Goal: Task Accomplishment & Management: Use online tool/utility

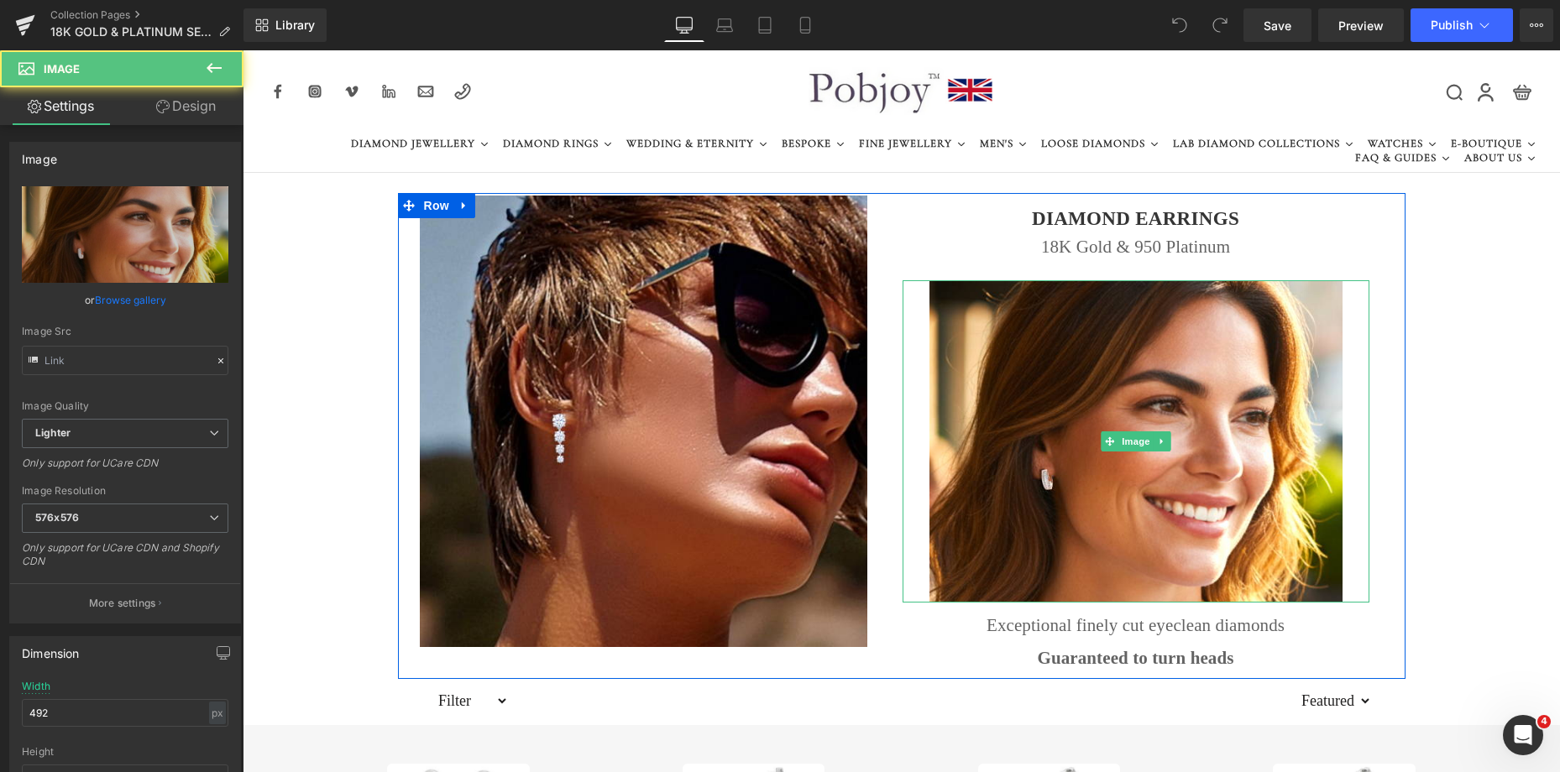
type input "https://ucarecdn.com/69a9c432-8dbf-4fa2-b147-40625579ff6d/-/format/auto/-/previ…"
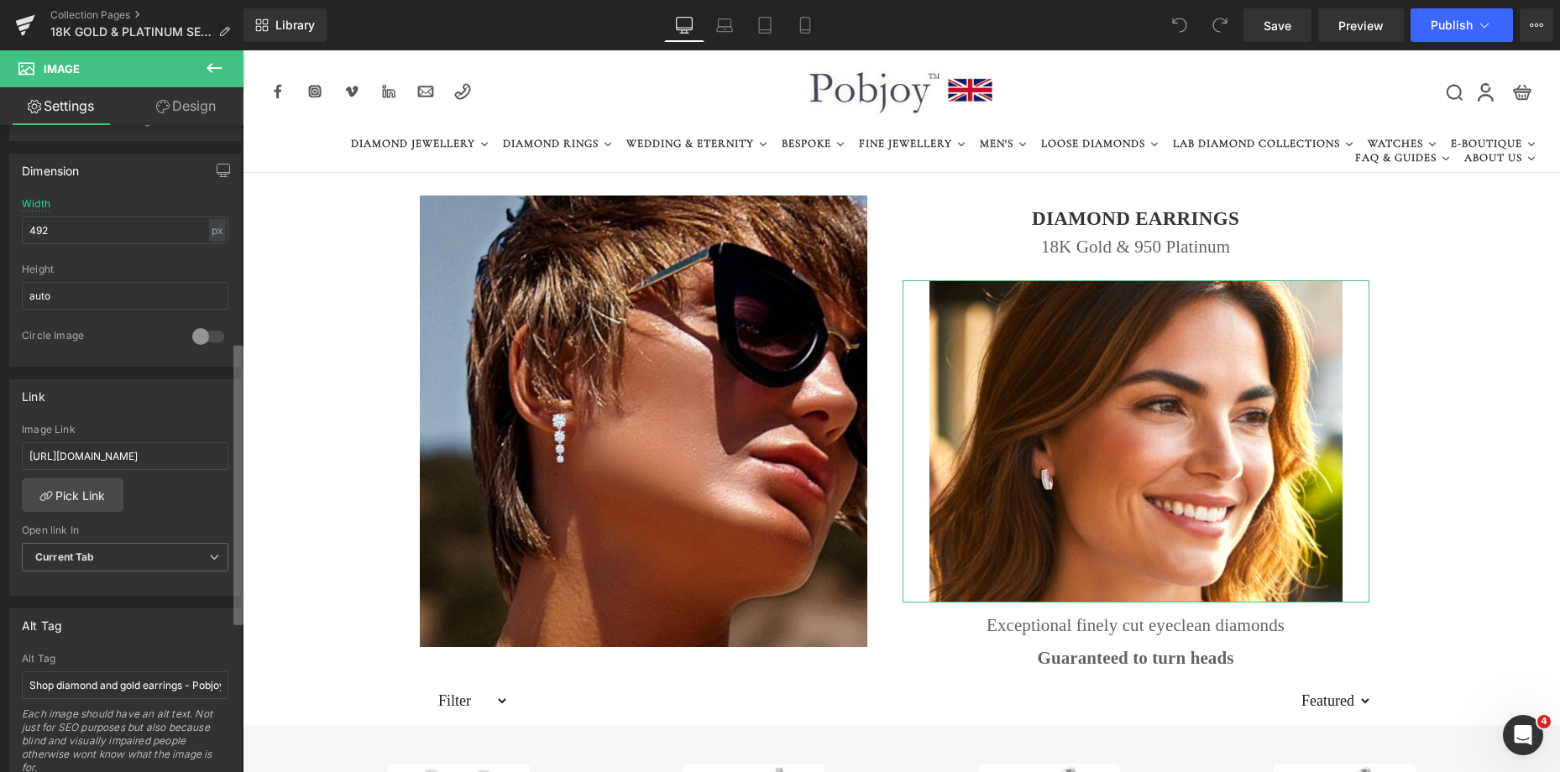
scroll to position [504, 0]
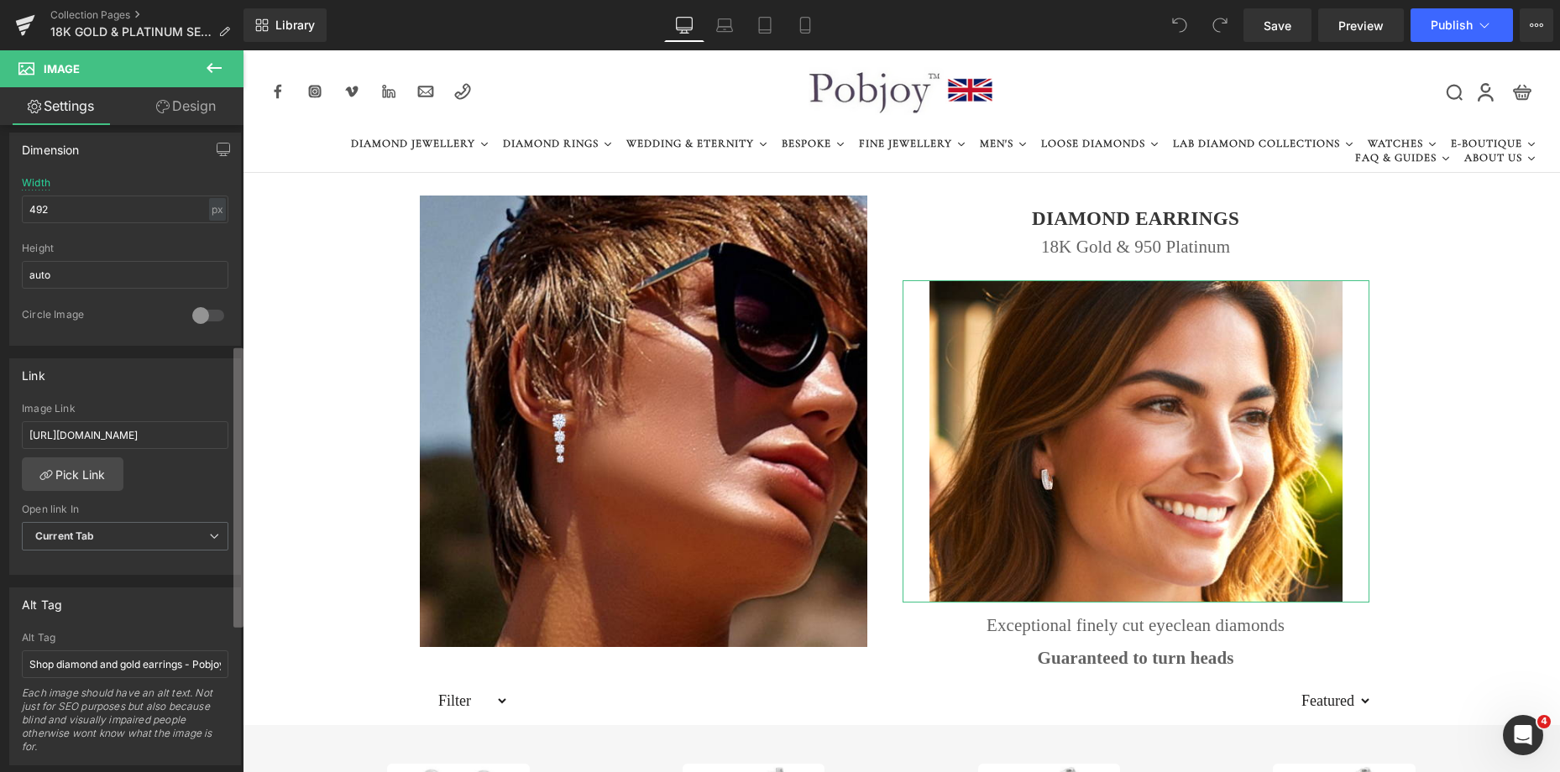
click at [220, 531] on div "Image https://ucarecdn.com/69a9c432-8dbf-4fa2-b147-40625579ff6d/-/format/auto/-…" at bounding box center [121, 452] width 243 height 655
drag, startPoint x: 274, startPoint y: 486, endPoint x: 266, endPoint y: 443, distance: 43.5
paste input "baguette-round-cut-diamond-hug-earrings-1-00-carat?variant=44151726080245"
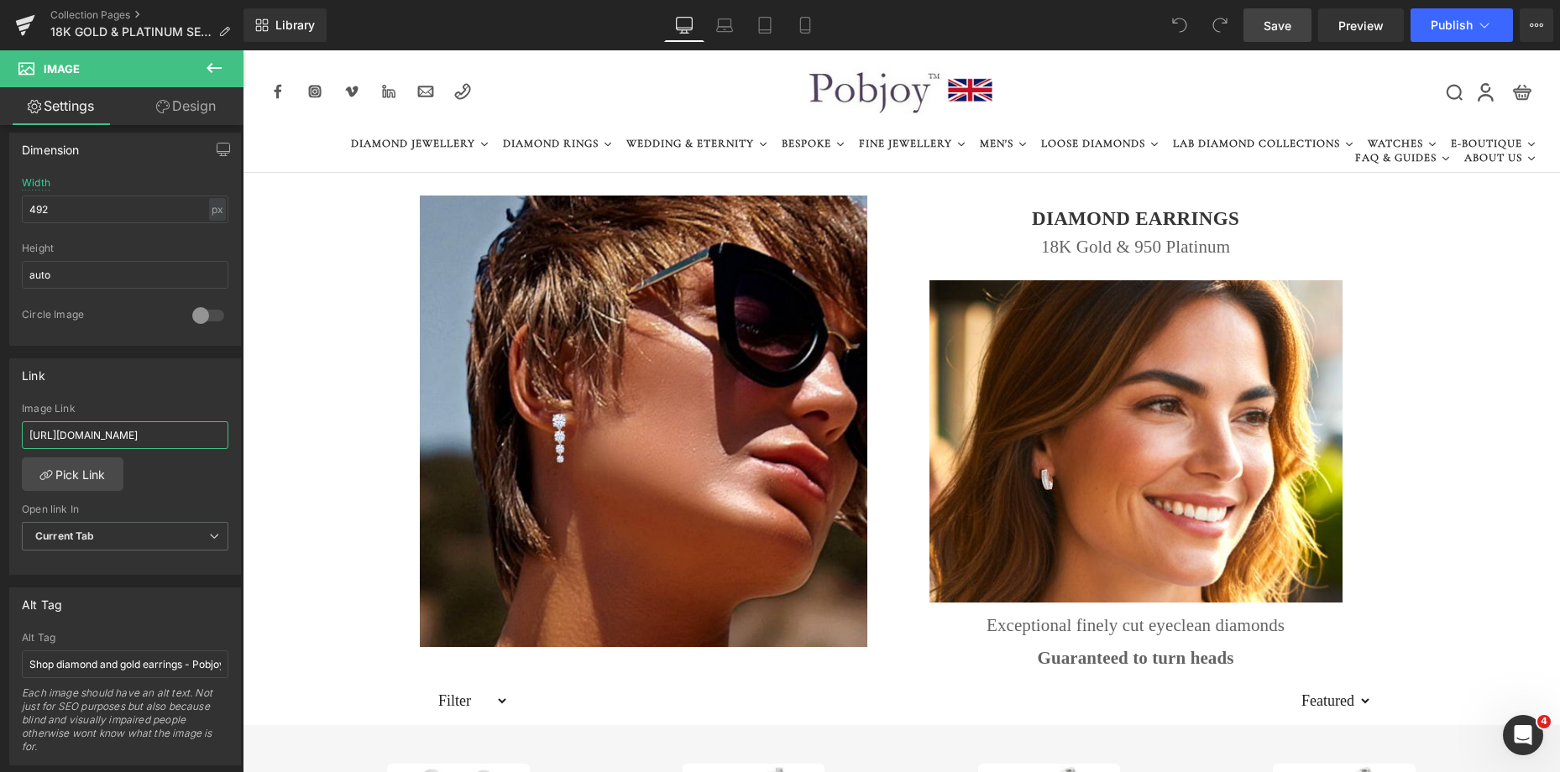
type input "https://www.pobjoydiamonds.com/products/baguette-round-cut-diamond-hug-earrings…"
click at [1278, 27] on span "Save" at bounding box center [1277, 26] width 28 height 18
click at [1278, 23] on span "Save" at bounding box center [1277, 26] width 28 height 18
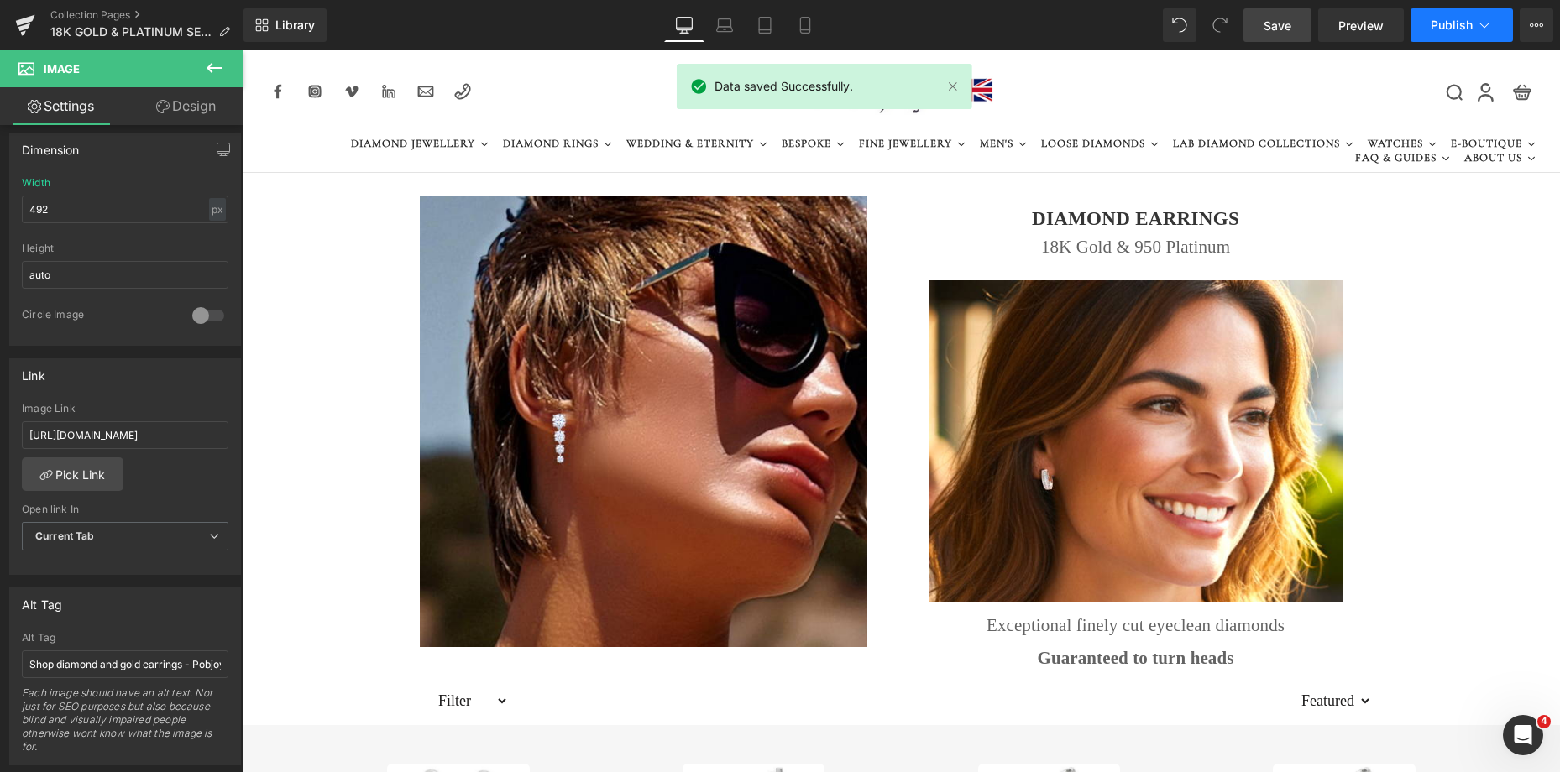
click at [1441, 21] on span "Publish" at bounding box center [1451, 24] width 42 height 13
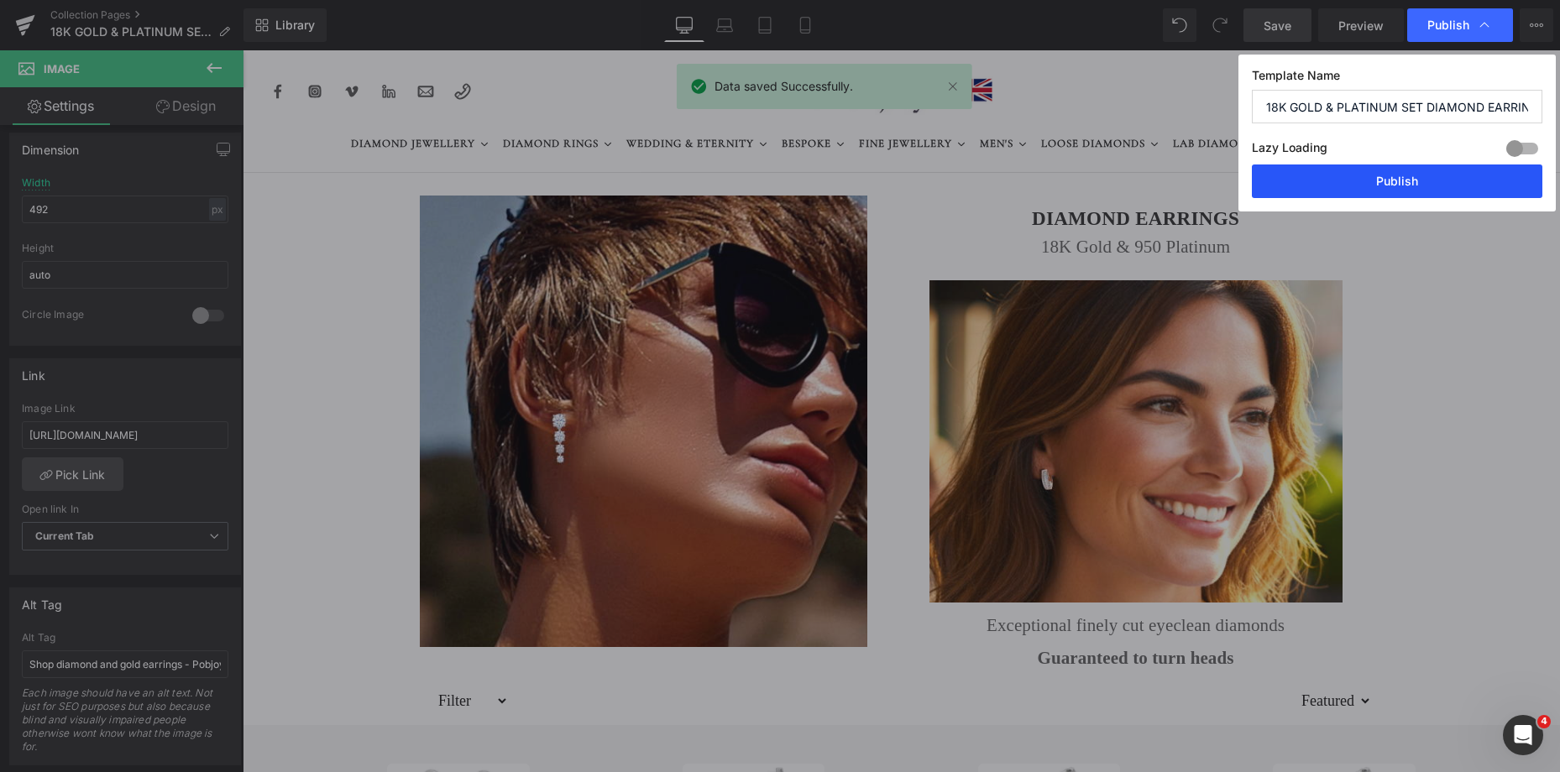
click at [1387, 190] on button "Publish" at bounding box center [1397, 182] width 290 height 34
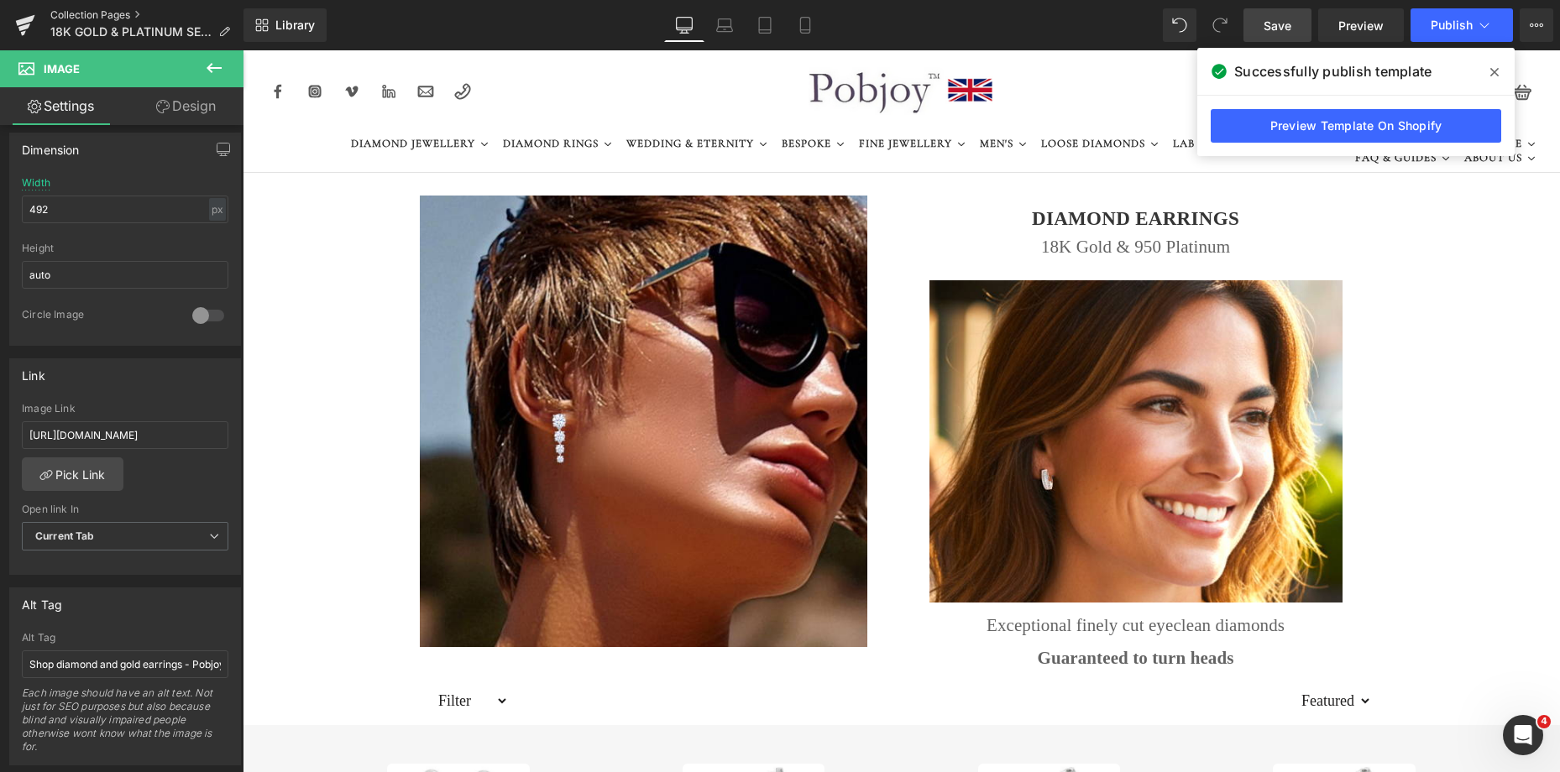
click at [101, 13] on link "Collection Pages" at bounding box center [146, 14] width 193 height 13
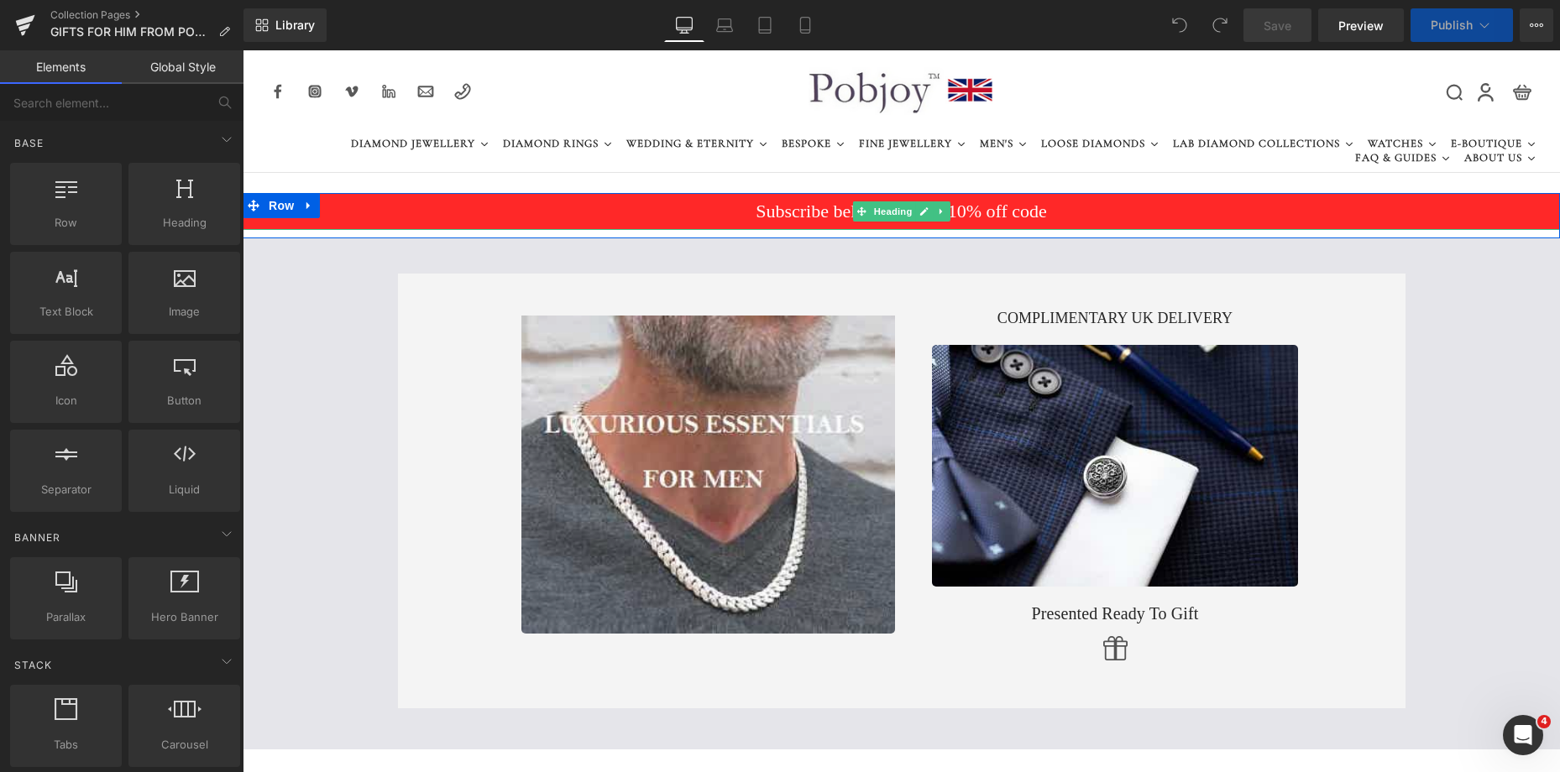
click at [704, 219] on h3 "Subscribe below for your 10% off code" at bounding box center [901, 212] width 1317 height 22
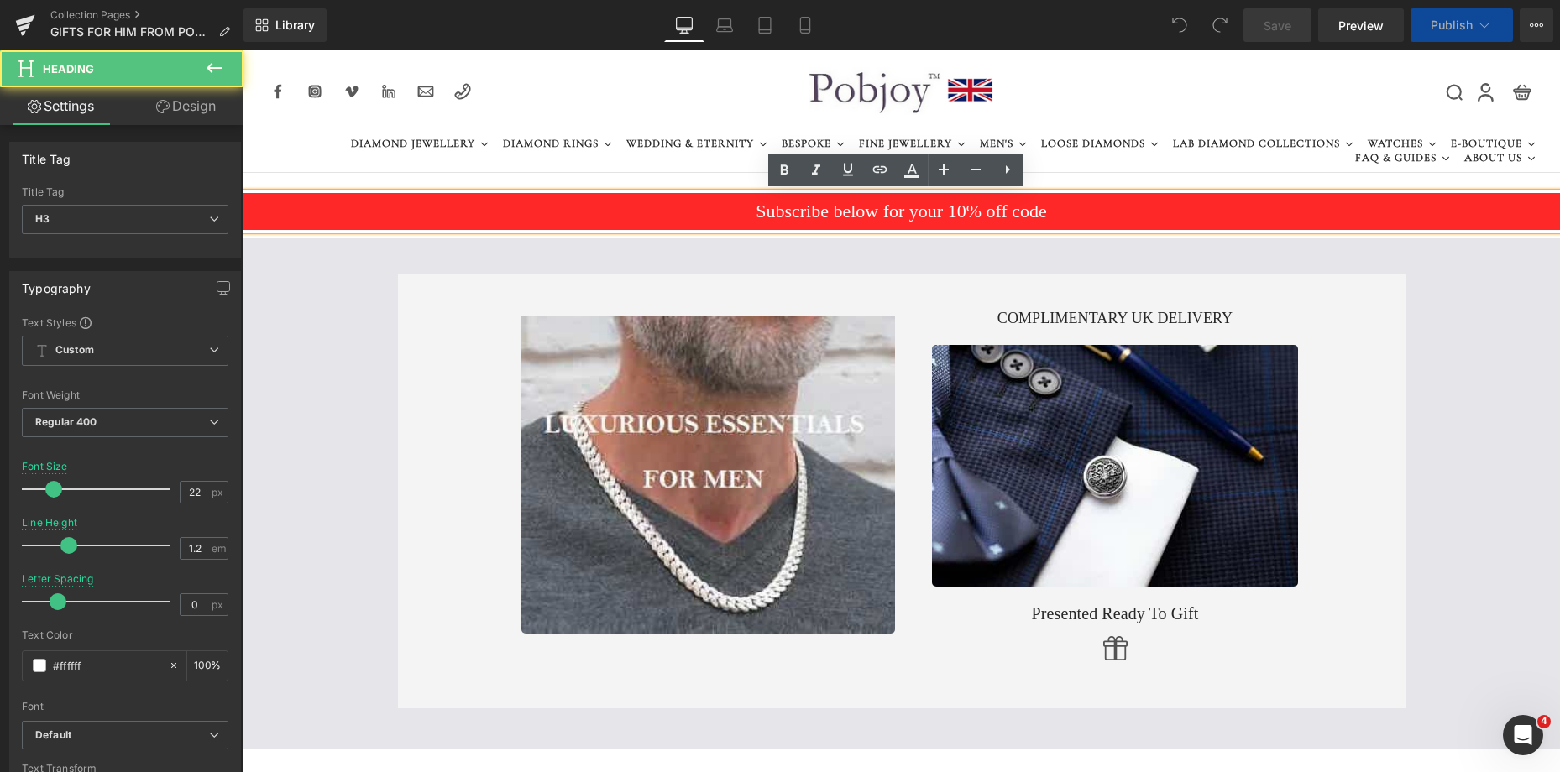
click at [949, 217] on h3 "Subscribe below for your 10% off code" at bounding box center [901, 212] width 1317 height 22
click at [687, 261] on div "Image COMPLIMENTARY UK DELIVERY Heading Image Presented Ready To Gift Heading I…" at bounding box center [901, 493] width 1317 height 510
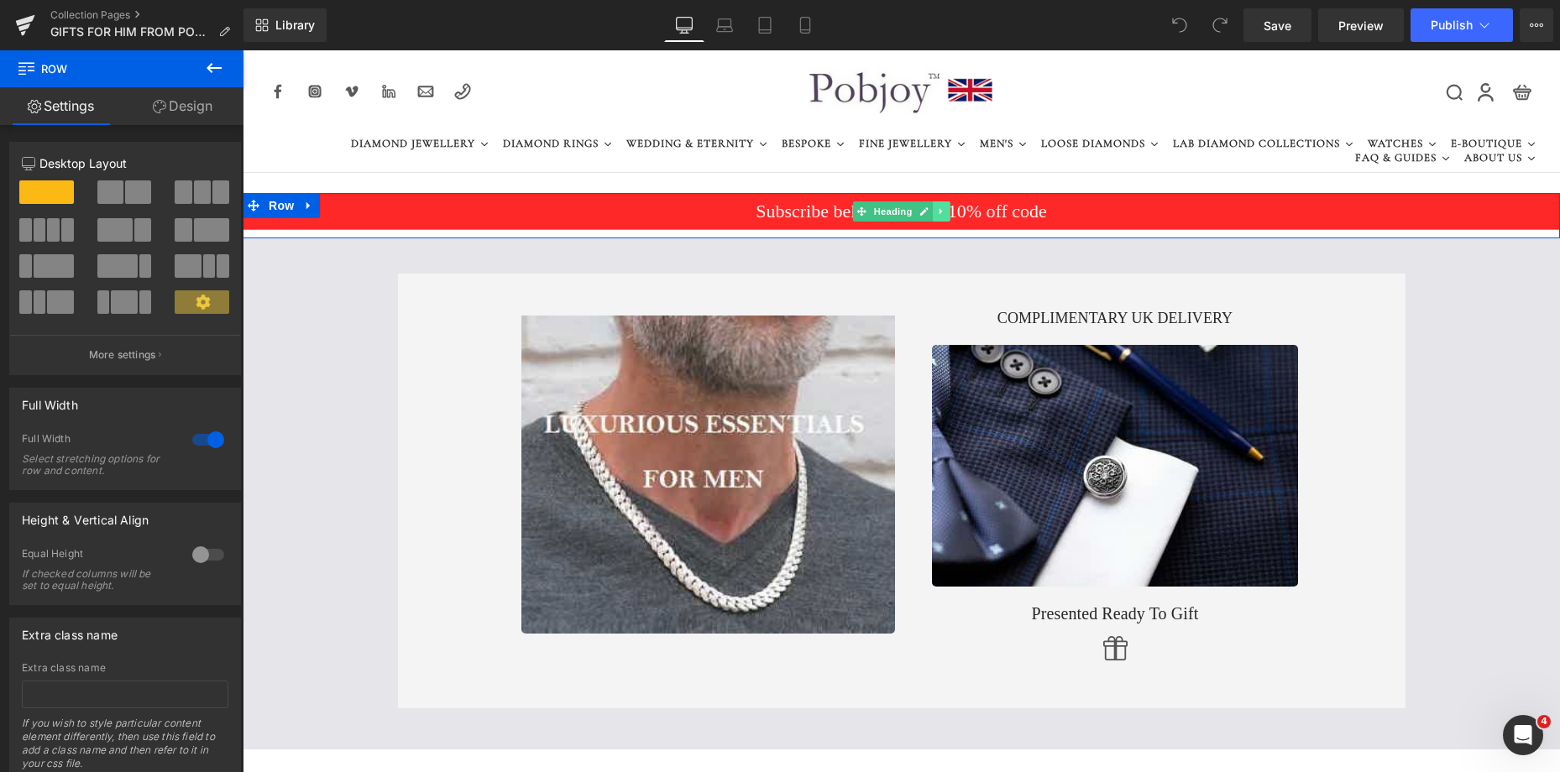
click at [938, 212] on icon at bounding box center [941, 211] width 9 height 10
click at [945, 213] on icon at bounding box center [949, 211] width 9 height 9
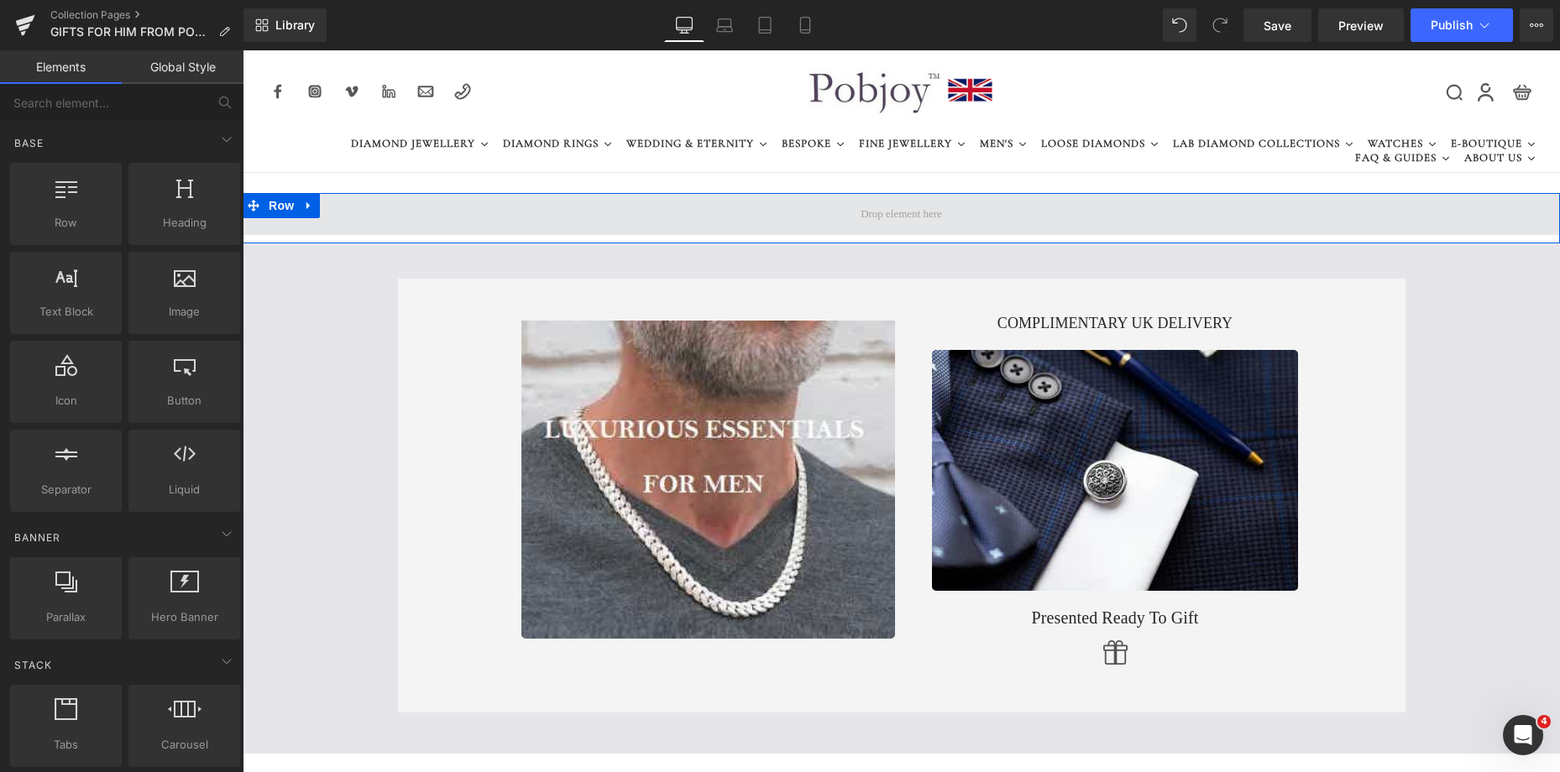
click at [419, 212] on span at bounding box center [901, 214] width 1317 height 42
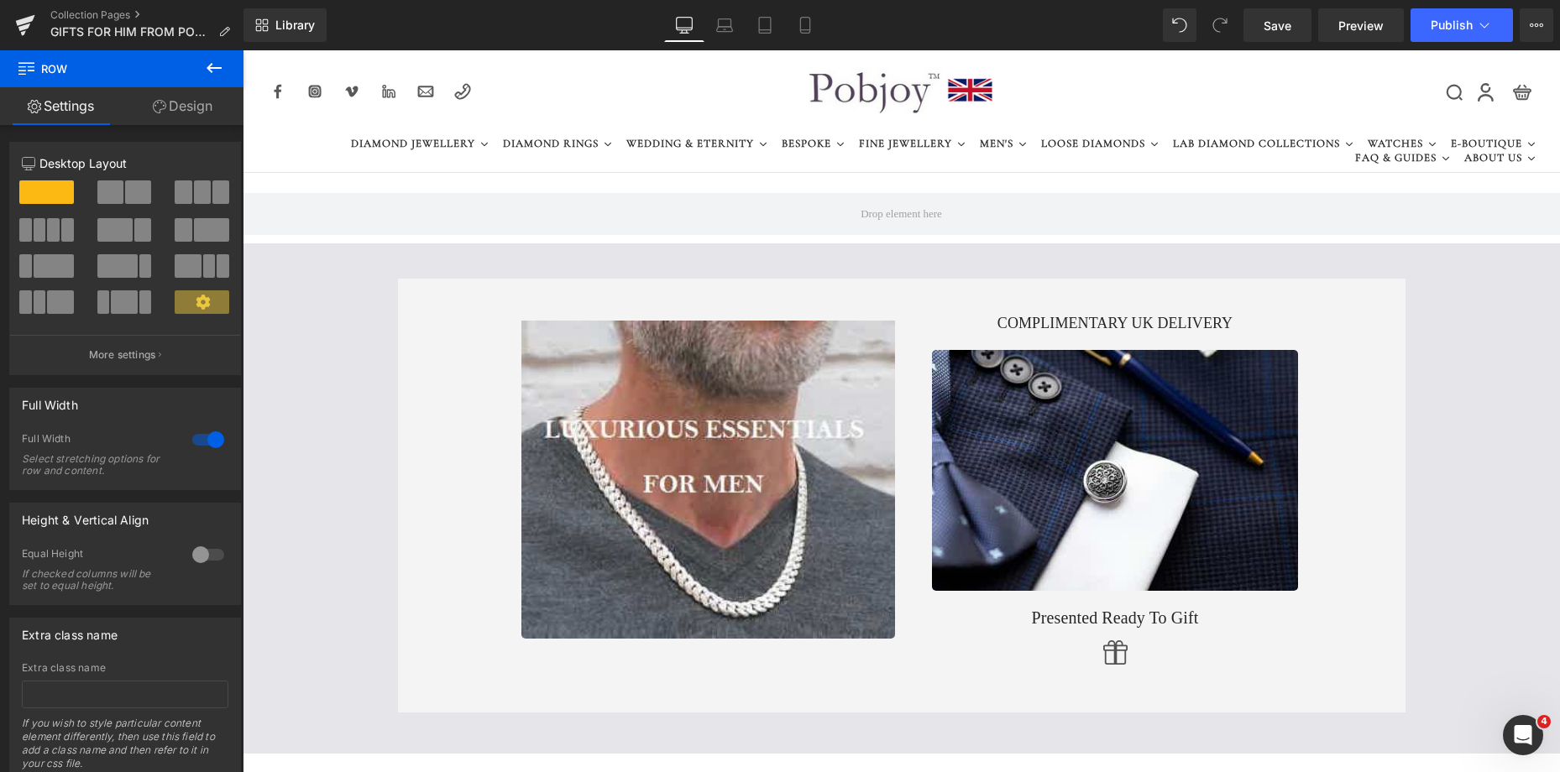
click at [214, 70] on icon at bounding box center [214, 68] width 20 height 20
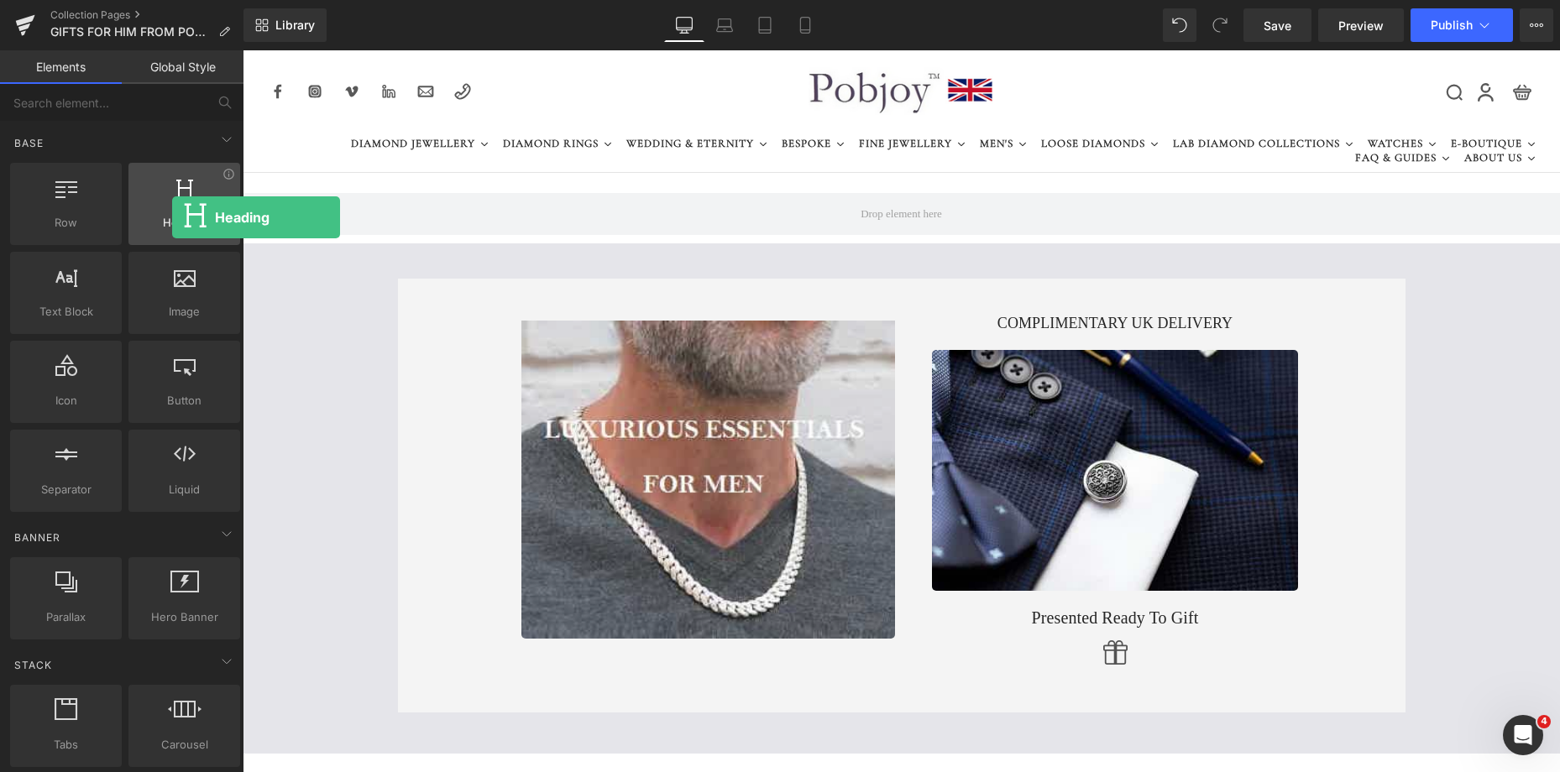
click at [172, 217] on span "Heading" at bounding box center [184, 223] width 102 height 18
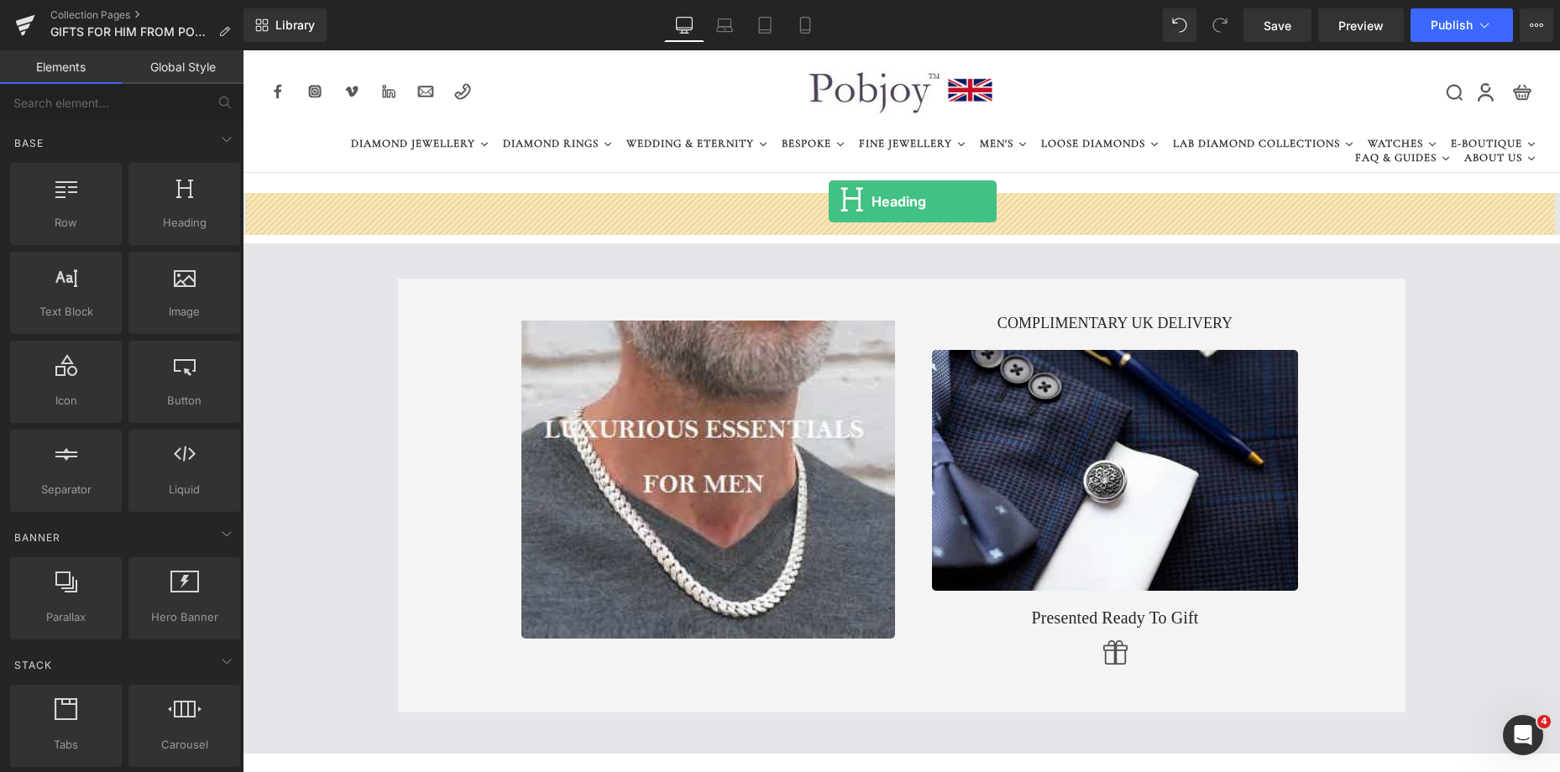
drag, startPoint x: 415, startPoint y: 268, endPoint x: 828, endPoint y: 201, distance: 419.1
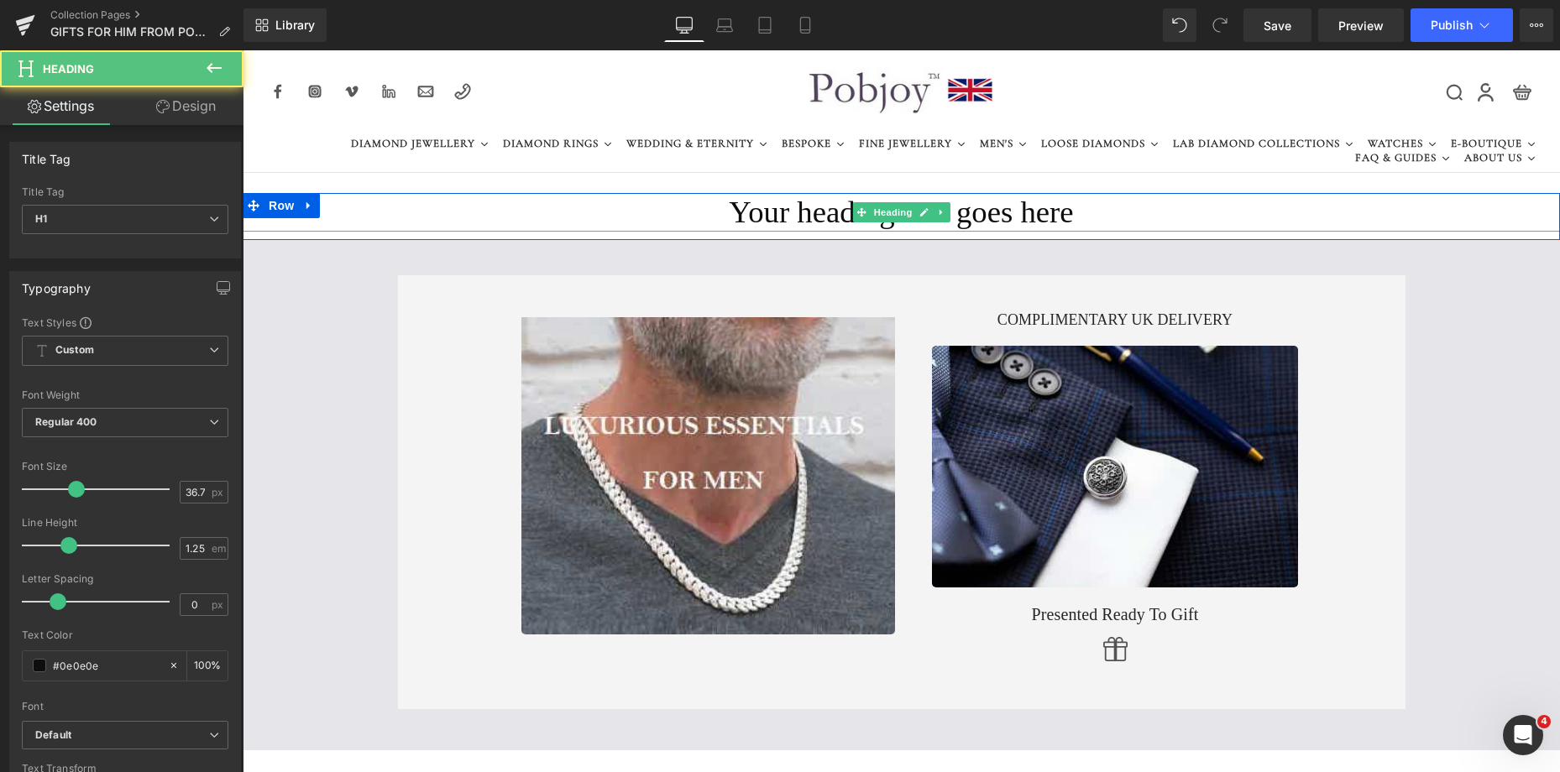
click at [776, 223] on h1 "Your heading text goes here" at bounding box center [901, 212] width 1317 height 39
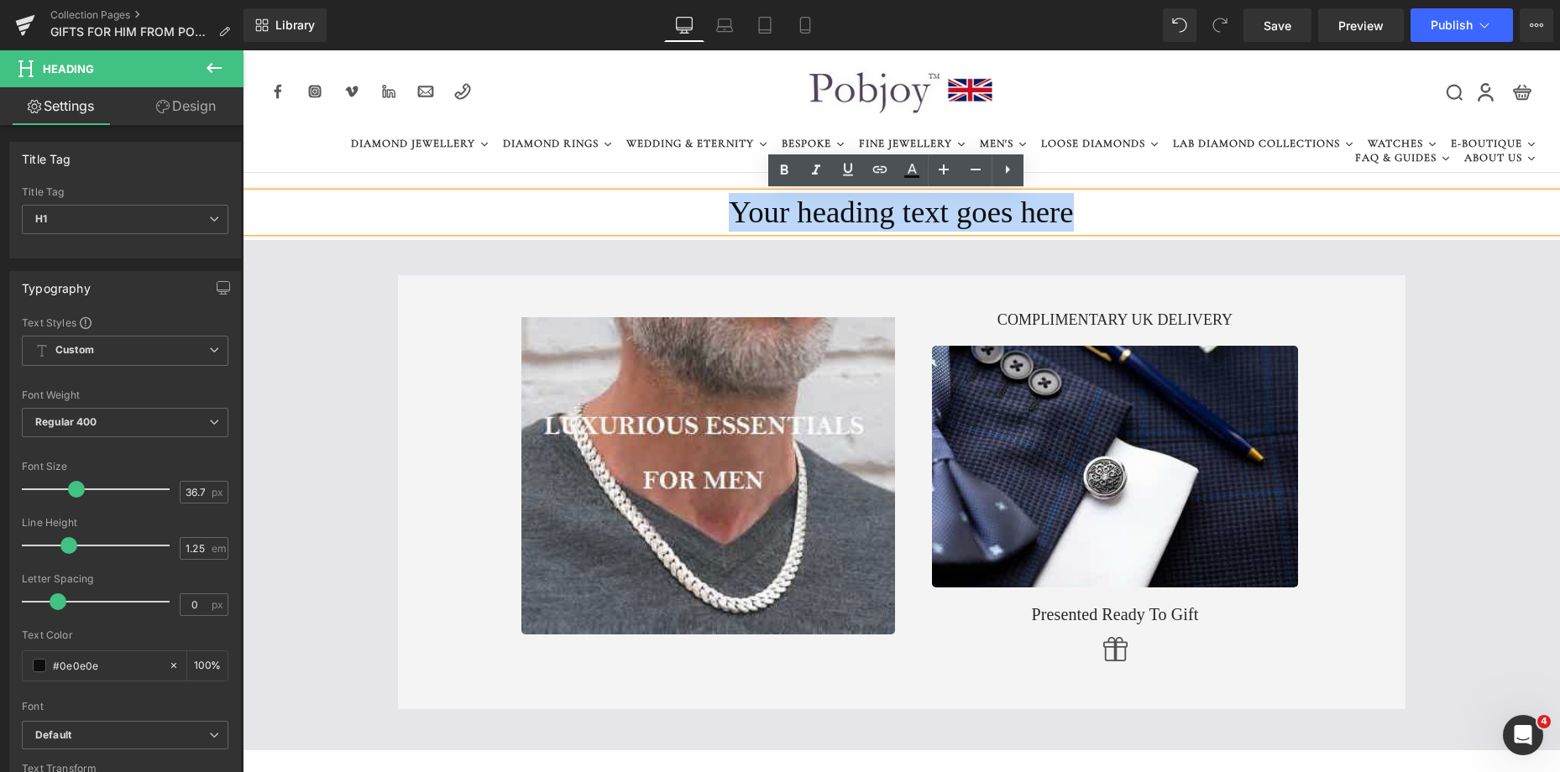
drag, startPoint x: 1064, startPoint y: 216, endPoint x: 731, endPoint y: 204, distance: 332.6
click at [731, 204] on h1 "Your heading text goes here" at bounding box center [901, 212] width 1317 height 39
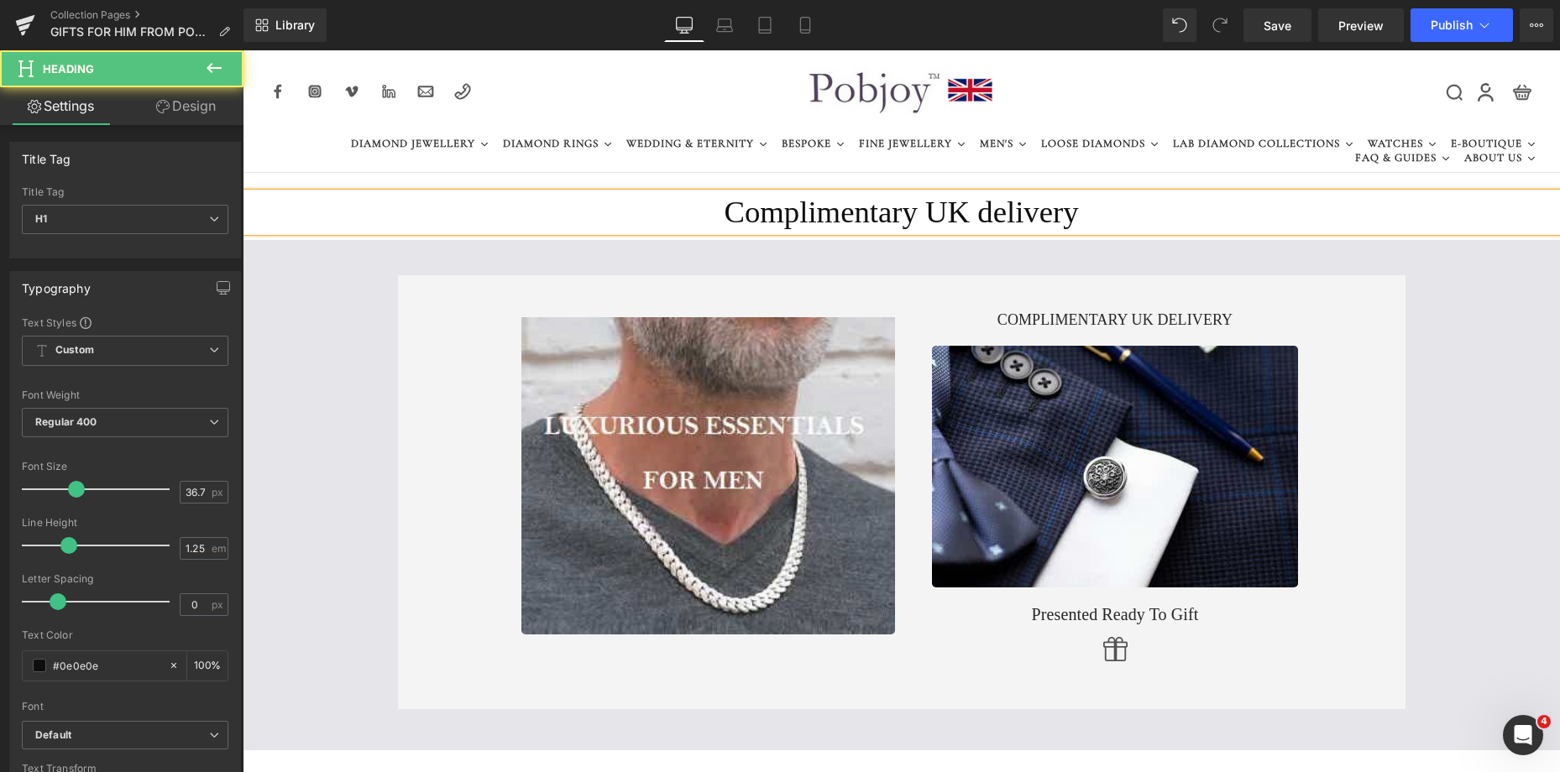
click at [731, 205] on h1 "Complimentary UK delivery" at bounding box center [901, 212] width 1317 height 39
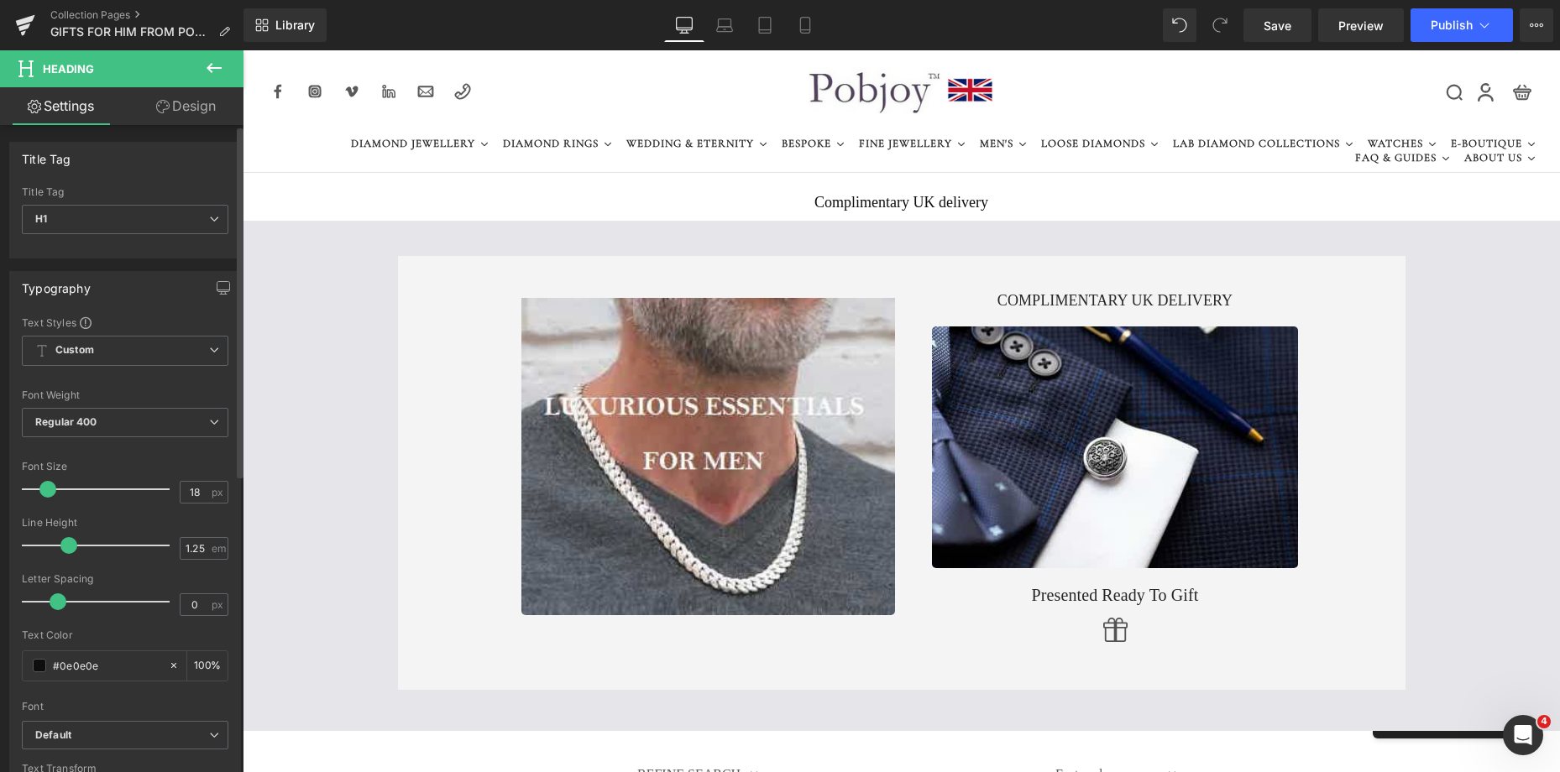
type input "17"
drag, startPoint x: 81, startPoint y: 489, endPoint x: 53, endPoint y: 491, distance: 27.8
click at [53, 491] on span at bounding box center [46, 489] width 17 height 17
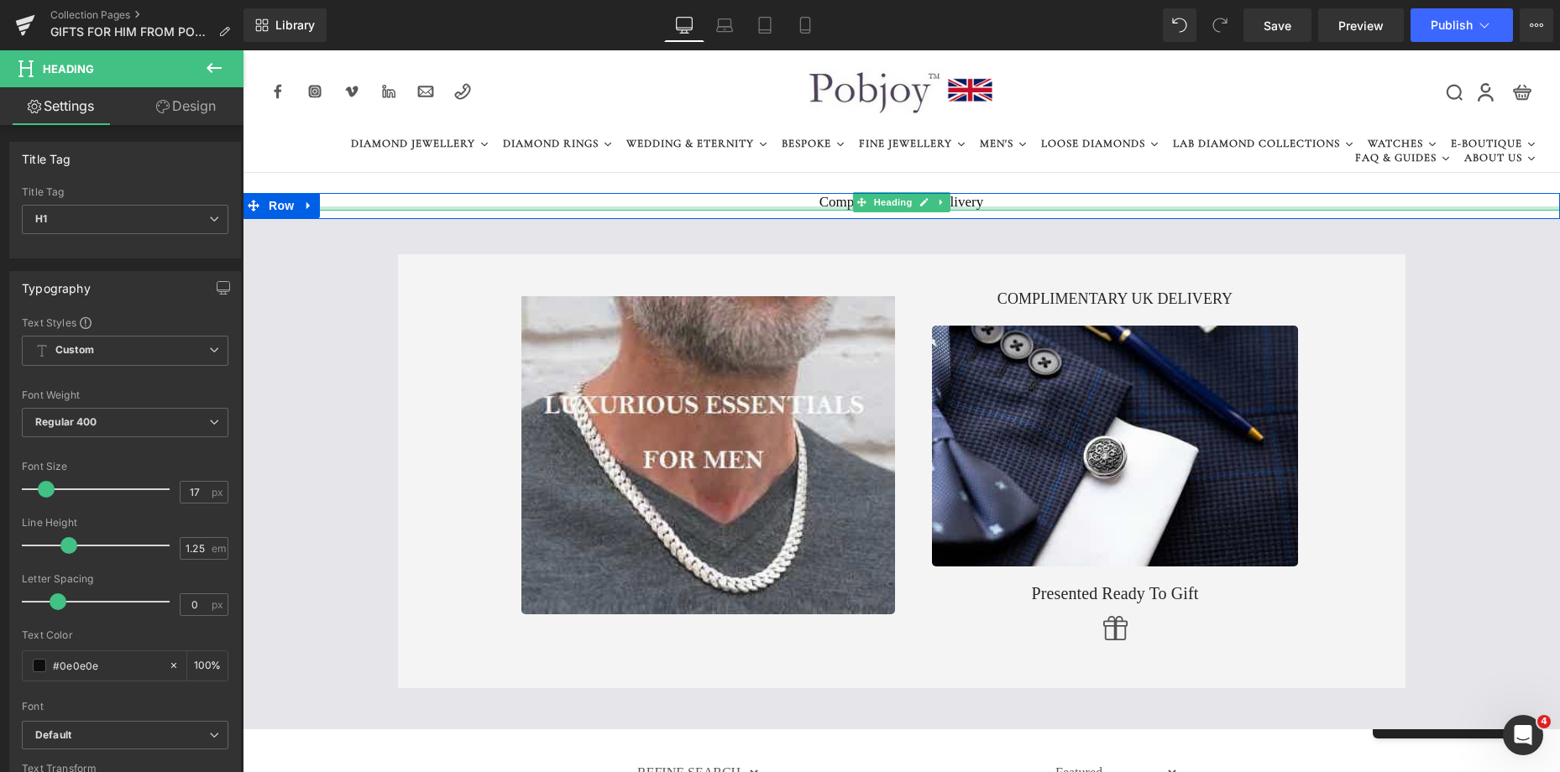
click at [737, 207] on div at bounding box center [901, 208] width 1317 height 4
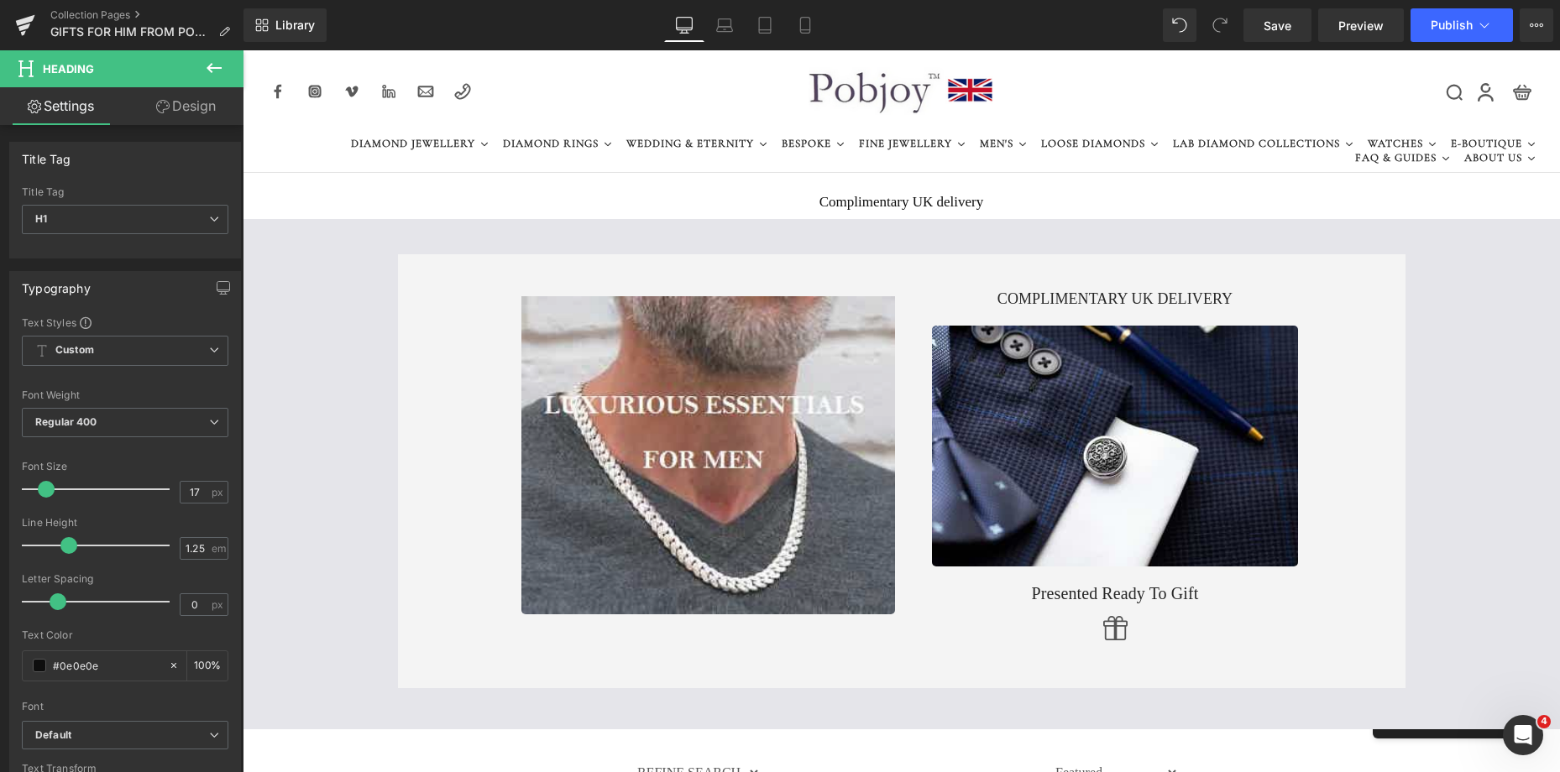
click at [182, 114] on link "Design" at bounding box center [186, 106] width 122 height 38
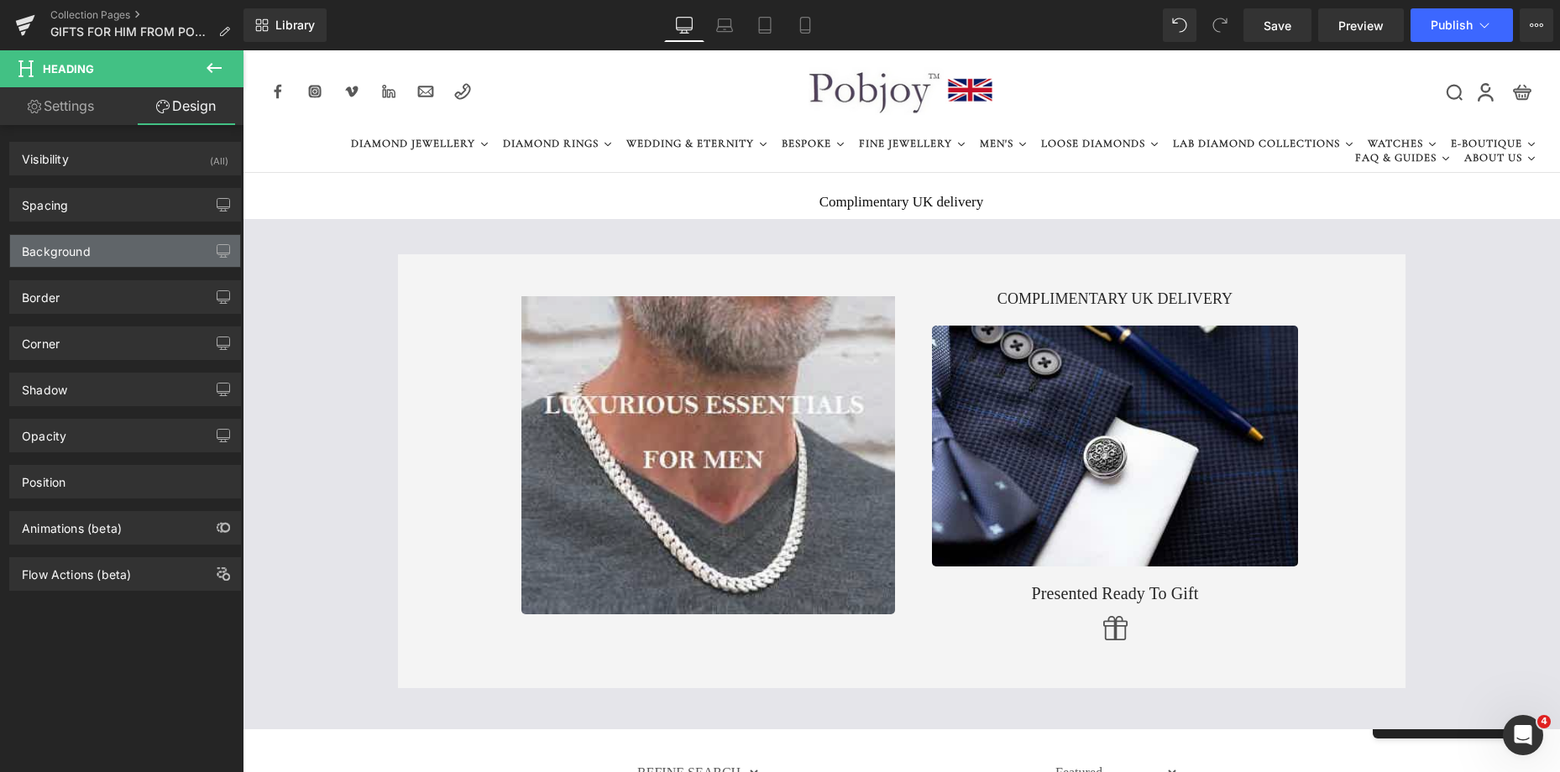
type input "transparent"
type input "0"
click at [68, 250] on div "Background" at bounding box center [56, 247] width 69 height 24
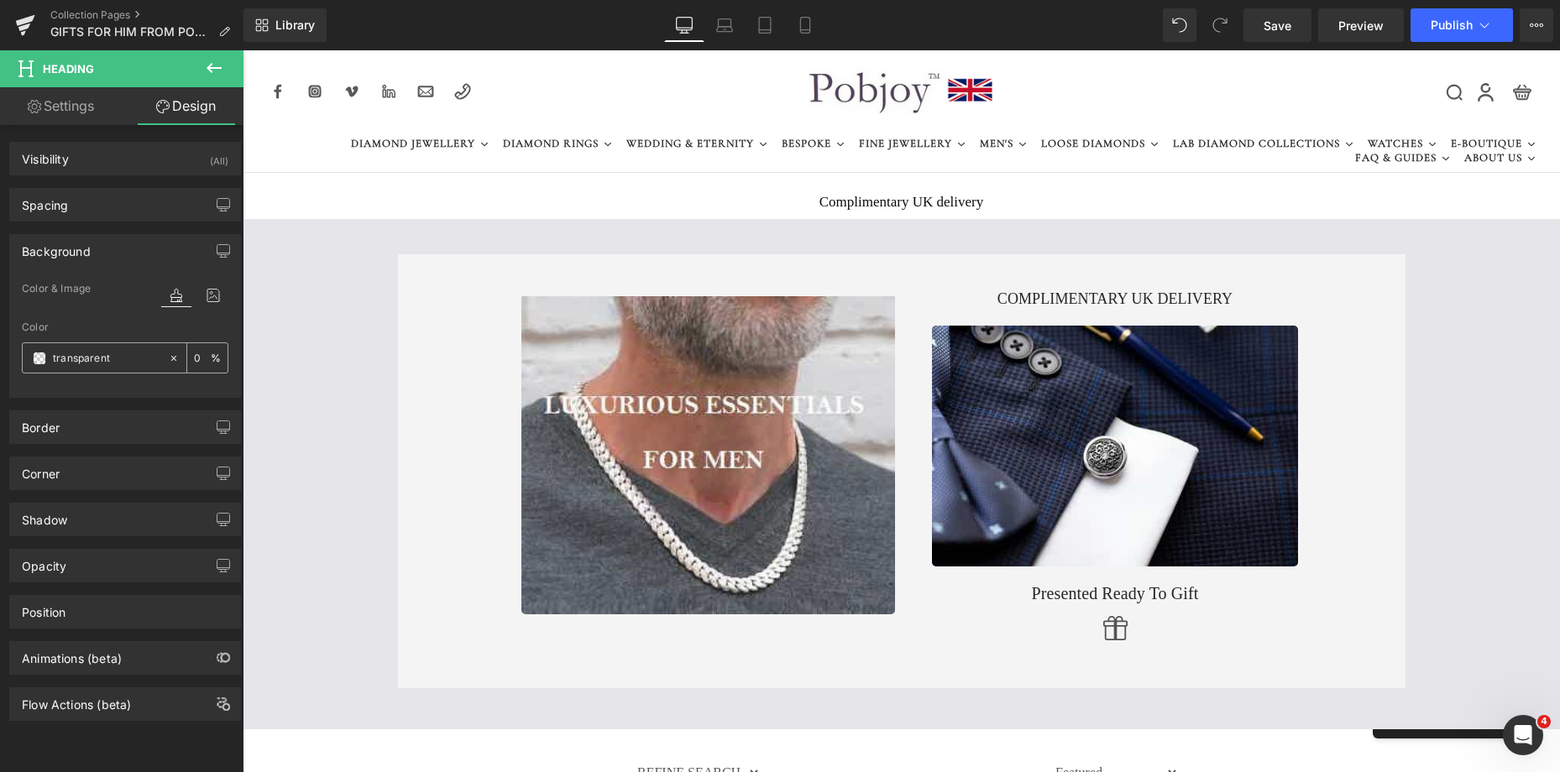
click at [40, 358] on span at bounding box center [39, 358] width 13 height 13
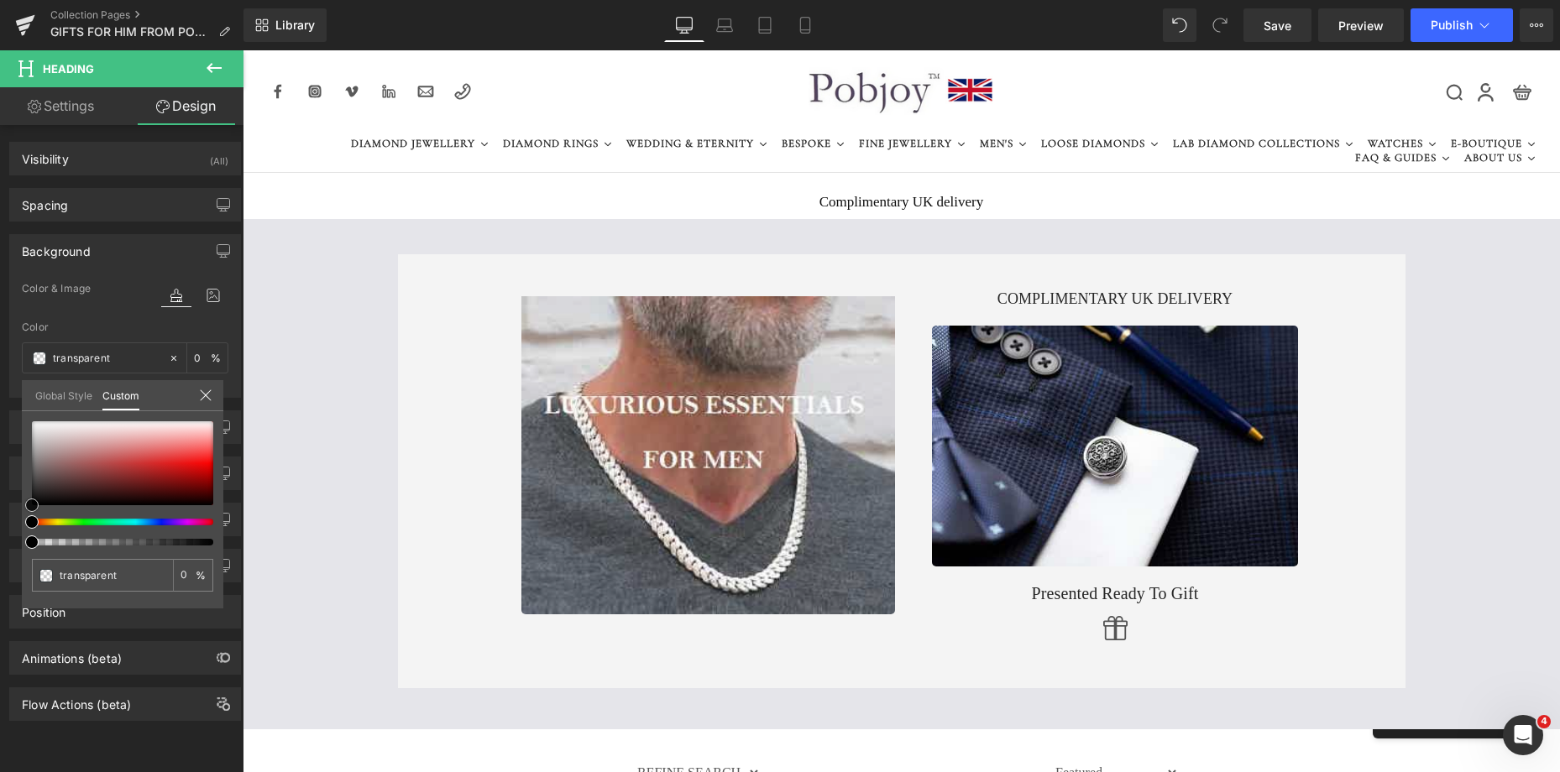
type input "#c7bcbc"
type input "100"
type input "#c7bcbc"
type input "100"
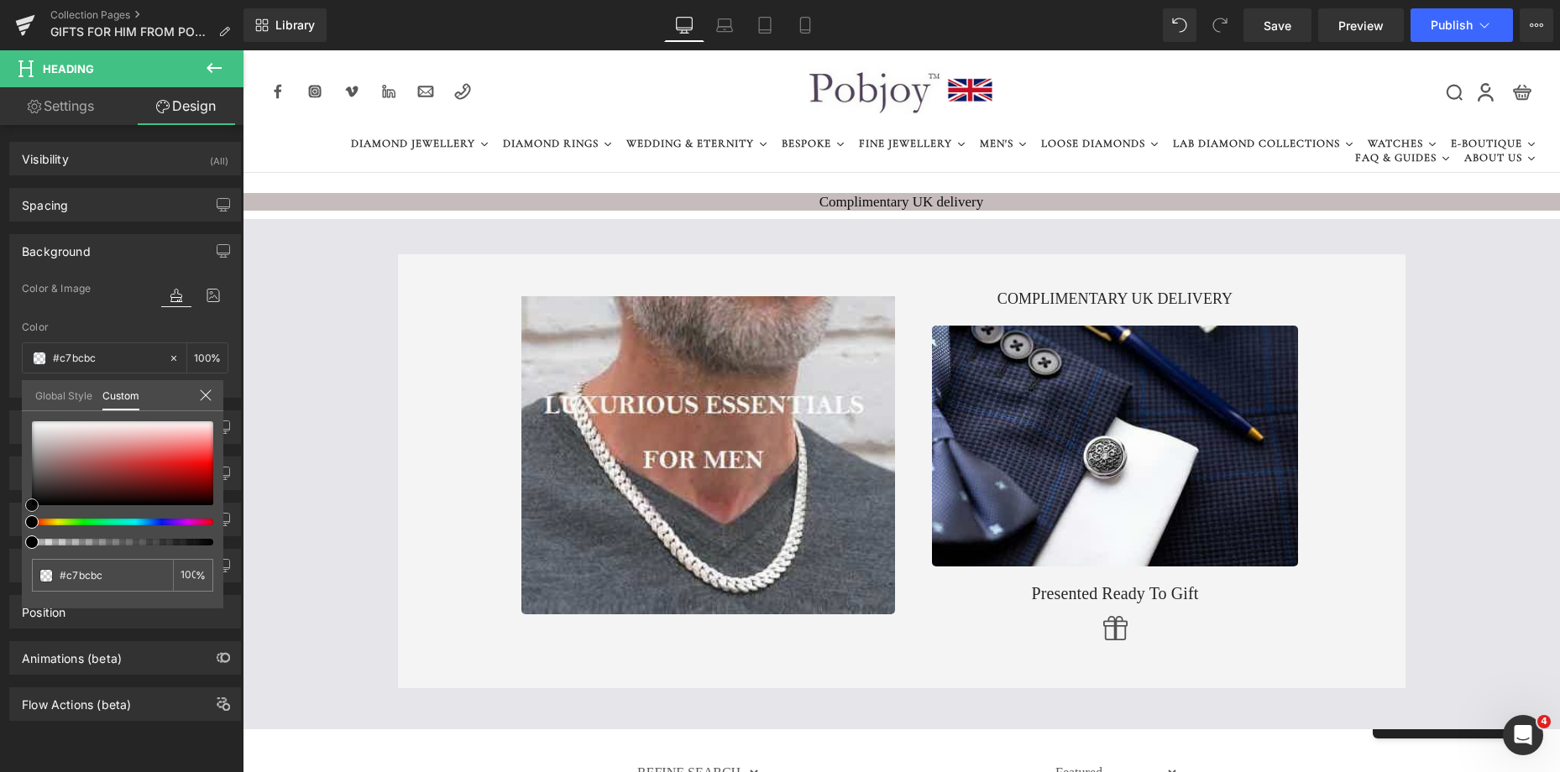
type input "#c4b9b9"
type input "#c3b5b5"
type input "#c4b4b4"
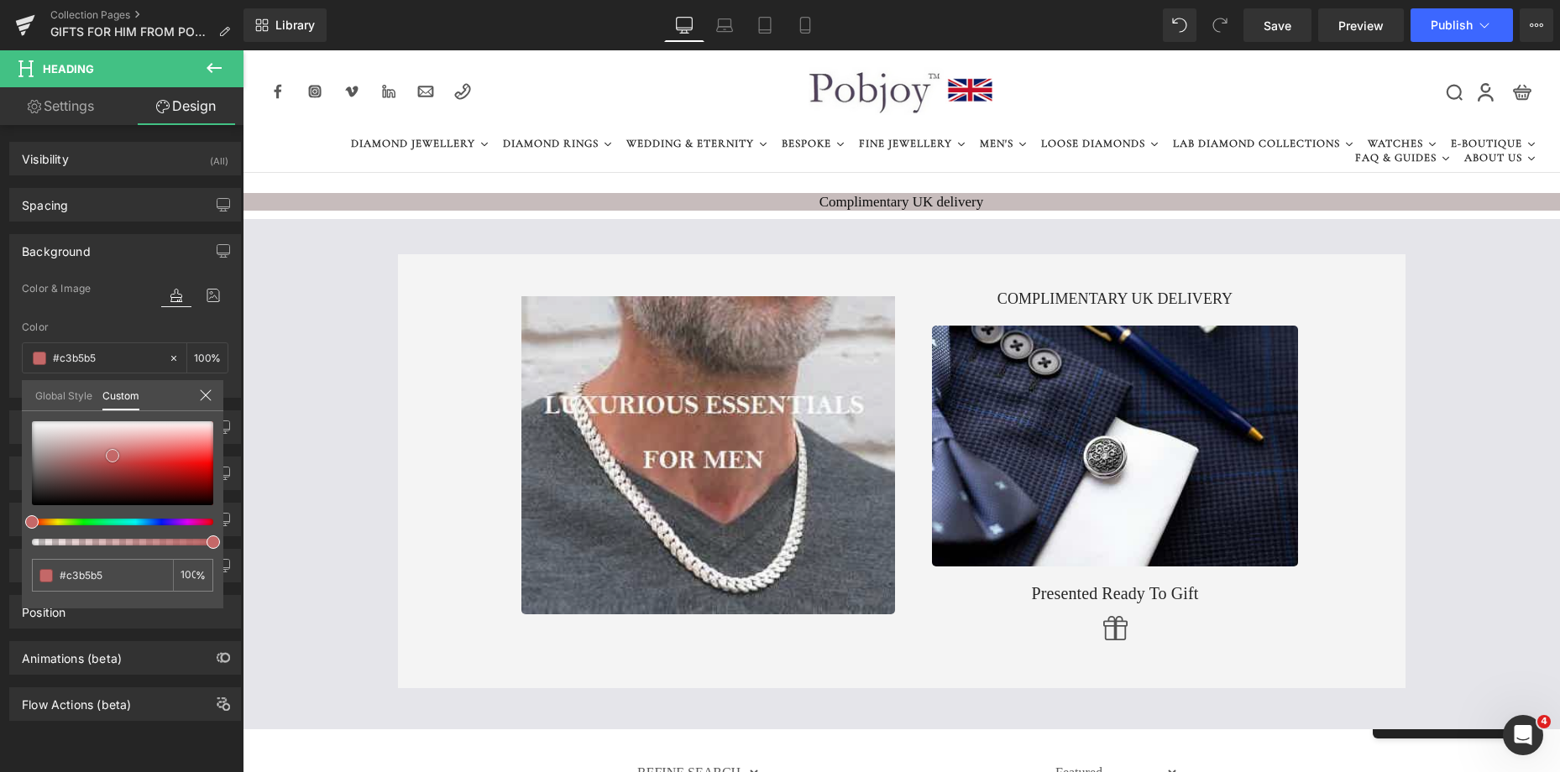
type input "#c4b4b4"
type input "#c37d7d"
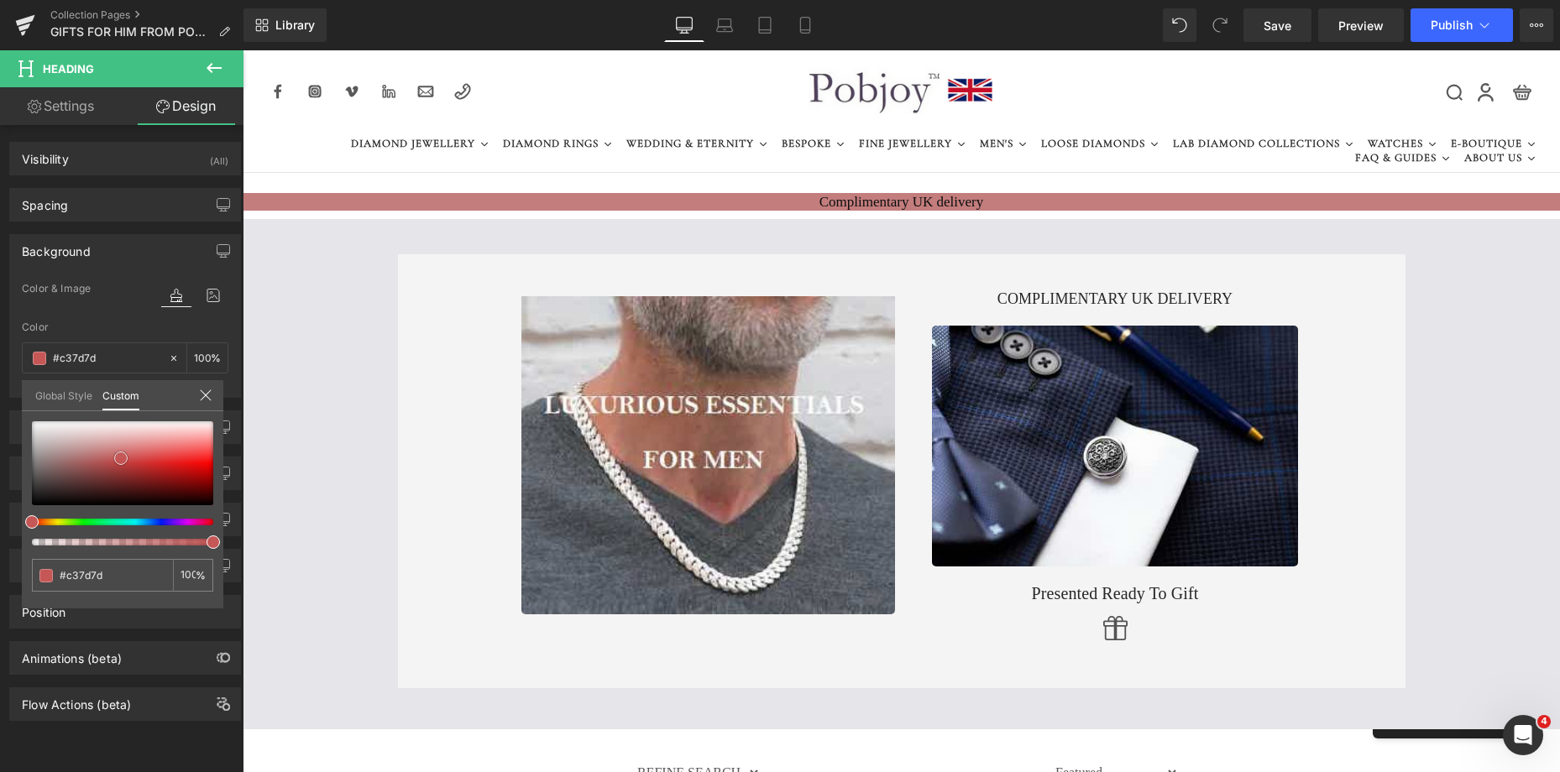
type input "#c65656"
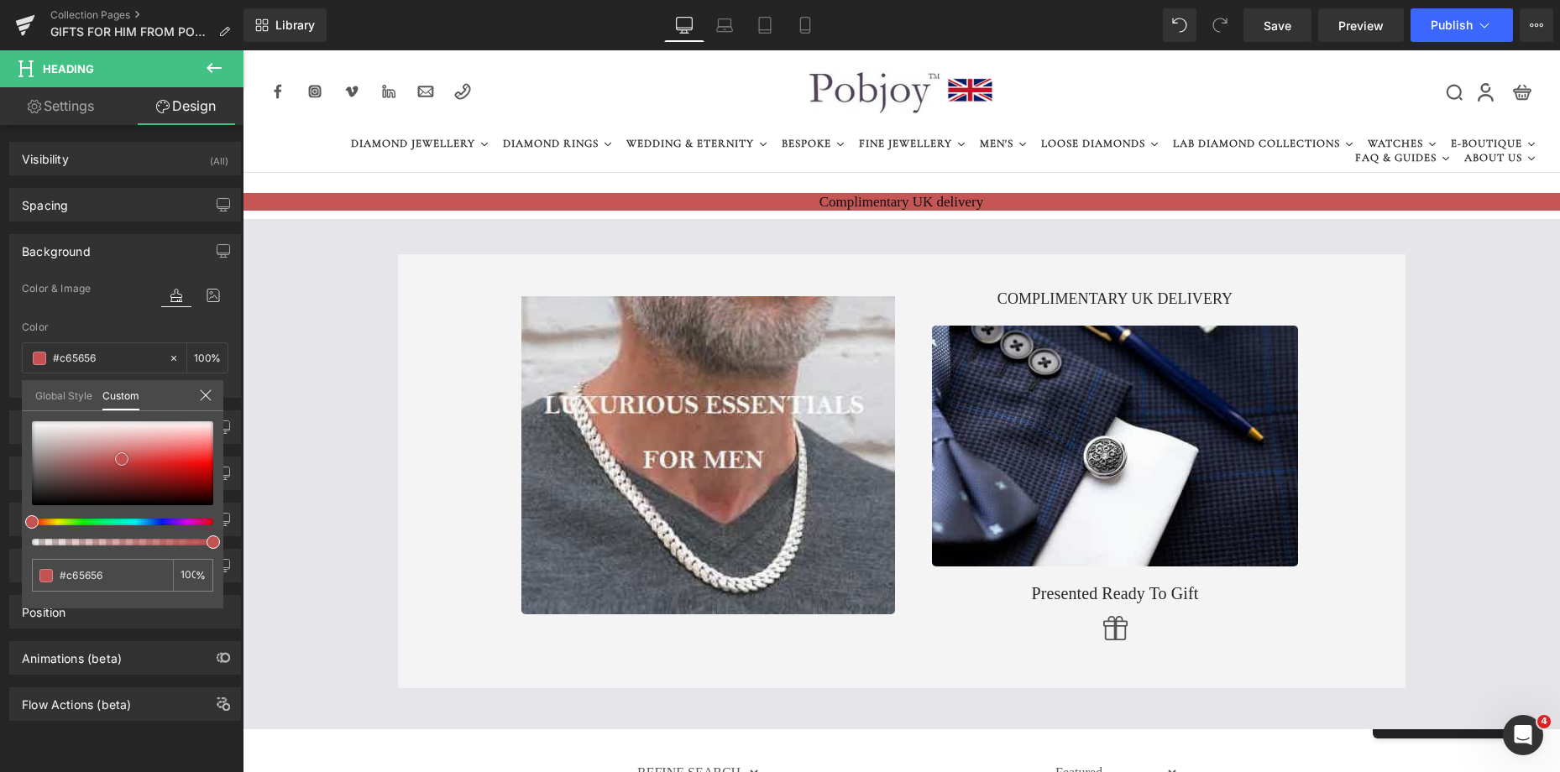
type input "#c55252"
type input "#bd3b3b"
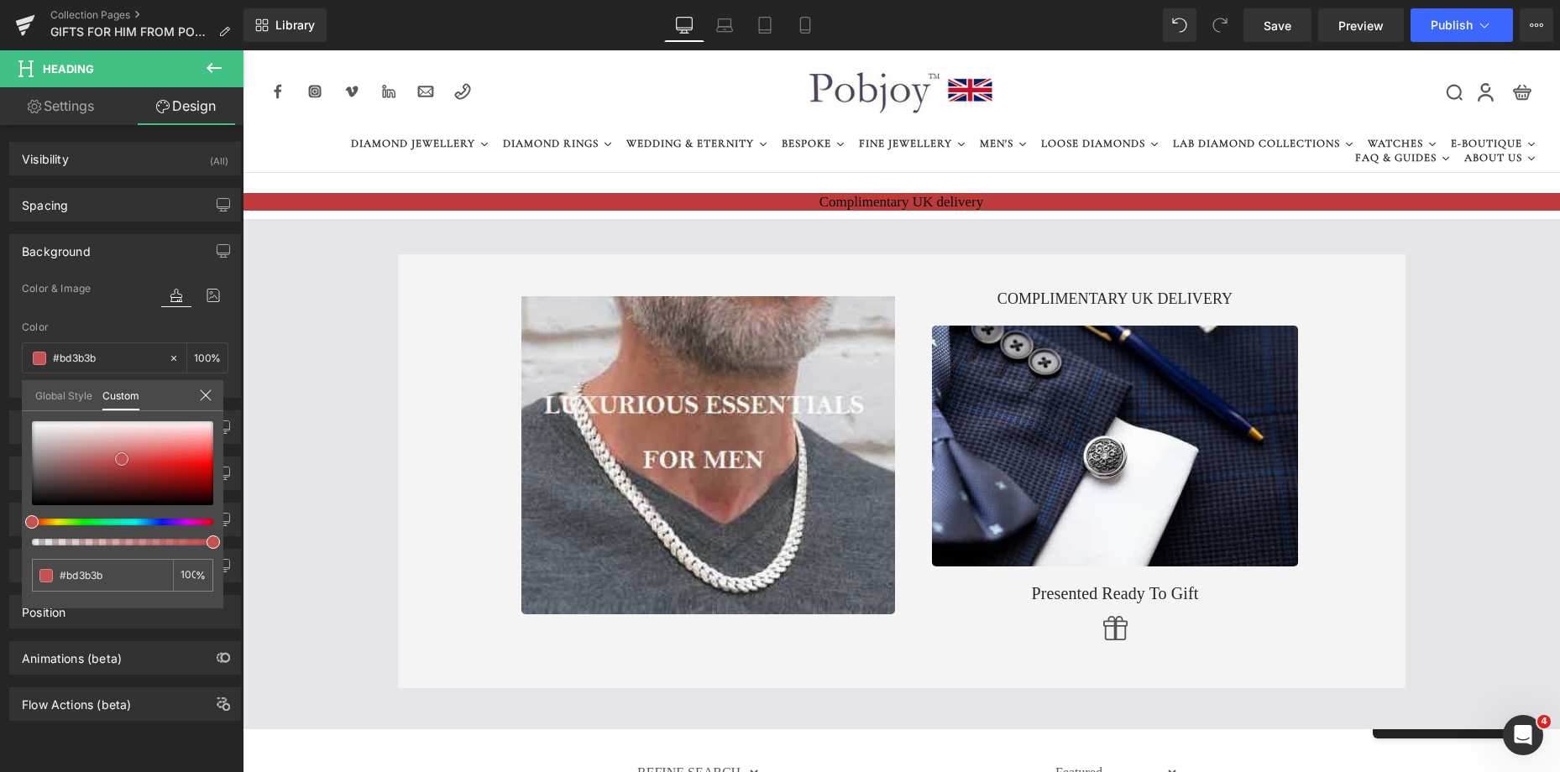
type input "#a63030"
type input "#a32e2e"
type input "#952727"
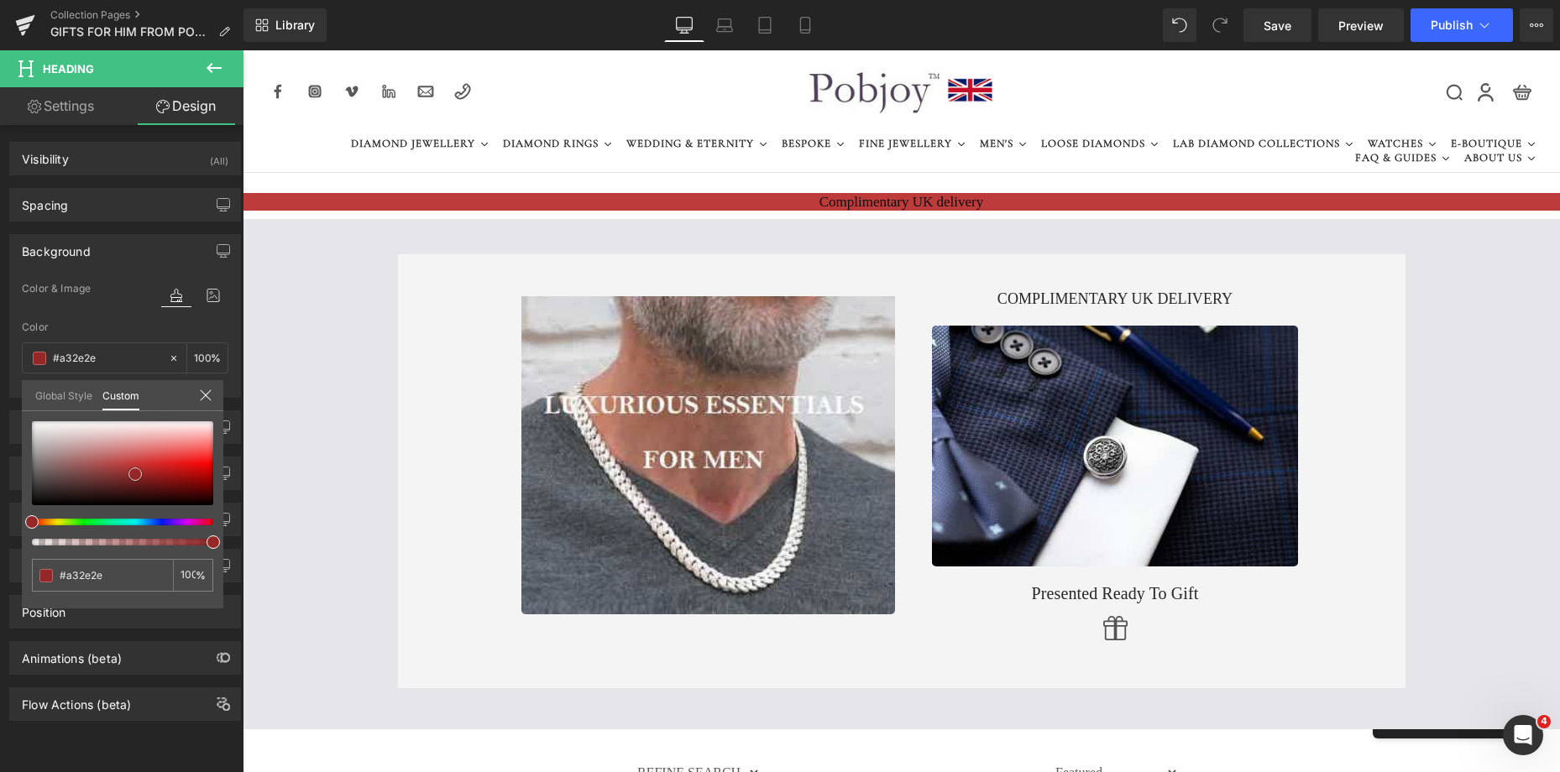
type input "#952727"
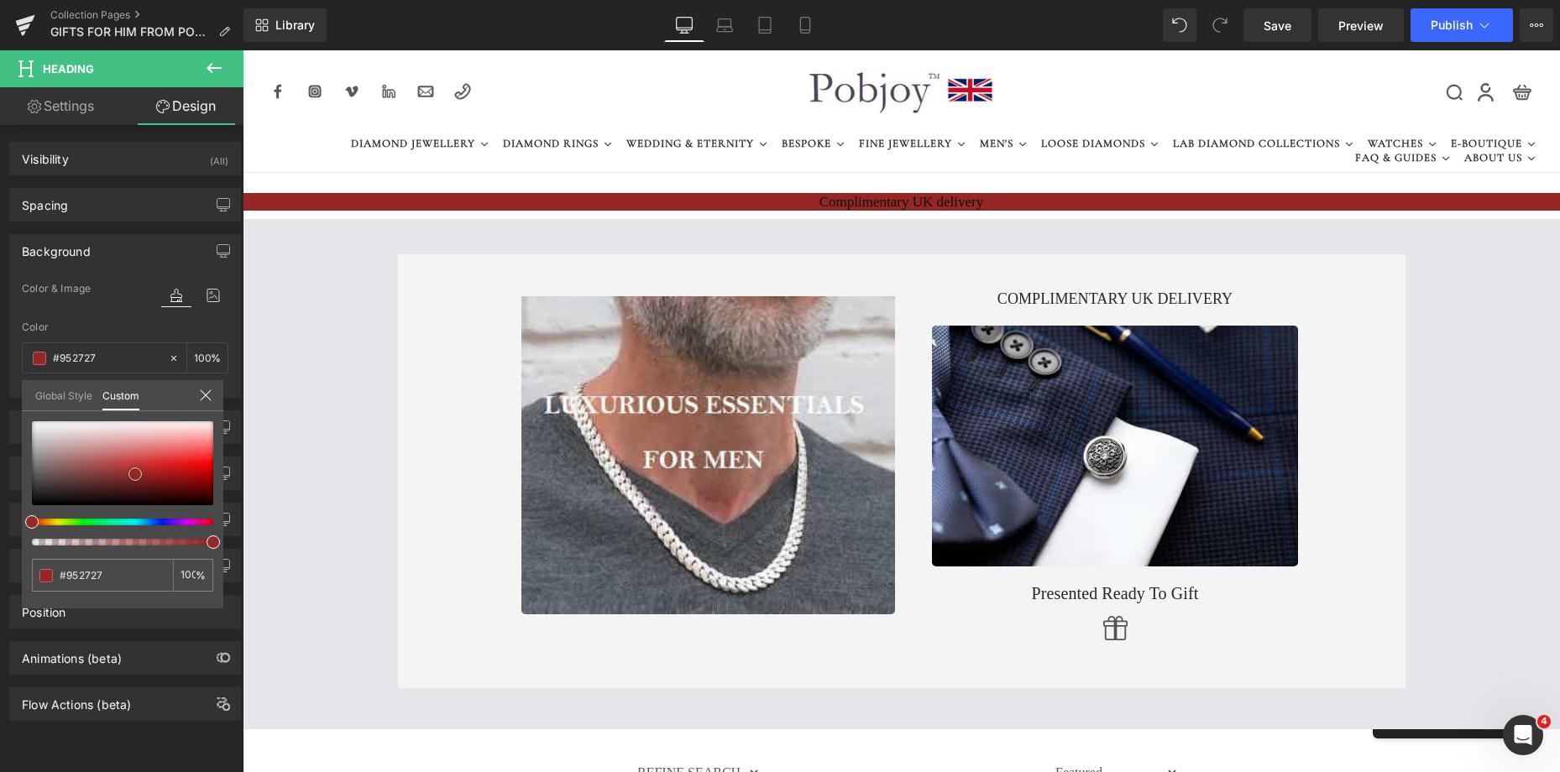
type input "#942828"
type input "#8d2525"
type input "#8d2424"
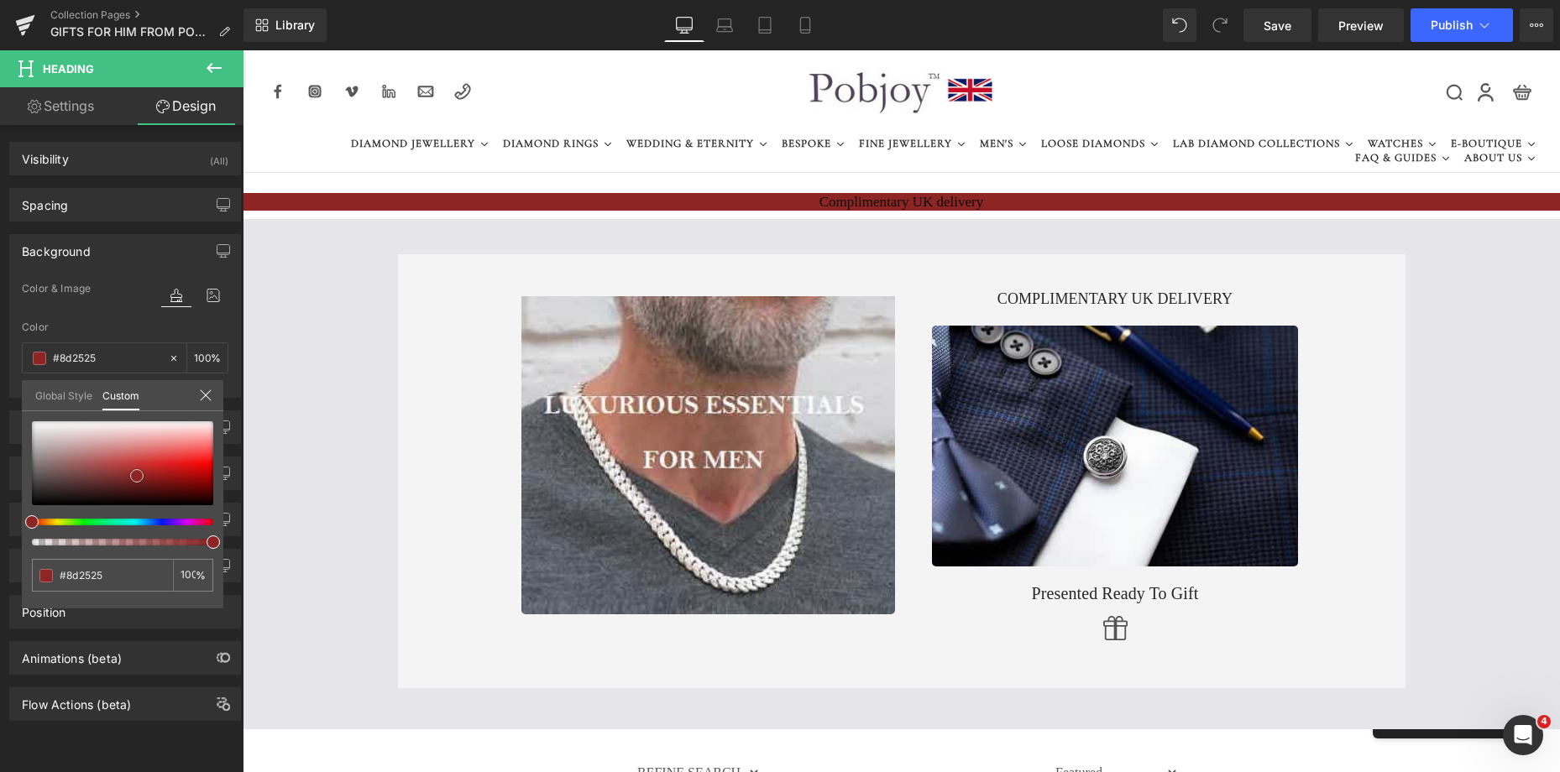
type input "#8d2424"
type input "#9d2323"
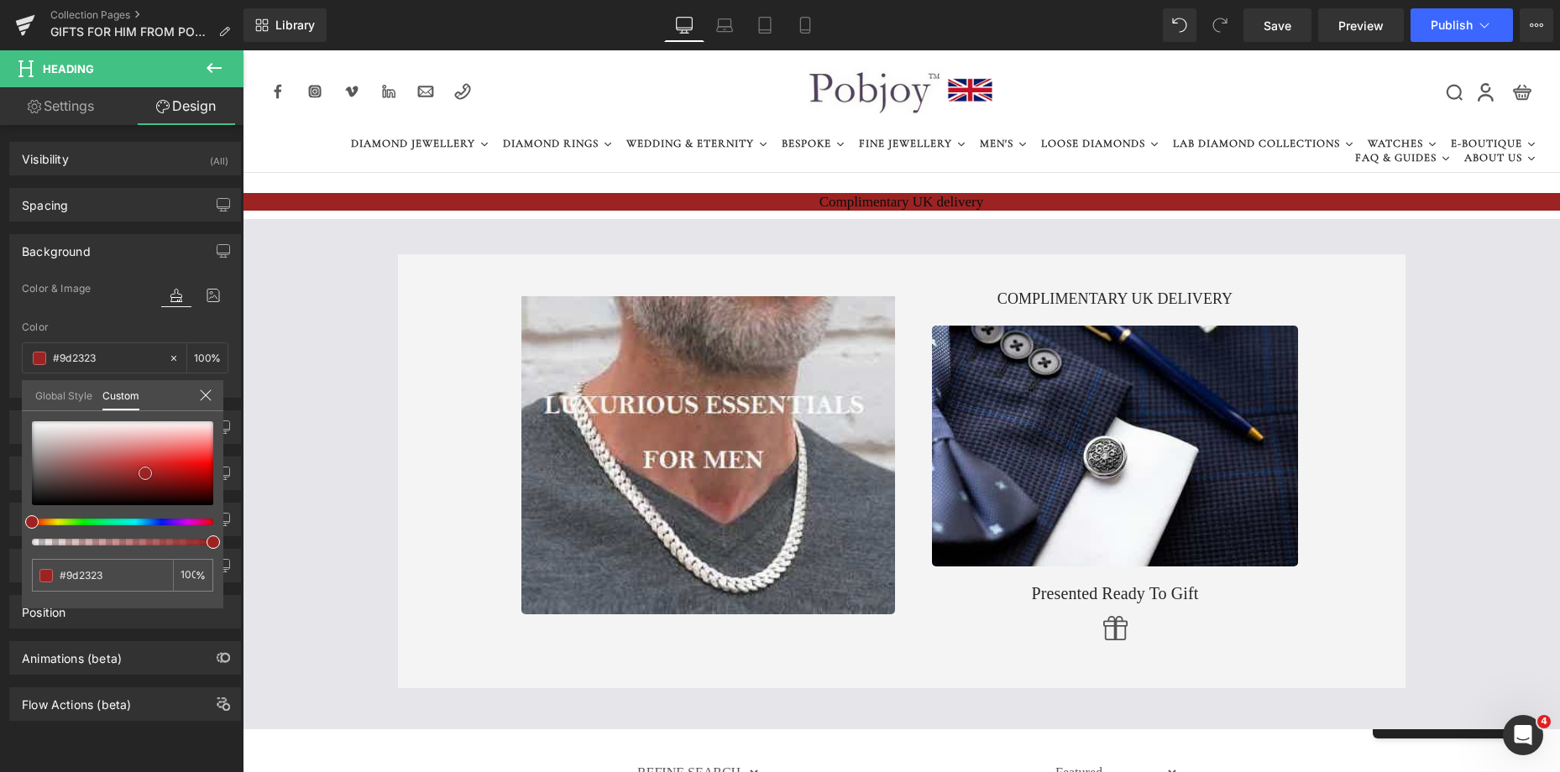
type input "#992222"
type input "#922020"
drag, startPoint x: 48, startPoint y: 442, endPoint x: 146, endPoint y: 476, distance: 104.1
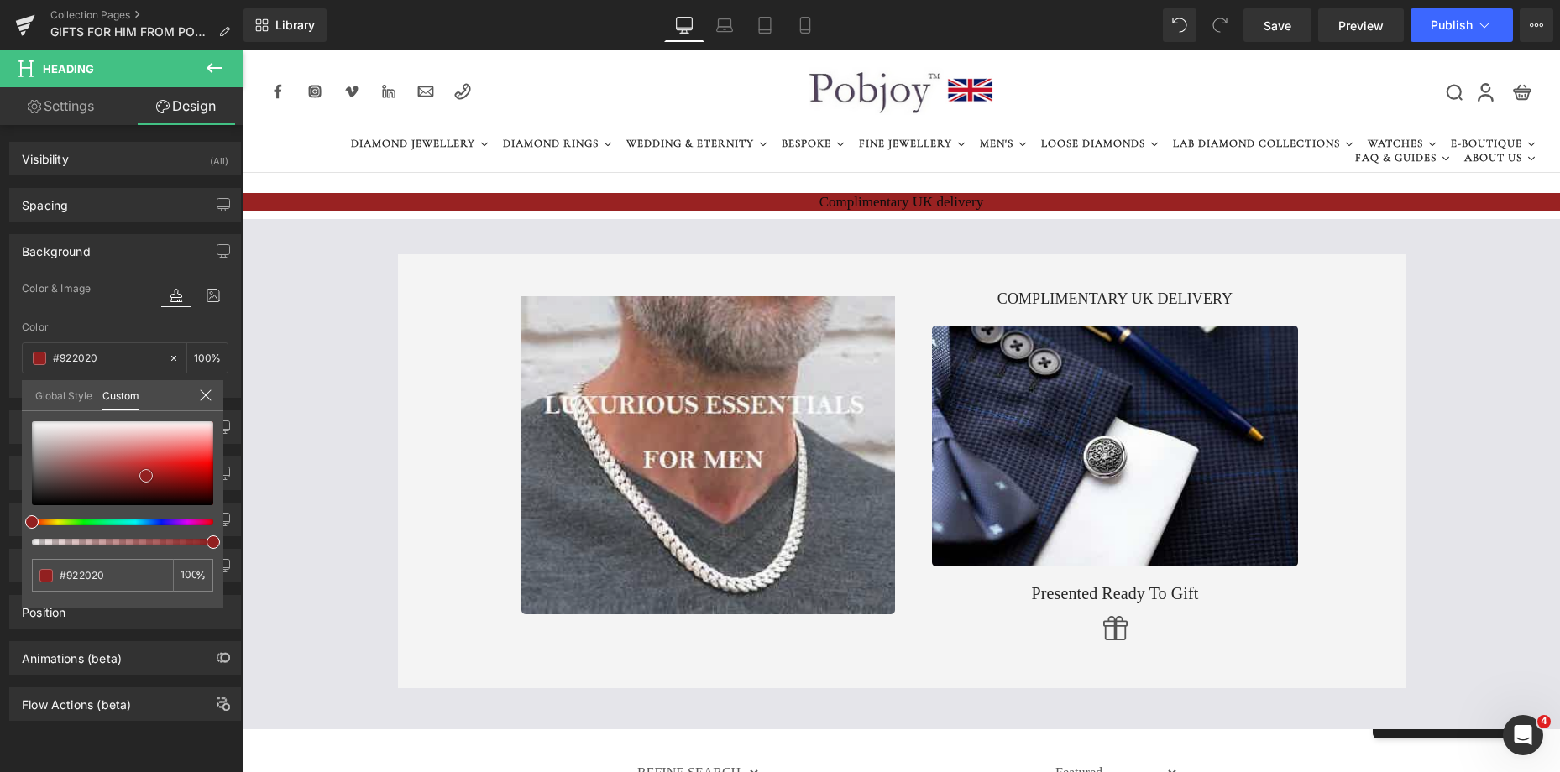
click at [146, 476] on div at bounding box center [122, 463] width 181 height 84
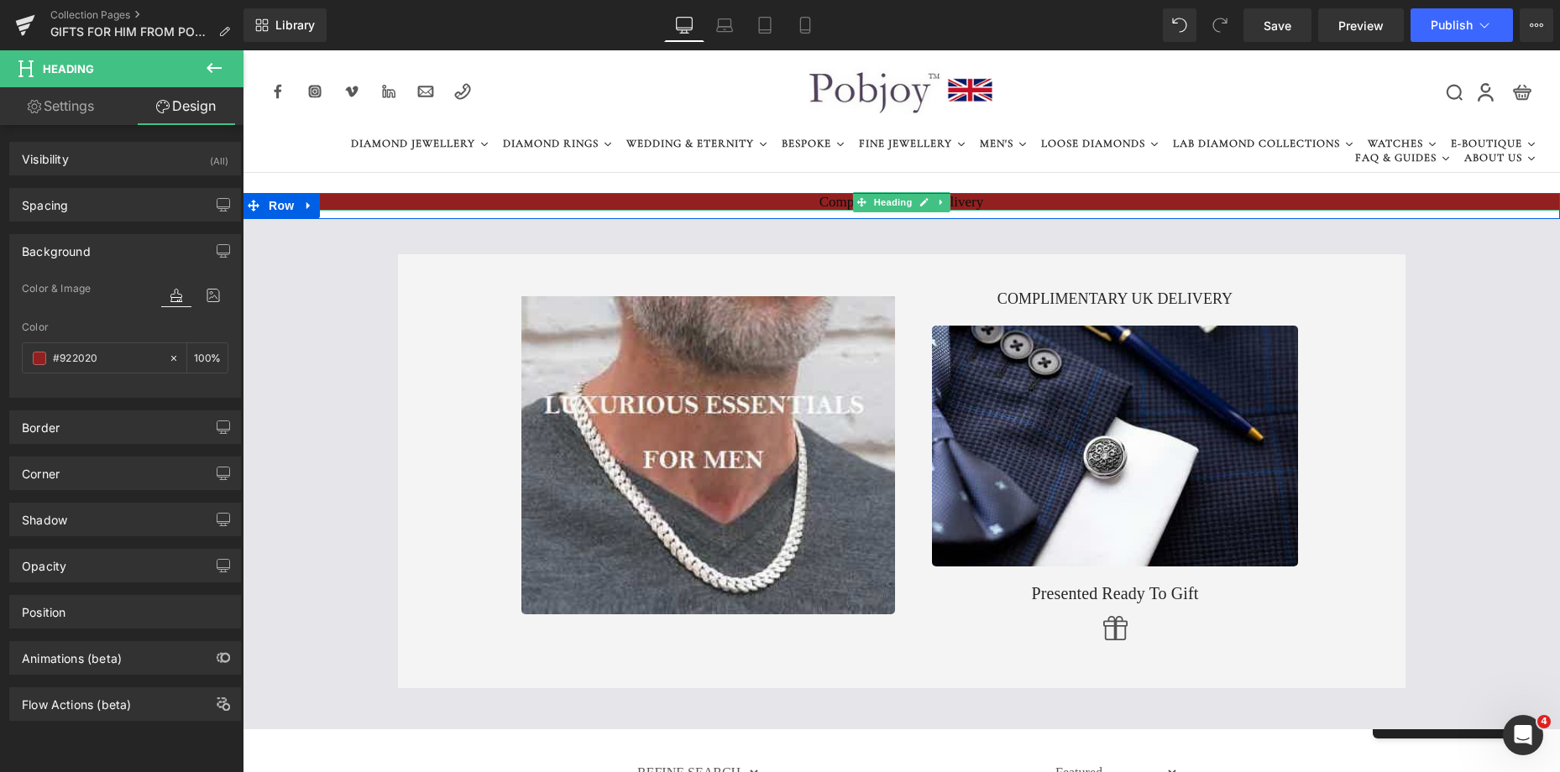
click at [778, 198] on h1 "Complimentary UK delivery" at bounding box center [901, 202] width 1317 height 18
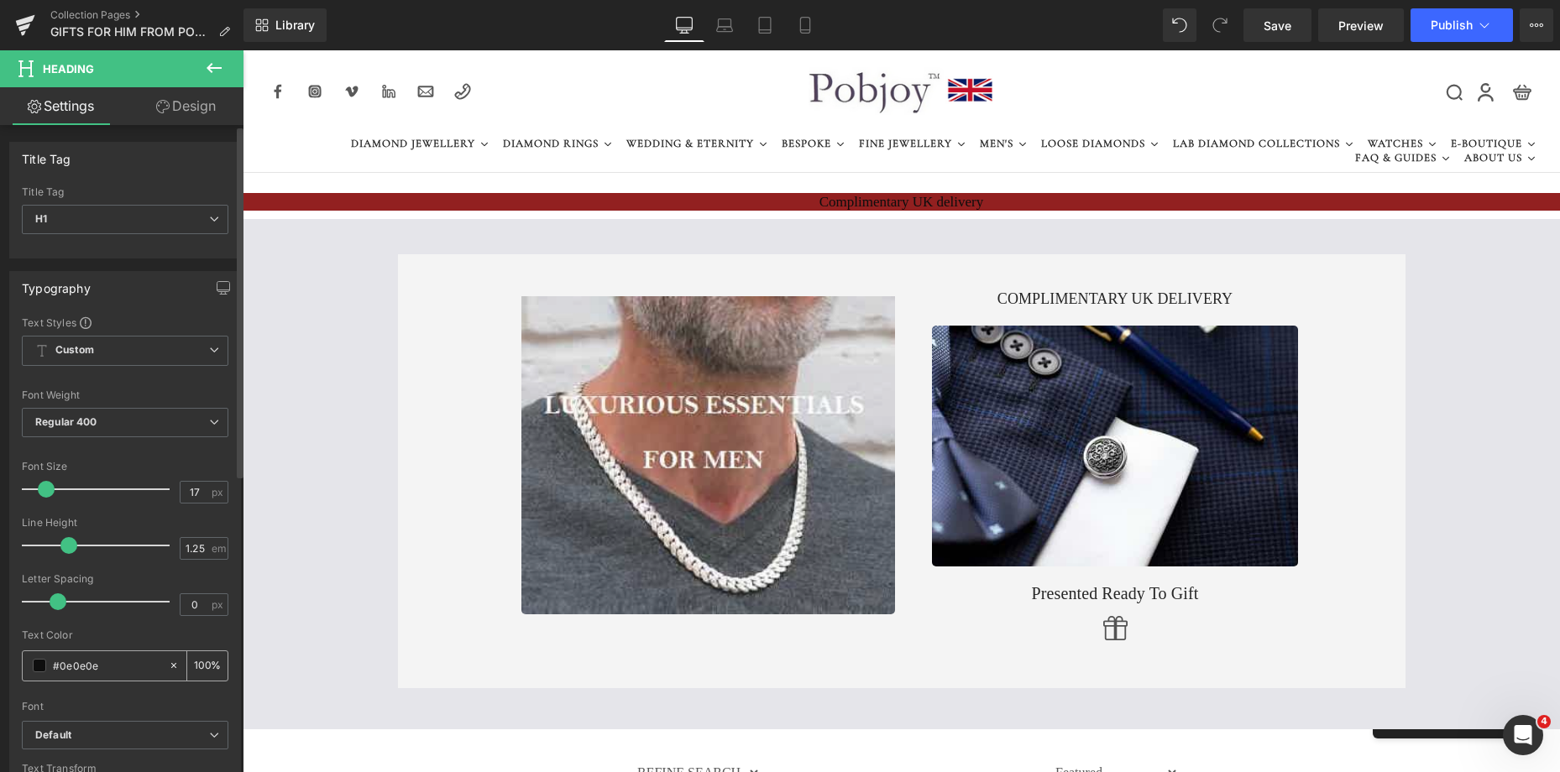
click at [44, 667] on span at bounding box center [39, 665] width 13 height 13
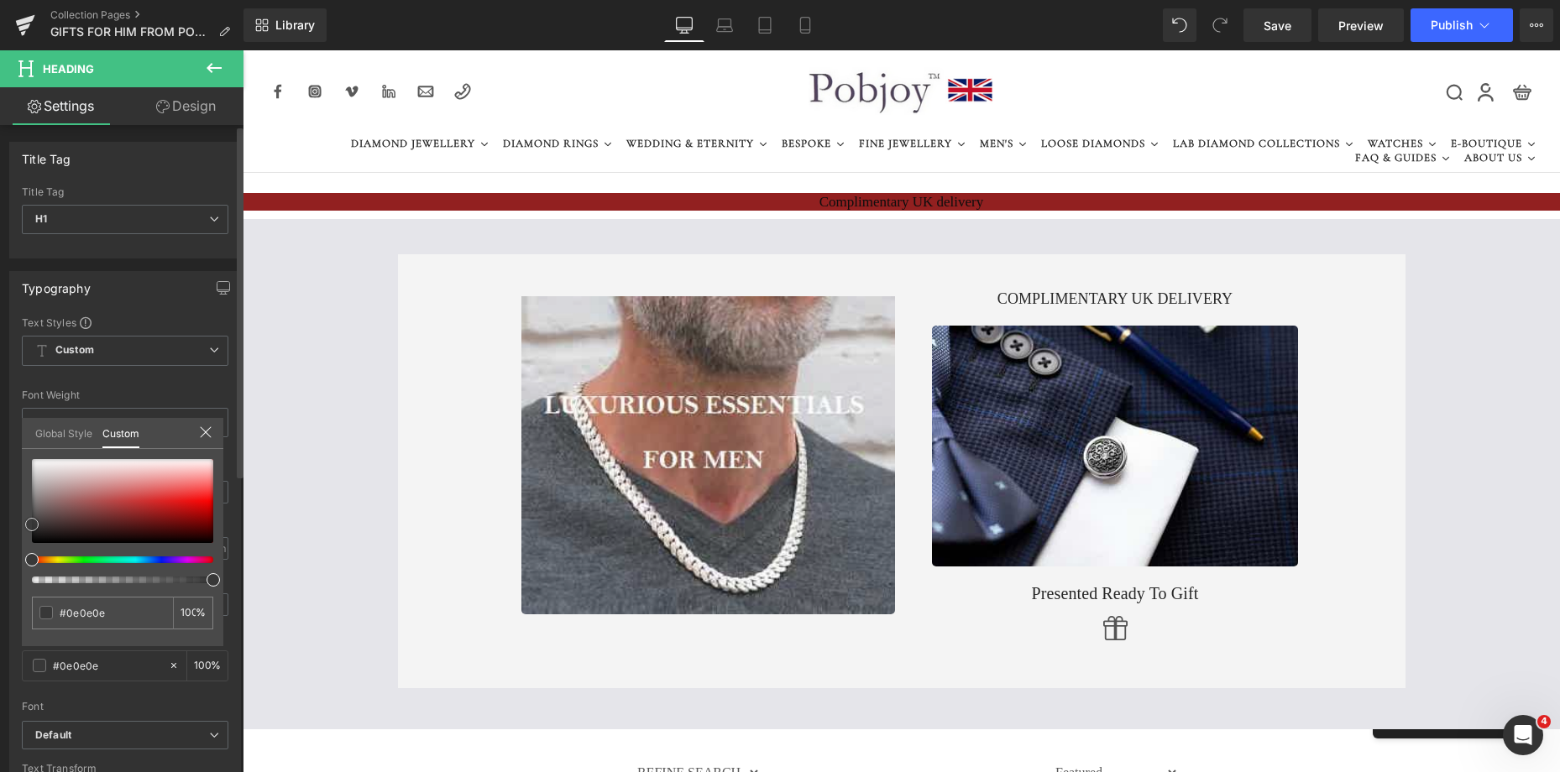
type input "#191919"
type input "#848484"
type input "#adadad"
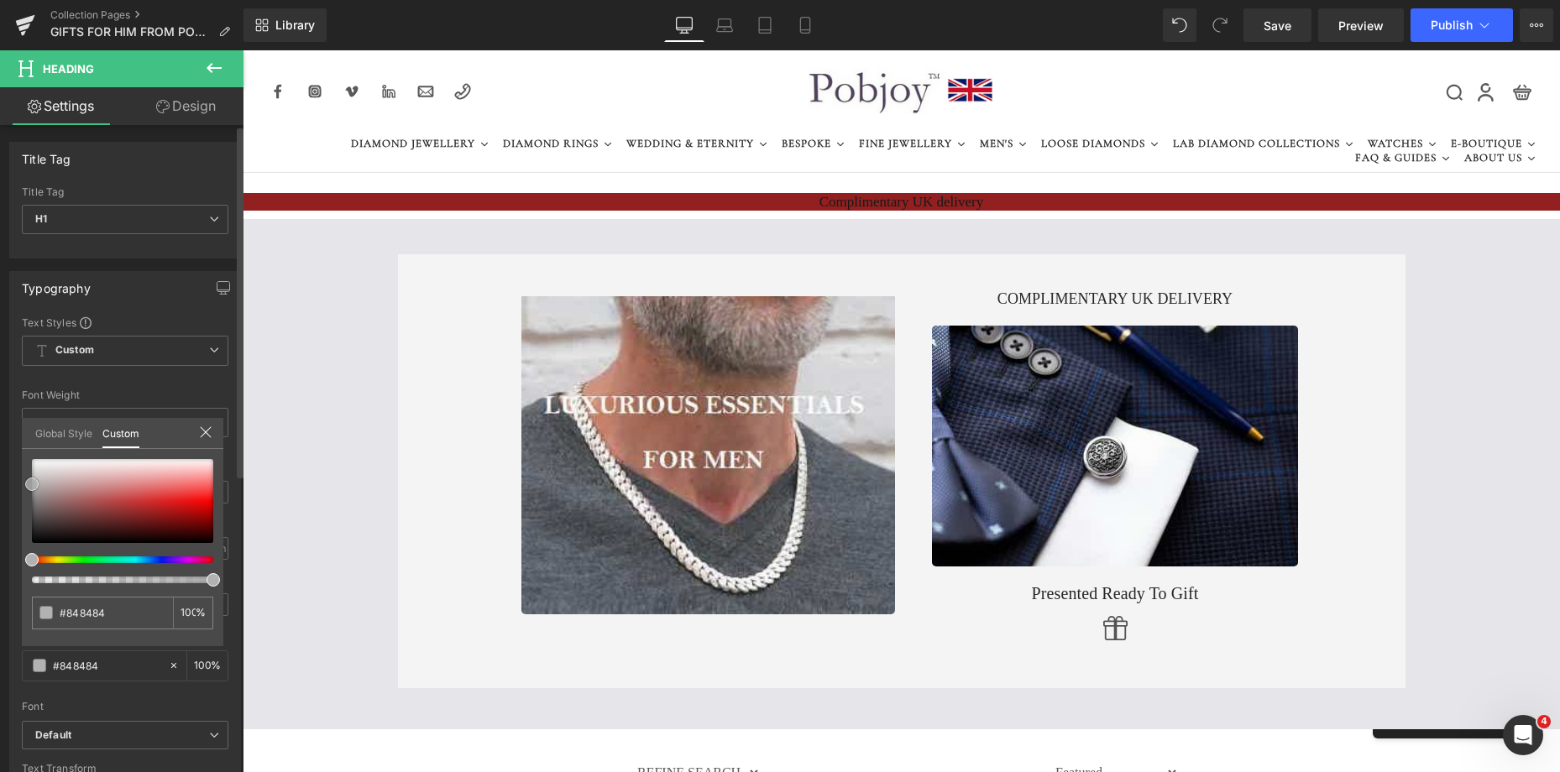
type input "#adadad"
type input "#bababa"
type input "#d3d3d3"
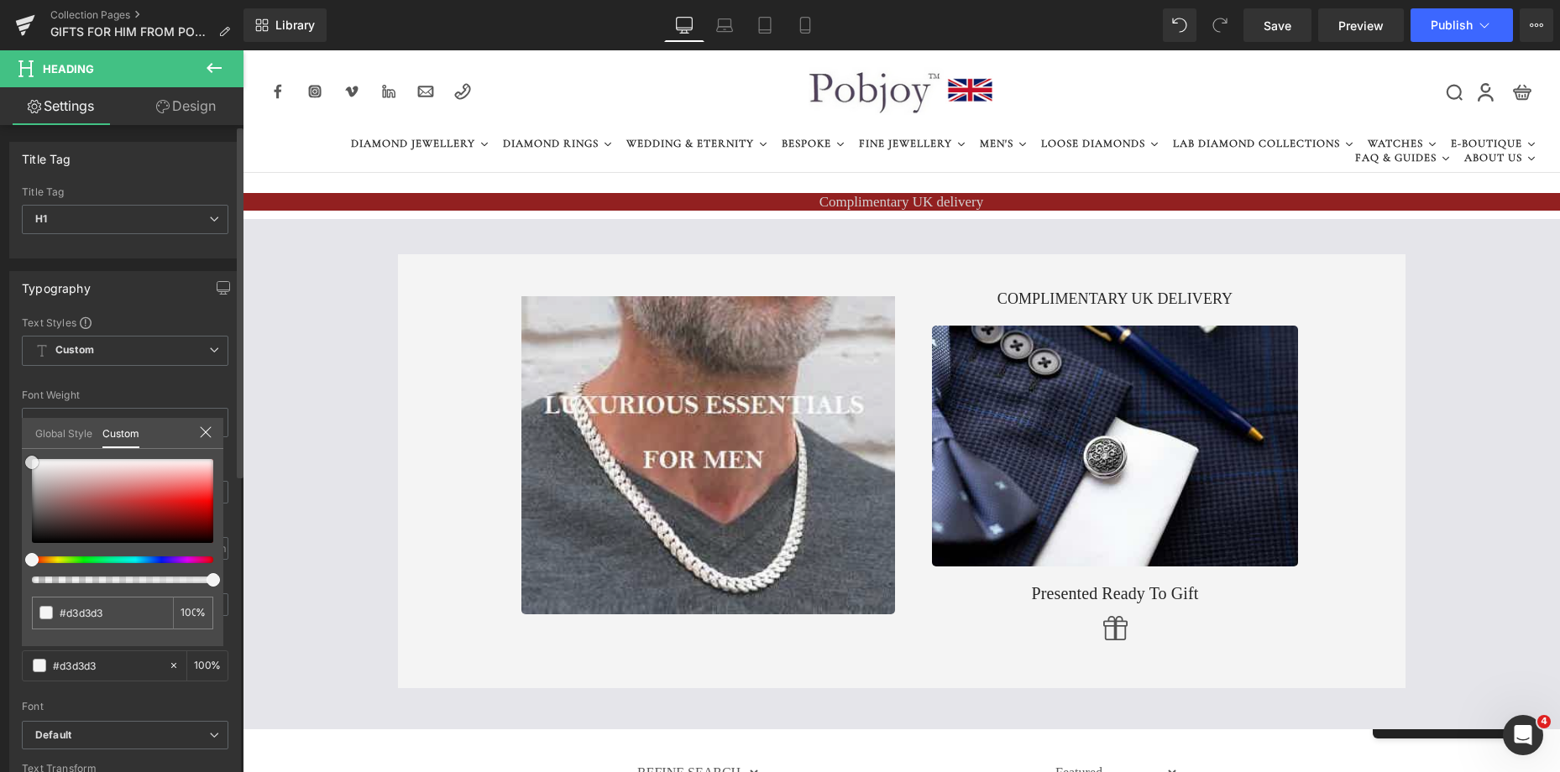
type input "#efefef"
type input "#fcfcfc"
type input "#ffffff"
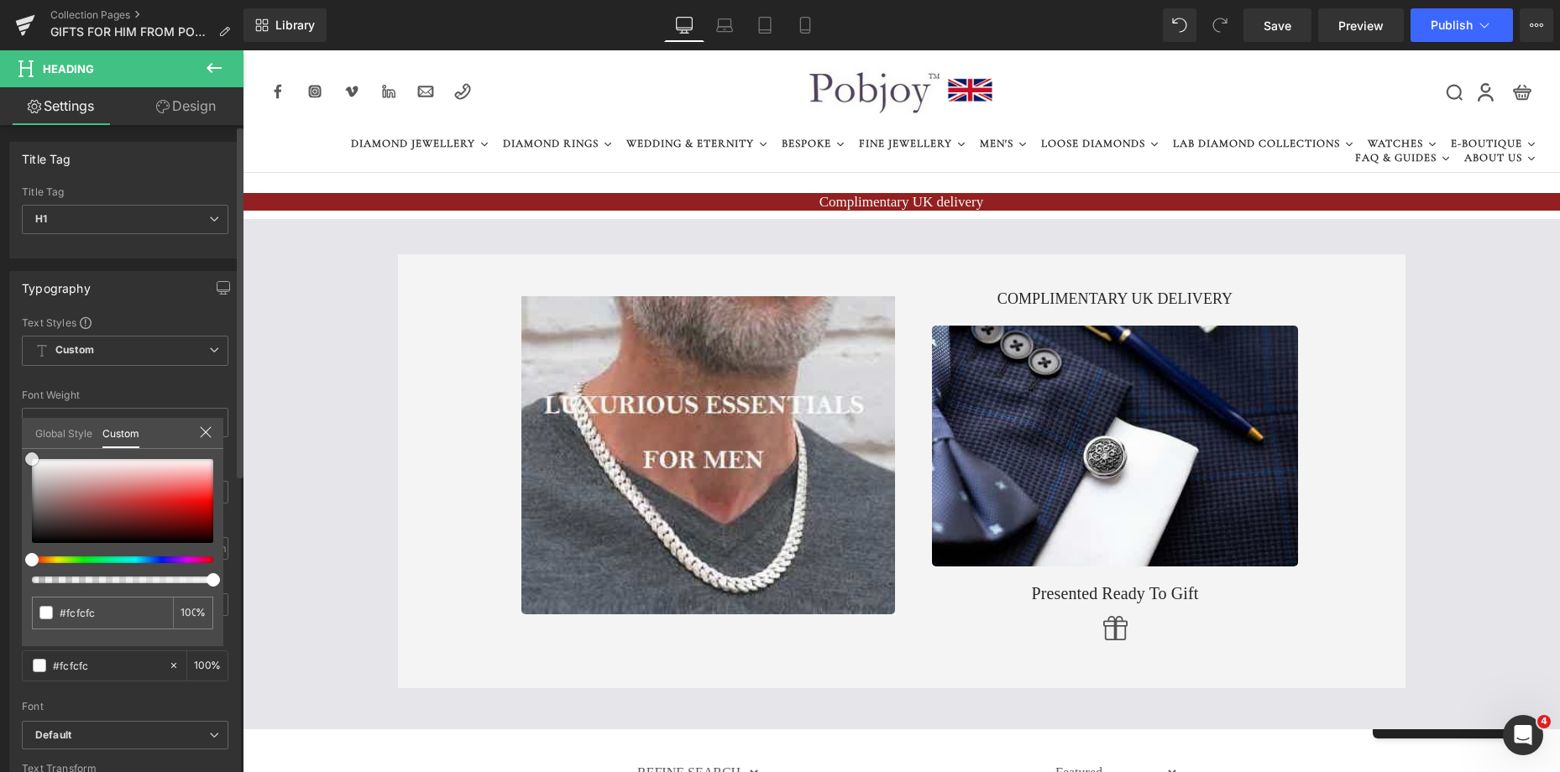
type input "#ffffff"
drag, startPoint x: 31, startPoint y: 536, endPoint x: 15, endPoint y: 448, distance: 88.7
click at [15, 448] on div "Typography Text Styles Custom Custom Setup Global Style Custom Setup Global Sty…" at bounding box center [125, 547] width 251 height 577
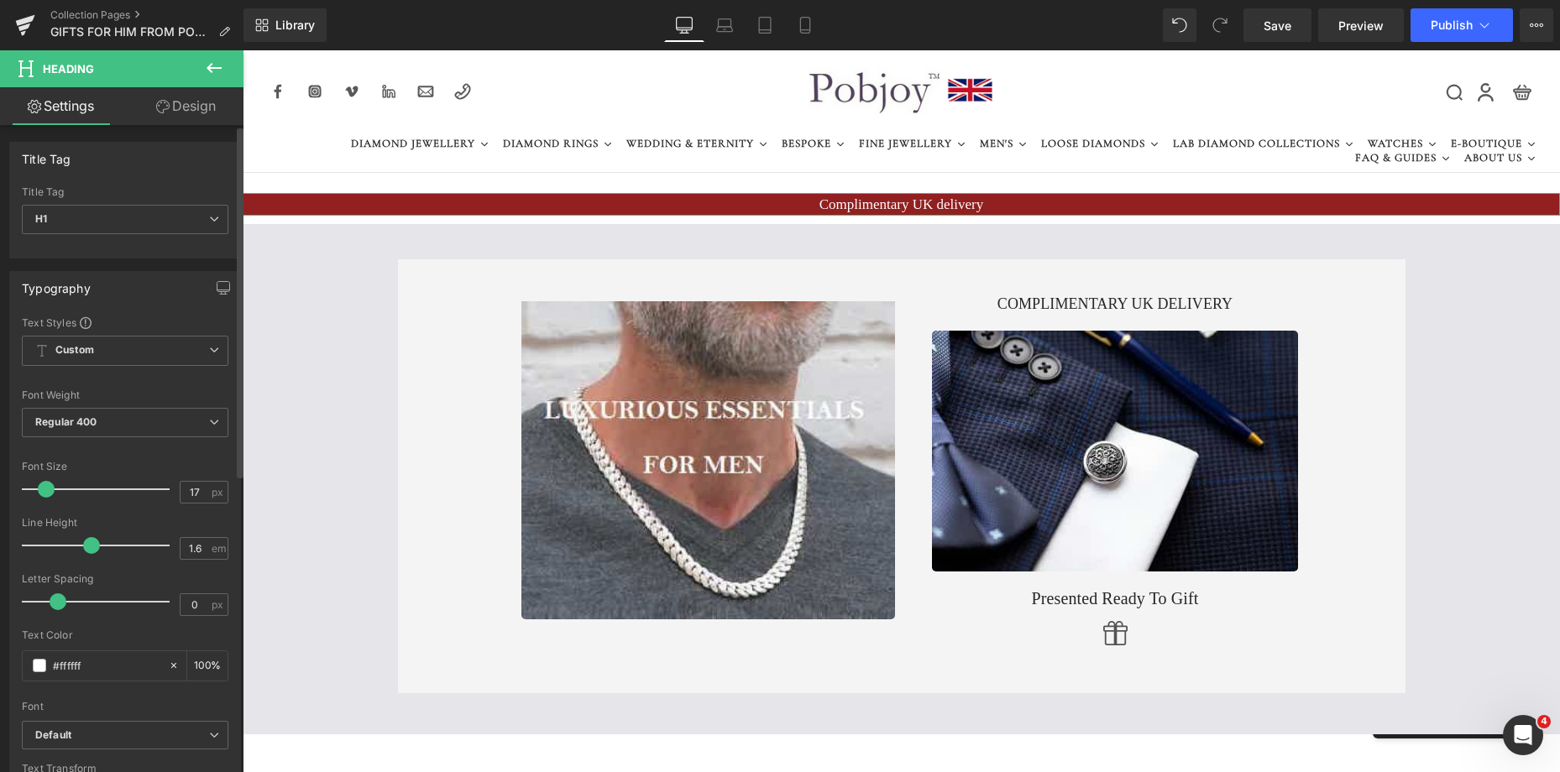
type input "1.7"
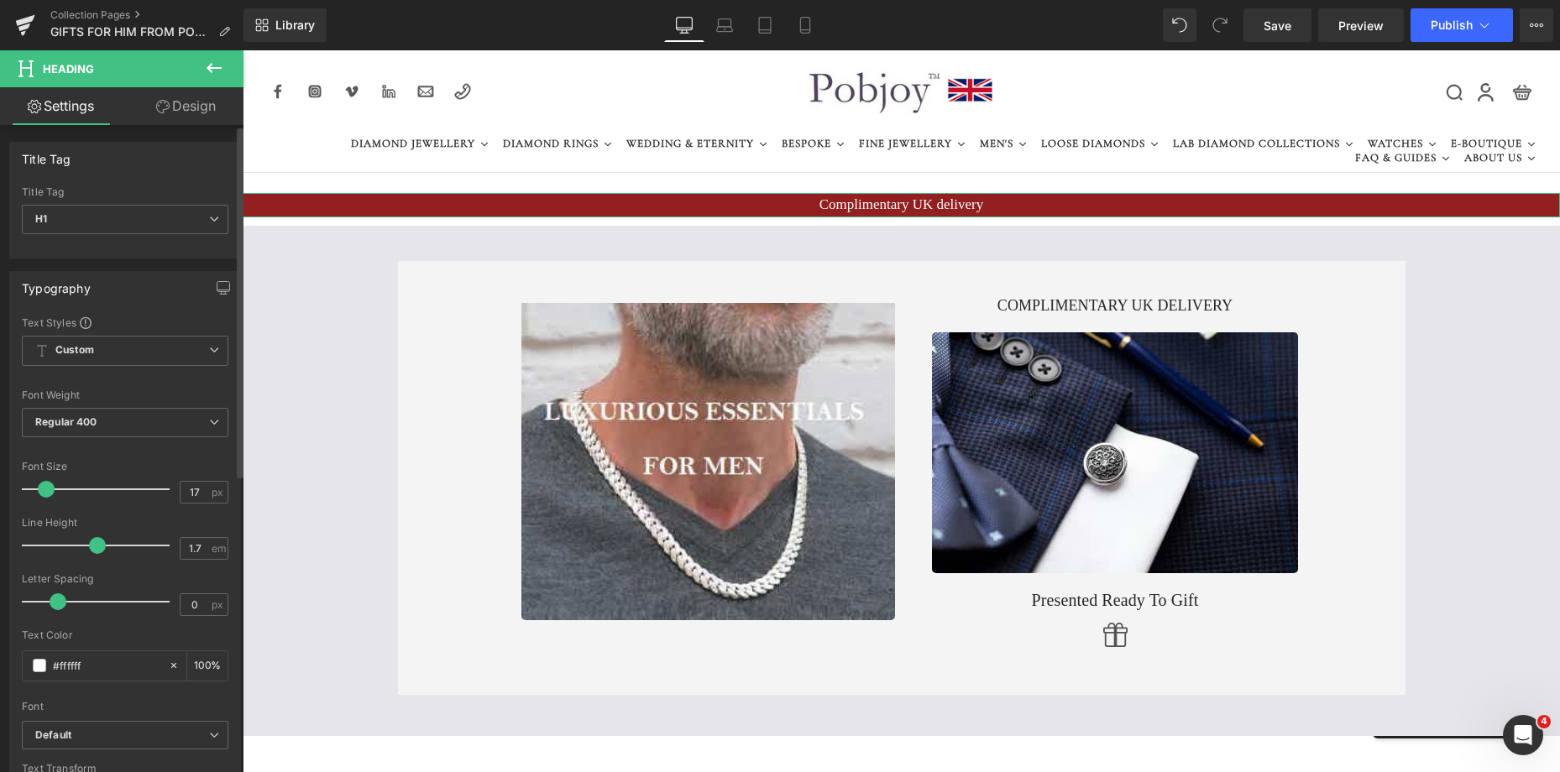
drag, startPoint x: 66, startPoint y: 546, endPoint x: 91, endPoint y: 552, distance: 26.1
click at [91, 552] on span at bounding box center [97, 545] width 17 height 17
click at [198, 104] on link "Design" at bounding box center [186, 106] width 122 height 38
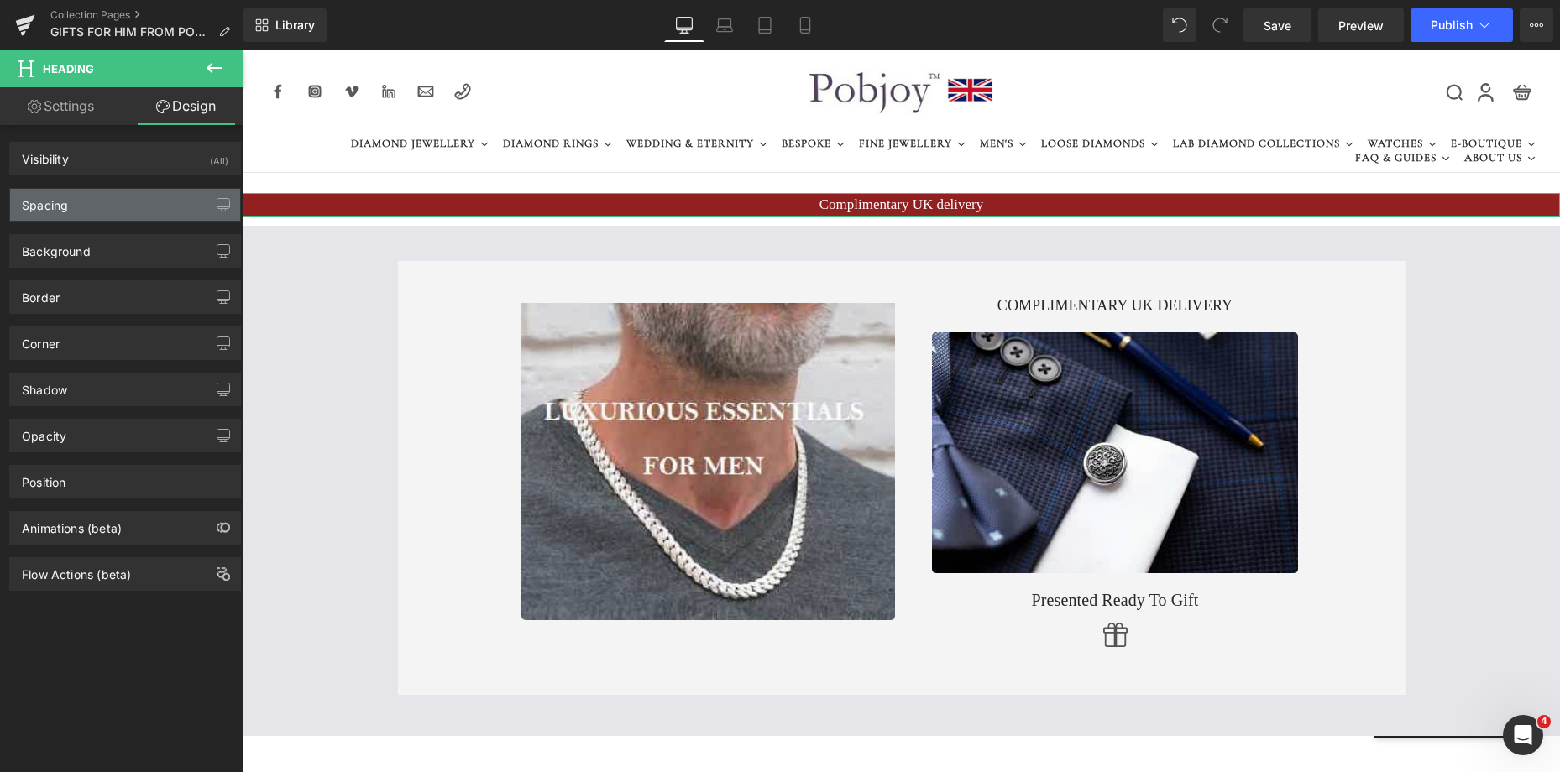
click at [64, 206] on div "Spacing" at bounding box center [45, 201] width 46 height 24
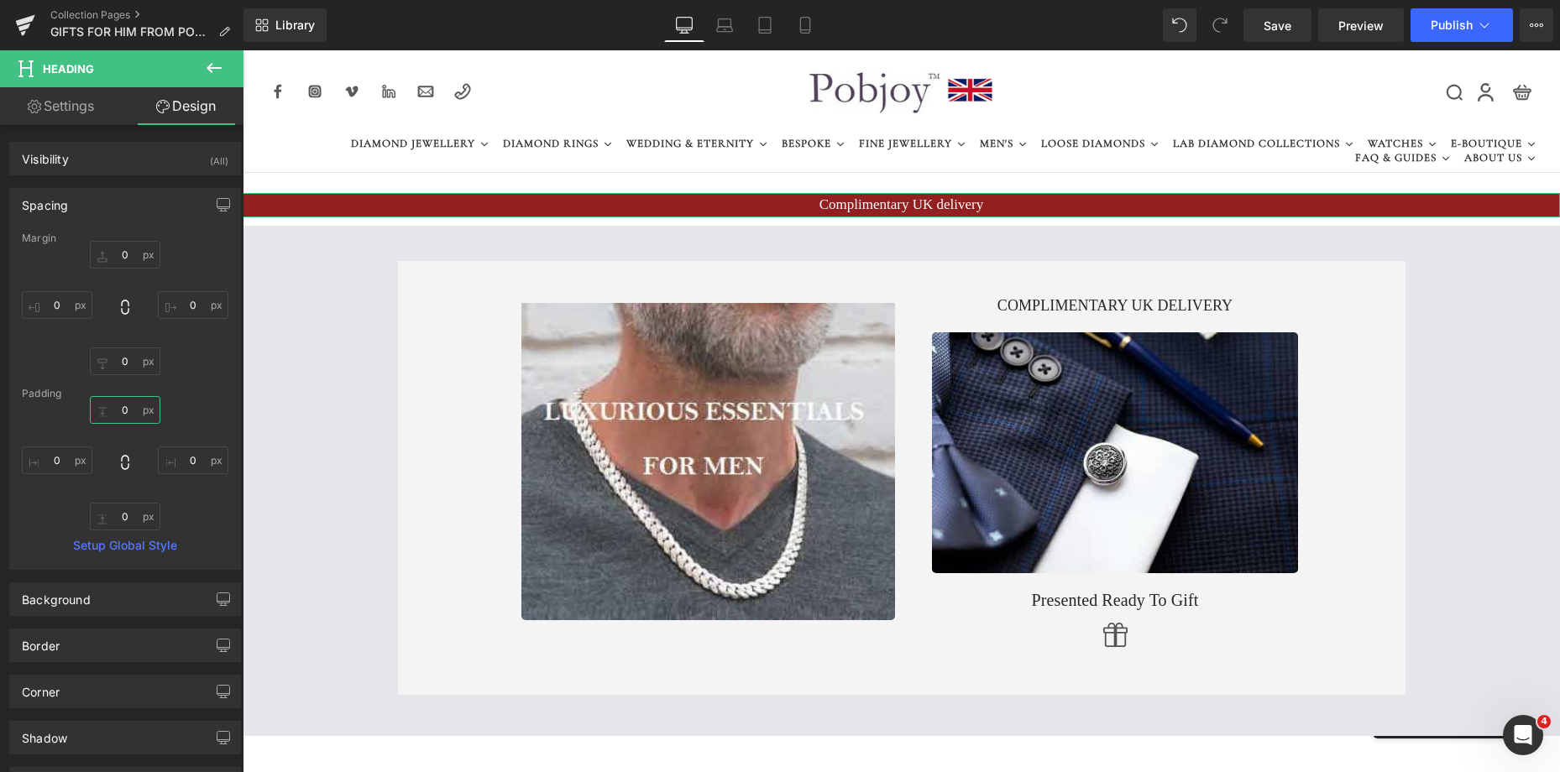
click at [118, 415] on input "0" at bounding box center [125, 410] width 71 height 28
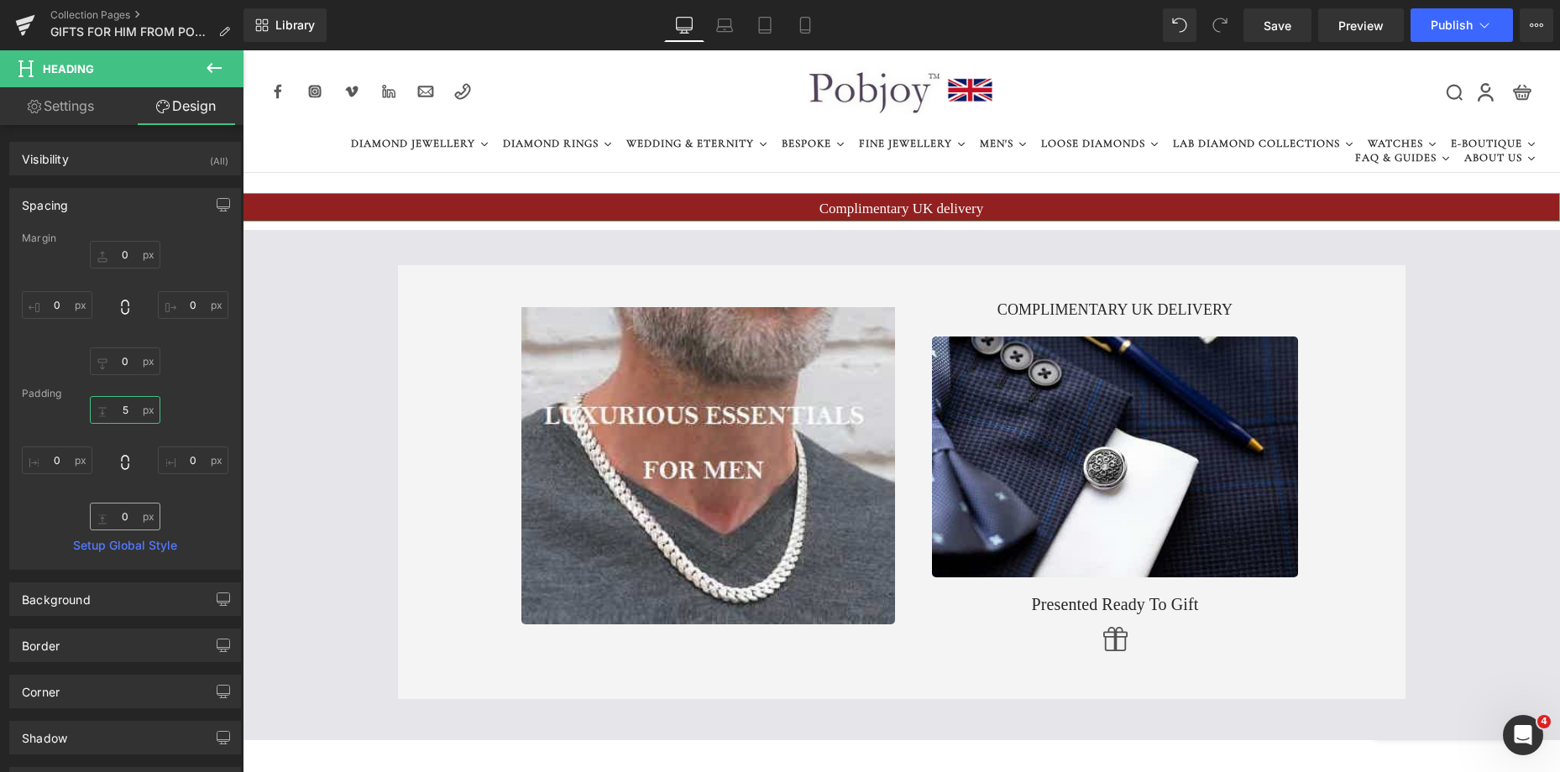
type input "5"
click at [112, 515] on input "0" at bounding box center [125, 517] width 71 height 28
type input "5"
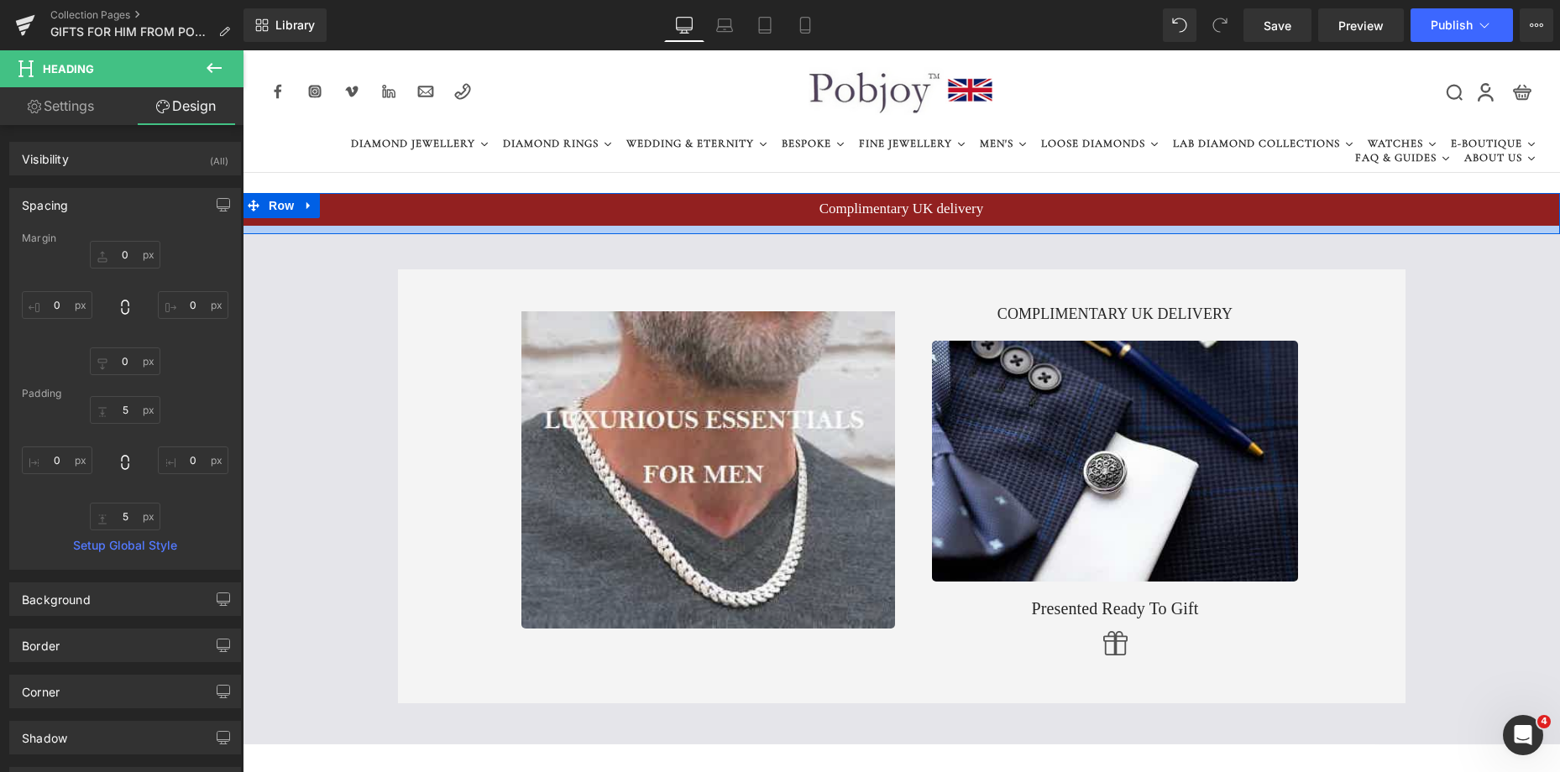
click at [701, 214] on h1 "Complimentary UK delivery" at bounding box center [901, 209] width 1317 height 24
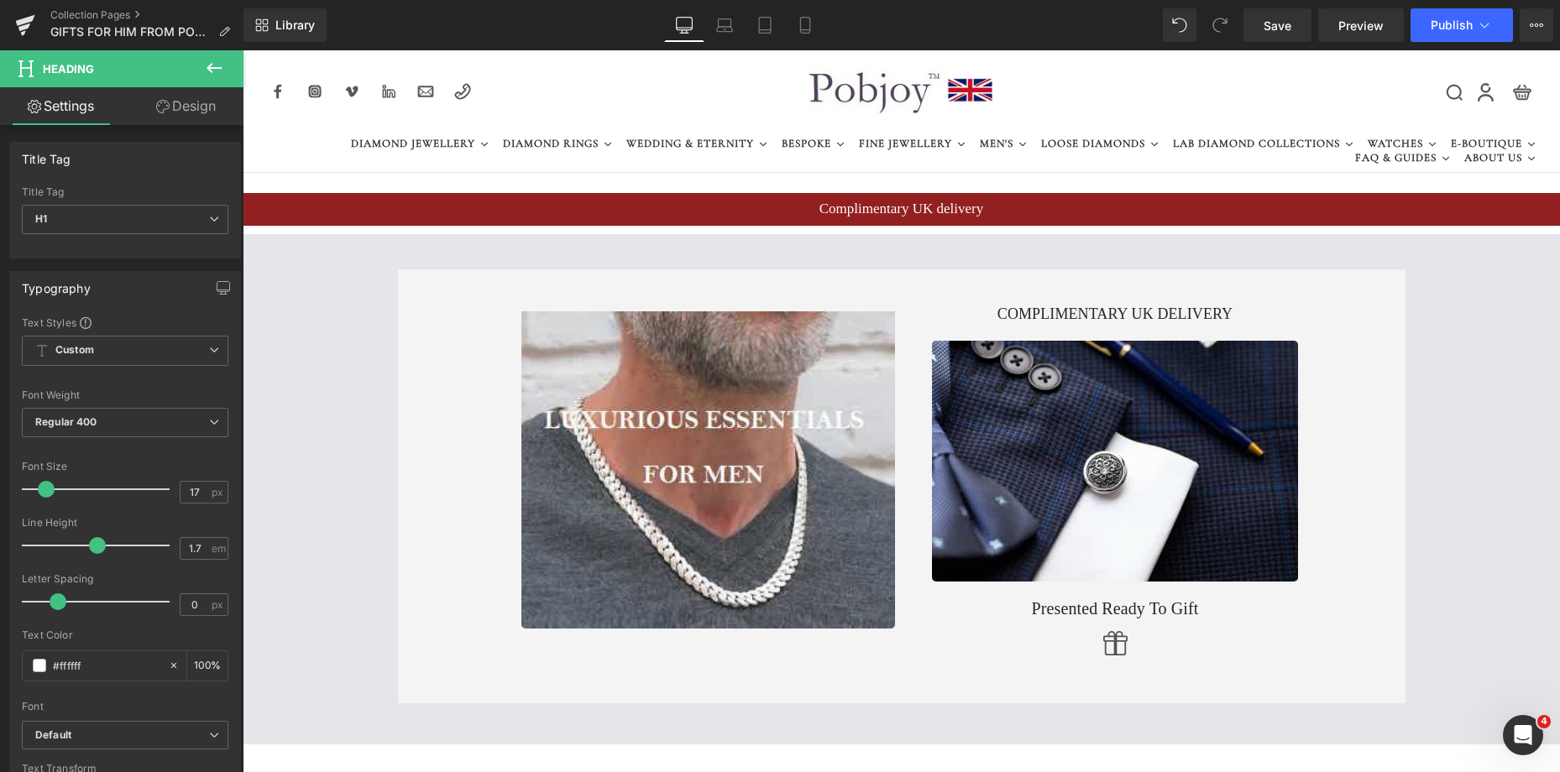
click at [182, 109] on link "Design" at bounding box center [186, 106] width 122 height 38
click at [0, 0] on div "Background" at bounding box center [0, 0] width 0 height 0
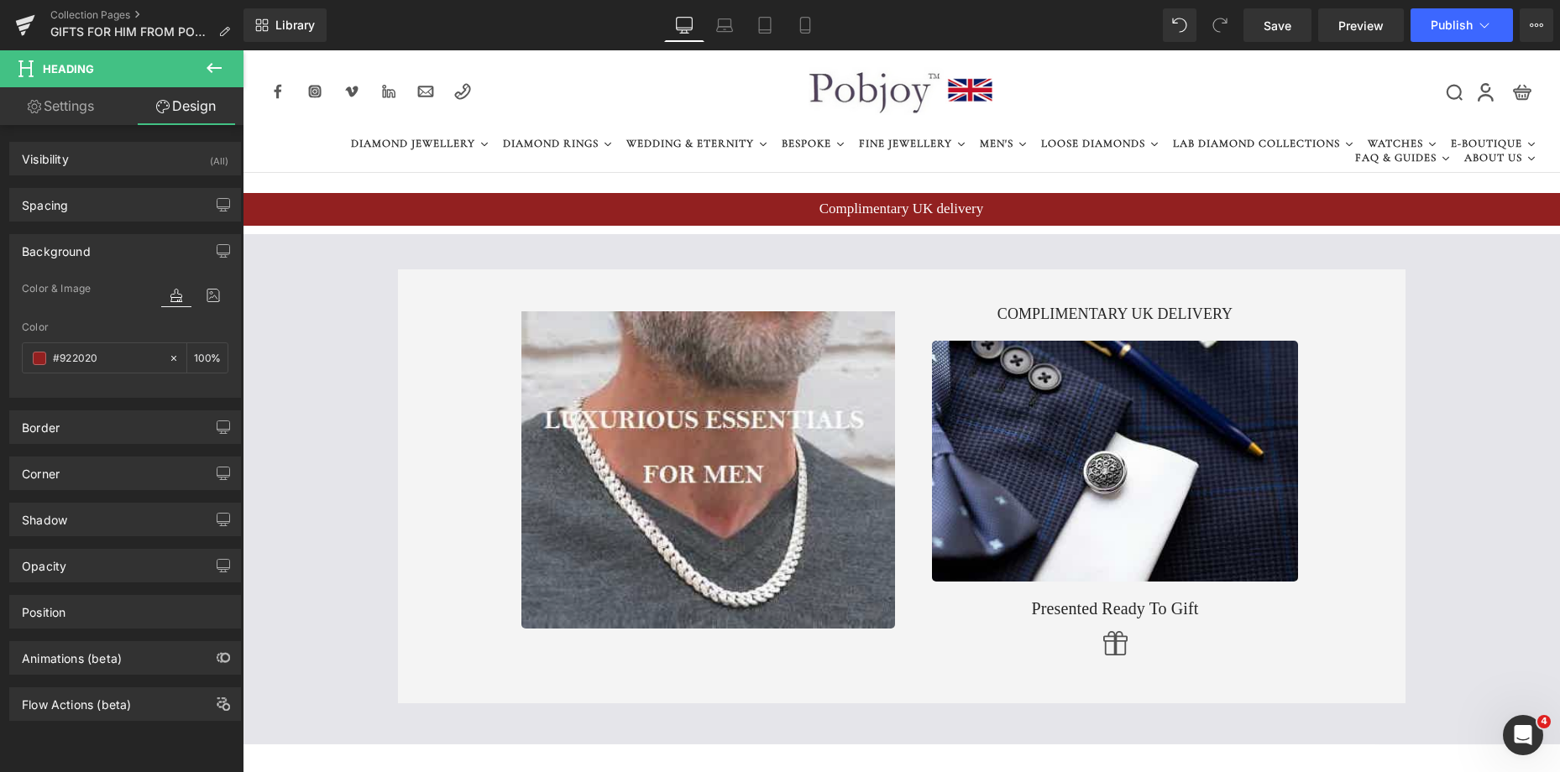
type input "#922020"
type input "100"
click at [37, 358] on span at bounding box center [39, 358] width 13 height 13
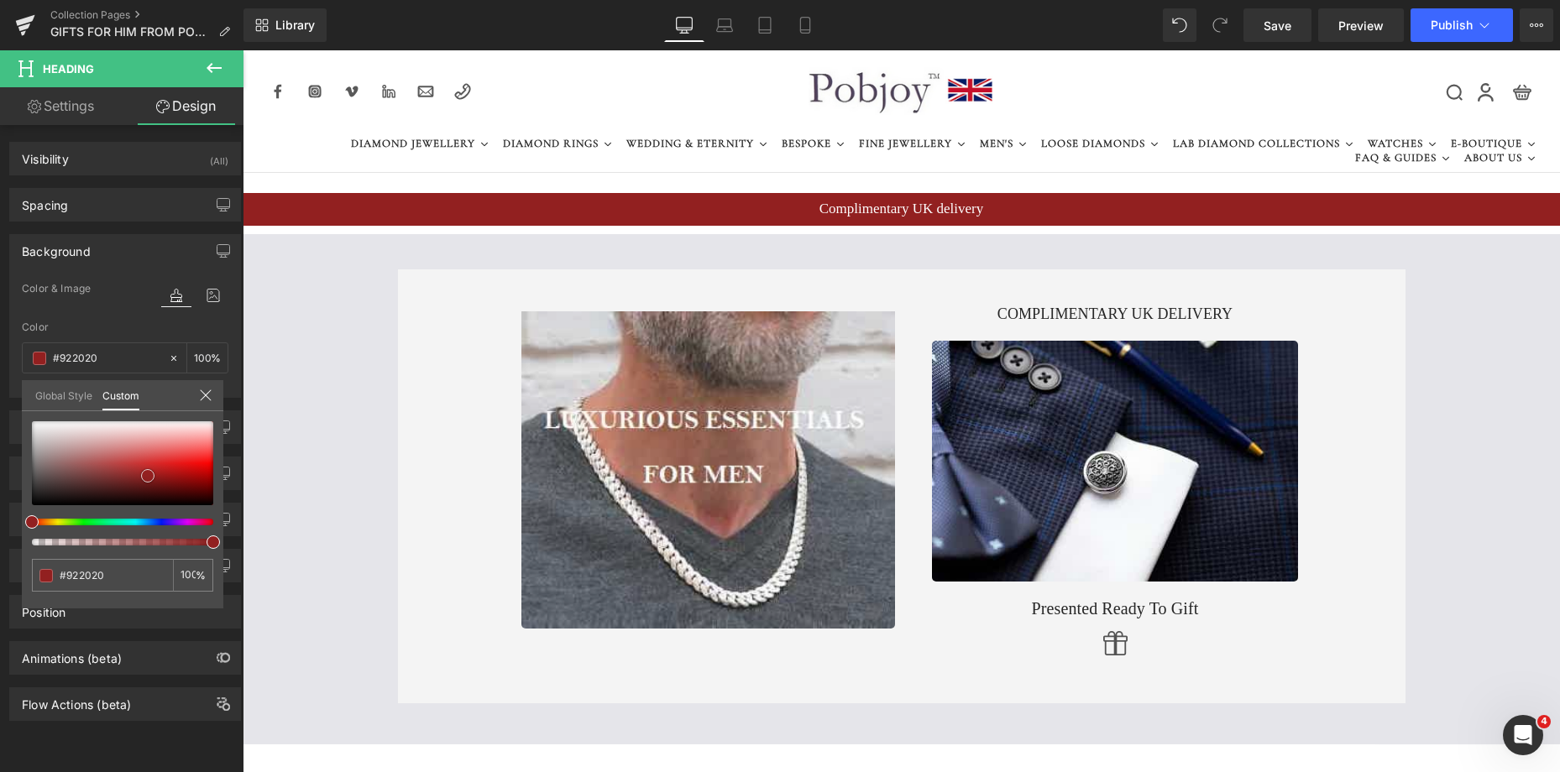
type input "#912121"
type input "#952121"
type input "#942222"
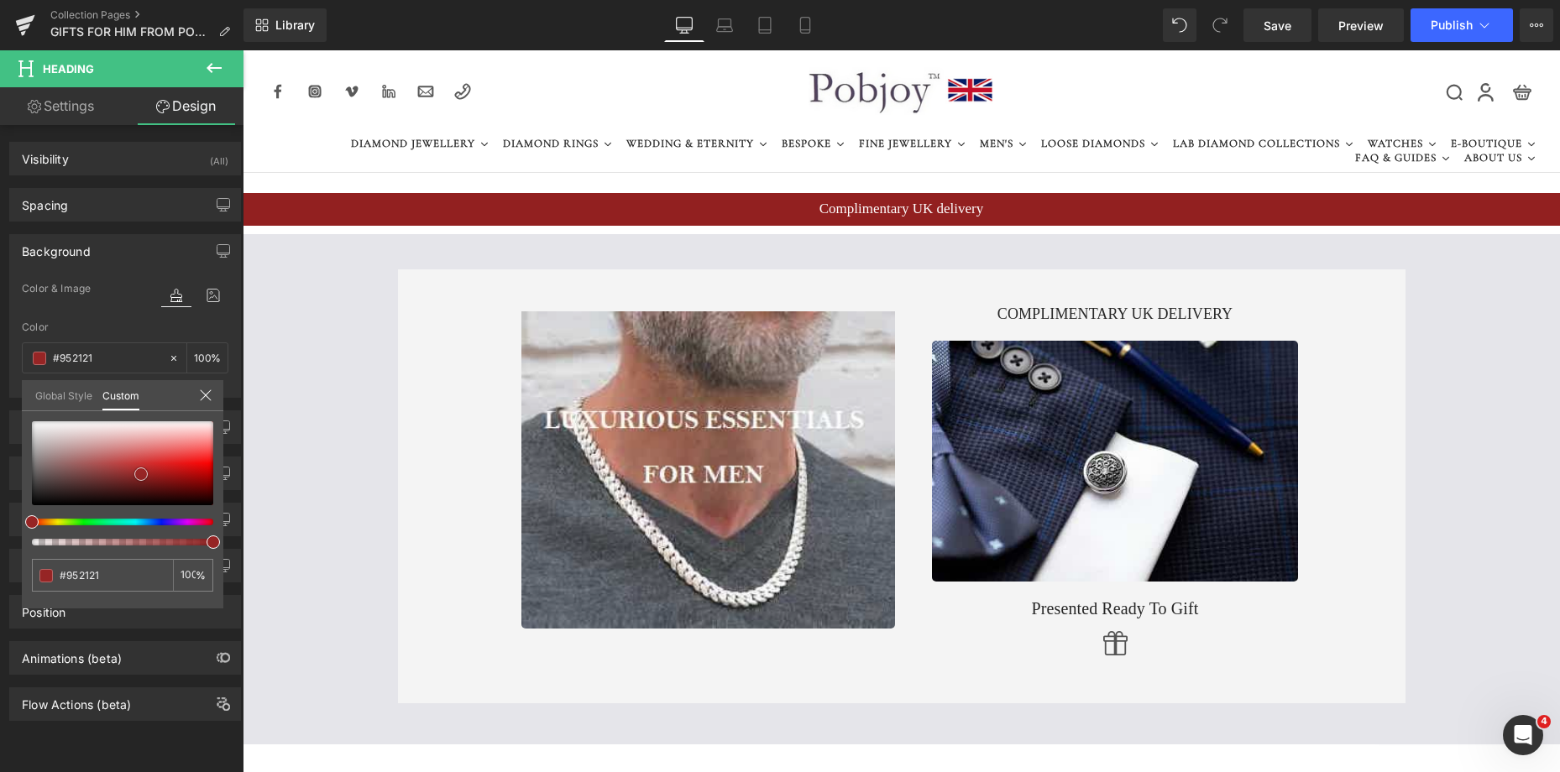
type input "#942222"
type input "#9b2626"
type input "#9e2828"
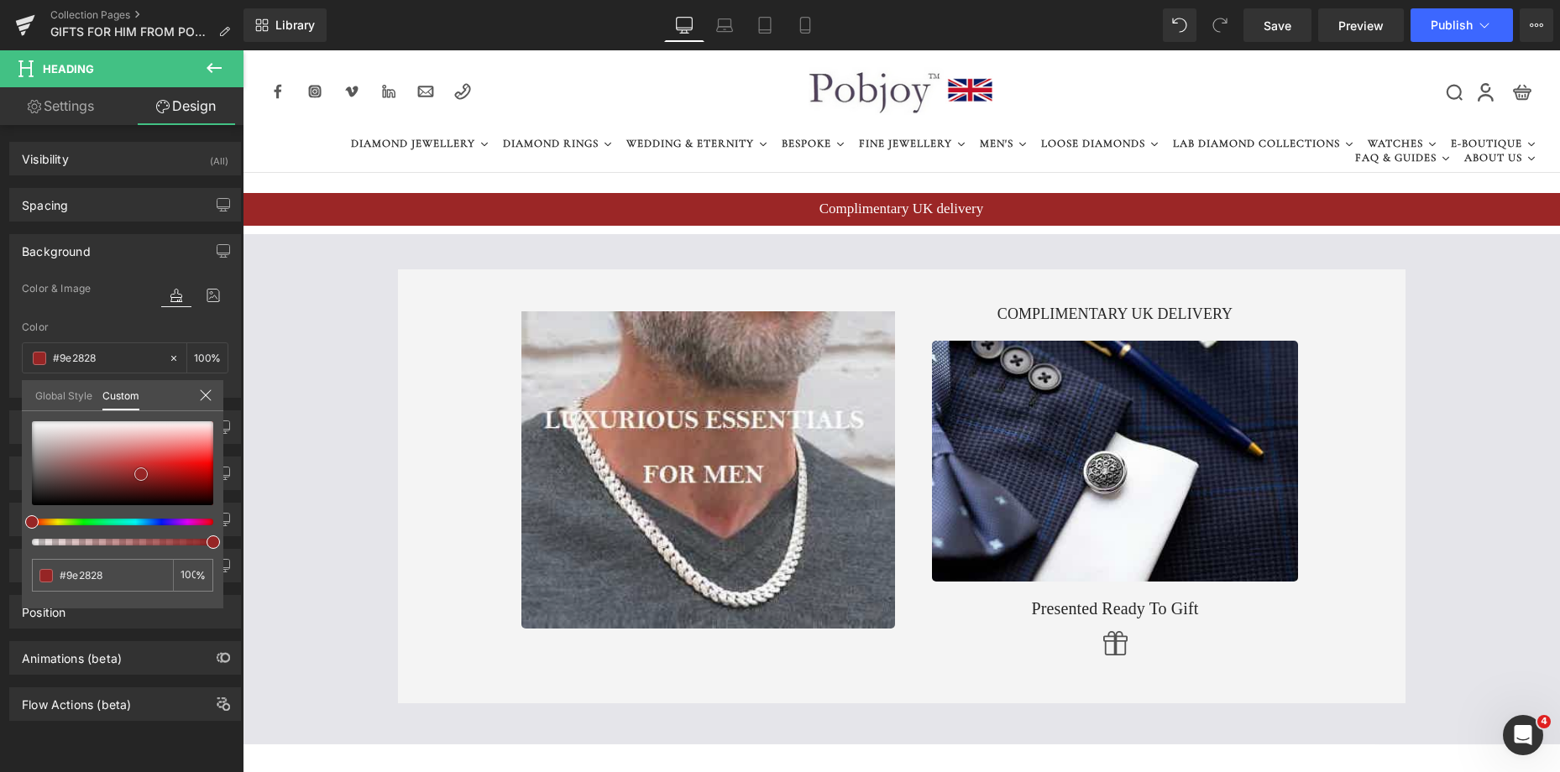
type input "#a12a2a"
type input "#a42c2c"
type input "#a32e2e"
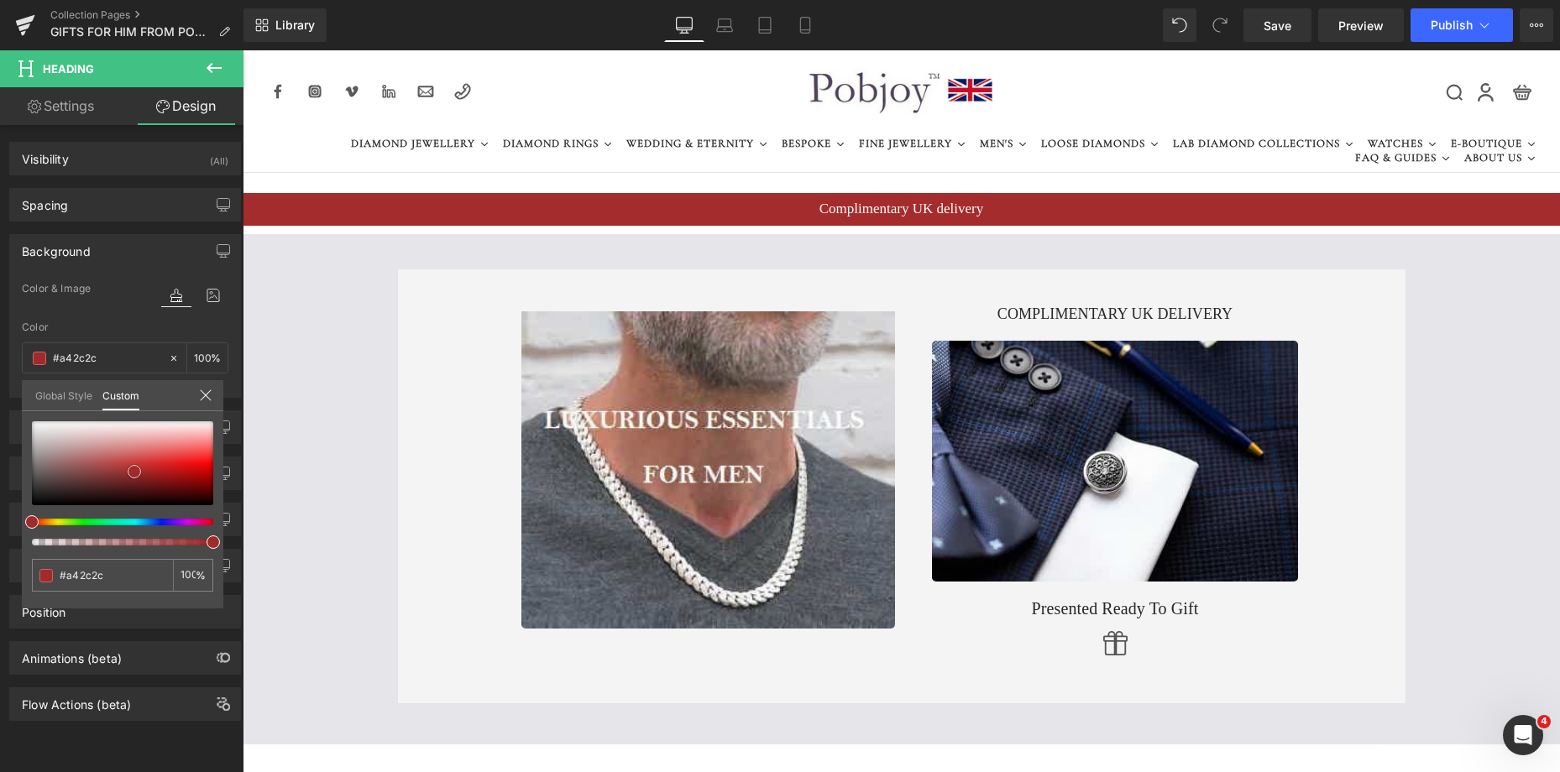
type input "#a32e2e"
type input "#a22f2f"
type input "#b73838"
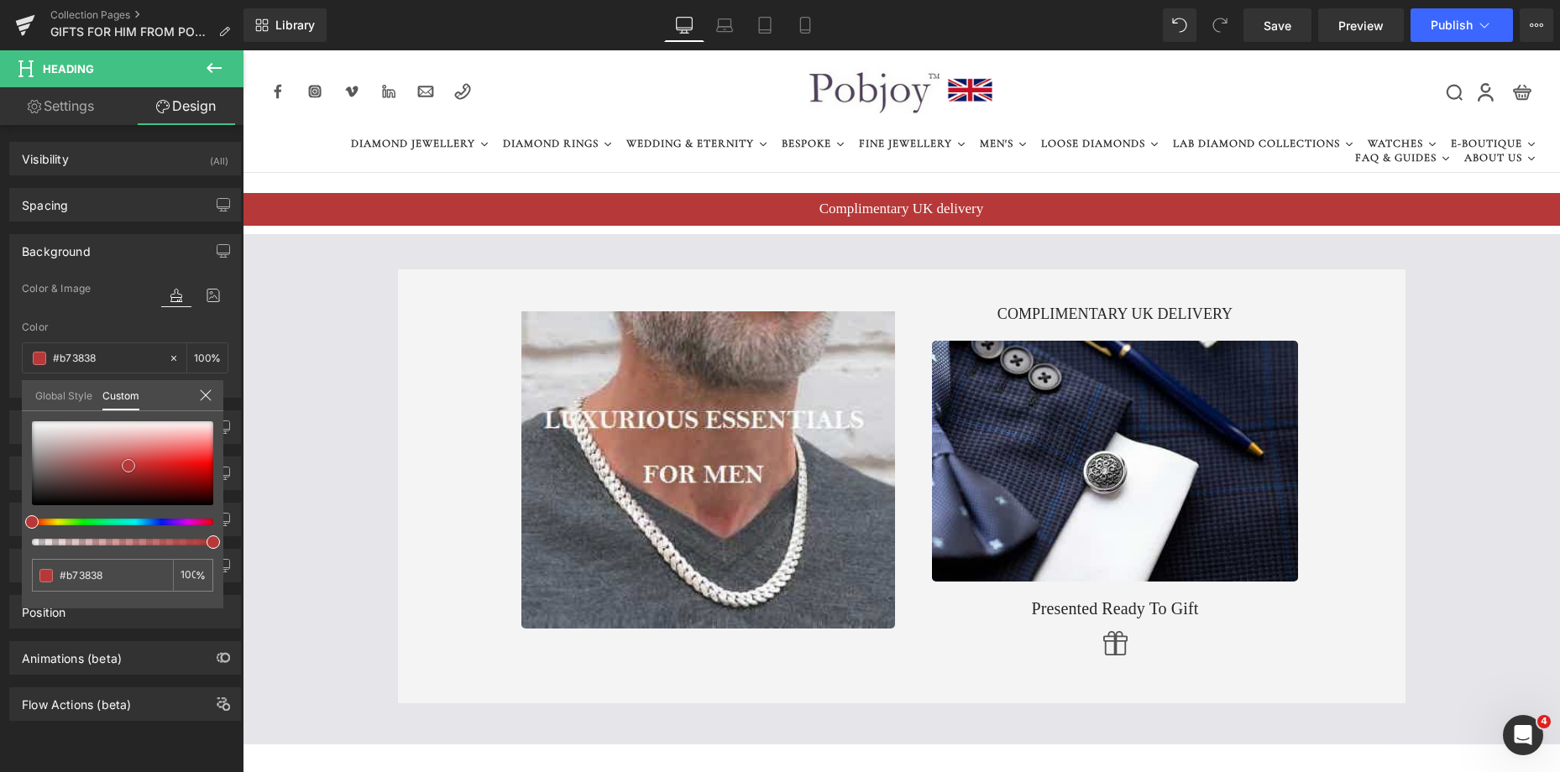
type input "#bd3b3b"
type input "#c13d3d"
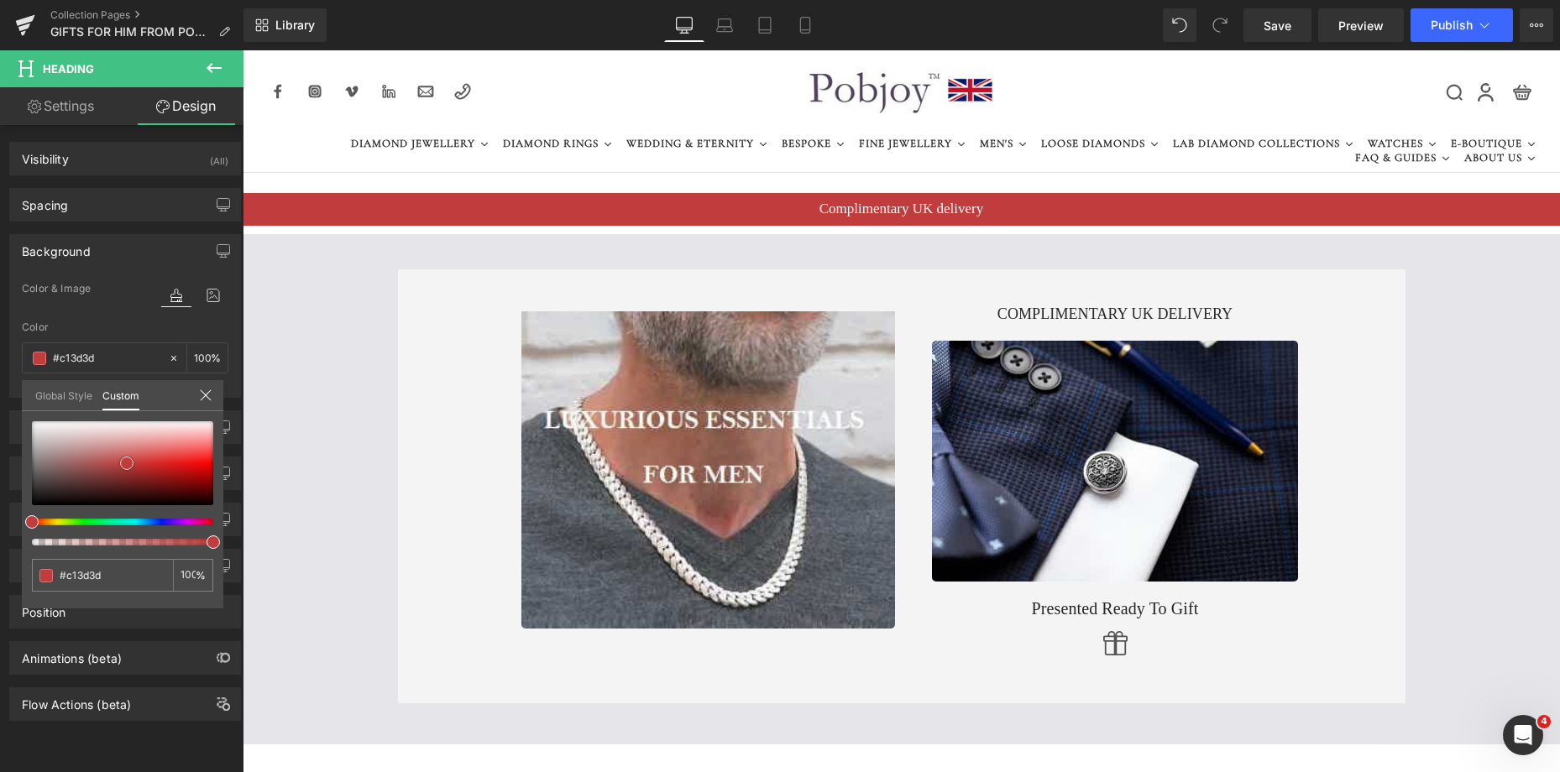
type input "#c03939"
type input "#bf3a3a"
type input "#bc3838"
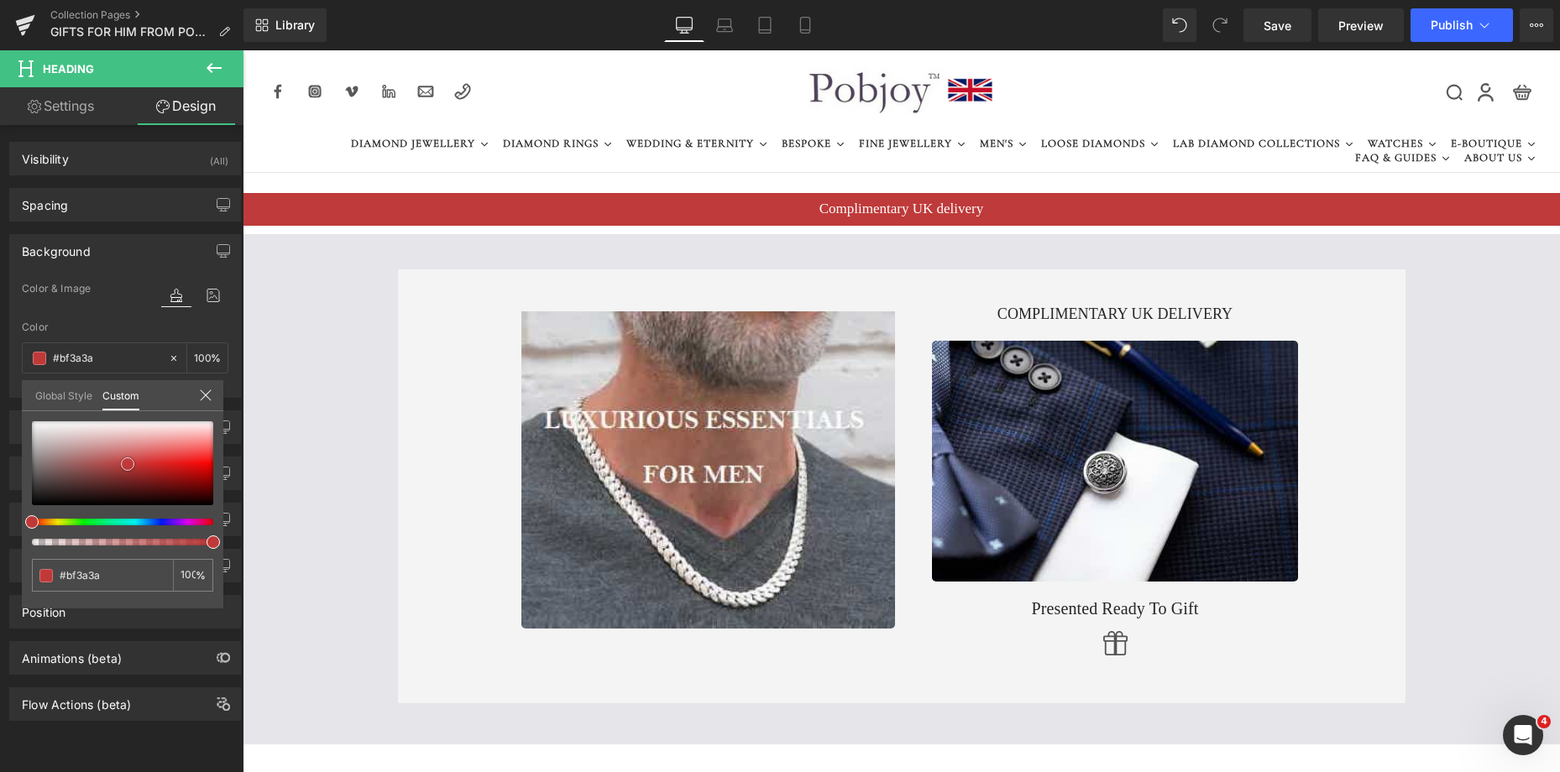
type input "#bc3838"
type input "#bd3737"
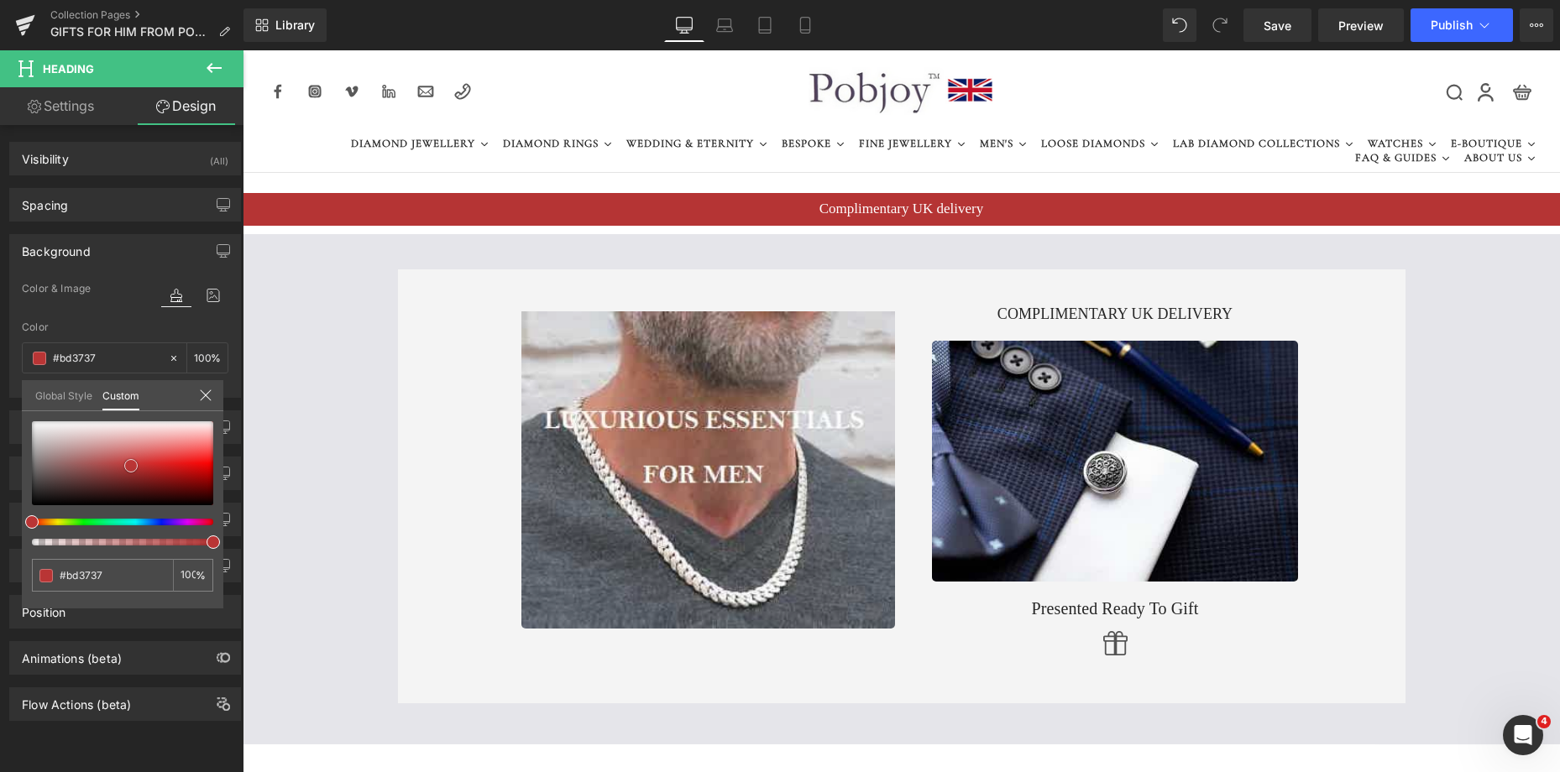
type input "#b53434"
type input "#b83232"
type input "#b93131"
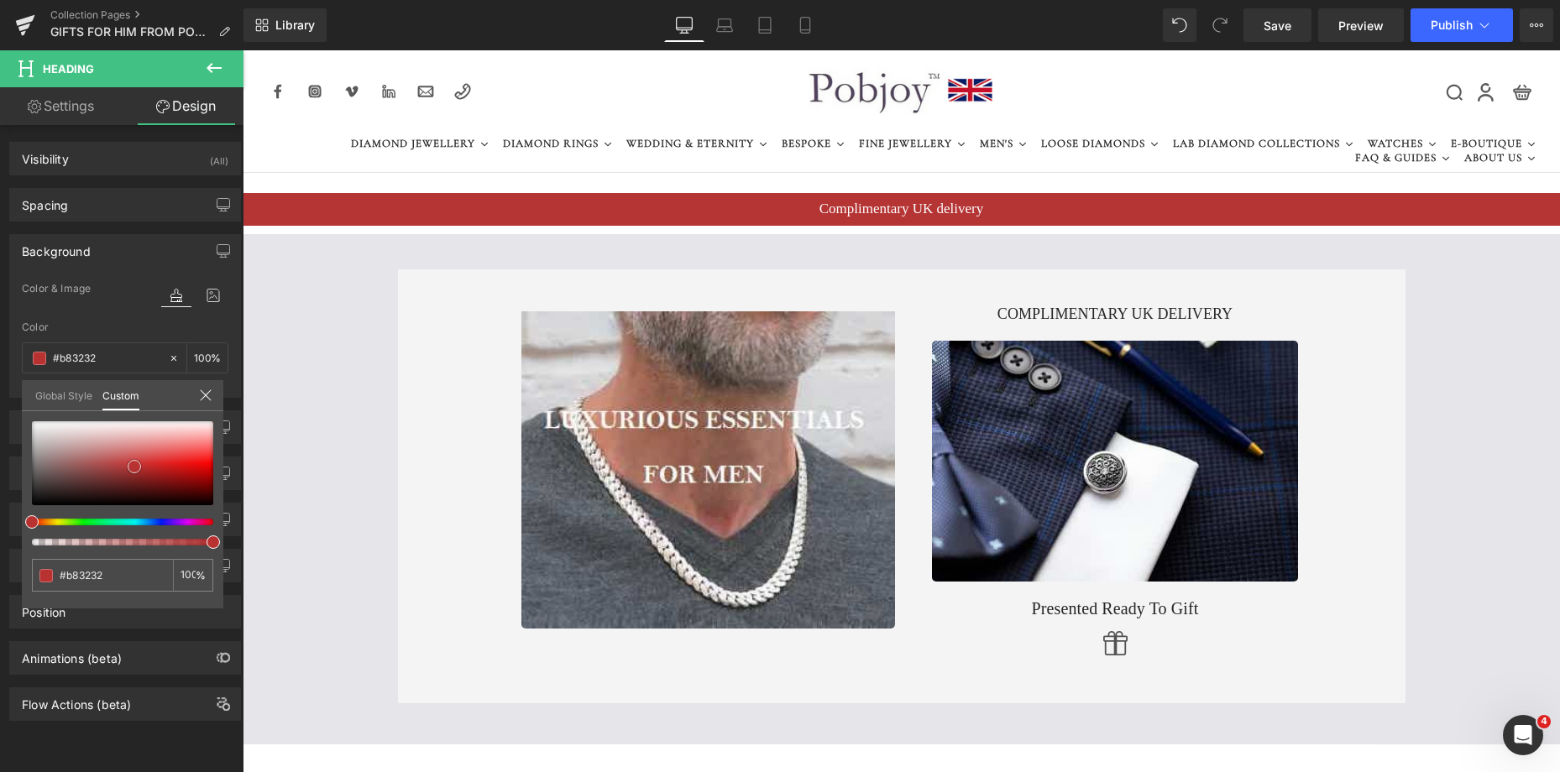
type input "#b93131"
type input "#b53030"
drag, startPoint x: 144, startPoint y: 476, endPoint x: 134, endPoint y: 468, distance: 13.1
click at [134, 468] on span at bounding box center [137, 467] width 13 height 13
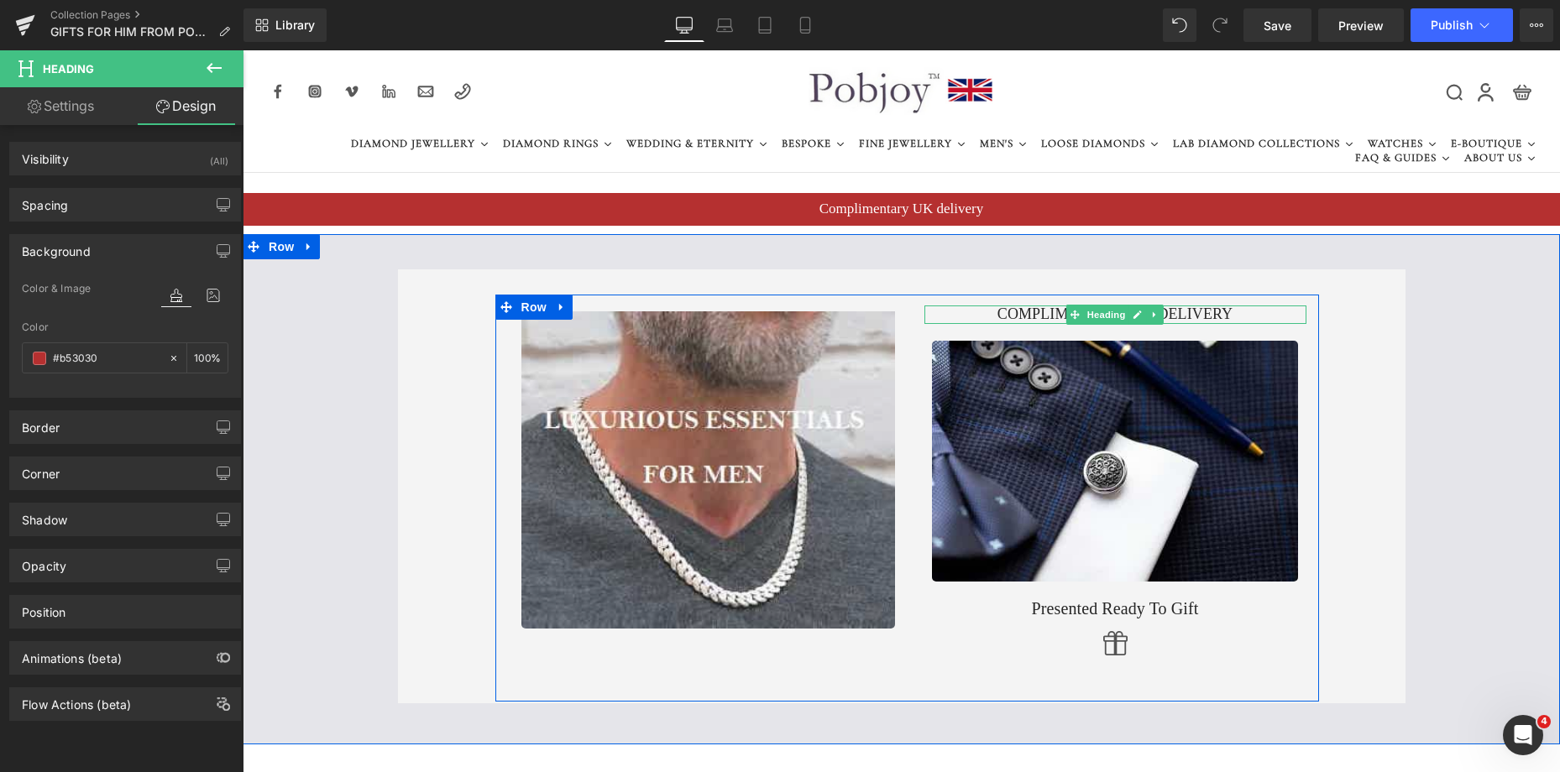
click at [1152, 312] on icon at bounding box center [1153, 314] width 3 height 6
click at [1159, 318] on icon at bounding box center [1163, 314] width 9 height 9
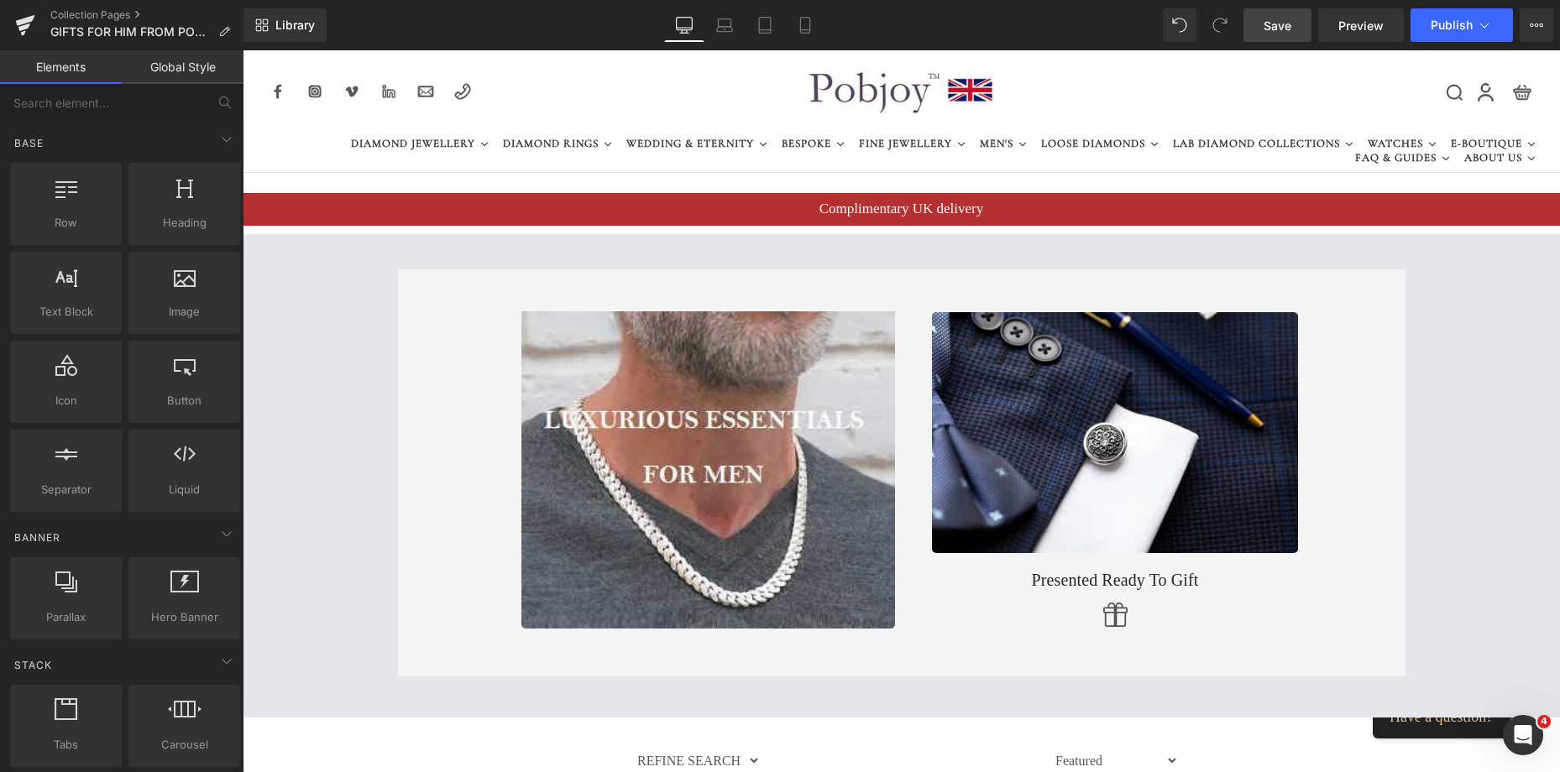
click at [1275, 27] on span "Save" at bounding box center [1277, 26] width 28 height 18
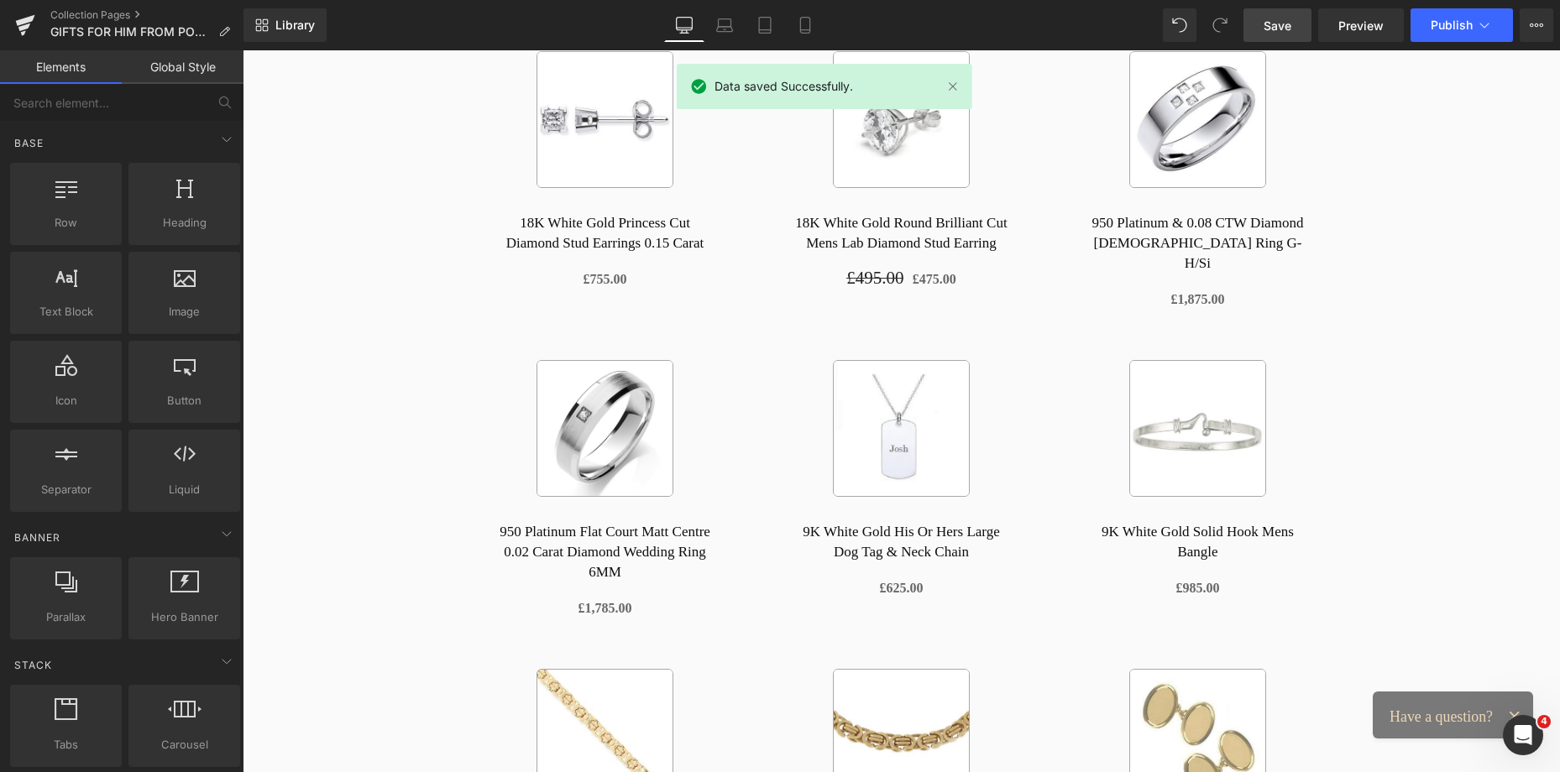
scroll to position [664, 0]
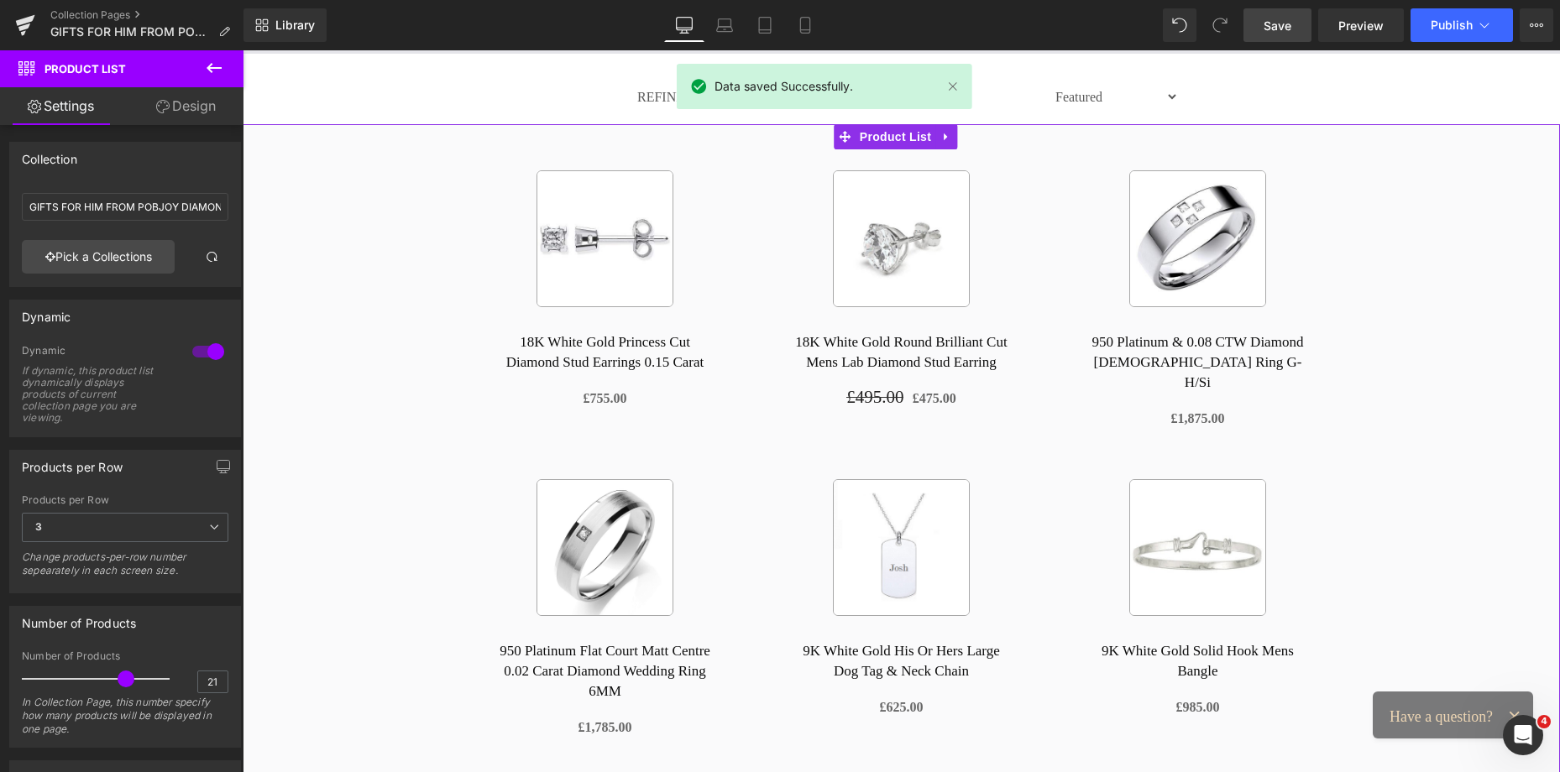
click at [174, 106] on link "Design" at bounding box center [186, 106] width 122 height 38
click at [0, 0] on div "Spacing" at bounding box center [0, 0] width 0 height 0
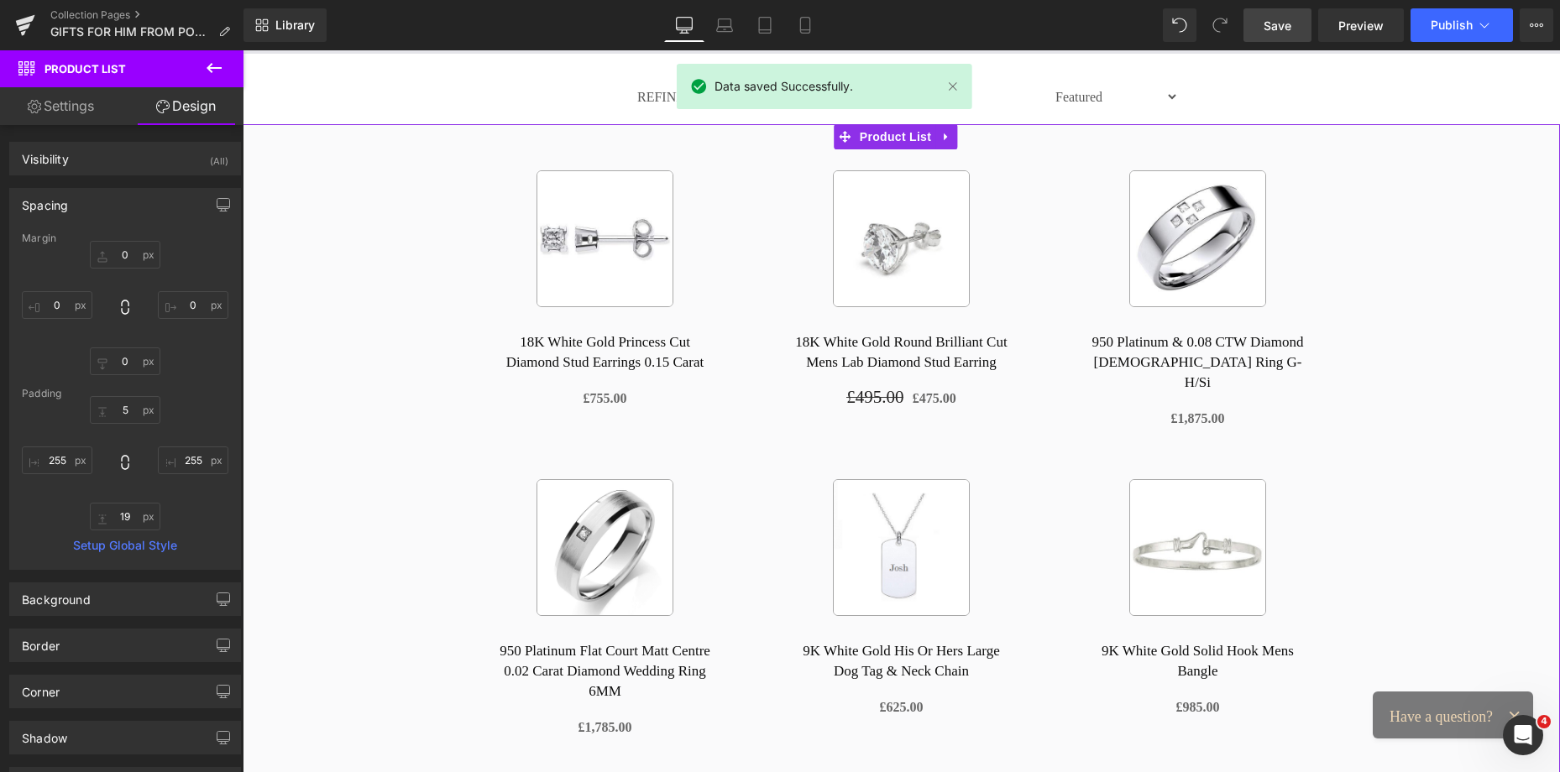
type input "0"
type input "5"
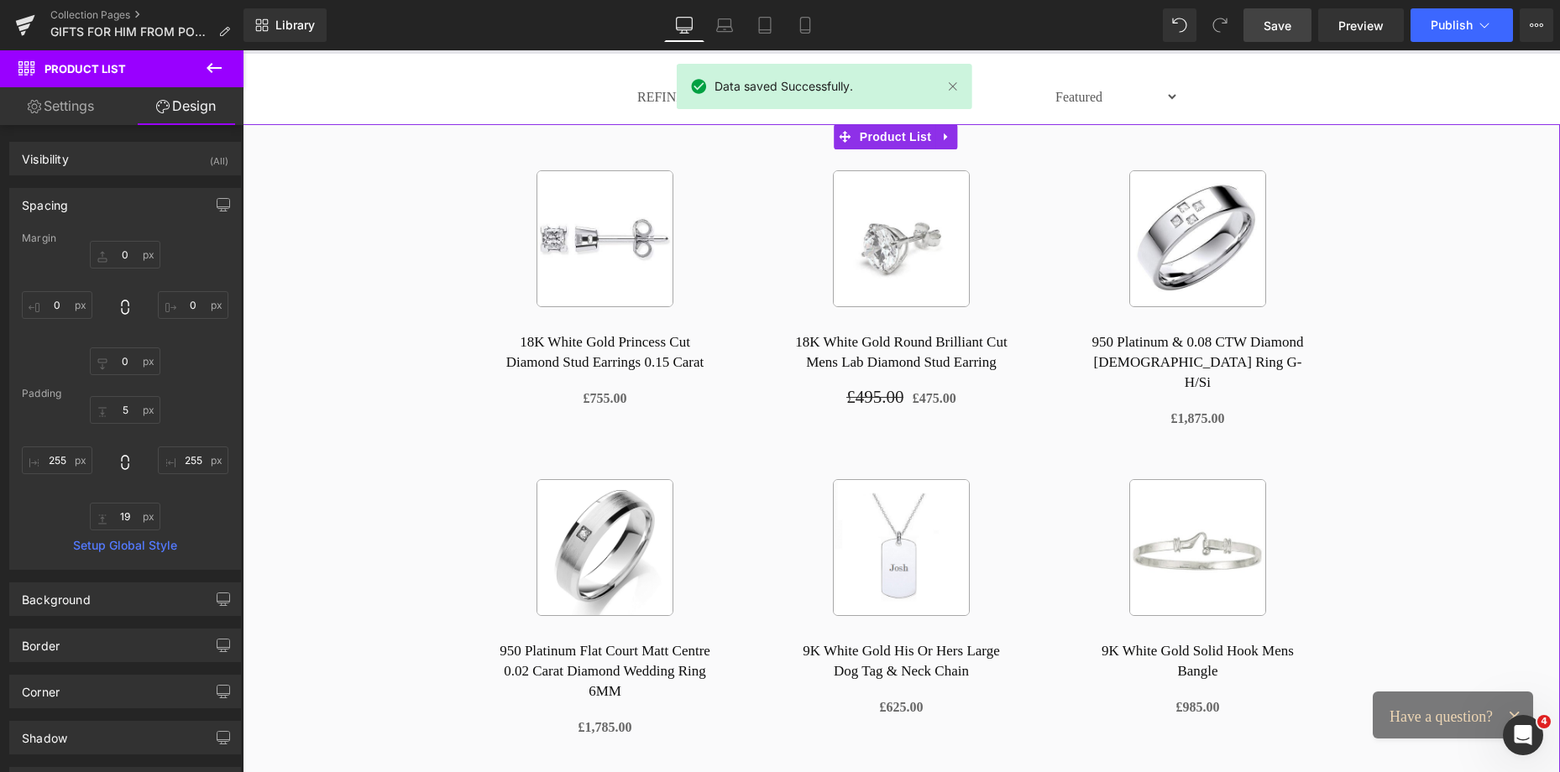
type input "255"
type input "19"
click at [60, 457] on input "255" at bounding box center [57, 461] width 71 height 28
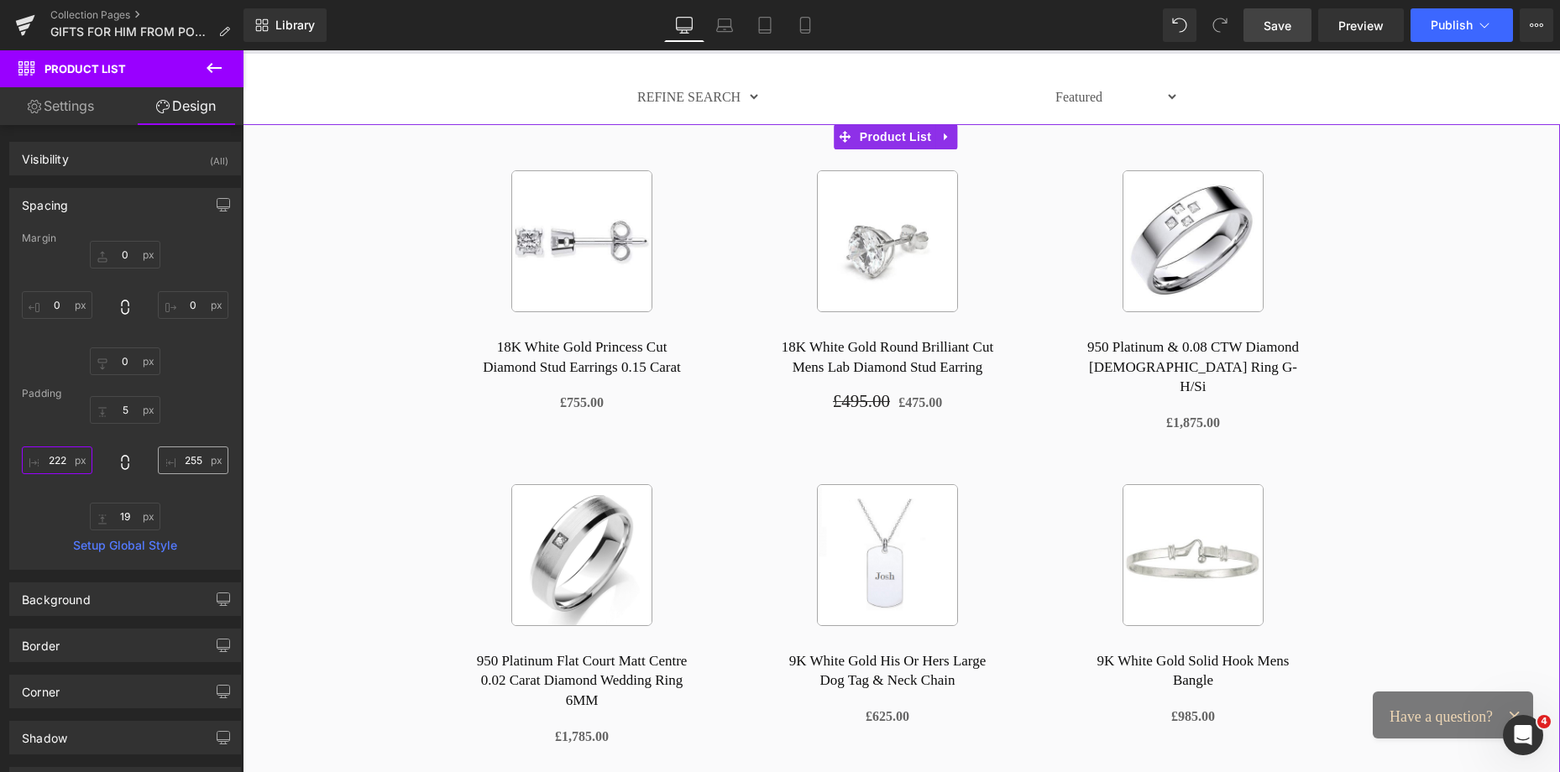
type input "222"
click at [174, 462] on input "255" at bounding box center [193, 461] width 71 height 28
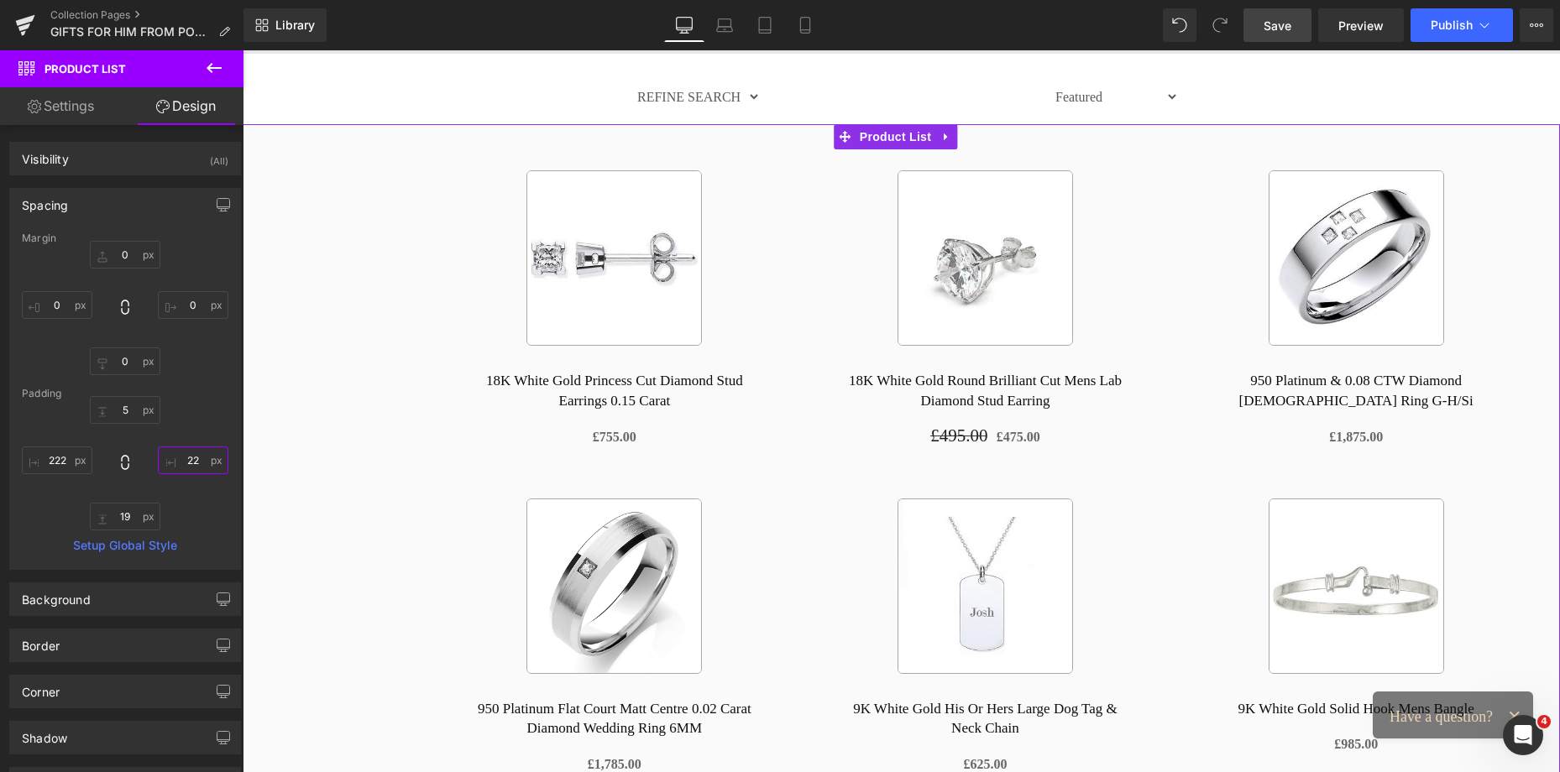
type input "222"
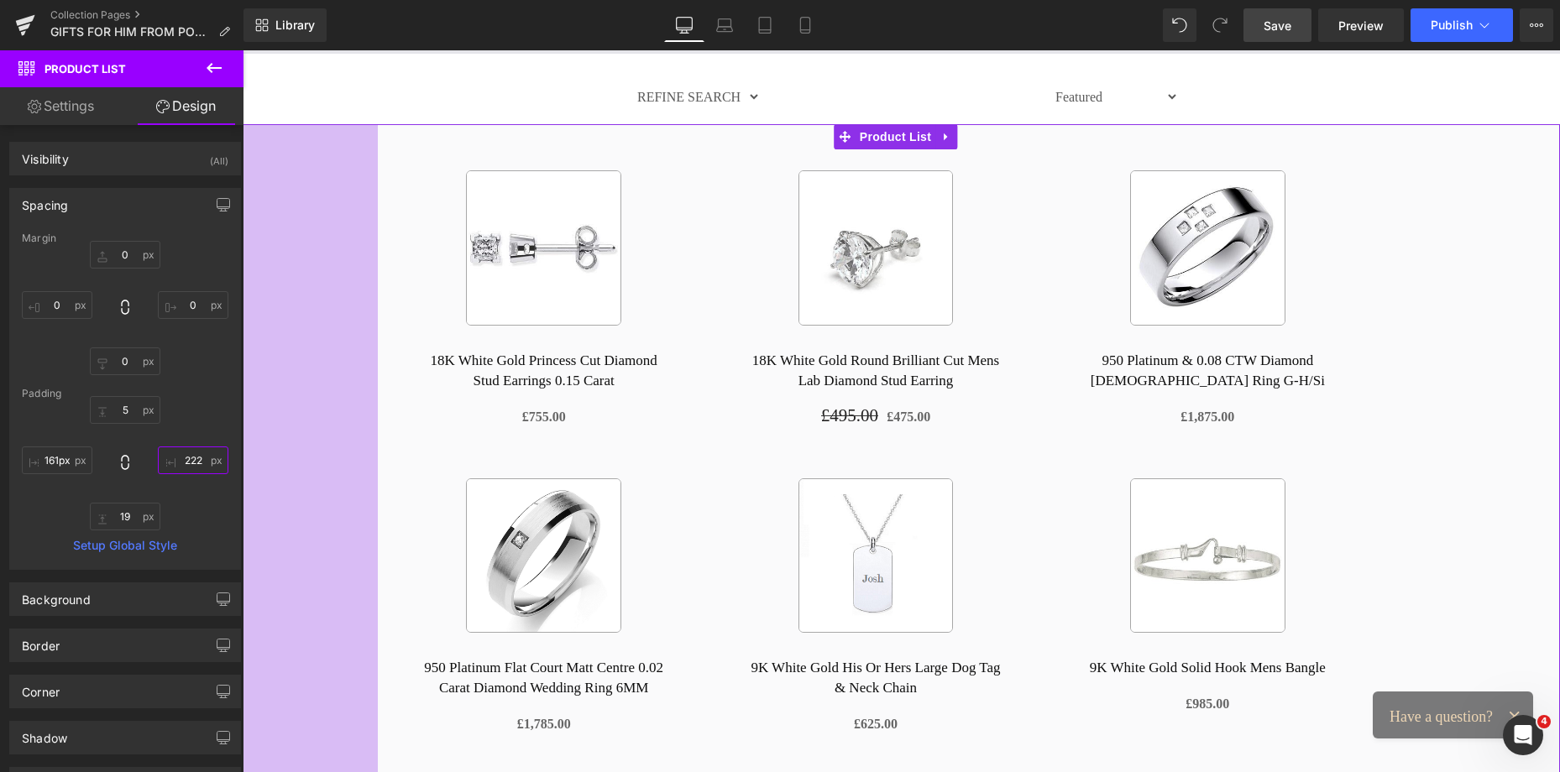
drag, startPoint x: 395, startPoint y: 390, endPoint x: 371, endPoint y: 389, distance: 23.5
type input "158px"
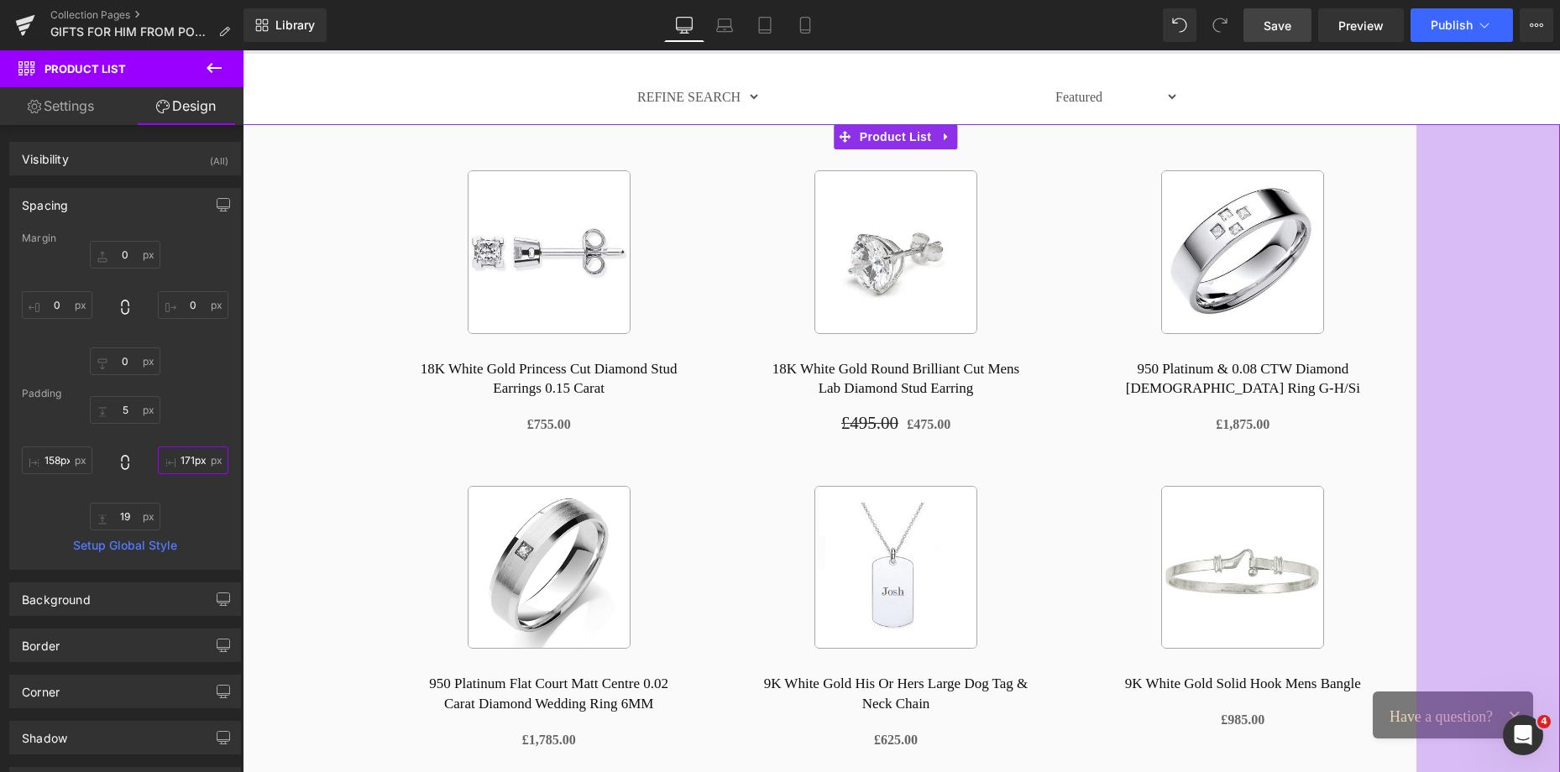
type input "158px"
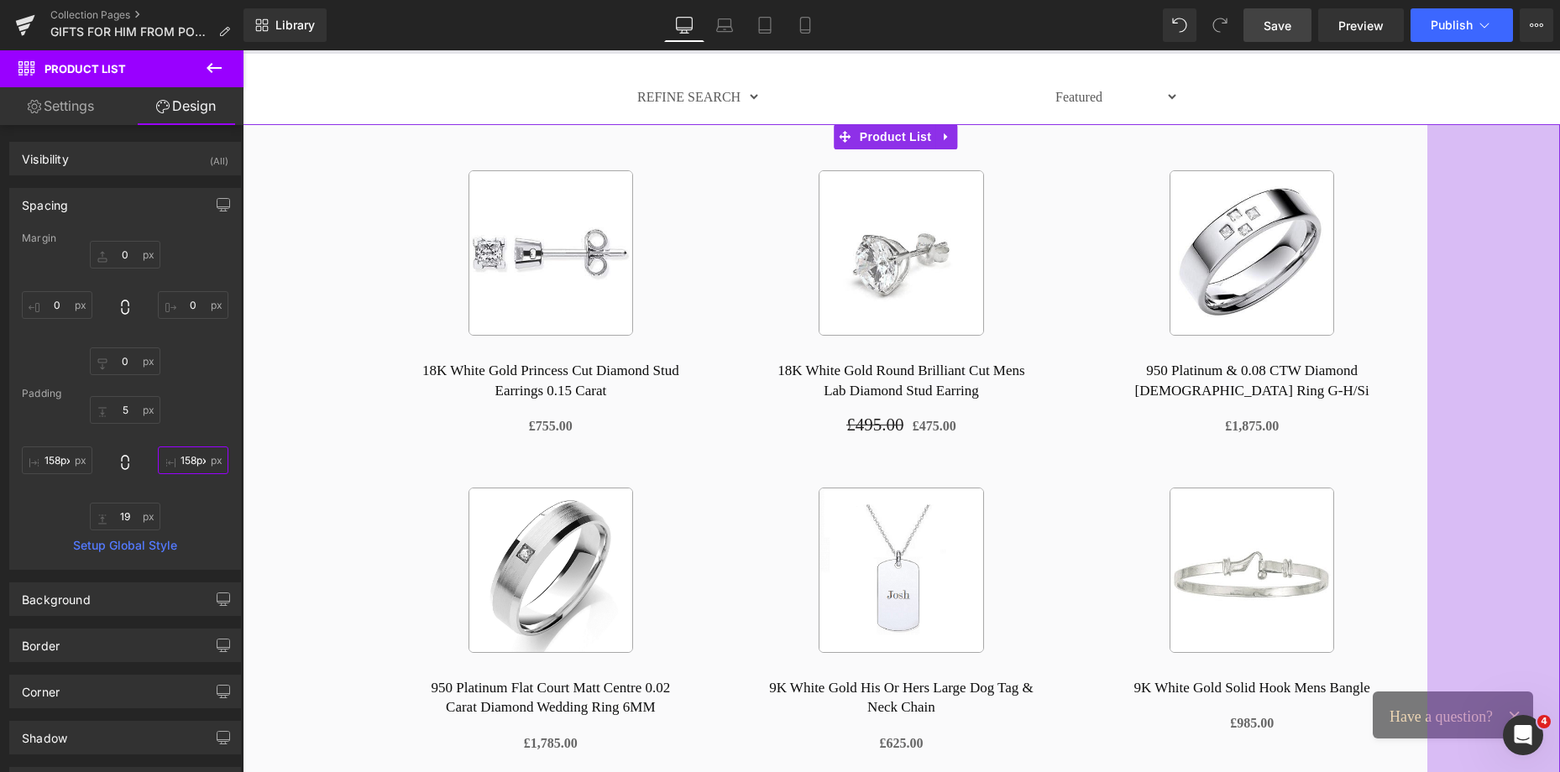
drag, startPoint x: 1420, startPoint y: 323, endPoint x: 1474, endPoint y: 327, distance: 53.8
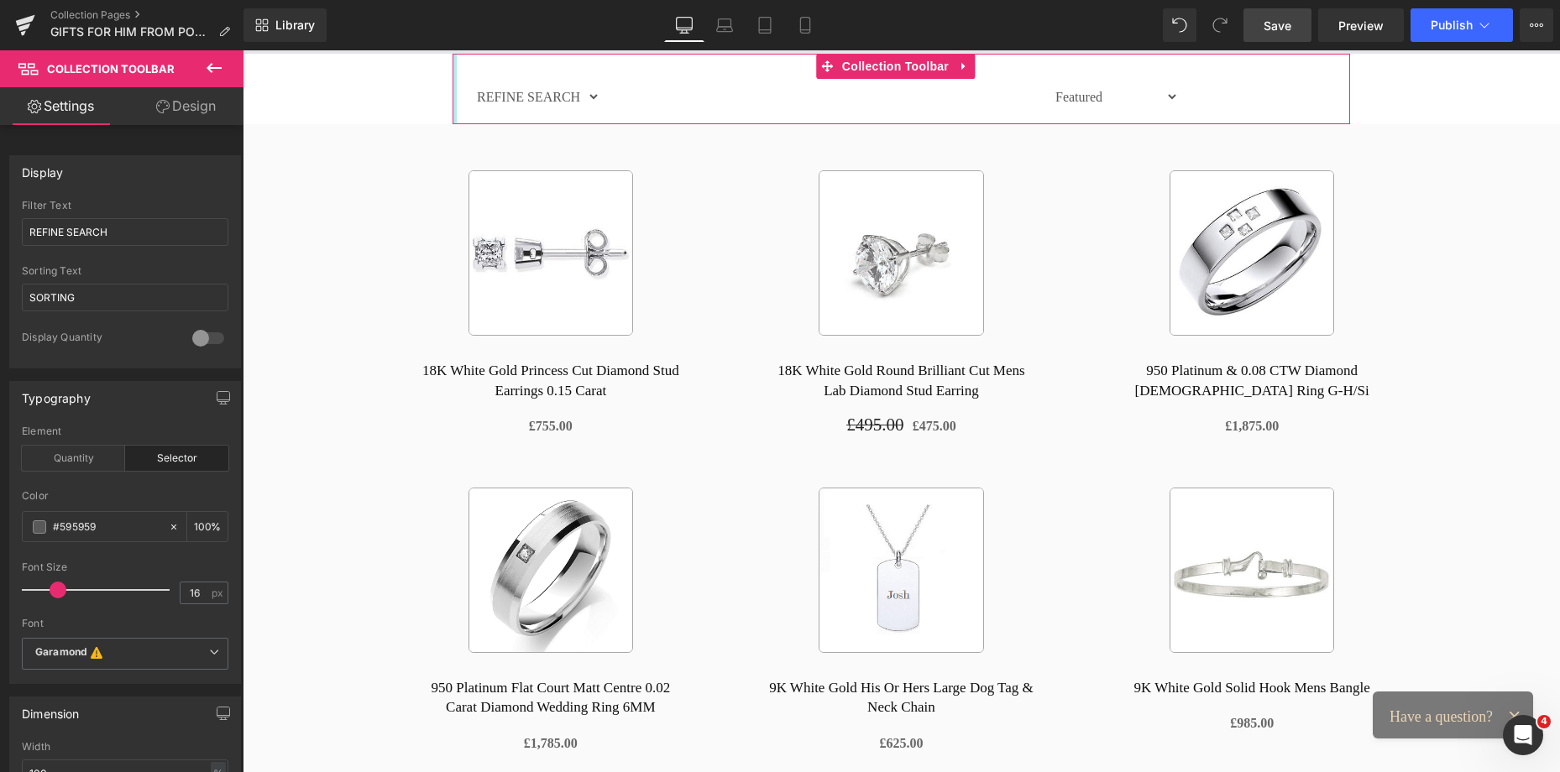
drag, startPoint x: 546, startPoint y: 113, endPoint x: 404, endPoint y: 117, distance: 141.9
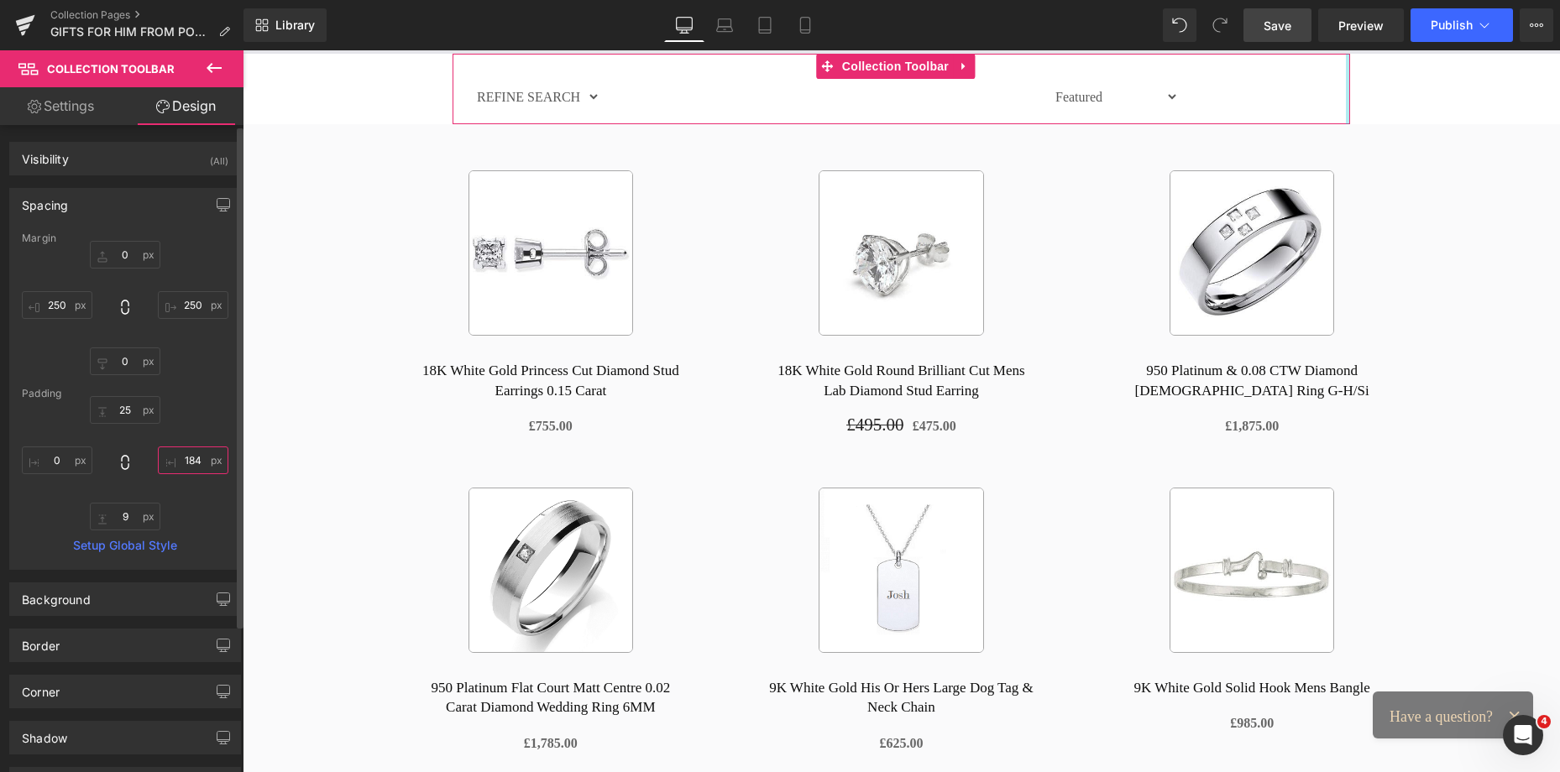
click at [189, 467] on input "184" at bounding box center [193, 461] width 71 height 28
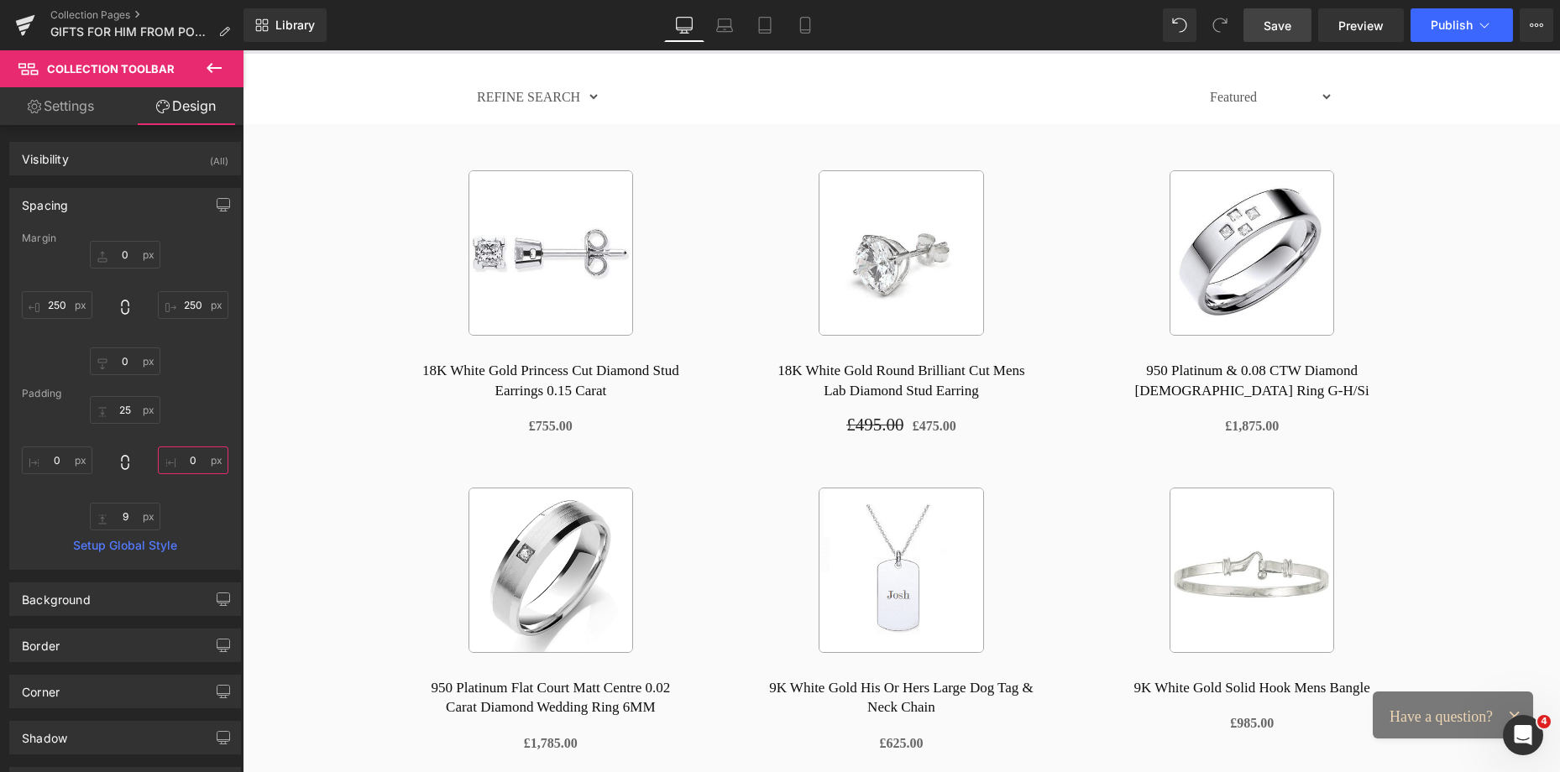
type input "0"
click at [1283, 22] on span "Save" at bounding box center [1277, 26] width 28 height 18
drag, startPoint x: 1552, startPoint y: 149, endPoint x: 1535, endPoint y: 92, distance: 59.5
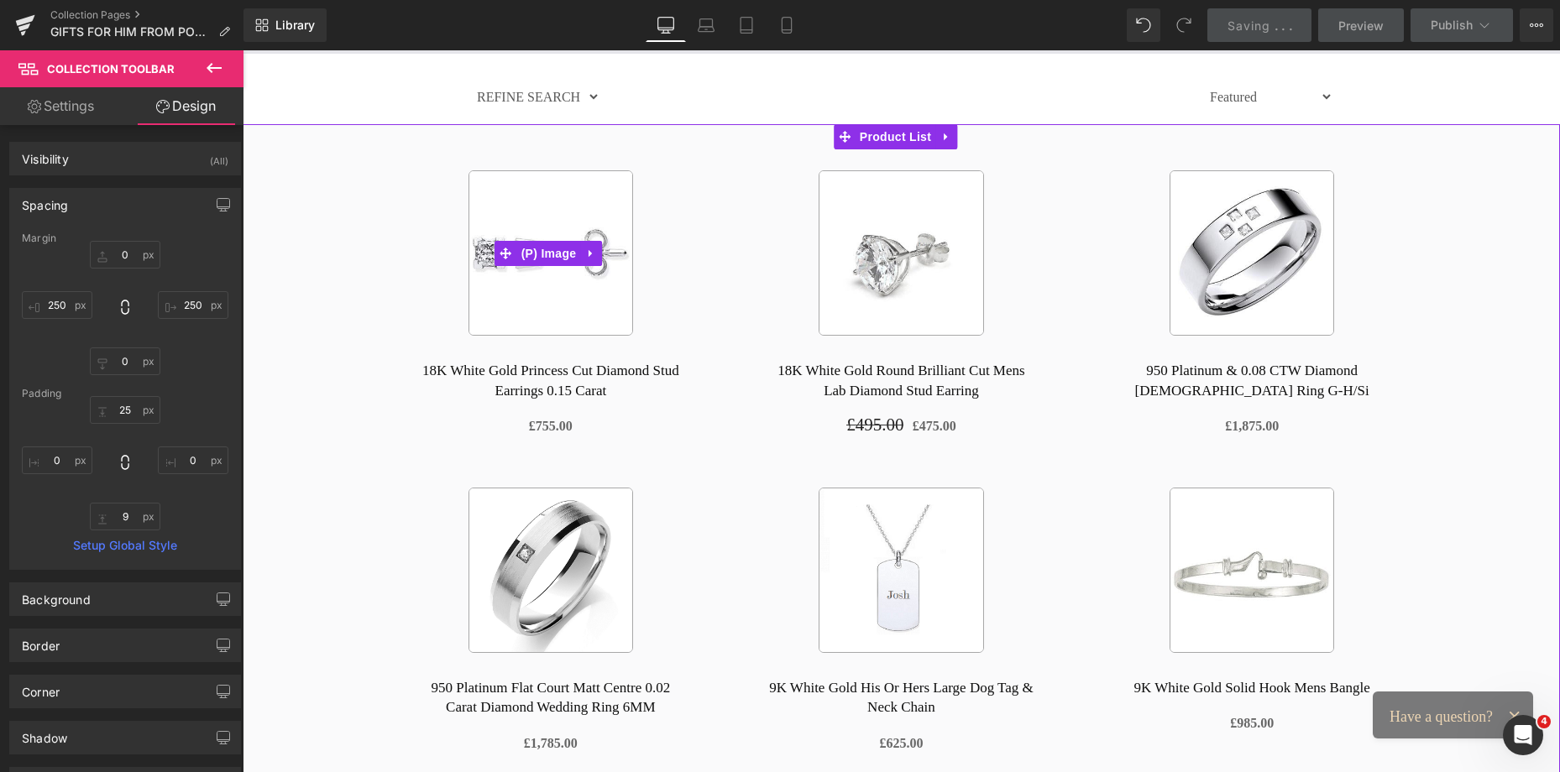
click at [430, 179] on link "-10% OFF" at bounding box center [550, 252] width 317 height 165
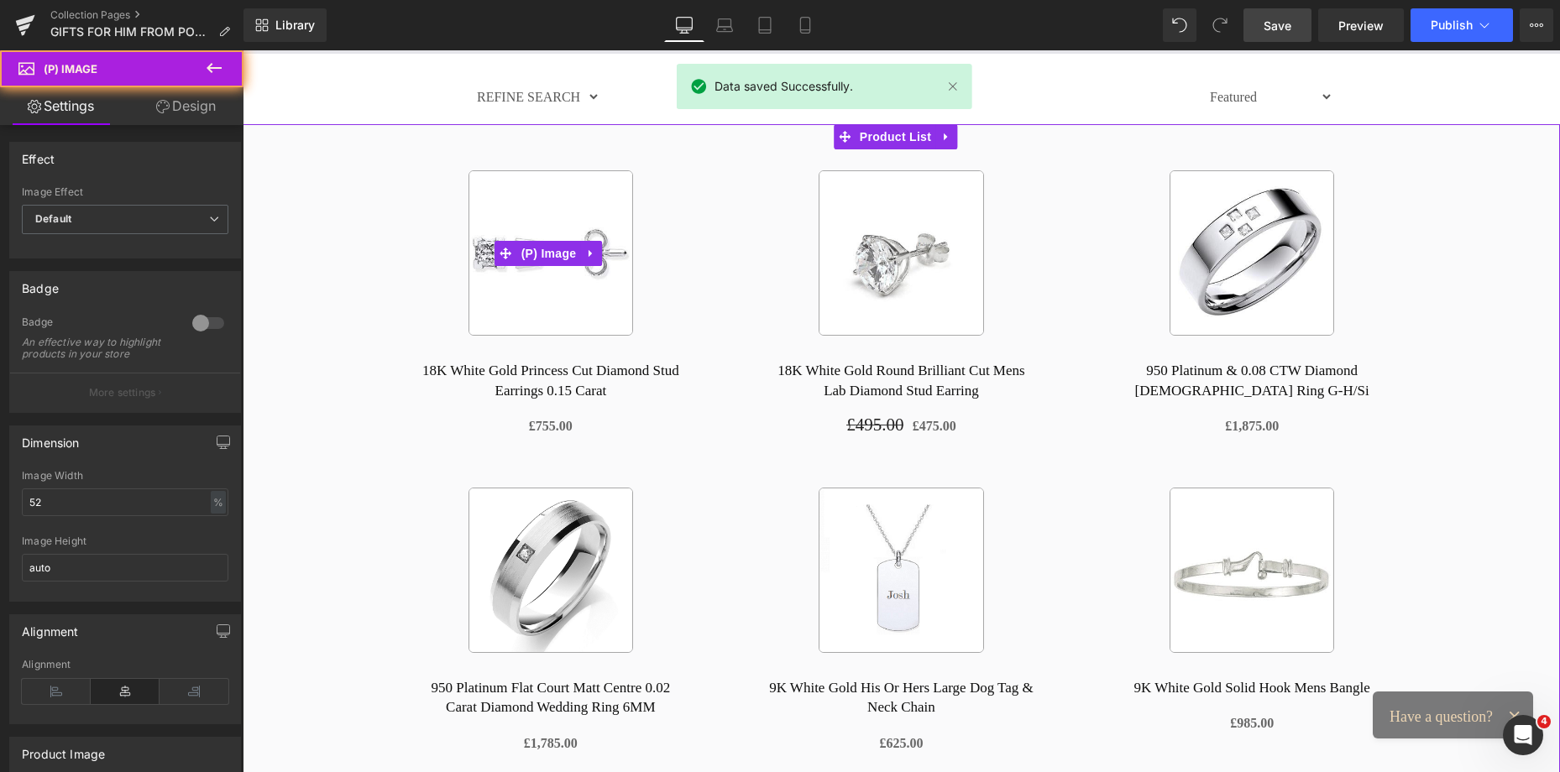
click at [513, 179] on img at bounding box center [550, 252] width 165 height 165
click at [567, 205] on img at bounding box center [550, 252] width 165 height 165
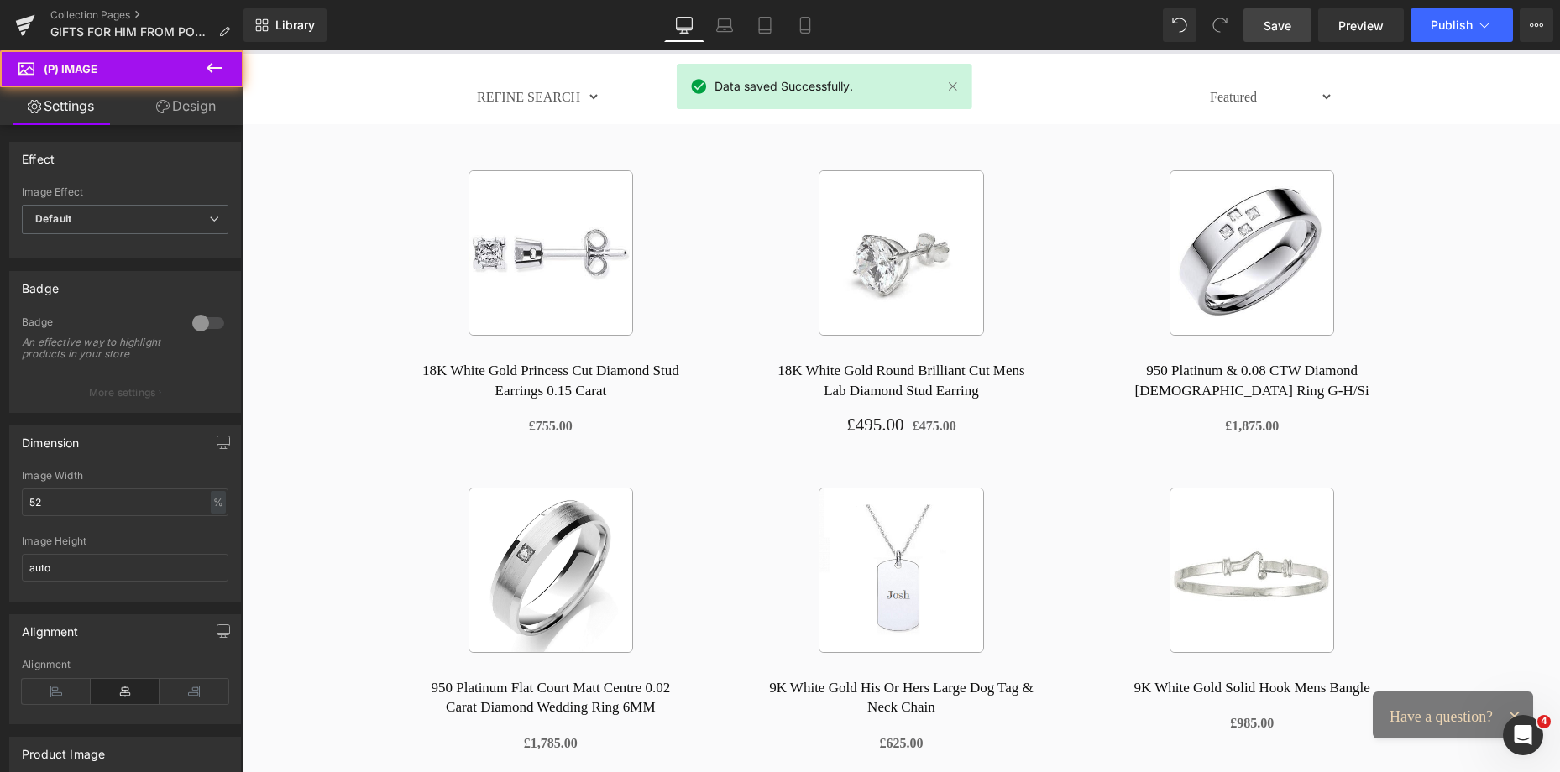
click at [203, 118] on link "Design" at bounding box center [186, 106] width 122 height 38
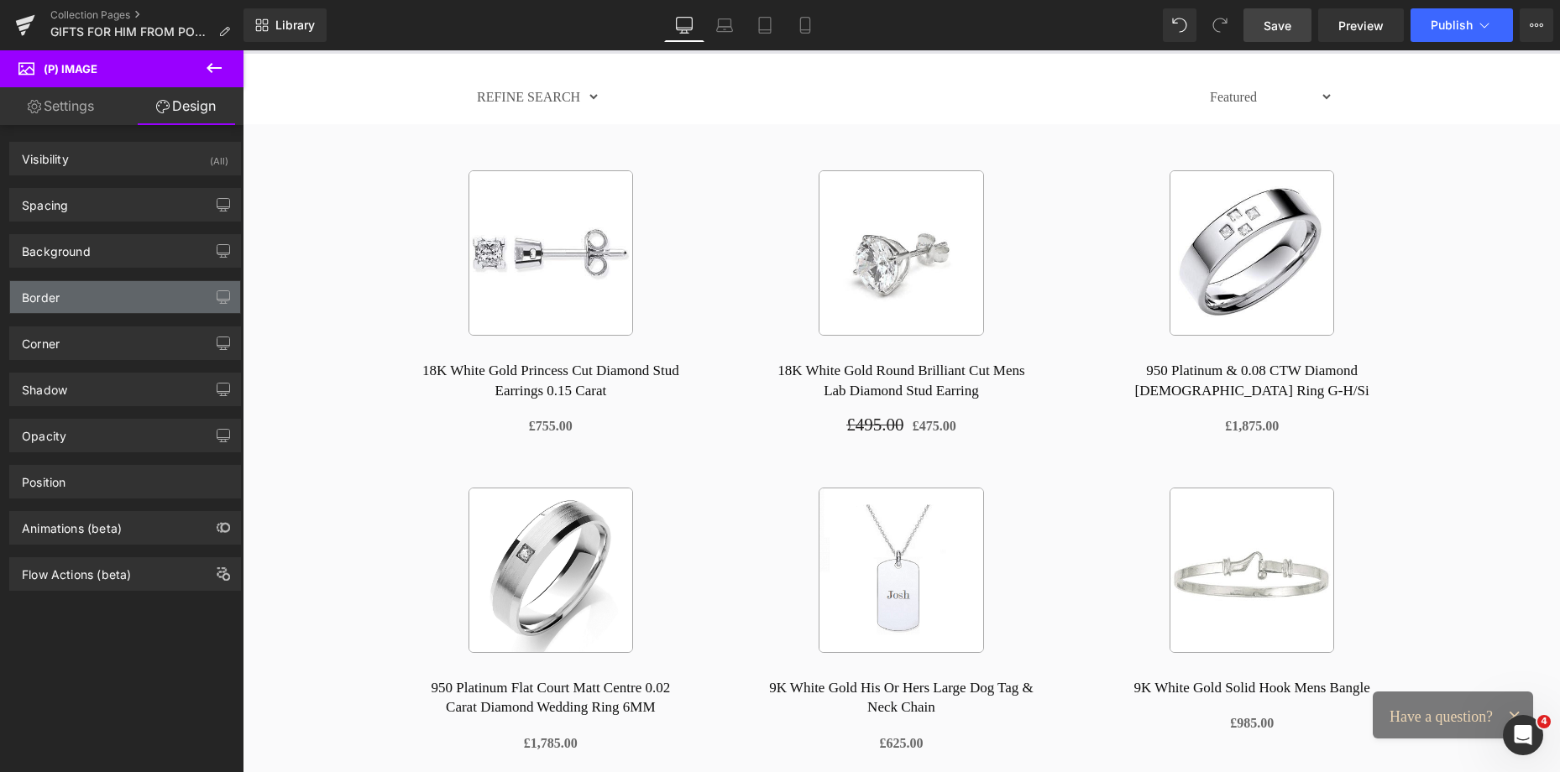
click at [77, 298] on div "Border" at bounding box center [125, 297] width 230 height 32
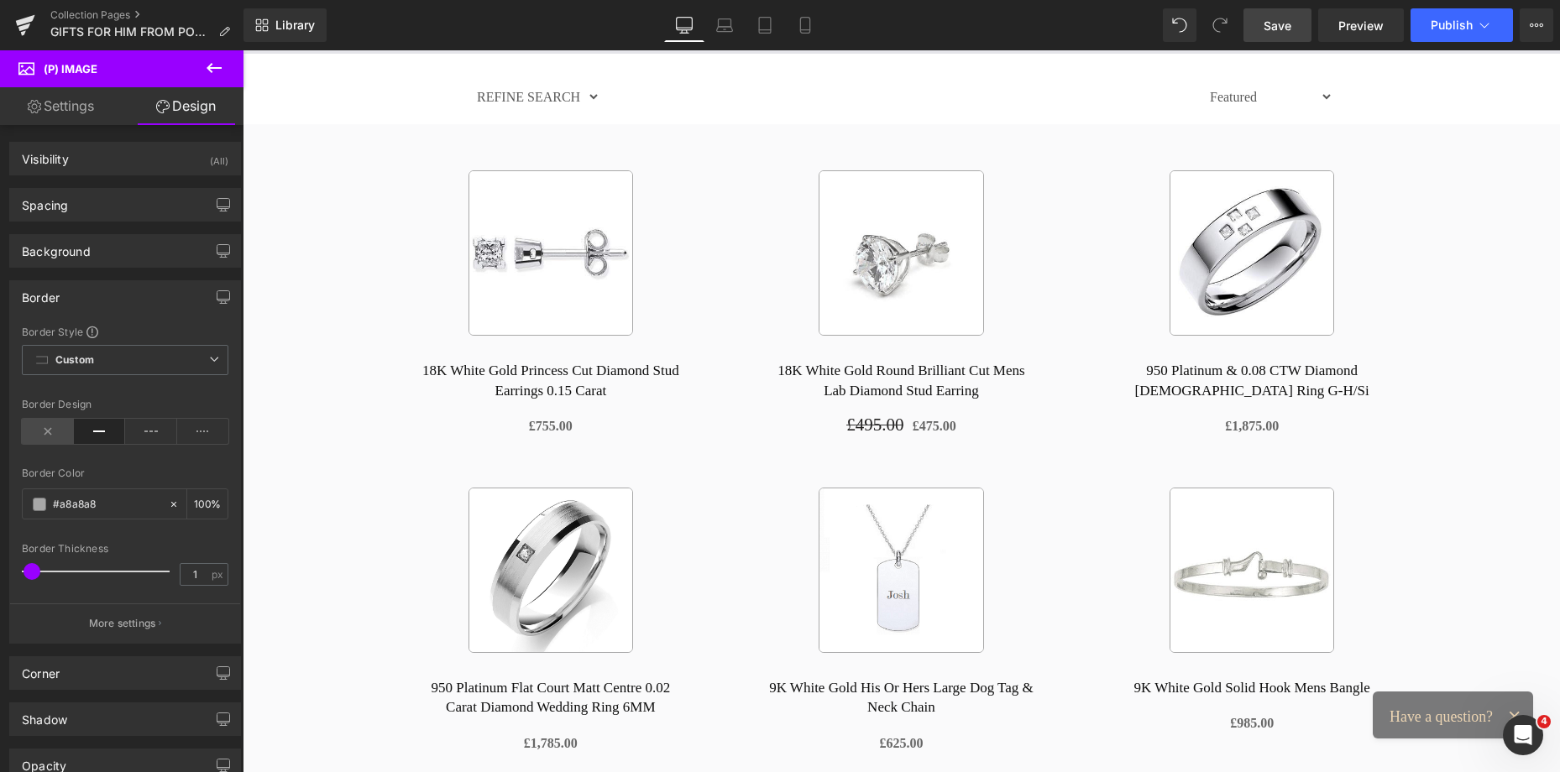
click at [55, 431] on icon at bounding box center [48, 431] width 52 height 25
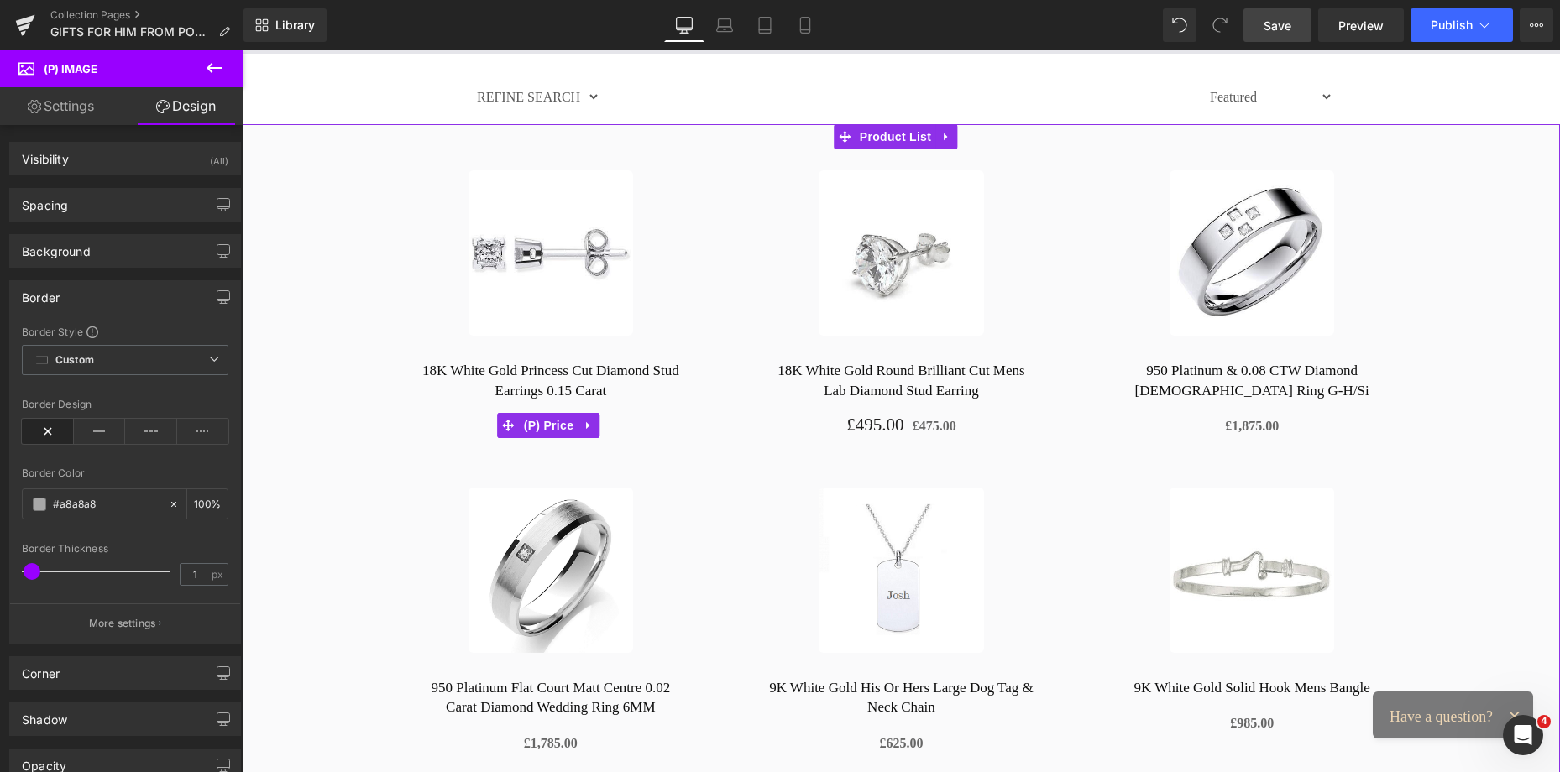
click at [583, 419] on icon at bounding box center [589, 425] width 12 height 13
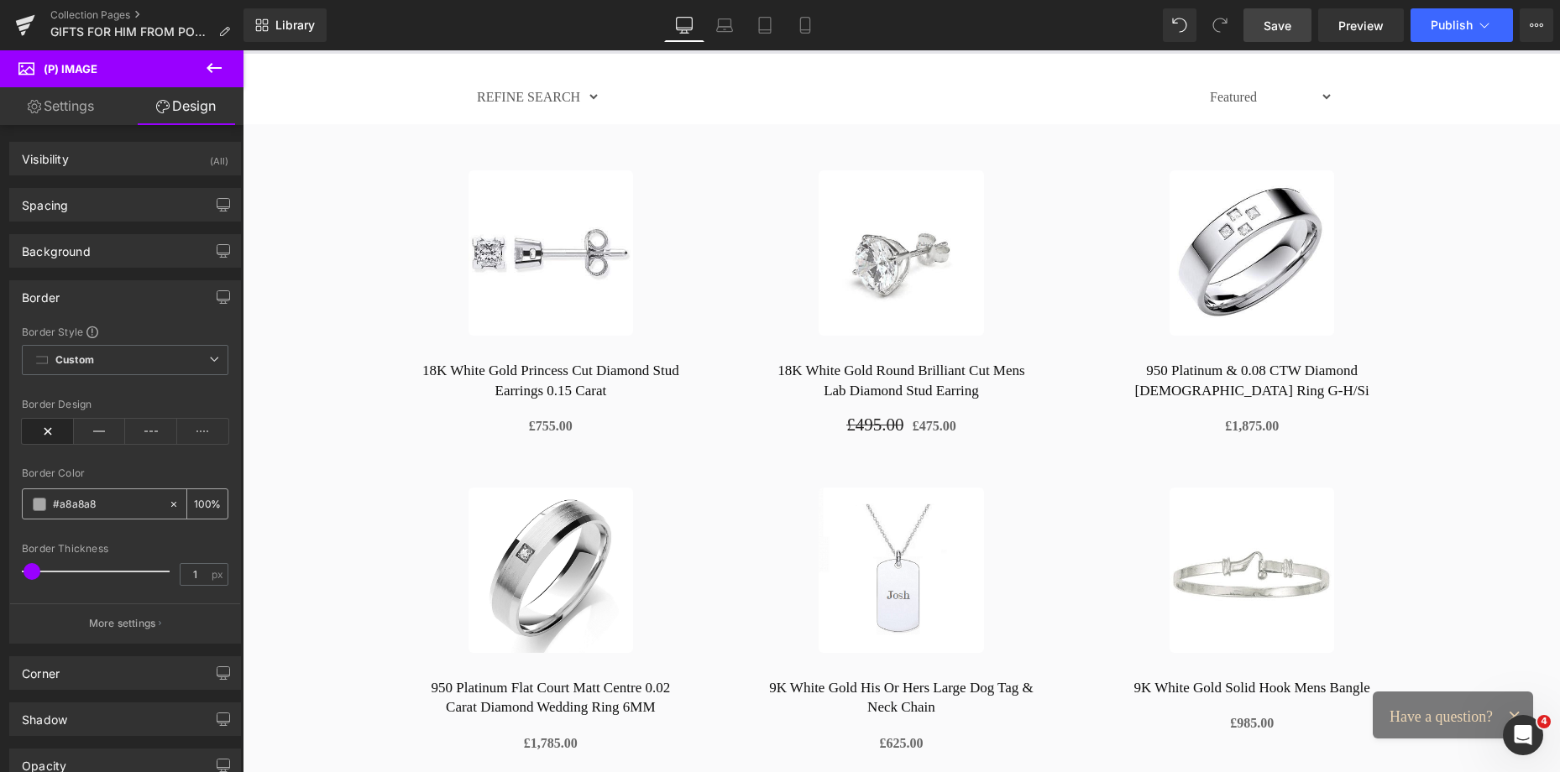
click at [38, 504] on span at bounding box center [39, 504] width 13 height 13
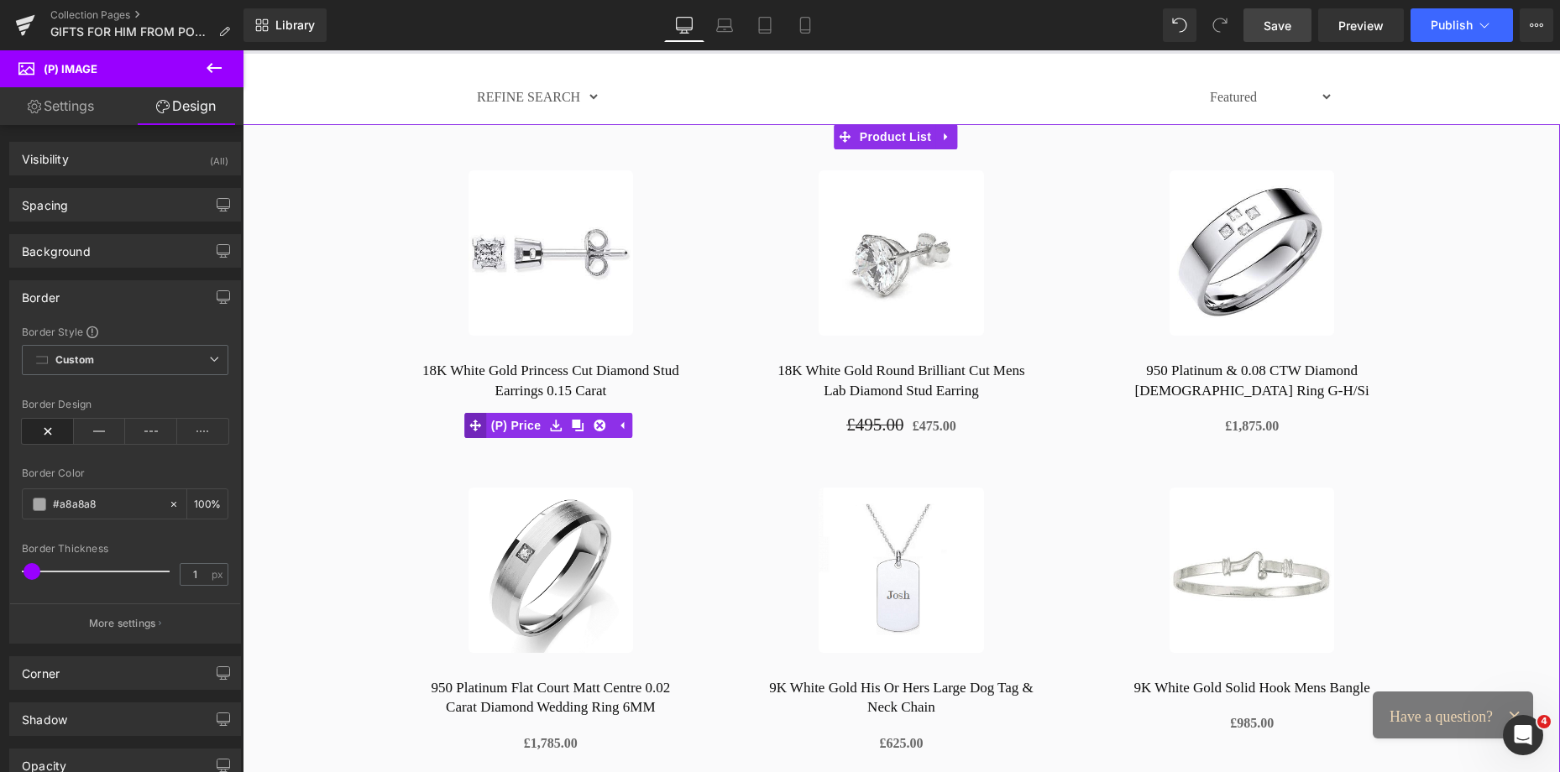
click at [478, 421] on div "£0 £755.00 (P) Price" at bounding box center [550, 425] width 317 height 24
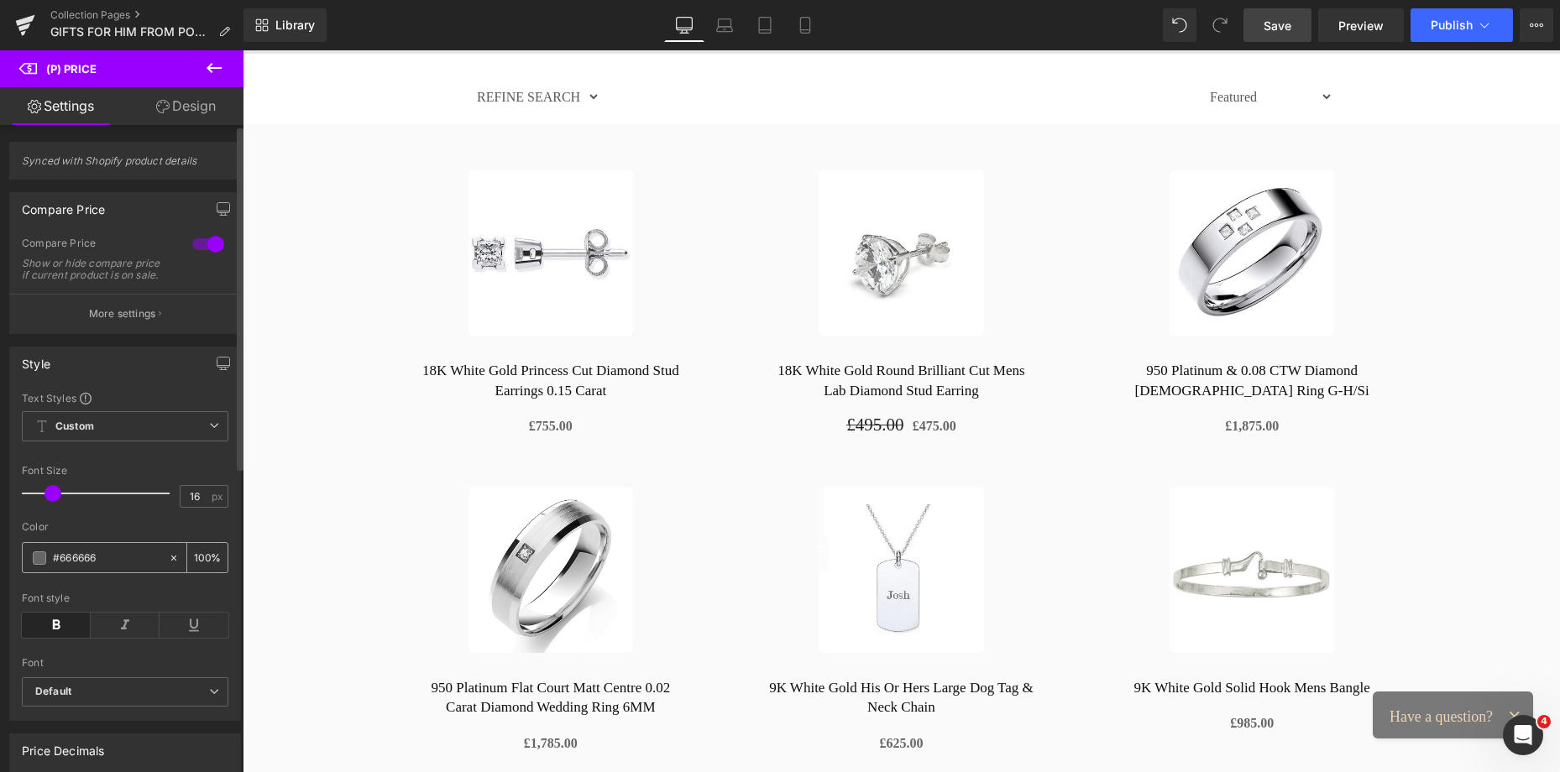
click at [49, 571] on div "#666666" at bounding box center [95, 557] width 145 height 29
click at [39, 565] on span at bounding box center [39, 557] width 13 height 13
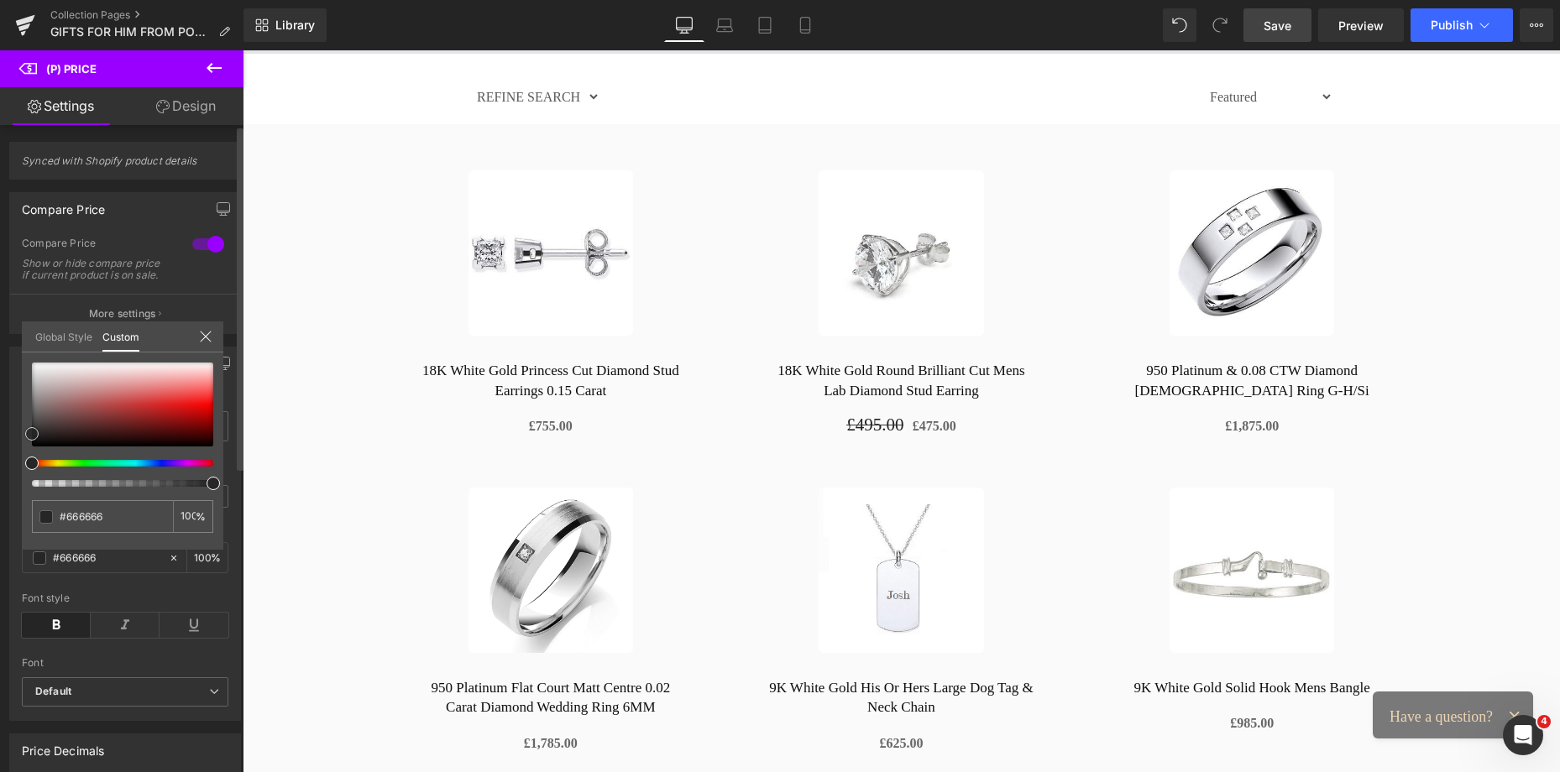
type input "#525050"
type input "#262626"
type input "#2b2b2b"
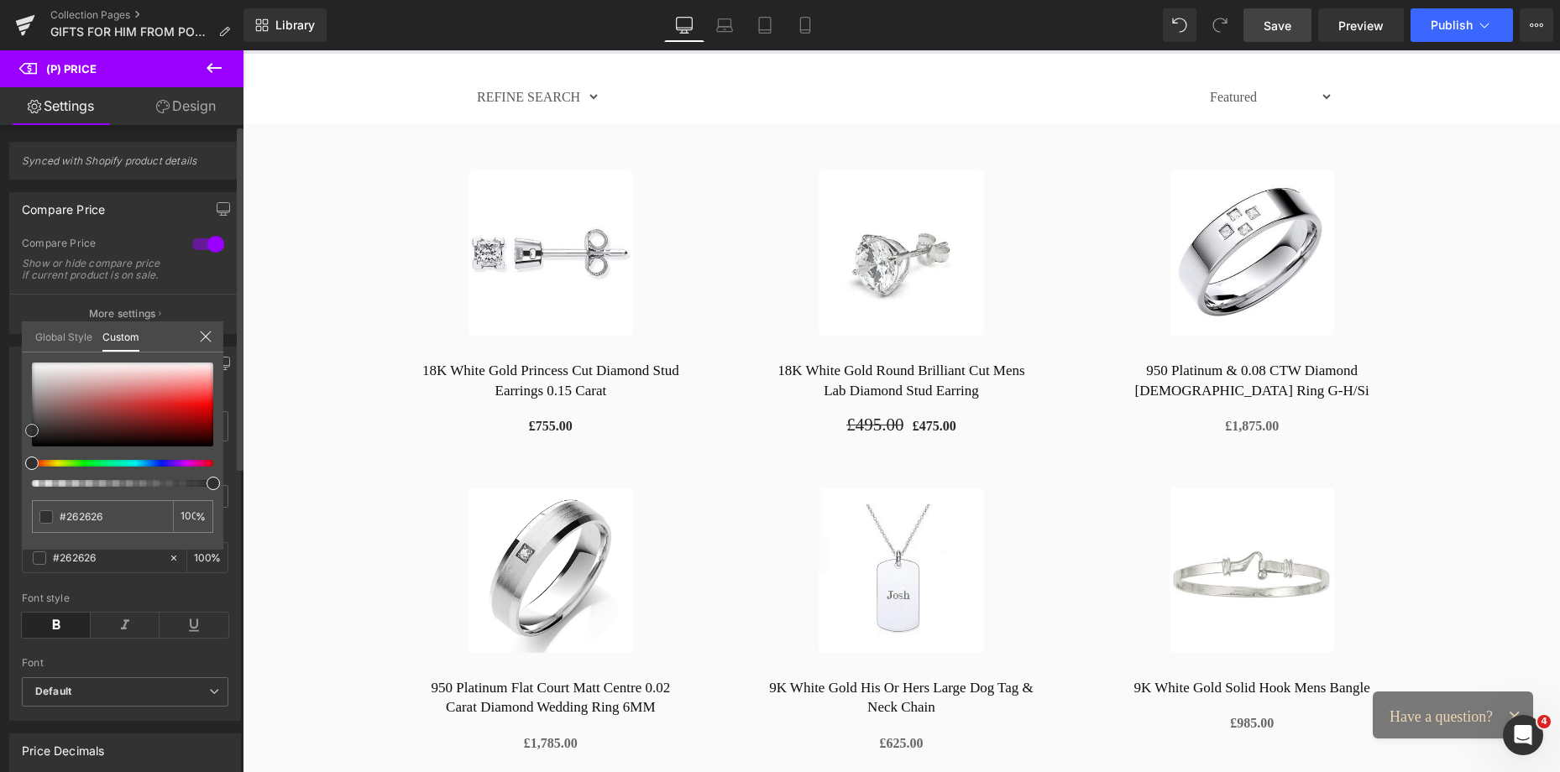
type input "#2b2b2b"
drag, startPoint x: 30, startPoint y: 434, endPoint x: 22, endPoint y: 428, distance: 10.2
click at [22, 428] on div "#2b2b2b 100 %" at bounding box center [122, 456] width 201 height 187
type input "#353535"
click at [306, 326] on div at bounding box center [901, 411] width 1317 height 722
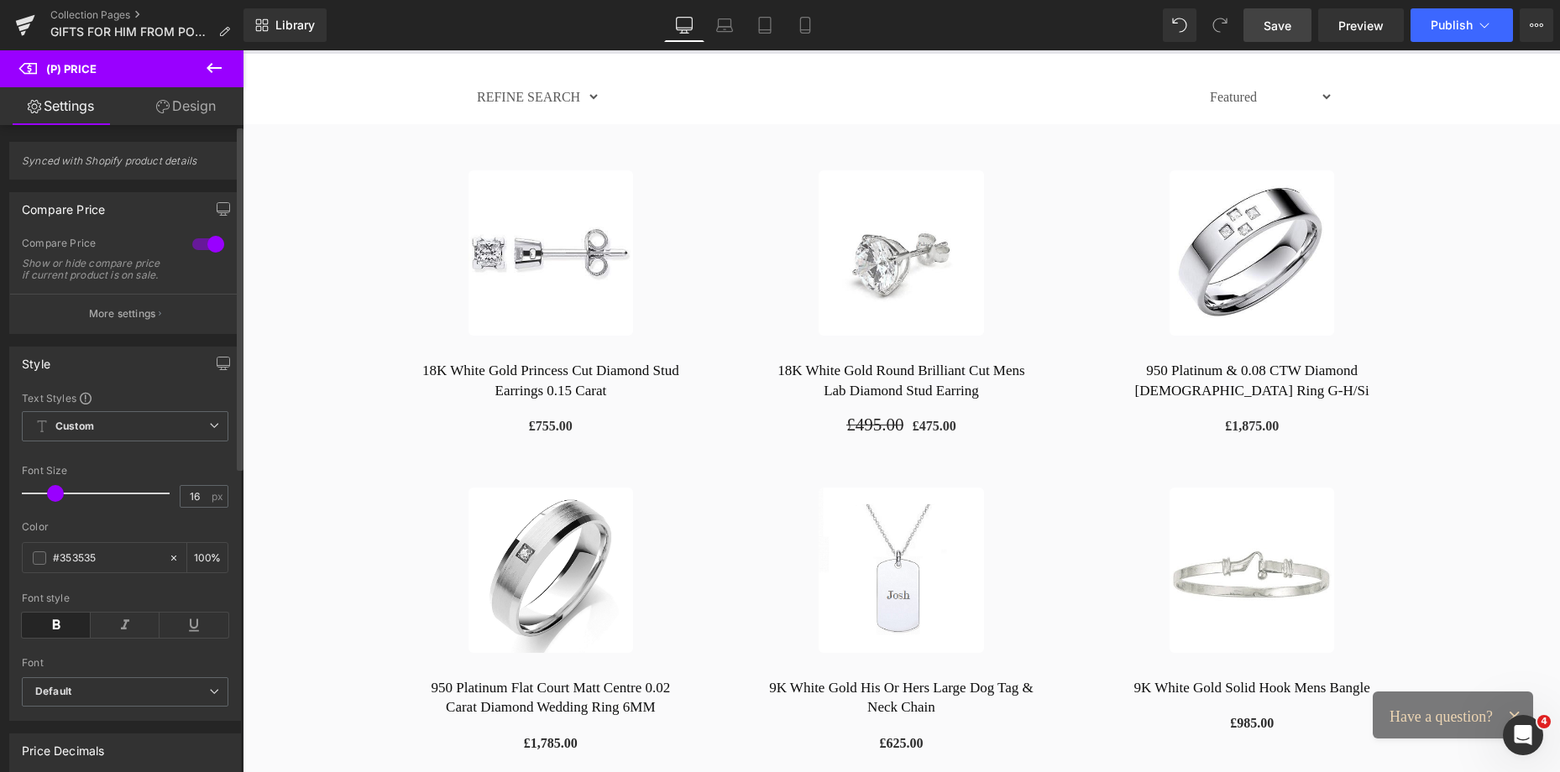
type input "18"
click at [55, 502] on span at bounding box center [55, 493] width 17 height 17
click at [462, 374] on link "18K White Gold Princess Cut Diamond Stud Earrings 0.15 Carat" at bounding box center [550, 381] width 317 height 40
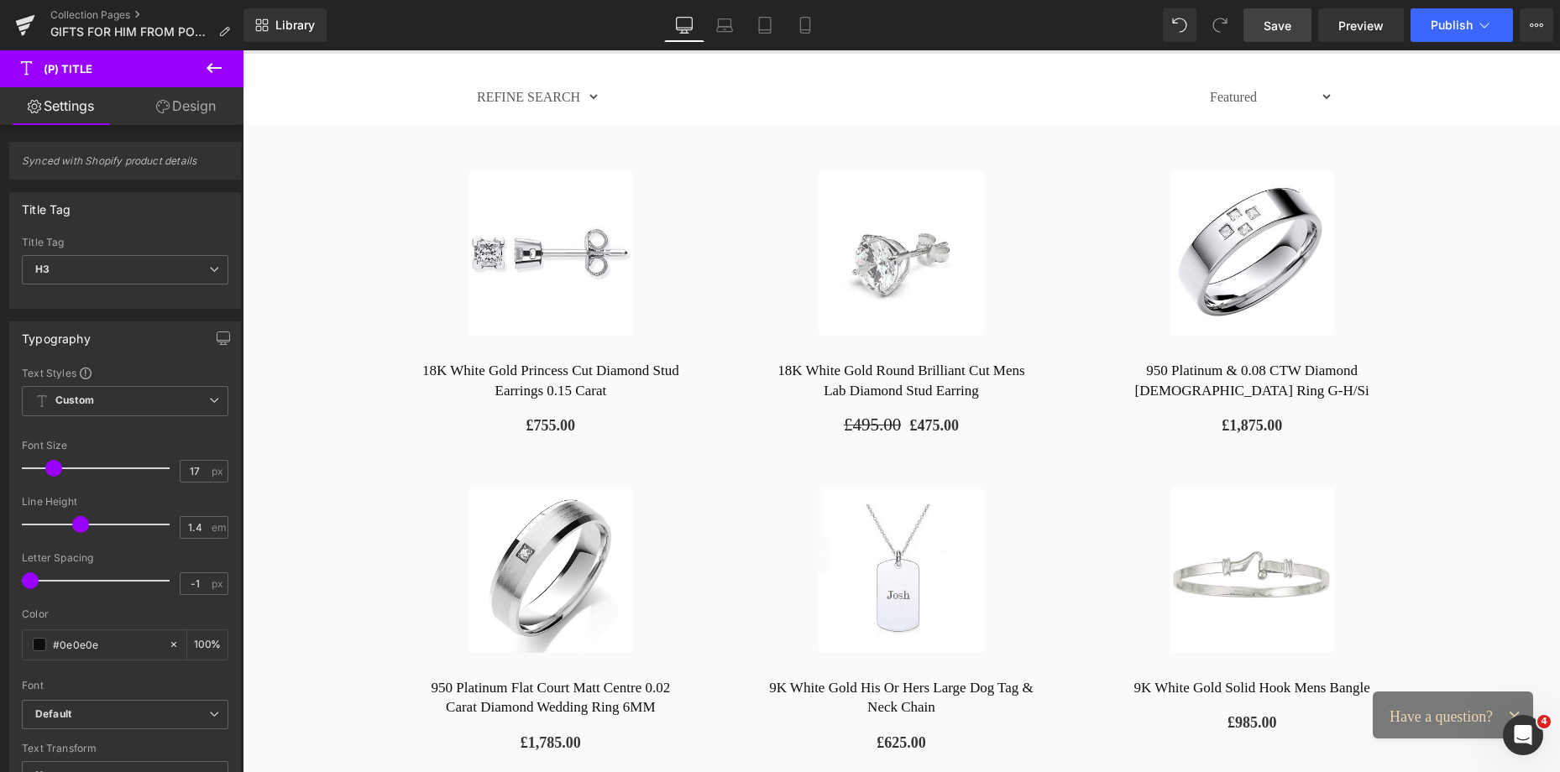
click at [216, 66] on icon at bounding box center [214, 68] width 20 height 20
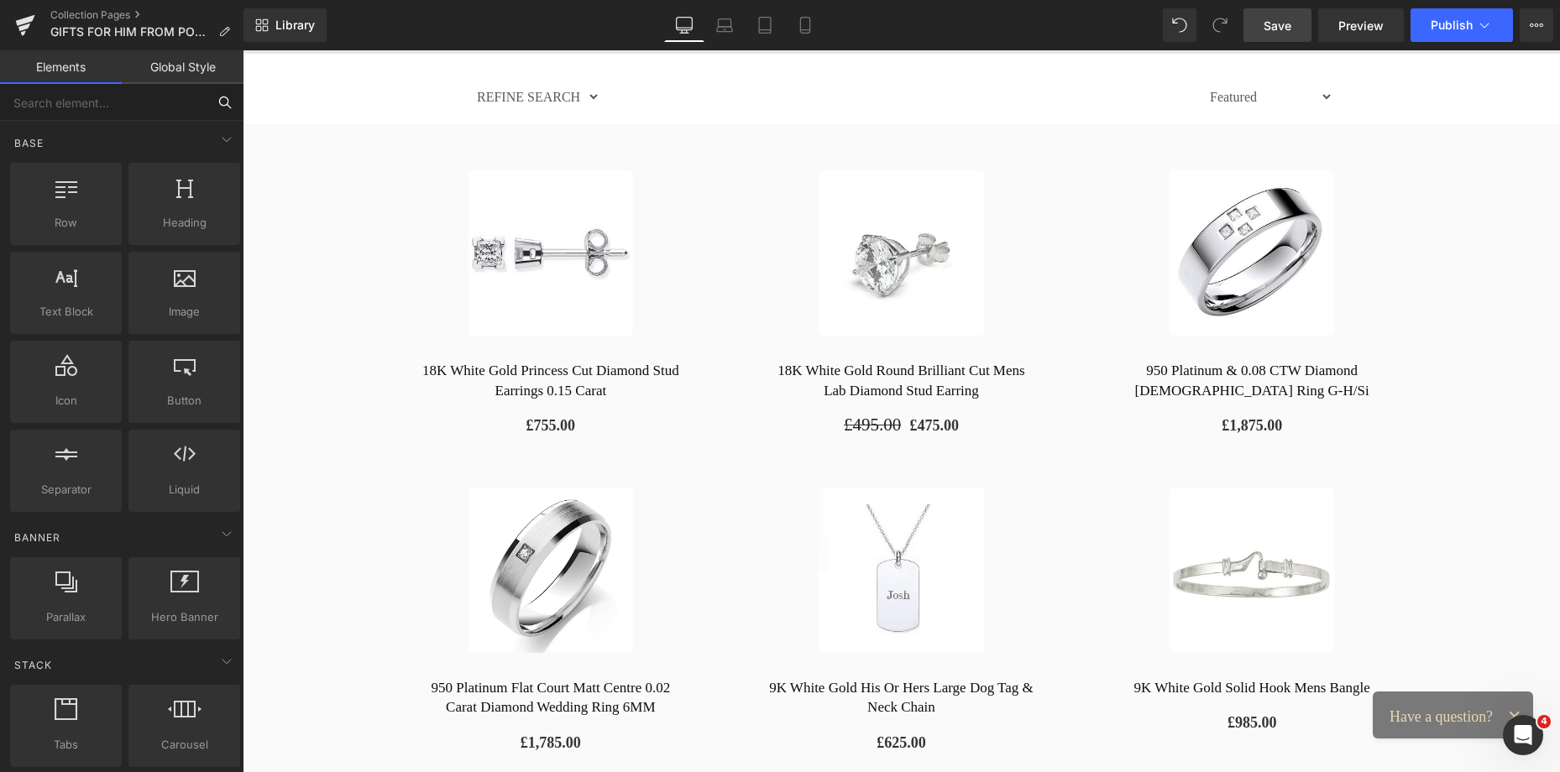
click at [124, 107] on input "text" at bounding box center [103, 102] width 206 height 37
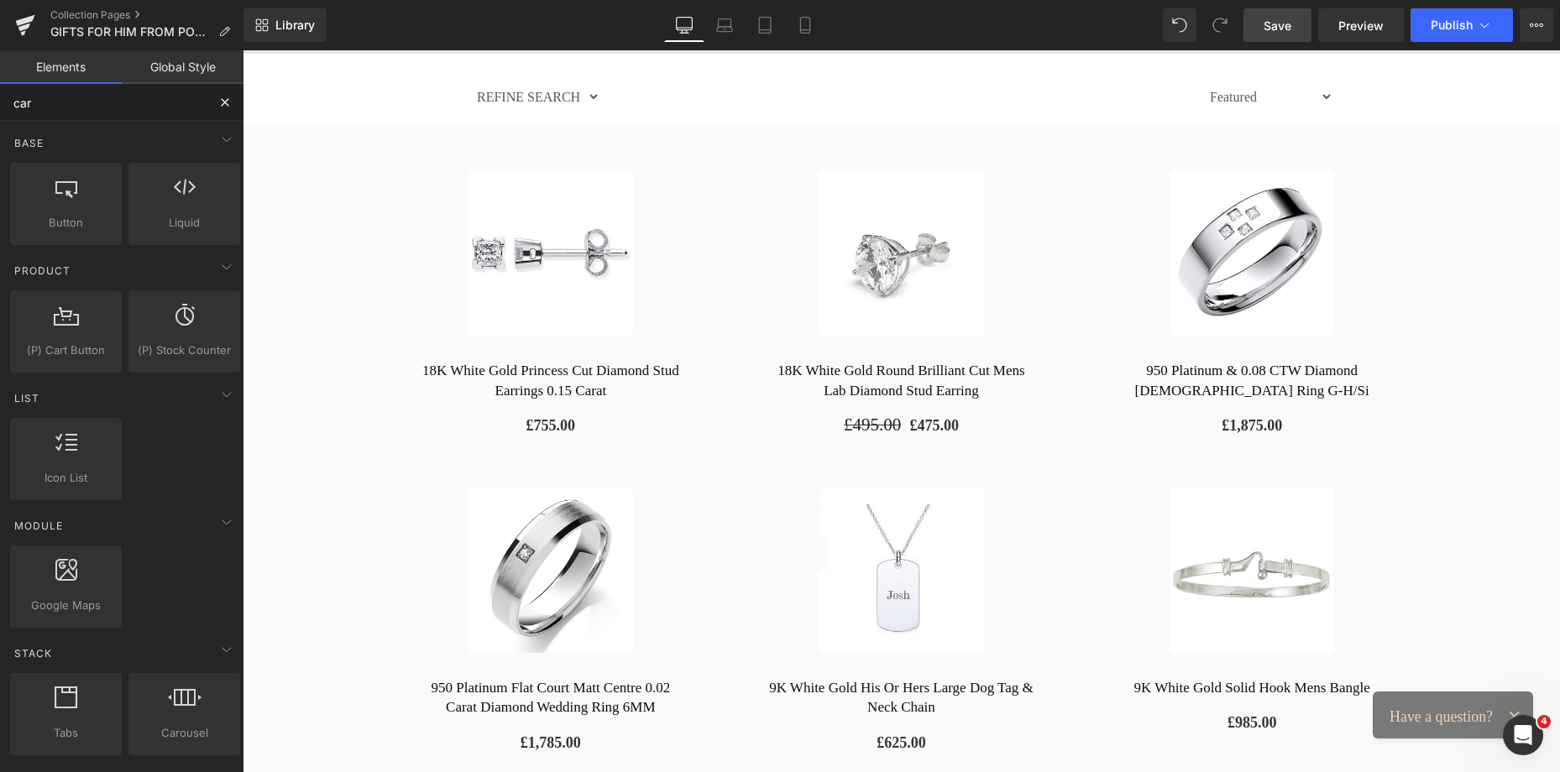
type input "cart"
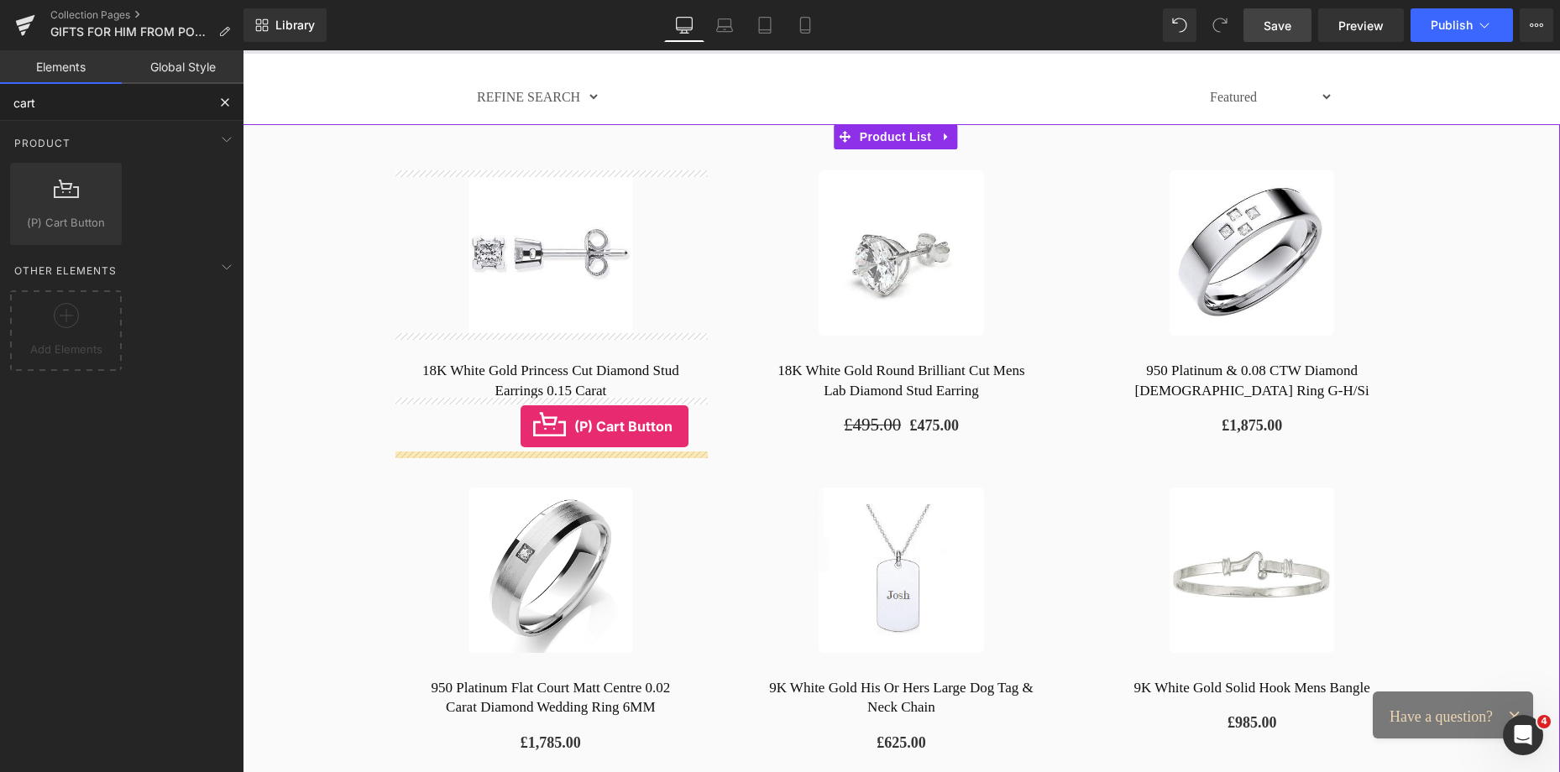
drag, startPoint x: 325, startPoint y: 244, endPoint x: 520, endPoint y: 427, distance: 267.8
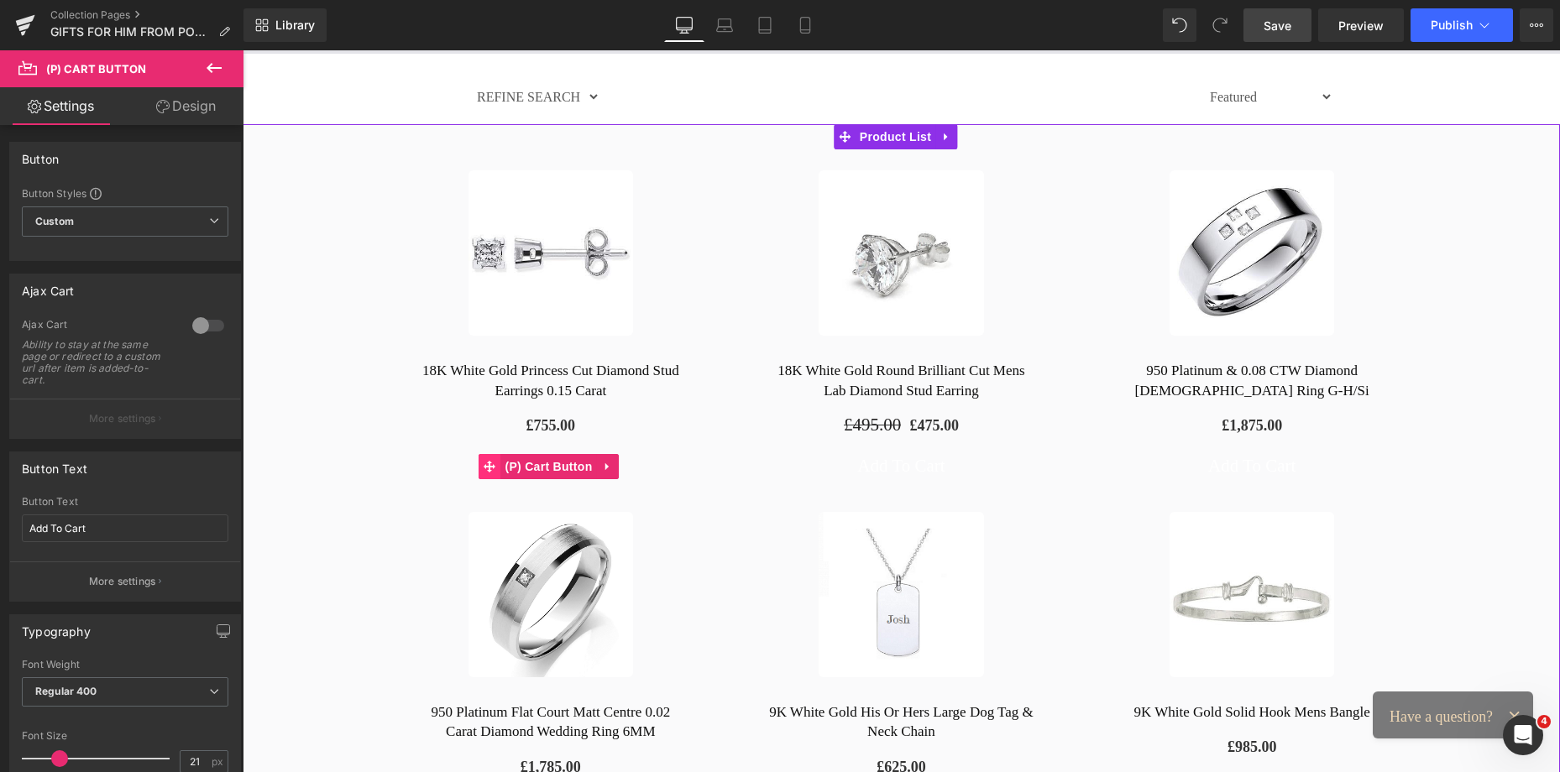
click at [489, 461] on icon at bounding box center [489, 467] width 12 height 12
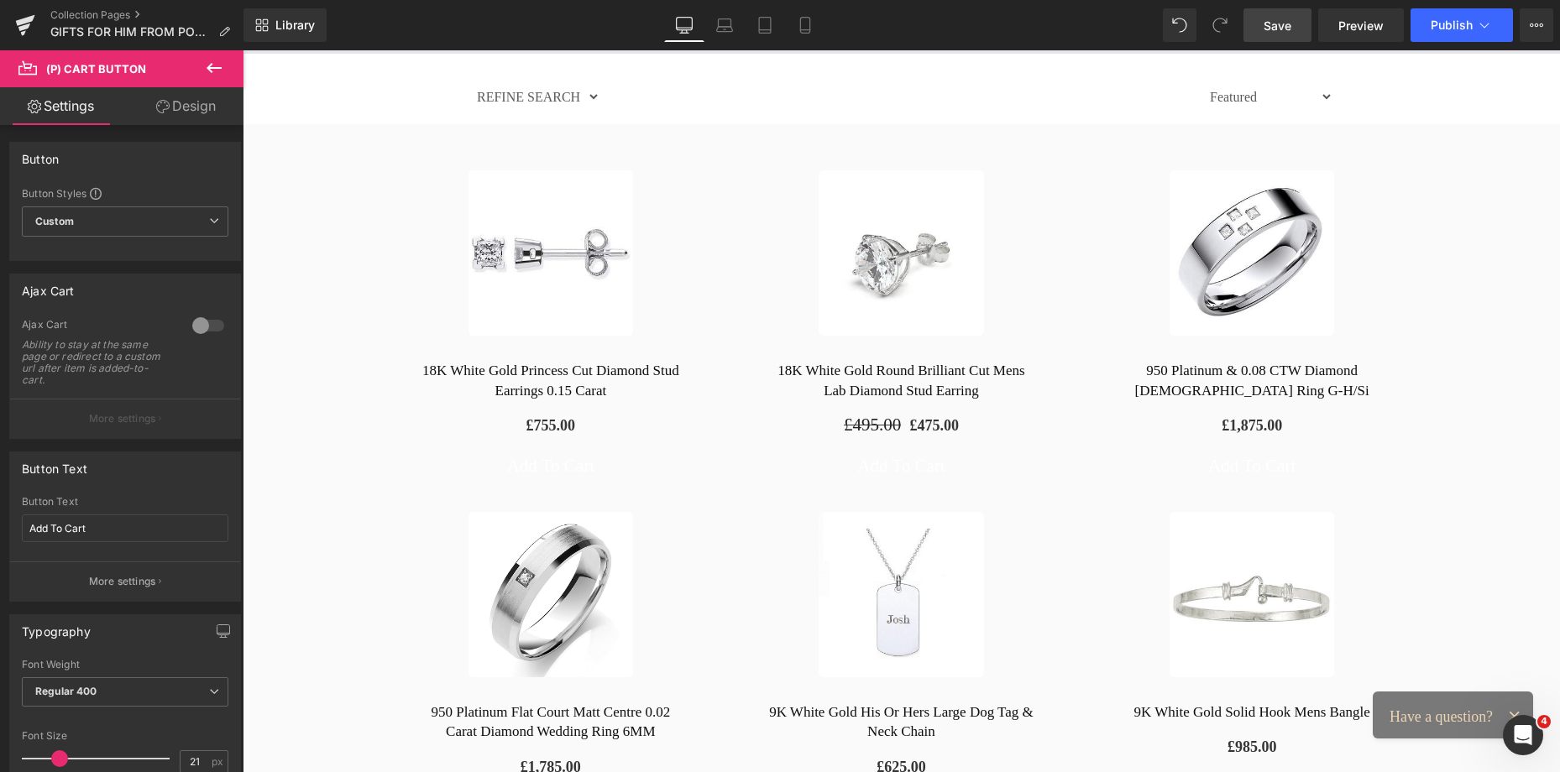
click at [200, 107] on link "Design" at bounding box center [186, 106] width 122 height 38
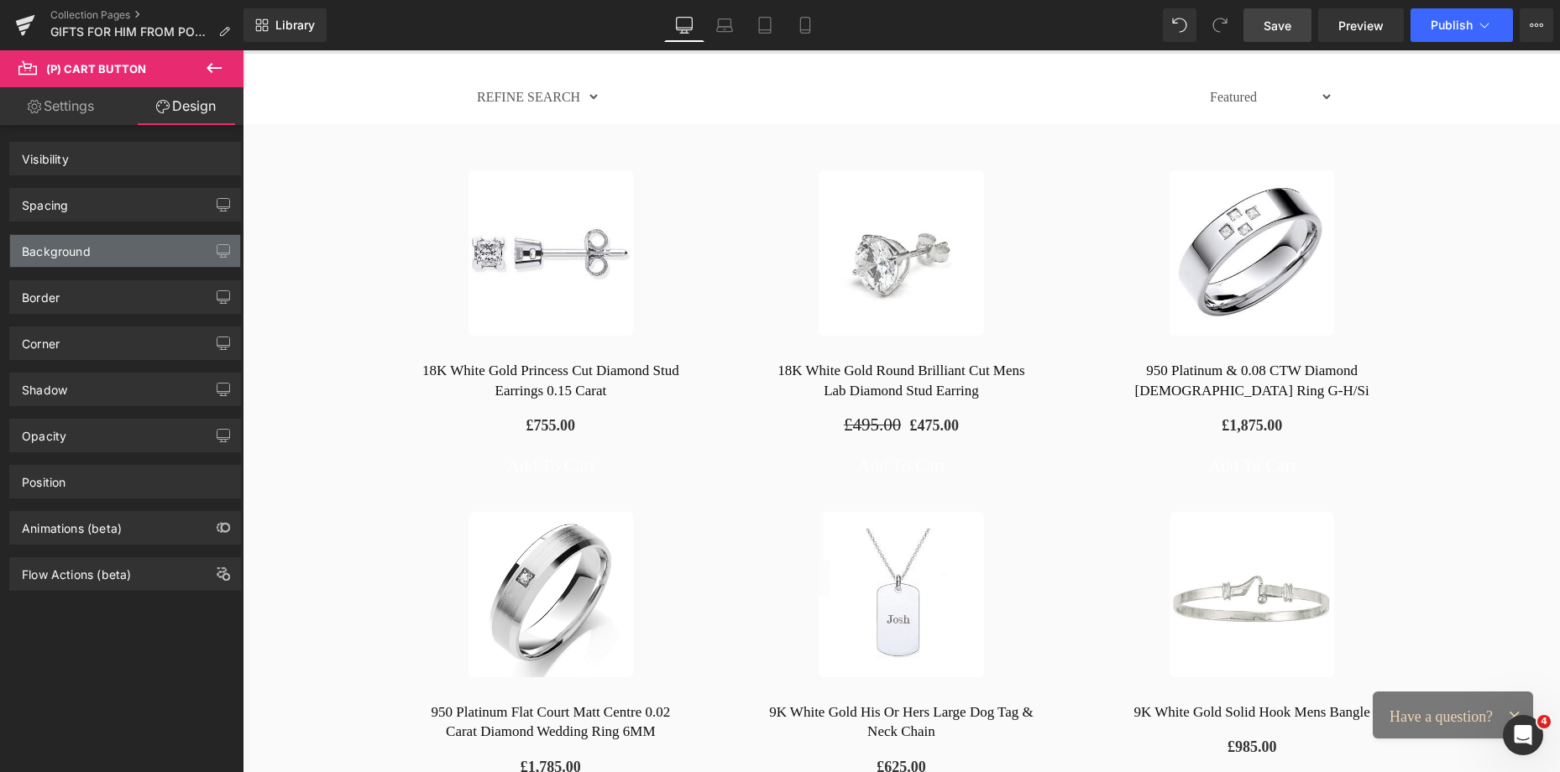
click at [65, 251] on div "Background" at bounding box center [56, 247] width 69 height 24
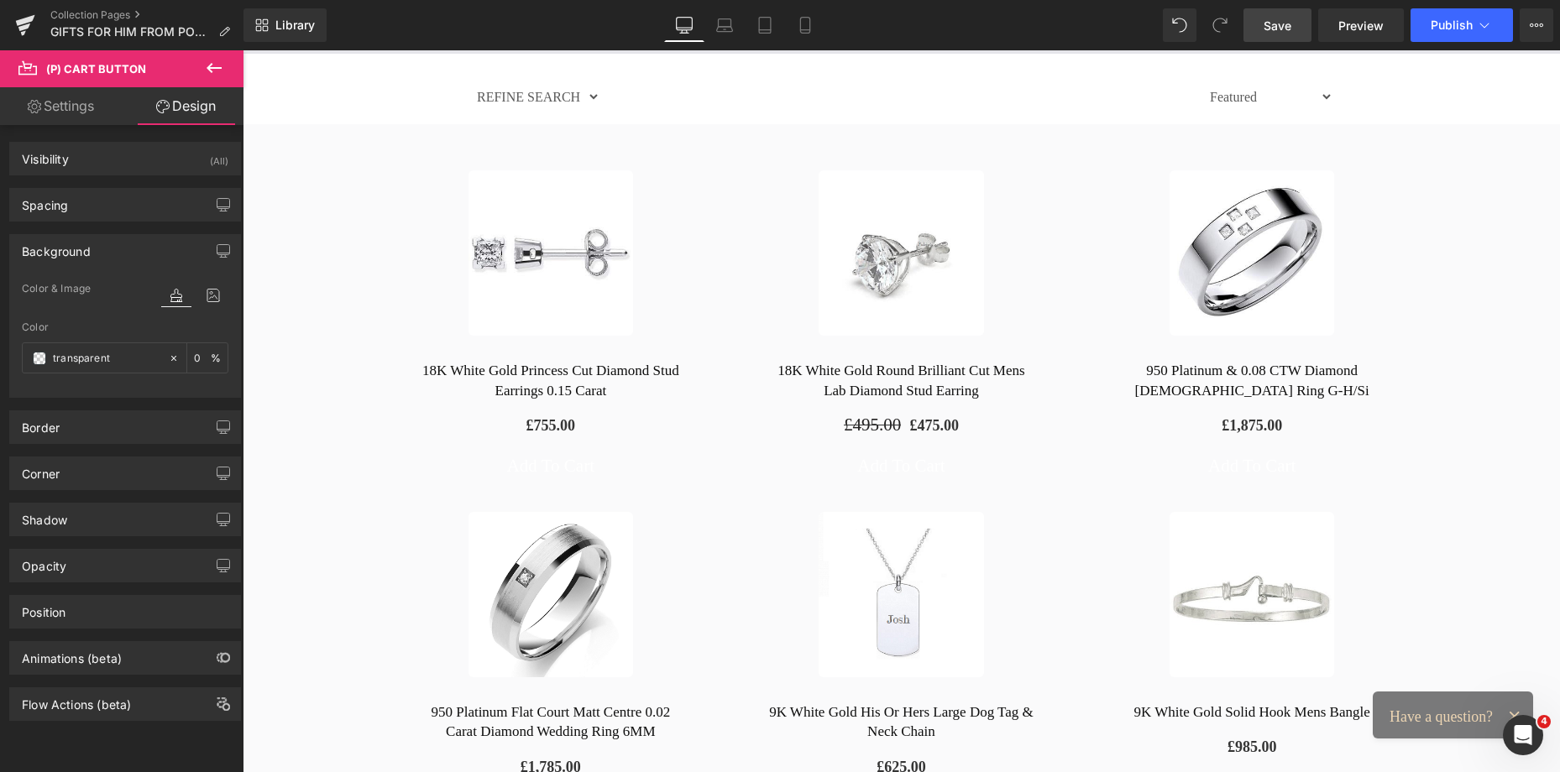
type input "transparent"
type input "0"
click at [36, 361] on span at bounding box center [39, 358] width 13 height 13
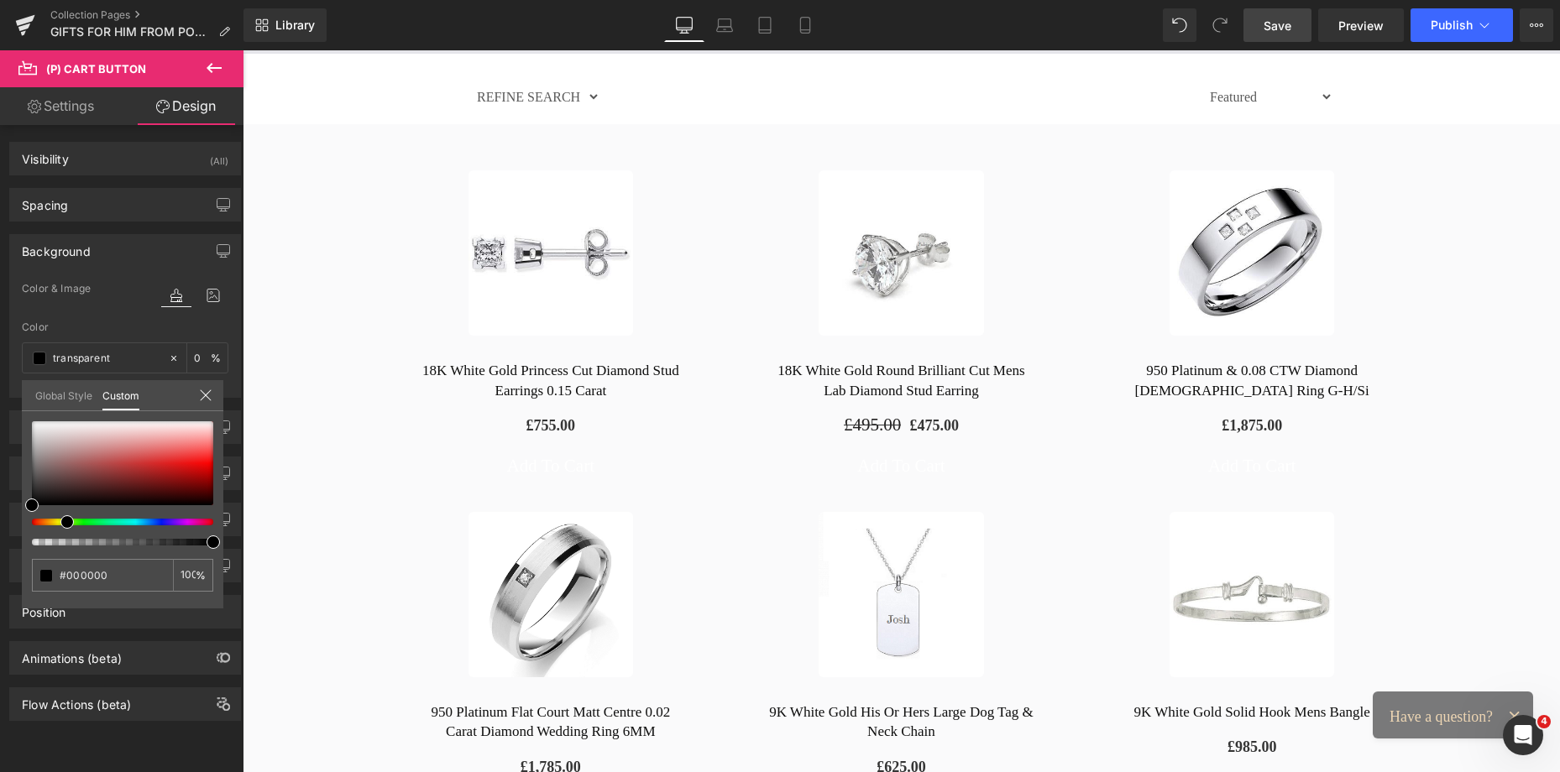
type input "#000000"
type input "100"
type input "#000000"
type input "100"
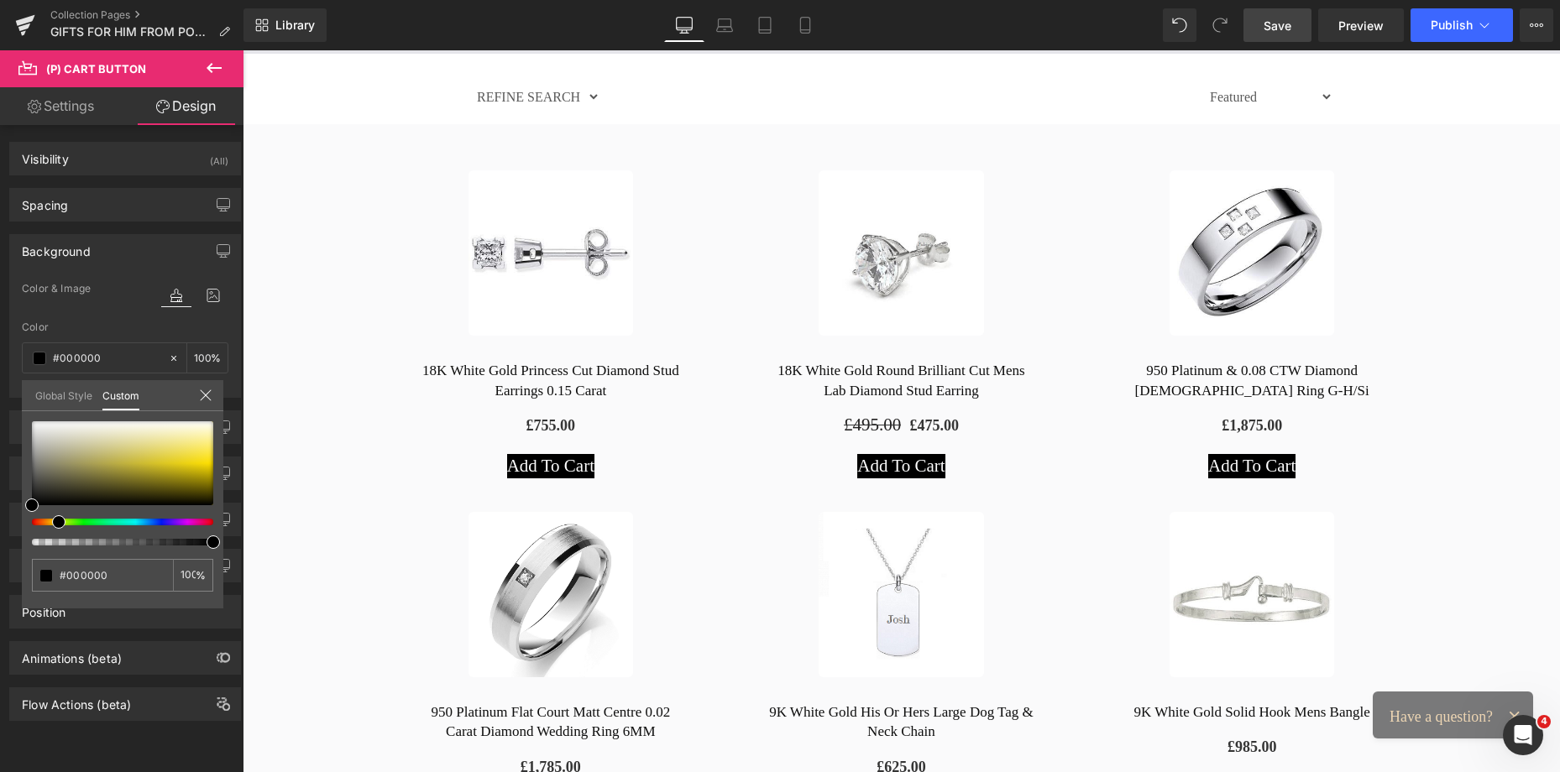
drag, startPoint x: 60, startPoint y: 524, endPoint x: 52, endPoint y: 522, distance: 8.6
click at [52, 522] on div at bounding box center [115, 522] width 181 height 7
type input "#121210"
type input "#5d5d31"
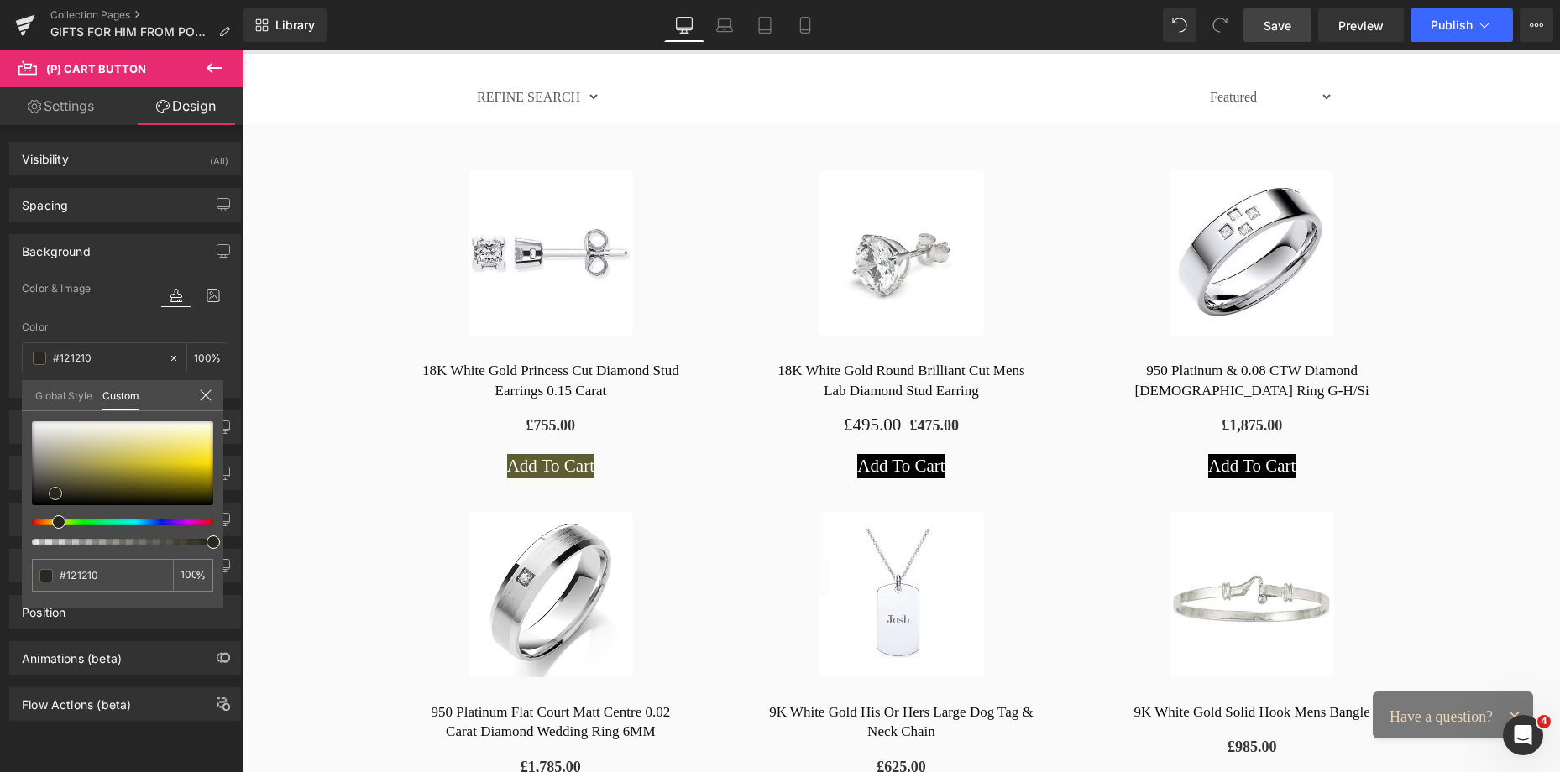
type input "#5d5d31"
type input "#969630"
type input "#a6a62a"
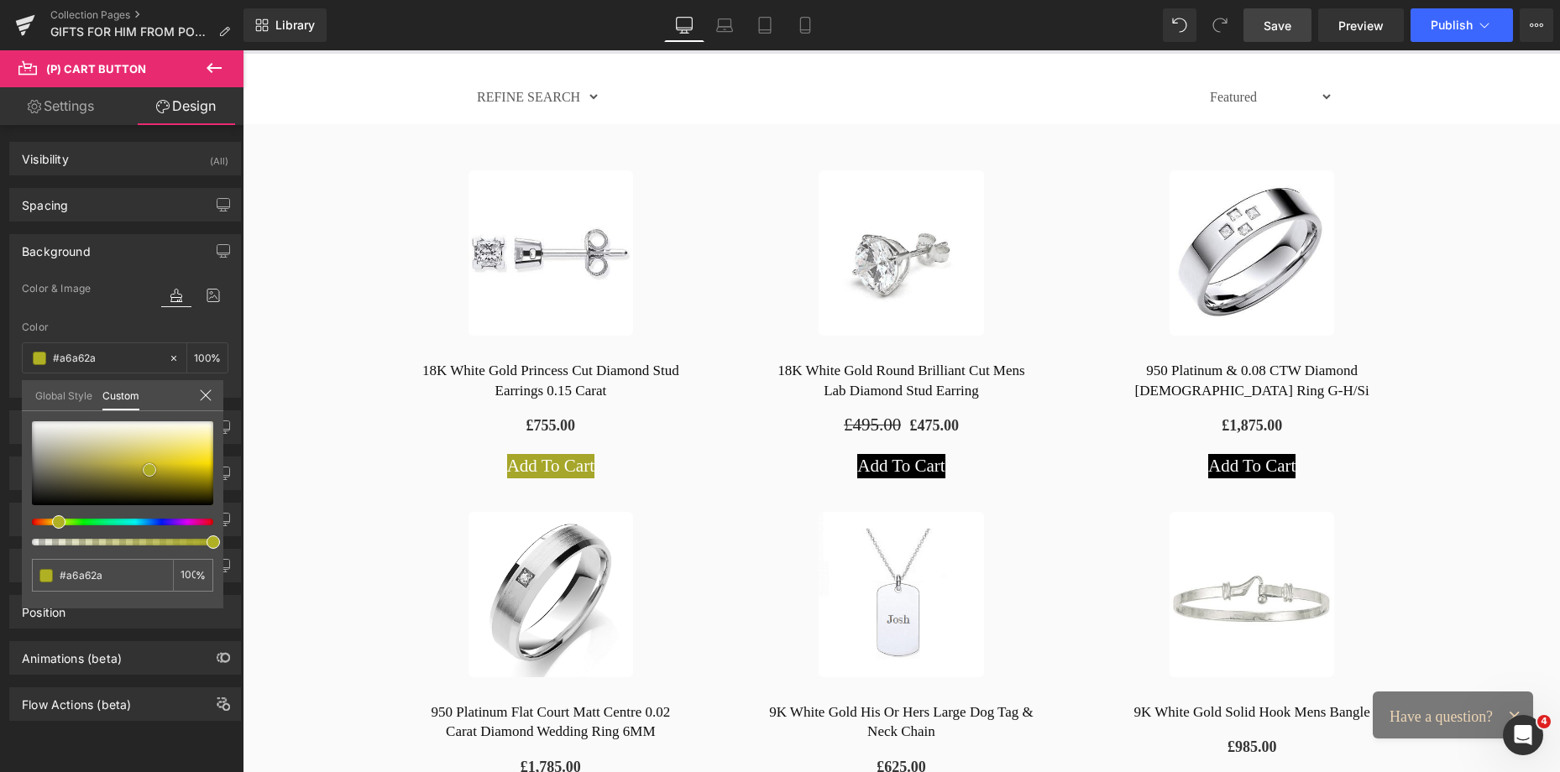
type input "#c4c421"
type input "#e1e11d"
type input "#eaea3d"
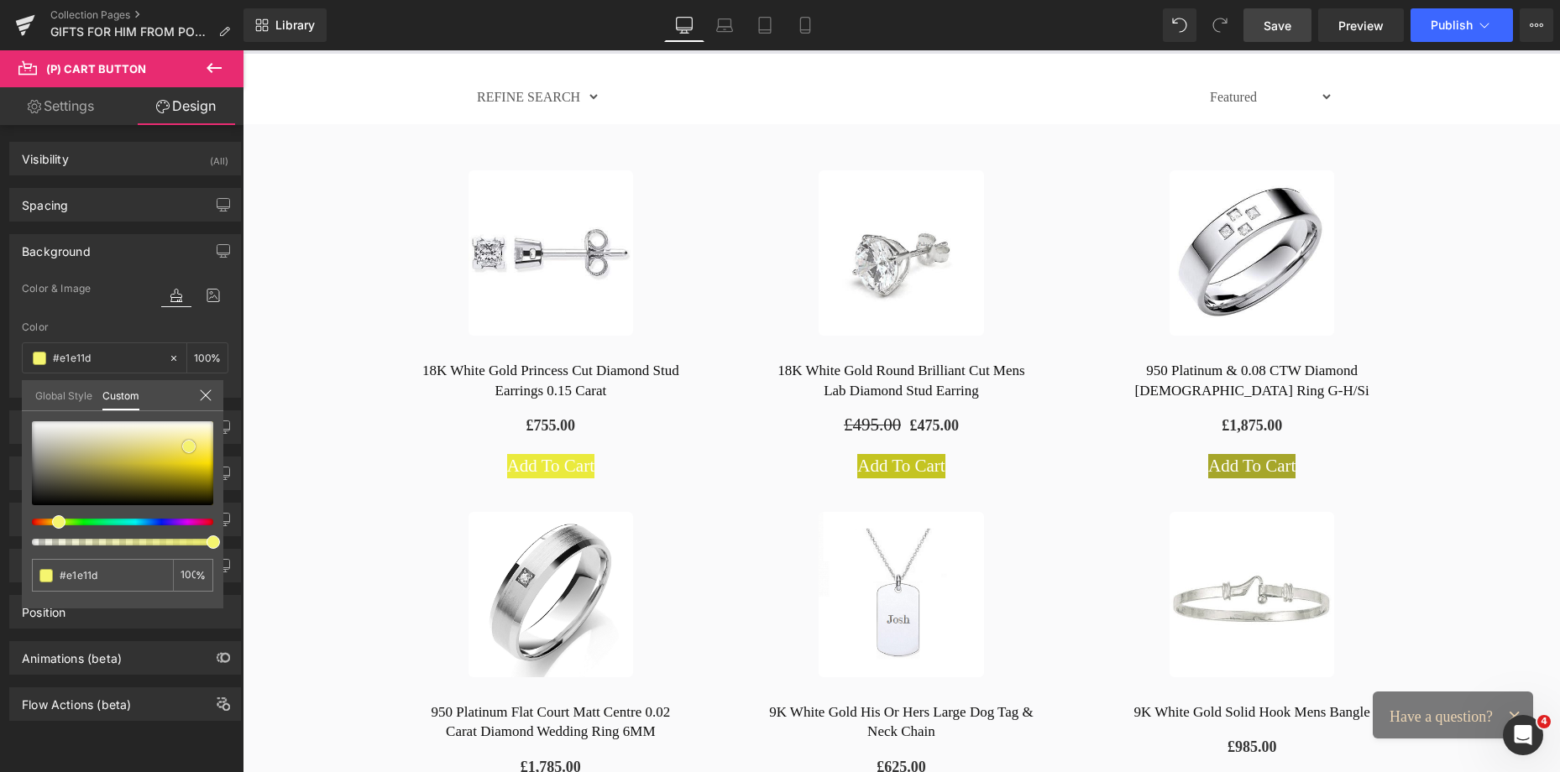
type input "#eaea3d"
type input "#f5f56f"
drag, startPoint x: 29, startPoint y: 505, endPoint x: 145, endPoint y: 479, distance: 118.7
click at [186, 452] on span at bounding box center [189, 444] width 13 height 13
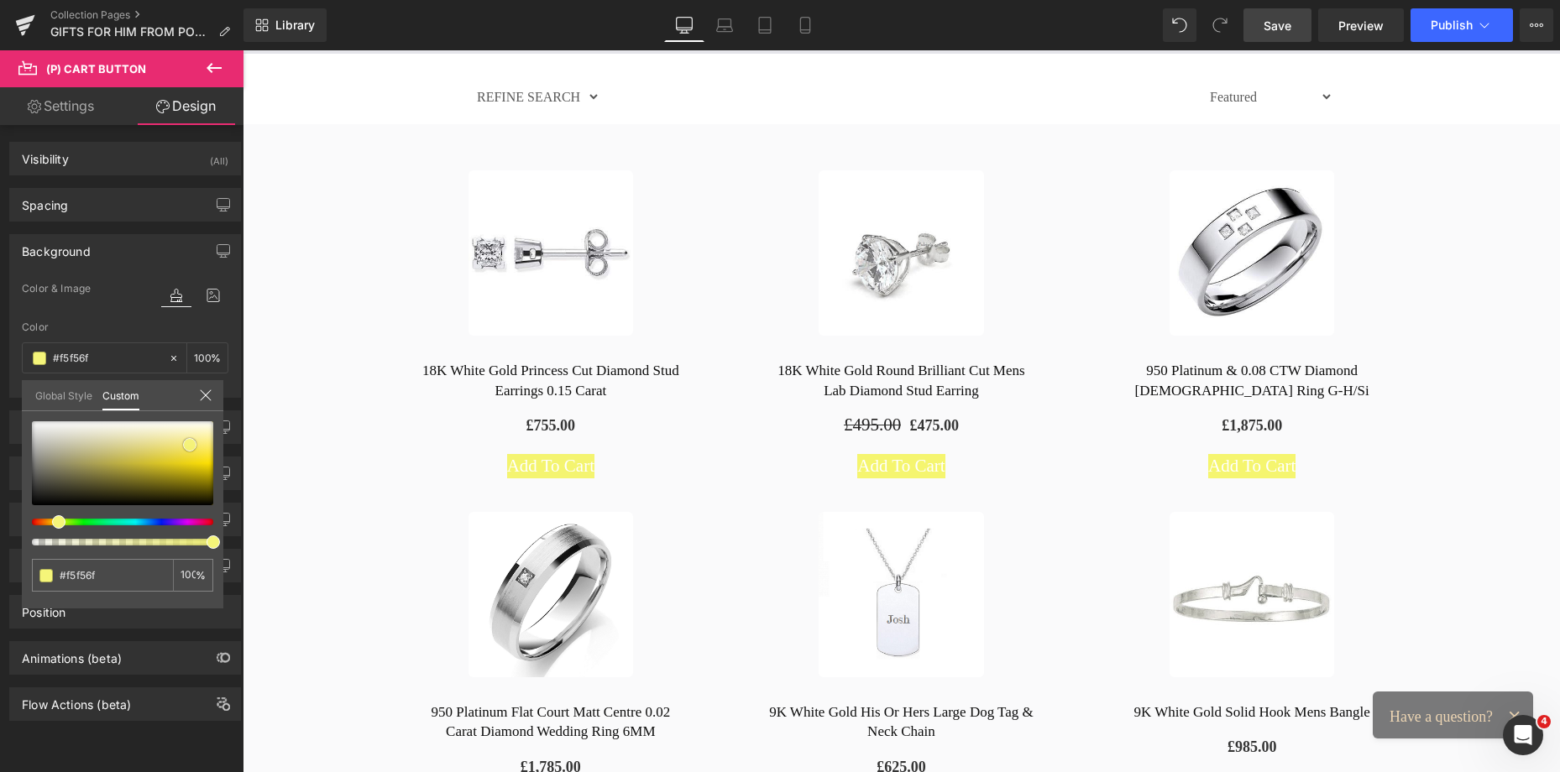
type input "#f4f470"
type input "#e7f047"
type input "#edf047"
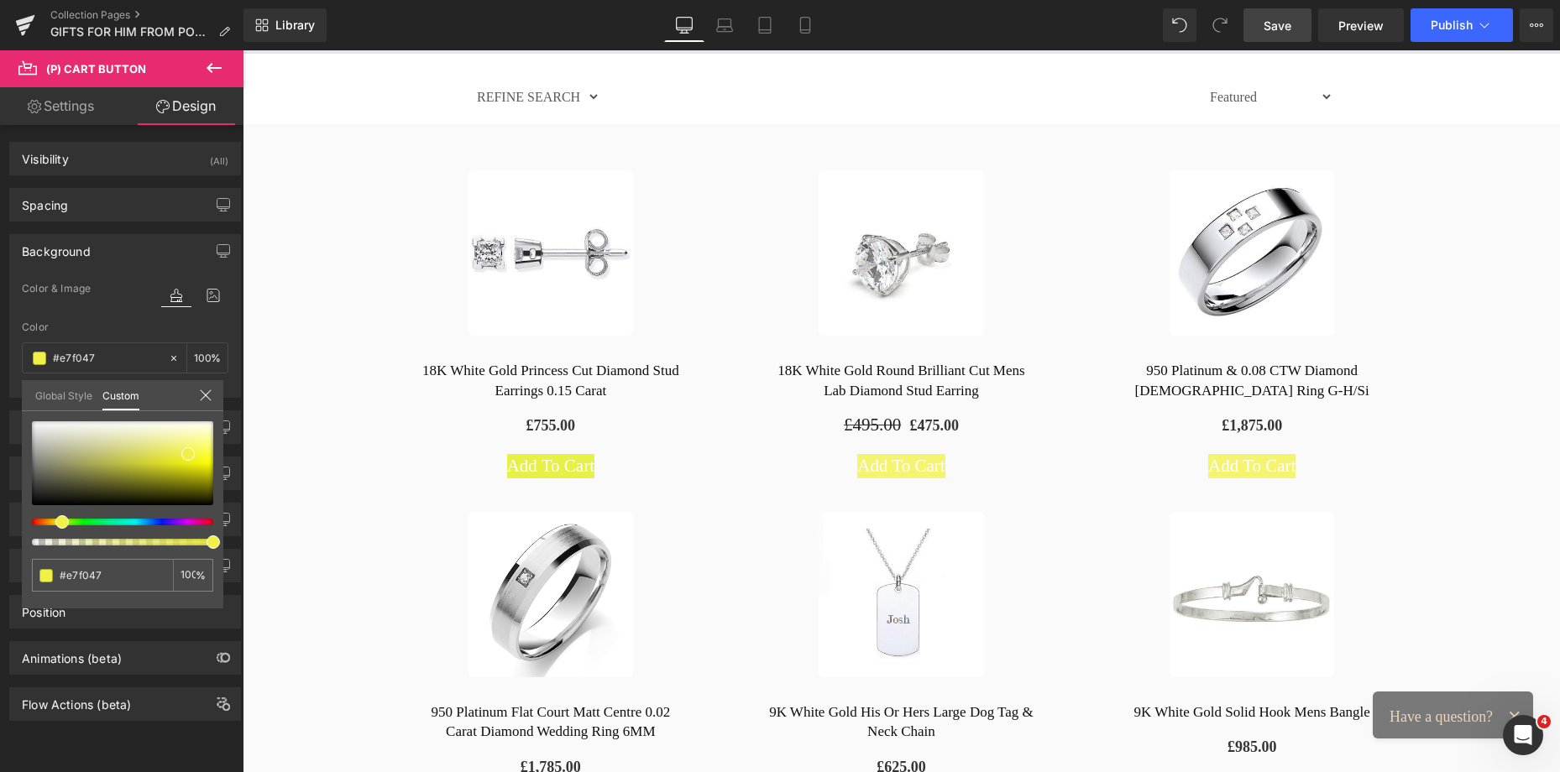
type input "#edf047"
type input "#f0ea47"
type input "#f0d347"
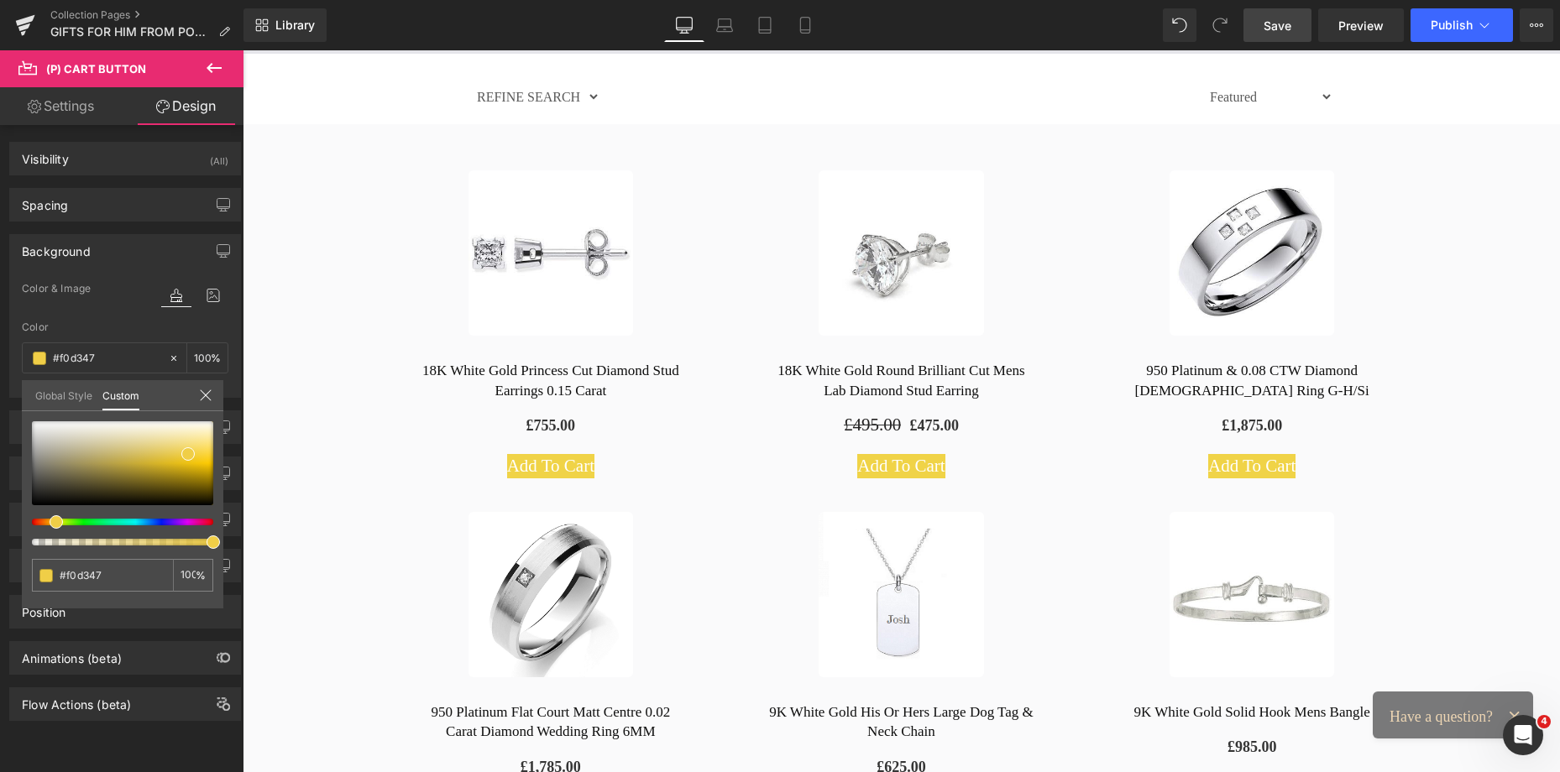
click at [48, 520] on div at bounding box center [115, 522] width 181 height 7
type input "#f2cf45"
type input "#f0c722"
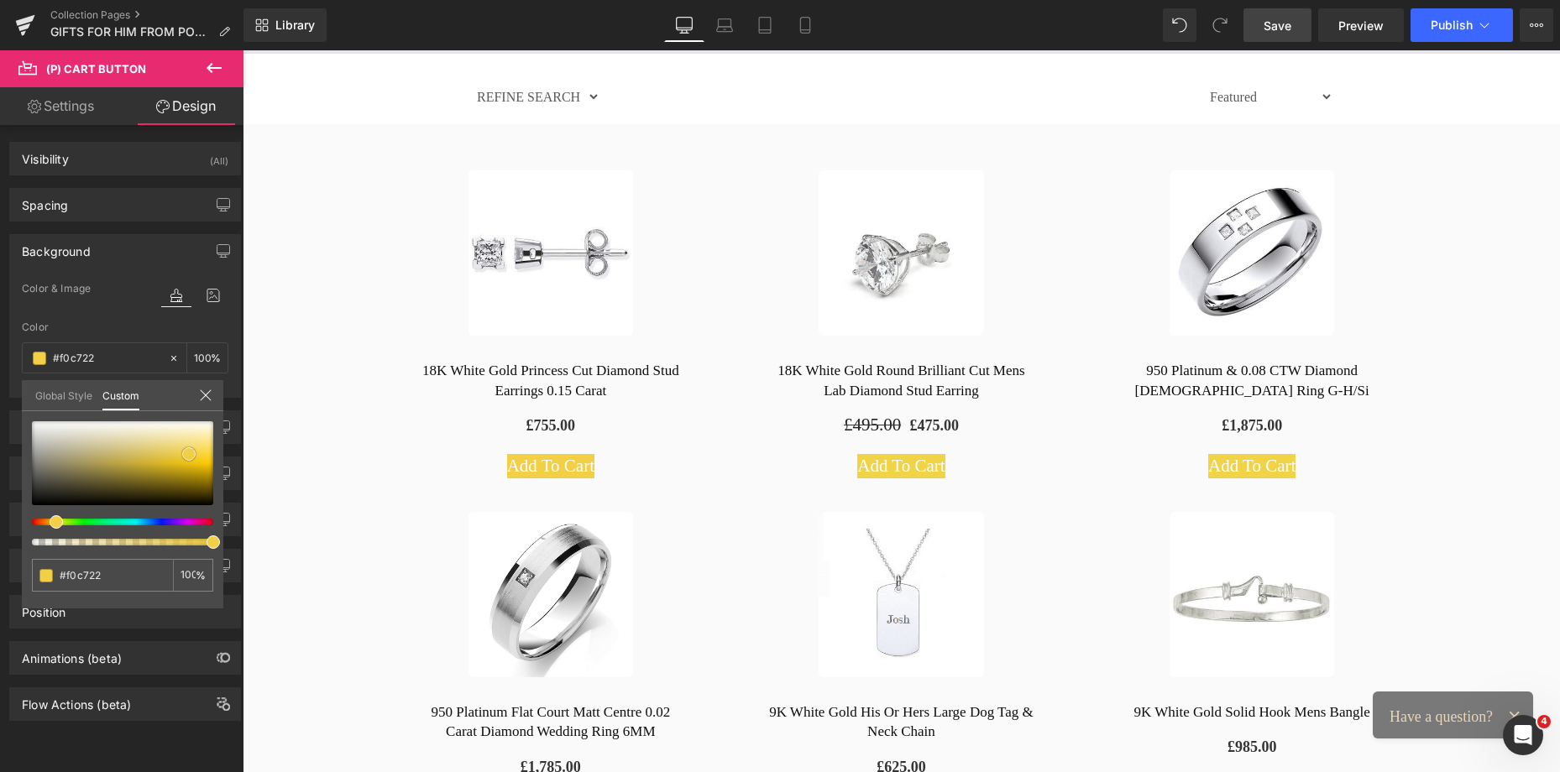
type input "#f0c518"
type input "#deb40b"
type input "#e4b90a"
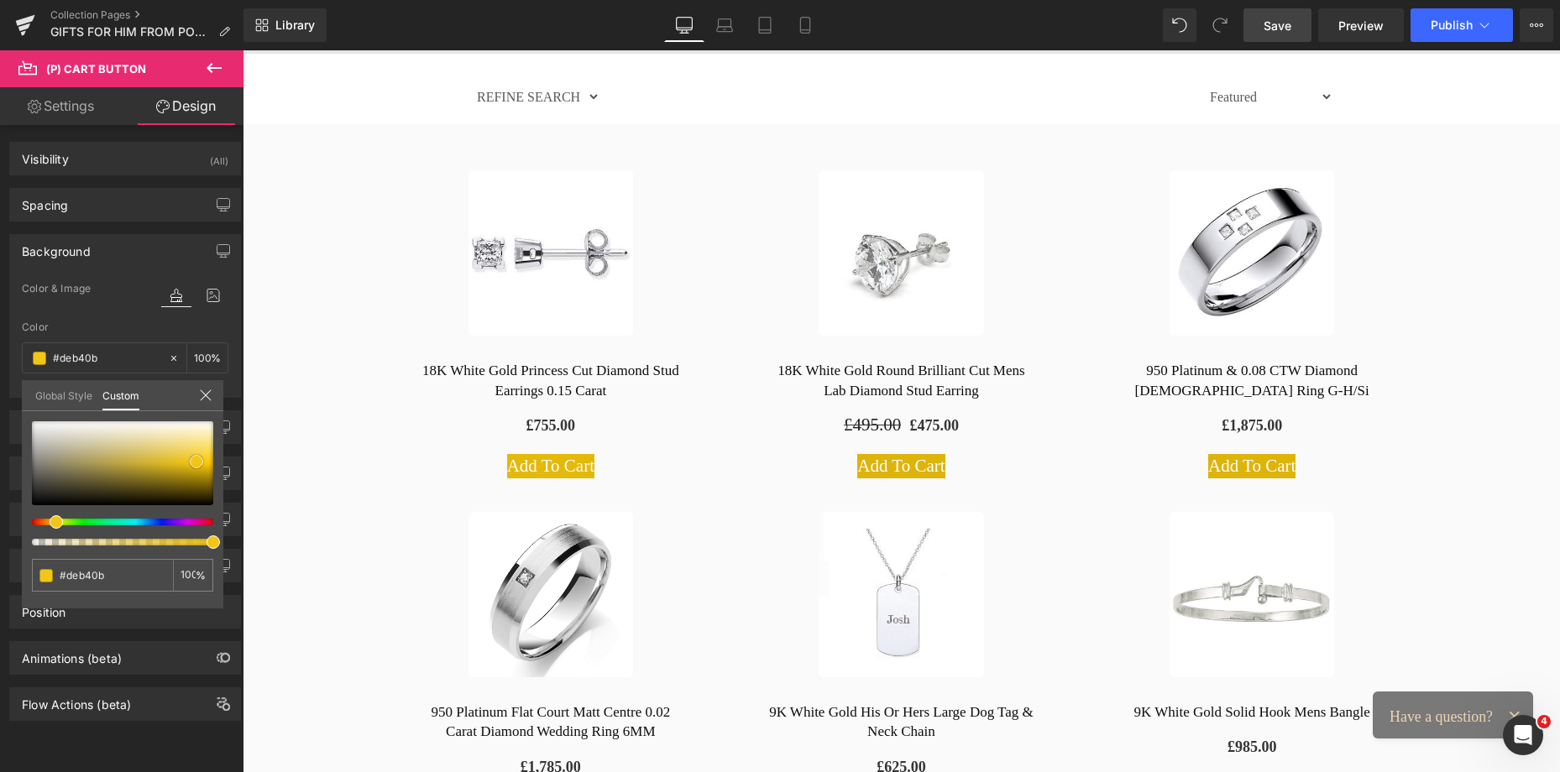
type input "#e4b90a"
type input "#f3ca24"
type input "#f5cd2d"
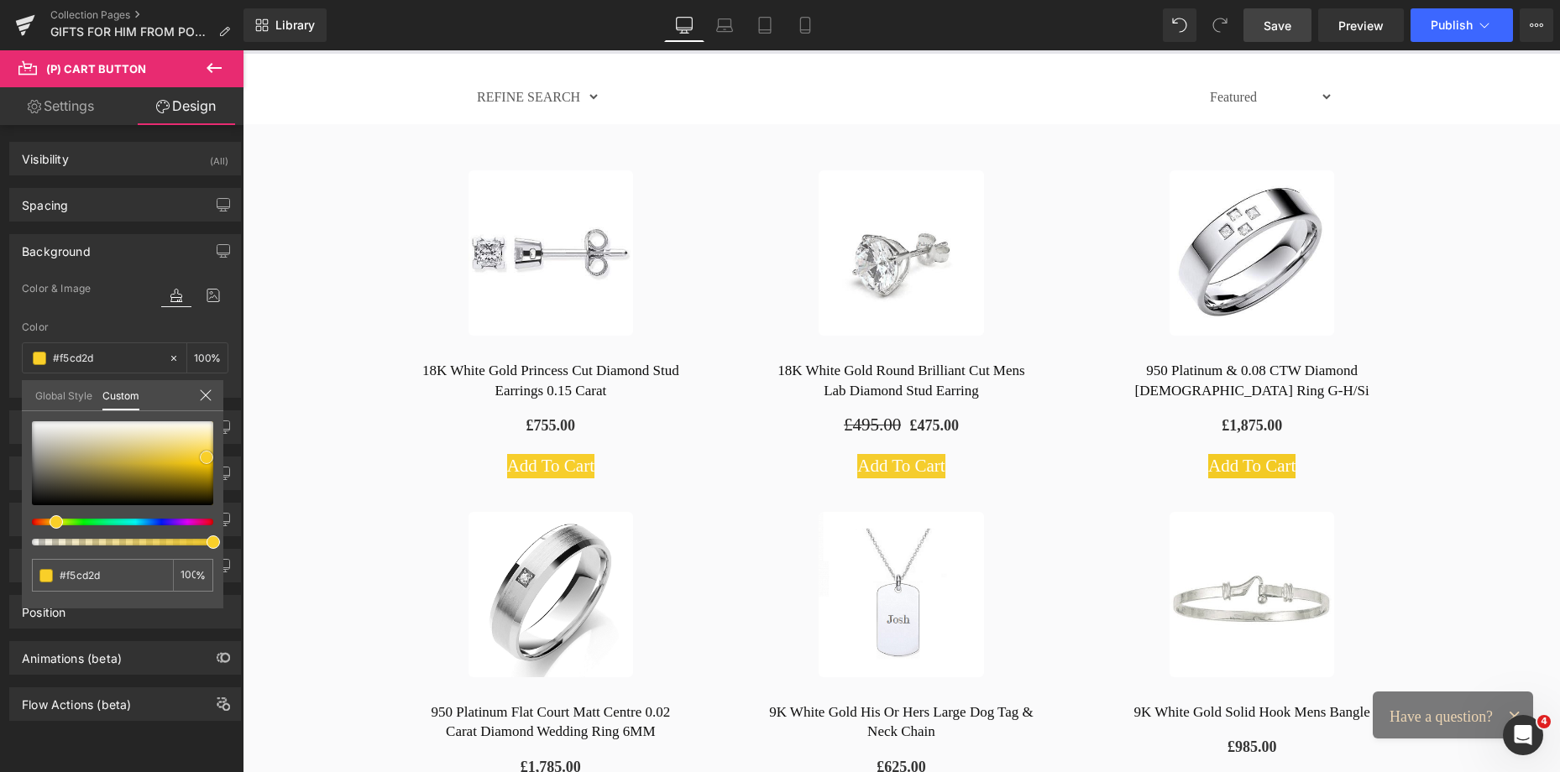
type input "#f7ce2b"
type input "#fbd126"
drag, startPoint x: 184, startPoint y: 451, endPoint x: 205, endPoint y: 454, distance: 21.3
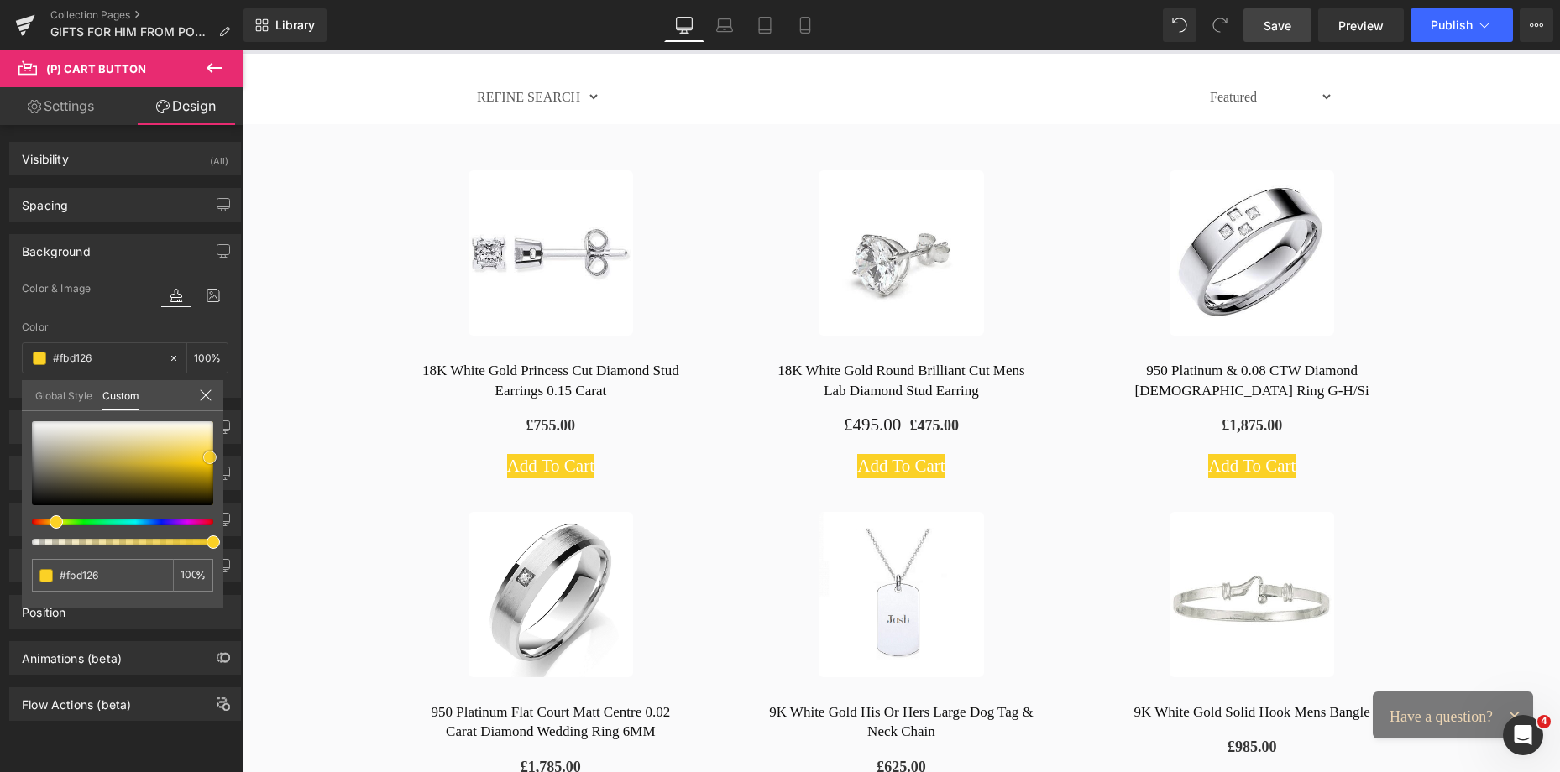
click at [205, 454] on span at bounding box center [209, 457] width 13 height 13
click at [183, 105] on link "Design" at bounding box center [186, 106] width 122 height 38
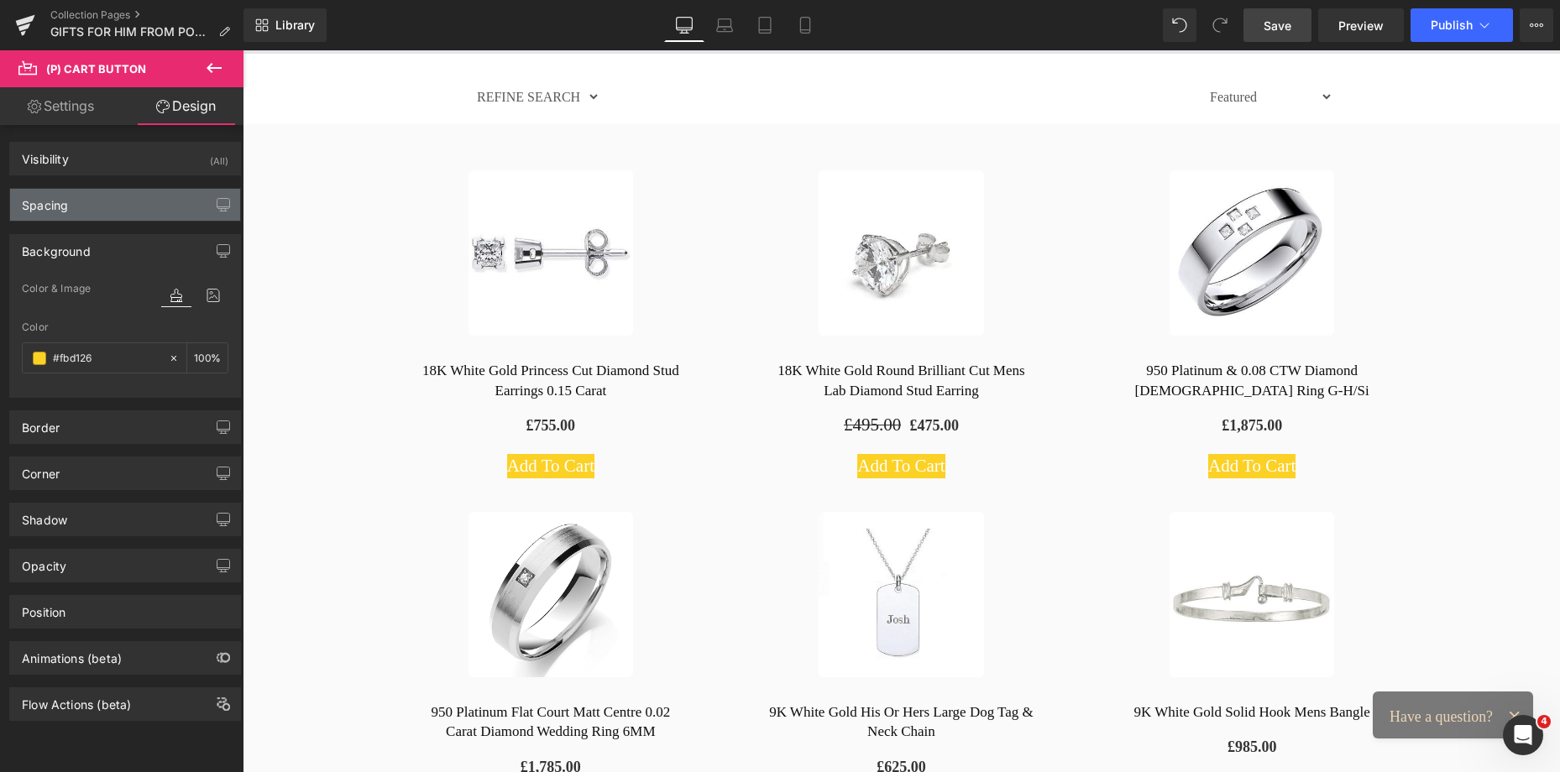
click at [91, 197] on div "Spacing" at bounding box center [125, 205] width 230 height 32
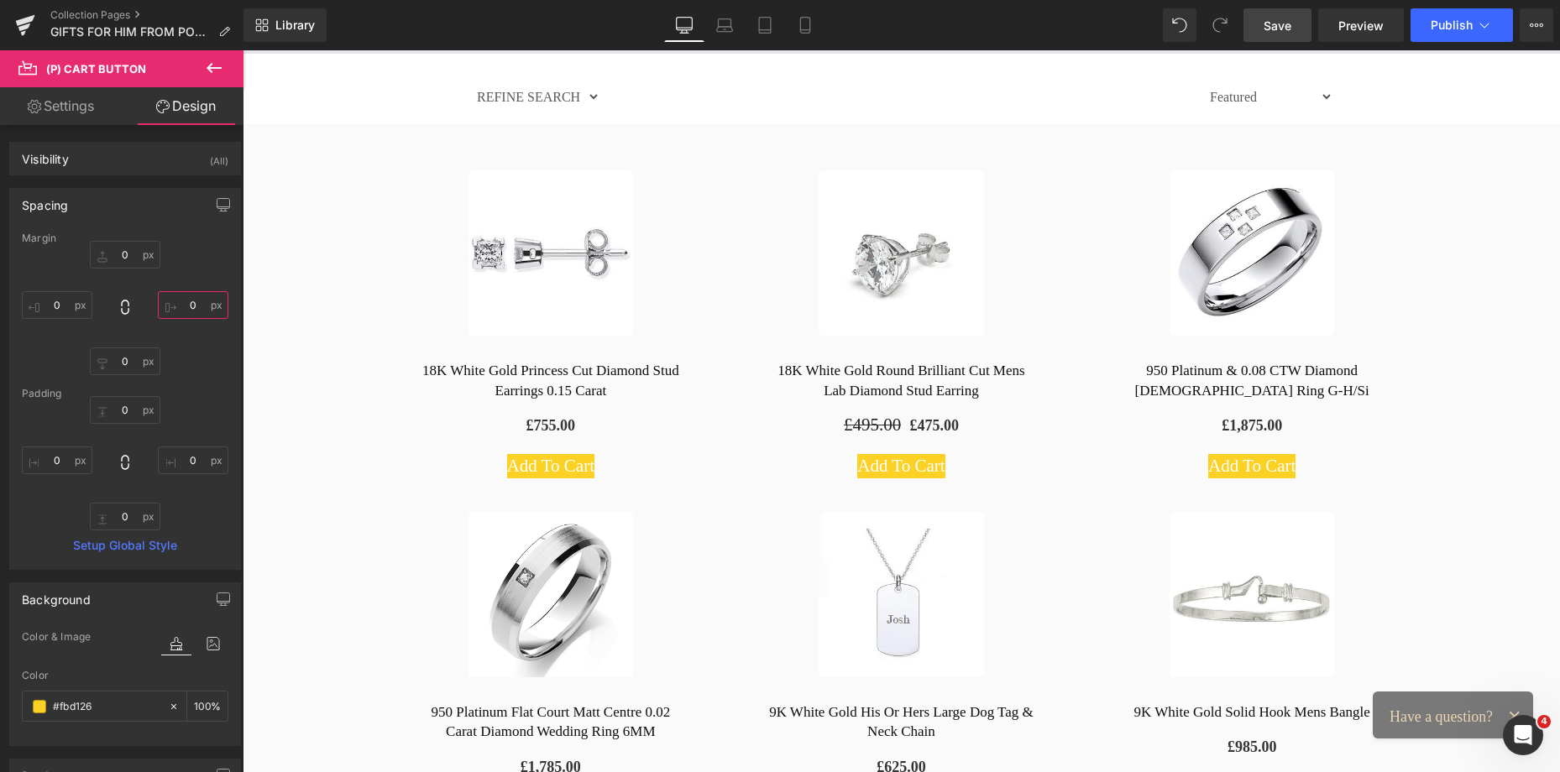
click at [187, 308] on input "0" at bounding box center [193, 305] width 71 height 28
click at [180, 455] on input "0" at bounding box center [193, 461] width 71 height 28
type input "7"
type input "12"
click at [61, 460] on input "0" at bounding box center [57, 461] width 71 height 28
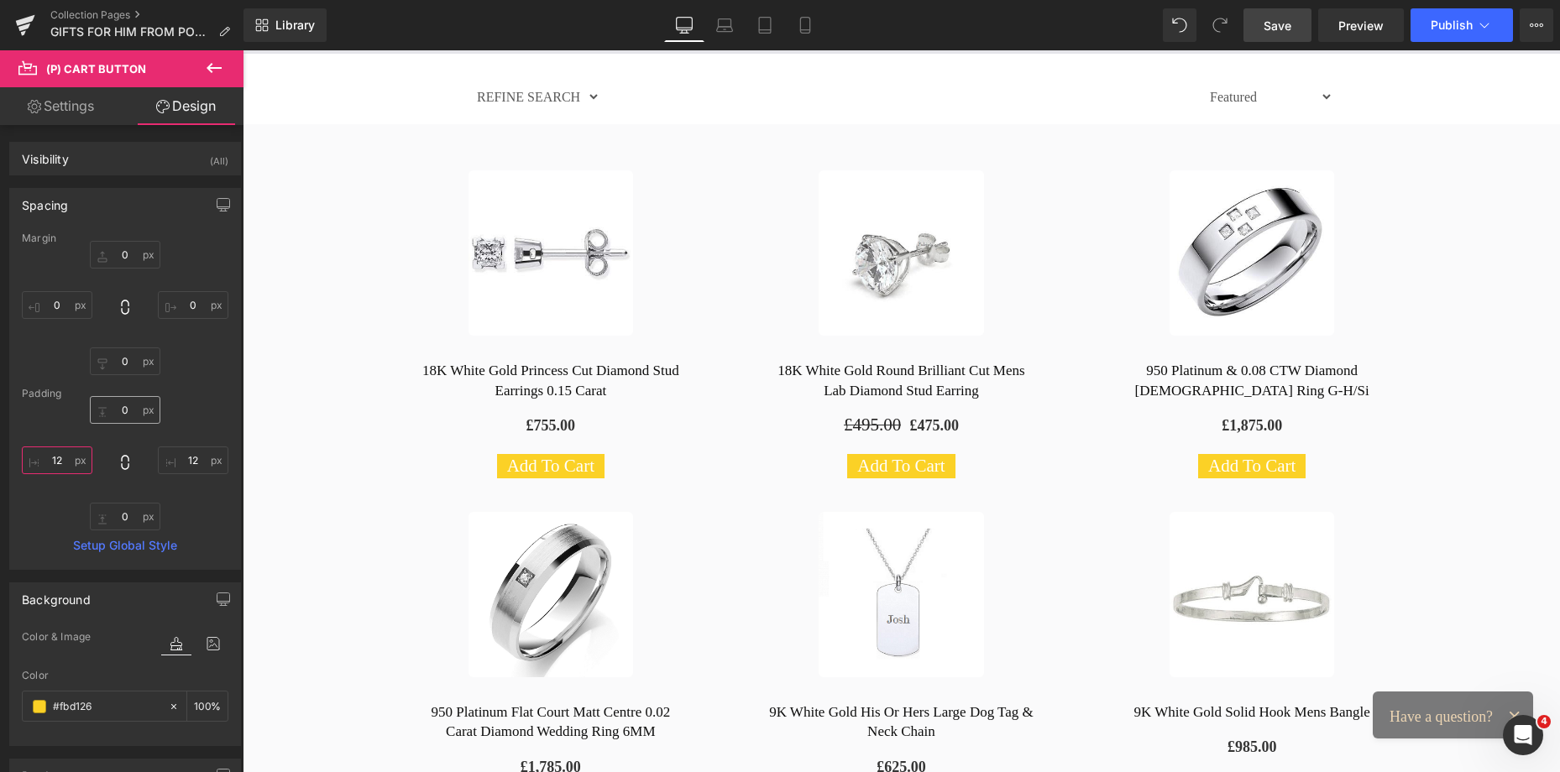
type input "12"
click at [118, 414] on input "0" at bounding box center [125, 410] width 71 height 28
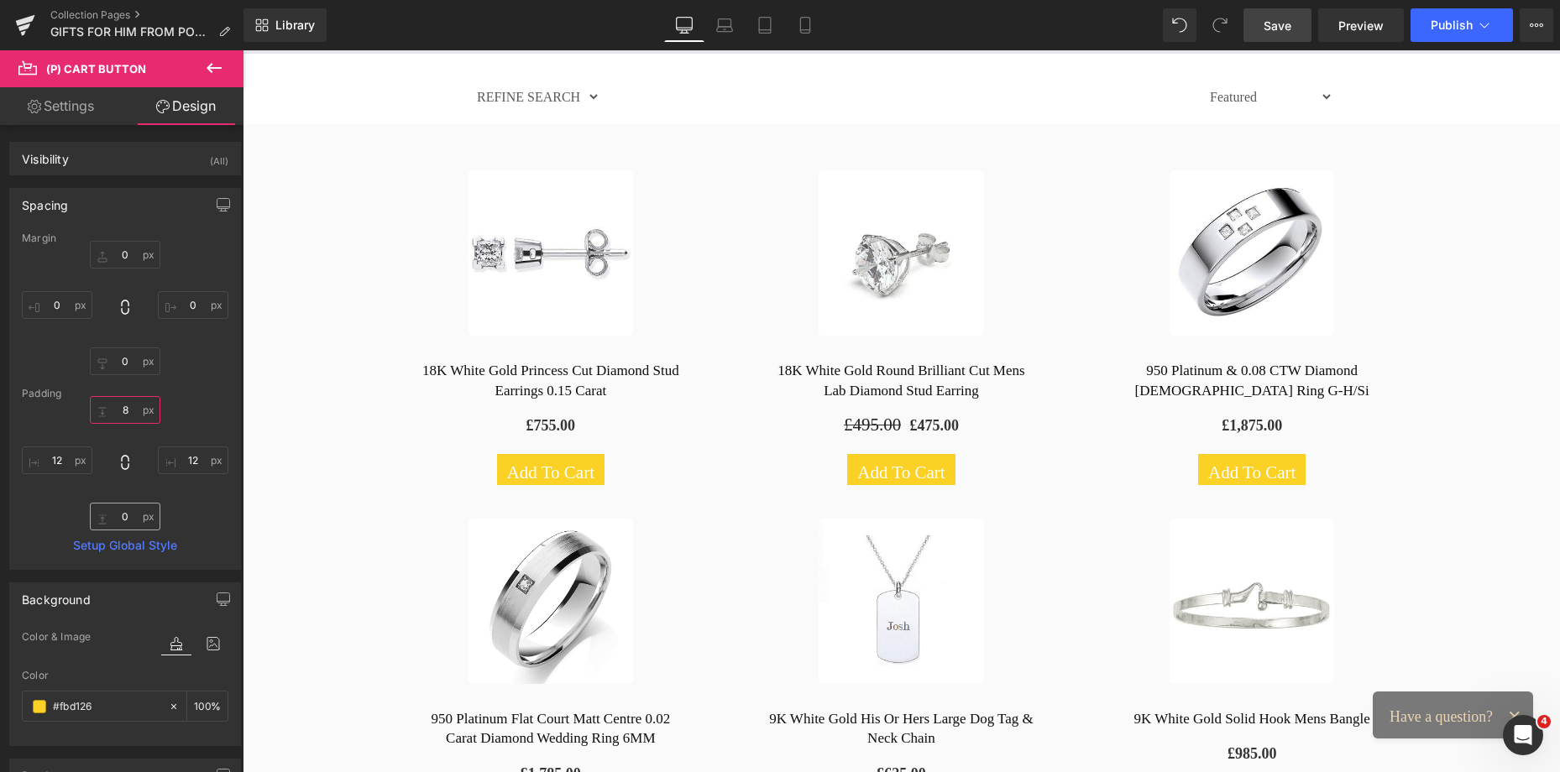
type input "8"
click at [115, 514] on input "0" at bounding box center [125, 517] width 71 height 28
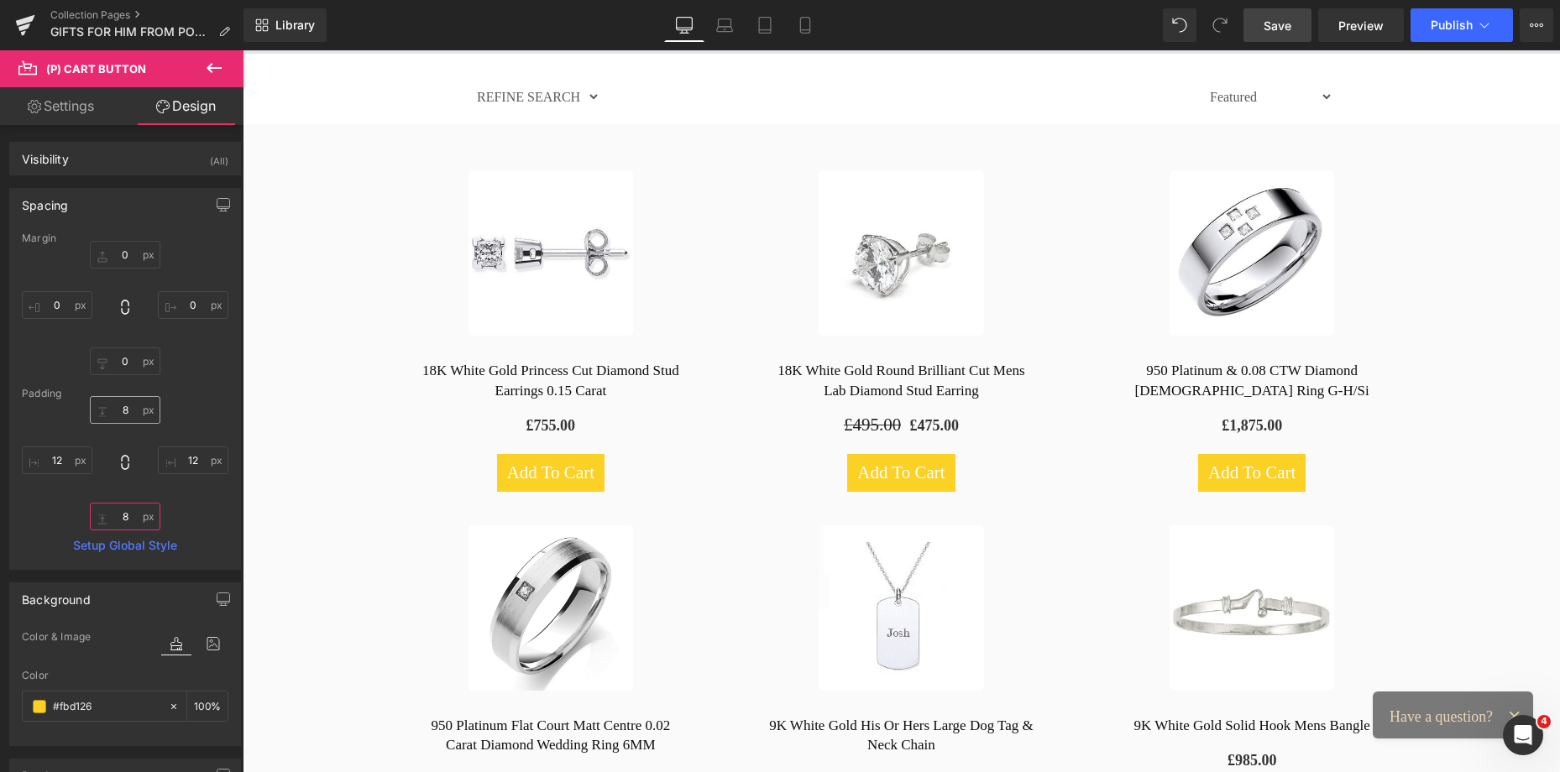
type input "8"
click at [111, 411] on input "8" at bounding box center [125, 410] width 71 height 28
type input "6"
click at [118, 514] on input "8" at bounding box center [125, 517] width 71 height 28
type input "6"
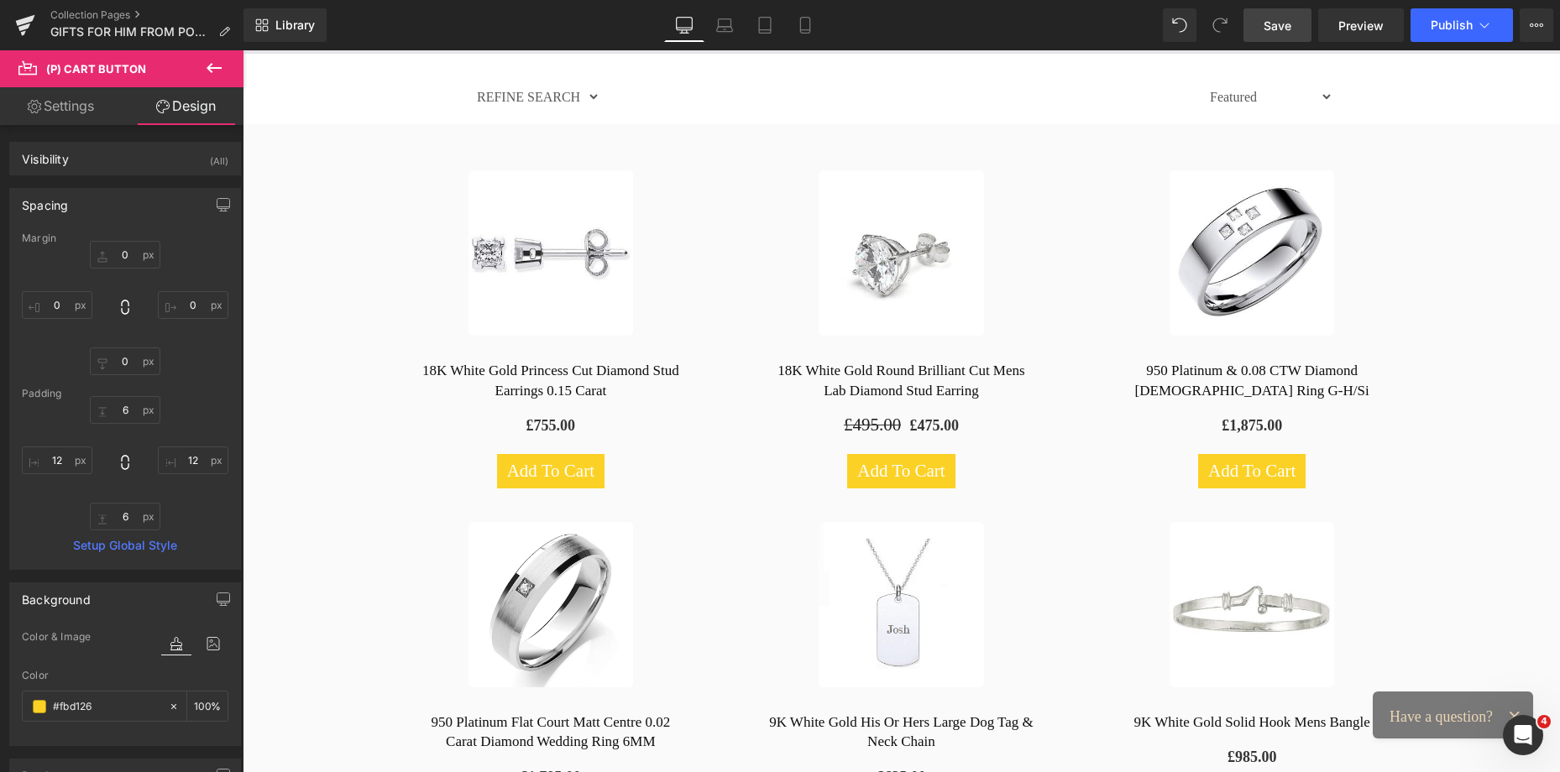
click at [54, 203] on div "Spacing" at bounding box center [45, 201] width 46 height 24
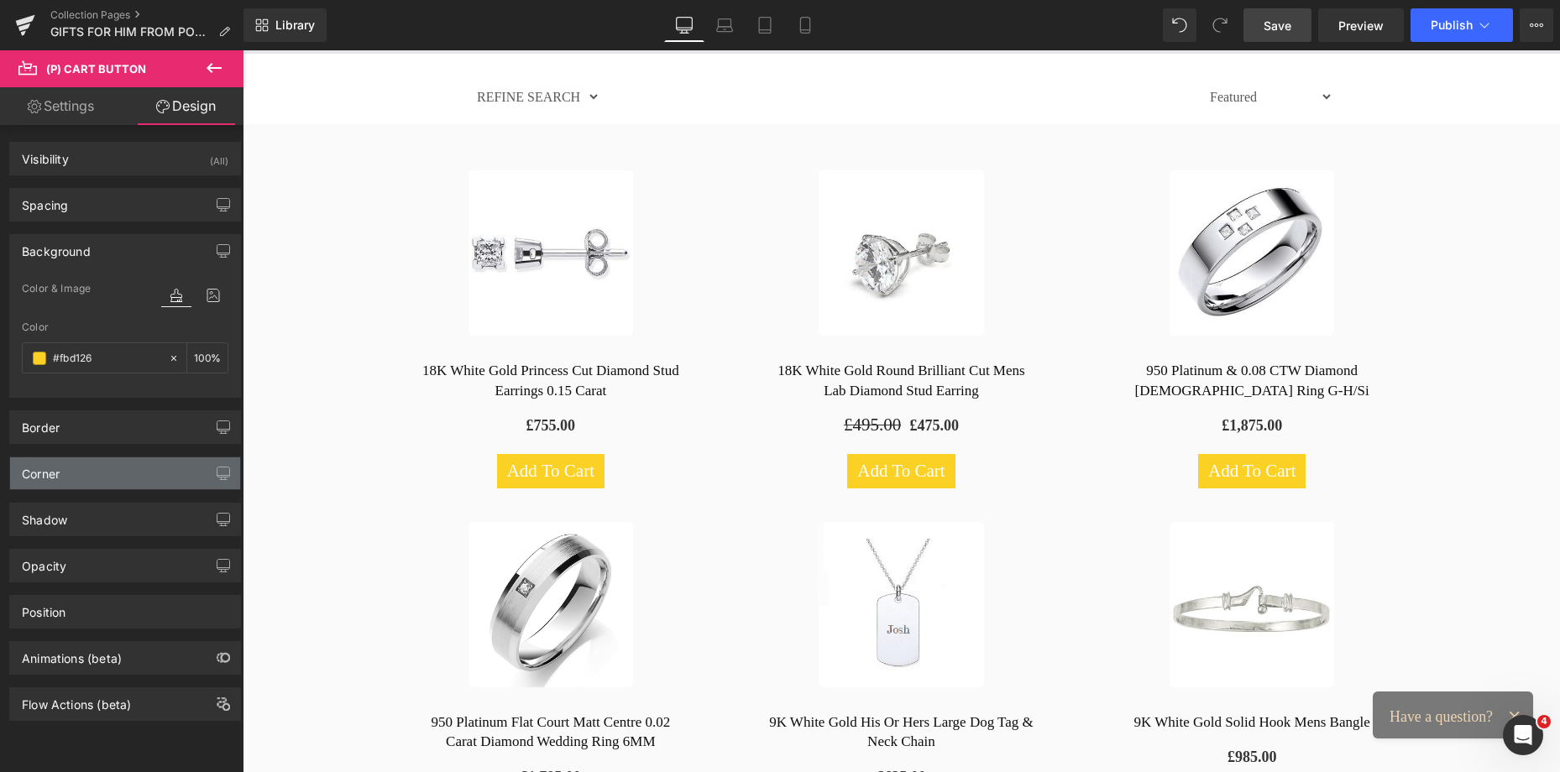
click at [80, 466] on div "Corner" at bounding box center [125, 473] width 230 height 32
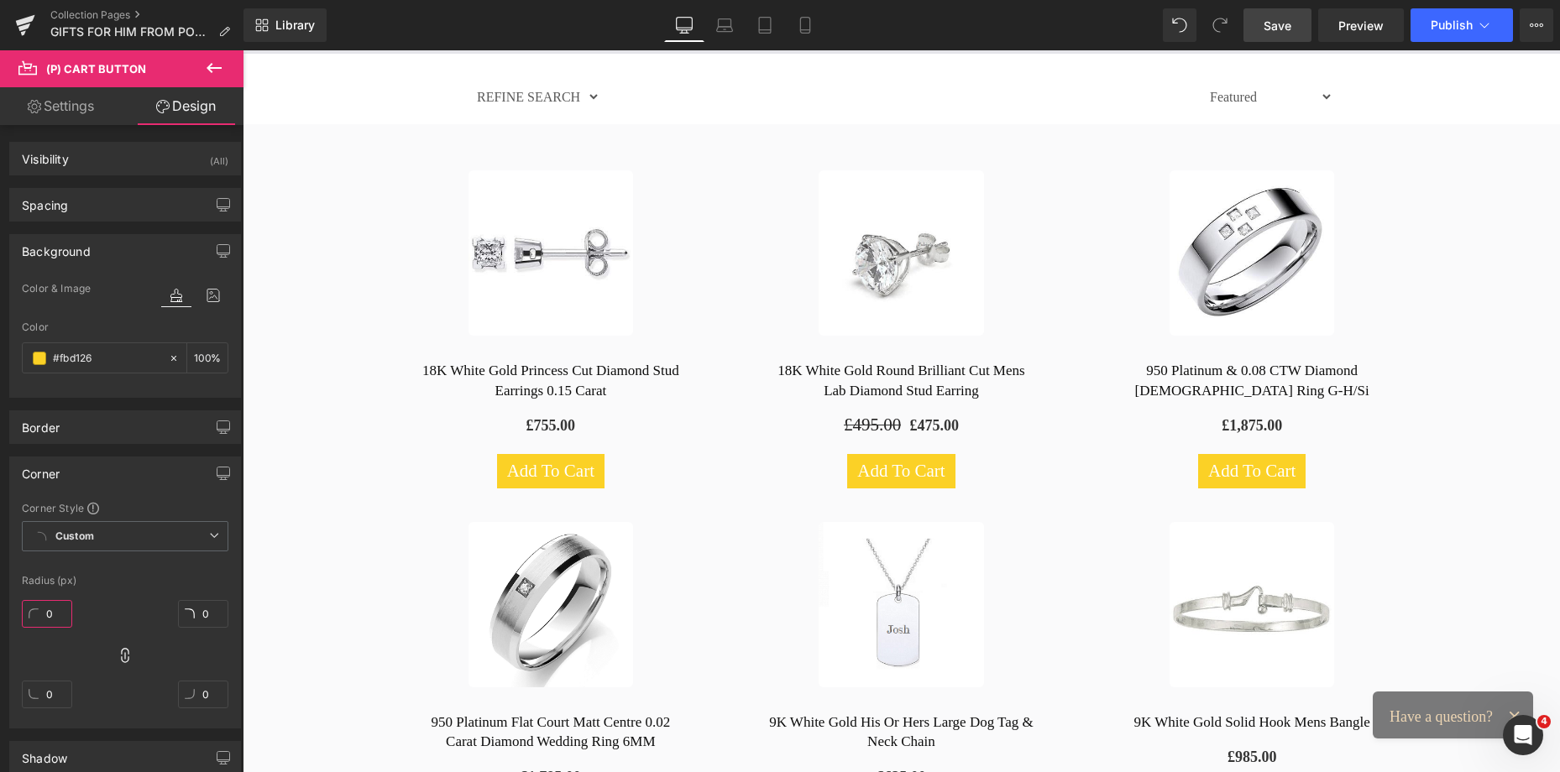
click at [56, 611] on input "0" at bounding box center [47, 614] width 50 height 28
type input "2"
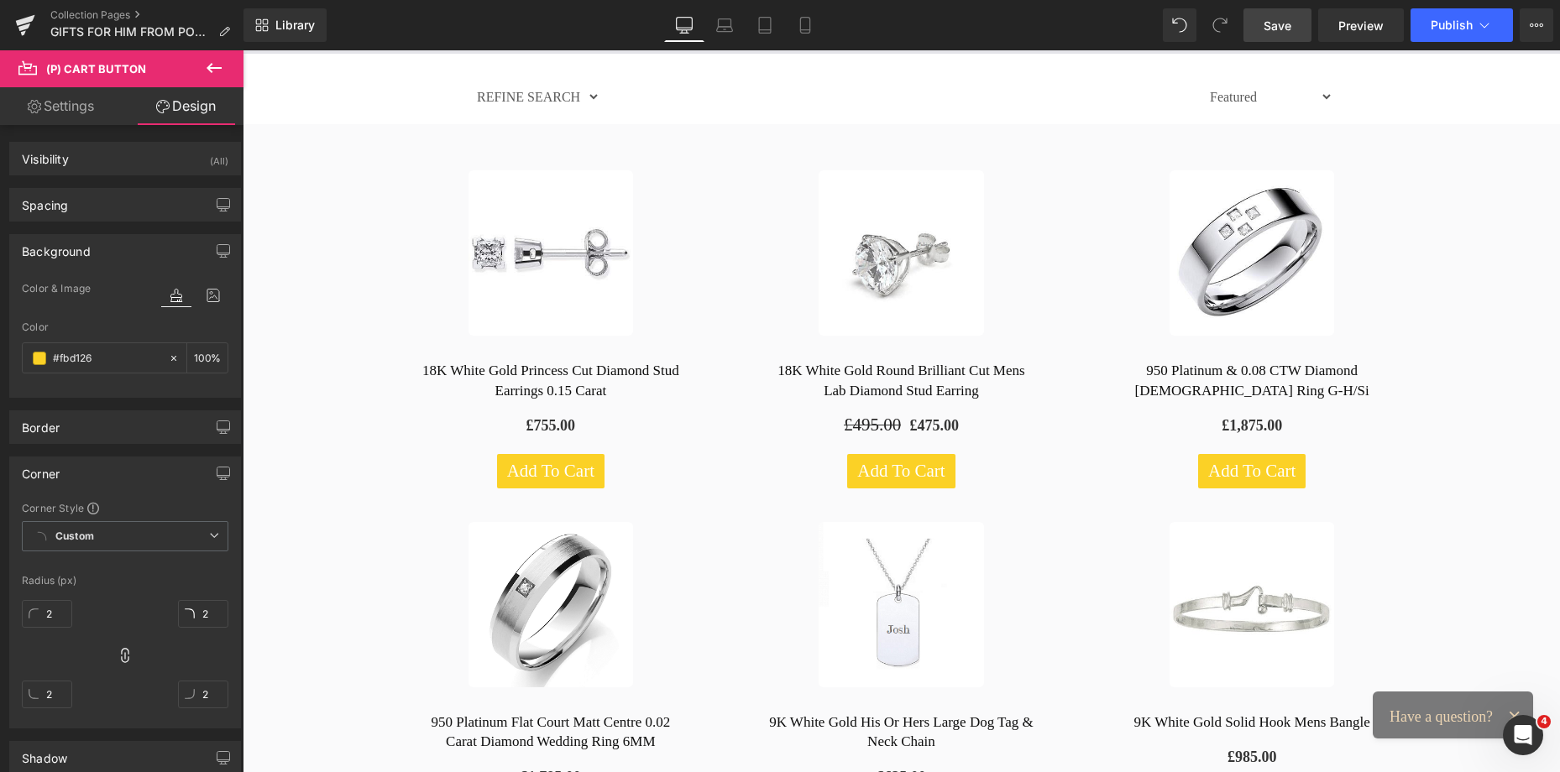
click at [50, 103] on link "Settings" at bounding box center [61, 106] width 122 height 38
type input "#fbd126"
type input "100"
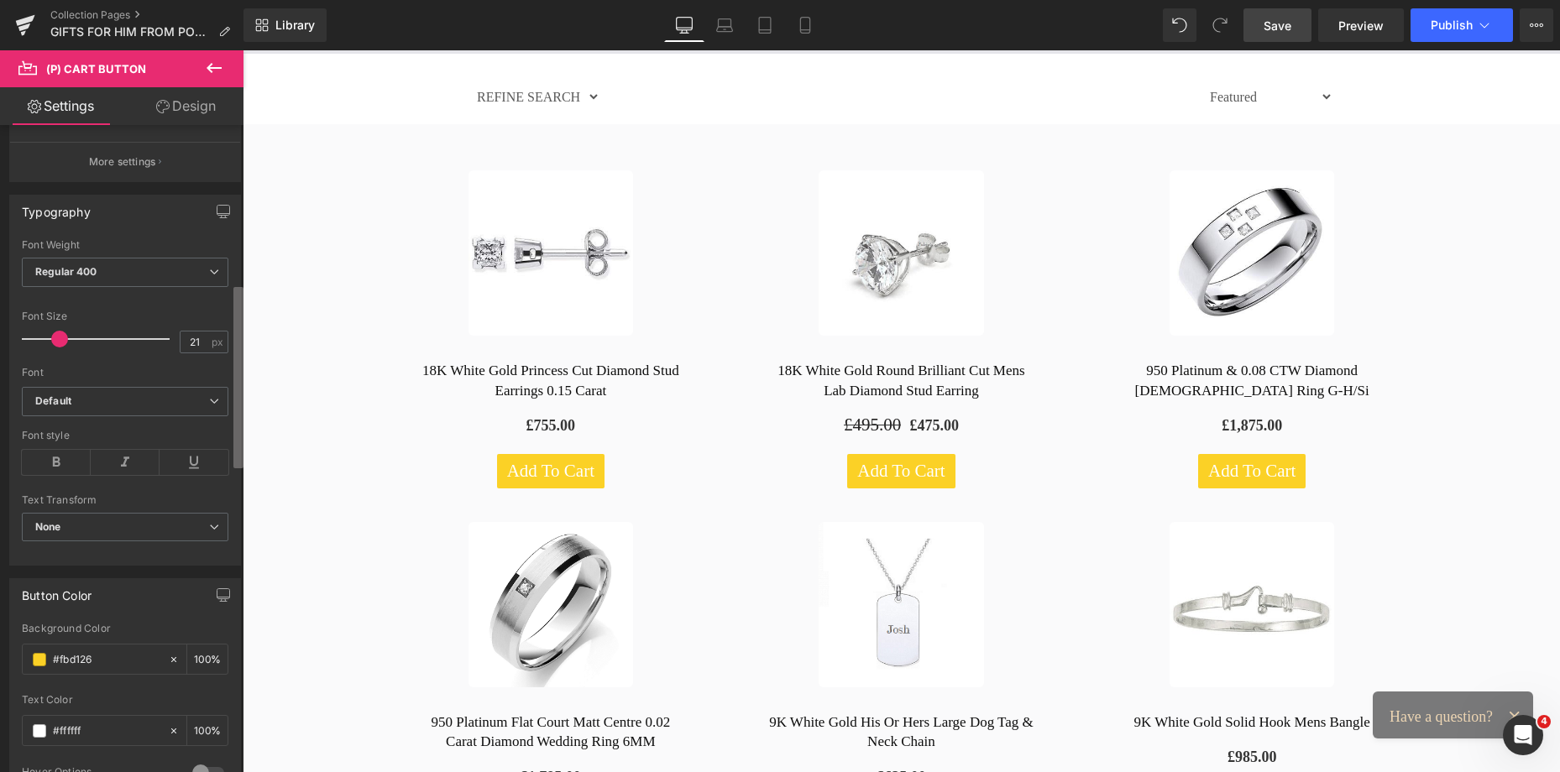
scroll to position [758, 0]
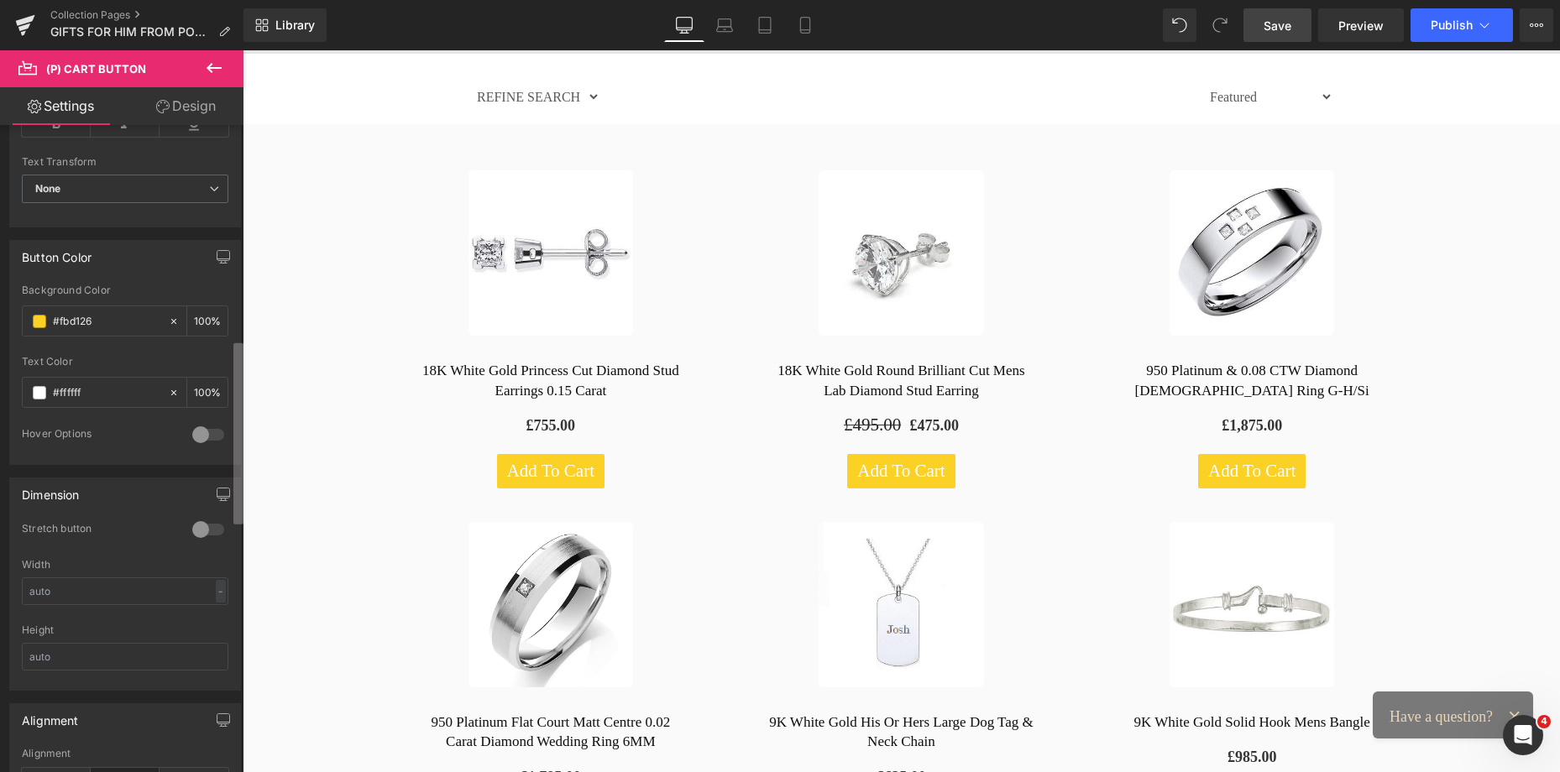
click at [233, 477] on b at bounding box center [238, 433] width 10 height 181
click at [209, 434] on div at bounding box center [208, 434] width 40 height 27
click at [38, 499] on span at bounding box center [39, 500] width 13 height 13
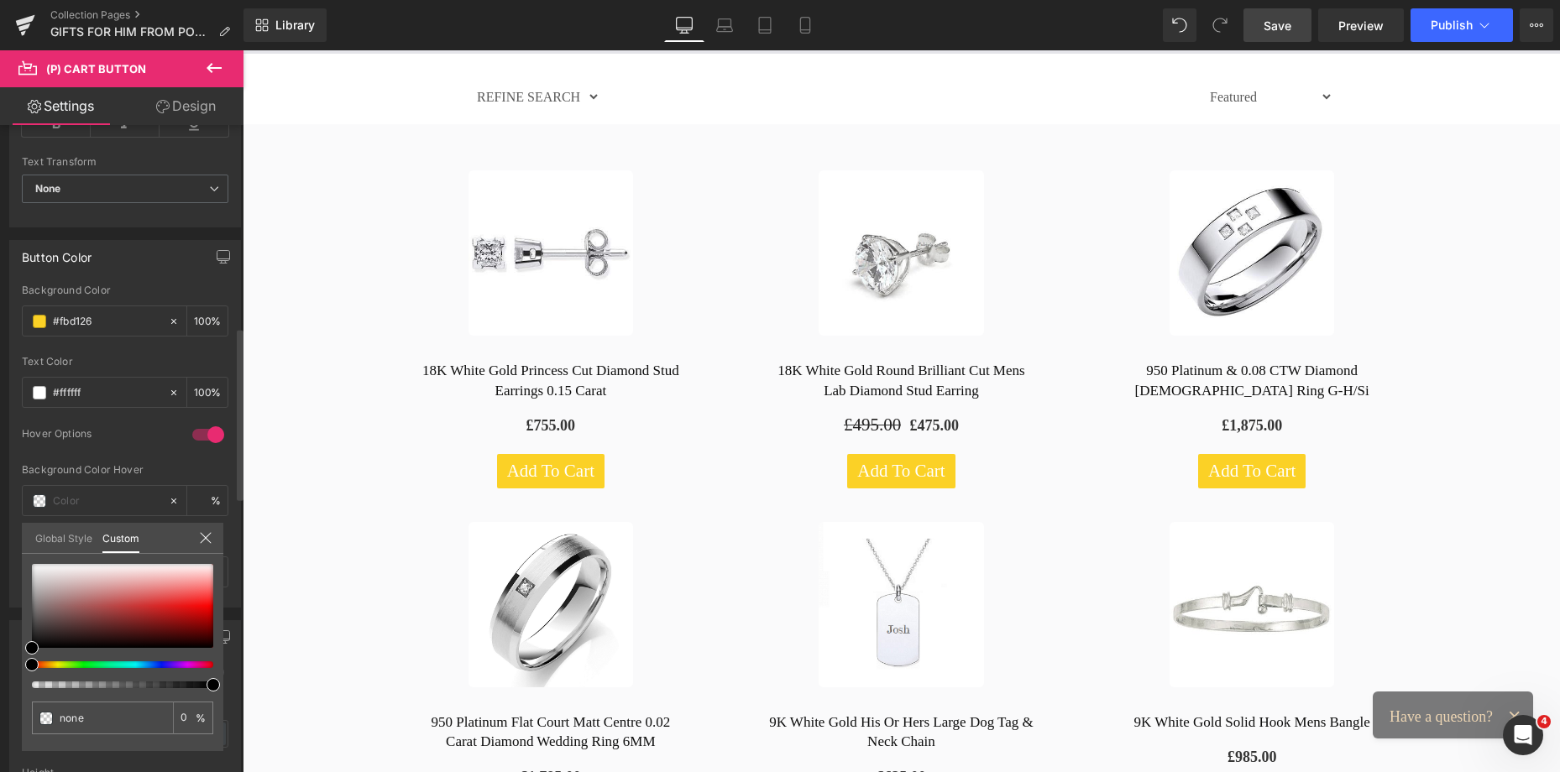
click at [54, 661] on div at bounding box center [122, 626] width 181 height 124
type input "#000000"
type input "100"
type input "#000000"
type input "100"
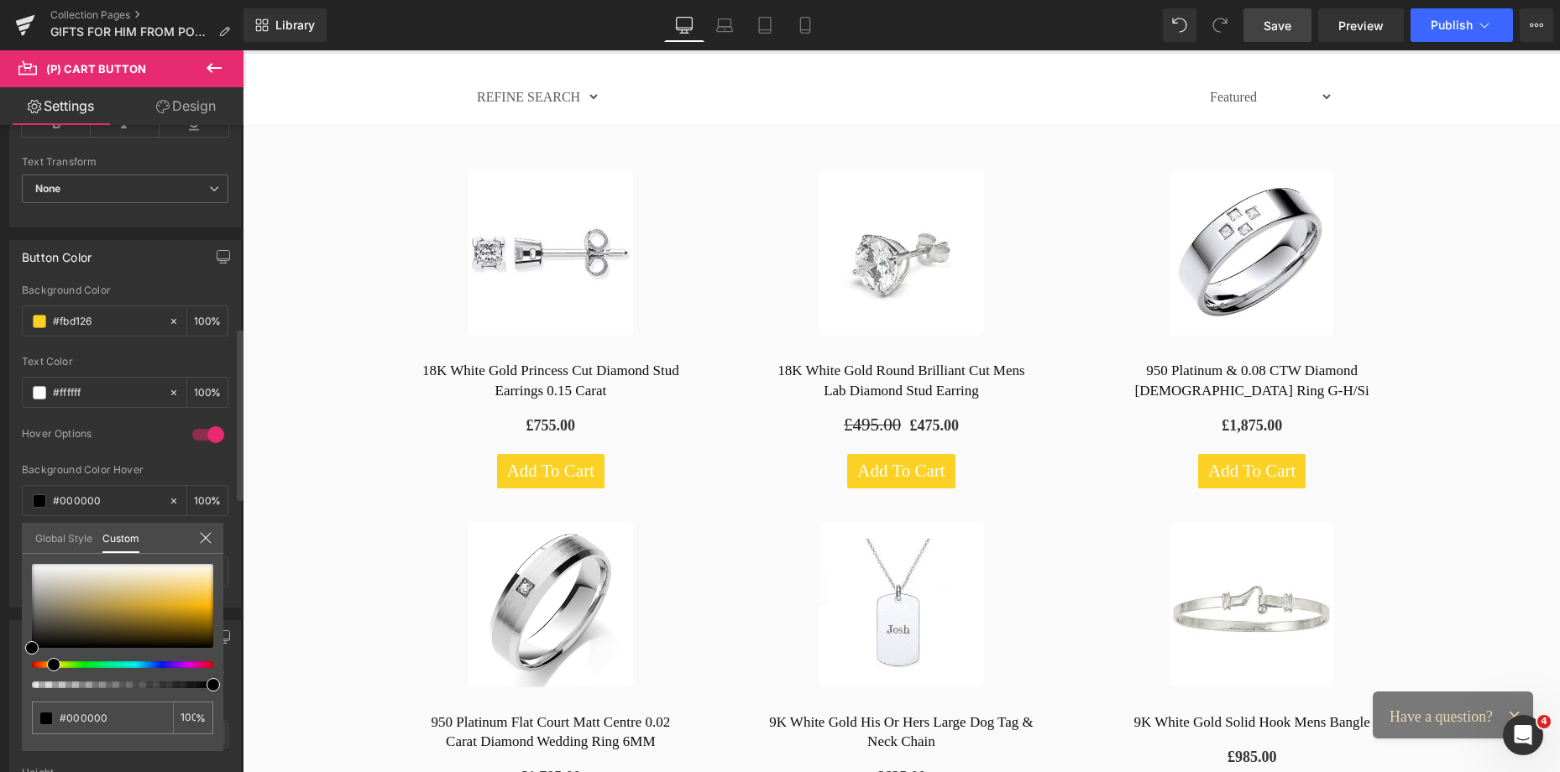
click at [47, 663] on div at bounding box center [115, 664] width 181 height 7
click at [201, 578] on div at bounding box center [122, 606] width 181 height 84
type input "#fce5aa"
click at [196, 583] on span at bounding box center [201, 578] width 13 height 13
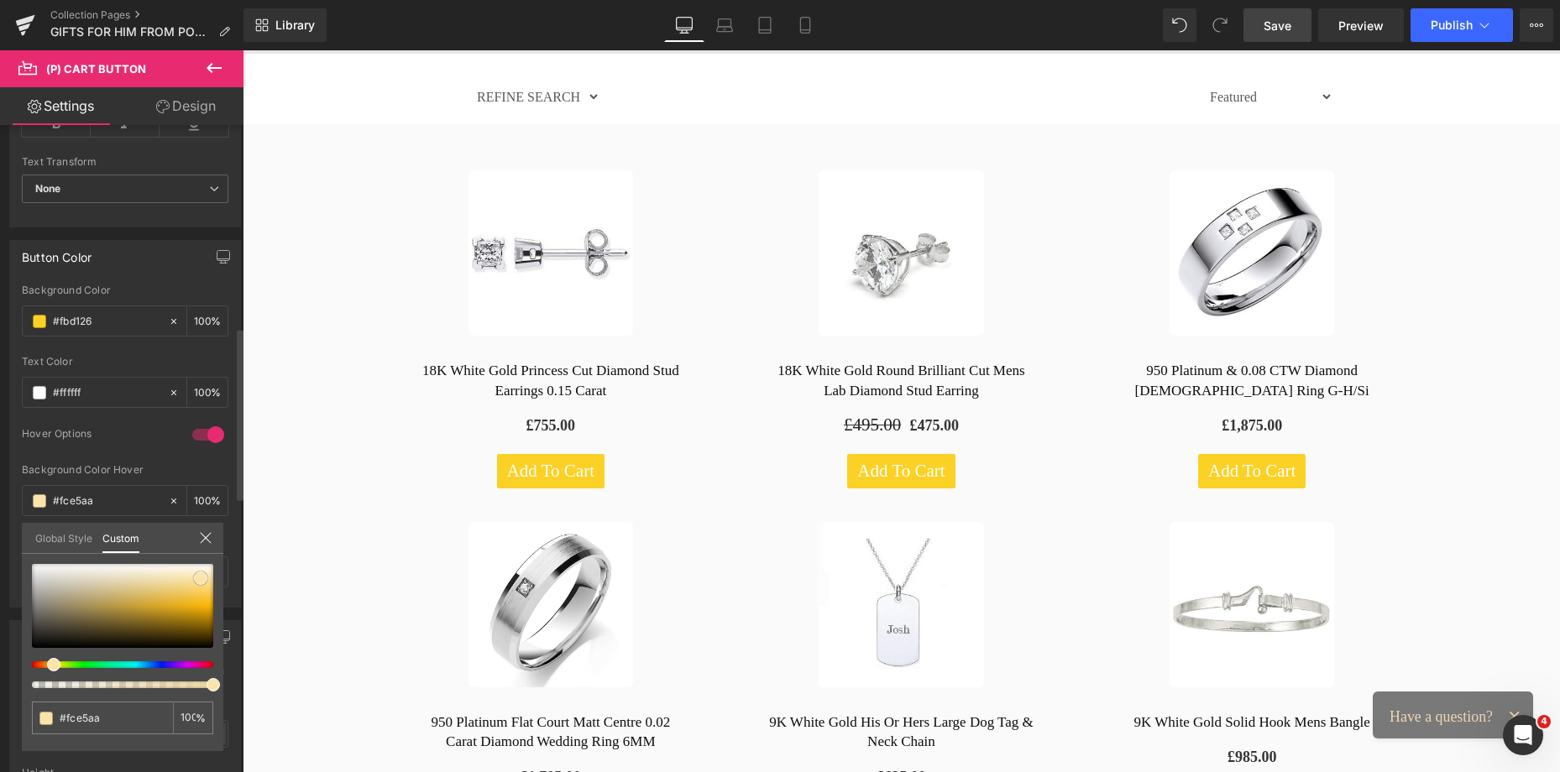
type input "#fbe4ac"
click at [198, 609] on div at bounding box center [122, 606] width 181 height 84
type input "#e4a70a"
click at [290, 559] on div at bounding box center [901, 411] width 1317 height 722
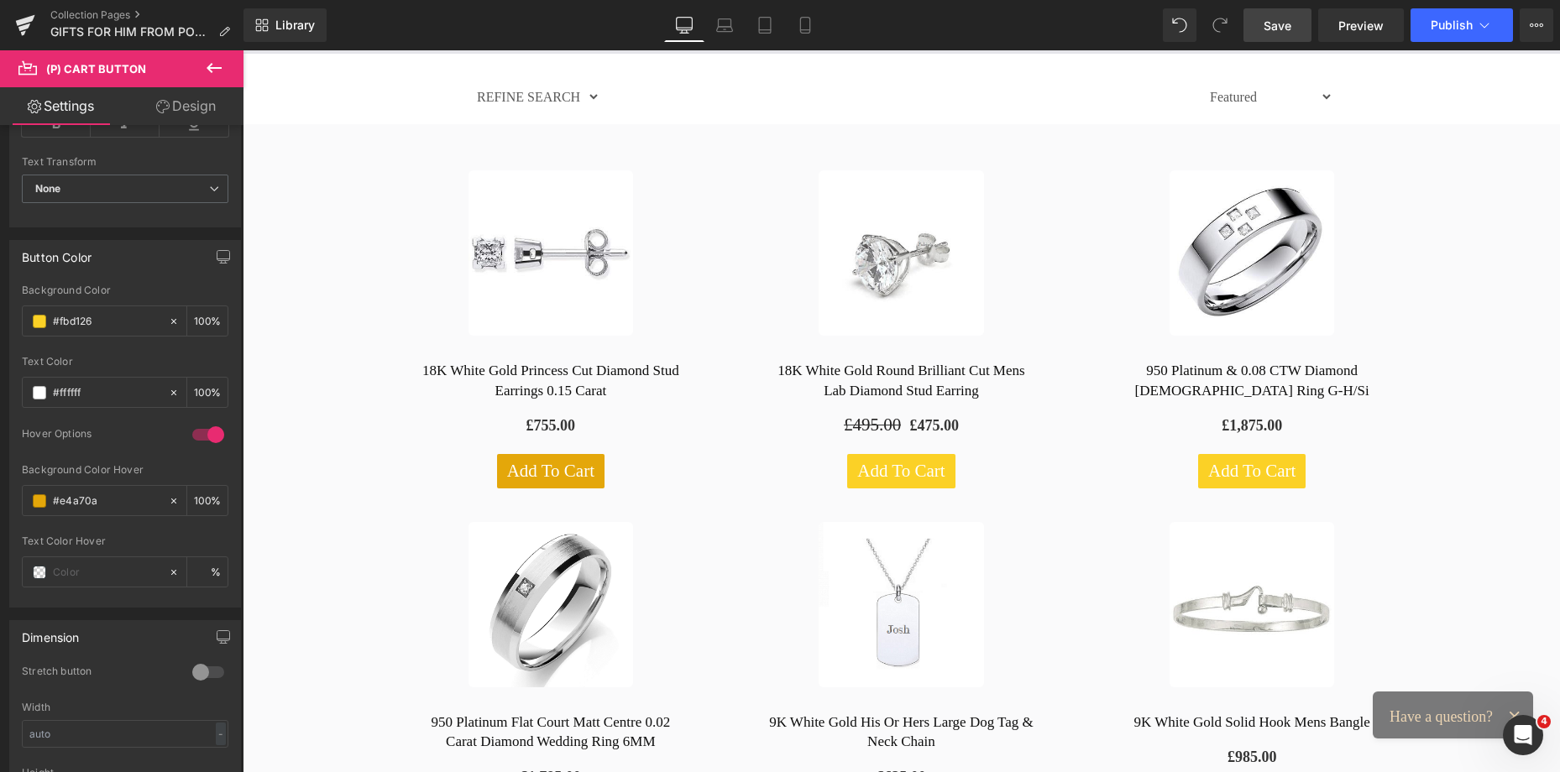
click at [389, 525] on div "-10% OFF" at bounding box center [550, 681] width 351 height 352
click at [43, 572] on span at bounding box center [39, 572] width 13 height 13
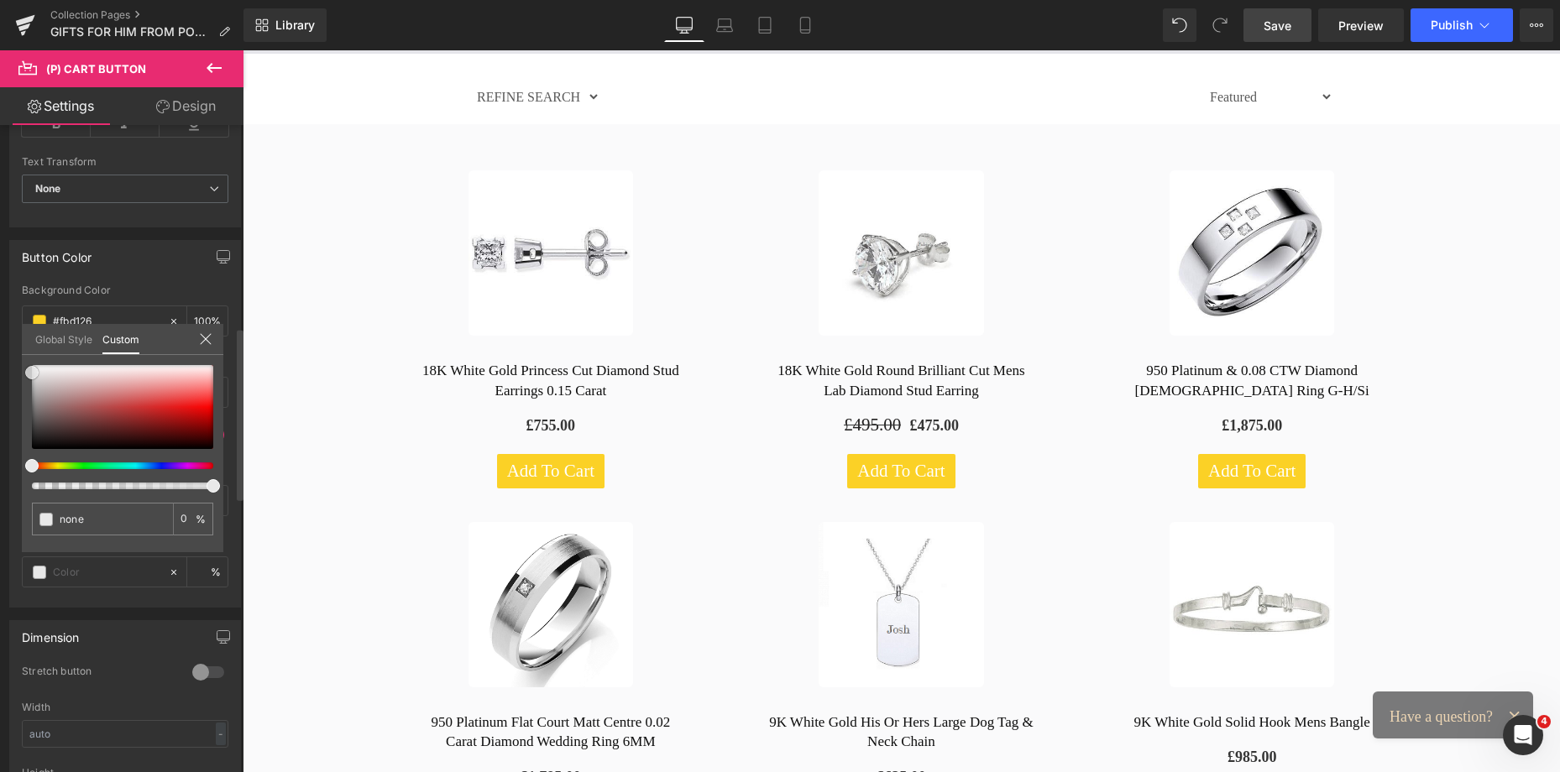
drag, startPoint x: 28, startPoint y: 447, endPoint x: 13, endPoint y: 347, distance: 101.7
click at [13, 347] on div "Button Color rgba(251, 209, 38, 1) Background Color #fbd126 100 % #ffffff Text …" at bounding box center [125, 417] width 251 height 380
type input "#1e1e1e"
type input "100"
type input "#1e1e1e"
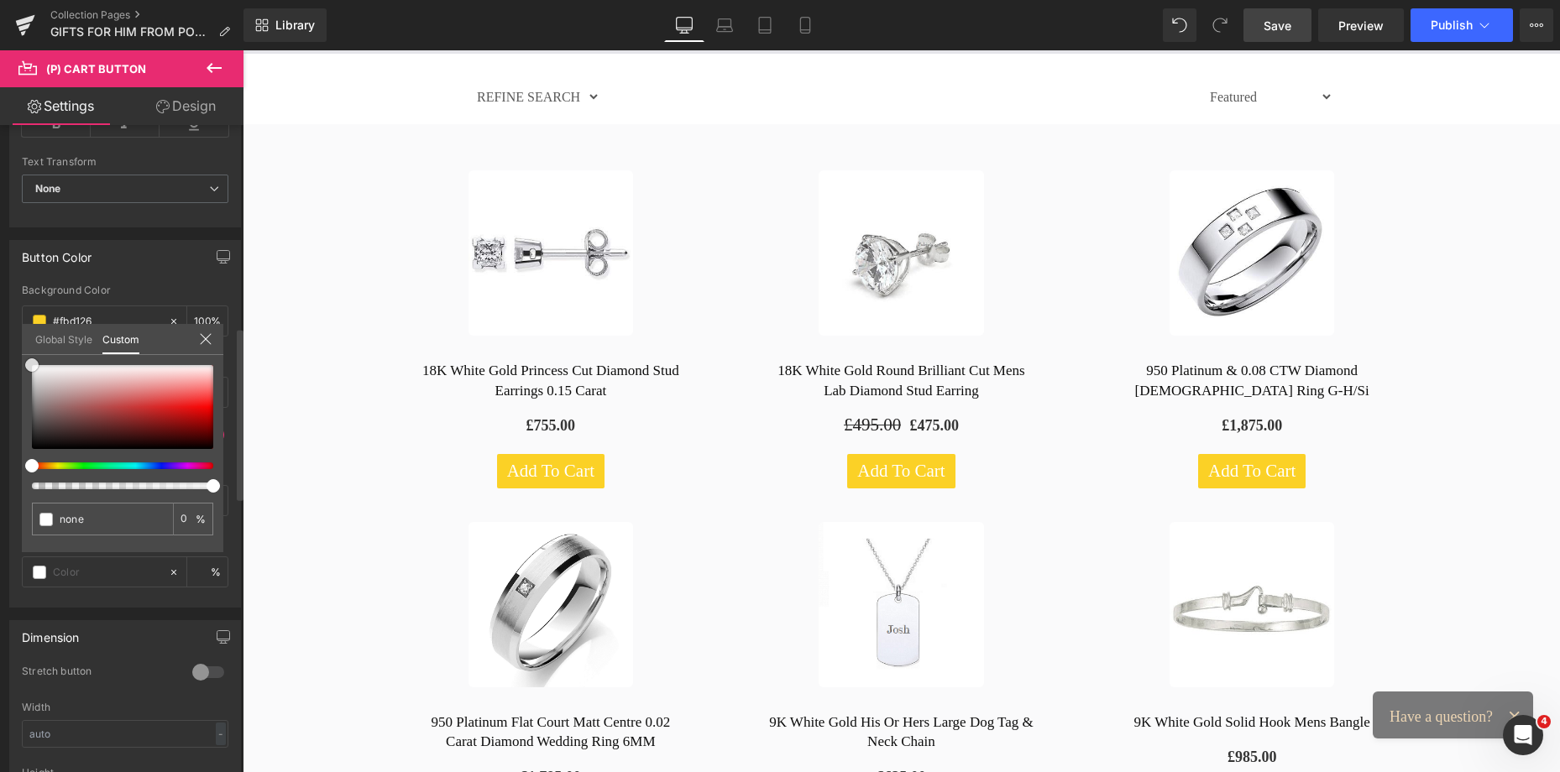
type input "100"
click at [354, 410] on div at bounding box center [901, 411] width 1317 height 722
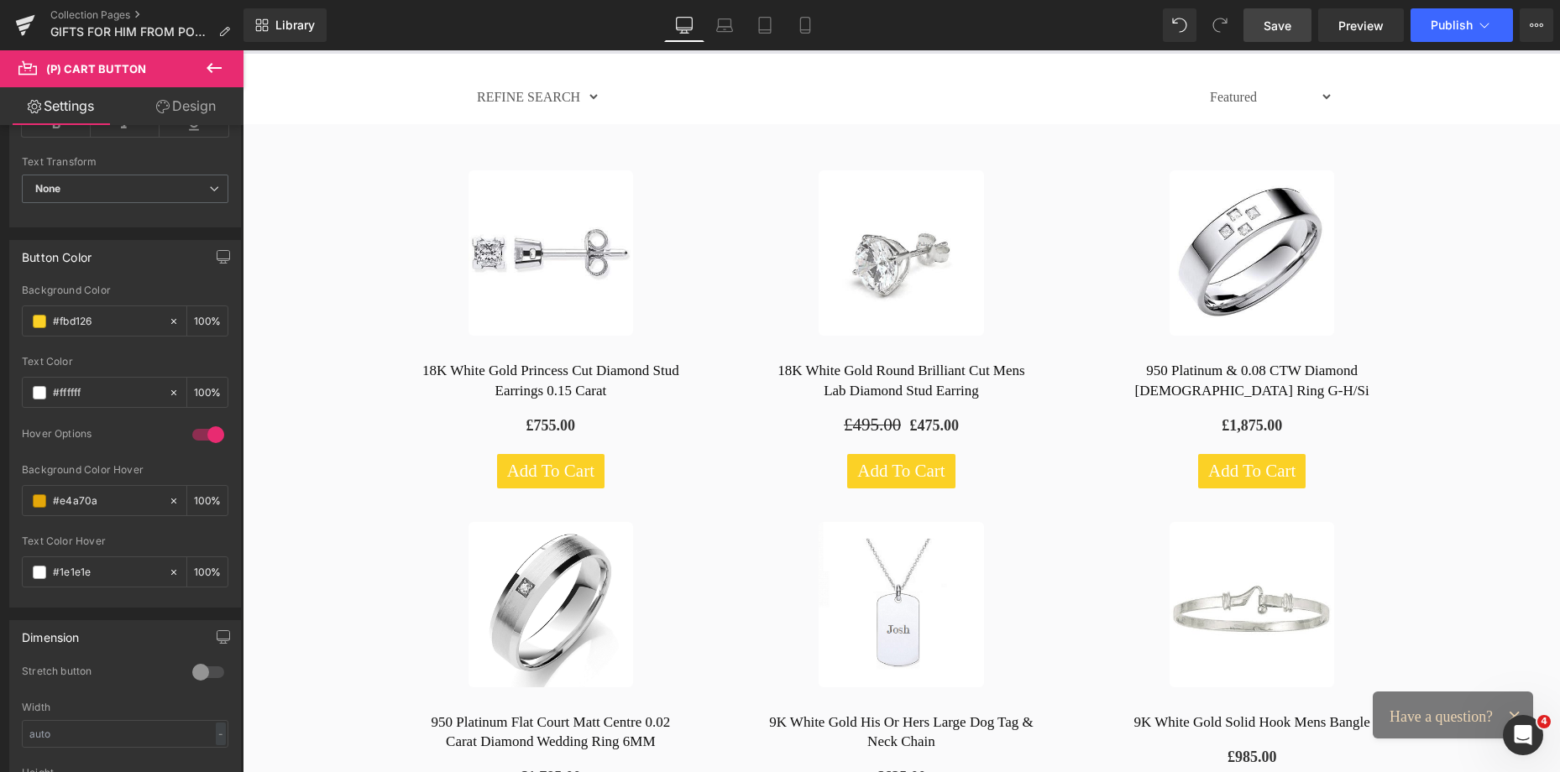
click at [1276, 28] on span "Save" at bounding box center [1277, 26] width 28 height 18
click at [521, 466] on div "Add To Cart (P) Cart Button" at bounding box center [550, 471] width 317 height 34
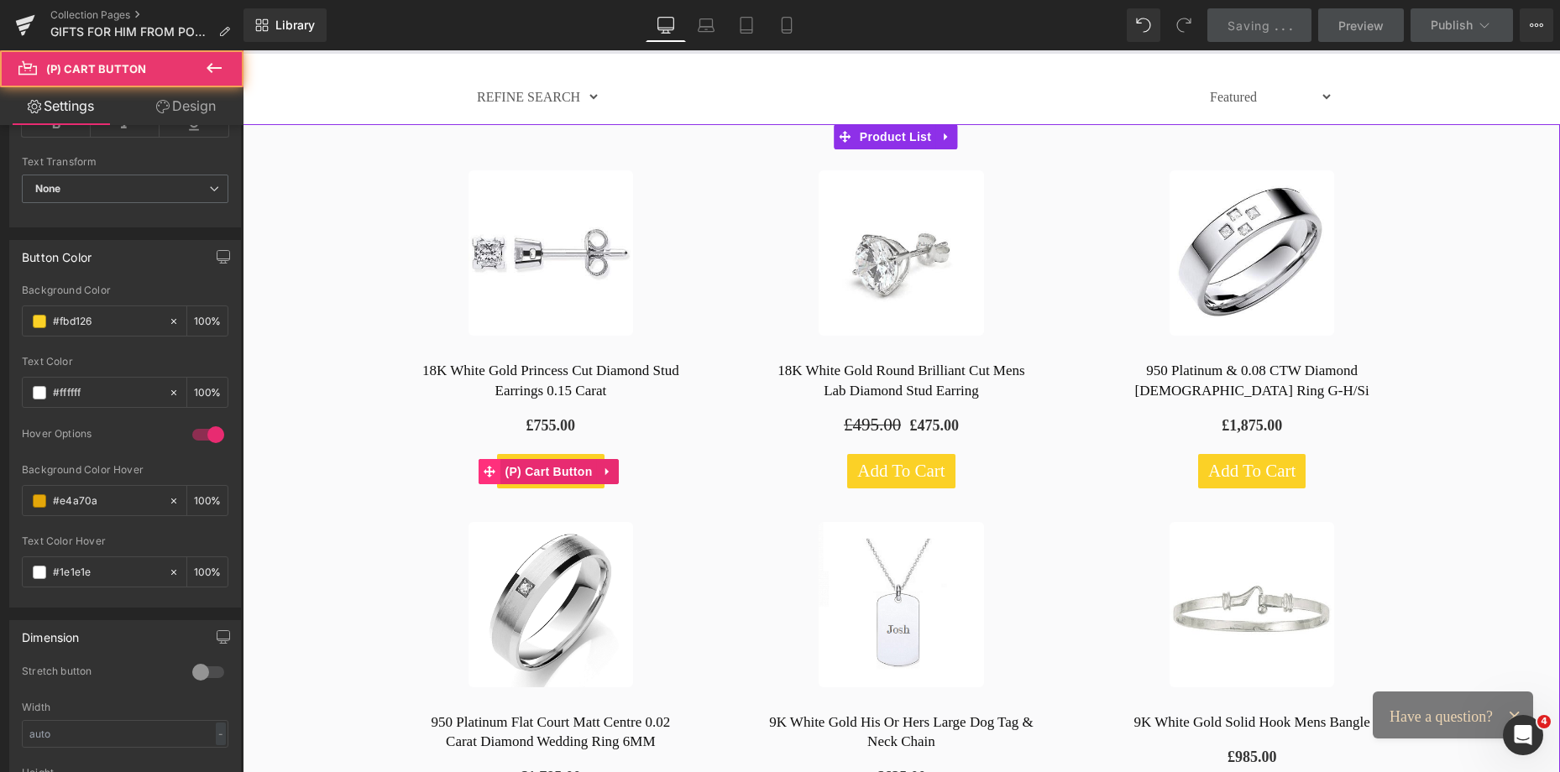
click at [492, 469] on icon at bounding box center [489, 472] width 12 height 12
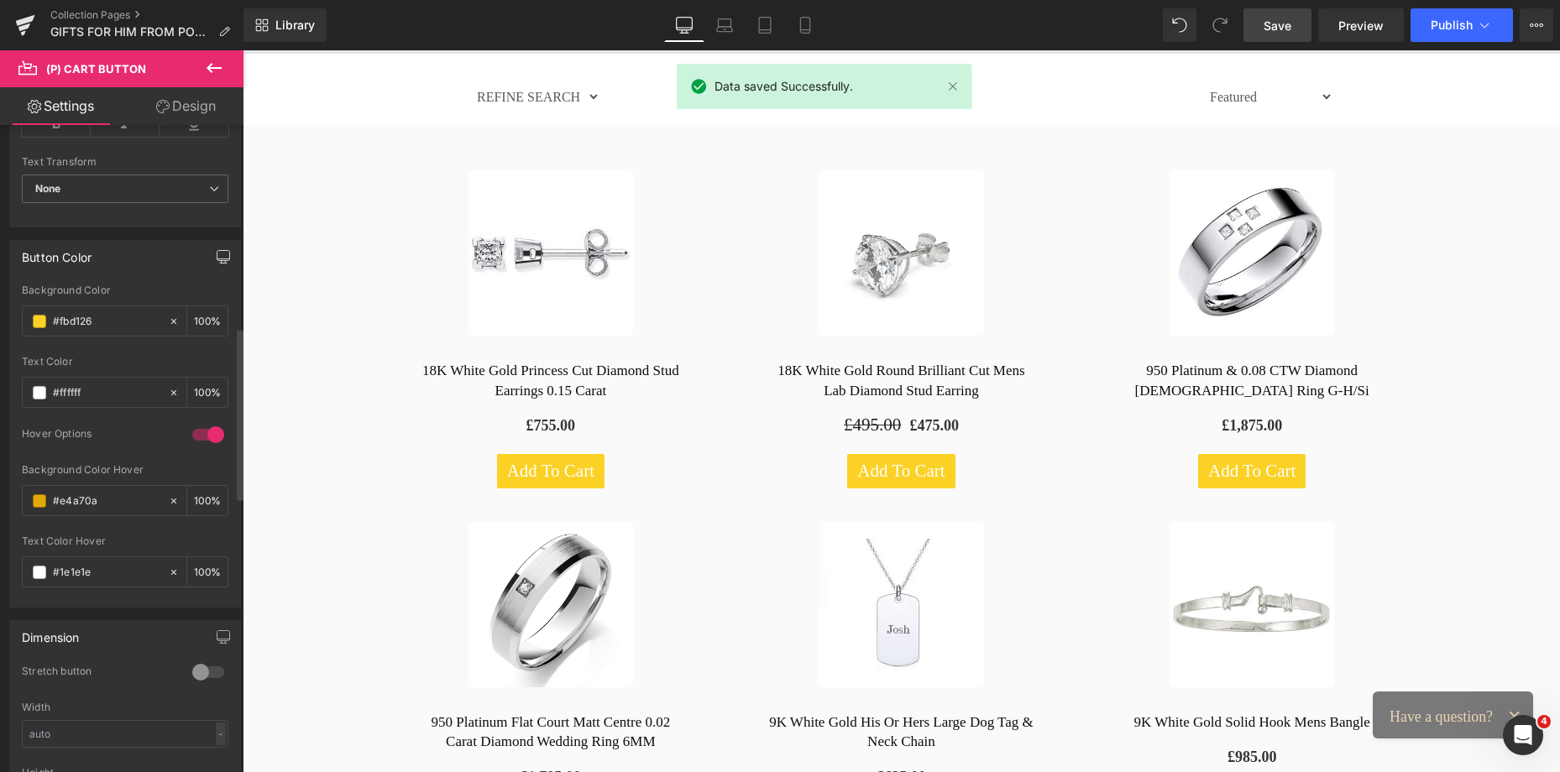
drag, startPoint x: 234, startPoint y: 385, endPoint x: 228, endPoint y: 259, distance: 126.9
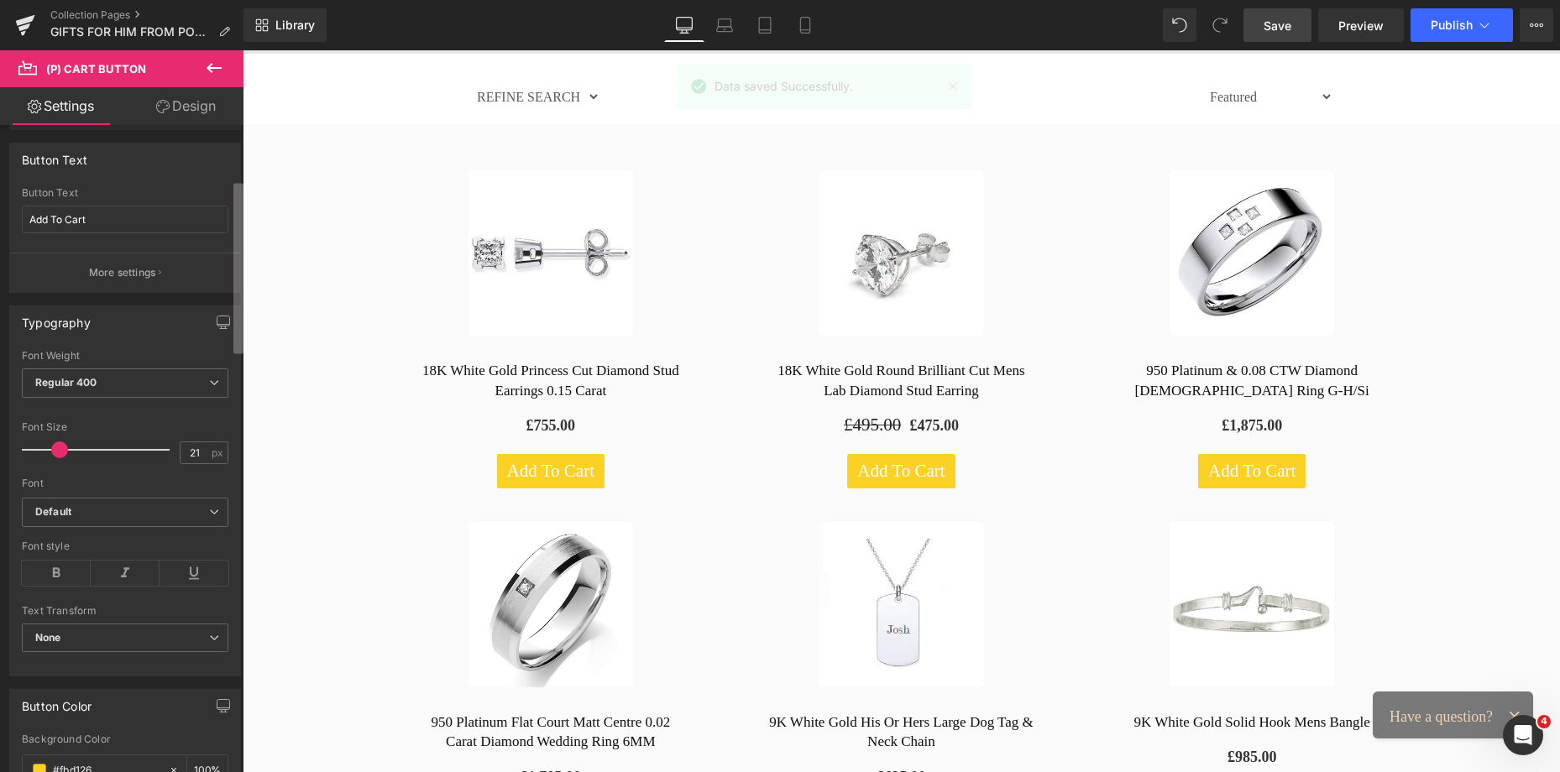
scroll to position [169, 0]
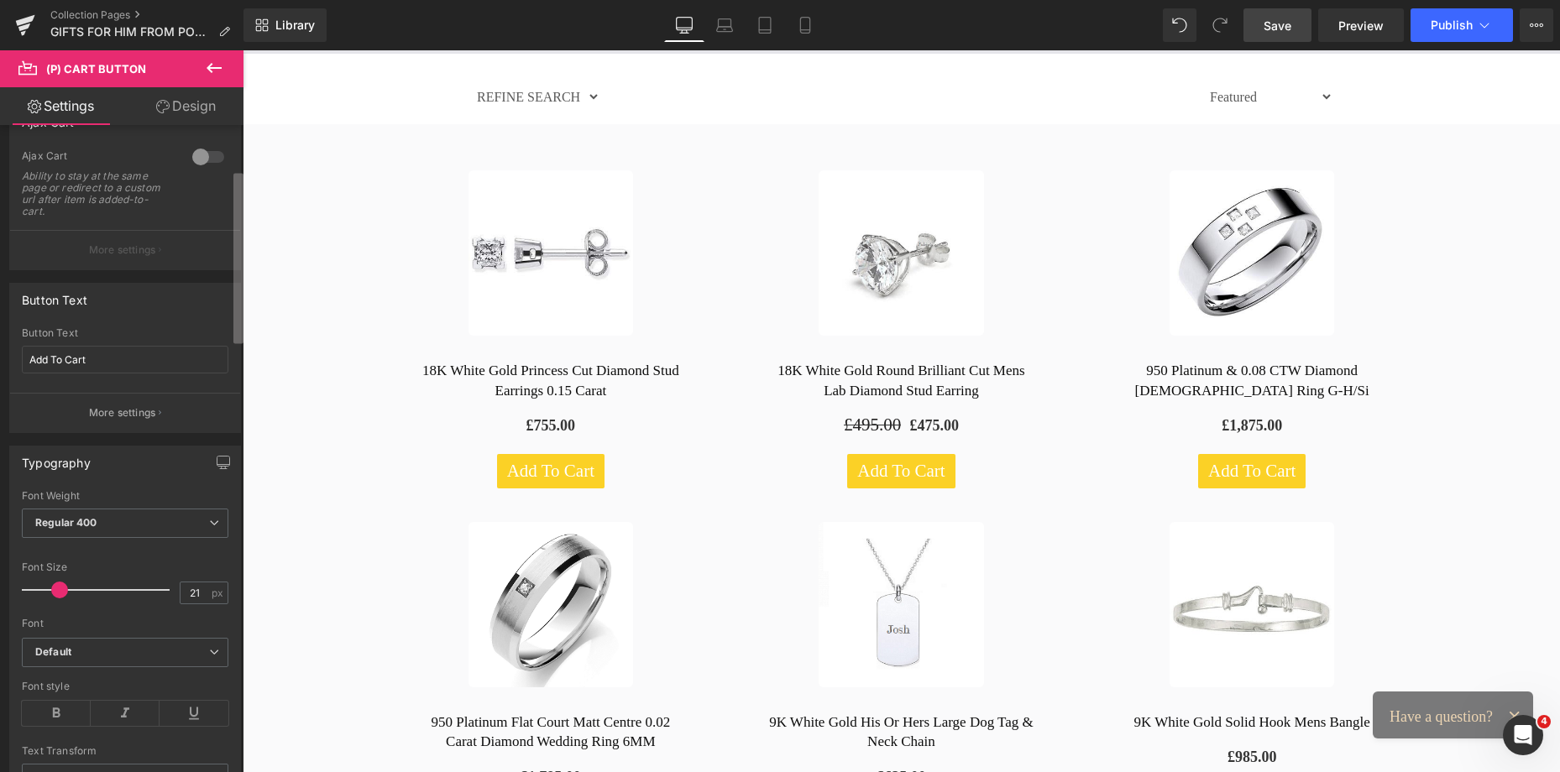
click at [216, 186] on div "Button Button Styles Custom Custom Setup Global Style Custom Setup Global Style…" at bounding box center [121, 452] width 243 height 655
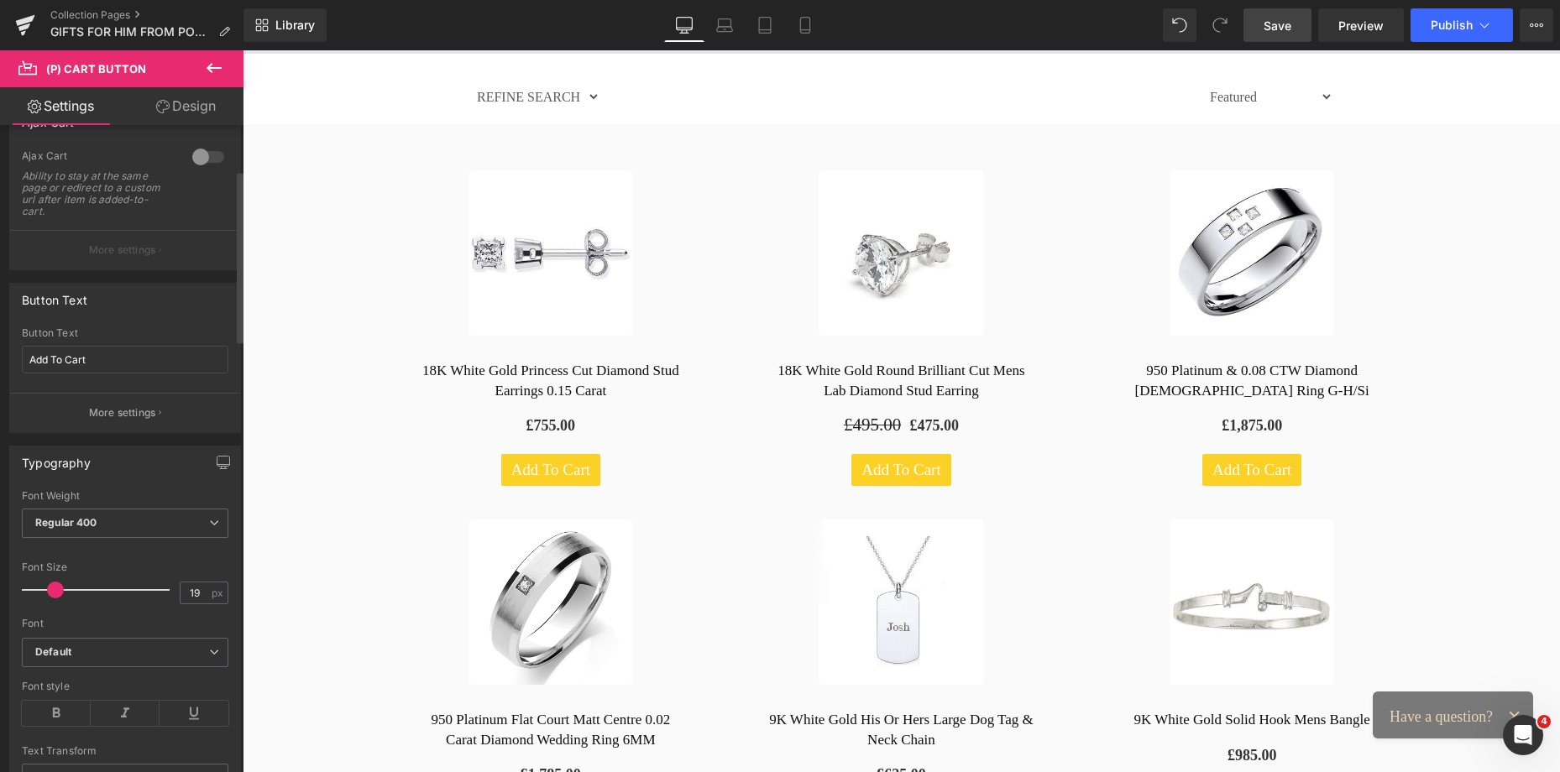
type input "18"
click at [48, 588] on span at bounding box center [55, 590] width 17 height 17
click at [92, 520] on b "Regular 400" at bounding box center [66, 522] width 62 height 13
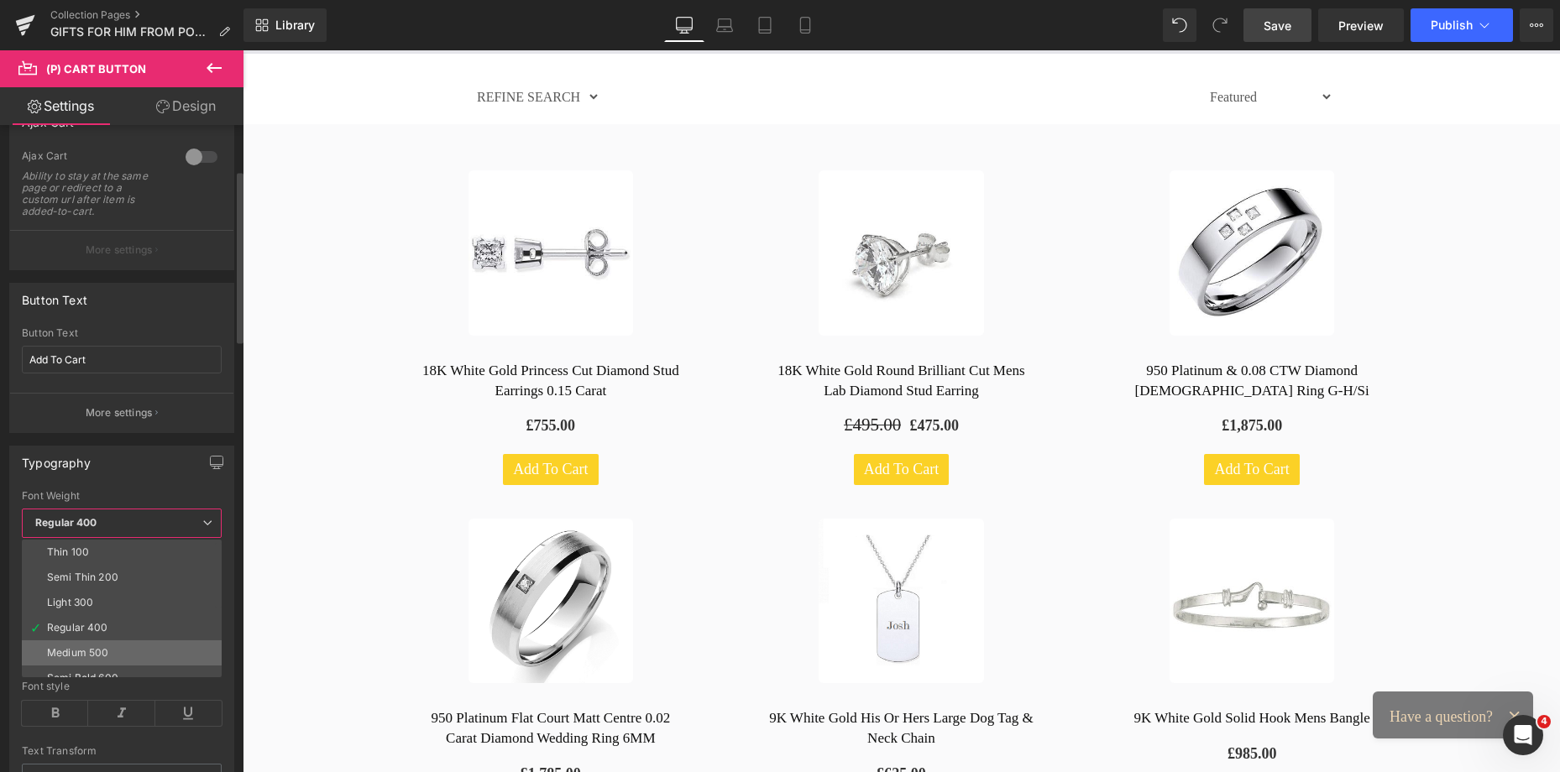
click at [91, 652] on div "Medium 500" at bounding box center [77, 653] width 61 height 12
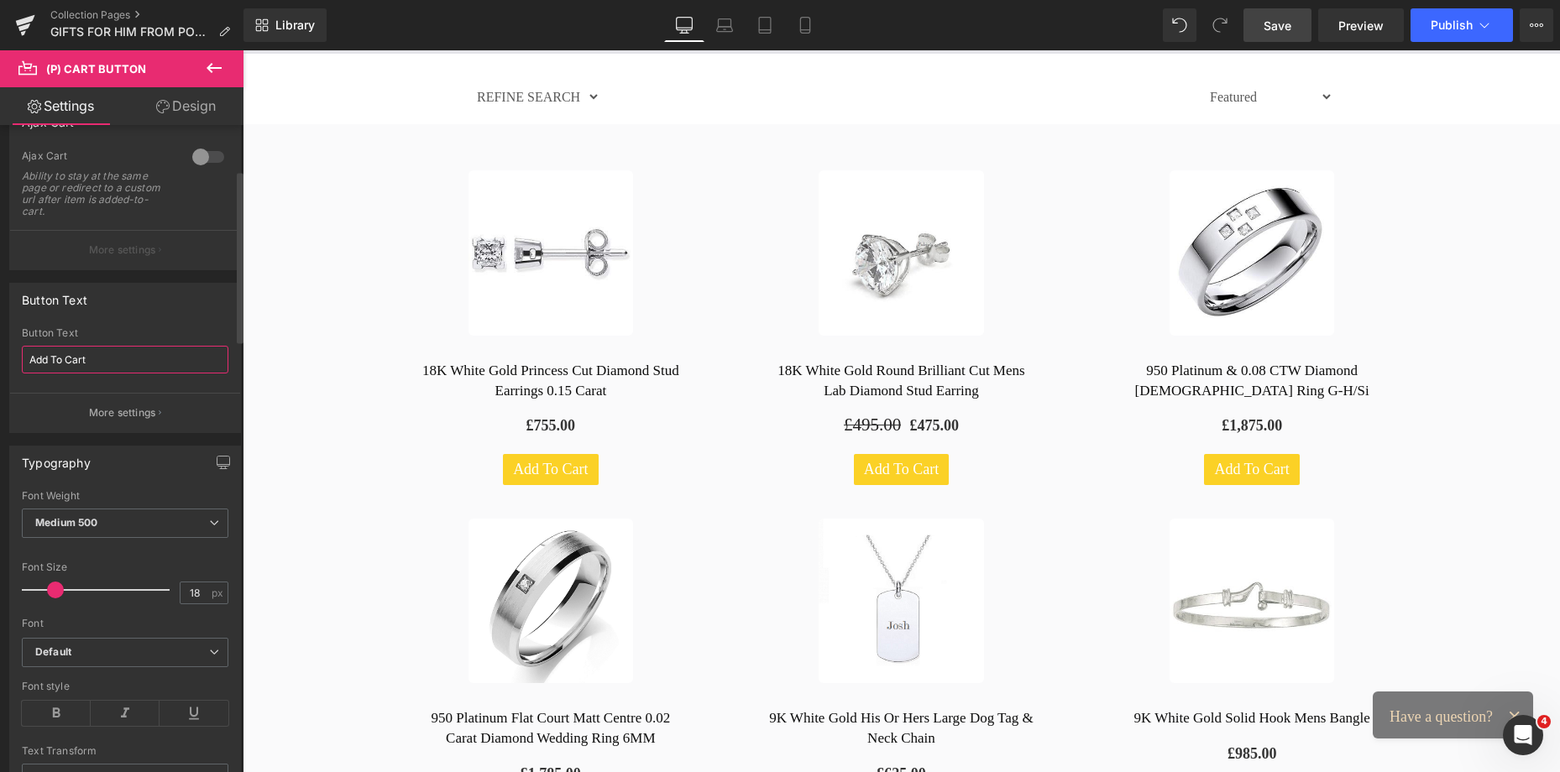
click at [112, 359] on input "Add To Cart" at bounding box center [125, 360] width 206 height 28
drag, startPoint x: 99, startPoint y: 358, endPoint x: 66, endPoint y: 359, distance: 32.8
click at [66, 359] on input "Add To Cart" at bounding box center [125, 360] width 206 height 28
click at [236, 399] on b at bounding box center [238, 313] width 10 height 170
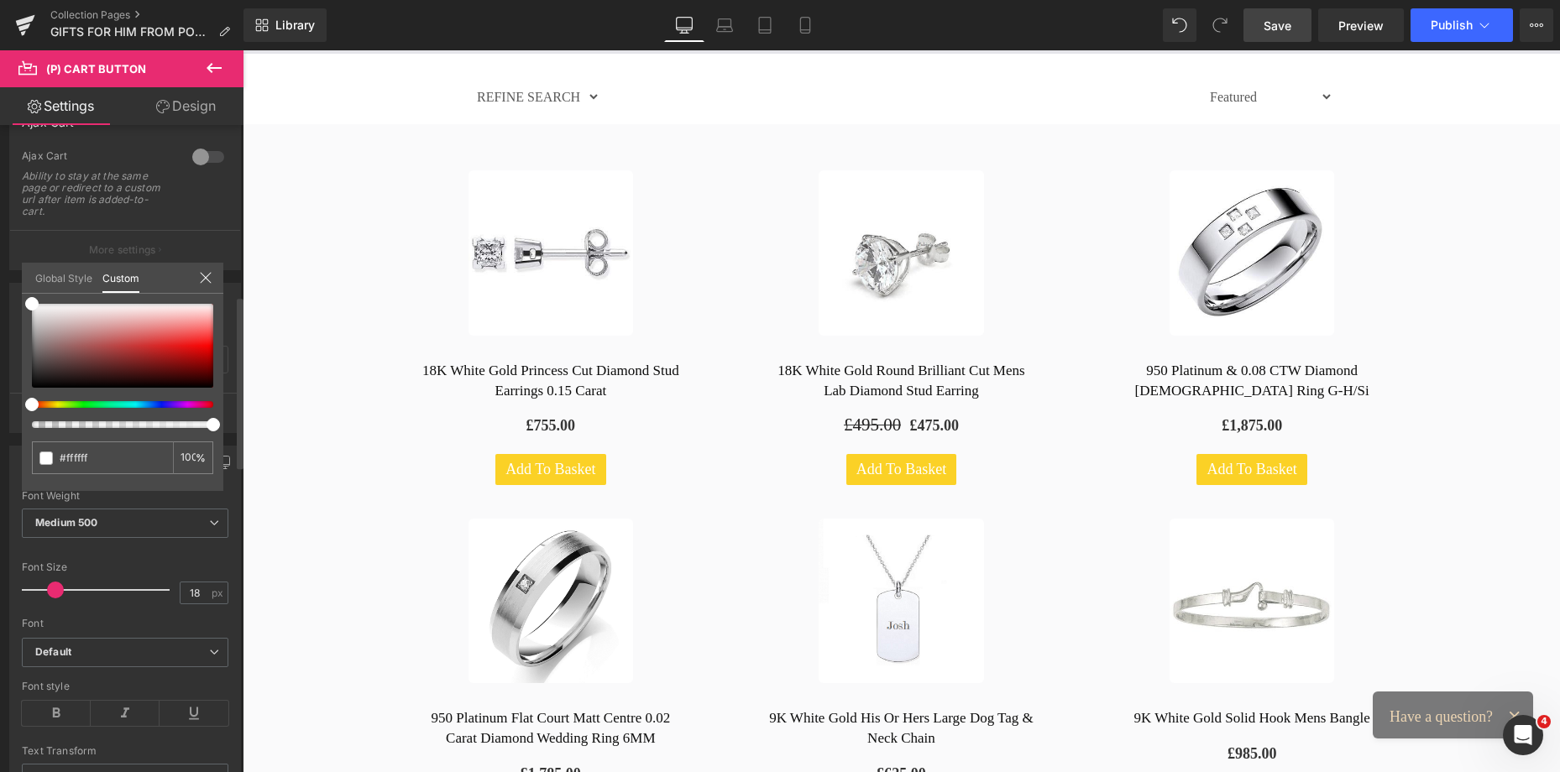
scroll to position [640, 0]
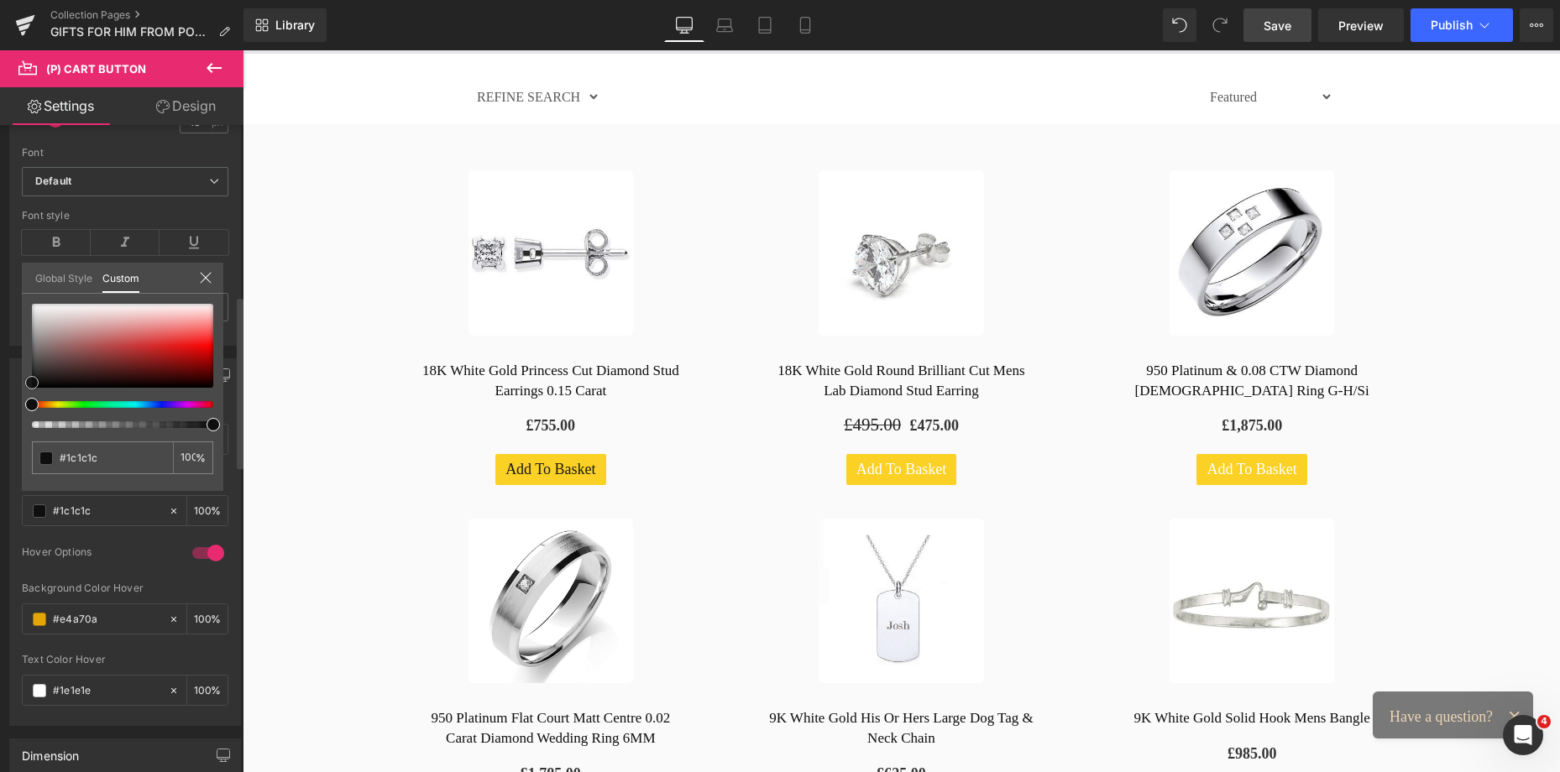
drag, startPoint x: 39, startPoint y: 372, endPoint x: 24, endPoint y: 386, distance: 21.4
click at [24, 385] on div "#1c1c1c 100 %" at bounding box center [122, 397] width 201 height 187
click at [1271, 18] on span "Save" at bounding box center [1277, 26] width 28 height 18
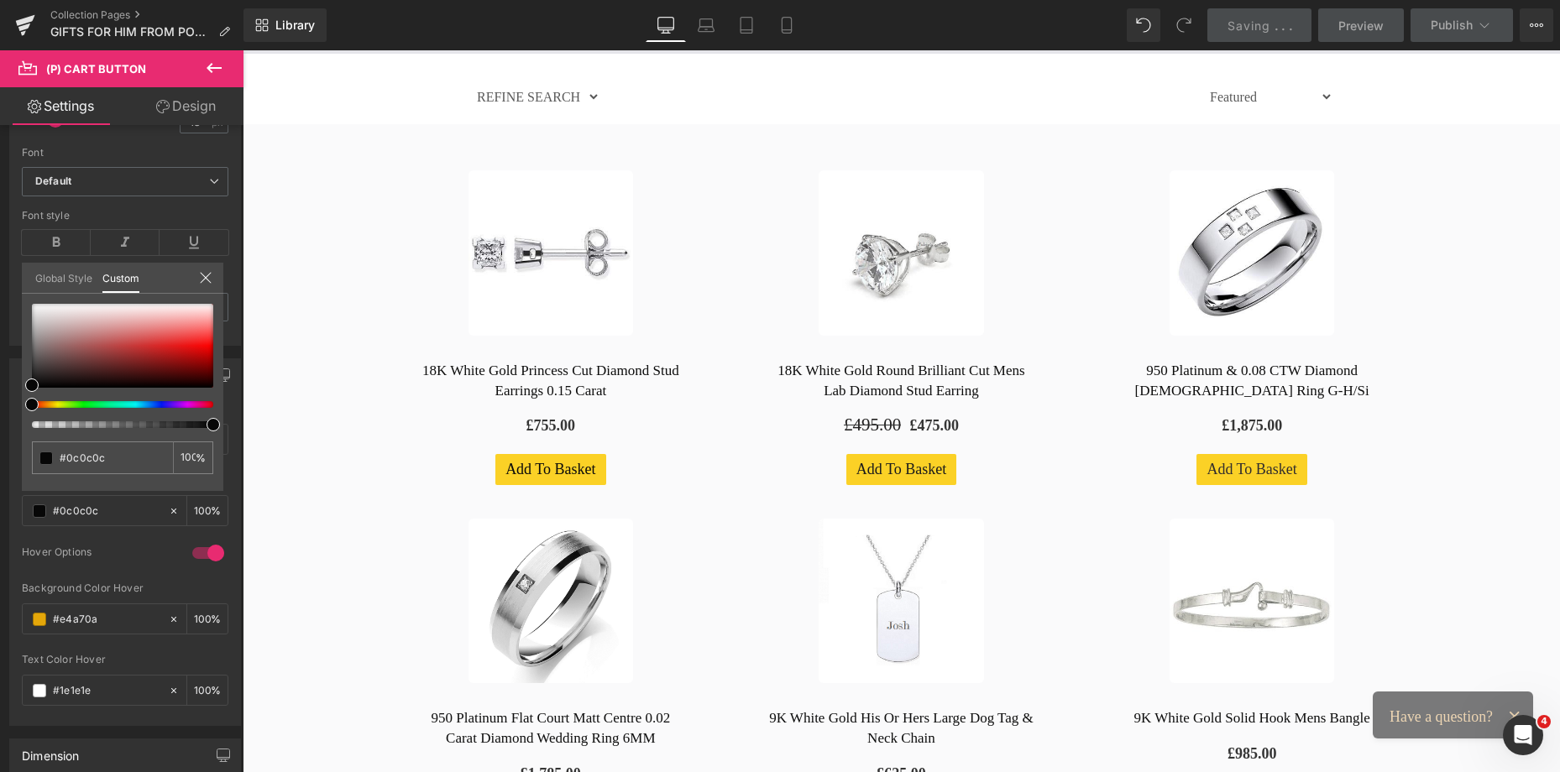
click at [510, 466] on div at bounding box center [901, 411] width 1317 height 722
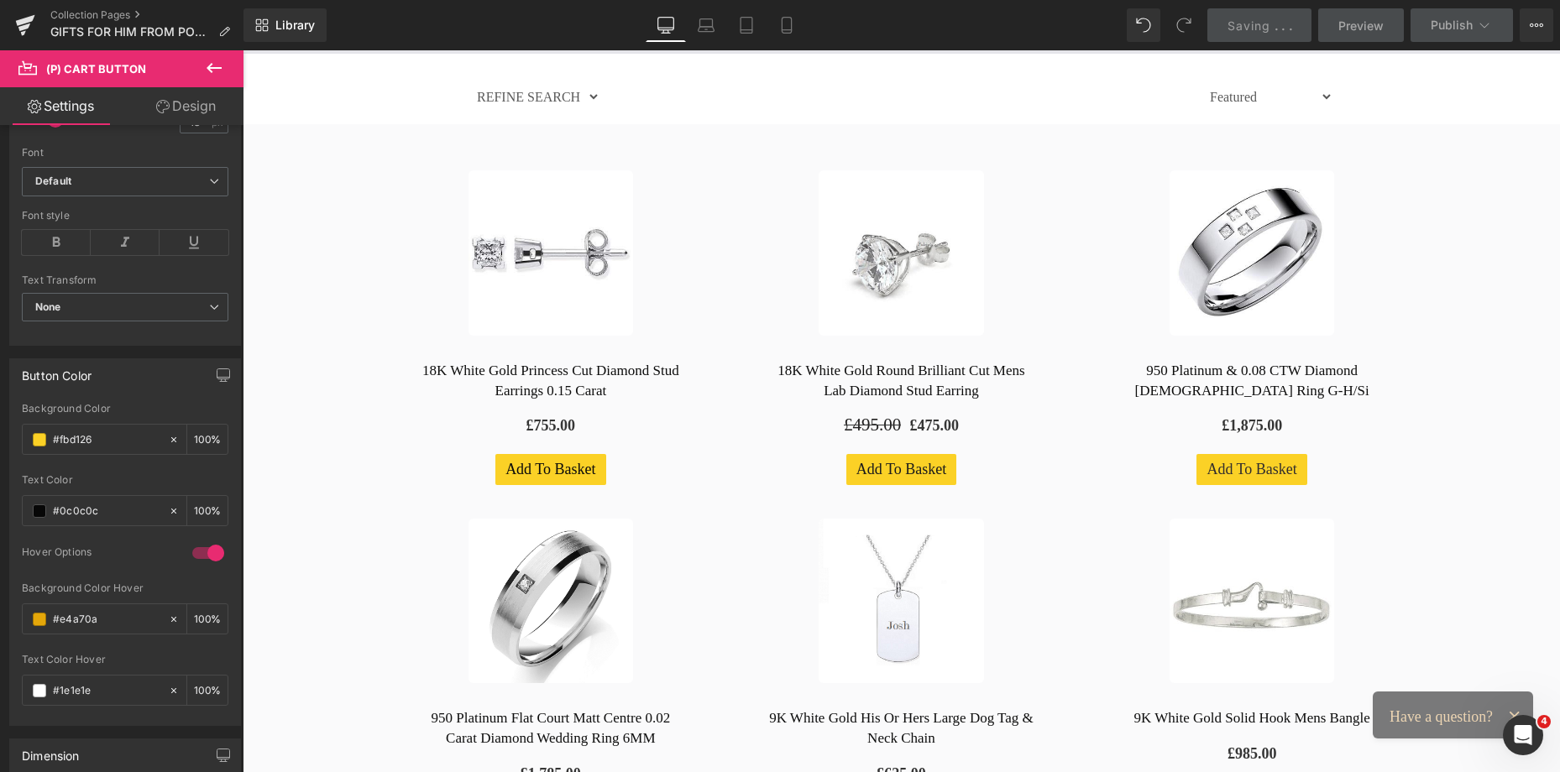
click at [190, 102] on link "Design" at bounding box center [186, 106] width 122 height 38
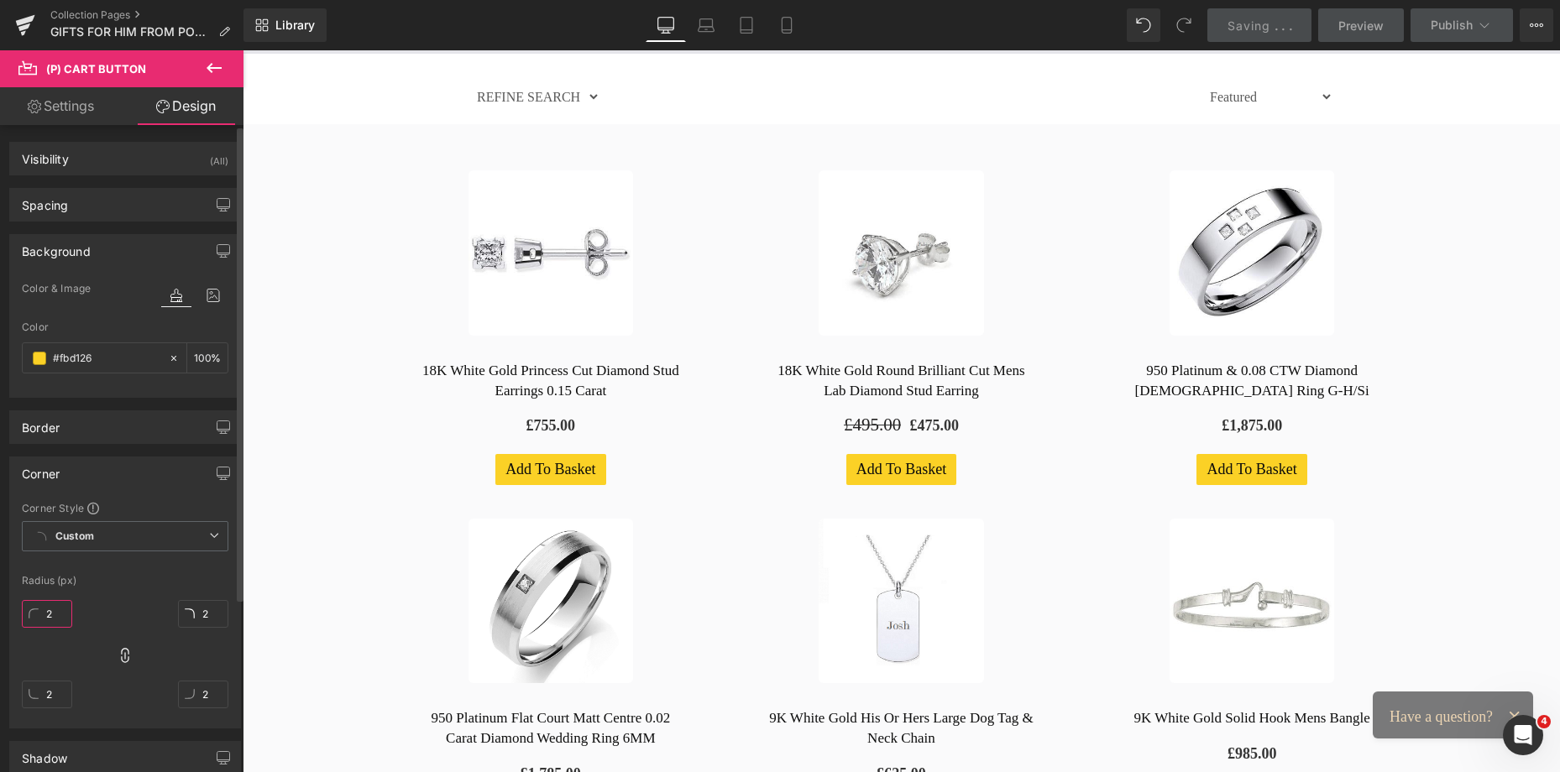
click at [47, 618] on input "2" at bounding box center [47, 614] width 50 height 28
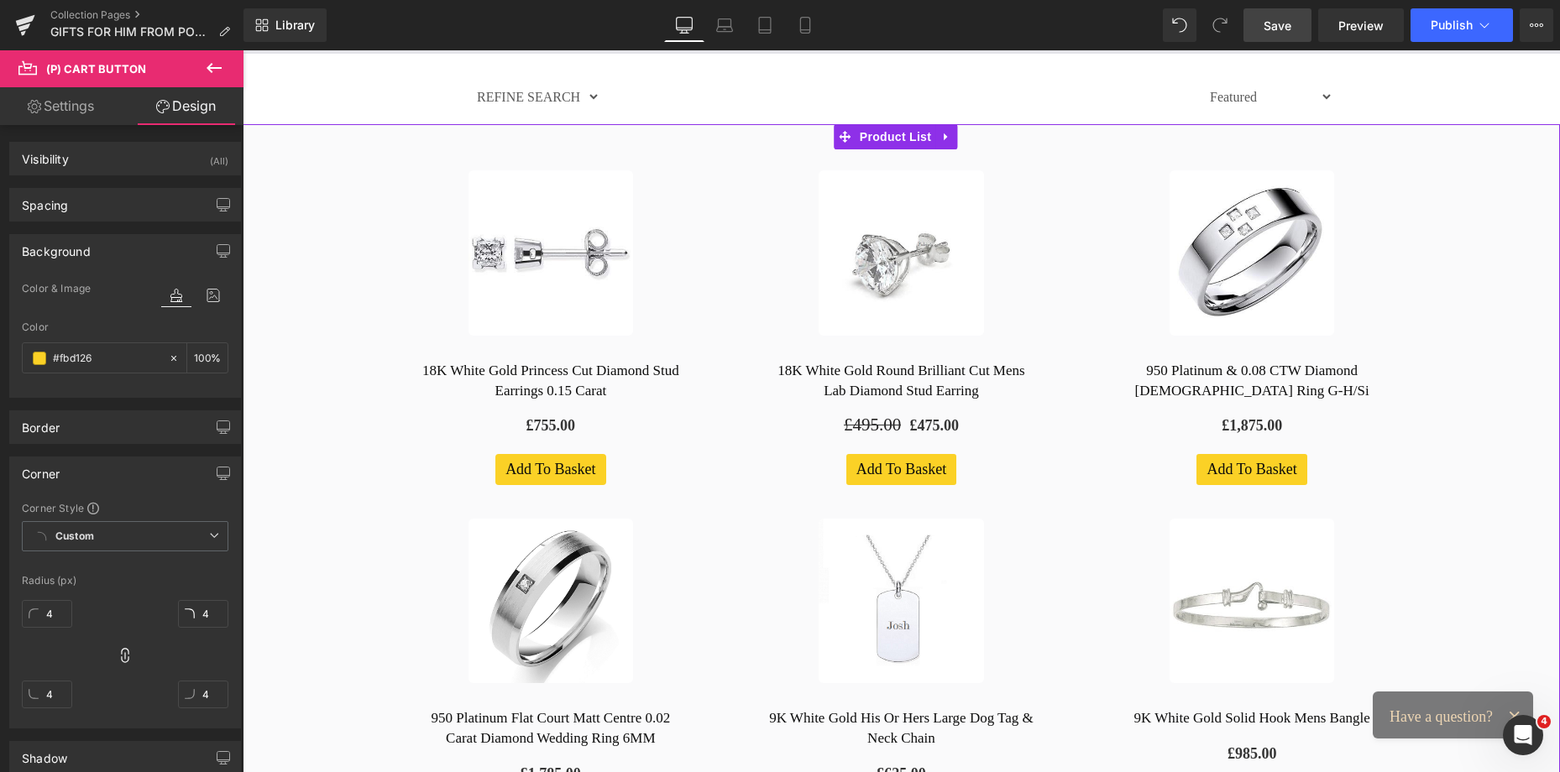
click at [1266, 22] on span "Save" at bounding box center [1277, 26] width 28 height 18
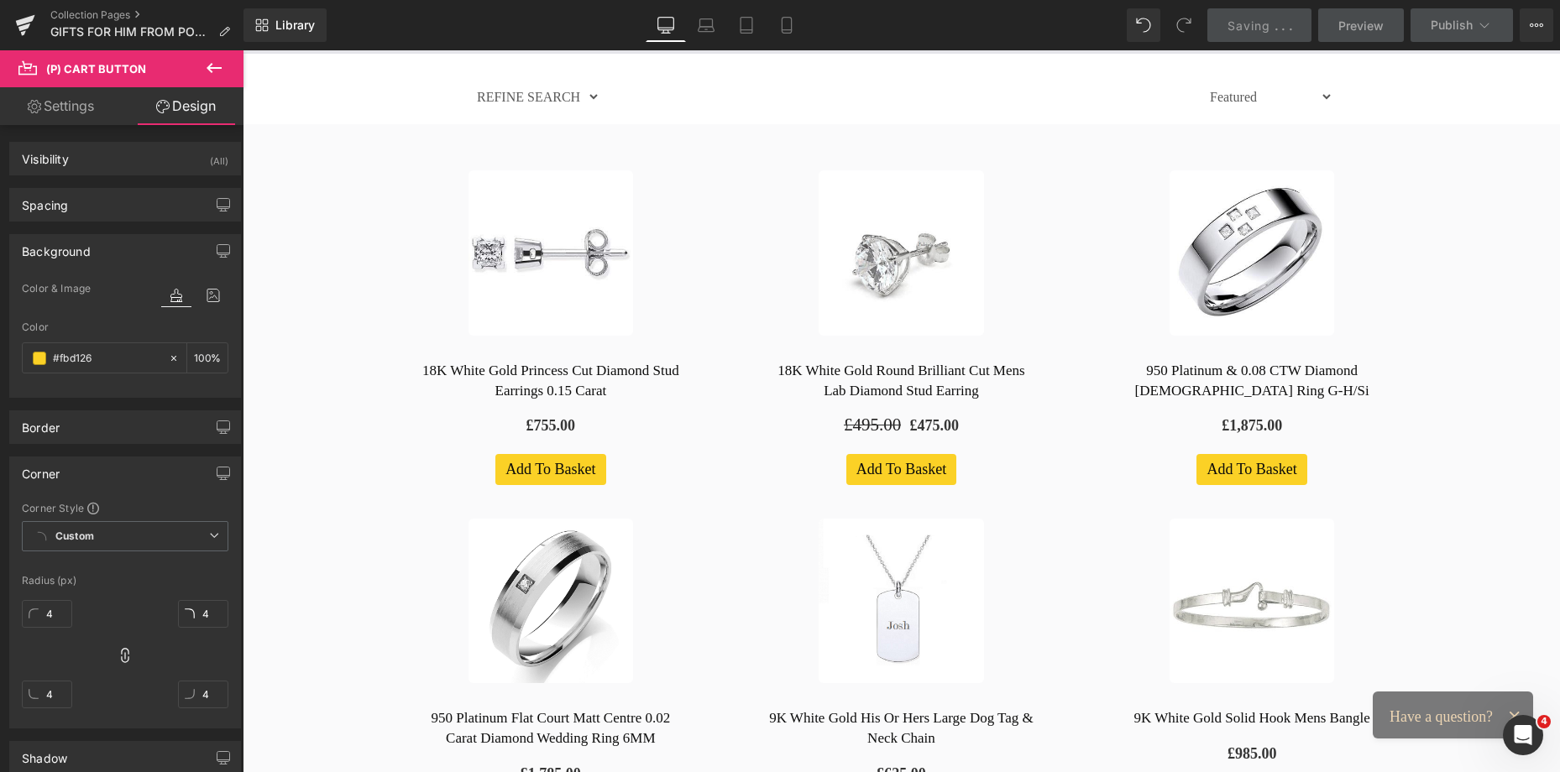
click at [494, 201] on img at bounding box center [550, 252] width 165 height 165
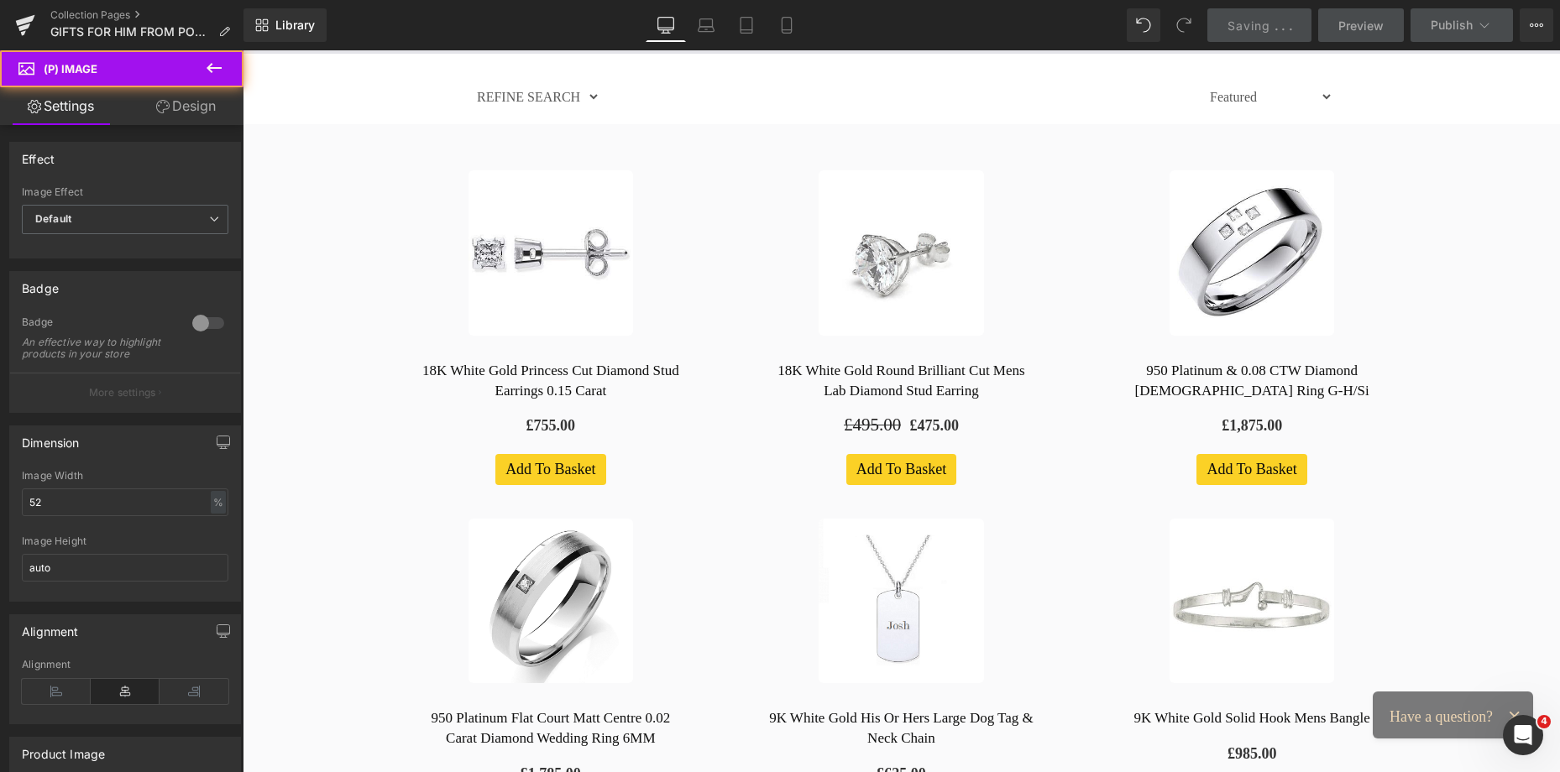
click at [505, 254] on span at bounding box center [514, 253] width 18 height 20
drag, startPoint x: 63, startPoint y: 520, endPoint x: 13, endPoint y: 520, distance: 50.4
click at [13, 520] on div "52% Image Width 52 % % px auto Image Height auto" at bounding box center [125, 535] width 230 height 131
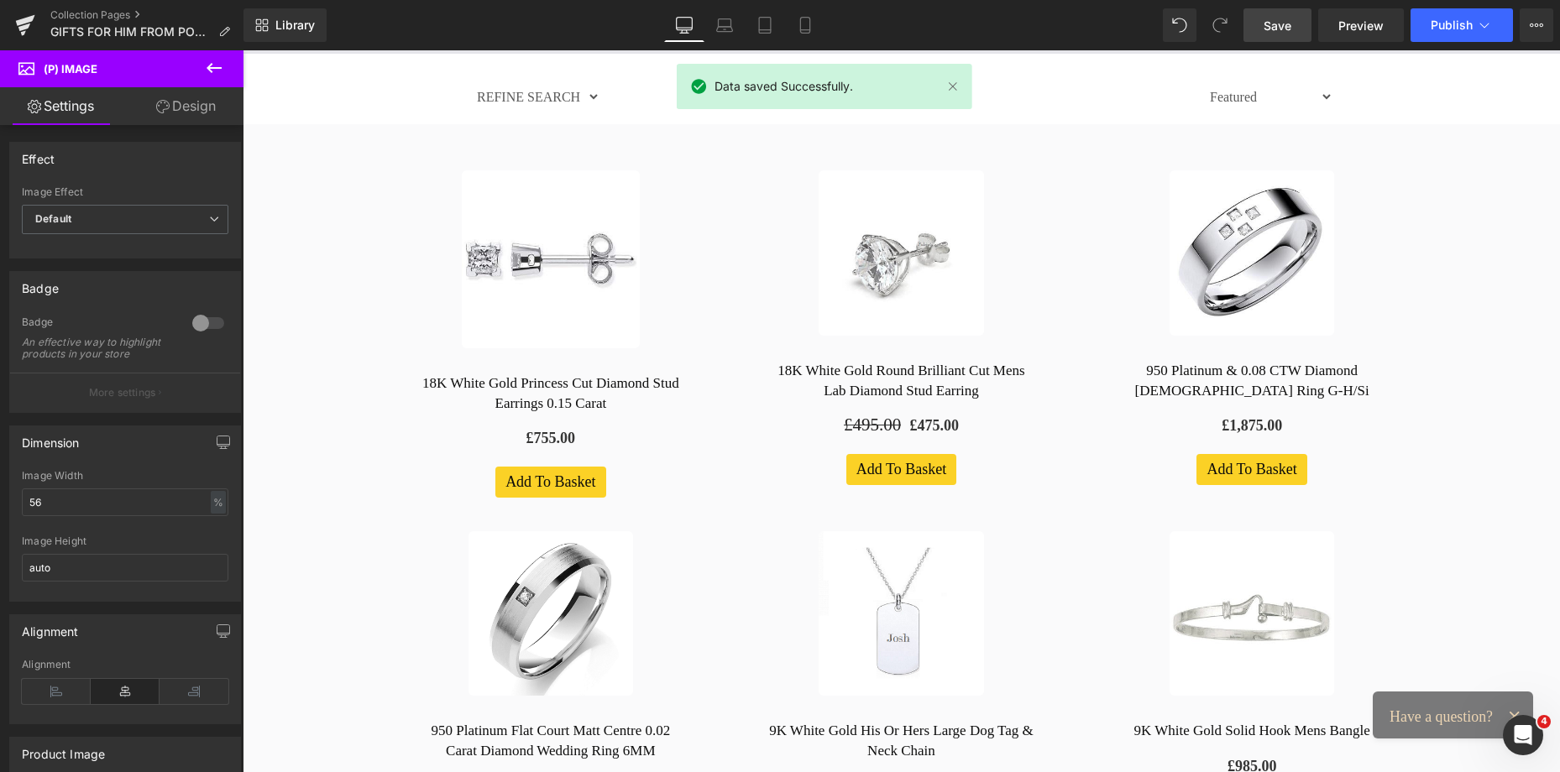
click at [1278, 23] on span "Save" at bounding box center [1277, 26] width 28 height 18
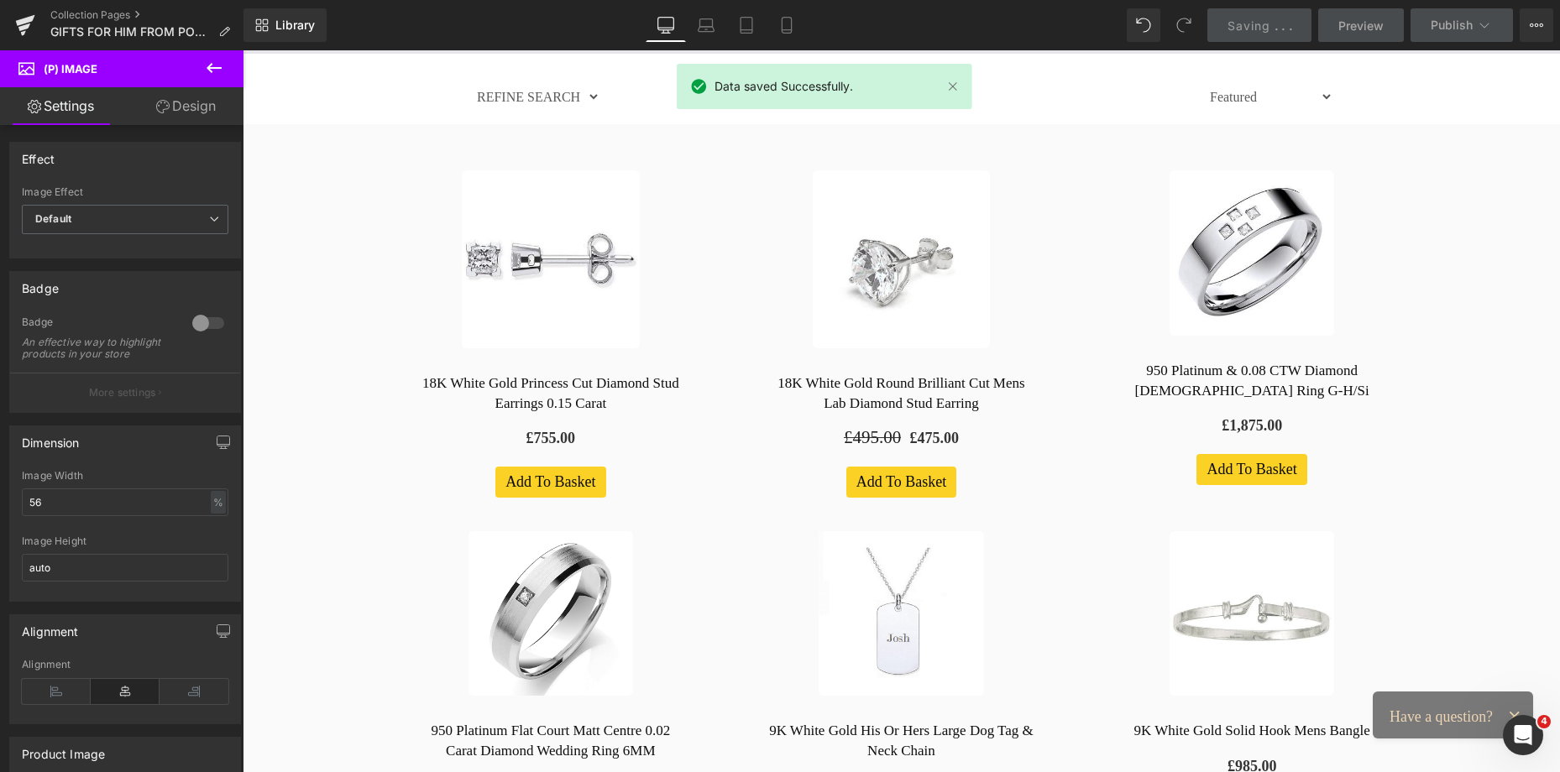
drag, startPoint x: 1553, startPoint y: 152, endPoint x: 1029, endPoint y: 76, distance: 529.3
click at [787, 25] on icon at bounding box center [786, 25] width 17 height 17
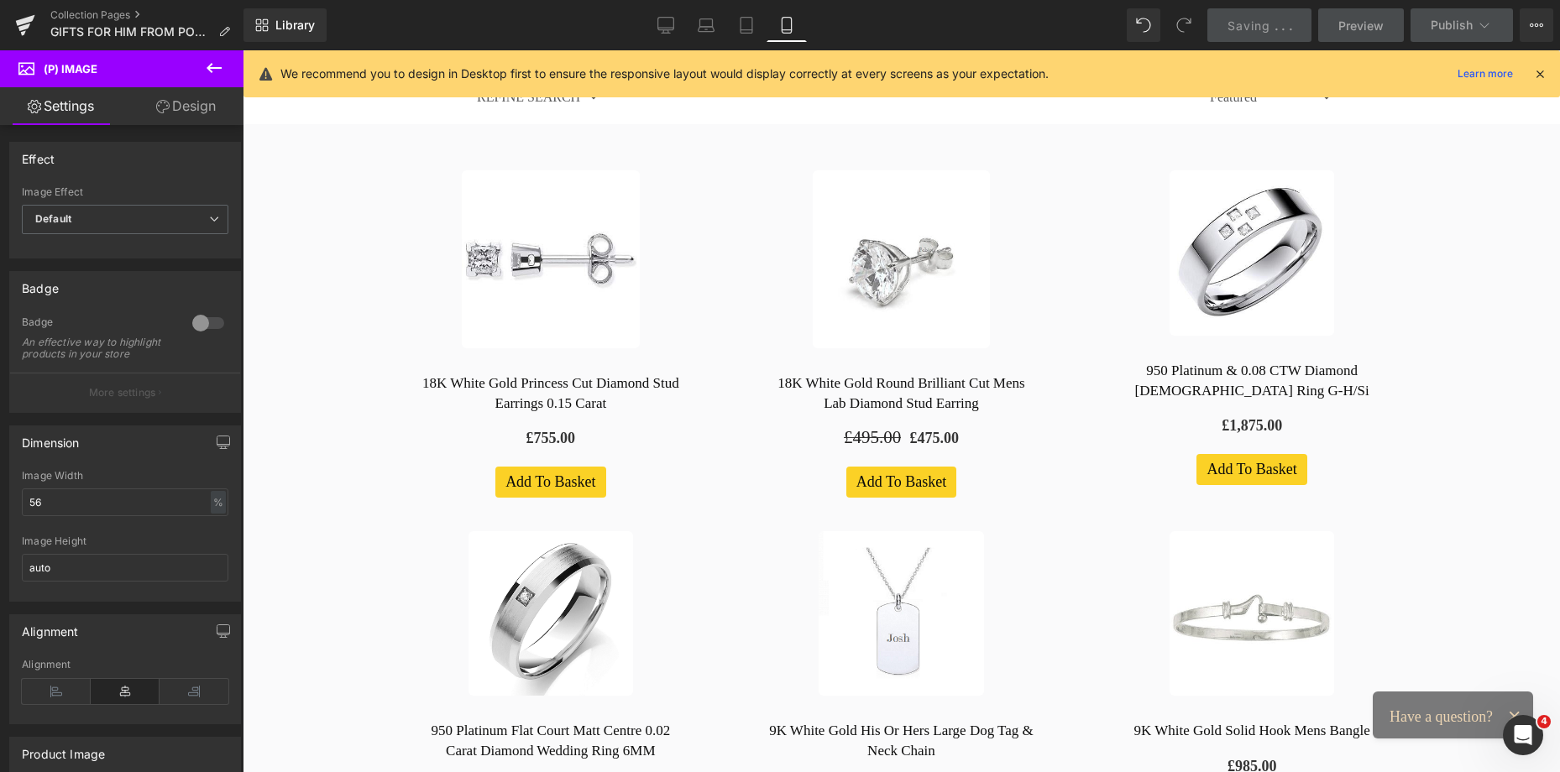
click at [787, 25] on icon at bounding box center [786, 25] width 17 height 17
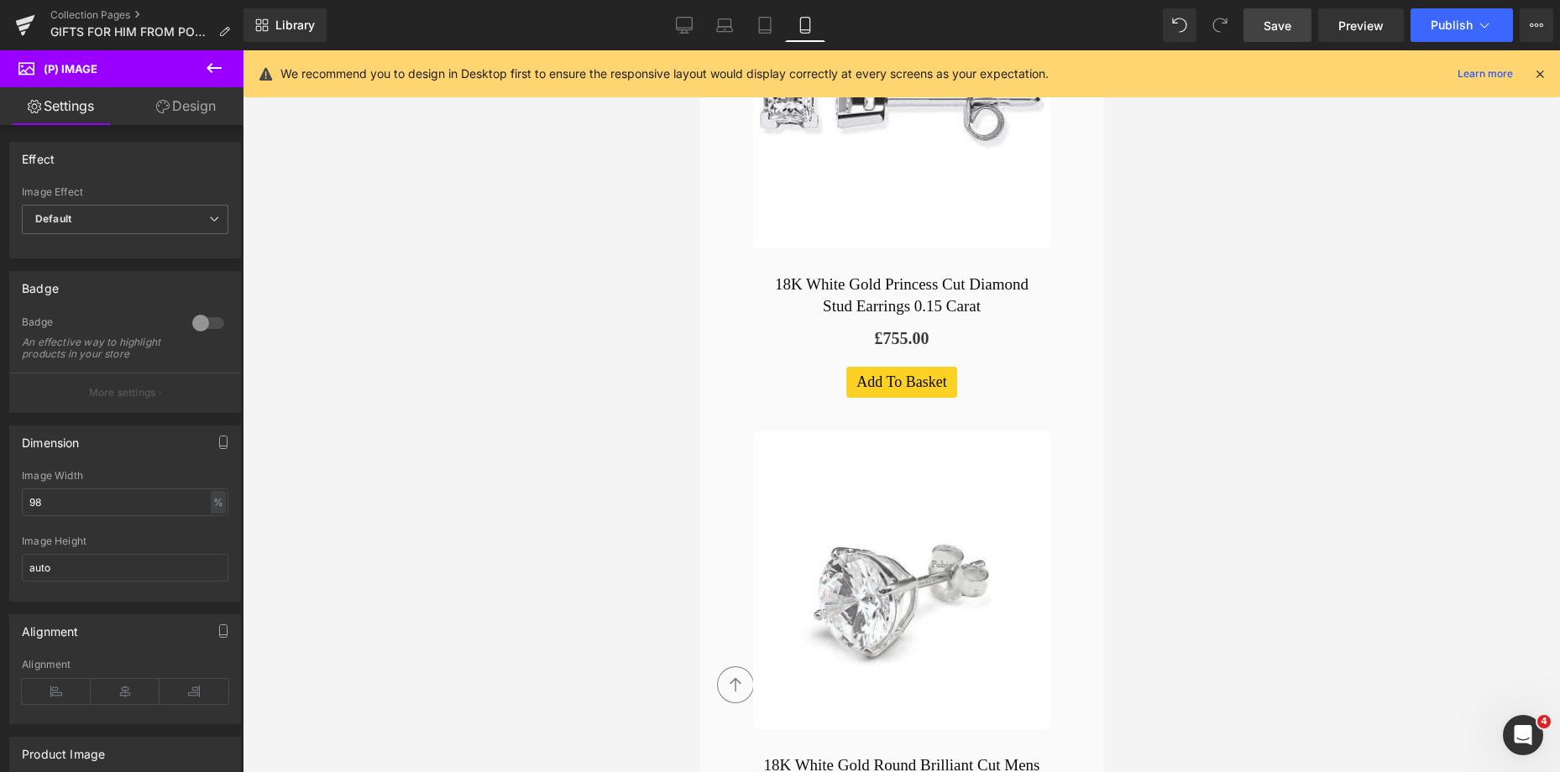
scroll to position [1262, 0]
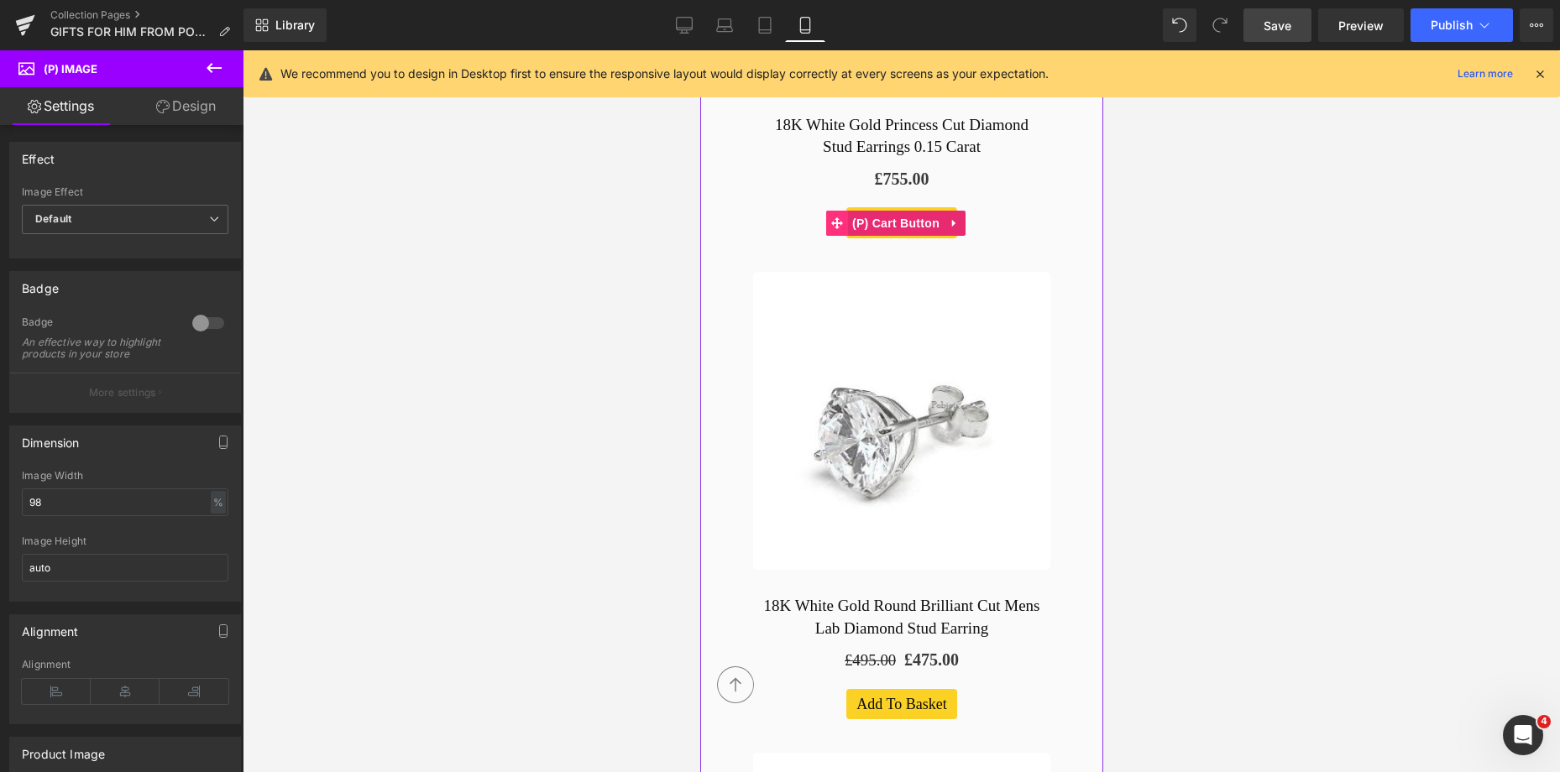
drag, startPoint x: 840, startPoint y: 212, endPoint x: 957, endPoint y: 224, distance: 117.4
click at [840, 217] on icon at bounding box center [836, 223] width 12 height 12
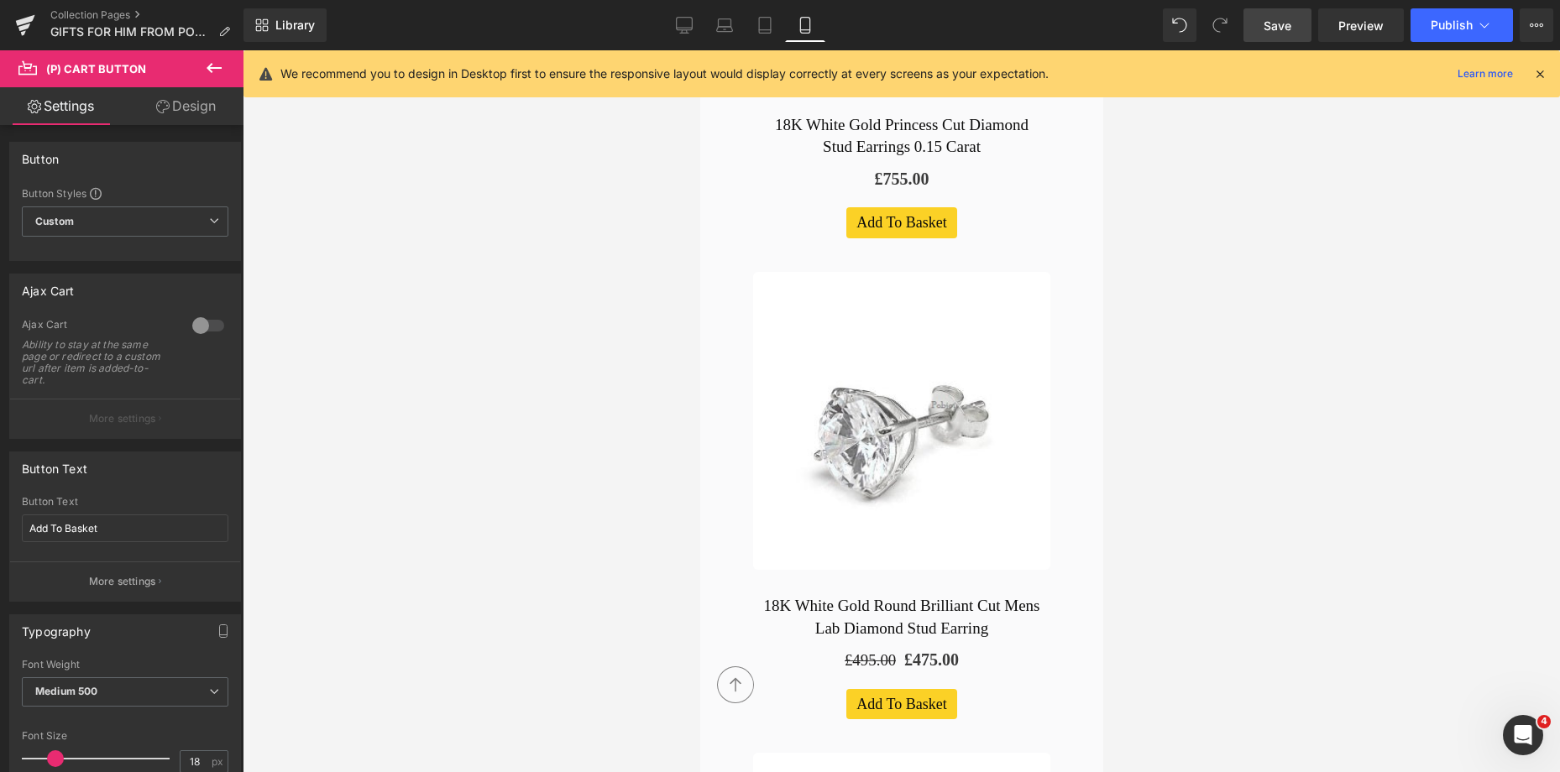
click at [187, 110] on link "Design" at bounding box center [186, 106] width 122 height 38
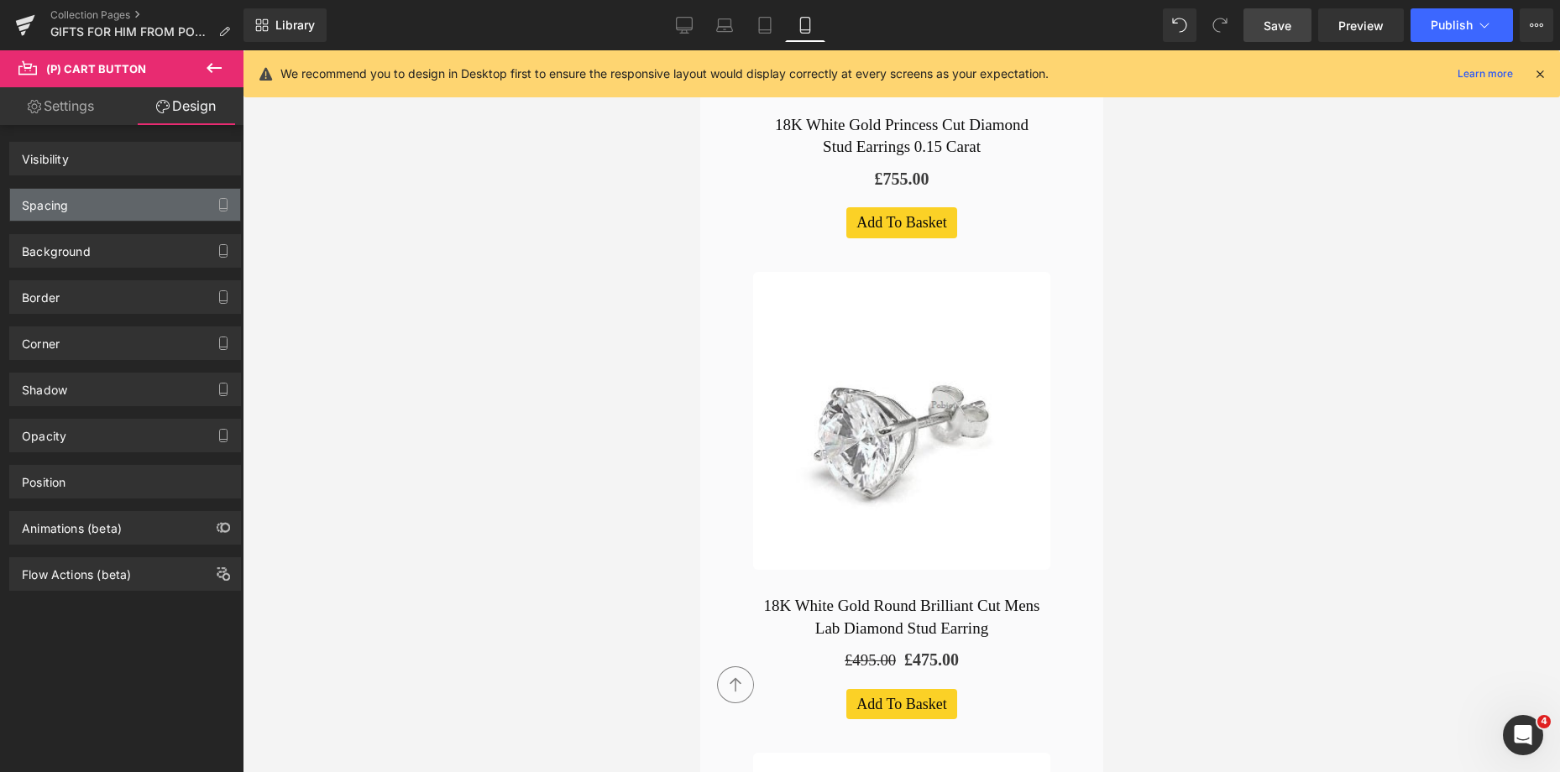
click at [82, 206] on div "Spacing" at bounding box center [125, 205] width 230 height 32
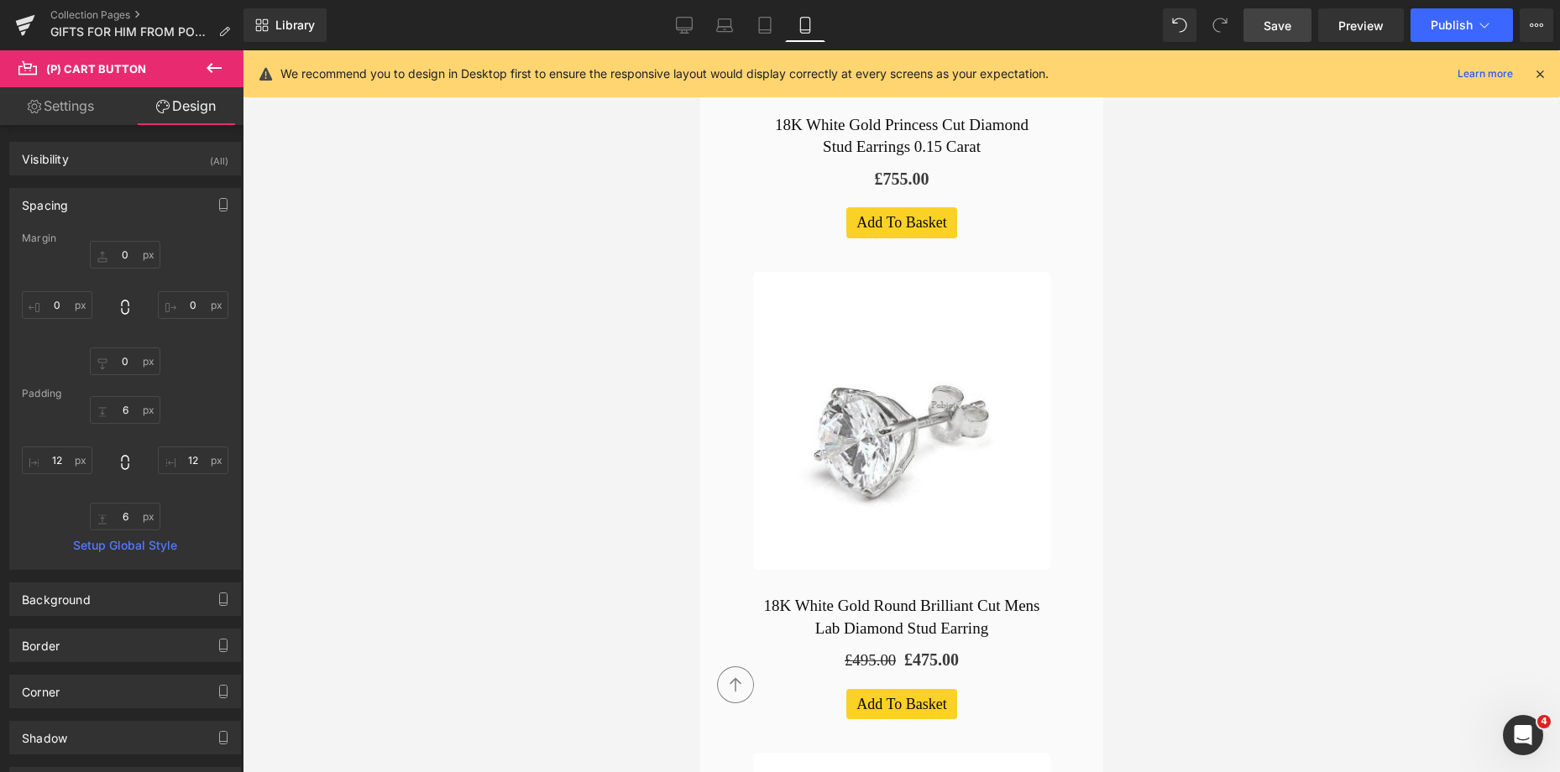
click at [111, 376] on div "Margin 0px 0 0px 0 0px 0 0px 0 Padding 6px 6 12px 12 6px 6 12px 12 Setup Global…" at bounding box center [125, 401] width 230 height 337
click at [114, 368] on input "0" at bounding box center [125, 362] width 71 height 28
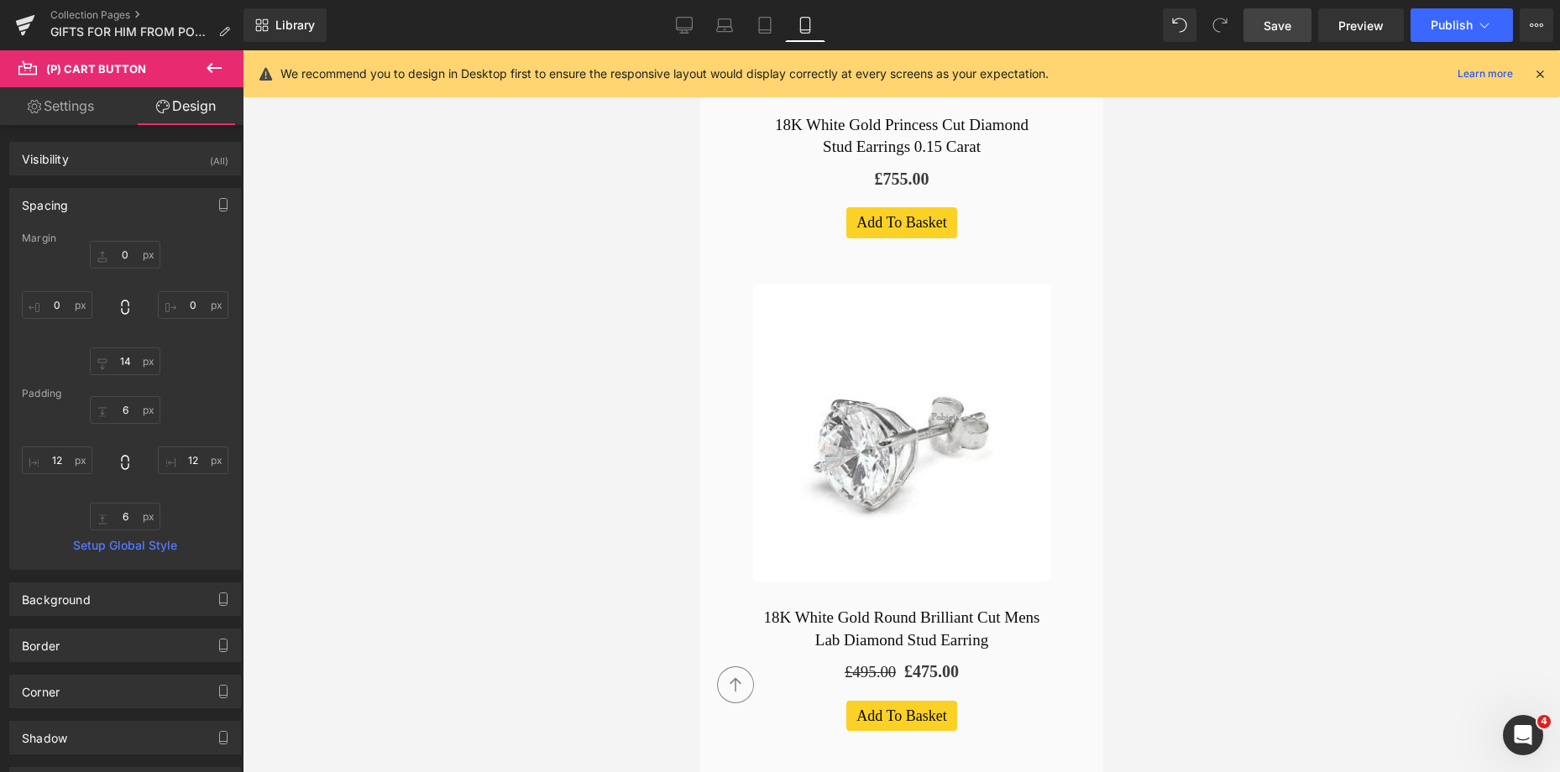
click at [1273, 30] on span "Save" at bounding box center [1277, 26] width 28 height 18
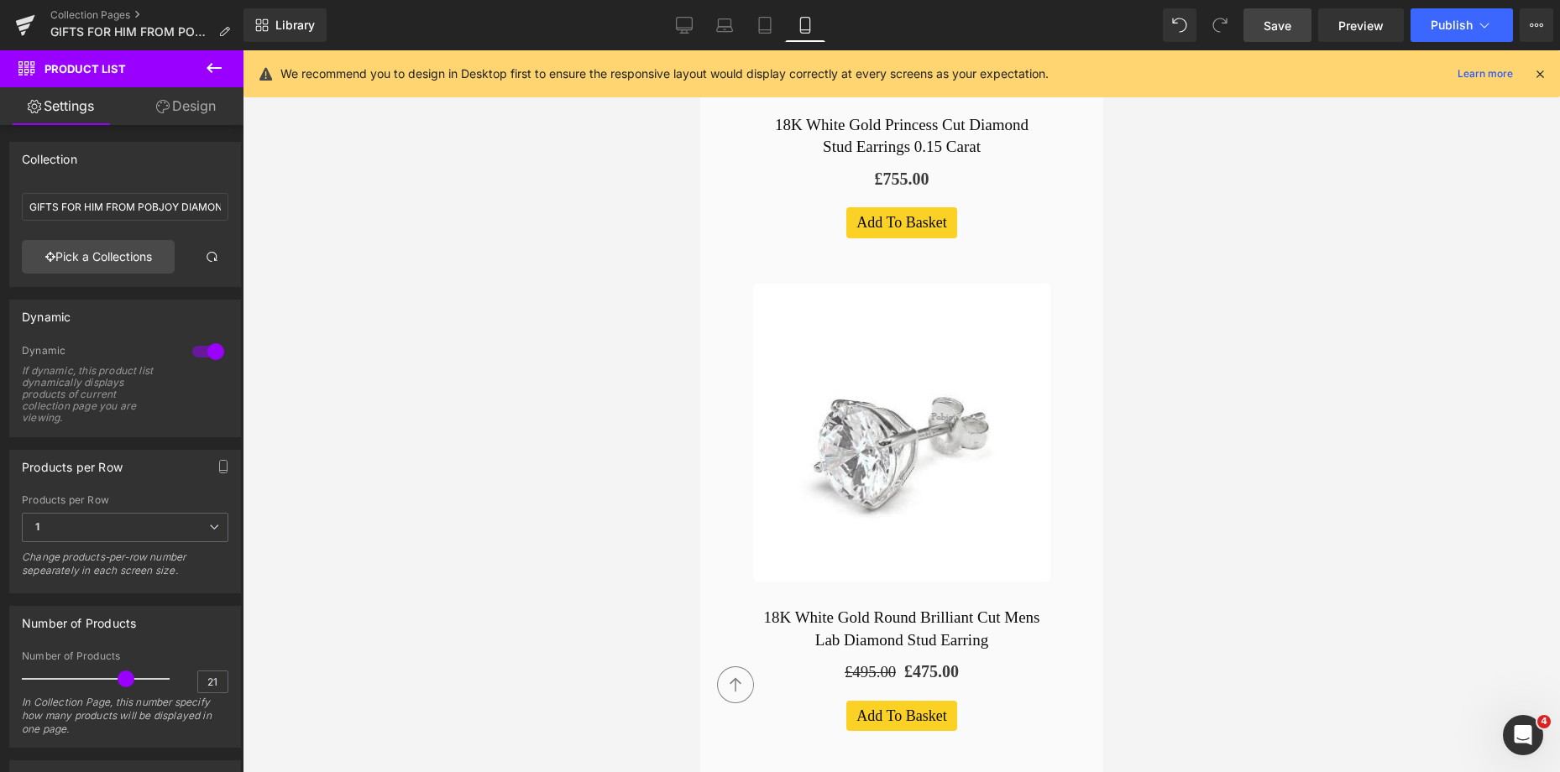
click at [1278, 20] on span "Save" at bounding box center [1277, 26] width 28 height 18
click at [687, 29] on icon at bounding box center [685, 24] width 16 height 13
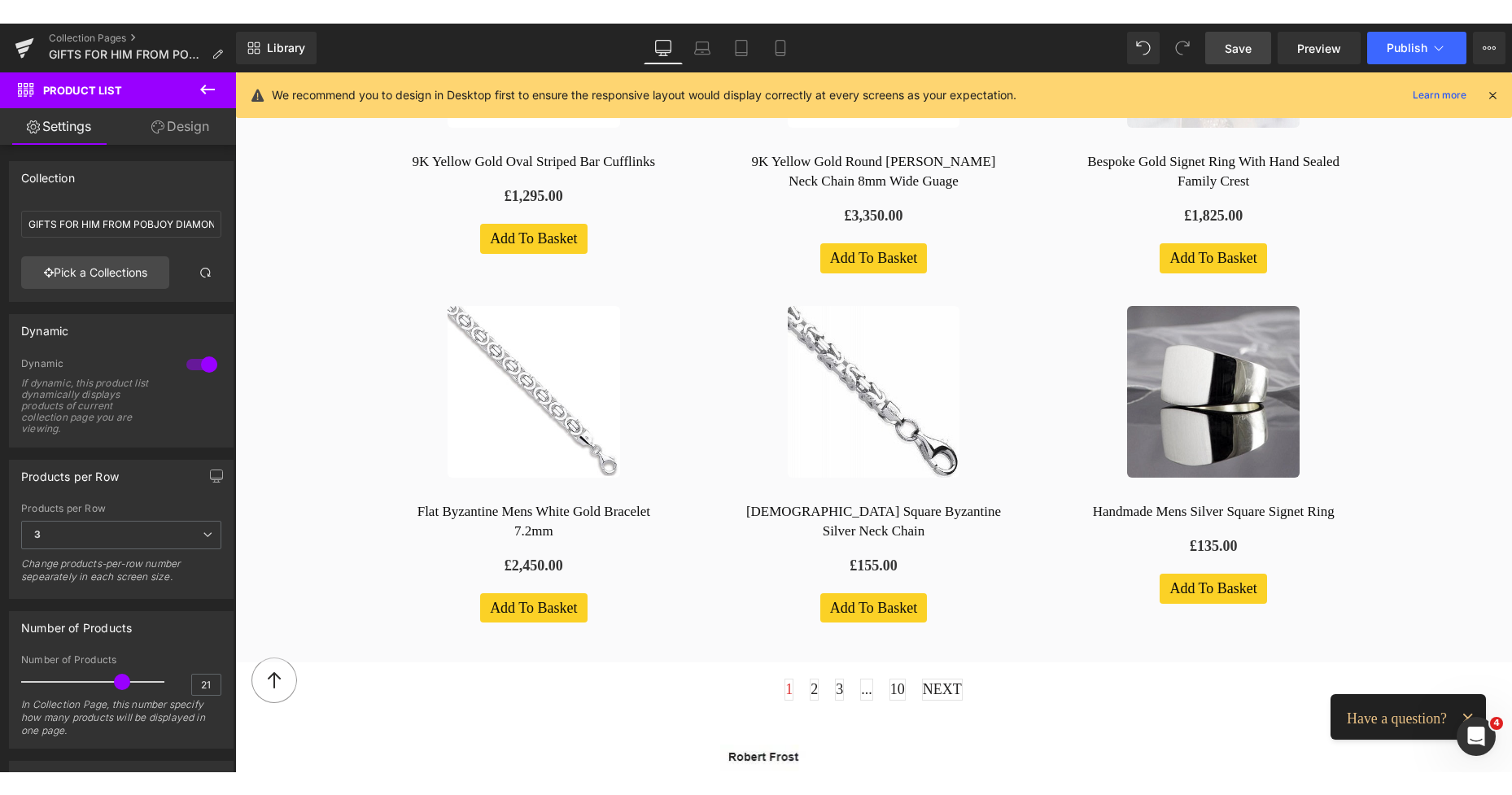
scroll to position [2702, 0]
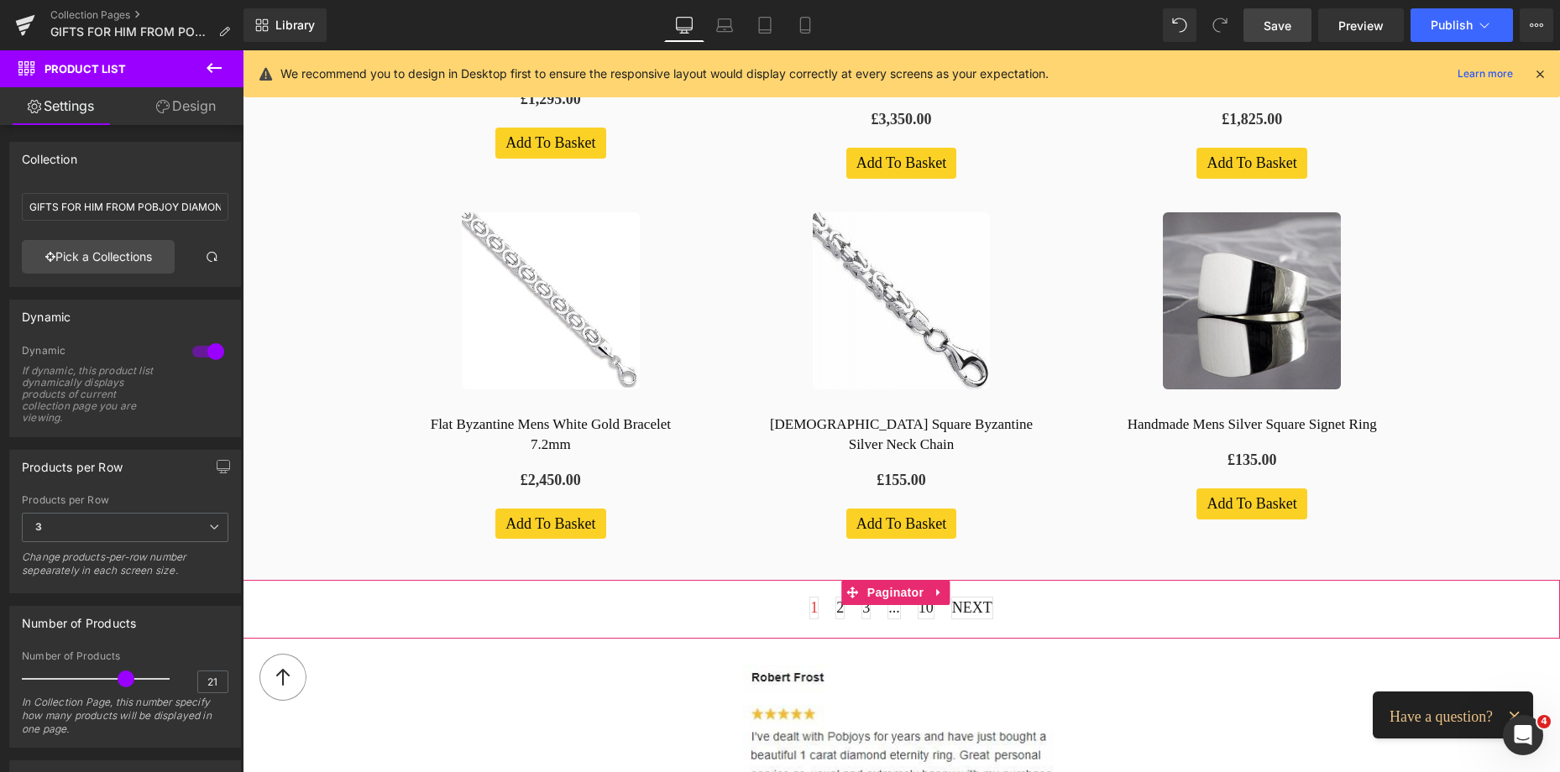
click at [835, 597] on span "2" at bounding box center [839, 608] width 9 height 23
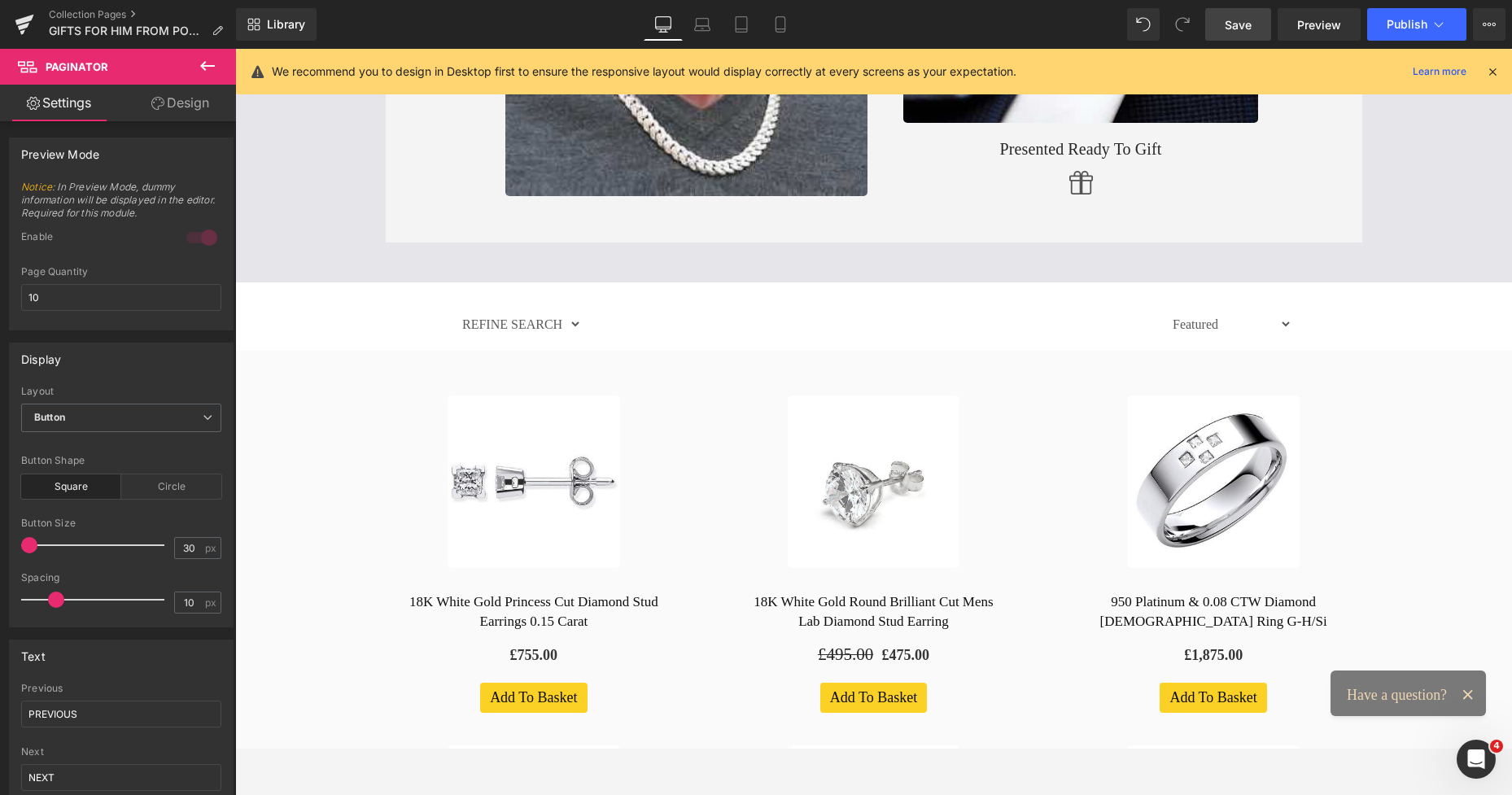
scroll to position [0, 0]
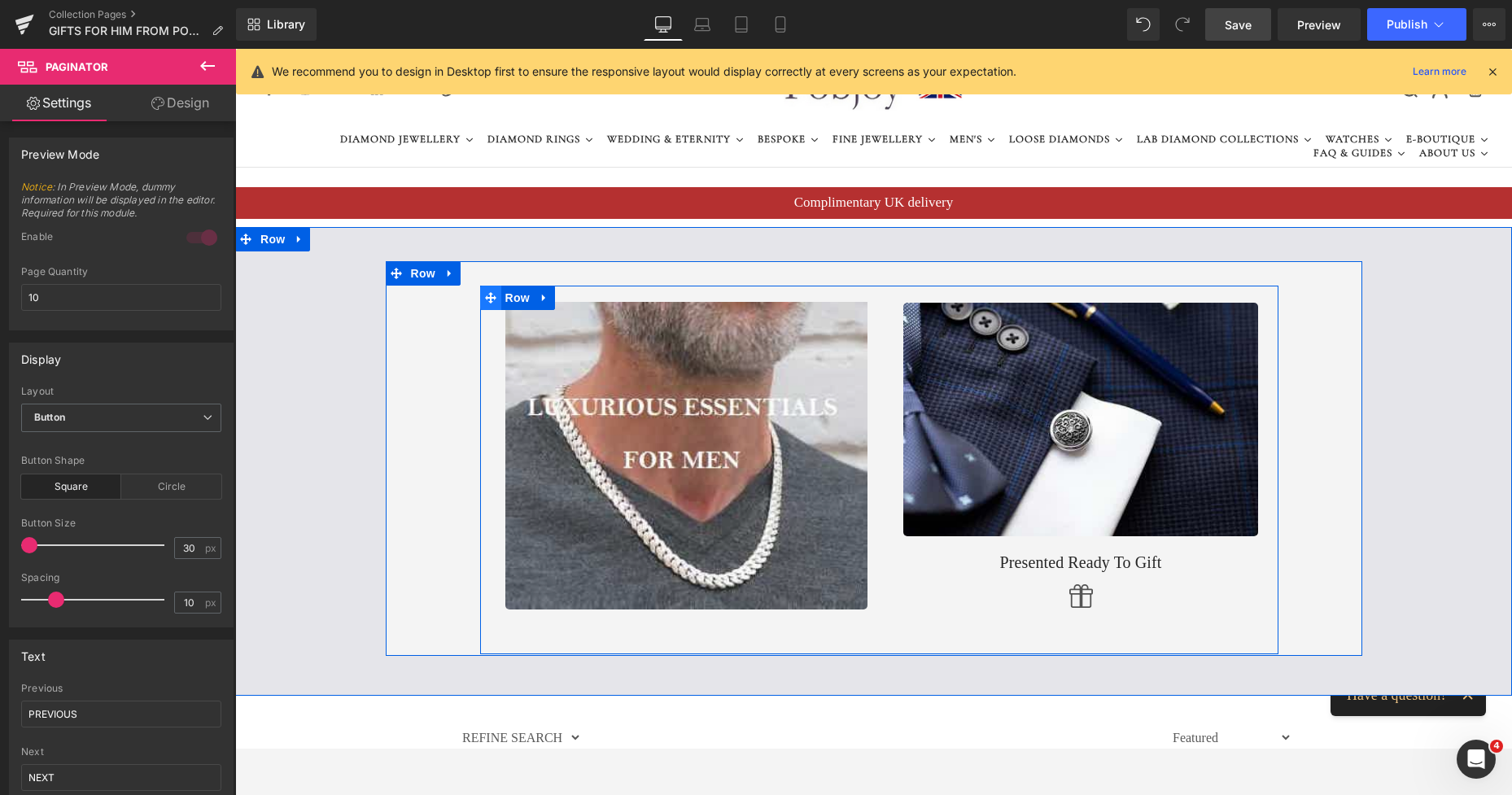
click at [488, 289] on span at bounding box center [490, 298] width 21 height 24
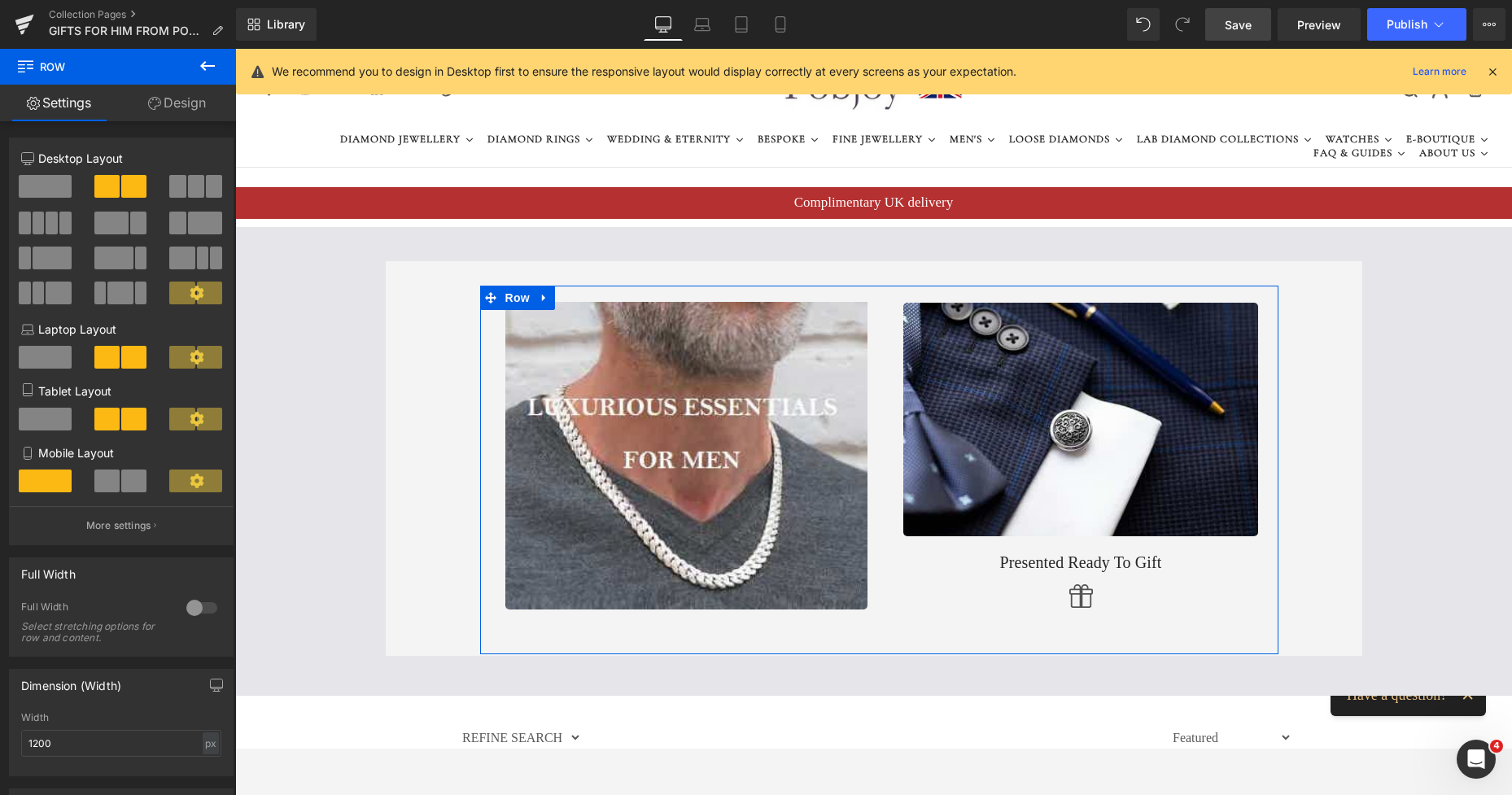
click at [44, 171] on div at bounding box center [121, 245] width 200 height 158
click at [43, 181] on span at bounding box center [45, 186] width 53 height 23
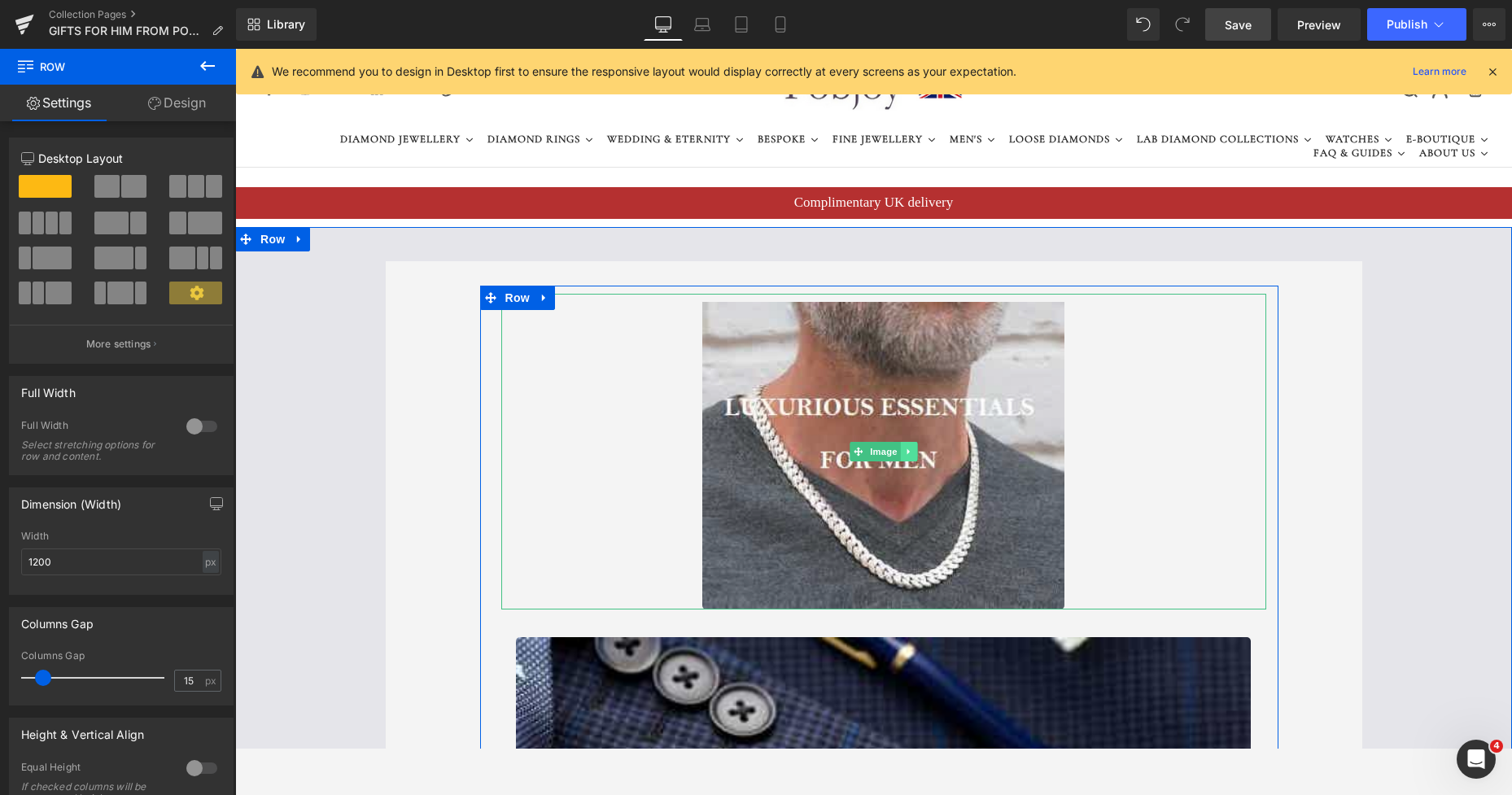
click at [904, 449] on icon at bounding box center [908, 452] width 9 height 10
click at [913, 455] on icon at bounding box center [916, 452] width 9 height 9
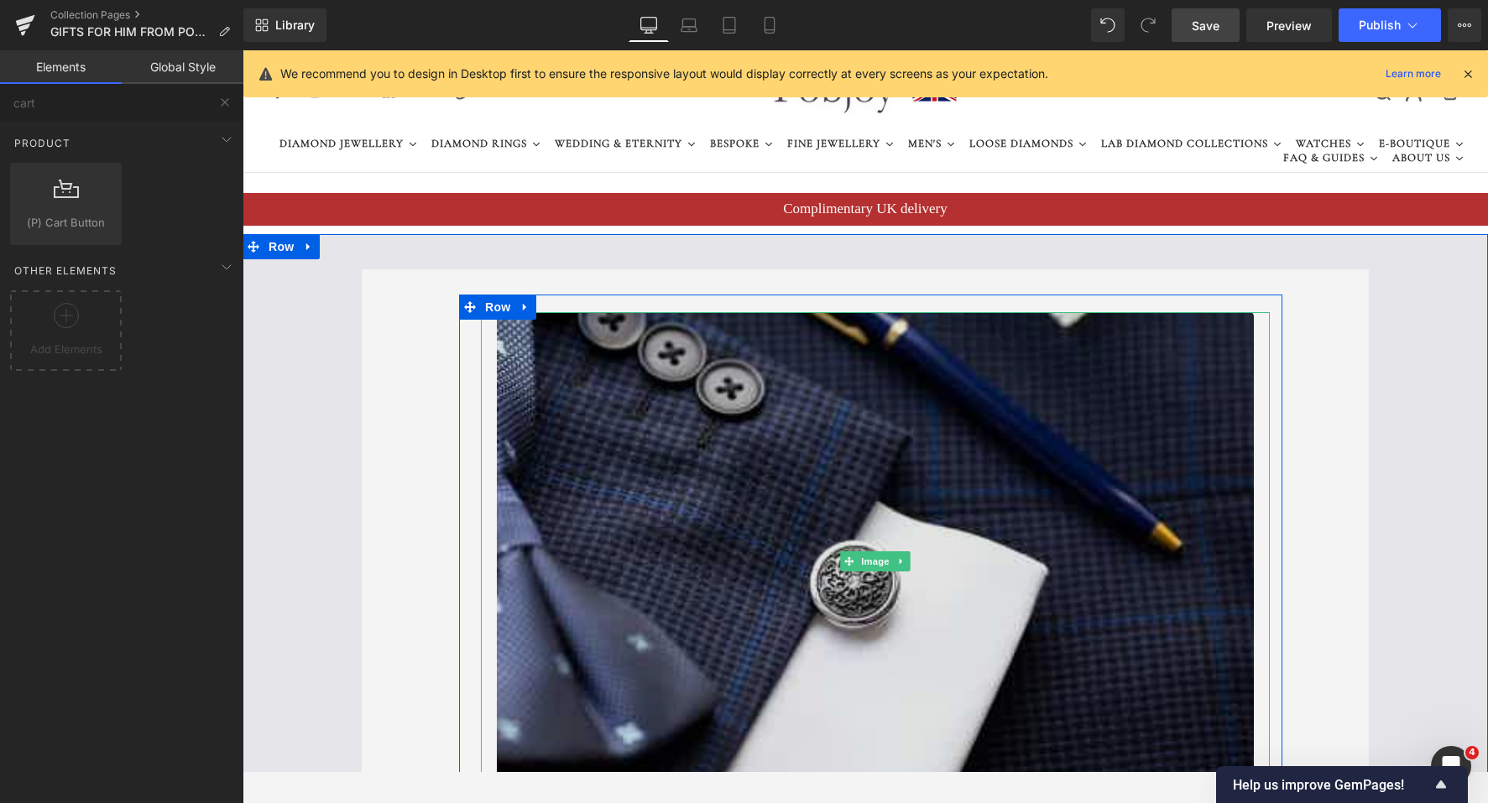
click at [619, 391] on img at bounding box center [875, 561] width 757 height 499
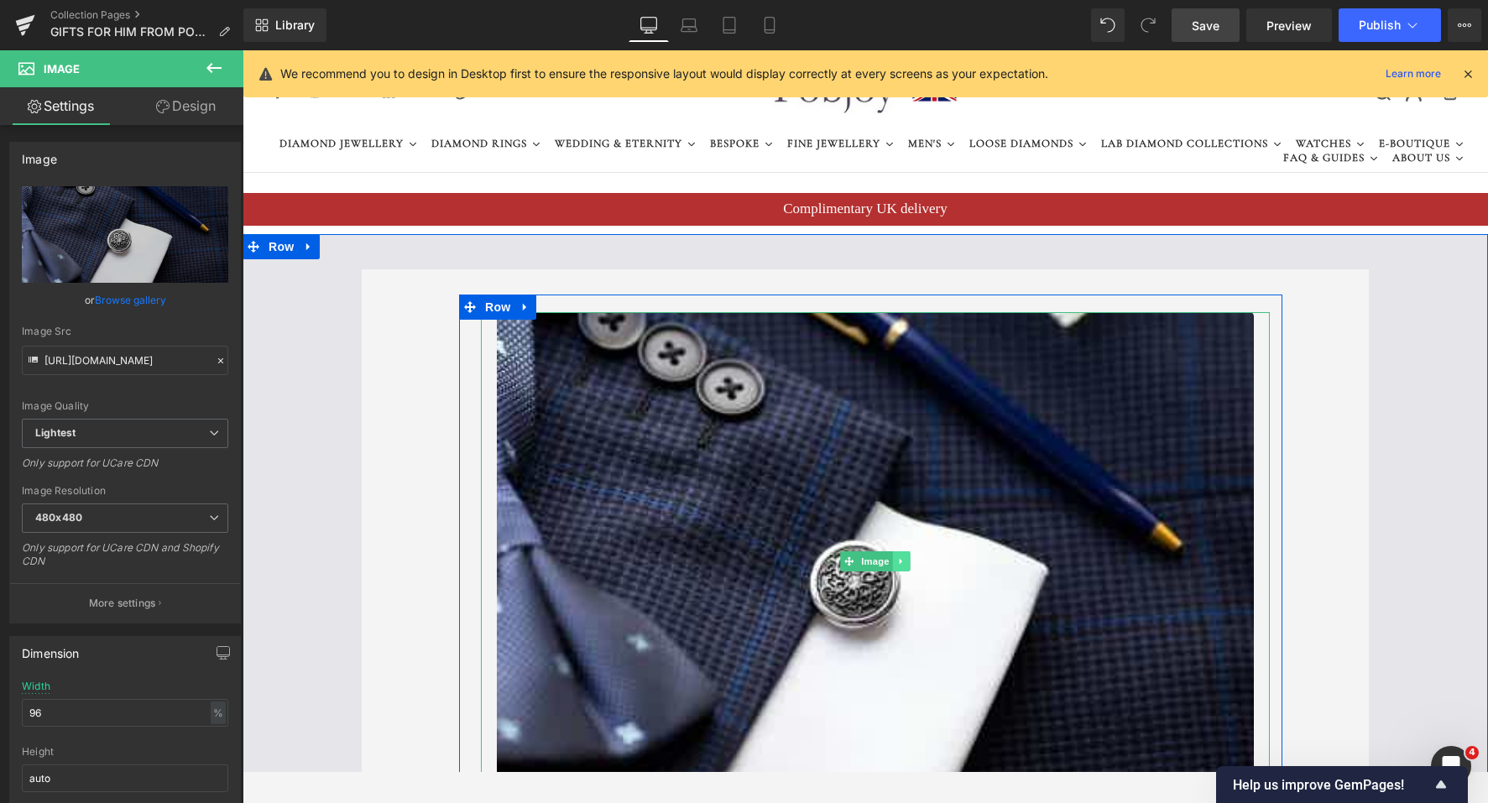
click at [898, 558] on icon at bounding box center [901, 562] width 9 height 10
click at [907, 564] on icon at bounding box center [910, 561] width 9 height 9
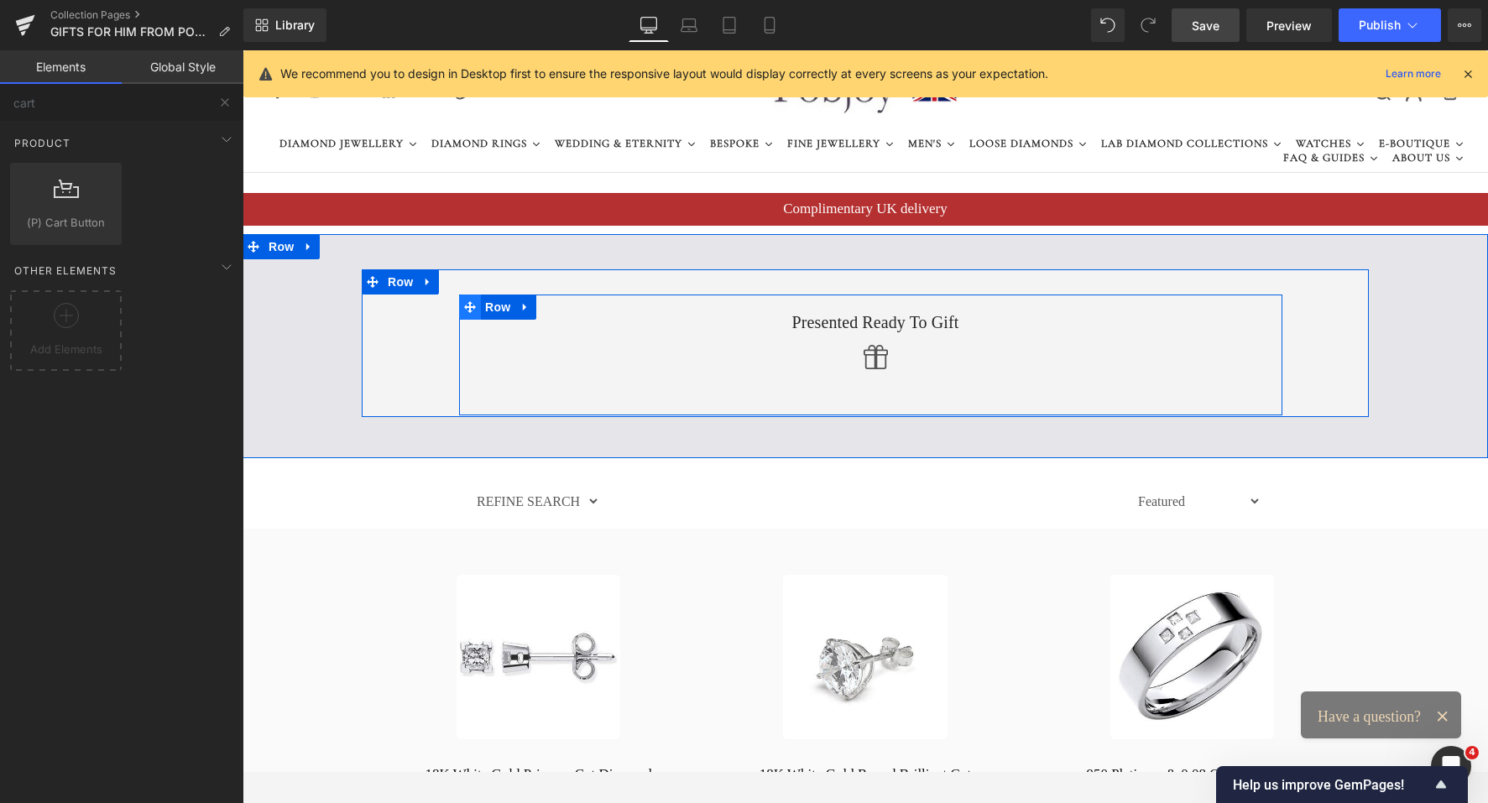
click at [464, 304] on icon at bounding box center [470, 307] width 12 height 12
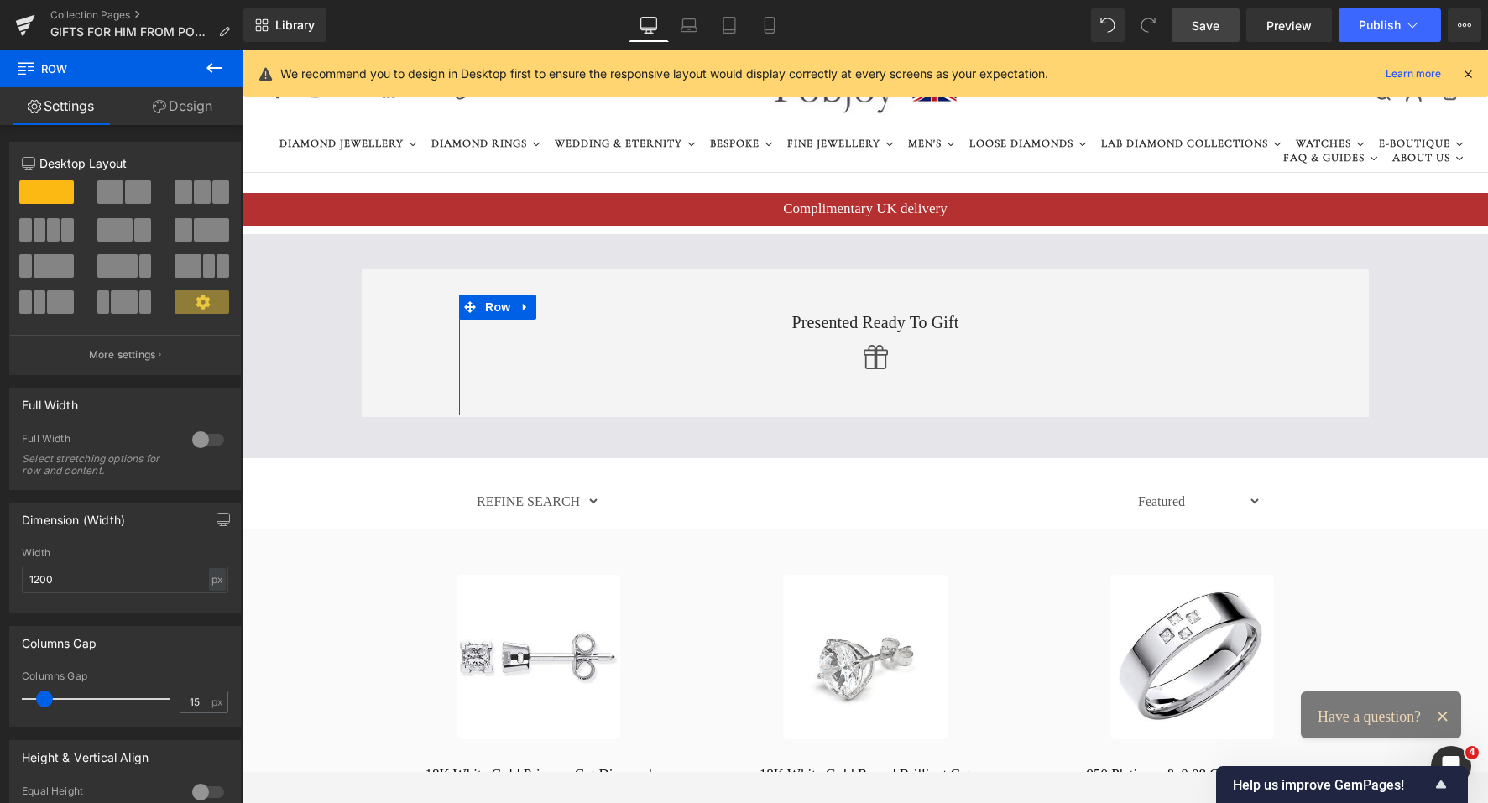
click at [144, 191] on span at bounding box center [138, 192] width 26 height 24
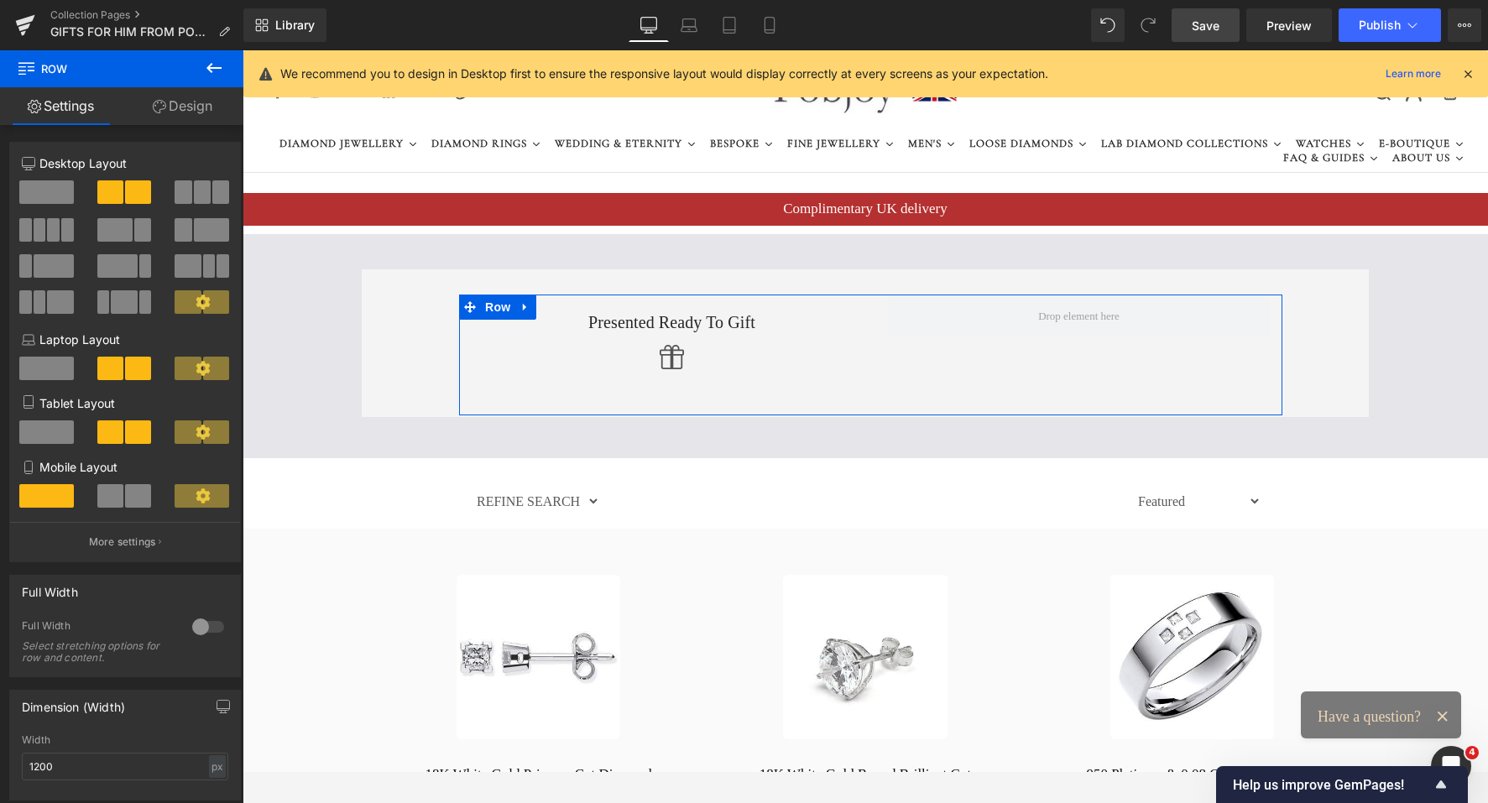
click at [108, 227] on span at bounding box center [114, 230] width 35 height 24
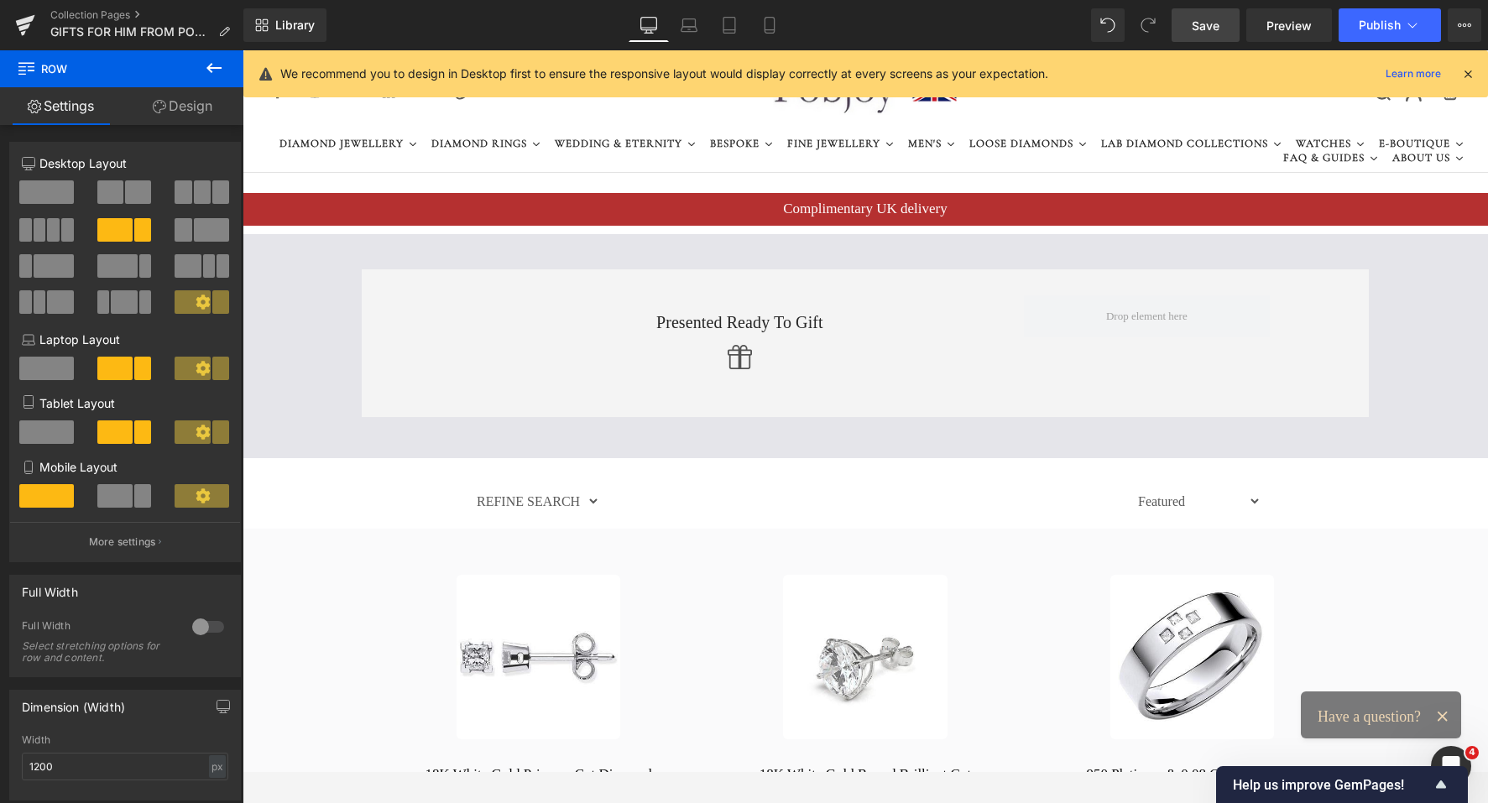
click at [211, 71] on icon at bounding box center [213, 68] width 15 height 10
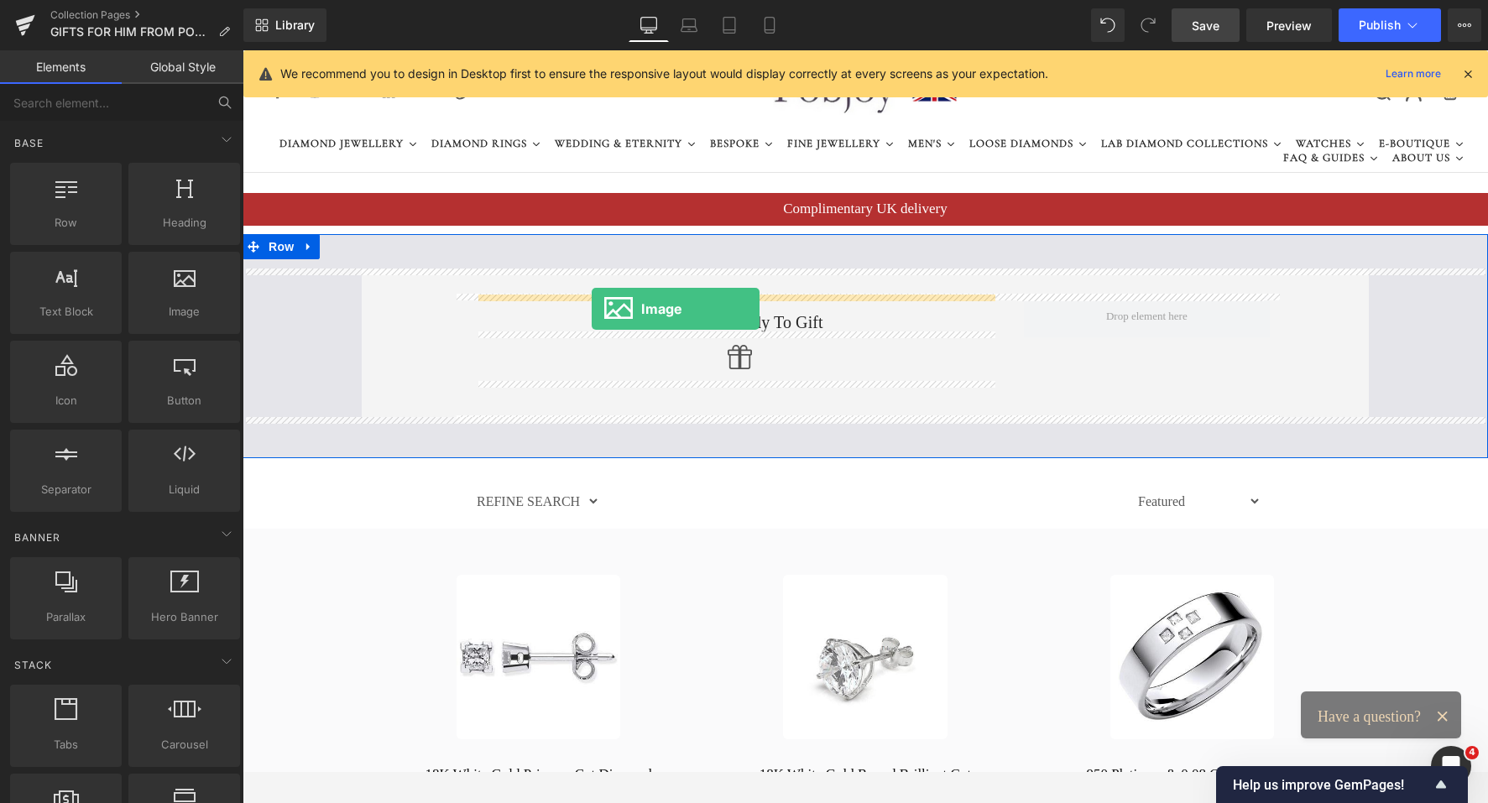
drag, startPoint x: 425, startPoint y: 332, endPoint x: 592, endPoint y: 309, distance: 168.6
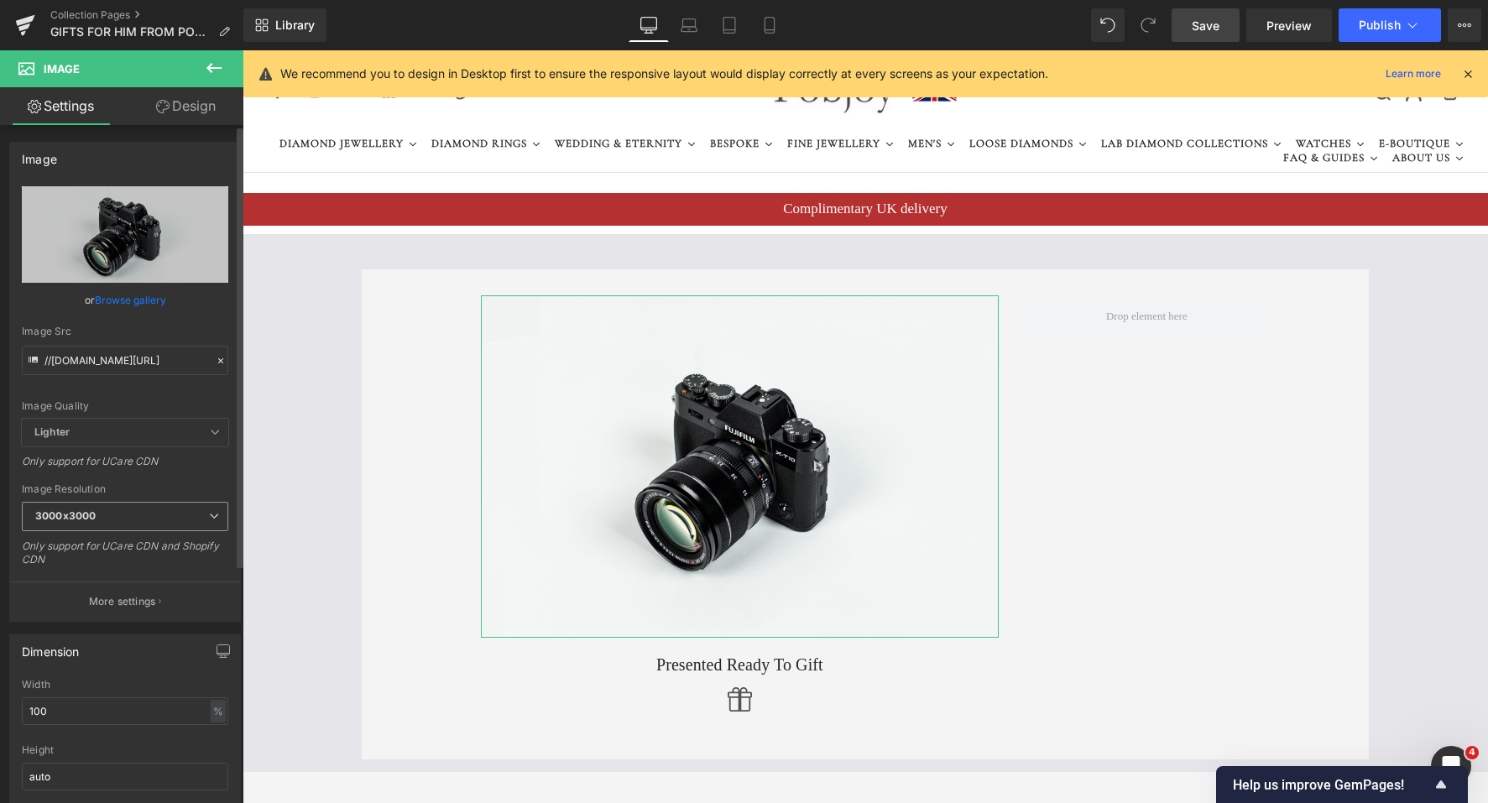
click at [86, 512] on b "3000x3000" at bounding box center [65, 516] width 60 height 13
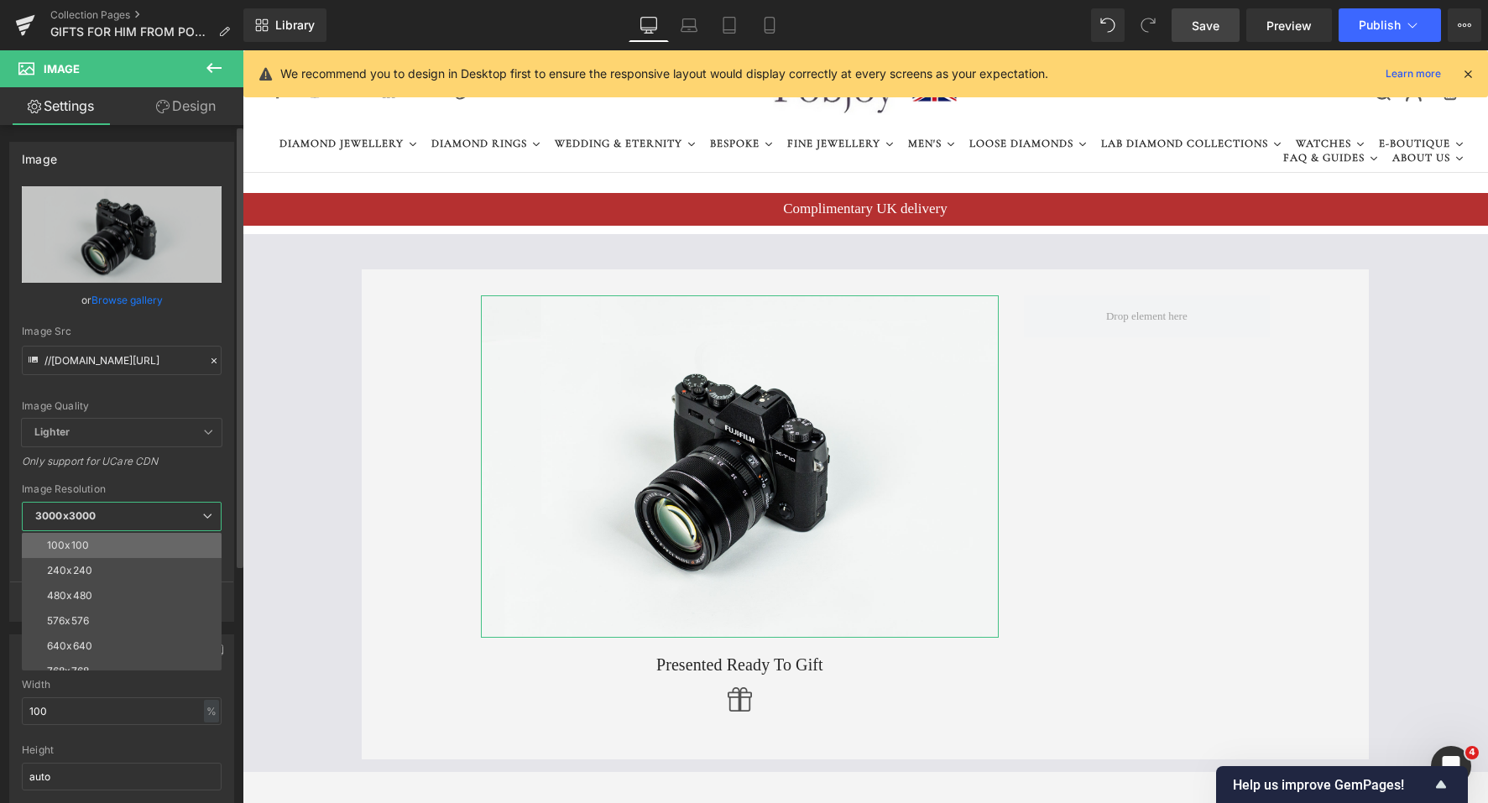
click at [81, 541] on div "100x100" at bounding box center [68, 546] width 42 height 12
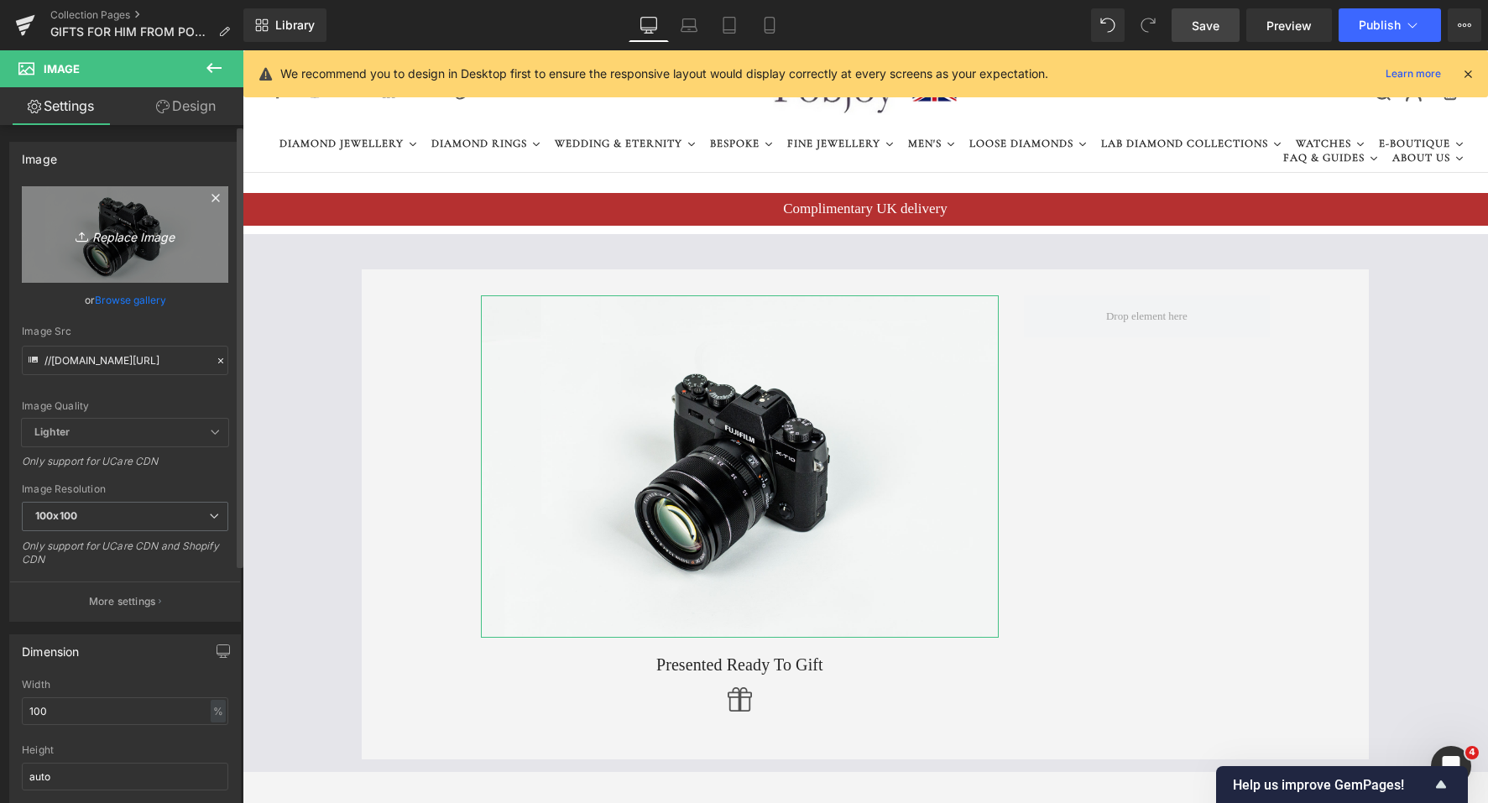
click at [149, 249] on link "Replace Image" at bounding box center [125, 234] width 206 height 97
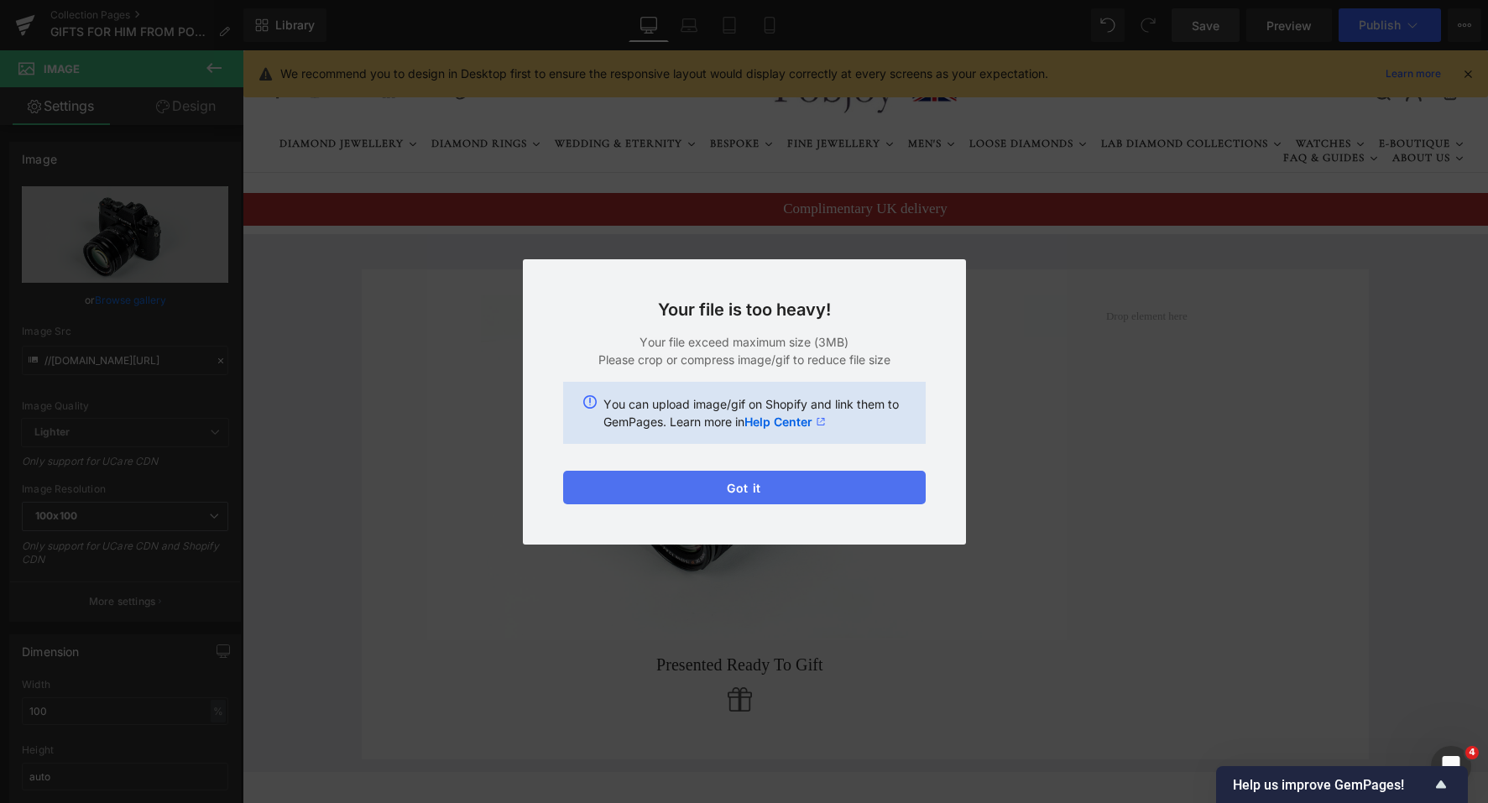
click at [755, 485] on button "Got it" at bounding box center [744, 488] width 363 height 34
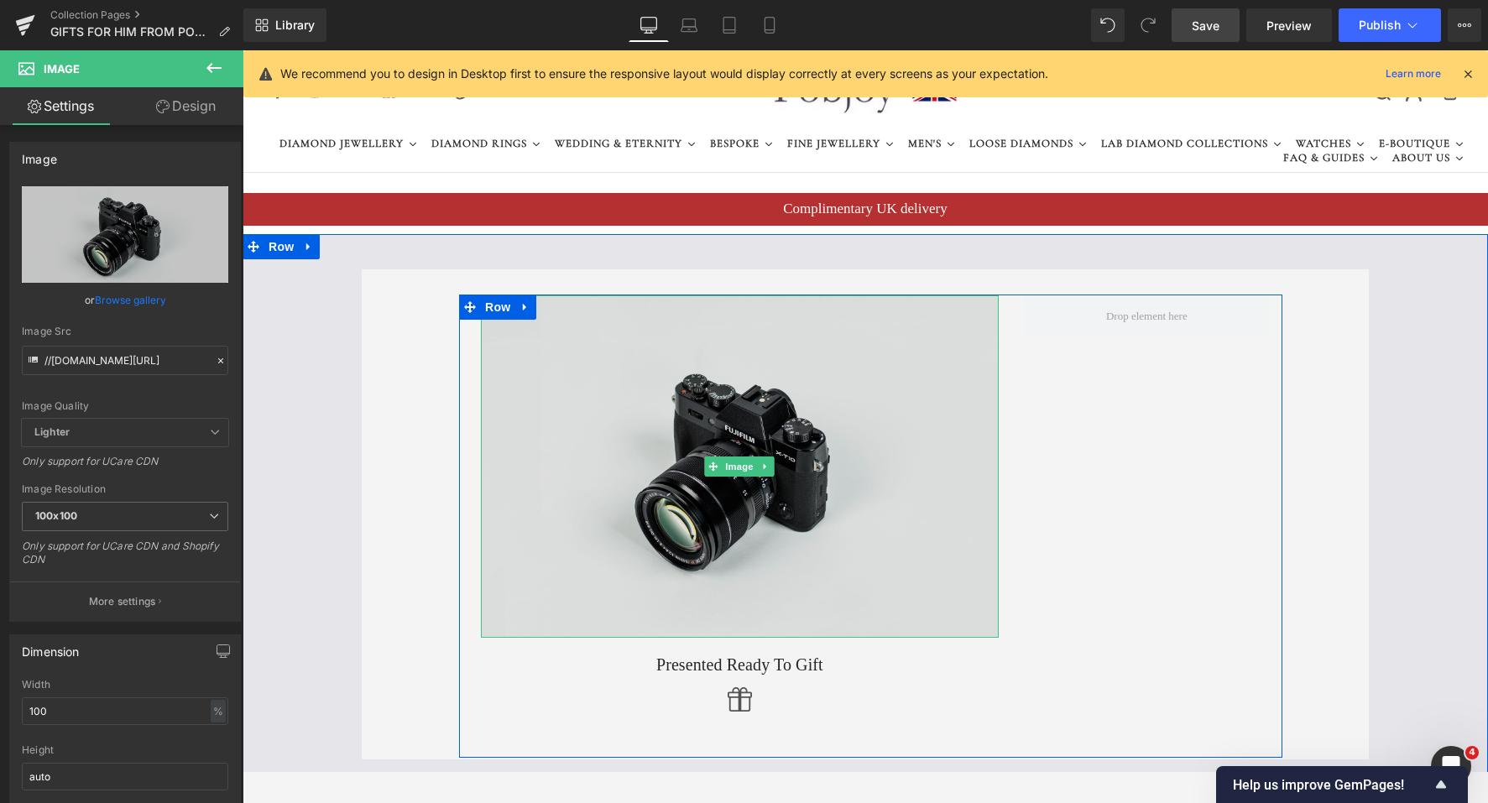
click at [517, 321] on img at bounding box center [740, 466] width 518 height 343
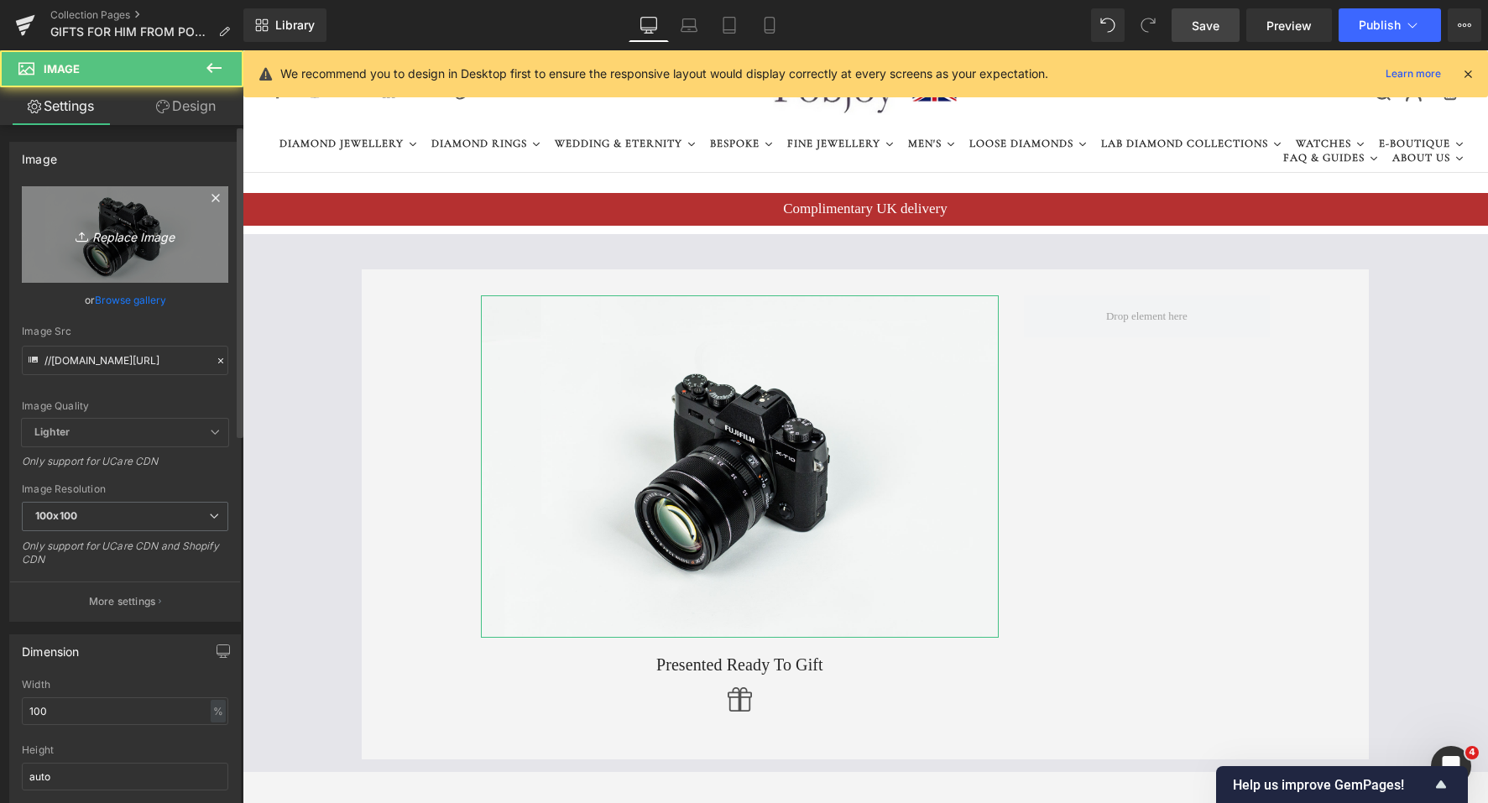
click at [168, 249] on link "Replace Image" at bounding box center [125, 234] width 206 height 97
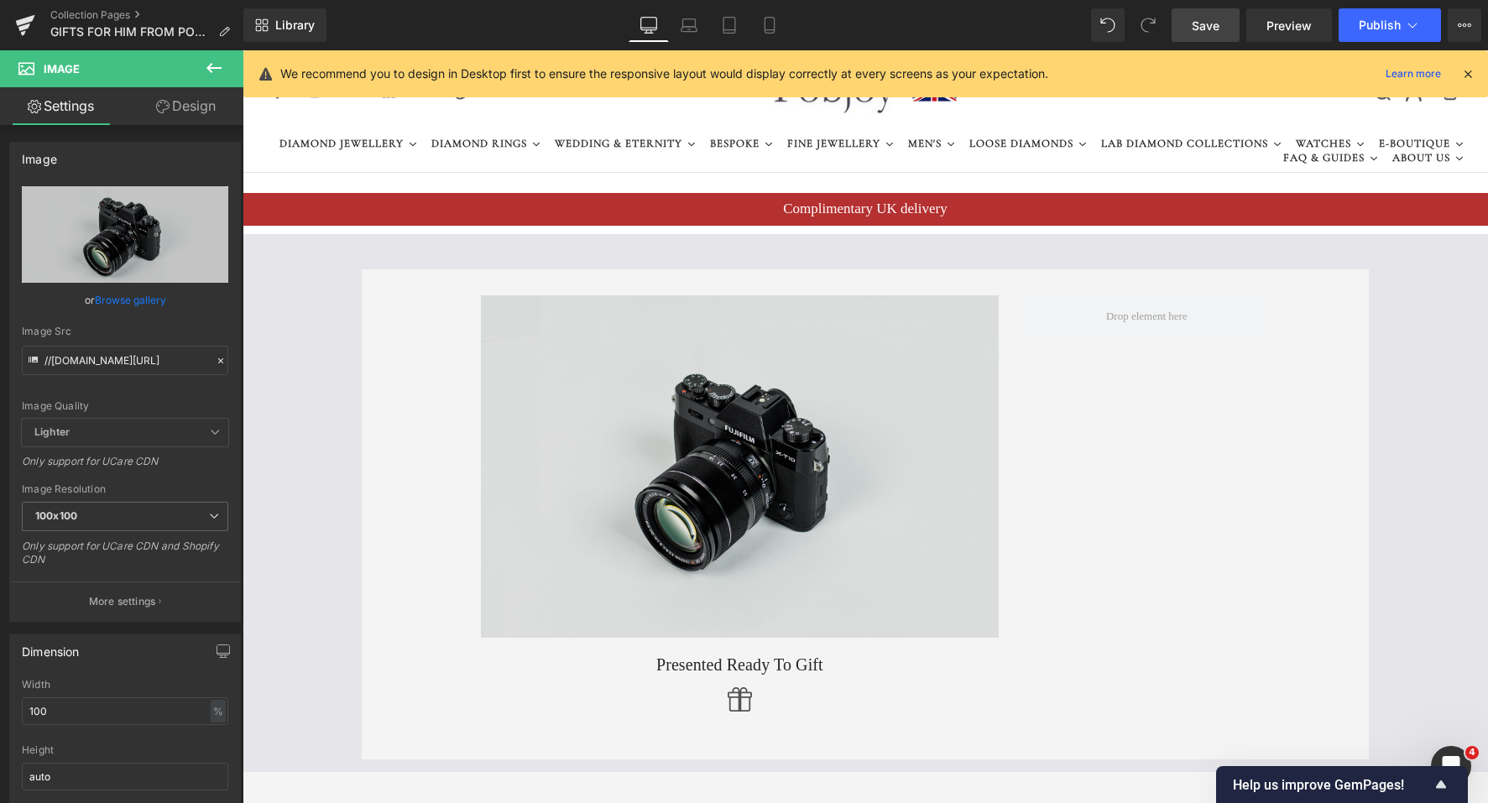
click at [1125, 312] on span at bounding box center [1147, 316] width 246 height 42
click at [759, 415] on img at bounding box center [740, 466] width 518 height 343
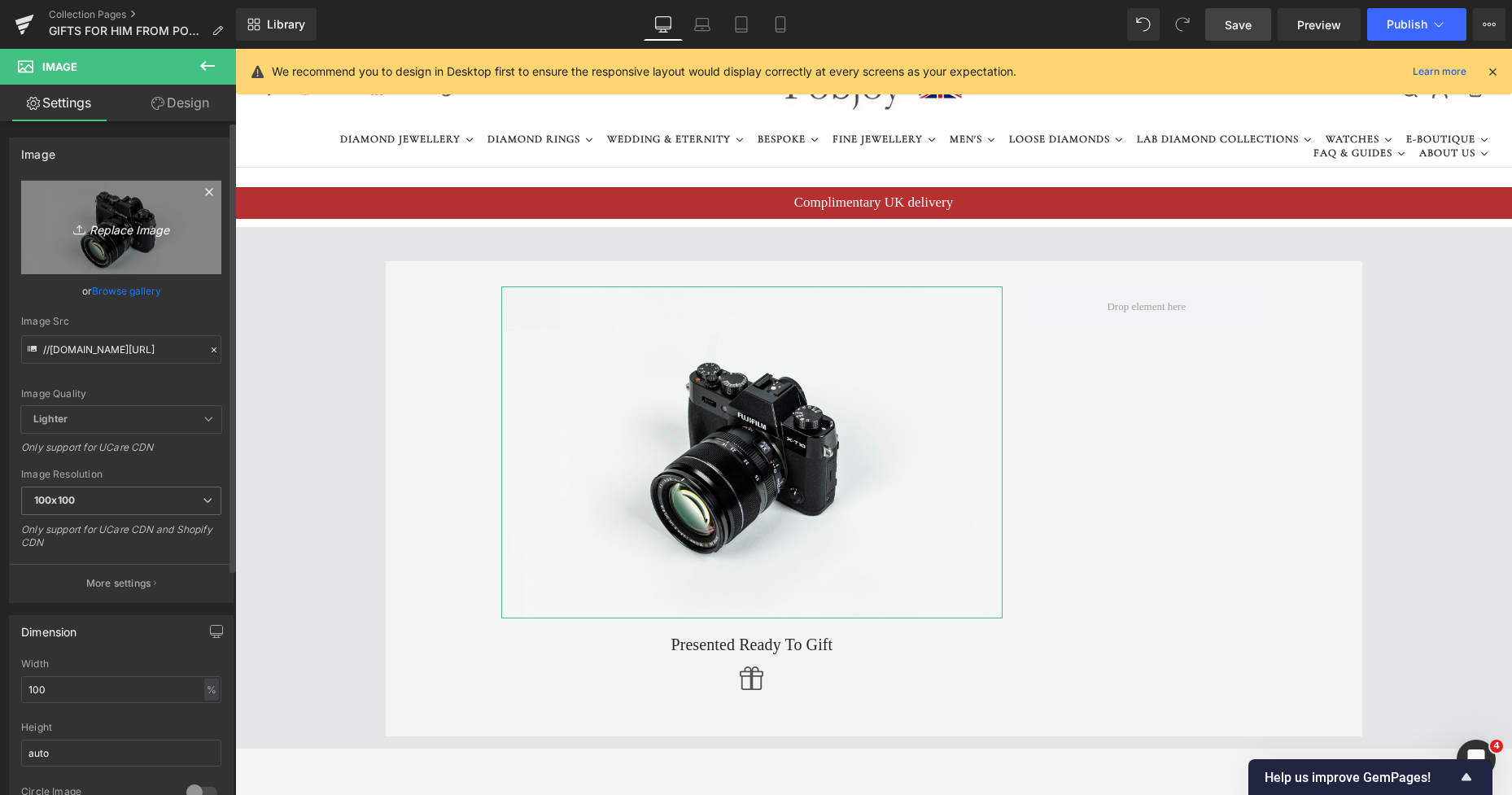
click at [109, 231] on icon "Replace Image" at bounding box center [121, 227] width 130 height 20
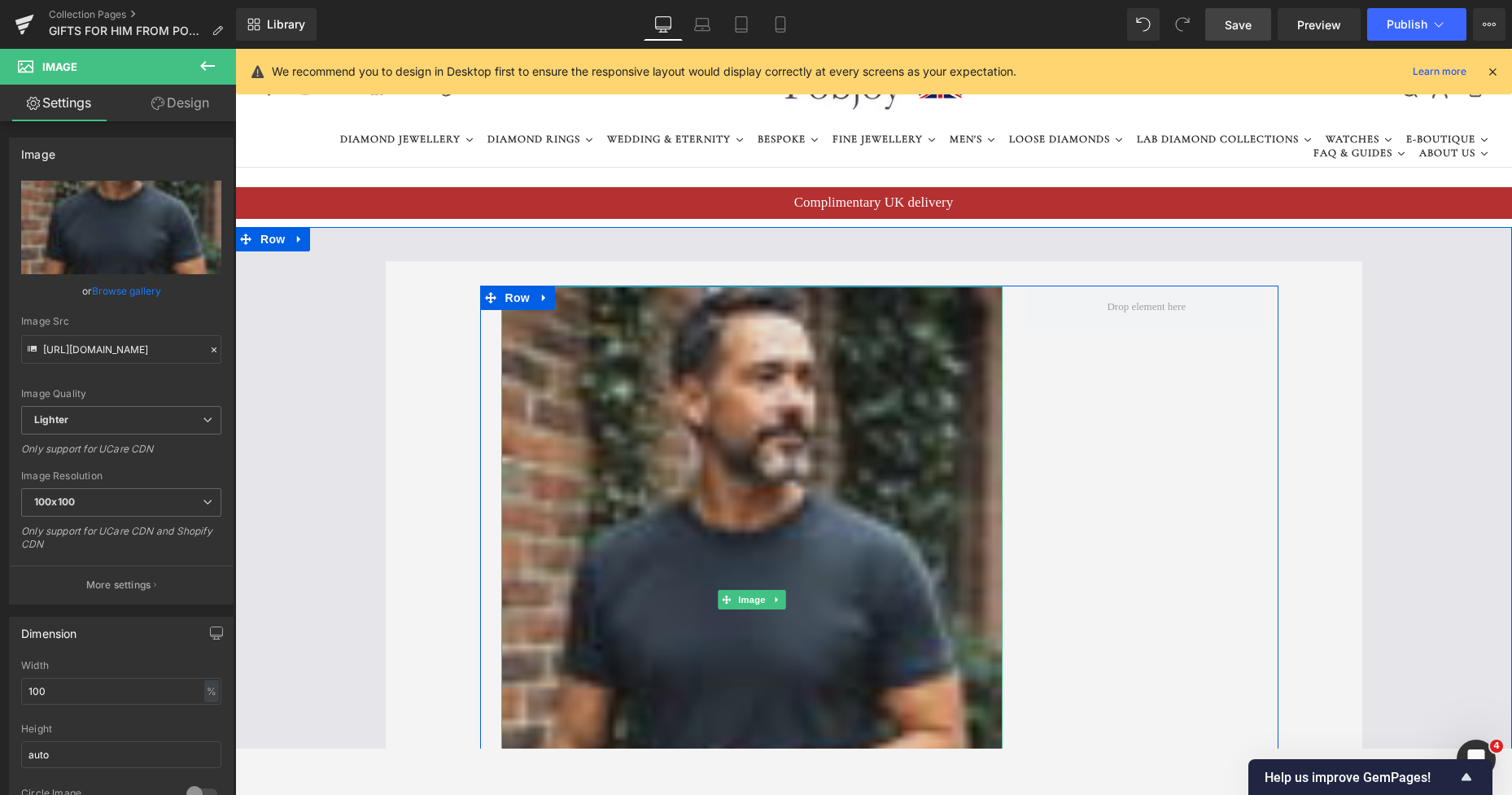
click at [665, 385] on img at bounding box center [752, 599] width 502 height 627
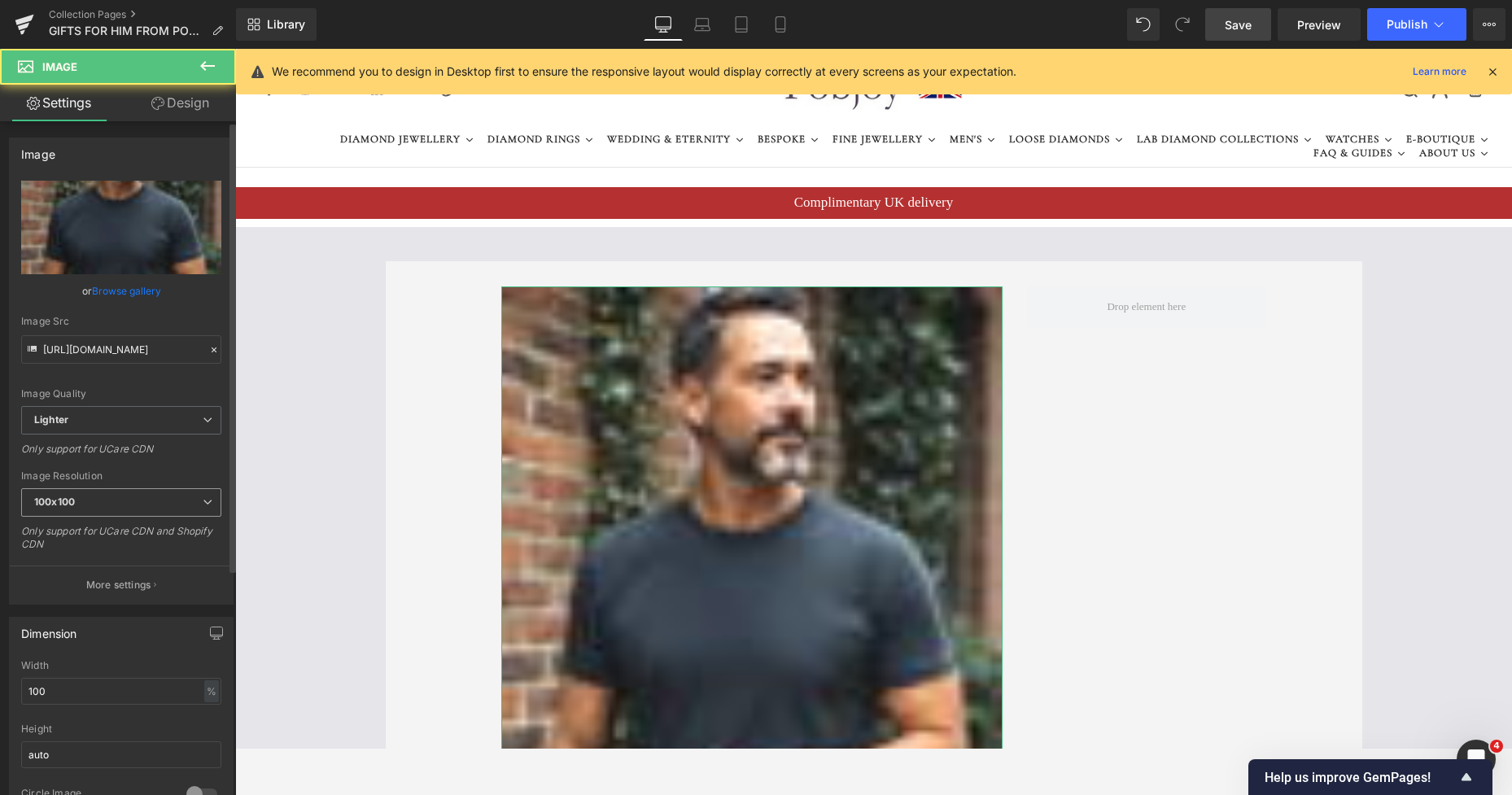
click at [125, 499] on span "100x100" at bounding box center [121, 502] width 200 height 28
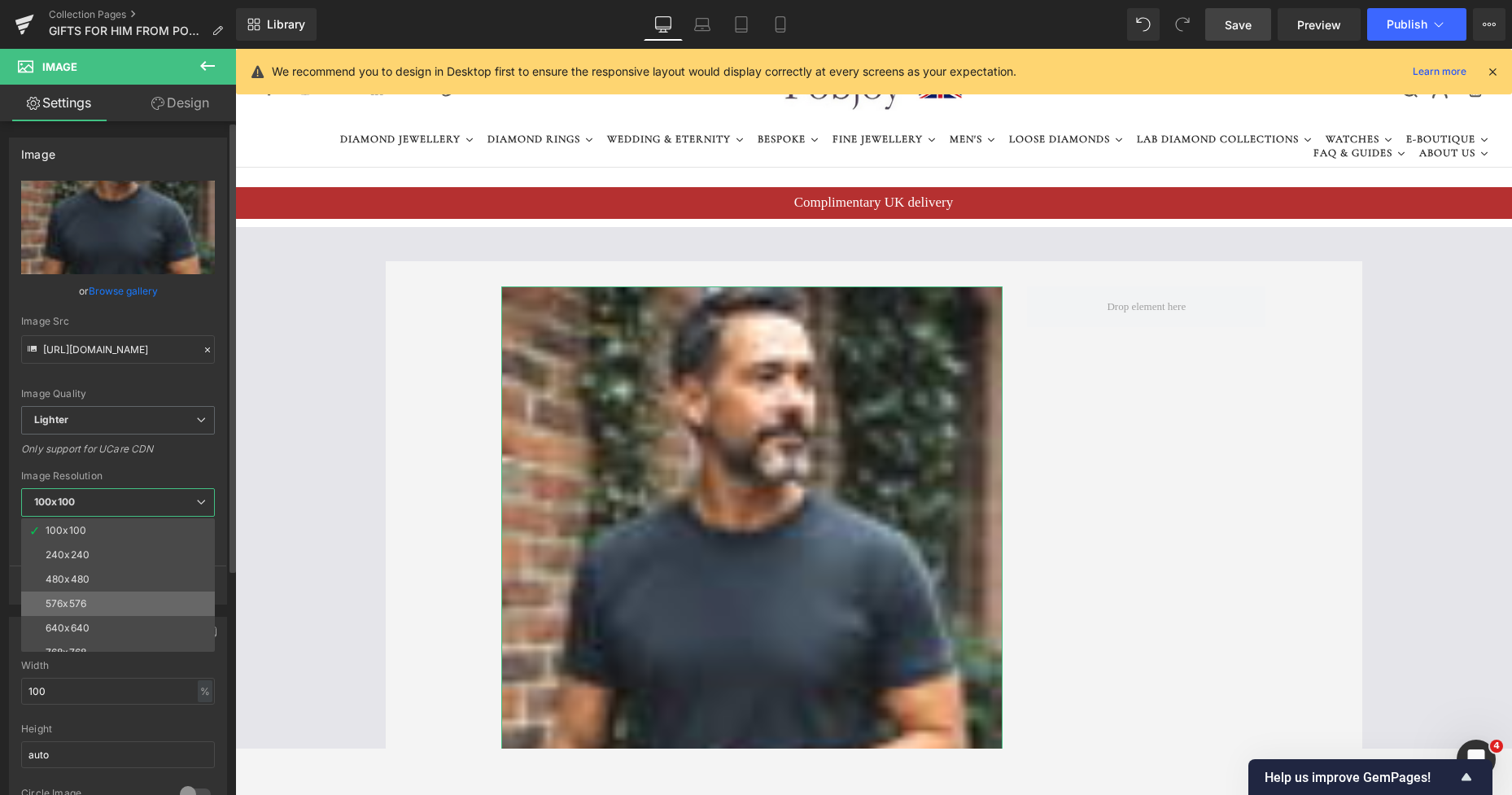
click at [94, 602] on li "576x576" at bounding box center [121, 603] width 201 height 24
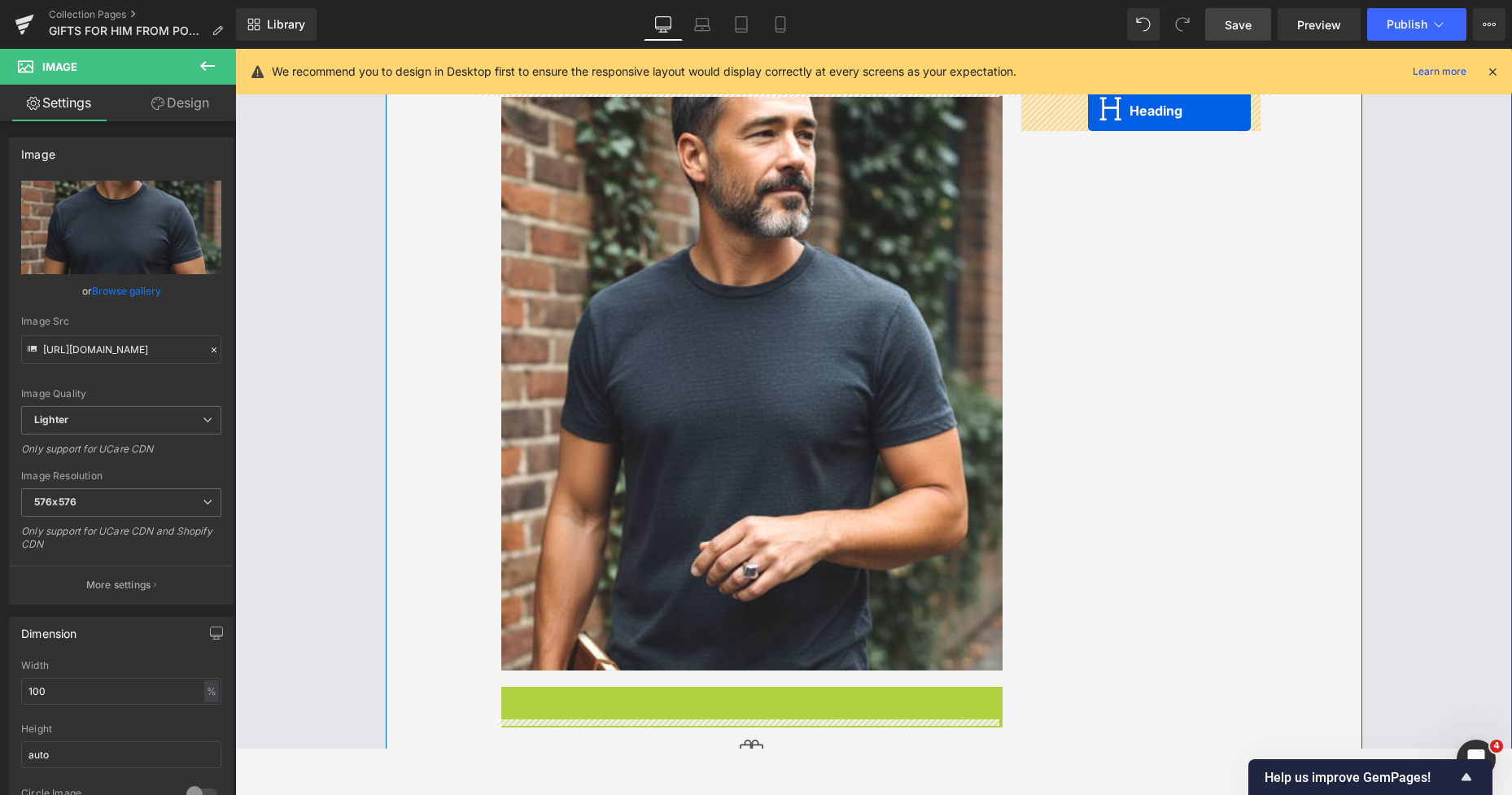
scroll to position [195, 0]
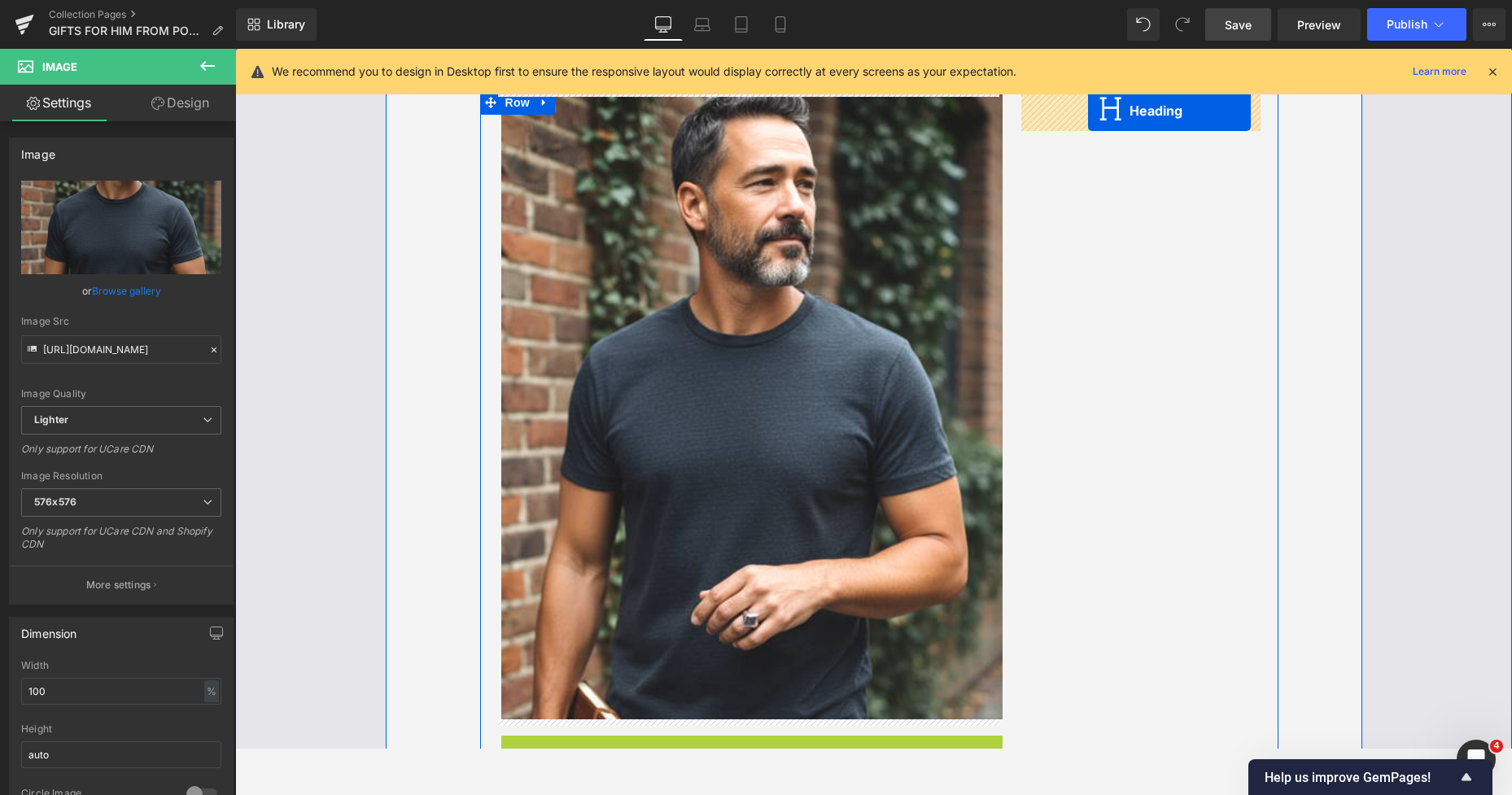
drag, startPoint x: 475, startPoint y: 666, endPoint x: 1171, endPoint y: 289, distance: 791.5
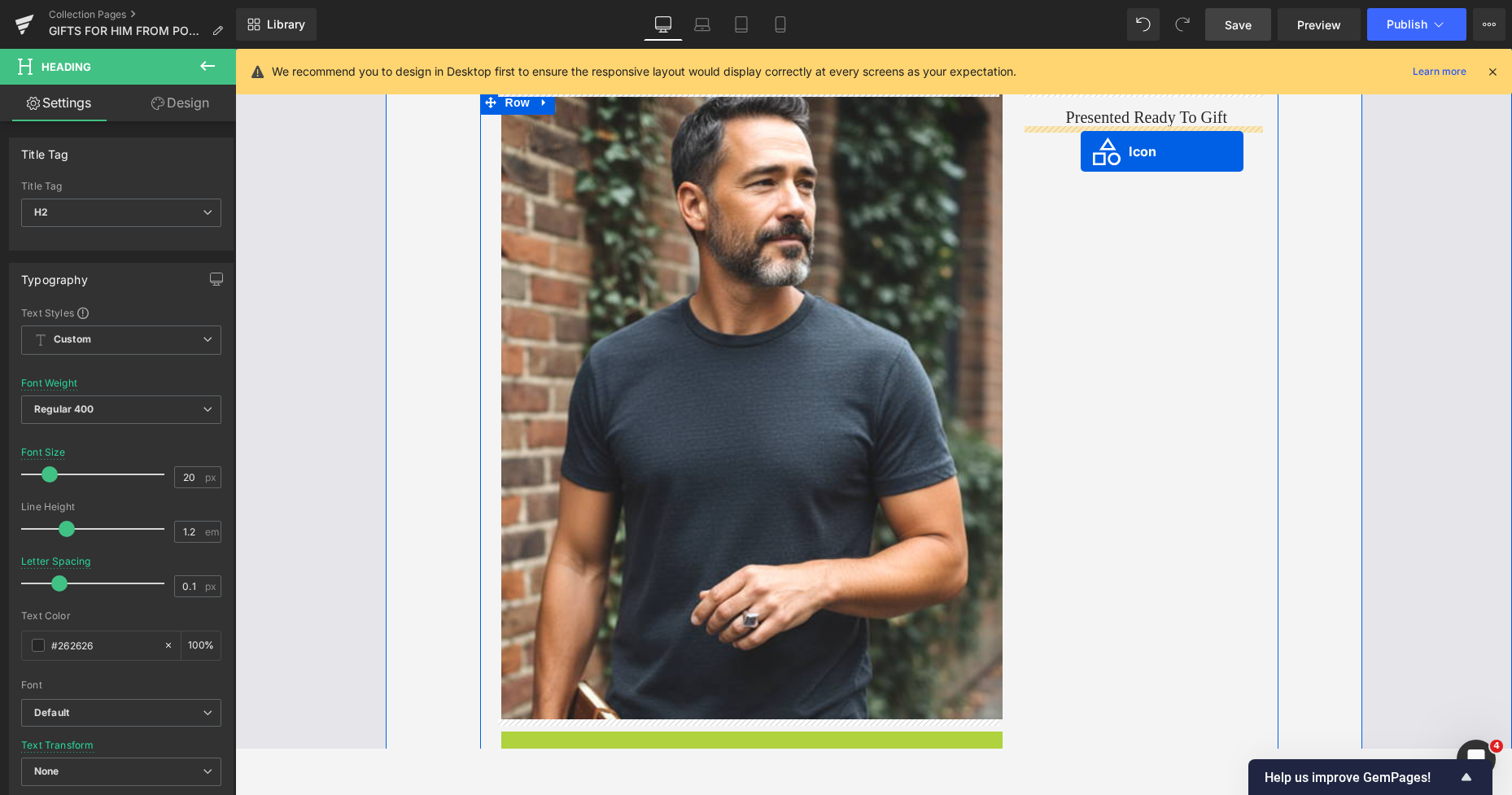
drag, startPoint x: 720, startPoint y: 520, endPoint x: 1081, endPoint y: 151, distance: 516.2
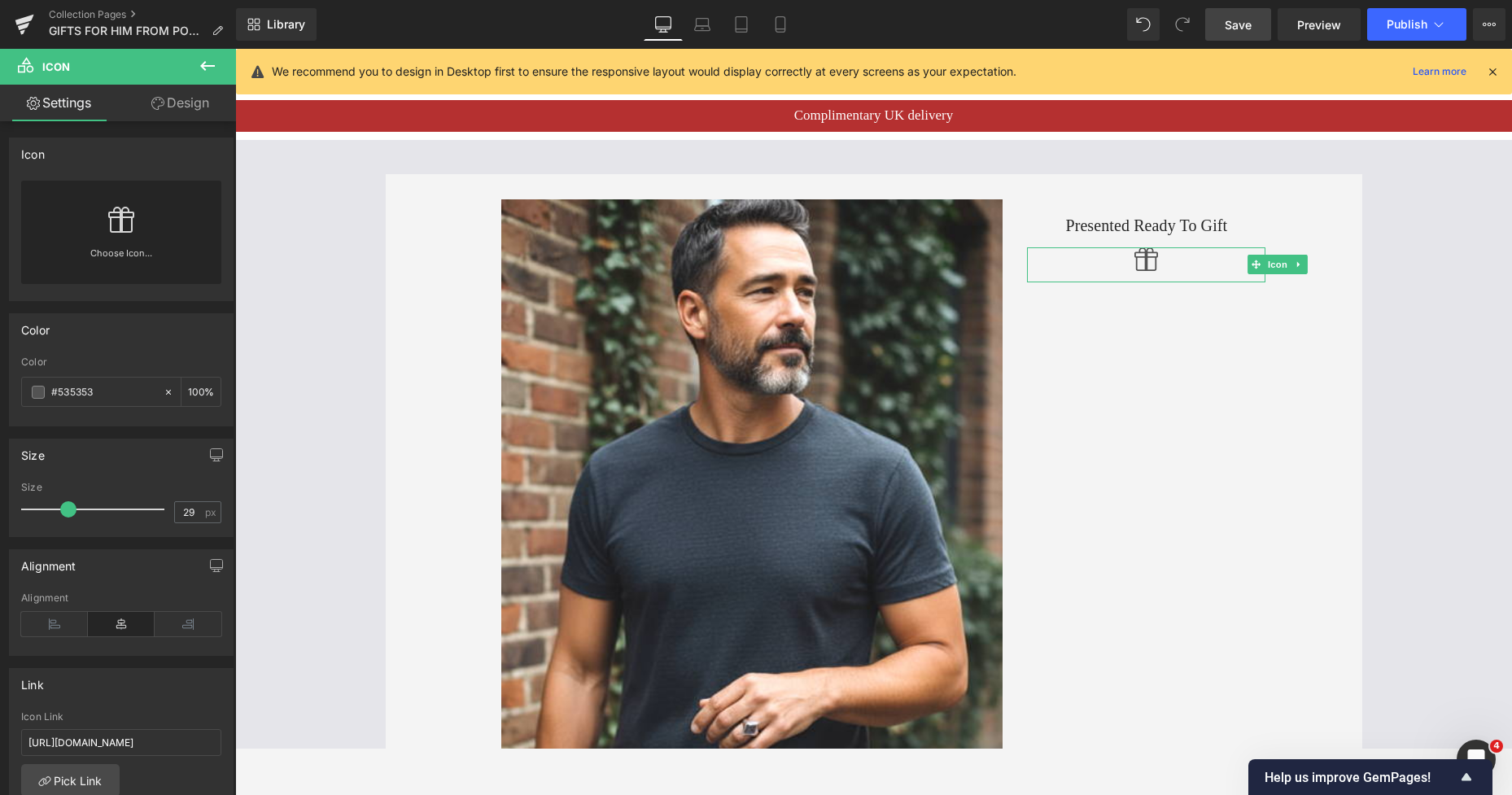
scroll to position [0, 0]
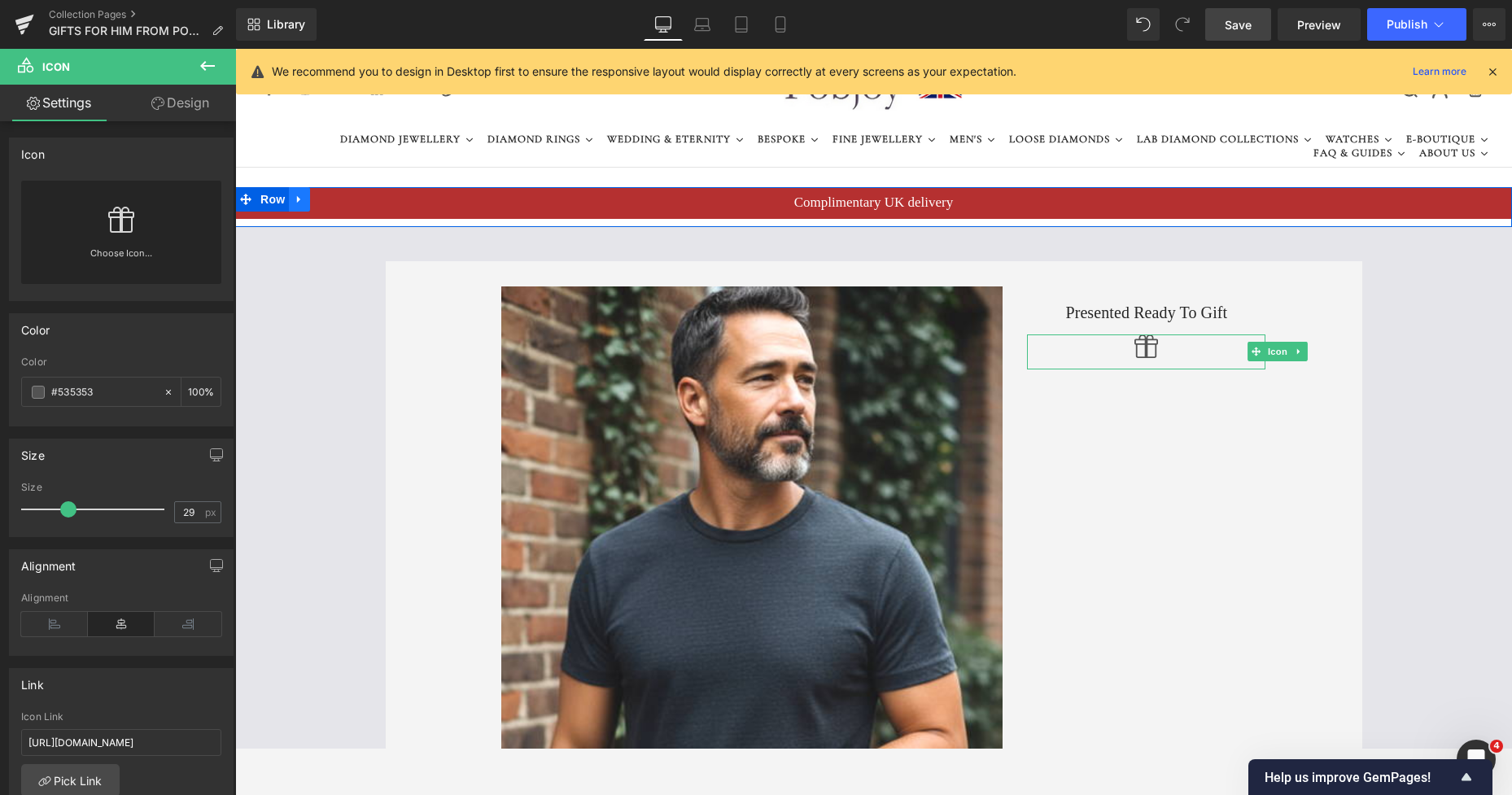
click at [297, 200] on icon at bounding box center [298, 200] width 3 height 8
click at [336, 202] on icon at bounding box center [342, 200] width 12 height 12
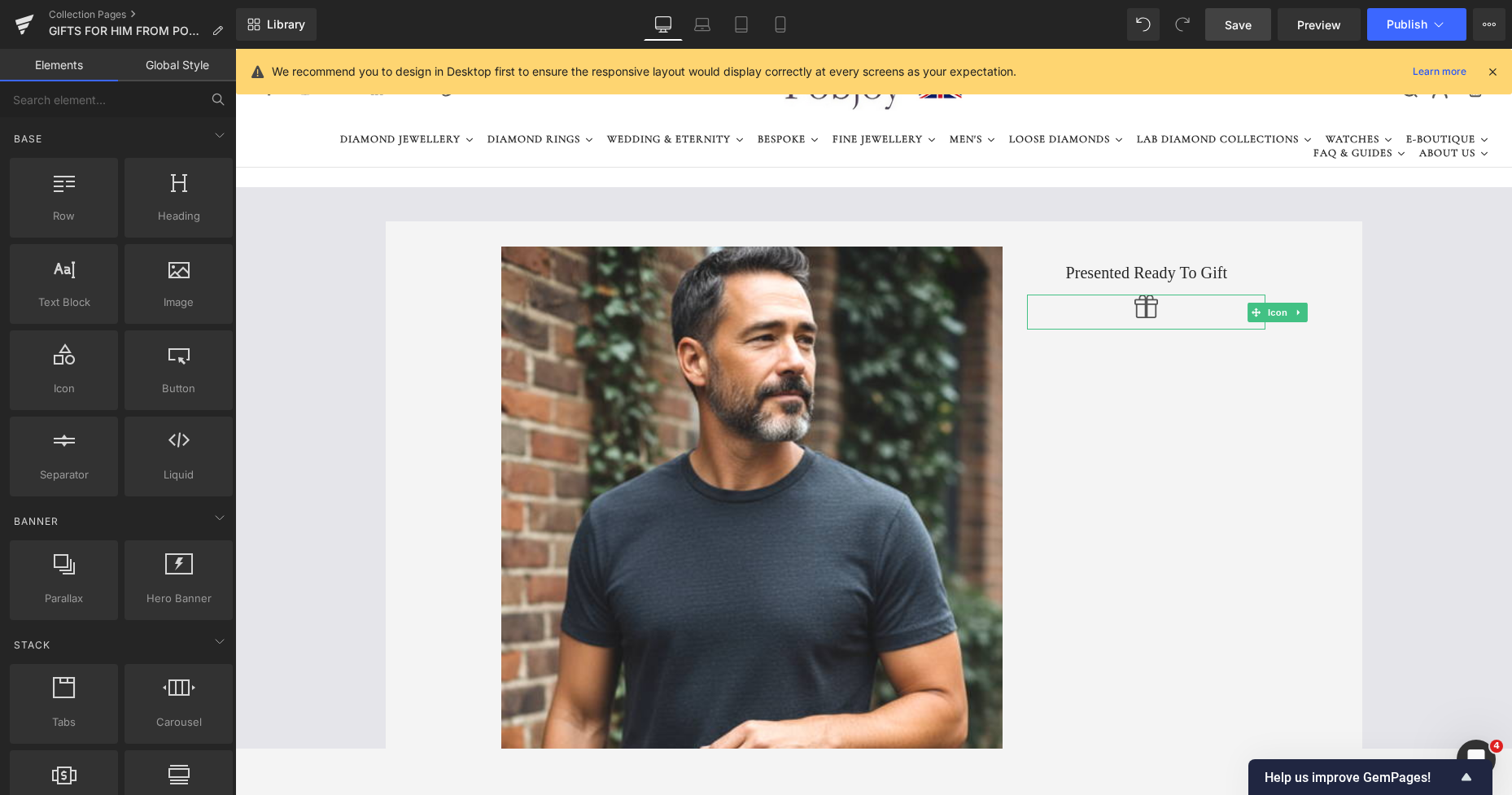
click at [1076, 366] on div "Image Presented Ready To Gift Heading Icon Row" at bounding box center [878, 576] width 798 height 662
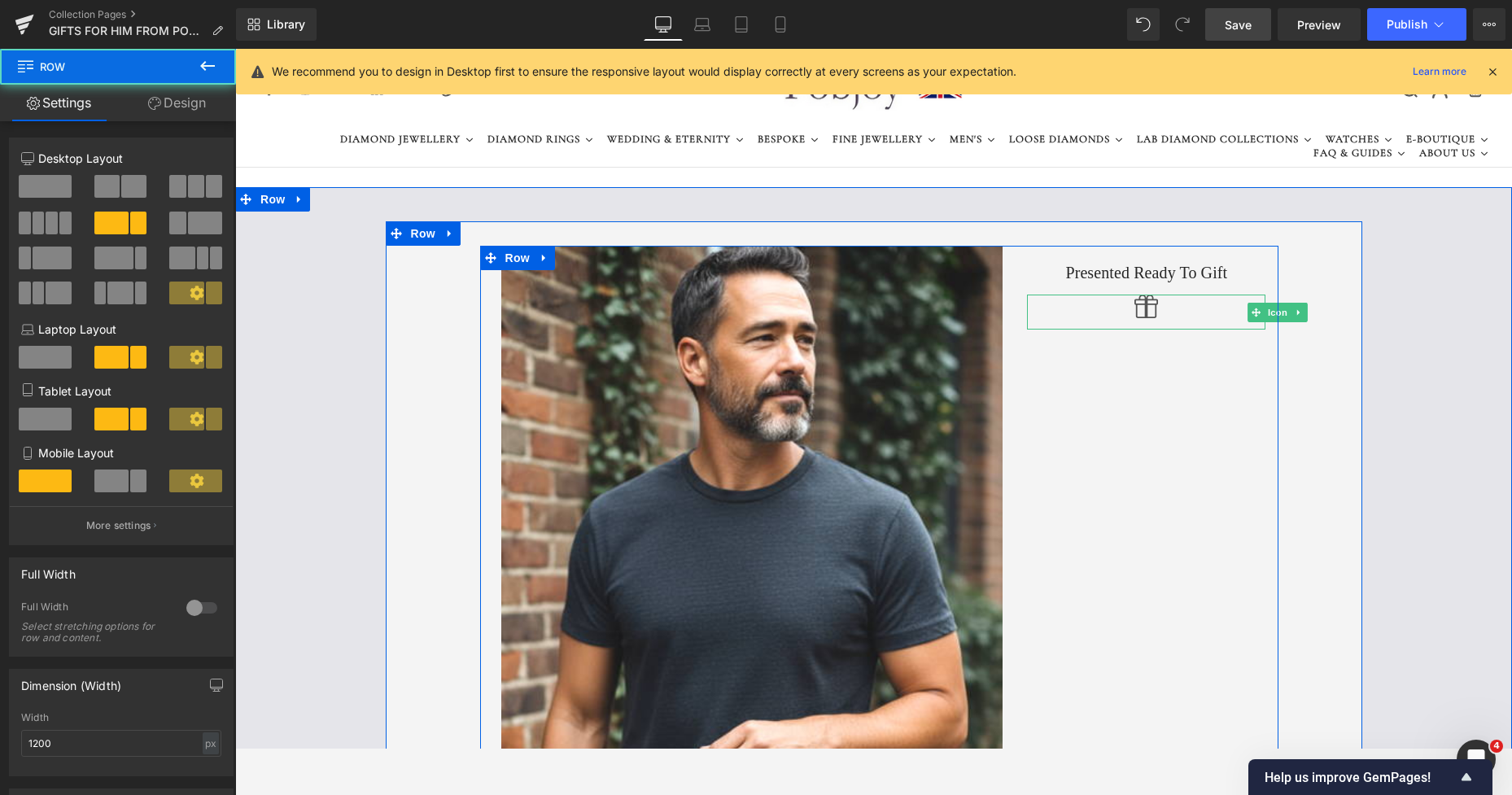
click at [1083, 272] on h2 "Presented Ready To Gift" at bounding box center [1146, 272] width 238 height 19
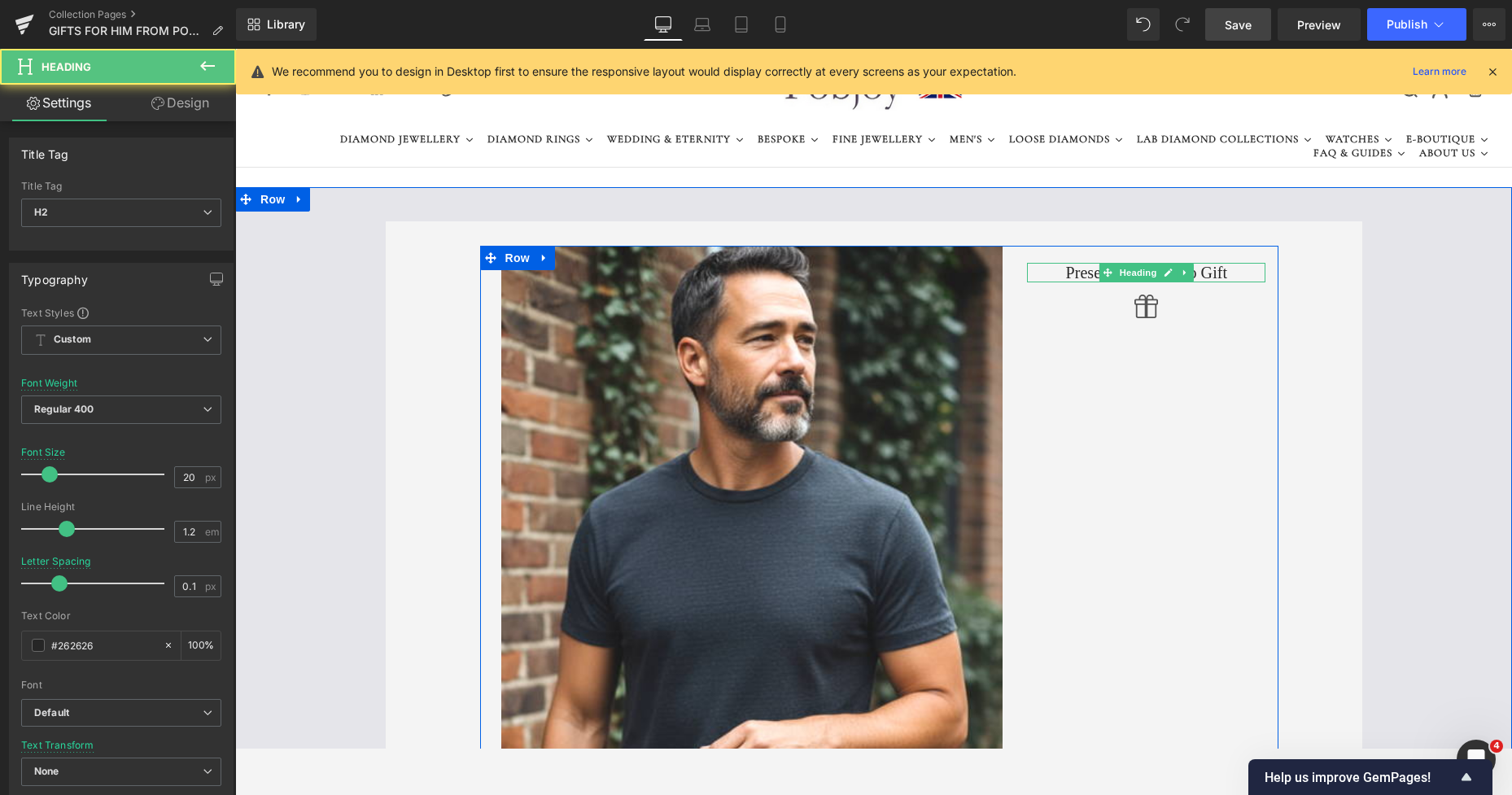
click at [1086, 276] on h2 "Presented Ready To Gift" at bounding box center [1146, 272] width 238 height 19
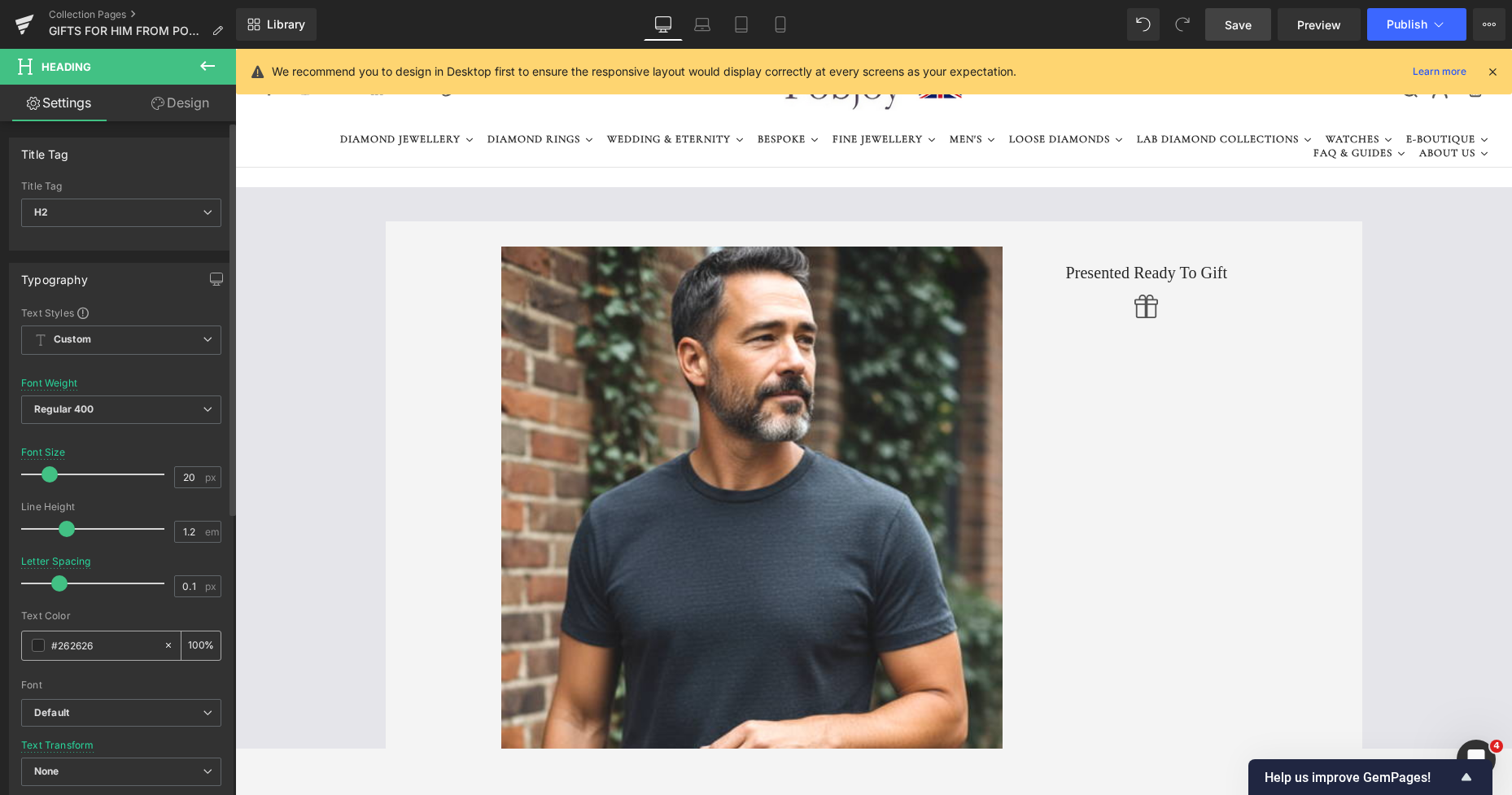
click at [36, 644] on span at bounding box center [38, 645] width 13 height 13
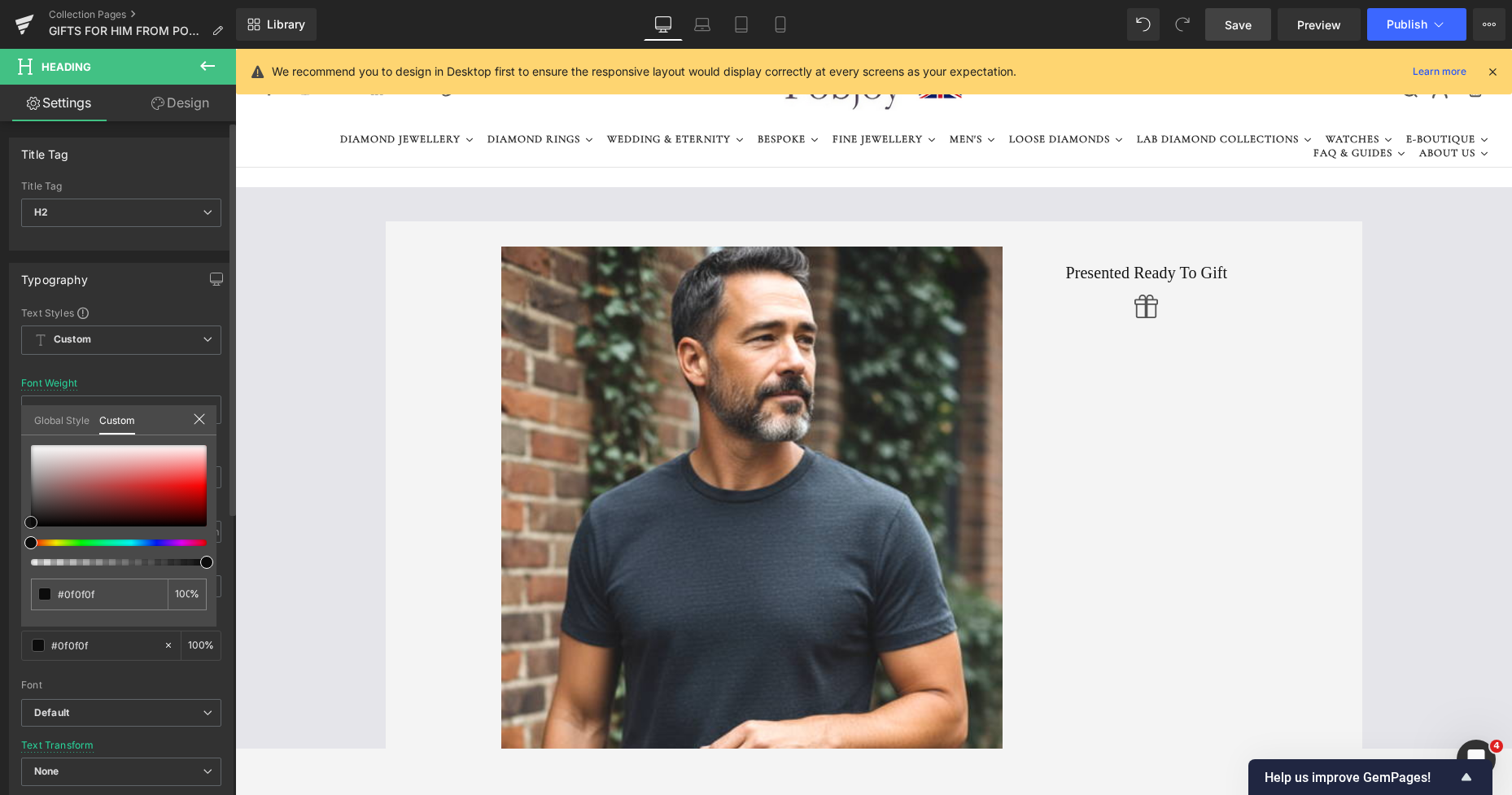
drag, startPoint x: 33, startPoint y: 515, endPoint x: 25, endPoint y: 524, distance: 12.0
click at [25, 524] on span at bounding box center [30, 522] width 13 height 13
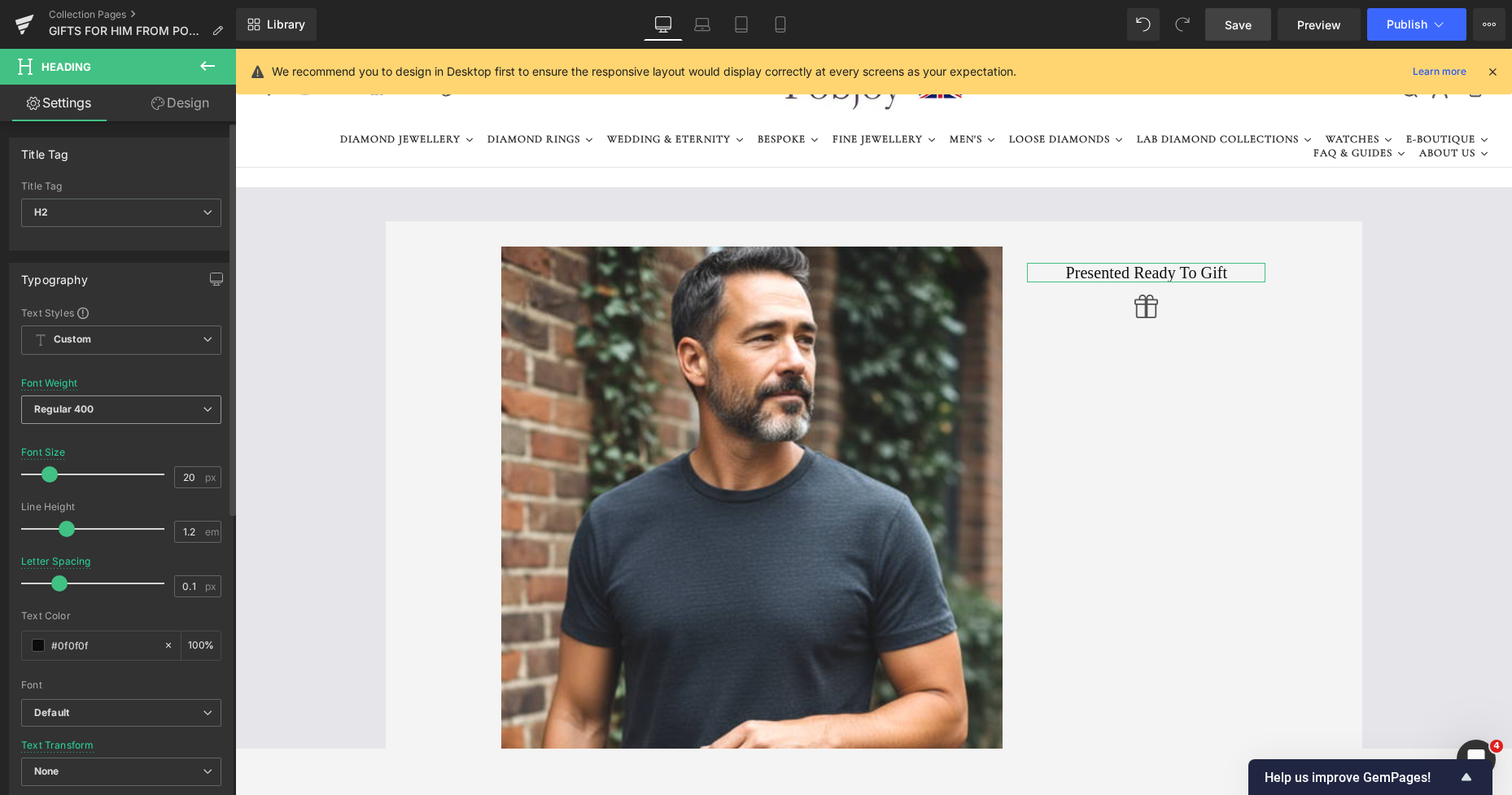
click at [164, 418] on span "Regular 400" at bounding box center [121, 409] width 200 height 28
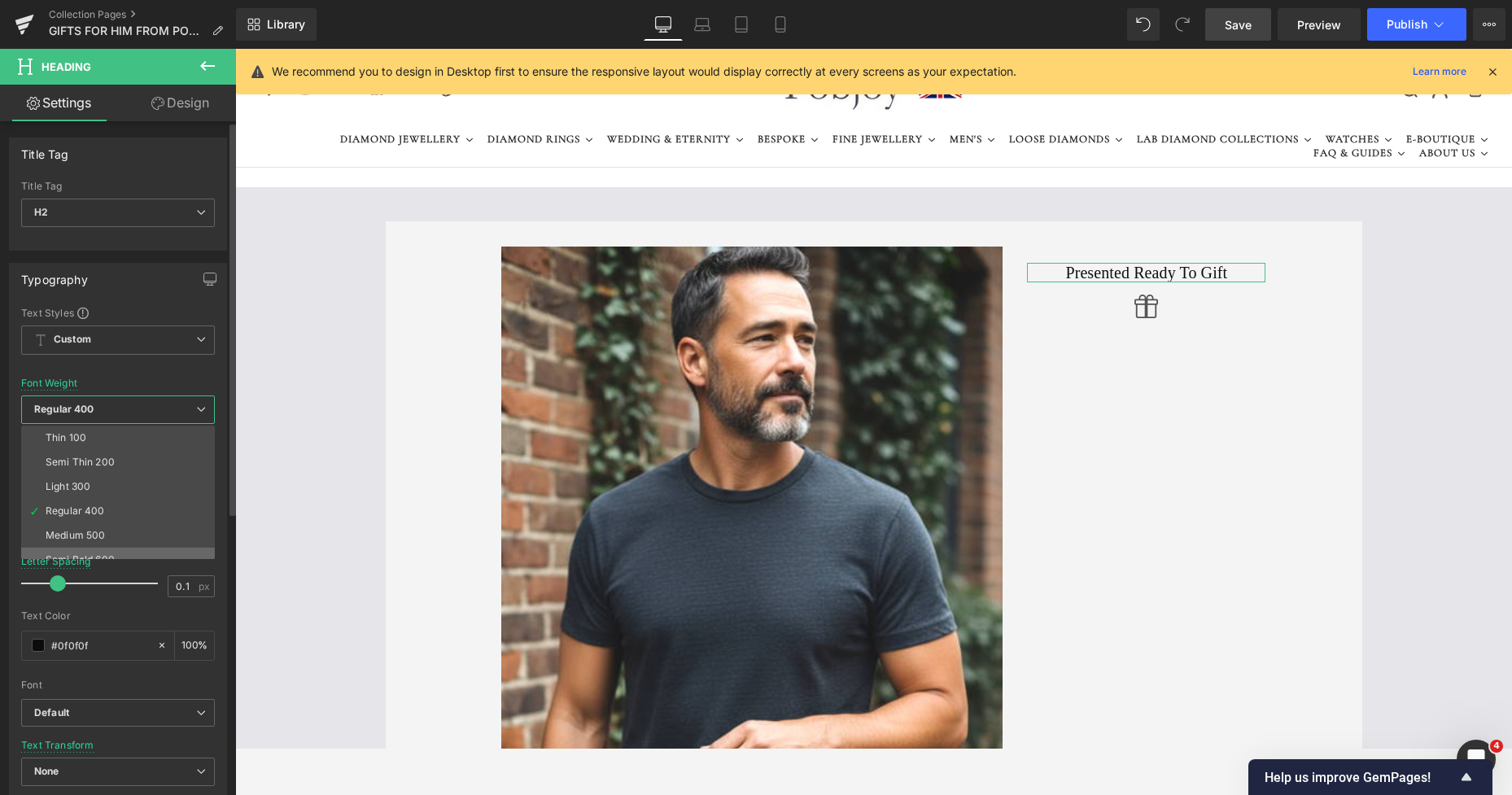
click at [98, 556] on div "Semi Bold 600" at bounding box center [79, 560] width 69 height 12
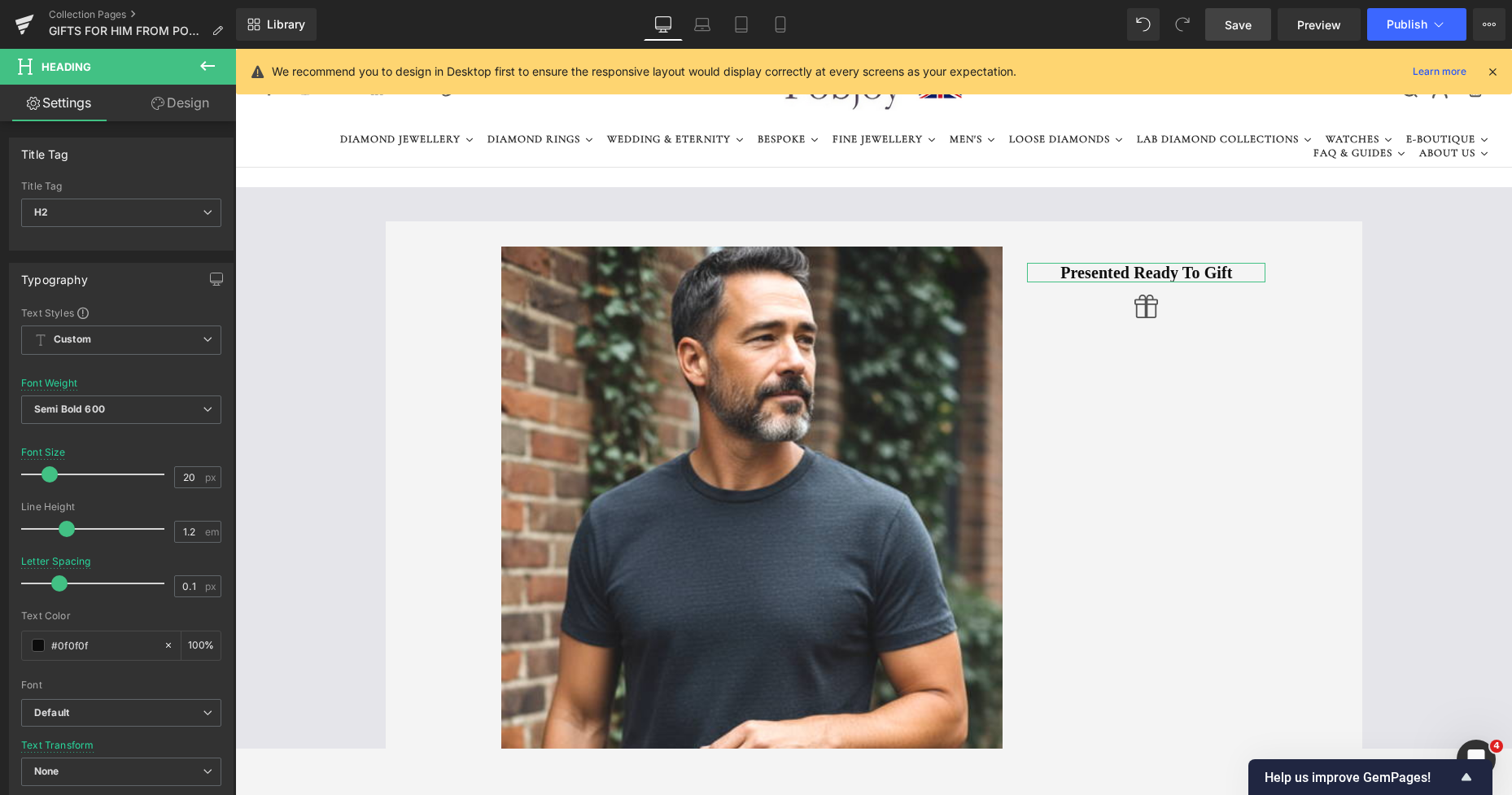
click at [194, 111] on link "Design" at bounding box center [180, 103] width 118 height 37
click at [0, 0] on div "Spacing" at bounding box center [0, 0] width 0 height 0
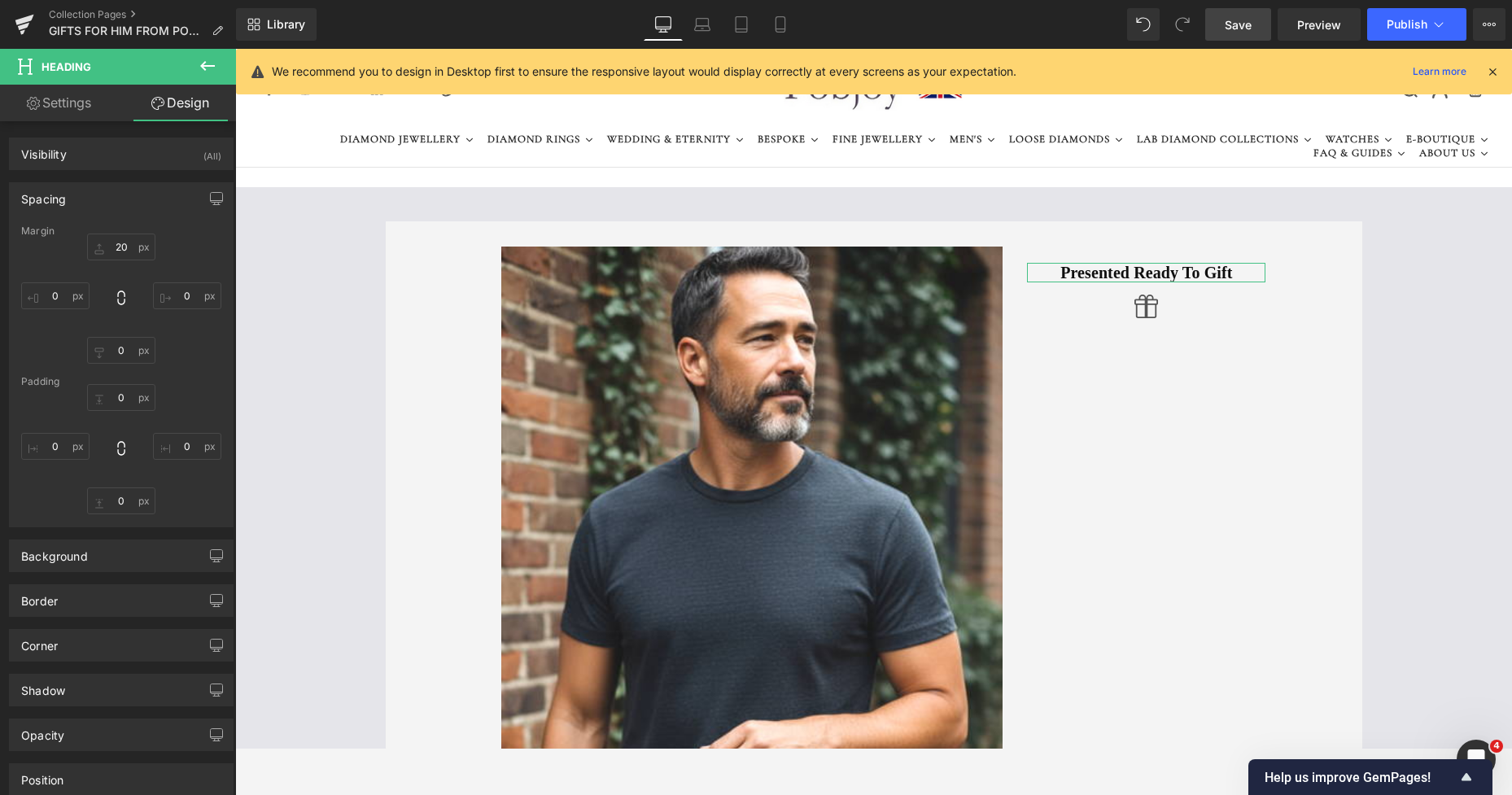
click at [77, 195] on div "Spacing" at bounding box center [121, 199] width 223 height 31
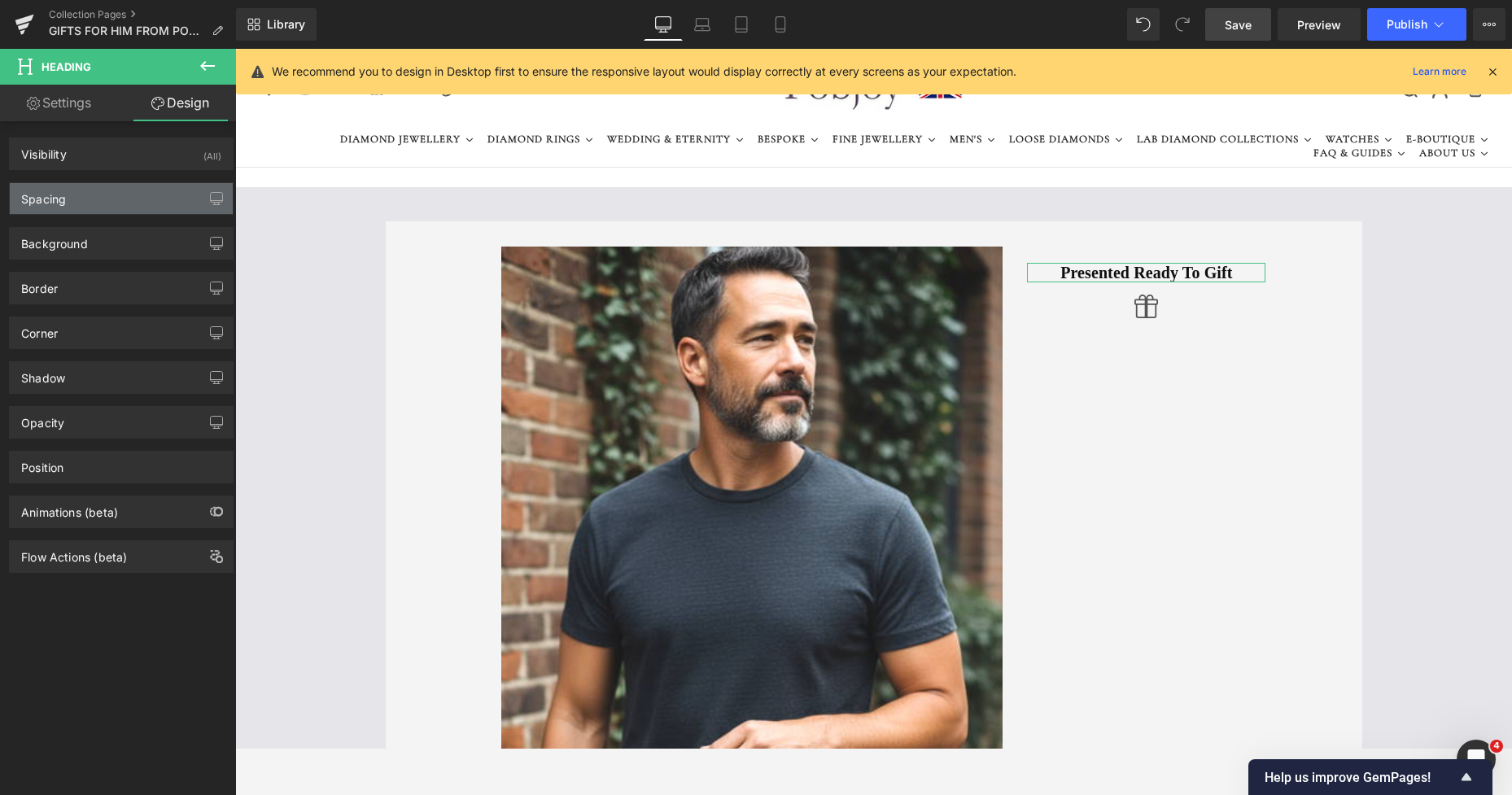
click at [77, 195] on div "Spacing" at bounding box center [121, 199] width 223 height 31
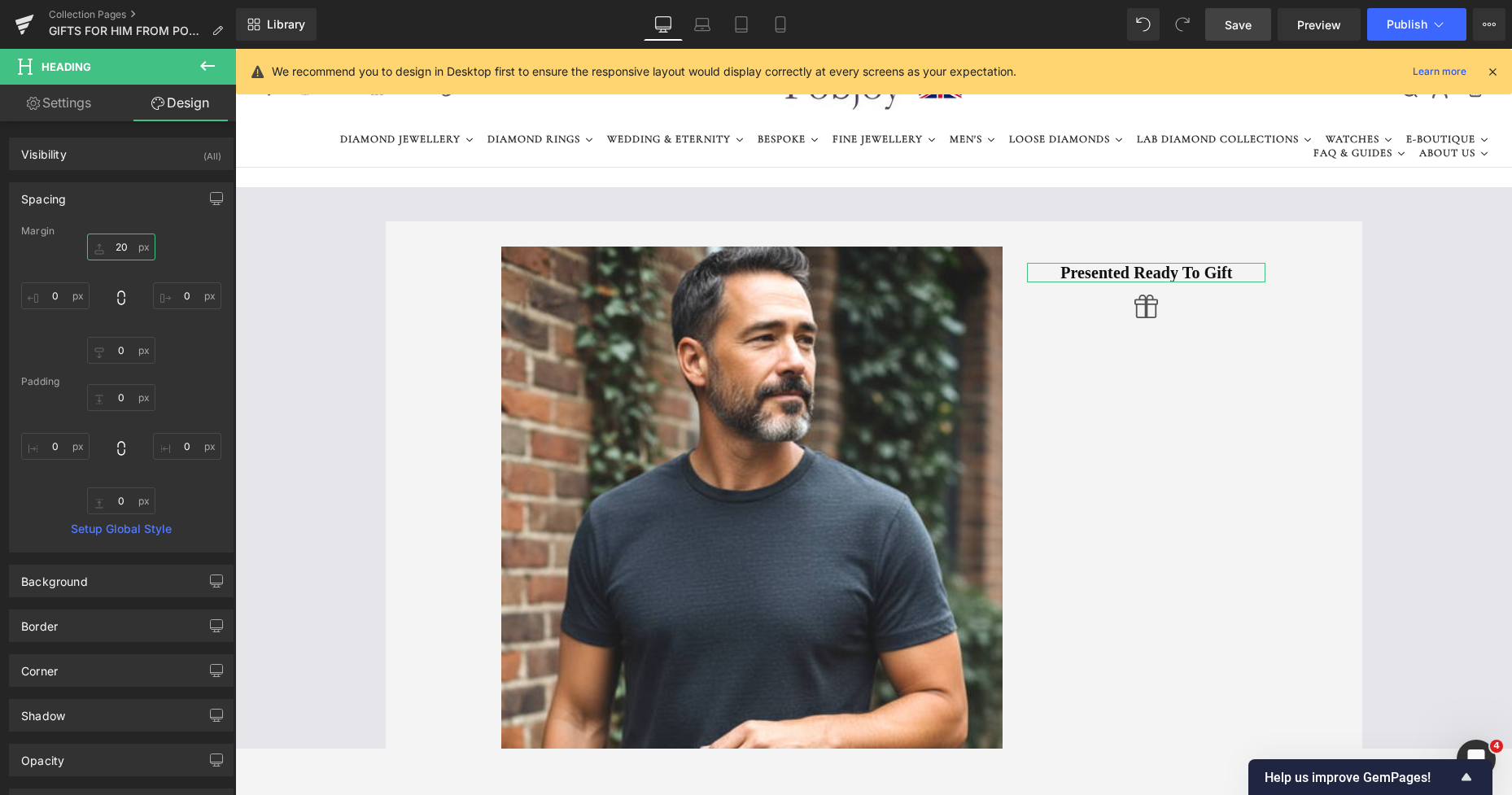
click at [113, 250] on input "20" at bounding box center [121, 247] width 69 height 27
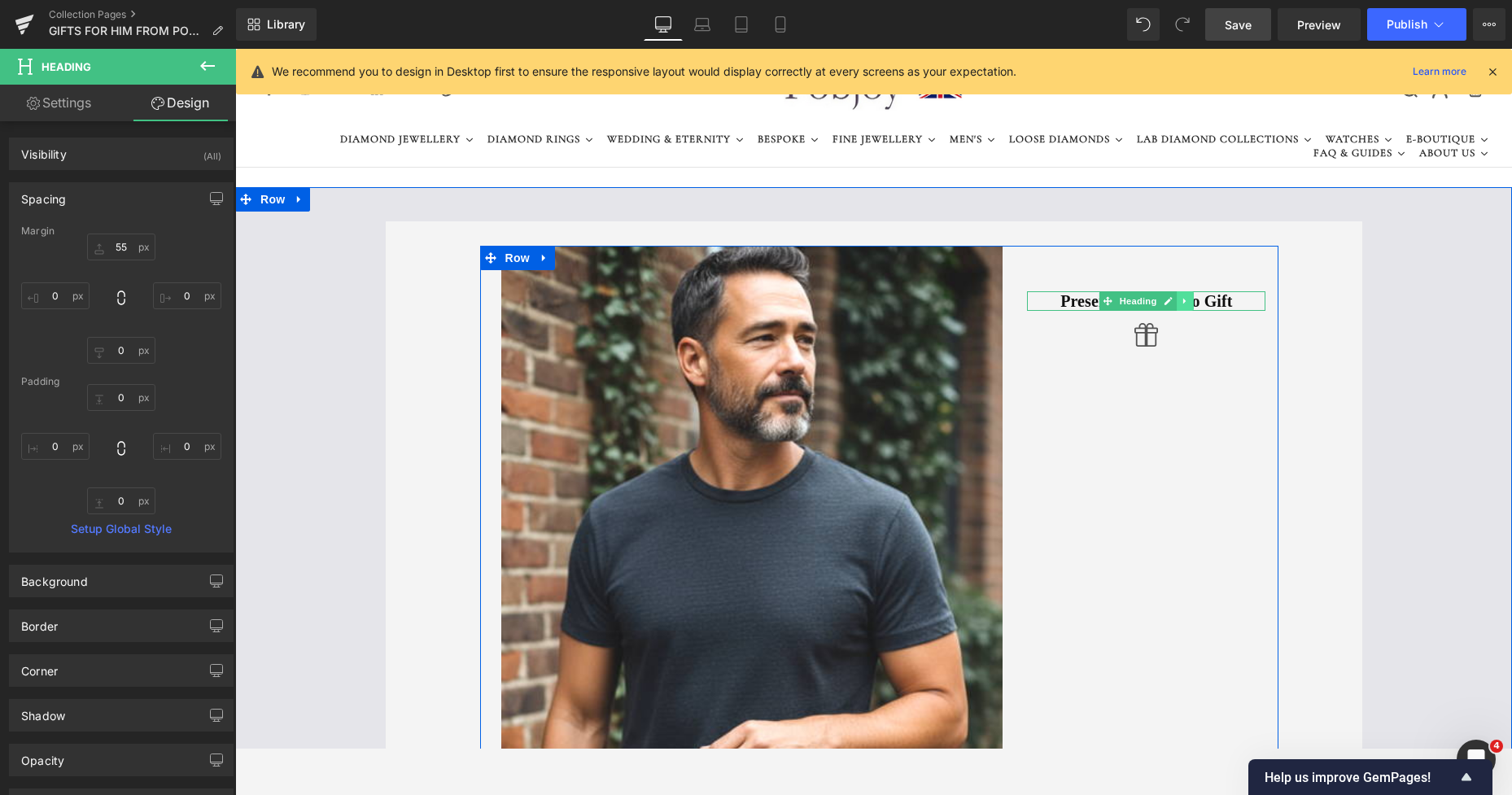
click at [1177, 295] on link at bounding box center [1185, 302] width 17 height 19
click at [1173, 302] on icon at bounding box center [1177, 301] width 9 height 9
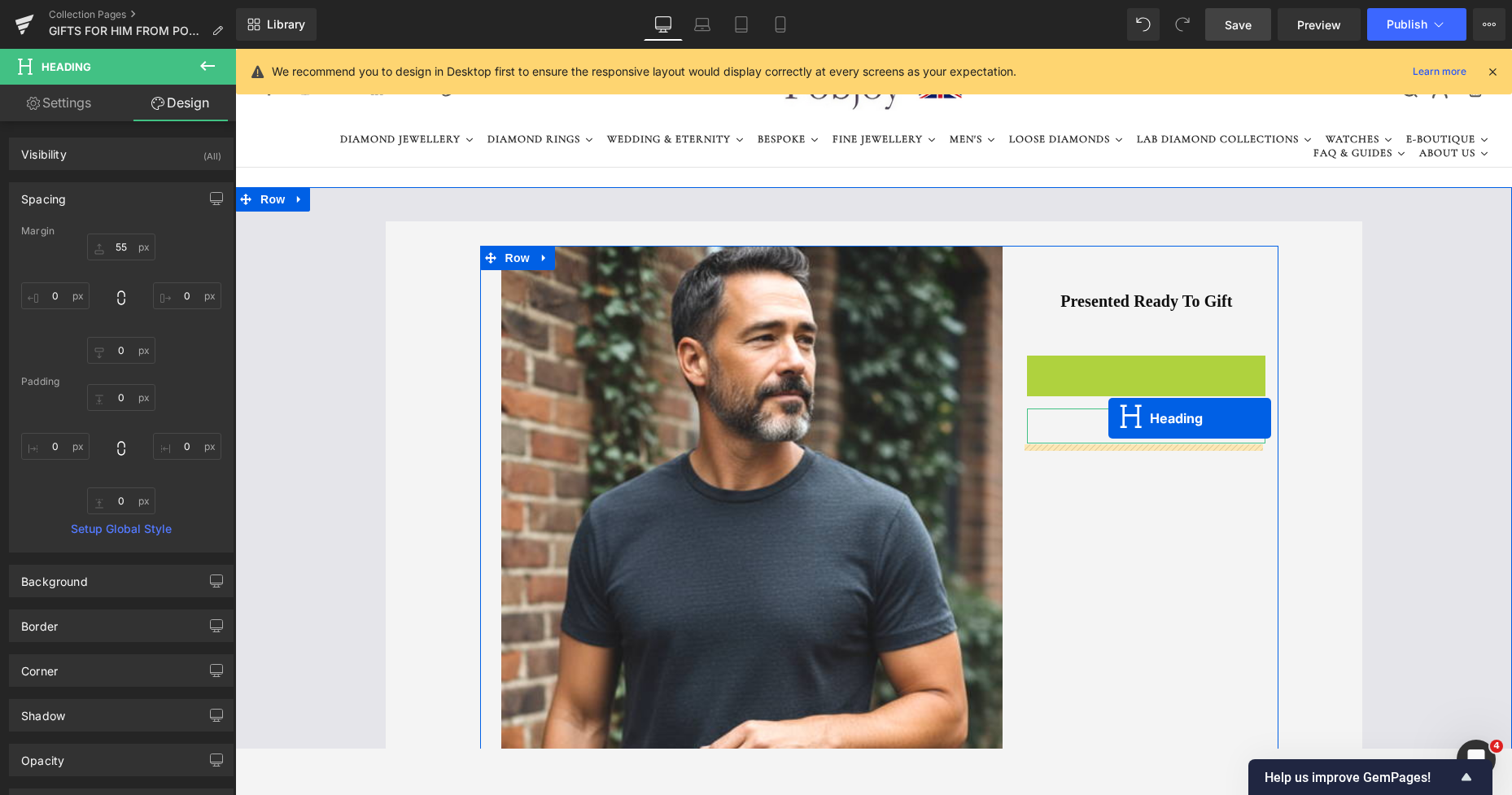
drag, startPoint x: 1106, startPoint y: 369, endPoint x: 1108, endPoint y: 418, distance: 49.0
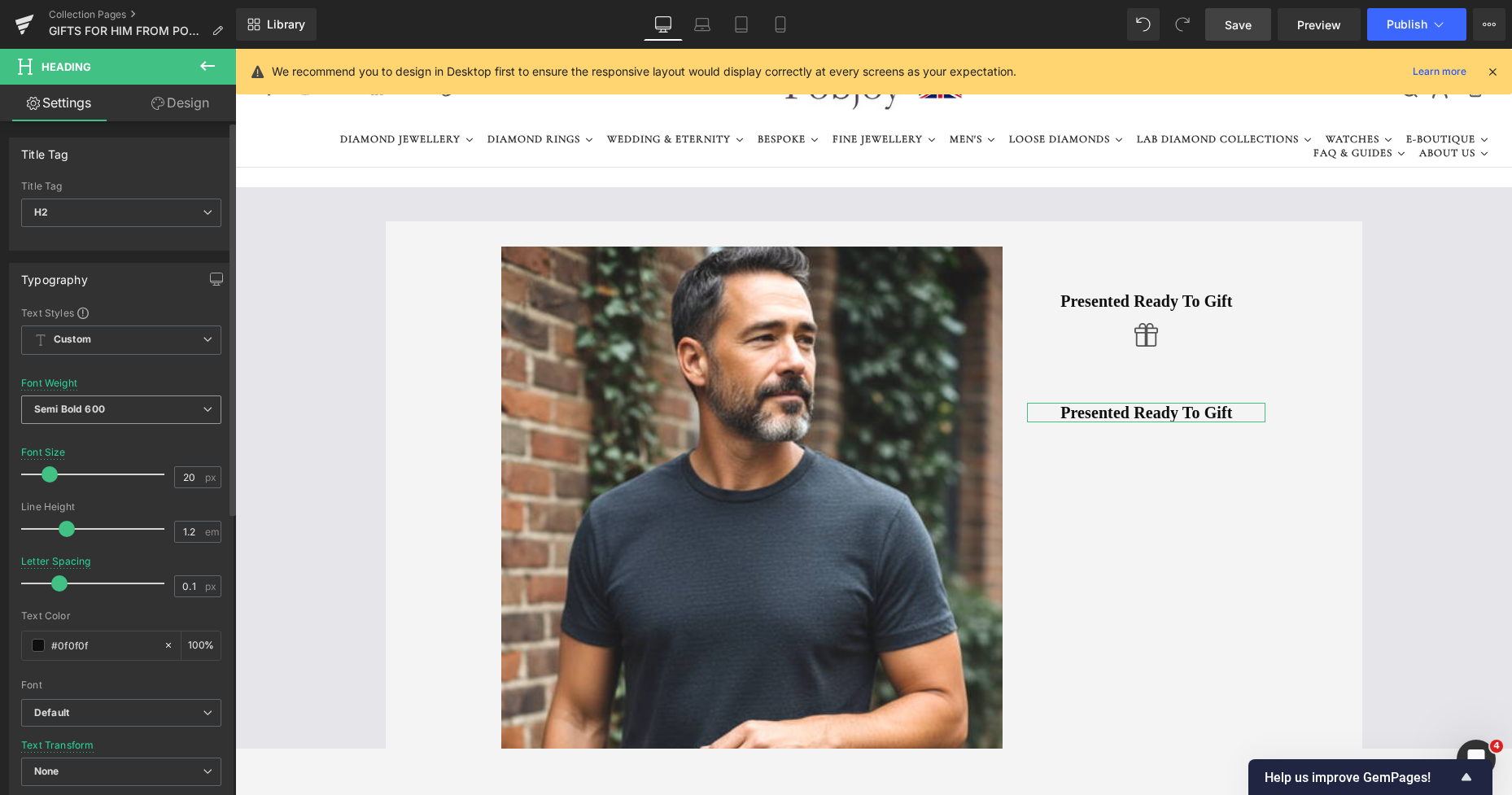
click at [176, 418] on span "Semi Bold 600" at bounding box center [121, 409] width 200 height 28
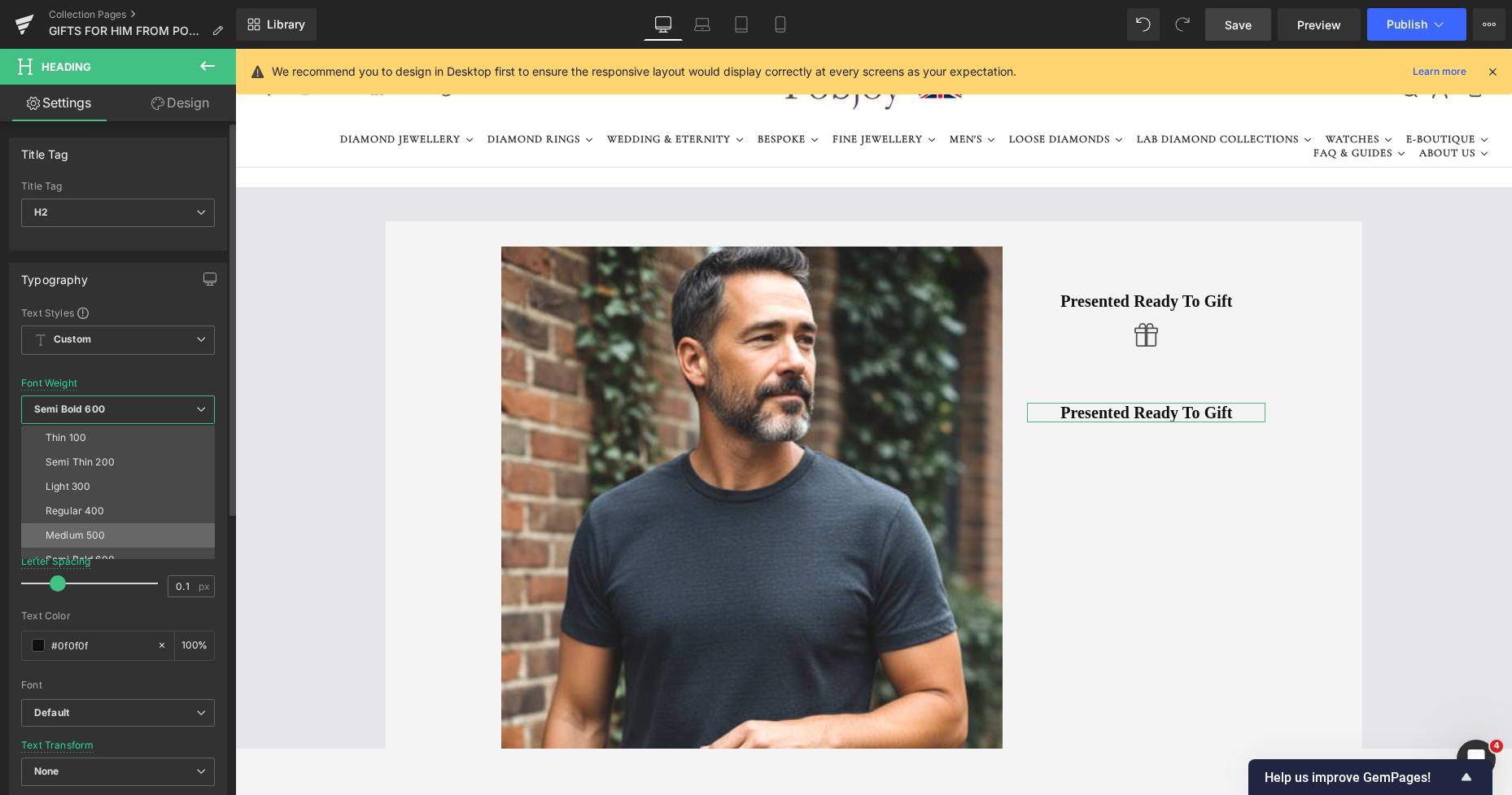
click at [94, 535] on div "Medium 500" at bounding box center [75, 535] width 59 height 12
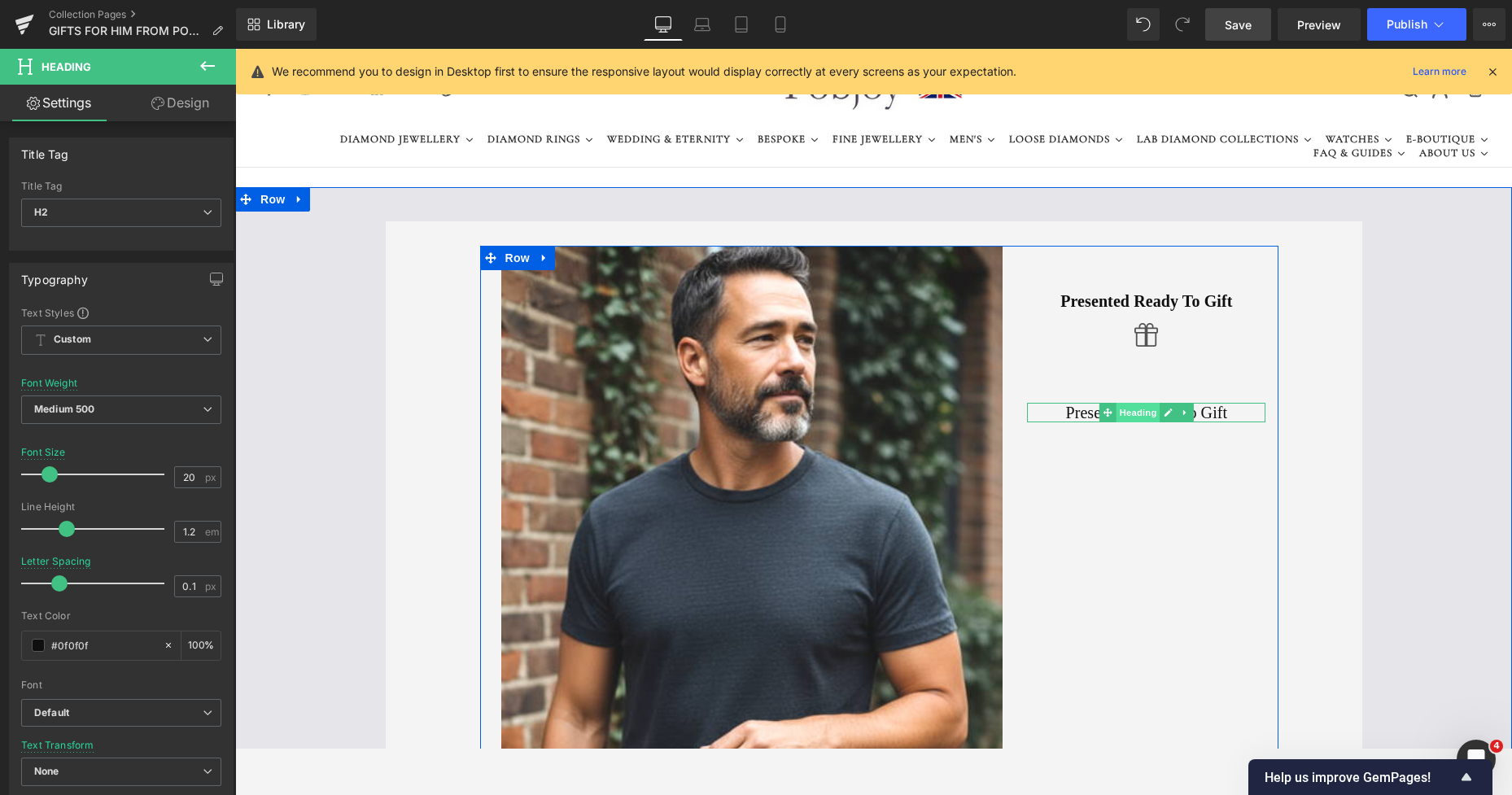
click at [1130, 417] on span "Heading" at bounding box center [1137, 413] width 44 height 19
click at [1056, 418] on h2 "Presented Ready To Gift" at bounding box center [1146, 413] width 238 height 19
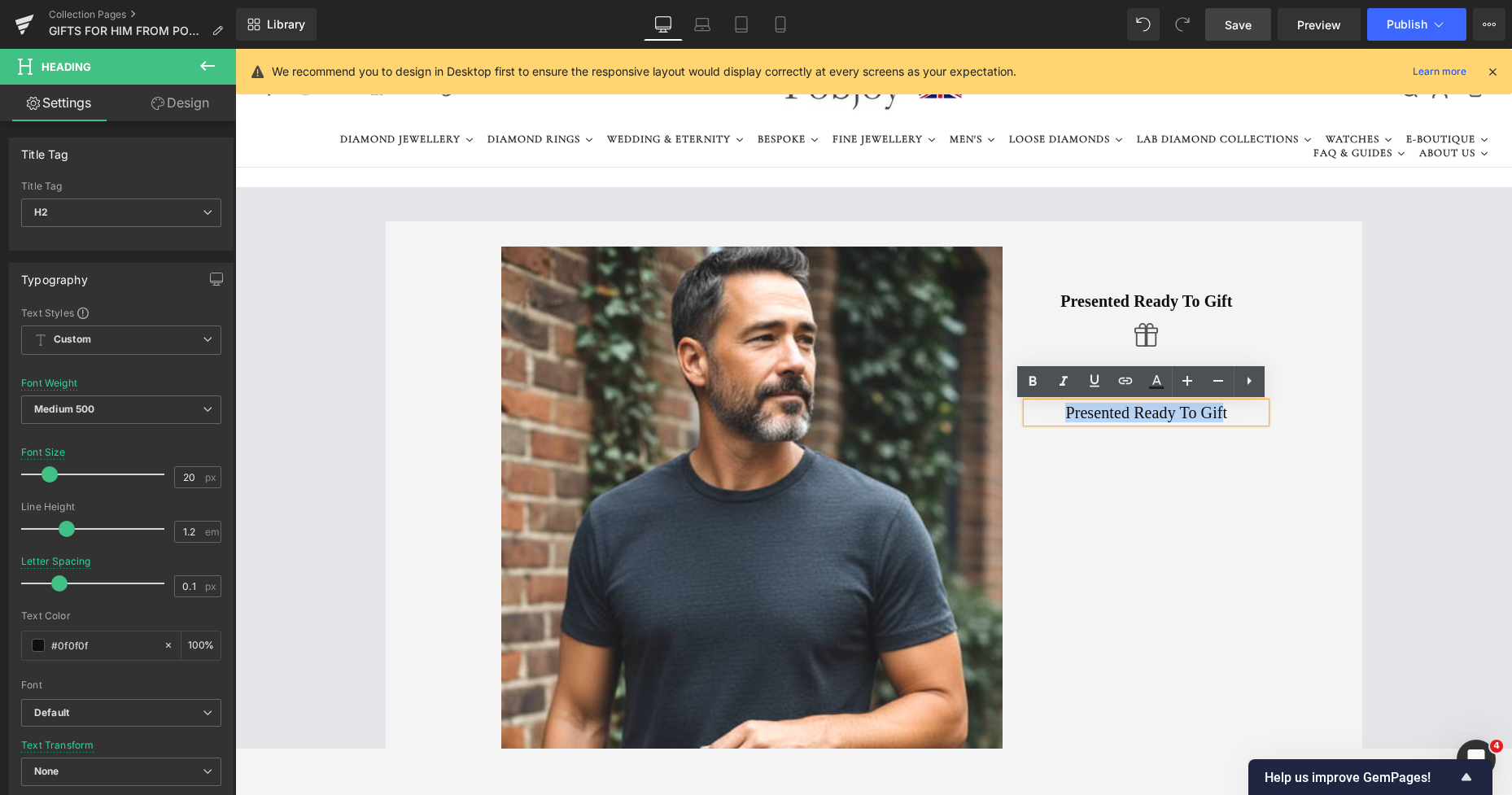
drag, startPoint x: 1056, startPoint y: 416, endPoint x: 1216, endPoint y: 408, distance: 160.2
click at [1216, 408] on h2 "Presented Ready To Gift" at bounding box center [1146, 413] width 238 height 19
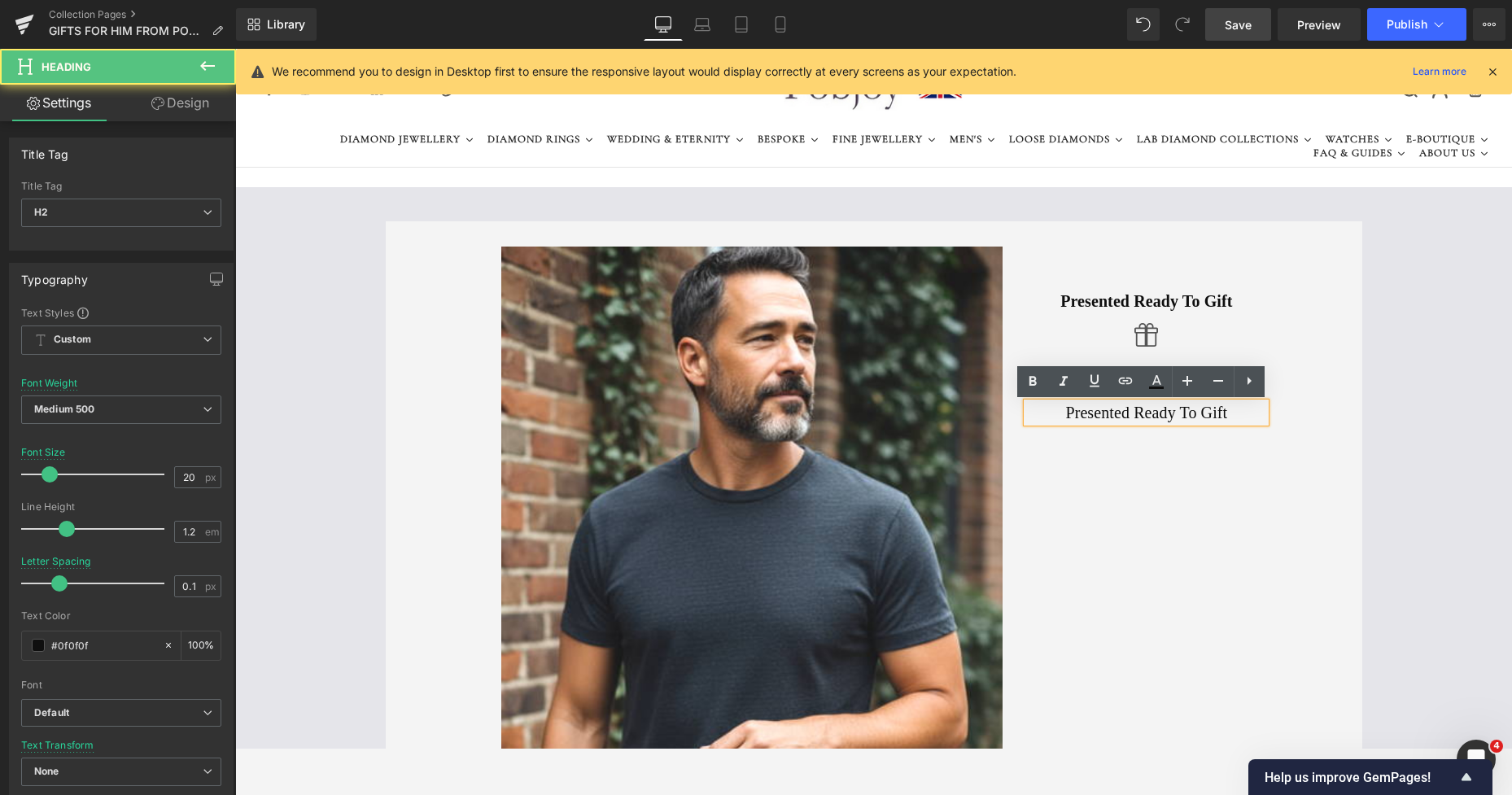
click at [1220, 408] on h2 "Presented Ready To Gift" at bounding box center [1146, 413] width 238 height 19
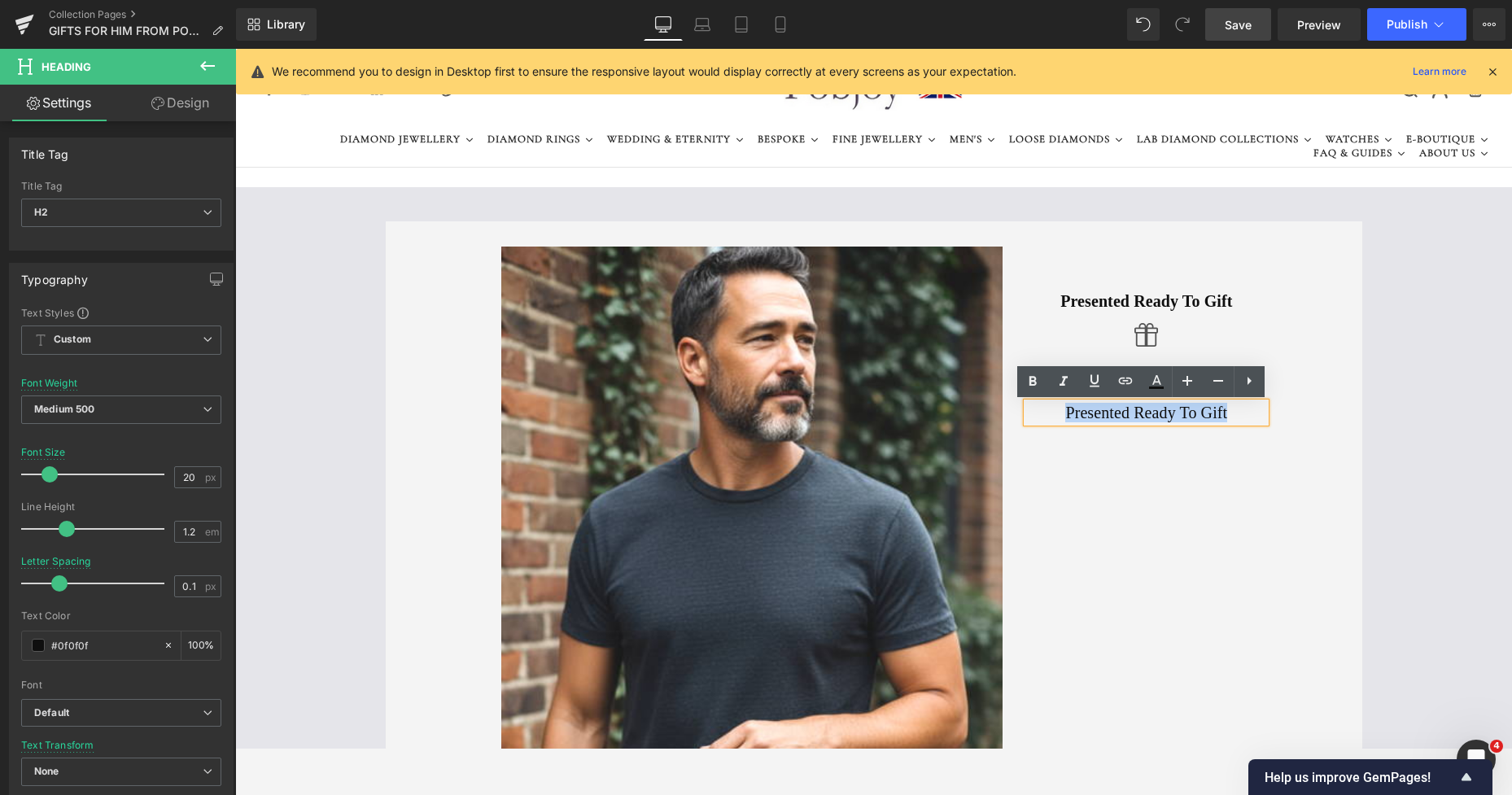
drag, startPoint x: 1220, startPoint y: 408, endPoint x: 1055, endPoint y: 413, distance: 165.1
click at [1056, 413] on h2 "Presented Ready To Gift" at bounding box center [1146, 413] width 238 height 19
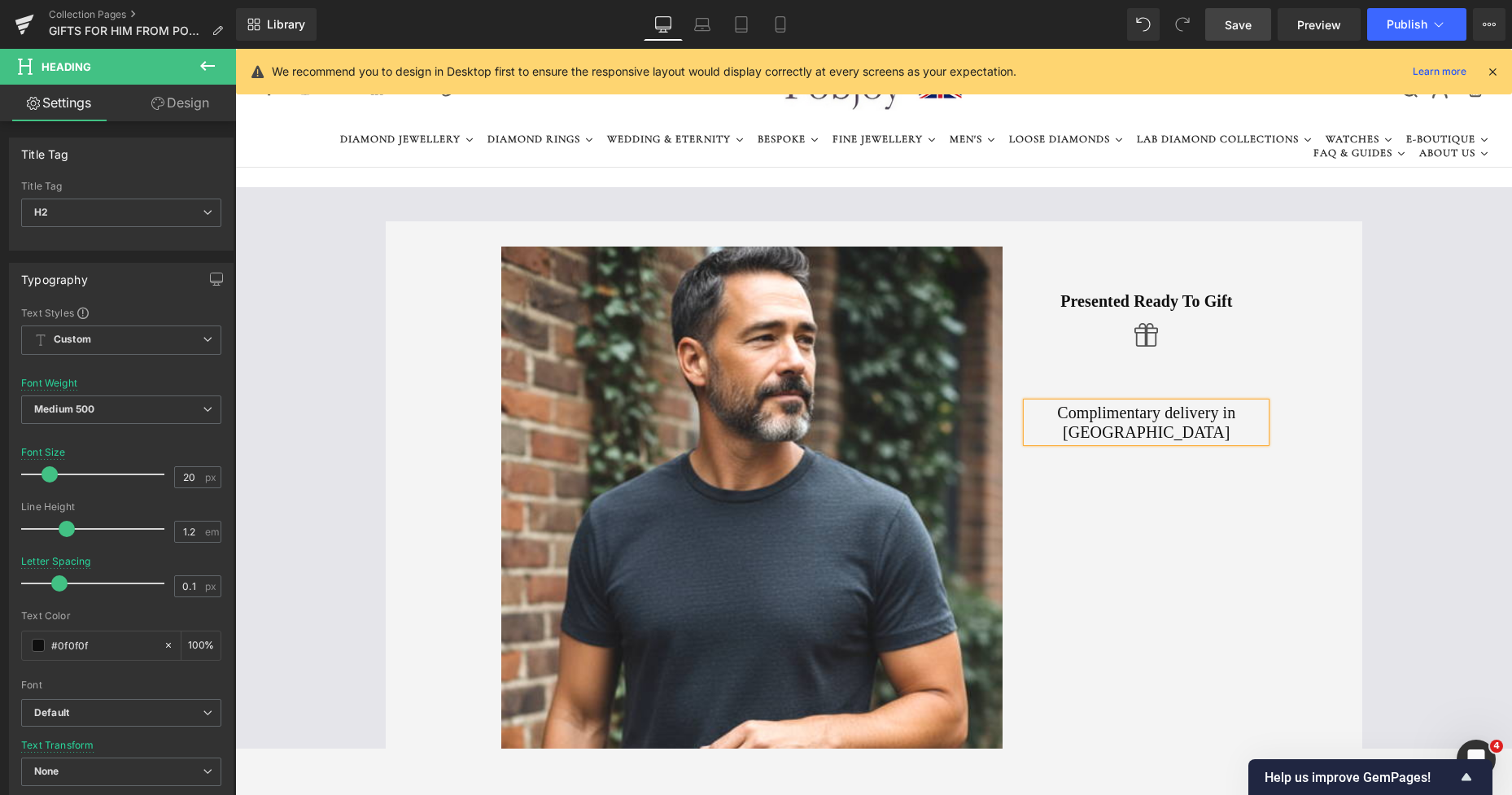
click at [1214, 409] on h2 "Complimentary delivery in UK" at bounding box center [1146, 423] width 238 height 39
click at [1144, 474] on div "Image Presented Ready To Gift Heading Icon Complimentary delivery in UK Heading…" at bounding box center [878, 576] width 798 height 662
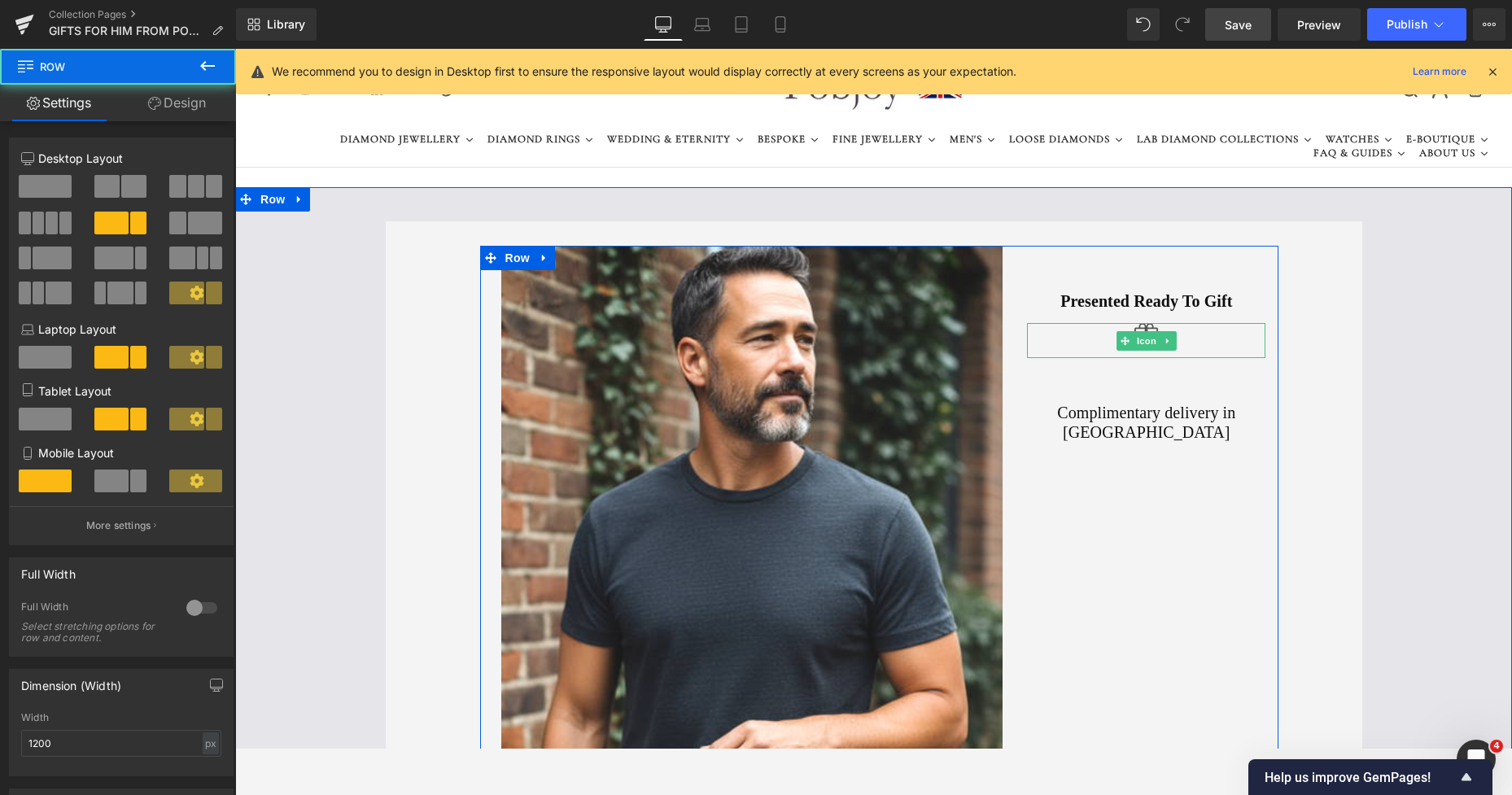
click at [1187, 334] on div at bounding box center [1146, 340] width 238 height 35
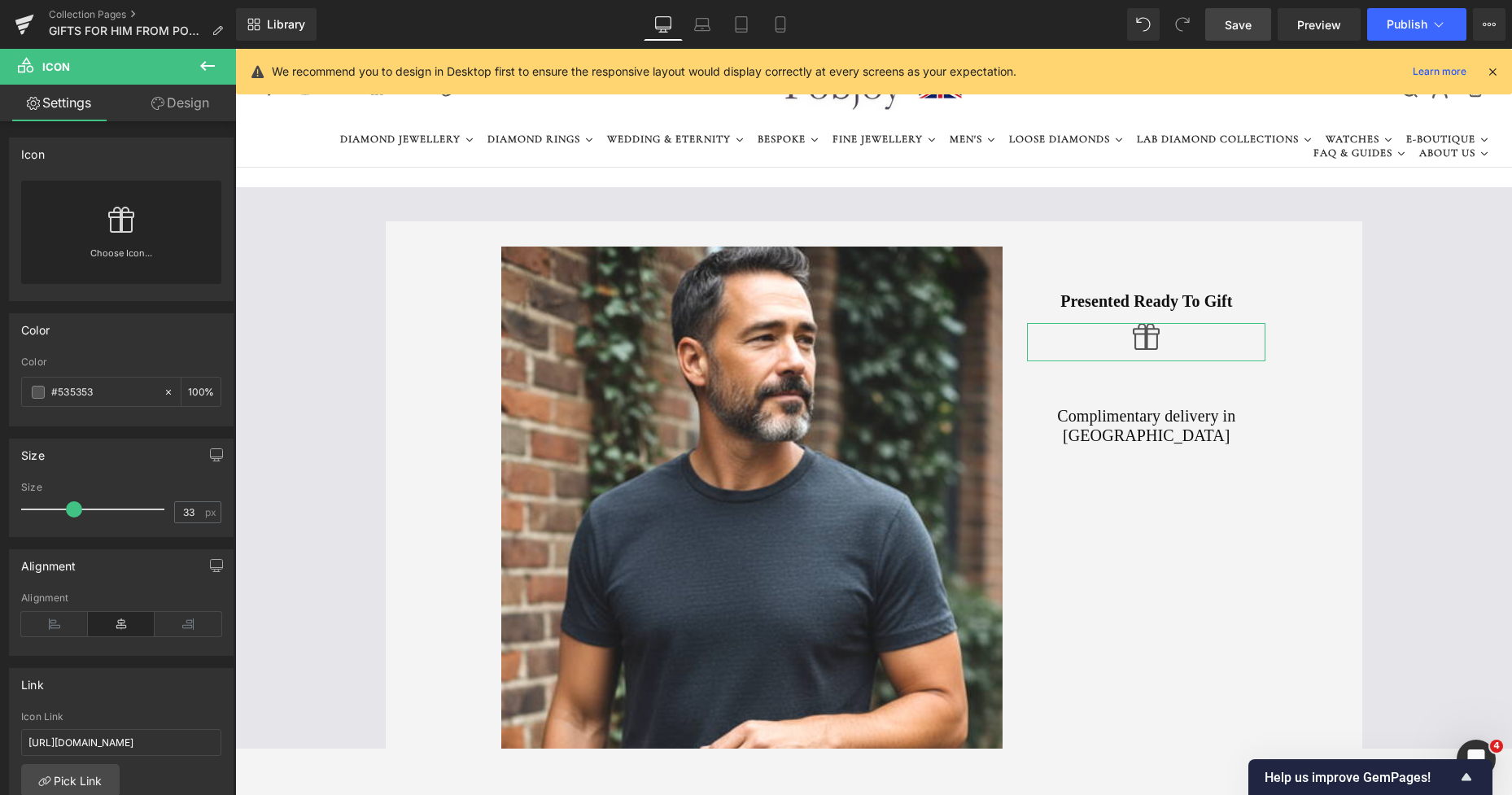
click at [74, 515] on span at bounding box center [74, 509] width 16 height 16
click at [176, 109] on link "Design" at bounding box center [180, 103] width 118 height 37
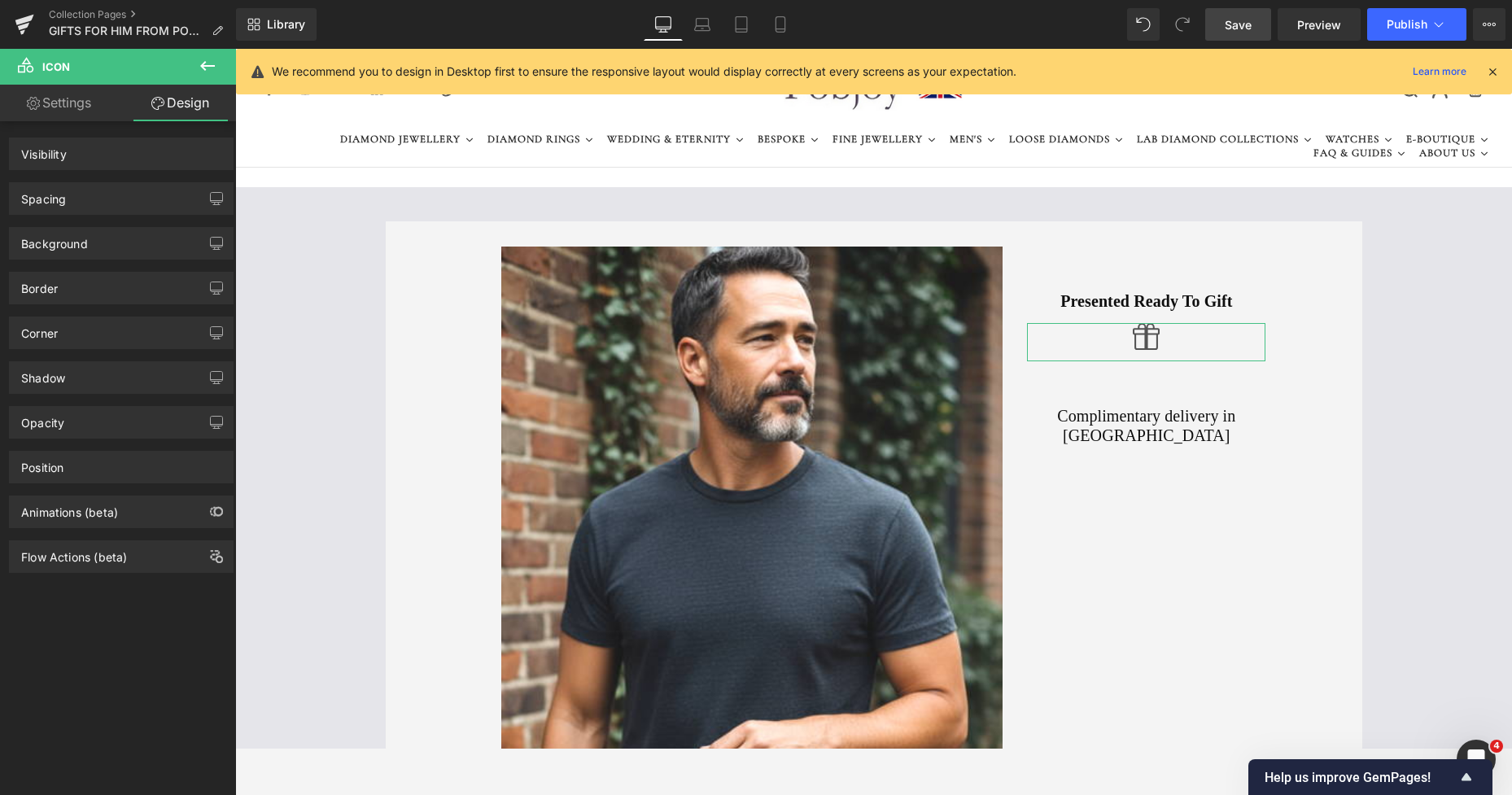
click at [83, 199] on div "Spacing" at bounding box center [121, 199] width 223 height 31
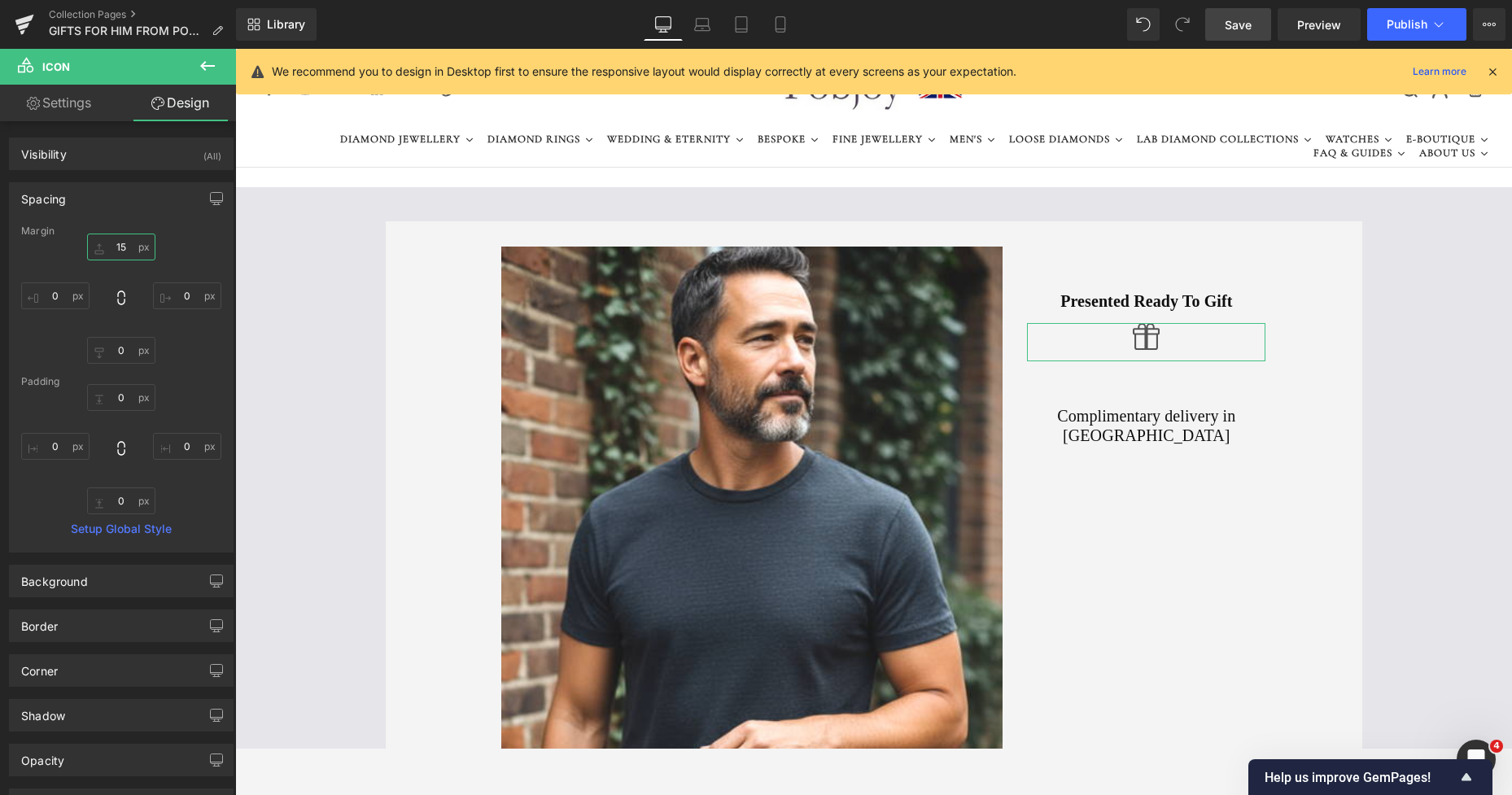
click at [111, 245] on input "15" at bounding box center [121, 247] width 69 height 27
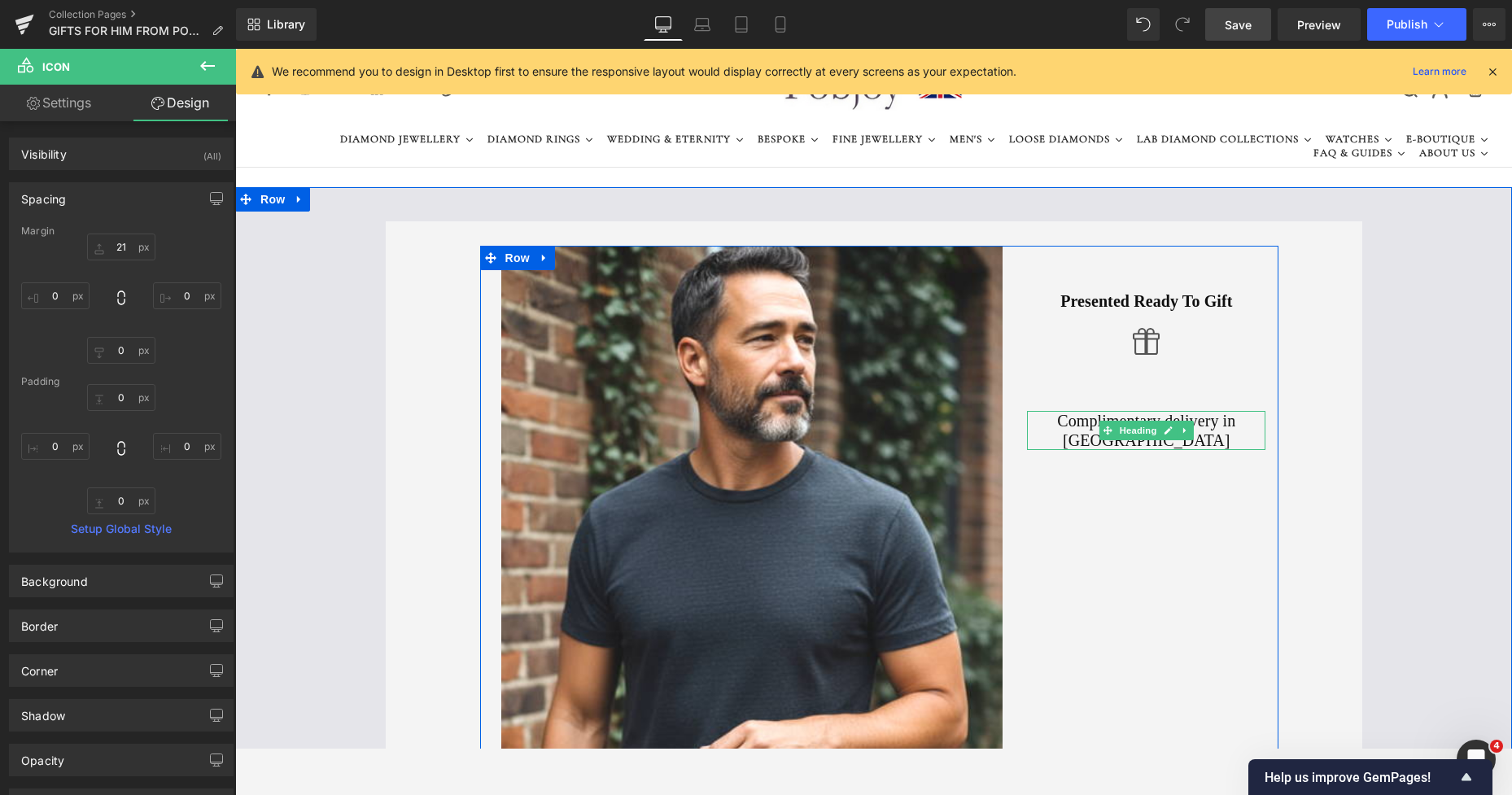
click at [1087, 418] on h2 "Complimentary delivery in UK" at bounding box center [1146, 430] width 238 height 39
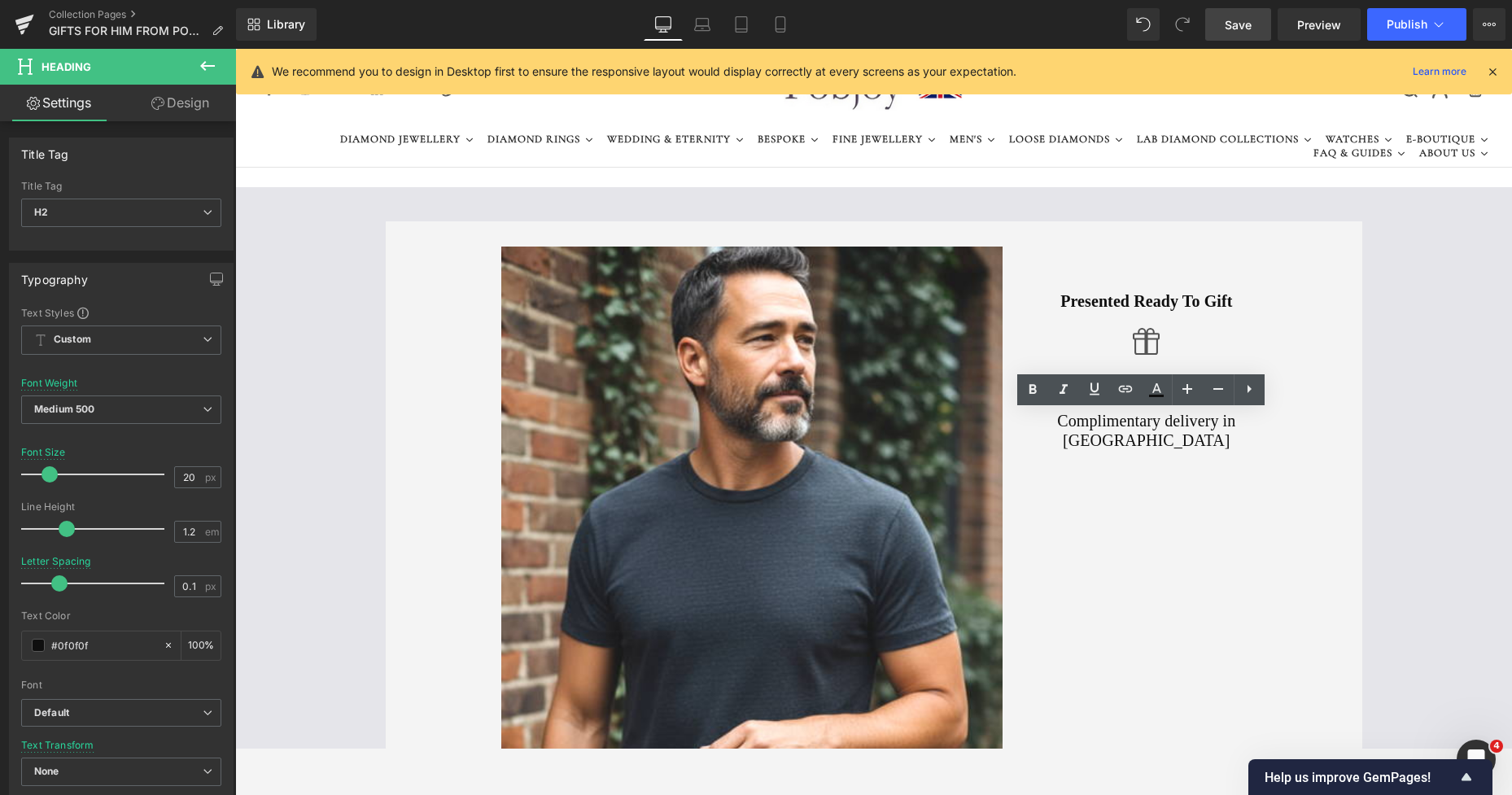
drag, startPoint x: 170, startPoint y: 112, endPoint x: 59, endPoint y: 207, distance: 146.1
click at [170, 111] on link "Design" at bounding box center [180, 103] width 118 height 37
click at [0, 0] on div "Spacing" at bounding box center [0, 0] width 0 height 0
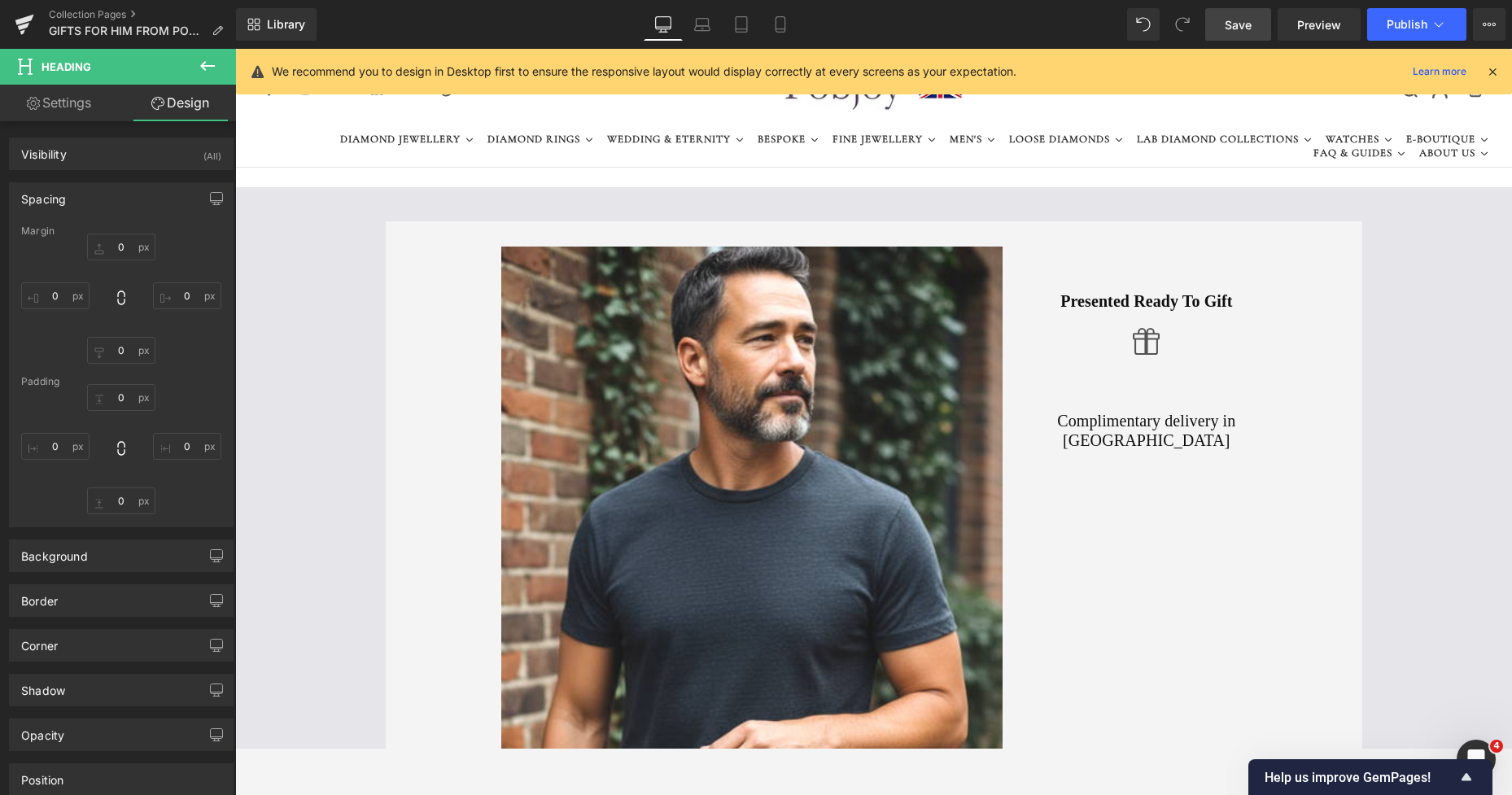
click at [59, 207] on div "Spacing" at bounding box center [121, 199] width 223 height 31
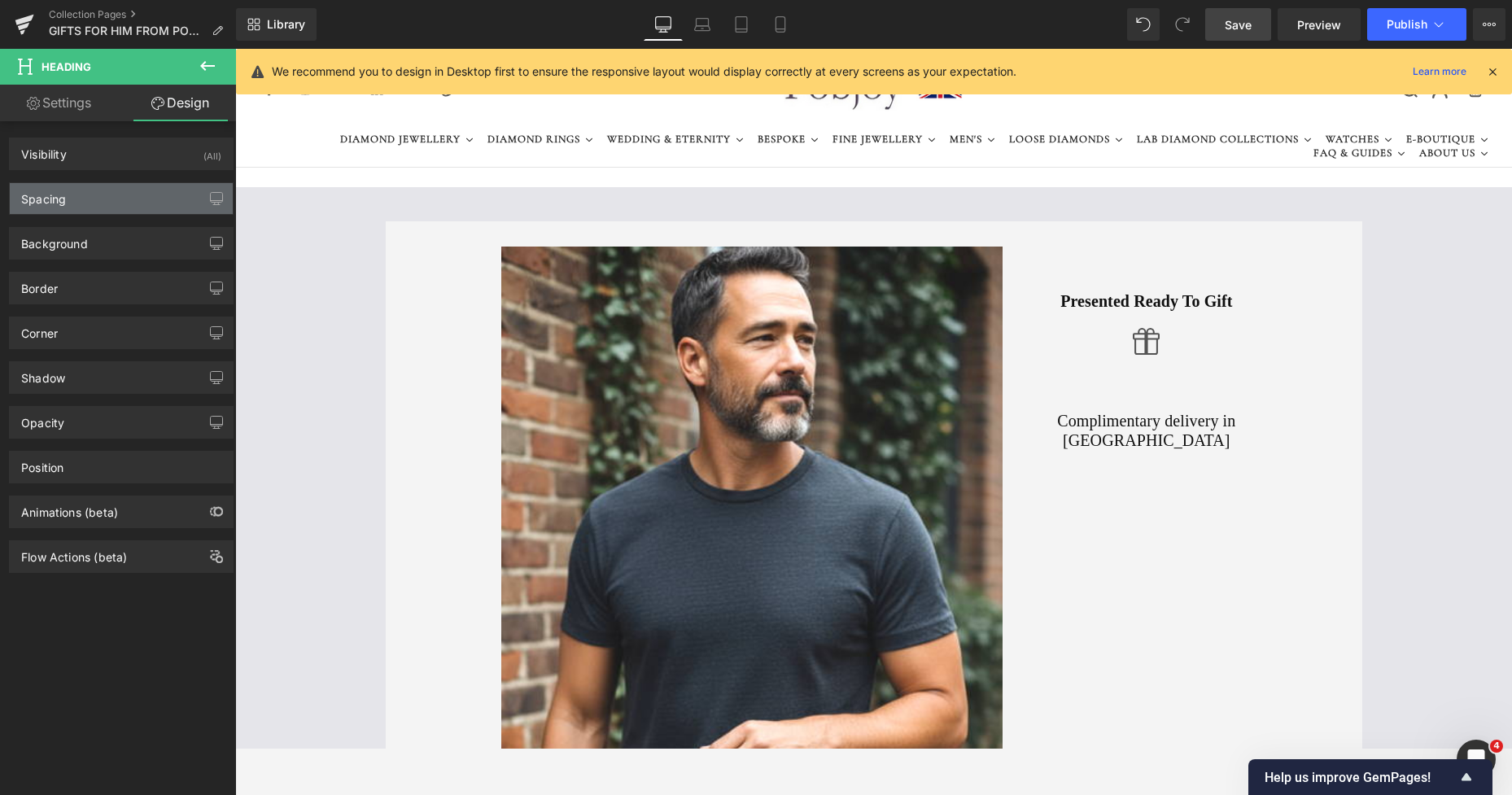
click at [59, 207] on div "Spacing" at bounding box center [121, 199] width 223 height 31
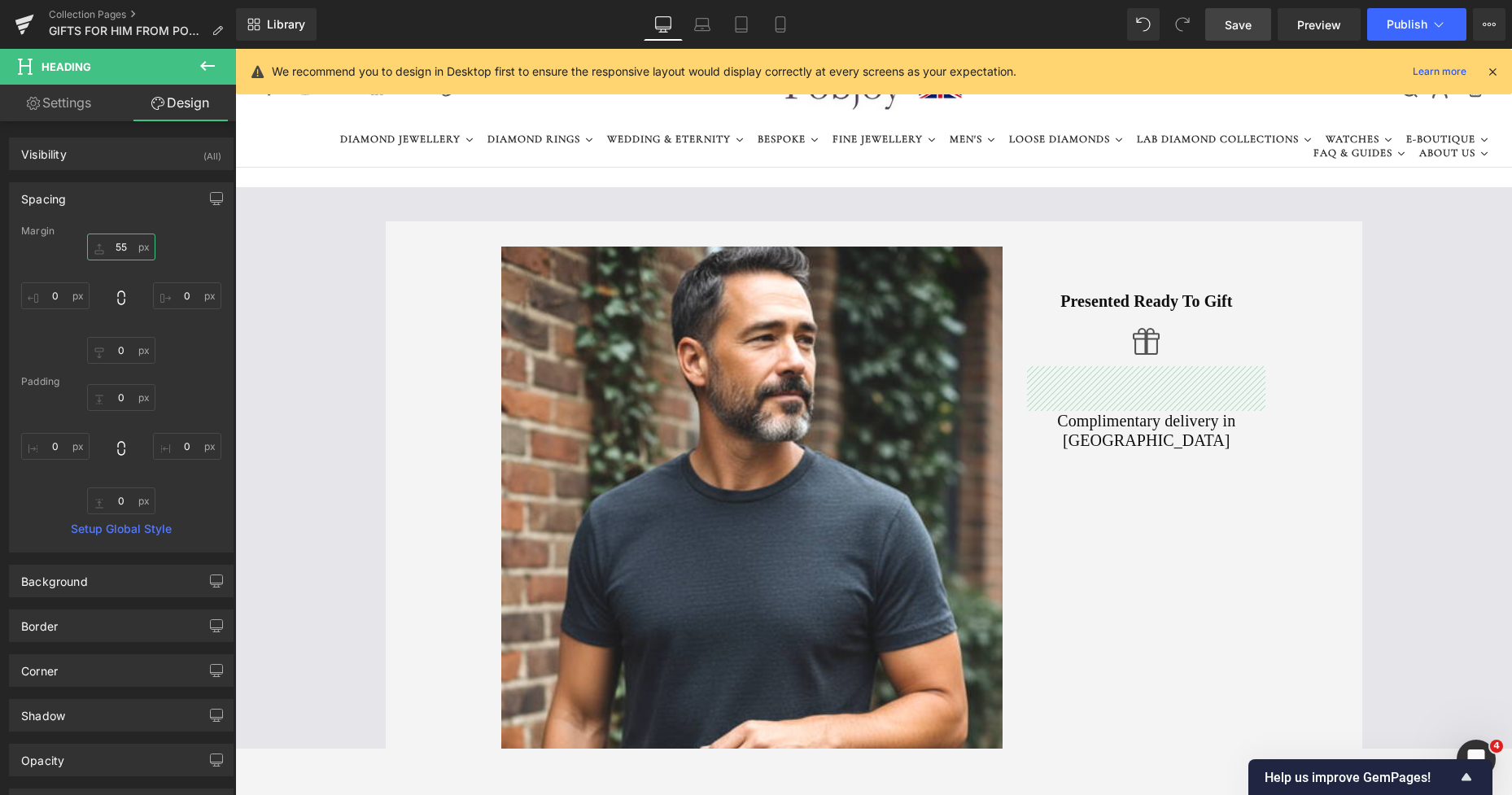
click at [111, 247] on input "55" at bounding box center [121, 247] width 69 height 27
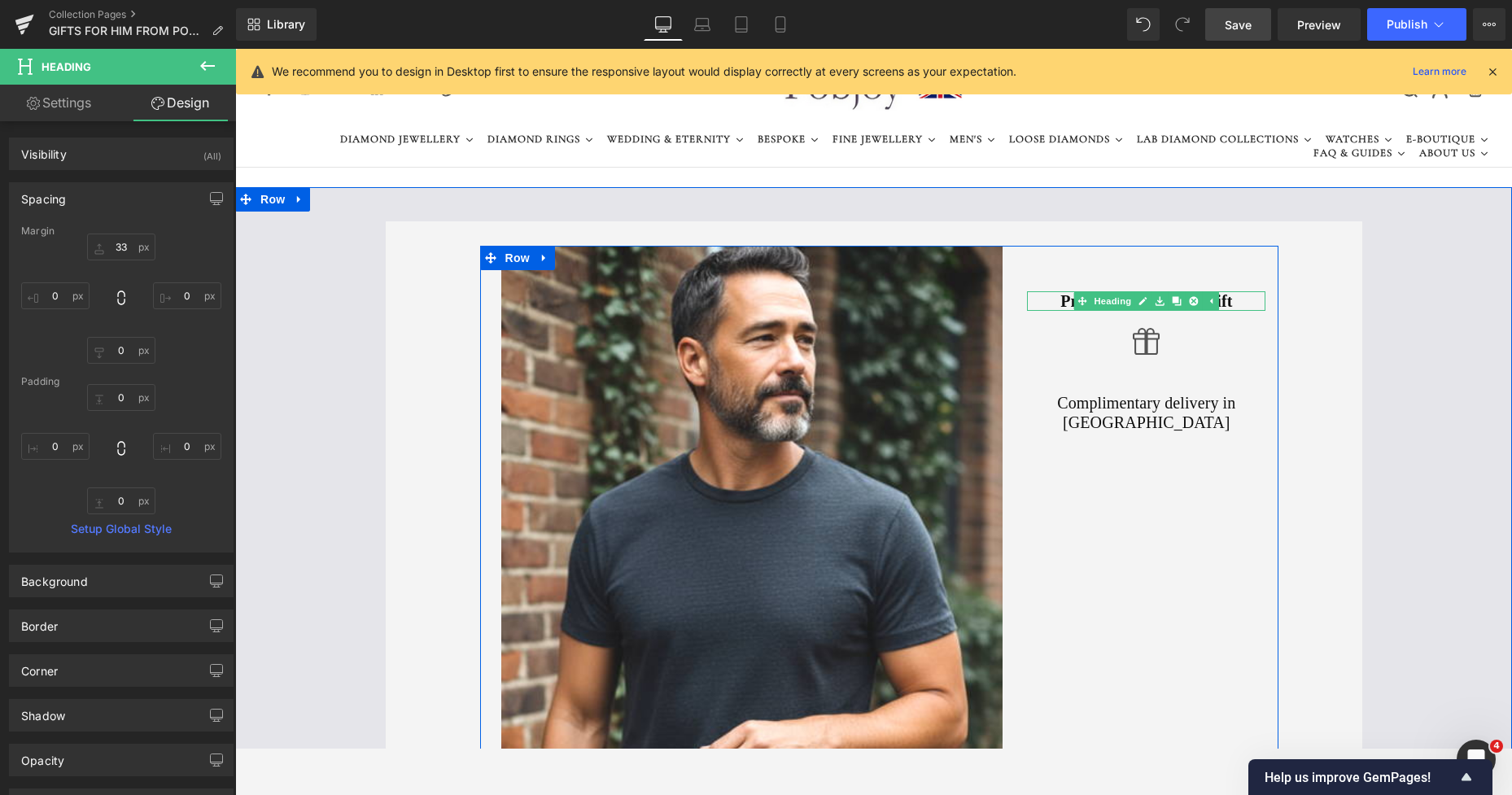
click at [1058, 299] on h2 "Presented Ready To Gift" at bounding box center [1146, 302] width 238 height 19
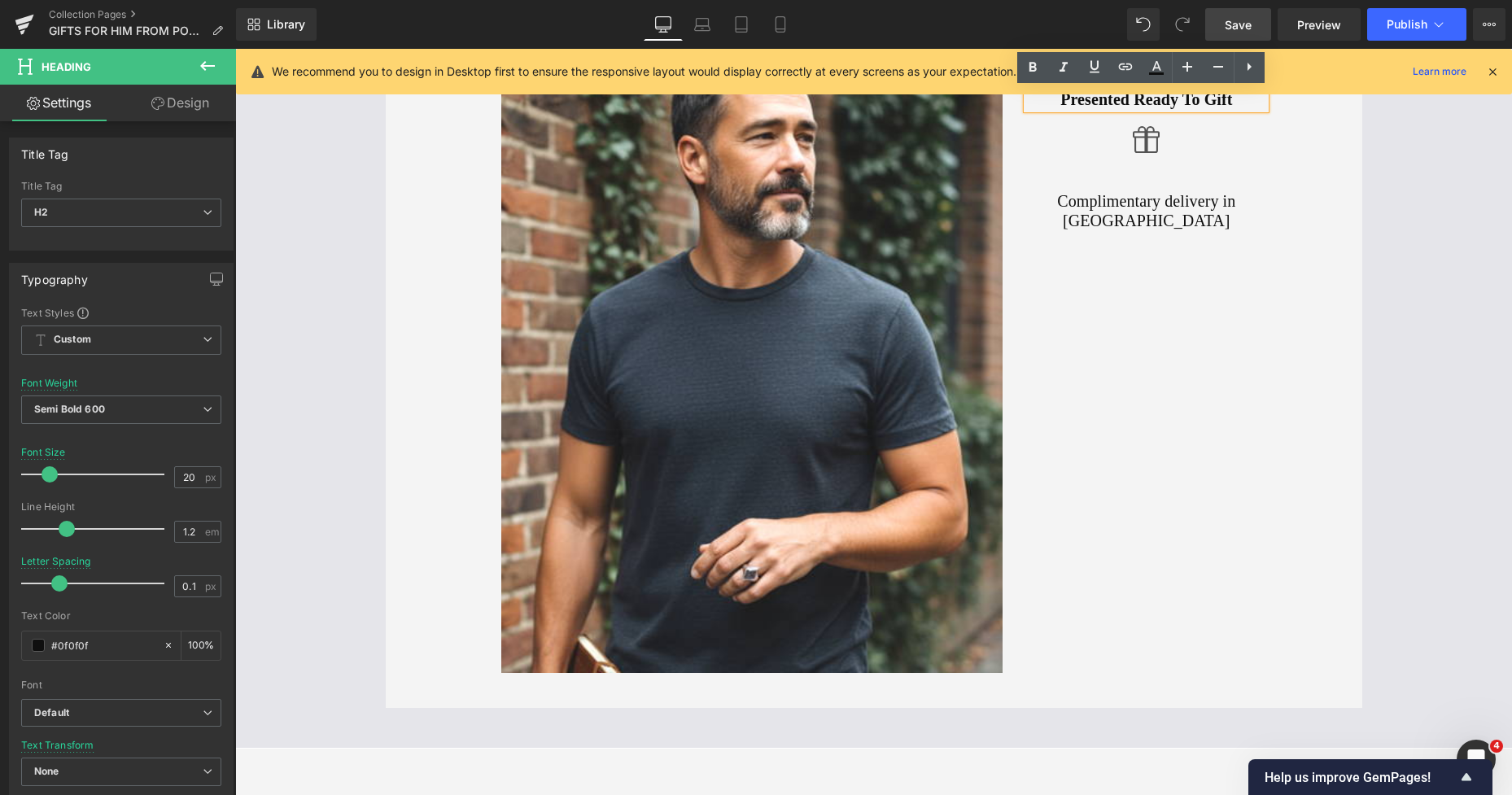
scroll to position [302, 0]
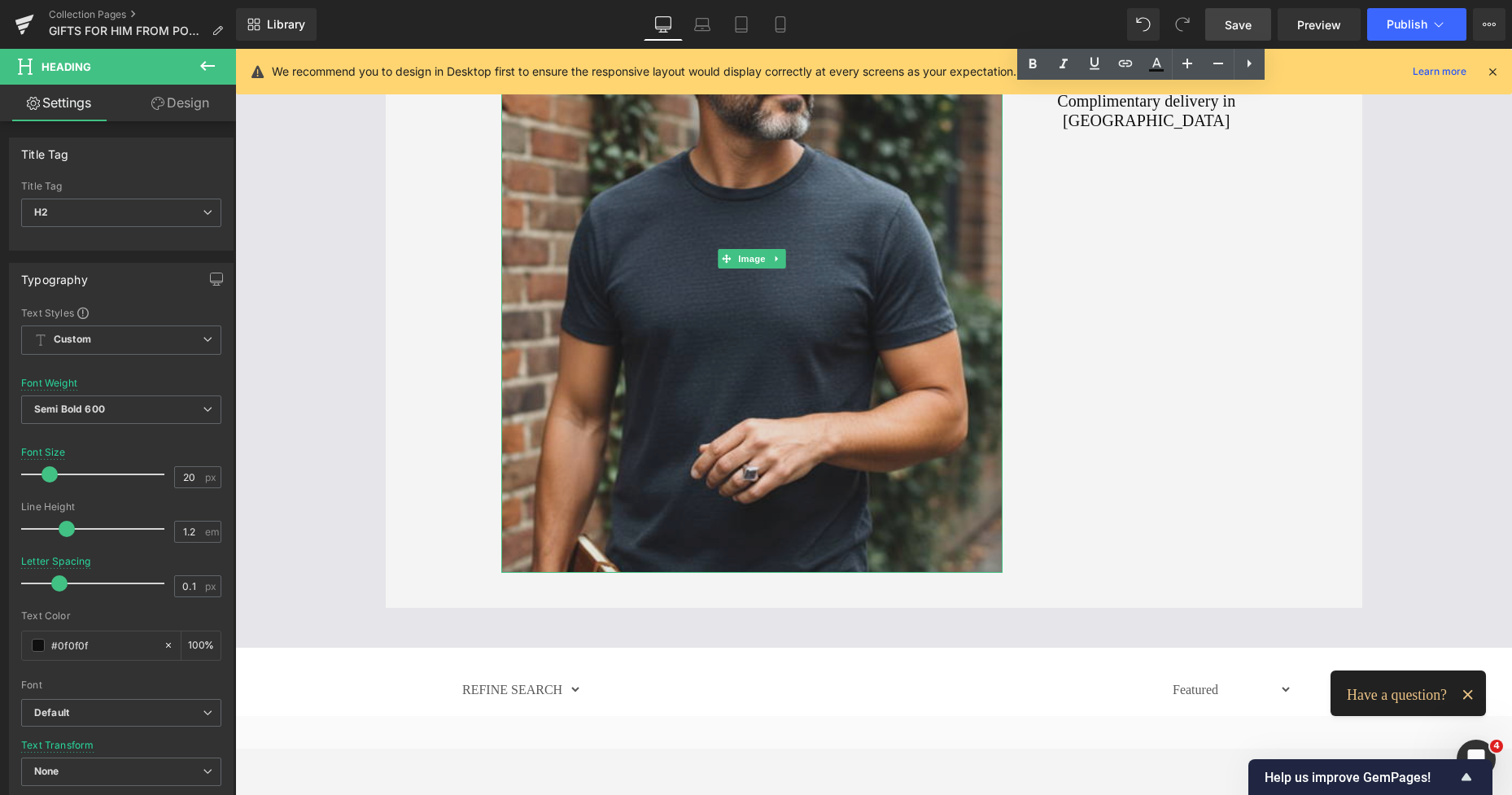
click at [869, 326] on img at bounding box center [752, 259] width 502 height 628
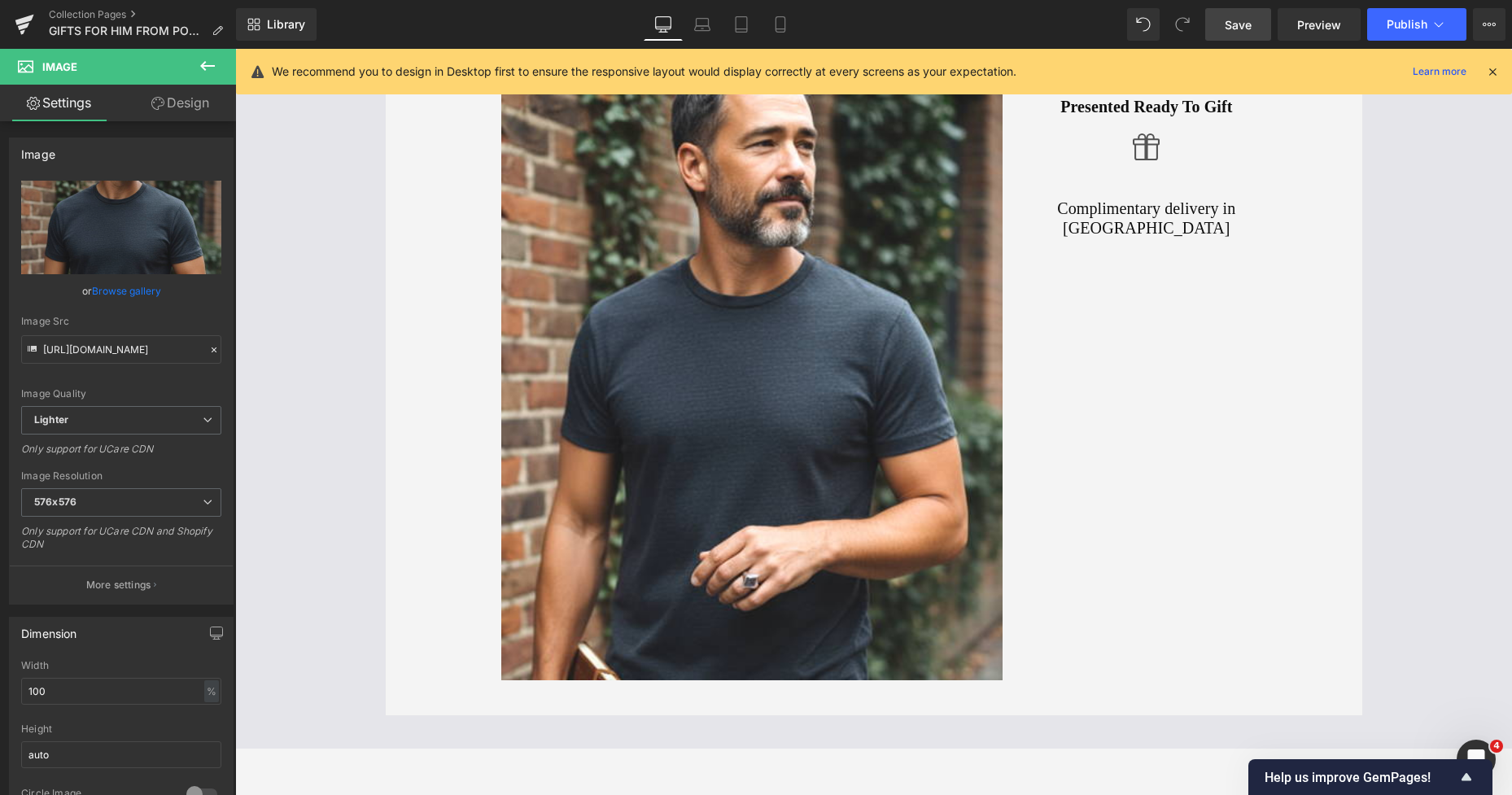
scroll to position [43, 0]
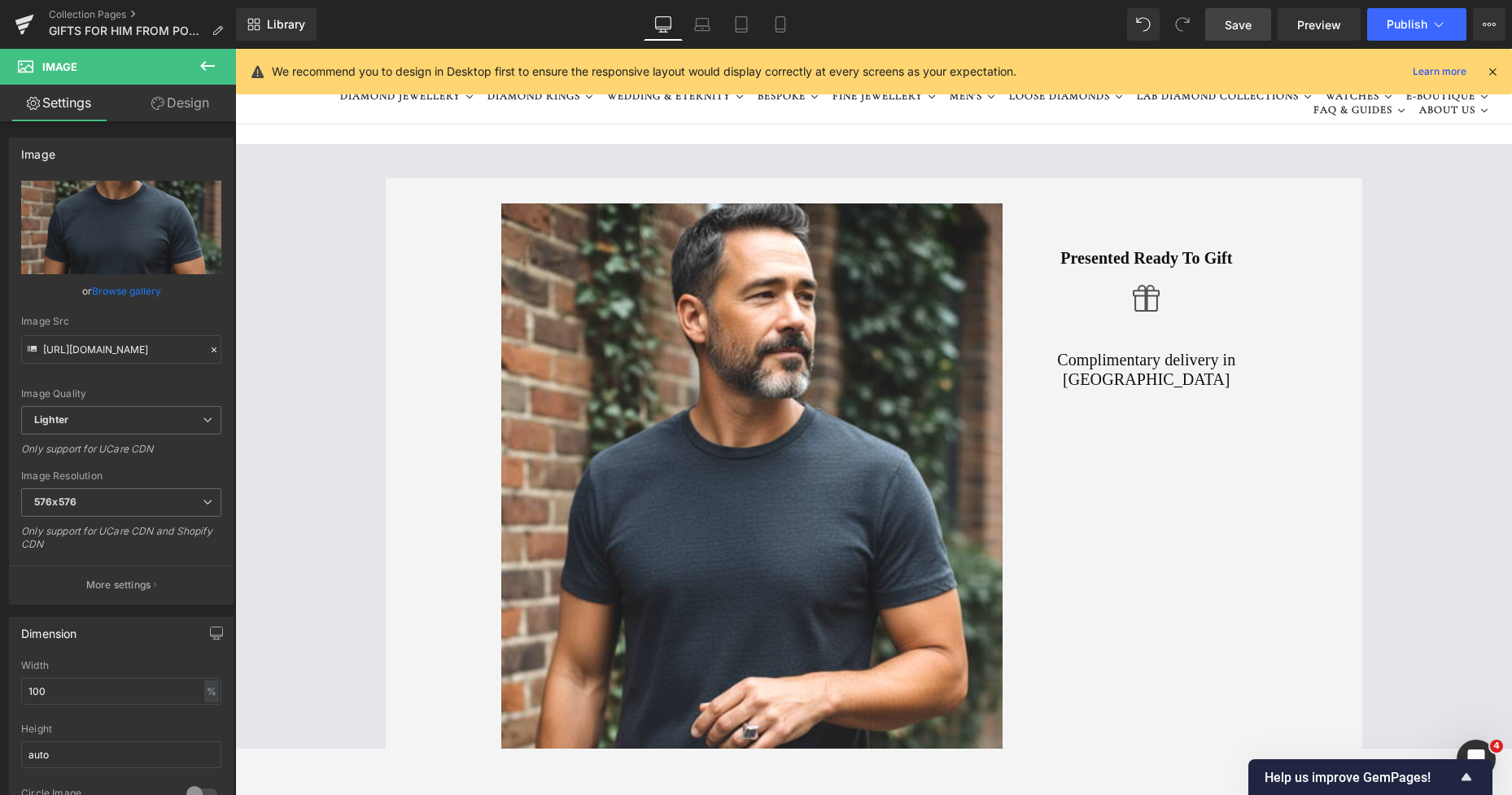
drag, startPoint x: 1507, startPoint y: 120, endPoint x: 1729, endPoint y: 140, distance: 222.9
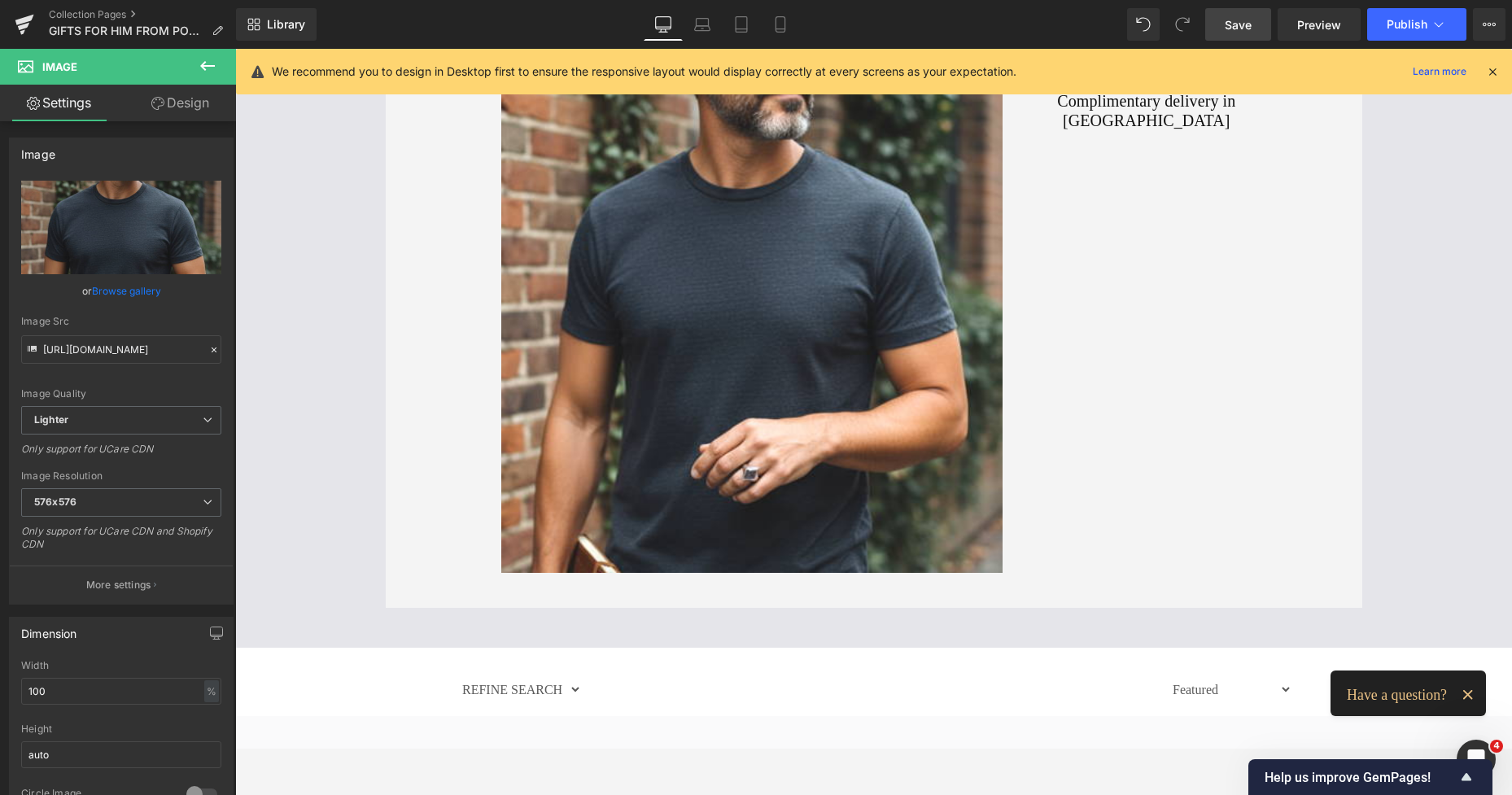
scroll to position [352, 0]
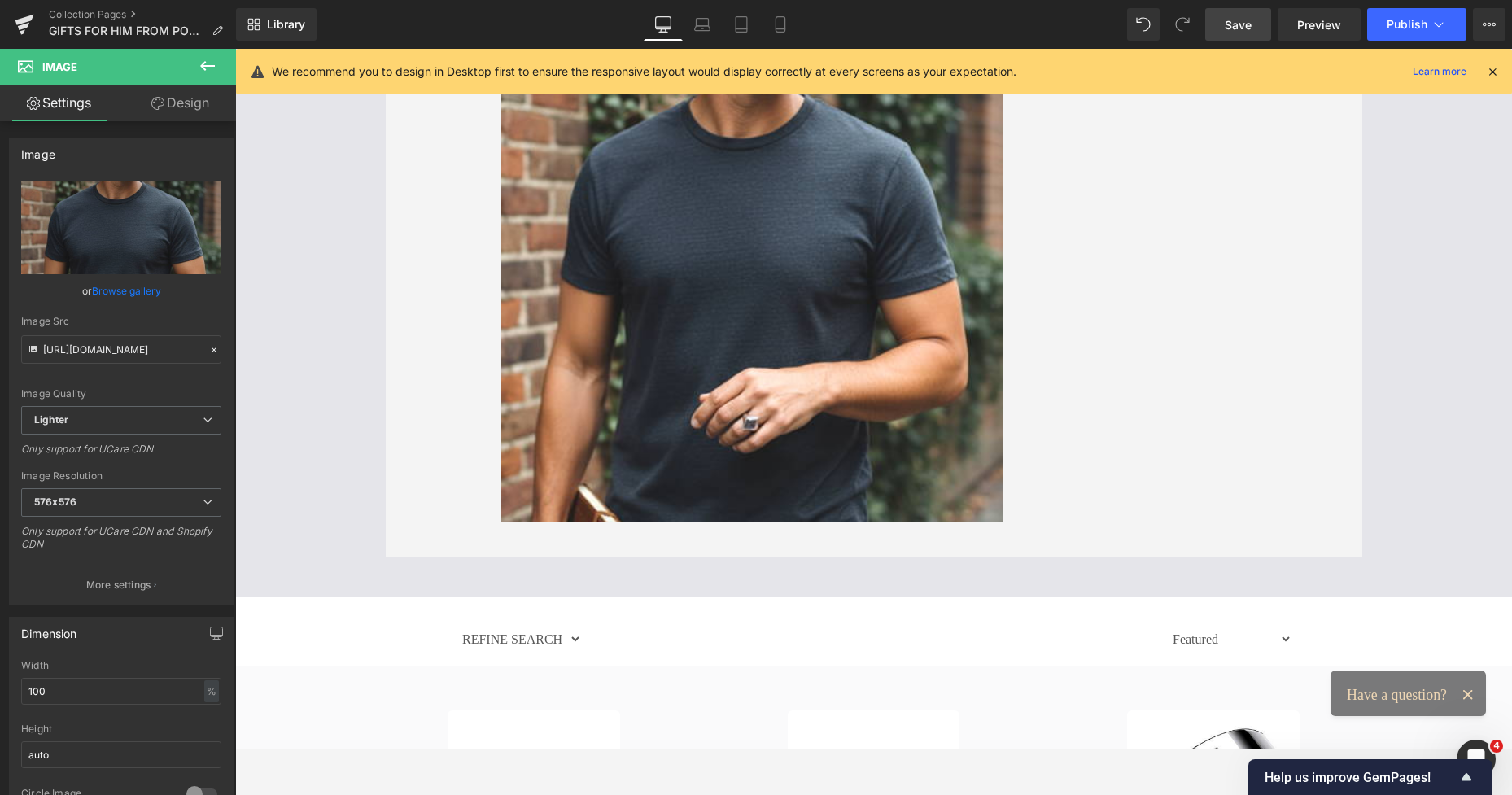
click at [210, 62] on icon at bounding box center [207, 66] width 19 height 19
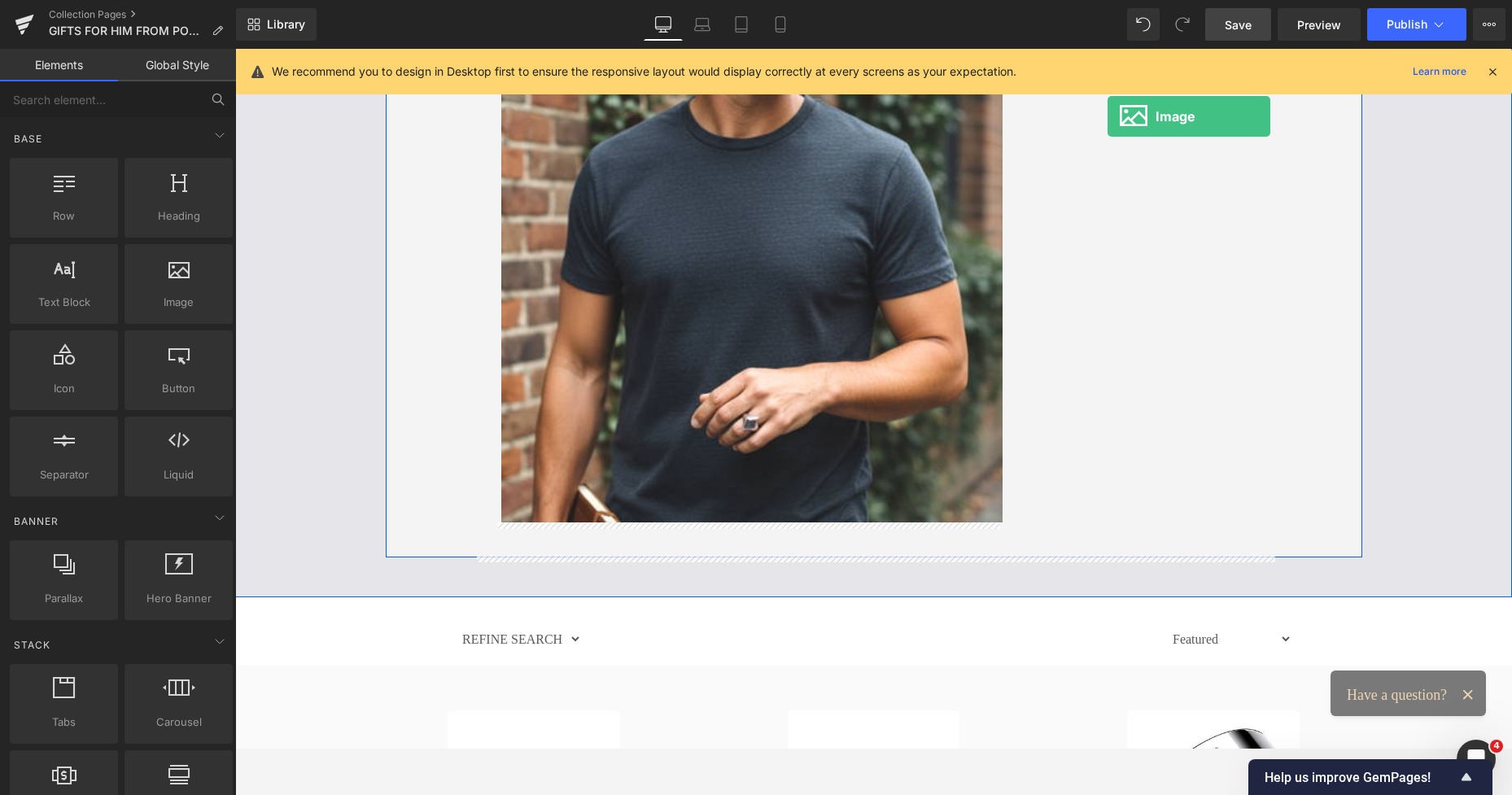
drag, startPoint x: 420, startPoint y: 325, endPoint x: 1104, endPoint y: 113, distance: 716.1
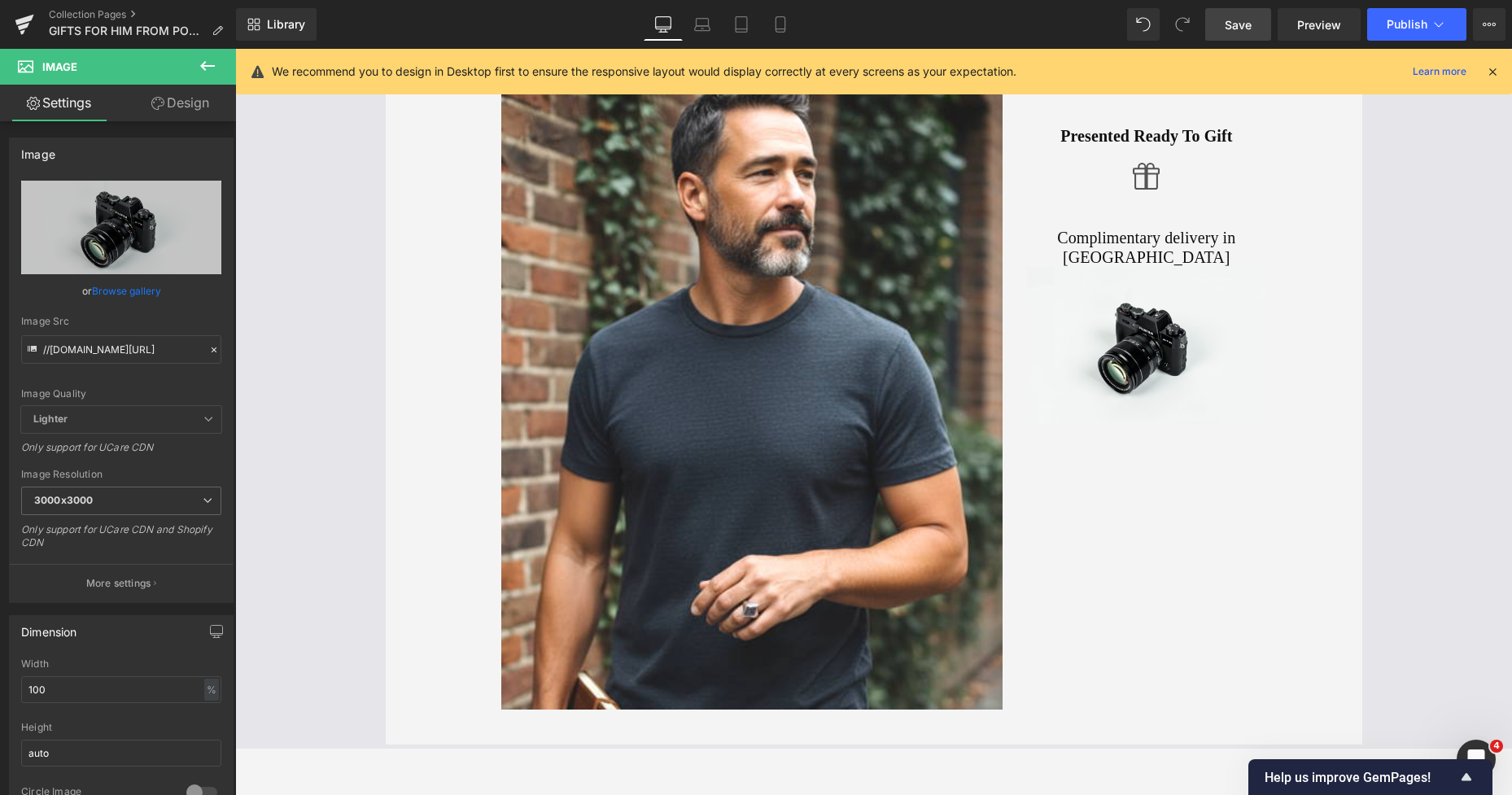
scroll to position [122, 0]
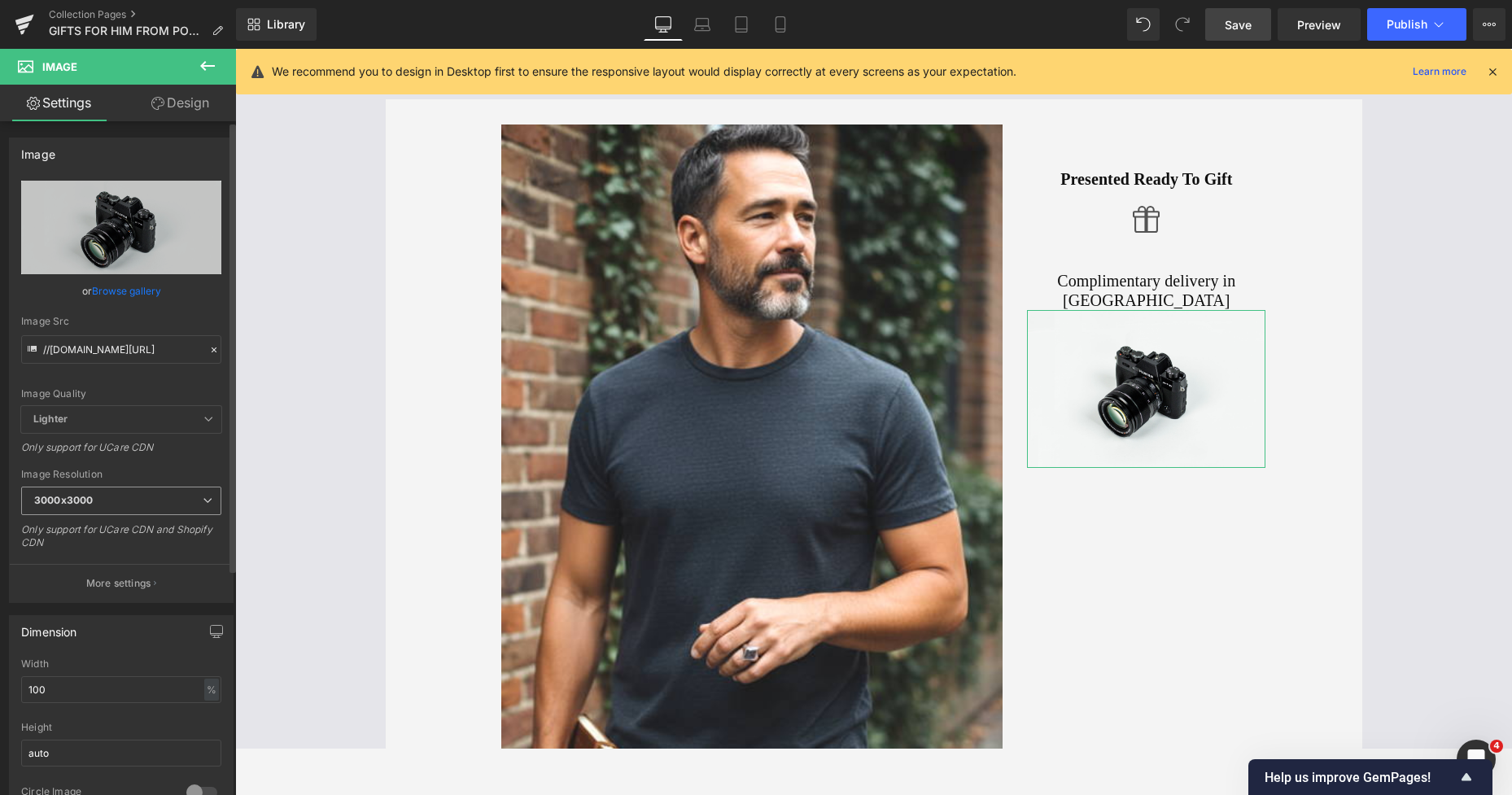
click at [99, 506] on span "3000x3000" at bounding box center [121, 500] width 200 height 28
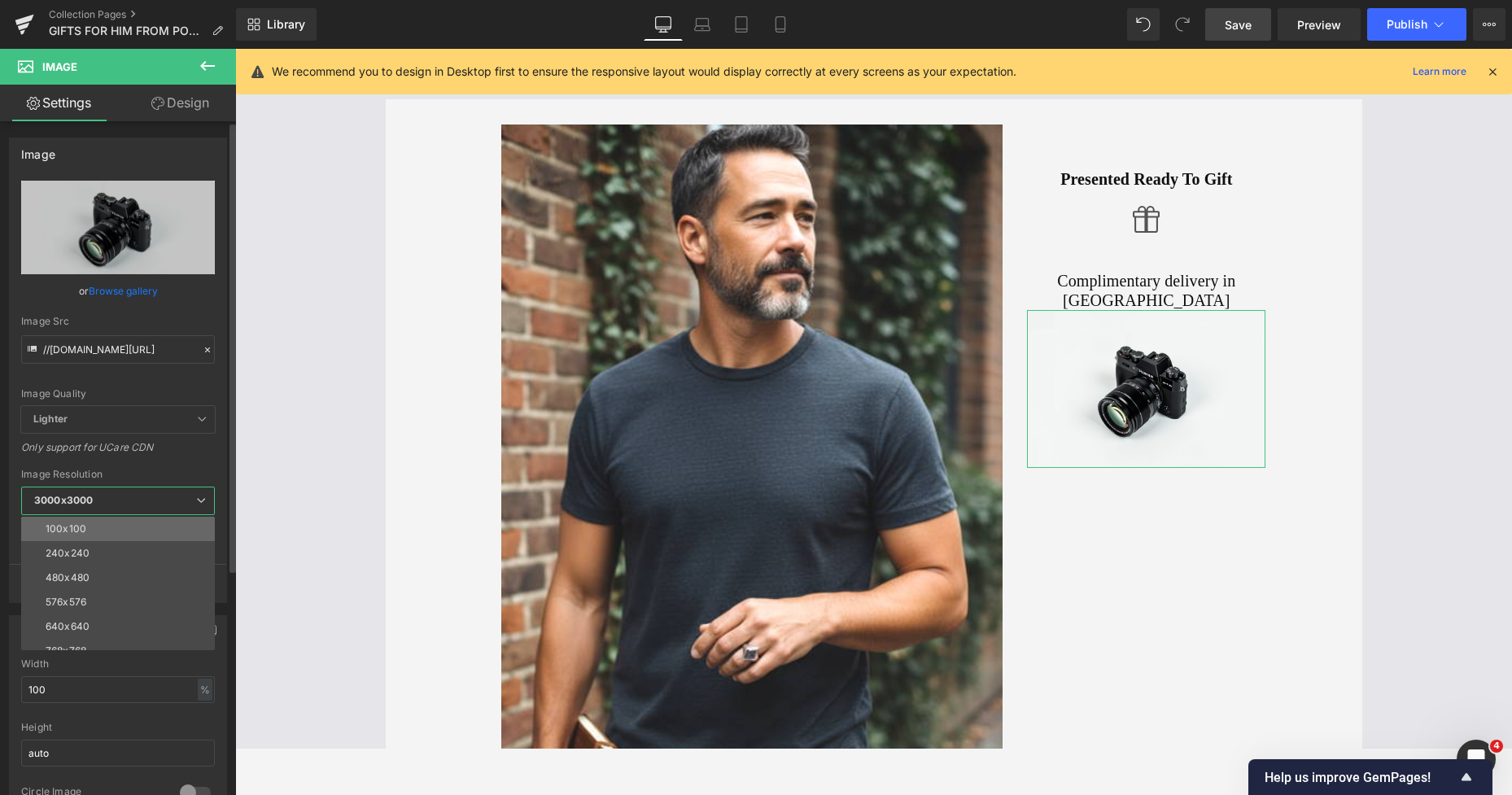
click at [109, 525] on li "100x100" at bounding box center [121, 528] width 201 height 24
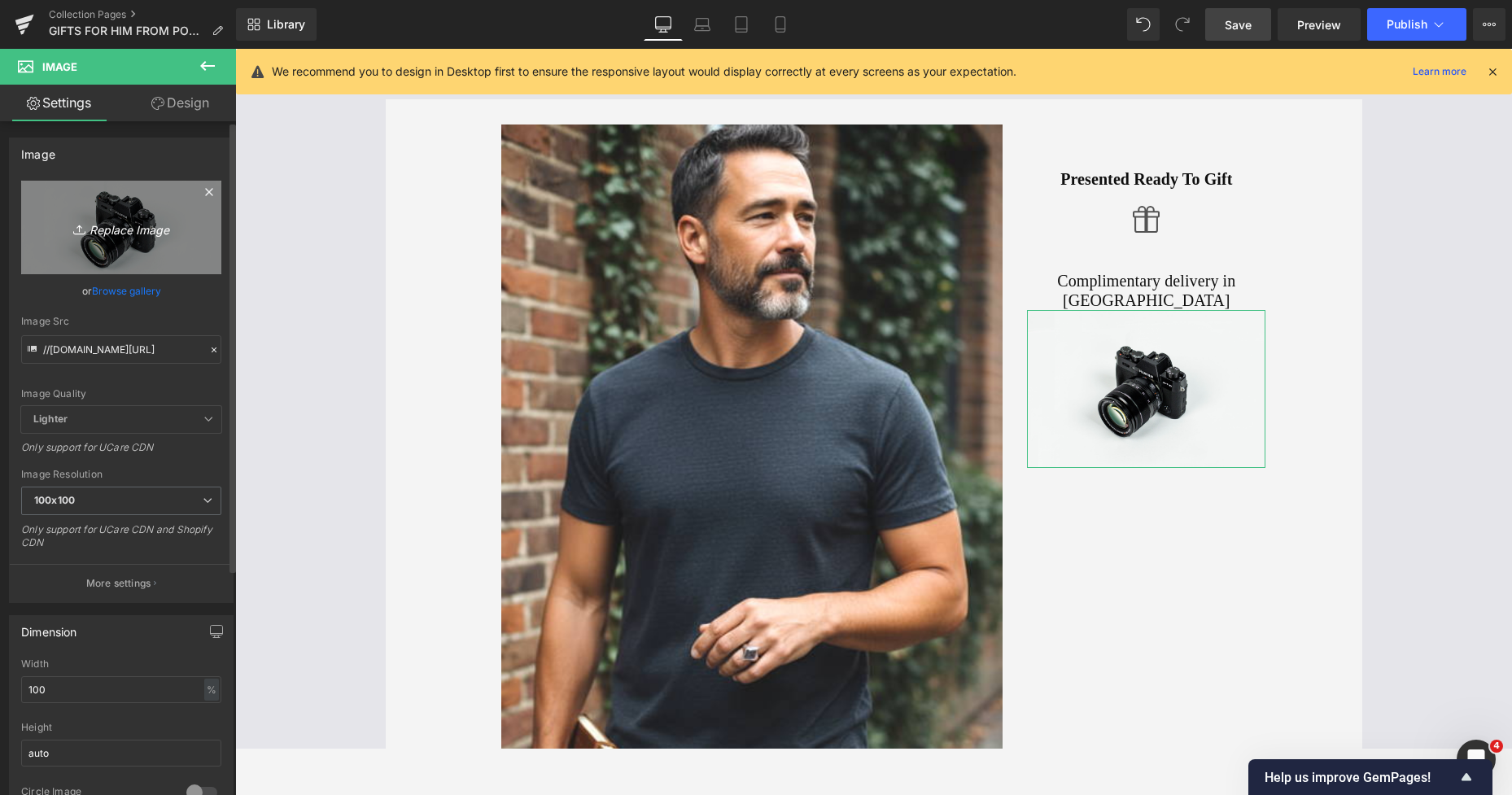
click at [138, 238] on link "Replace Image" at bounding box center [121, 227] width 200 height 94
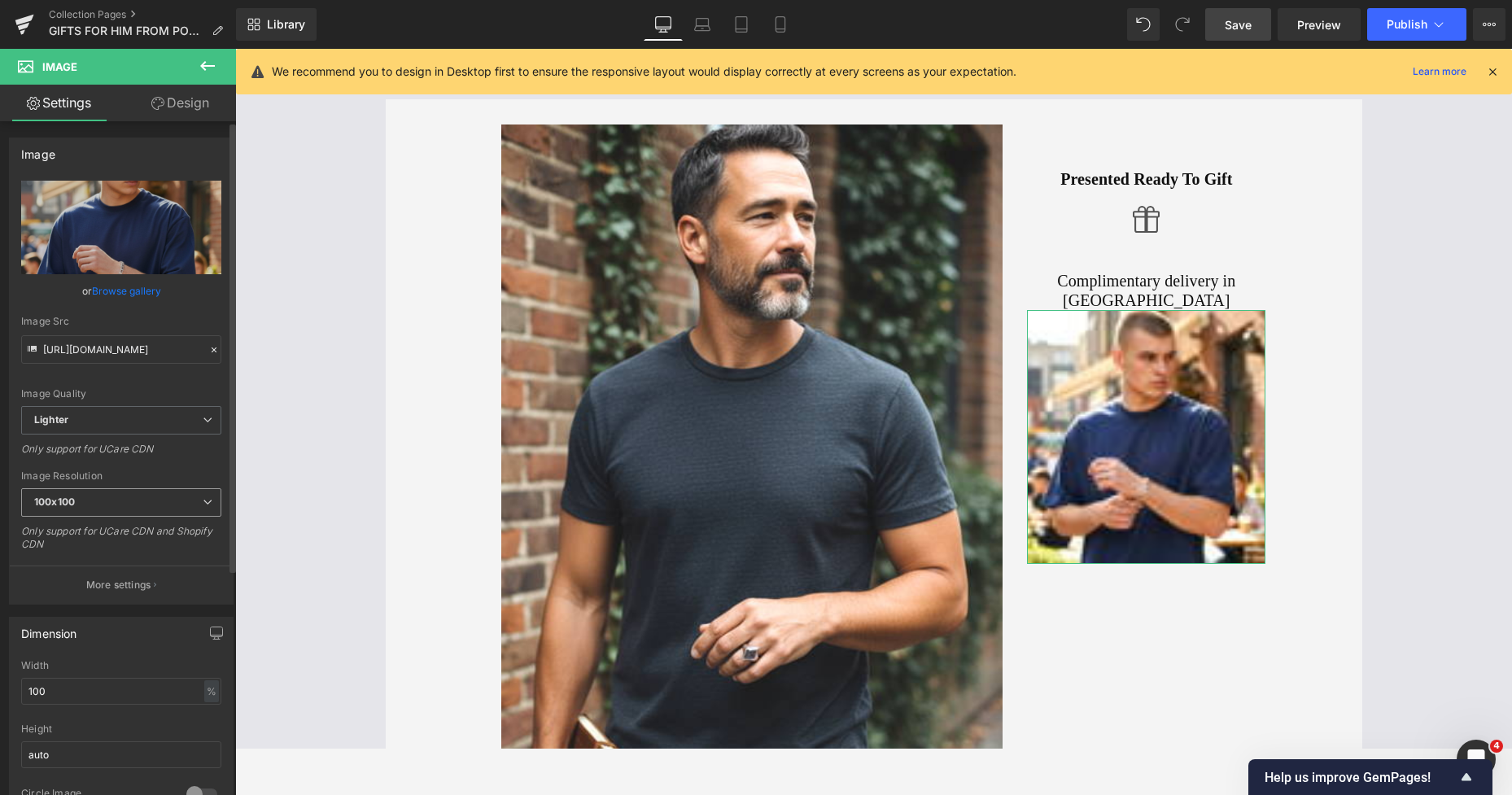
click at [127, 494] on span "100x100" at bounding box center [121, 502] width 200 height 28
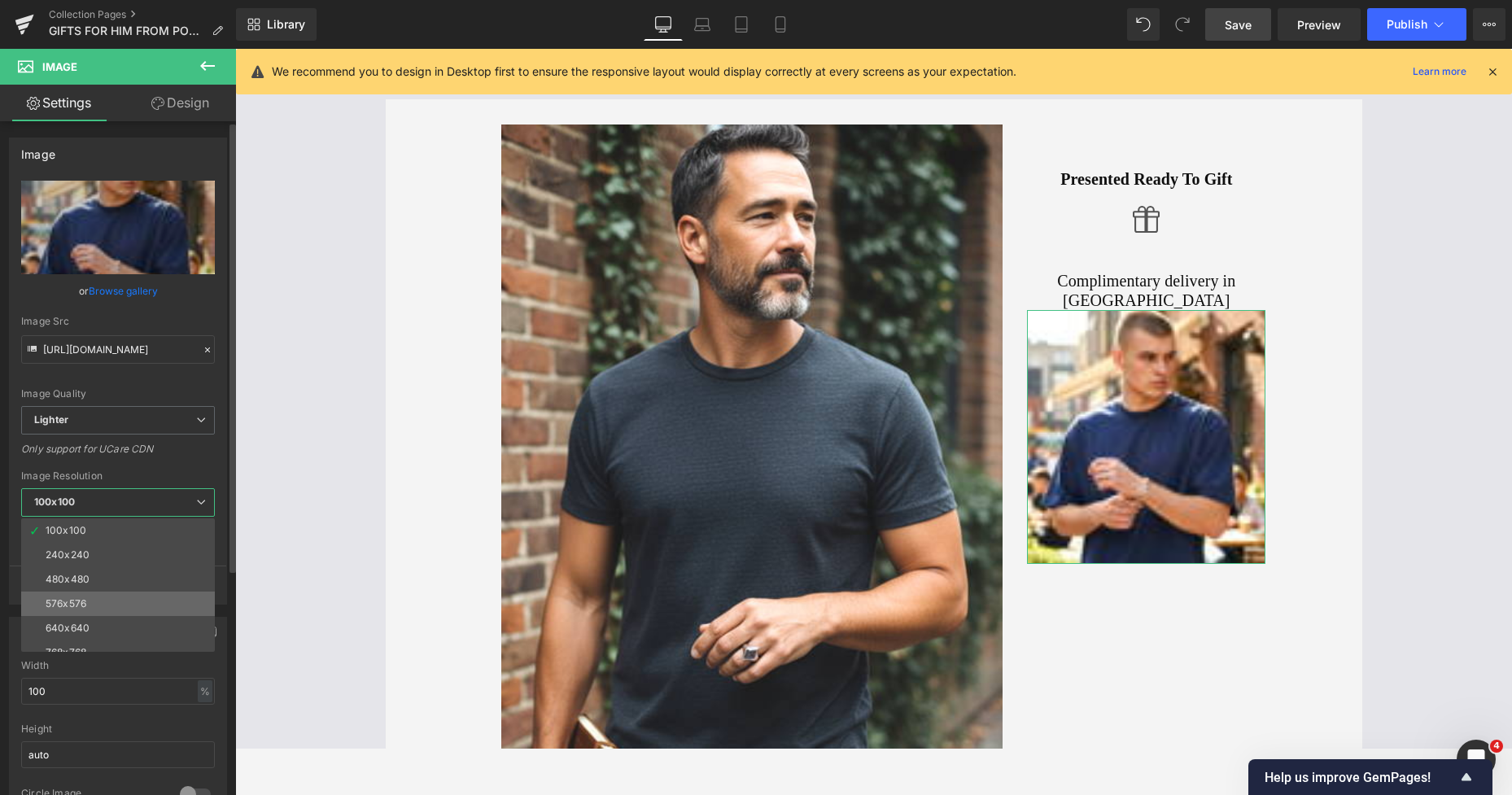
click at [92, 598] on li "576x576" at bounding box center [121, 603] width 201 height 24
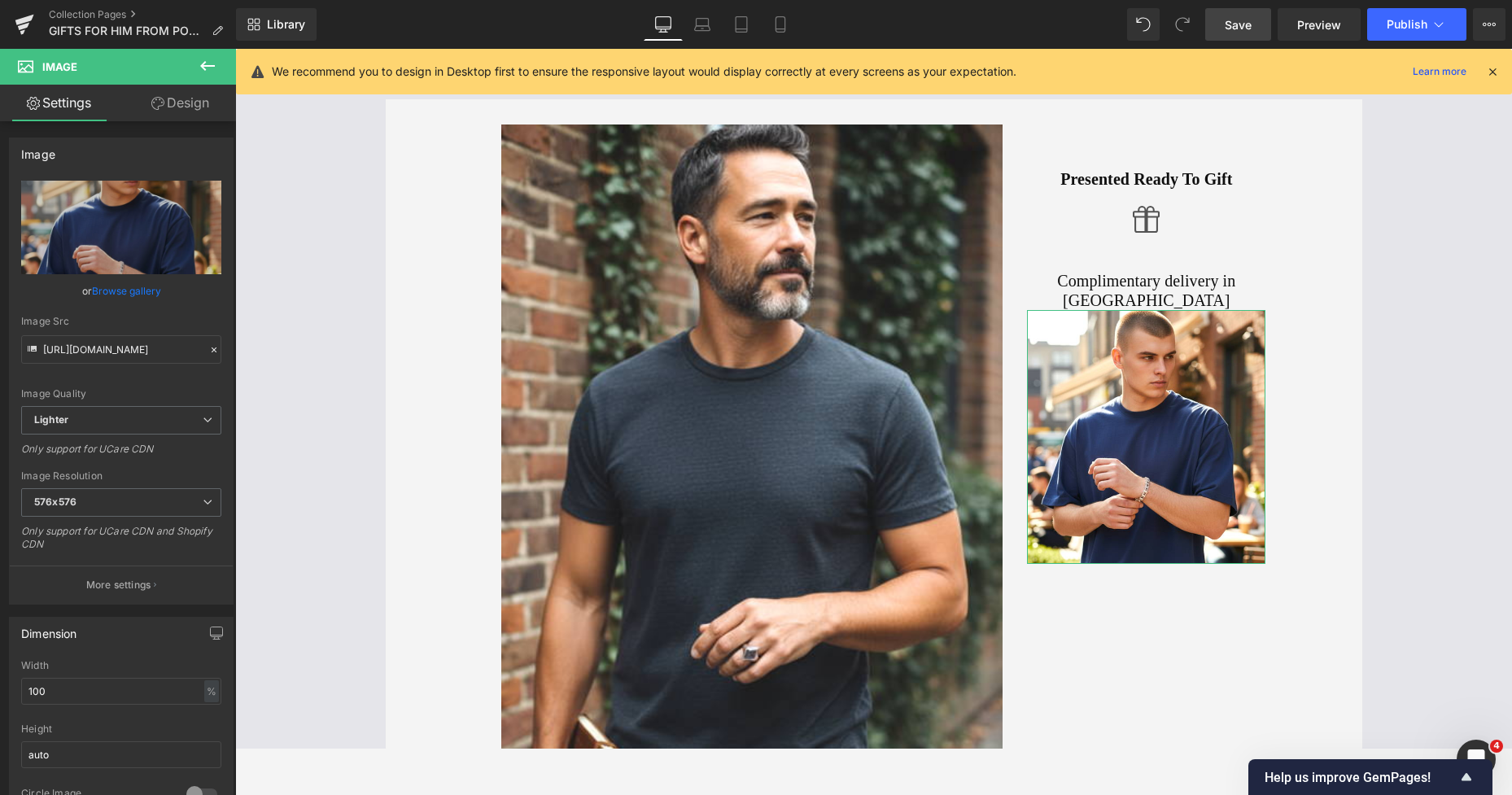
click at [180, 117] on link "Design" at bounding box center [180, 103] width 118 height 37
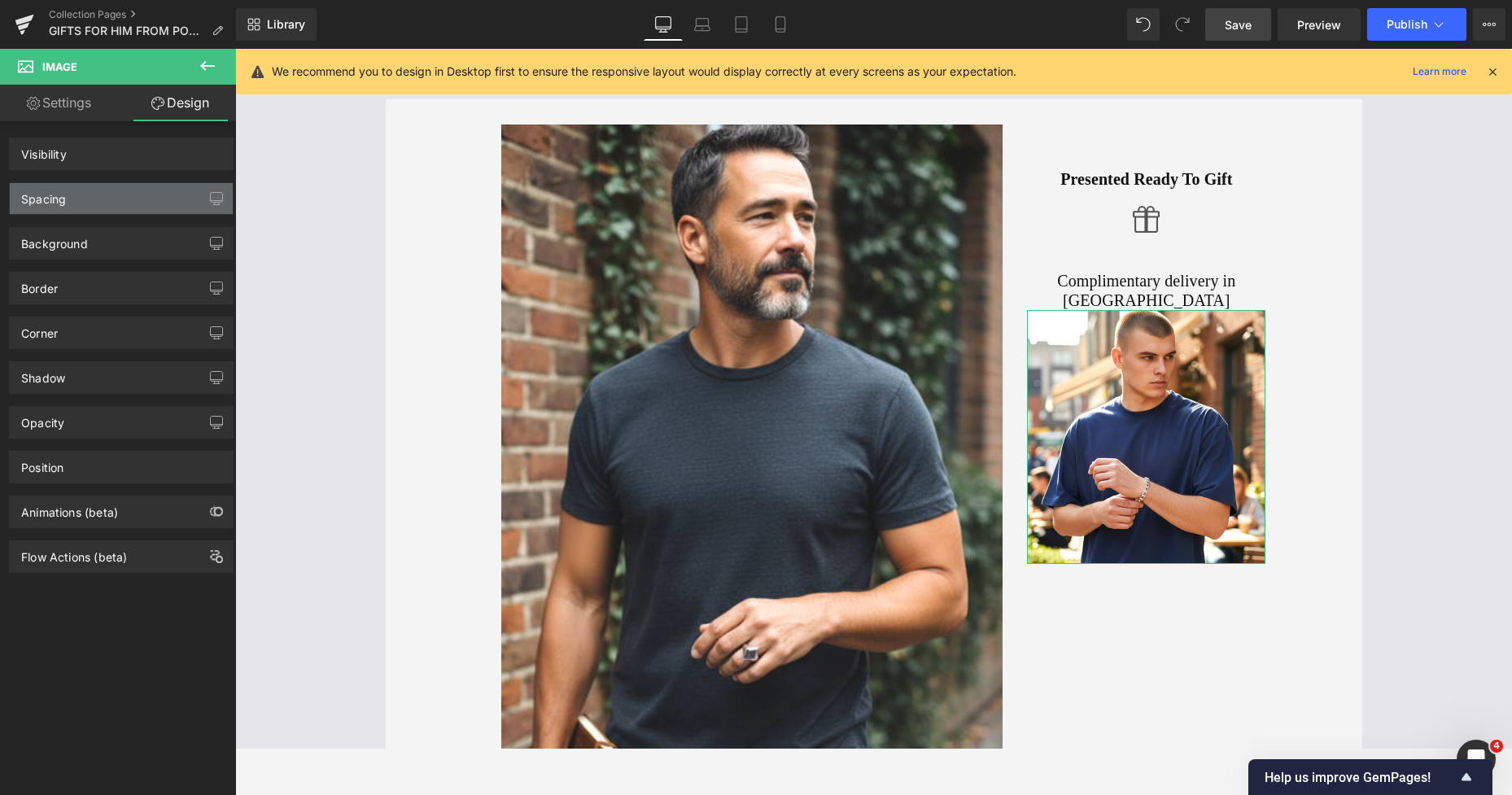
click at [91, 195] on div "Spacing" at bounding box center [121, 199] width 223 height 31
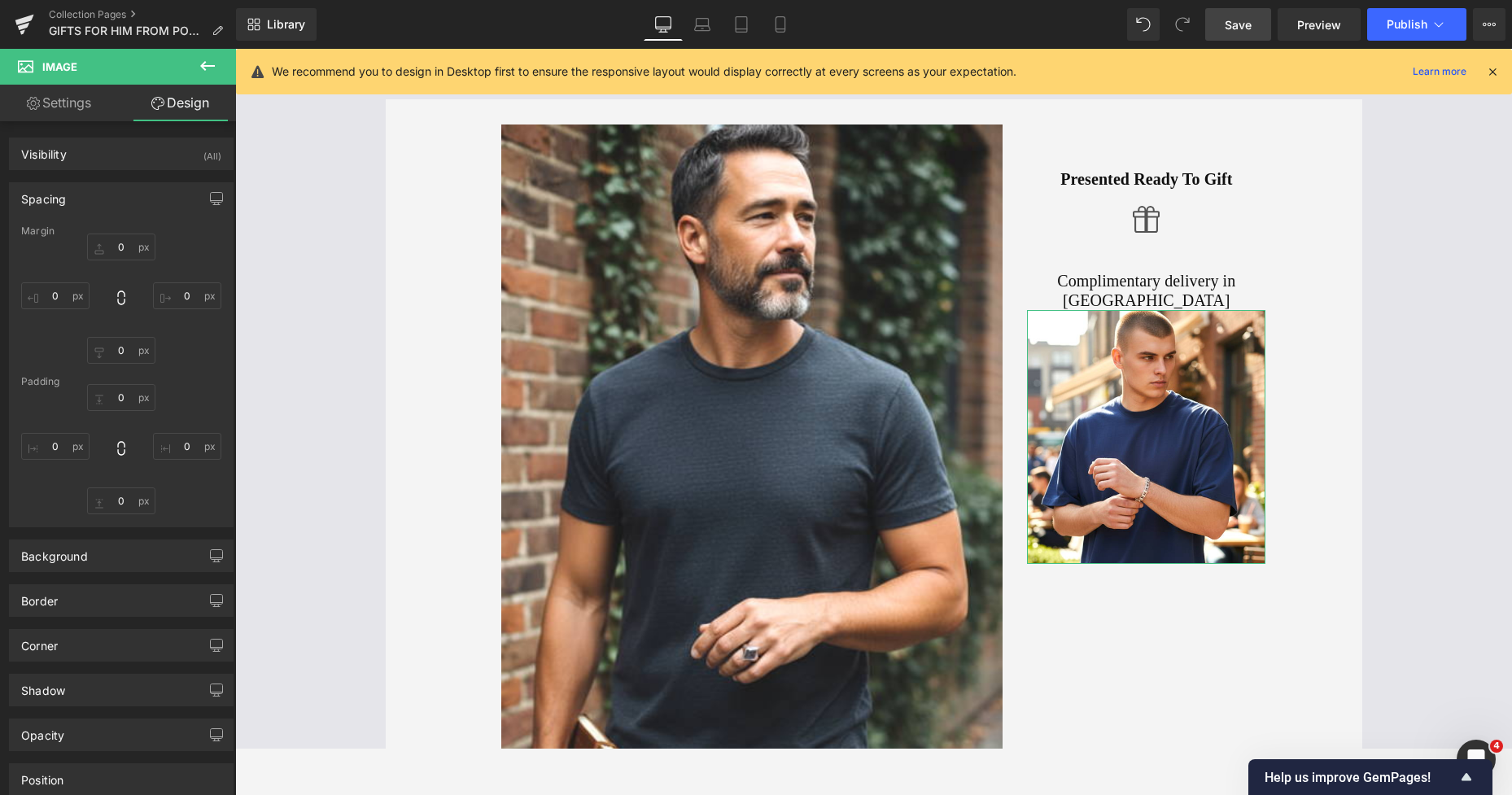
click at [55, 200] on div "Spacing" at bounding box center [44, 195] width 45 height 23
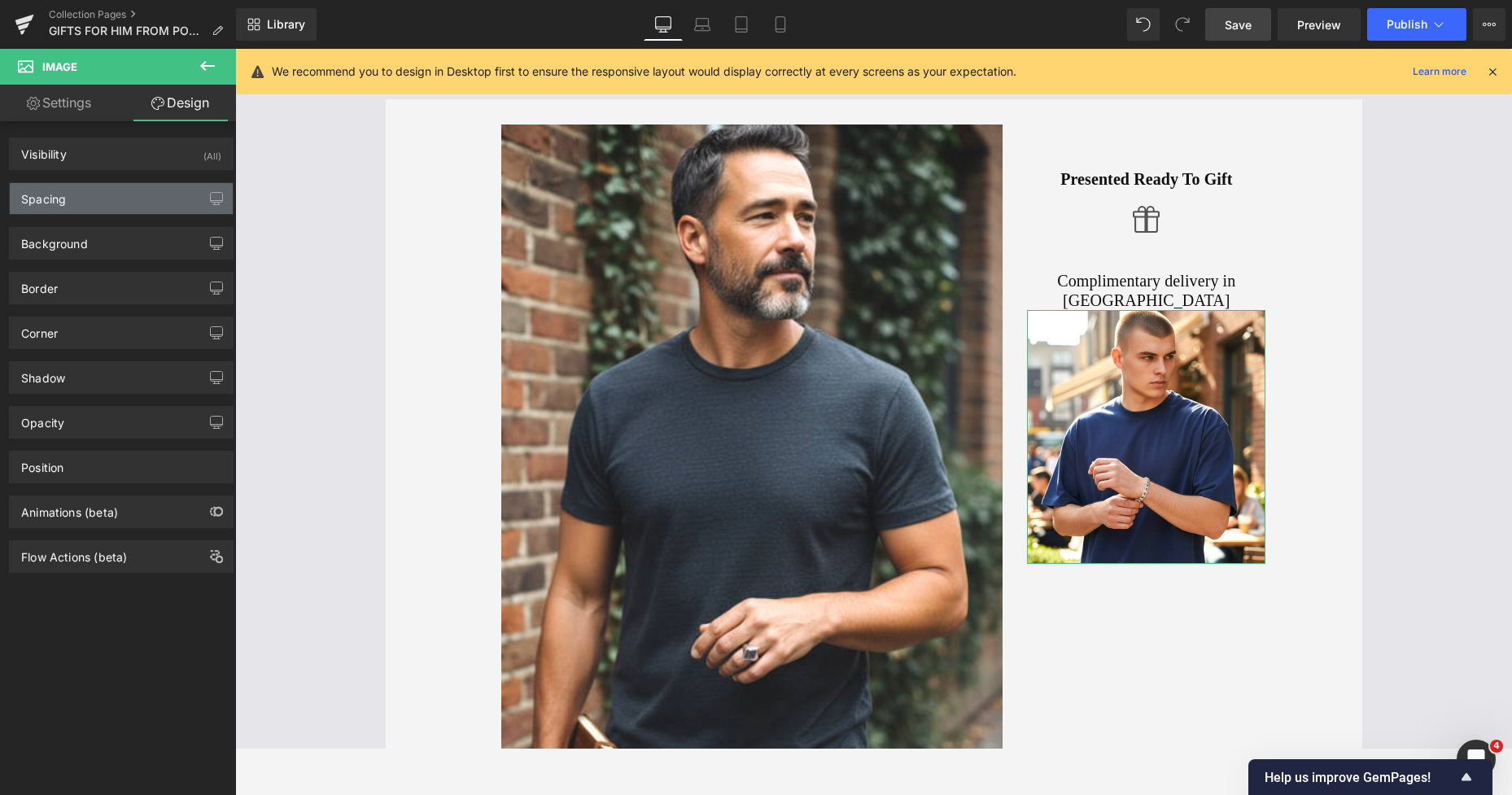
click at [82, 206] on div "Spacing" at bounding box center [121, 199] width 223 height 31
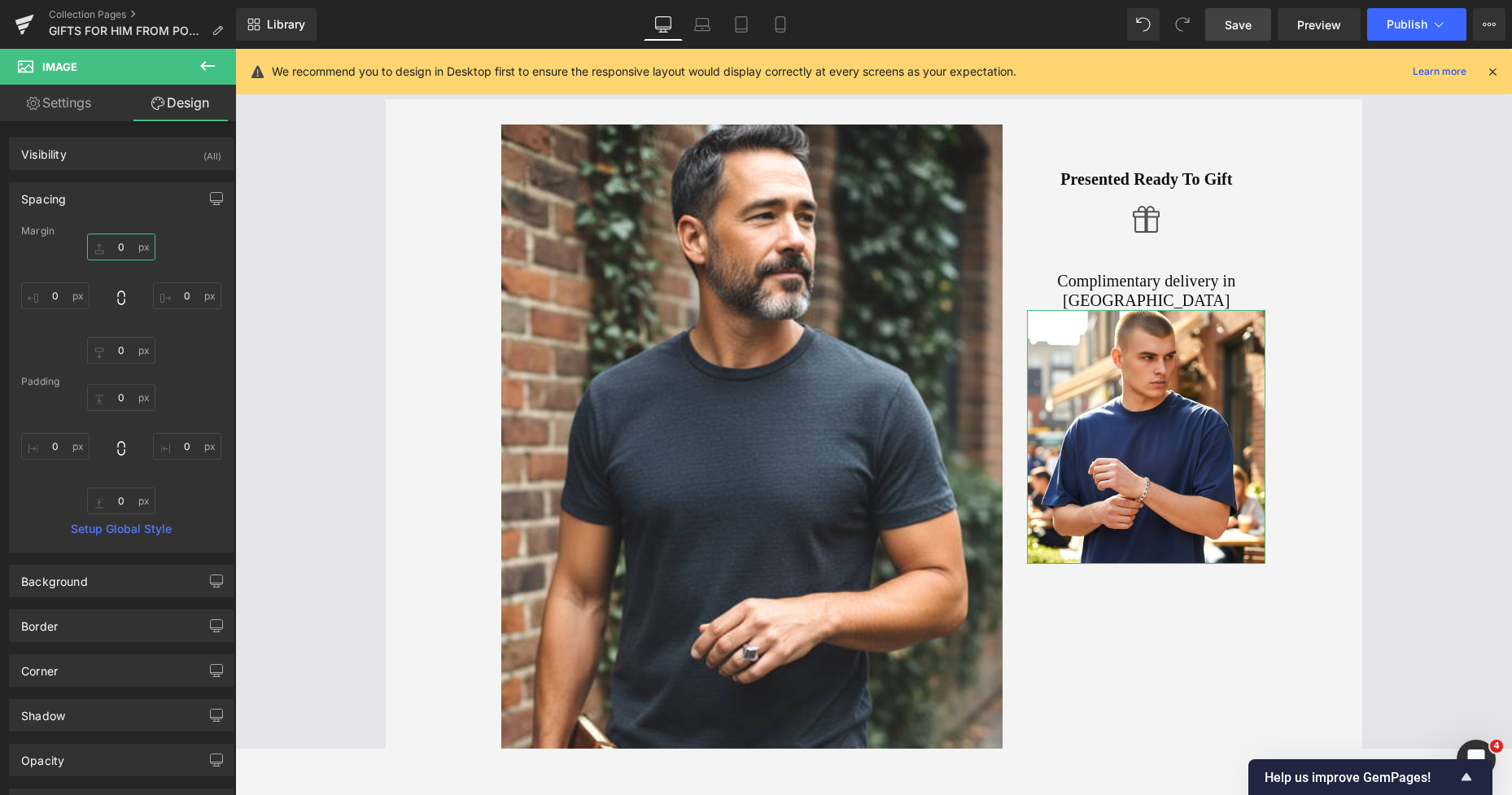
click at [107, 249] on input "0" at bounding box center [121, 247] width 69 height 27
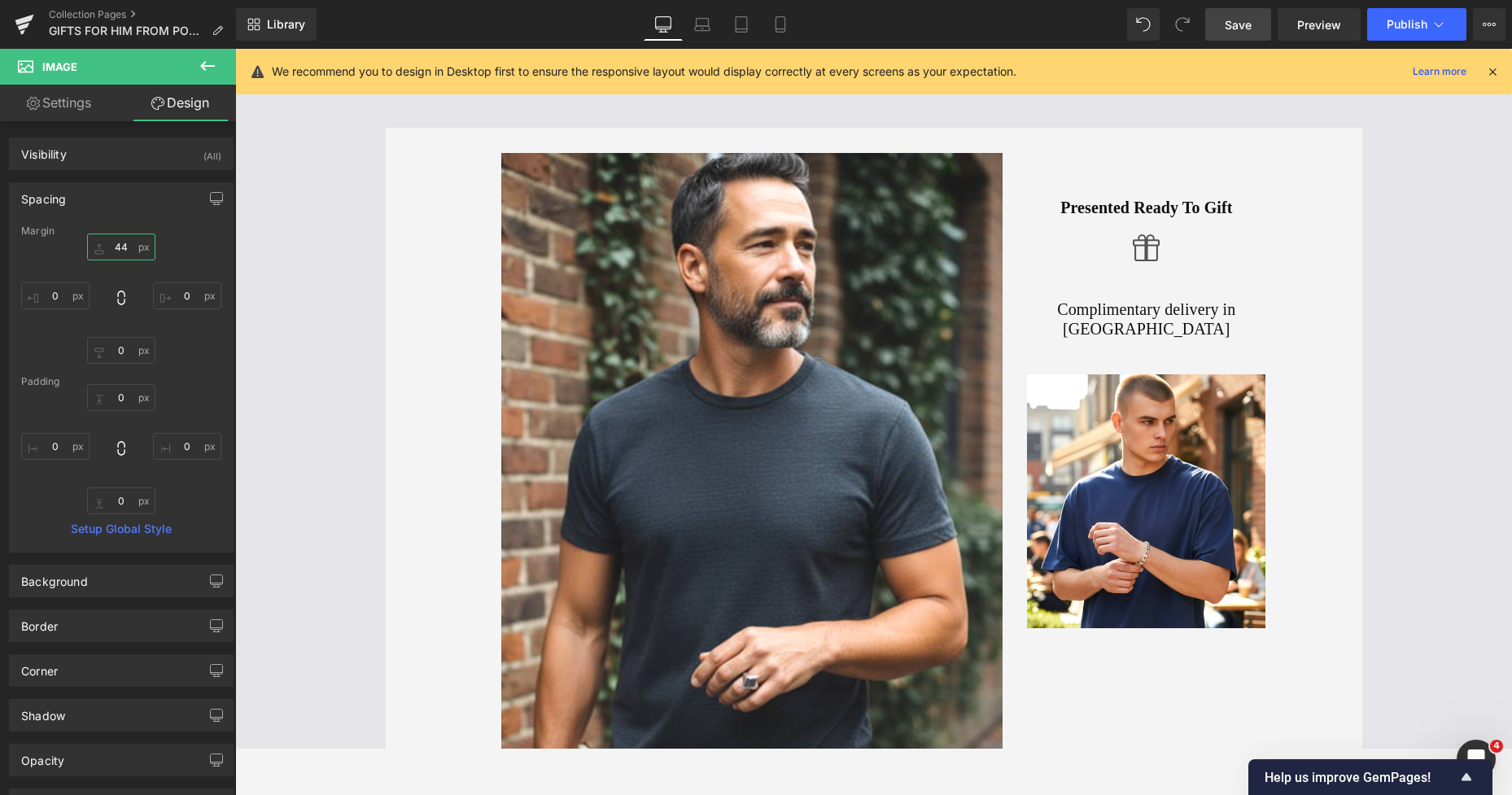
scroll to position [86, 0]
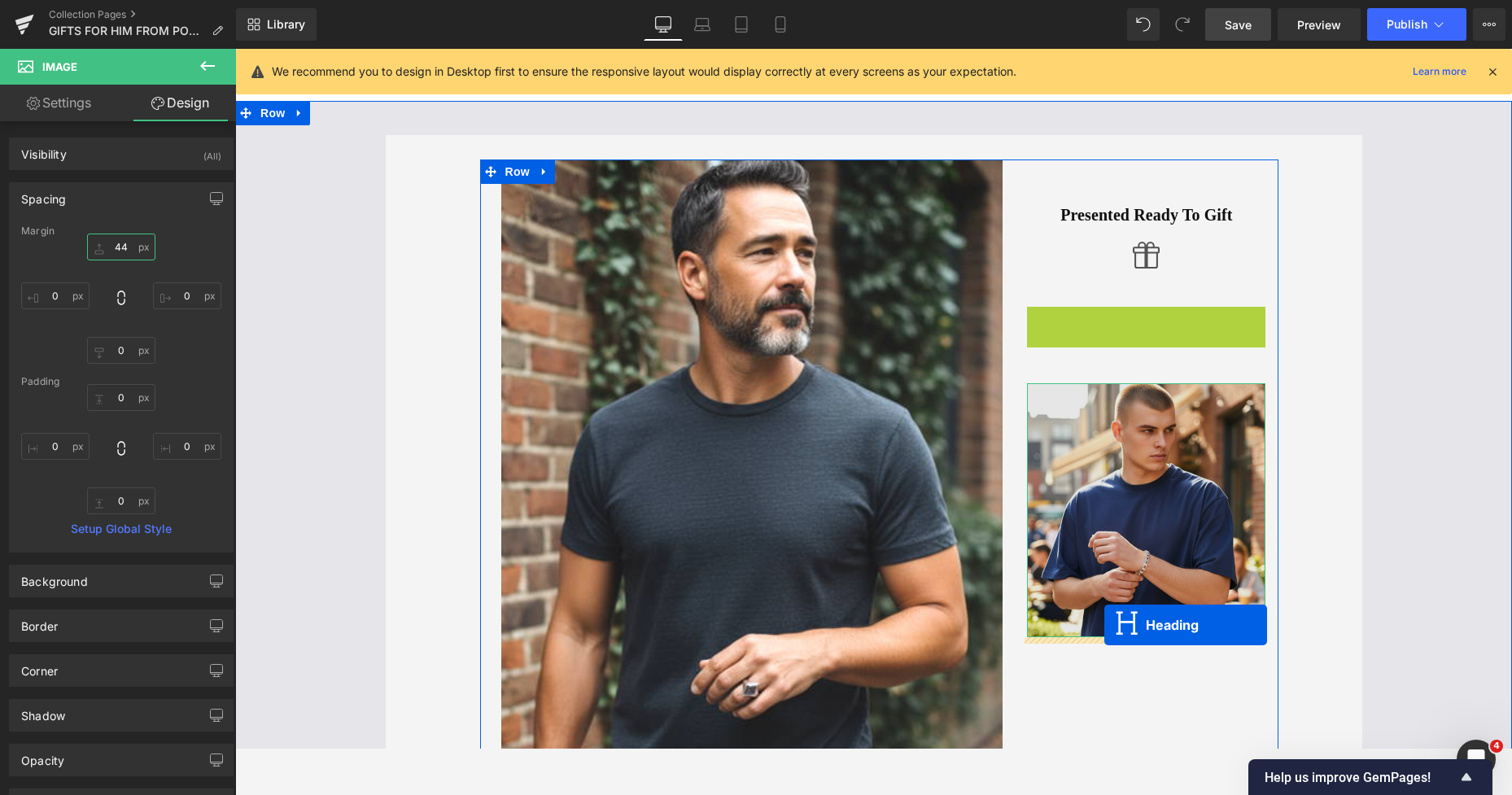
drag, startPoint x: 1099, startPoint y: 313, endPoint x: 1104, endPoint y: 625, distance: 312.0
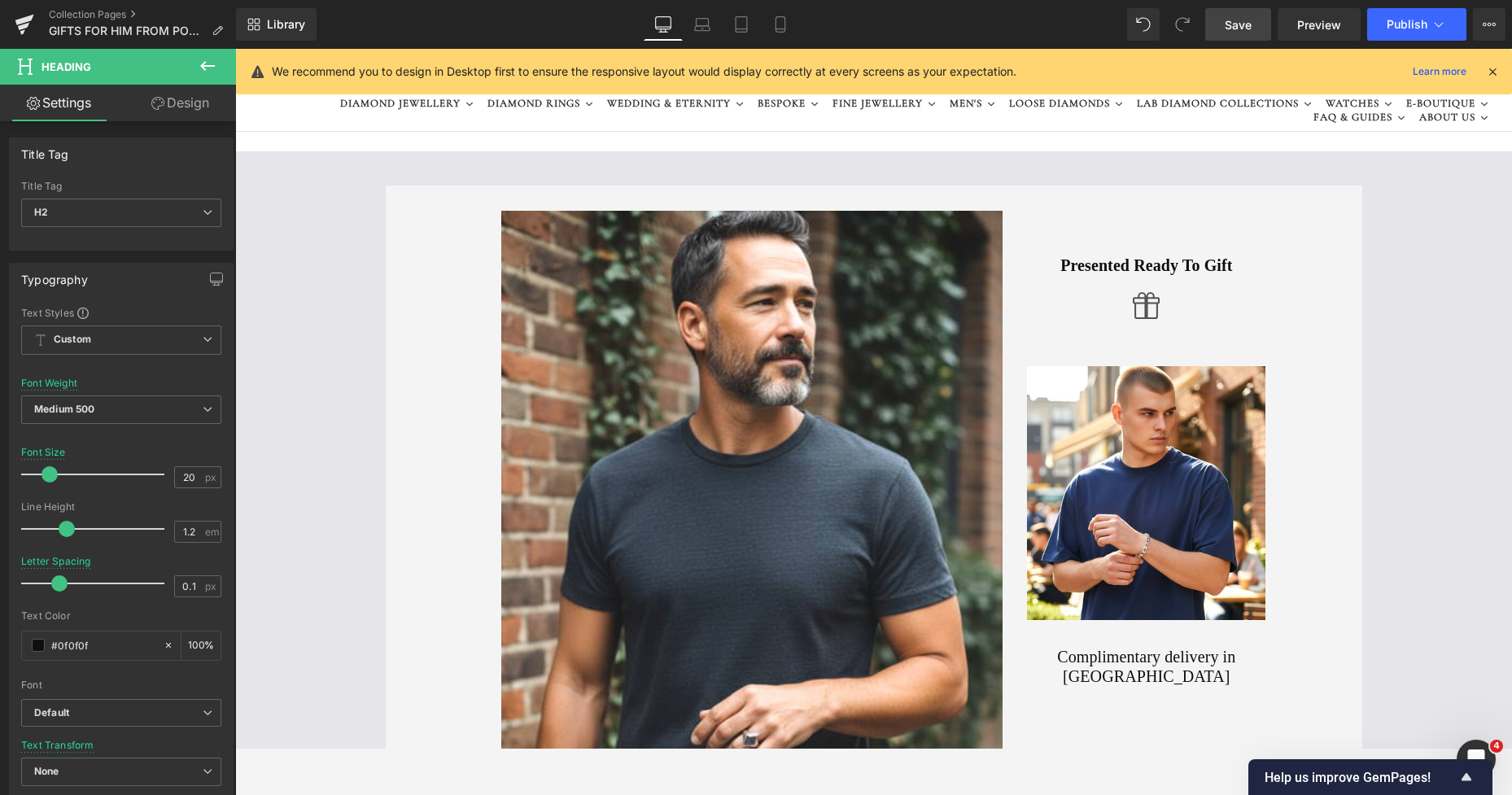
scroll to position [93, 0]
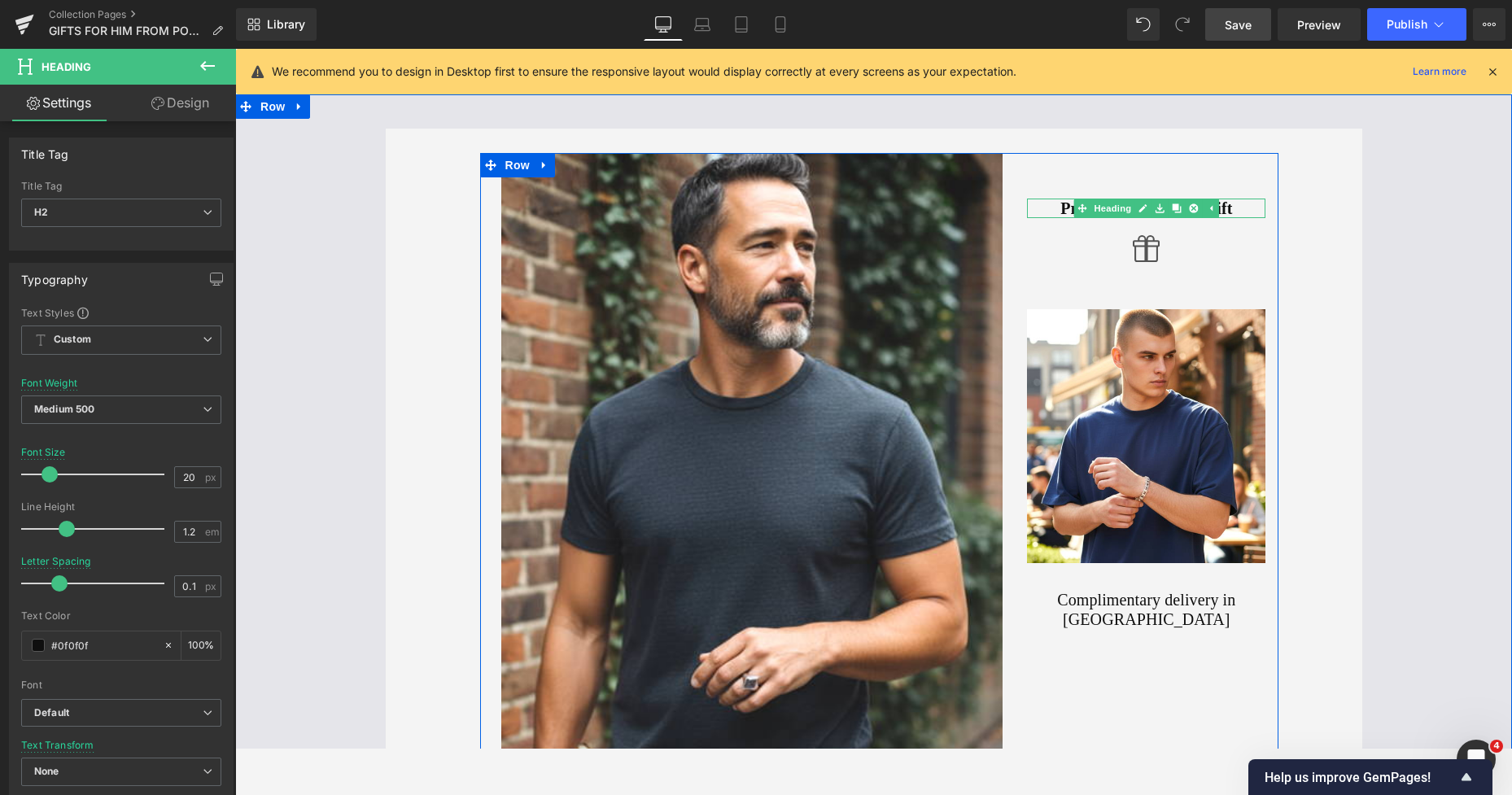
click at [1066, 207] on h2 "Presented Ready To Gift" at bounding box center [1146, 208] width 238 height 19
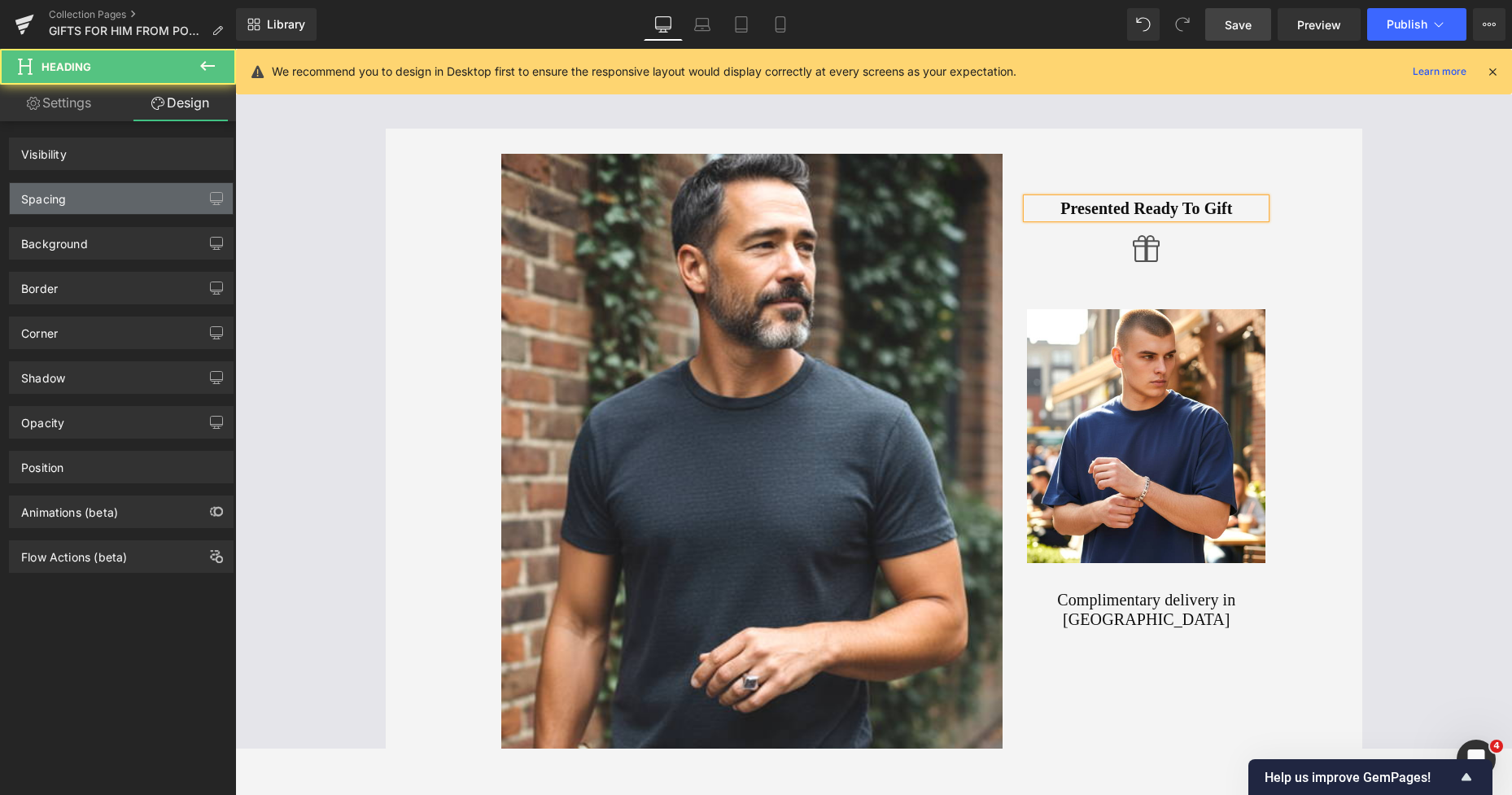
click at [104, 195] on div "Spacing" at bounding box center [121, 199] width 223 height 31
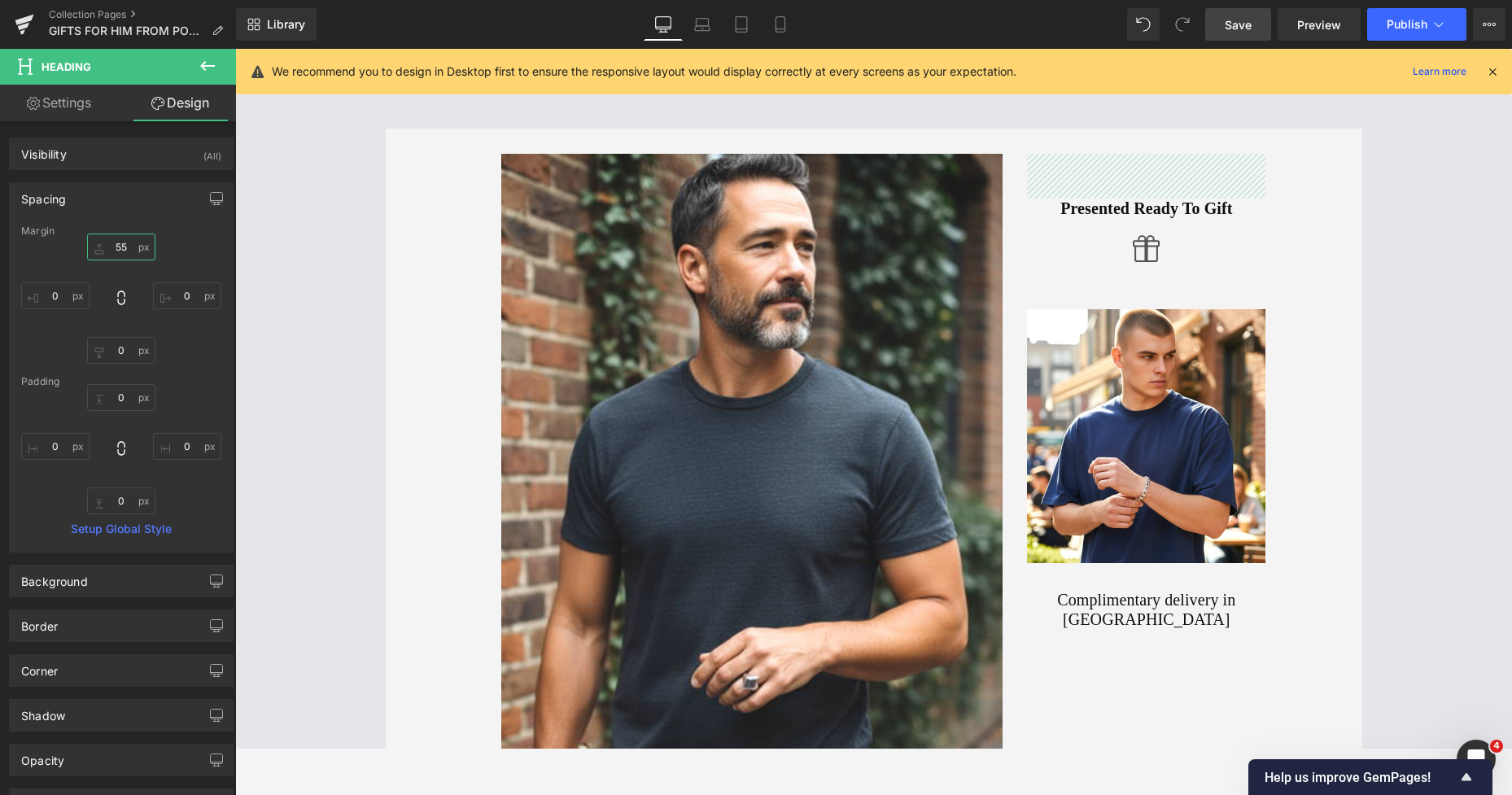
click at [119, 255] on input "55" at bounding box center [121, 247] width 69 height 27
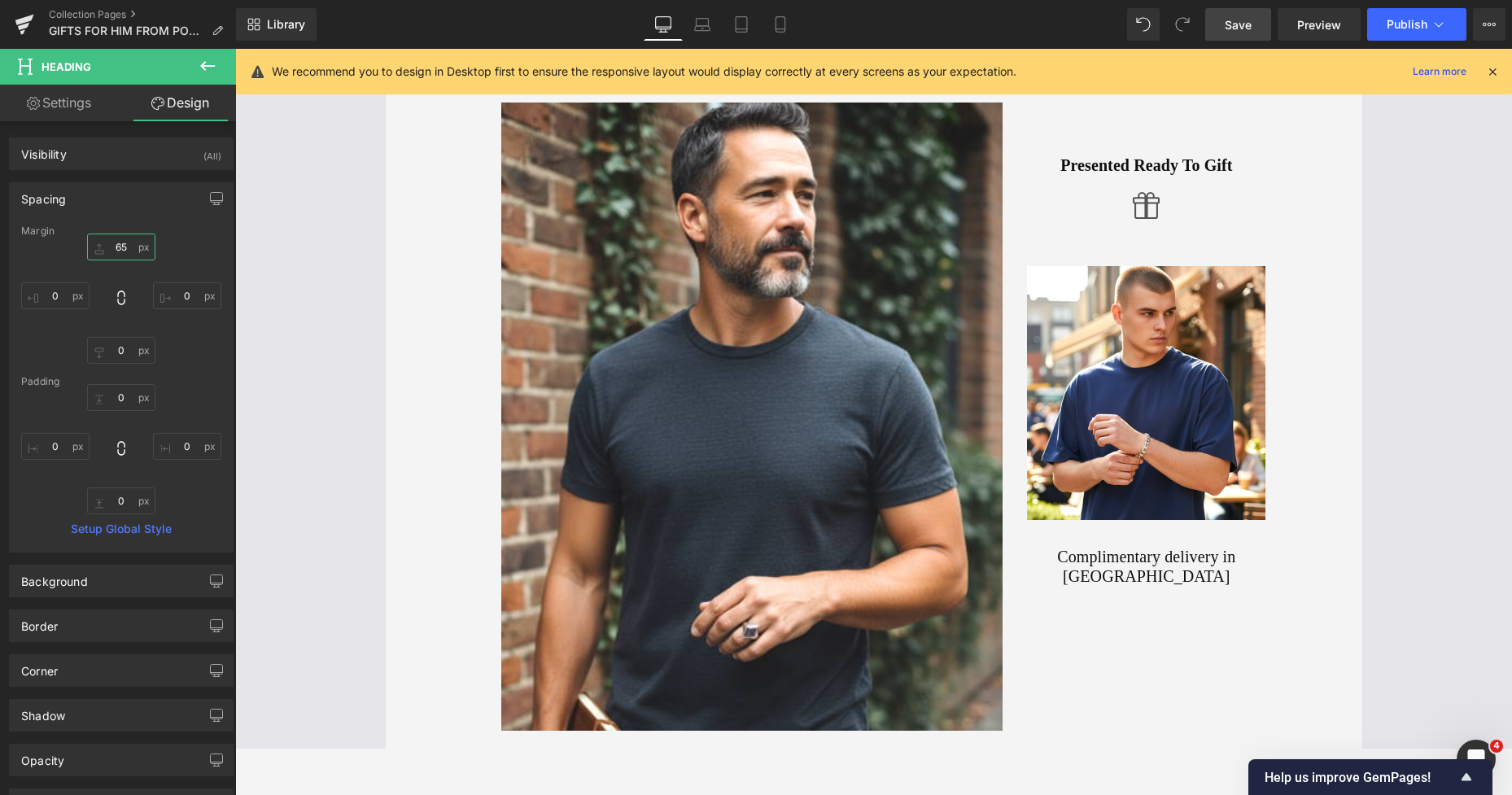
scroll to position [129, 0]
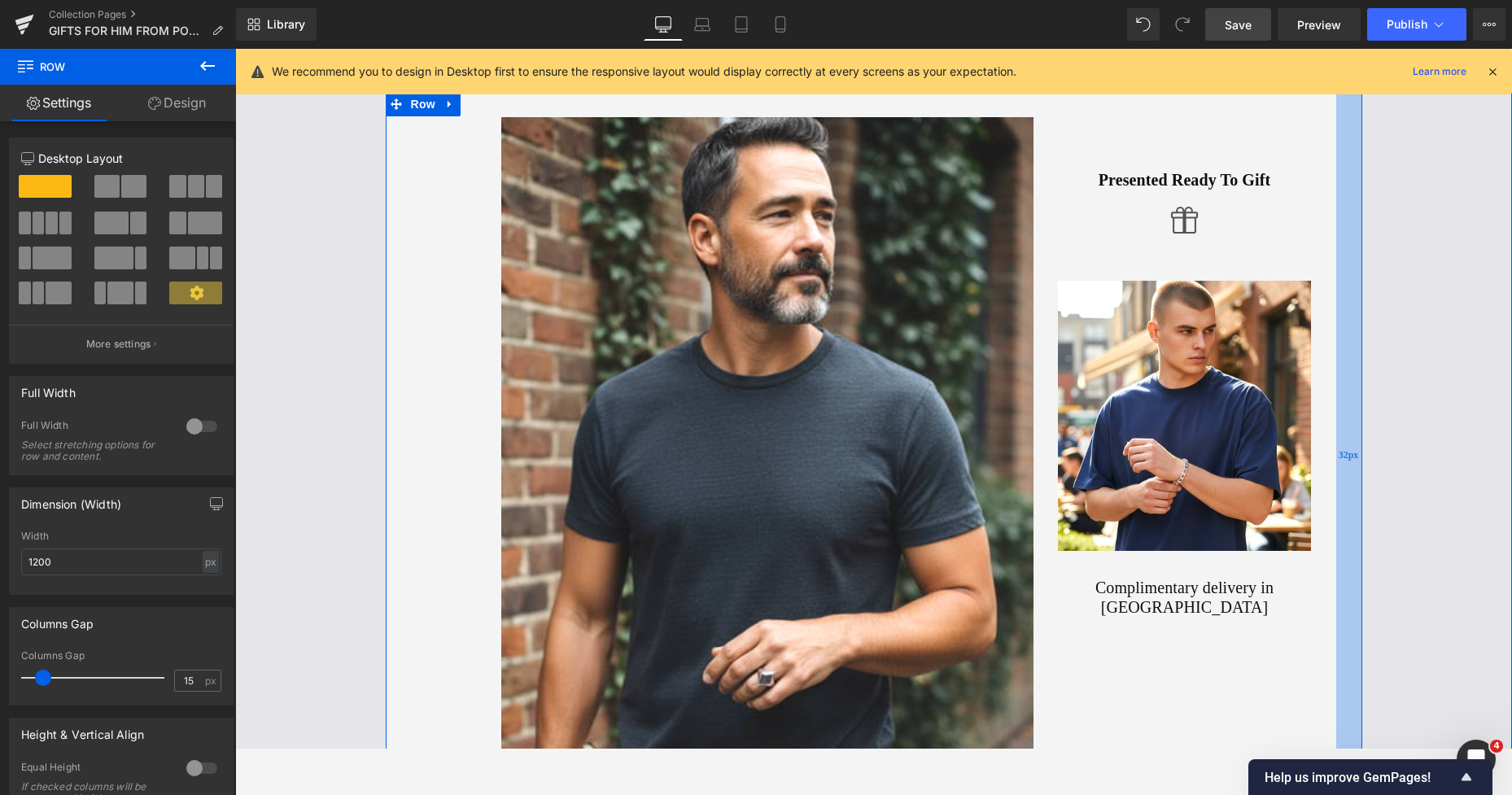
drag, startPoint x: 1336, startPoint y: 250, endPoint x: 1346, endPoint y: 251, distance: 10.0
click at [1346, 251] on div "32px" at bounding box center [1348, 456] width 26 height 727
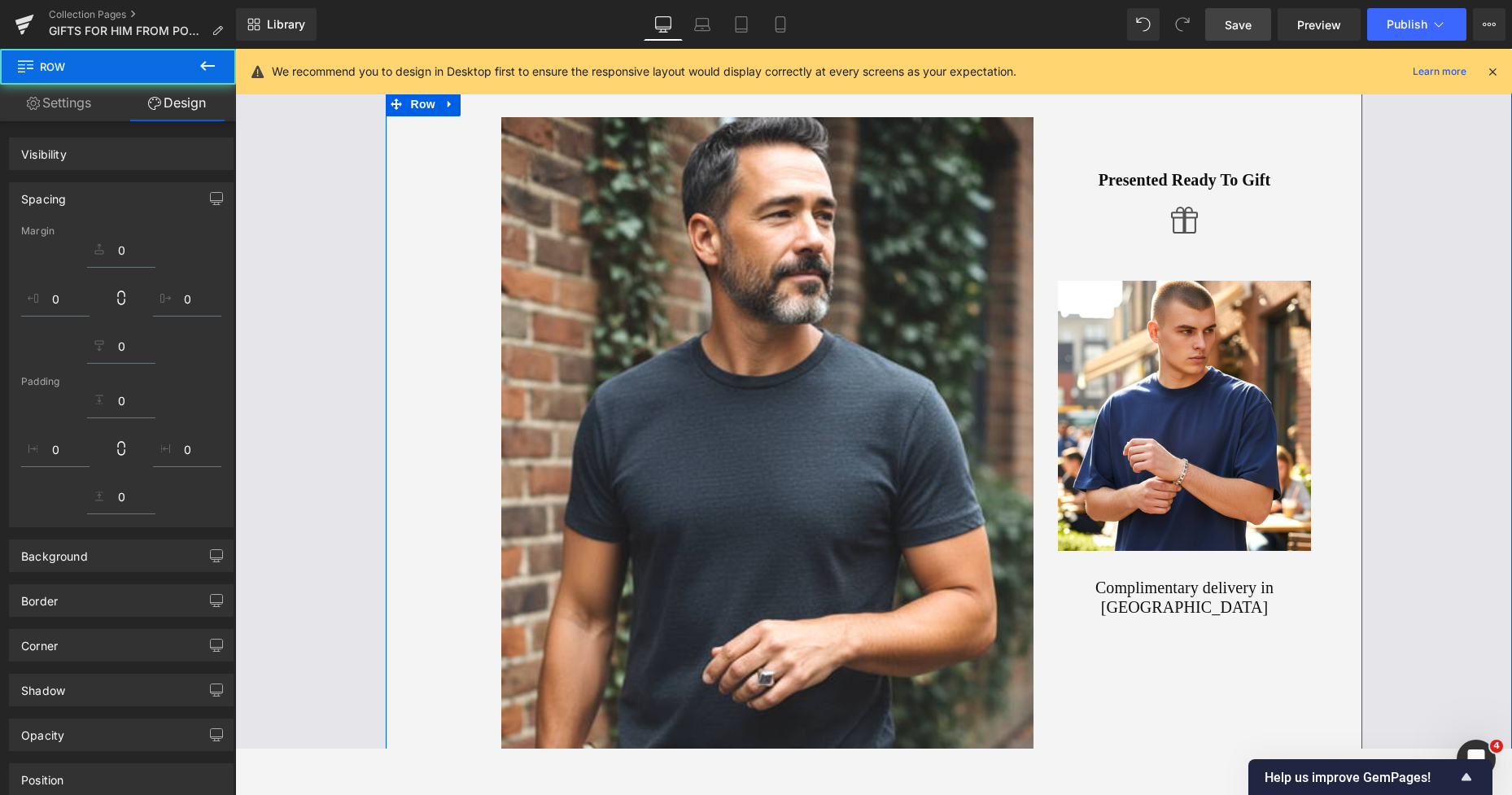
click at [429, 344] on div "Image Presented Ready To Gift Heading Icon Image Complimentary delivery in UK H…" at bounding box center [873, 456] width 976 height 727
click at [386, 347] on div at bounding box center [388, 456] width 4 height 727
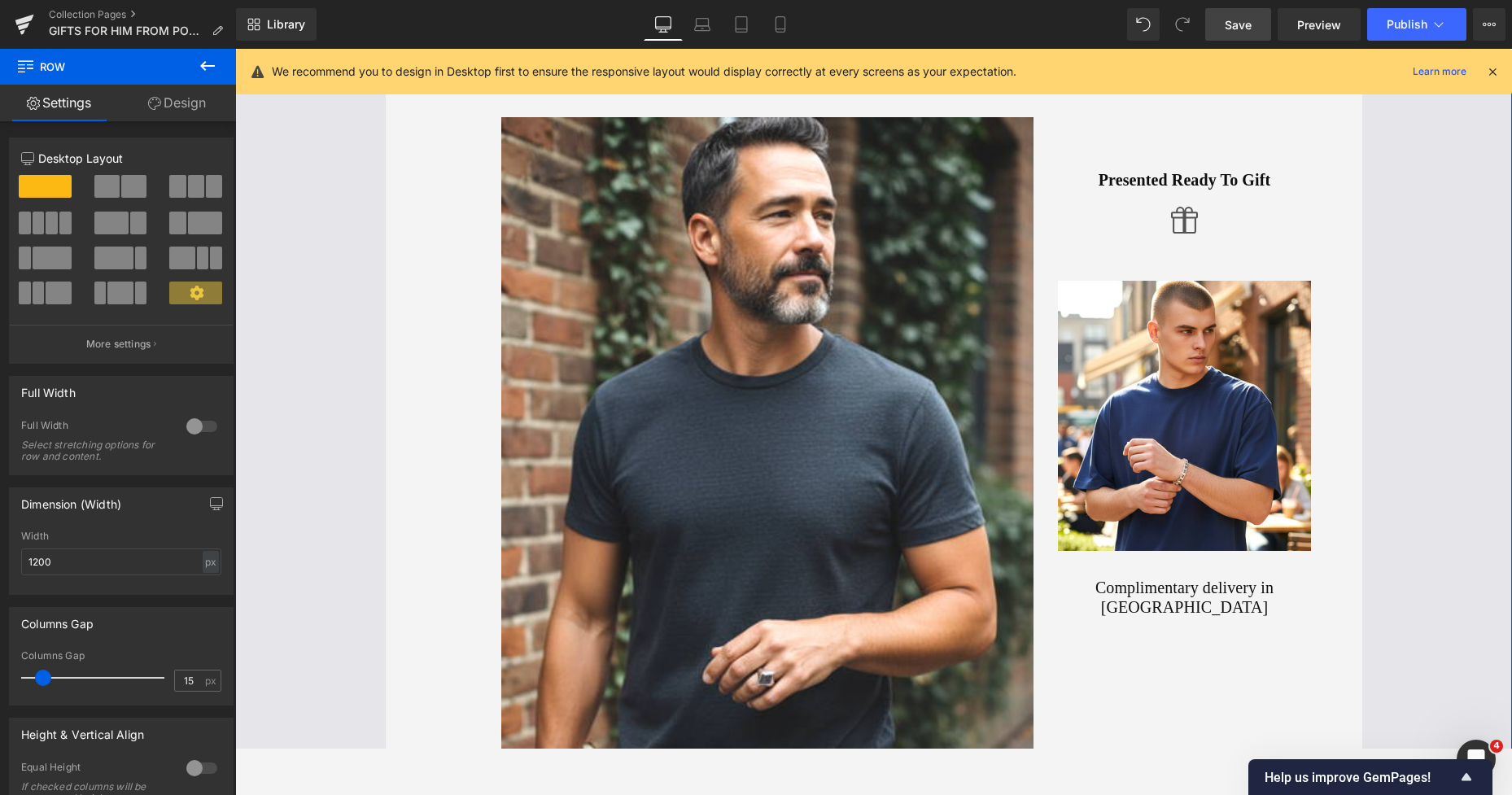
click at [378, 298] on div "Image Presented Ready To Gift Heading Icon Image Complimentary delivery in UK H…" at bounding box center [873, 456] width 1276 height 727
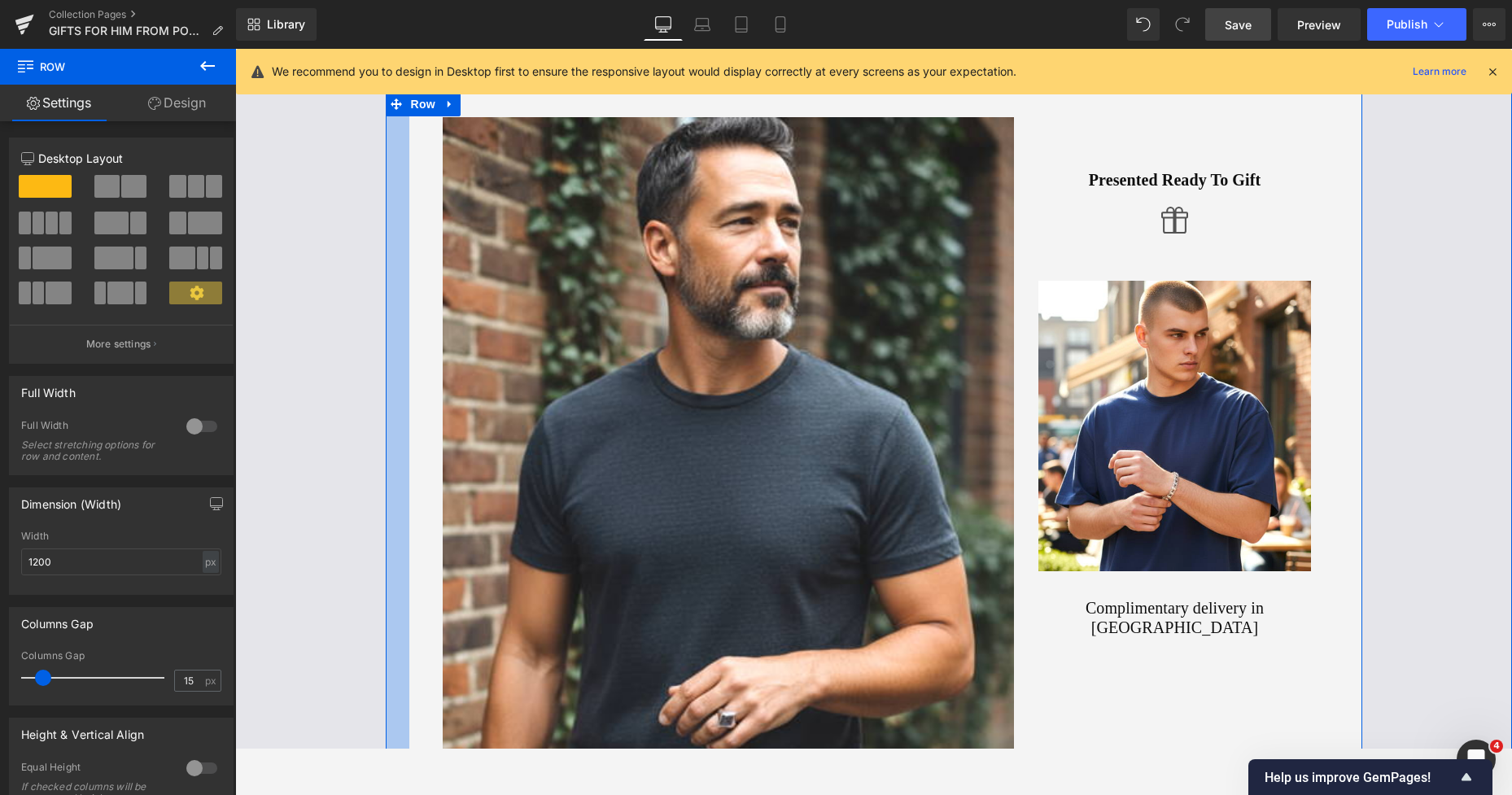
drag, startPoint x: 454, startPoint y: 267, endPoint x: 394, endPoint y: 263, distance: 60.1
click at [394, 263] on div at bounding box center [397, 480] width 23 height 776
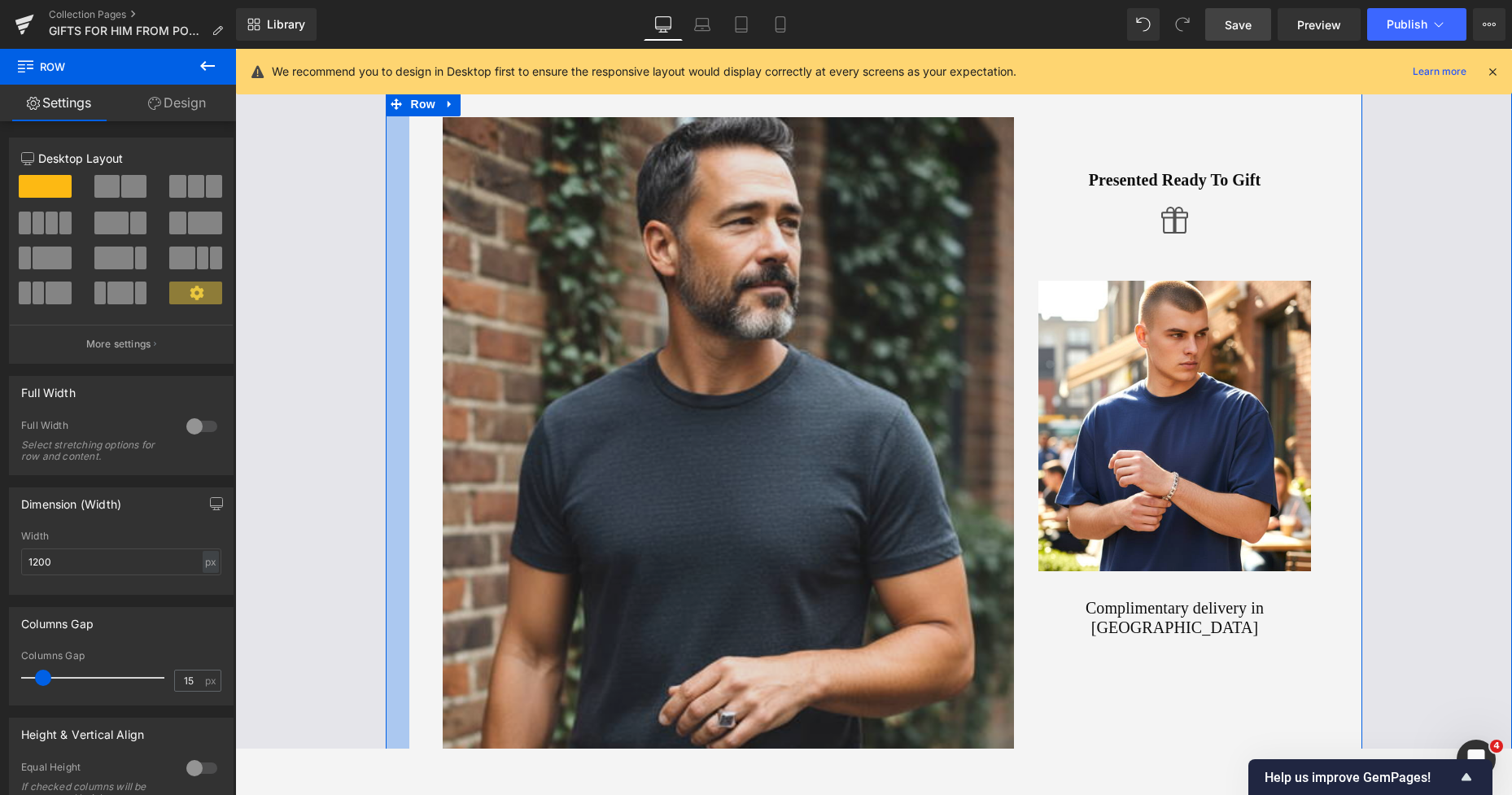
click at [514, 251] on img at bounding box center [728, 475] width 571 height 716
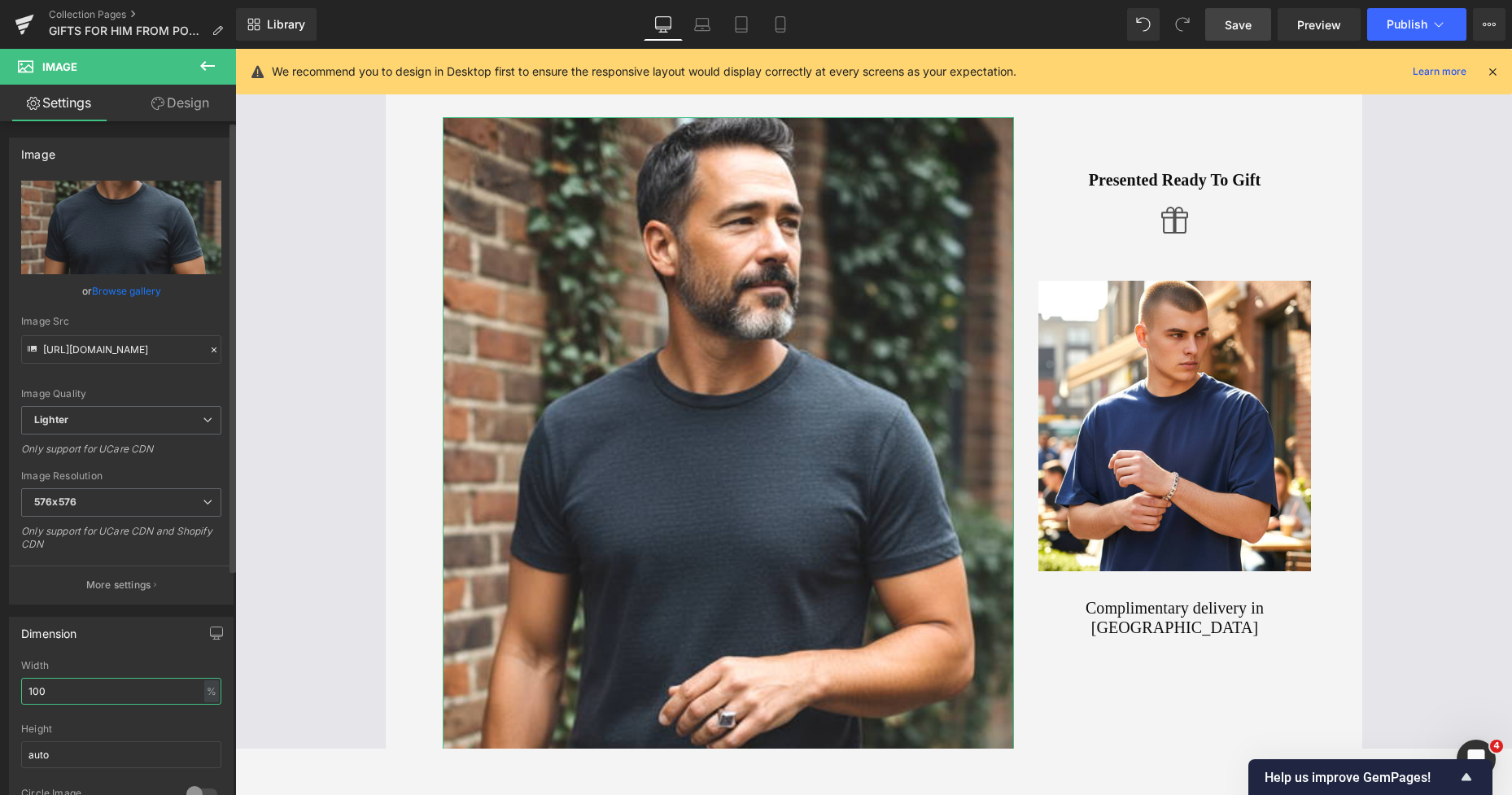
drag, startPoint x: 78, startPoint y: 699, endPoint x: 11, endPoint y: 693, distance: 67.3
click at [13, 693] on div "100% Width 100 % % px auto Height auto 0 Circle Image" at bounding box center [121, 742] width 223 height 163
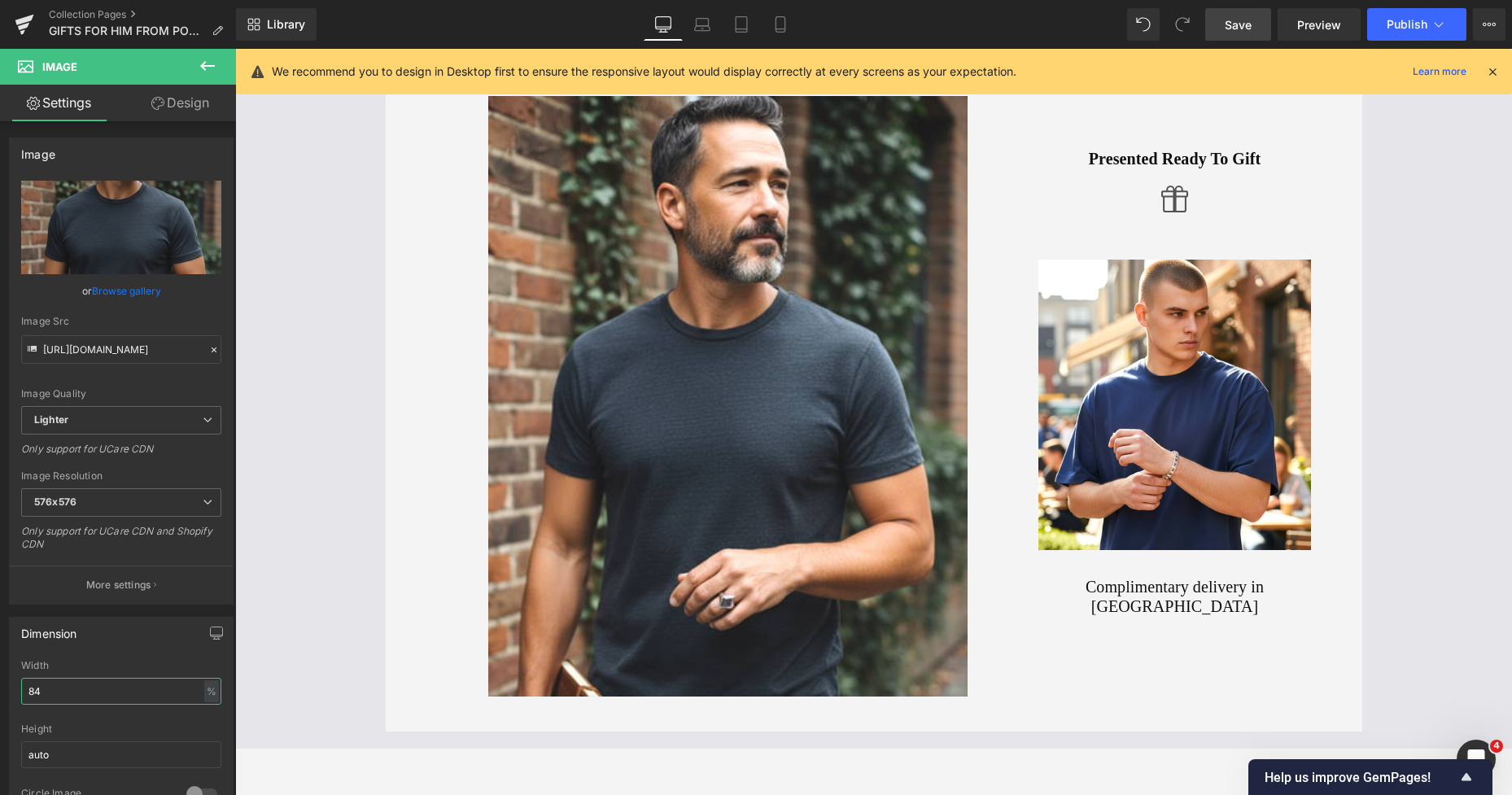
scroll to position [93, 0]
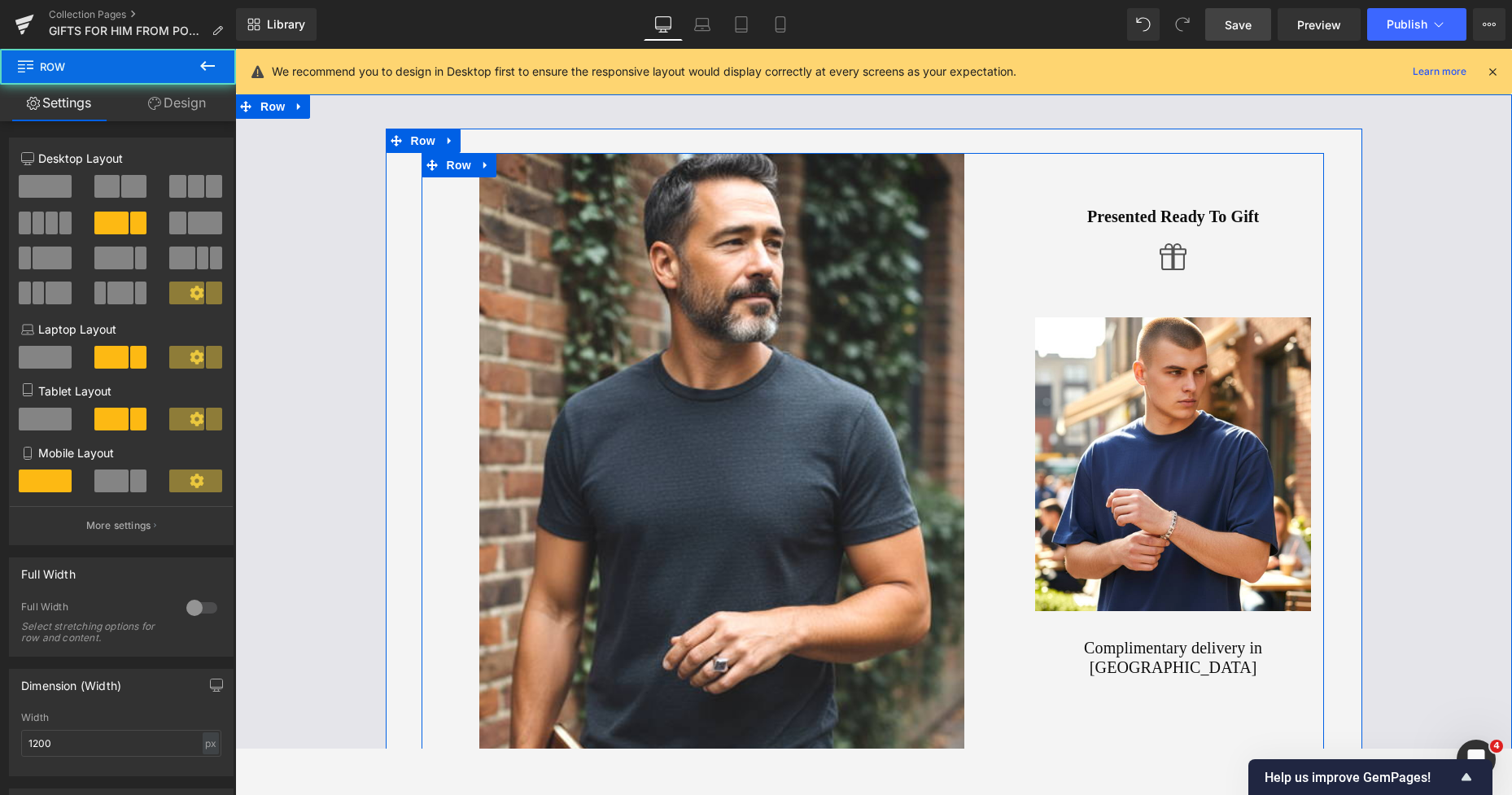
drag, startPoint x: 420, startPoint y: 367, endPoint x: 411, endPoint y: 367, distance: 9.0
click at [411, 367] on div "Image Presented Ready To Gift Heading Icon Image Complimentary delivery in UK H…" at bounding box center [872, 473] width 927 height 641
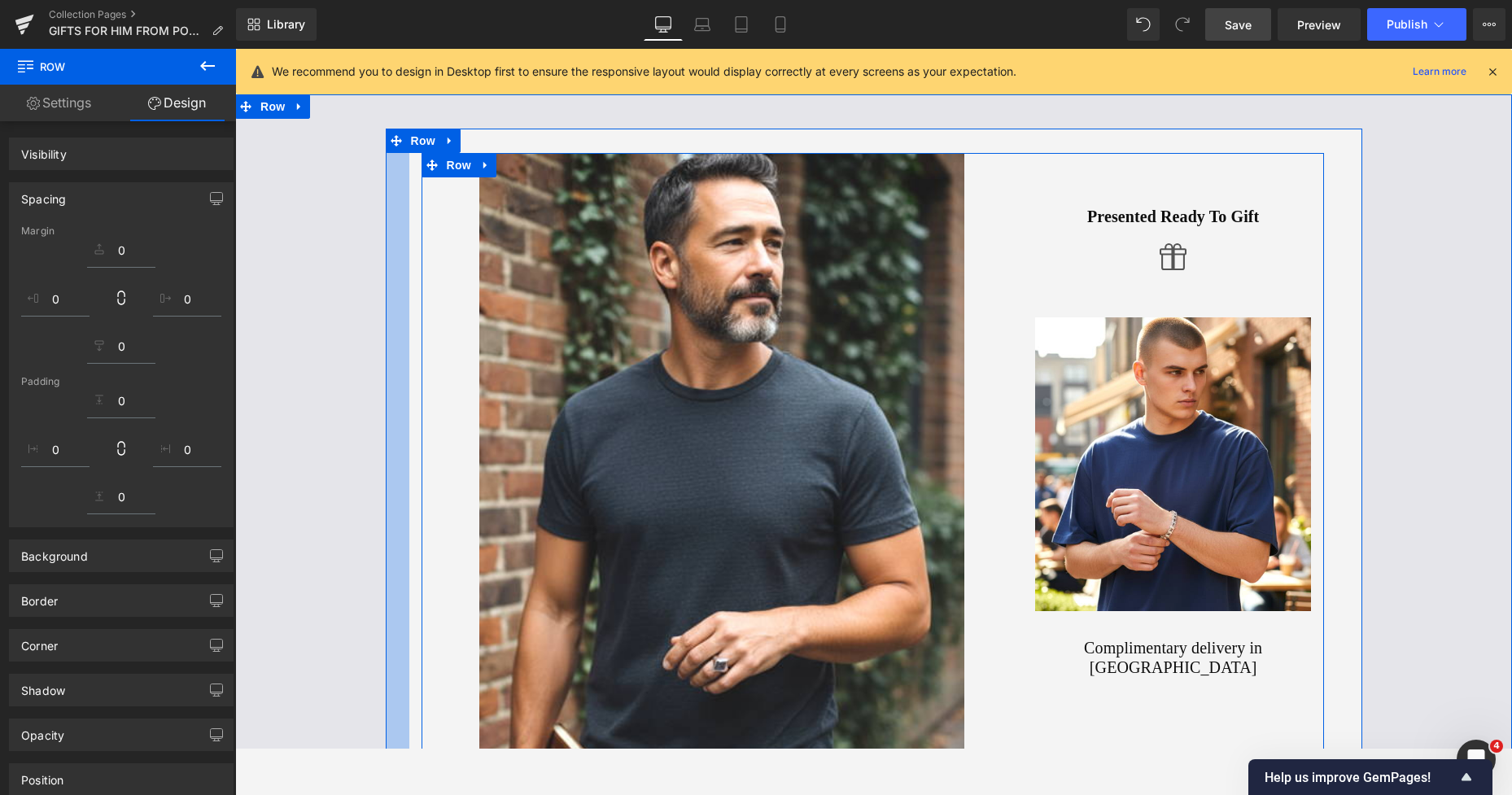
click at [376, 363] on div "Image Presented Ready To Gift Heading Icon Image Complimentary delivery in UK H…" at bounding box center [873, 462] width 1276 height 667
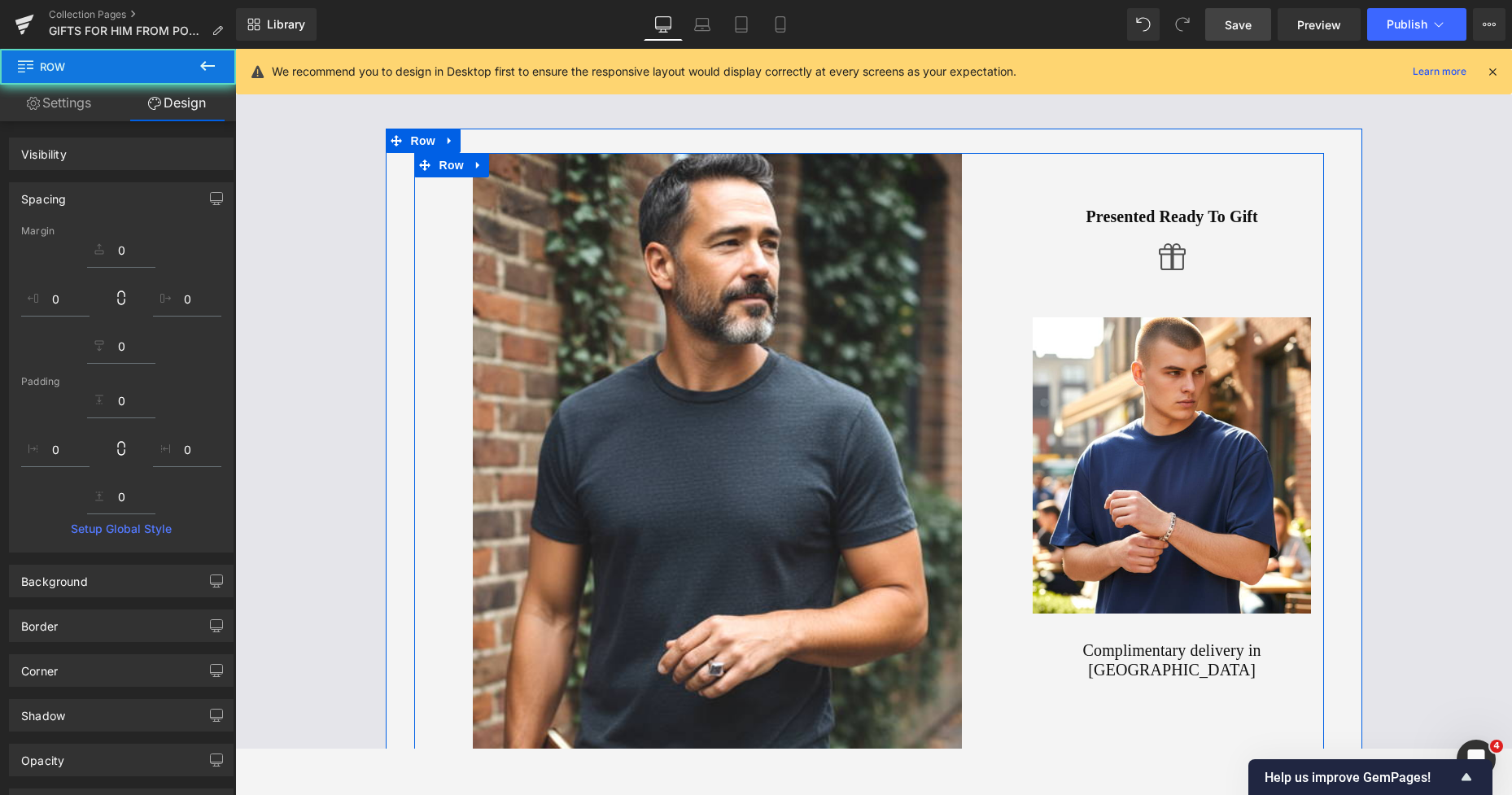
click at [1232, 22] on span "Save" at bounding box center [1238, 25] width 27 height 17
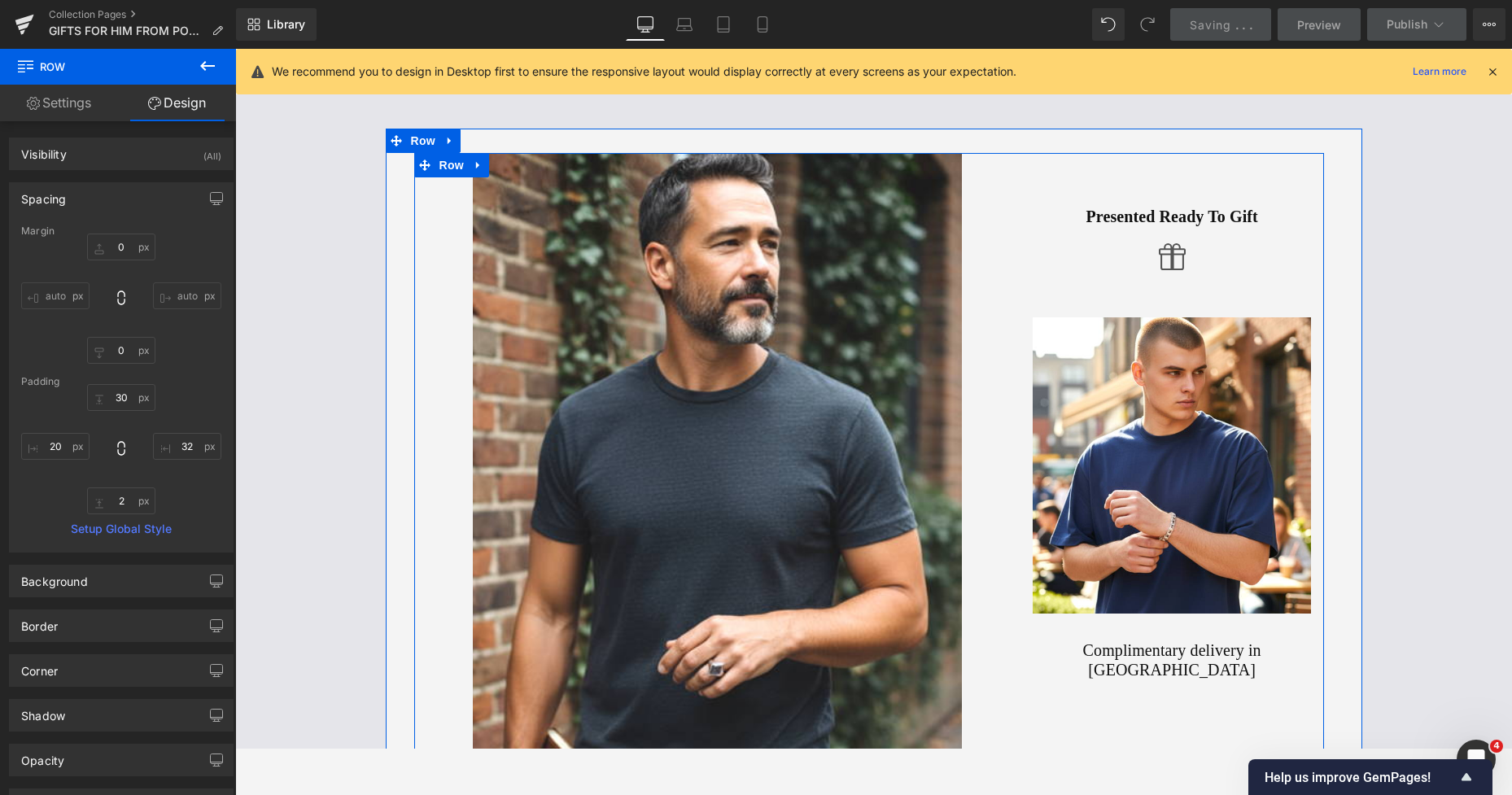
scroll to position [423, 0]
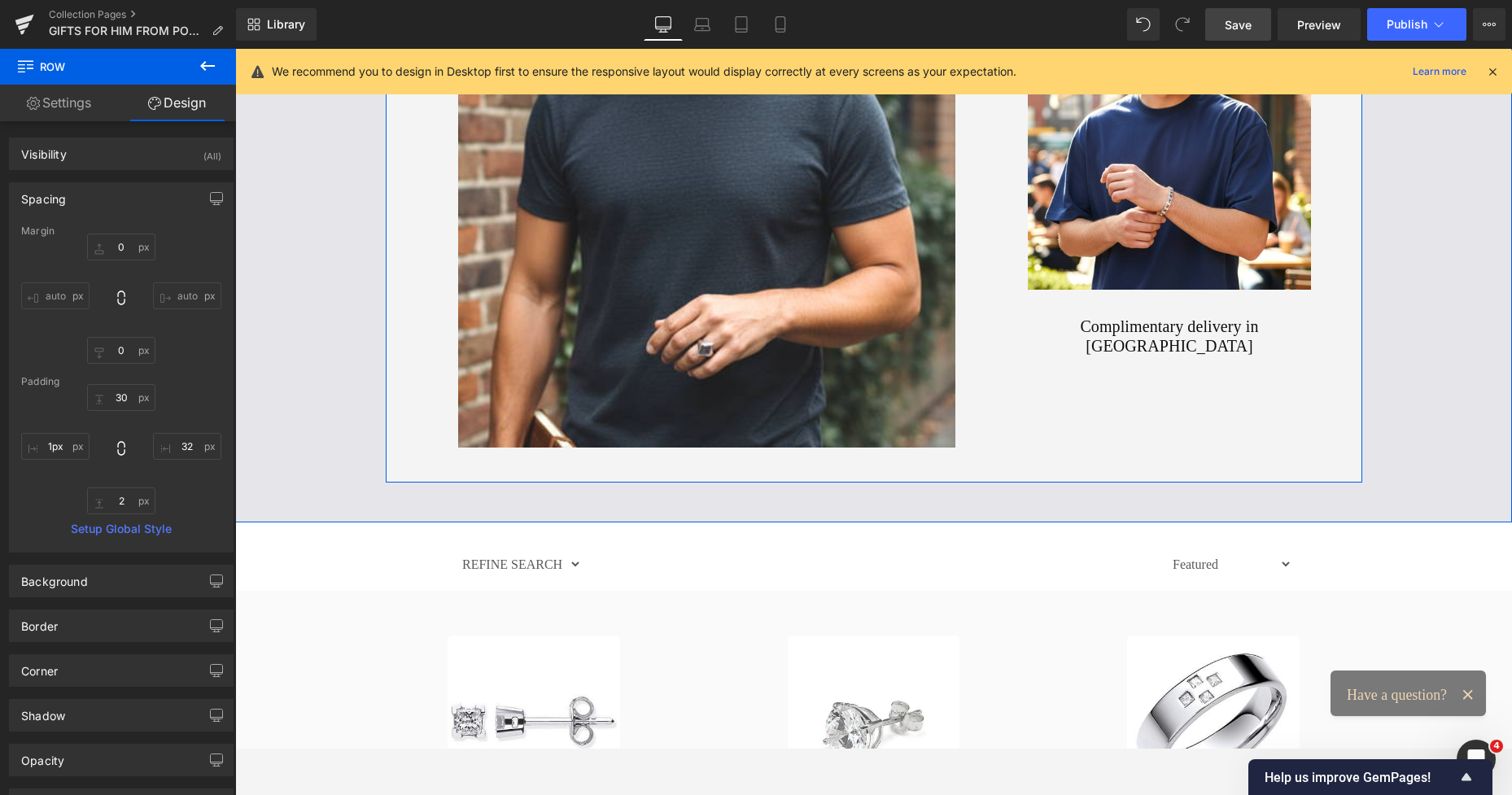
drag, startPoint x: 393, startPoint y: 283, endPoint x: 377, endPoint y: 281, distance: 16.1
click at [377, 281] on div "Image Presented Ready To Gift Heading Icon Image Complimentary delivery in UK H…" at bounding box center [873, 141] width 1276 height 684
click at [1229, 22] on span "Save" at bounding box center [1238, 25] width 27 height 17
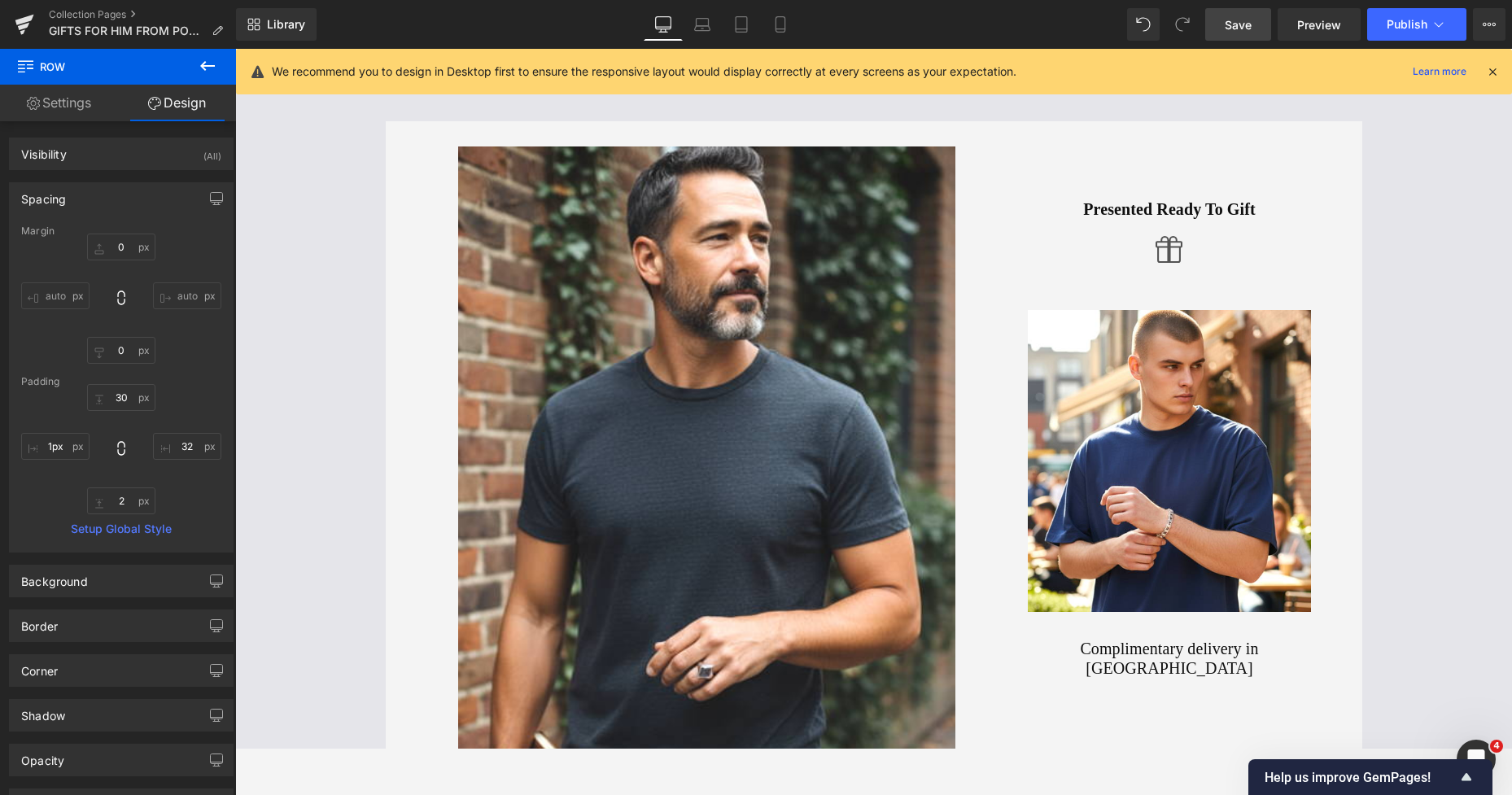
scroll to position [251, 0]
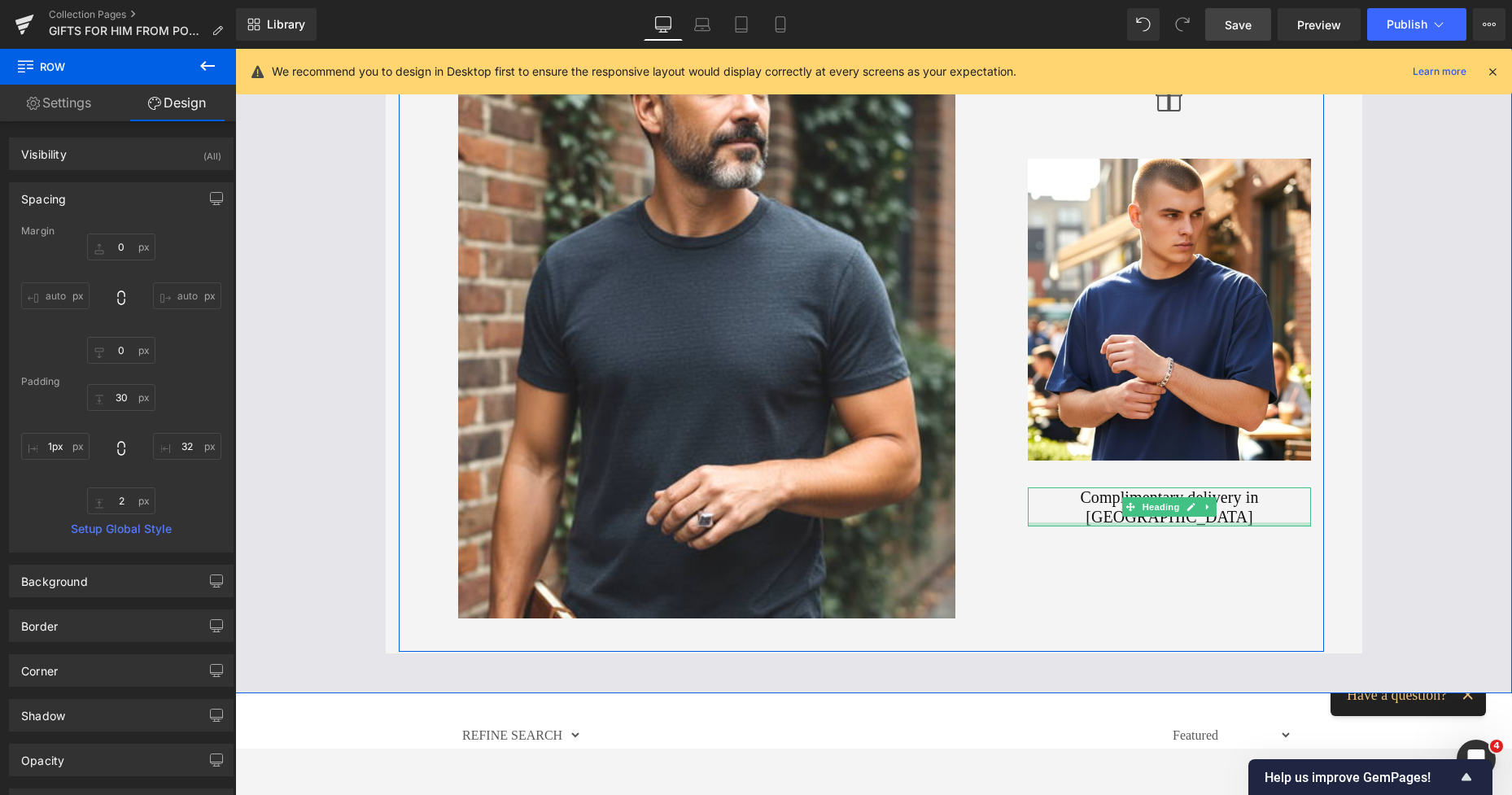
click at [1081, 523] on div at bounding box center [1169, 525] width 284 height 4
click at [1233, 496] on h2 "Complimentary delivery in UK" at bounding box center [1169, 507] width 284 height 39
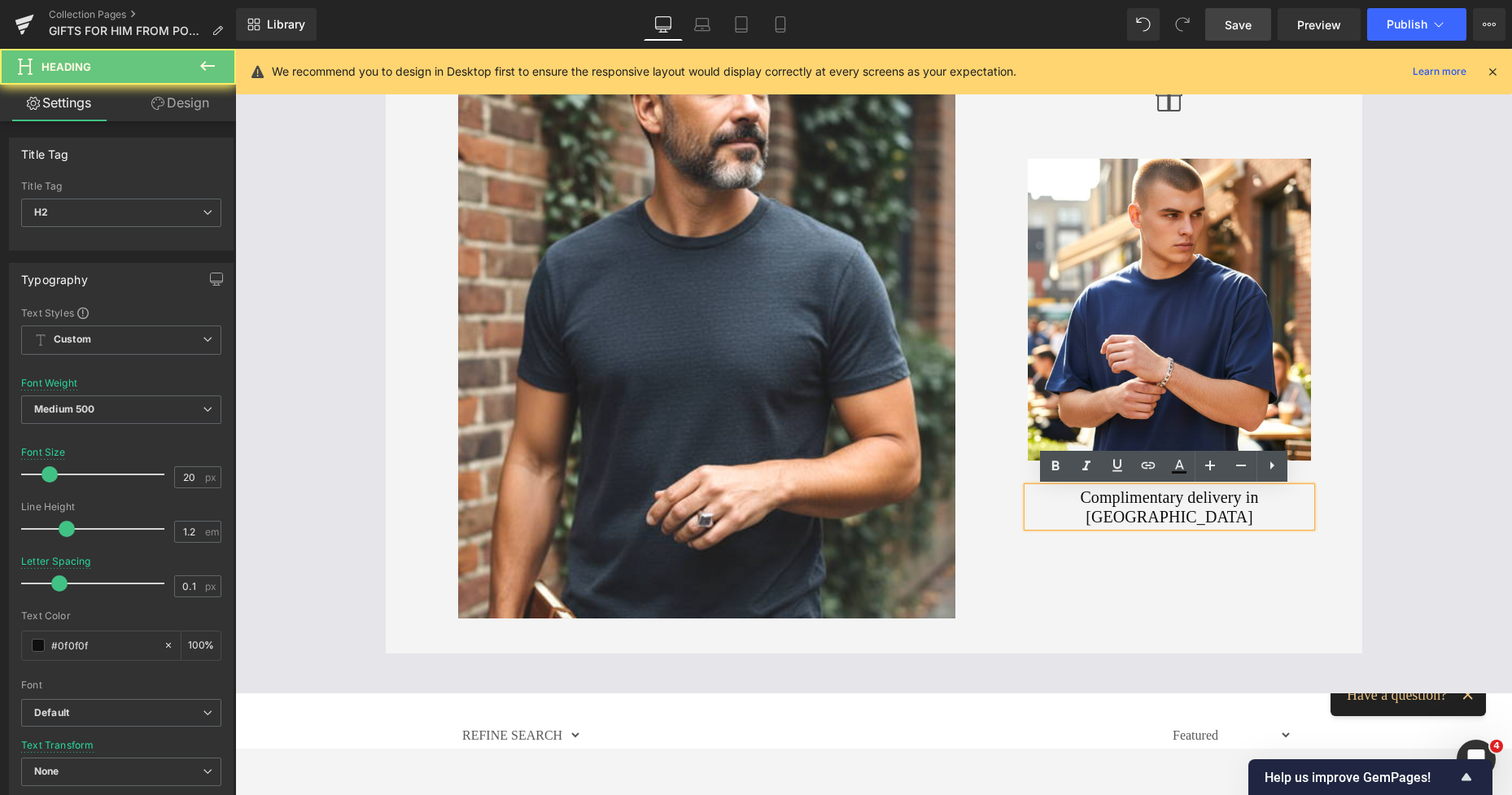
click at [1237, 498] on h2 "Complimentary delivery in UK" at bounding box center [1169, 507] width 284 height 39
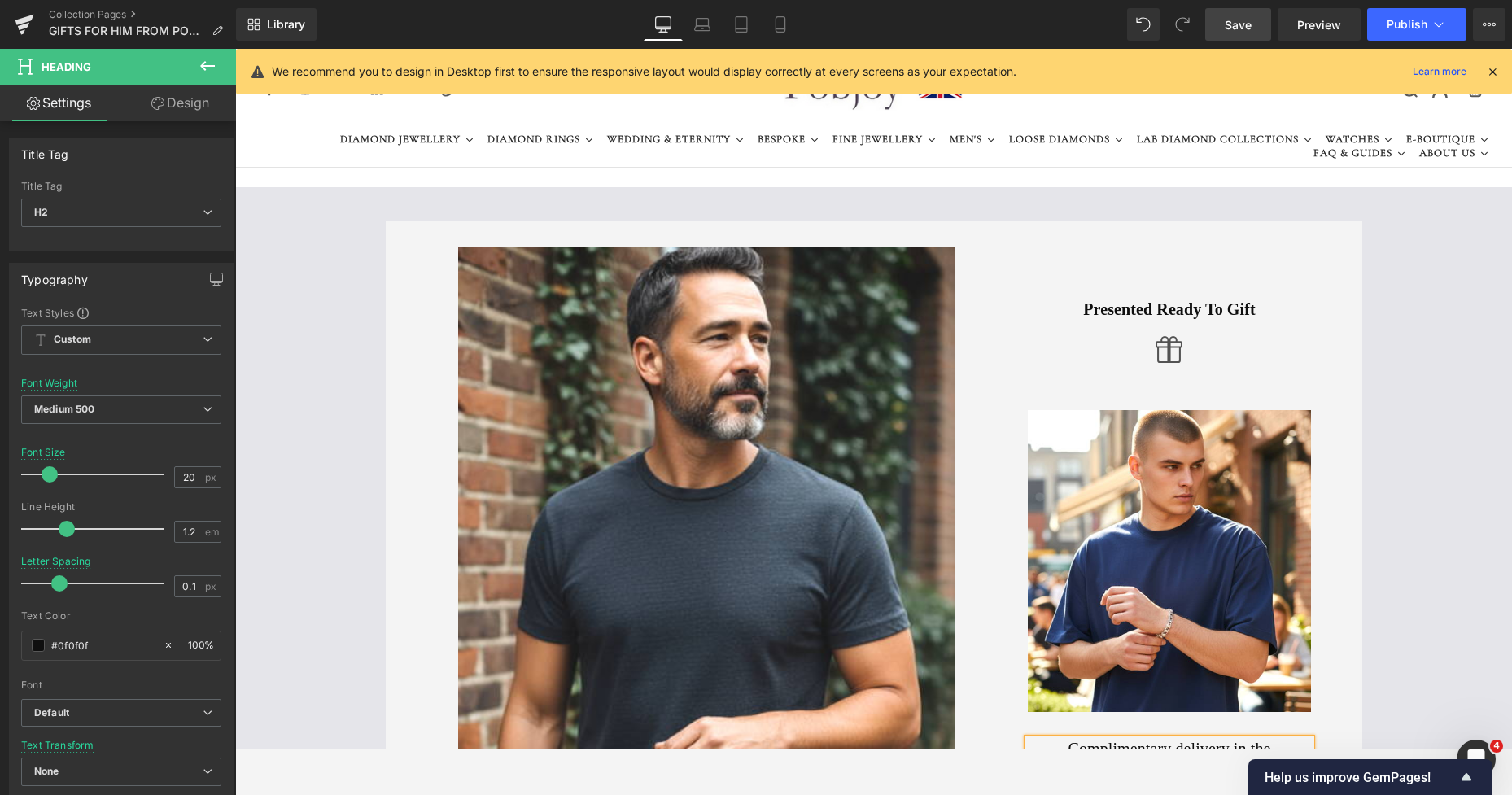
scroll to position [143, 0]
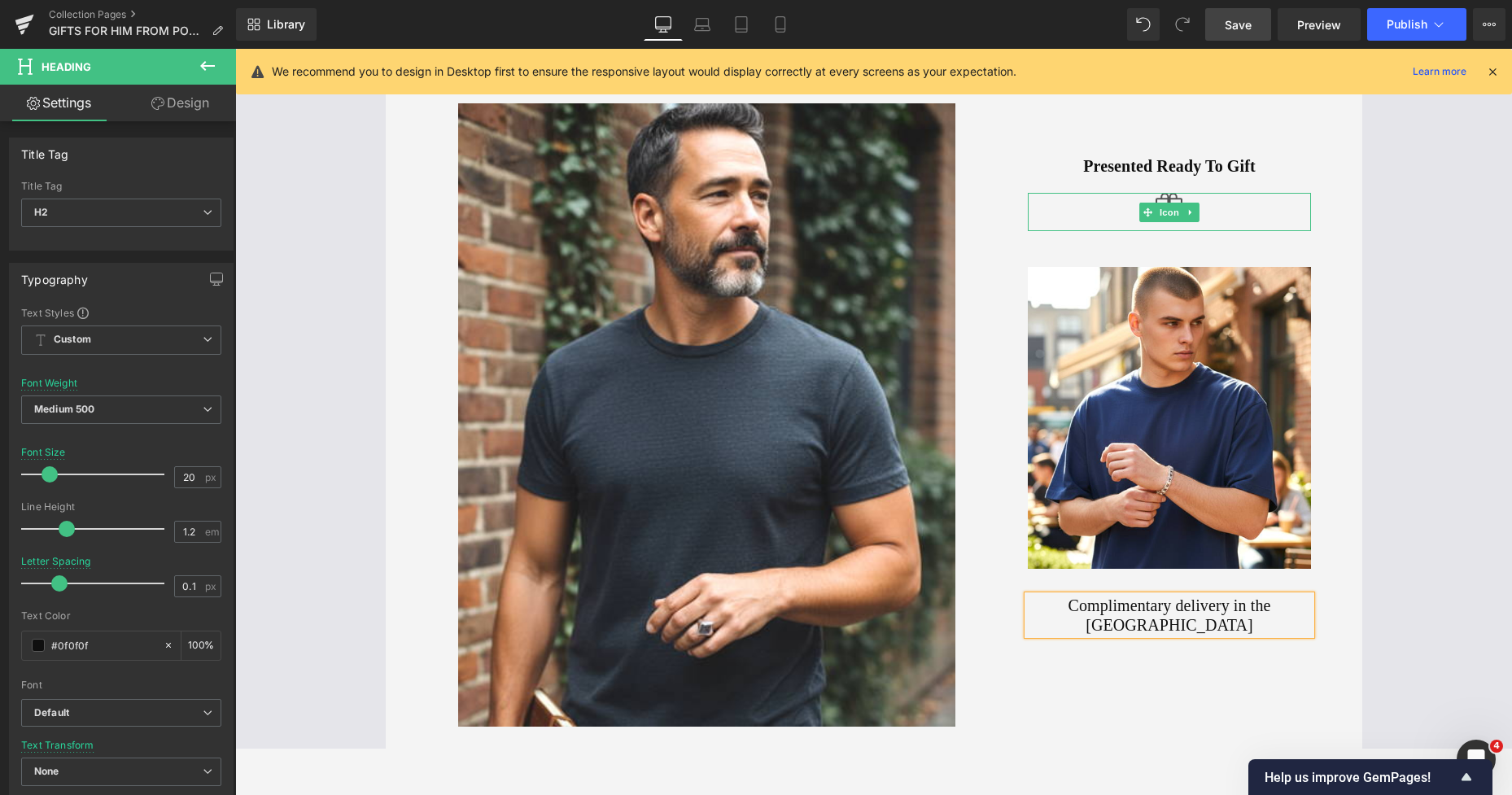
click at [1123, 210] on div at bounding box center [1169, 211] width 284 height 38
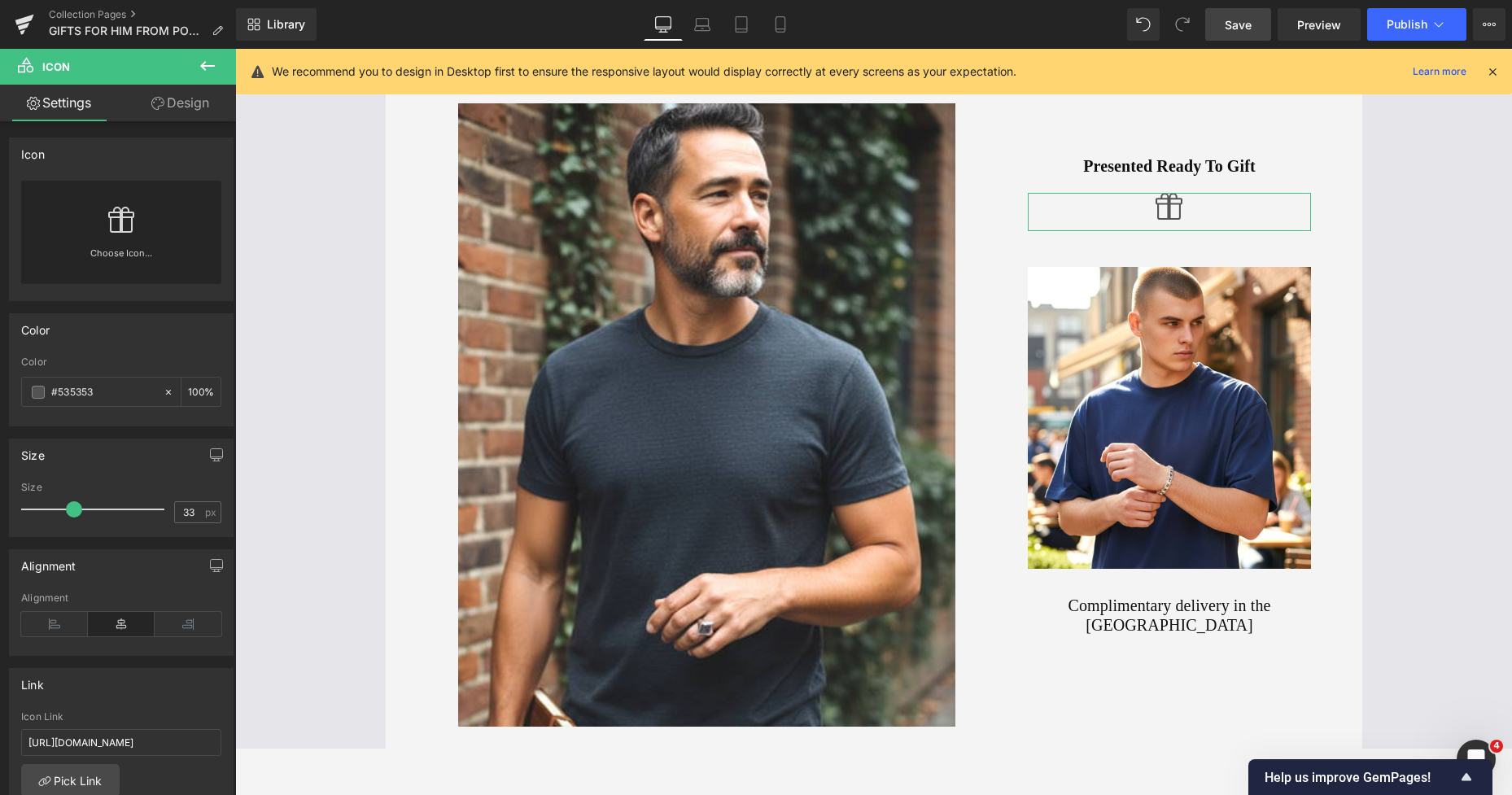
click at [190, 102] on link "Design" at bounding box center [180, 103] width 118 height 37
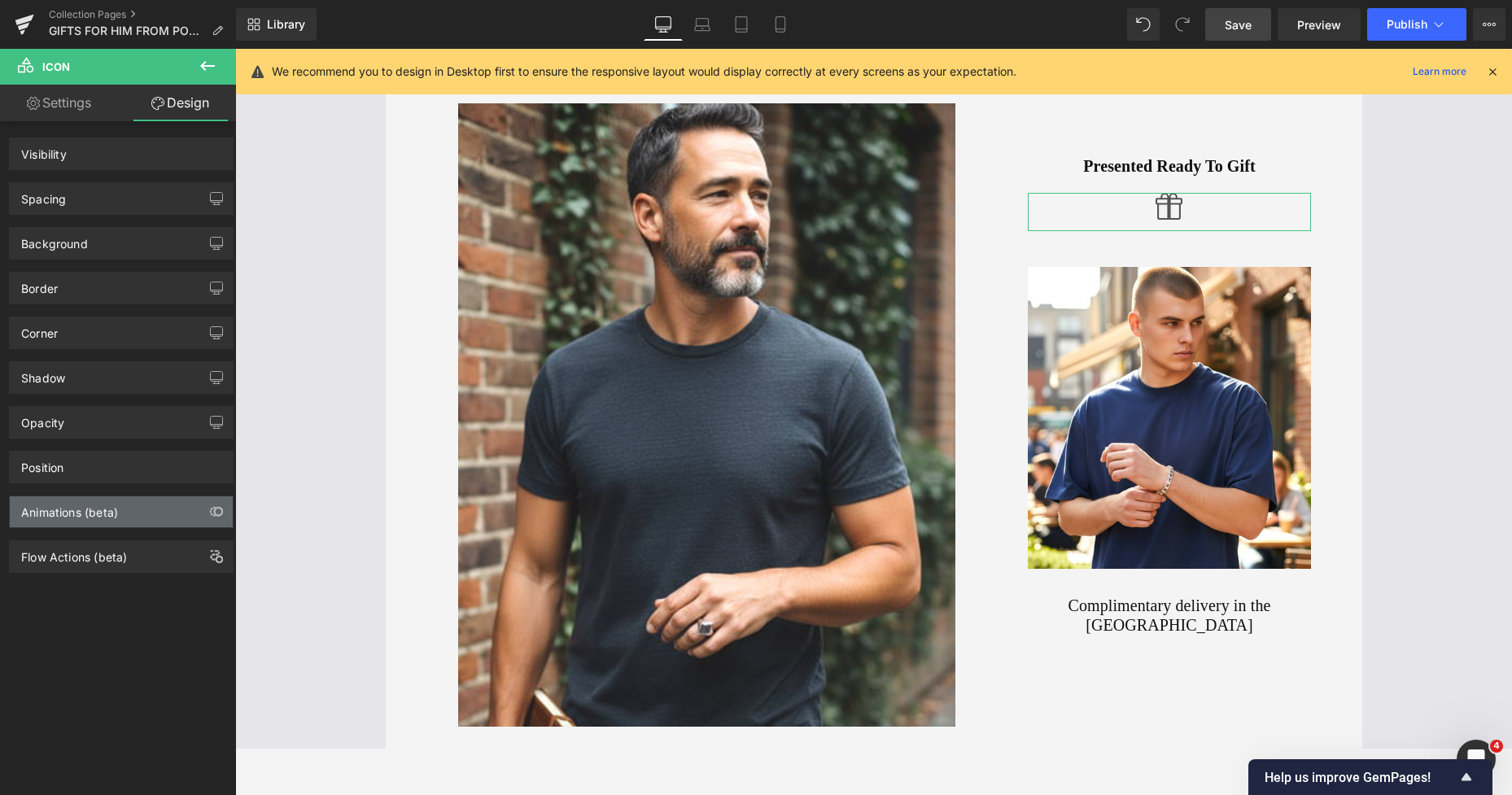
click at [69, 504] on div "Animations (beta)" at bounding box center [70, 508] width 97 height 23
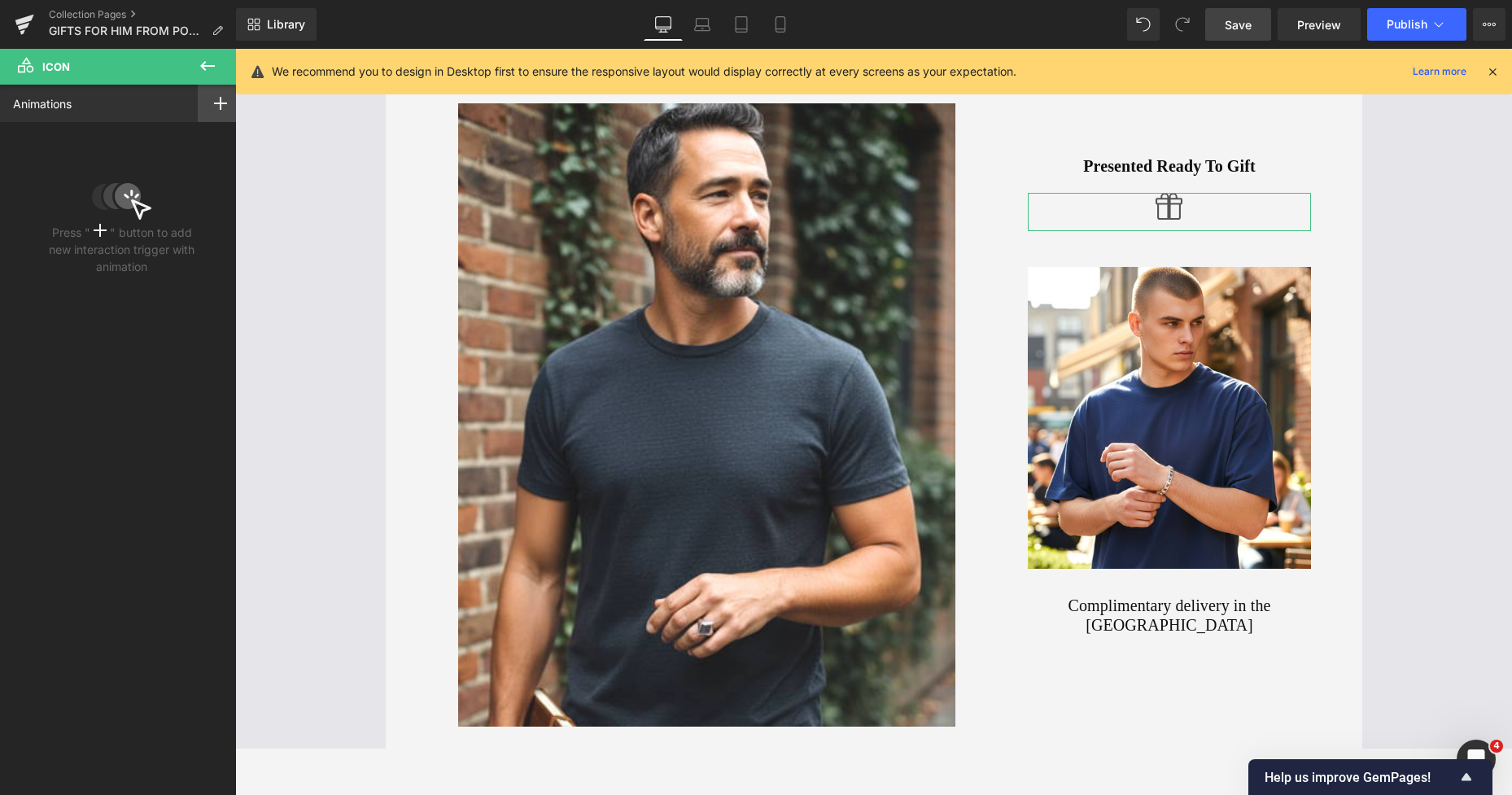
click at [208, 112] on div at bounding box center [220, 103] width 46 height 38
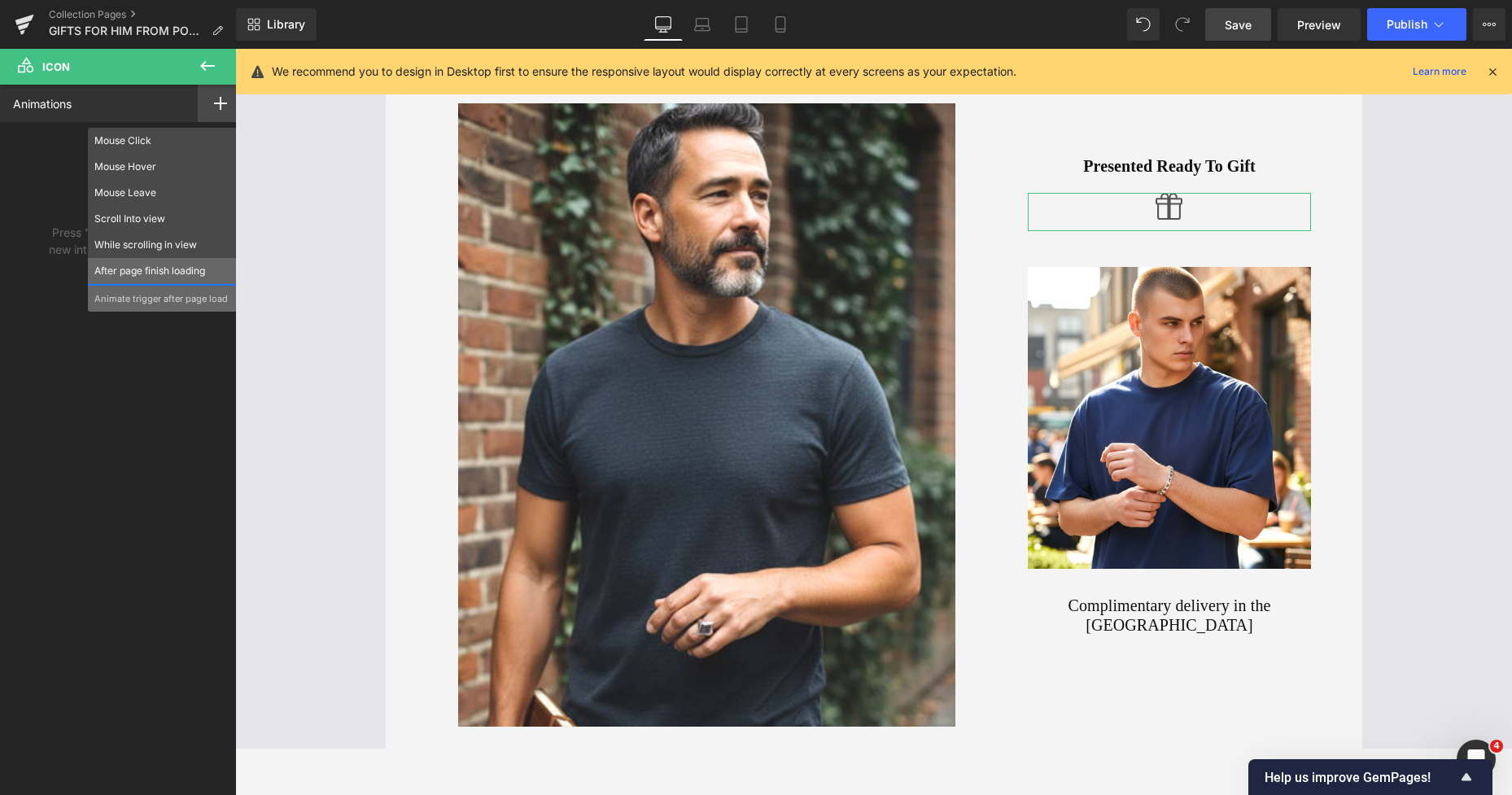
click at [156, 269] on p "After page finish loading" at bounding box center [162, 270] width 136 height 15
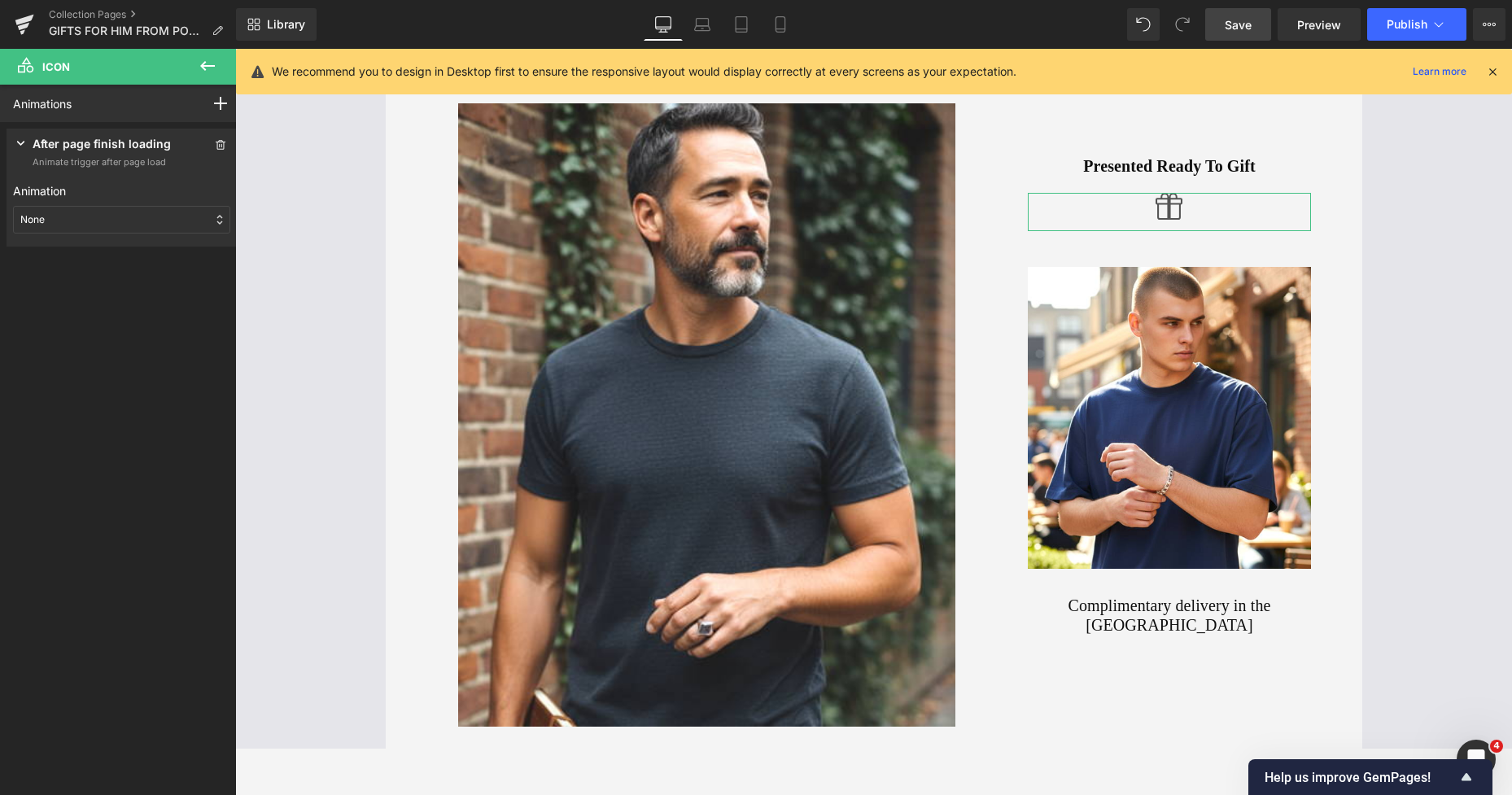
click at [112, 219] on div "None" at bounding box center [121, 219] width 217 height 28
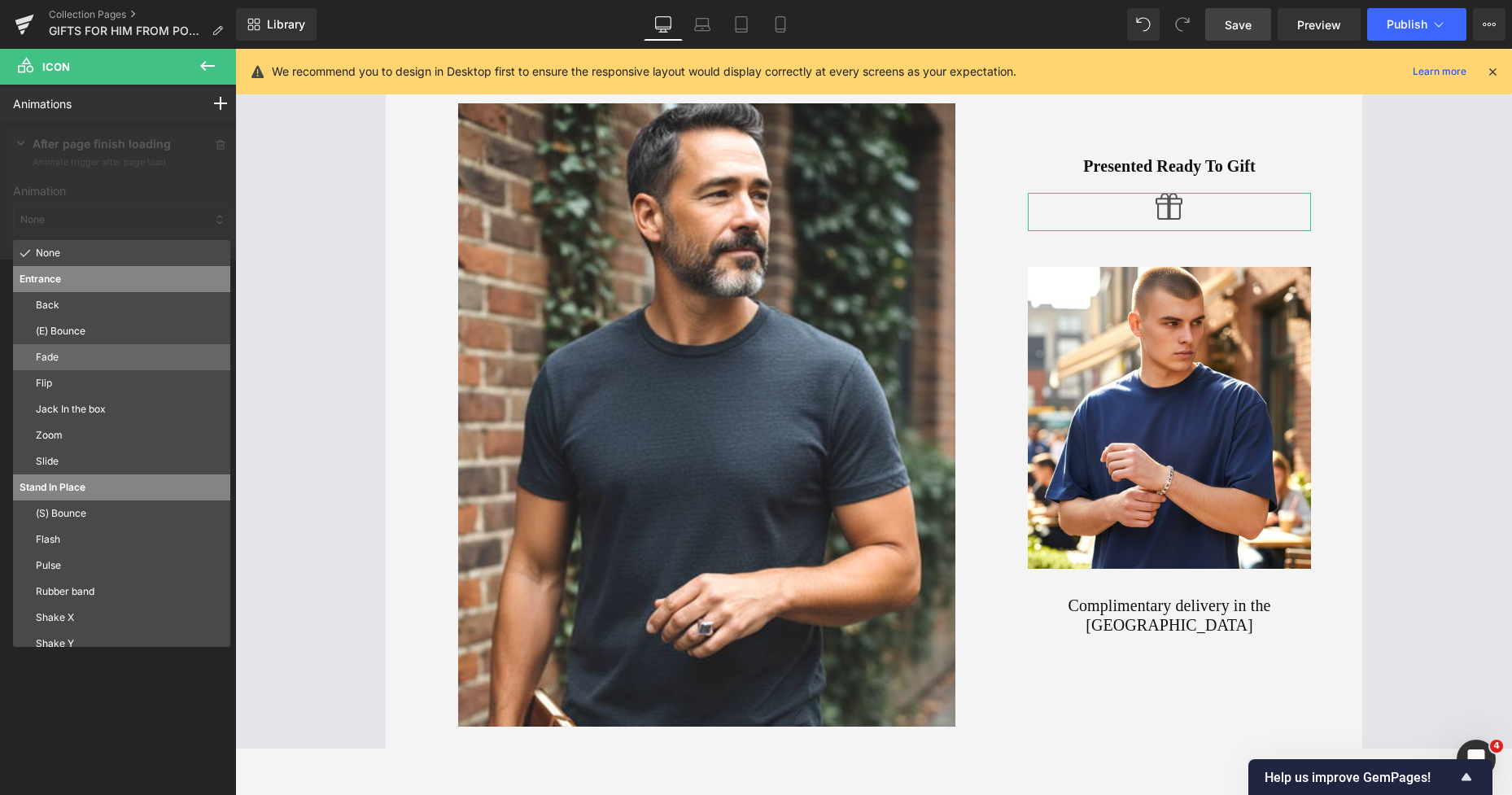
click at [73, 356] on p "Fade" at bounding box center [130, 357] width 188 height 15
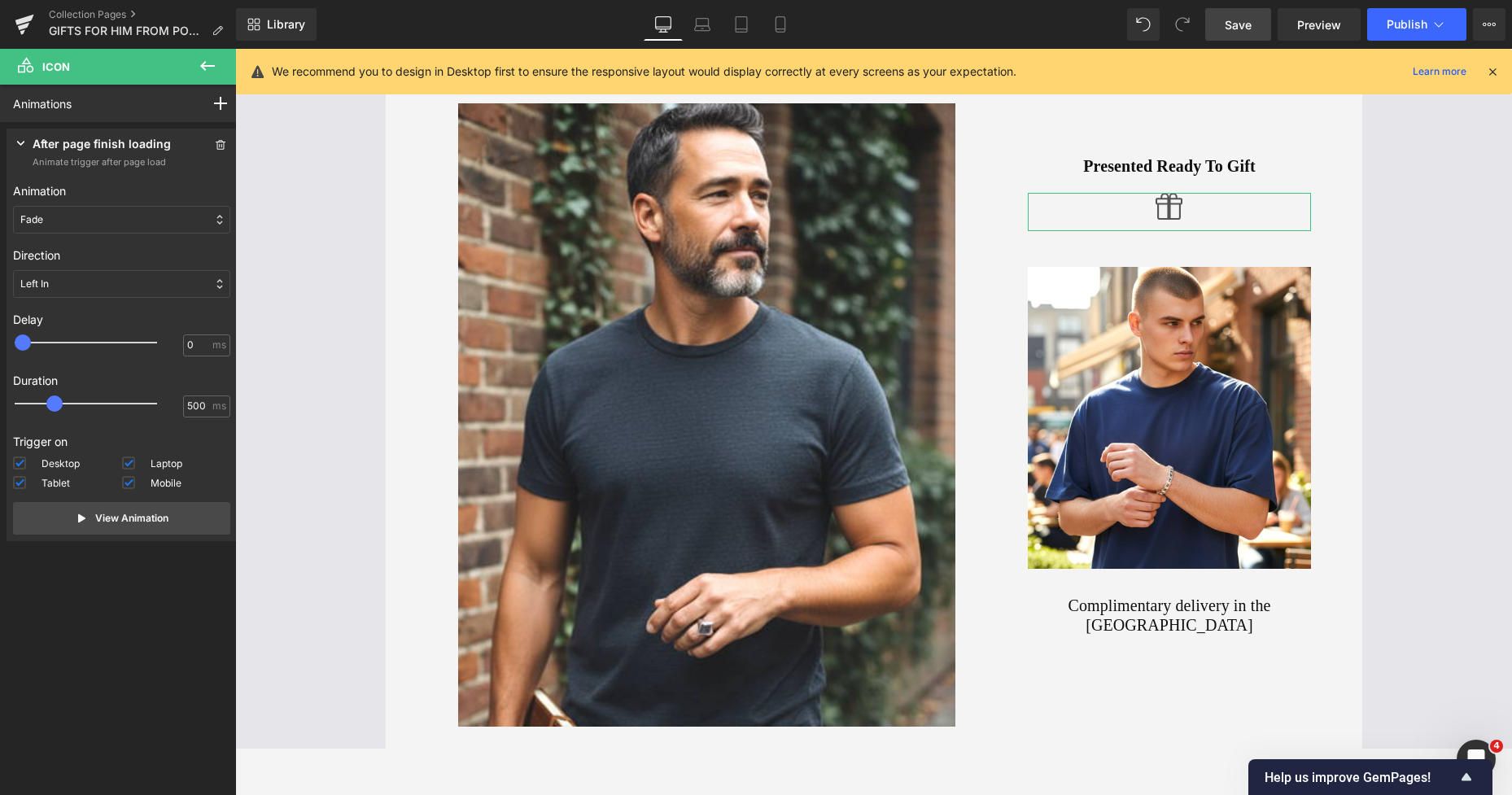
click at [79, 287] on div "Left In" at bounding box center [121, 284] width 217 height 28
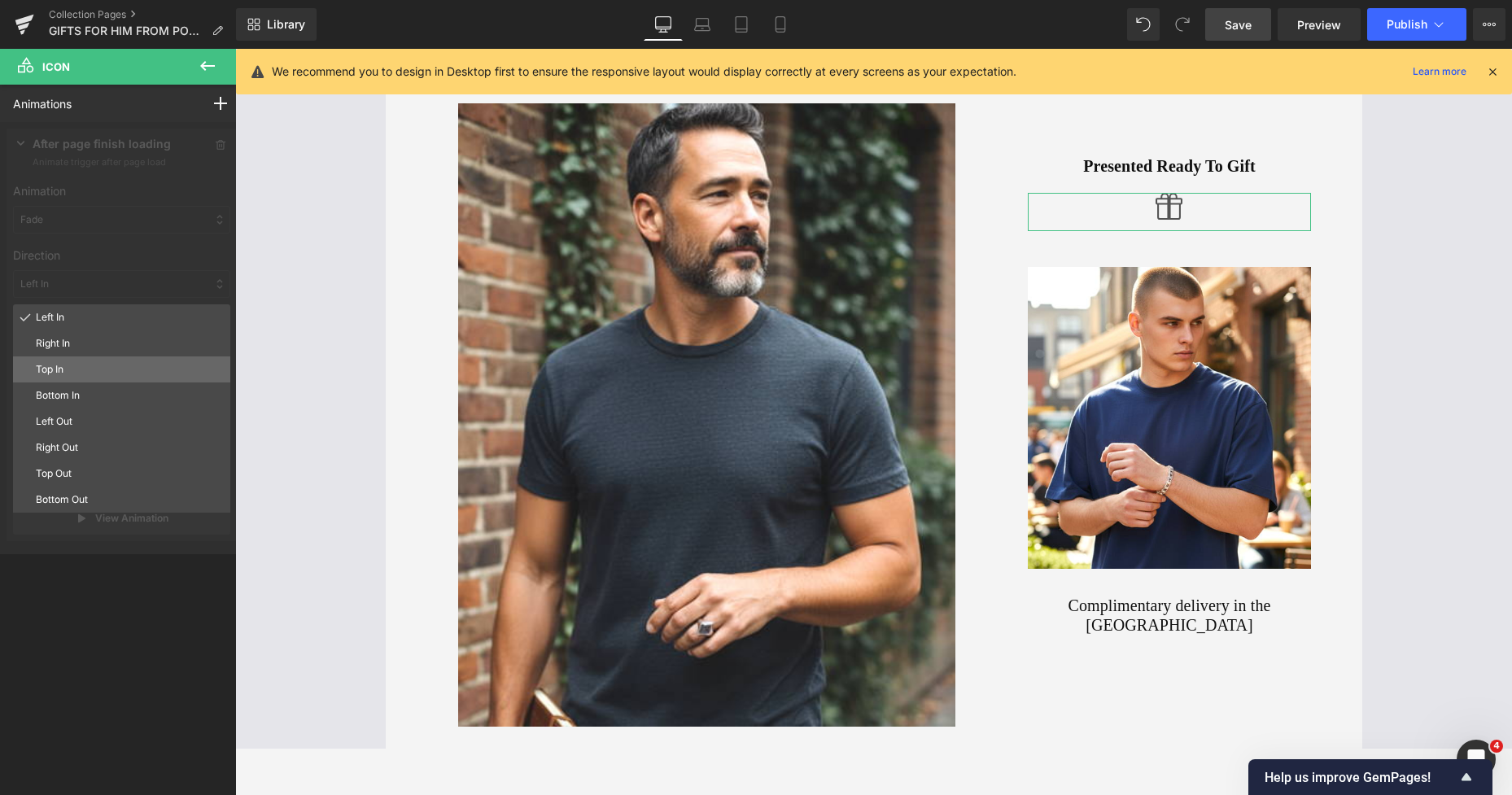
click at [67, 363] on p "Top In" at bounding box center [130, 369] width 188 height 15
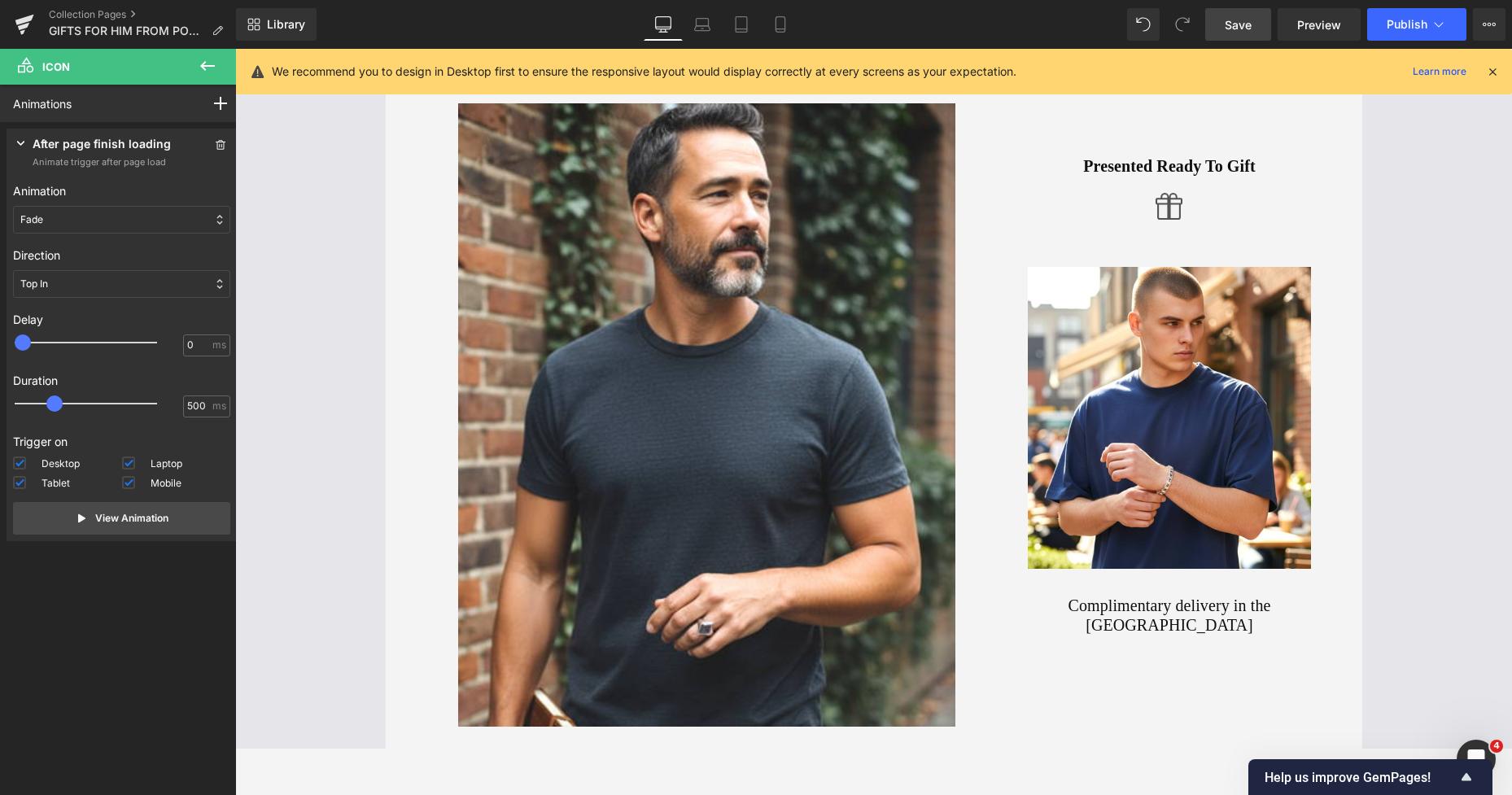
click at [1234, 24] on span "Save" at bounding box center [1238, 25] width 27 height 17
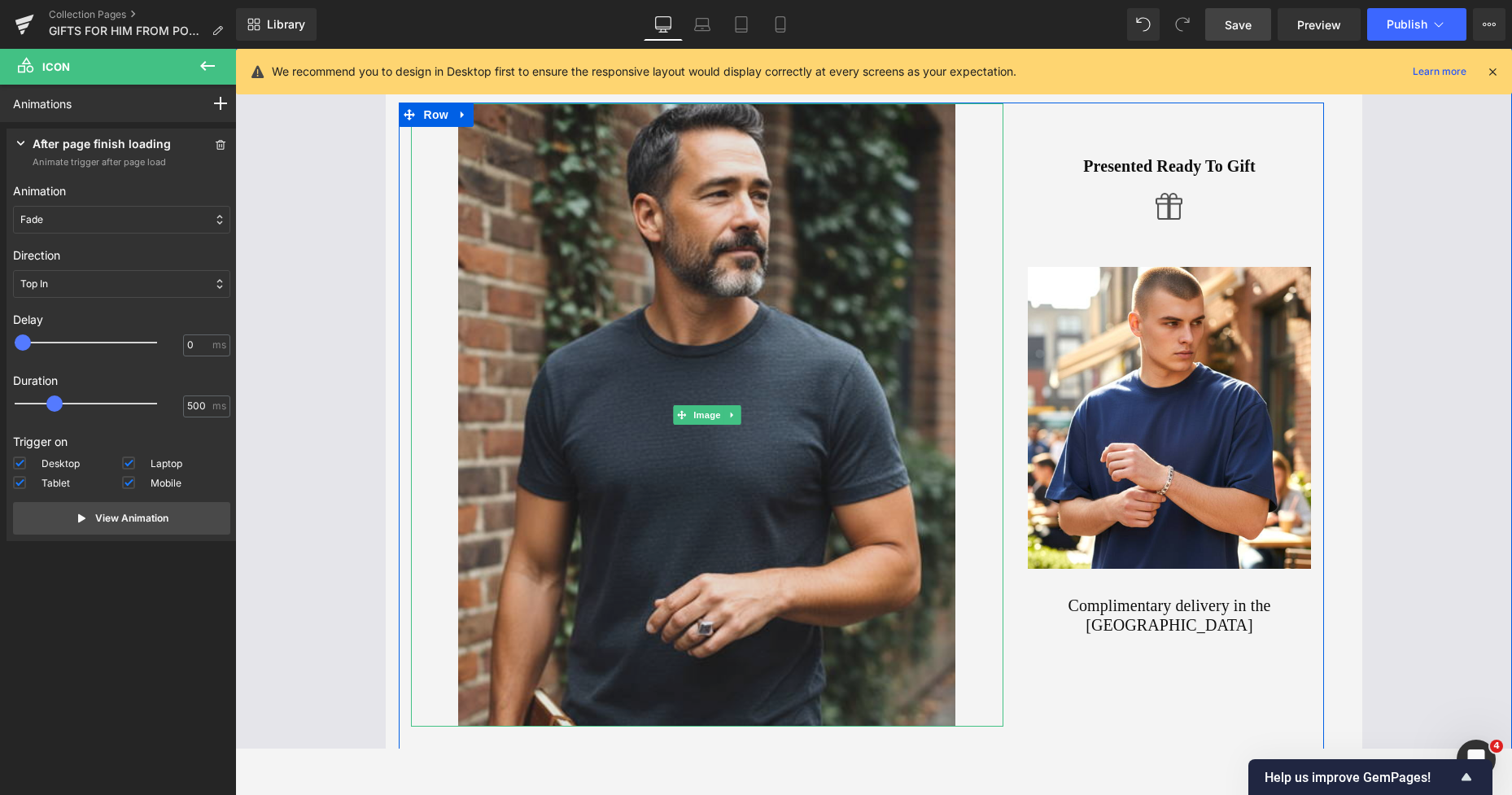
click at [827, 287] on img at bounding box center [708, 415] width 498 height 623
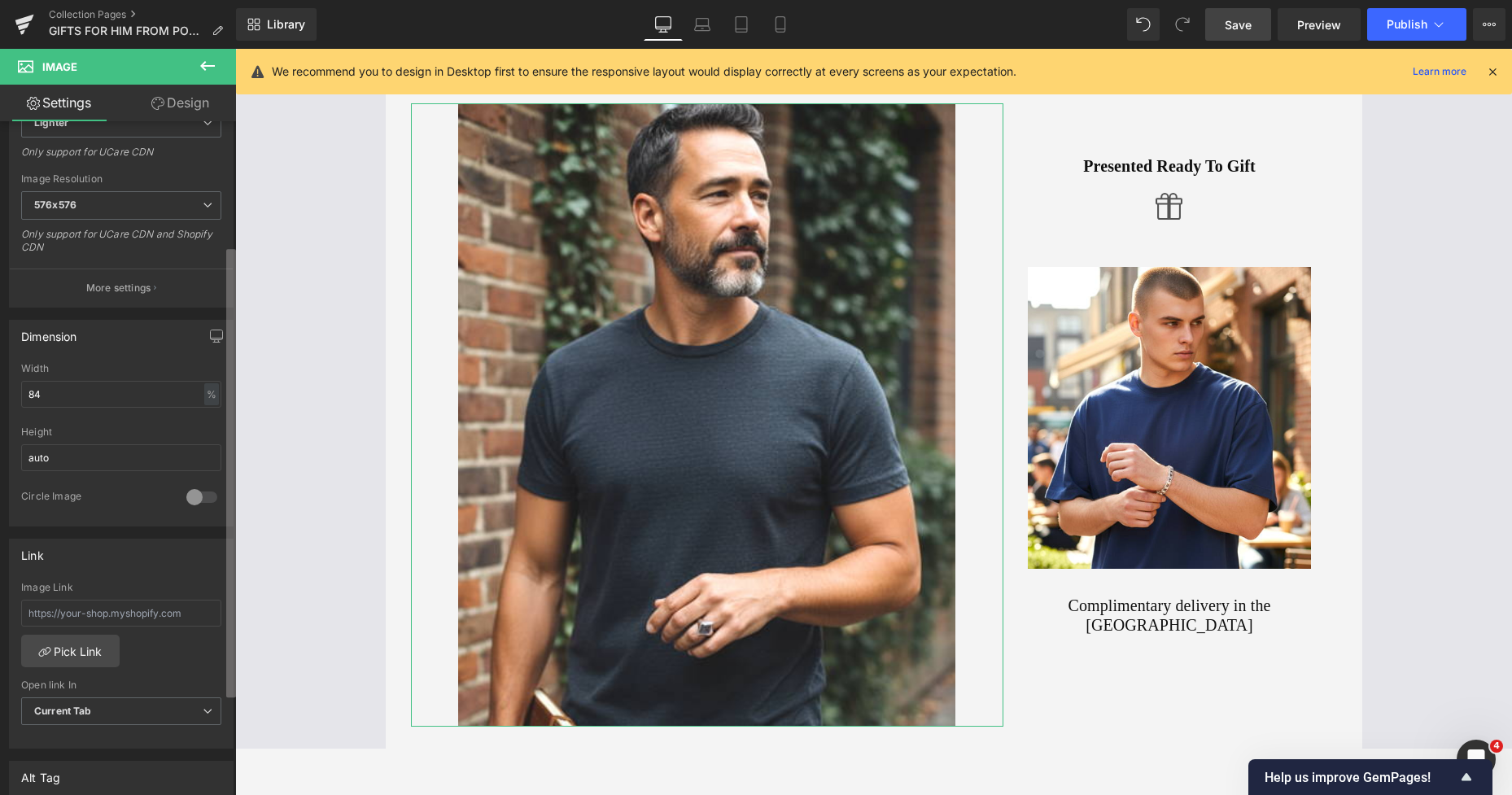
scroll to position [317, 0]
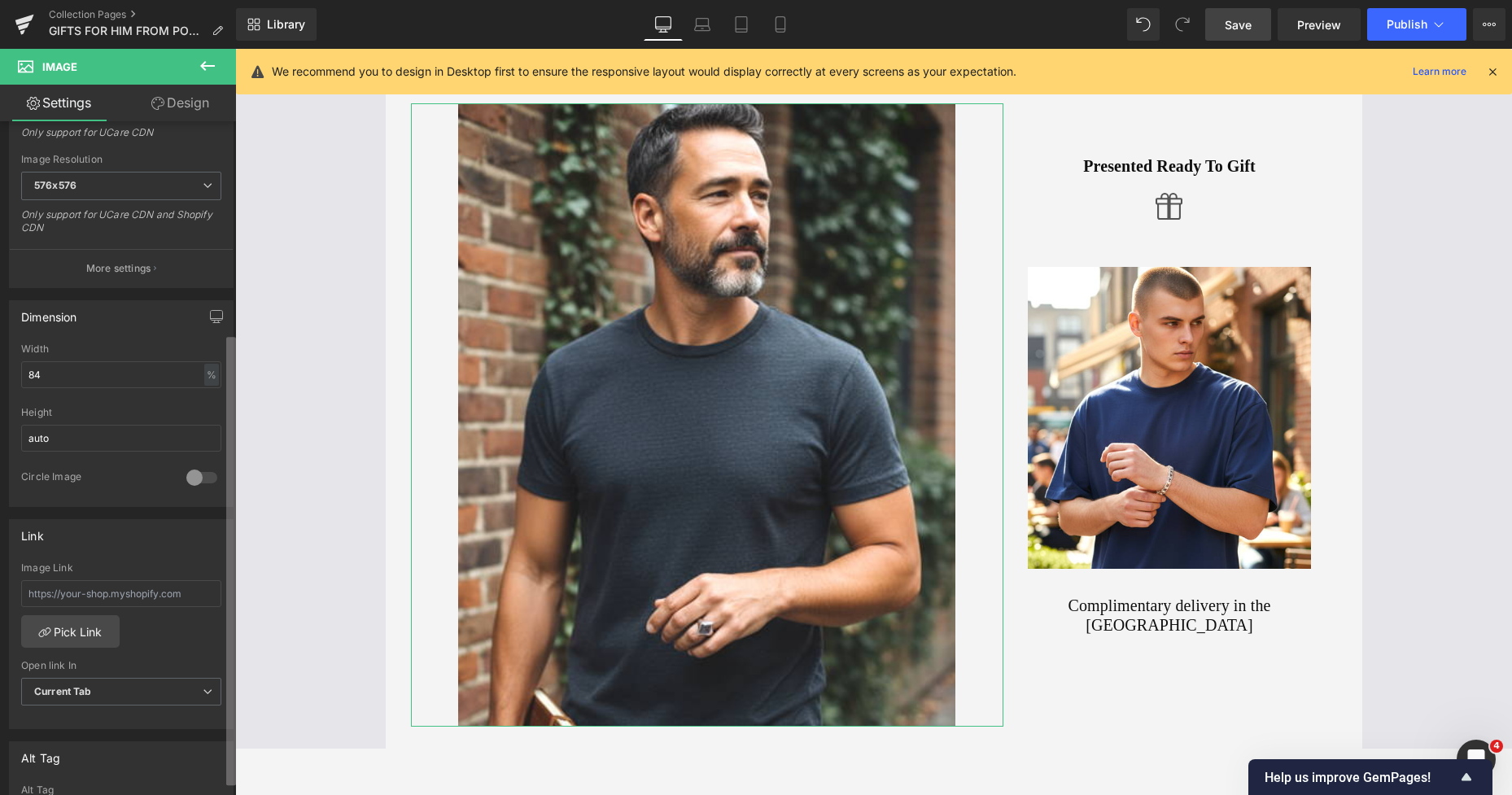
click at [200, 537] on div "Image https://ucarecdn.com/58b8417c-377f-473d-ac6e-e1e1e29d4e19/-/format/auto/-…" at bounding box center [117, 461] width 236 height 682
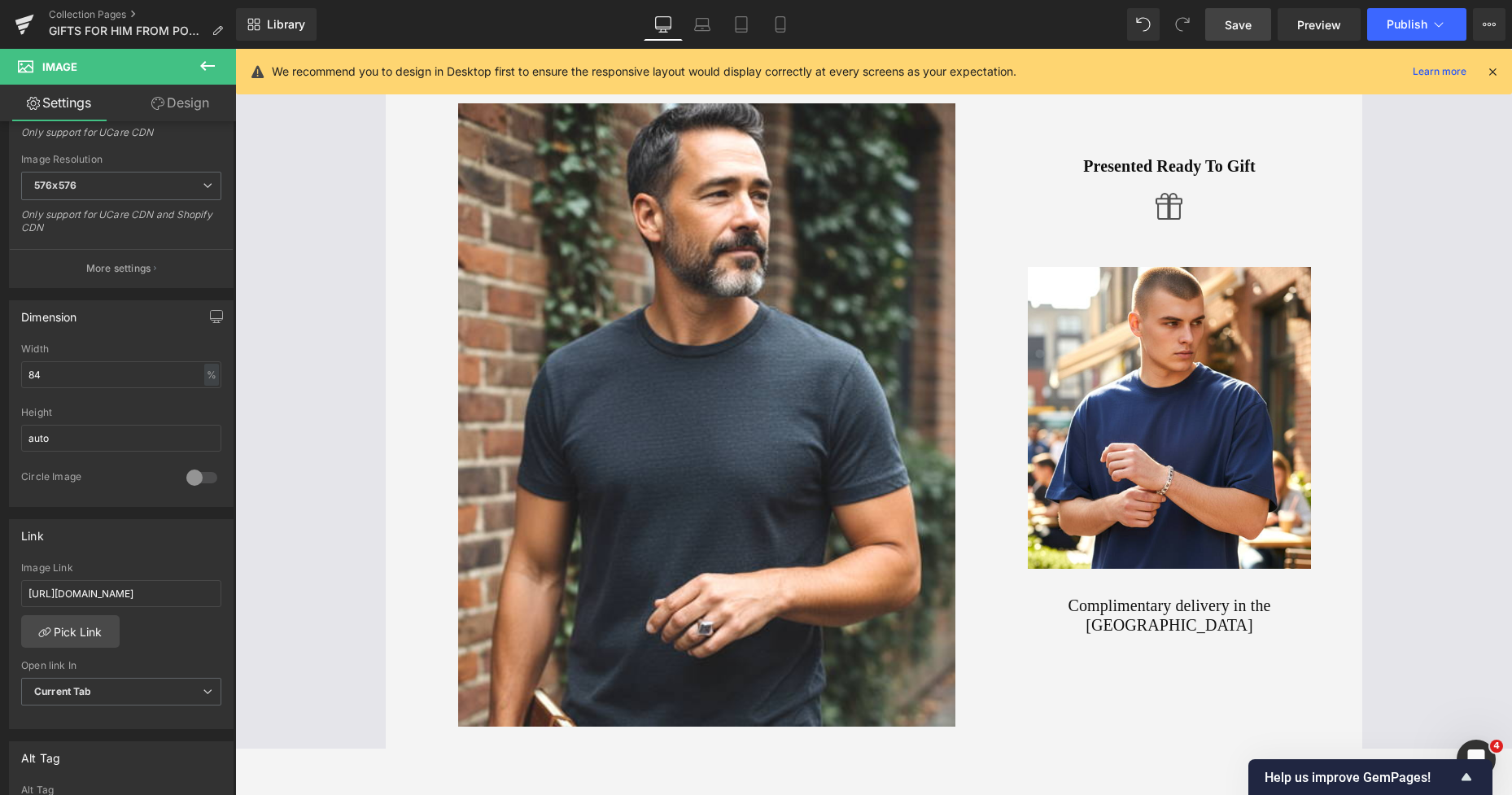
click at [1241, 24] on span "Save" at bounding box center [1238, 25] width 27 height 17
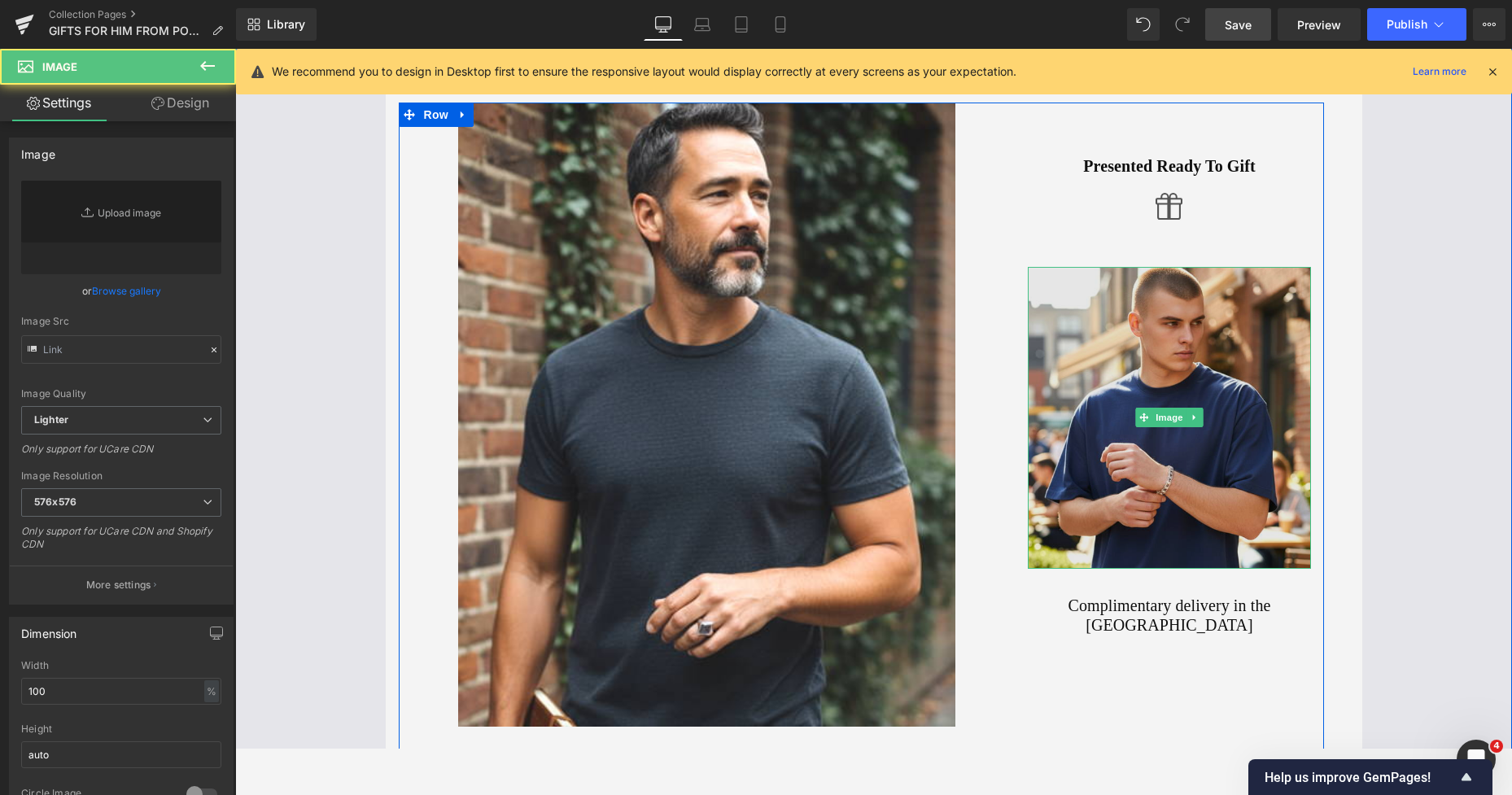
drag, startPoint x: 1049, startPoint y: 377, endPoint x: 257, endPoint y: 635, distance: 833.0
click at [1049, 377] on img at bounding box center [1169, 417] width 284 height 302
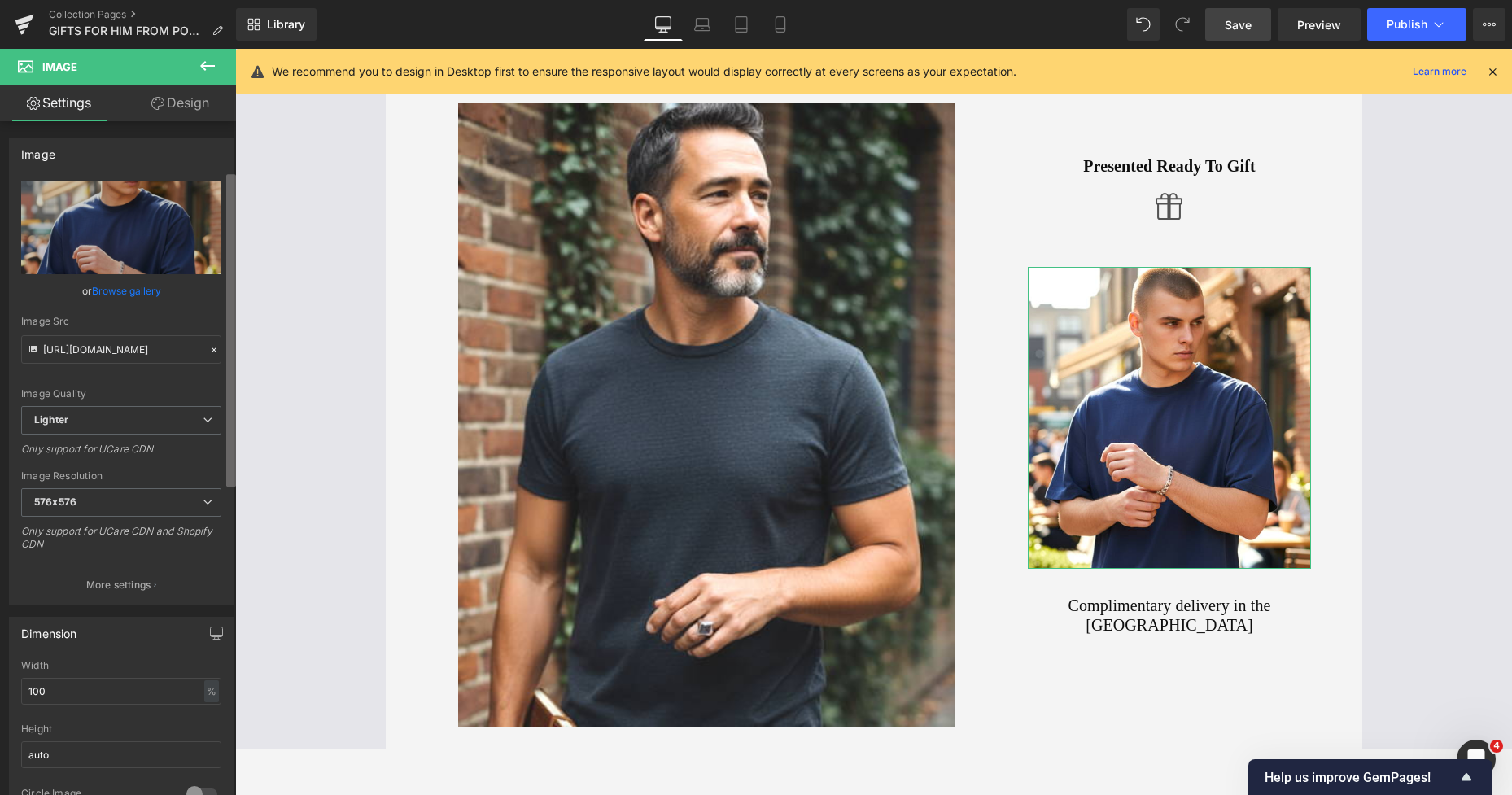
scroll to position [332, 0]
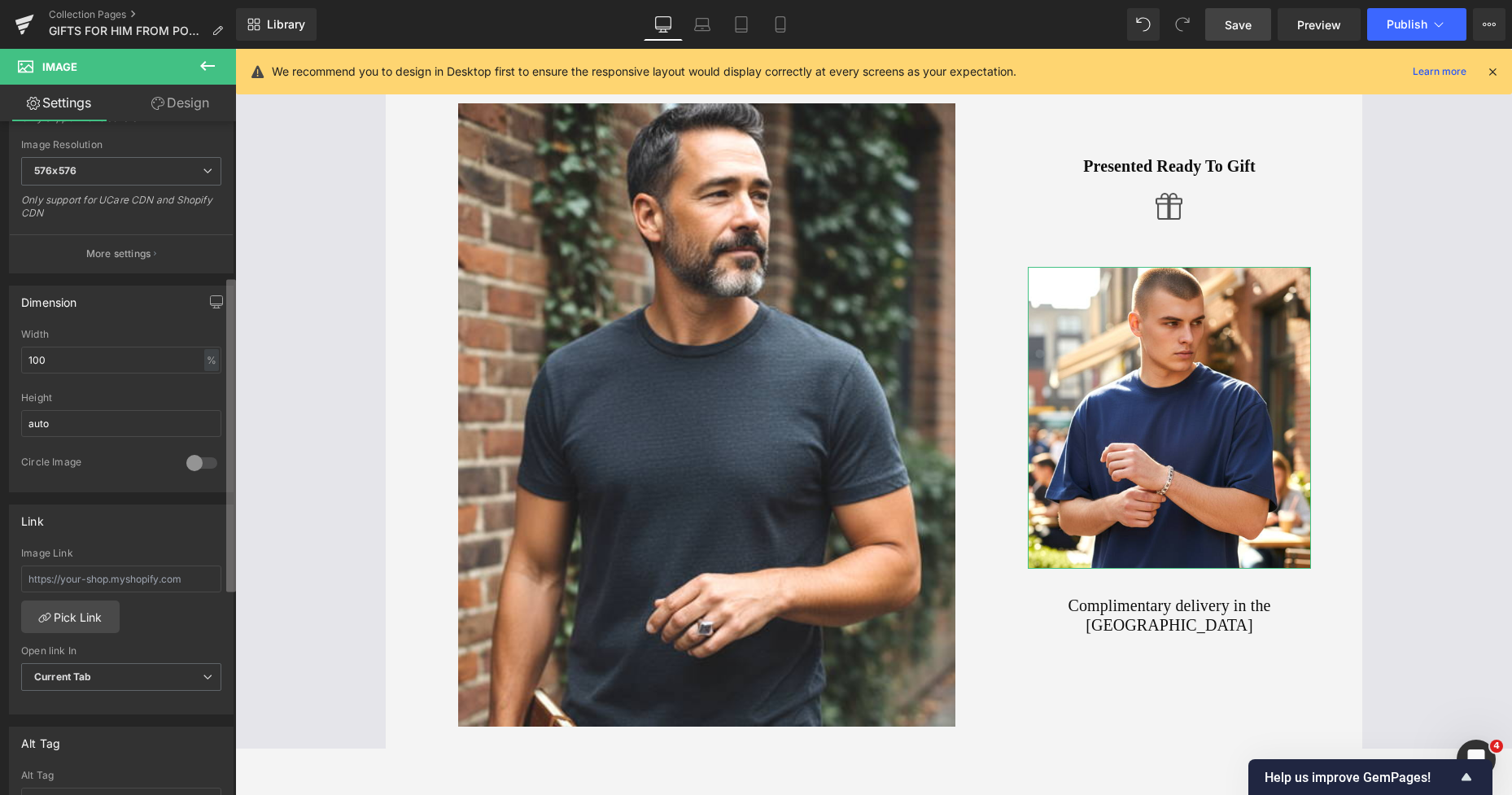
click at [206, 515] on div "Image https://ucarecdn.com/66e2c8d2-edbb-4b41-8fe7-7bd252b76775/-/format/auto/-…" at bounding box center [117, 461] width 236 height 682
paste input "[URL][DOMAIN_NAME]"
click at [1234, 20] on span "Save" at bounding box center [1238, 25] width 27 height 17
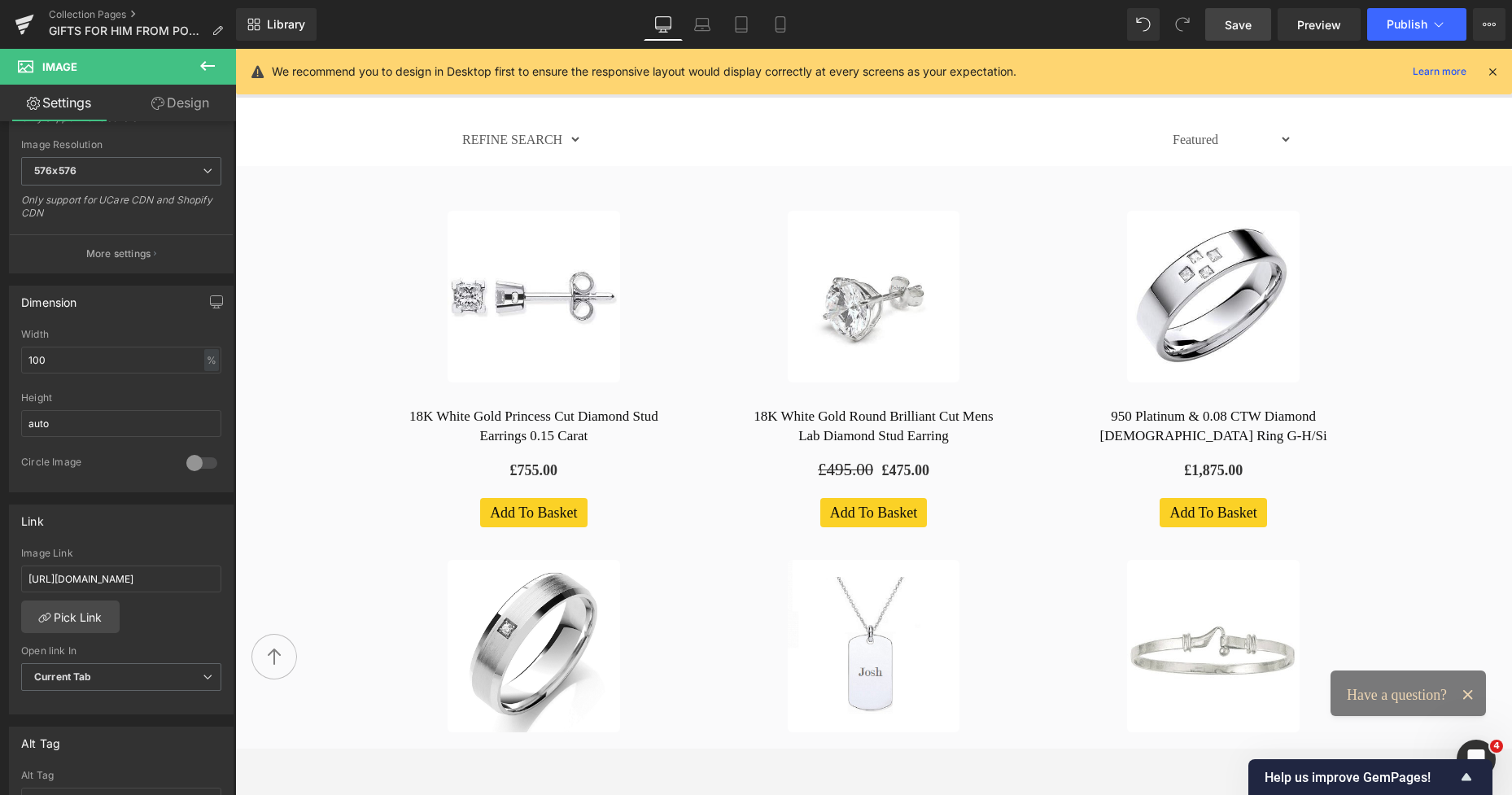
scroll to position [754, 0]
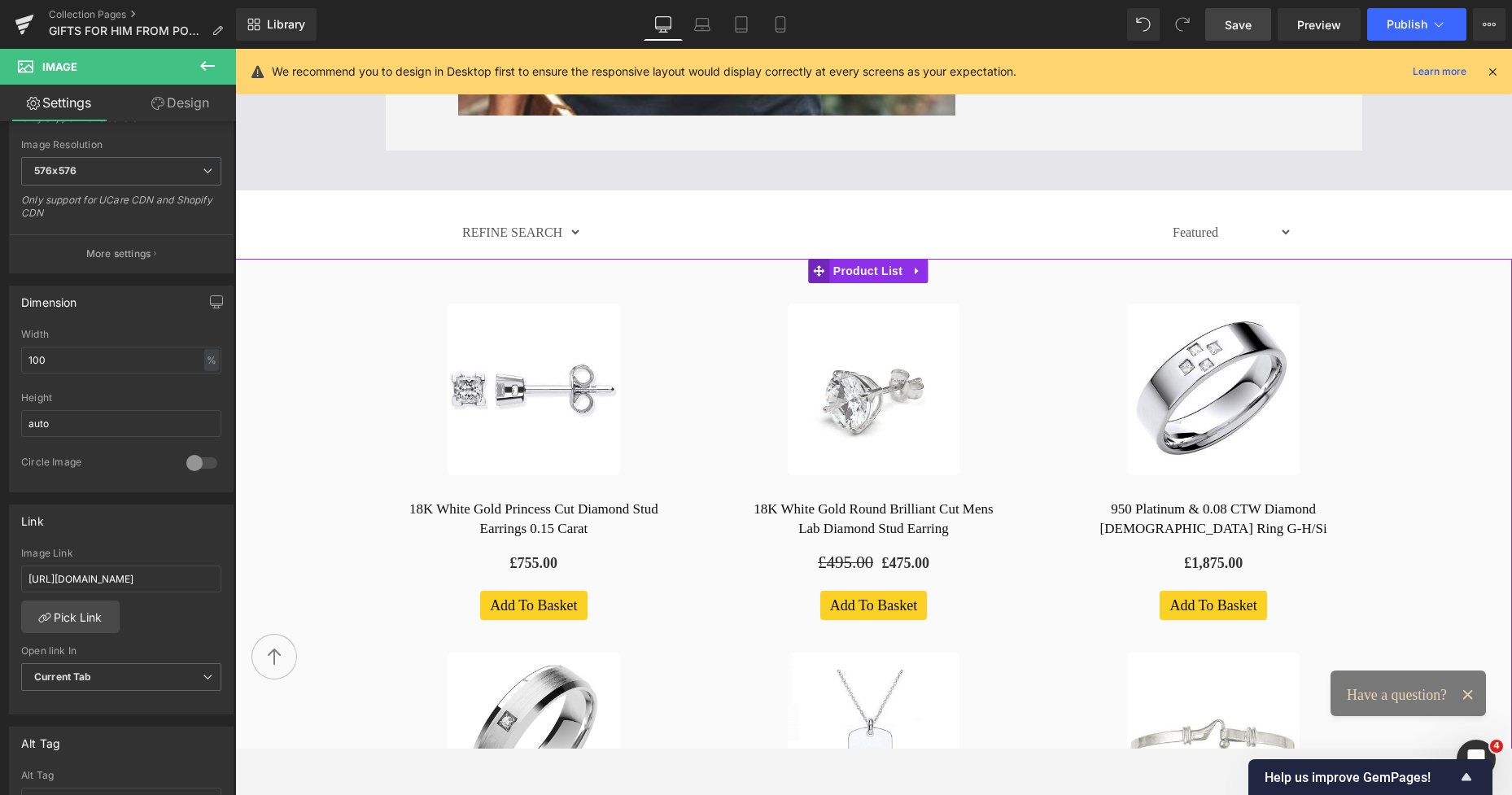
click at [820, 274] on icon at bounding box center [819, 271] width 12 height 12
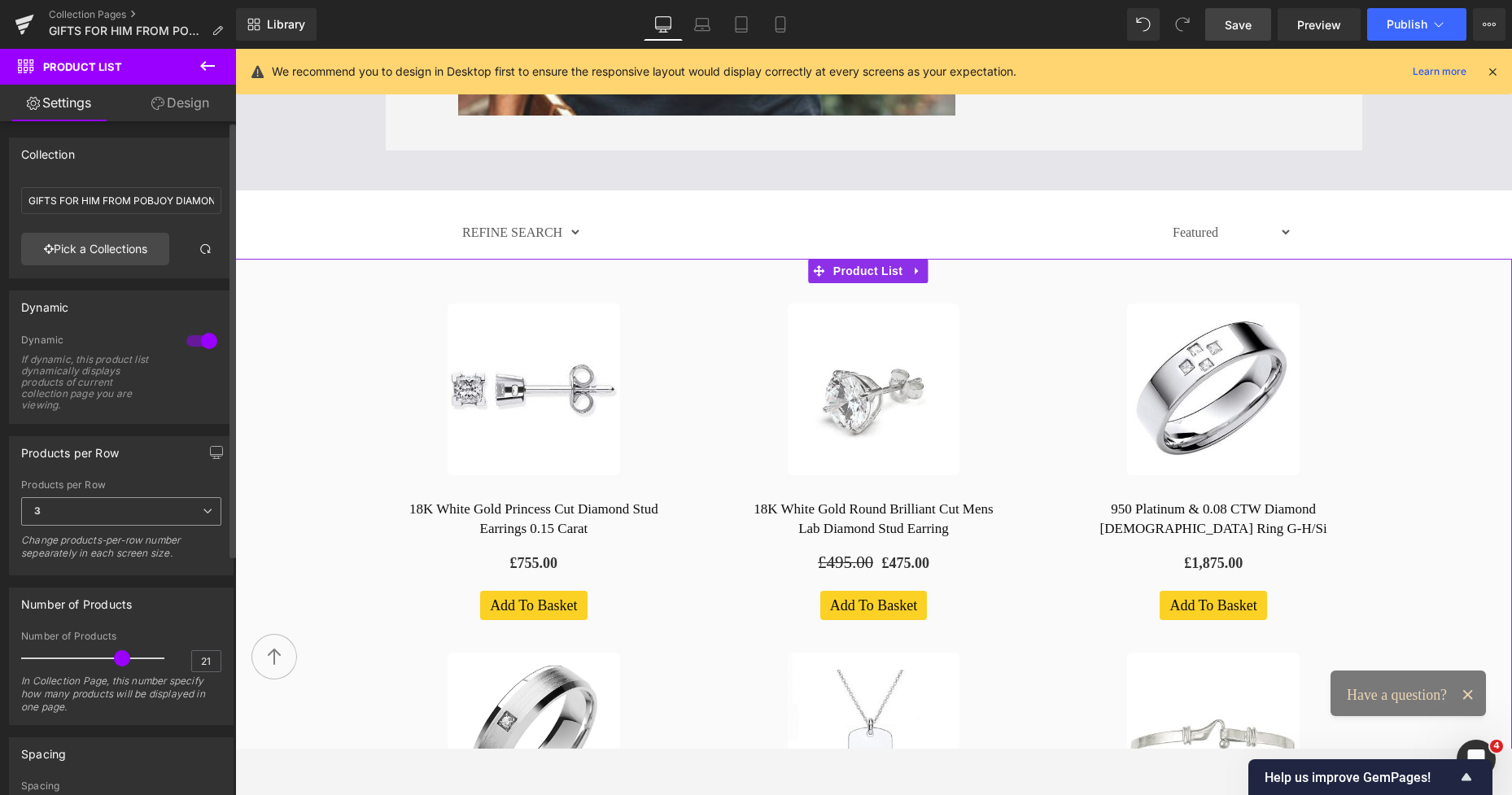
click at [203, 506] on icon at bounding box center [207, 511] width 10 height 10
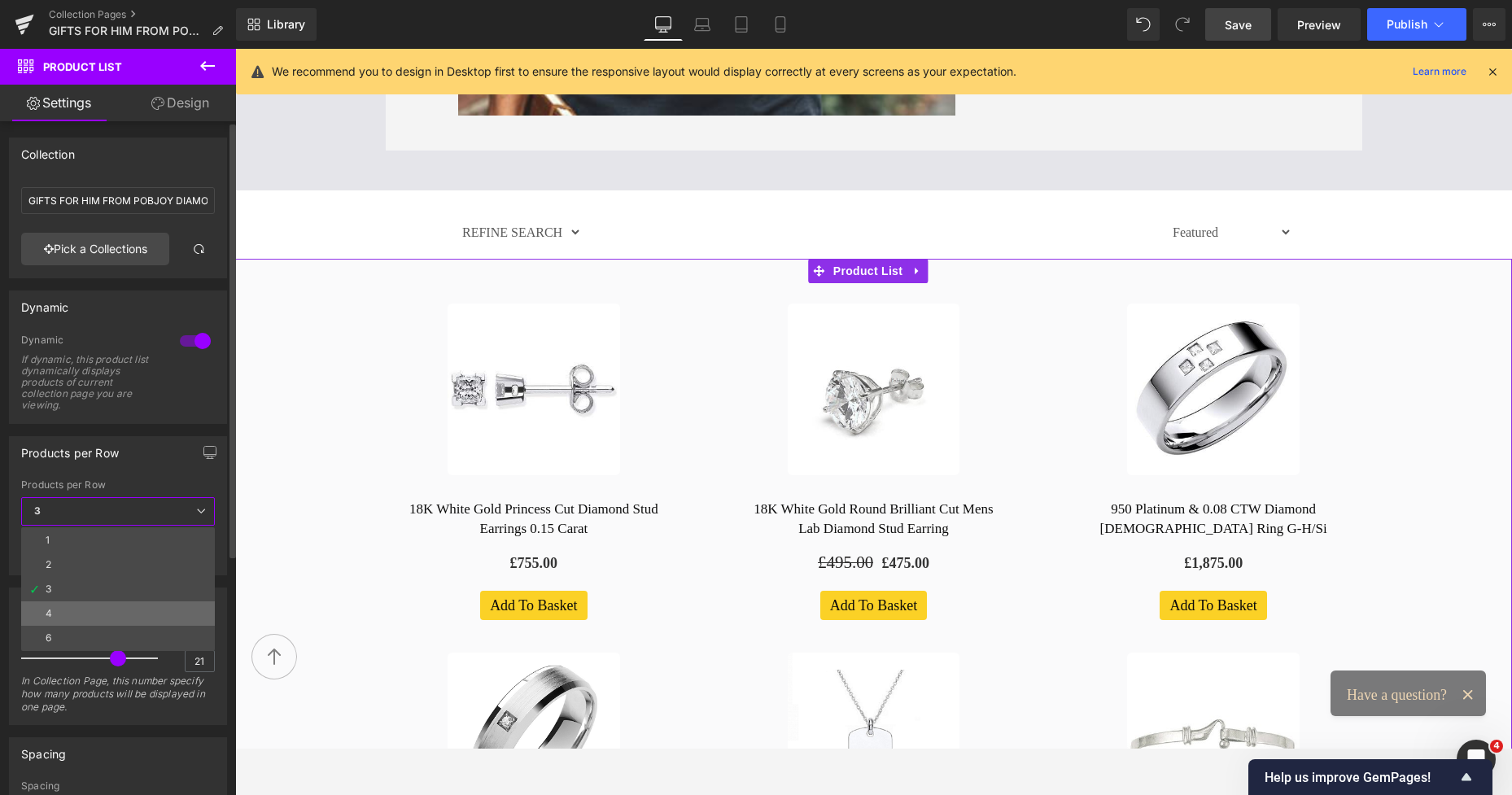
click at [74, 608] on li "4" at bounding box center [118, 613] width 194 height 24
click at [110, 656] on span at bounding box center [117, 658] width 16 height 16
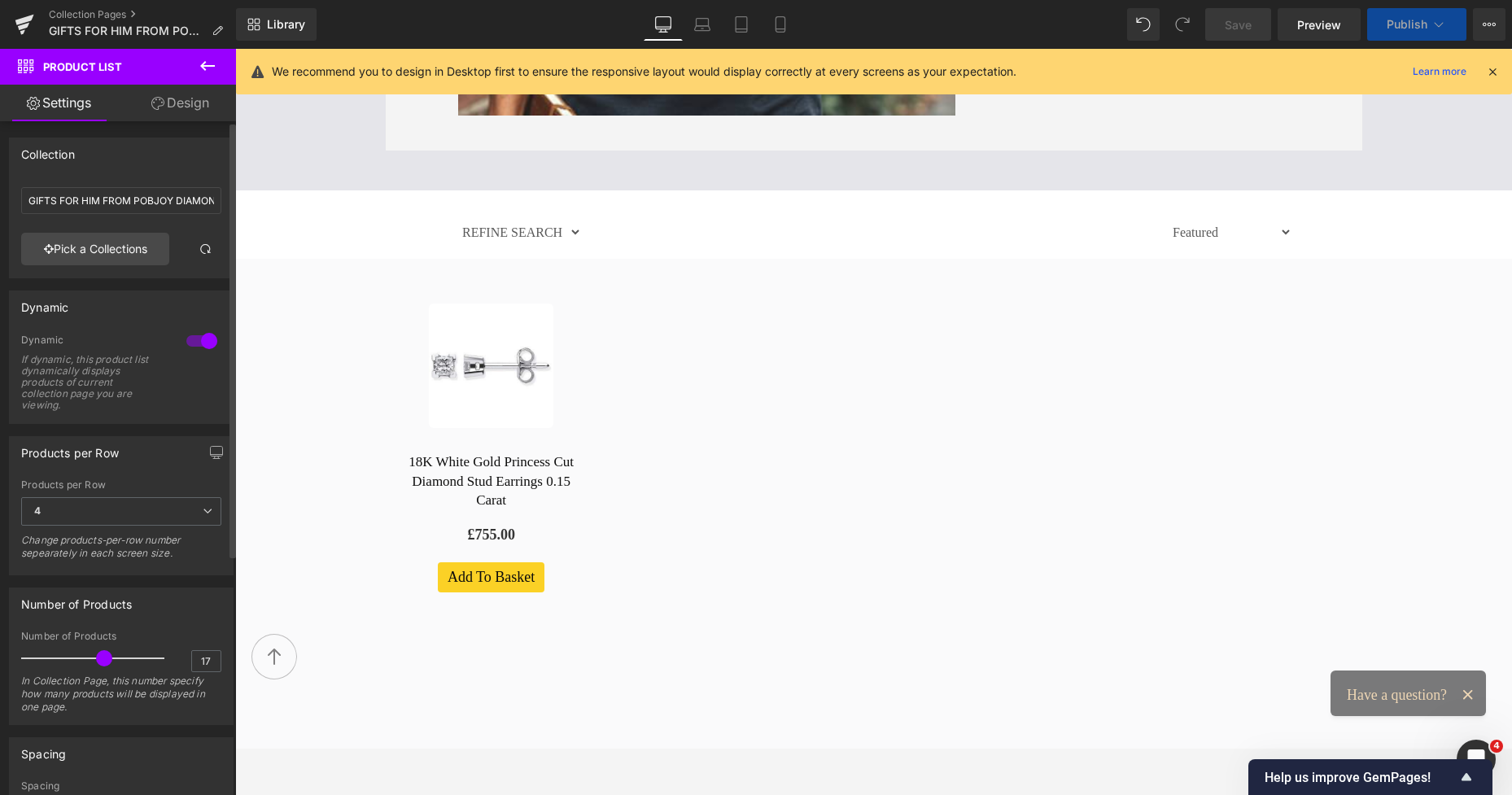
drag, startPoint x: 99, startPoint y: 656, endPoint x: 85, endPoint y: 656, distance: 14.0
click at [96, 656] on span at bounding box center [104, 658] width 16 height 16
click at [81, 656] on span at bounding box center [89, 658] width 16 height 16
click at [79, 656] on span at bounding box center [80, 658] width 16 height 16
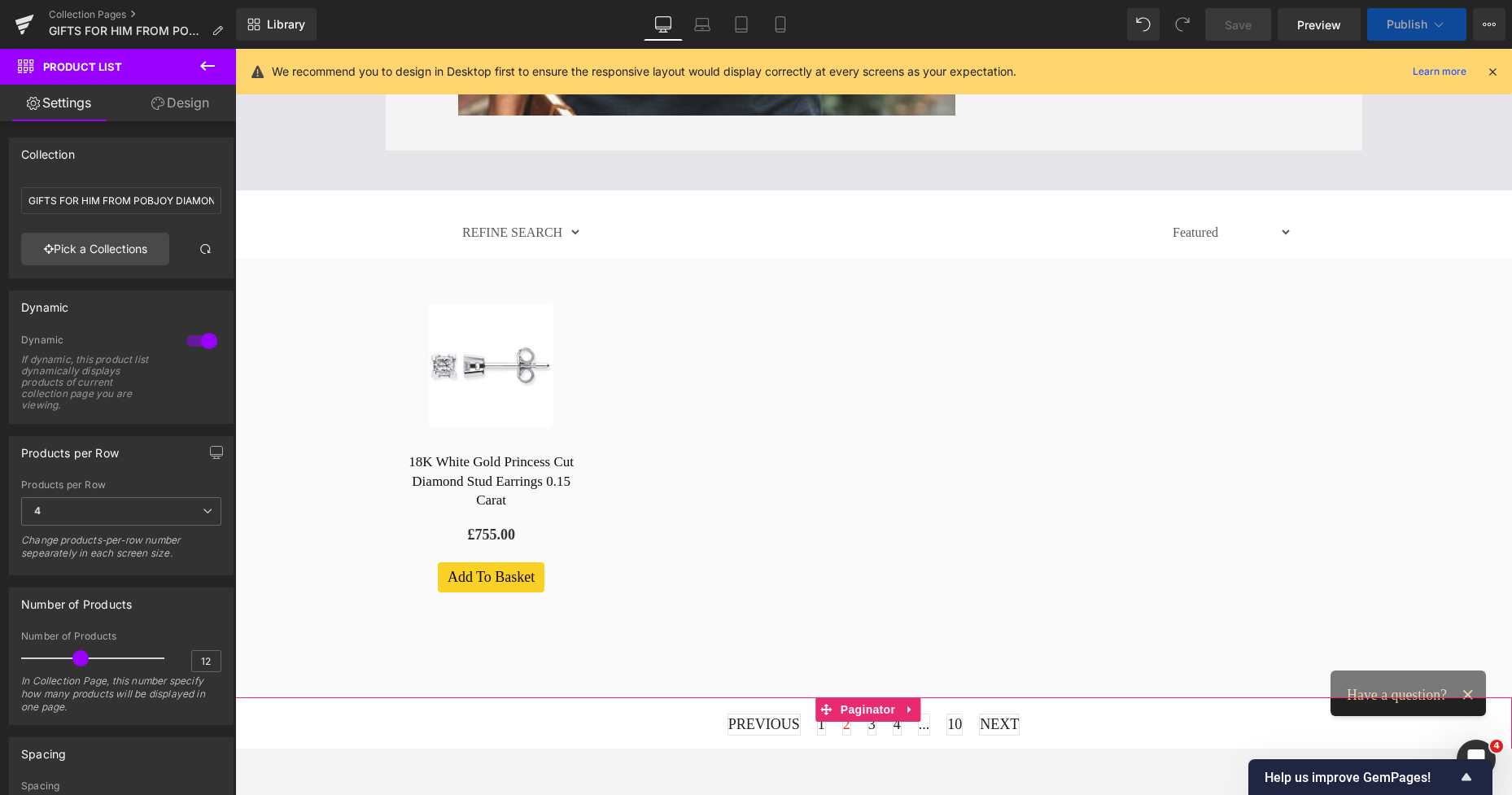
click at [459, 429] on img at bounding box center [490, 366] width 124 height 124
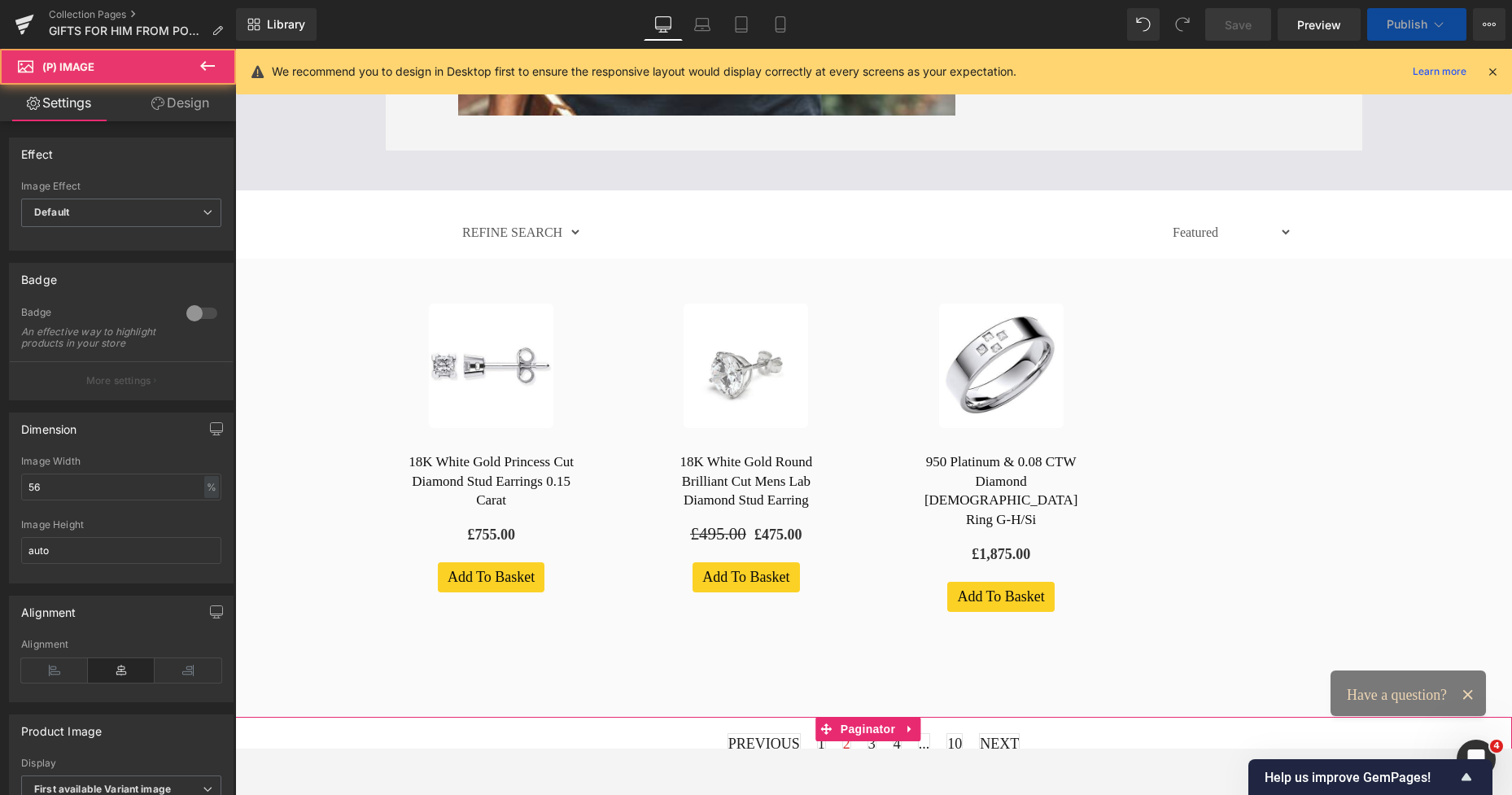
scroll to position [479, 0]
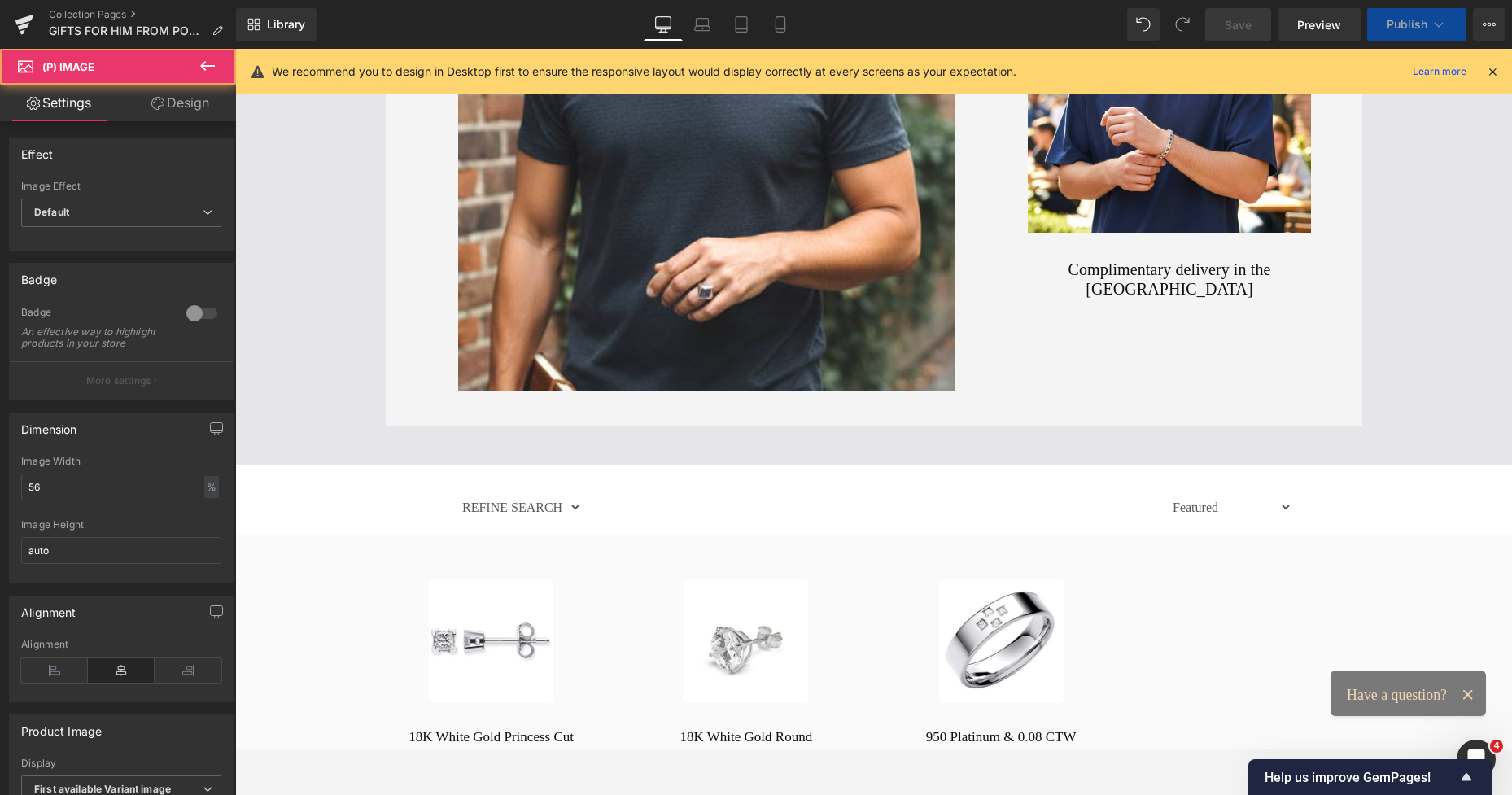
click at [477, 588] on img at bounding box center [490, 641] width 124 height 124
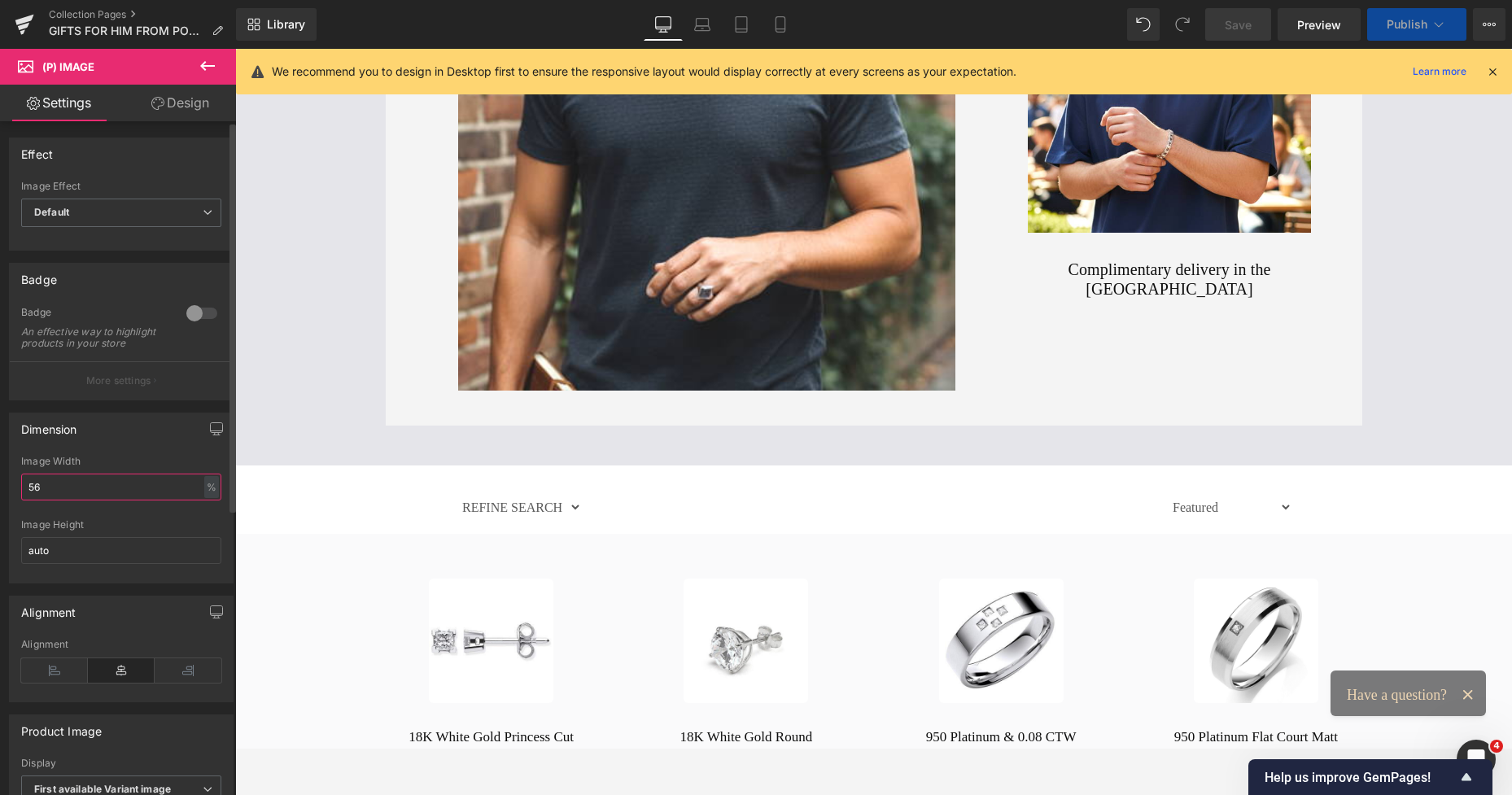
drag, startPoint x: 23, startPoint y: 497, endPoint x: 0, endPoint y: 500, distance: 23.2
click at [0, 500] on div "Dimension 56% Image Width 56 % % px auto Image Height auto" at bounding box center [121, 492] width 243 height 183
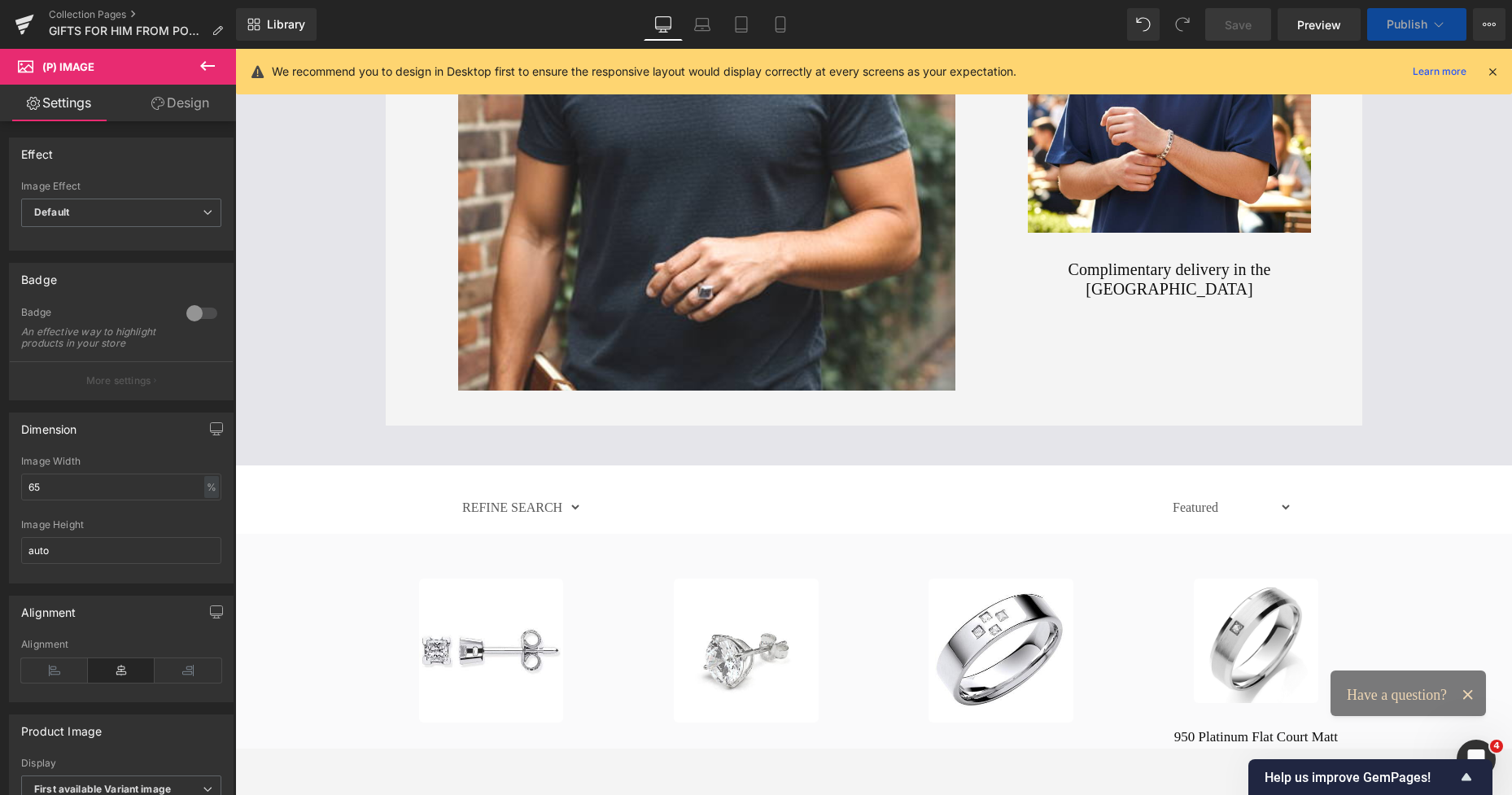
click at [529, 488] on div "REFINE SEARCH 9K GOLD & DIAMOND EARRINGS ALL DIAMOND EARRINGS GENTS GENTS CIVIL…" at bounding box center [518, 506] width 127 height 41
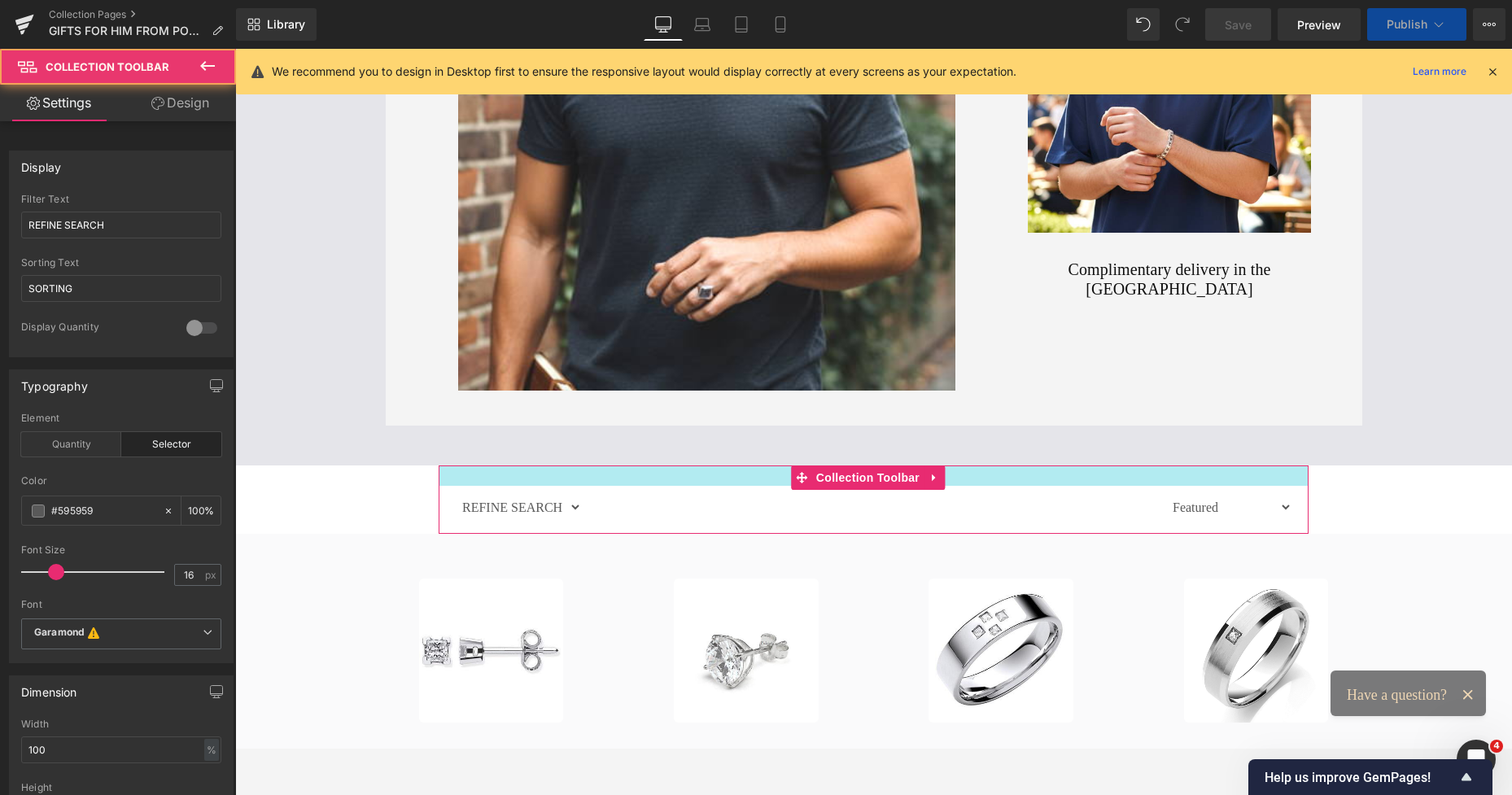
click at [493, 467] on div at bounding box center [872, 475] width 869 height 20
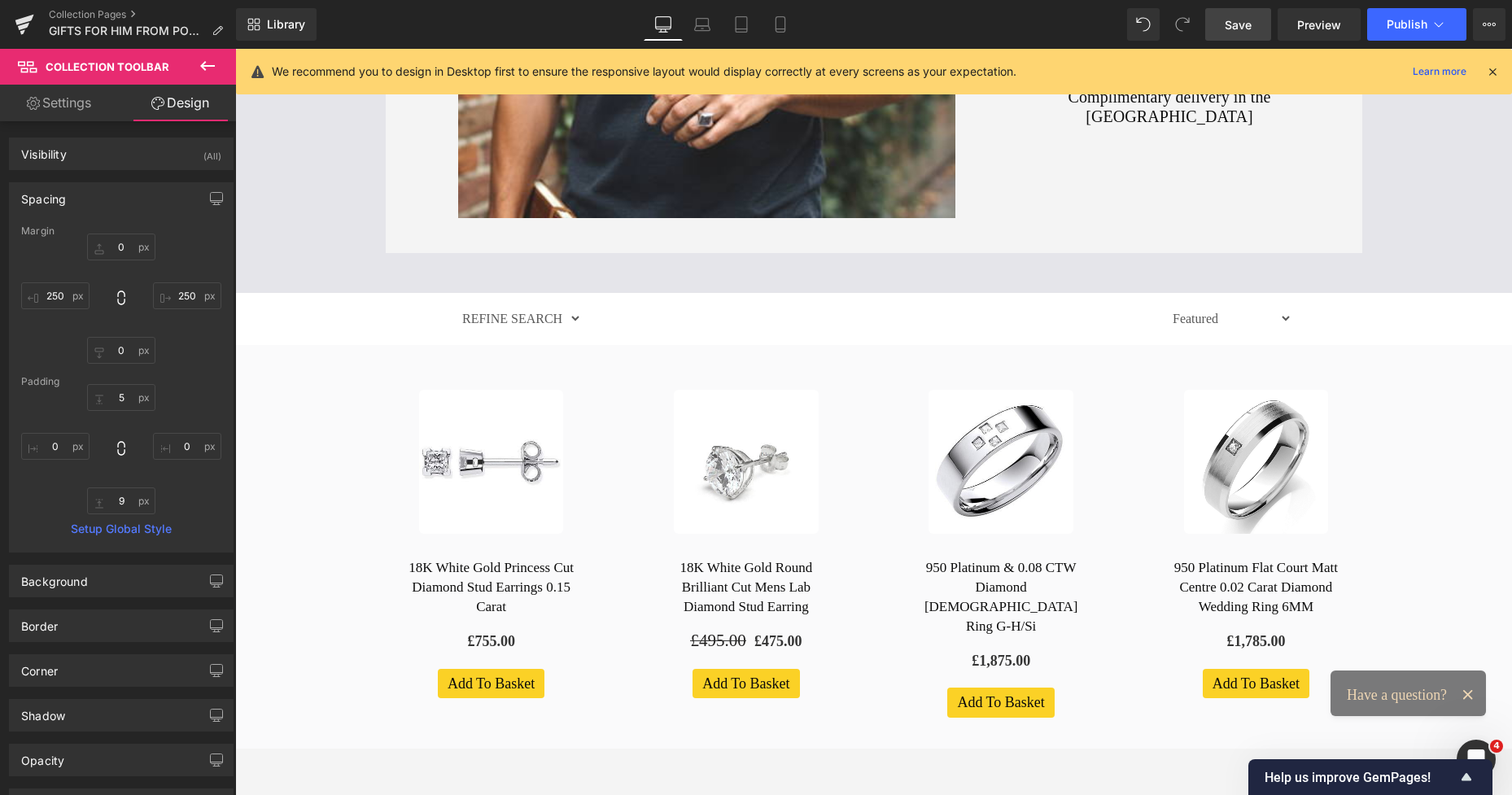
scroll to position [662, 0]
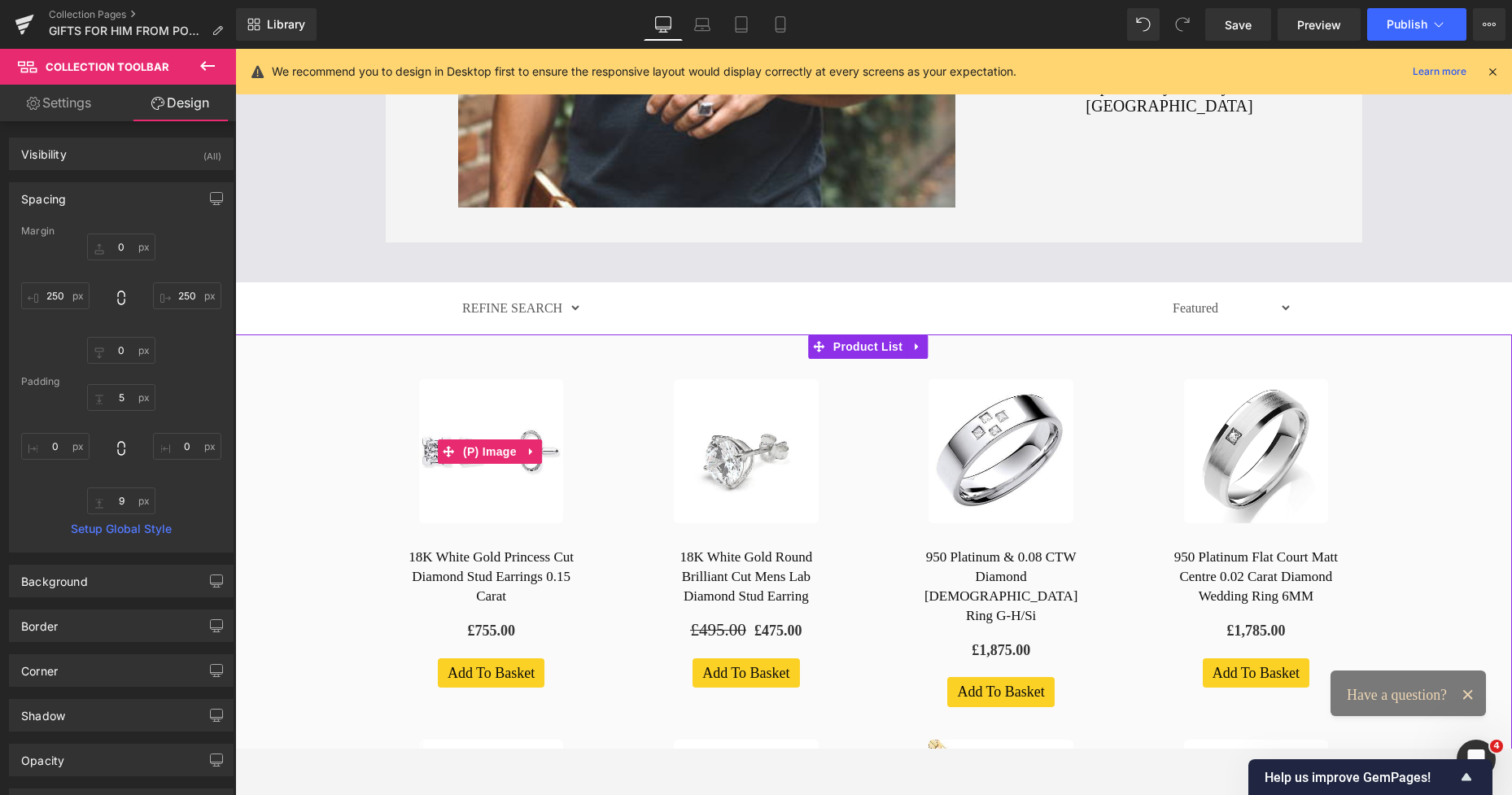
click at [419, 429] on img at bounding box center [490, 451] width 144 height 144
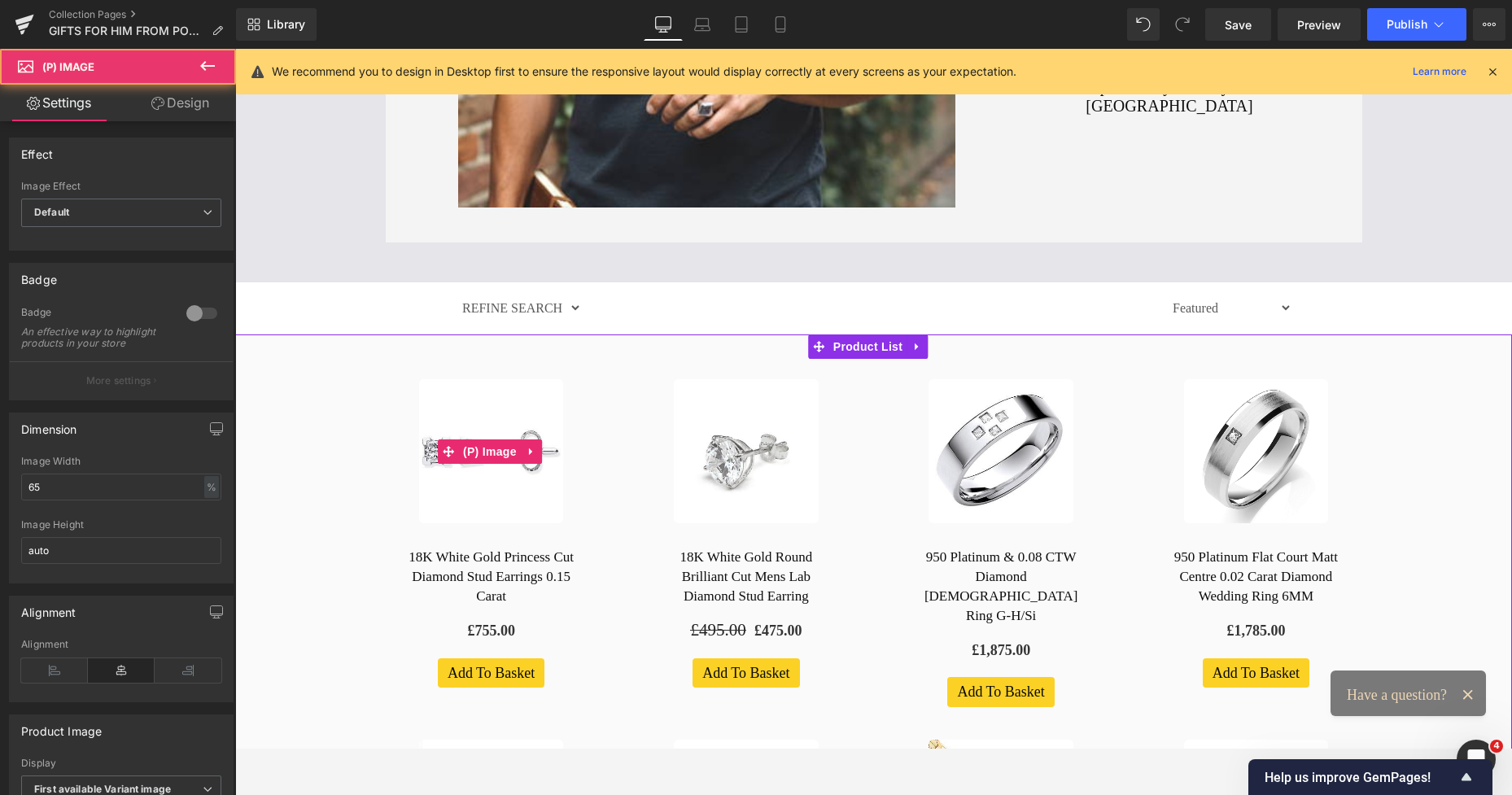
scroll to position [662, 0]
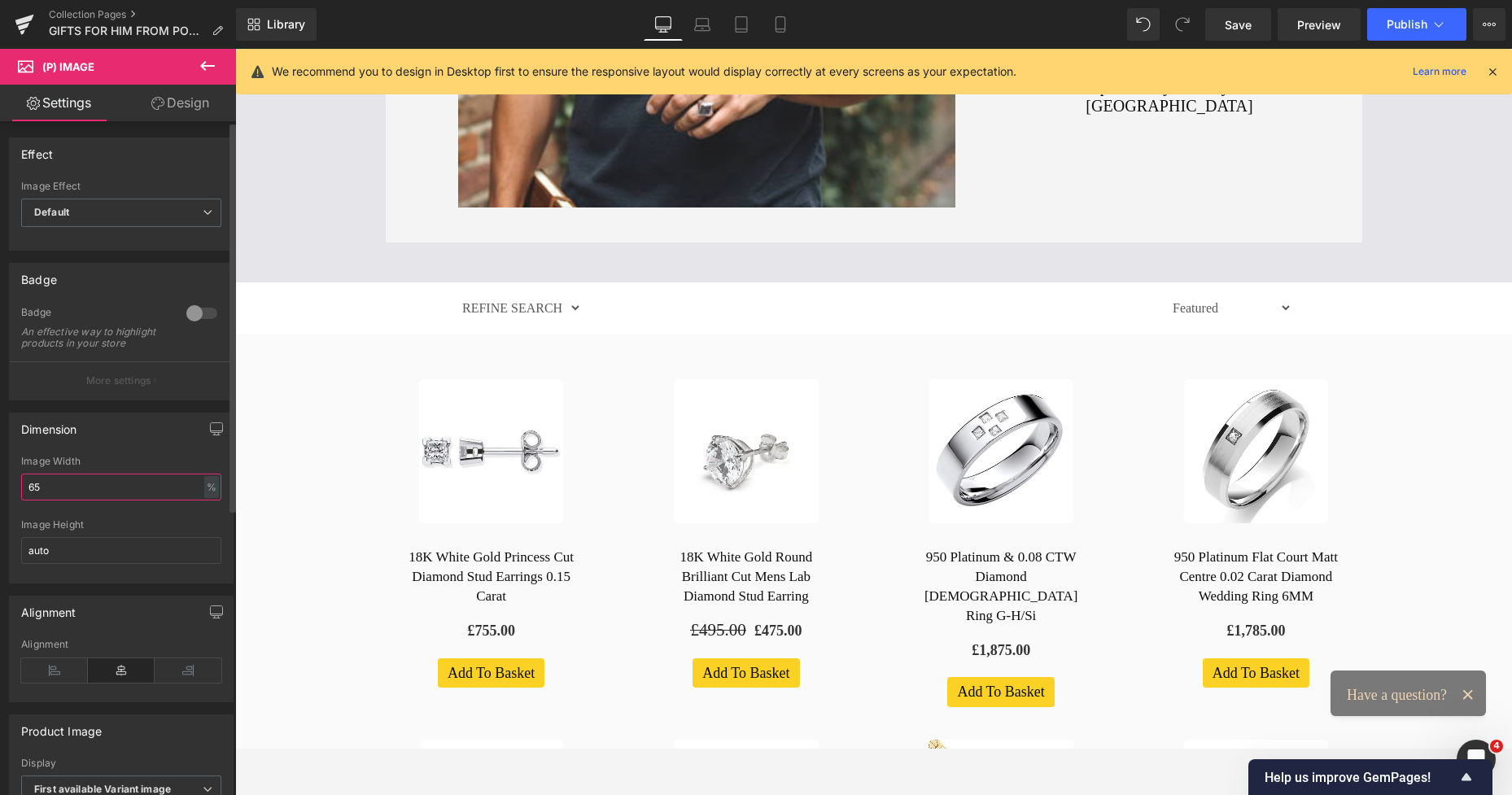
drag, startPoint x: 57, startPoint y: 493, endPoint x: 20, endPoint y: 499, distance: 37.5
click at [20, 499] on div "65% Image Width 65 % % px auto Image Height auto" at bounding box center [121, 519] width 223 height 127
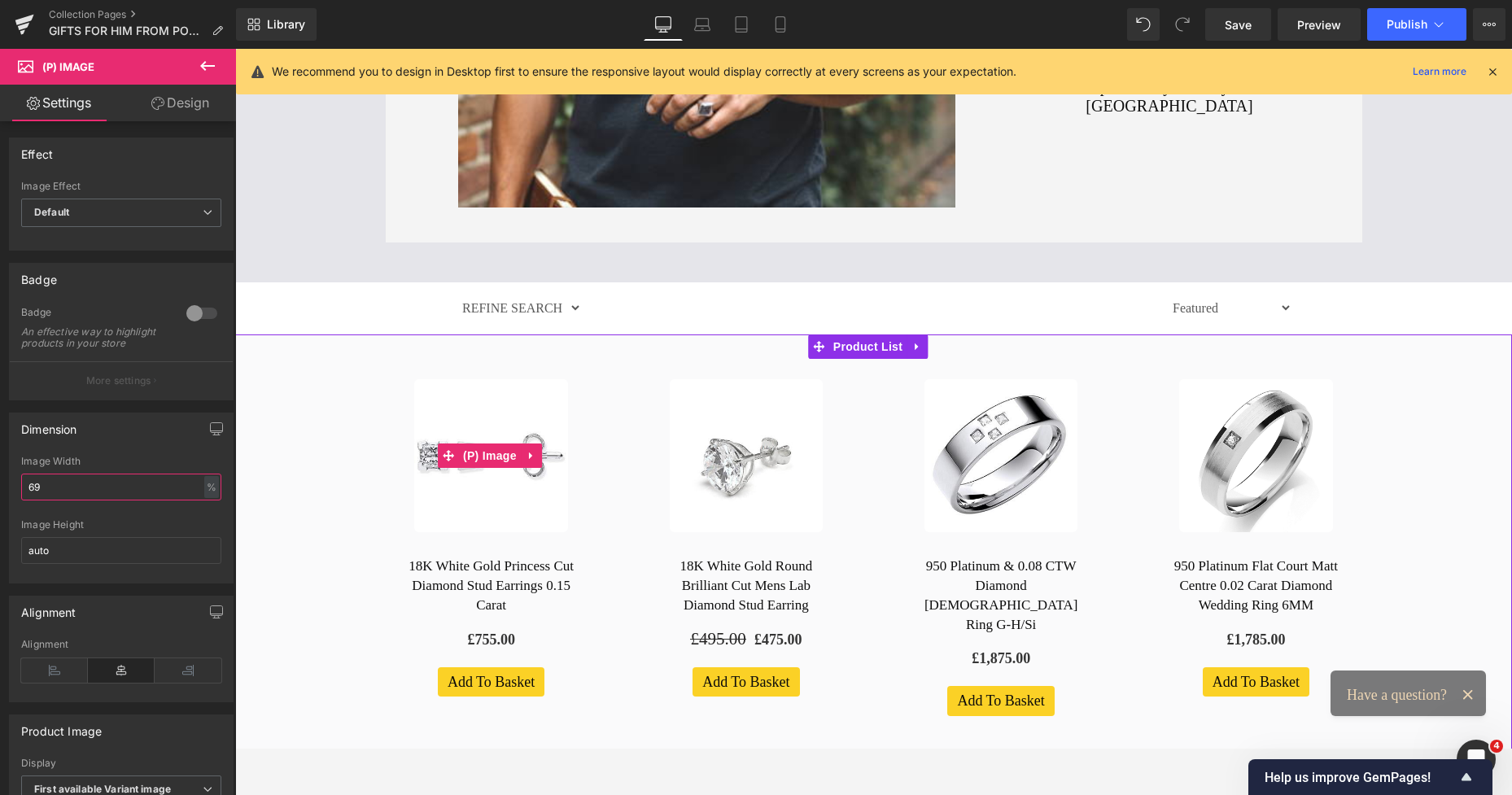
type input "69"
click at [438, 509] on img at bounding box center [490, 456] width 154 height 154
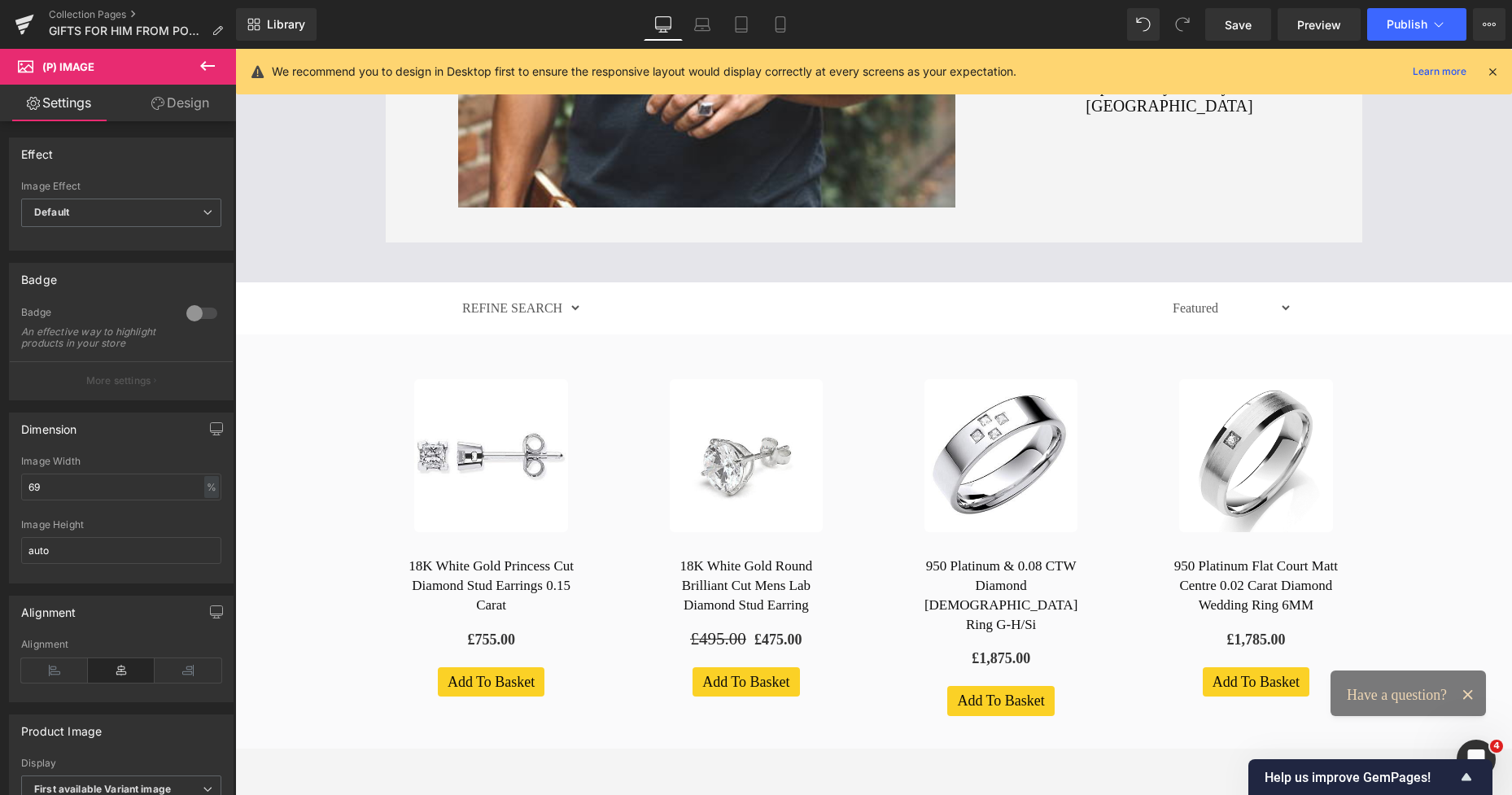
click at [188, 107] on link "Design" at bounding box center [180, 103] width 118 height 37
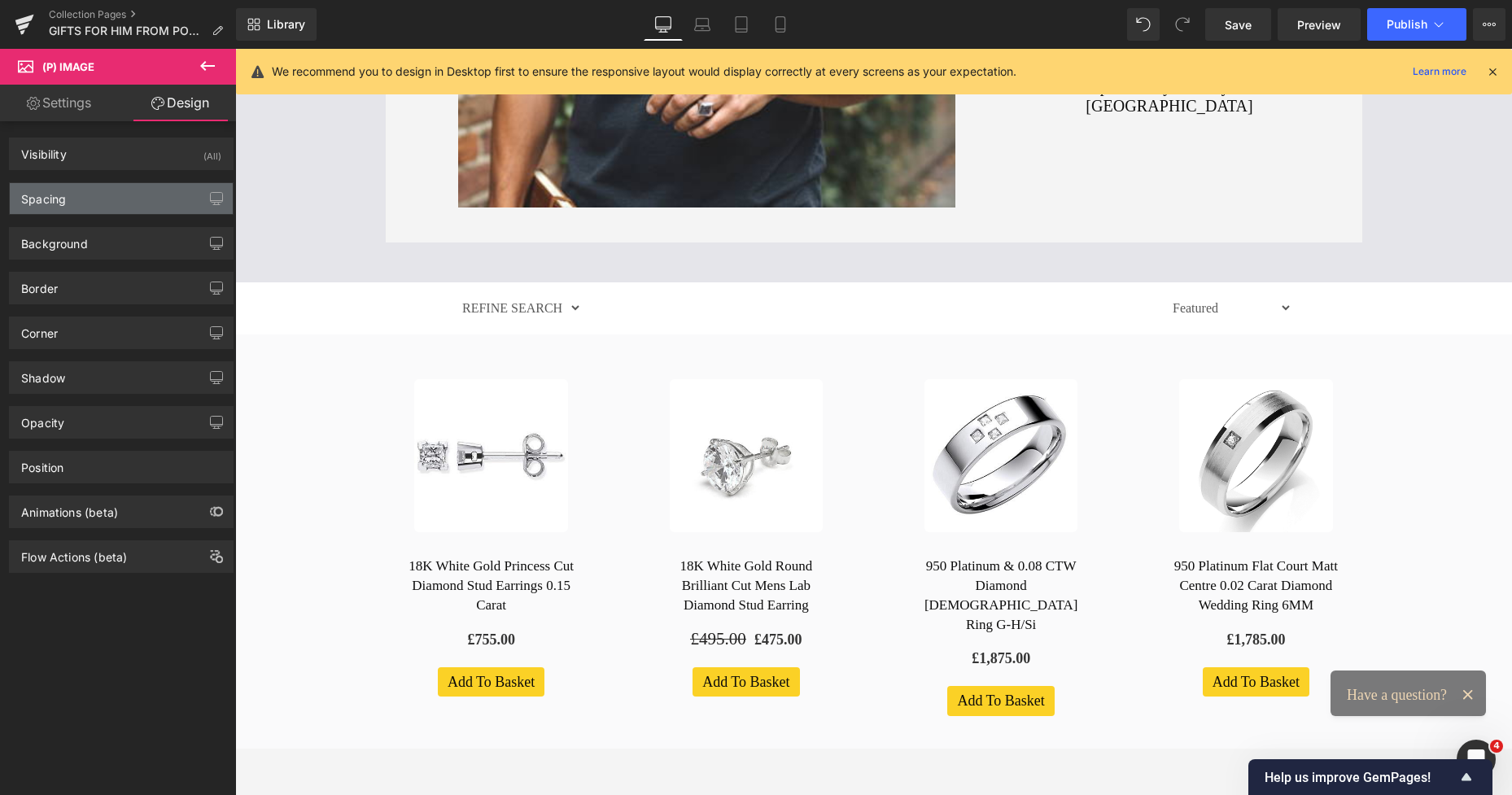
click at [46, 212] on div "Spacing" at bounding box center [121, 199] width 223 height 31
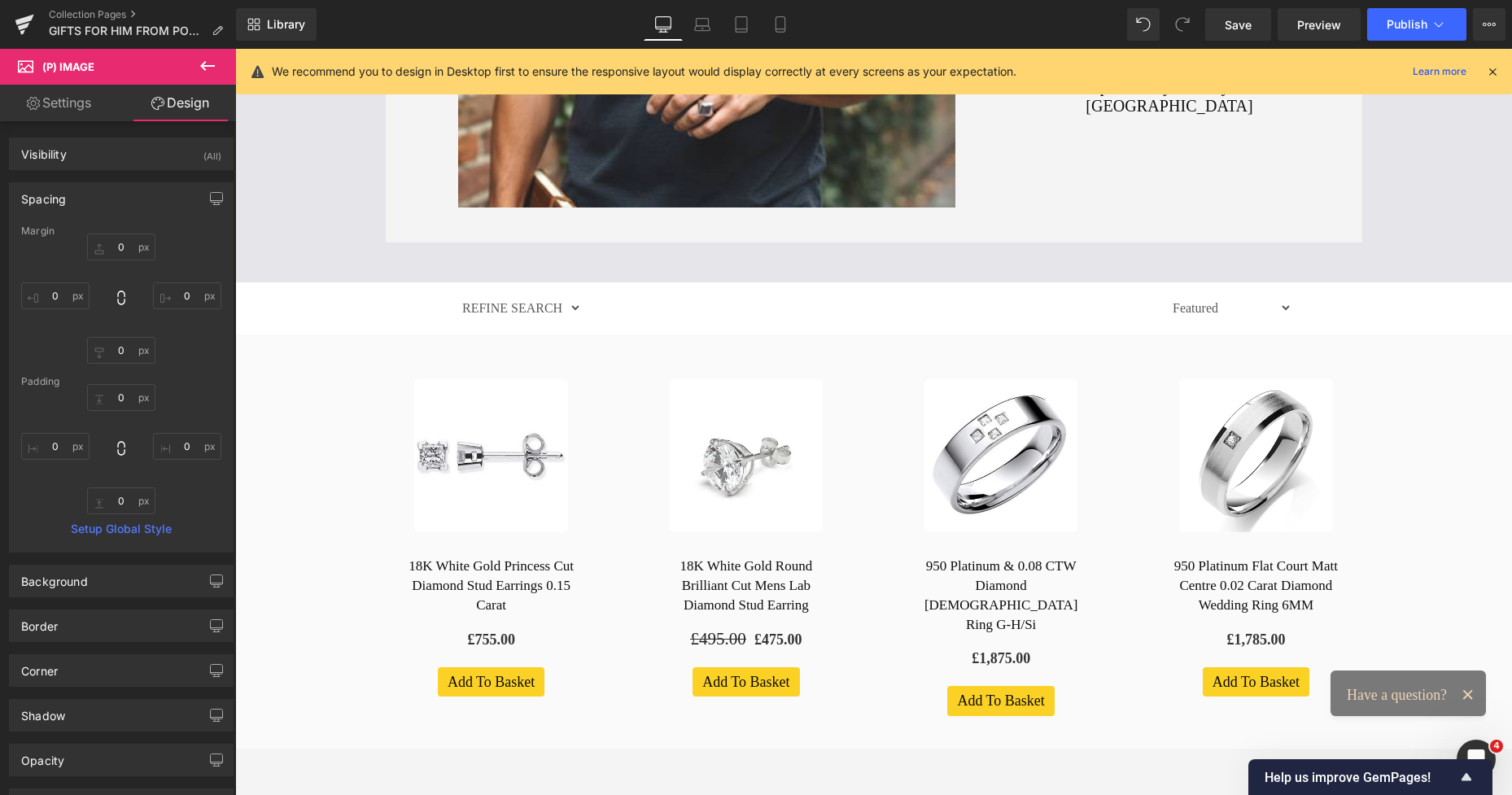
type input "0"
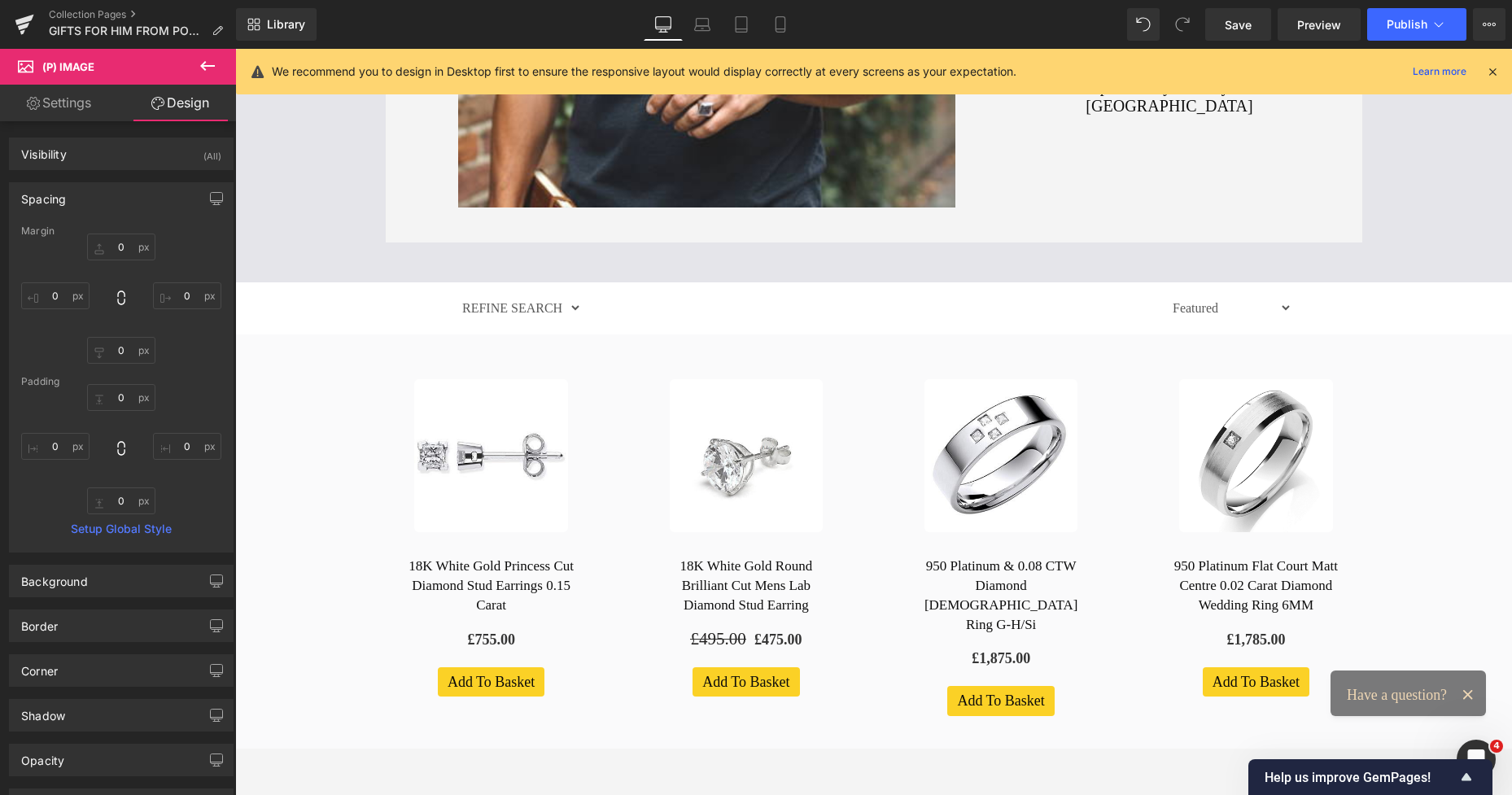
type input "0"
click at [436, 563] on link "18K White Gold Princess Cut Diamond Stud Earrings 0.15 Carat" at bounding box center [490, 586] width 222 height 58
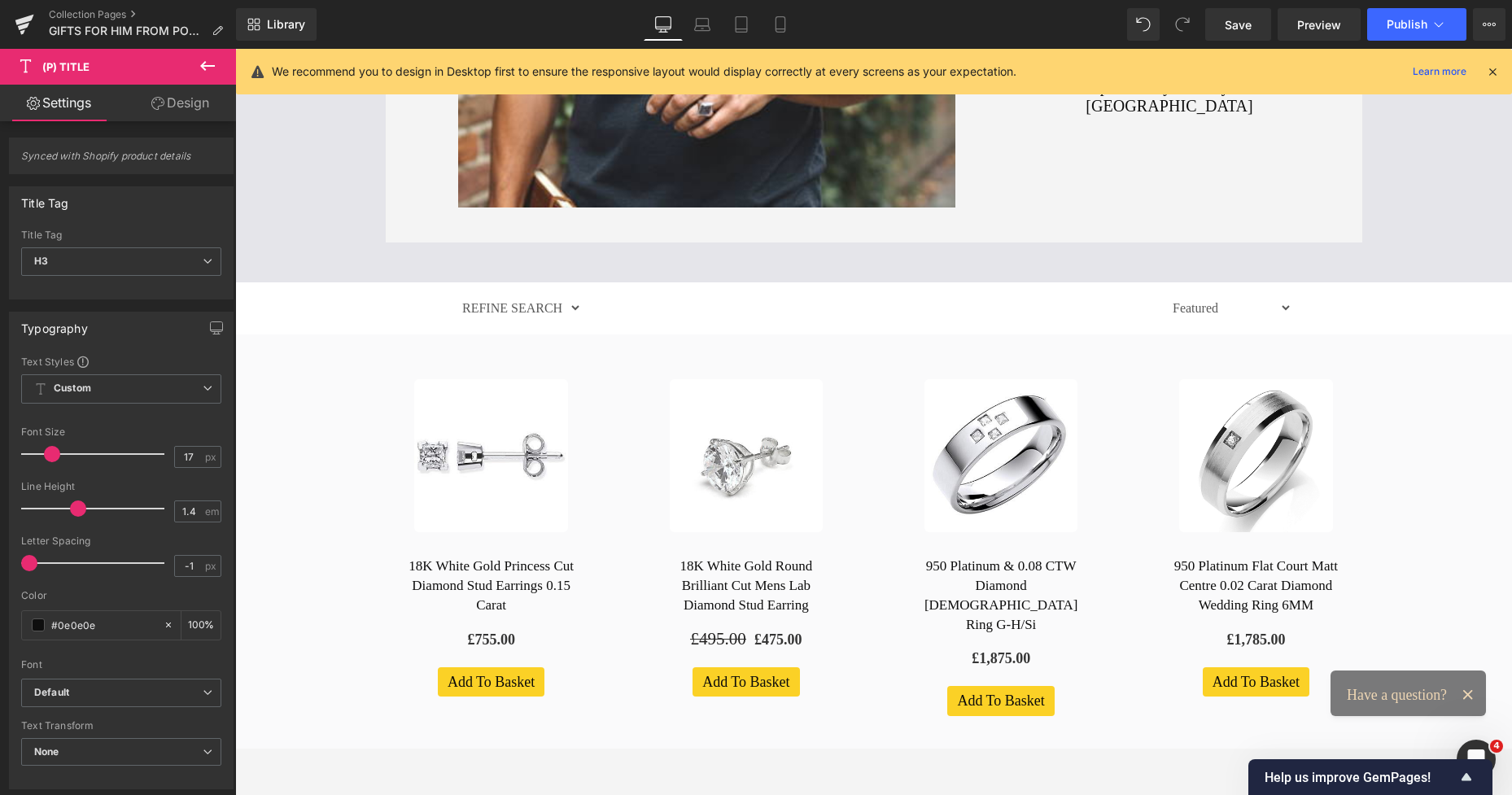
click at [177, 106] on link "Design" at bounding box center [180, 103] width 118 height 37
click at [0, 0] on div "Spacing" at bounding box center [0, 0] width 0 height 0
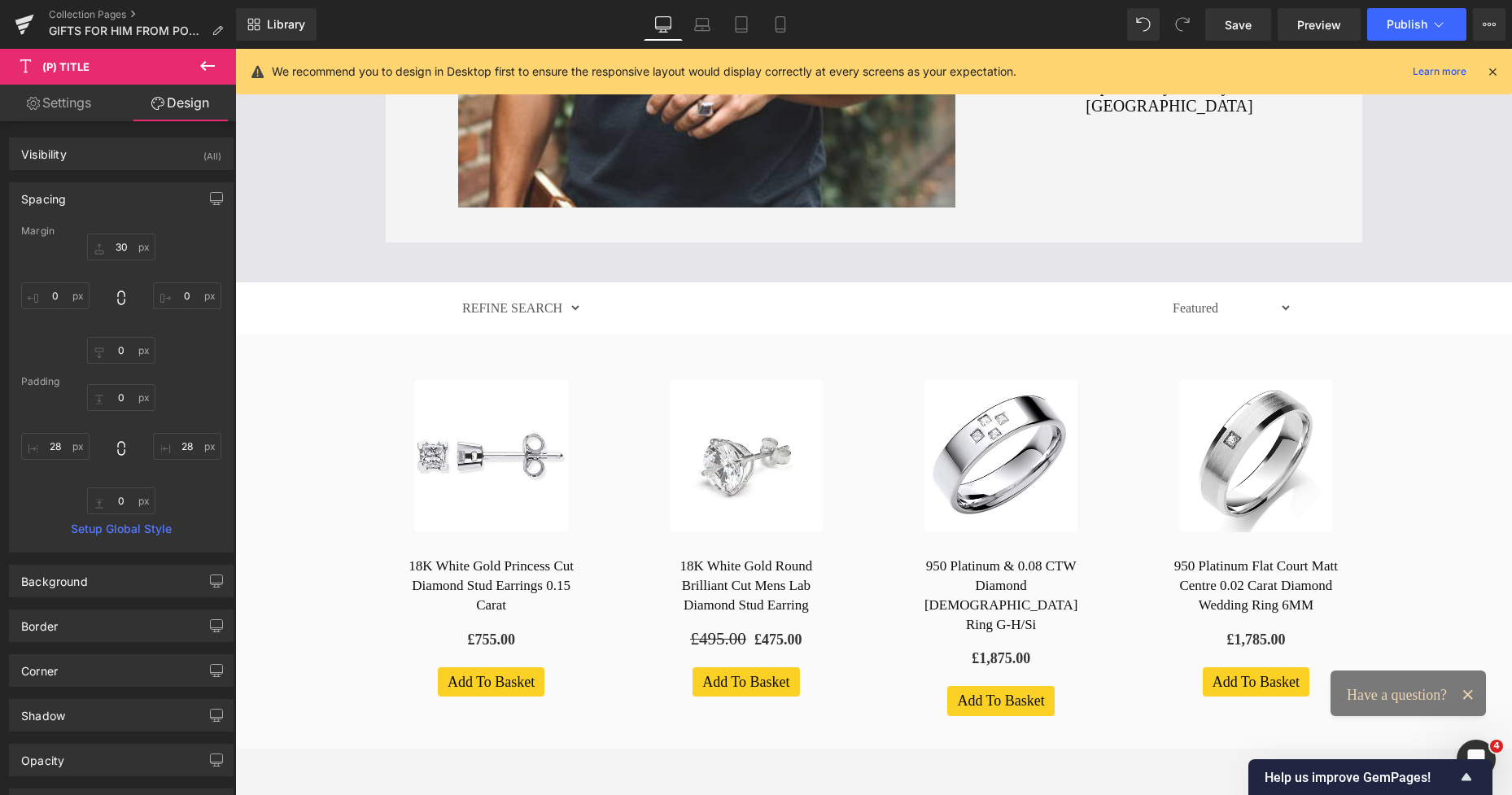
type input "30"
type input "0"
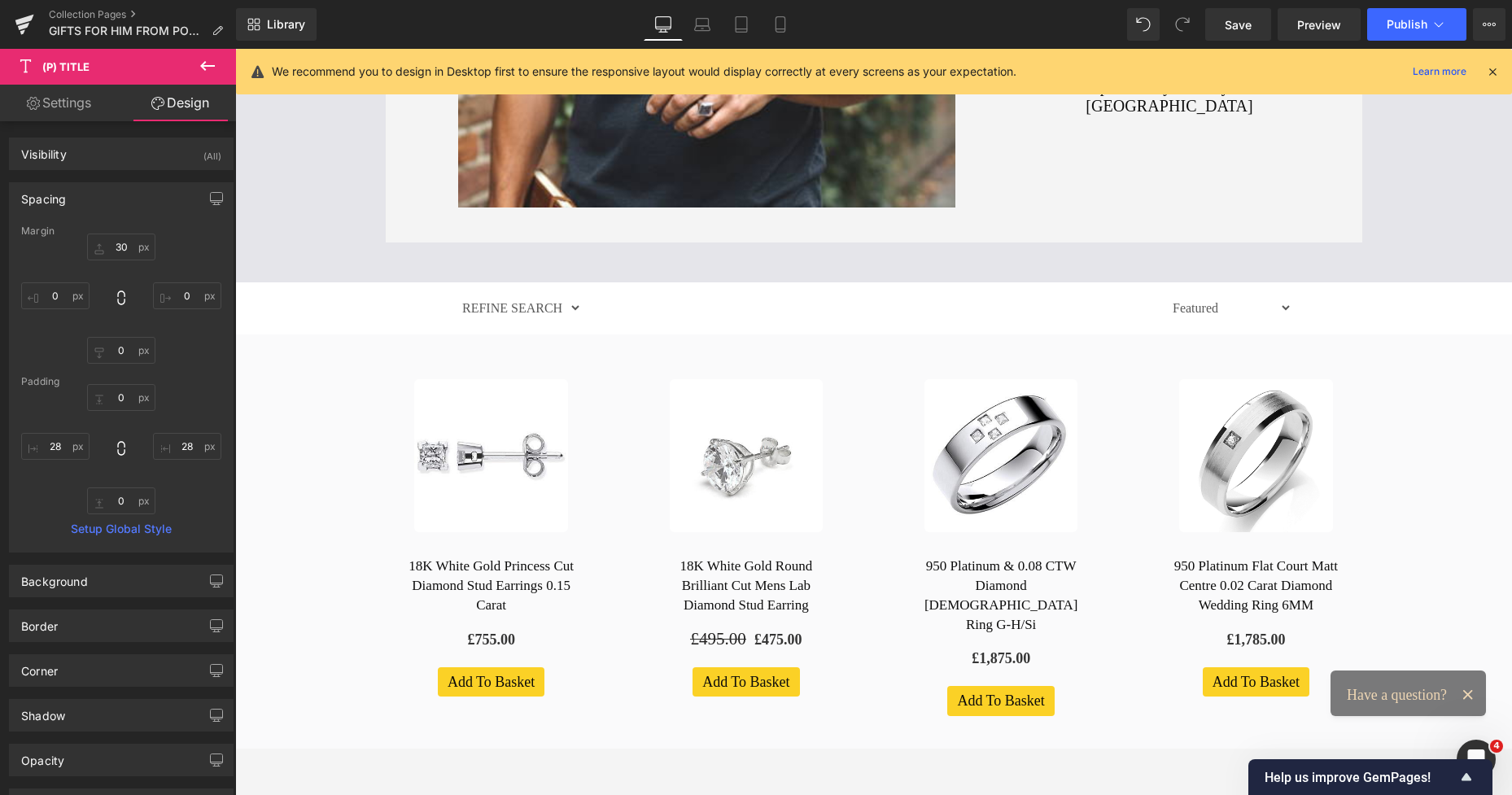
type input "28"
type input "0"
type input "28"
click at [176, 454] on input "28" at bounding box center [187, 447] width 69 height 27
type input "14"
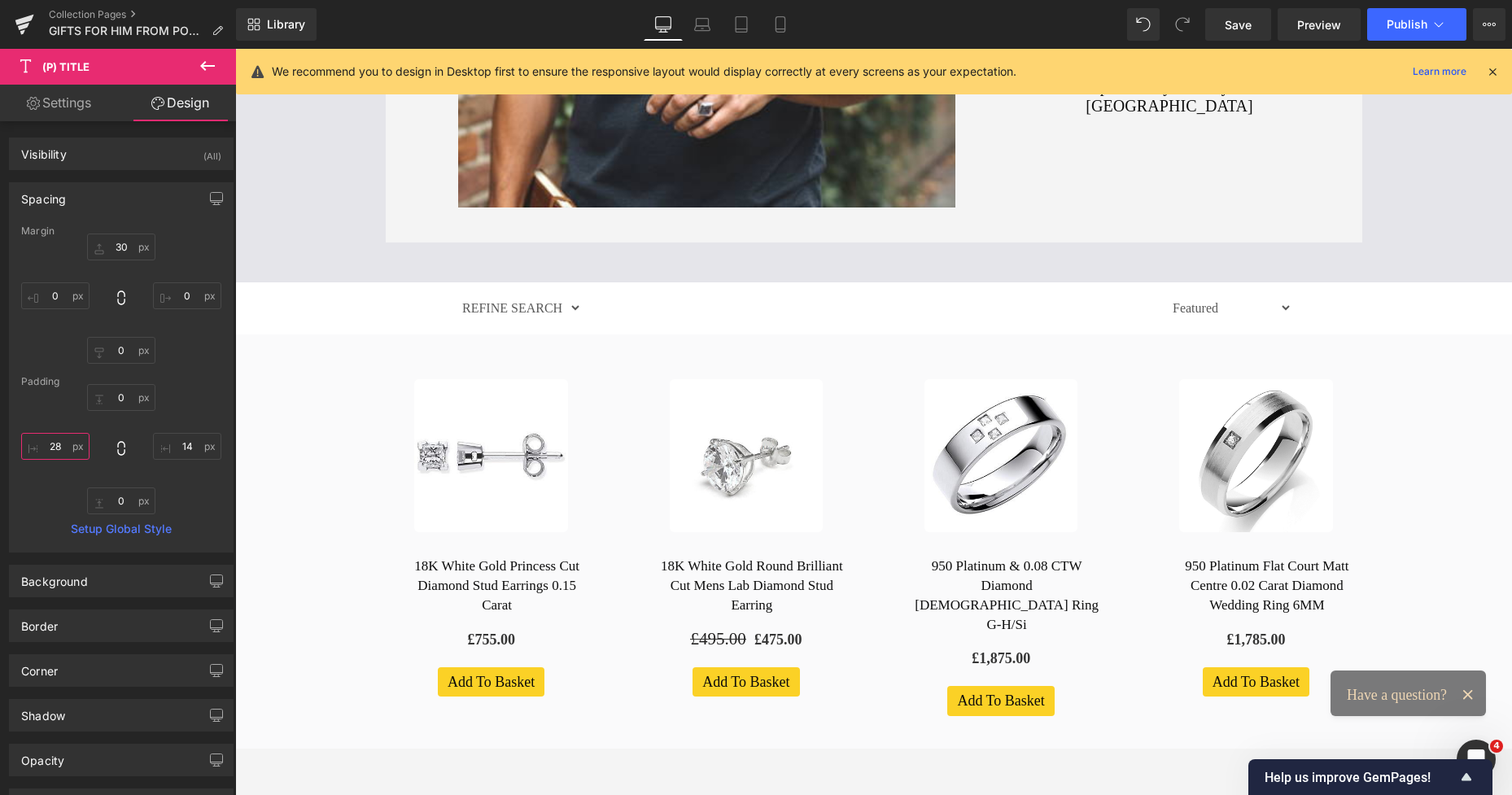
click at [53, 453] on input "28" at bounding box center [55, 447] width 69 height 27
type input "14"
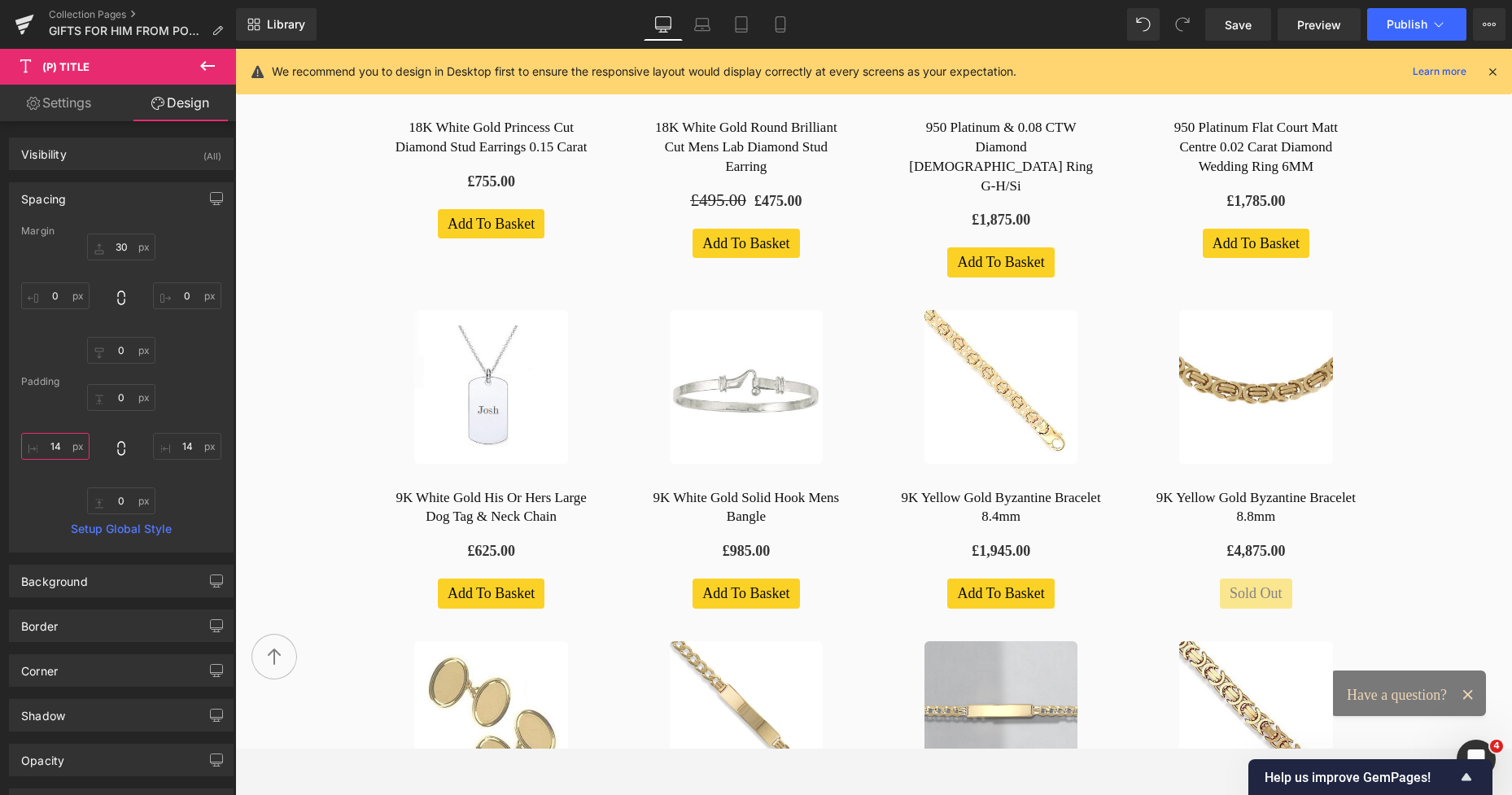
scroll to position [1112, 0]
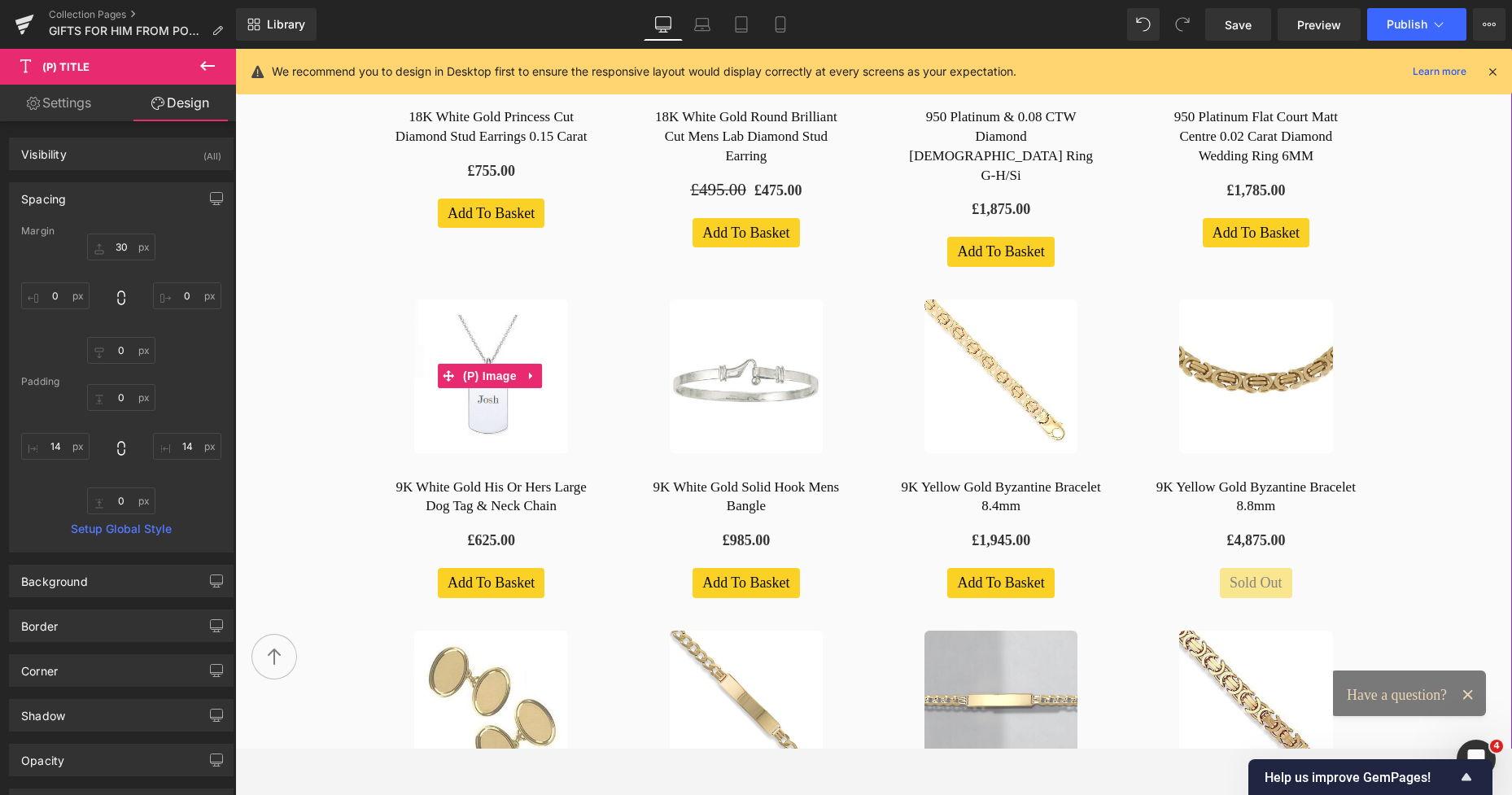
drag, startPoint x: 523, startPoint y: 296, endPoint x: 288, endPoint y: 190, distance: 257.8
click at [523, 300] on img at bounding box center [490, 376] width 154 height 154
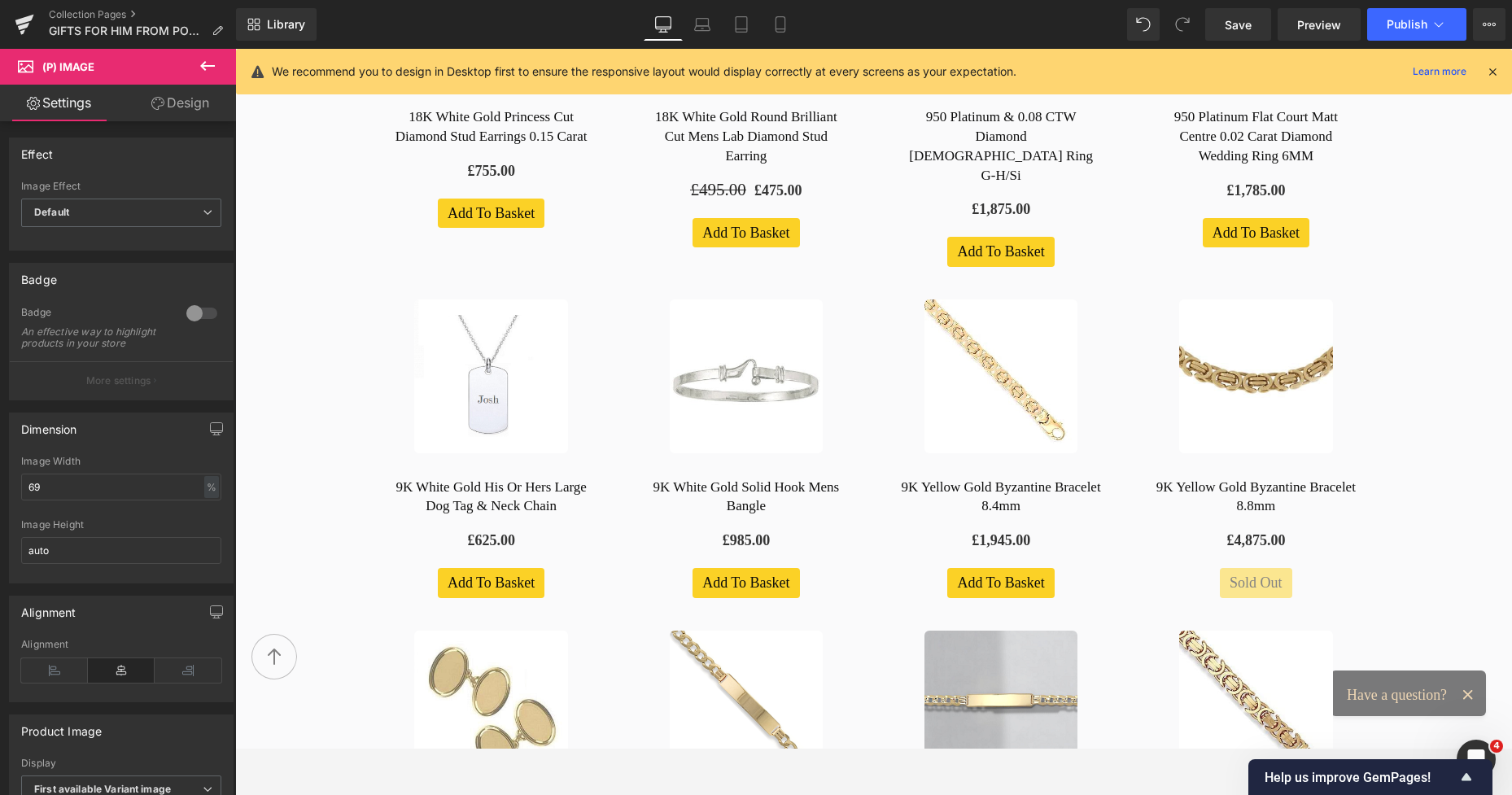
click at [189, 115] on link "Design" at bounding box center [180, 103] width 118 height 37
click at [0, 0] on div "Spacing" at bounding box center [0, 0] width 0 height 0
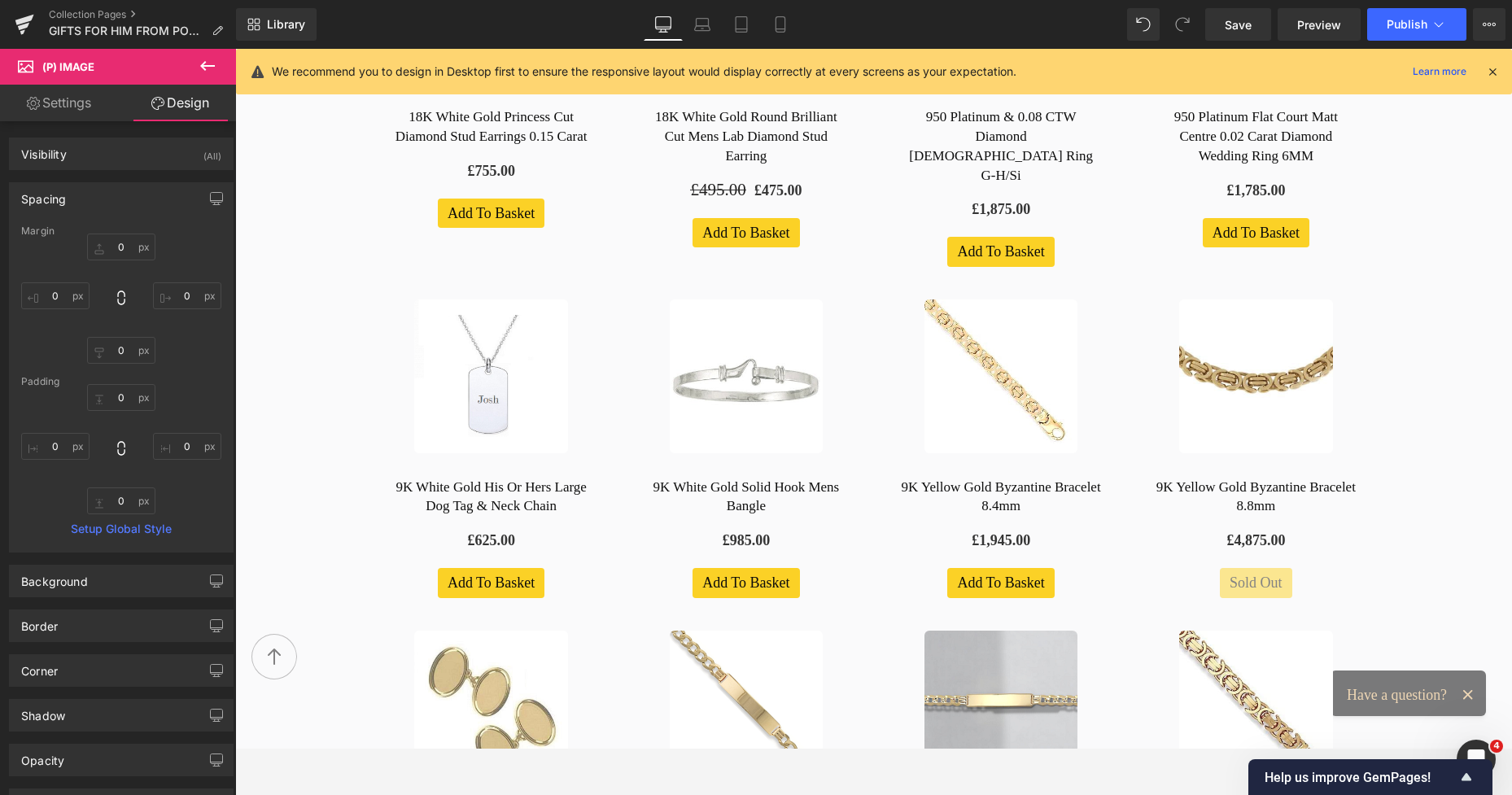
type input "0"
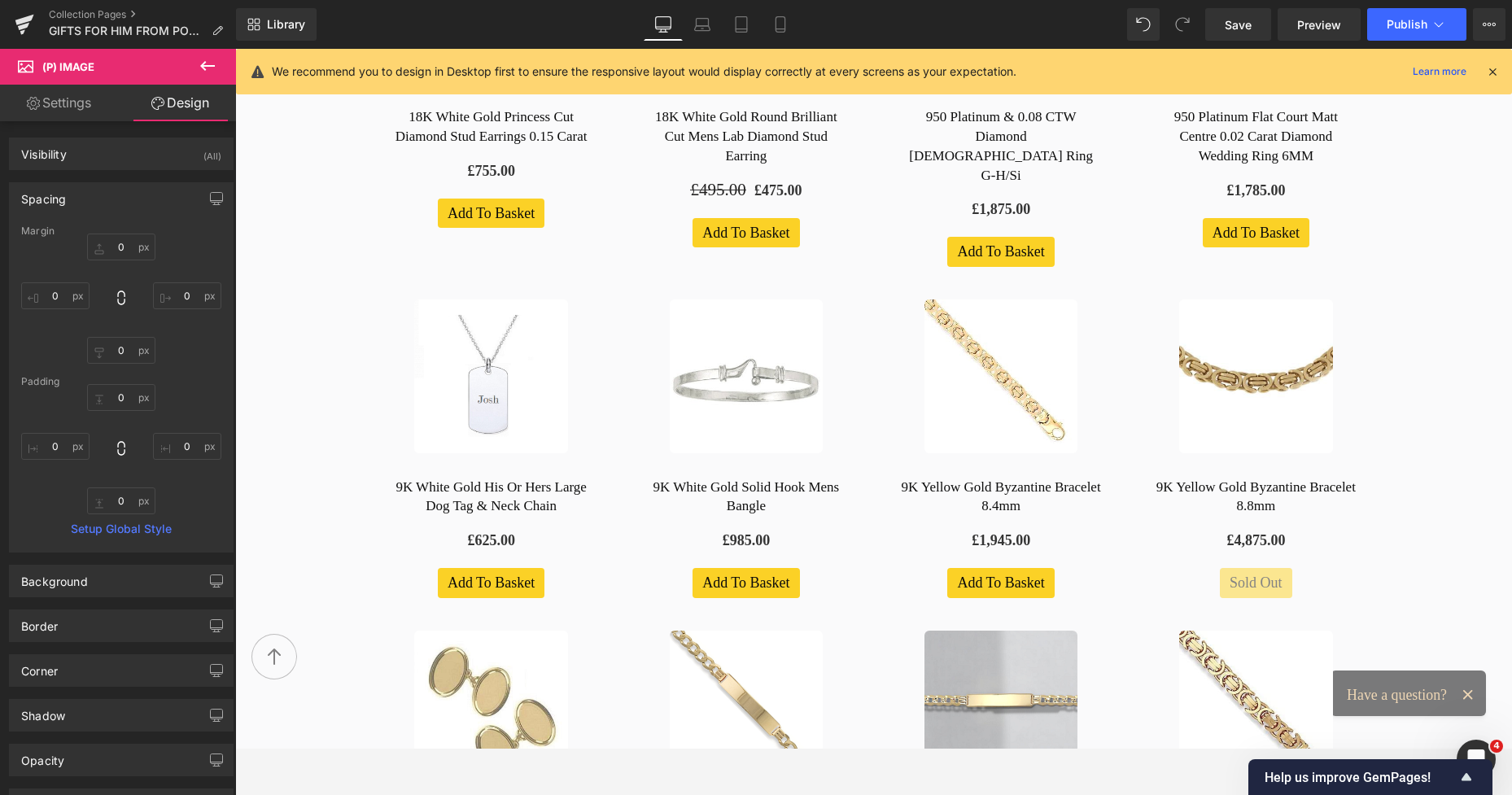
type input "0"
click at [119, 249] on input "0" at bounding box center [121, 247] width 69 height 27
type input "22"
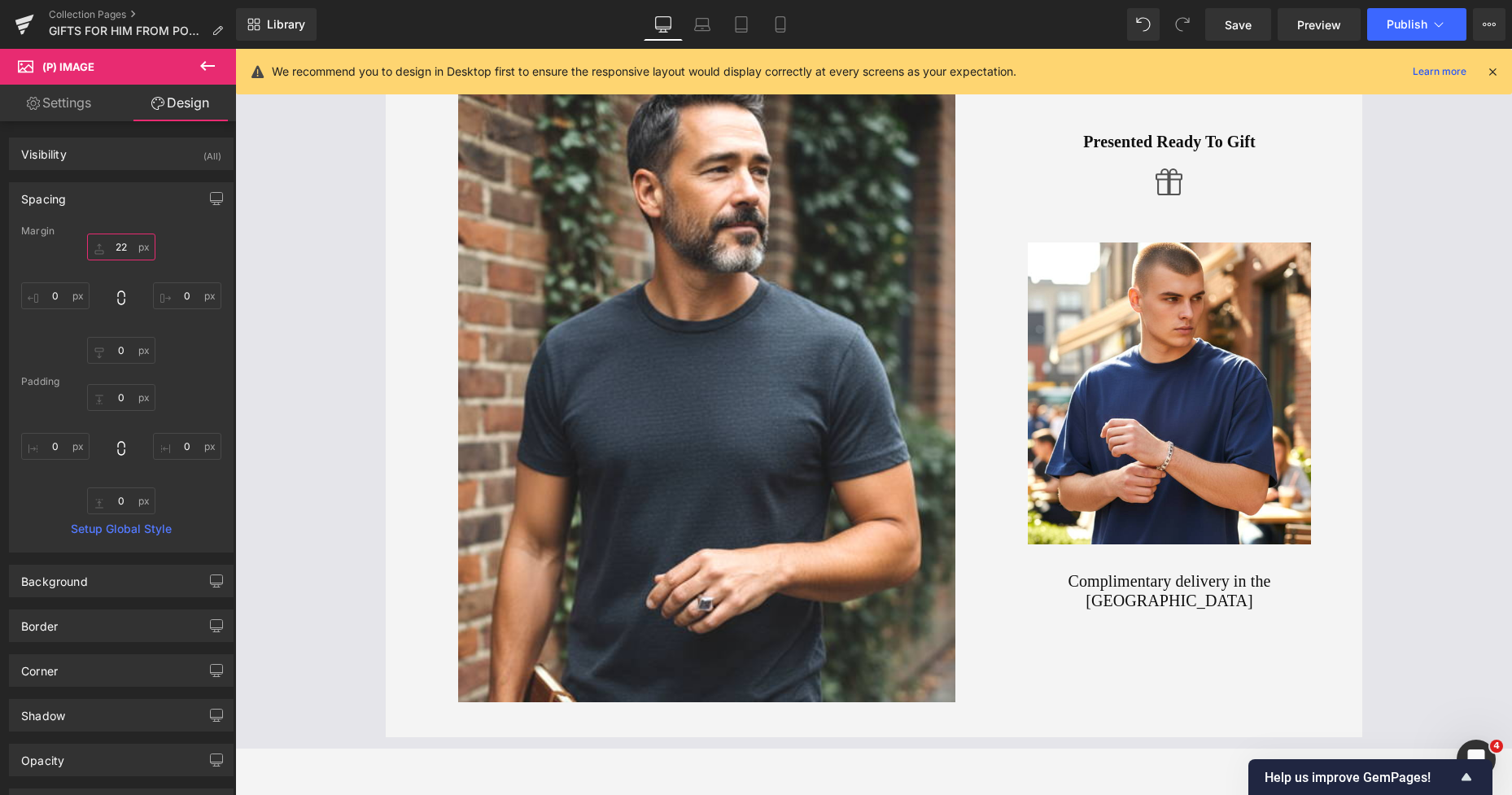
scroll to position [269, 0]
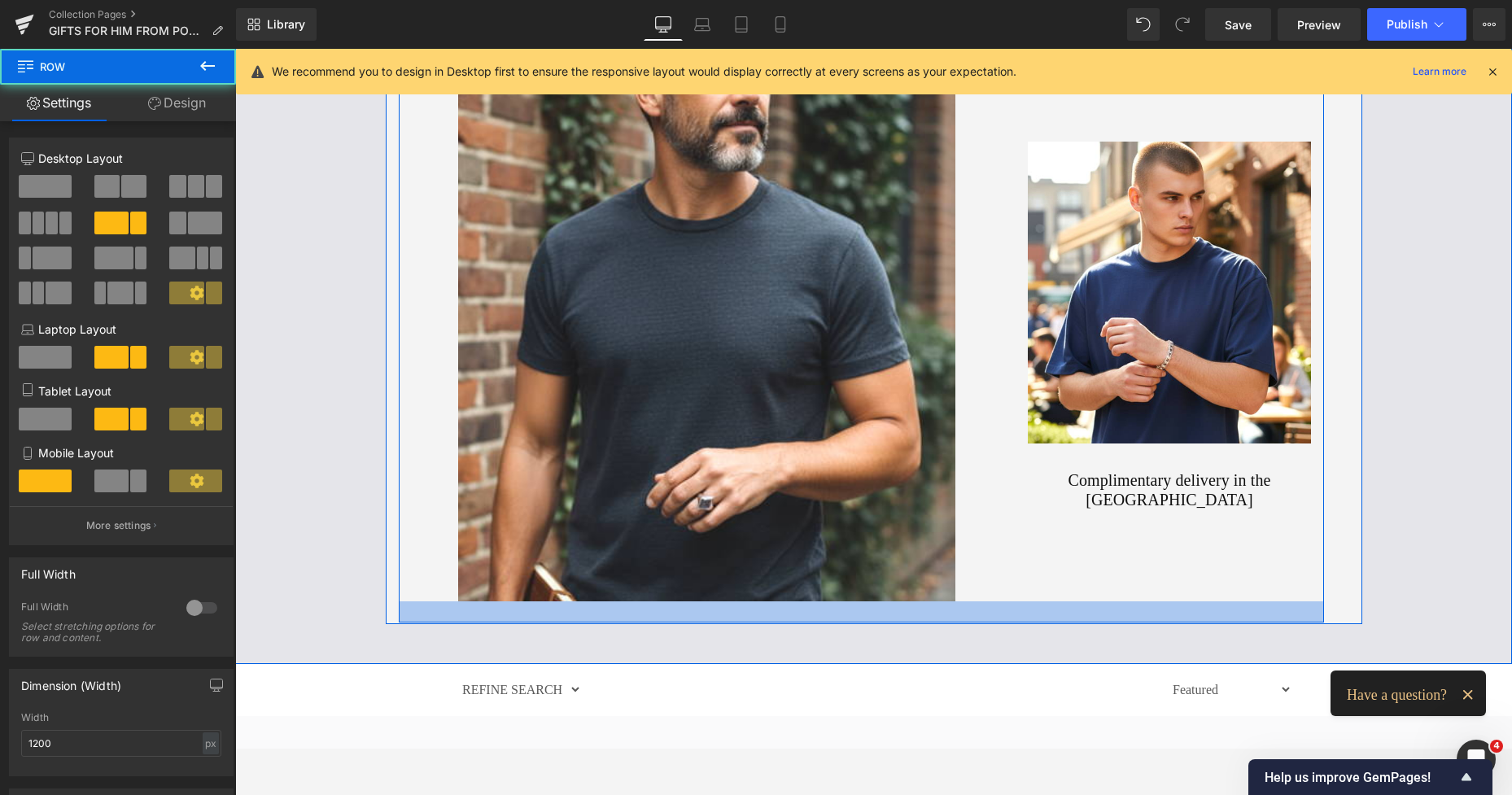
drag, startPoint x: 697, startPoint y: 633, endPoint x: 686, endPoint y: 620, distance: 17.0
click at [686, 620] on div at bounding box center [861, 612] width 925 height 21
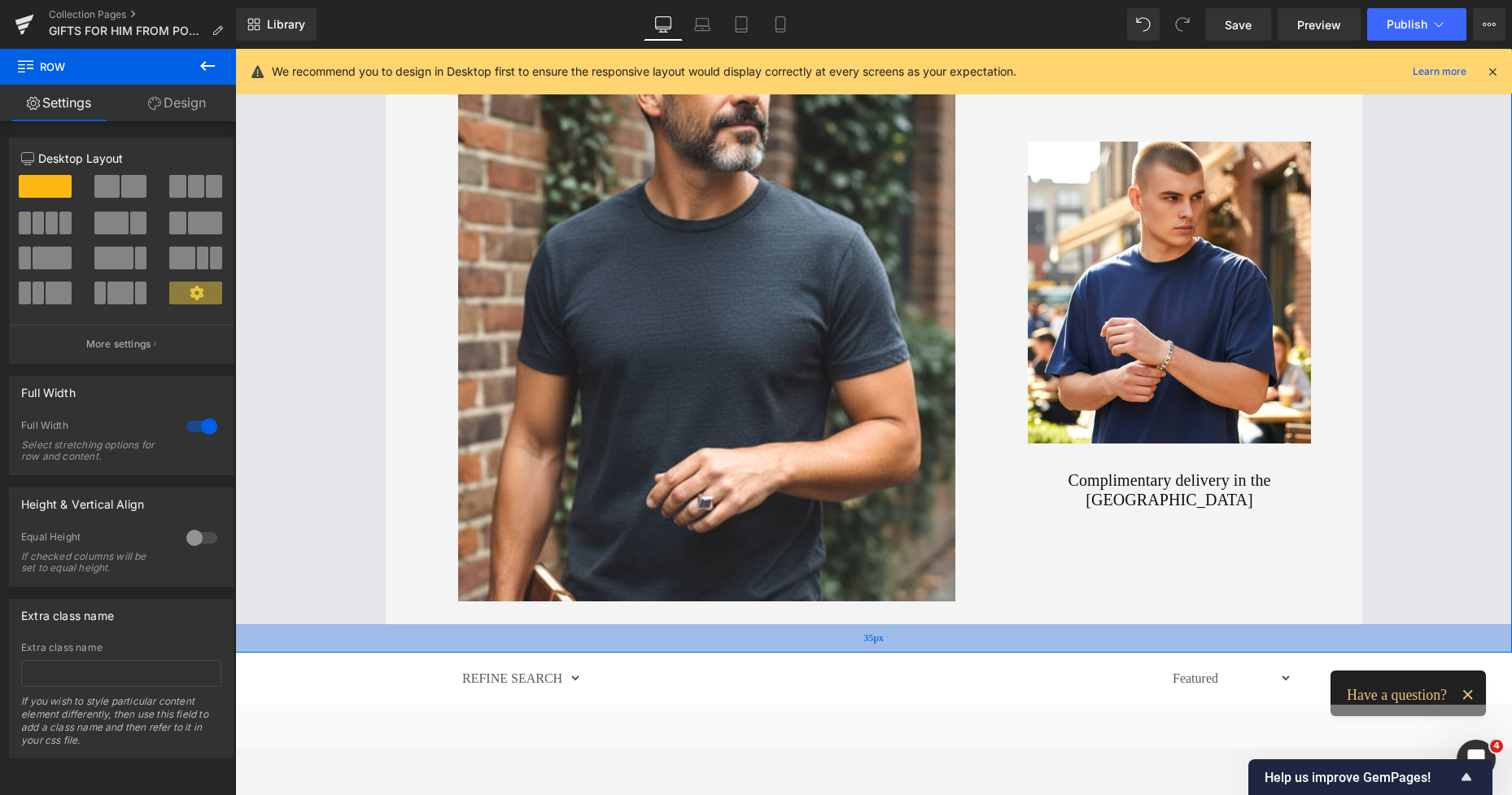
drag, startPoint x: 929, startPoint y: 658, endPoint x: 917, endPoint y: 646, distance: 17.0
click at [917, 646] on div "35px" at bounding box center [873, 638] width 1276 height 28
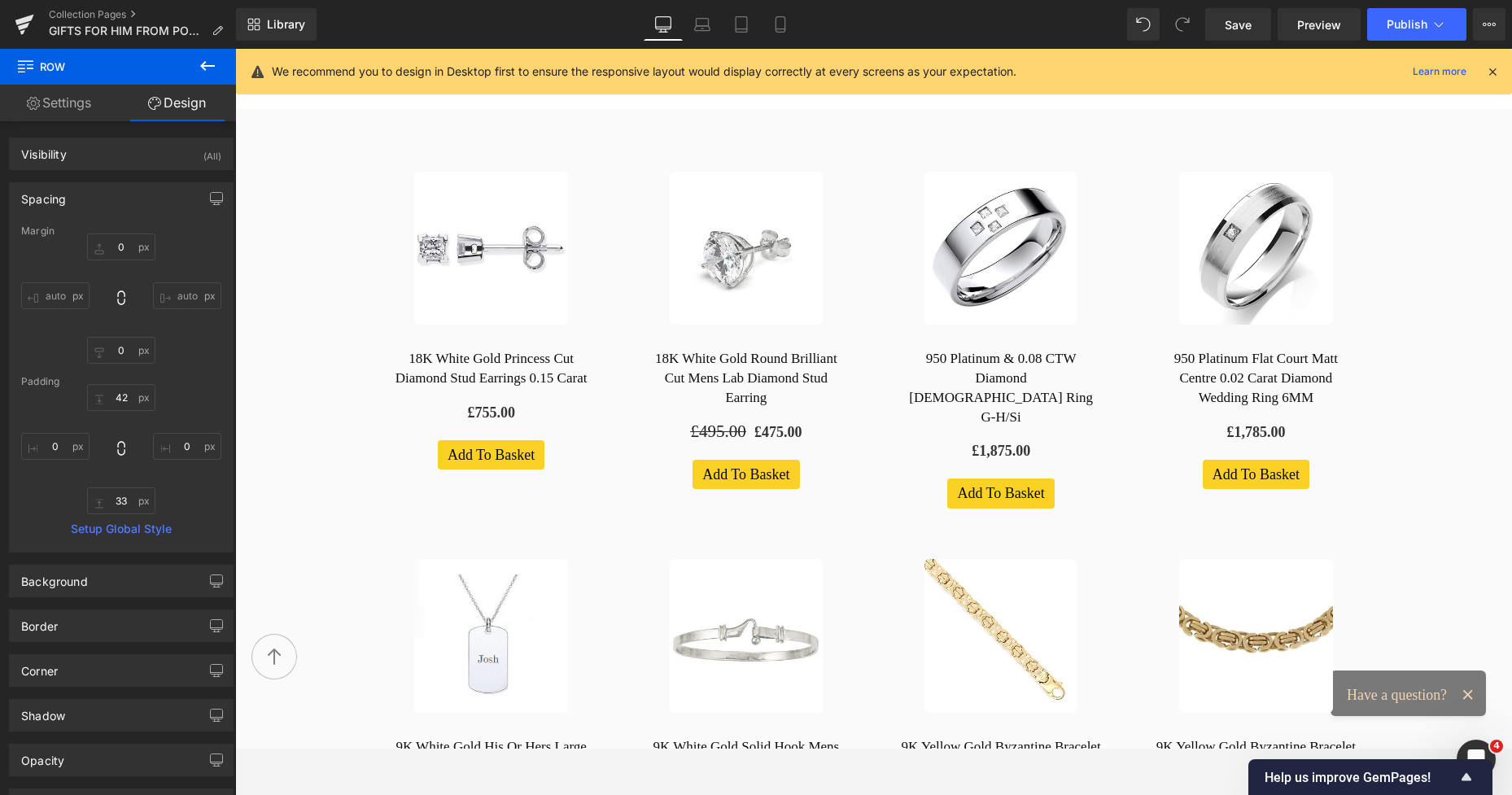
scroll to position [618, 0]
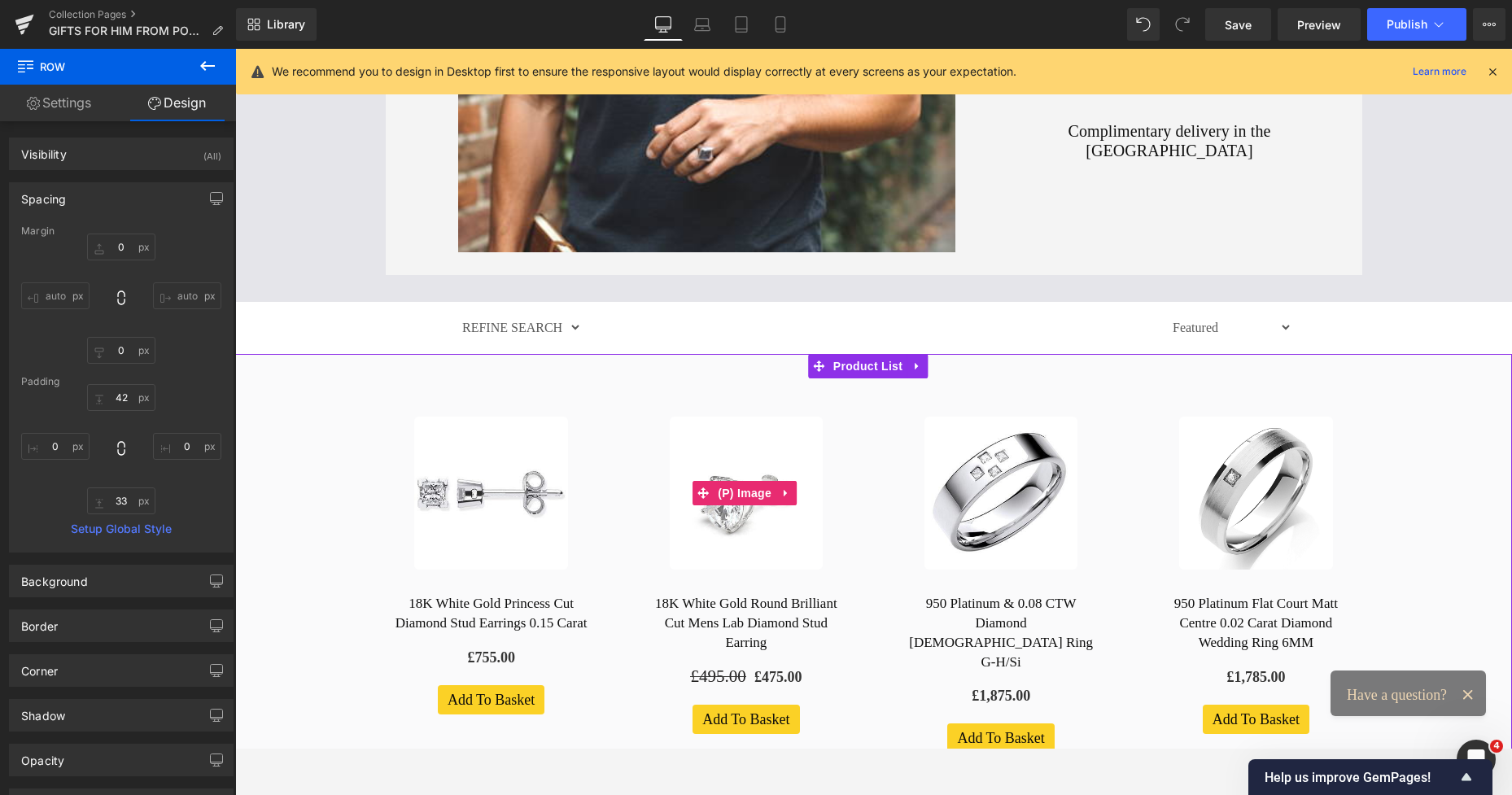
click at [691, 427] on img at bounding box center [746, 493] width 154 height 154
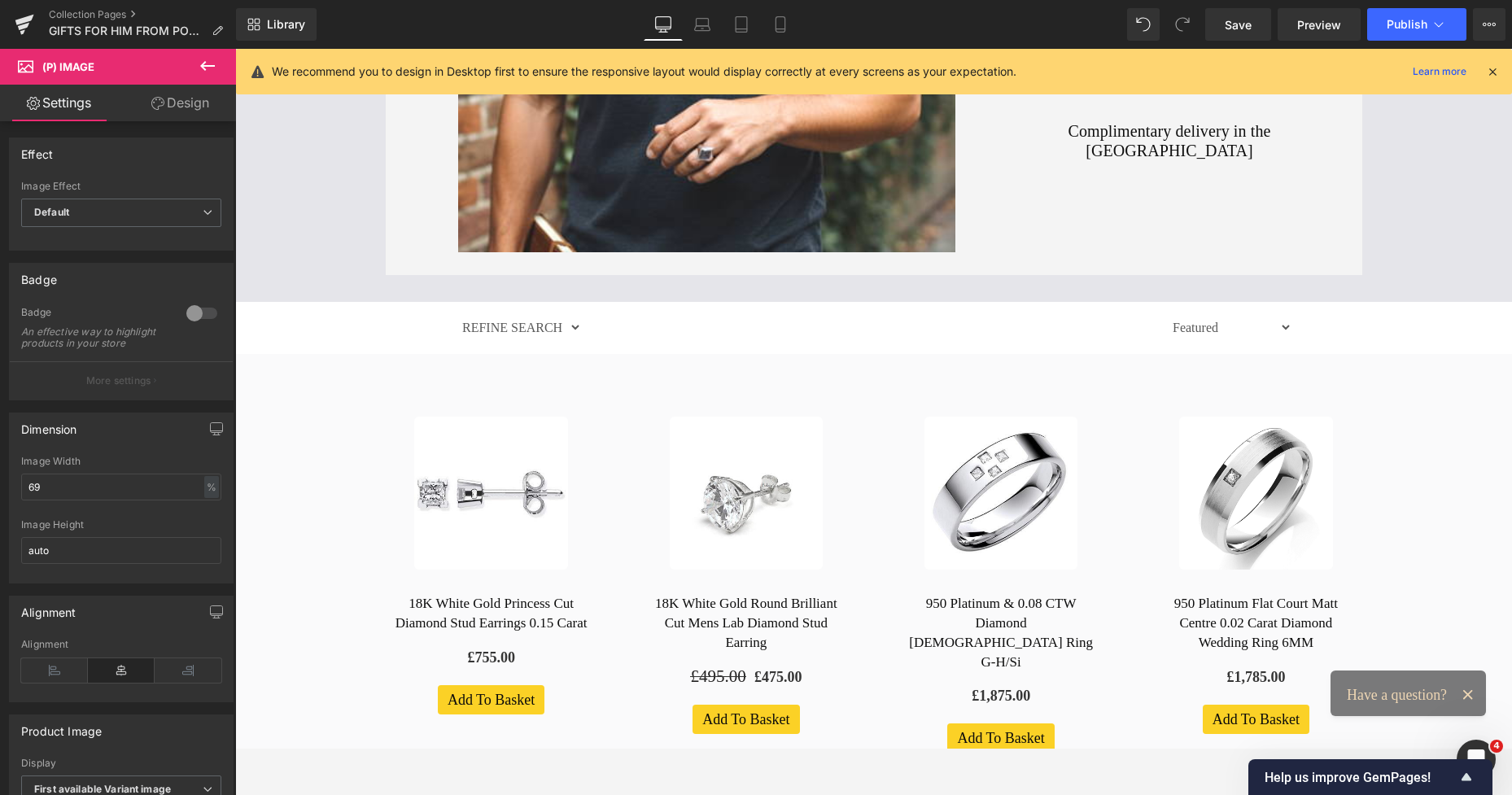
click at [194, 118] on link "Design" at bounding box center [180, 103] width 118 height 37
click at [0, 0] on div "Spacing" at bounding box center [0, 0] width 0 height 0
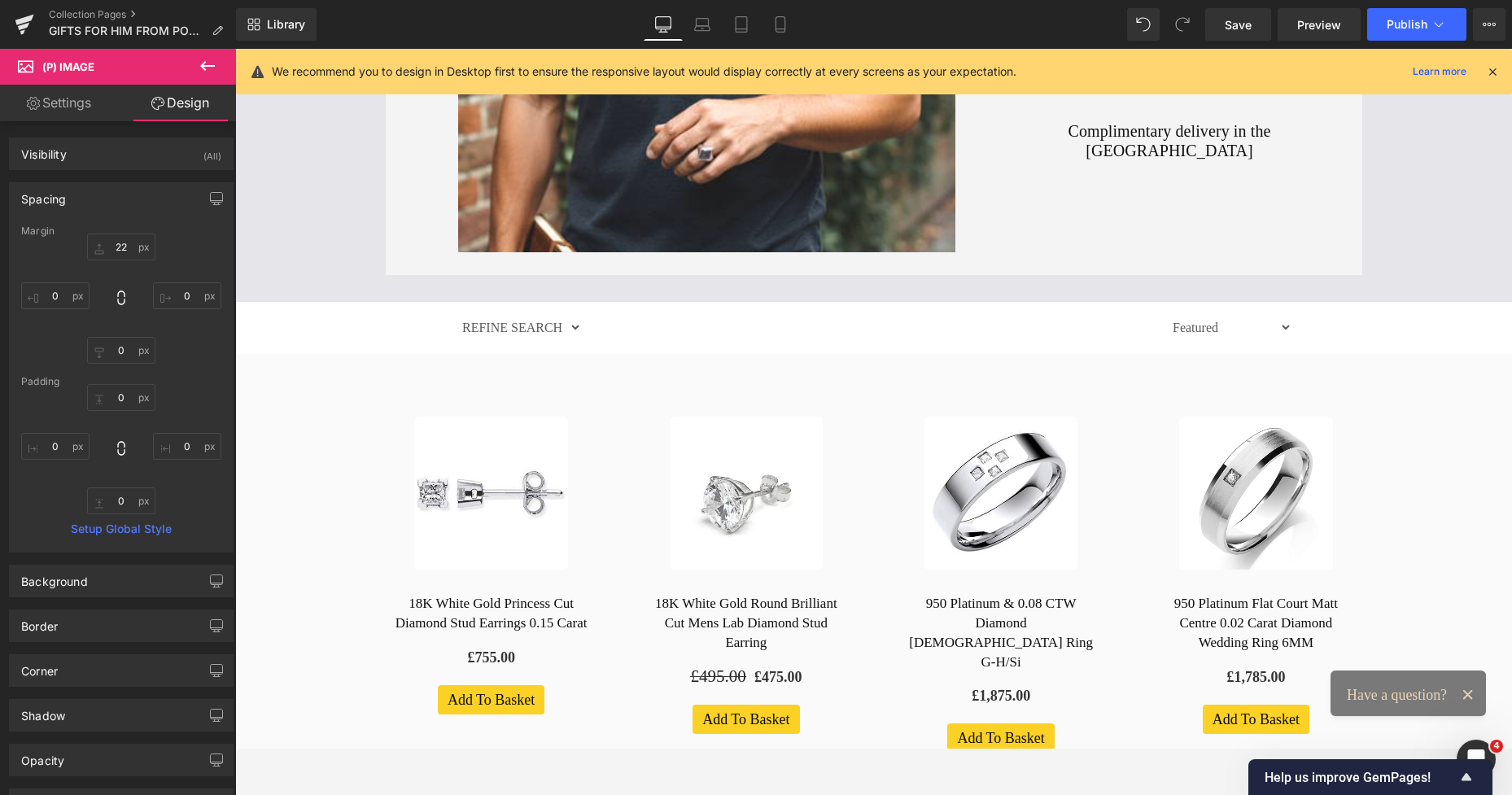
type input "22"
type input "0"
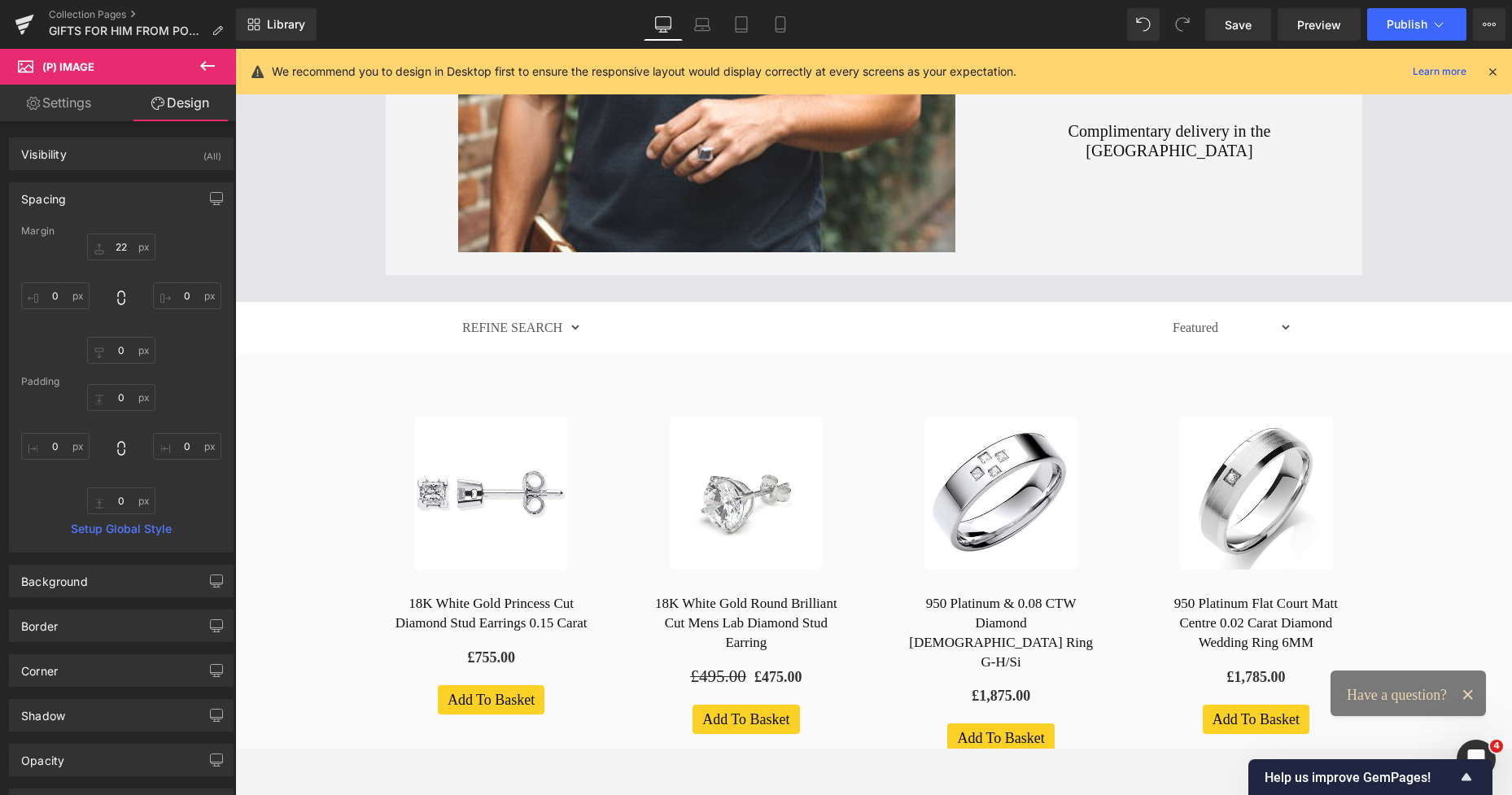
type input "0"
click at [122, 250] on input "22" at bounding box center [121, 247] width 69 height 27
type input "0"
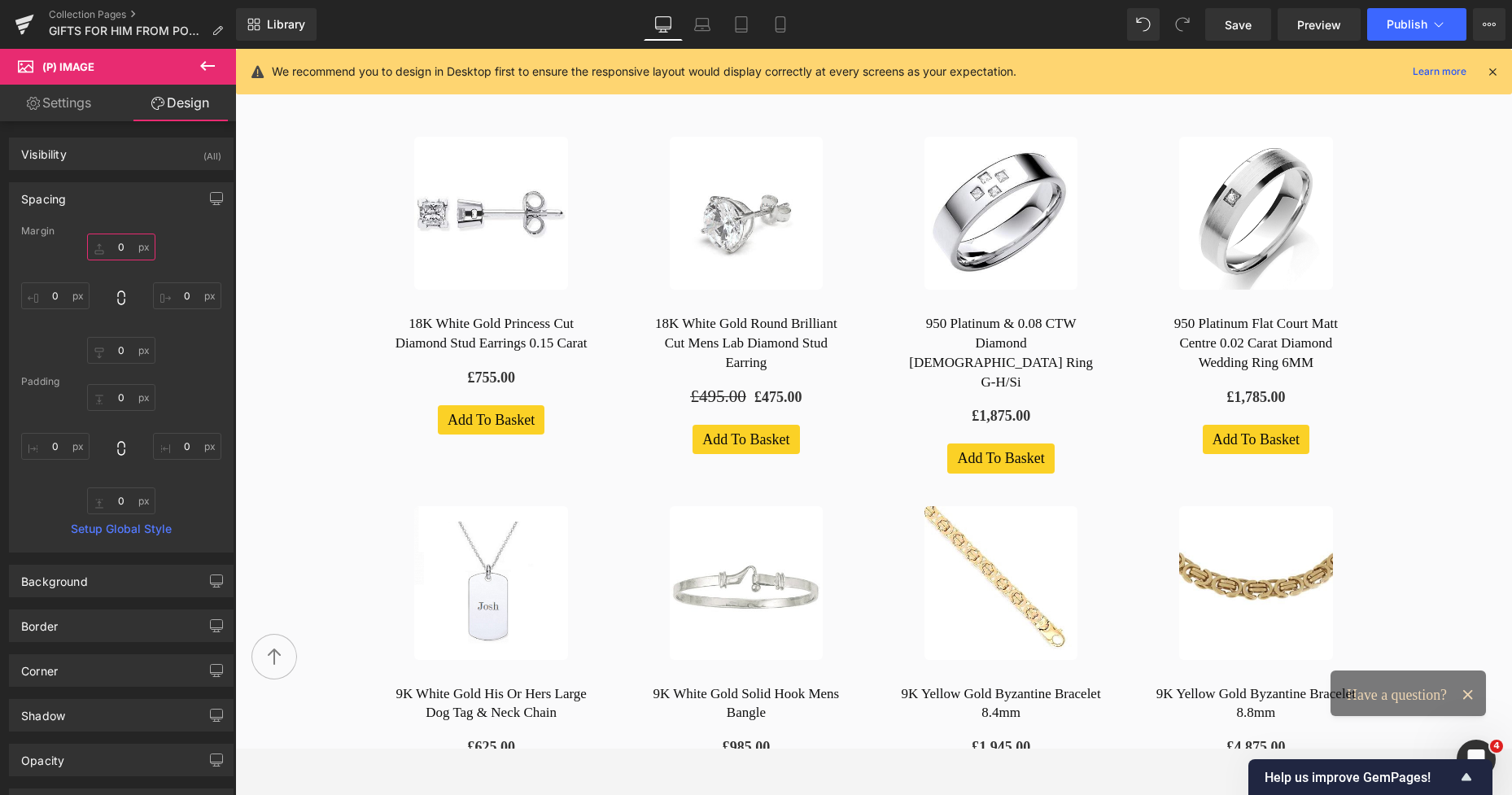
scroll to position [1056, 0]
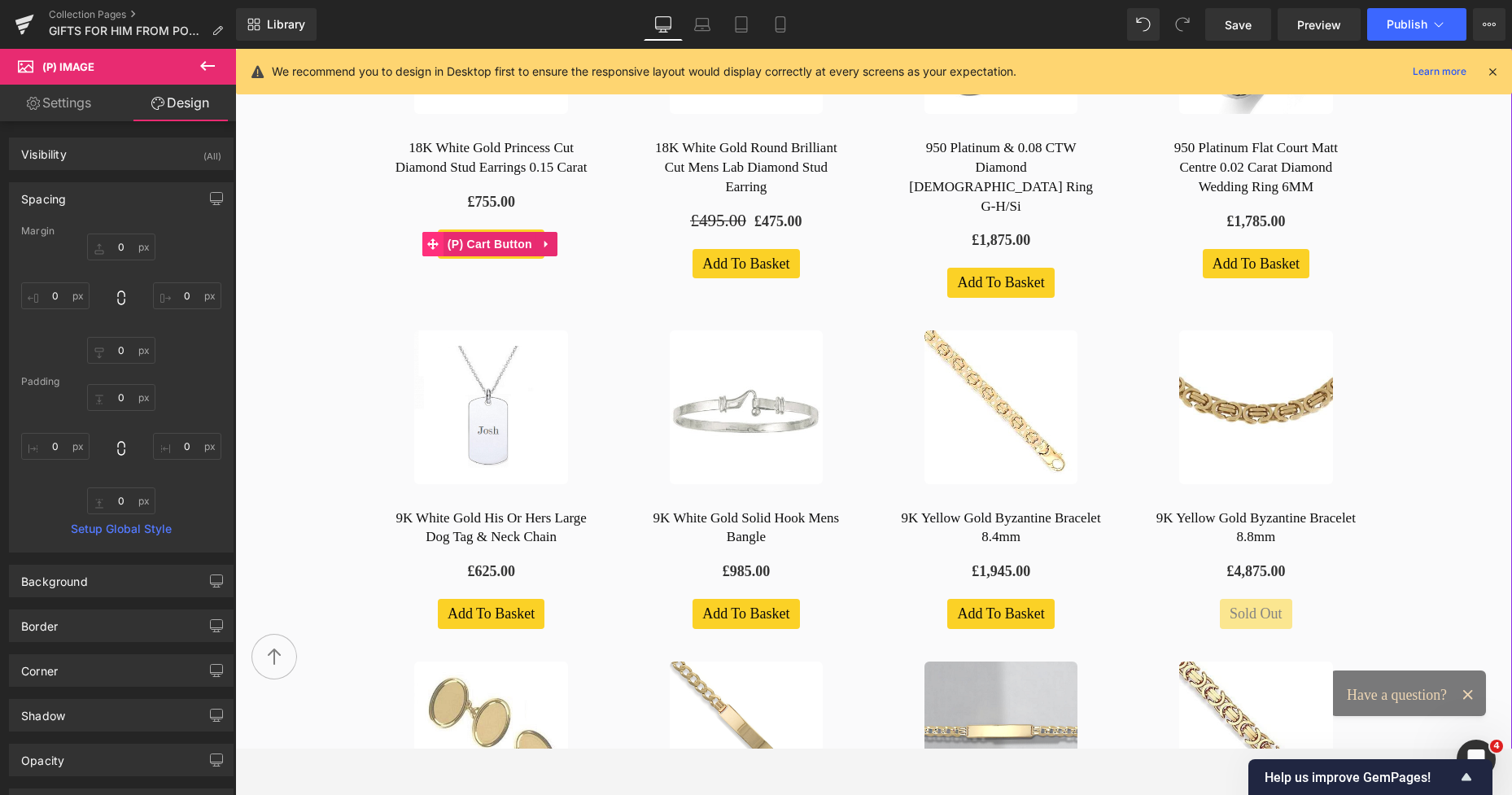
click at [430, 246] on icon at bounding box center [433, 244] width 12 height 13
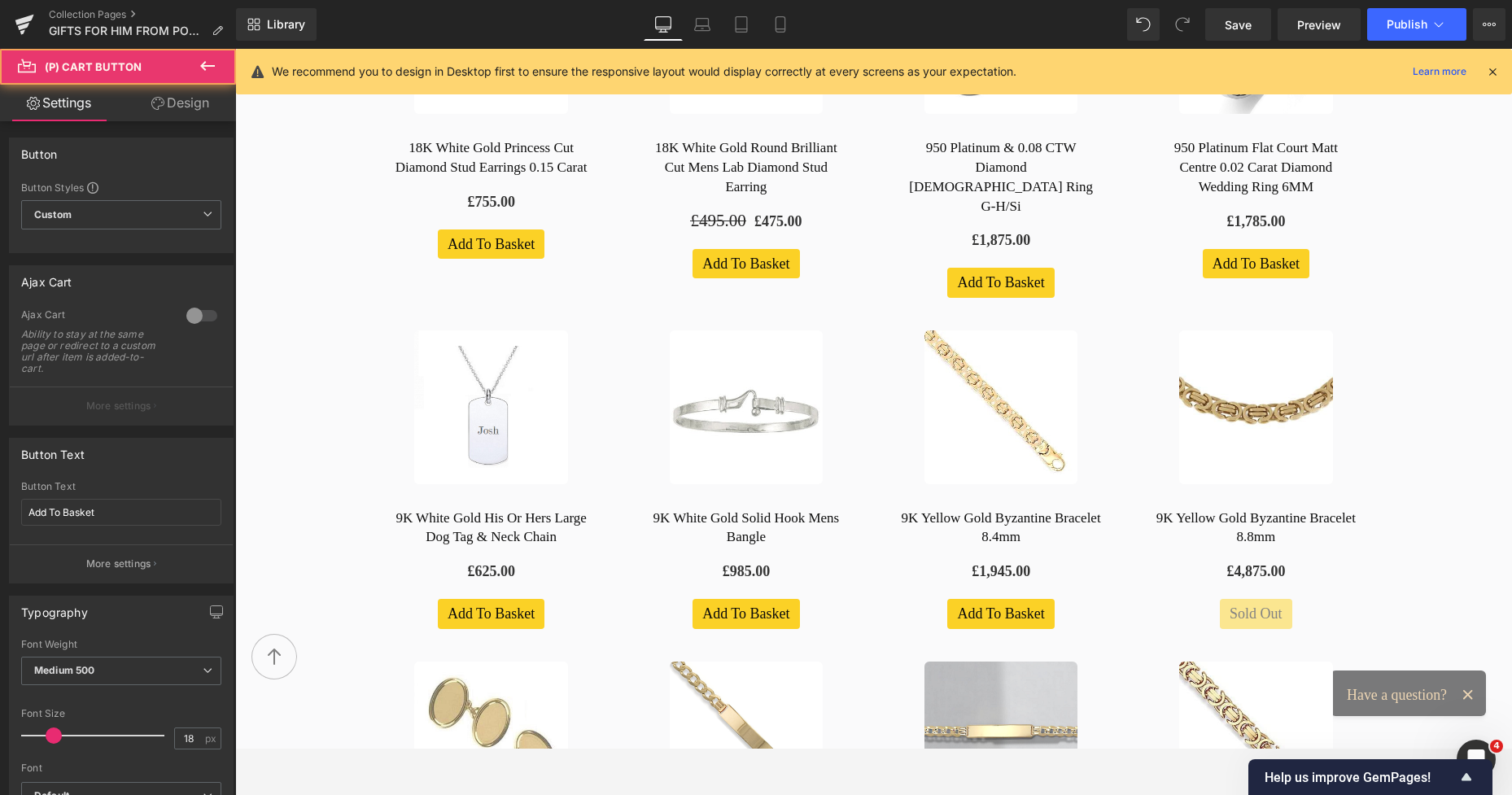
click at [193, 113] on link "Design" at bounding box center [180, 103] width 118 height 37
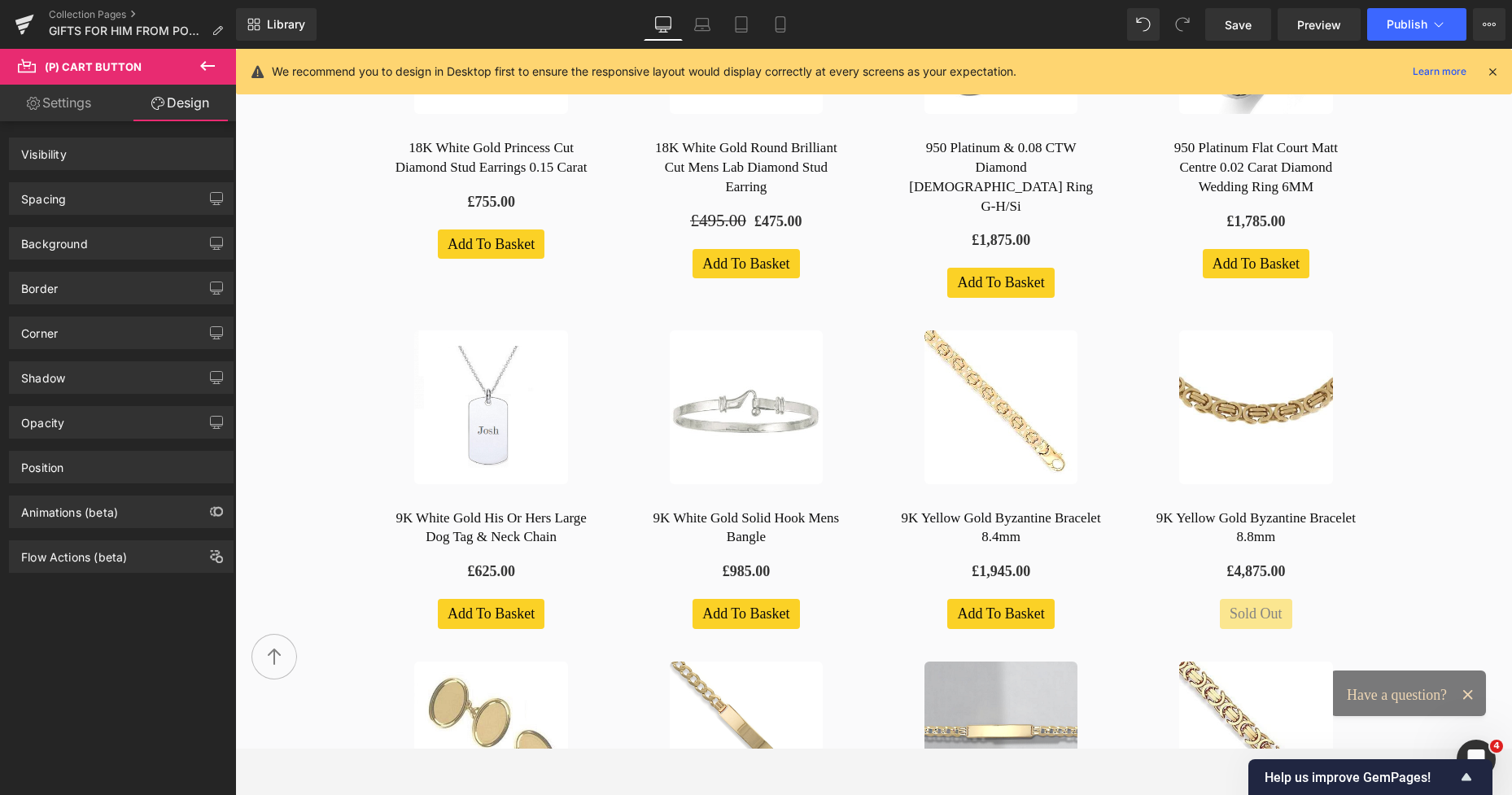
click at [80, 199] on div "Spacing" at bounding box center [121, 199] width 223 height 31
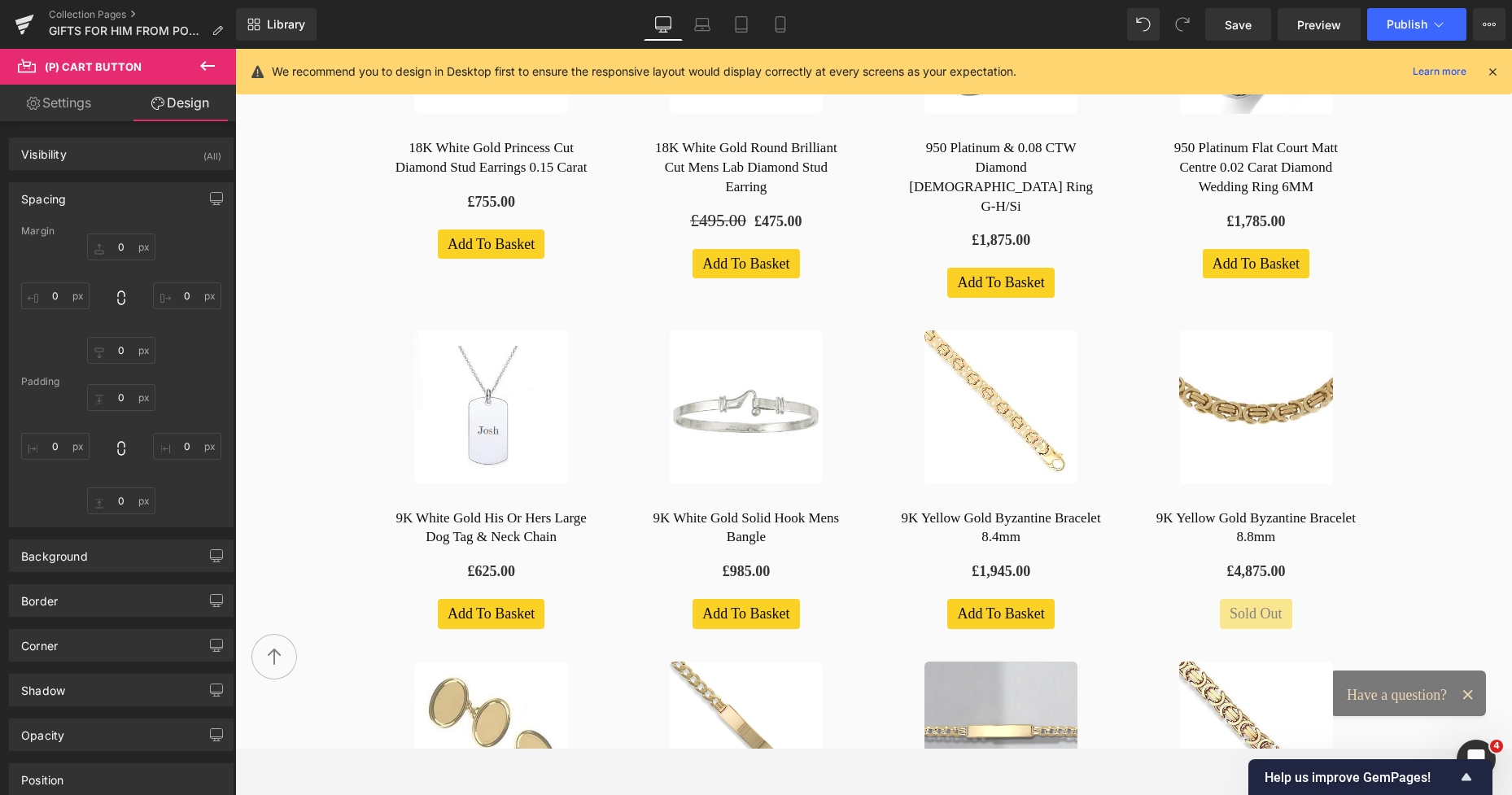
type input "0"
type input "6"
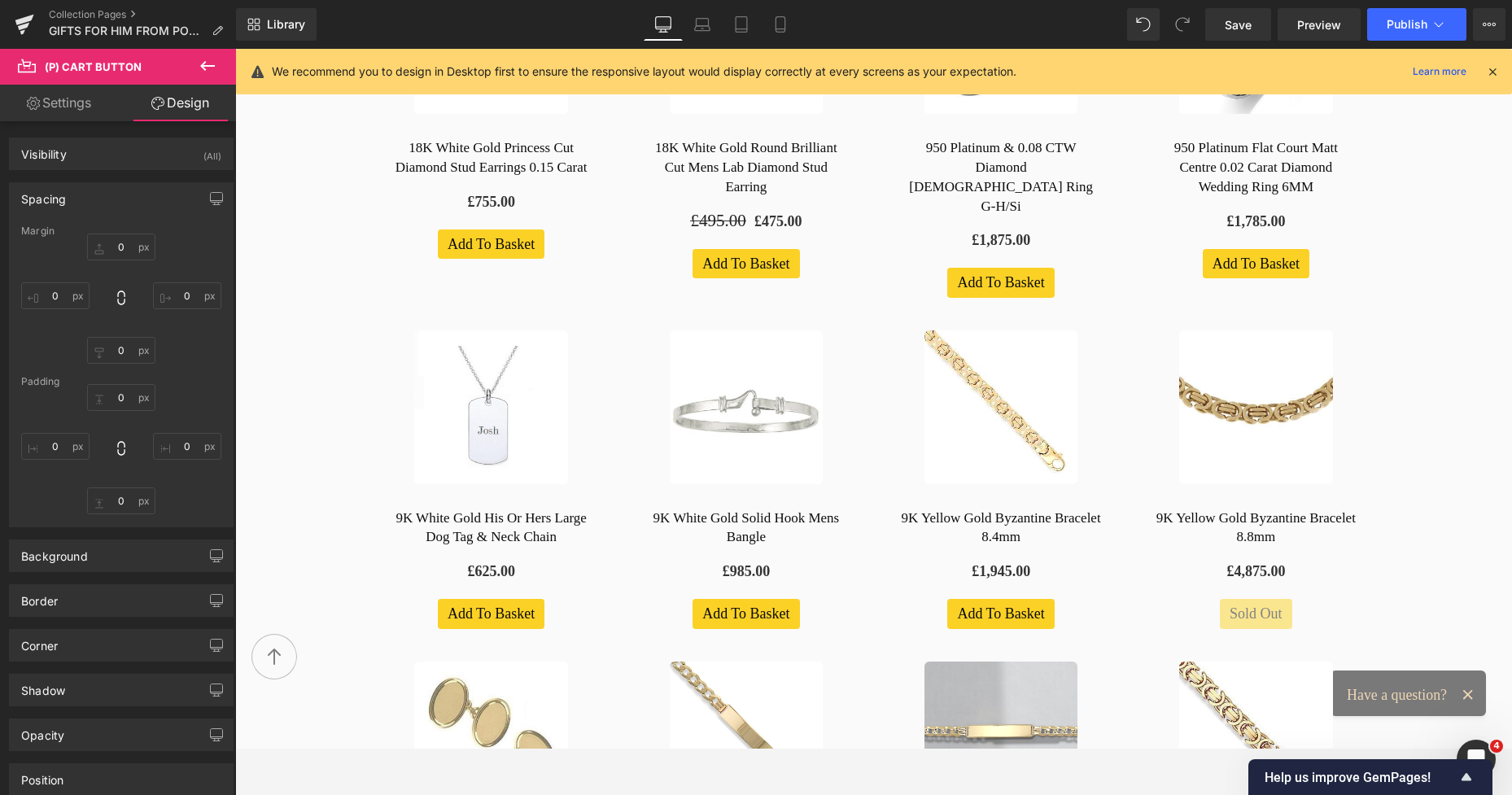
type input "12"
type input "6"
type input "12"
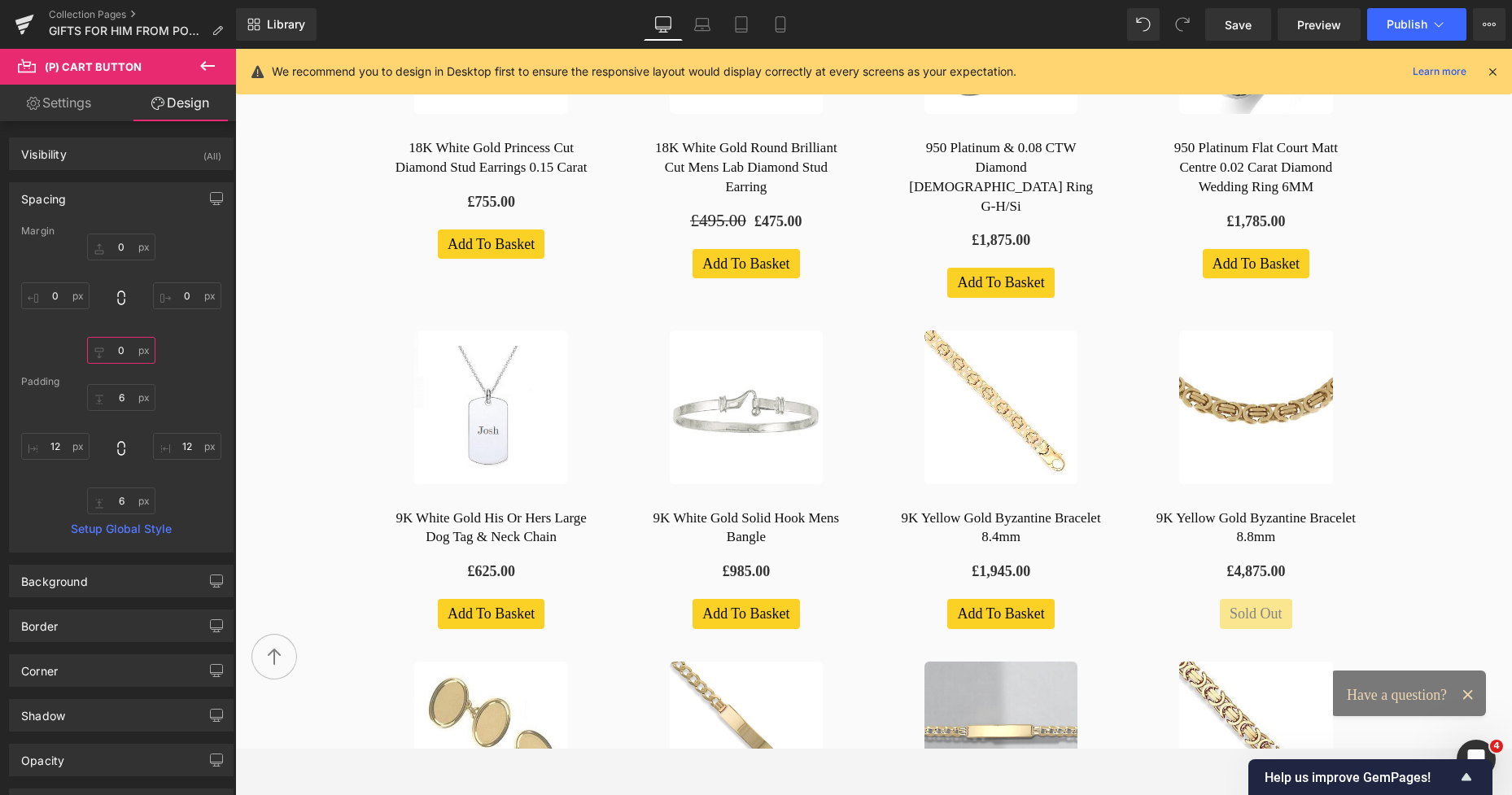
click at [115, 352] on input "0" at bounding box center [121, 351] width 69 height 27
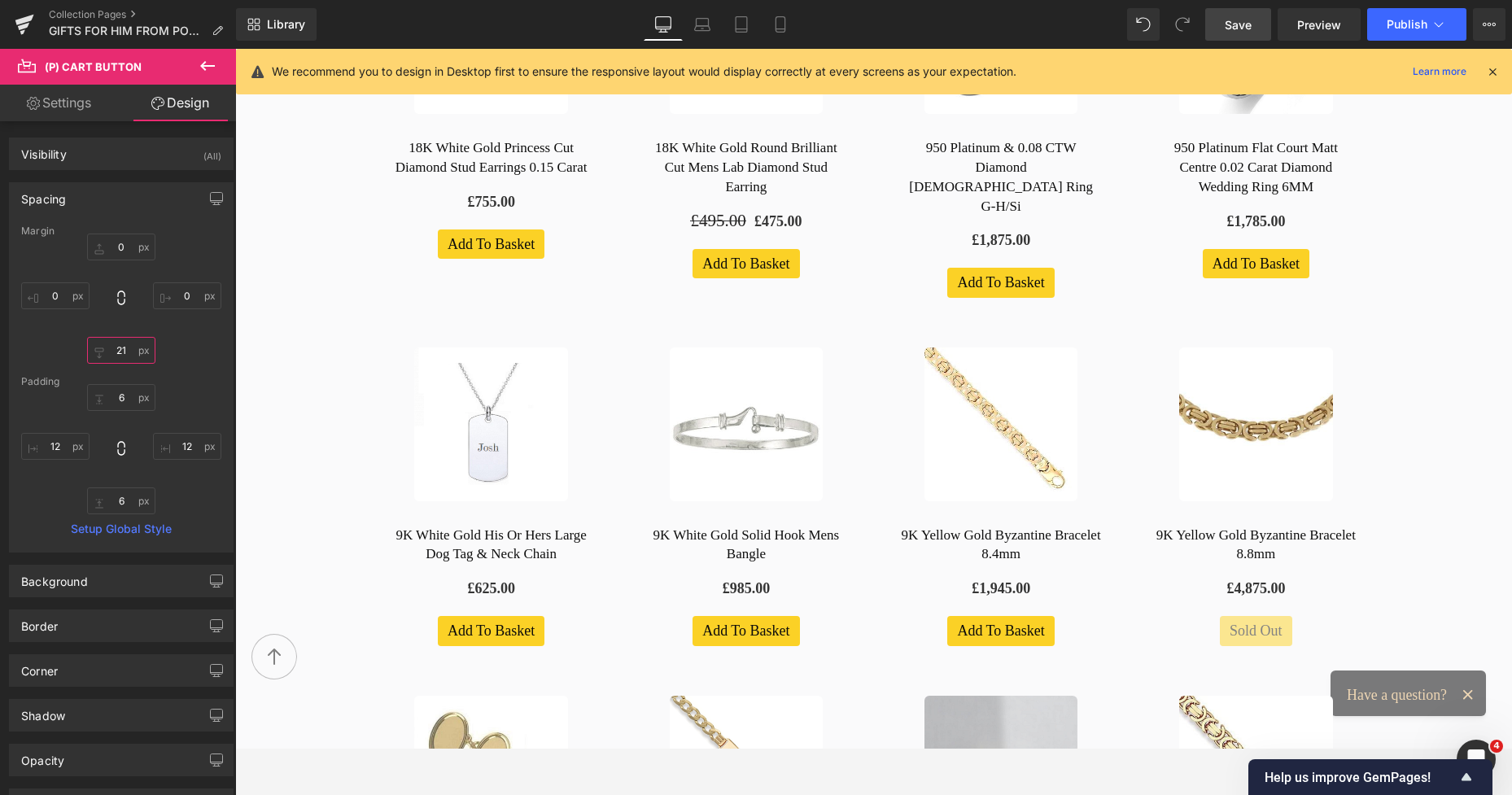
type input "21"
click at [1239, 23] on span "Save" at bounding box center [1238, 25] width 27 height 17
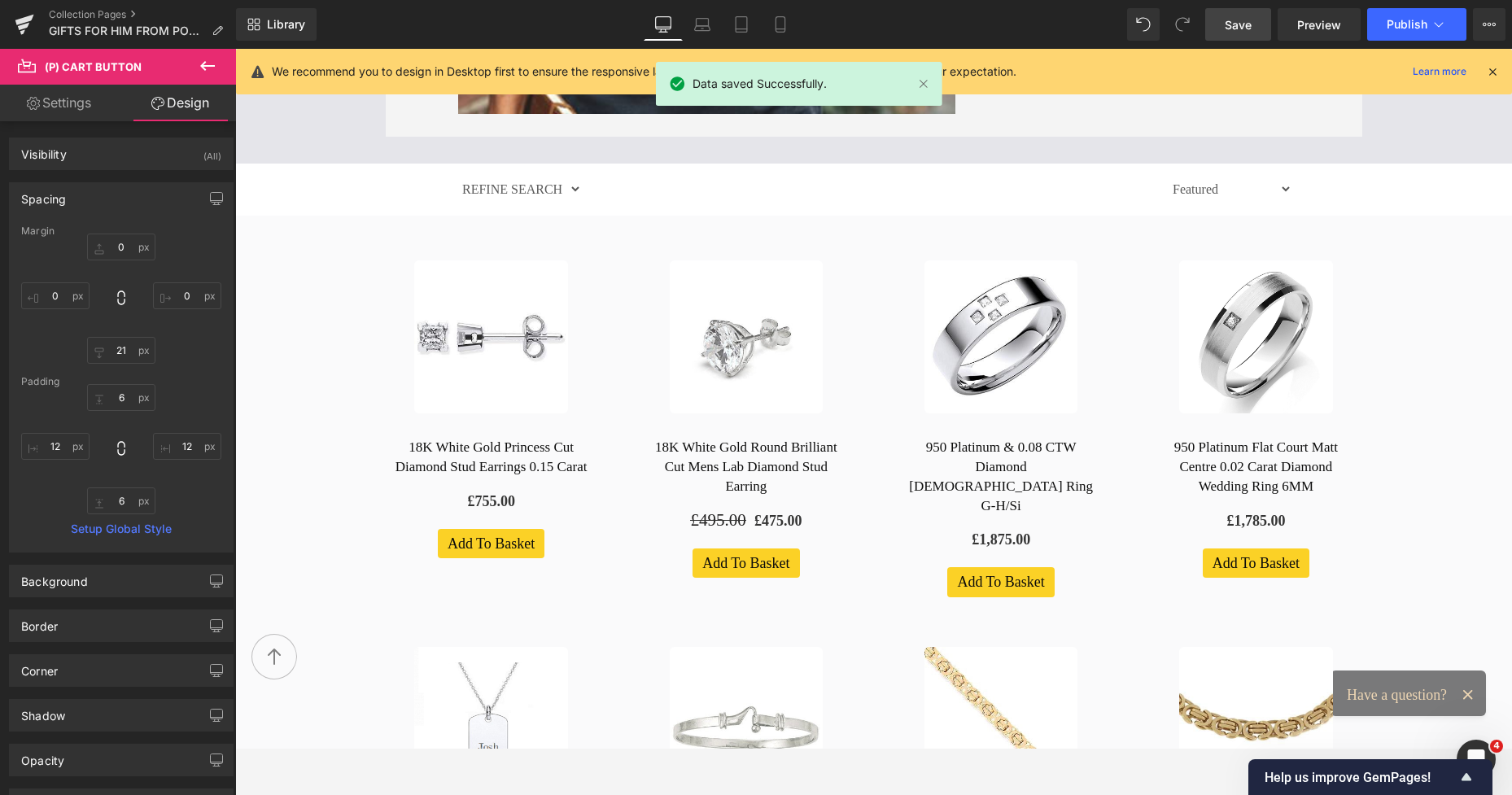
scroll to position [745, 0]
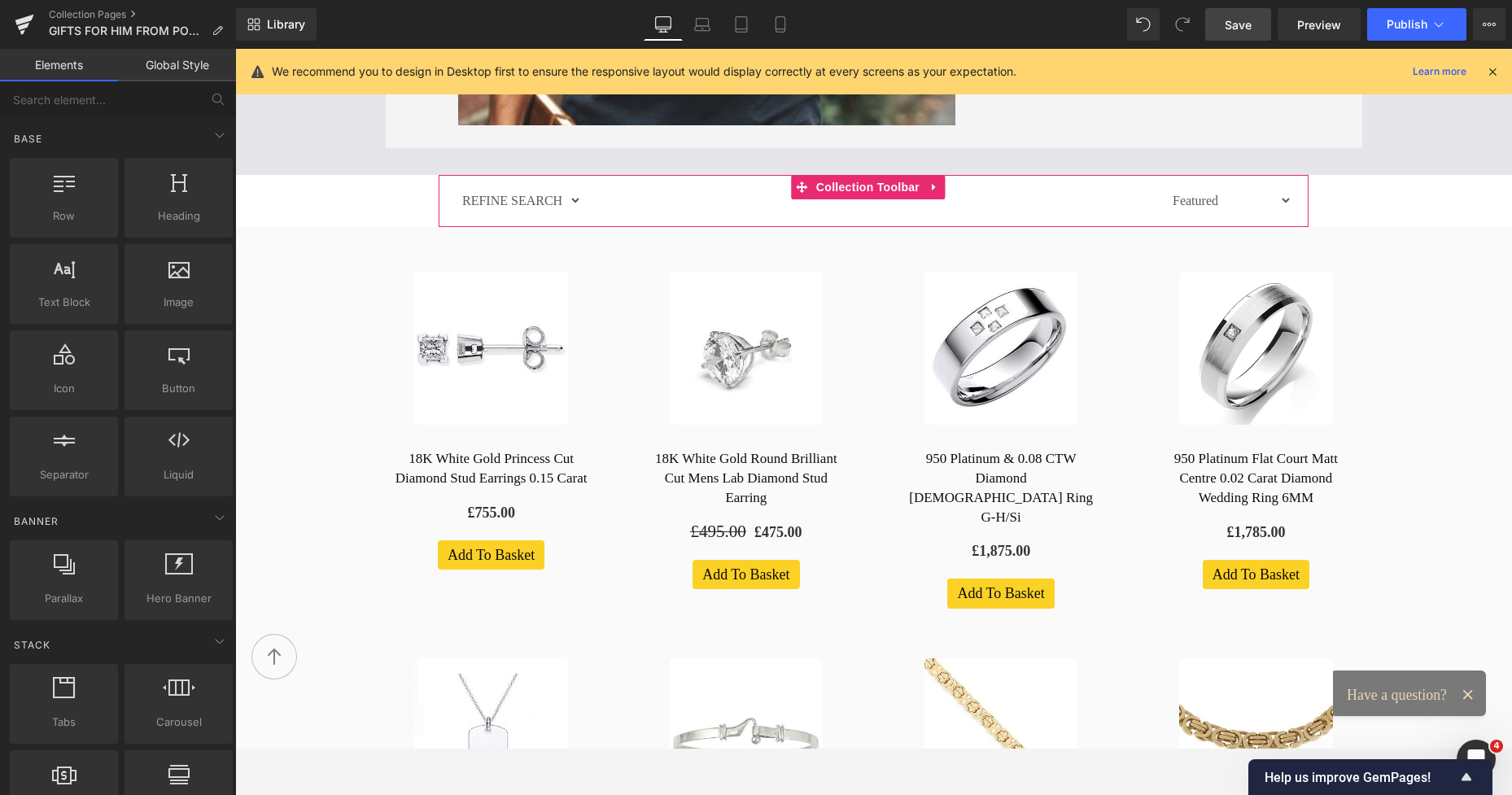
click at [1065, 199] on div at bounding box center [873, 200] width 583 height 41
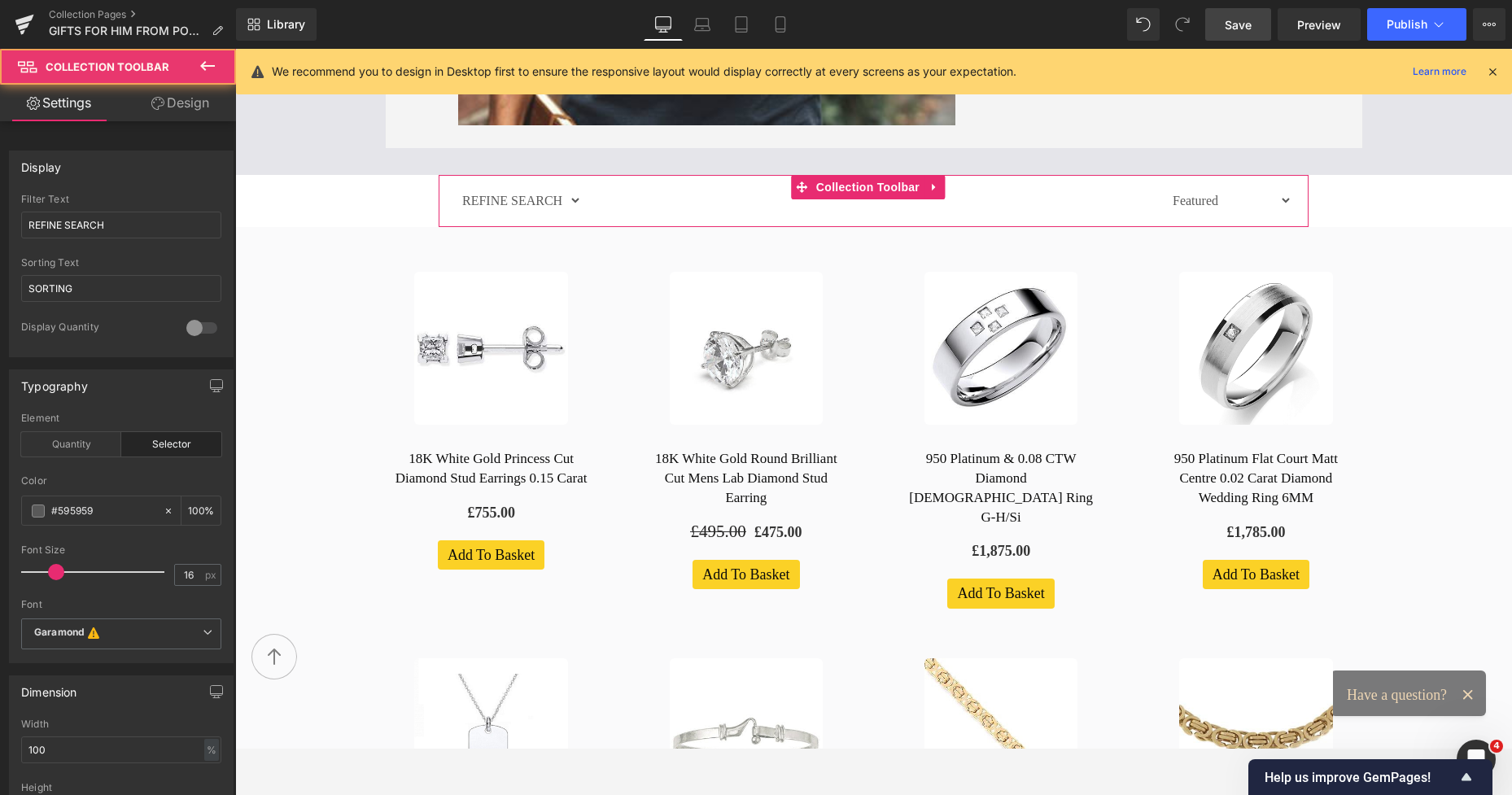
click at [185, 100] on link "Design" at bounding box center [180, 103] width 118 height 37
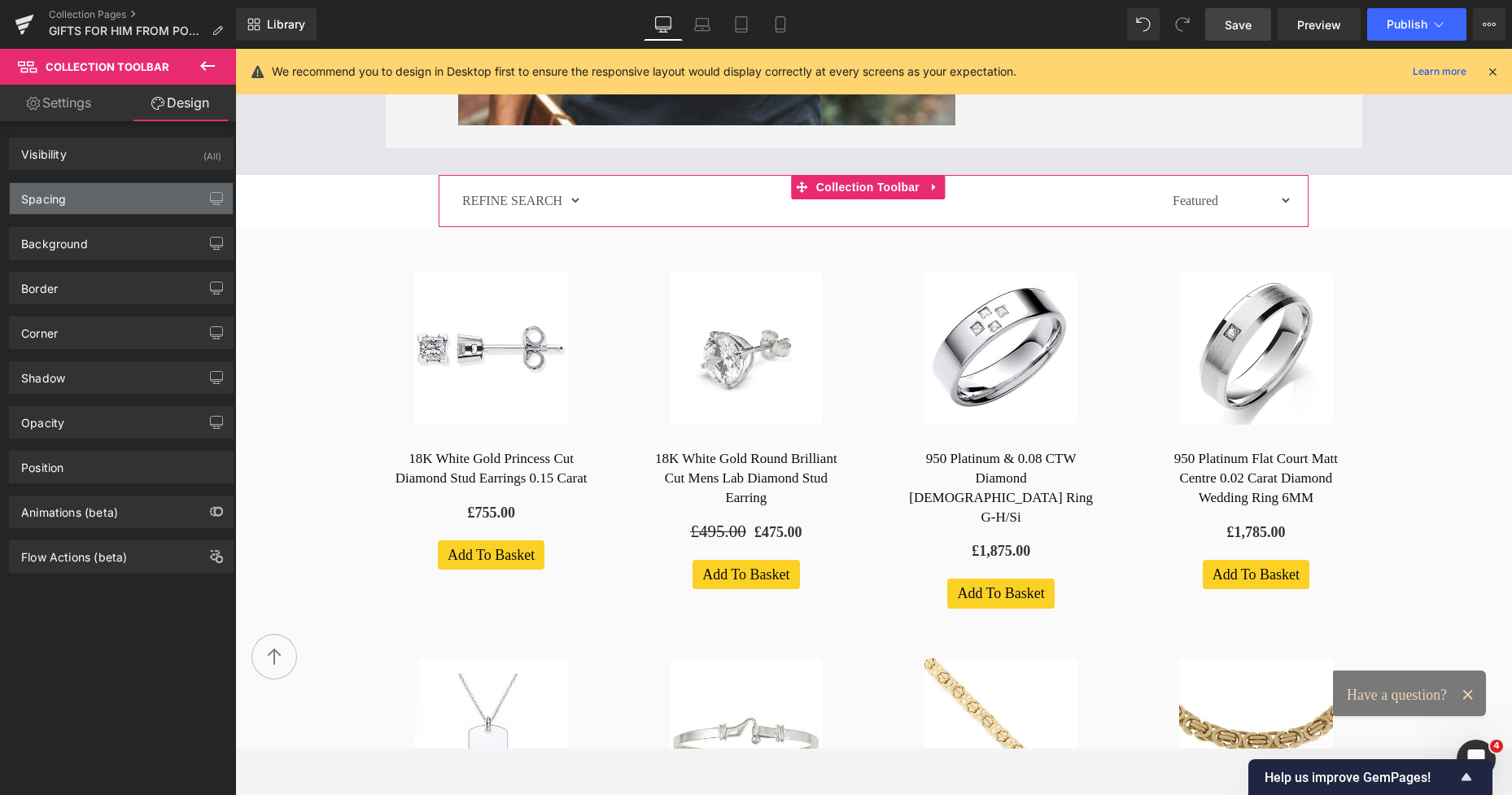
type input "0"
type input "250"
type input "0"
type input "250"
type input "5"
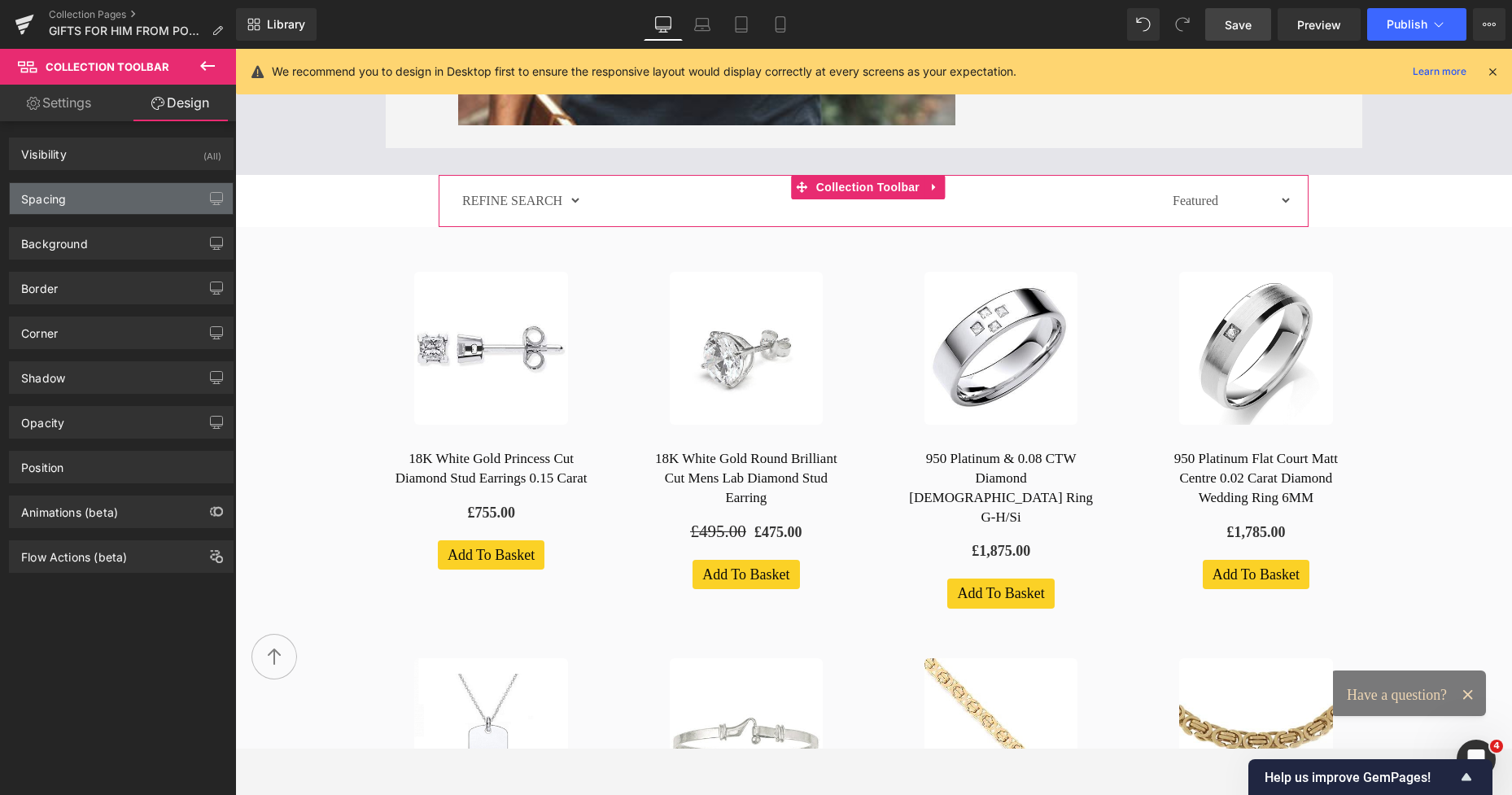
type input "0"
type input "9"
type input "0"
click at [67, 190] on div "Spacing" at bounding box center [121, 199] width 223 height 31
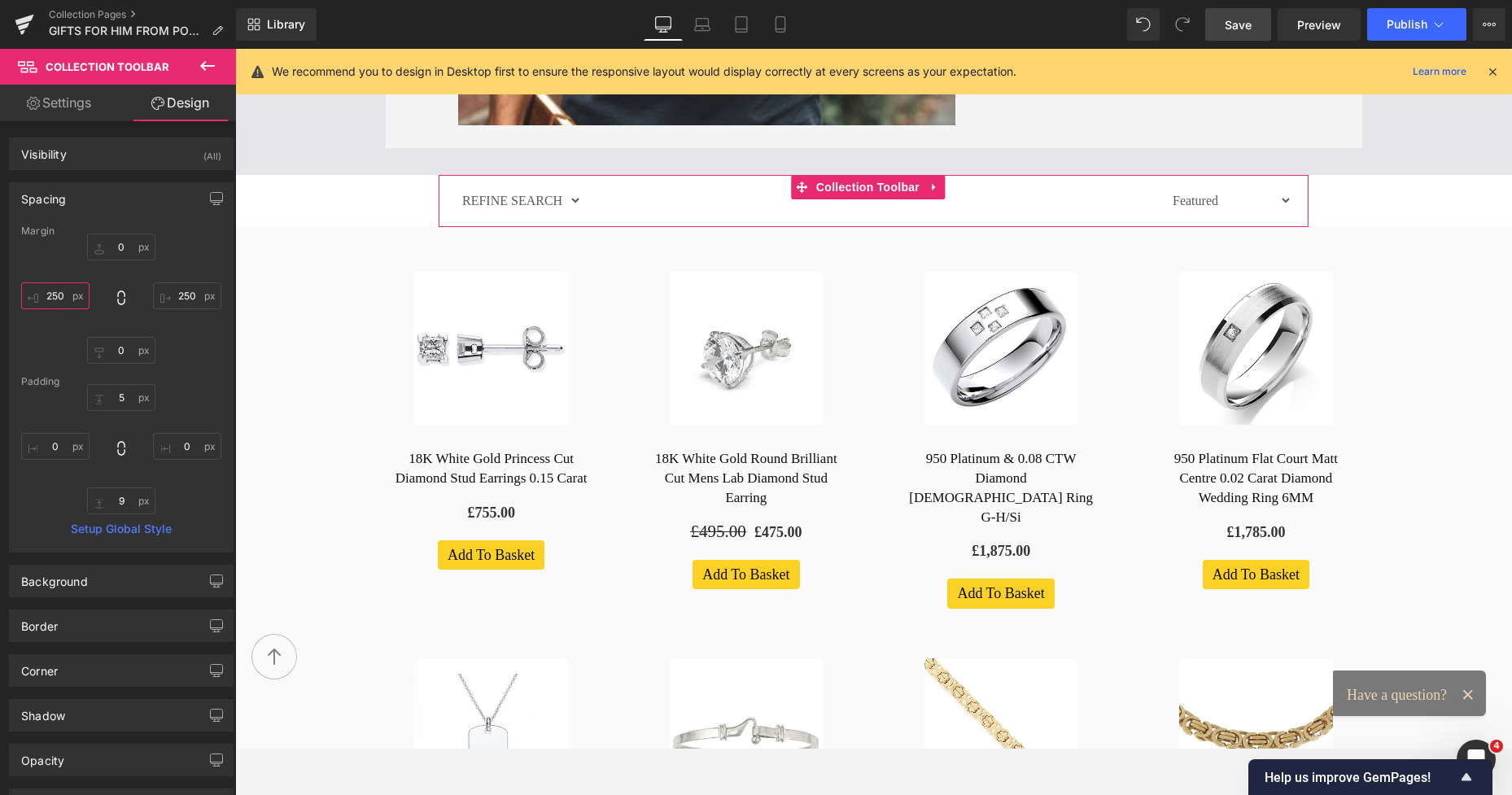
click at [49, 296] on input "250" at bounding box center [55, 296] width 69 height 27
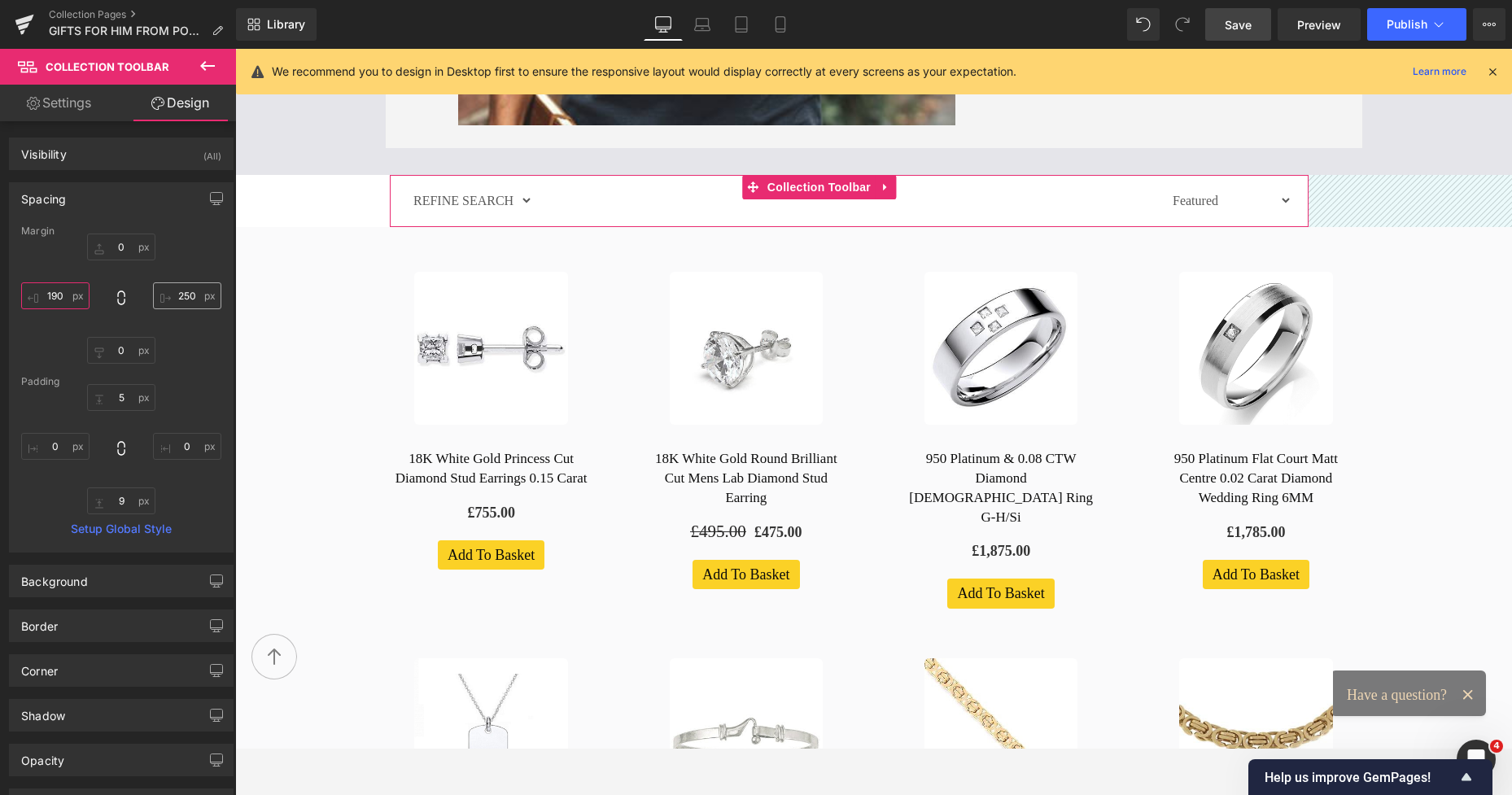
type input "190"
click at [182, 302] on input "250" at bounding box center [187, 296] width 69 height 27
type input "190"
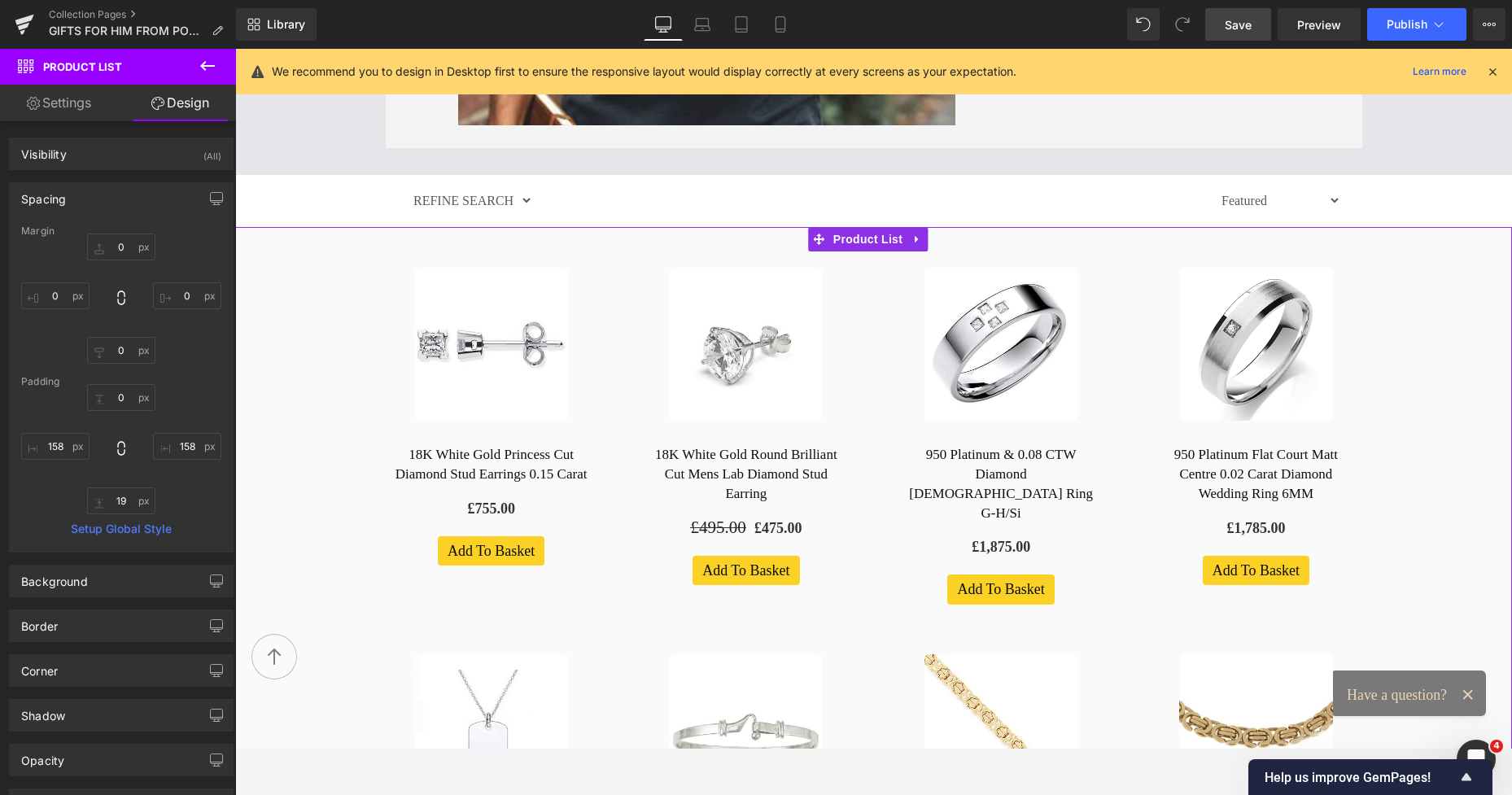
click at [1234, 18] on span "Save" at bounding box center [1238, 25] width 27 height 17
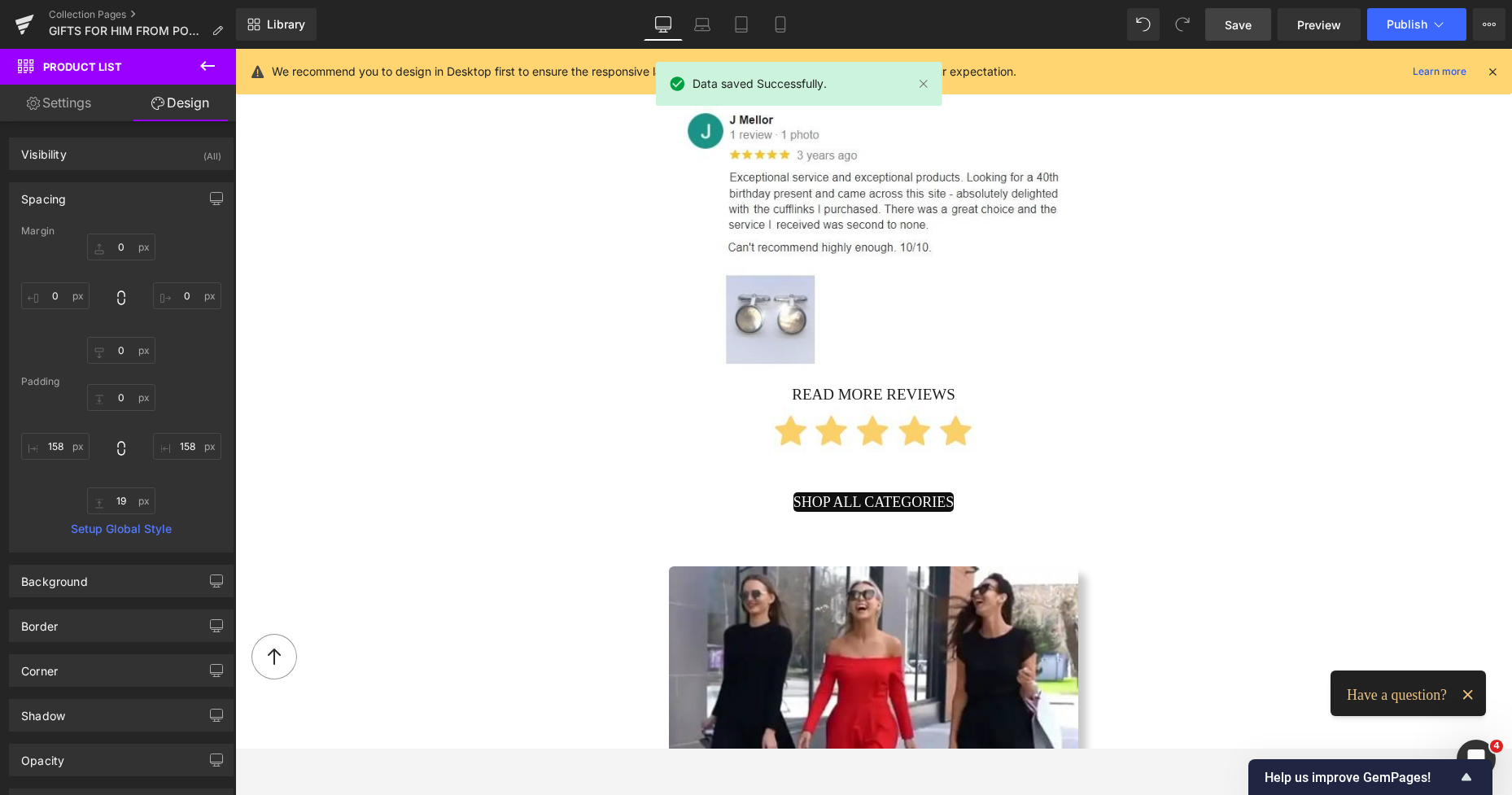
scroll to position [2716, 0]
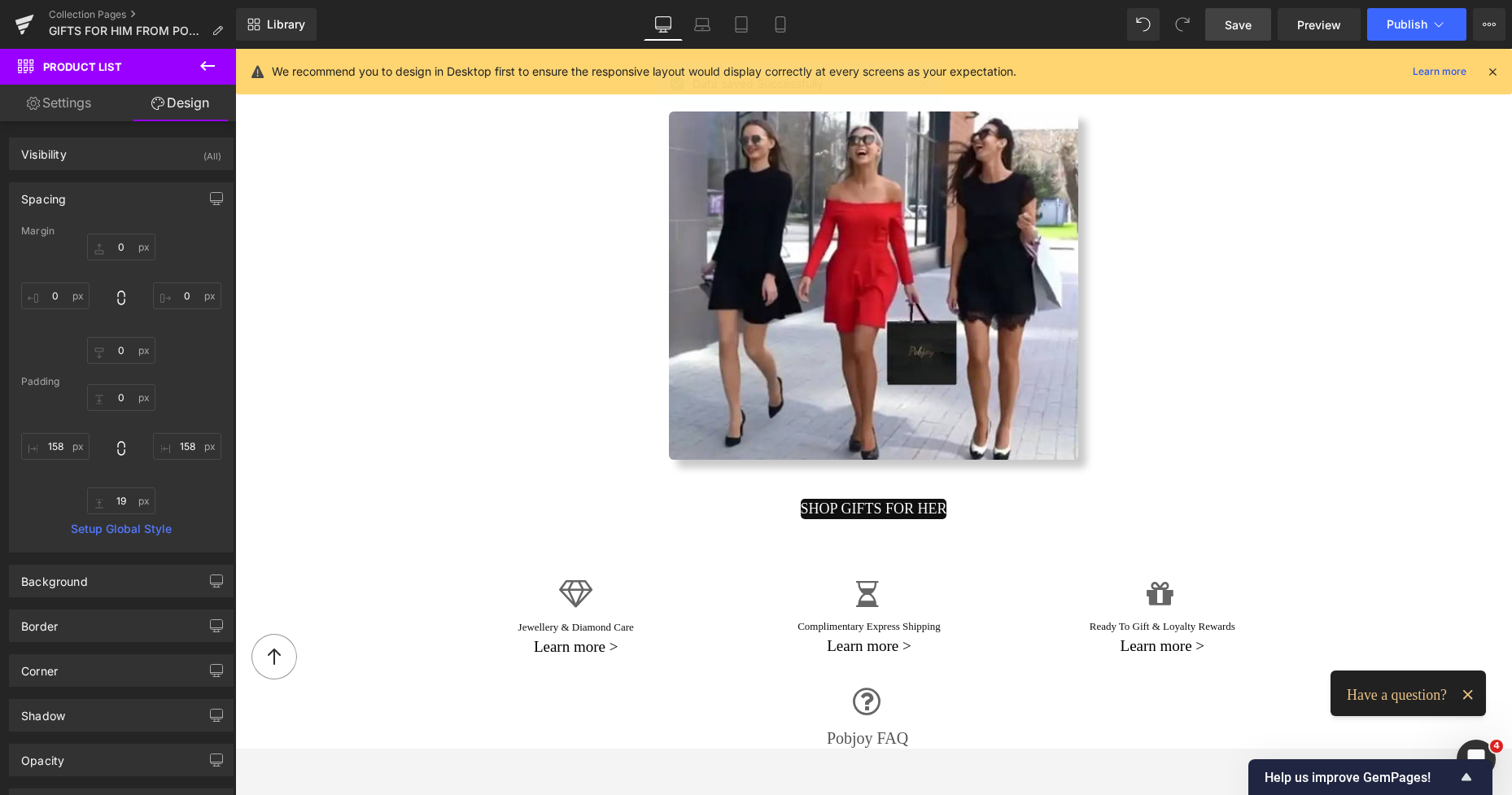
click at [807, 499] on span "SHOP GIFTS FOR HER" at bounding box center [873, 509] width 146 height 20
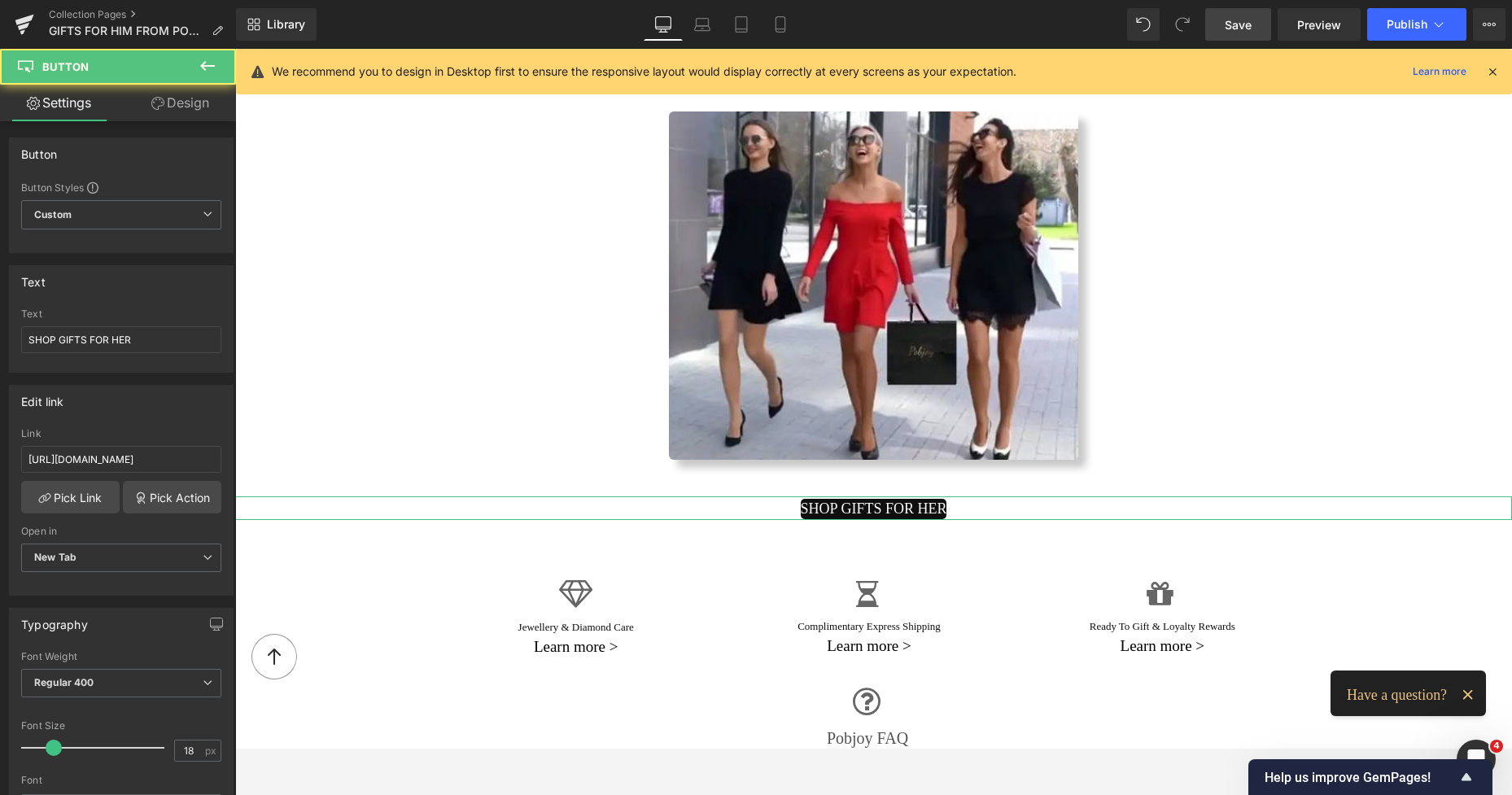
click at [201, 105] on link "Design" at bounding box center [180, 103] width 118 height 37
click at [0, 0] on div "Spacing" at bounding box center [0, 0] width 0 height 0
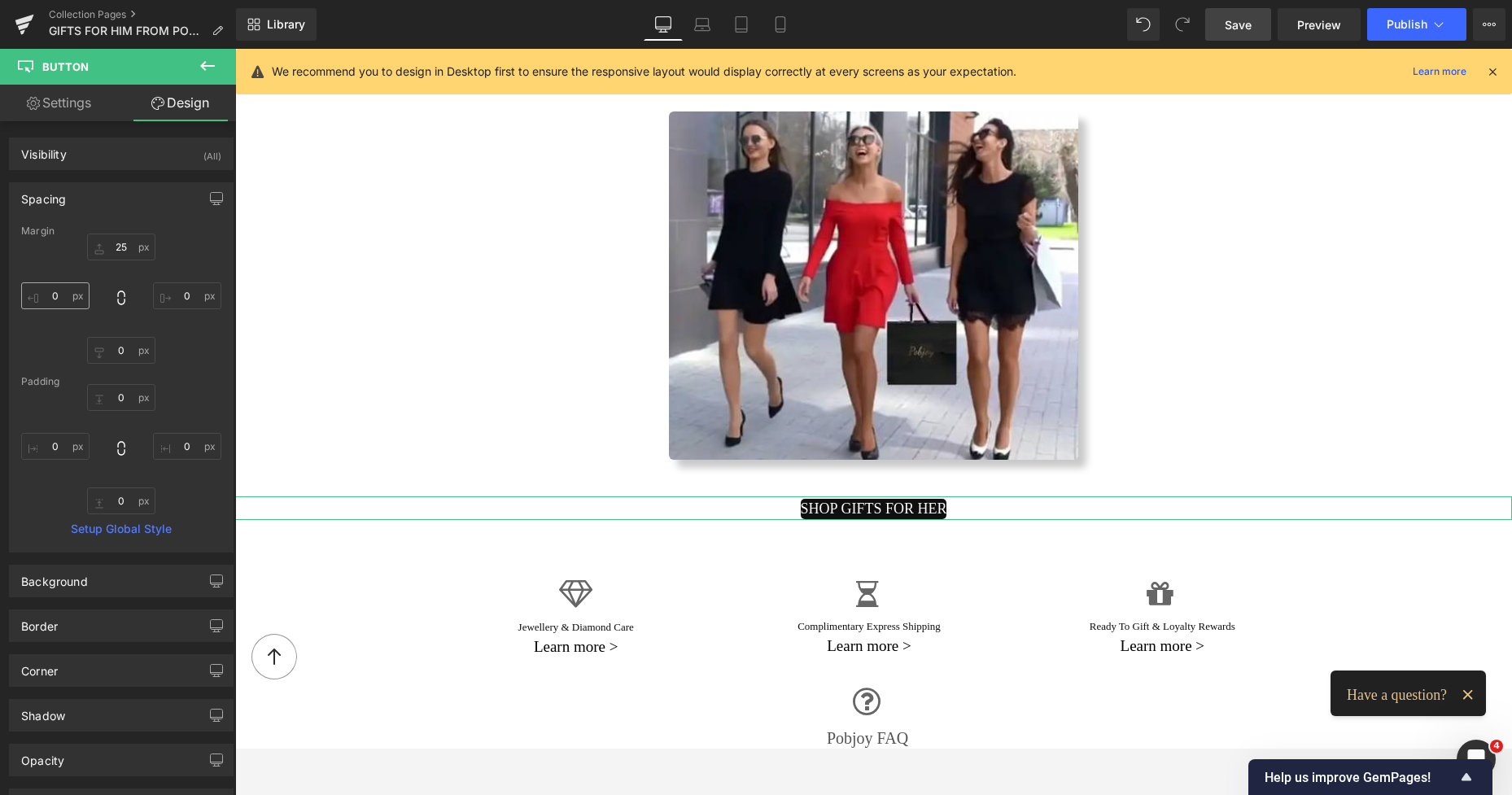
type input "25"
type input "0"
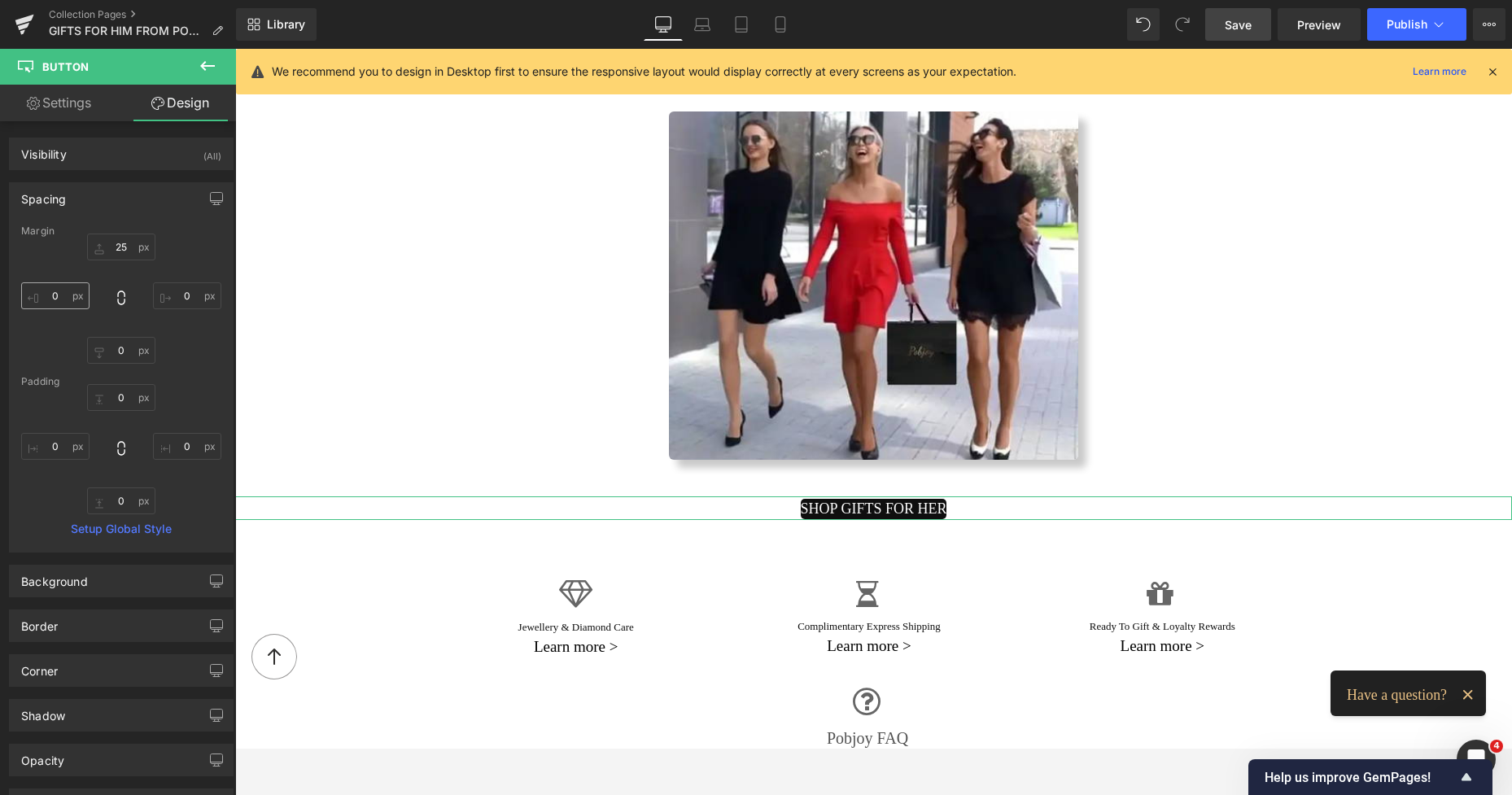
type input "0"
click at [56, 441] on input "0" at bounding box center [55, 447] width 69 height 27
type input "1`"
type input "2"
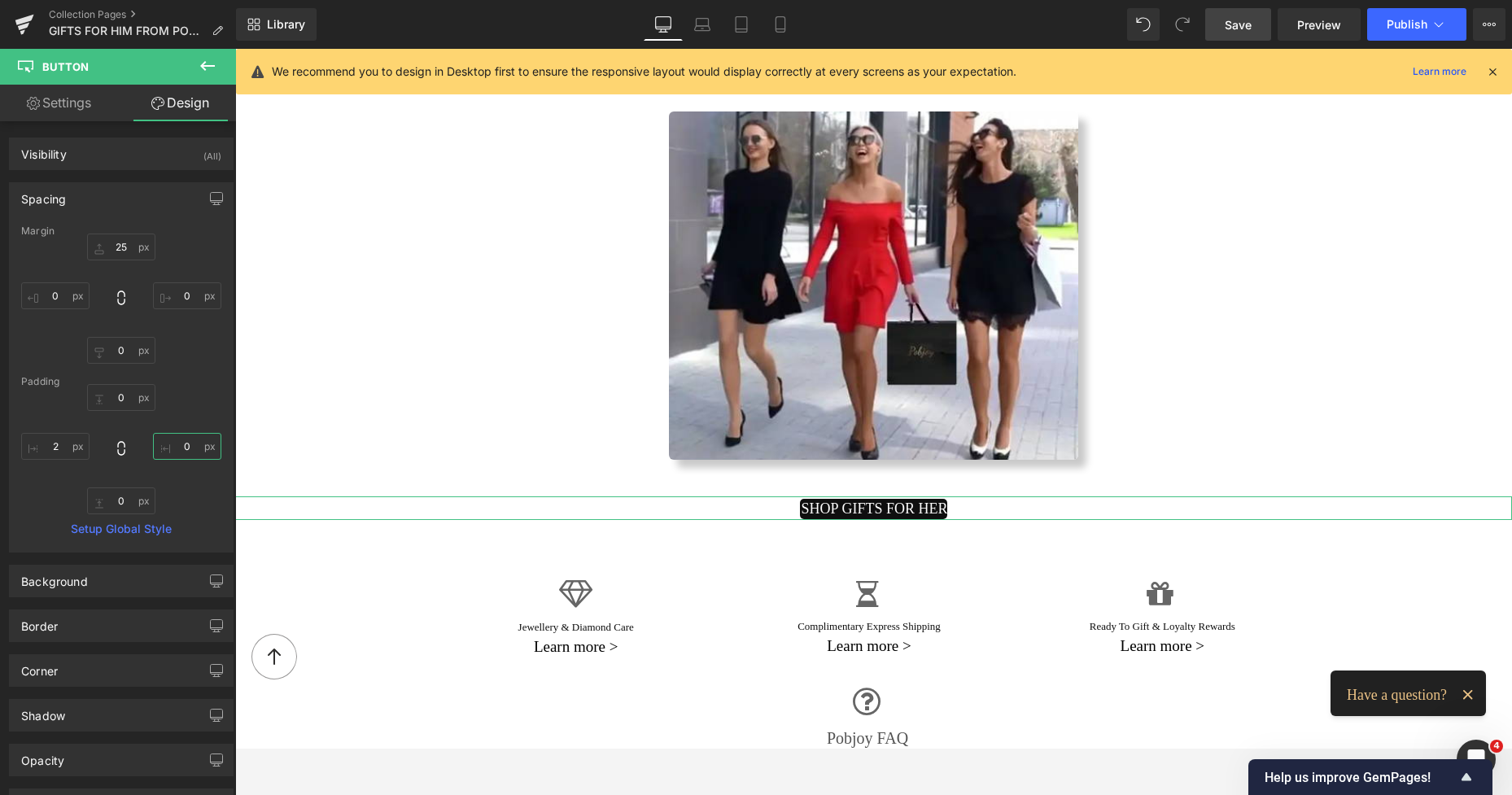
click at [185, 451] on input "0" at bounding box center [187, 447] width 69 height 27
type input "12"
click at [37, 440] on input "2" at bounding box center [55, 447] width 69 height 27
type input "12"
click at [111, 401] on input "0" at bounding box center [121, 398] width 69 height 27
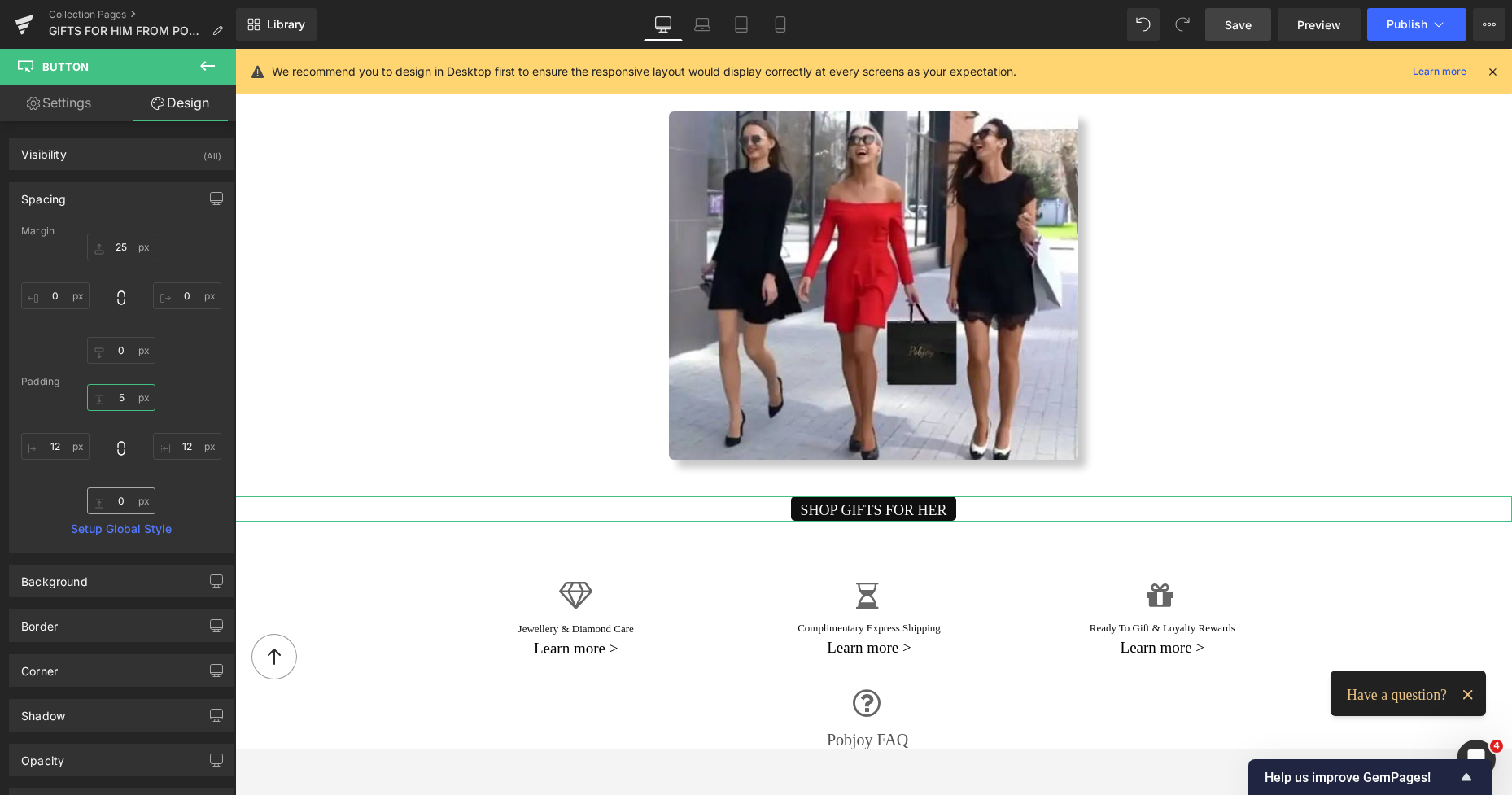
type input "5"
click at [114, 497] on input "0" at bounding box center [121, 501] width 69 height 27
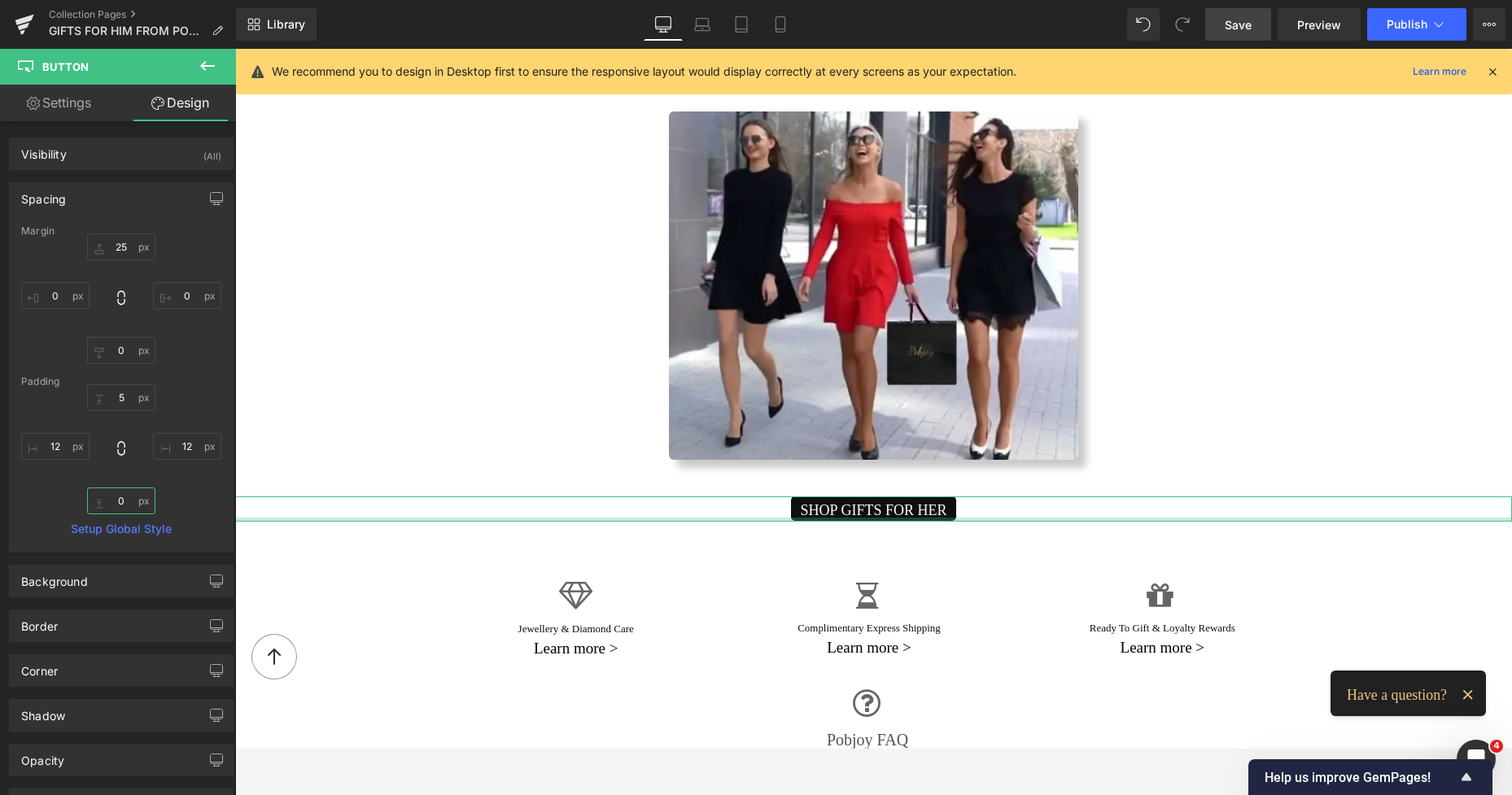
type input "5"
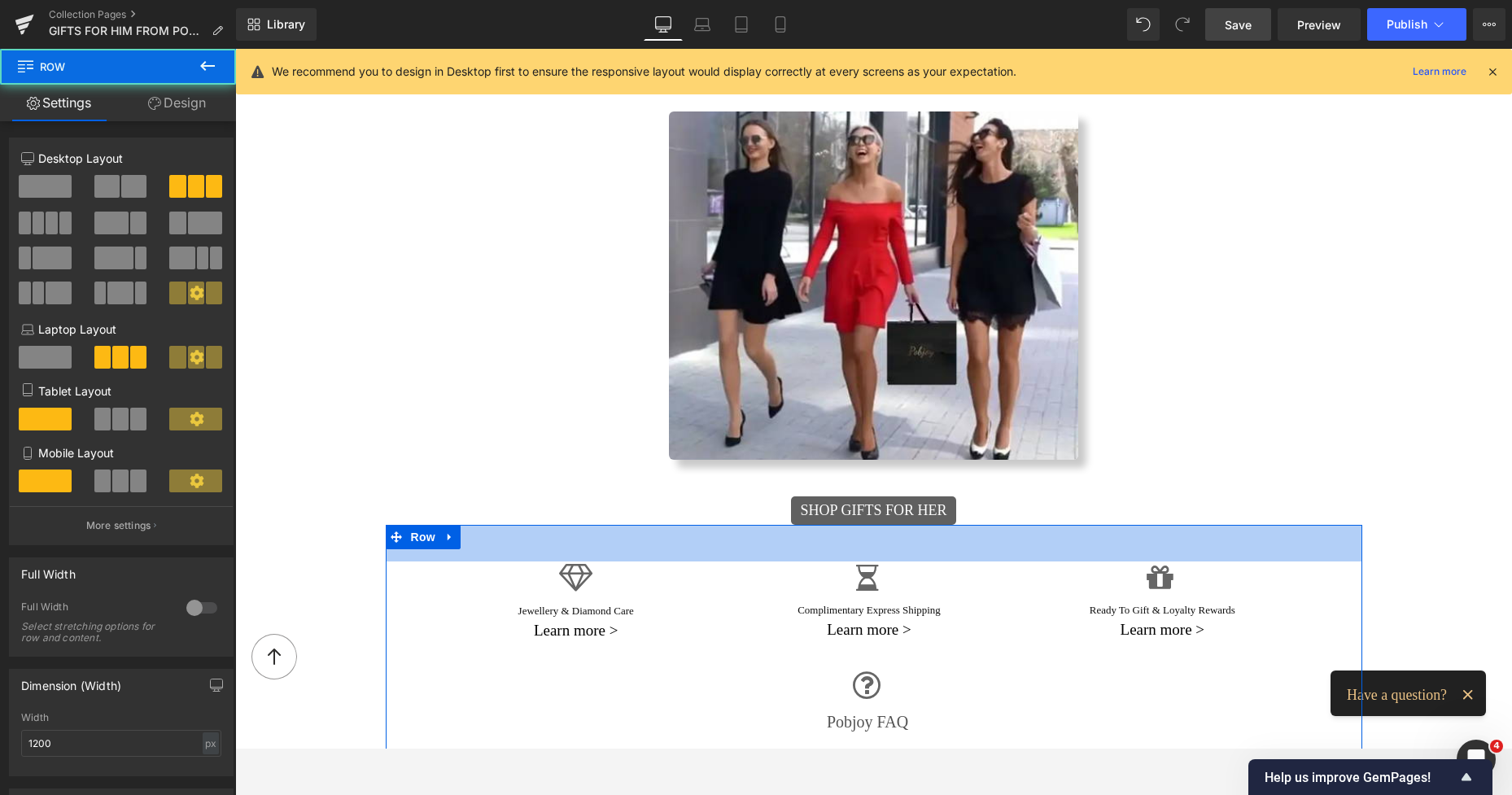
drag, startPoint x: 896, startPoint y: 498, endPoint x: 892, endPoint y: 476, distance: 22.4
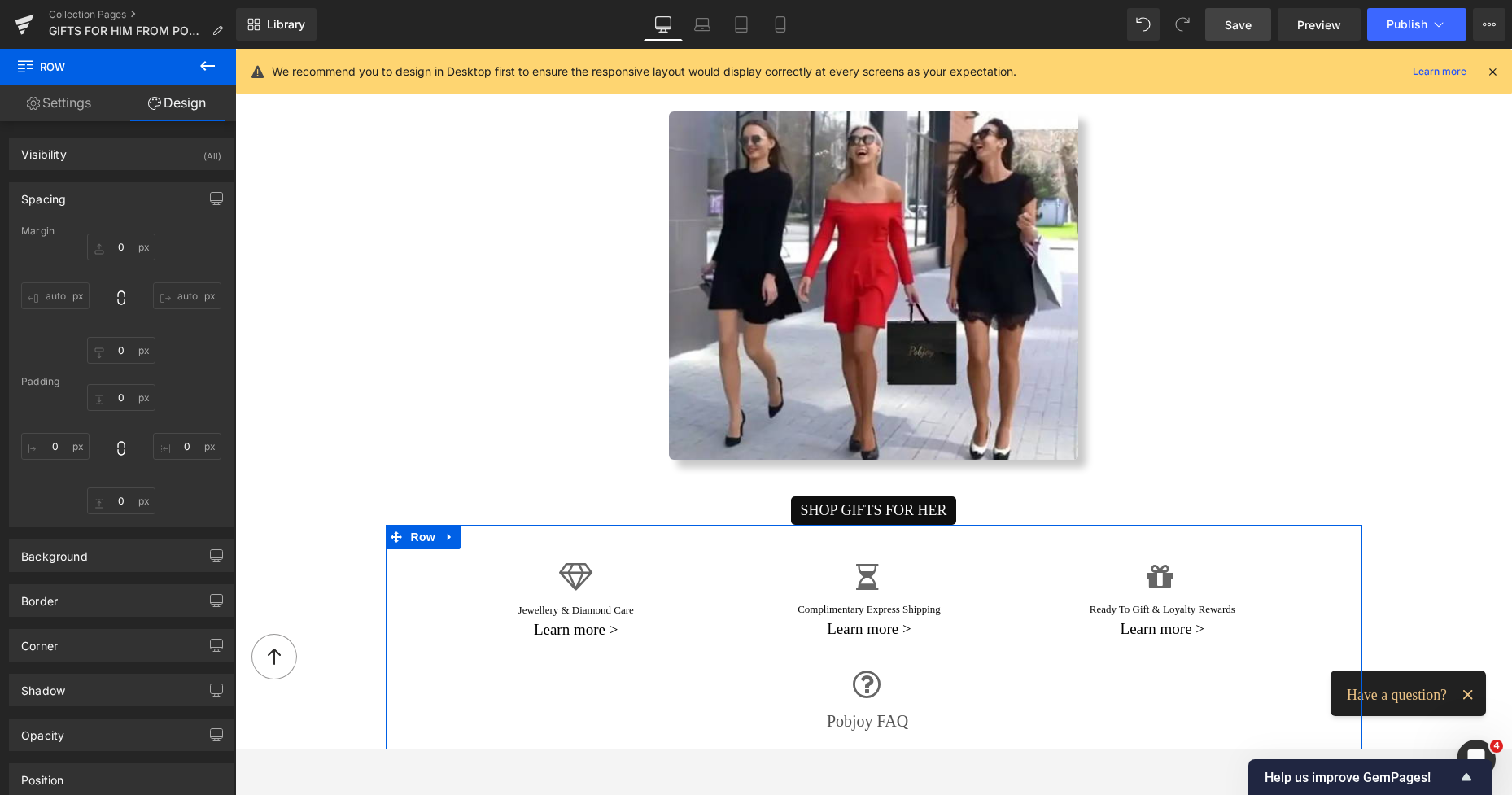
click at [1240, 20] on span "Save" at bounding box center [1238, 25] width 27 height 17
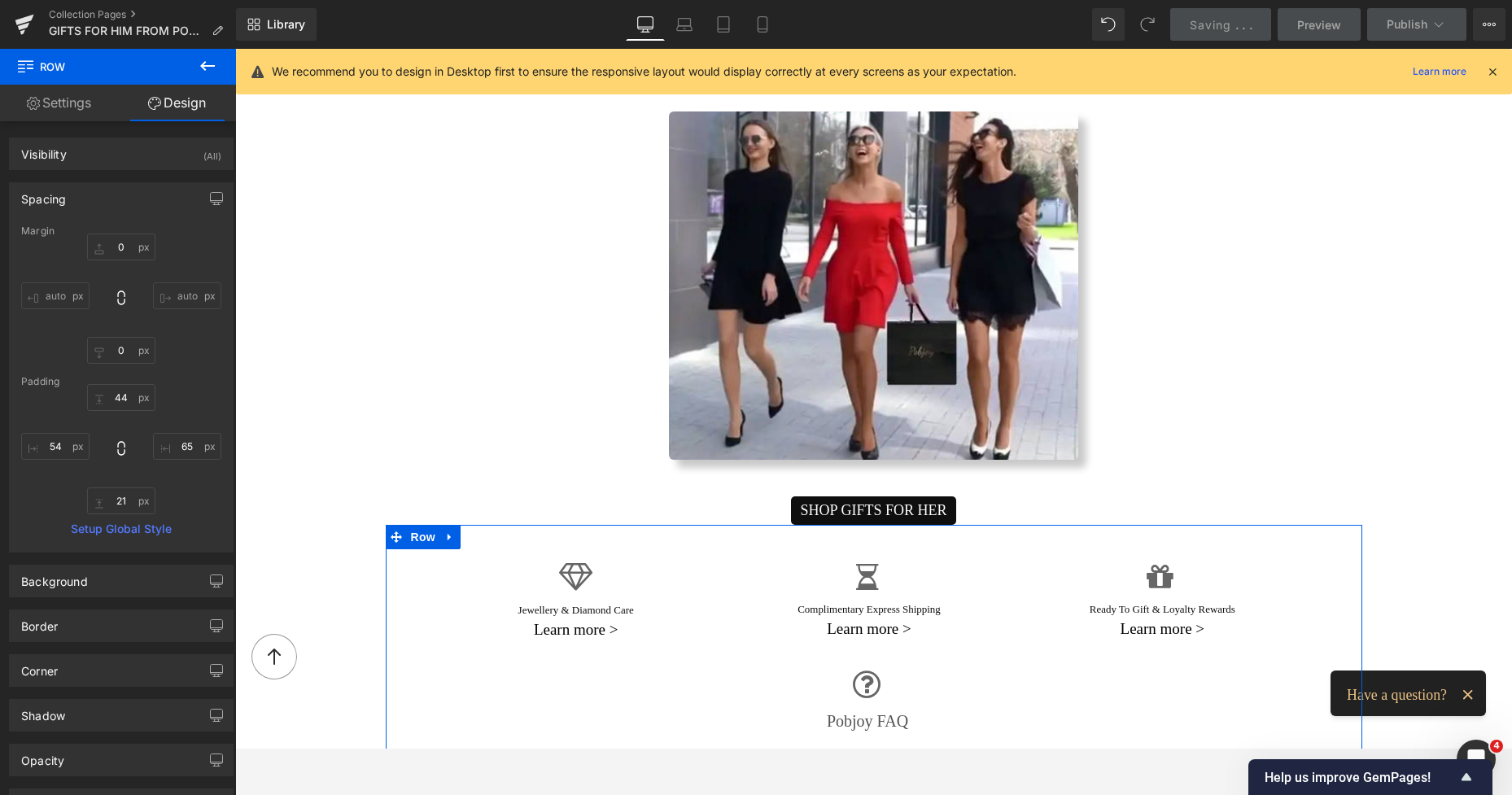
type input "0"
type input "44"
type input "65"
type input "21"
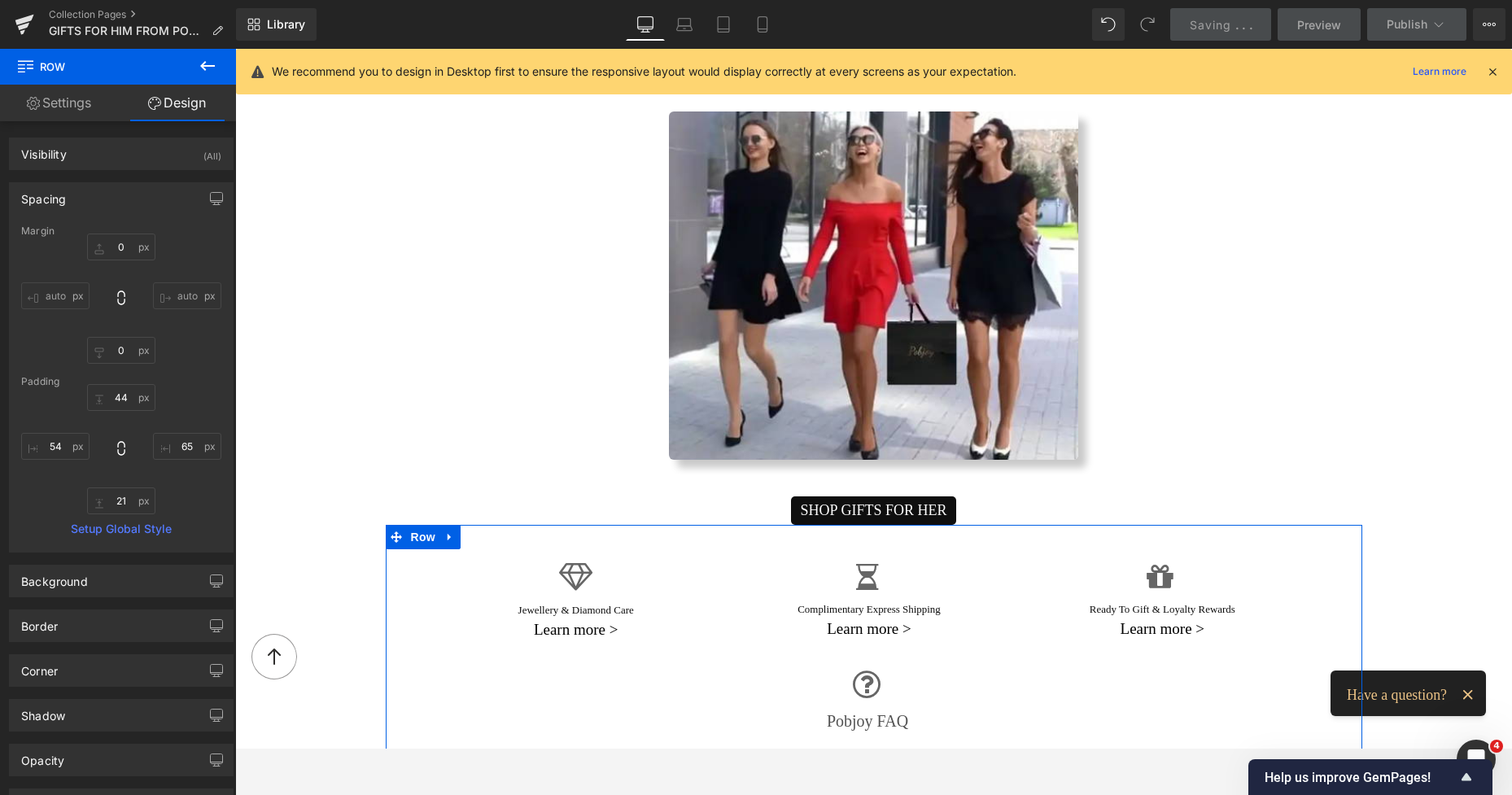
type input "54"
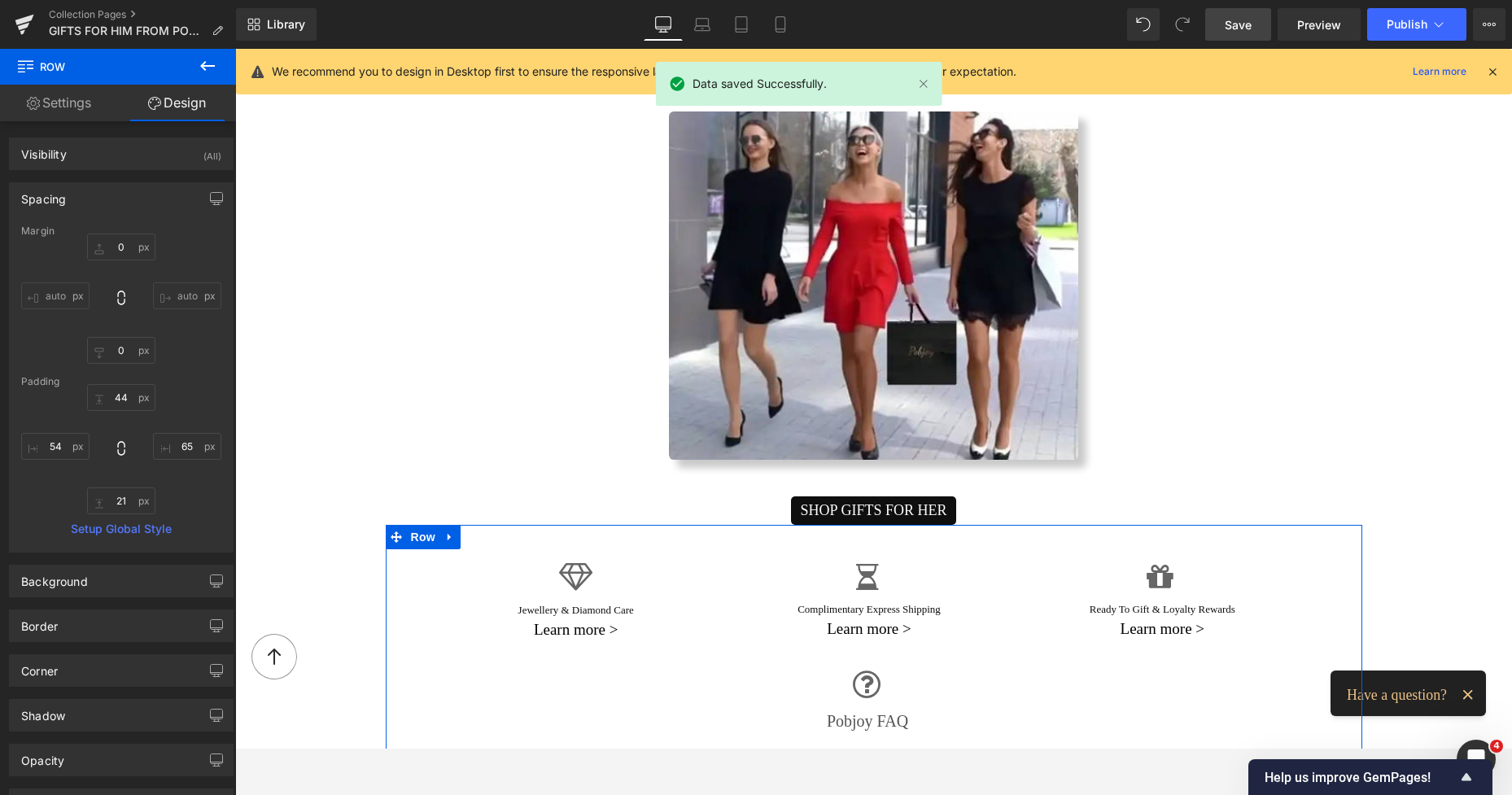
drag, startPoint x: 1502, startPoint y: 465, endPoint x: 1485, endPoint y: 107, distance: 358.4
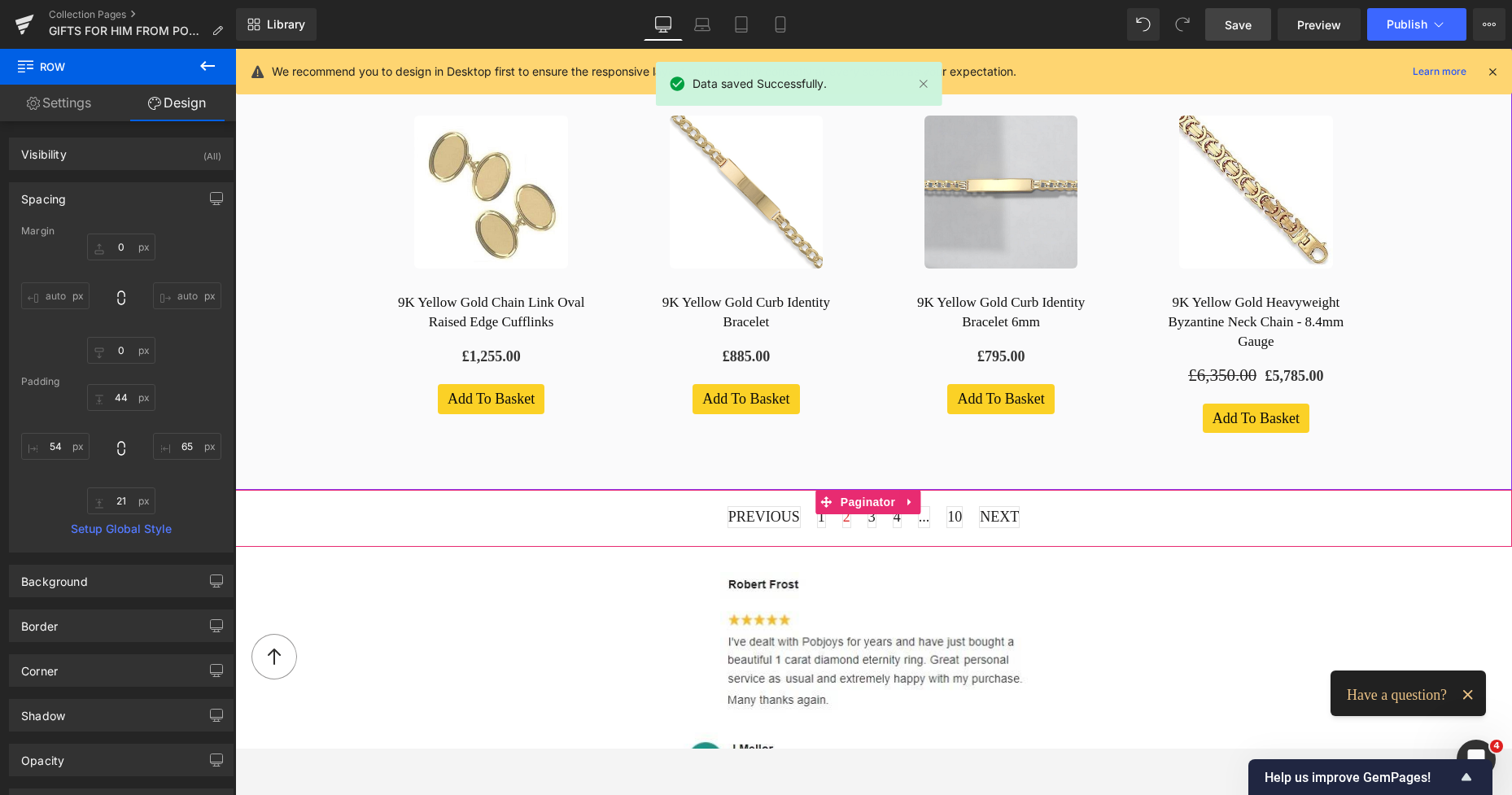
scroll to position [1487, 0]
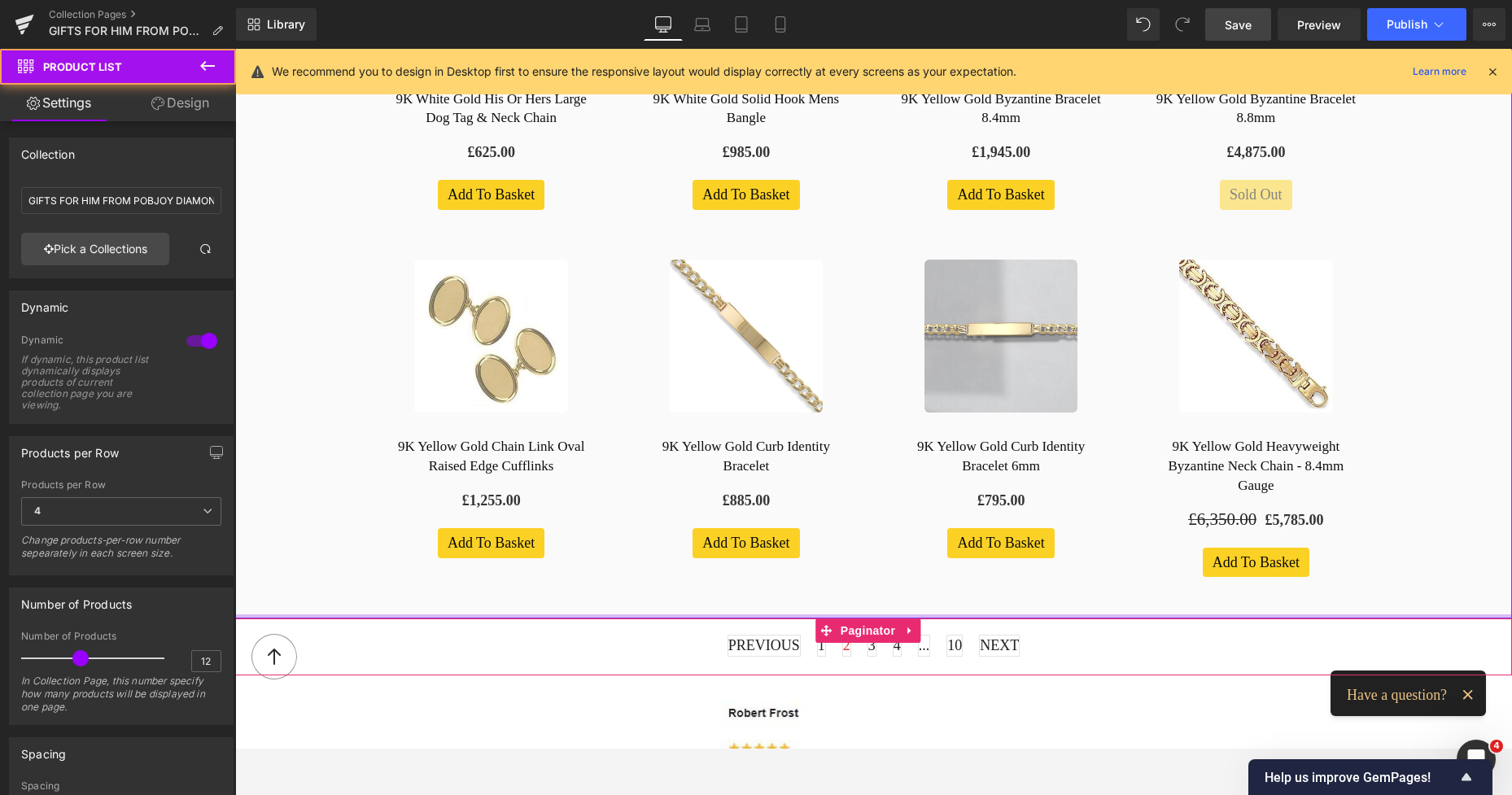
drag, startPoint x: 1011, startPoint y: 601, endPoint x: 1005, endPoint y: 583, distance: 19.0
click at [1005, 583] on div "-10% OFF (P) Image 18K White Gold Princess Cut Diamond Stud Earrings 0.15 Carat…" at bounding box center [873, 51] width 1276 height 1135
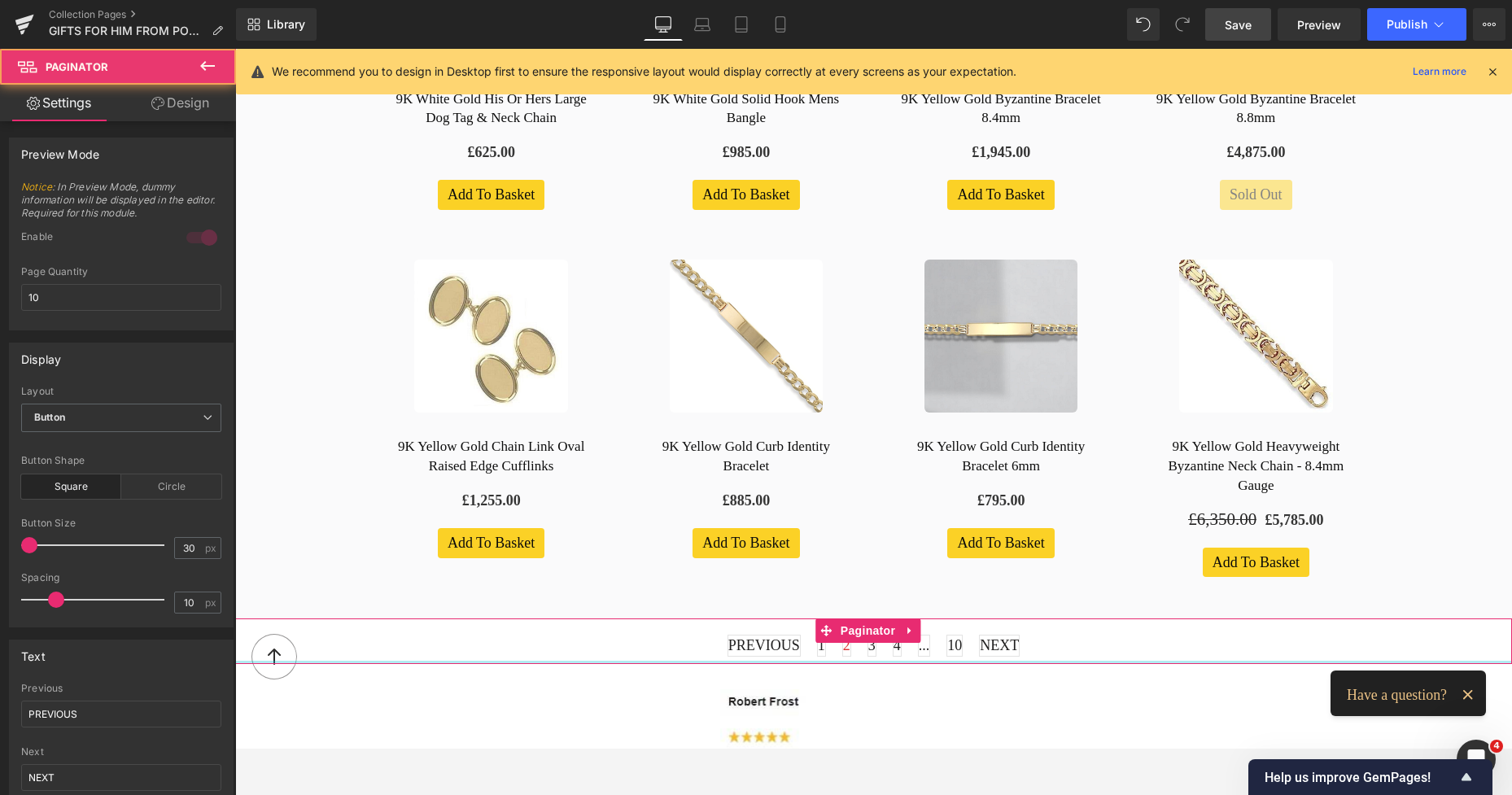
drag, startPoint x: 970, startPoint y: 648, endPoint x: 1239, endPoint y: 122, distance: 590.8
click at [961, 635] on div "PREVIOUS 1 2 3 4 ... 10 NEXT Paginator" at bounding box center [873, 641] width 1276 height 46
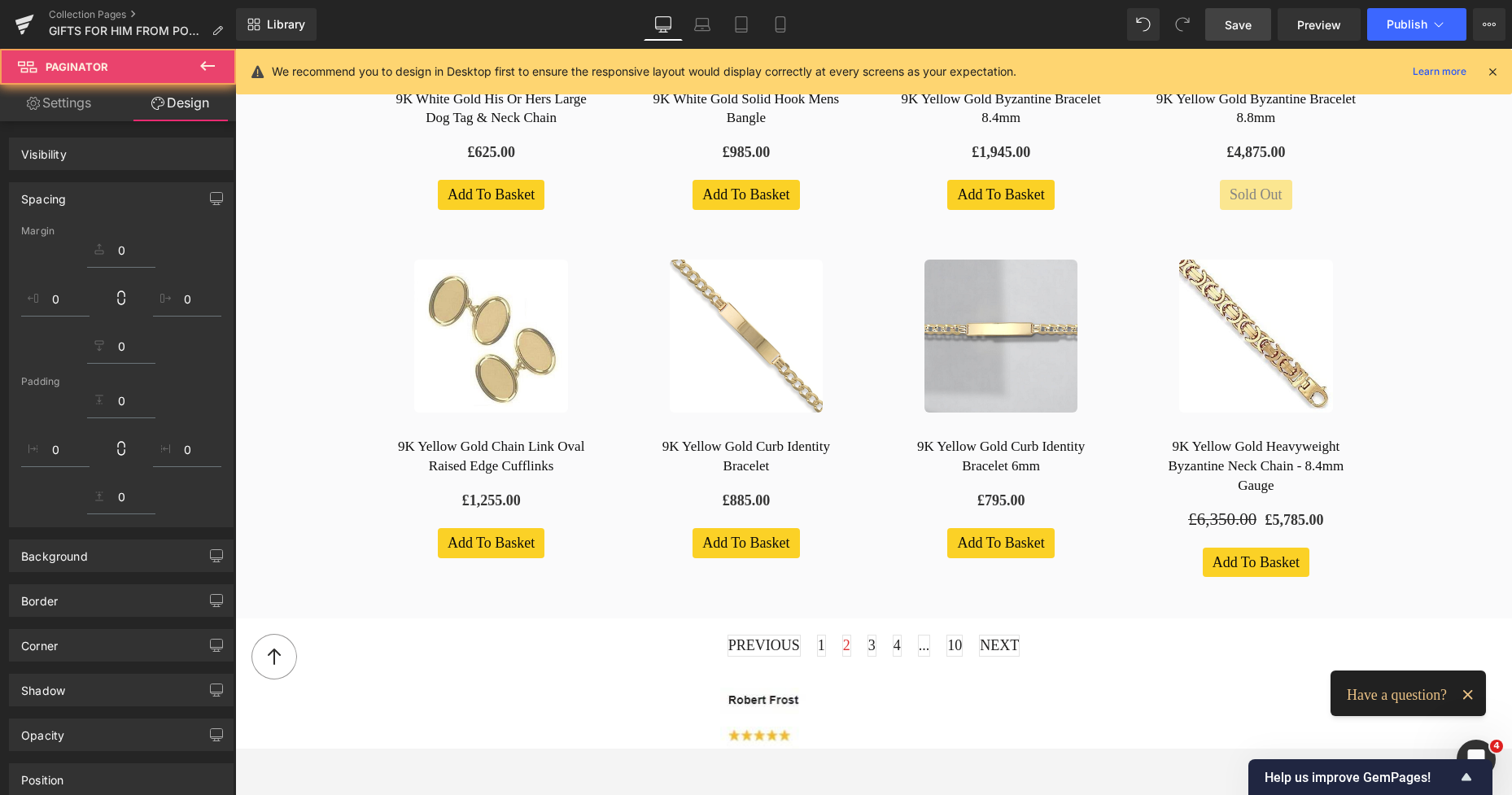
click at [1232, 16] on span "Save" at bounding box center [1238, 25] width 27 height 17
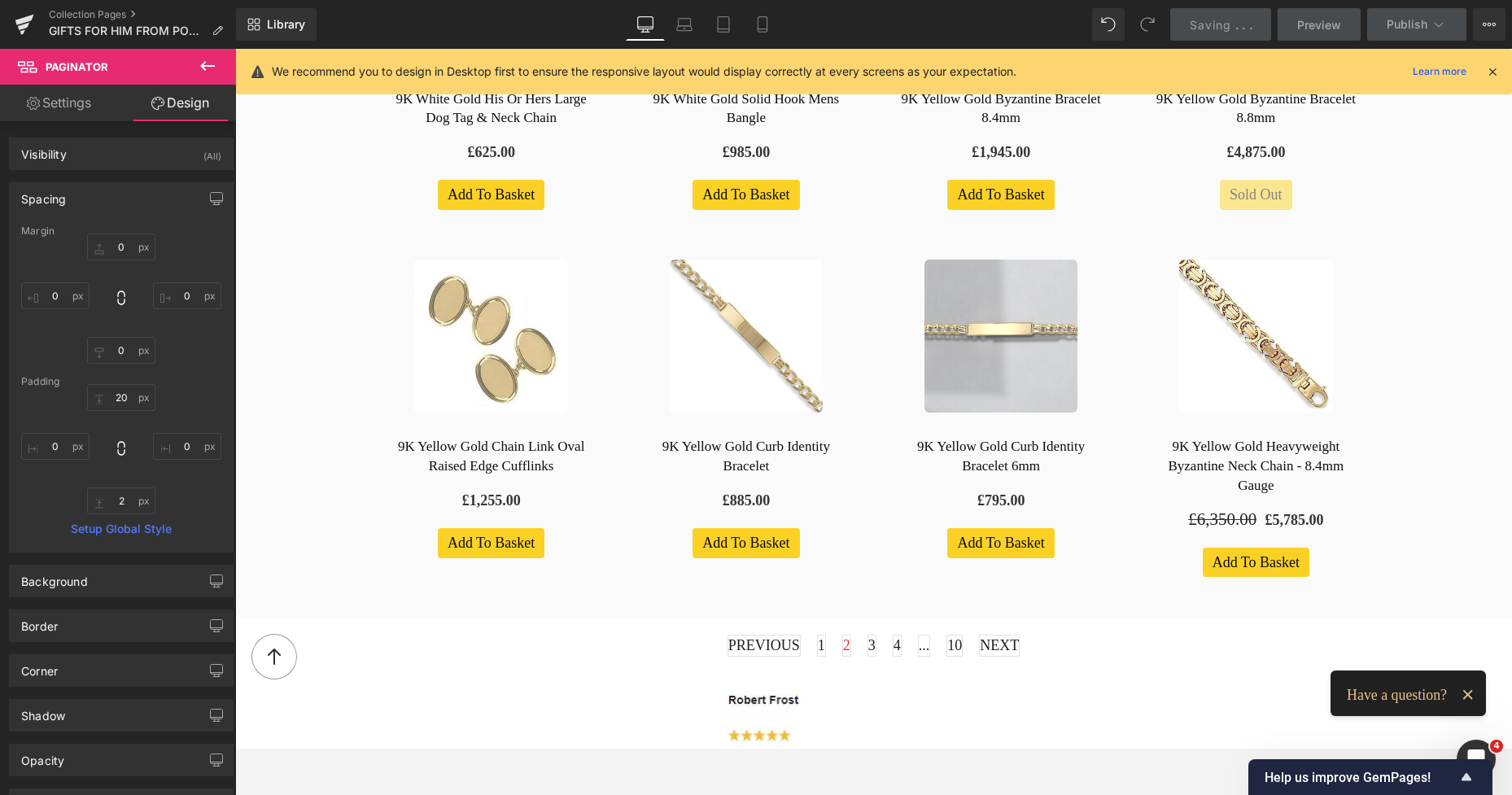
scroll to position [439, 0]
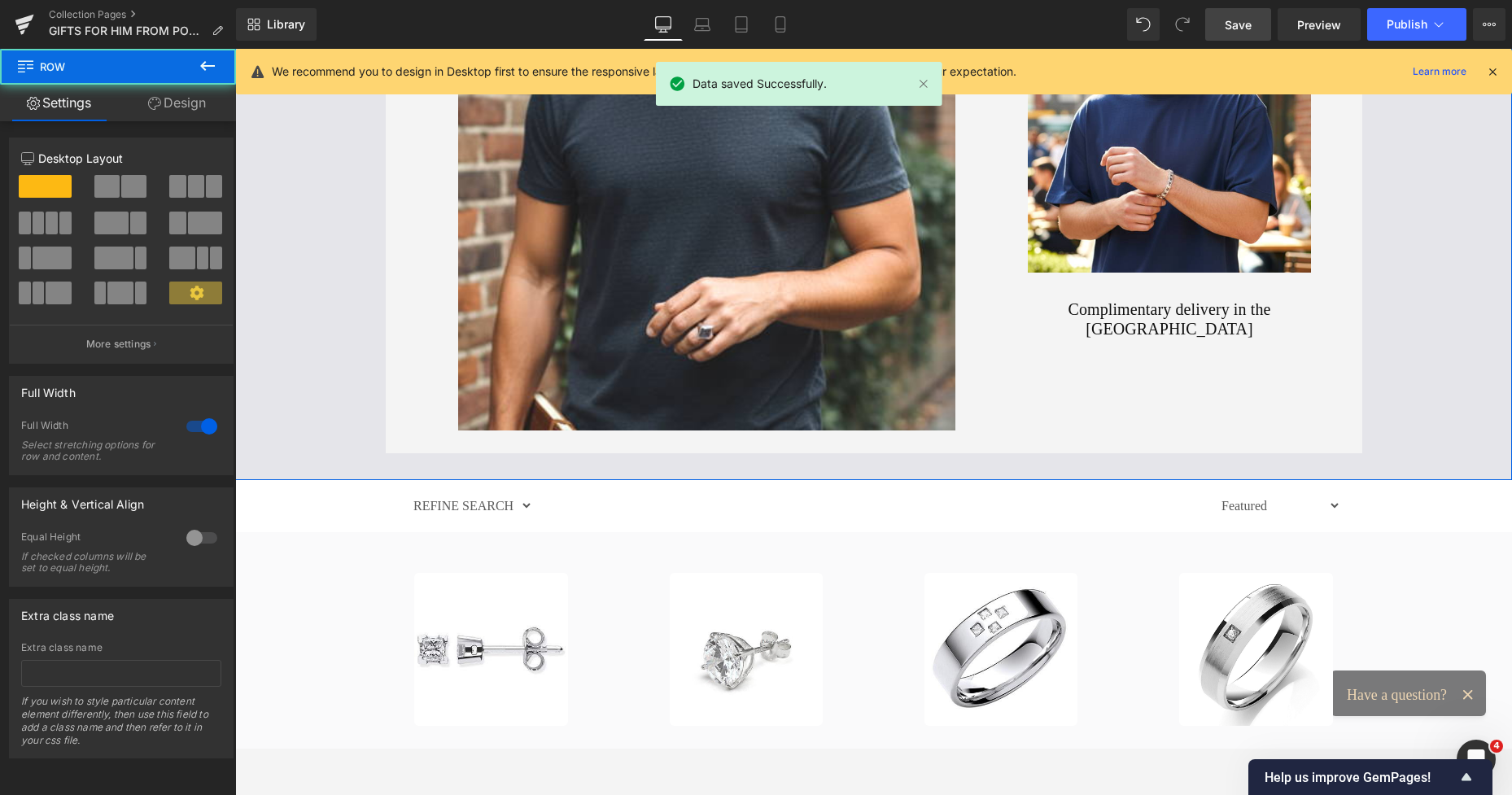
drag, startPoint x: 1498, startPoint y: 177, endPoint x: 1496, endPoint y: 202, distance: 25.1
click at [1496, 202] on div "Image Presented Ready To Gift Heading Icon Image Complimentary delivery in the …" at bounding box center [873, 117] width 1276 height 672
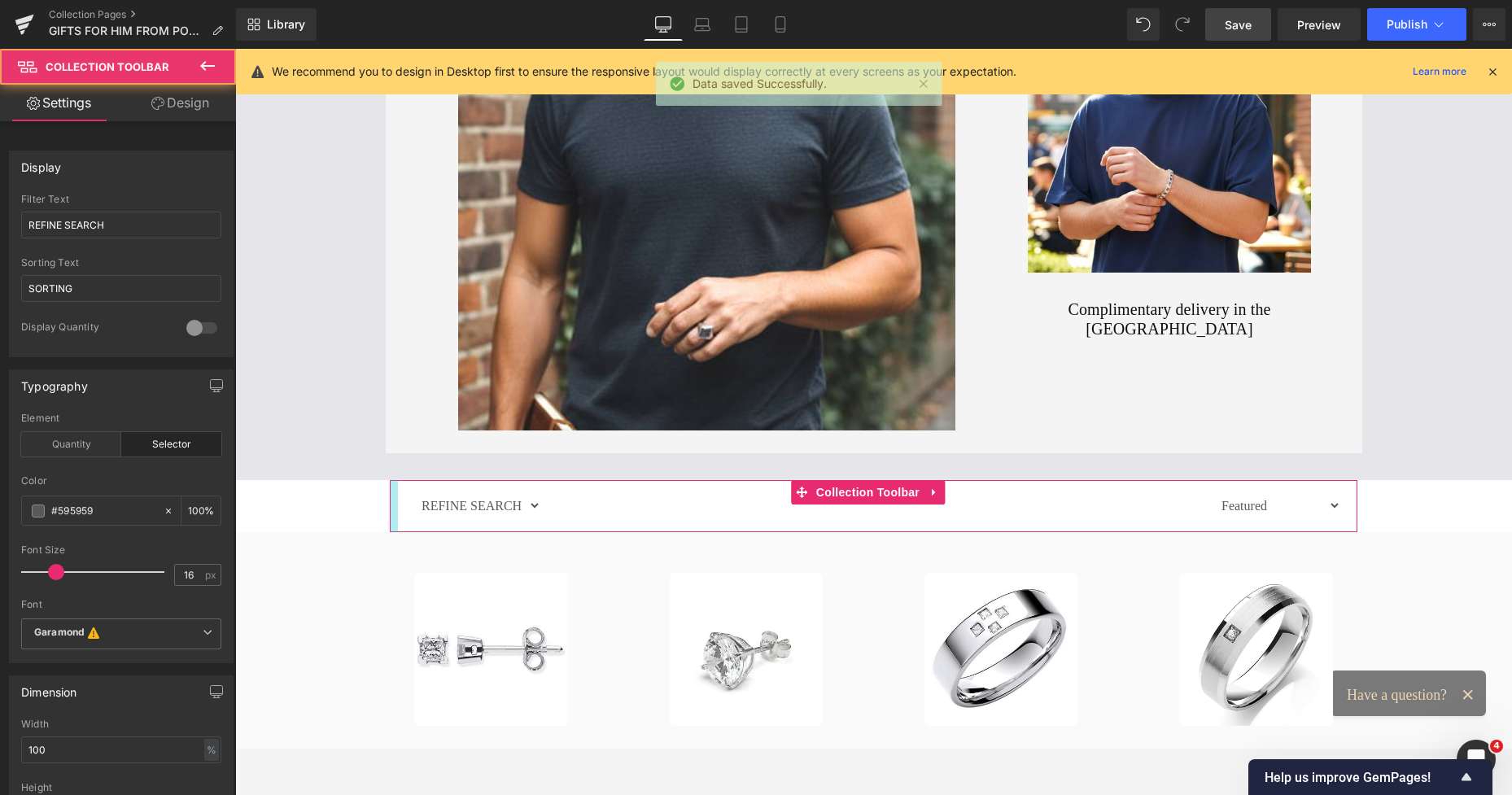
drag, startPoint x: 391, startPoint y: 509, endPoint x: 398, endPoint y: 511, distance: 7.3
click at [398, 511] on div "REFINE SEARCH 9K GOLD & DIAMOND EARRINGS ALL DIAMOND EARRINGS [GEOGRAPHIC_DATA]…" at bounding box center [873, 506] width 967 height 52
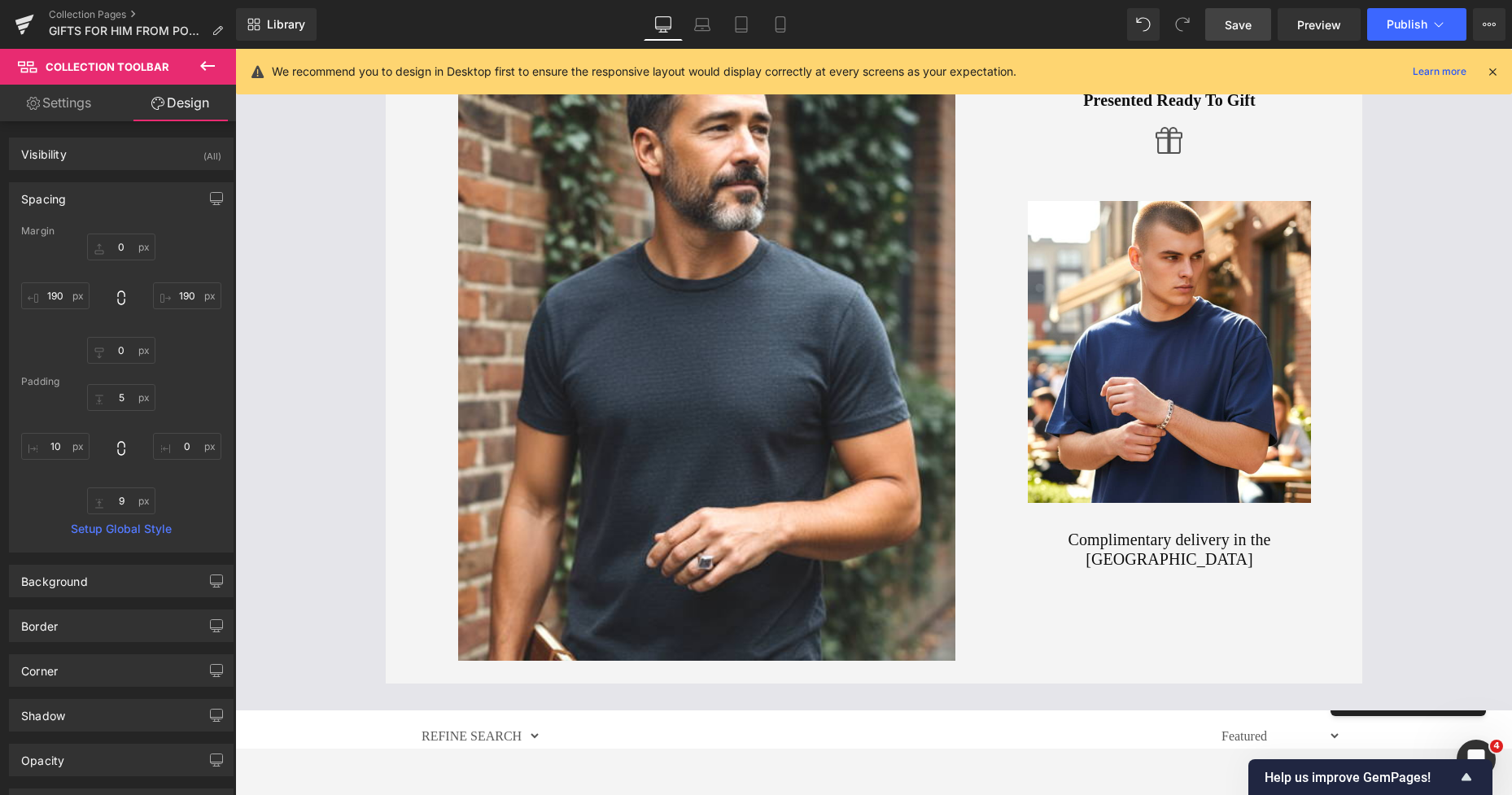
scroll to position [143, 0]
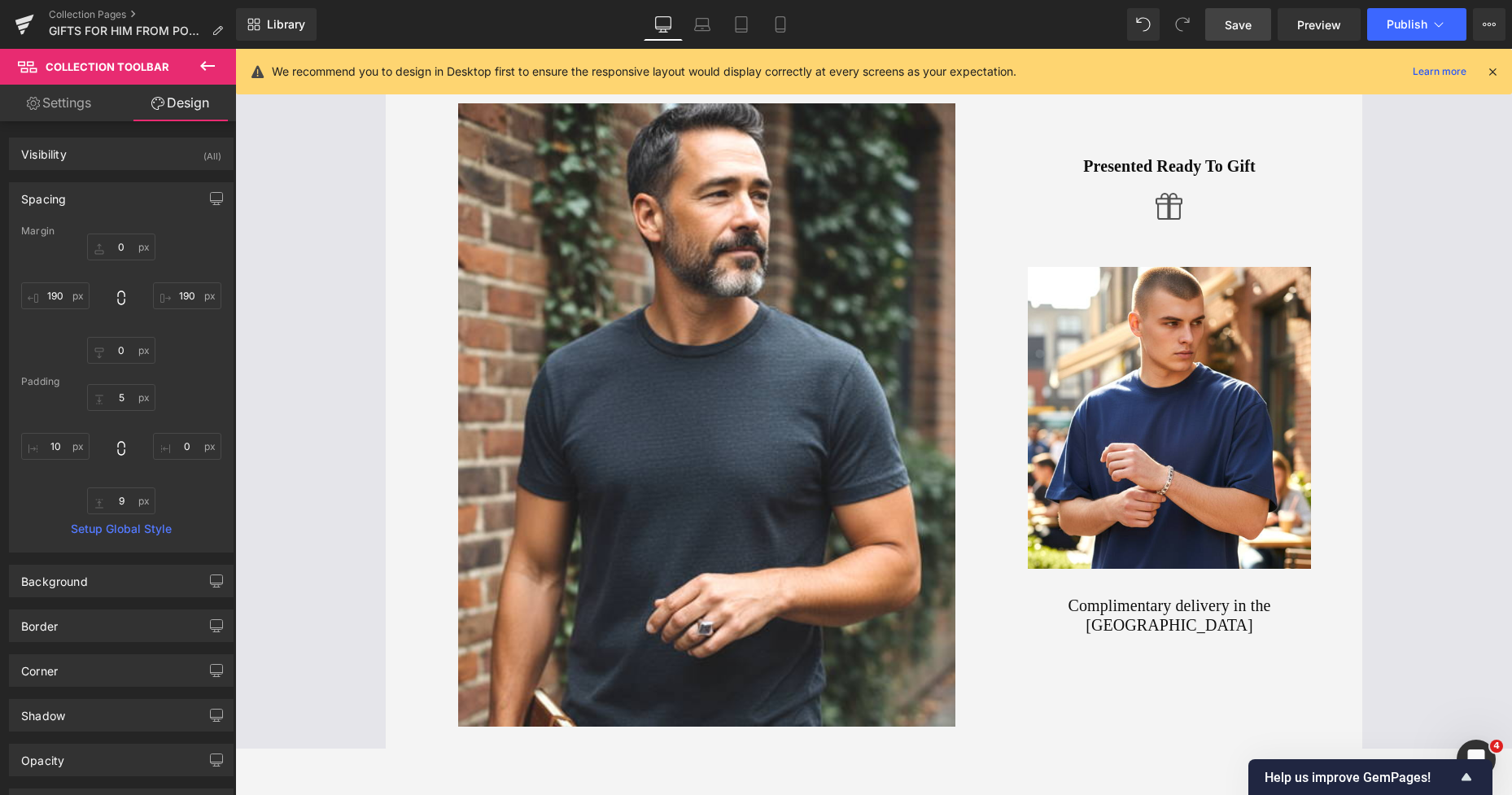
drag, startPoint x: 1506, startPoint y: 230, endPoint x: 1710, endPoint y: 136, distance: 224.6
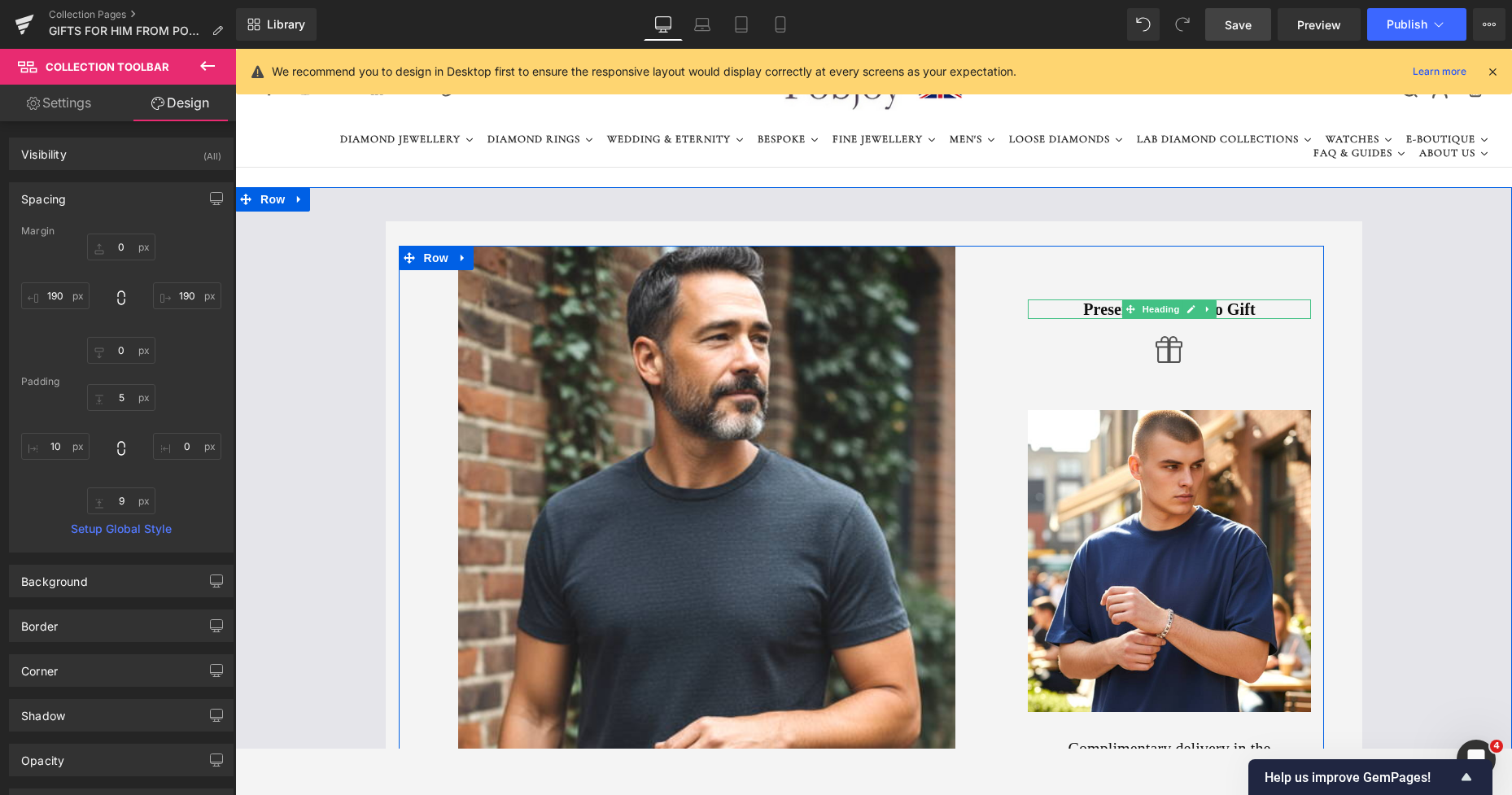
click at [1094, 310] on div "Presented Ready To Gift Heading" at bounding box center [1169, 309] width 284 height 19
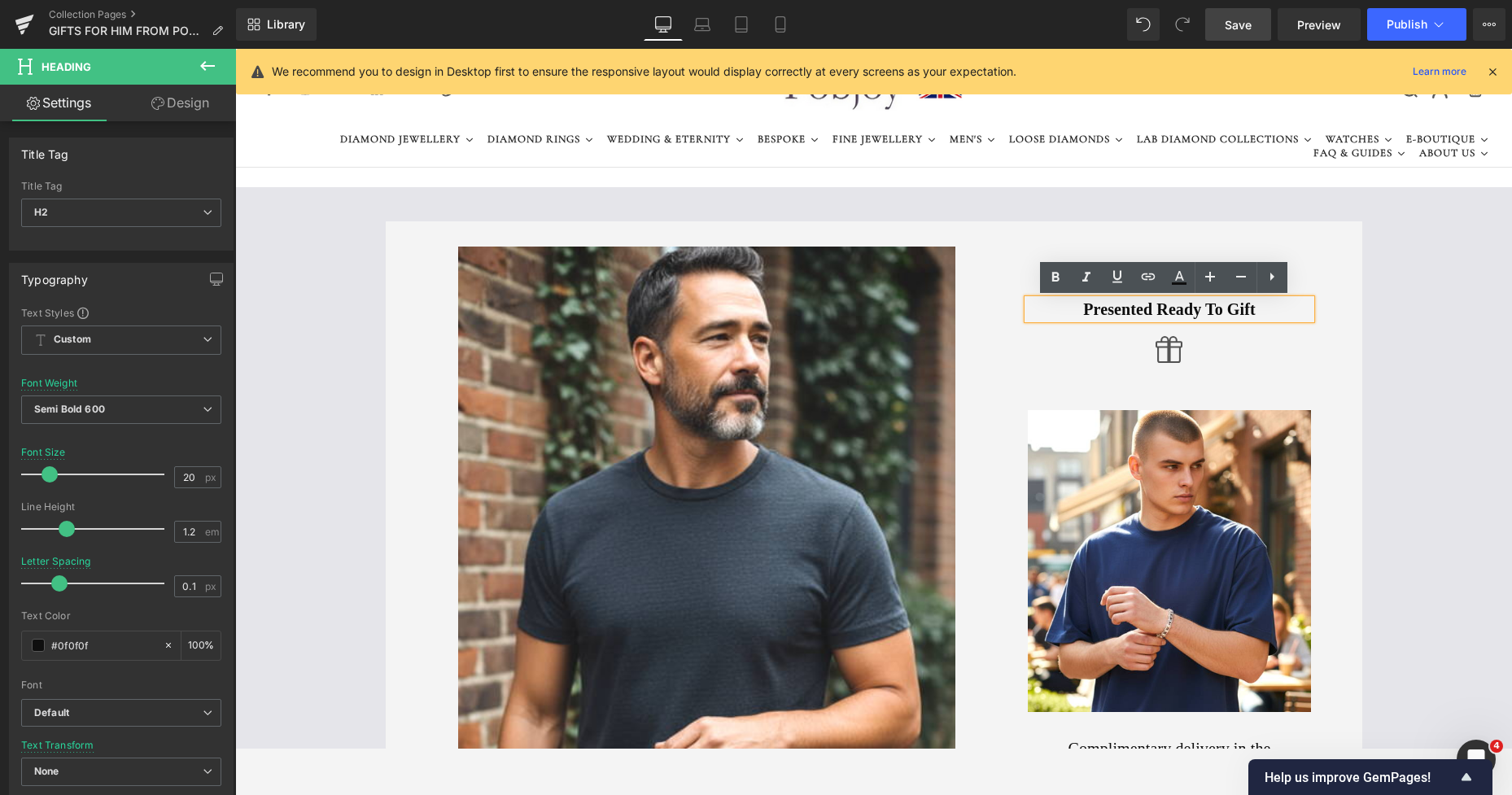
click at [607, 212] on div "Image Presented Ready To Gift Heading Icon Image Complimentary delivery in the …" at bounding box center [873, 553] width 1276 height 732
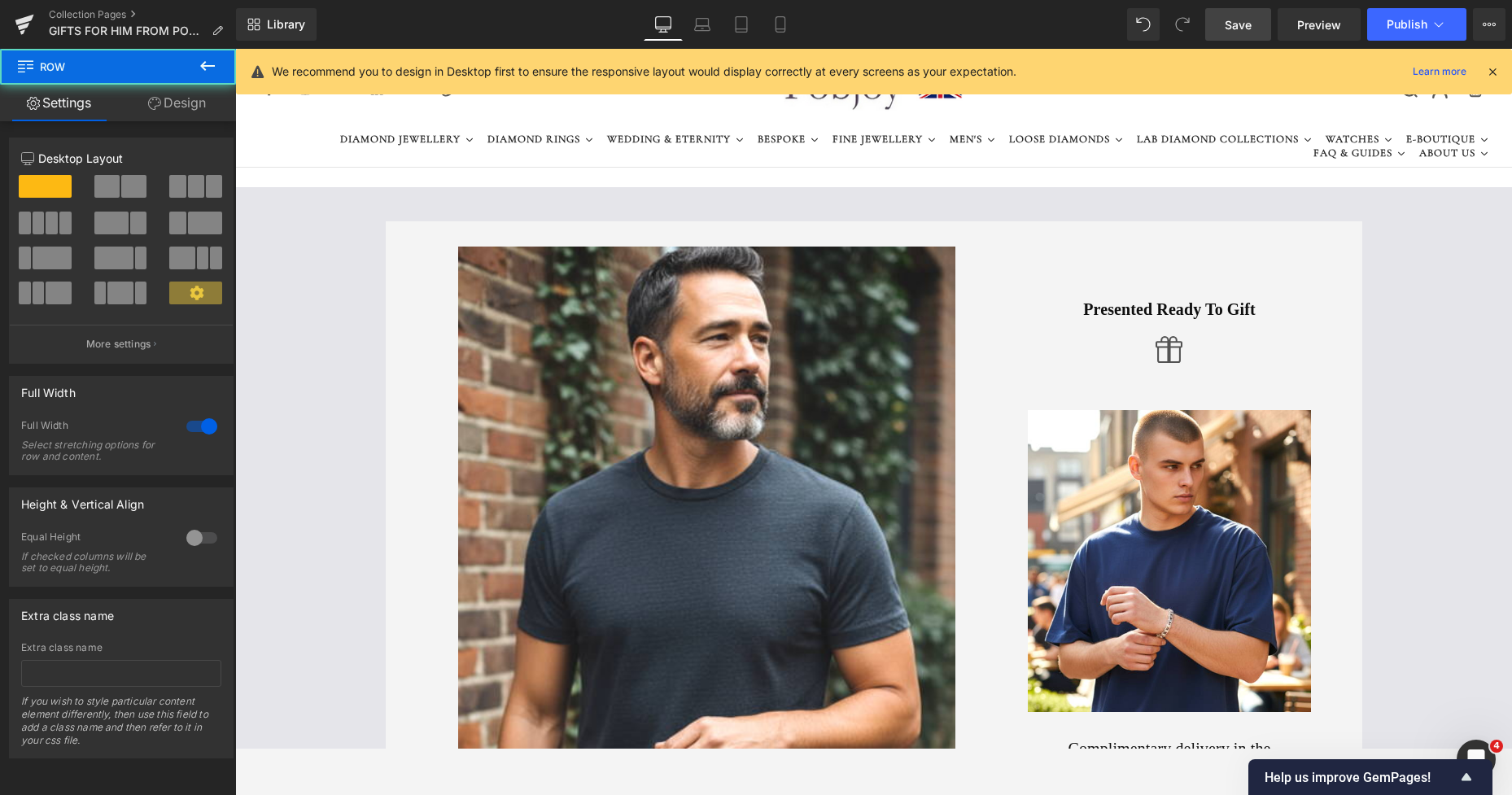
click at [236, 48] on div at bounding box center [236, 48] width 0 height 0
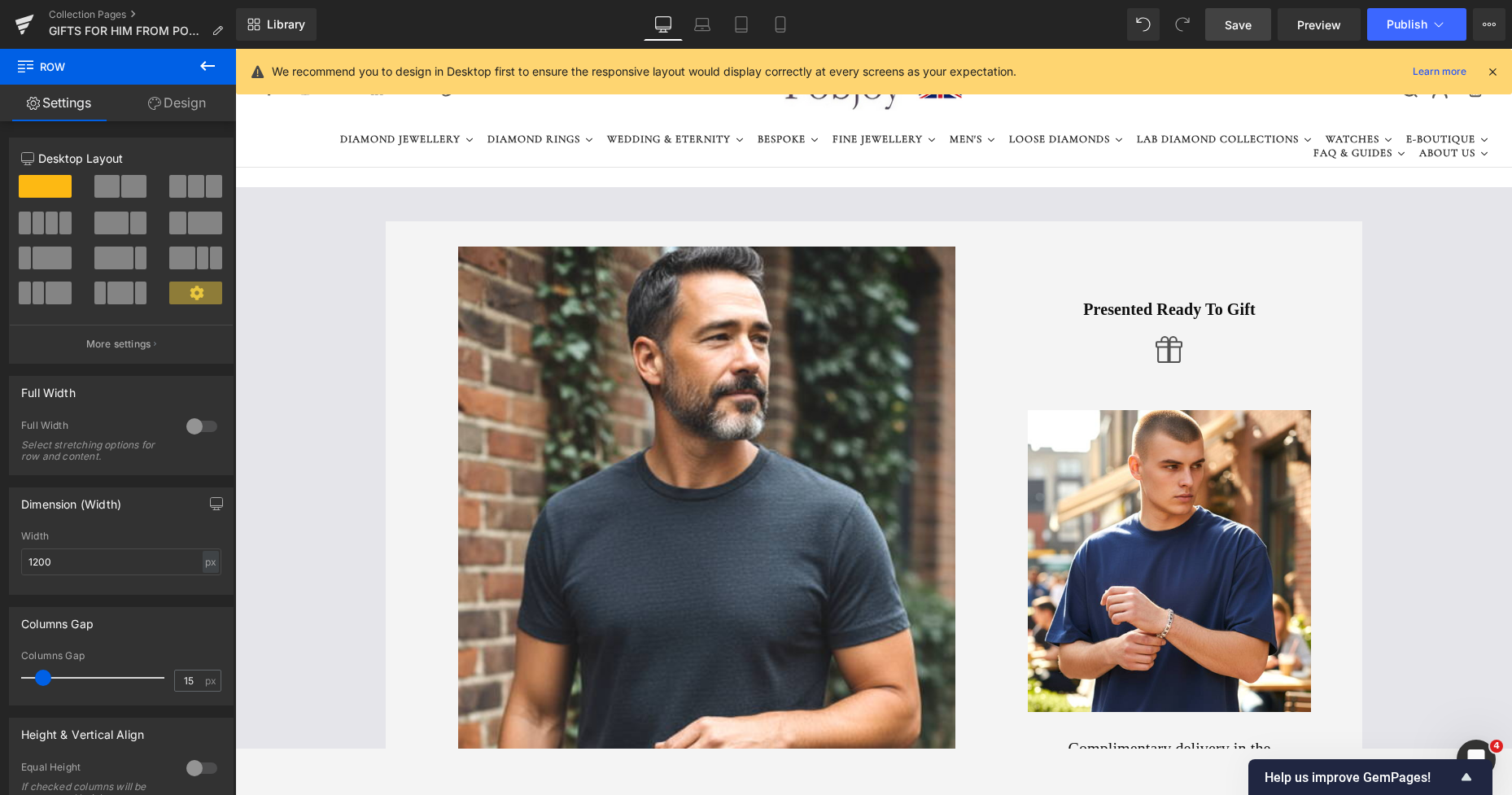
click at [214, 63] on icon at bounding box center [207, 66] width 19 height 19
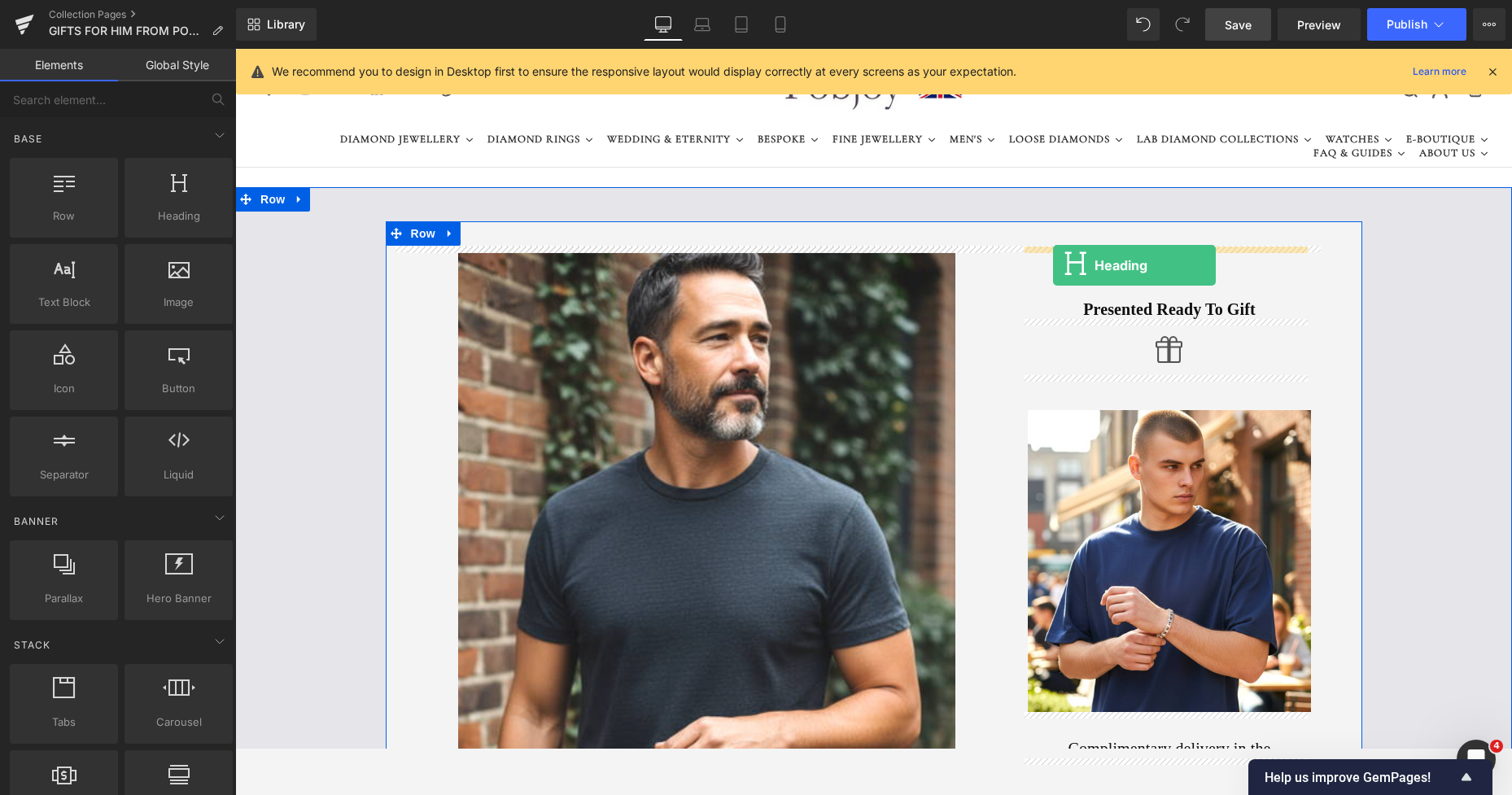
drag, startPoint x: 405, startPoint y: 249, endPoint x: 1053, endPoint y: 266, distance: 648.2
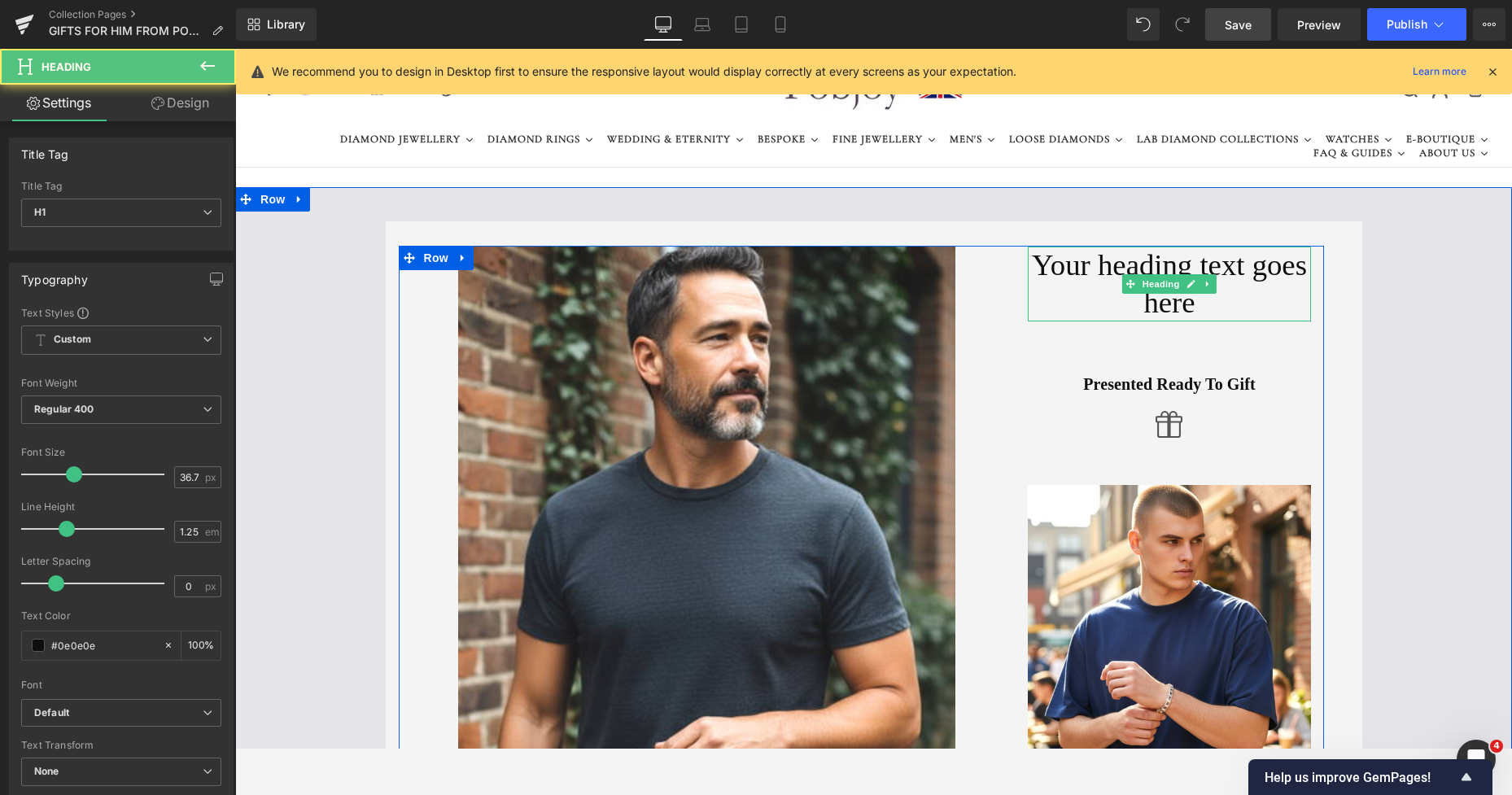
click at [1055, 269] on h1 "Your heading text goes here" at bounding box center [1169, 283] width 284 height 75
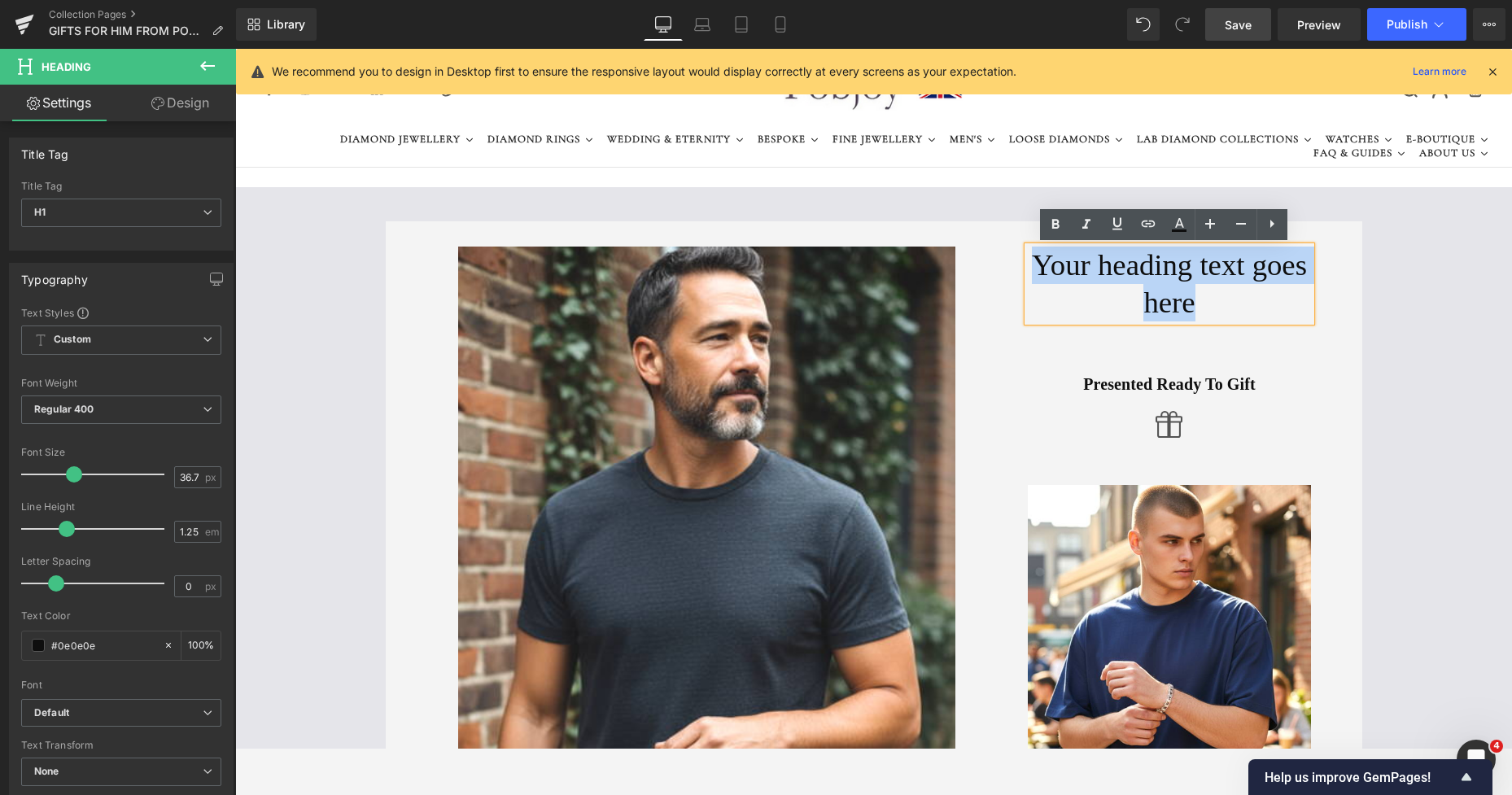
drag, startPoint x: 1195, startPoint y: 301, endPoint x: 1102, endPoint y: 271, distance: 97.7
click at [1031, 270] on h1 "Your heading text goes here" at bounding box center [1169, 283] width 284 height 75
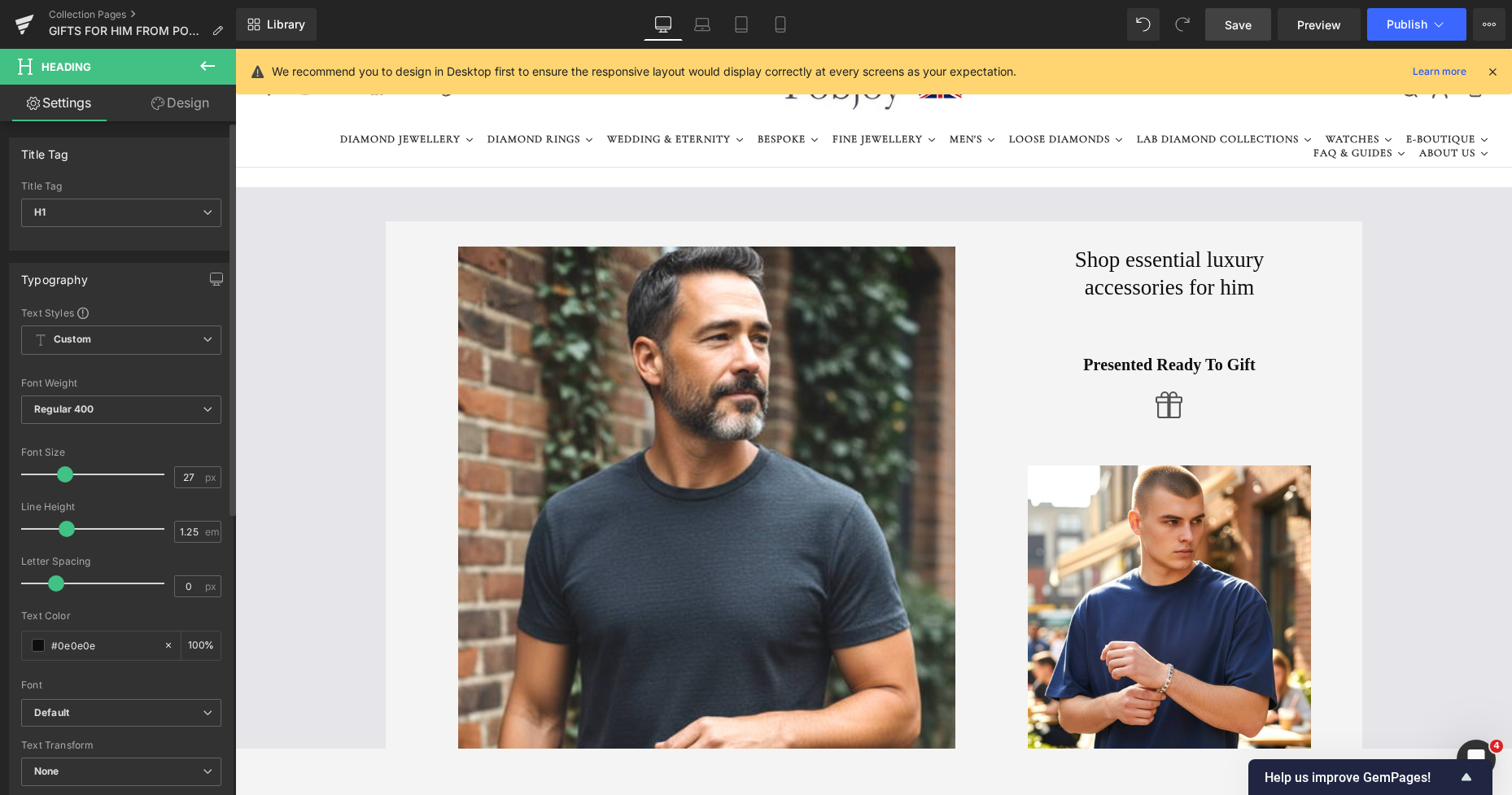
type input "32"
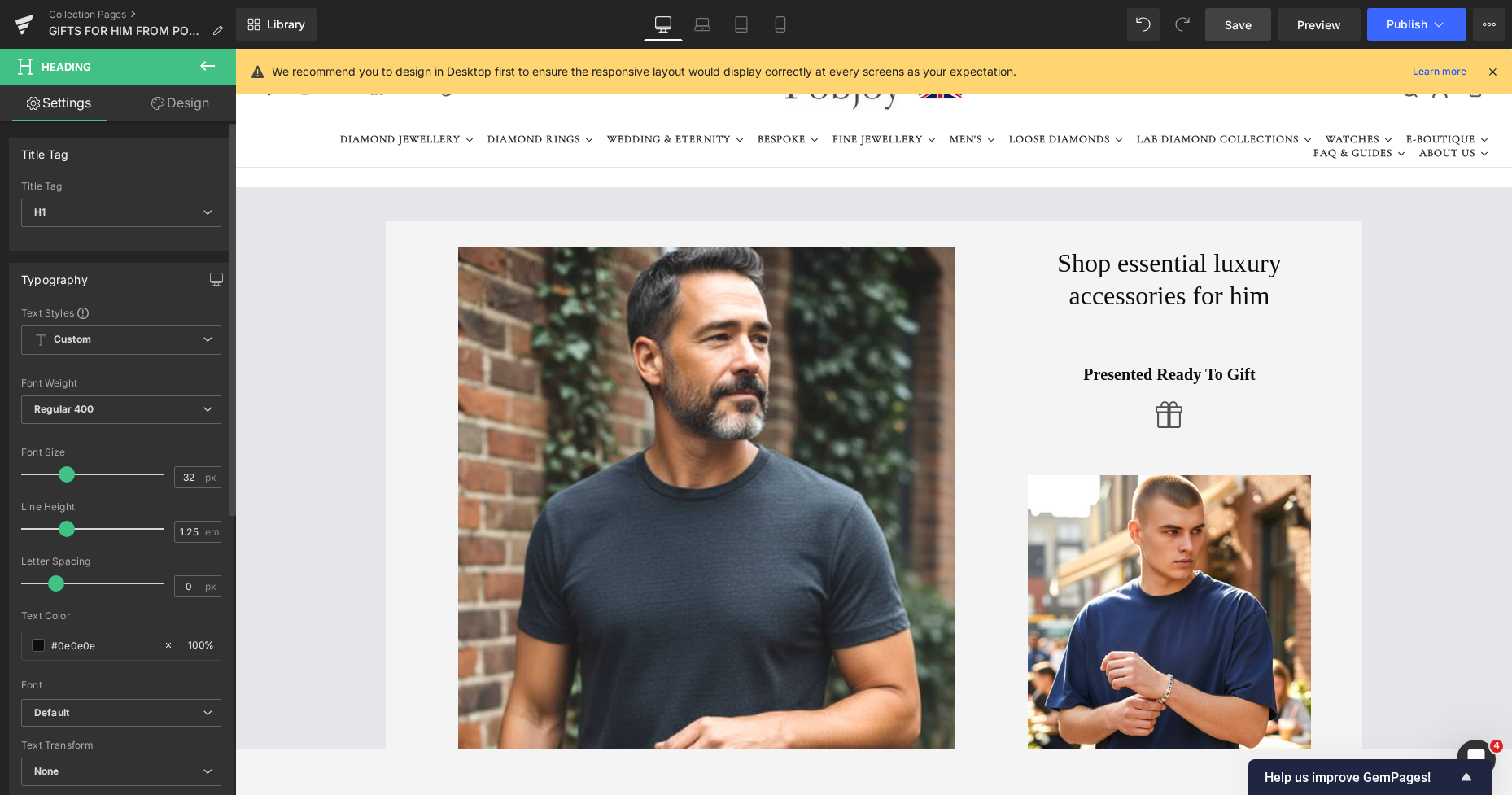
click at [63, 476] on span at bounding box center [66, 474] width 16 height 16
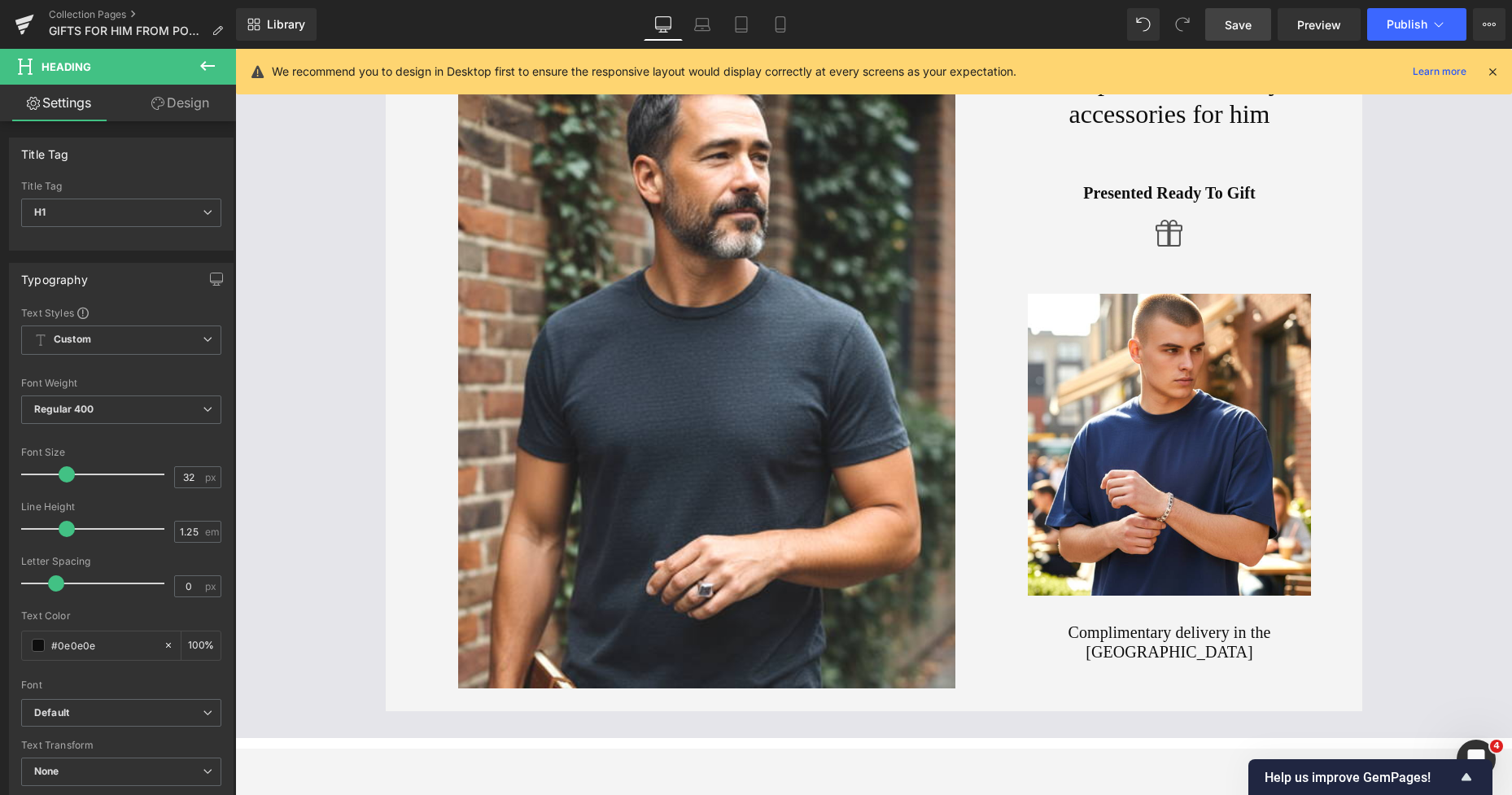
scroll to position [170, 0]
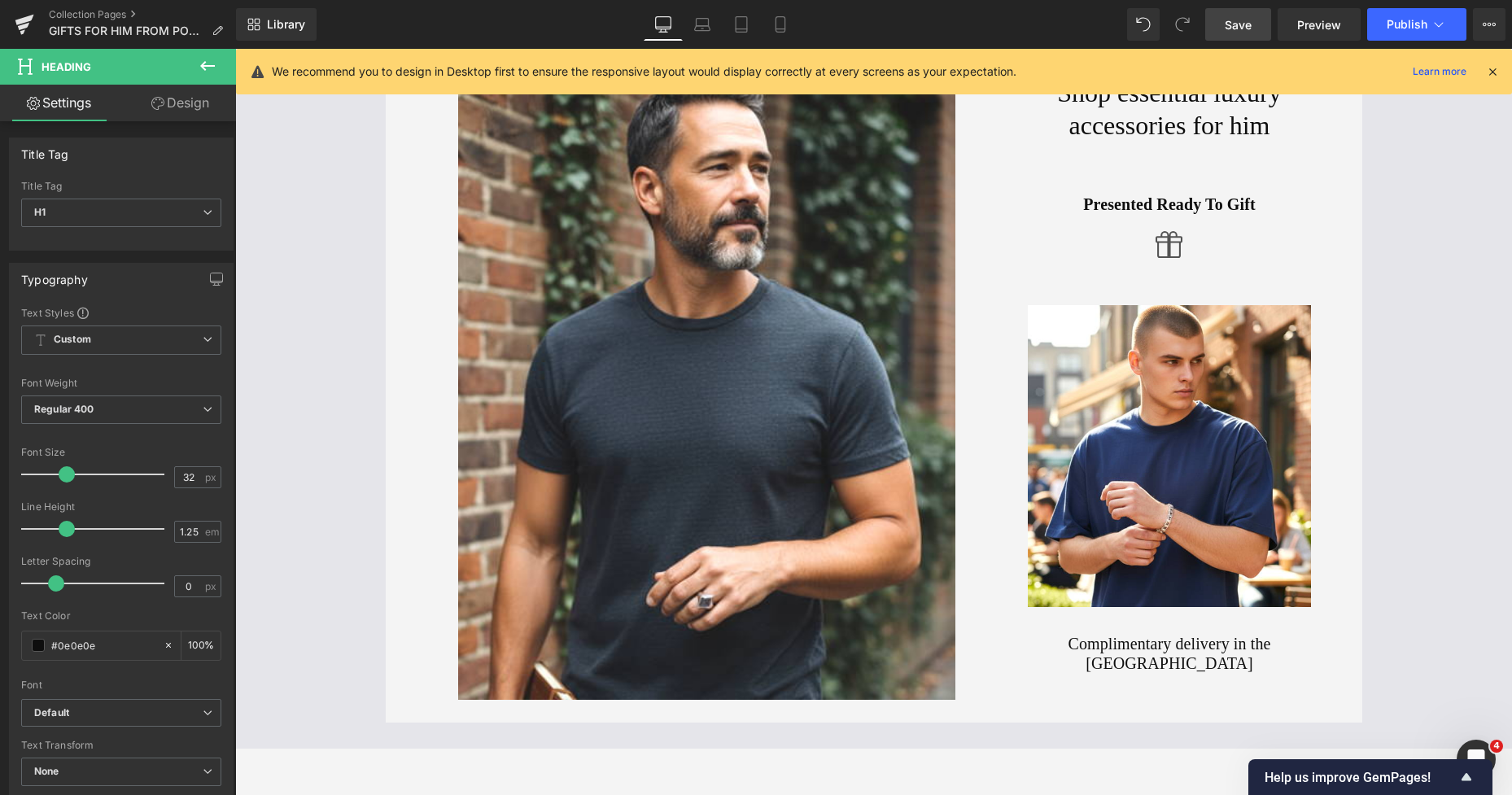
click at [1013, 656] on div "Image Shop essential luxury accessories for him Heading Presented Ready To Gift…" at bounding box center [861, 398] width 925 height 646
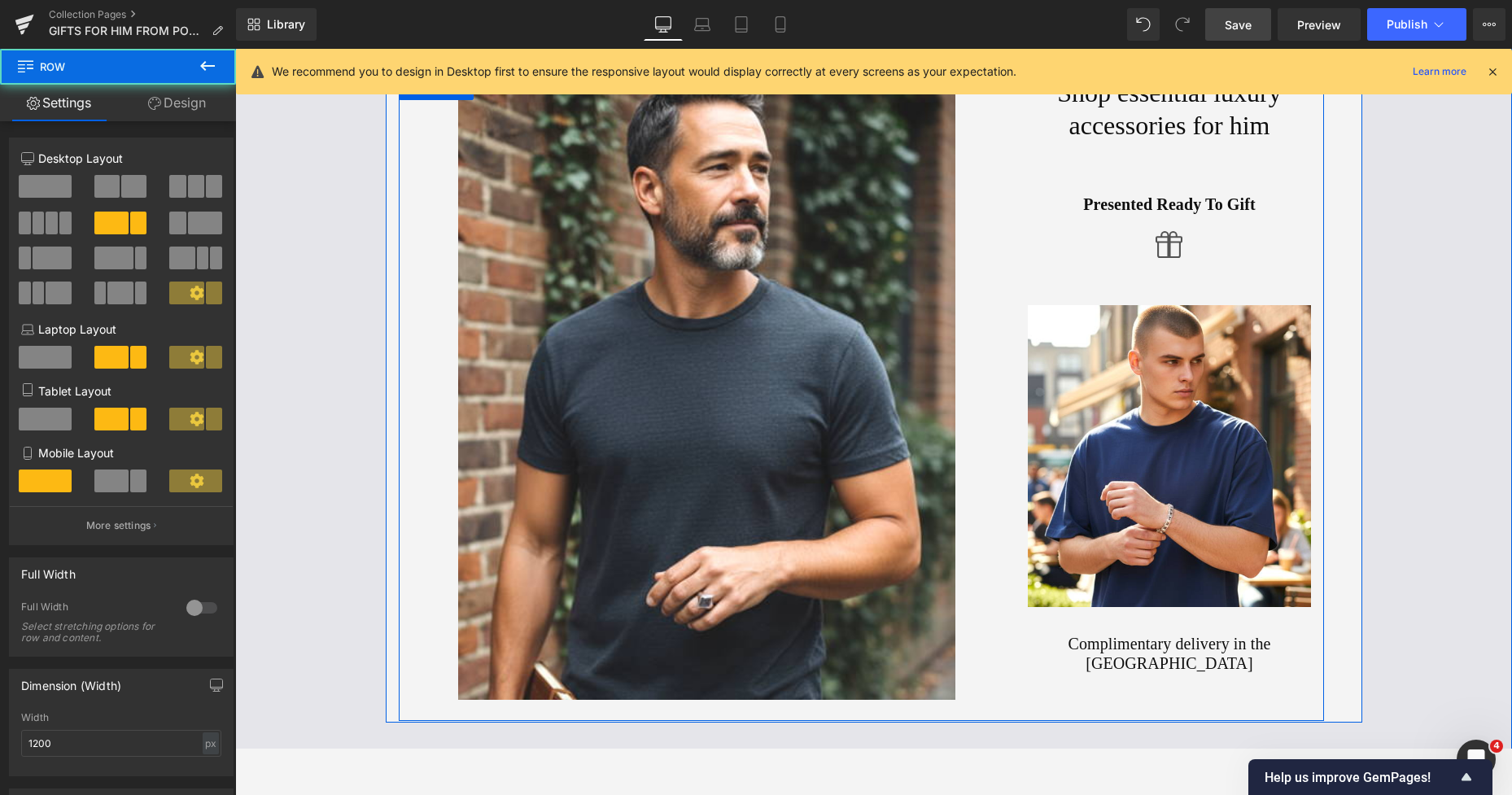
click at [1053, 642] on h2 "Complimentary delivery in the [GEOGRAPHIC_DATA]" at bounding box center [1169, 653] width 284 height 39
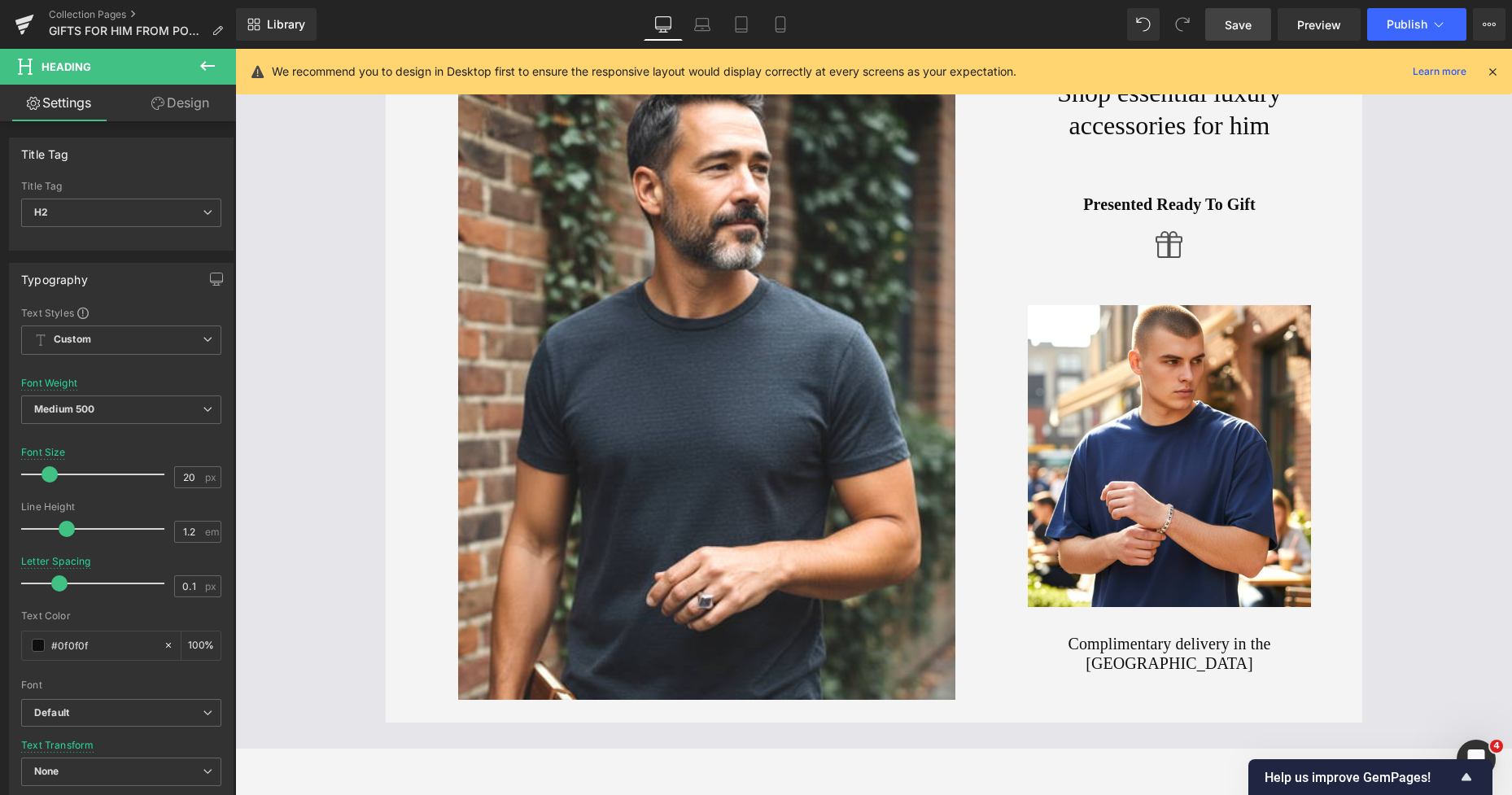
click at [200, 106] on link "Design" at bounding box center [180, 103] width 118 height 37
click at [0, 0] on div "Spacing" at bounding box center [0, 0] width 0 height 0
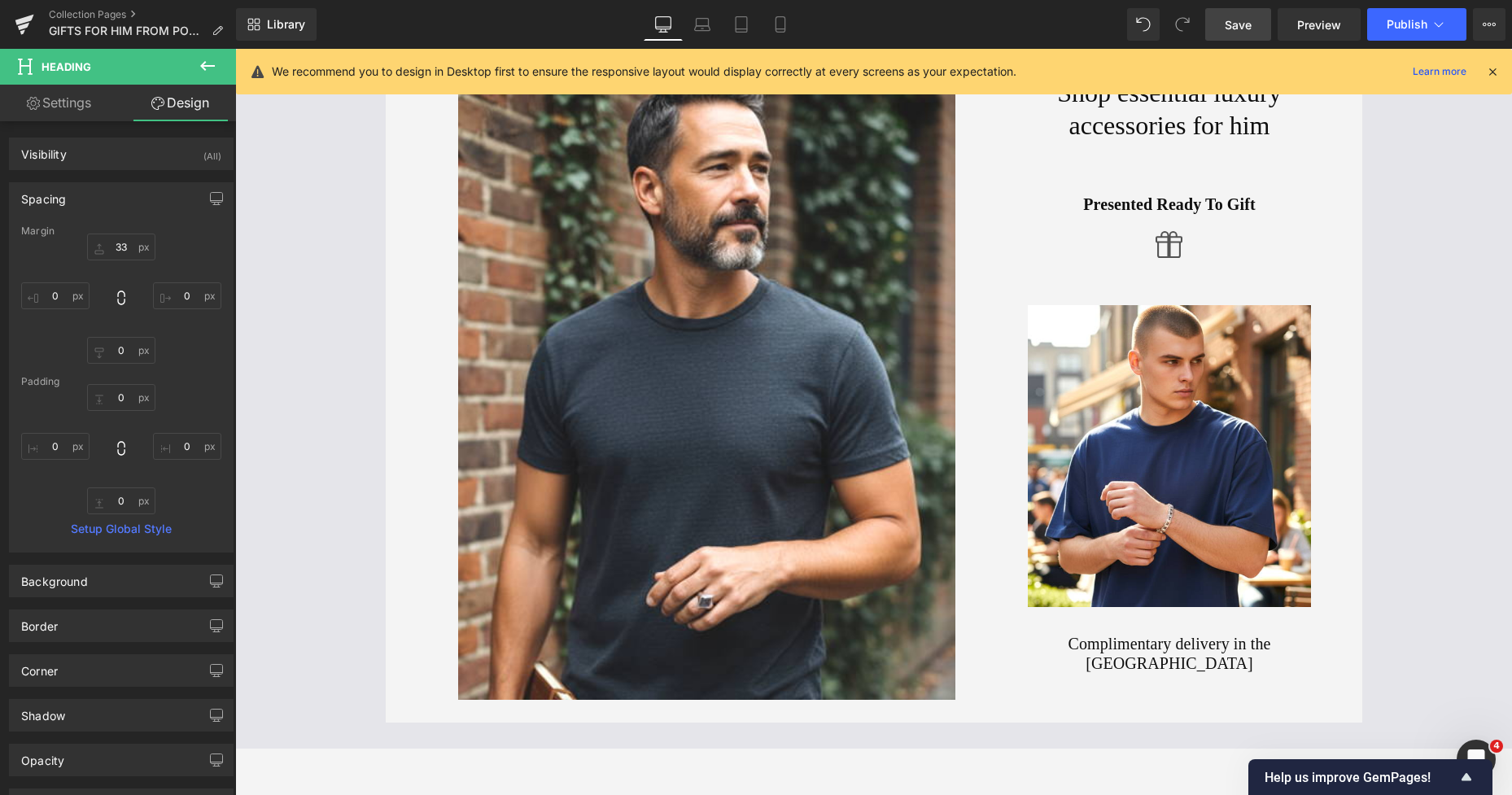
type input "33"
type input "0"
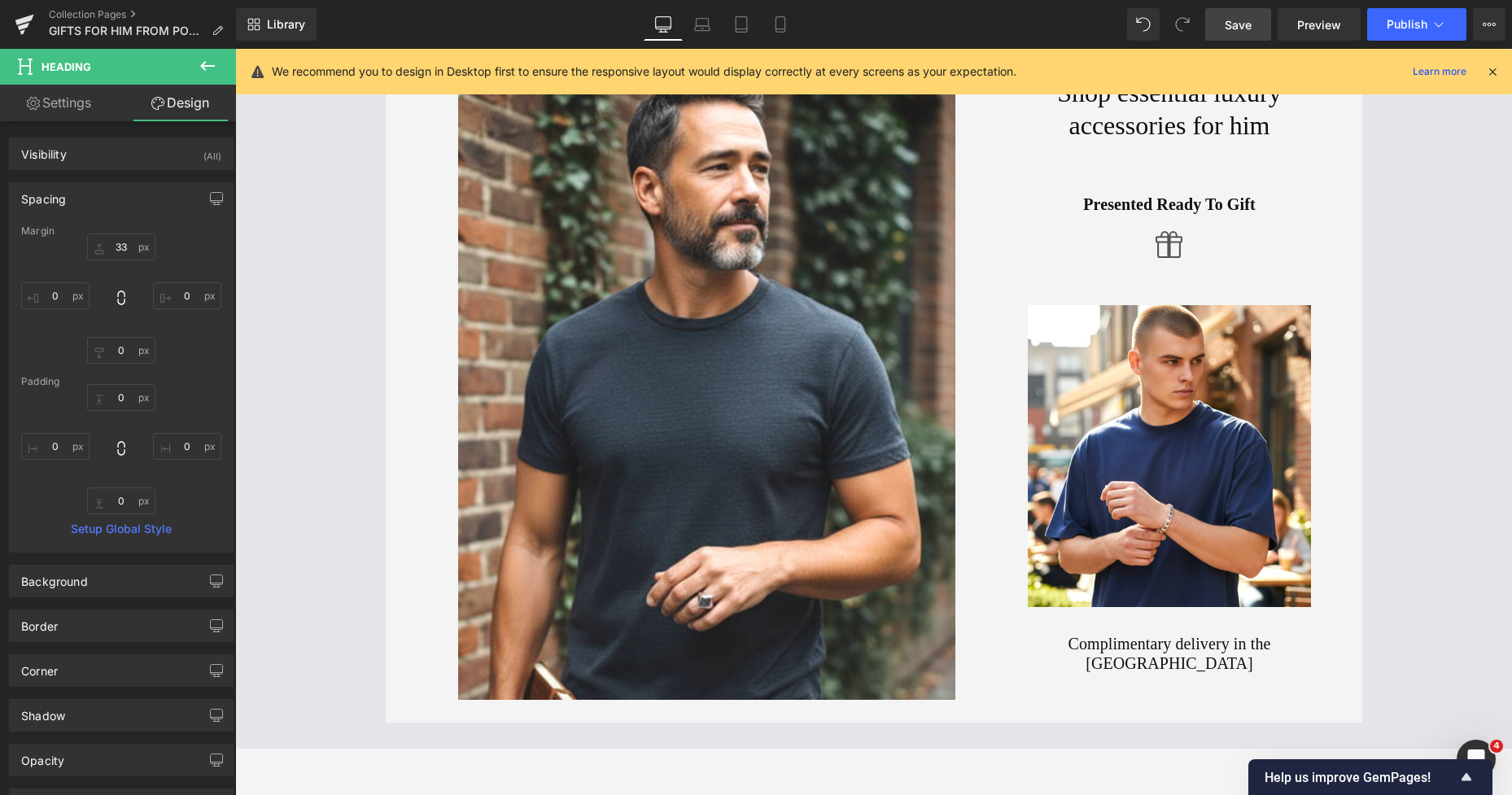
type input "0"
click at [110, 241] on input "33" at bounding box center [121, 247] width 69 height 27
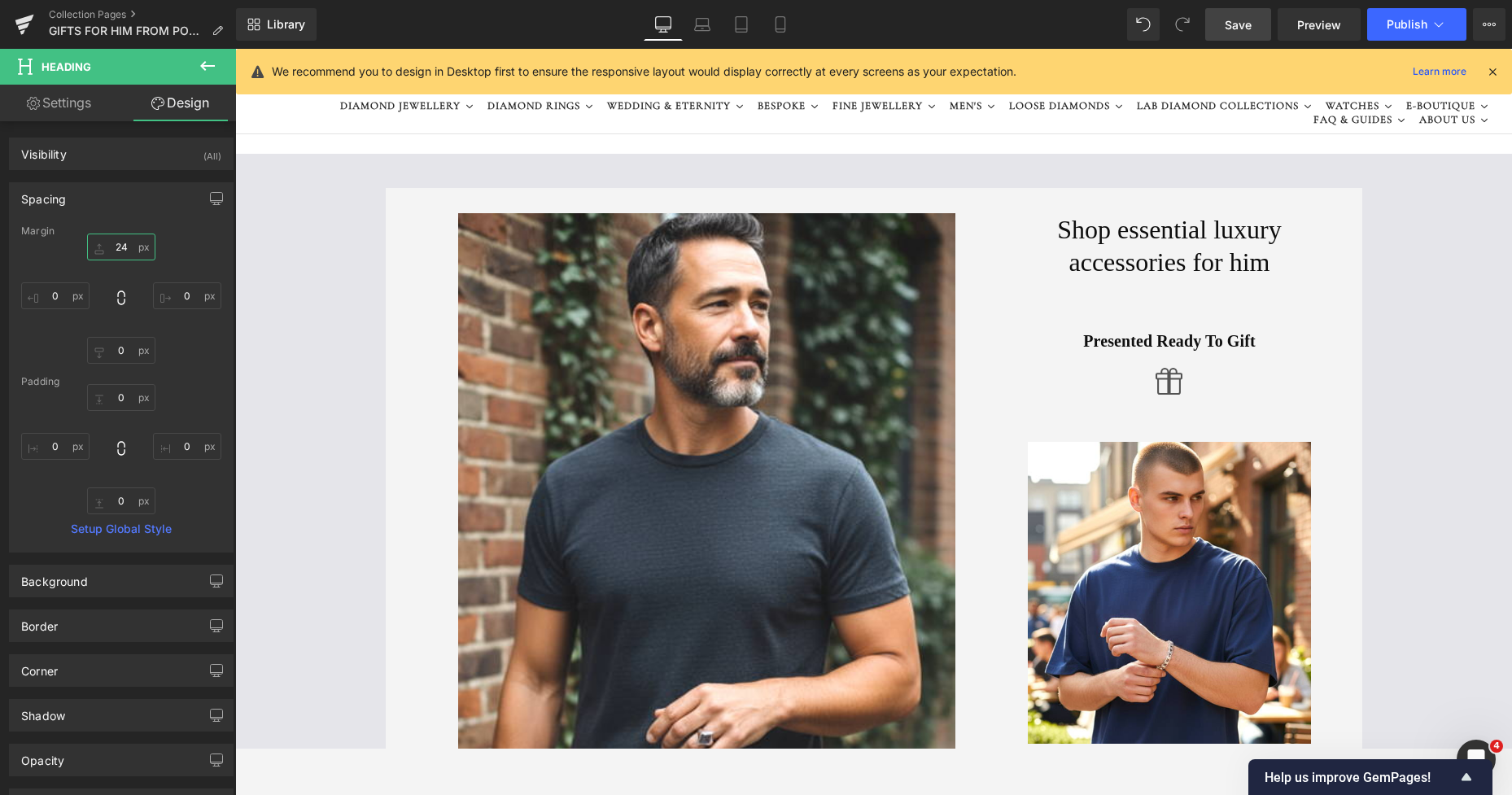
scroll to position [28, 0]
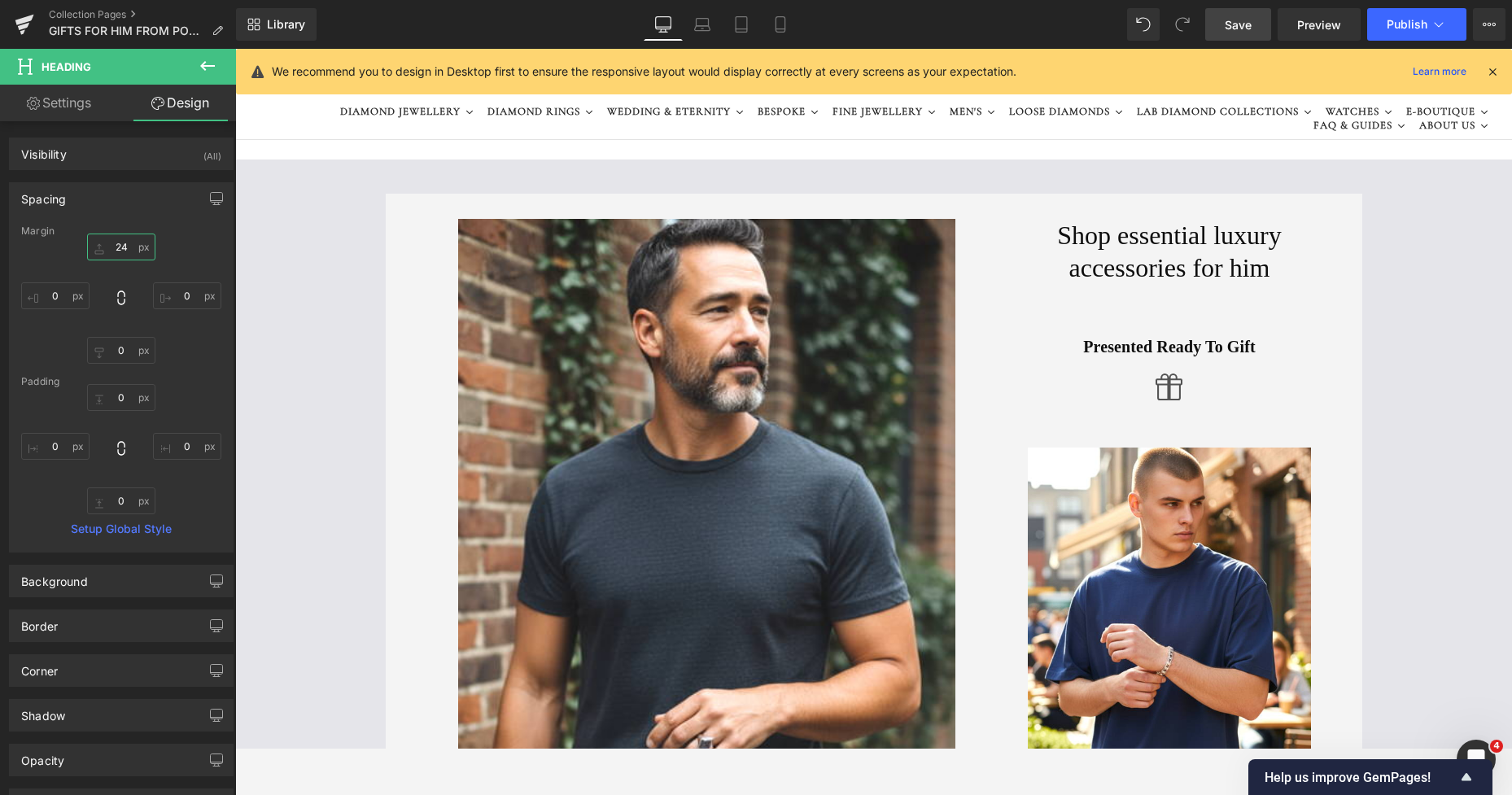
type input "24"
click at [1237, 28] on span "Save" at bounding box center [1238, 25] width 27 height 17
click at [1064, 239] on h1 "Shop essential luxury accessories for him" at bounding box center [1169, 251] width 284 height 65
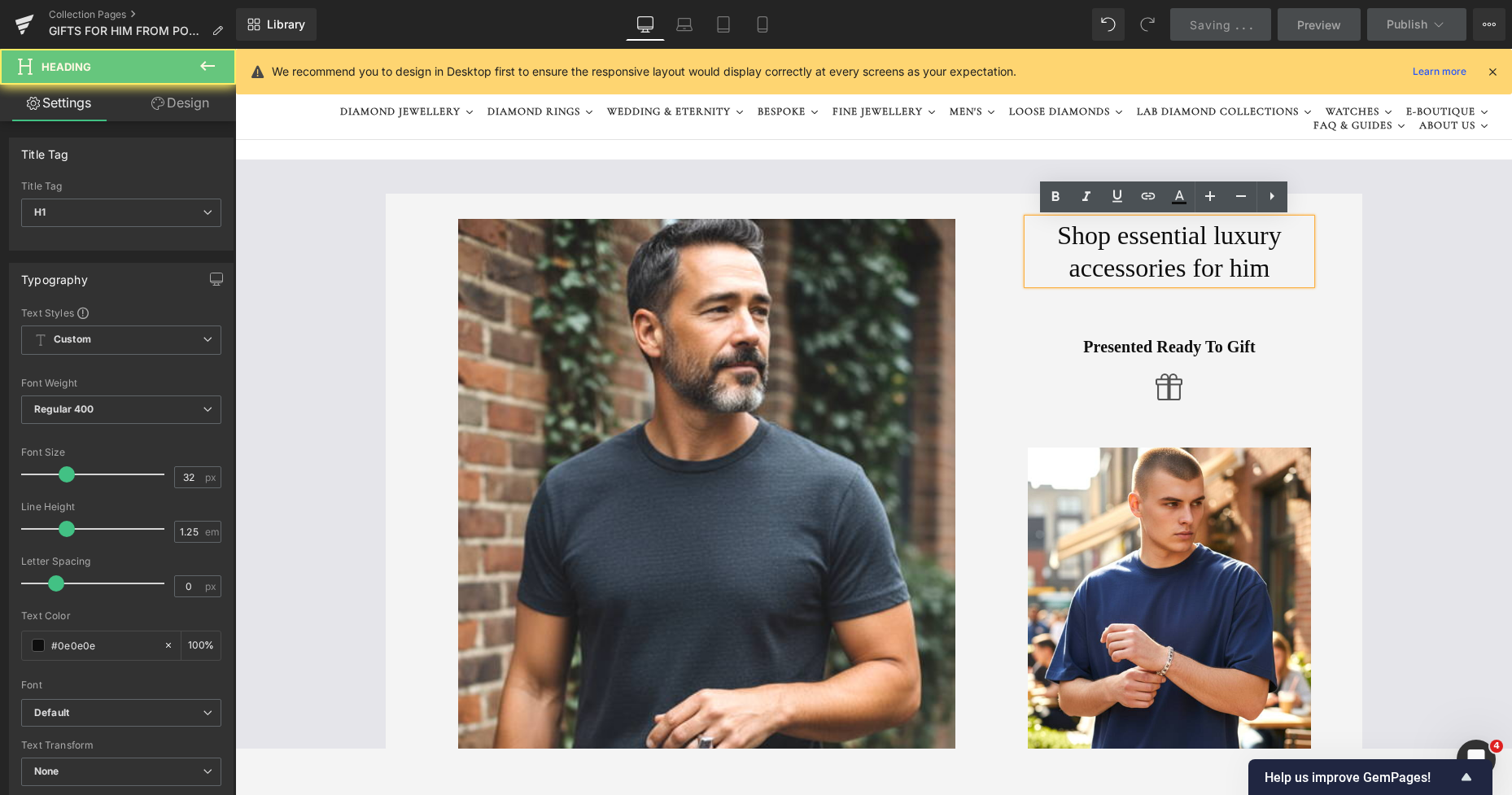
click at [1069, 231] on h1 "Shop essential luxury accessories for him" at bounding box center [1169, 251] width 284 height 65
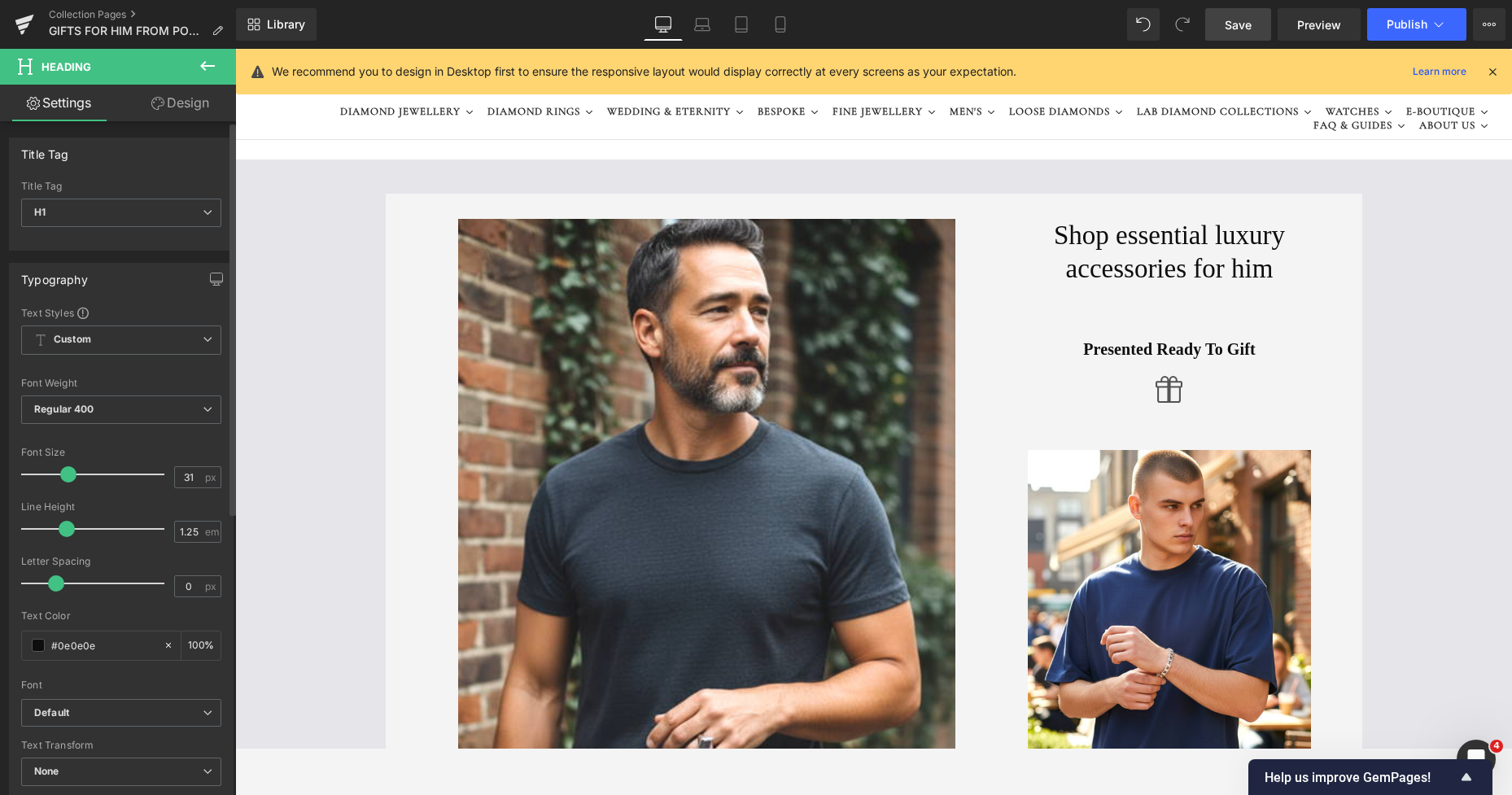
type input "30"
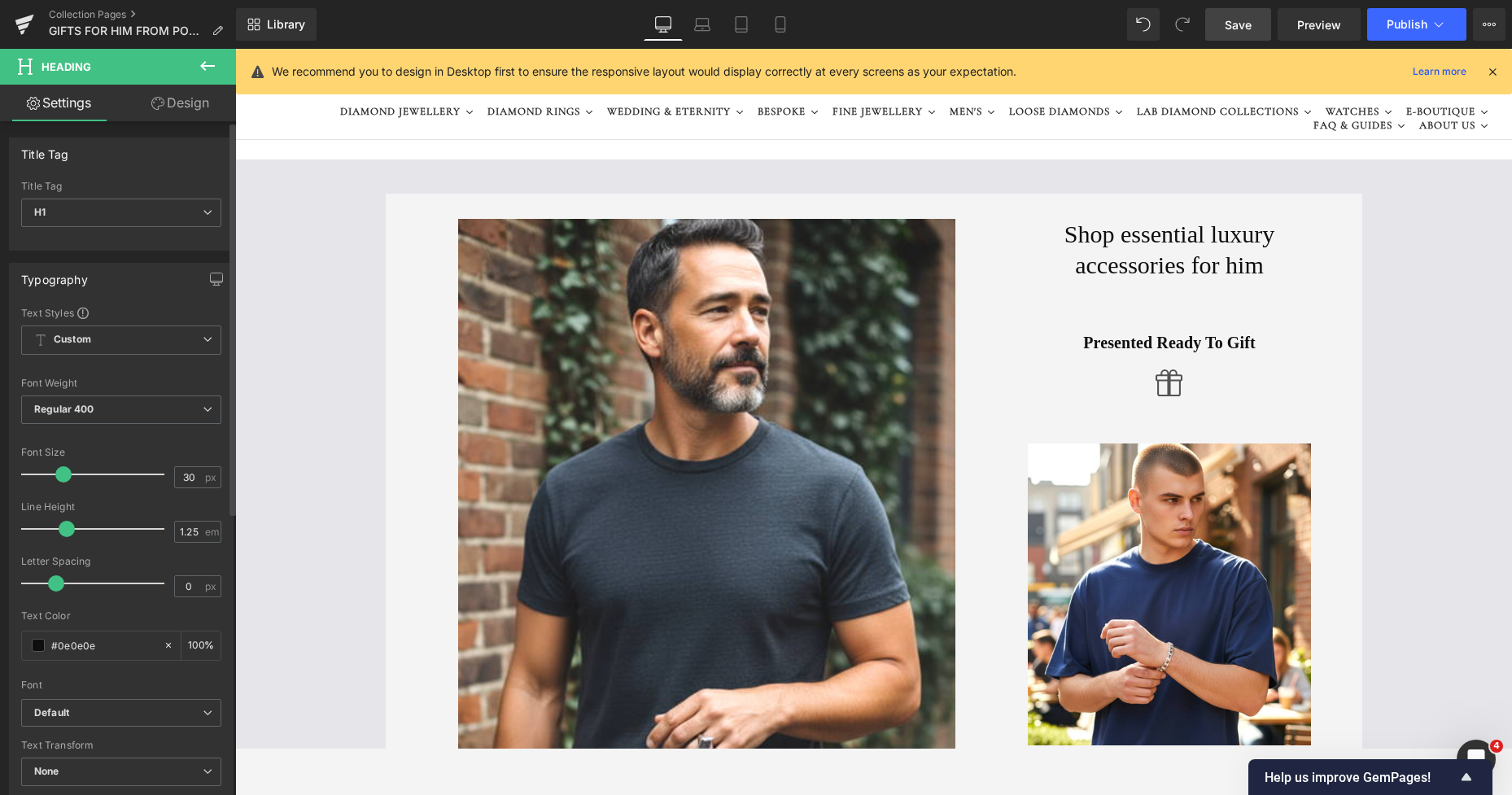
click at [58, 474] on span at bounding box center [63, 474] width 16 height 16
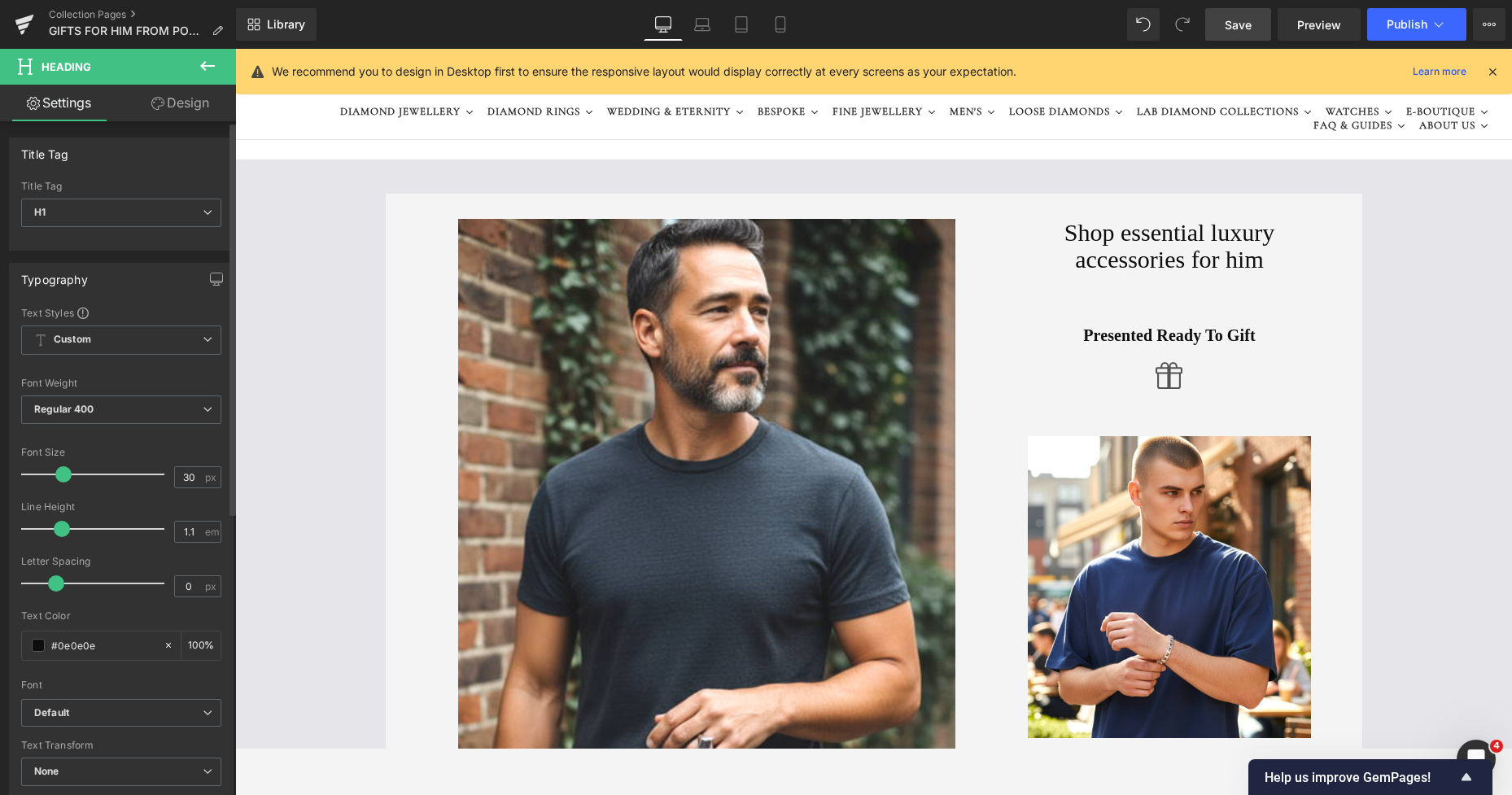
type input "1.2"
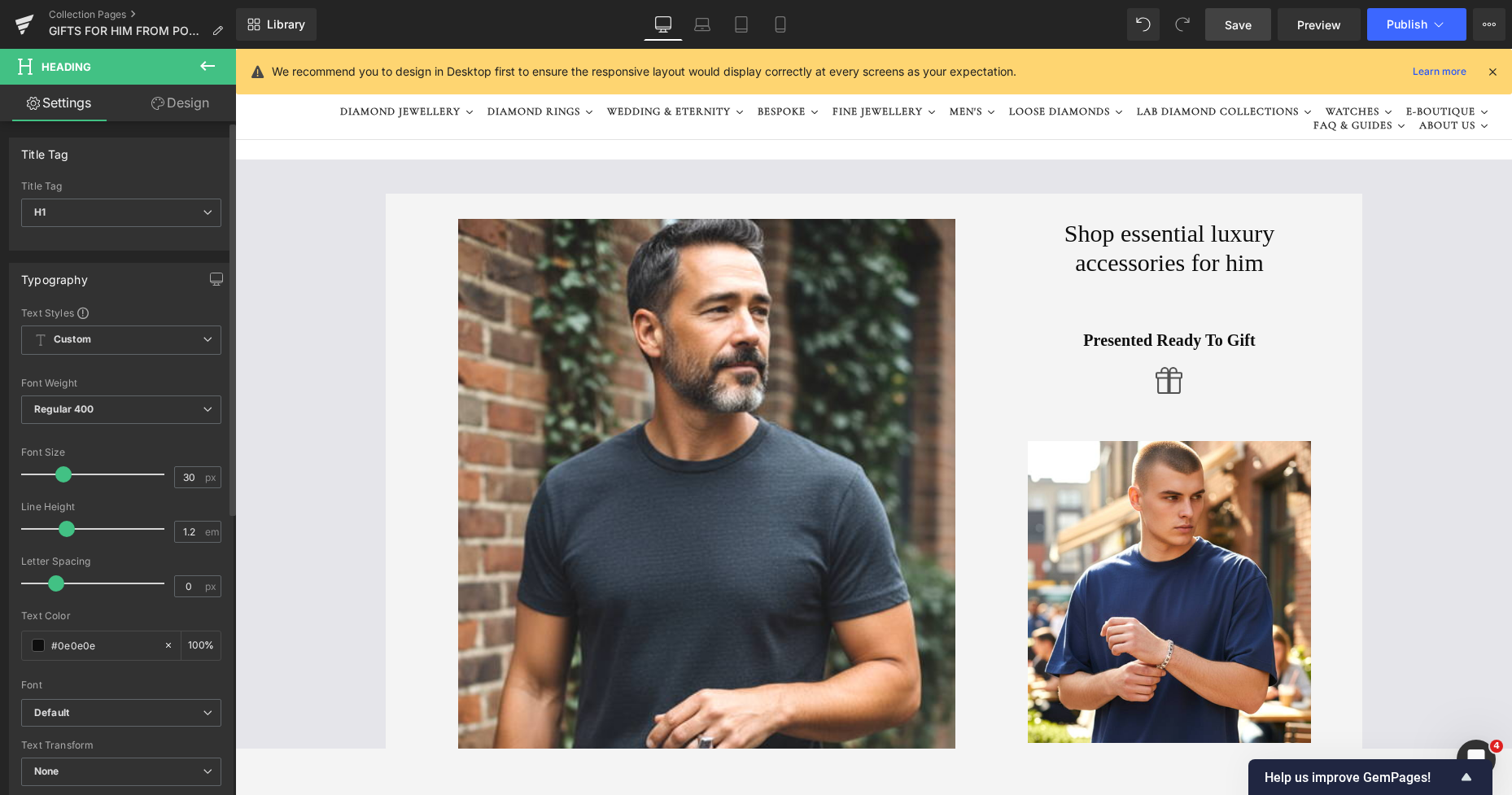
click at [64, 530] on span at bounding box center [66, 528] width 16 height 16
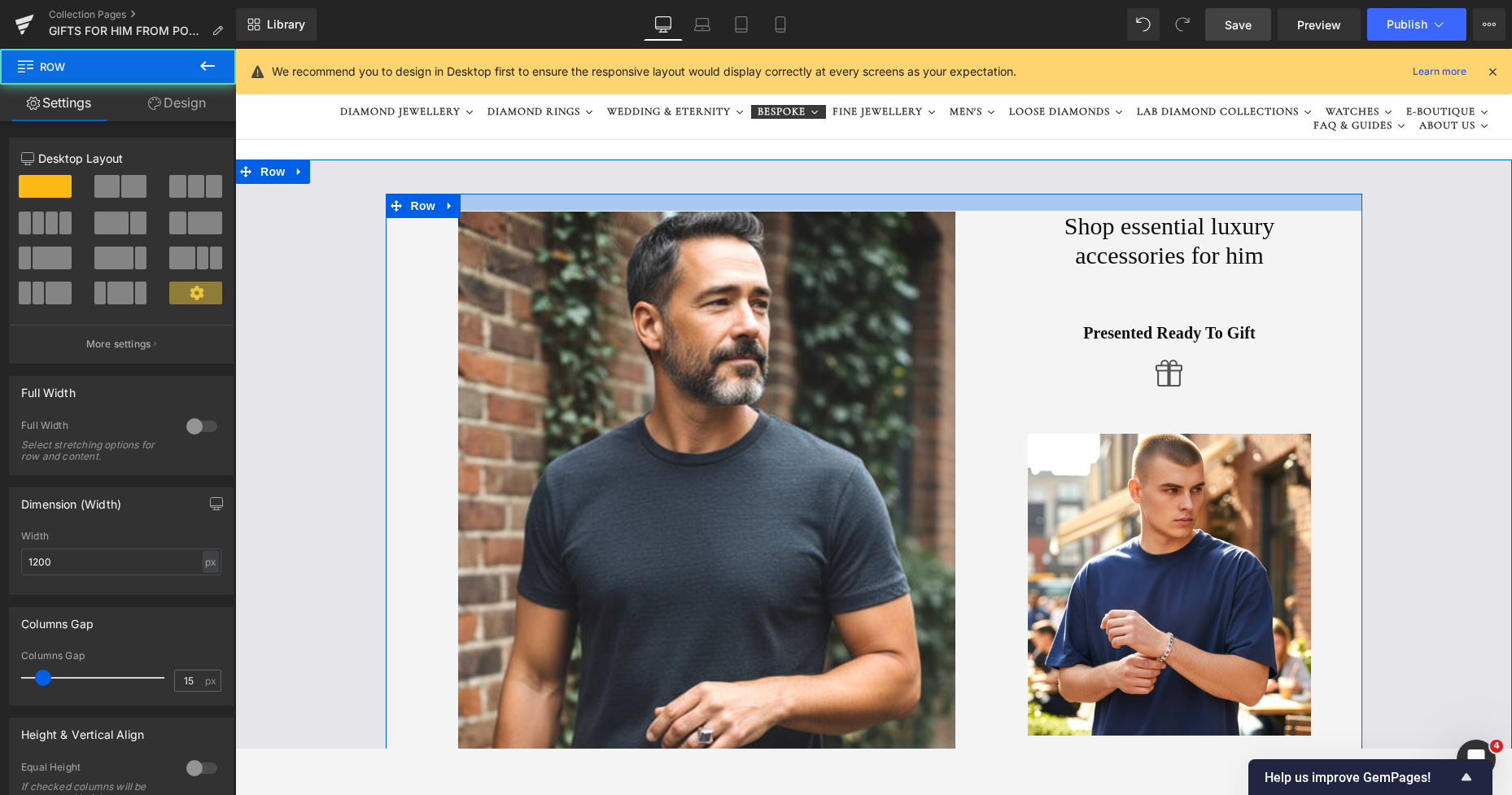
drag, startPoint x: 876, startPoint y: 199, endPoint x: 795, endPoint y: 114, distance: 117.4
click at [864, 190] on div "Image Shop essential luxury accessories for him Heading Presented Ready To Gift…" at bounding box center [873, 523] width 1276 height 725
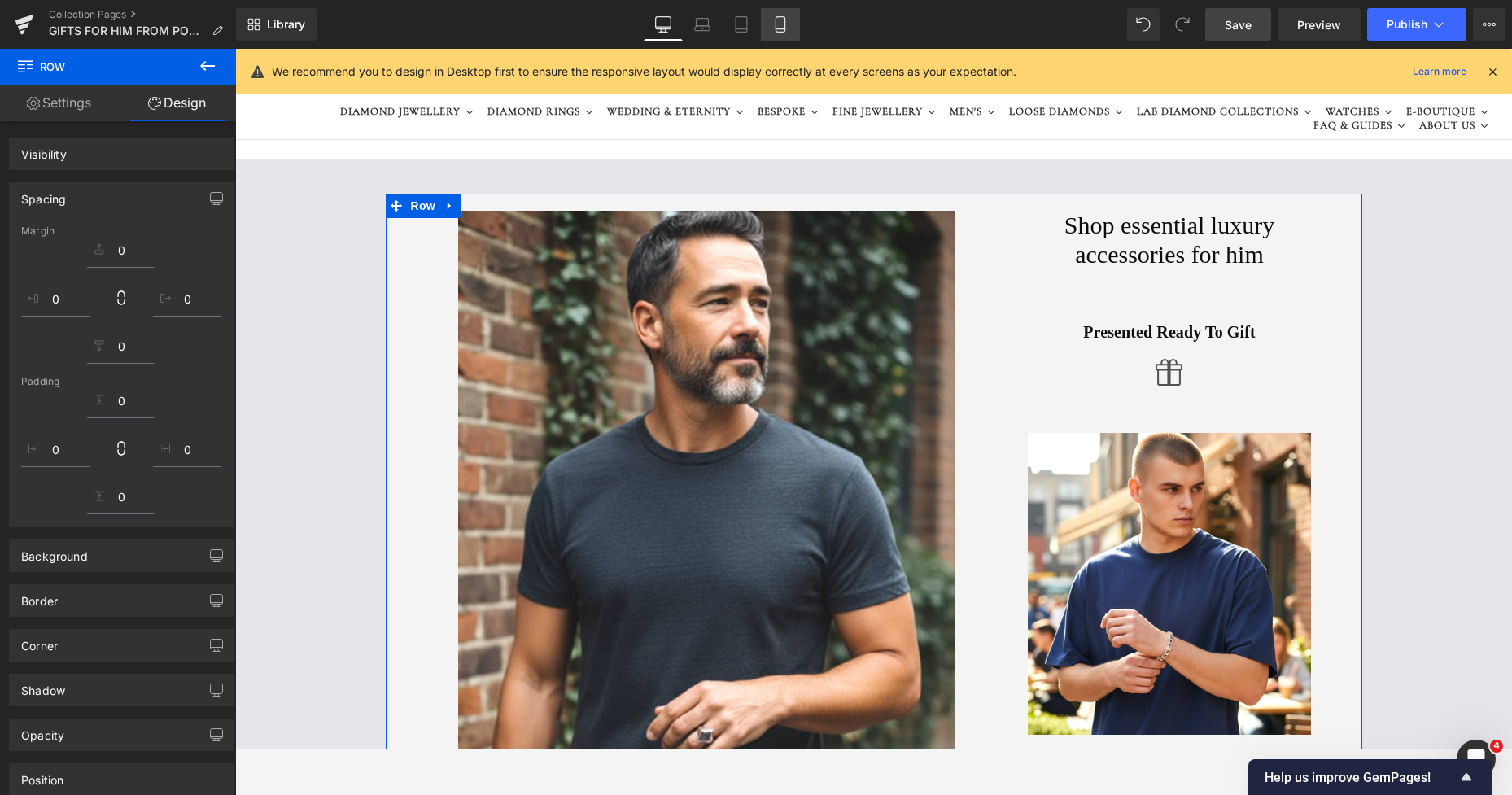
click at [788, 16] on icon at bounding box center [780, 24] width 16 height 16
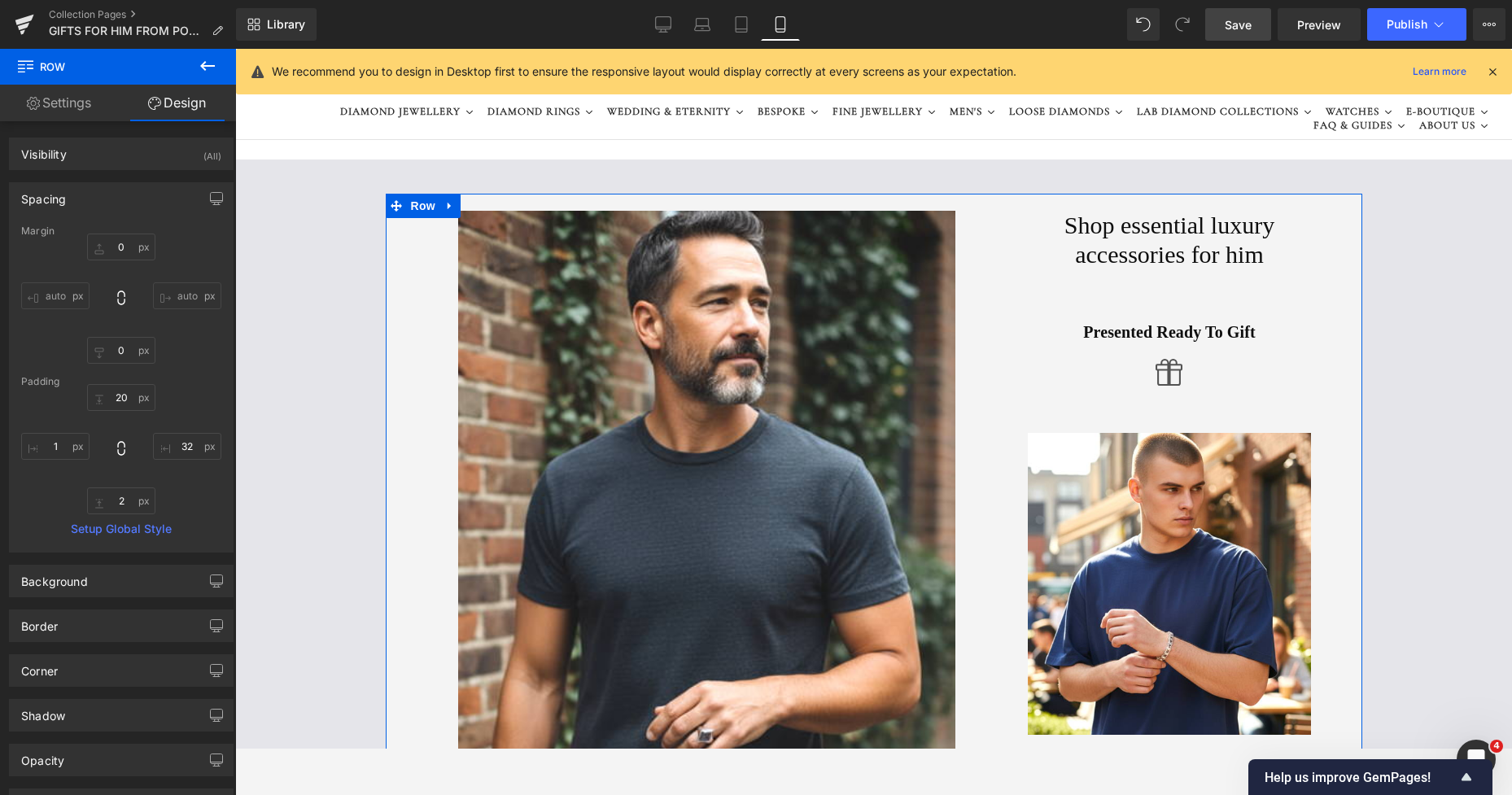
click at [784, 17] on icon at bounding box center [780, 24] width 16 height 16
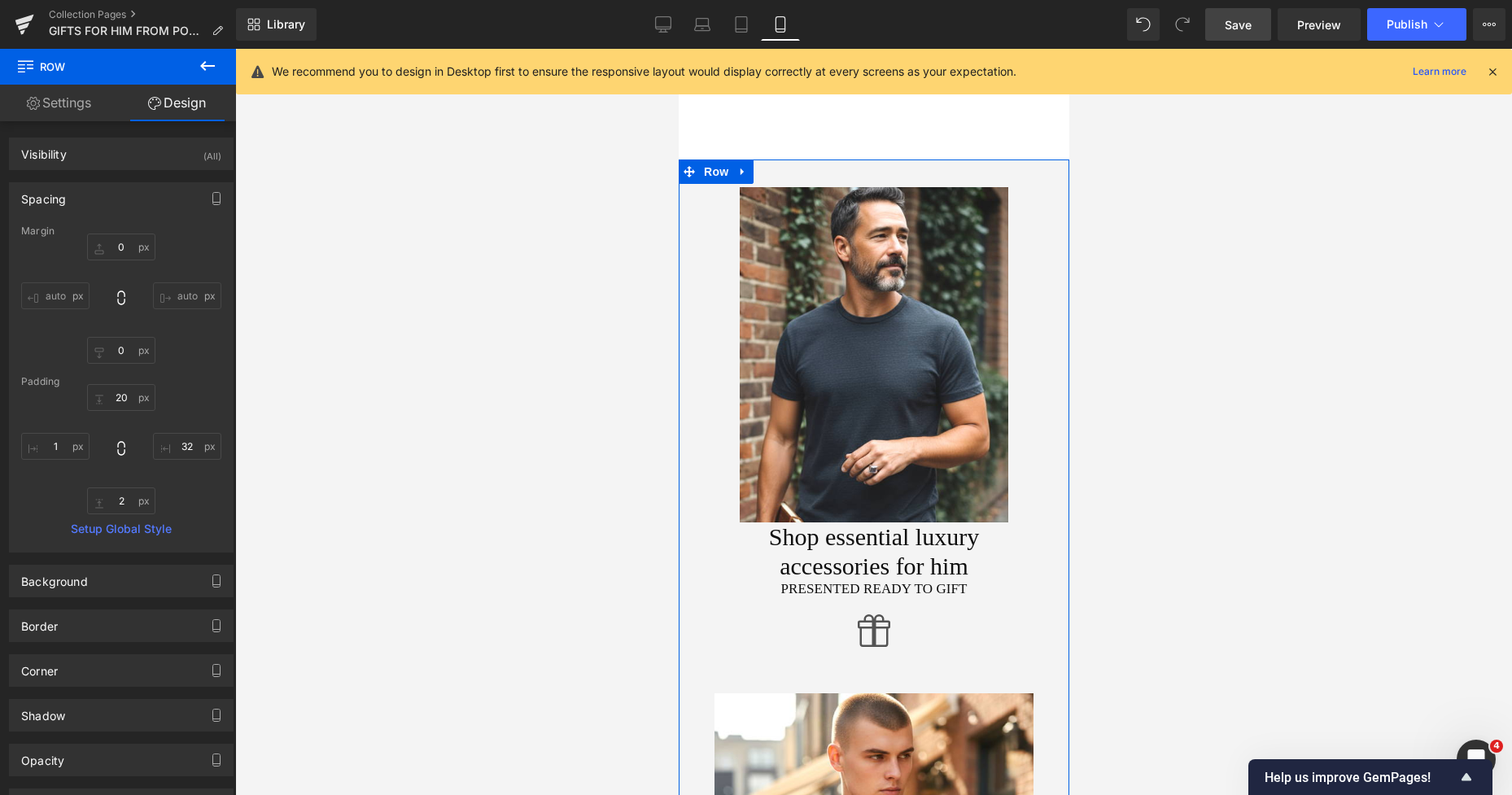
type input "0"
type input "28"
type input "12"
type input "2"
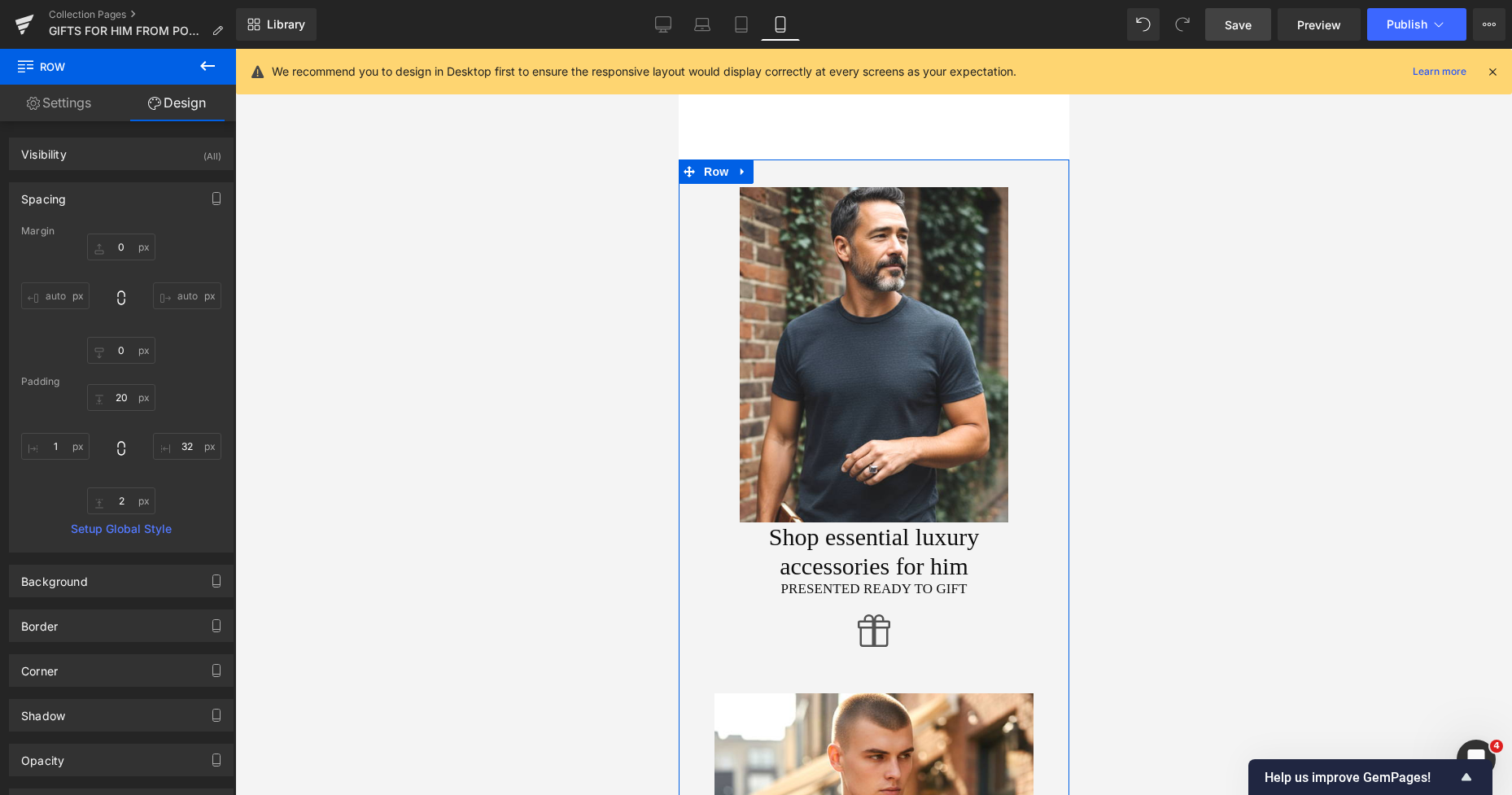
type input "12"
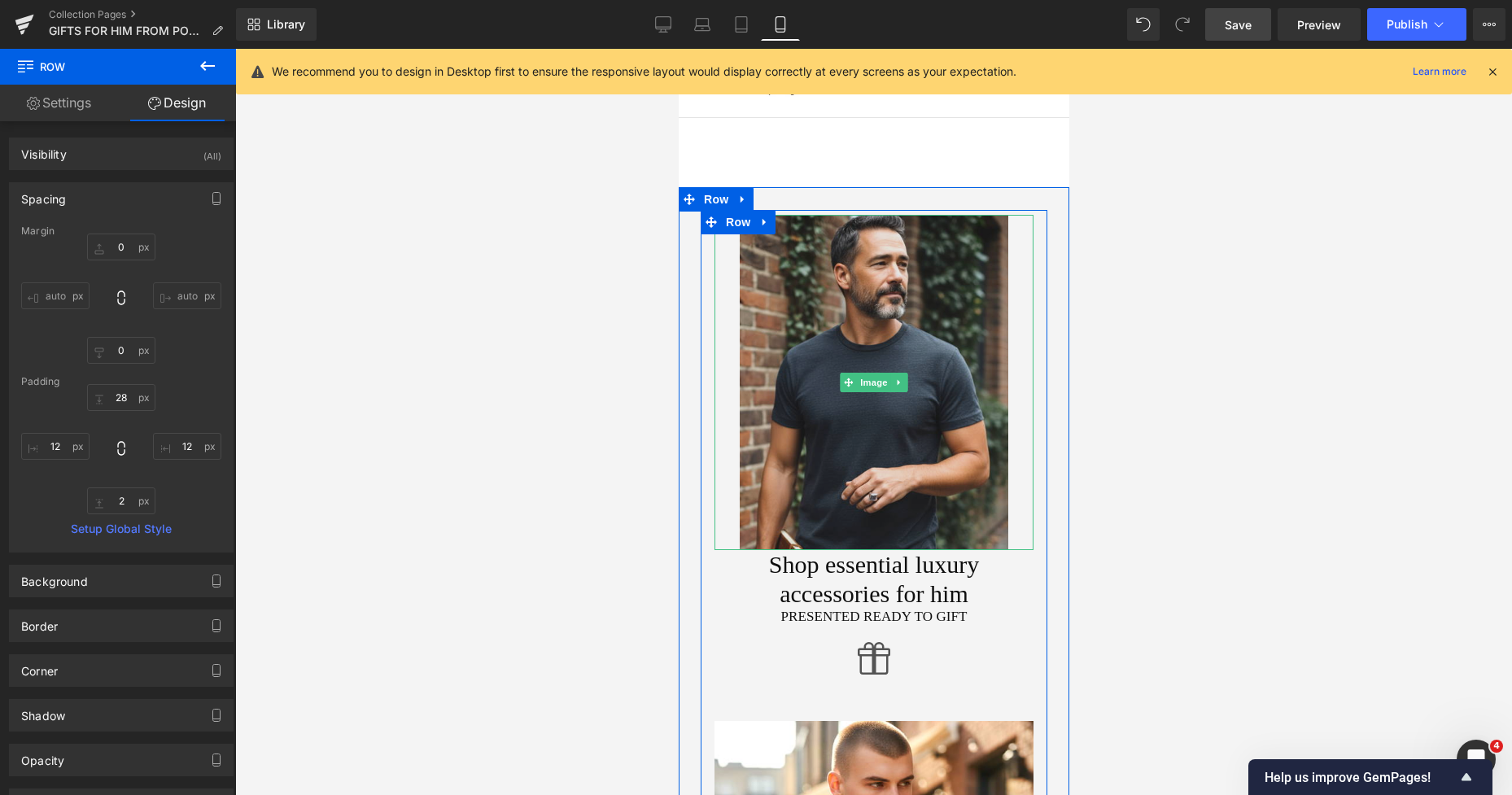
click at [774, 316] on img at bounding box center [872, 383] width 268 height 335
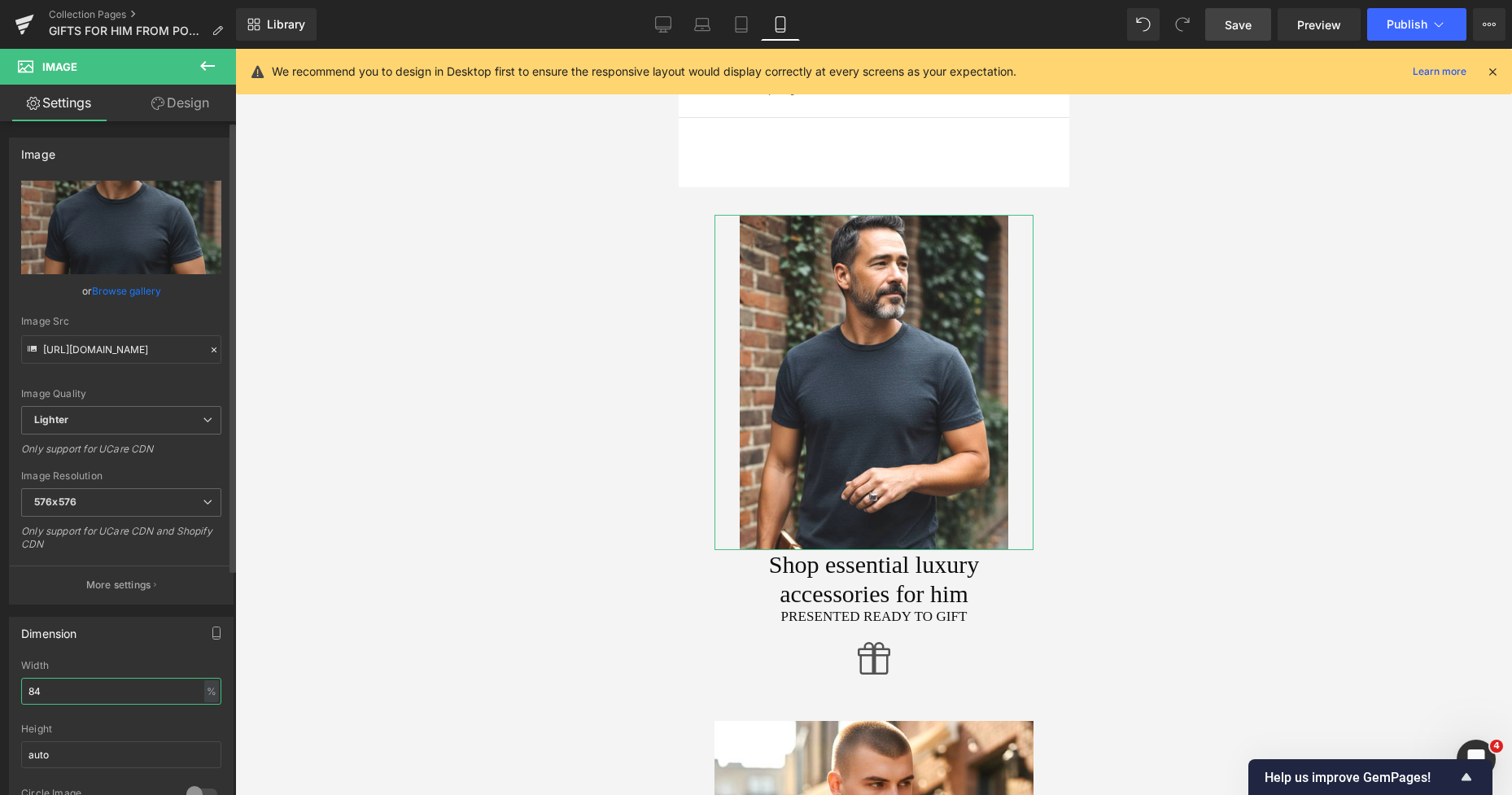
drag, startPoint x: 76, startPoint y: 694, endPoint x: 0, endPoint y: 697, distance: 76.1
click at [0, 697] on div "Dimension 84% Width 84 % % px auto Height auto 0 Circle Image" at bounding box center [121, 715] width 243 height 219
type input "98"
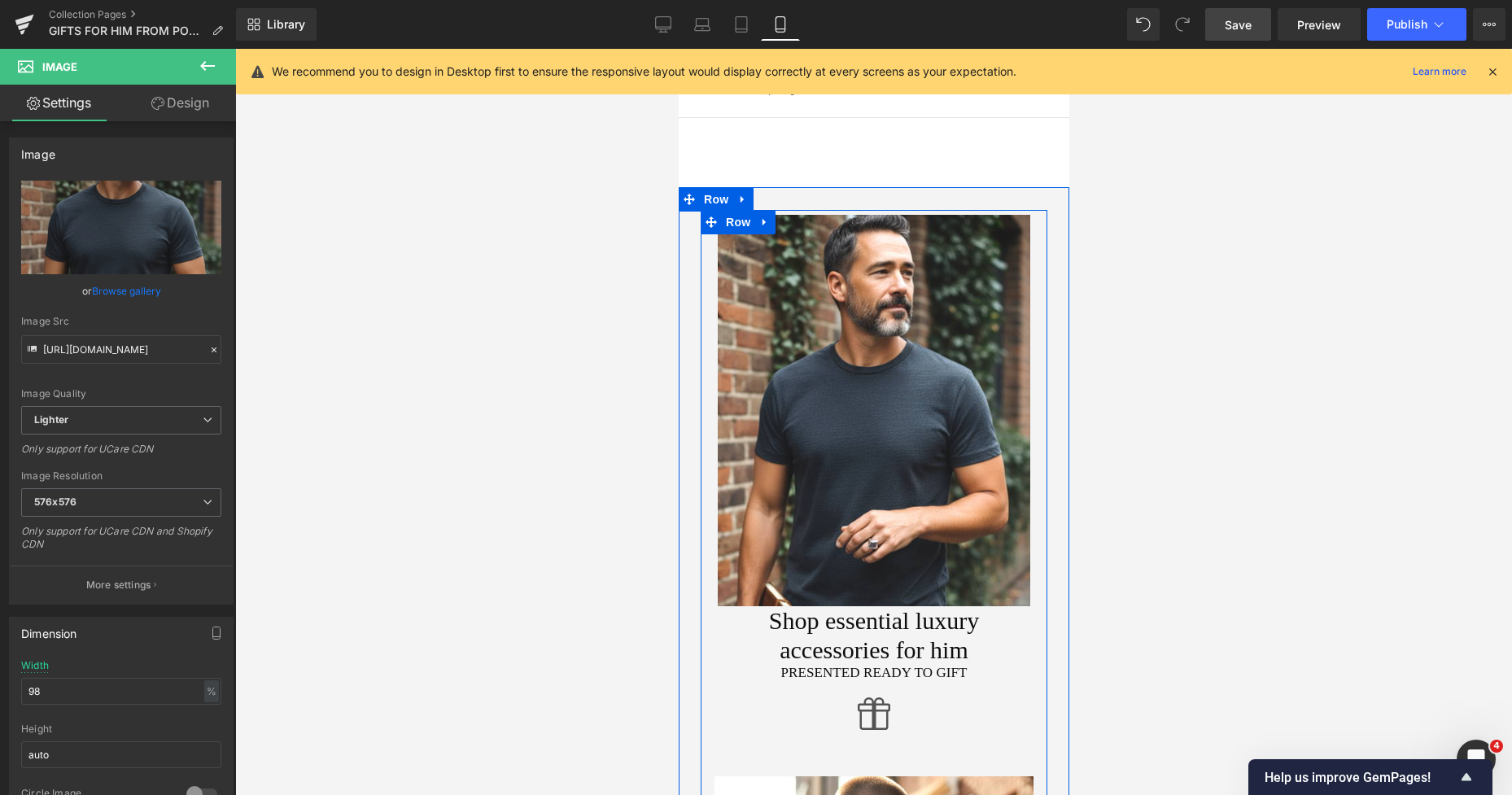
click at [722, 635] on h1 "Shop essential luxury accessories for him" at bounding box center [872, 635] width 319 height 58
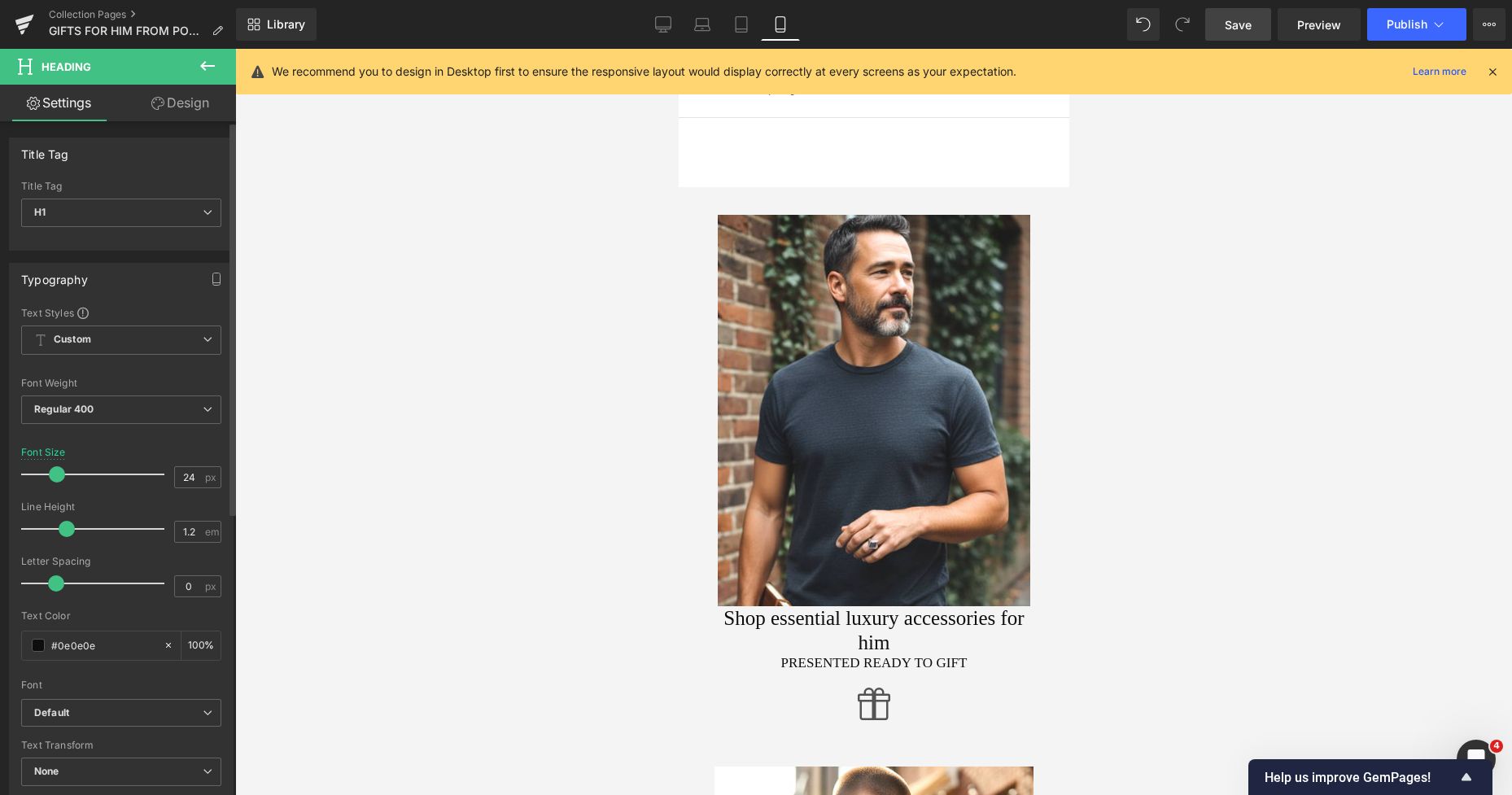
type input "23"
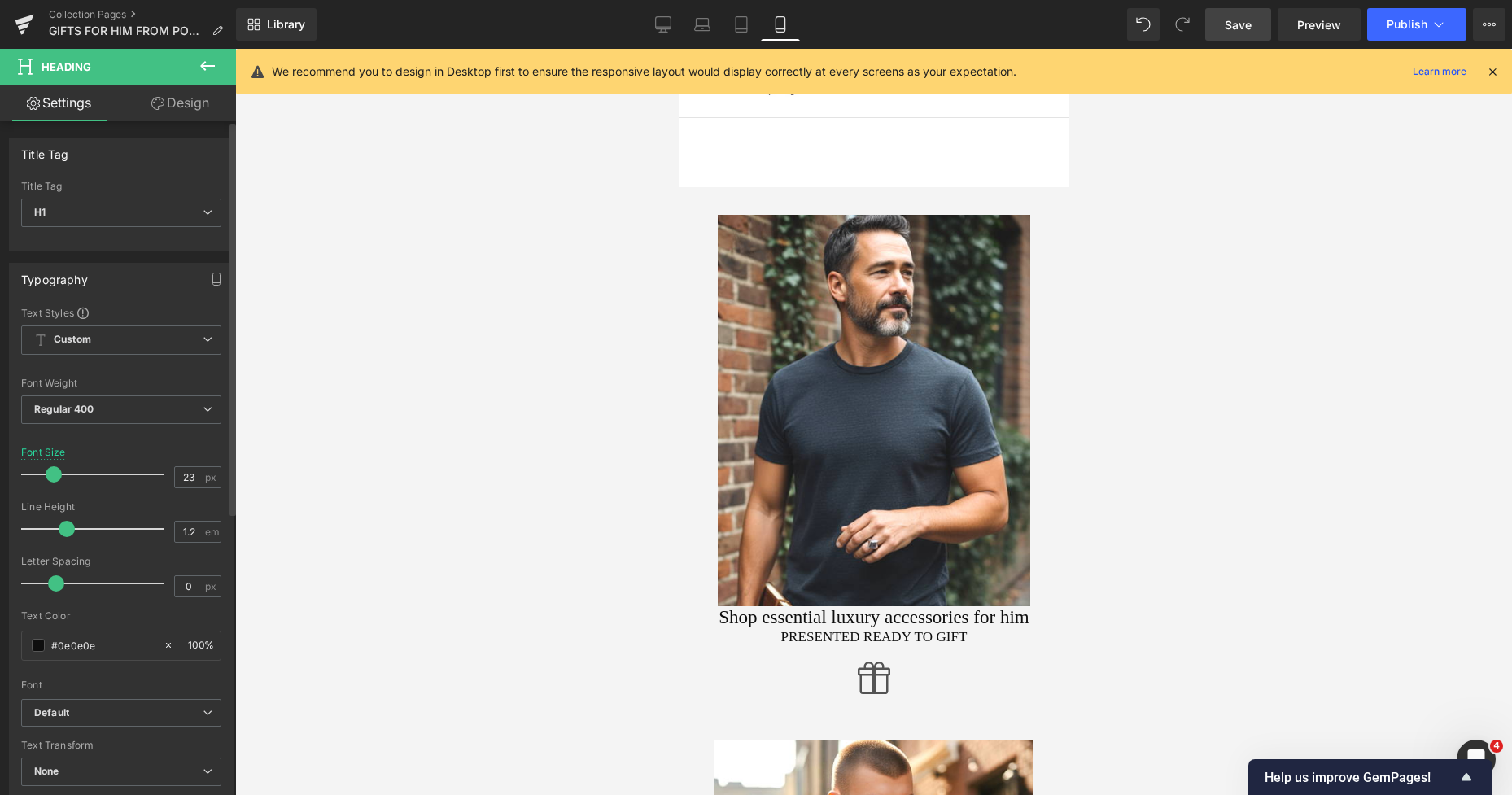
drag, startPoint x: 69, startPoint y: 474, endPoint x: 58, endPoint y: 474, distance: 11.0
click at [58, 474] on span at bounding box center [53, 474] width 16 height 16
click at [200, 109] on link "Design" at bounding box center [180, 103] width 118 height 37
click at [0, 0] on div "Spacing" at bounding box center [0, 0] width 0 height 0
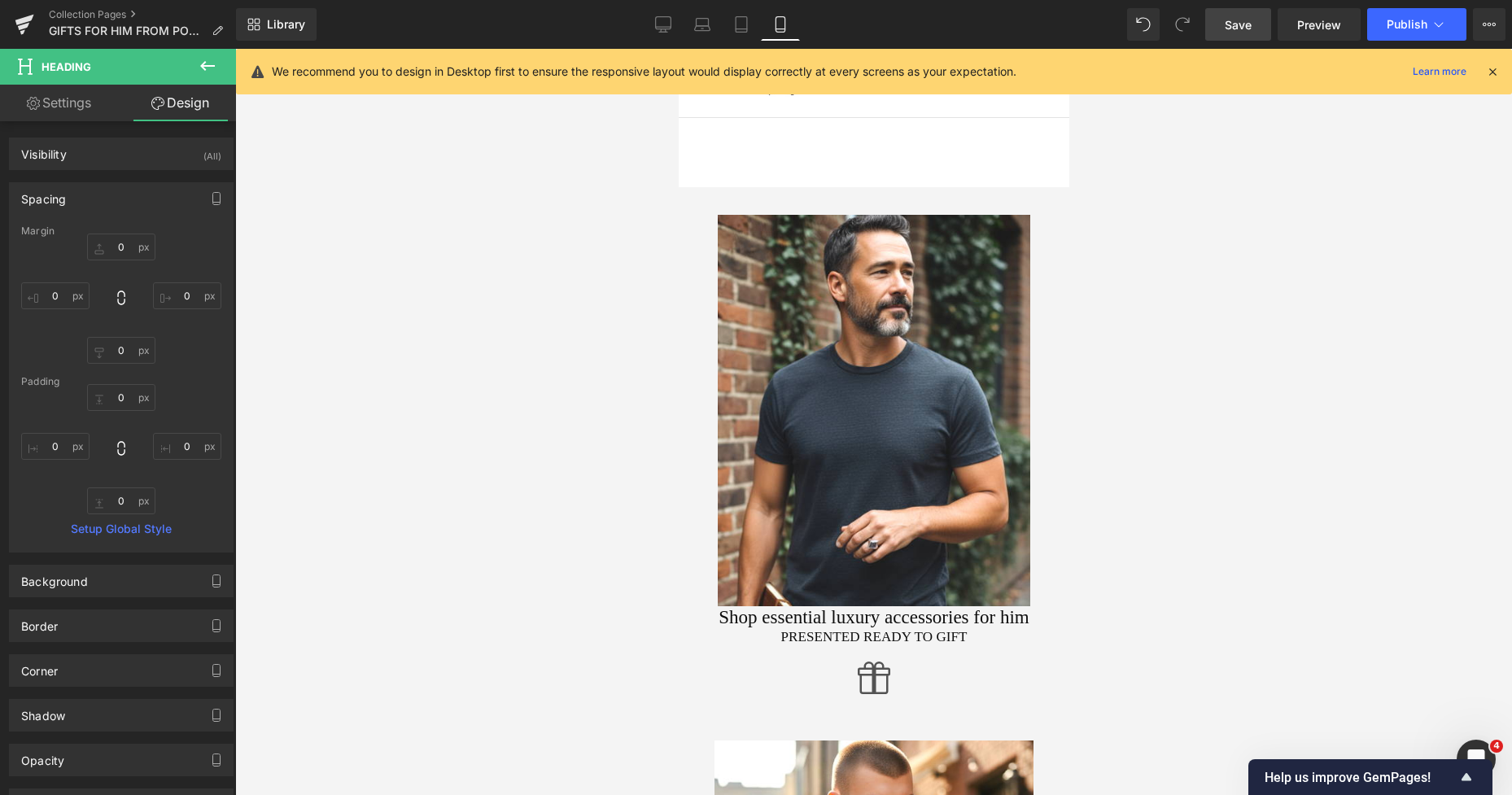
type input "0"
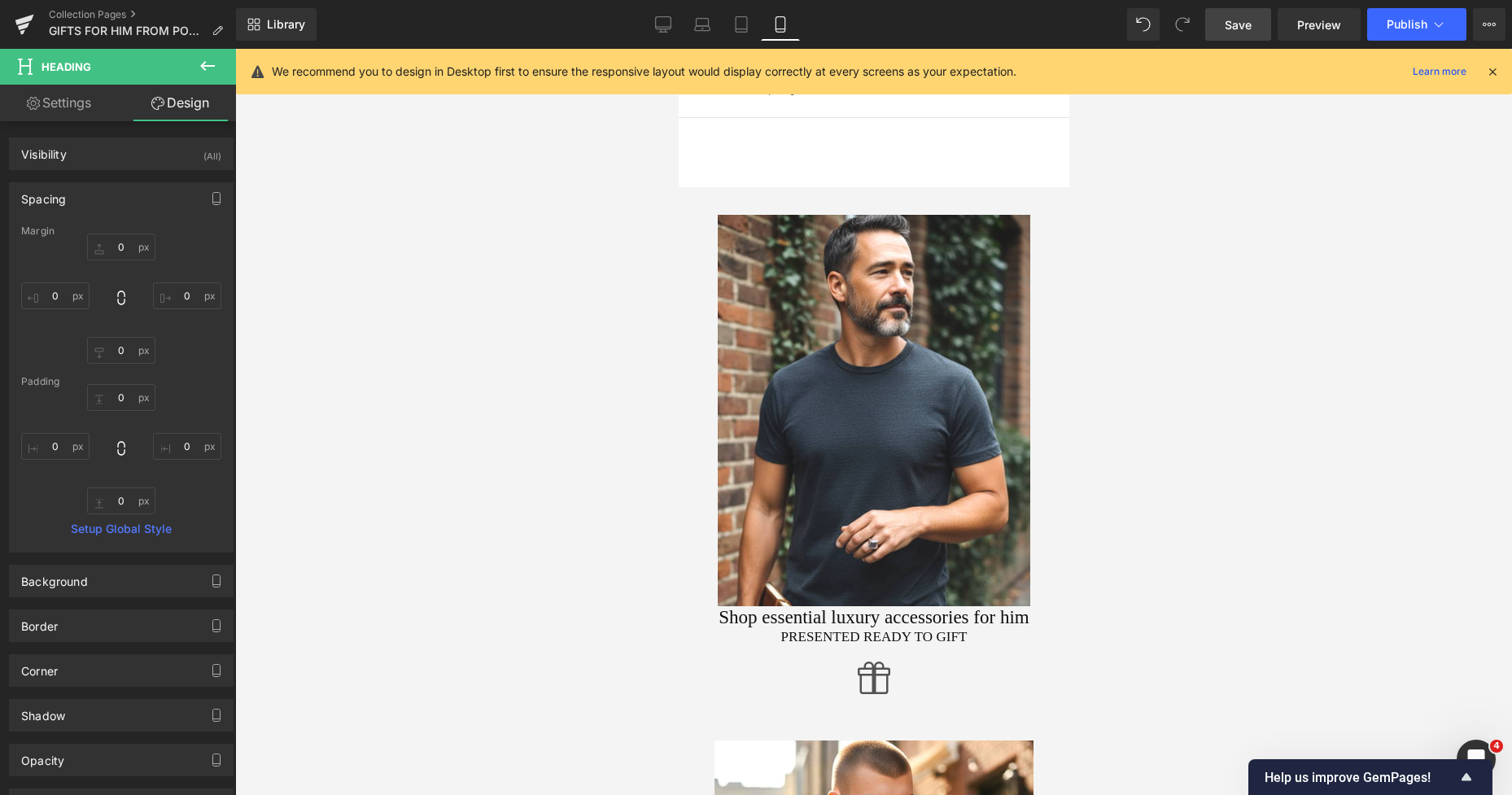
type input "0"
click at [109, 246] on input "0" at bounding box center [121, 247] width 69 height 27
type input "16"
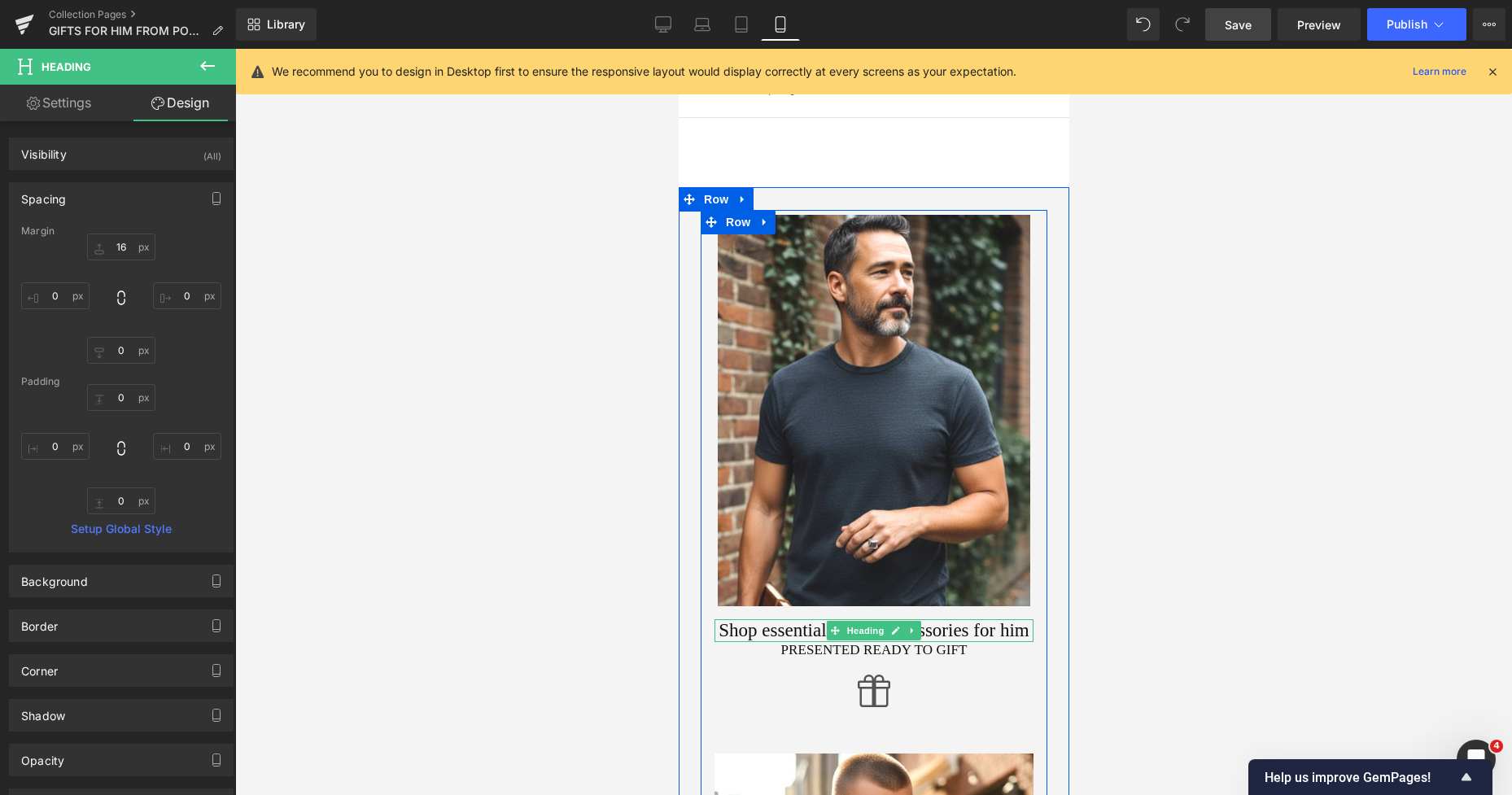
click at [734, 626] on h1 "Shop essential luxury accessories for him" at bounding box center [872, 631] width 319 height 23
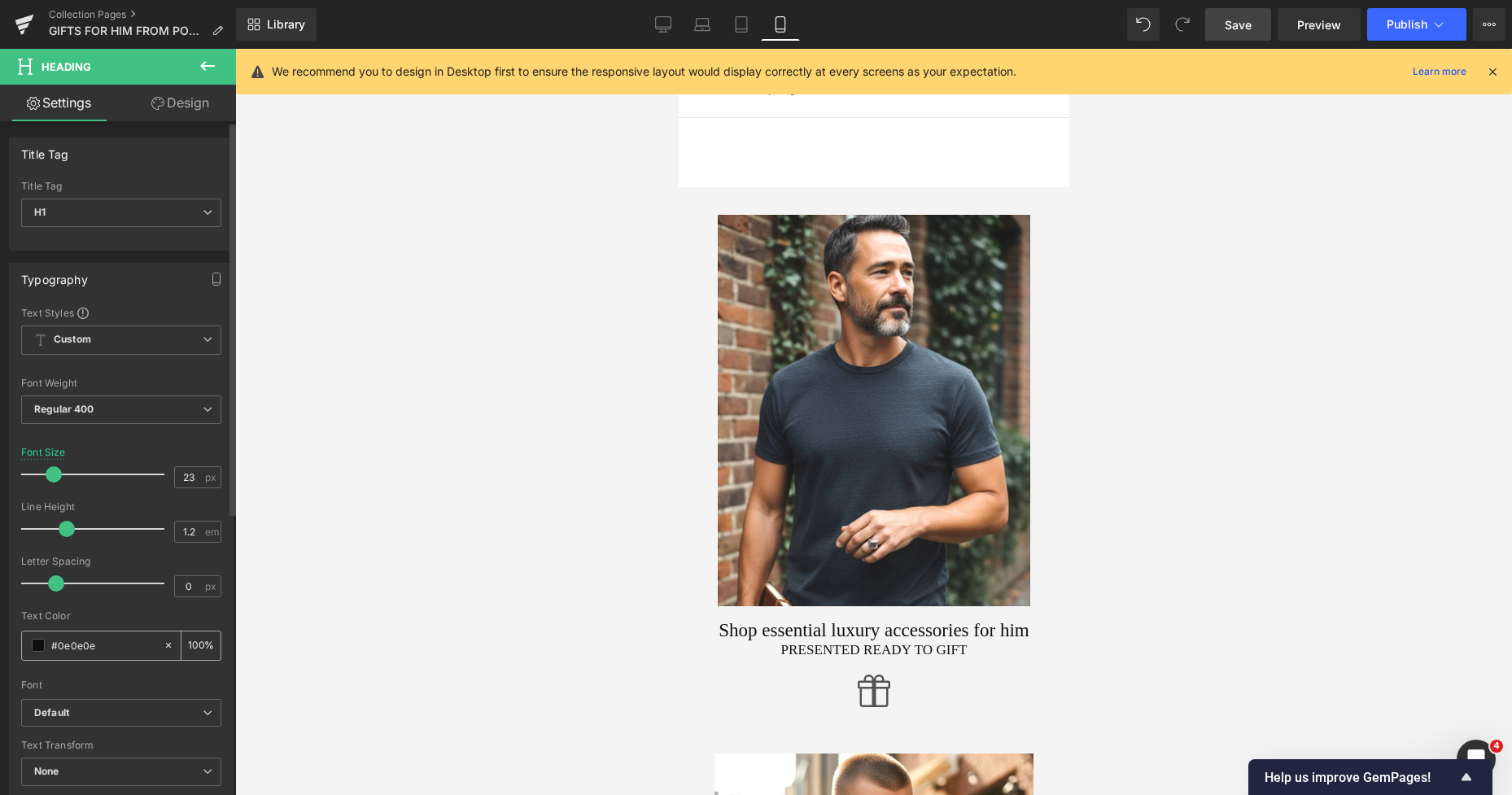
click at [35, 641] on span at bounding box center [38, 645] width 13 height 13
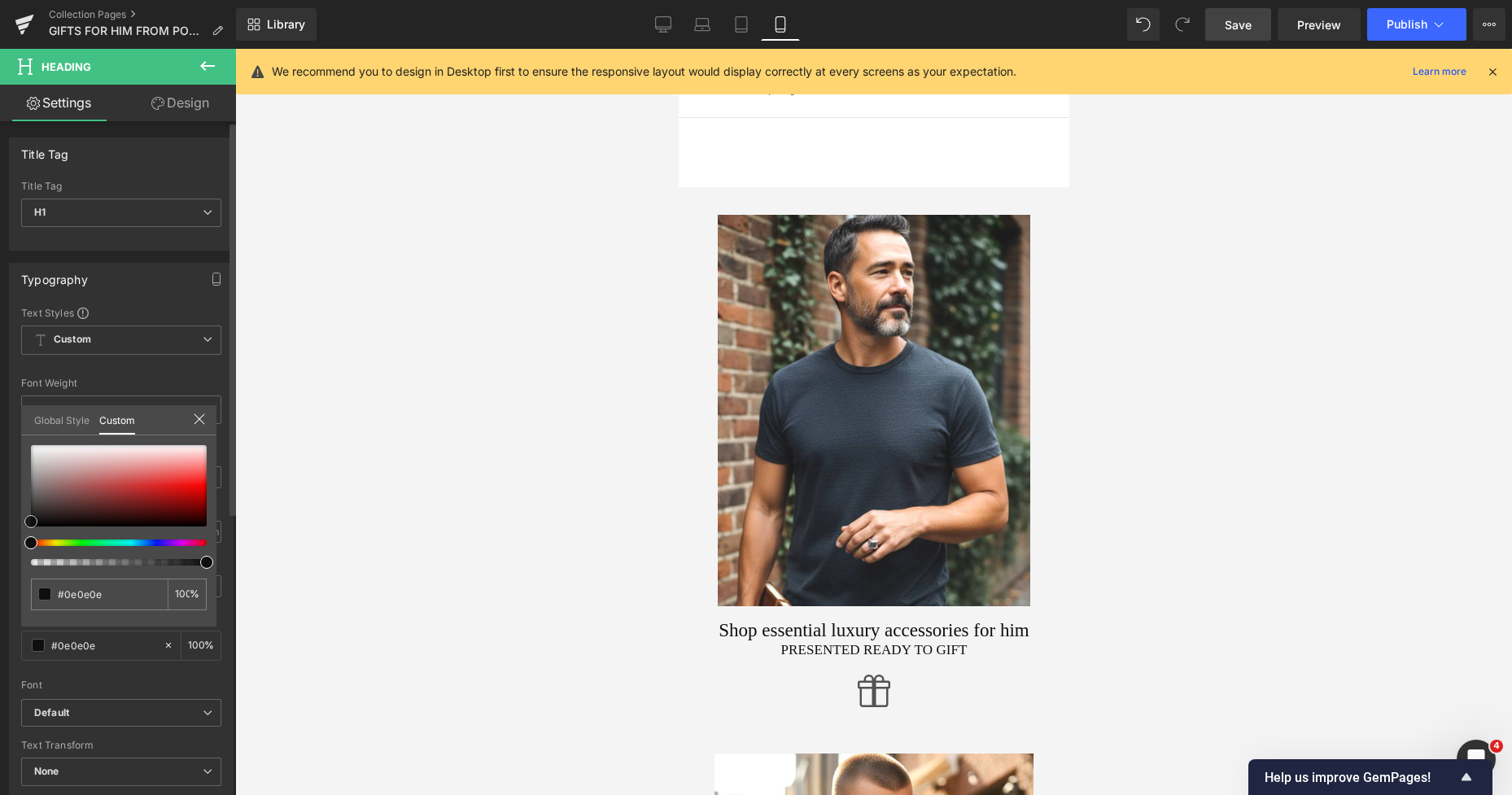
type input "#0f0f0f"
type input "#0c0c0c"
type input "#070707"
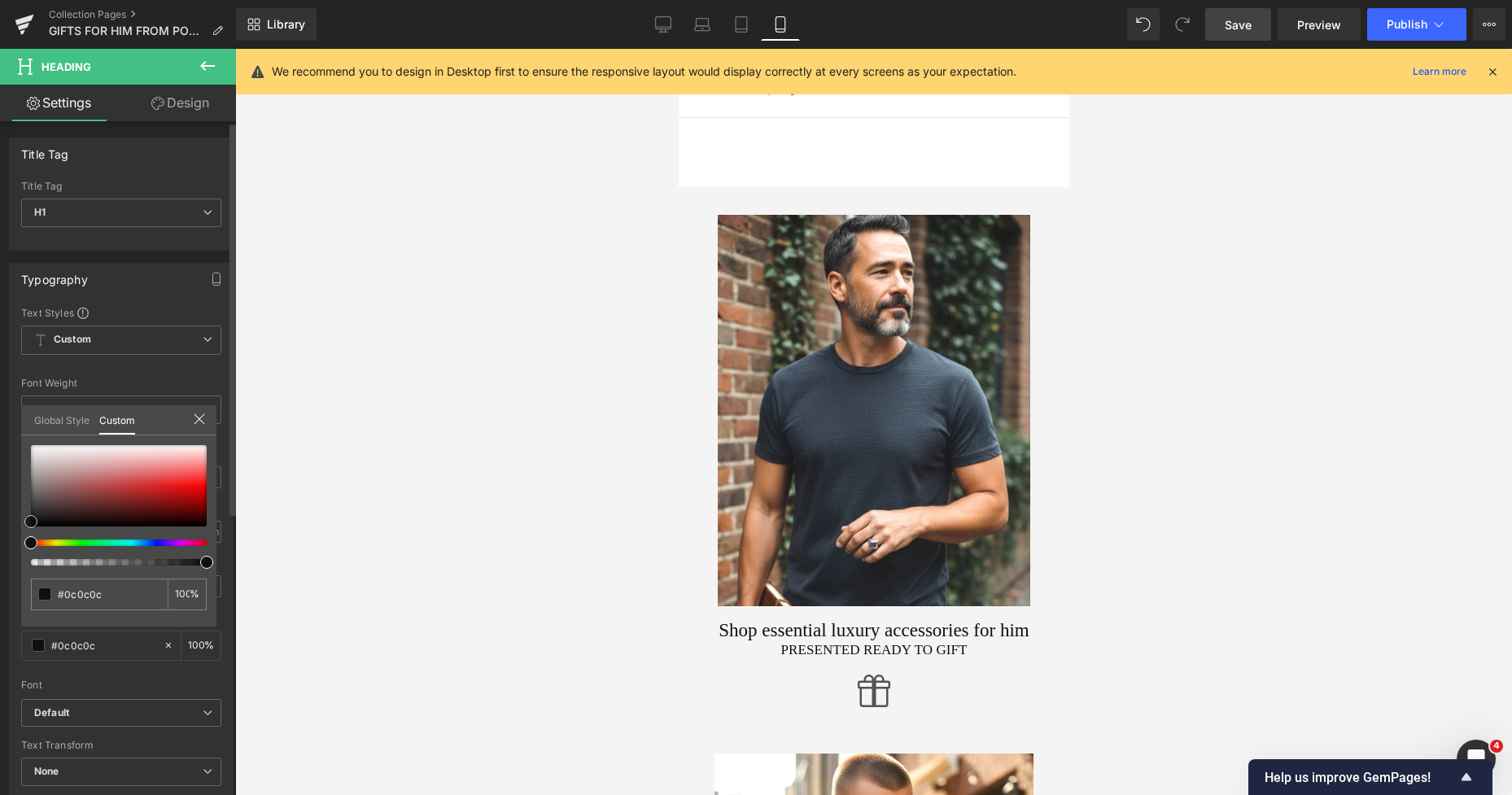
type input "#070707"
type input "#050505"
type input "#000000"
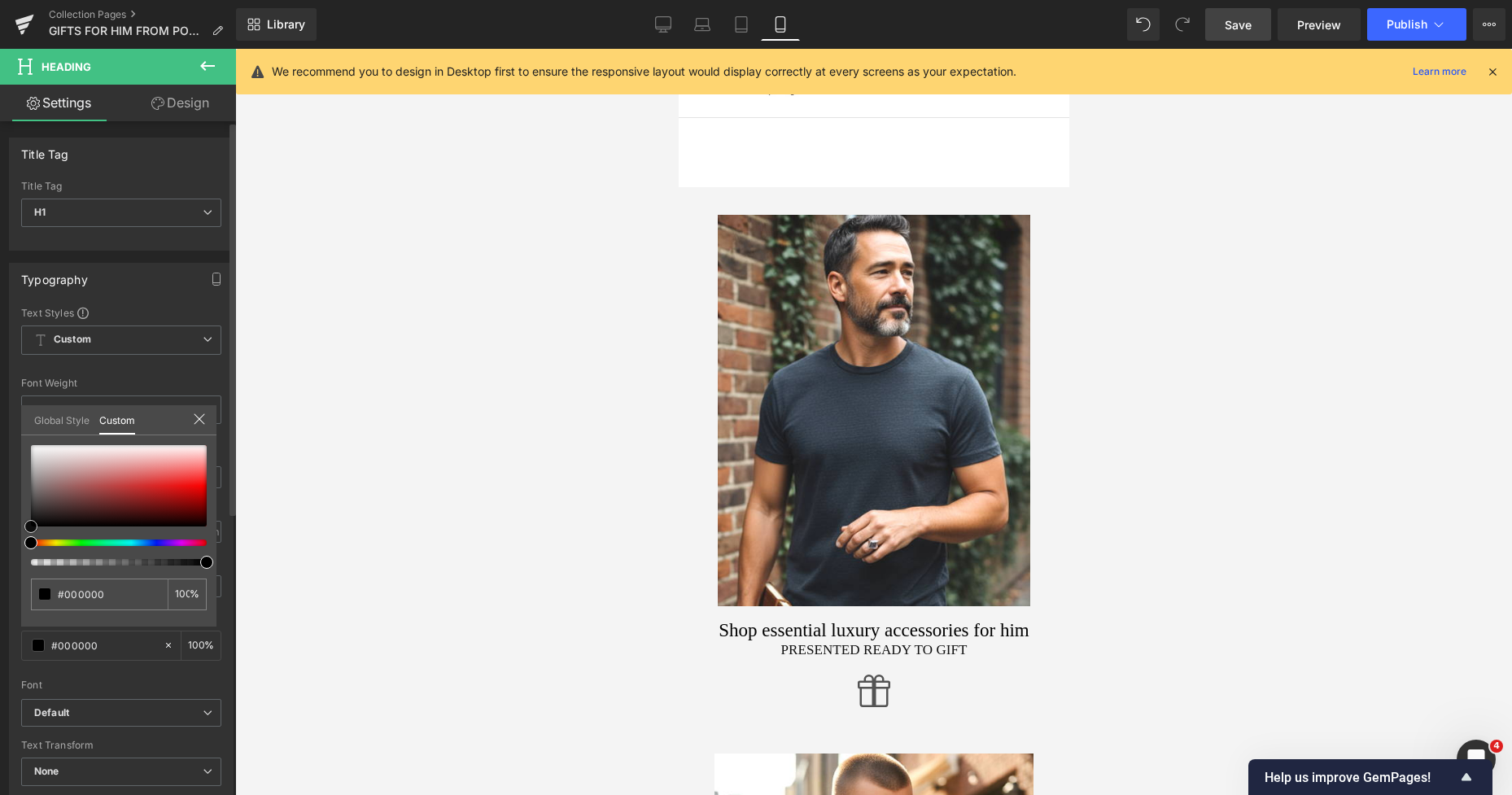
click at [24, 531] on div "#000000 100 %" at bounding box center [118, 535] width 195 height 181
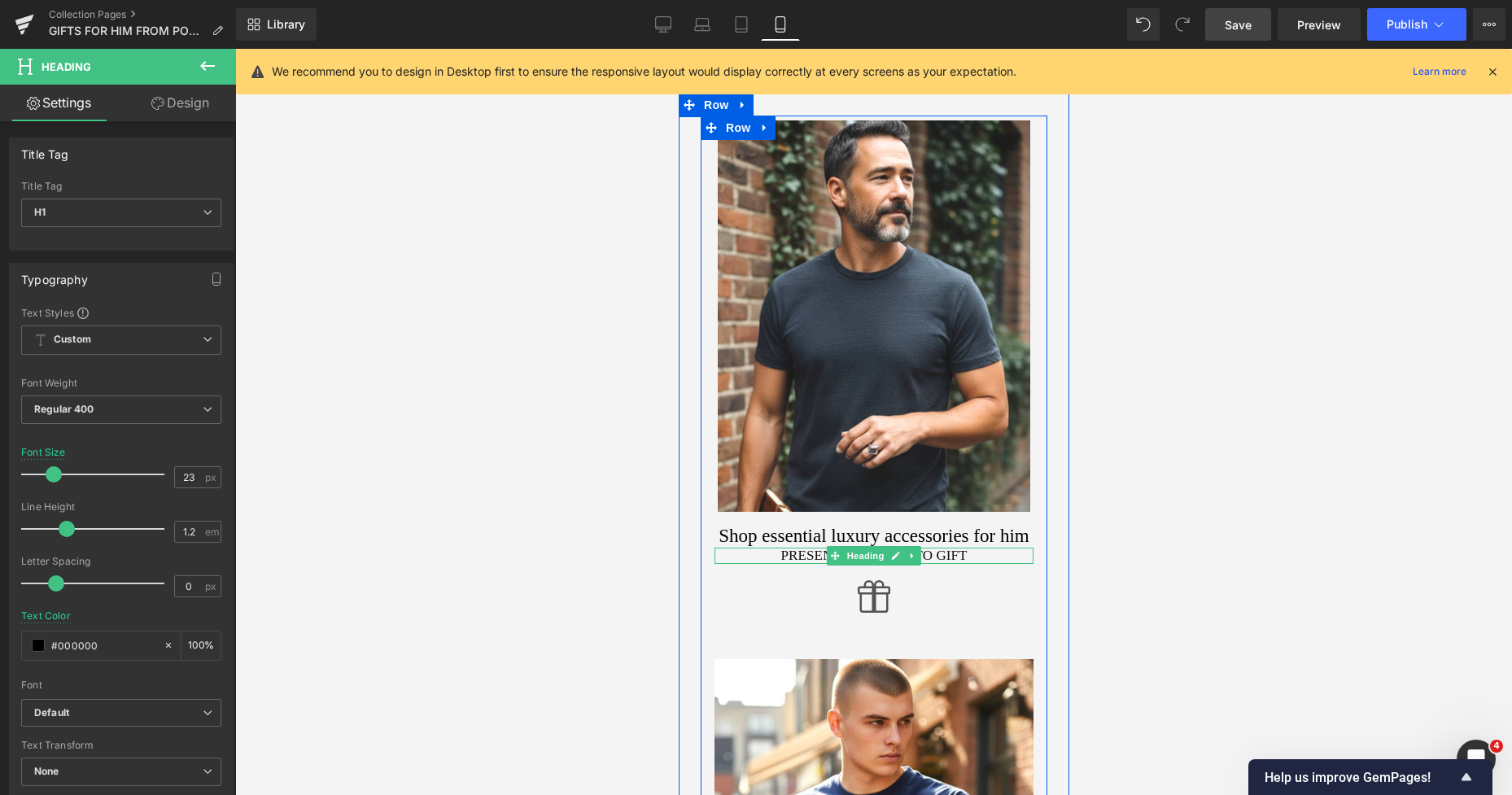
click at [781, 552] on h2 "Presented Ready To Gift" at bounding box center [872, 556] width 319 height 16
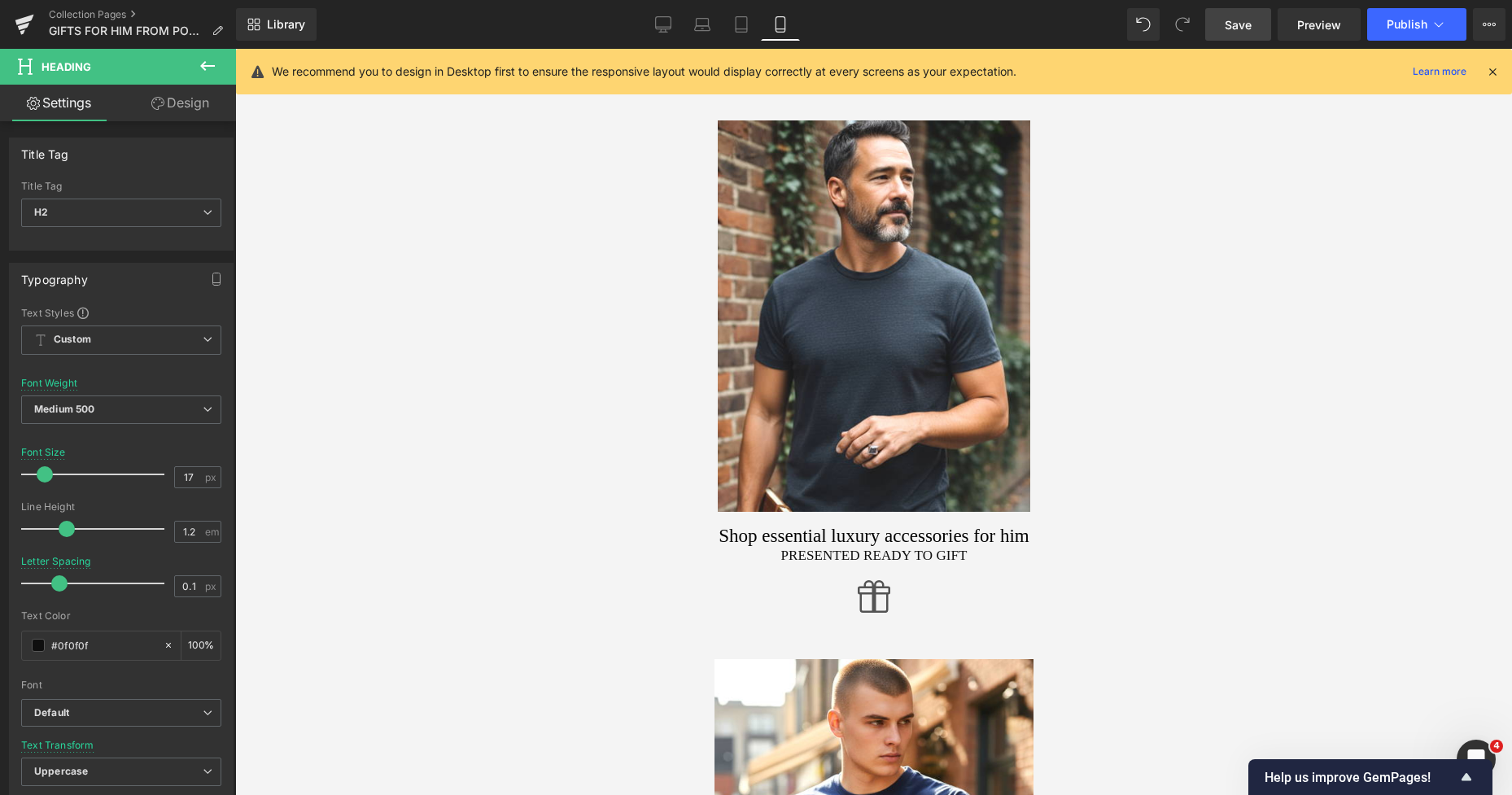
click at [193, 104] on link "Design" at bounding box center [180, 103] width 118 height 37
click at [0, 0] on div "Spacing" at bounding box center [0, 0] width 0 height 0
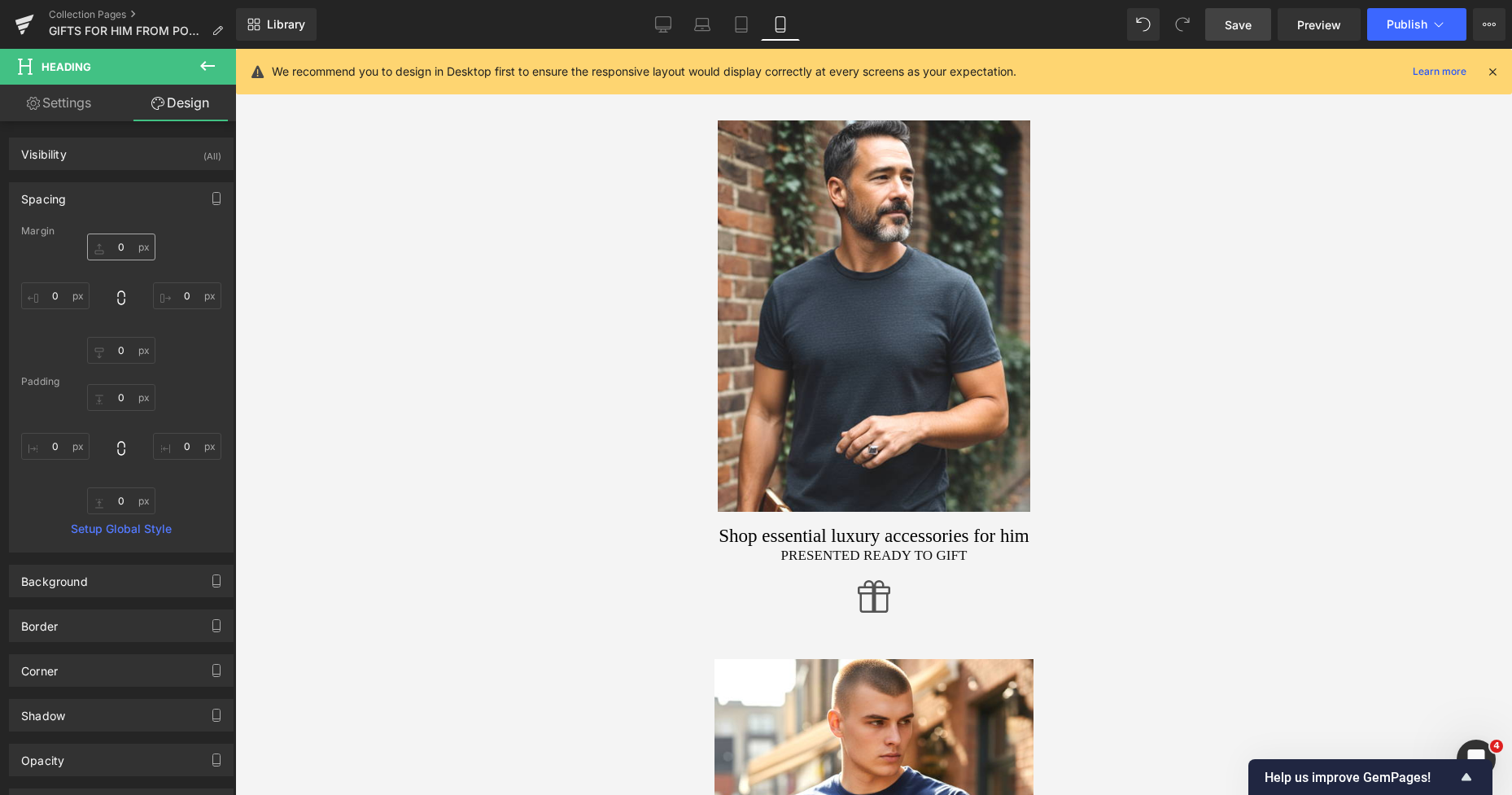
type input "0"
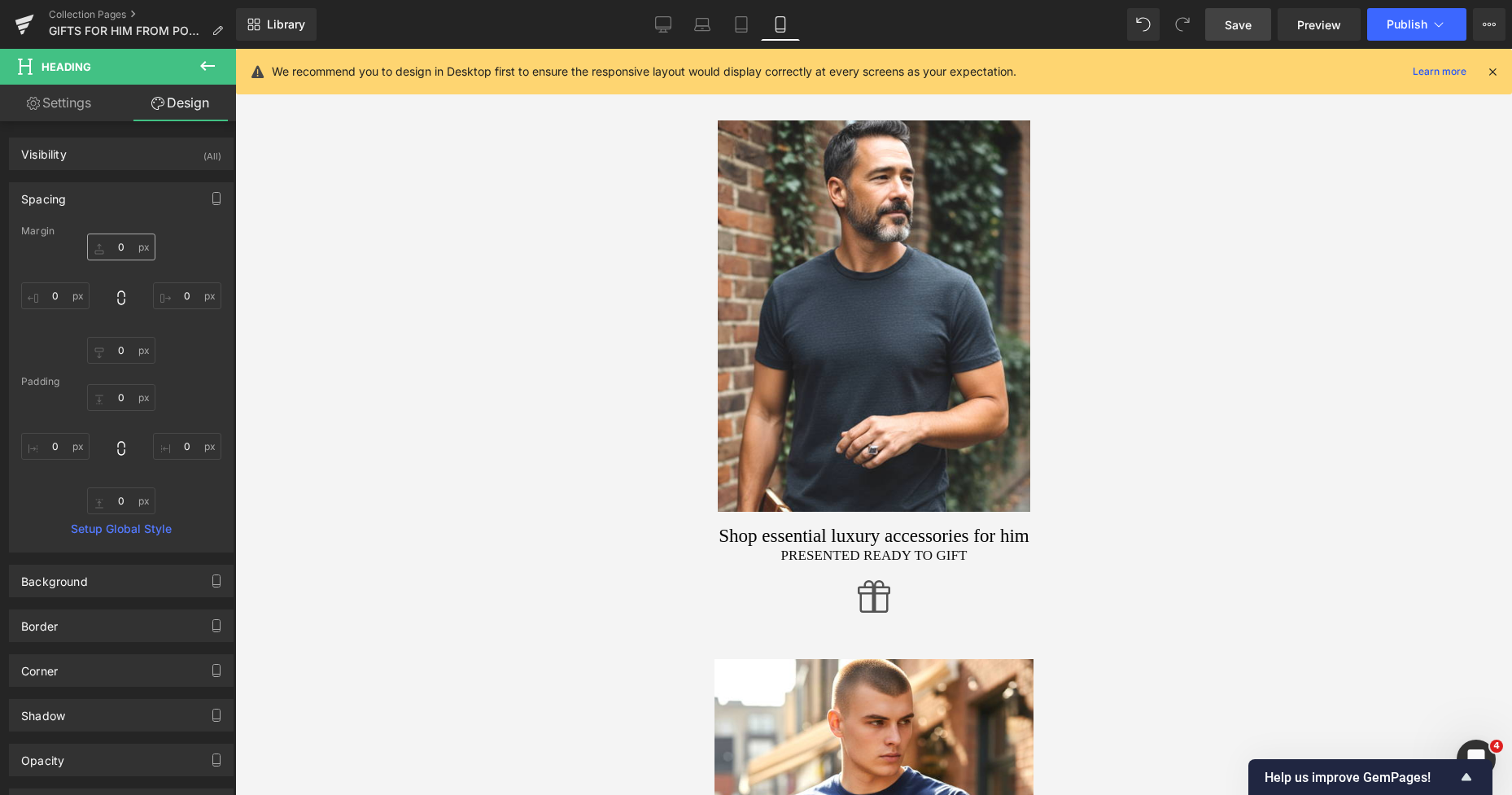
type input "0"
click at [105, 240] on input "0" at bounding box center [121, 247] width 69 height 27
type input "21"
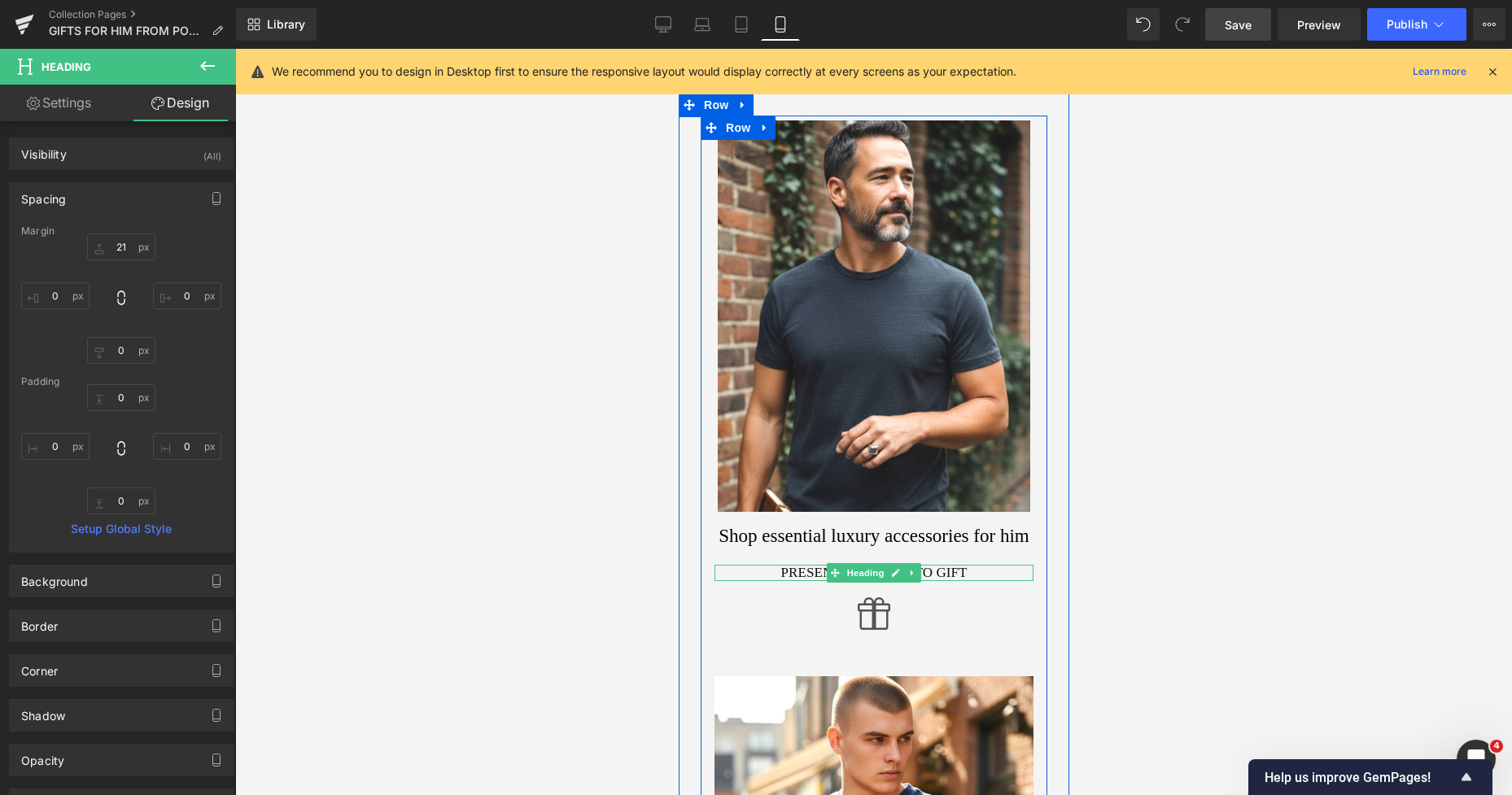
click at [783, 571] on h2 "Presented Ready To Gift" at bounding box center [872, 573] width 319 height 16
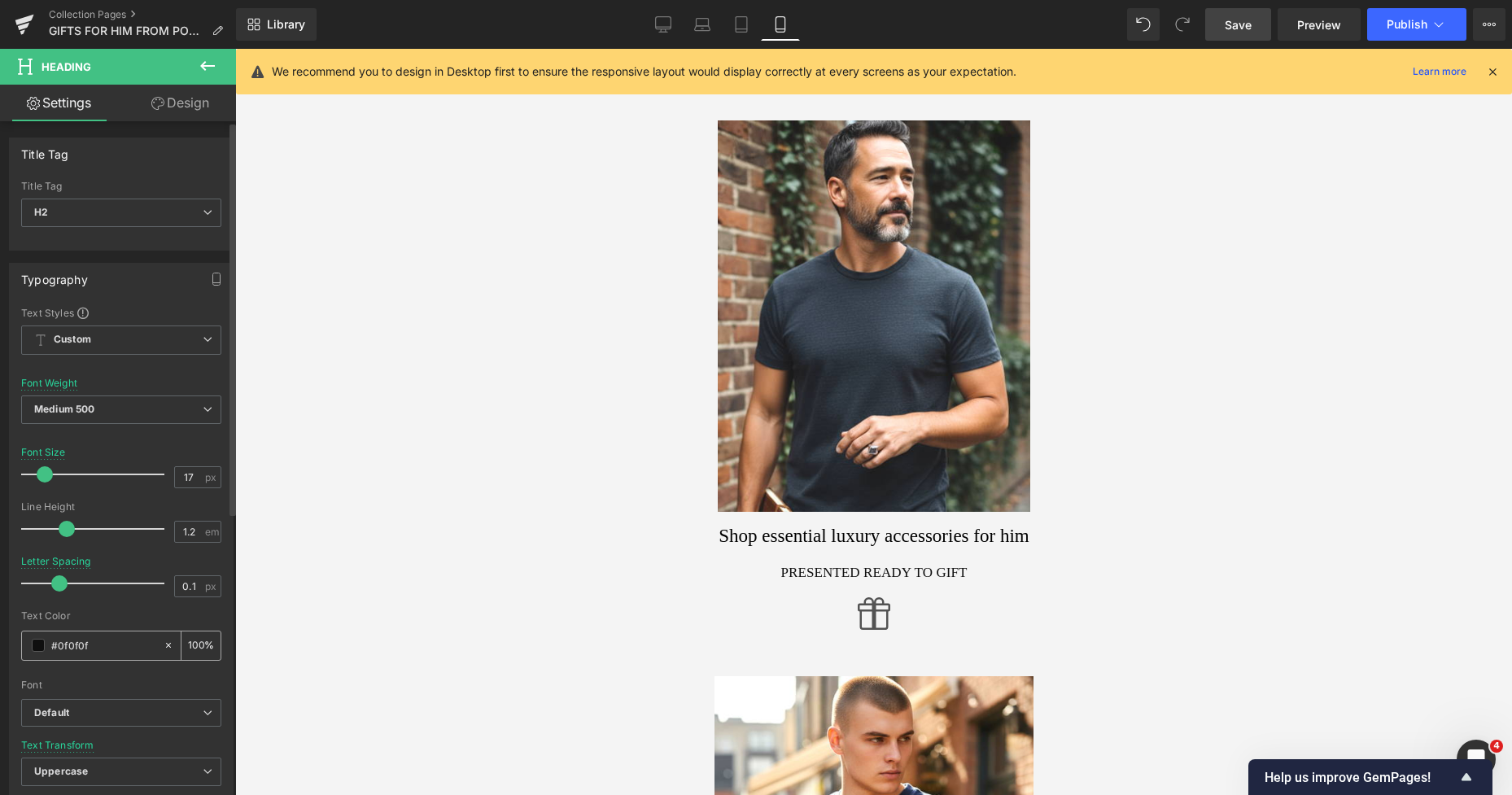
click at [26, 647] on div "#0f0f0f" at bounding box center [92, 645] width 141 height 28
click at [36, 648] on span at bounding box center [38, 645] width 13 height 13
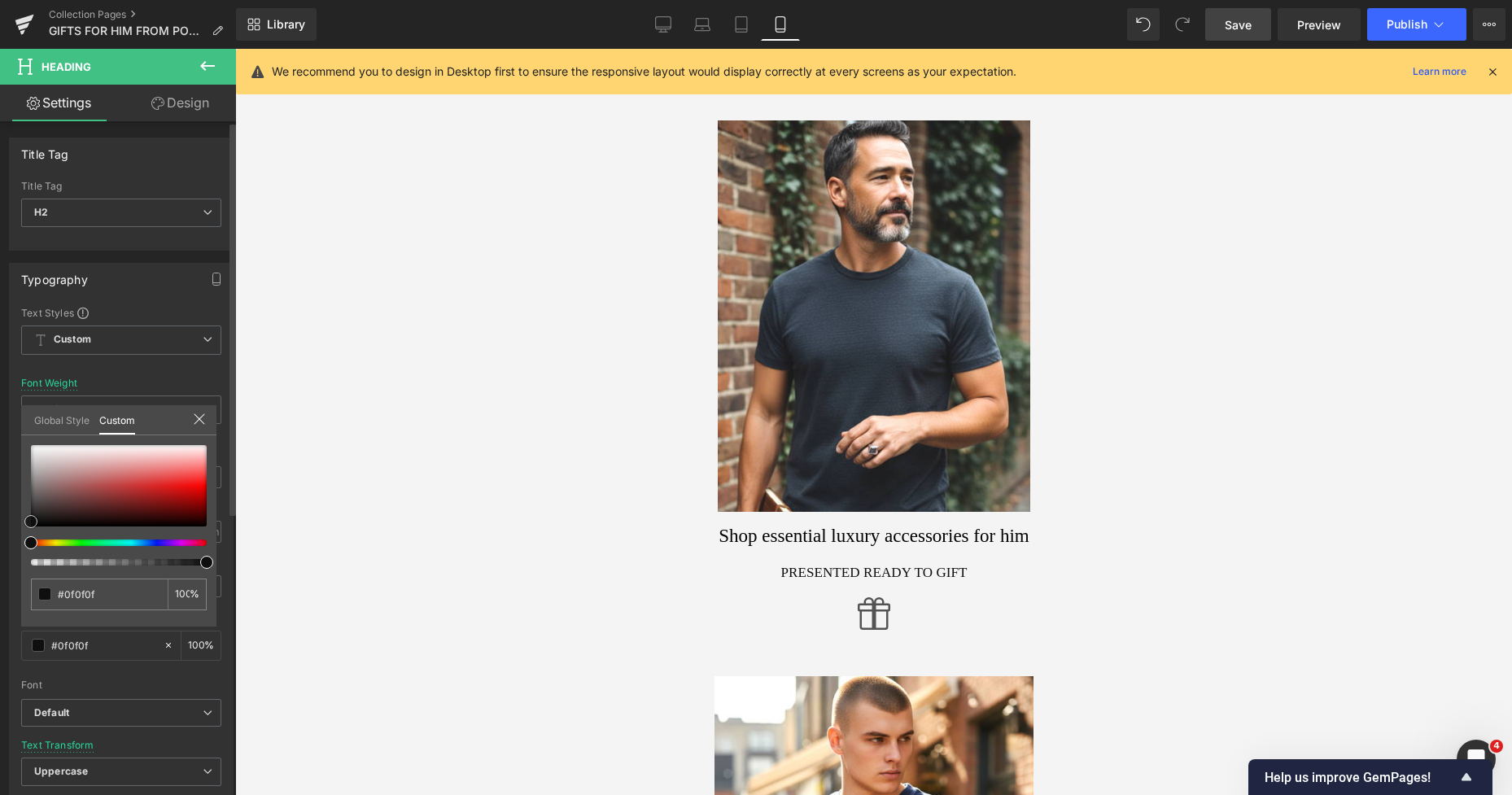
type input "#111111"
type input "#0f0f0f"
type input "#0a0a0a"
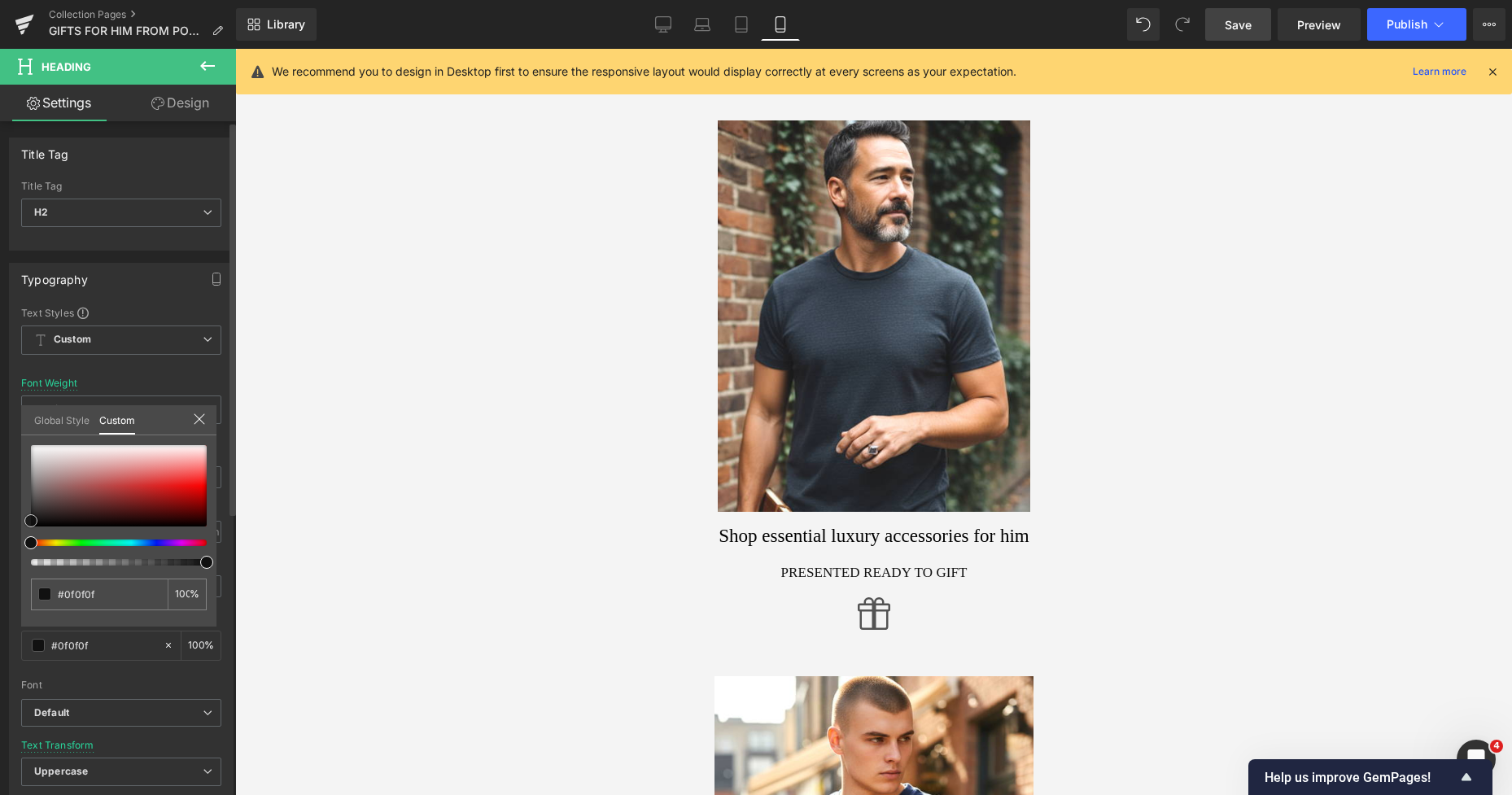
type input "#0a0a0a"
type input "#020202"
type input "#000000"
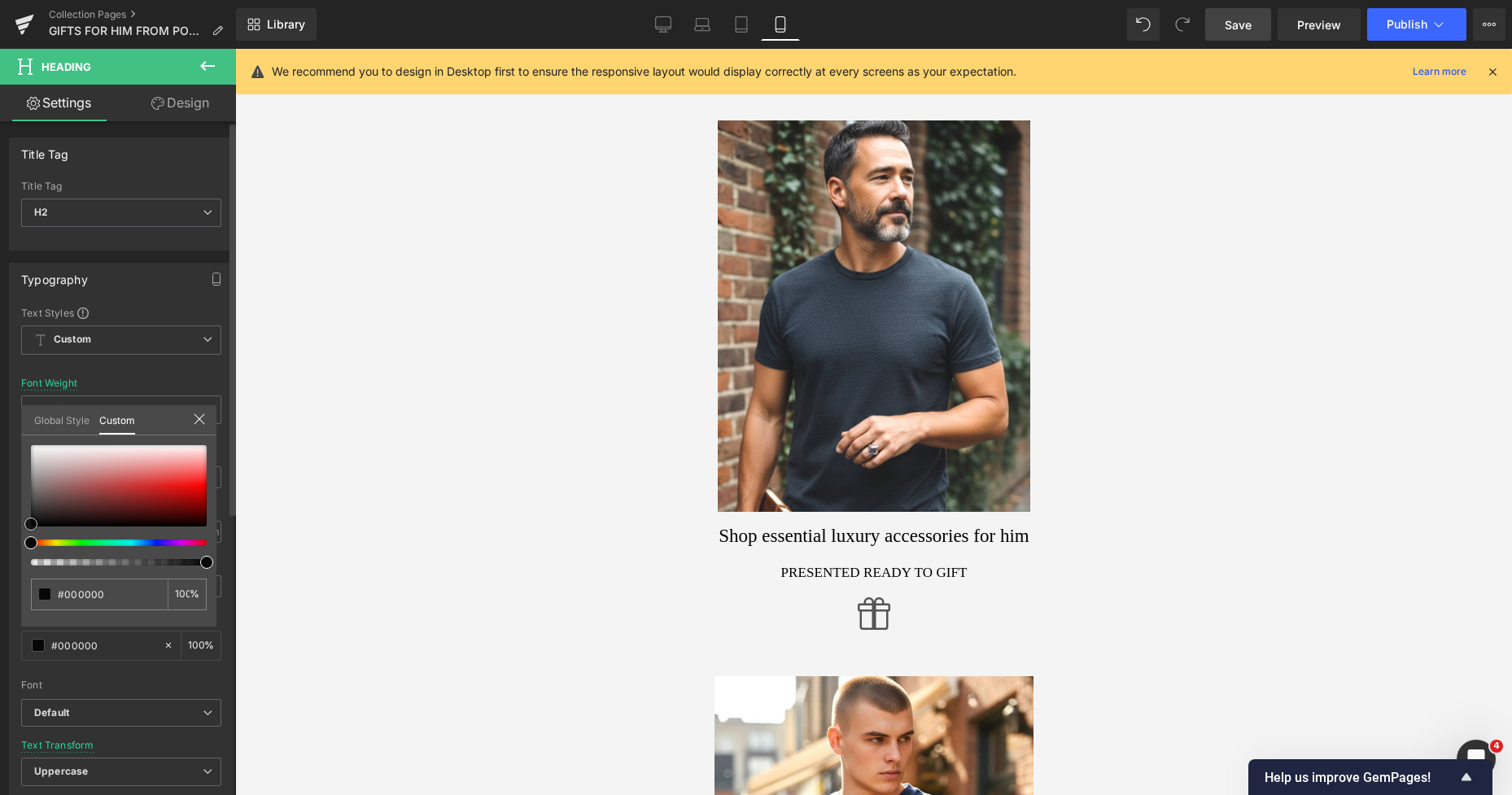
click at [28, 534] on div "#000000 100 %" at bounding box center [118, 535] width 195 height 181
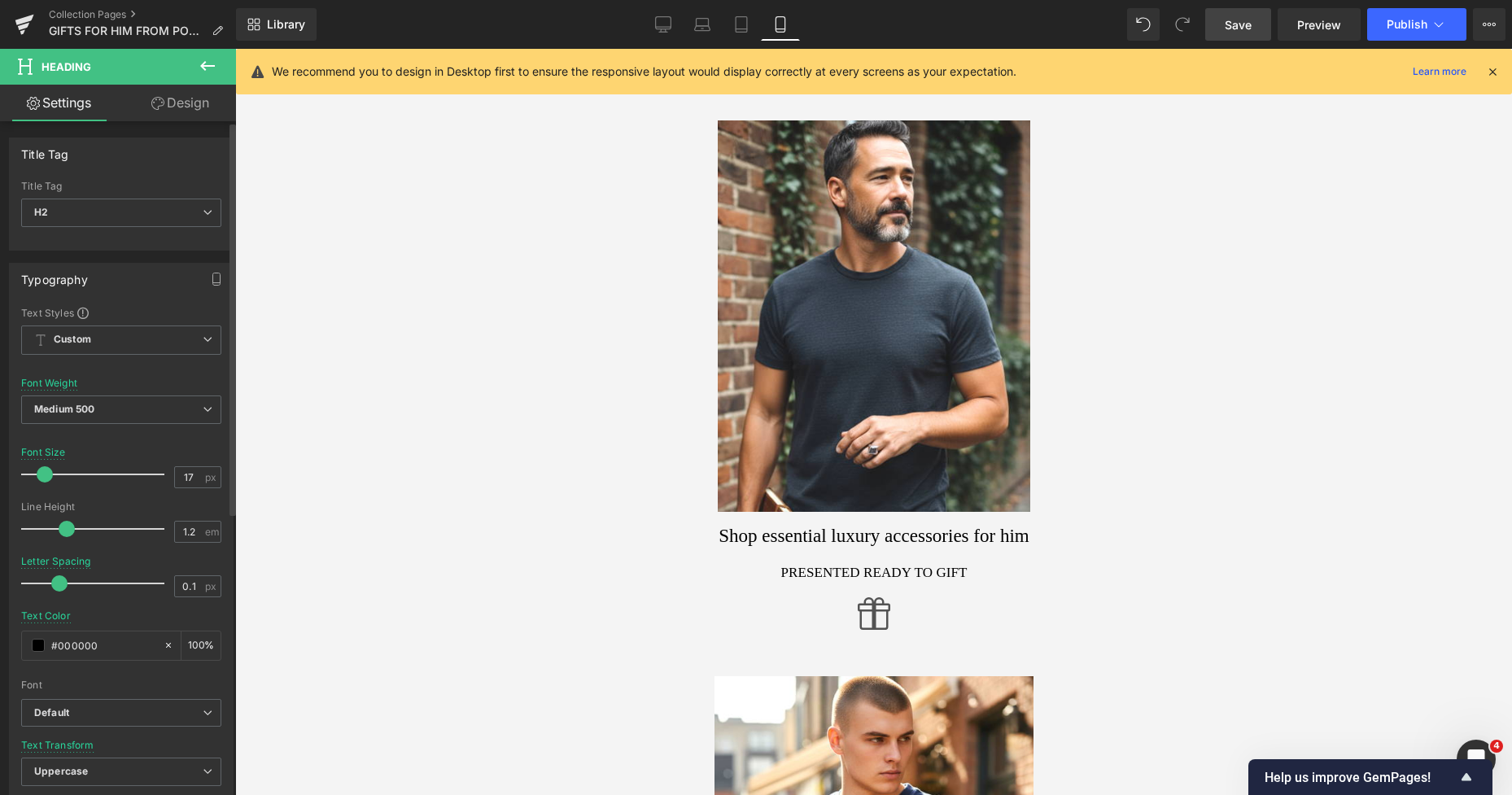
click at [302, 520] on div at bounding box center [873, 422] width 1276 height 747
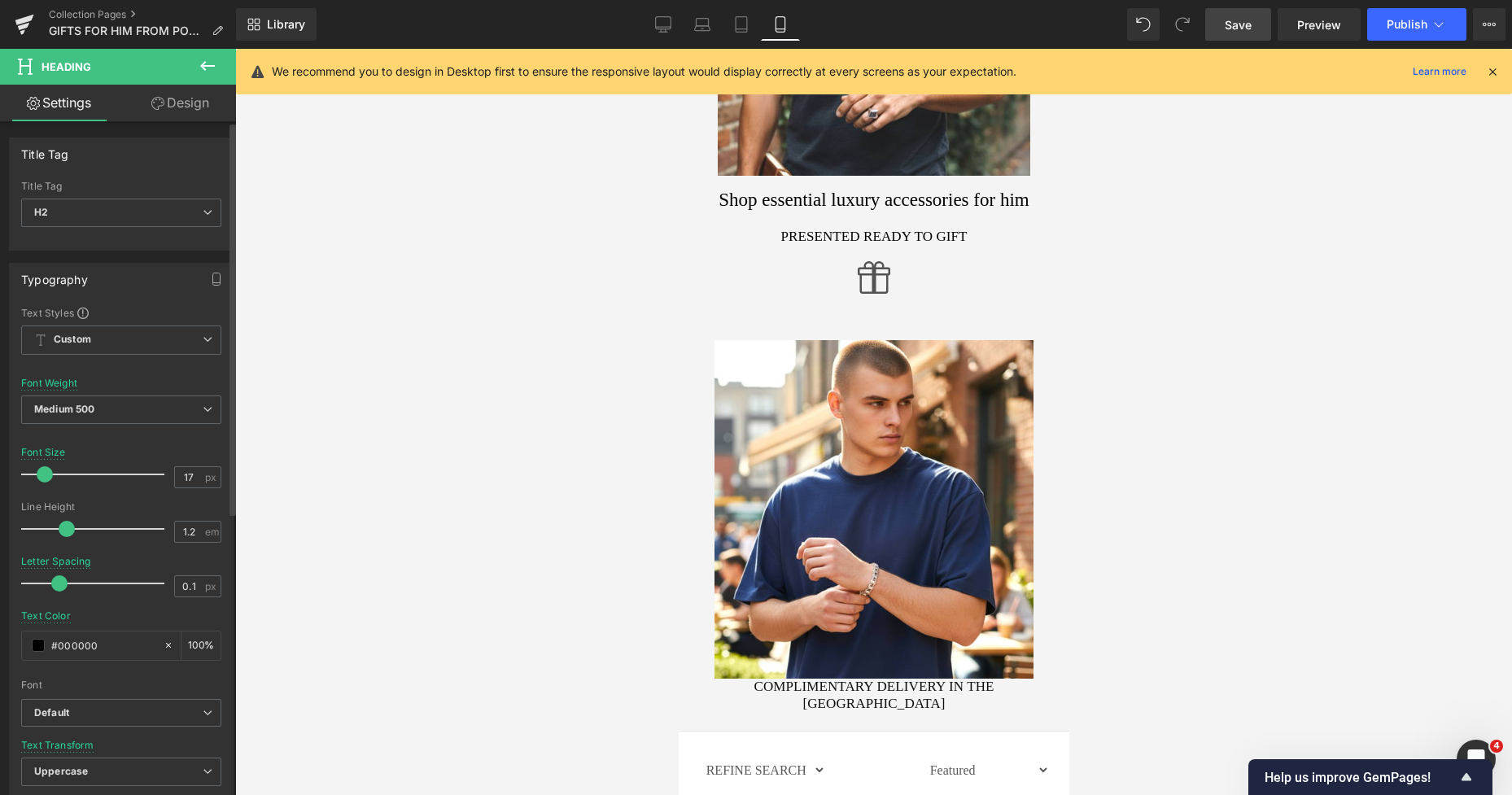
scroll to position [598, 0]
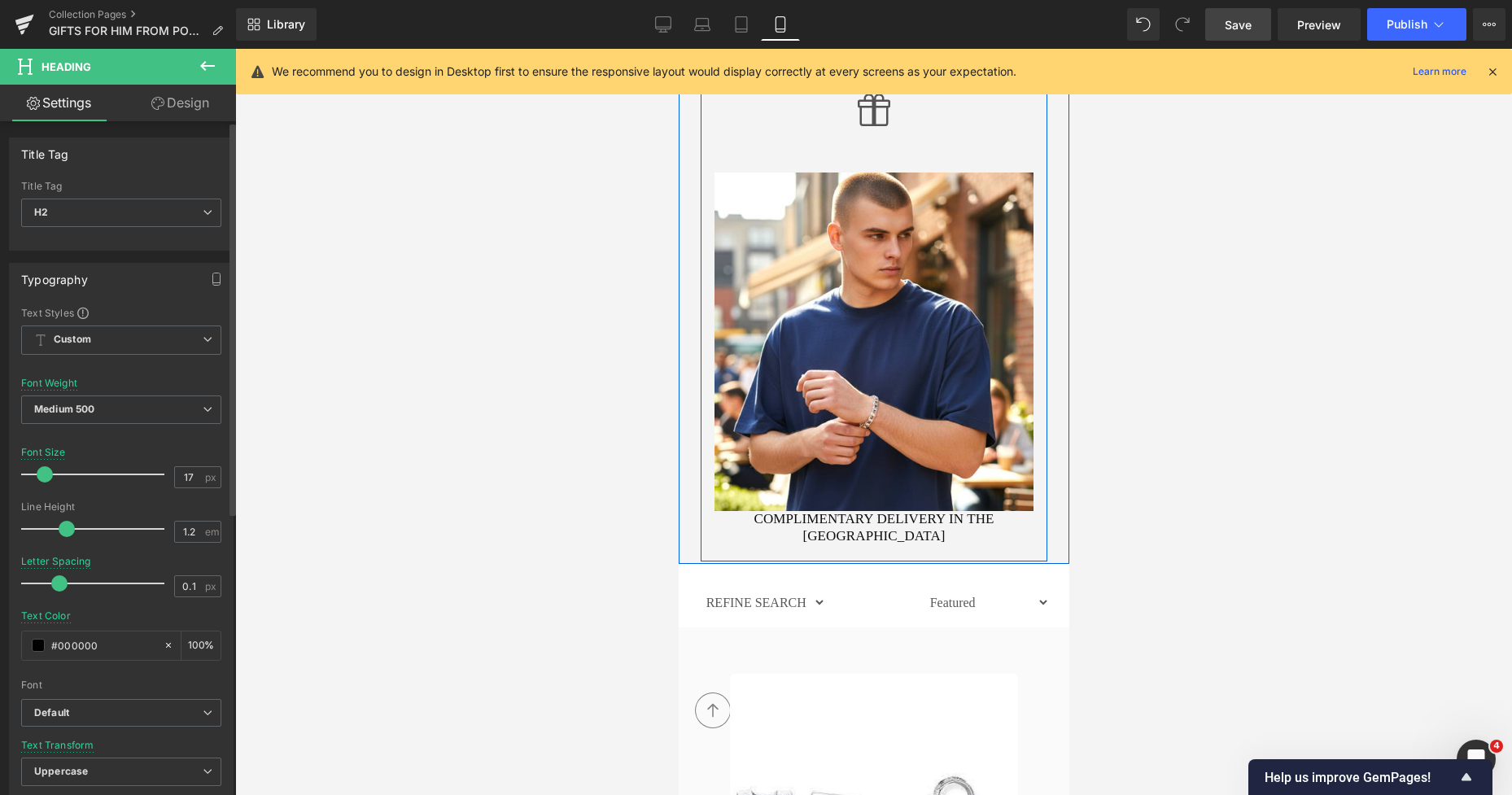
click at [749, 516] on div "Complimentary delivery in the [GEOGRAPHIC_DATA] Heading" at bounding box center [872, 527] width 319 height 33
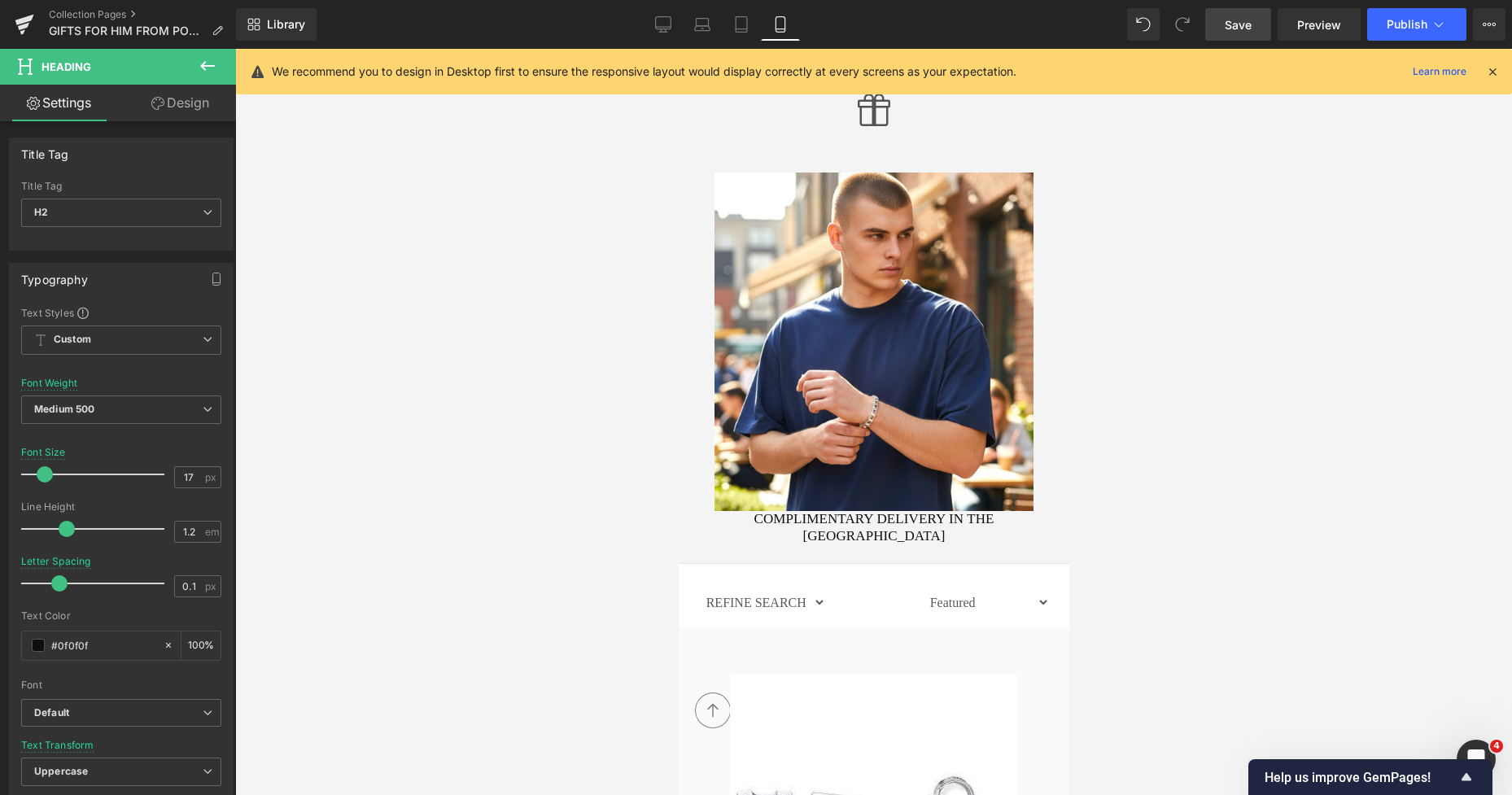
click at [192, 105] on link "Design" at bounding box center [180, 103] width 118 height 37
click at [0, 0] on div "Spacing" at bounding box center [0, 0] width 0 height 0
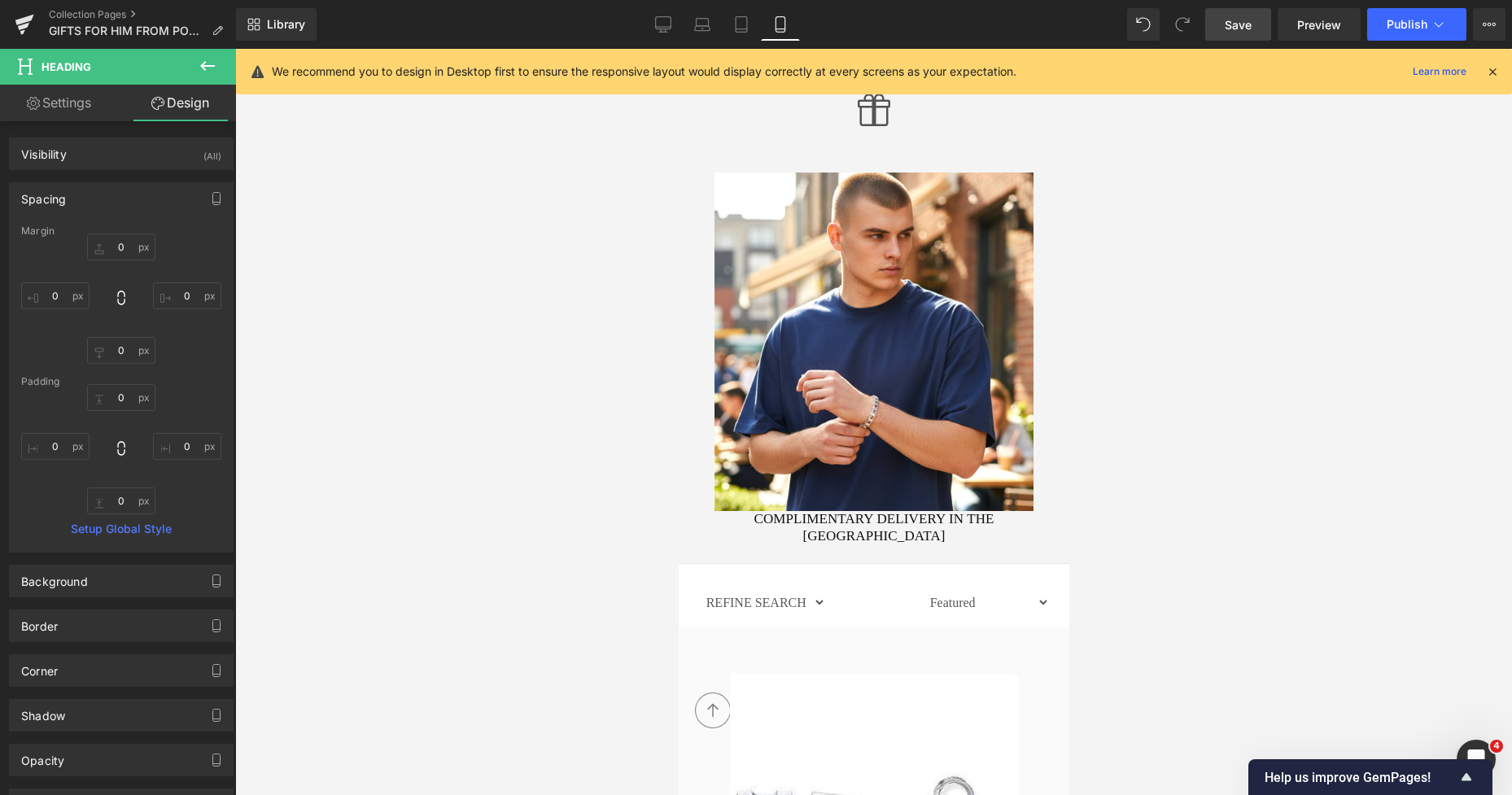
type input "0"
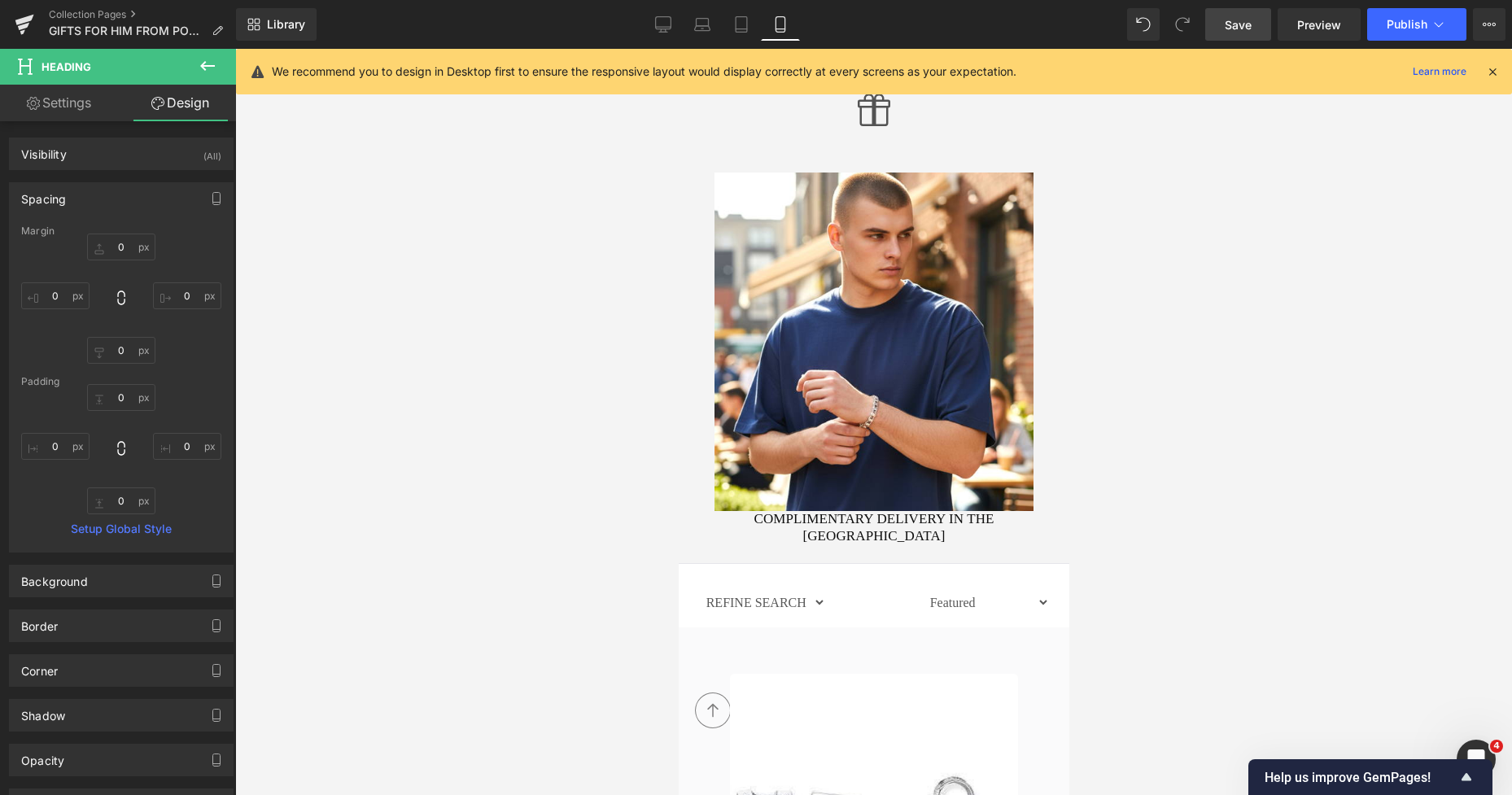
type input "0"
click at [114, 257] on input "0" at bounding box center [121, 247] width 69 height 27
type input "15"
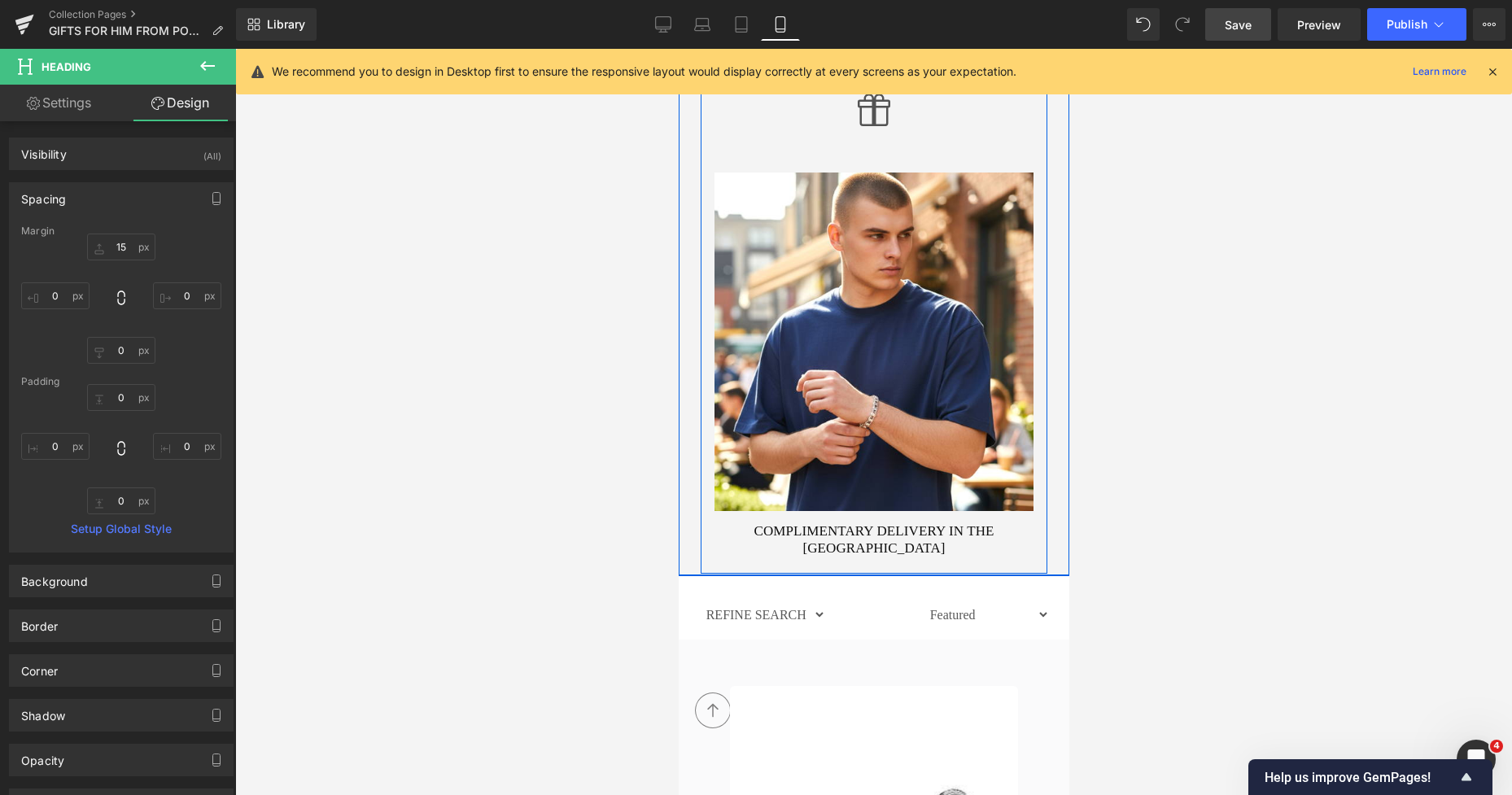
click at [766, 523] on div "Shop essential luxury accessories for him Heading Presented Ready To Gift Headi…" at bounding box center [873, 282] width 343 height 549
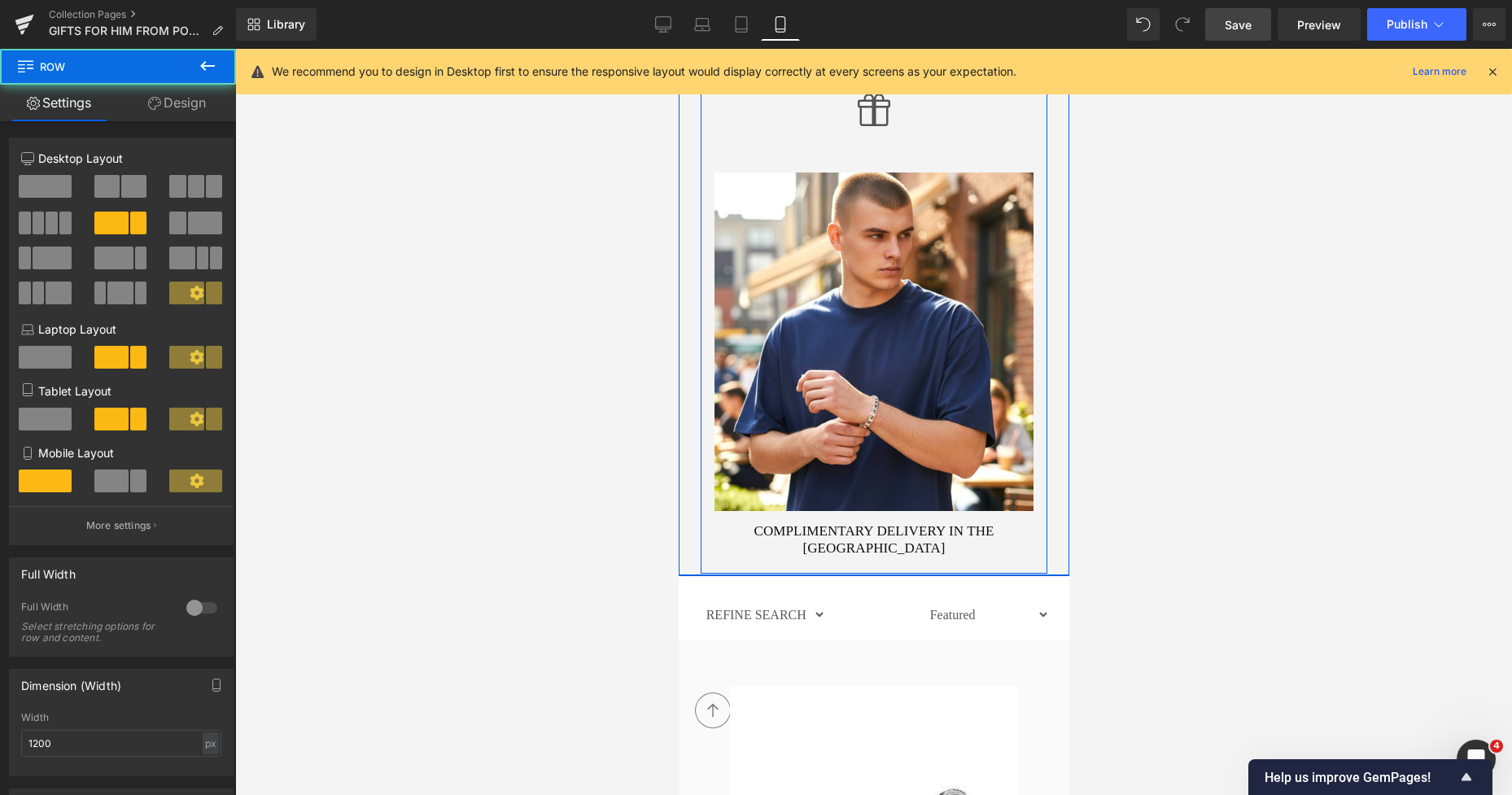
click at [677, 48] on div at bounding box center [677, 48] width 0 height 0
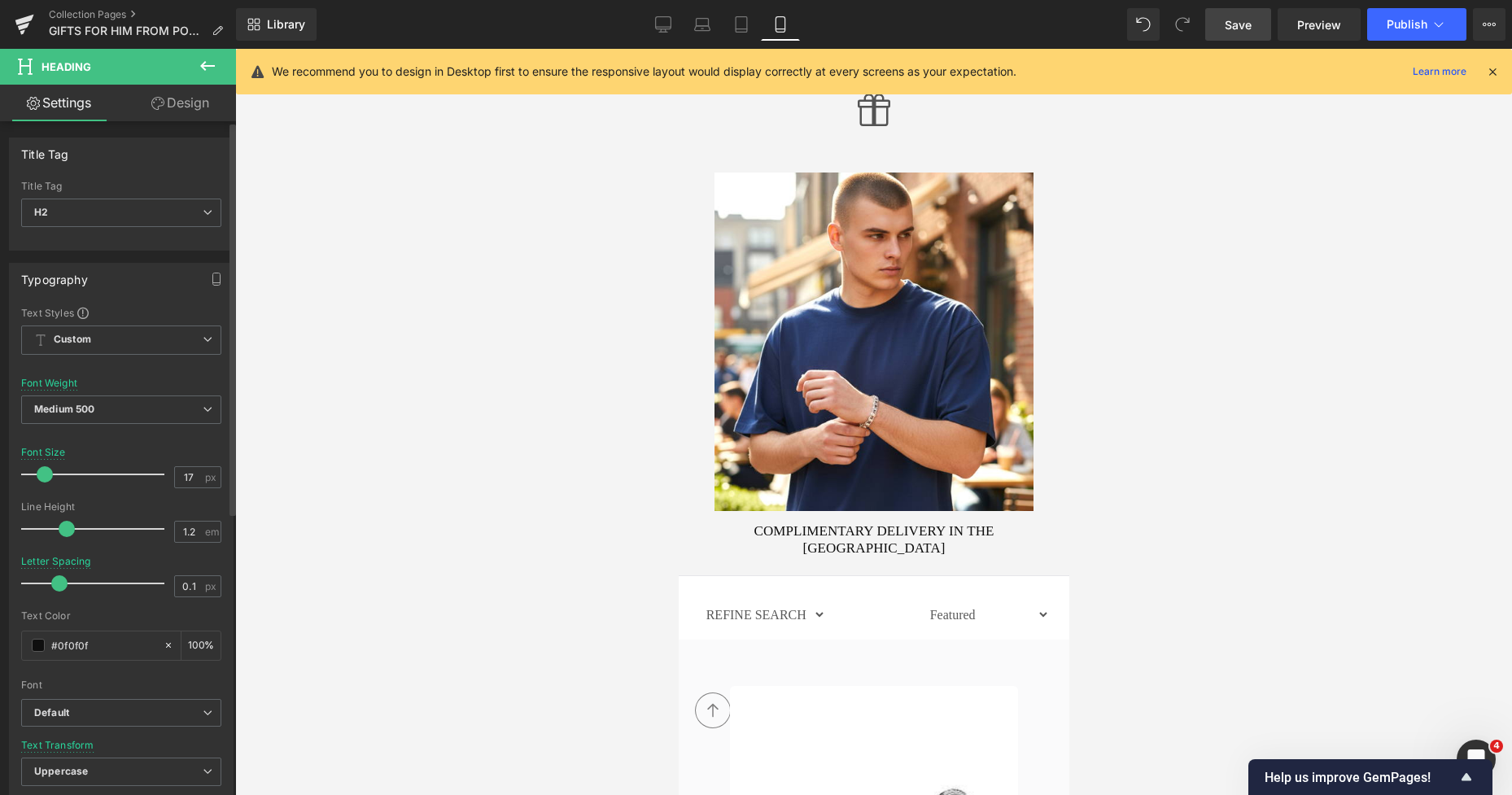
type input "16"
click at [46, 477] on span at bounding box center [44, 474] width 16 height 16
click at [533, 469] on div at bounding box center [873, 422] width 1276 height 747
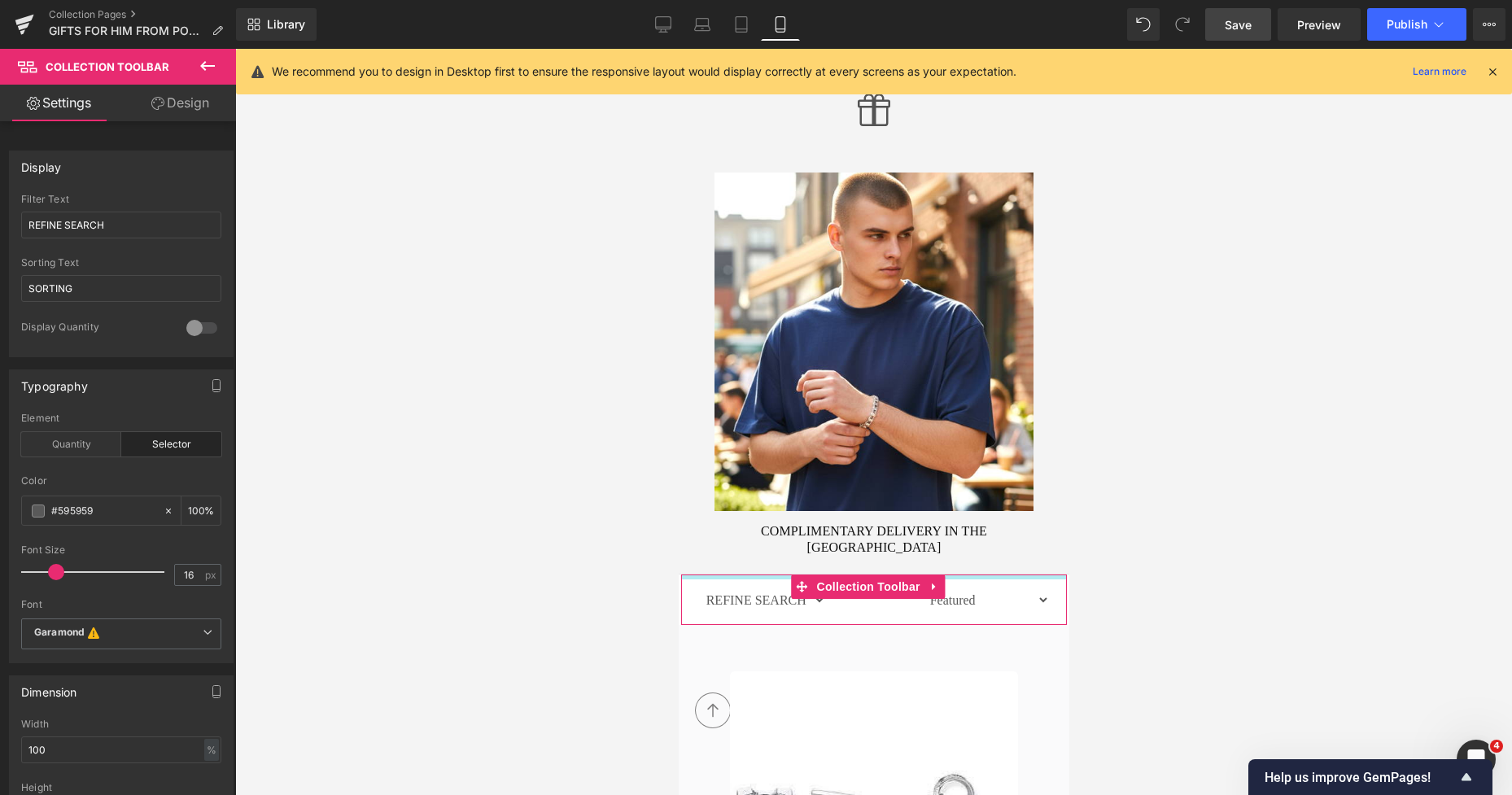
drag, startPoint x: 970, startPoint y: 561, endPoint x: 955, endPoint y: 601, distance: 42.7
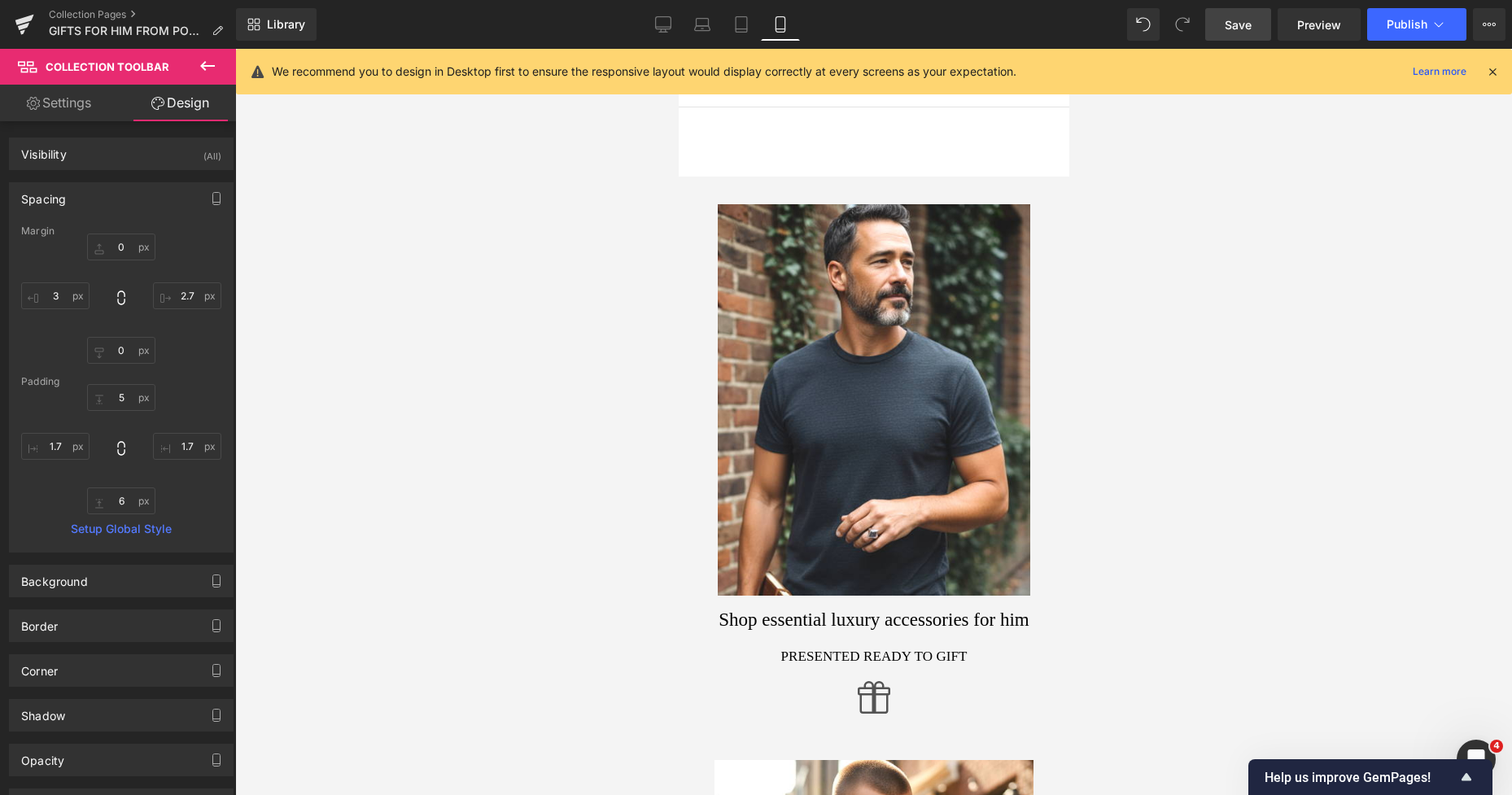
scroll to position [83, 0]
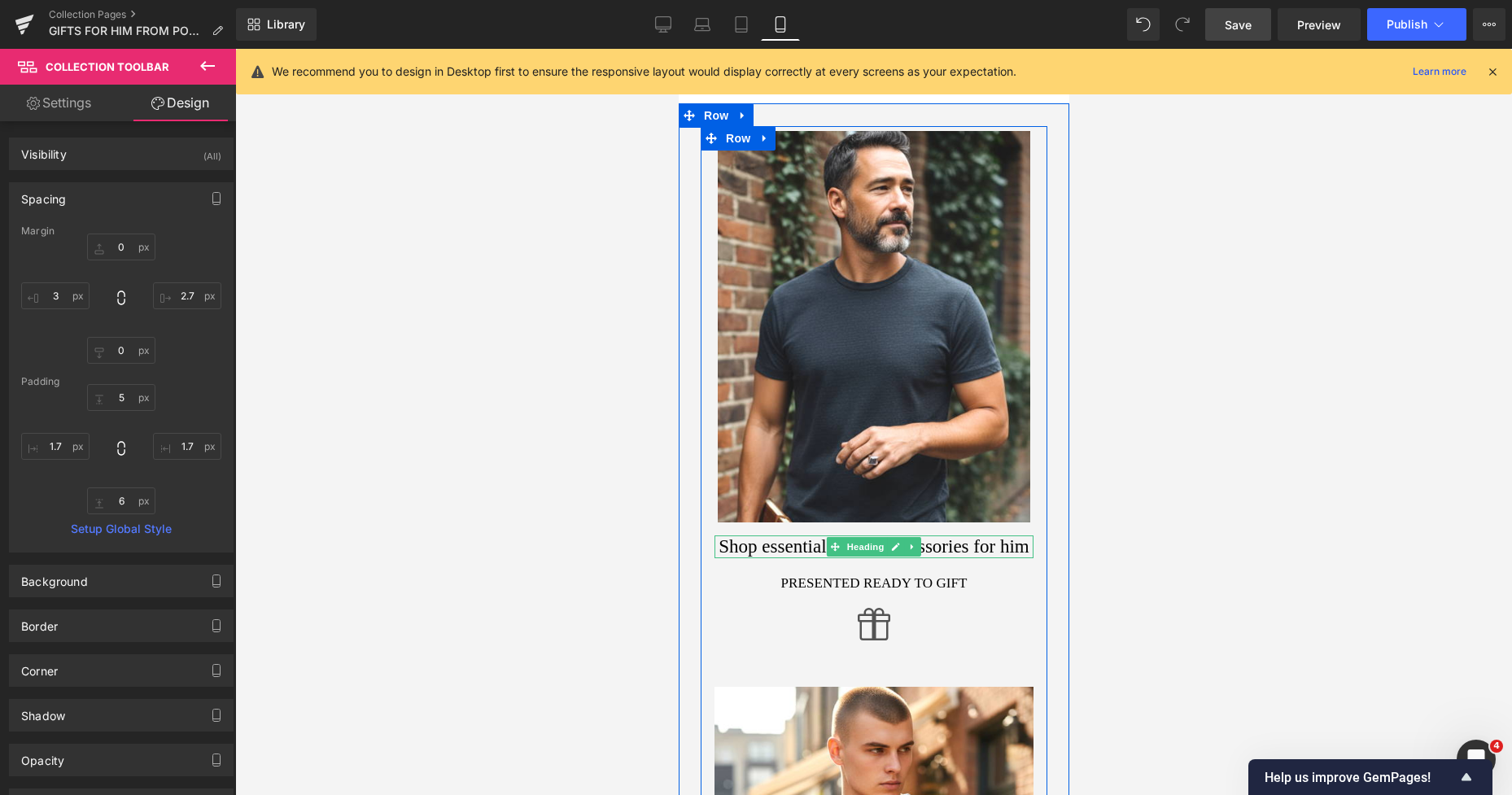
click at [736, 544] on h1 "Shop essential luxury accessories for him" at bounding box center [872, 547] width 319 height 23
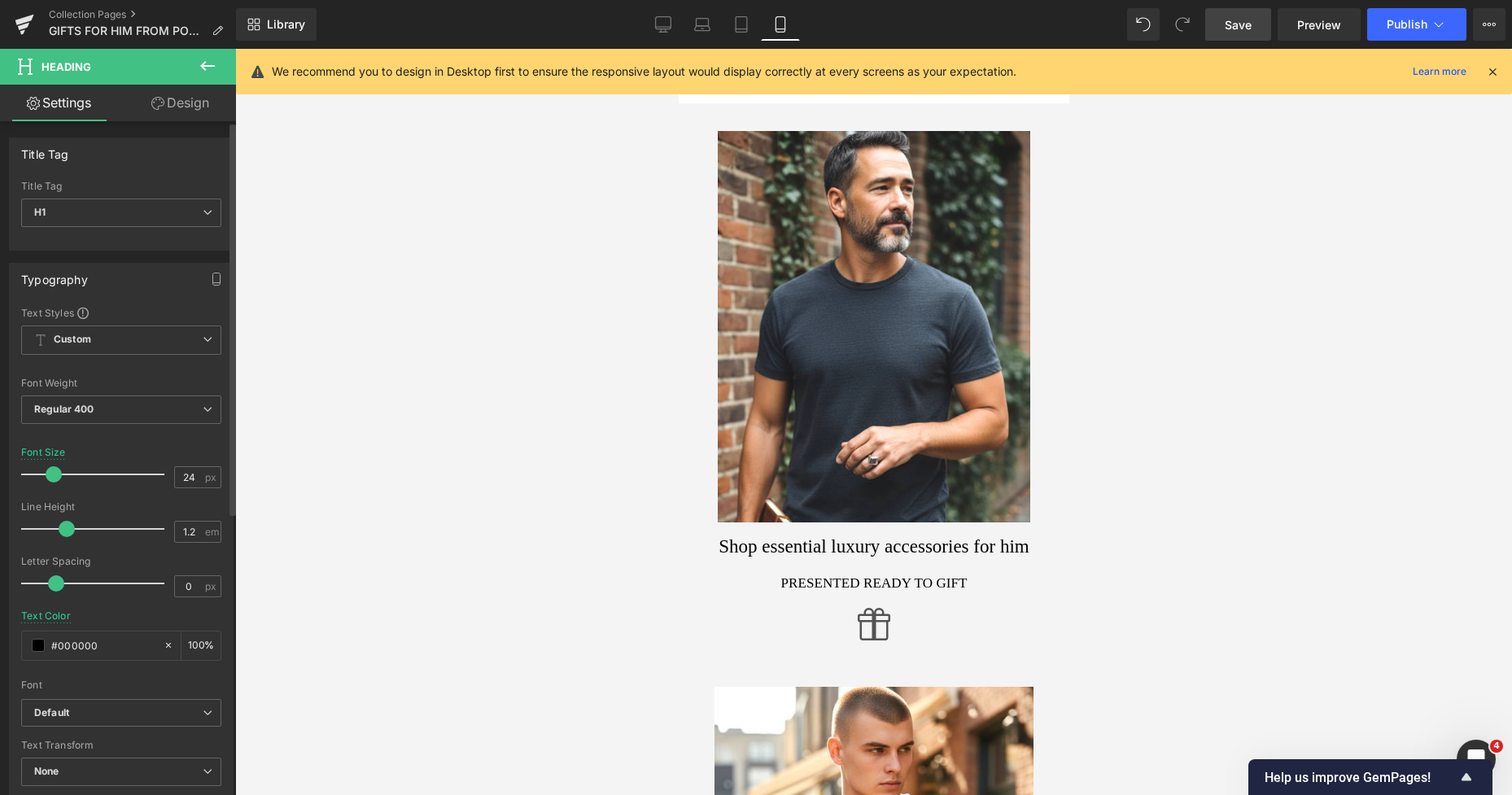
type input "25"
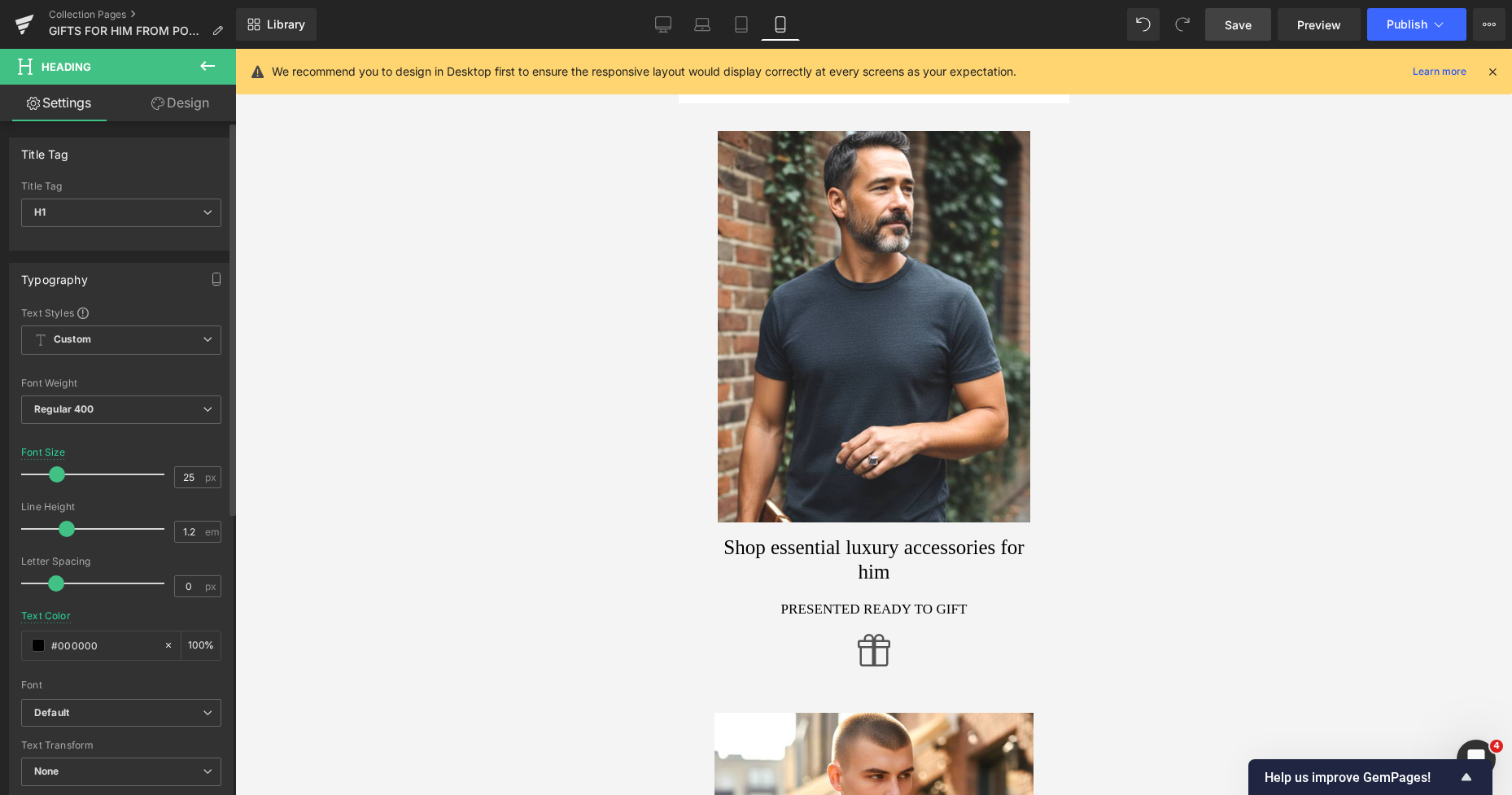
click at [56, 479] on span at bounding box center [56, 474] width 16 height 16
click at [88, 413] on b "Regular 400" at bounding box center [64, 409] width 60 height 13
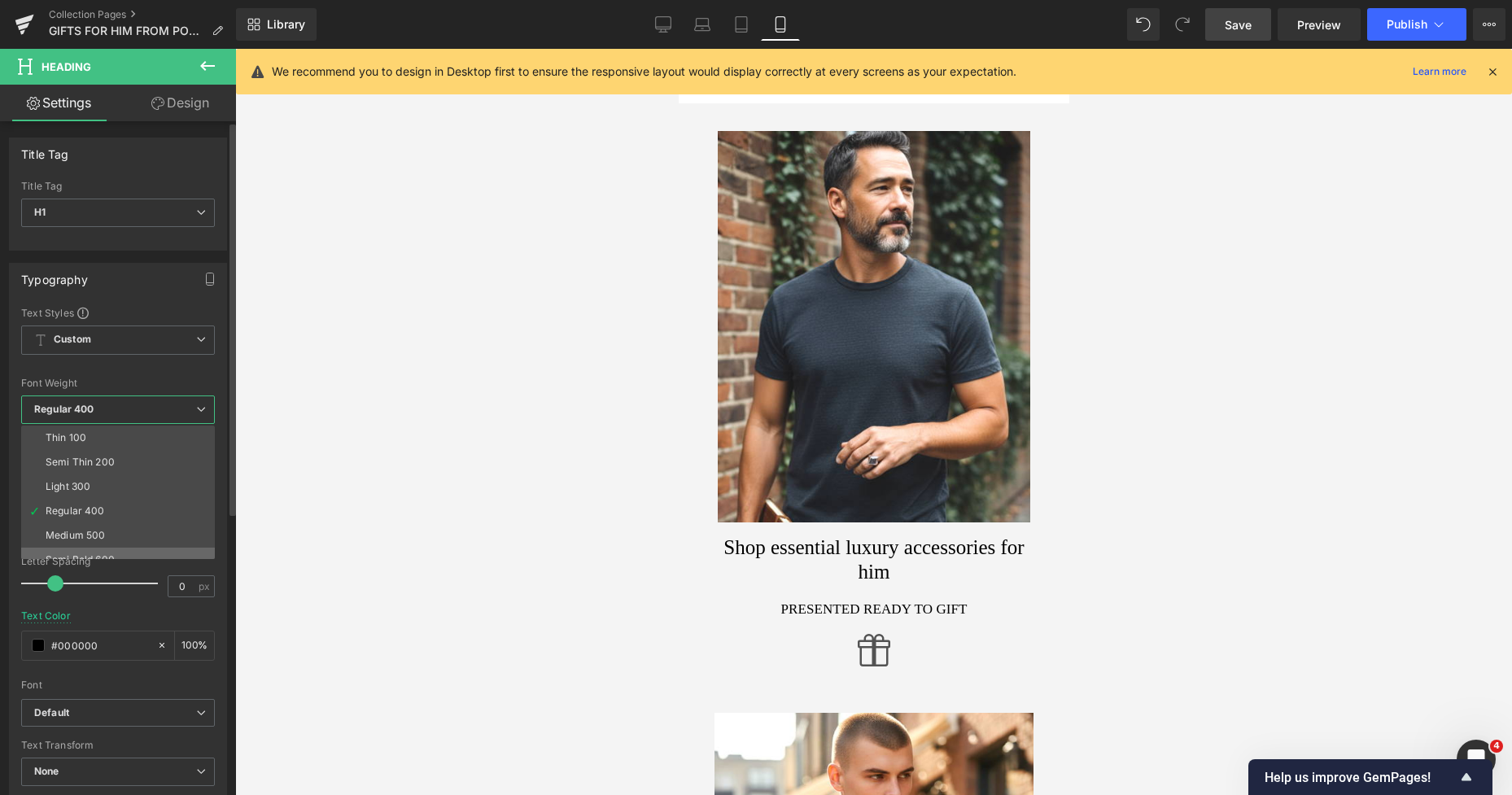
click at [88, 550] on li "Semi Bold 600" at bounding box center [121, 559] width 201 height 24
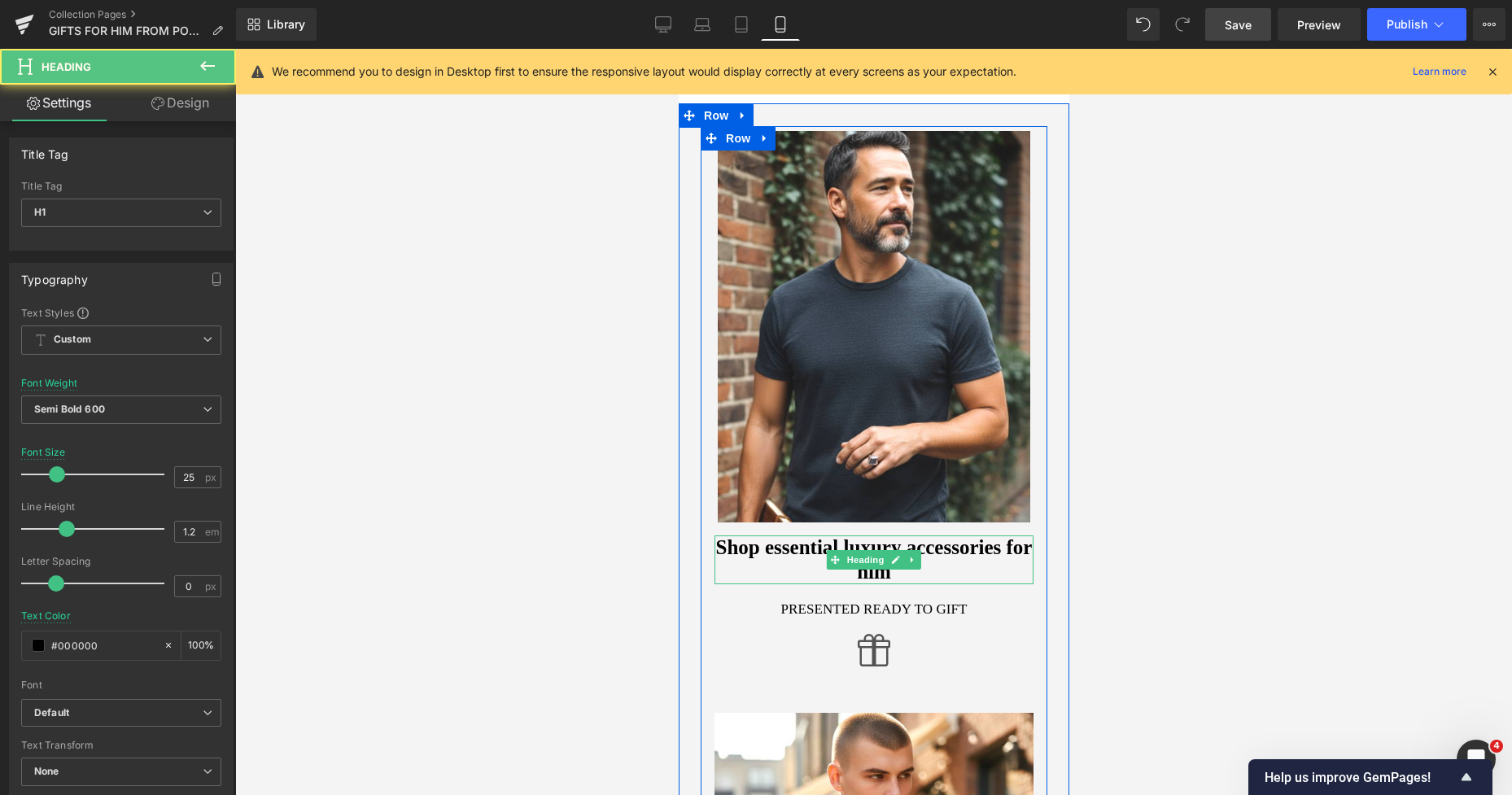
click at [719, 550] on h1 "Shop essential luxury accessories for him" at bounding box center [872, 559] width 319 height 48
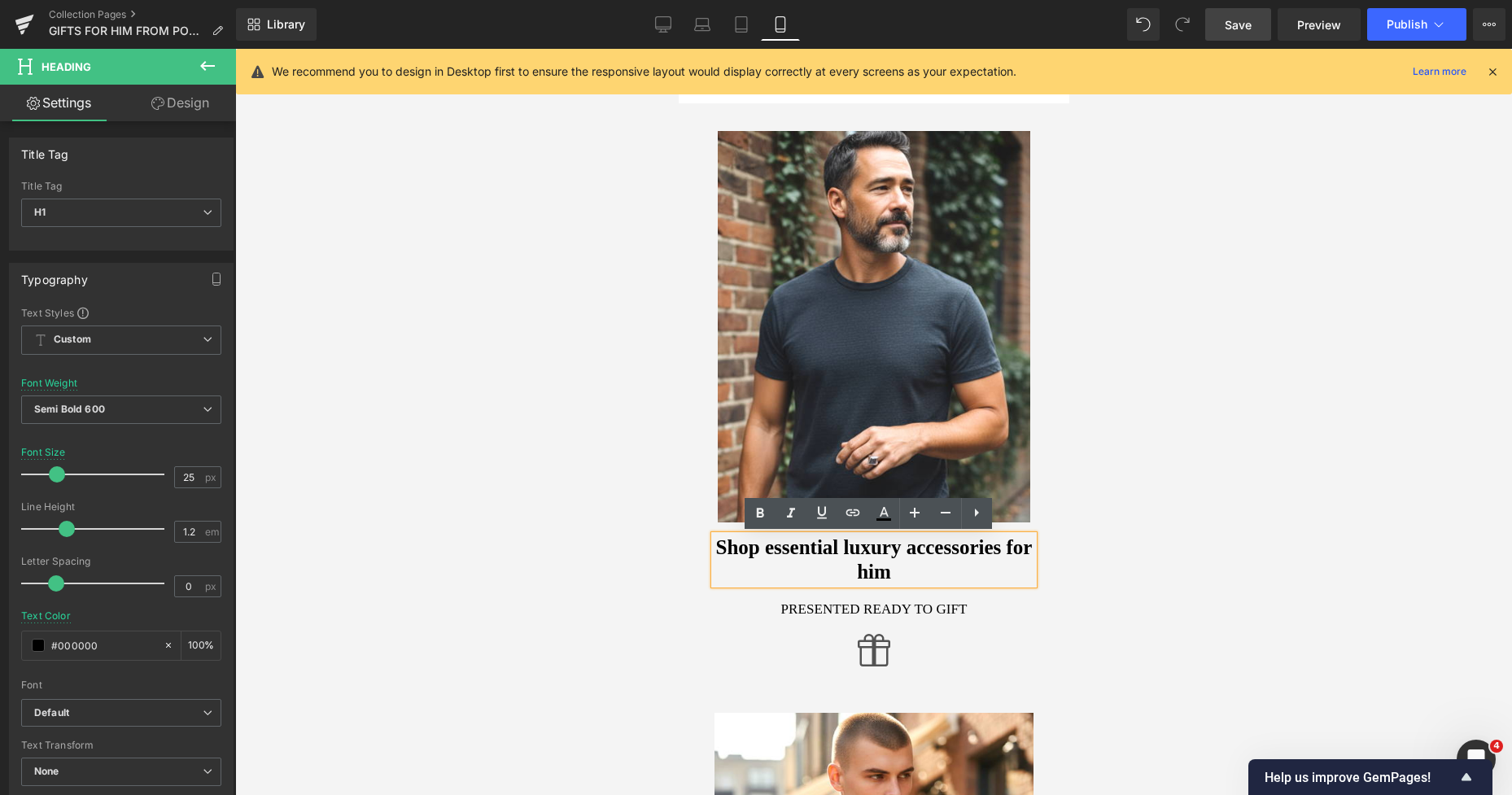
click at [192, 103] on link "Design" at bounding box center [180, 103] width 118 height 37
click at [0, 0] on div "Spacing" at bounding box center [0, 0] width 0 height 0
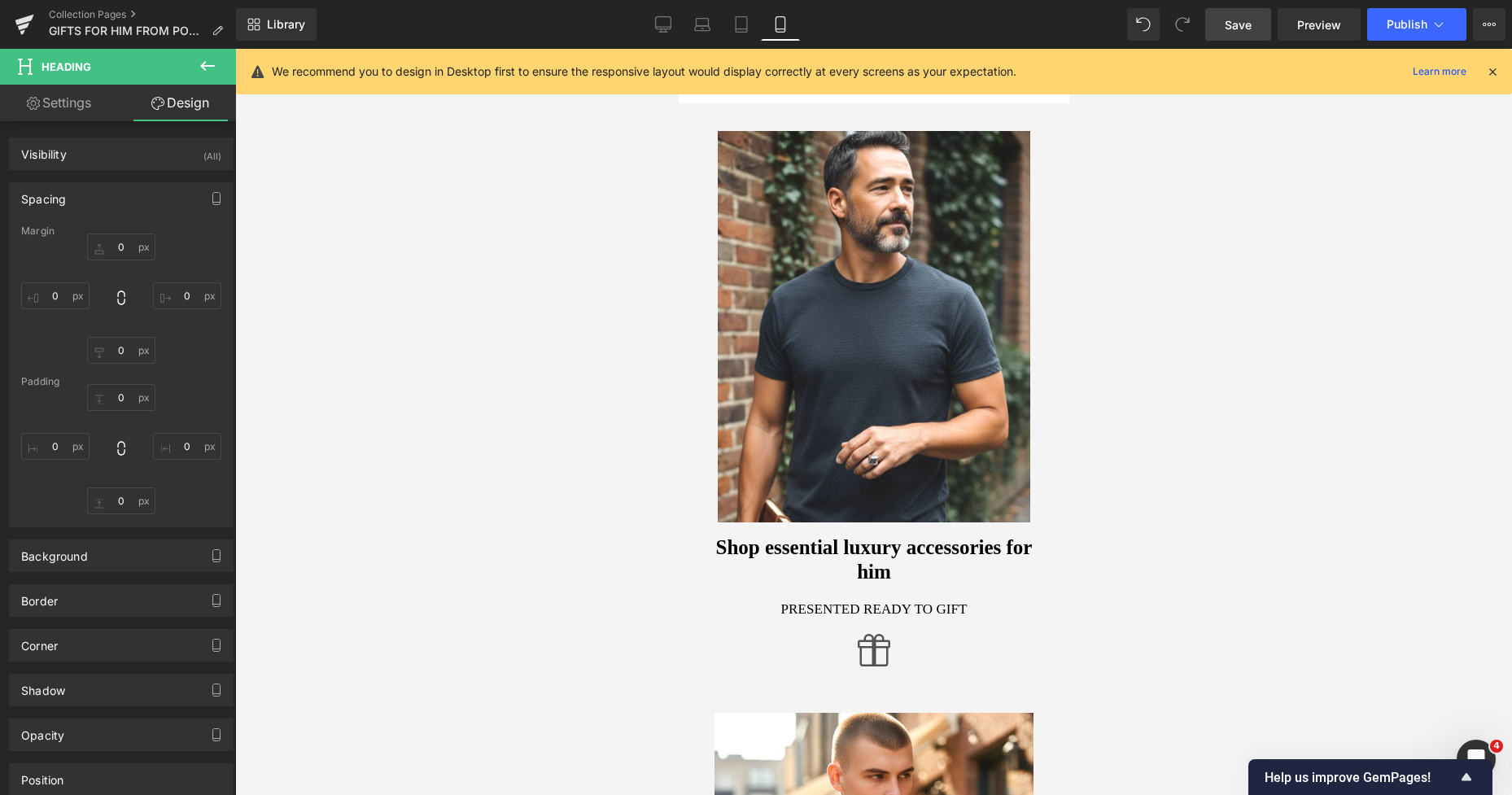
type input "16"
type input "0"
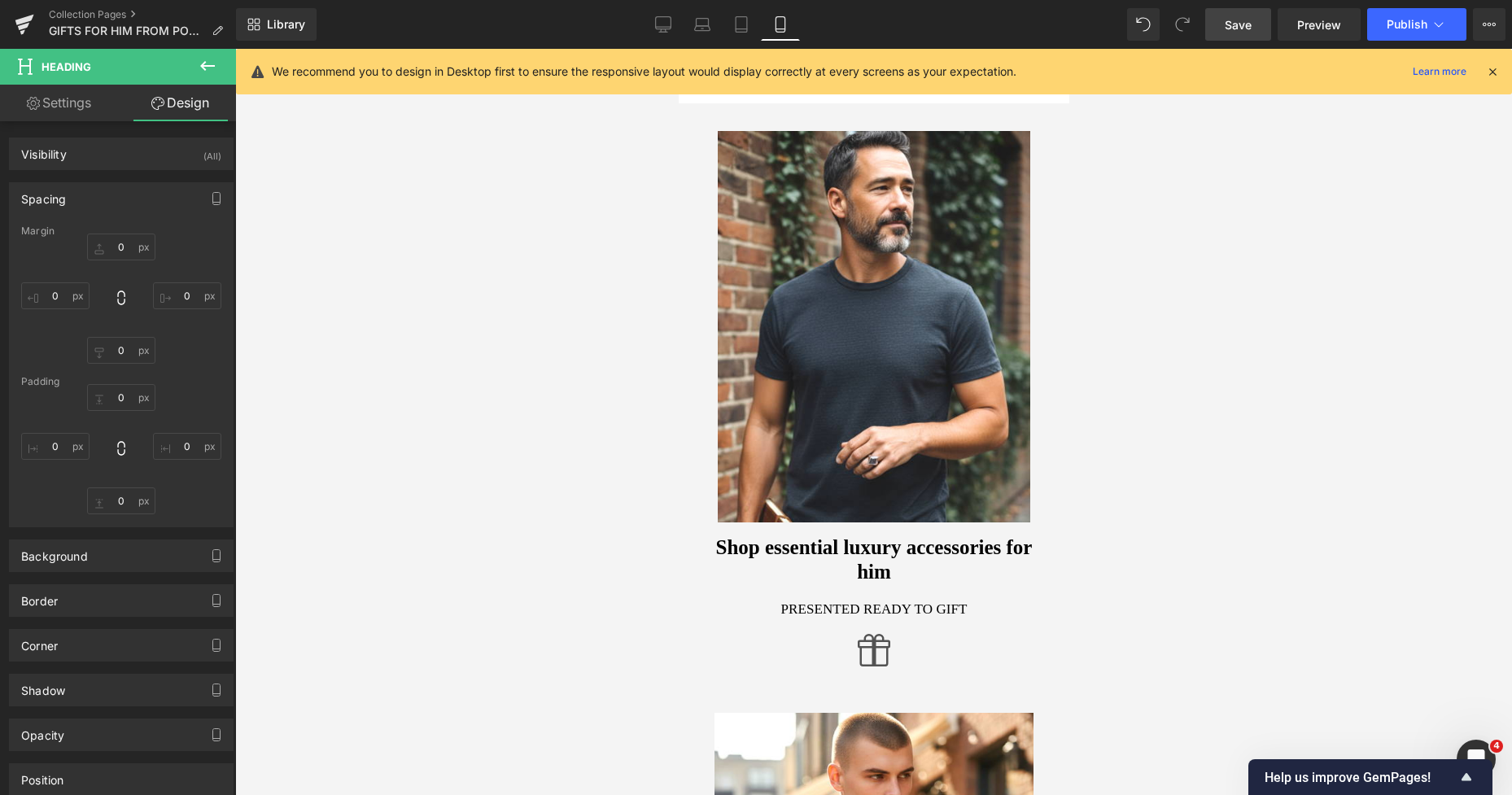
type input "0"
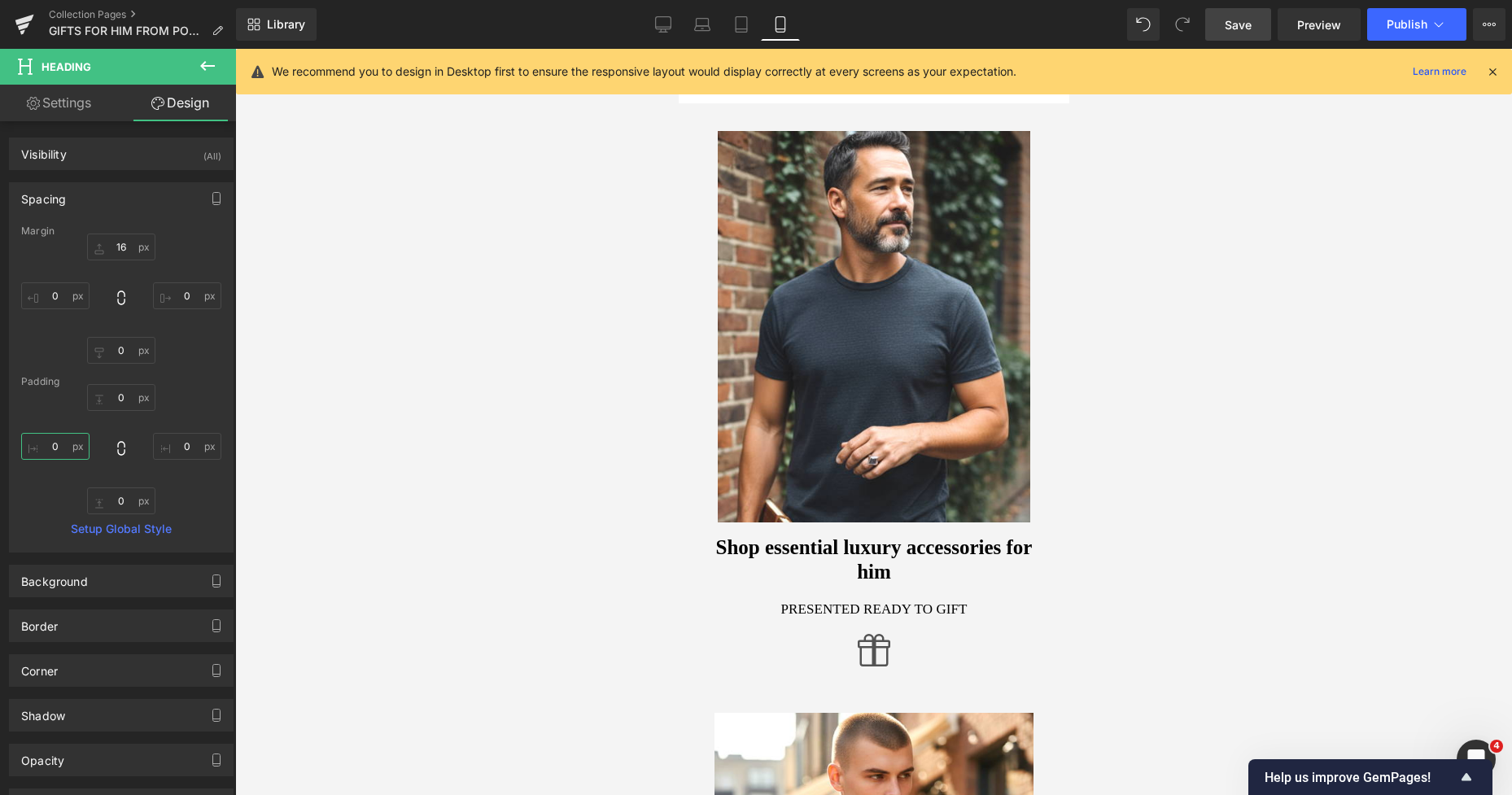
click at [56, 444] on input "0" at bounding box center [55, 447] width 69 height 27
type input "25"
click at [179, 442] on input "0" at bounding box center [187, 447] width 69 height 27
type input "25"
click at [1170, 600] on div at bounding box center [873, 422] width 1276 height 747
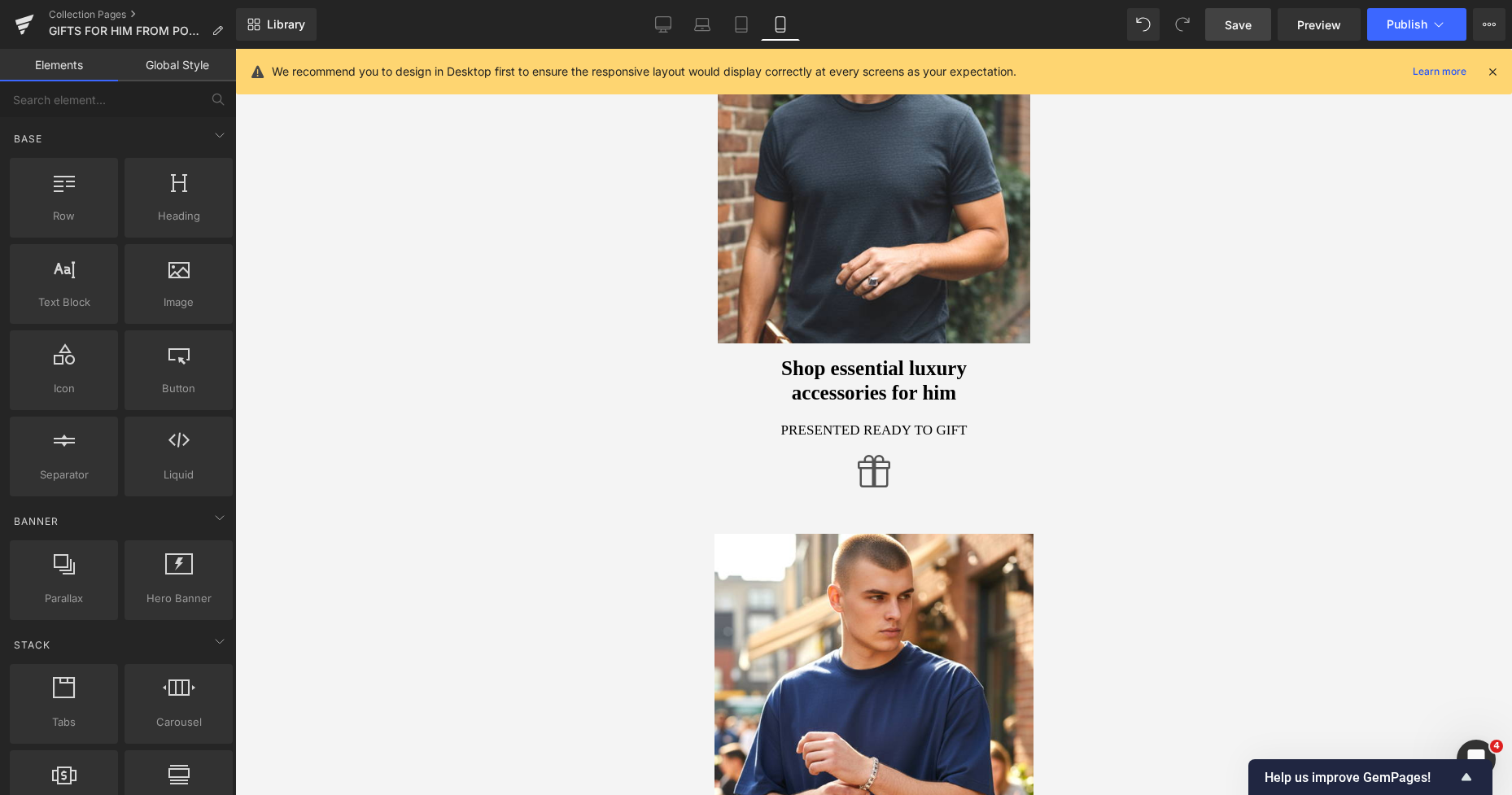
scroll to position [179, 0]
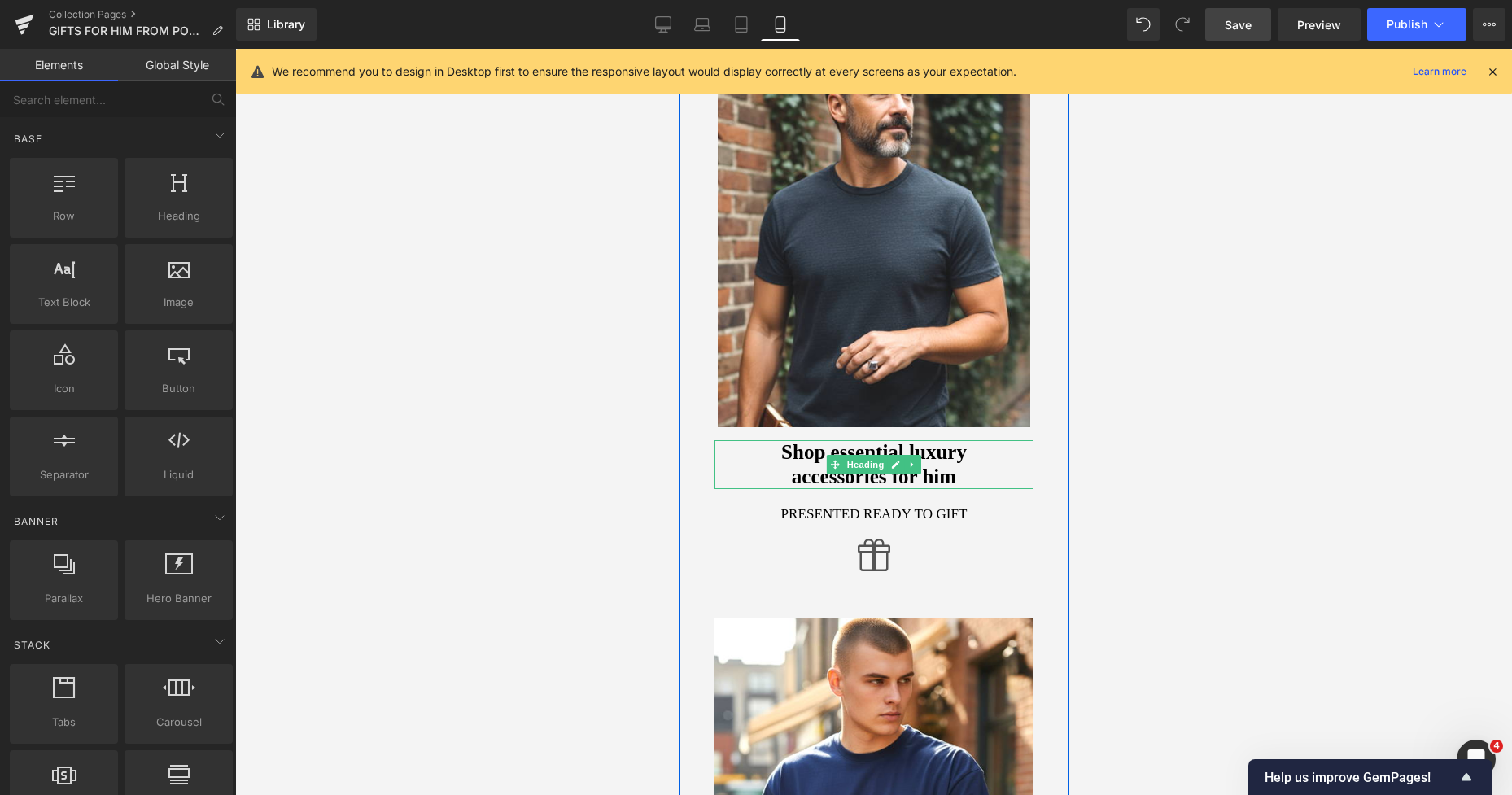
click at [749, 454] on h1 "Shop essential luxury accessories for him" at bounding box center [872, 464] width 278 height 48
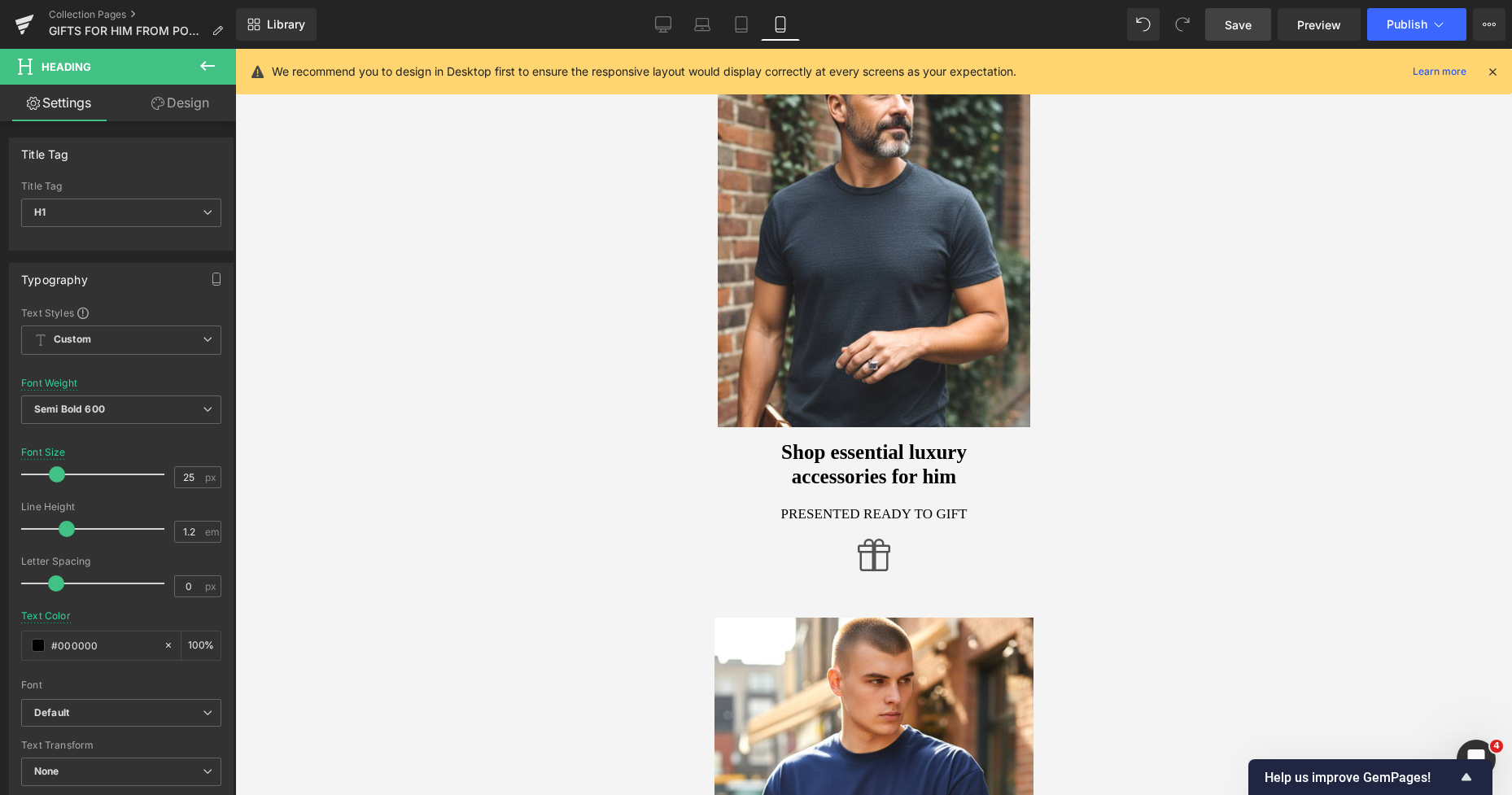
click at [185, 111] on link "Design" at bounding box center [180, 103] width 118 height 37
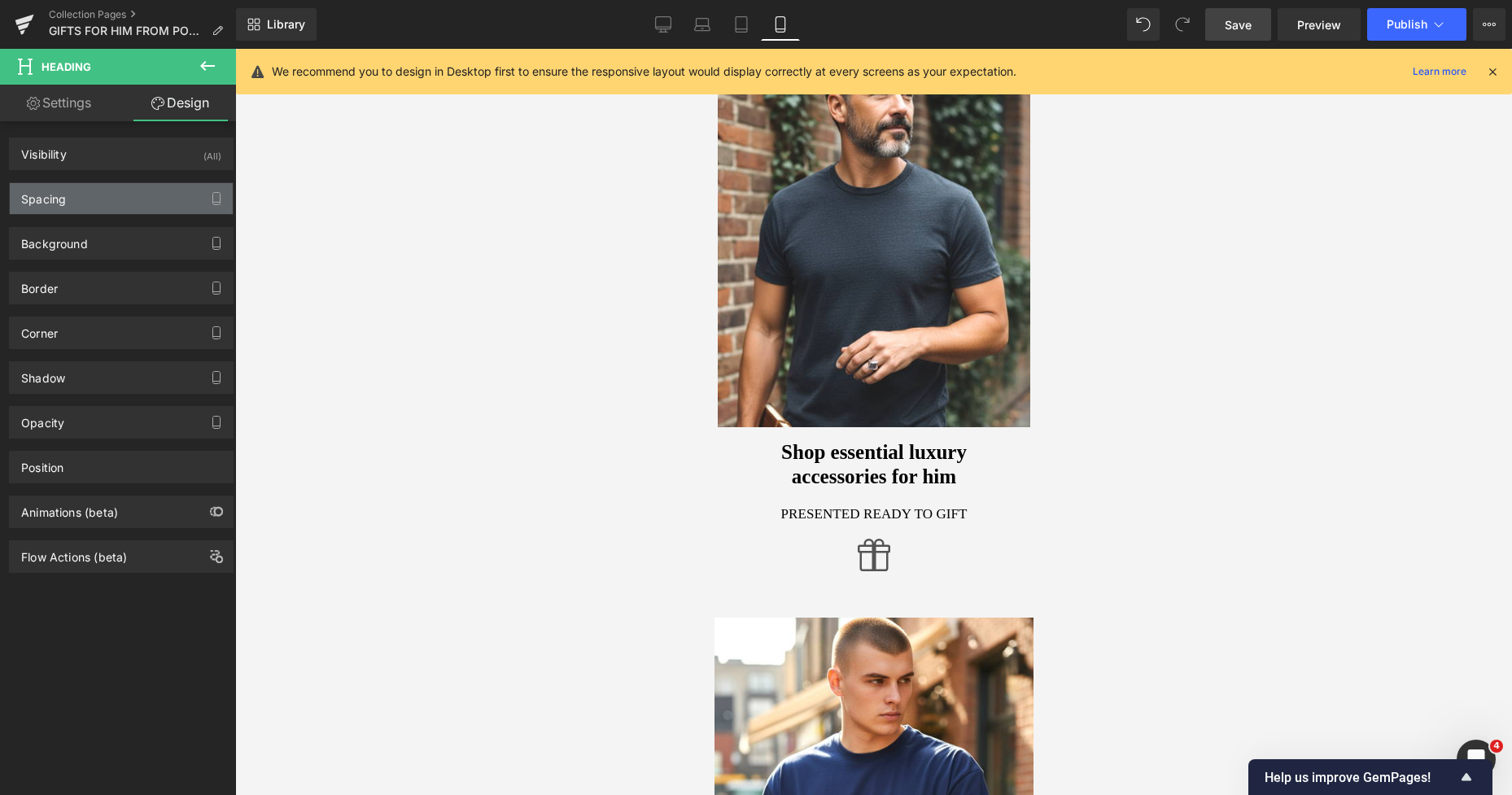
click at [104, 190] on div "Spacing" at bounding box center [121, 199] width 223 height 31
type input "16"
type input "0"
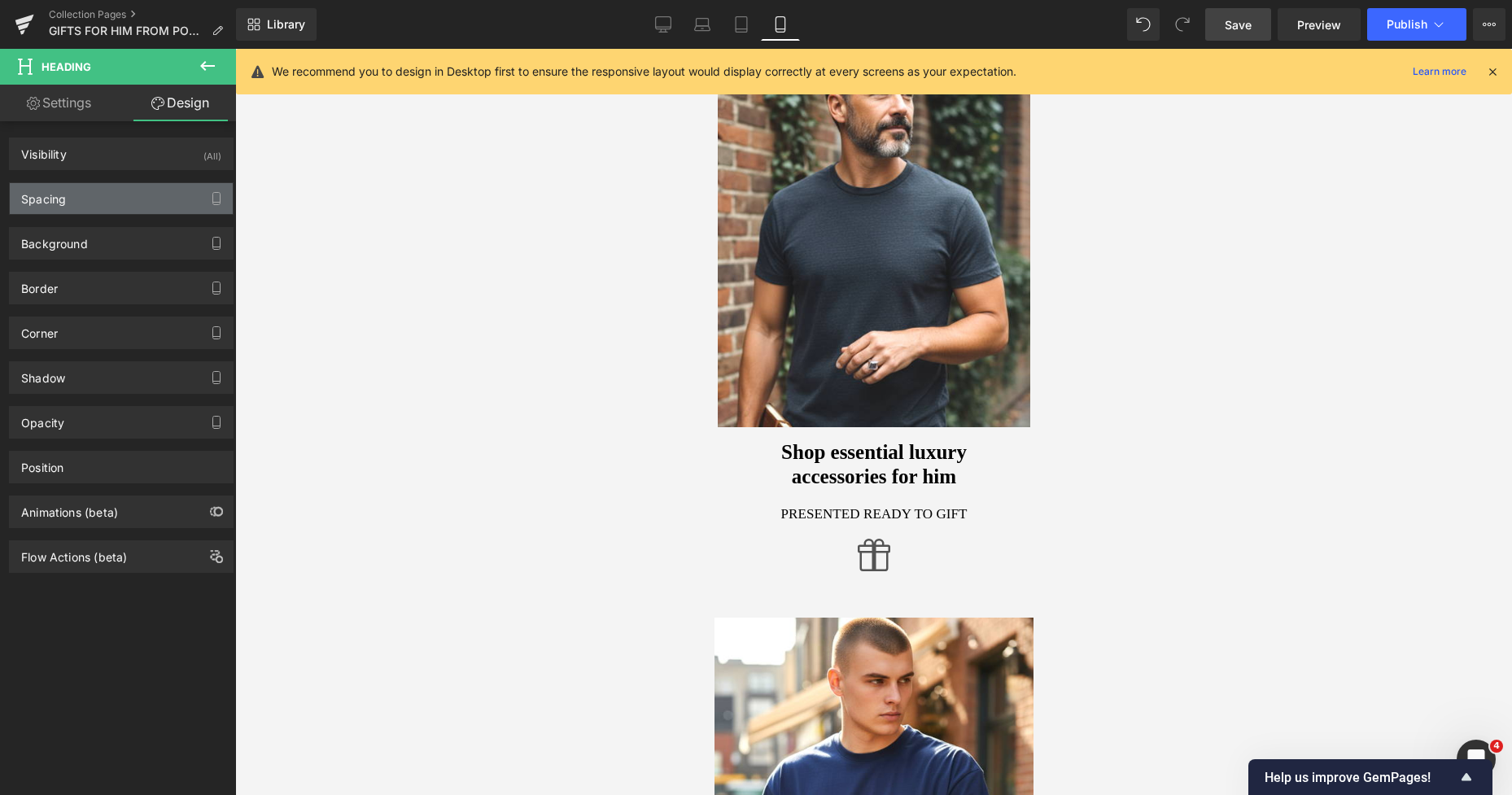
type input "0"
type input "25"
type input "0"
type input "25"
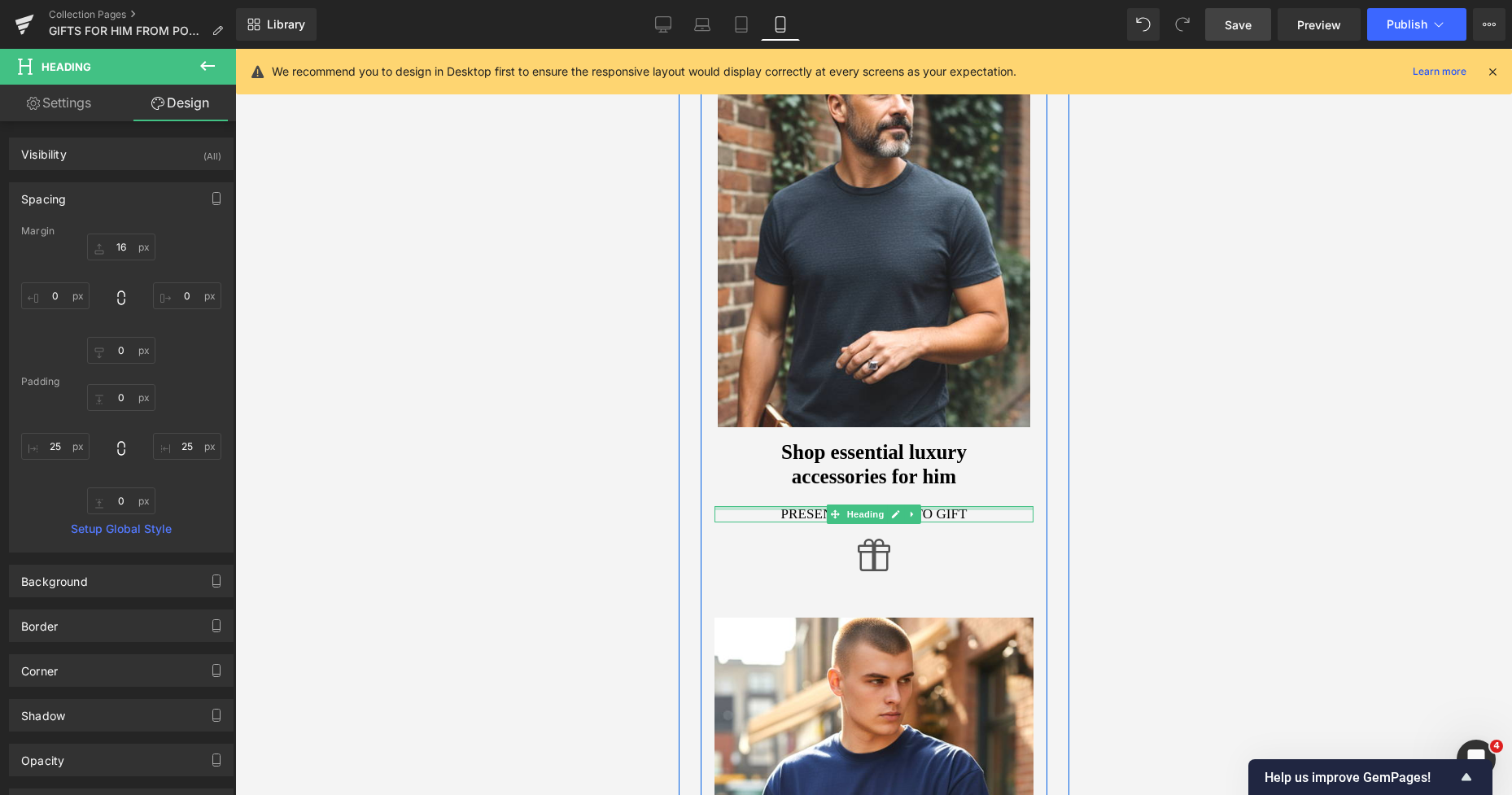
click at [761, 510] on div at bounding box center [872, 508] width 319 height 4
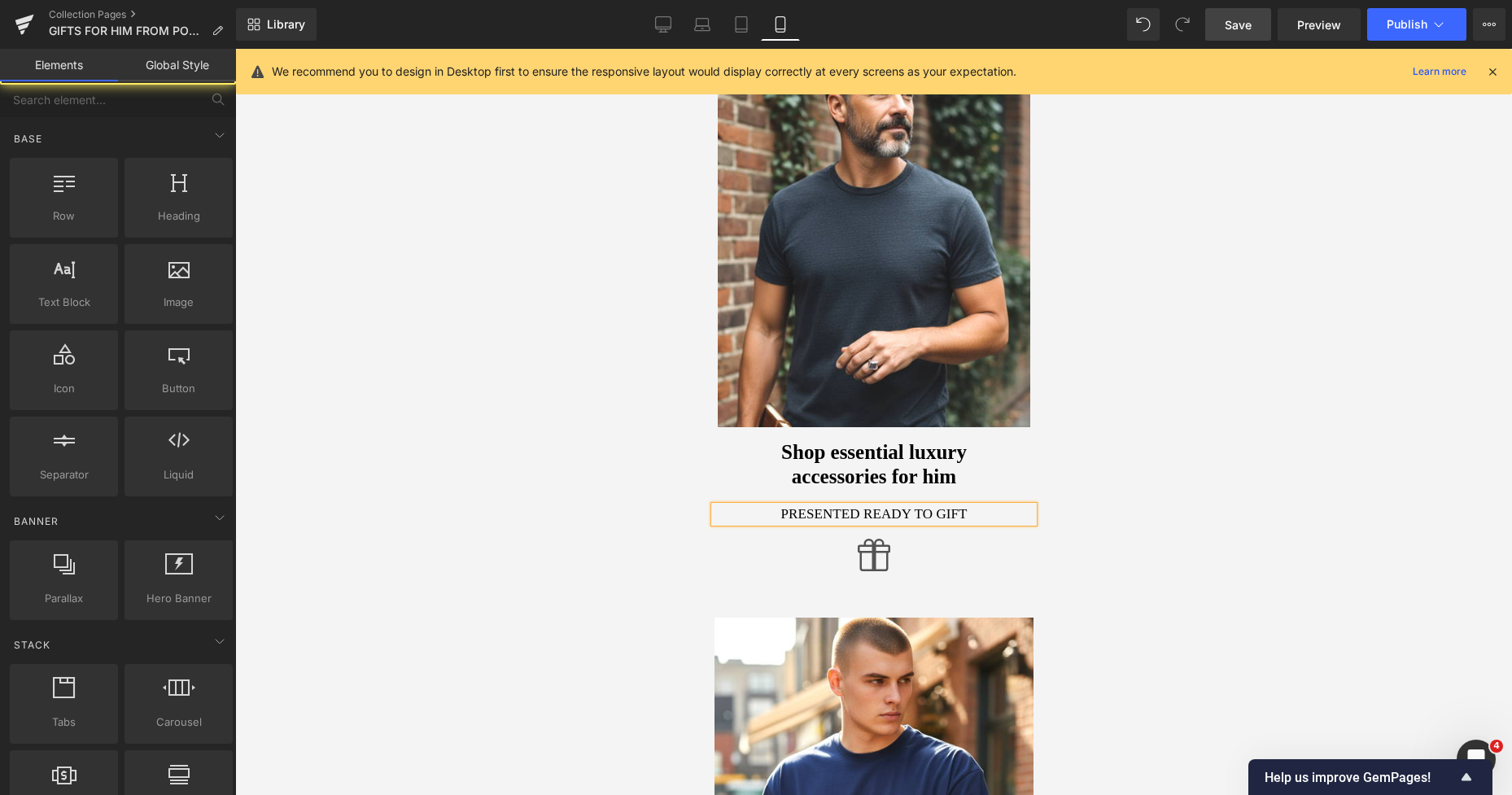
click at [1301, 437] on div at bounding box center [873, 422] width 1276 height 747
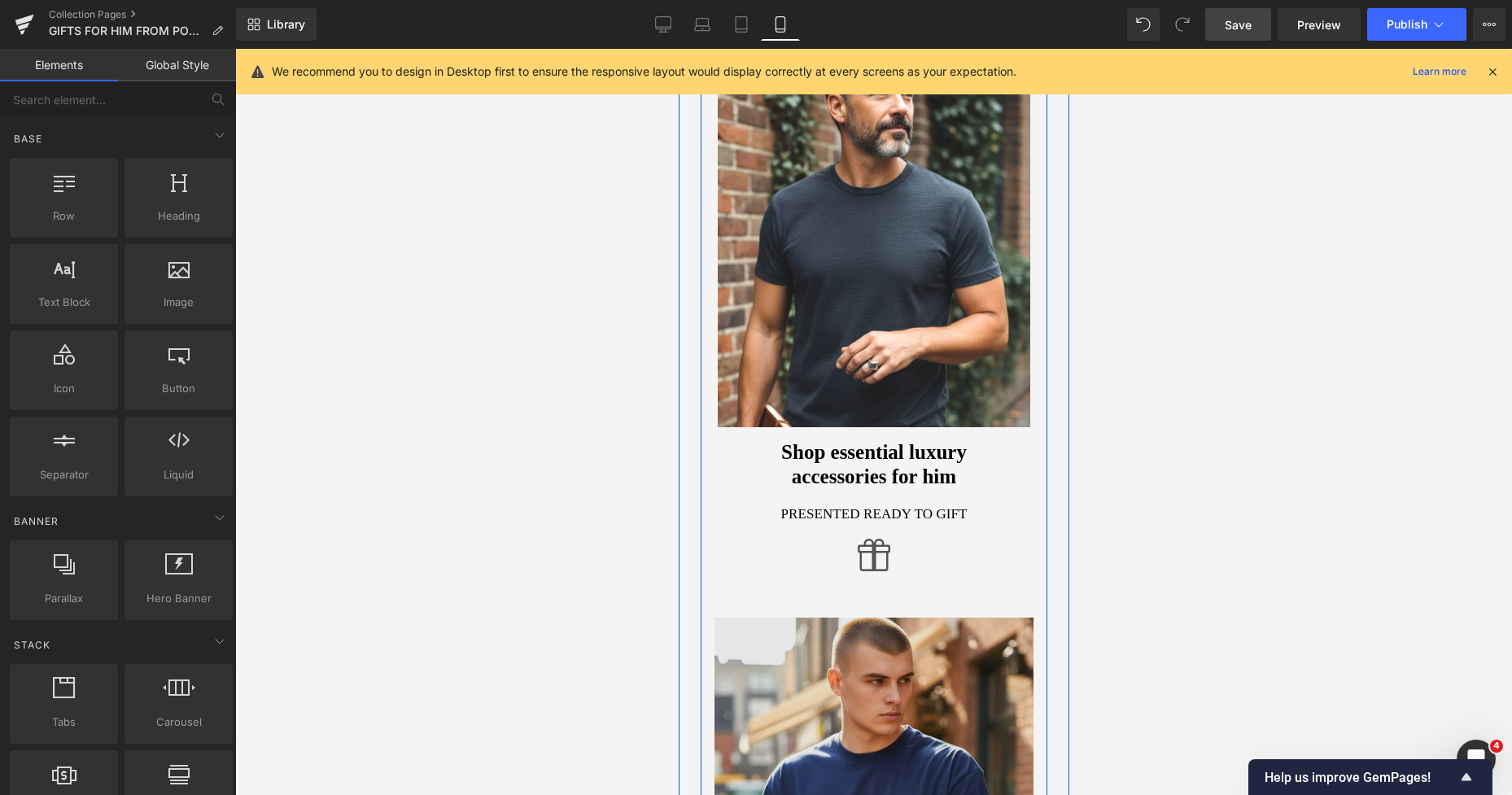
click at [908, 646] on img at bounding box center [872, 787] width 319 height 339
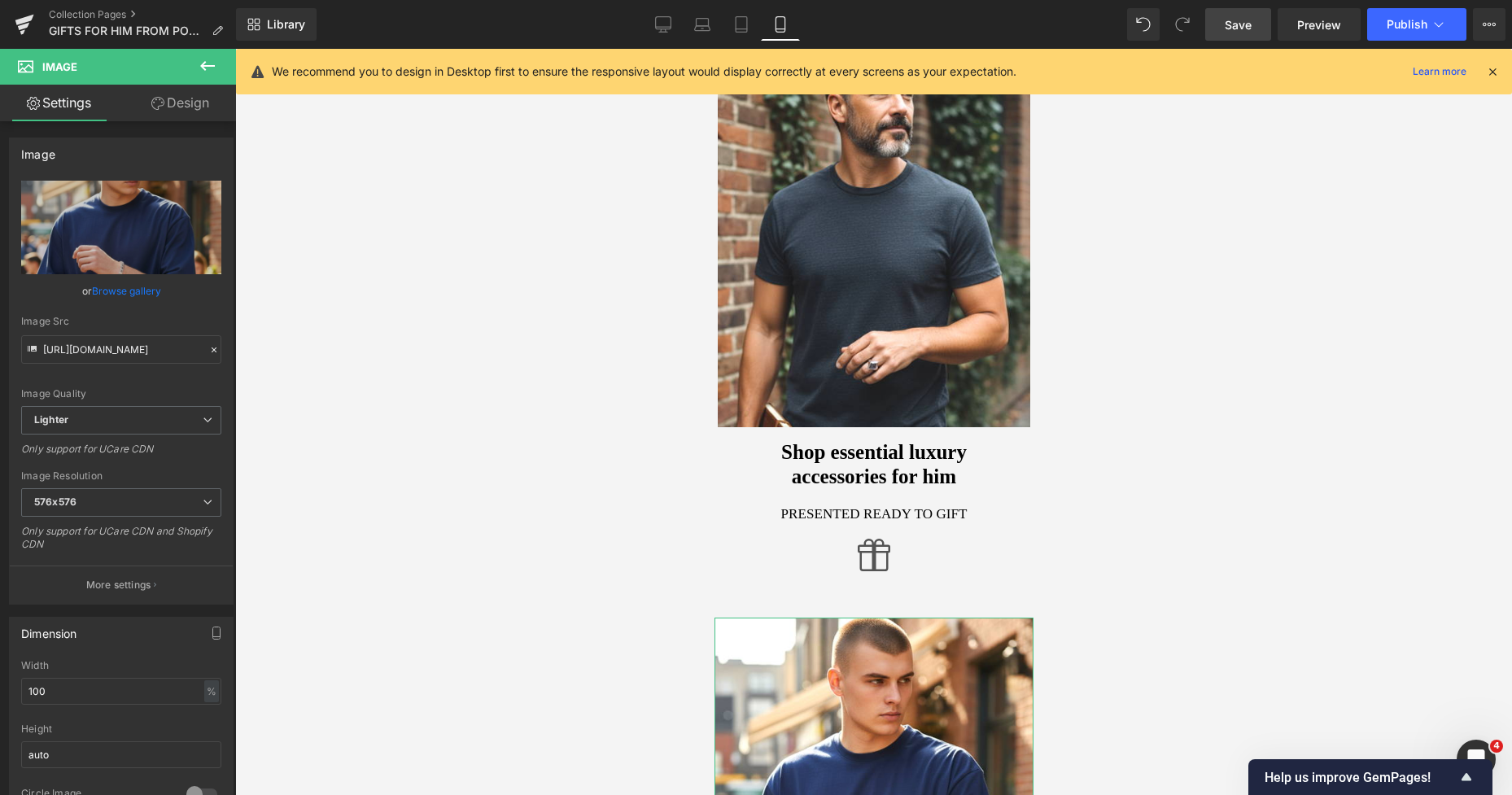
click at [173, 113] on link "Design" at bounding box center [180, 103] width 118 height 37
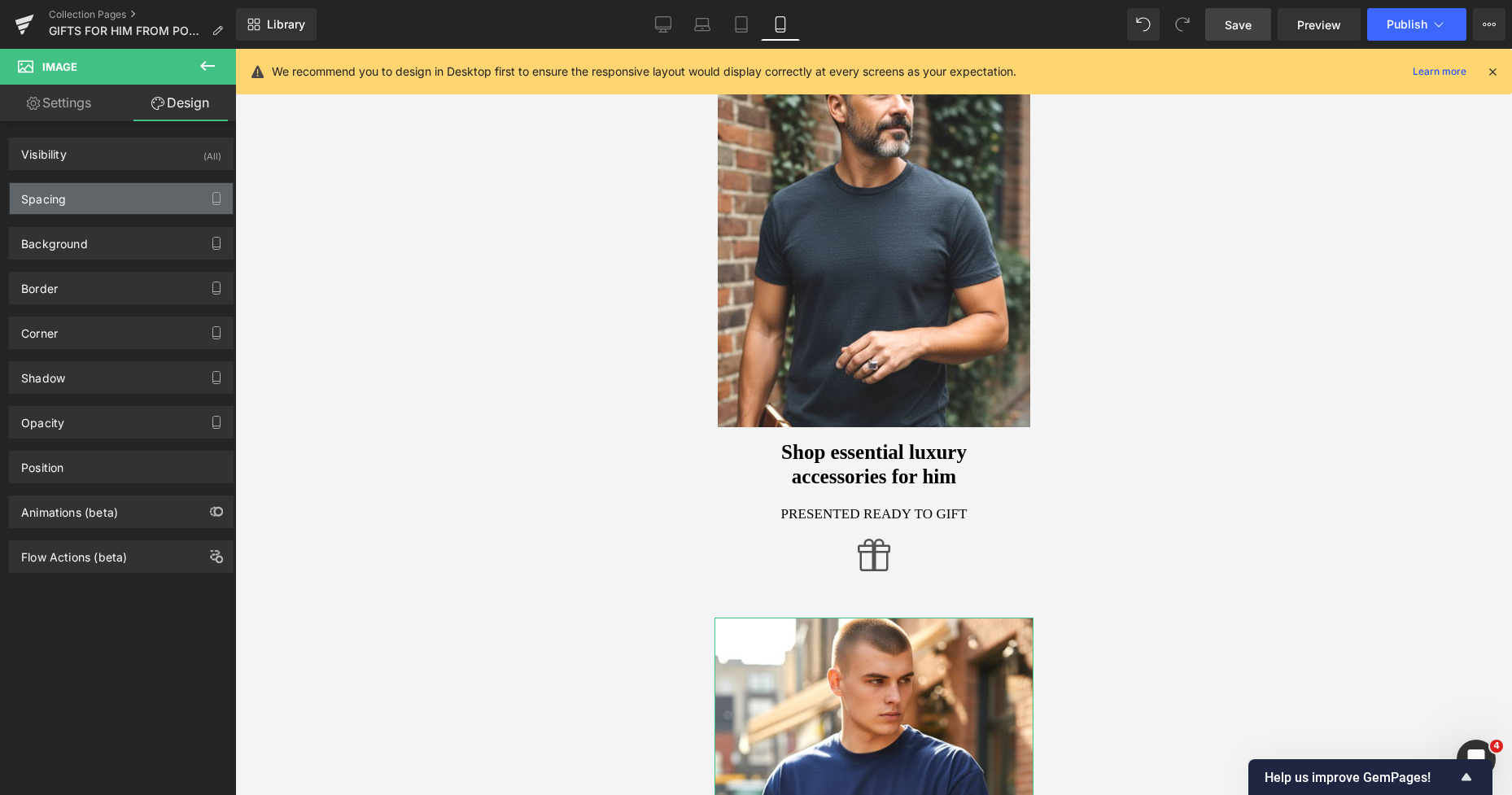
click at [84, 191] on div "Spacing" at bounding box center [121, 199] width 223 height 31
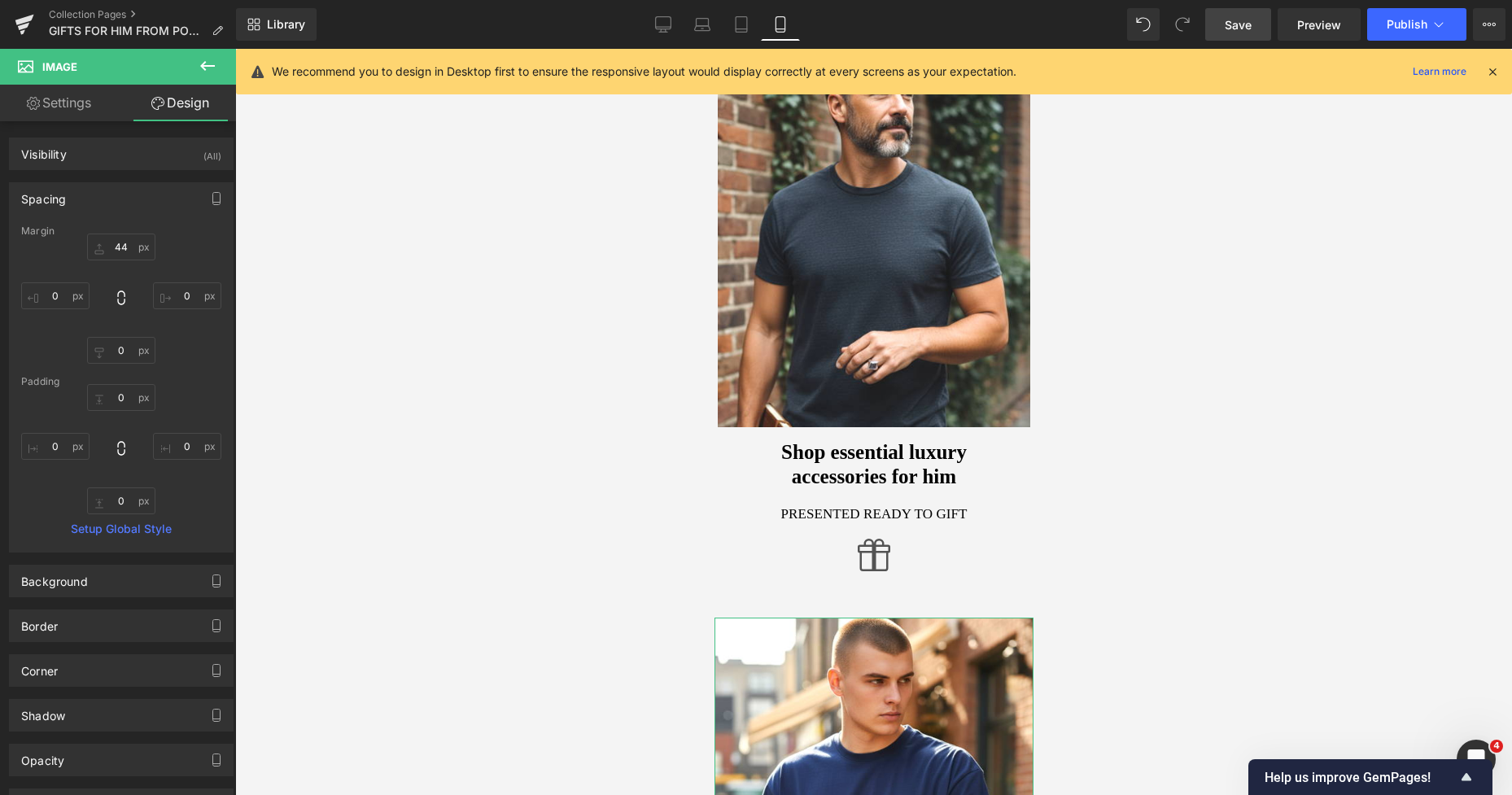
type input "44"
type input "0"
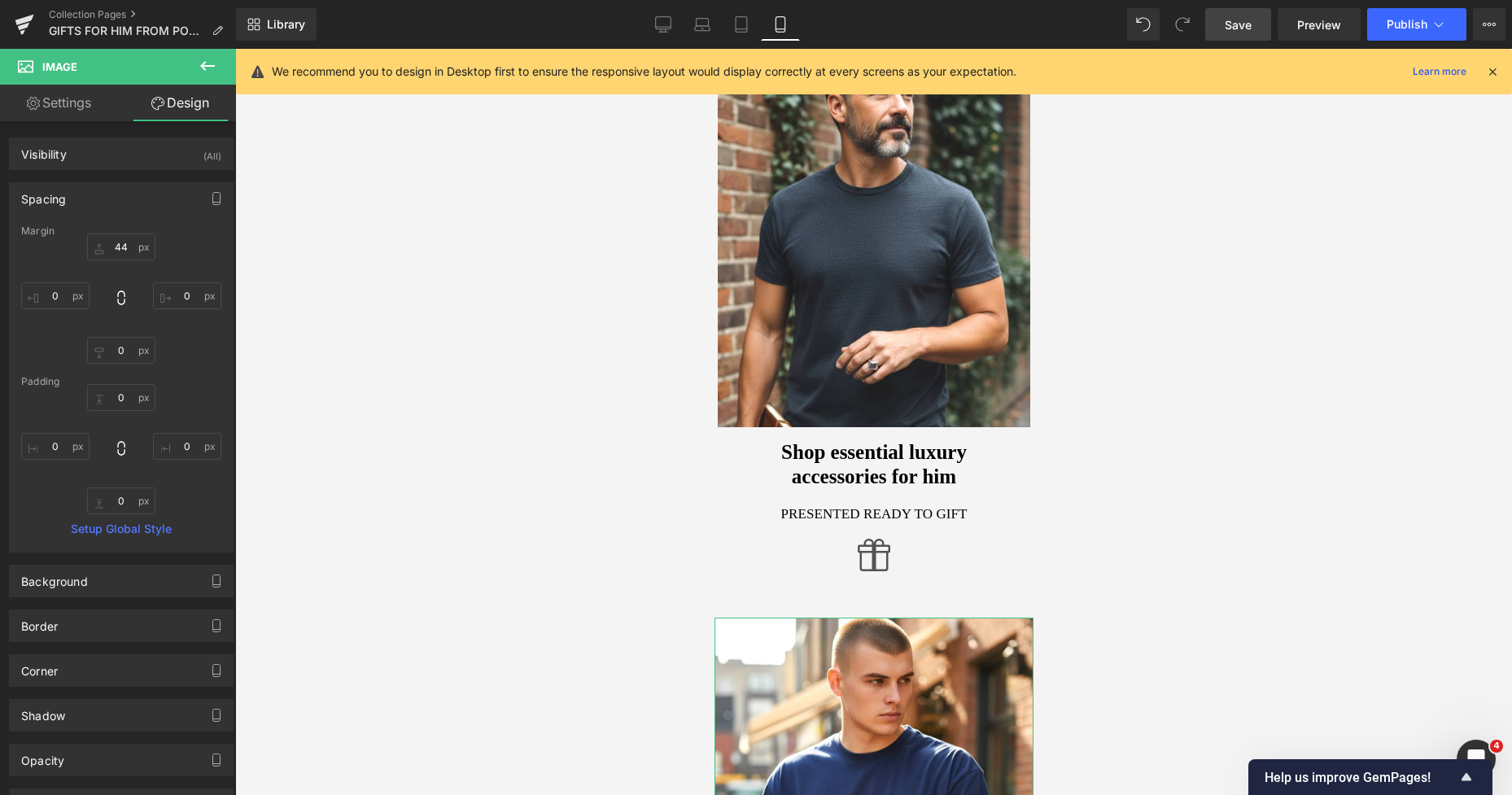
type input "0"
click at [115, 247] on input "44" at bounding box center [121, 247] width 69 height 27
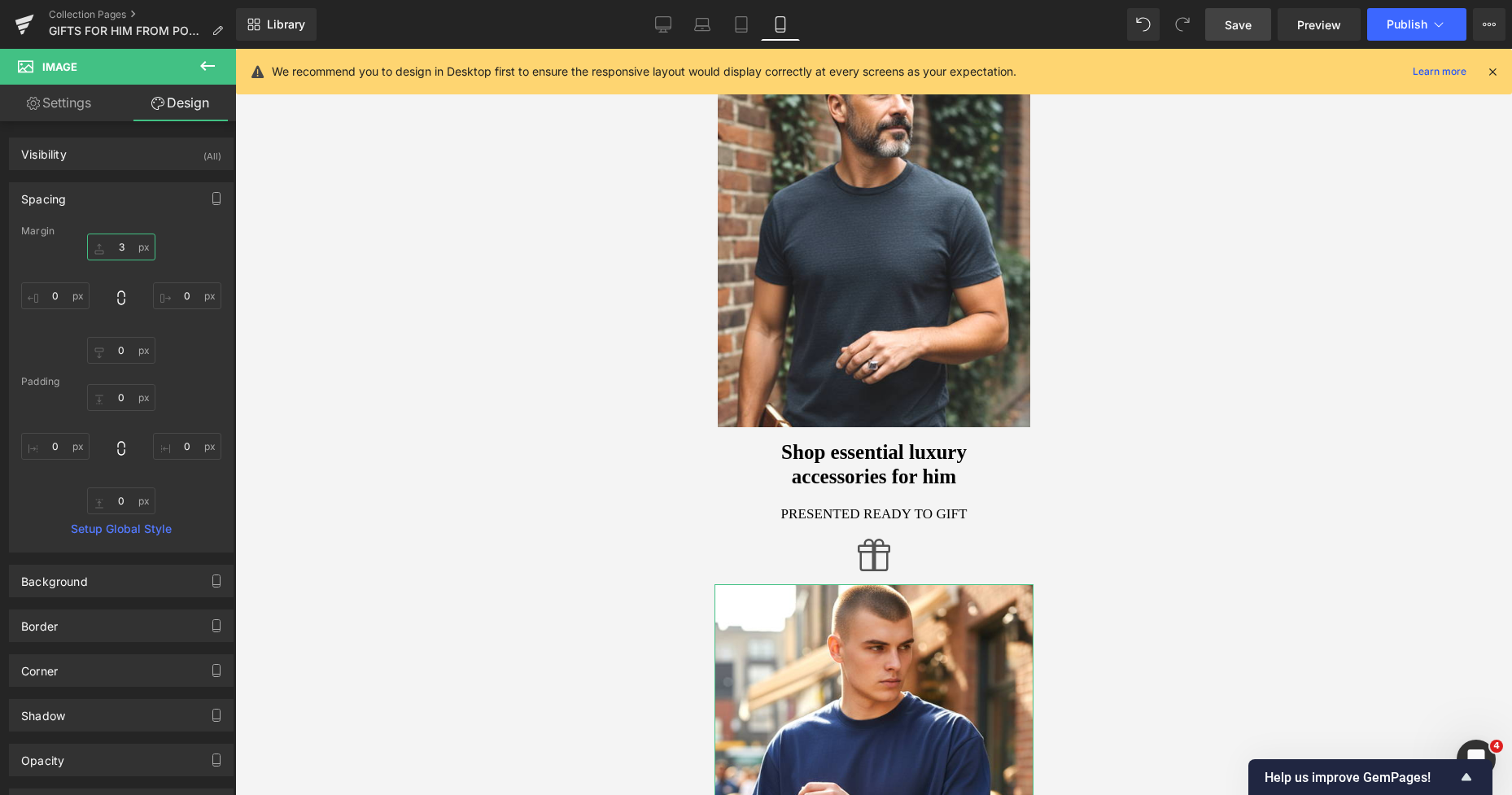
type input "32"
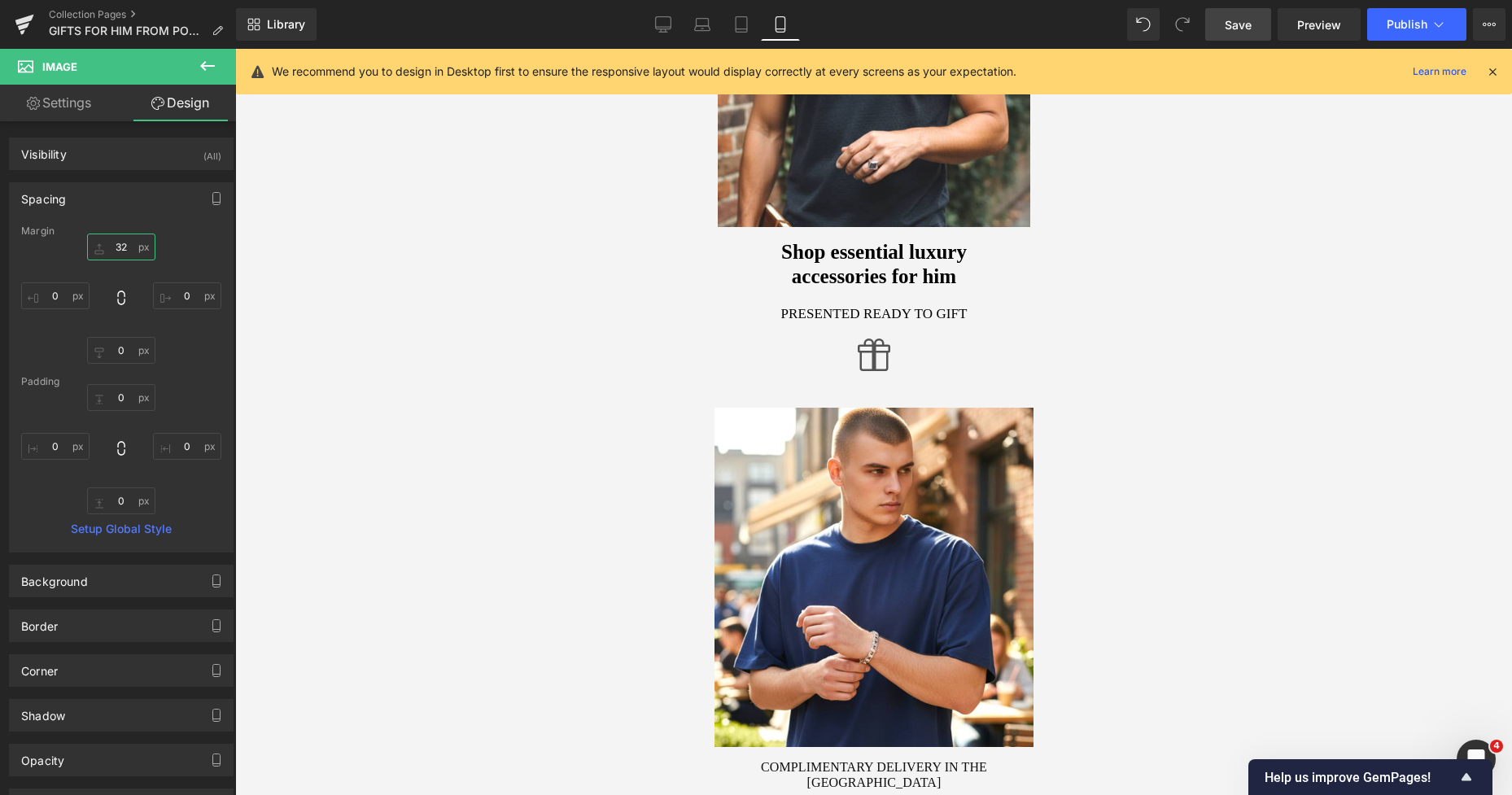
scroll to position [399, 0]
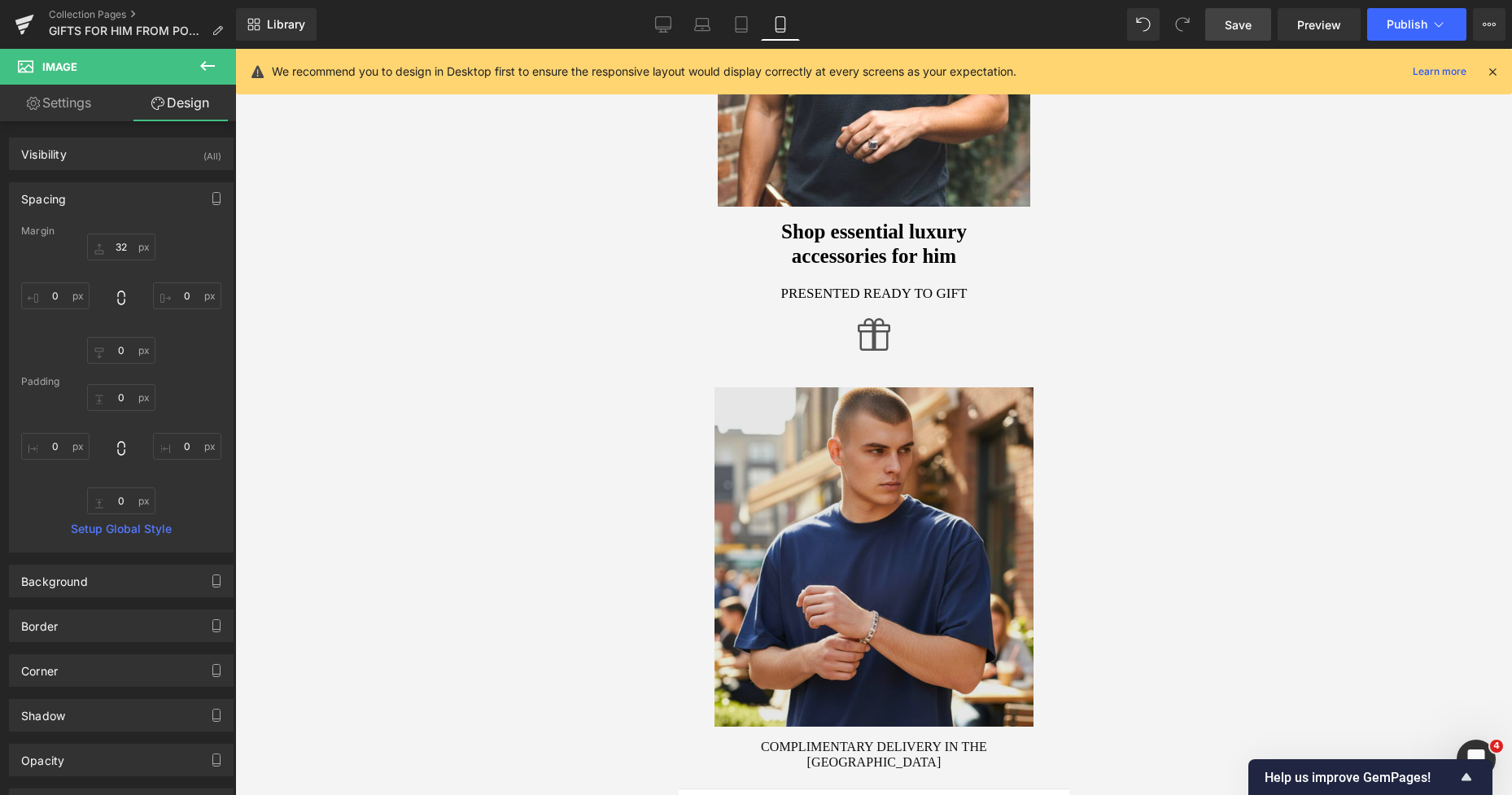
click at [913, 401] on img at bounding box center [872, 557] width 319 height 339
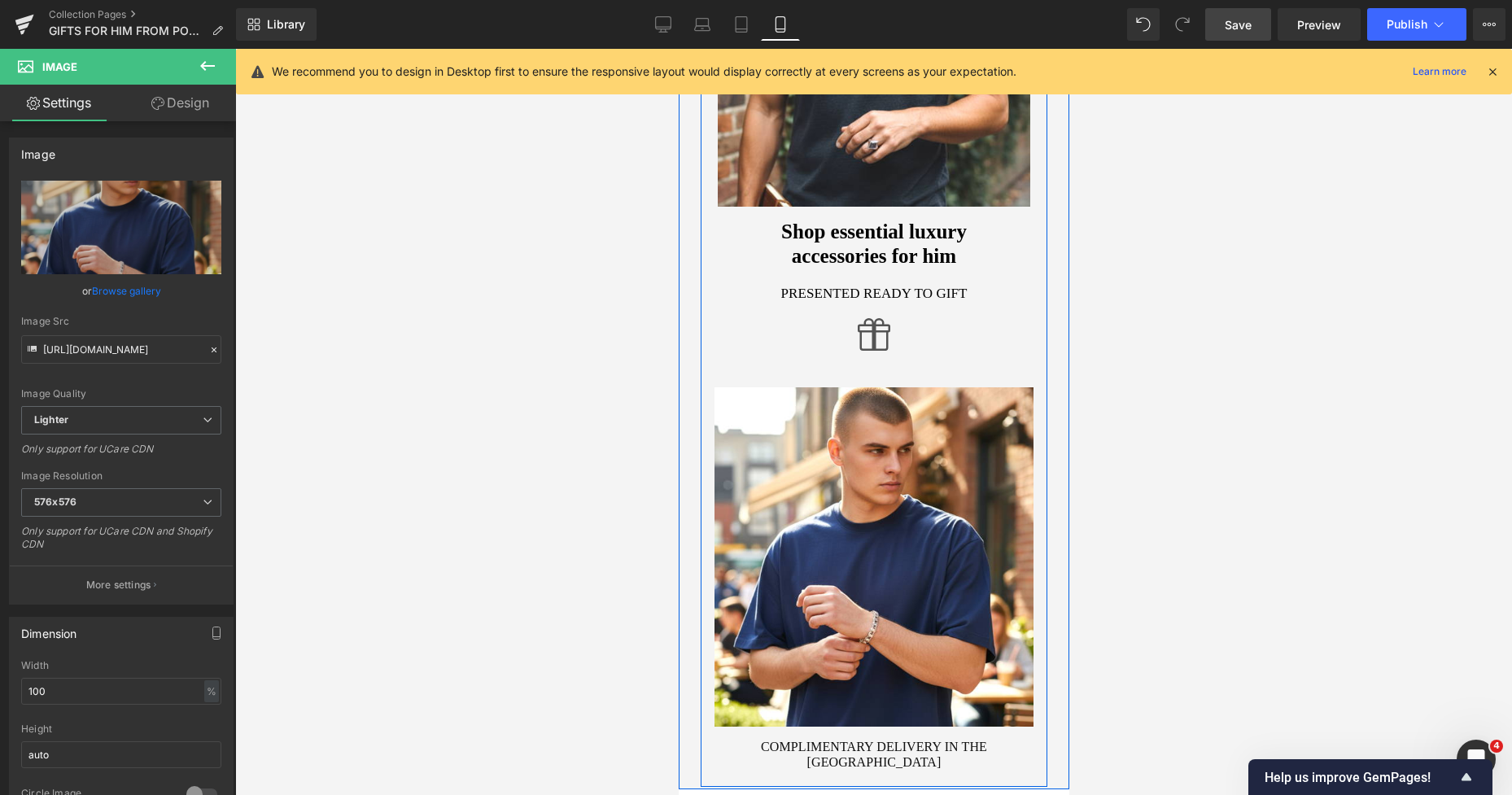
click at [902, 187] on img at bounding box center [873, 11] width 312 height 392
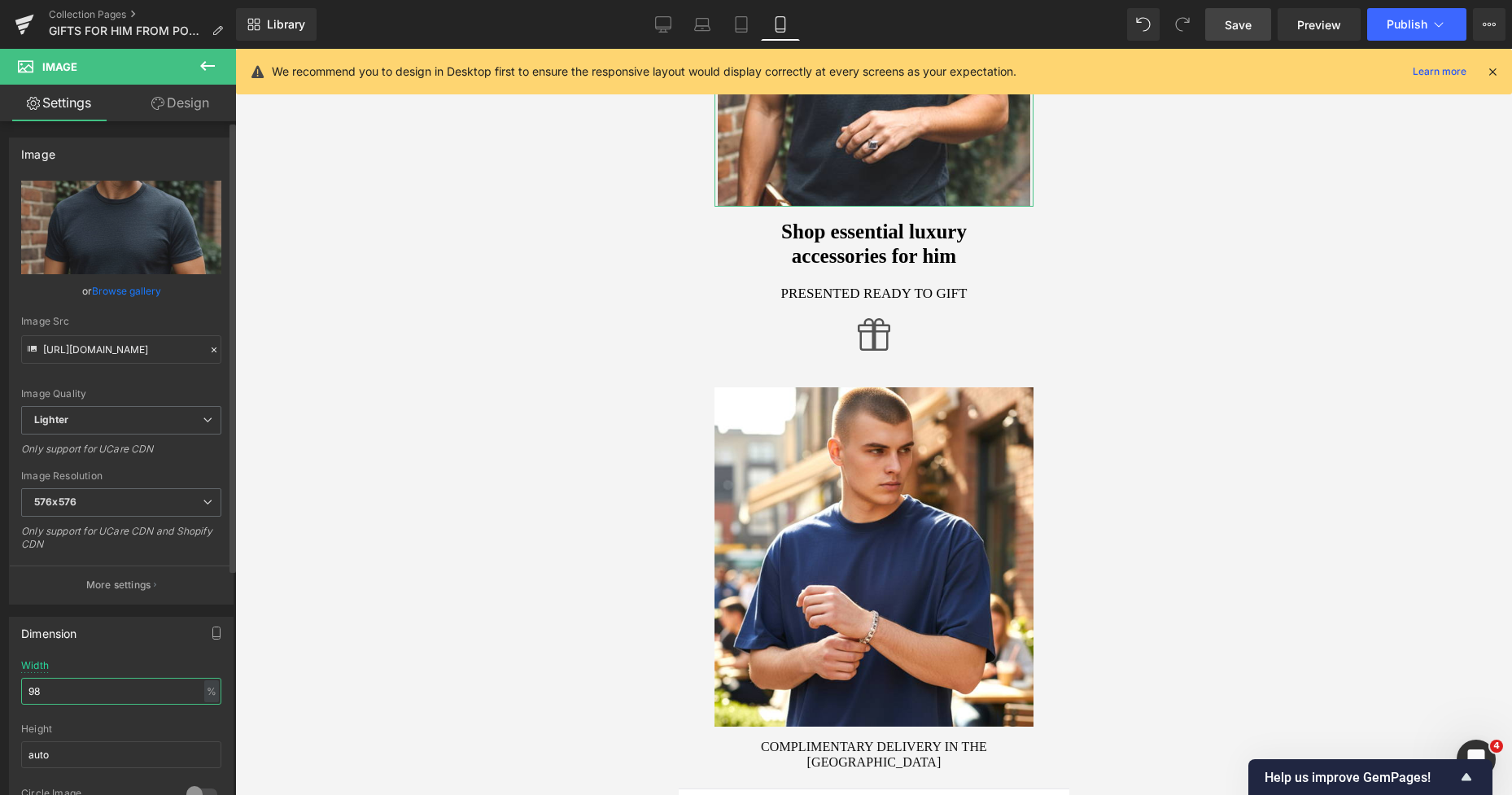
drag, startPoint x: 74, startPoint y: 697, endPoint x: 13, endPoint y: 699, distance: 61.0
click at [13, 699] on div "98% Width 98 % % px auto Height auto 0 Circle Image" at bounding box center [121, 742] width 223 height 163
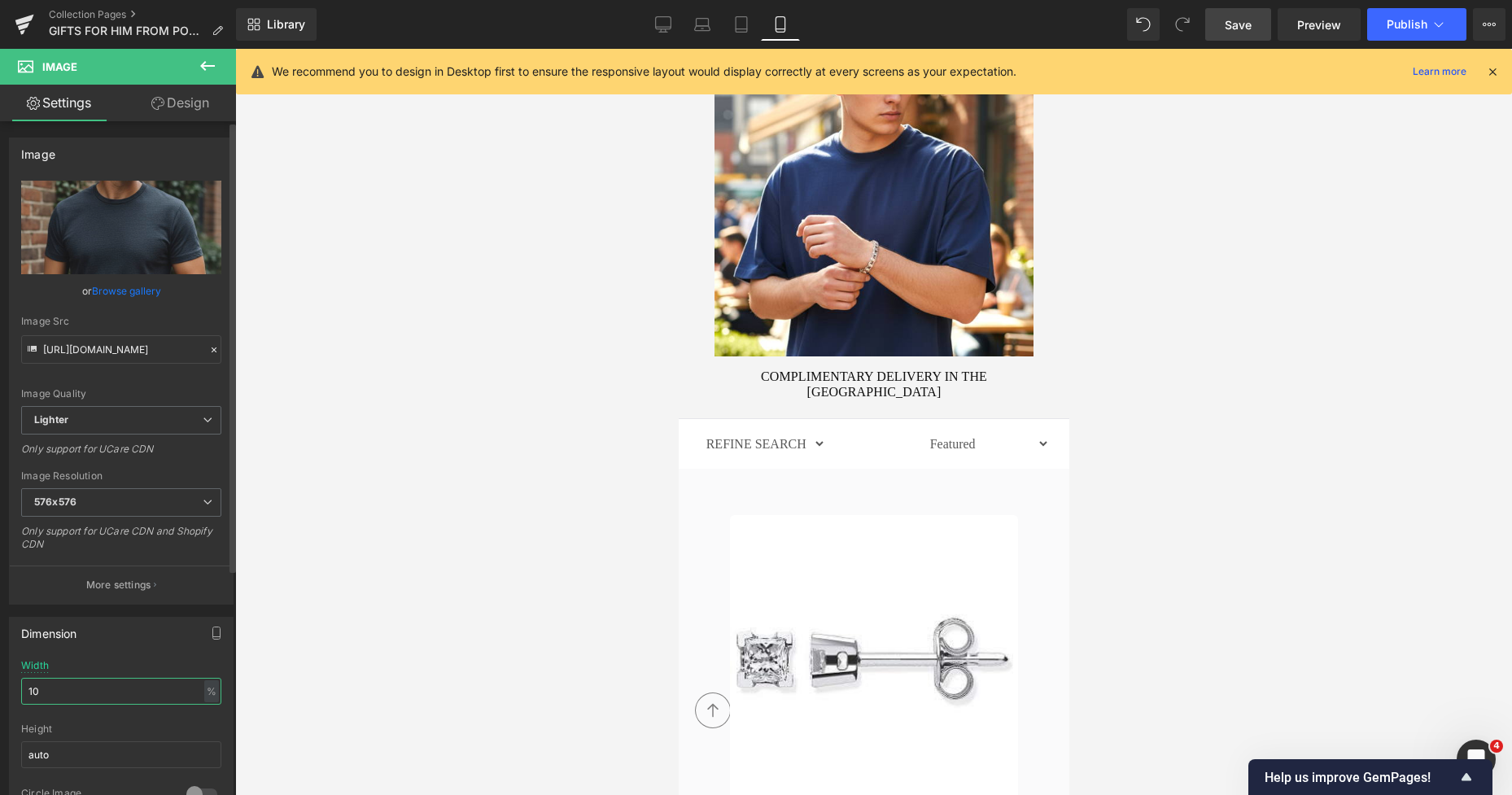
type input "100"
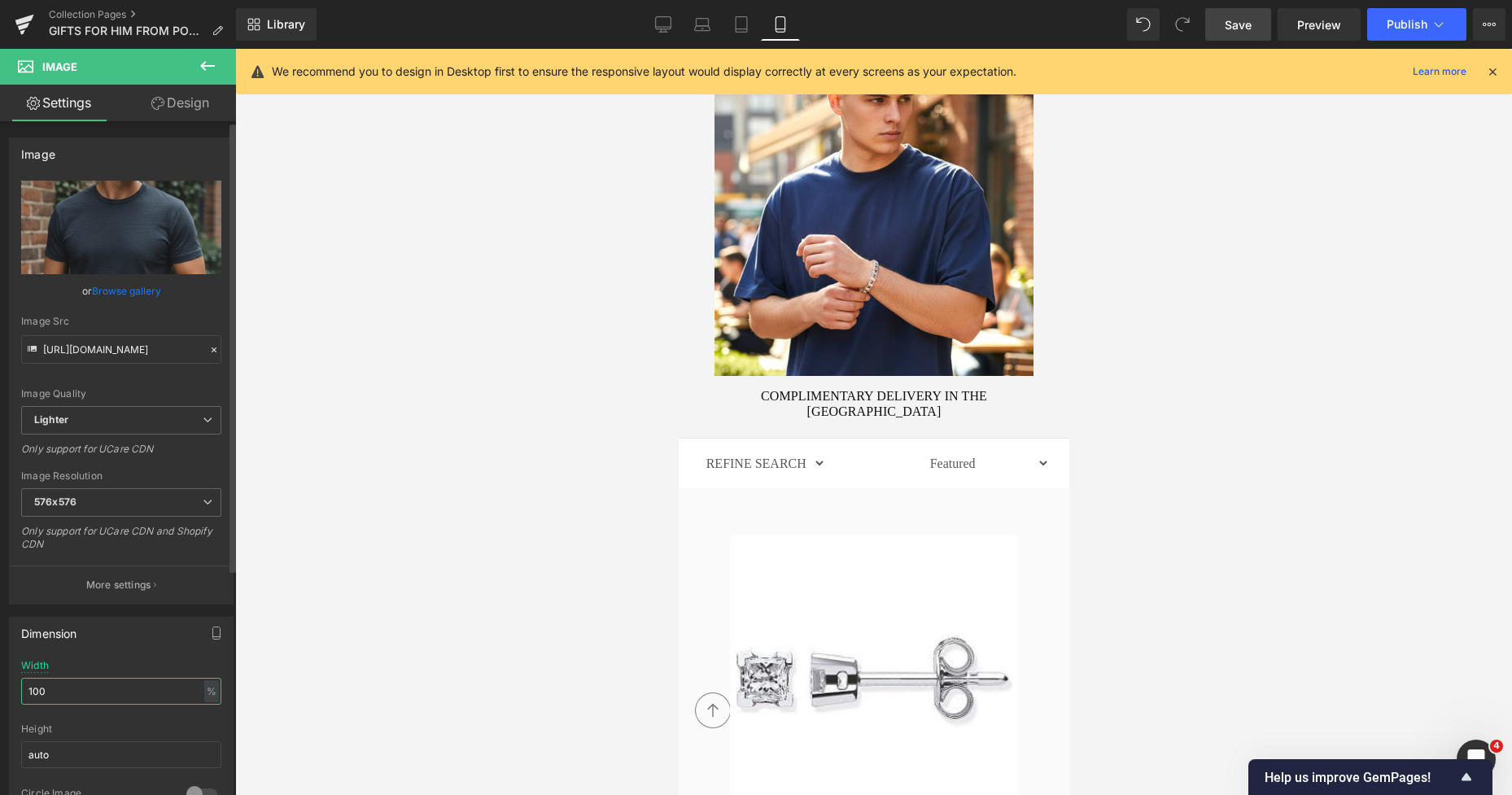
scroll to position [778, 0]
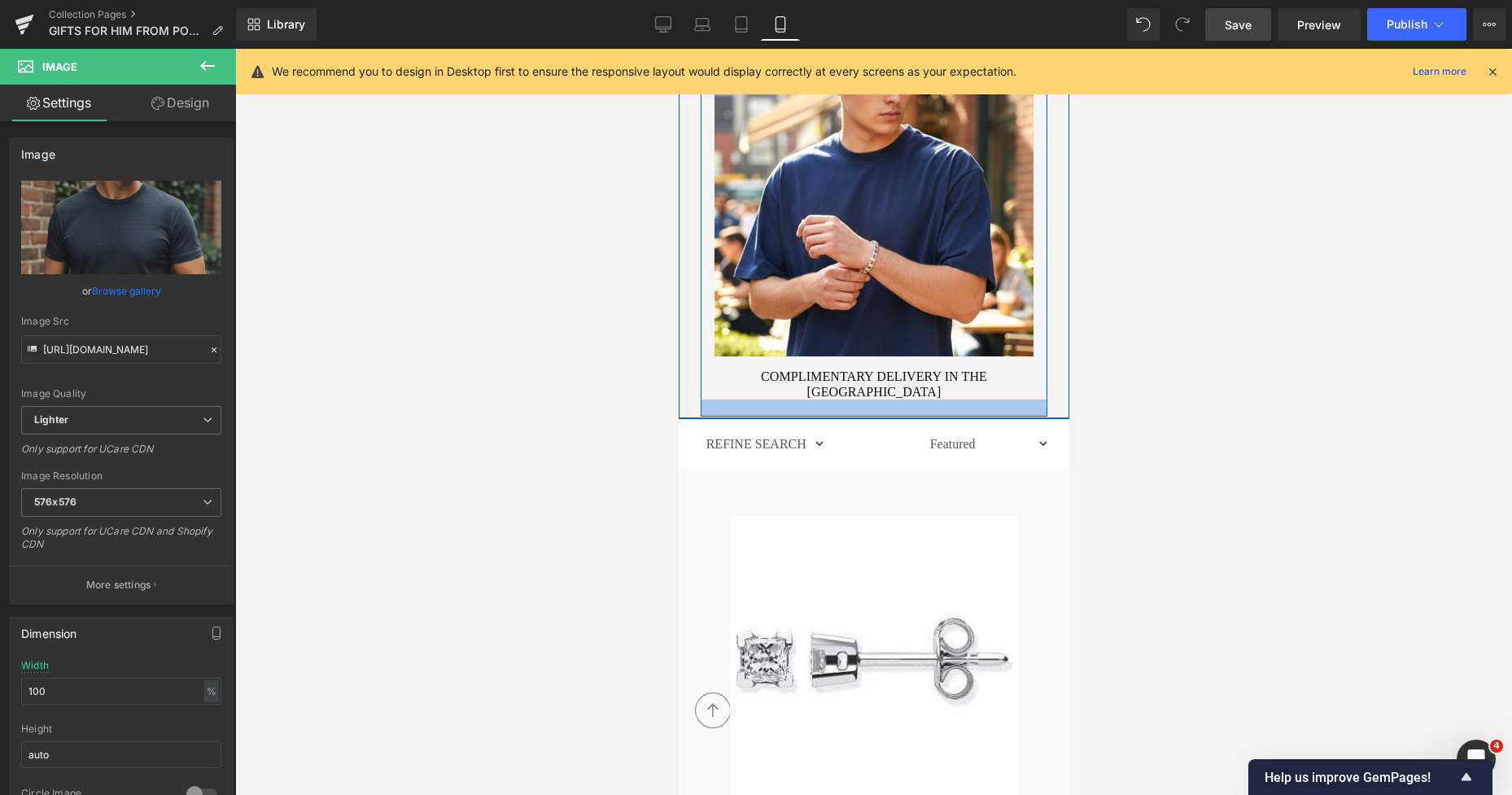
click at [925, 399] on div at bounding box center [873, 408] width 347 height 17
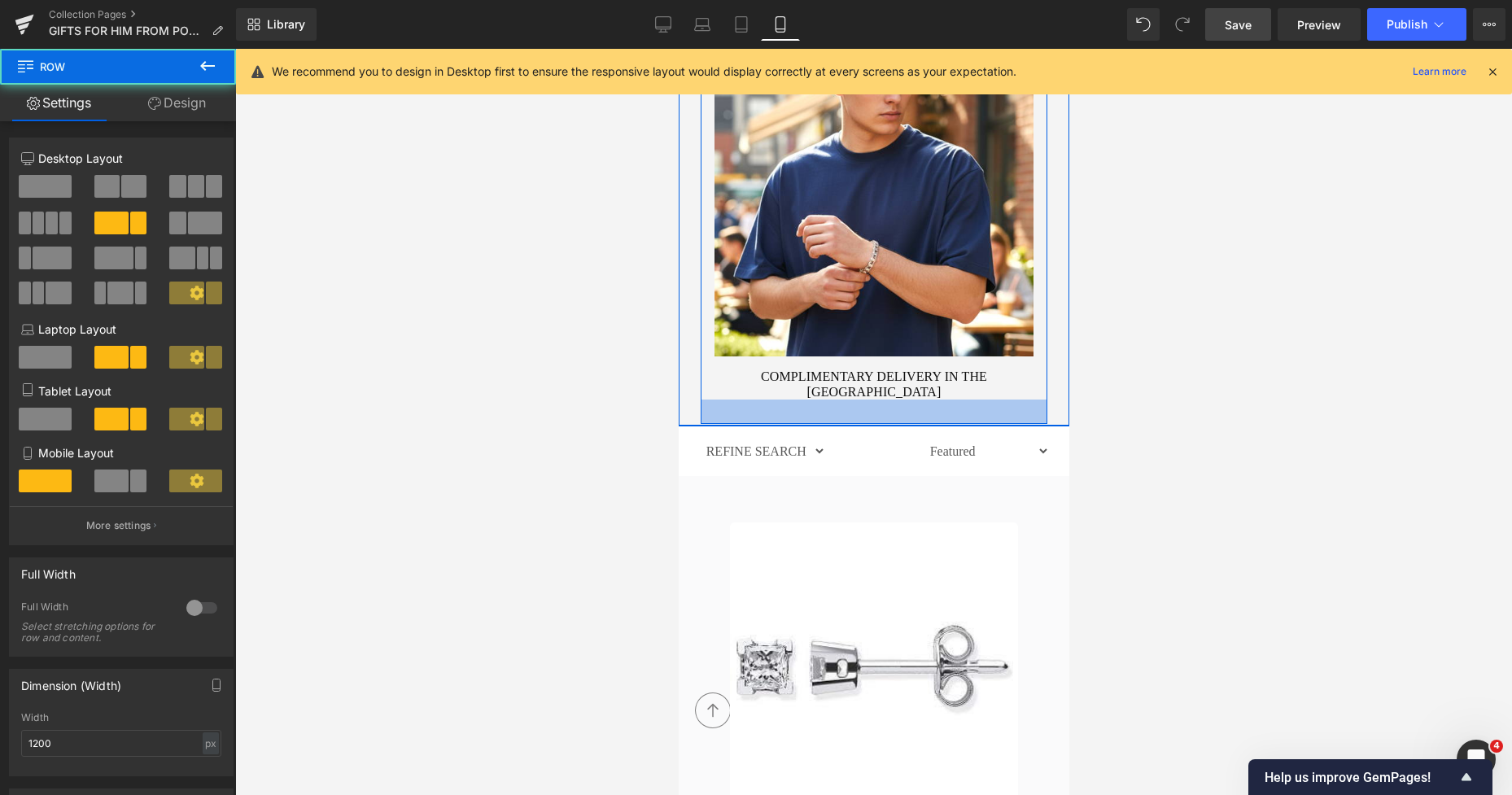
drag, startPoint x: 925, startPoint y: 395, endPoint x: 929, endPoint y: 402, distance: 8.1
click at [929, 402] on div at bounding box center [873, 411] width 347 height 24
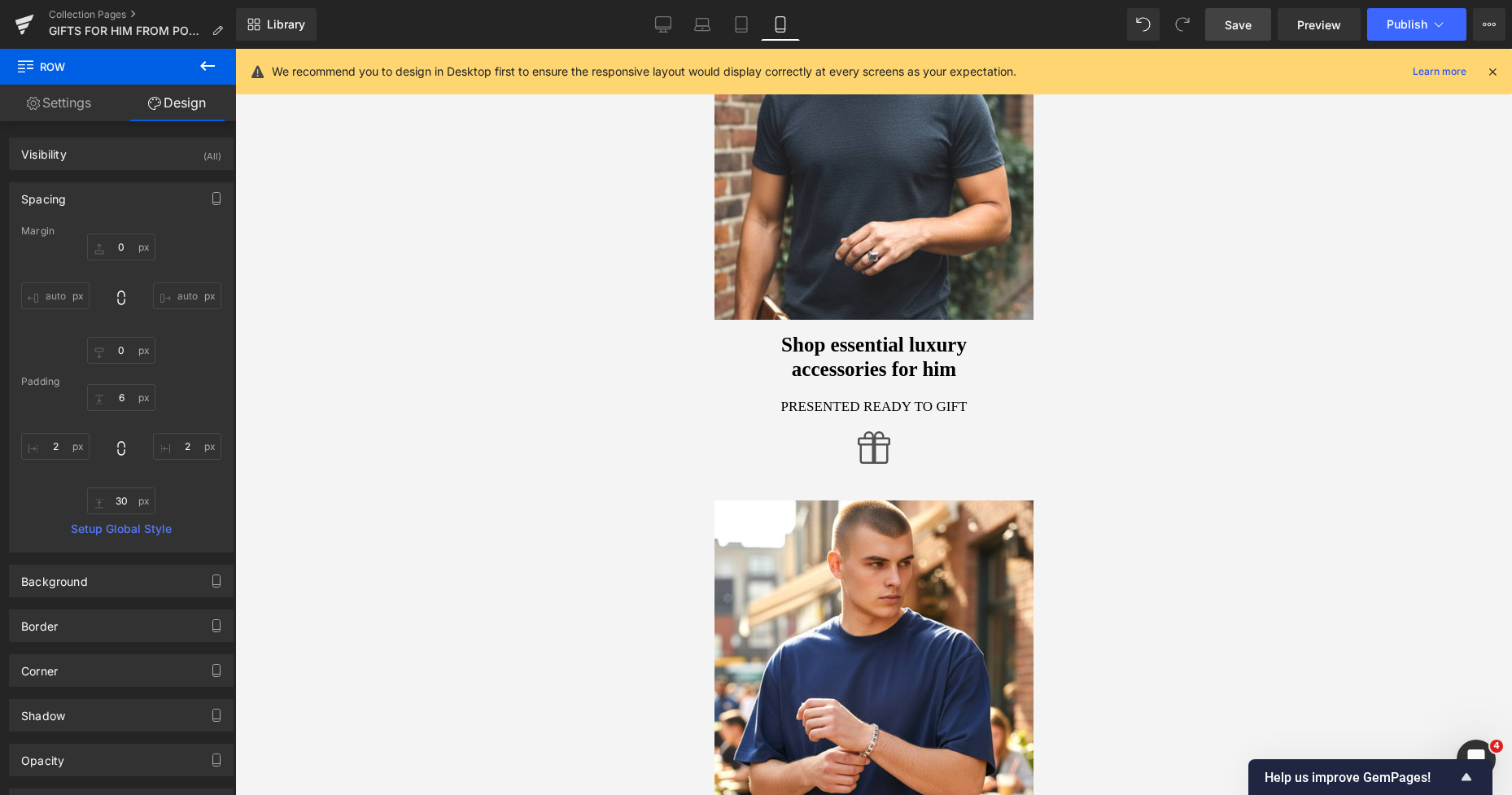
scroll to position [210, 0]
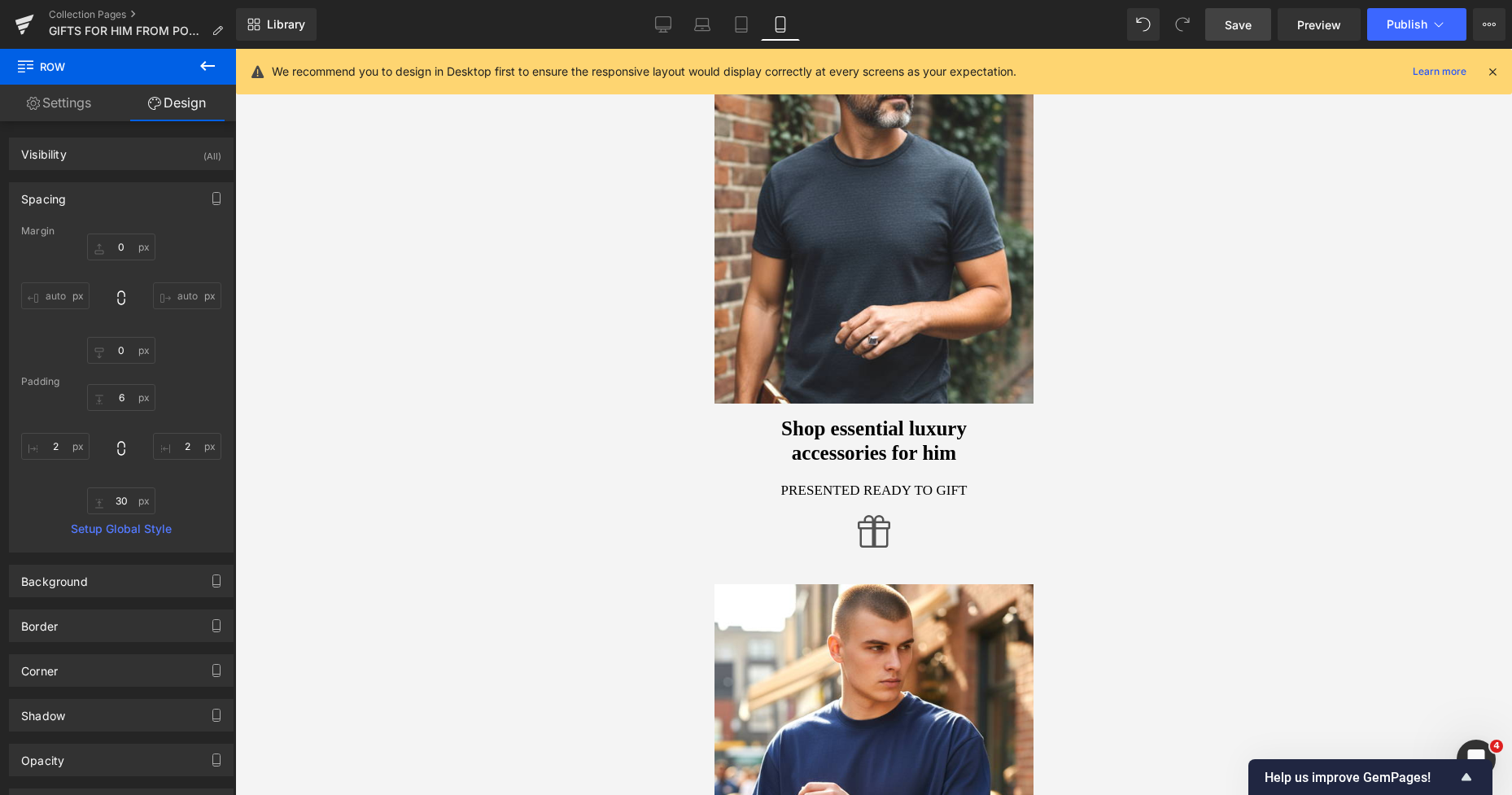
drag, startPoint x: 1057, startPoint y: 143, endPoint x: 1843, endPoint y: 94, distance: 787.5
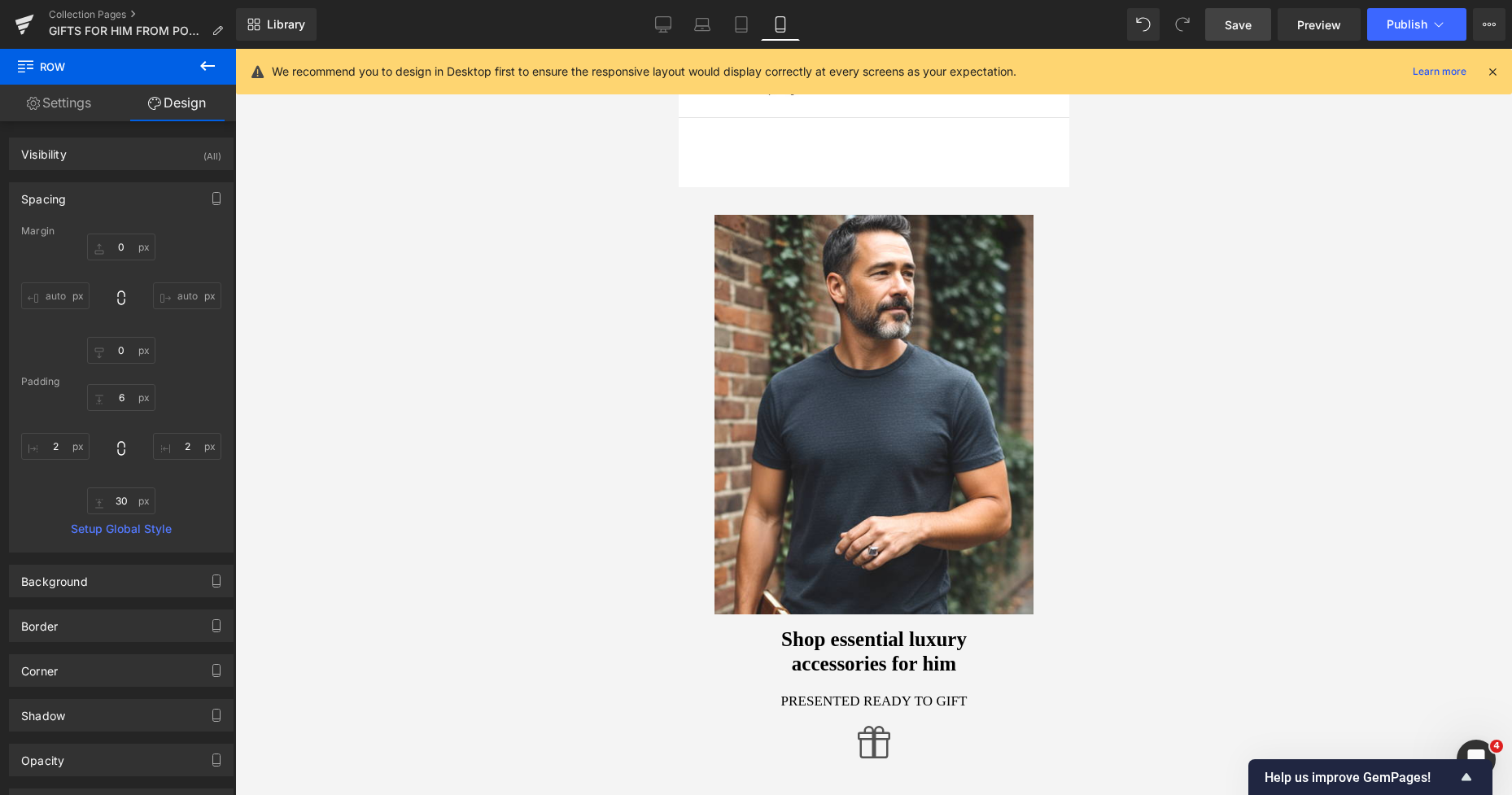
drag, startPoint x: 1244, startPoint y: 28, endPoint x: 193, endPoint y: 158, distance: 1059.0
click at [1244, 28] on span "Save" at bounding box center [1238, 25] width 27 height 17
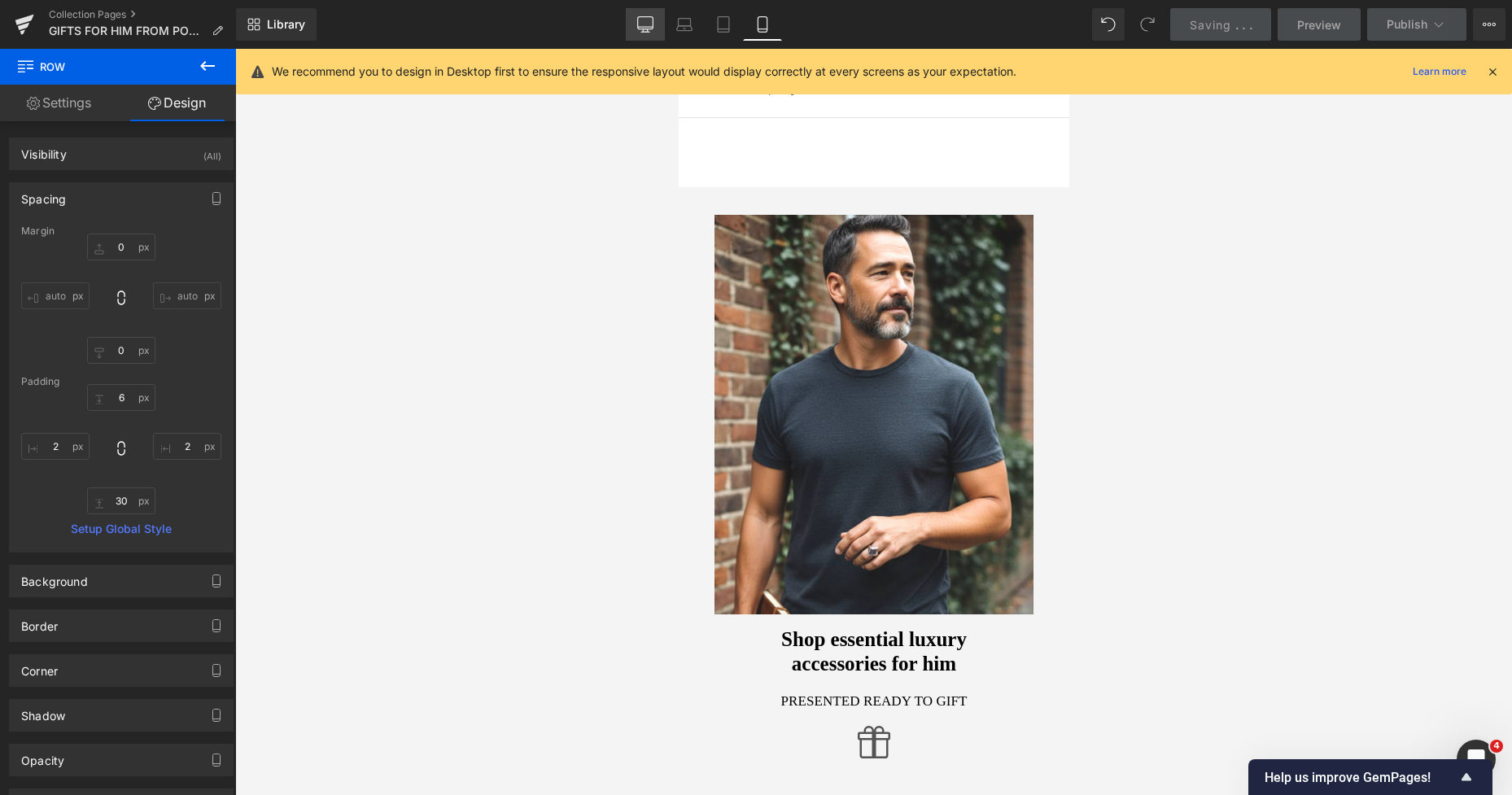
click at [653, 31] on icon at bounding box center [645, 24] width 16 height 16
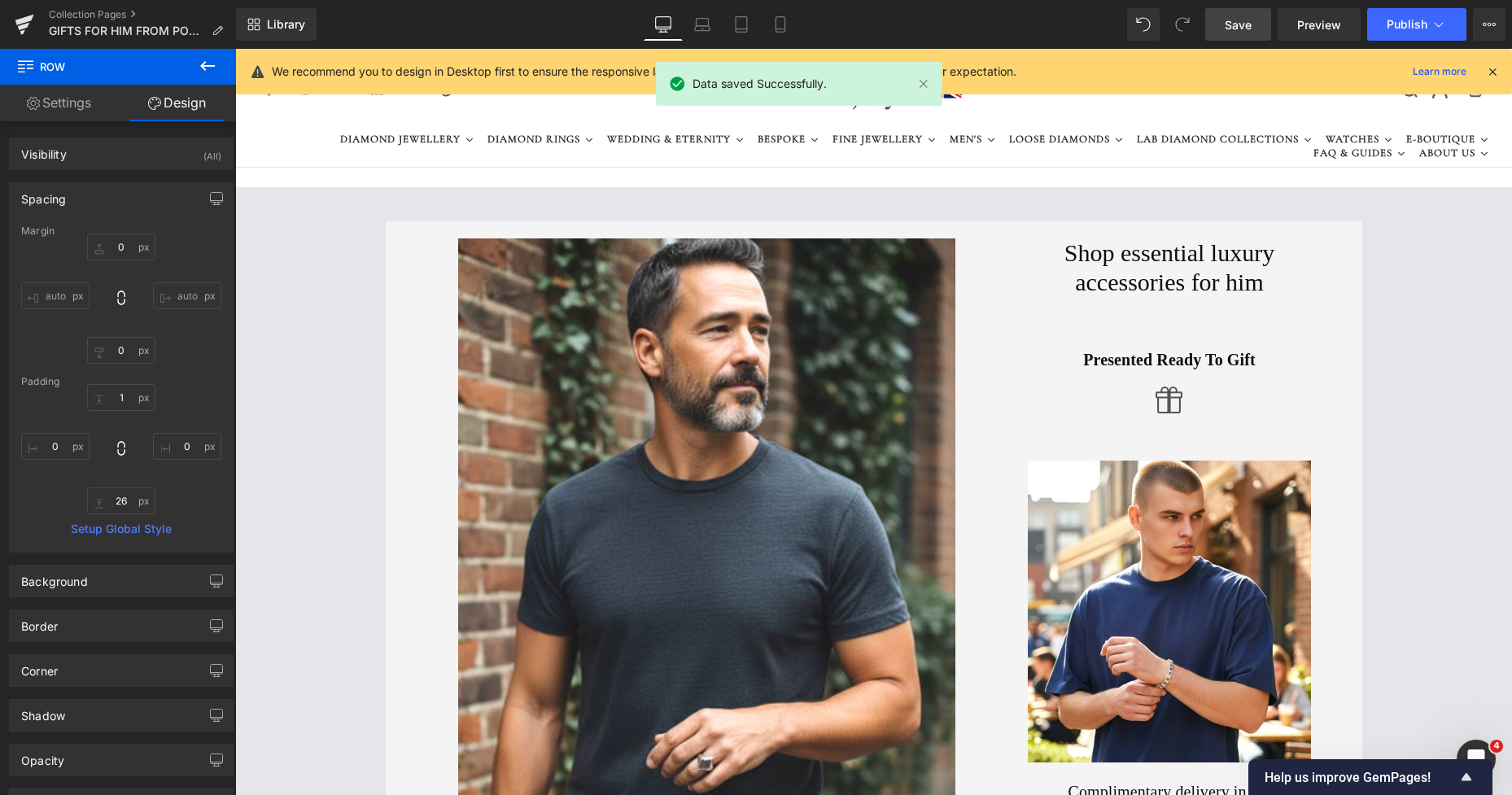
type input "0"
type input "1"
type input "0"
type input "26"
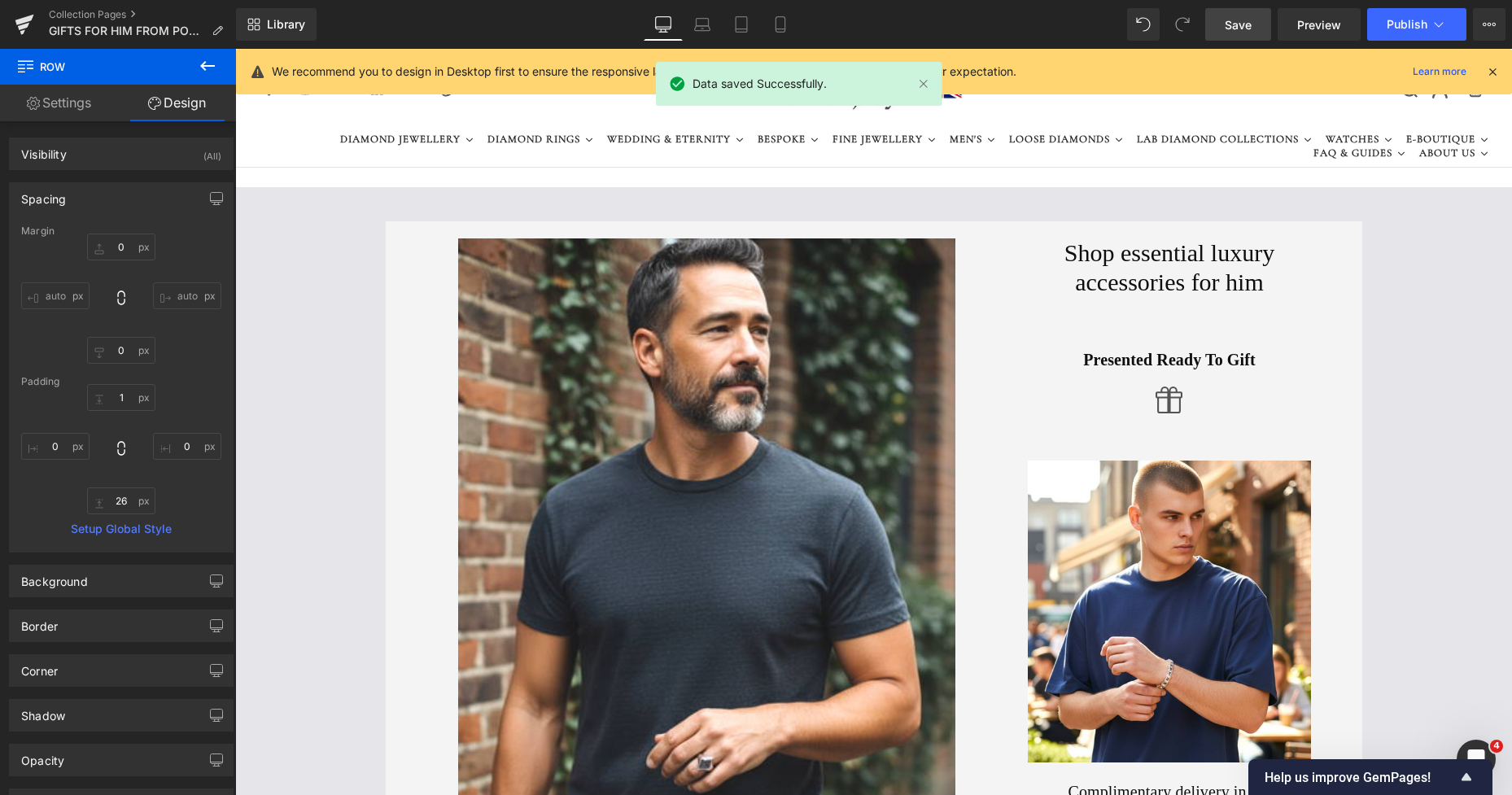
type input "0"
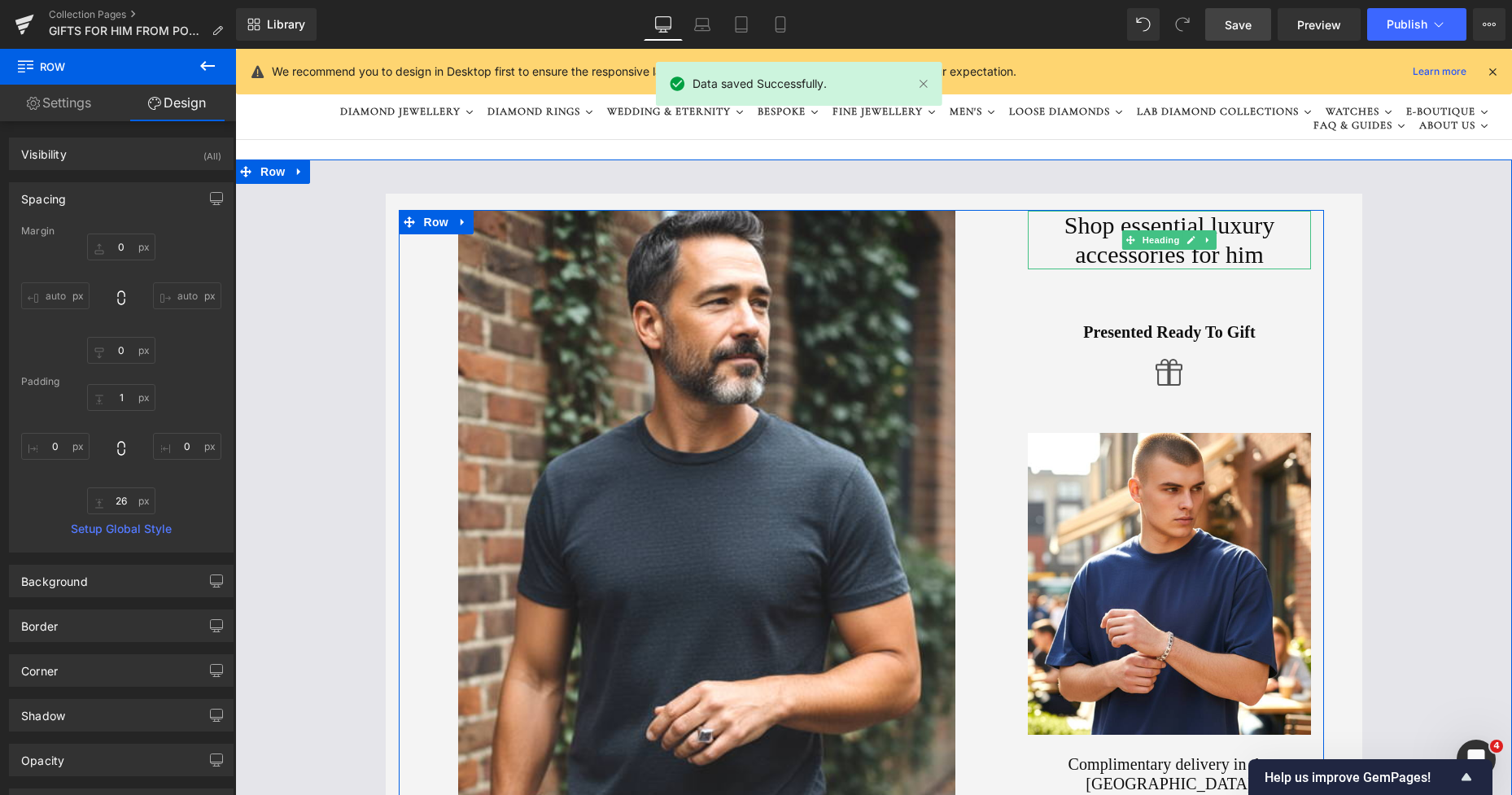
click at [1250, 230] on h1 "Shop essential luxury accessories for him" at bounding box center [1169, 239] width 284 height 58
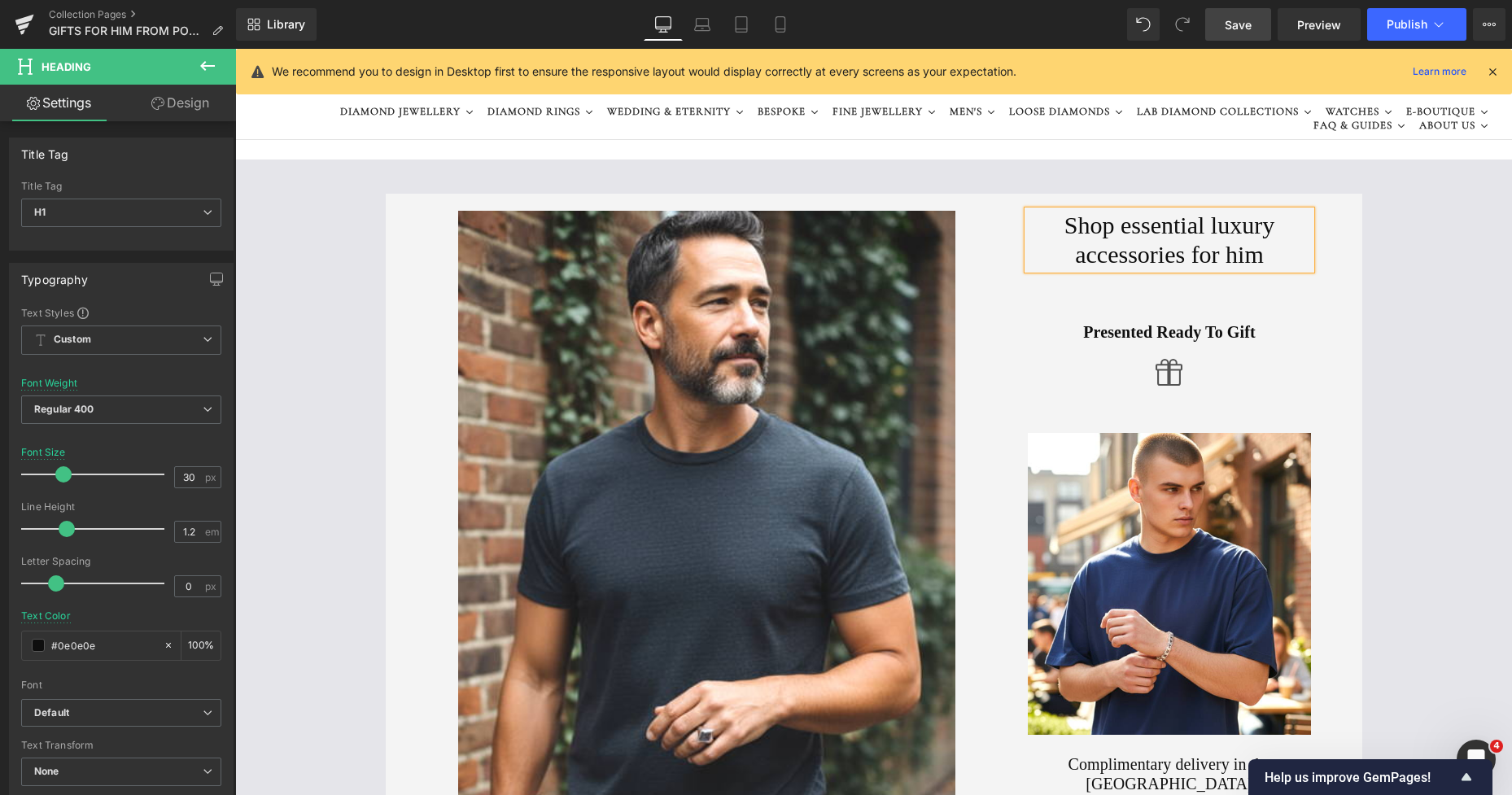
click at [181, 103] on link "Design" at bounding box center [180, 103] width 118 height 37
click at [0, 0] on div "Spacing" at bounding box center [0, 0] width 0 height 0
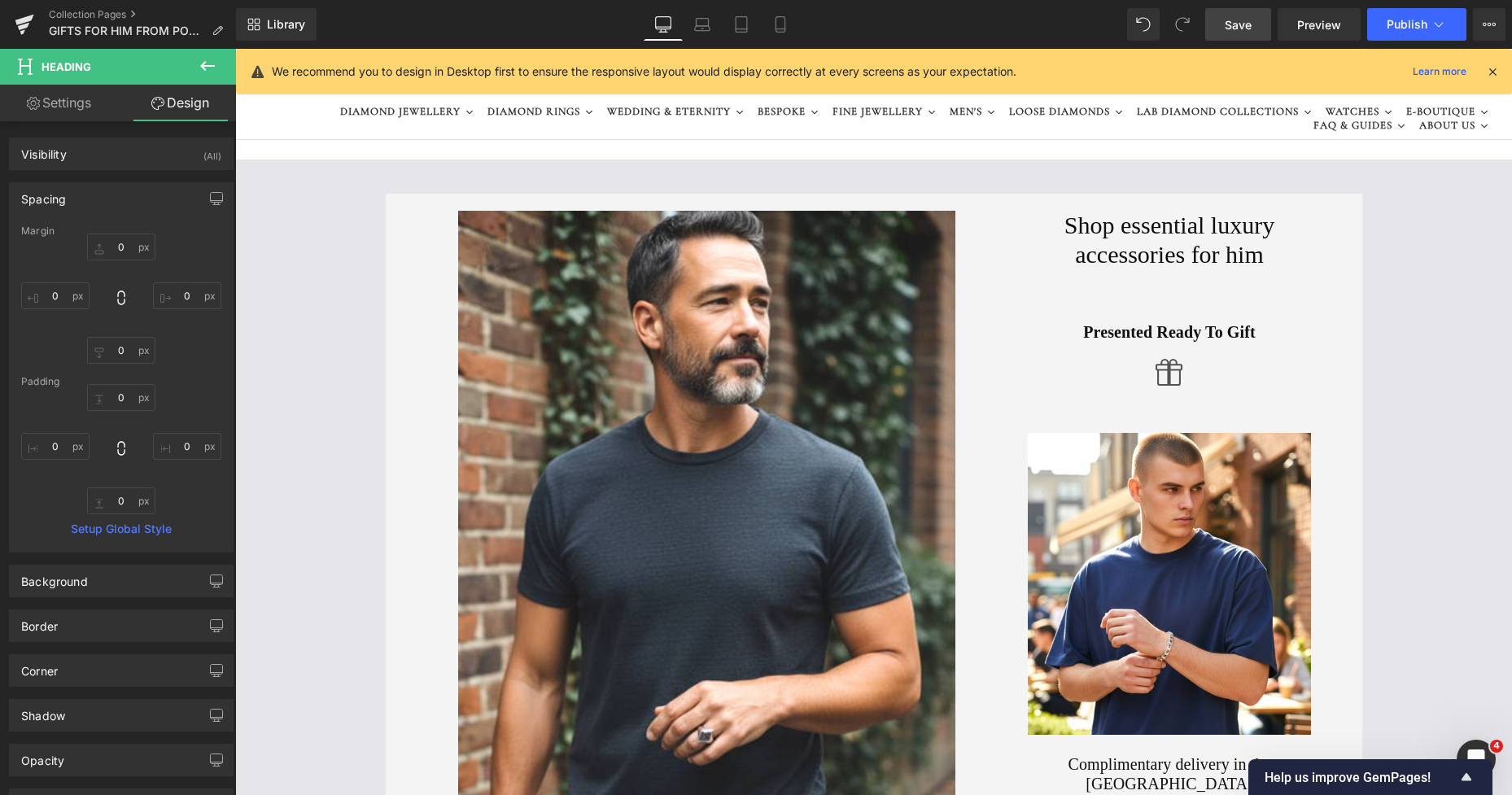
type input "0"
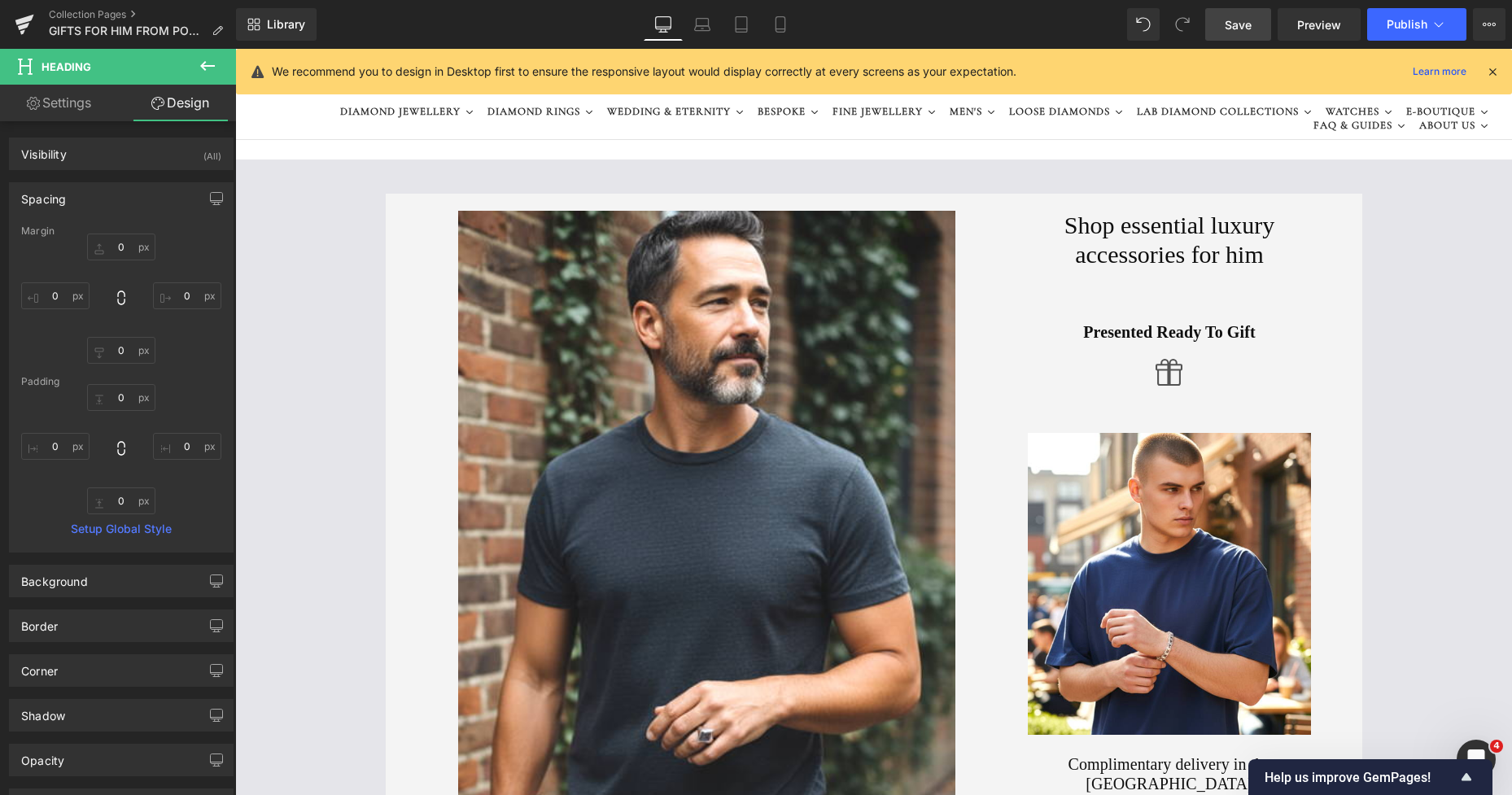
type input "0"
click at [112, 248] on input "0" at bounding box center [121, 247] width 69 height 27
type input "15"
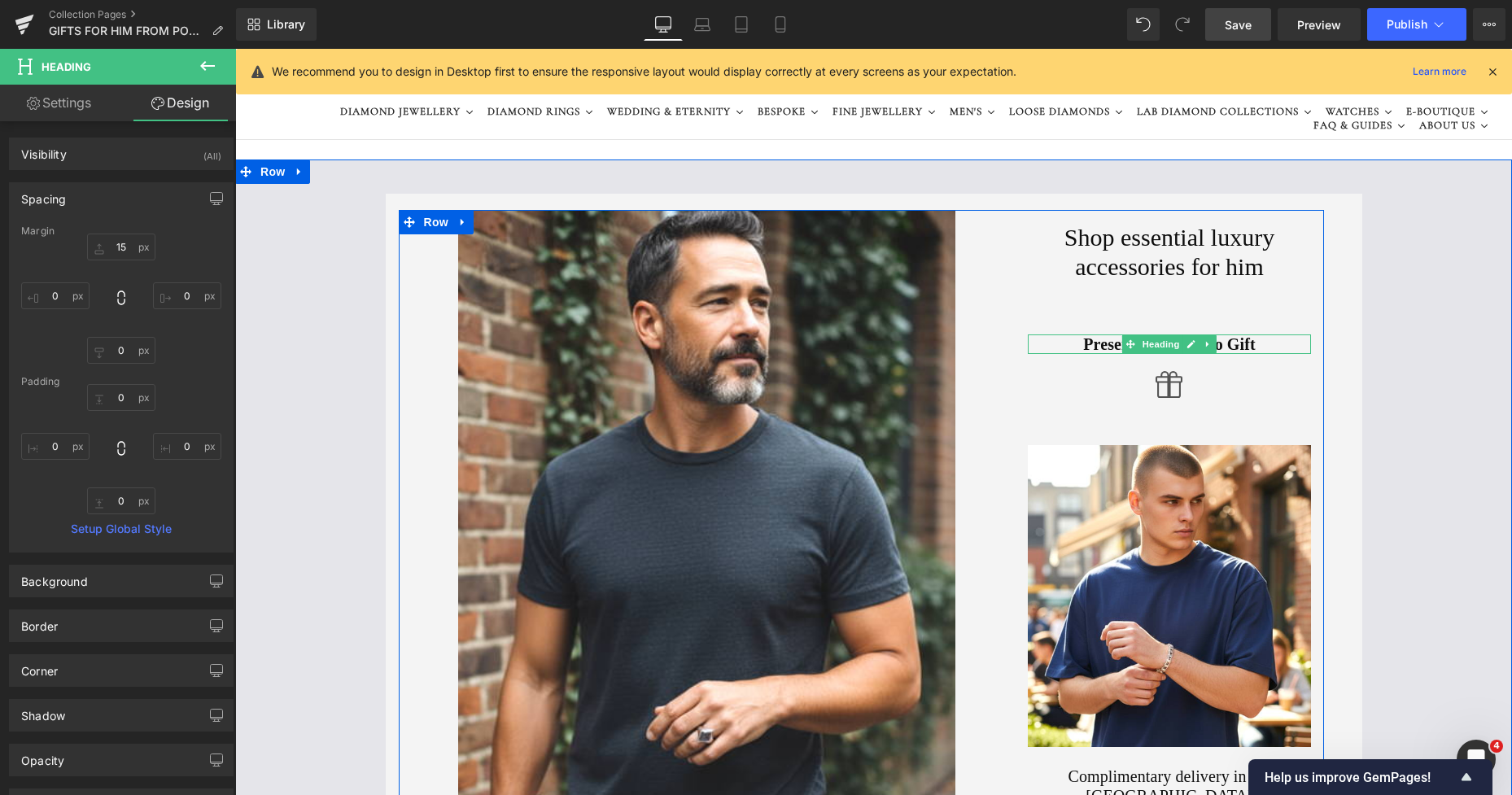
click at [1075, 337] on div "Presented Ready To Gift Heading" at bounding box center [1169, 344] width 284 height 19
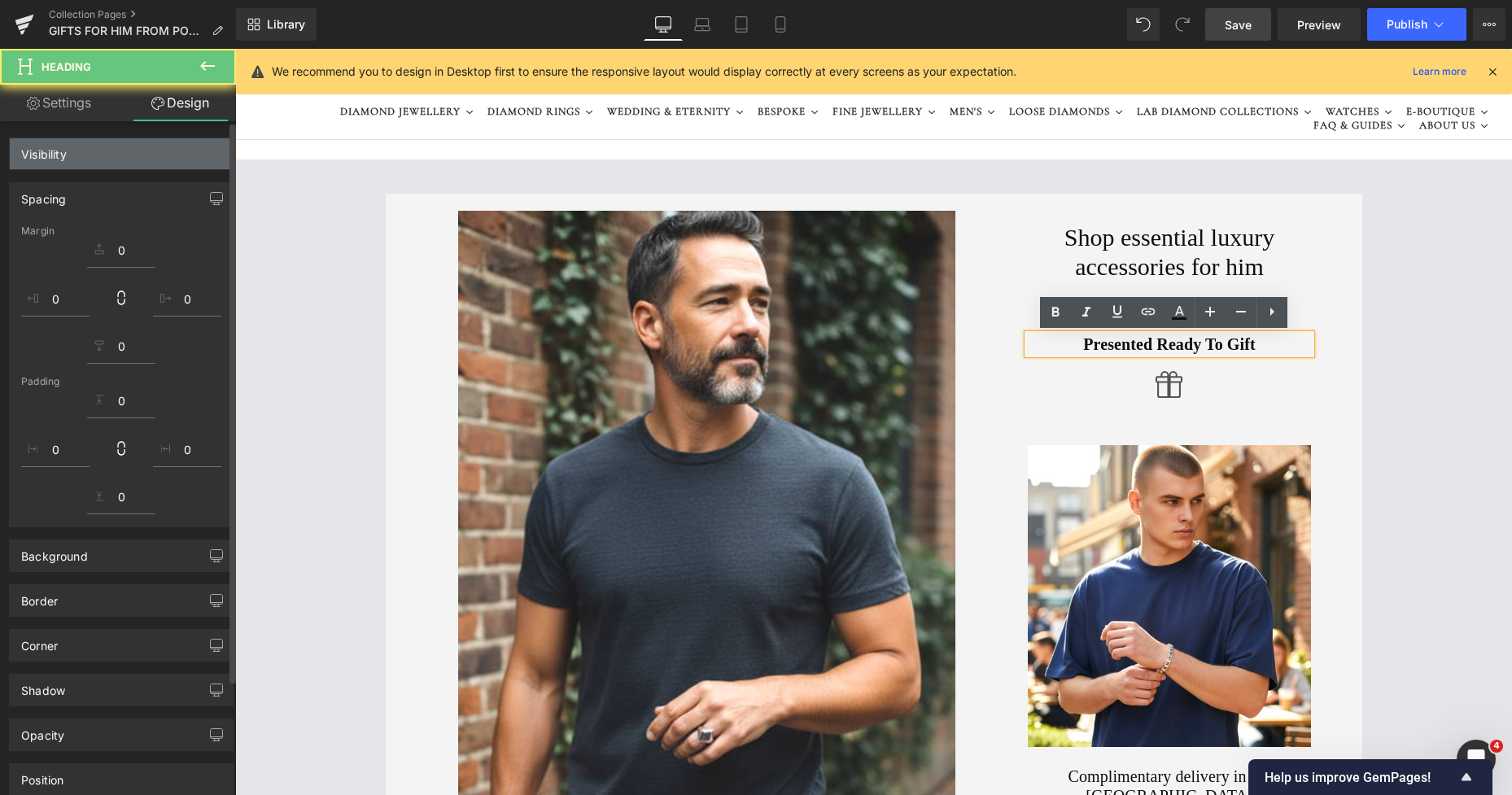
click at [187, 99] on link "Design" at bounding box center [180, 103] width 118 height 37
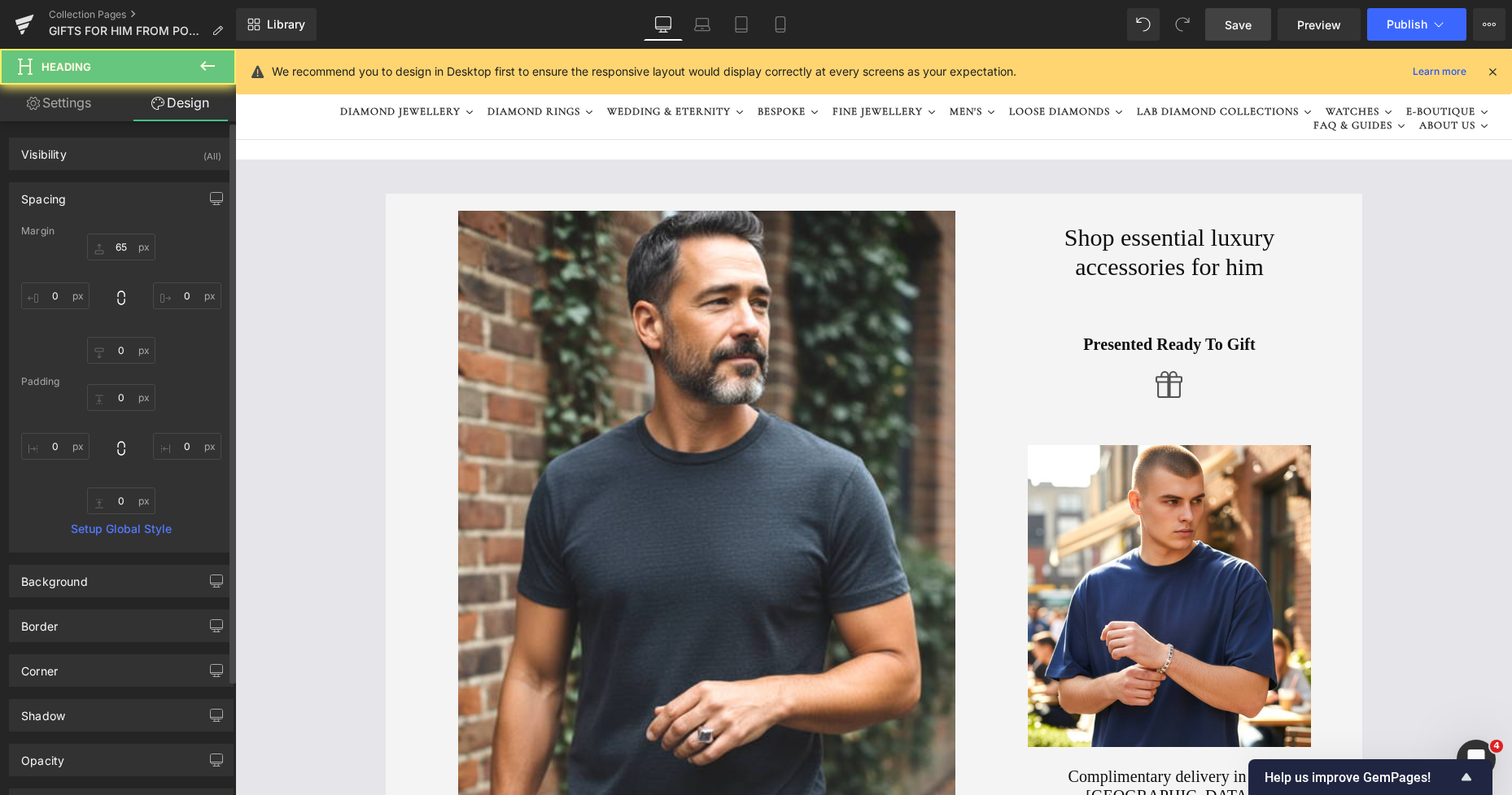
type input "65"
type input "0"
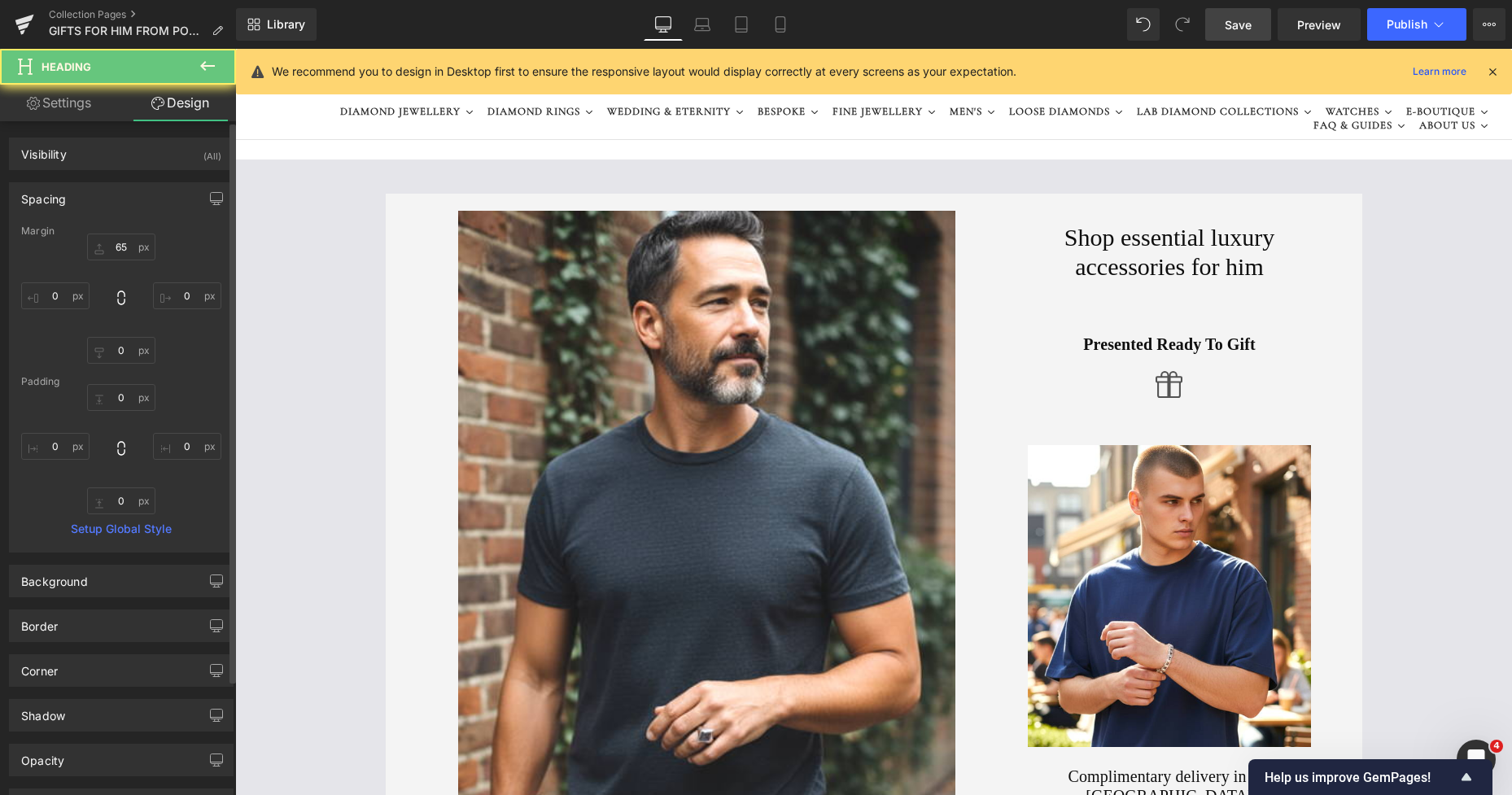
type input "0"
click at [129, 244] on input "65" at bounding box center [121, 247] width 69 height 27
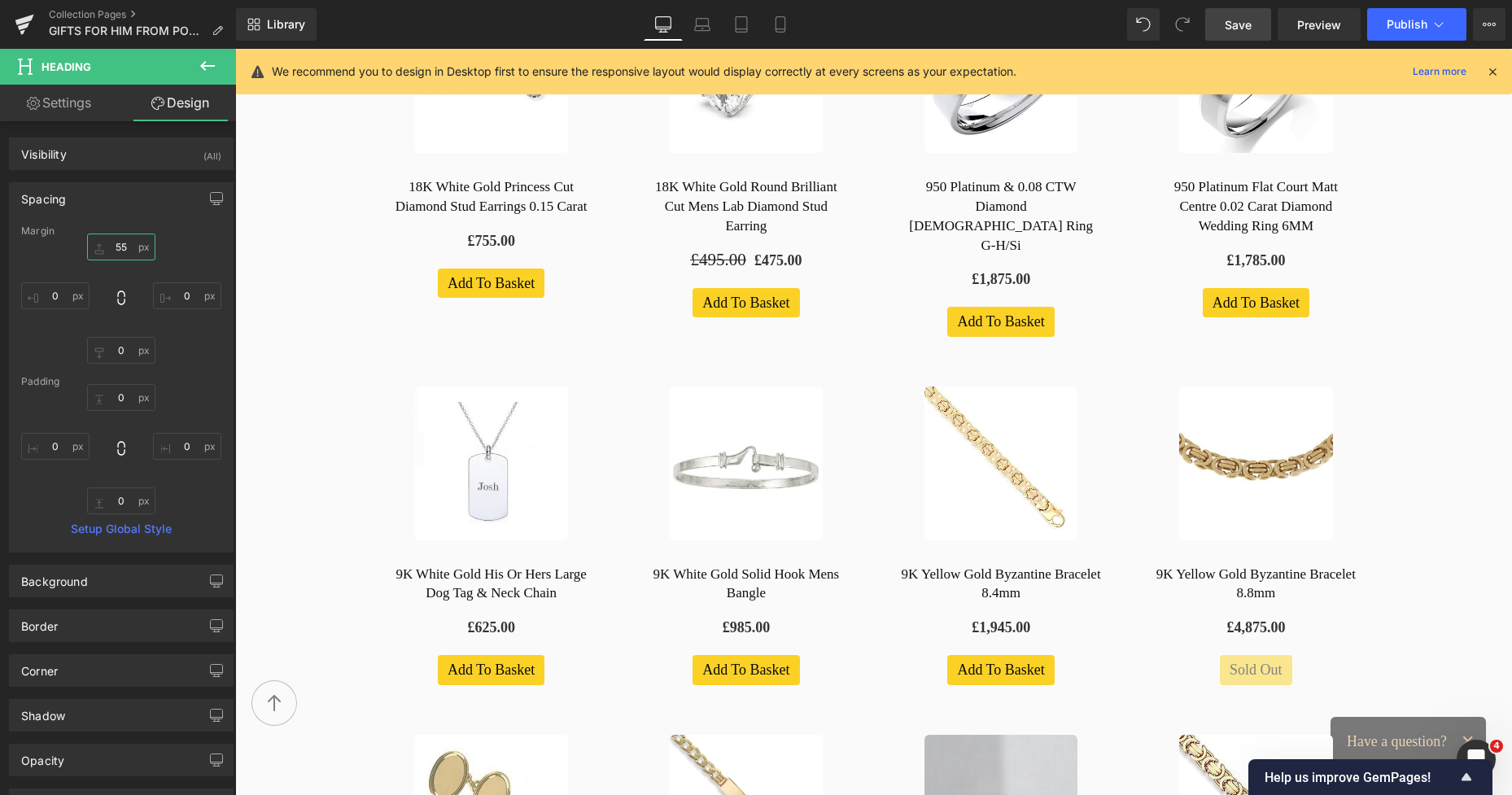
scroll to position [407, 0]
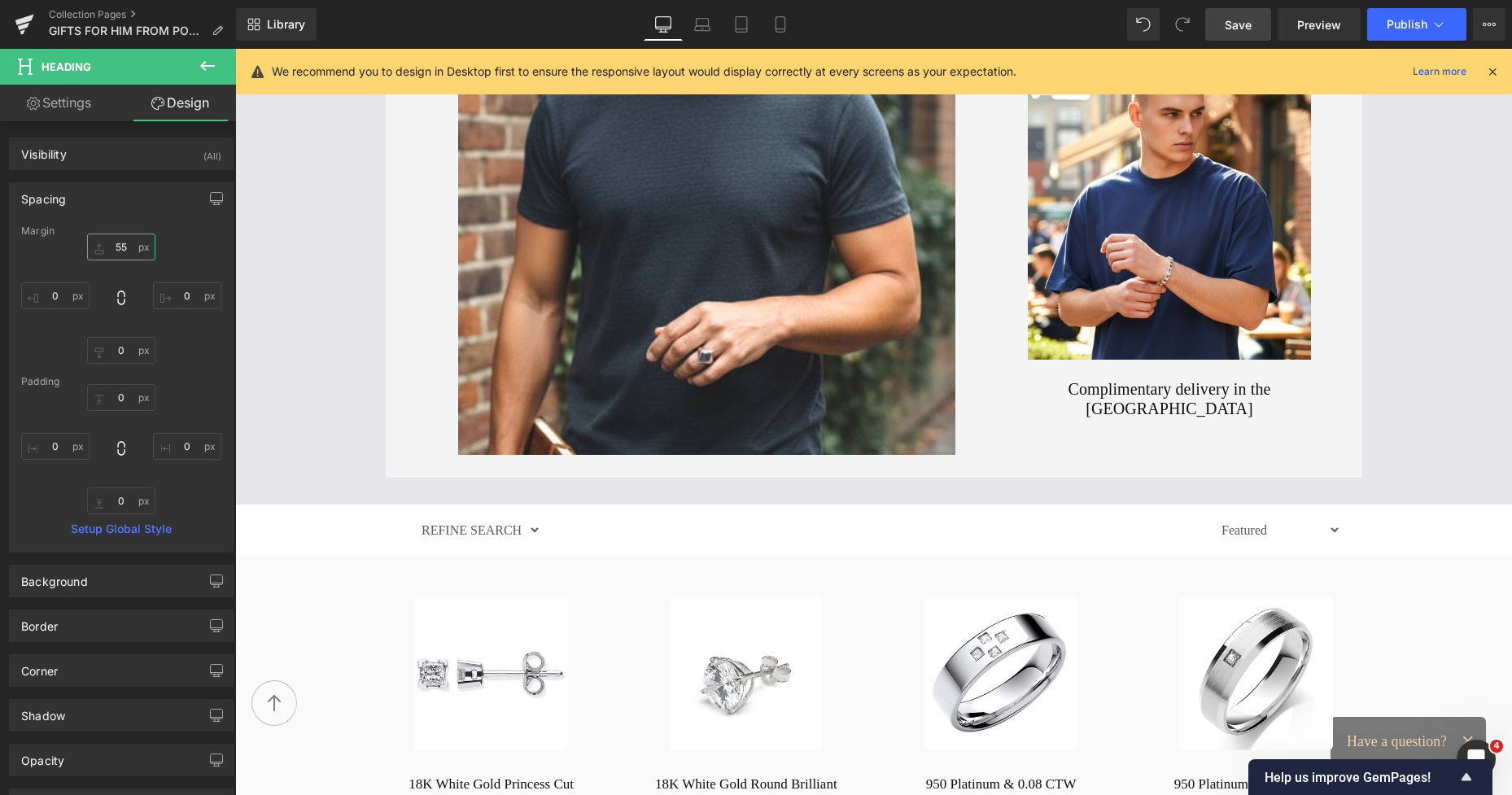
drag, startPoint x: 1504, startPoint y: 130, endPoint x: 1463, endPoint y: 69, distance: 73.5
type input "55"
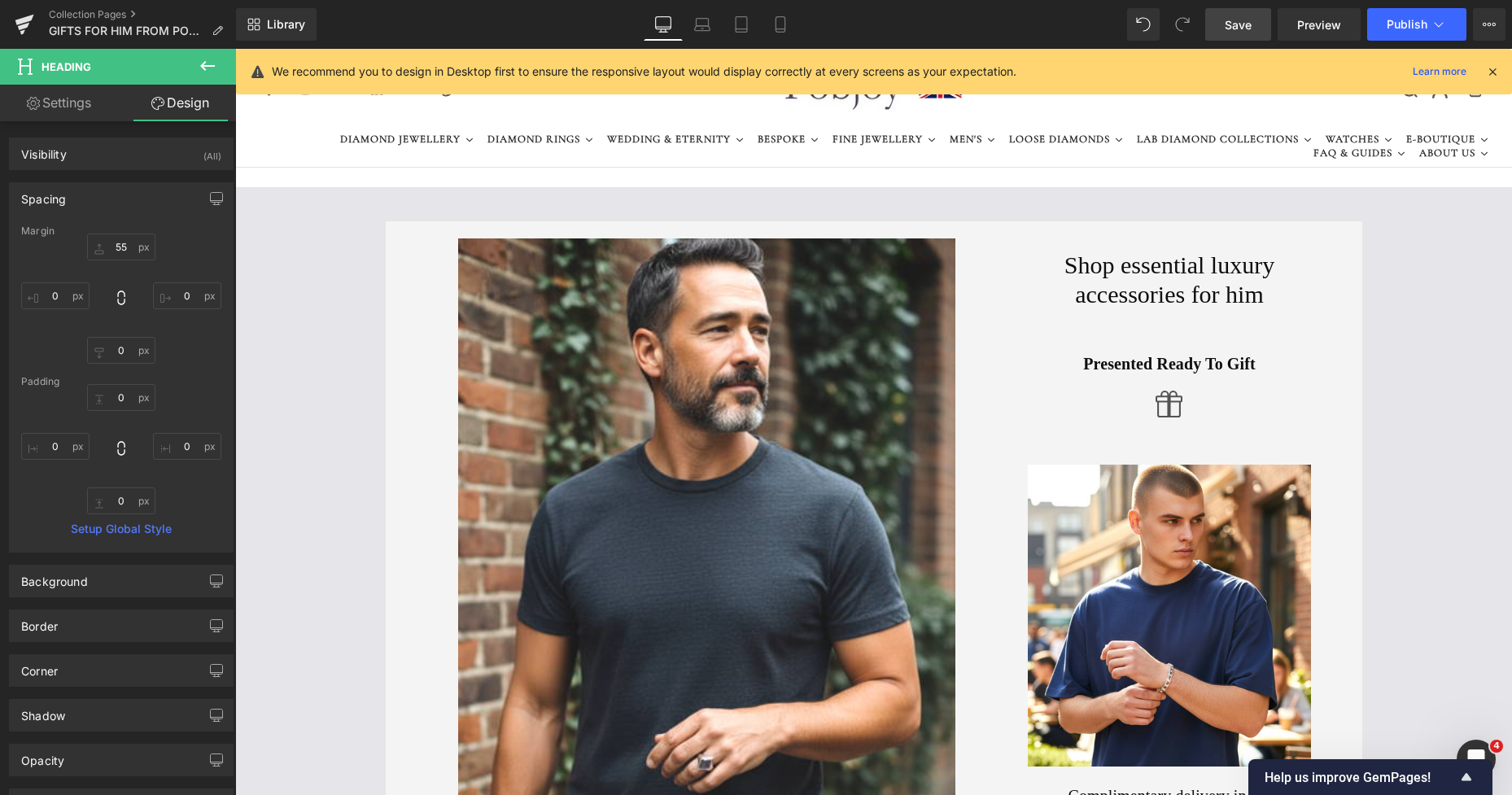
click at [1228, 19] on span "Save" at bounding box center [1238, 25] width 27 height 17
click at [1403, 28] on span "Publish" at bounding box center [1406, 23] width 41 height 13
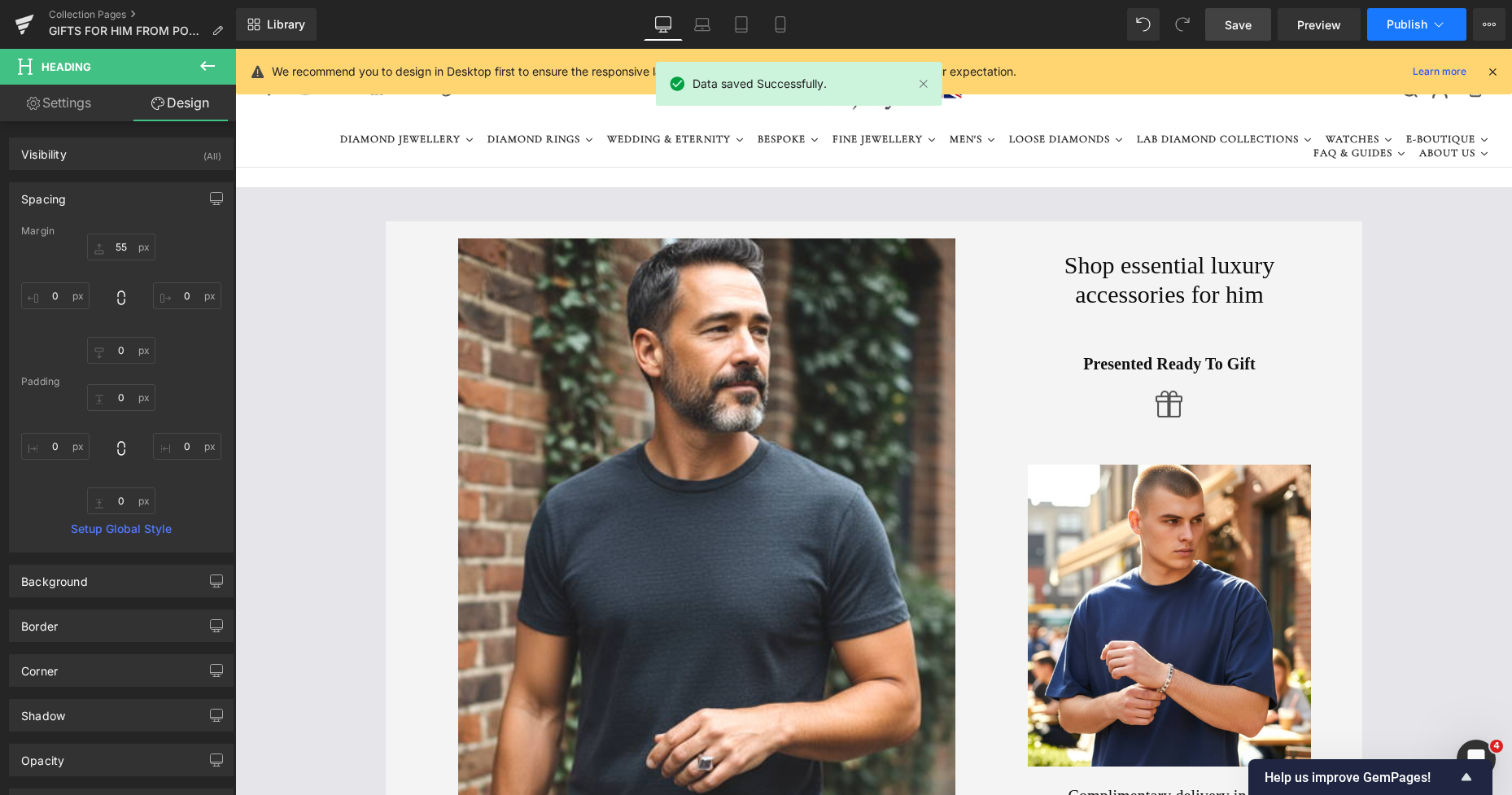
click at [1393, 21] on span "Publish" at bounding box center [1406, 23] width 41 height 13
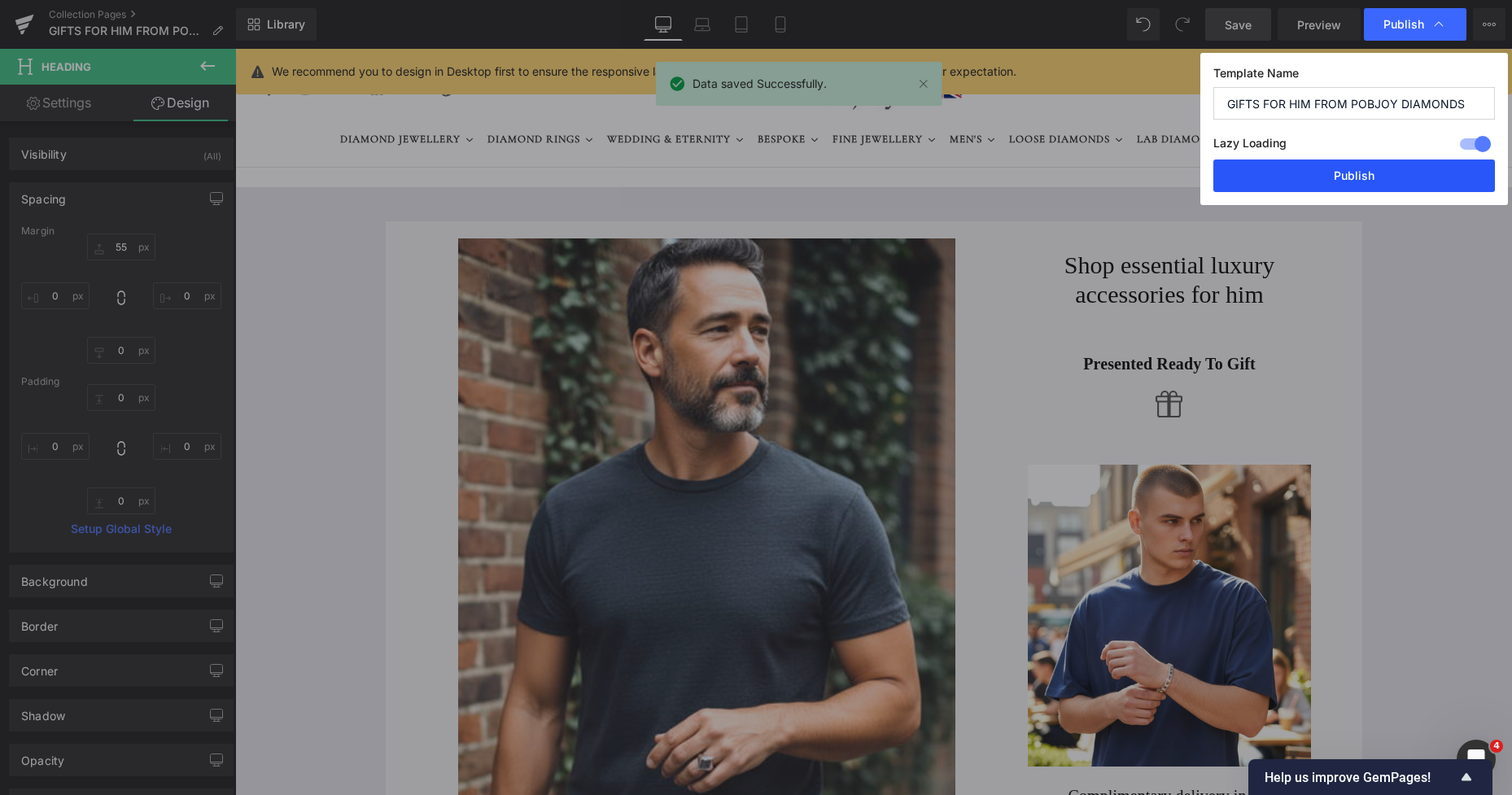
click at [1344, 170] on button "Publish" at bounding box center [1354, 176] width 281 height 33
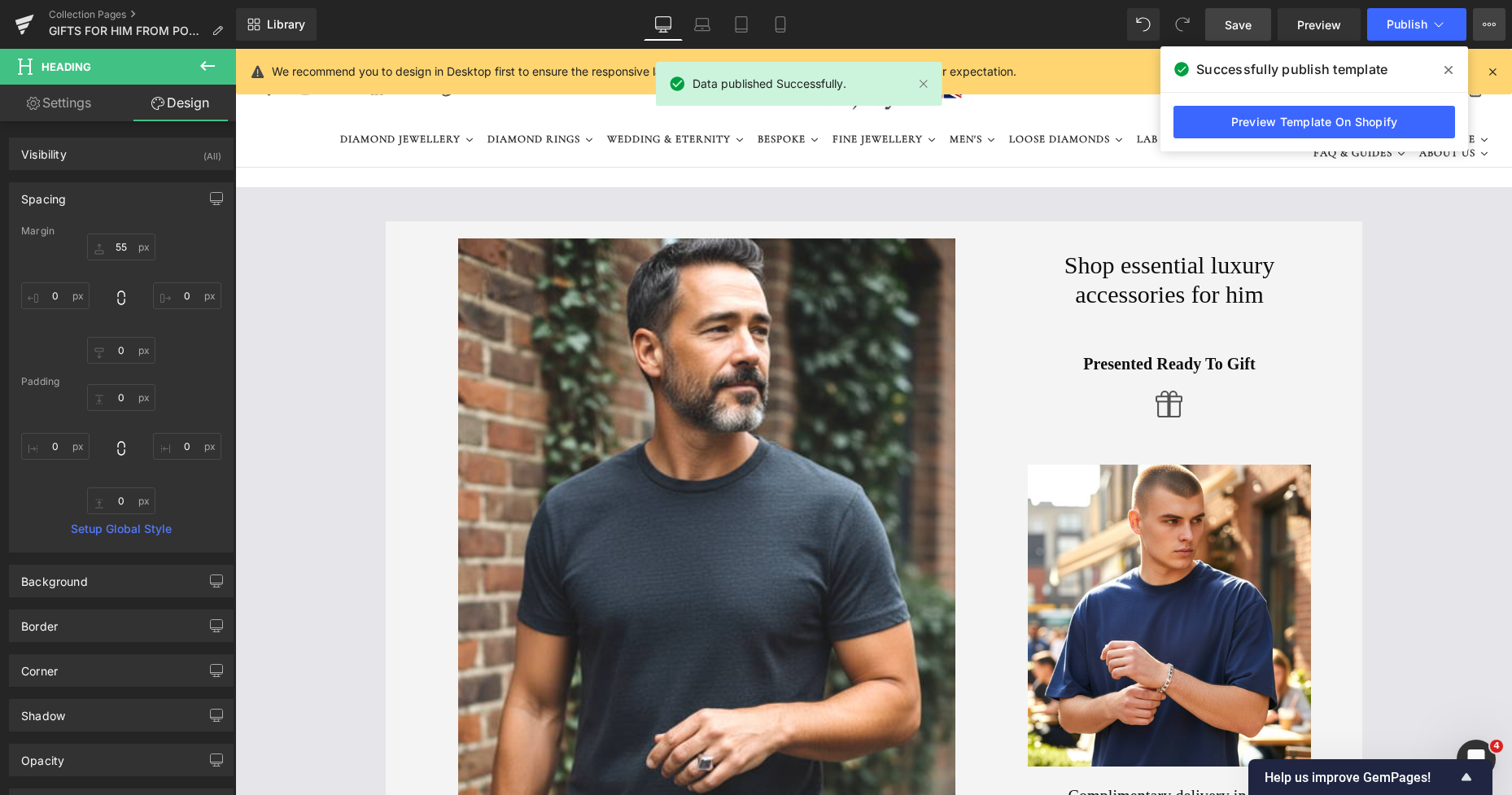
click at [1492, 24] on icon at bounding box center [1488, 23] width 13 height 13
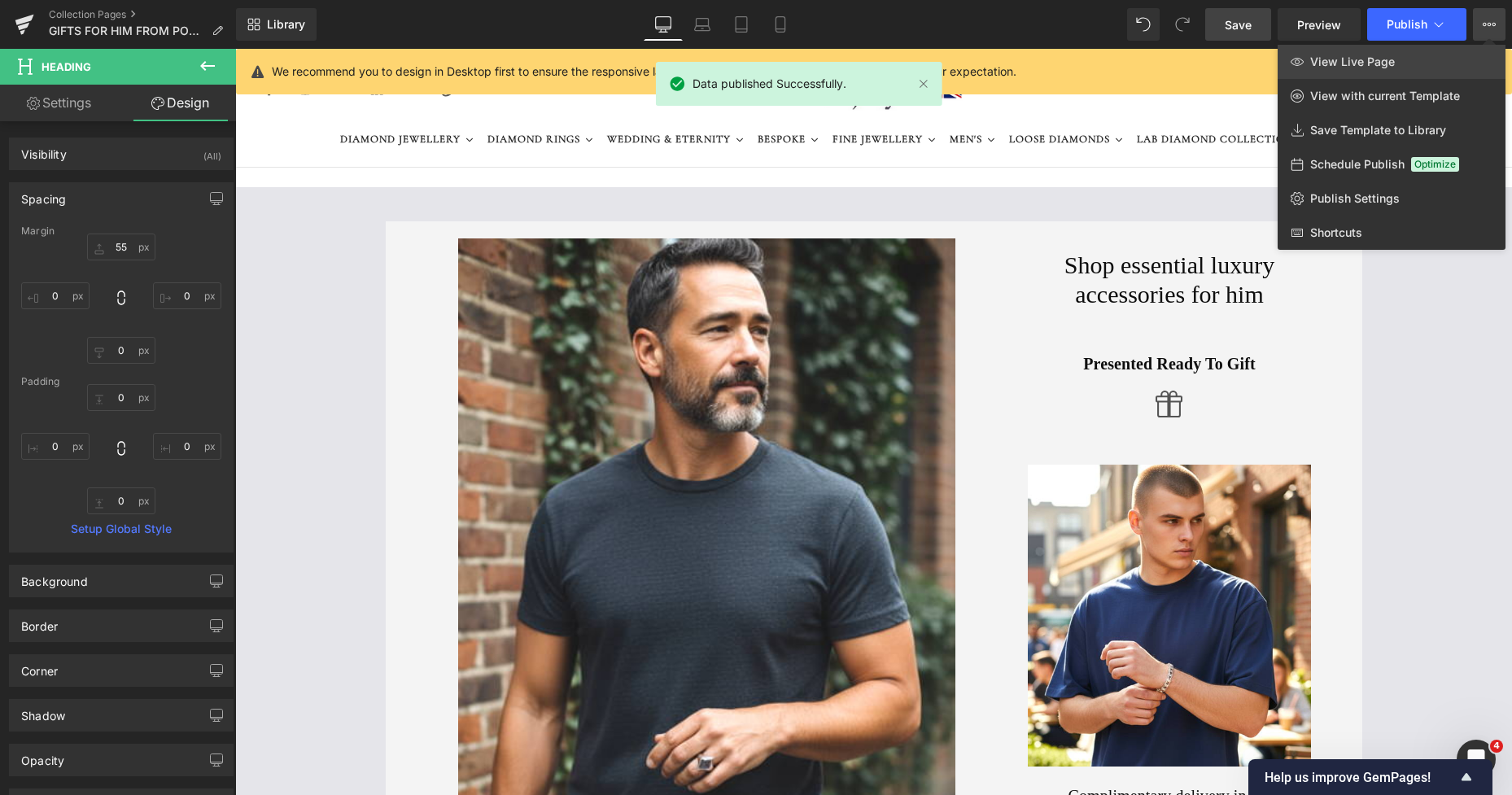
click at [1409, 57] on link "View Live Page" at bounding box center [1391, 61] width 228 height 34
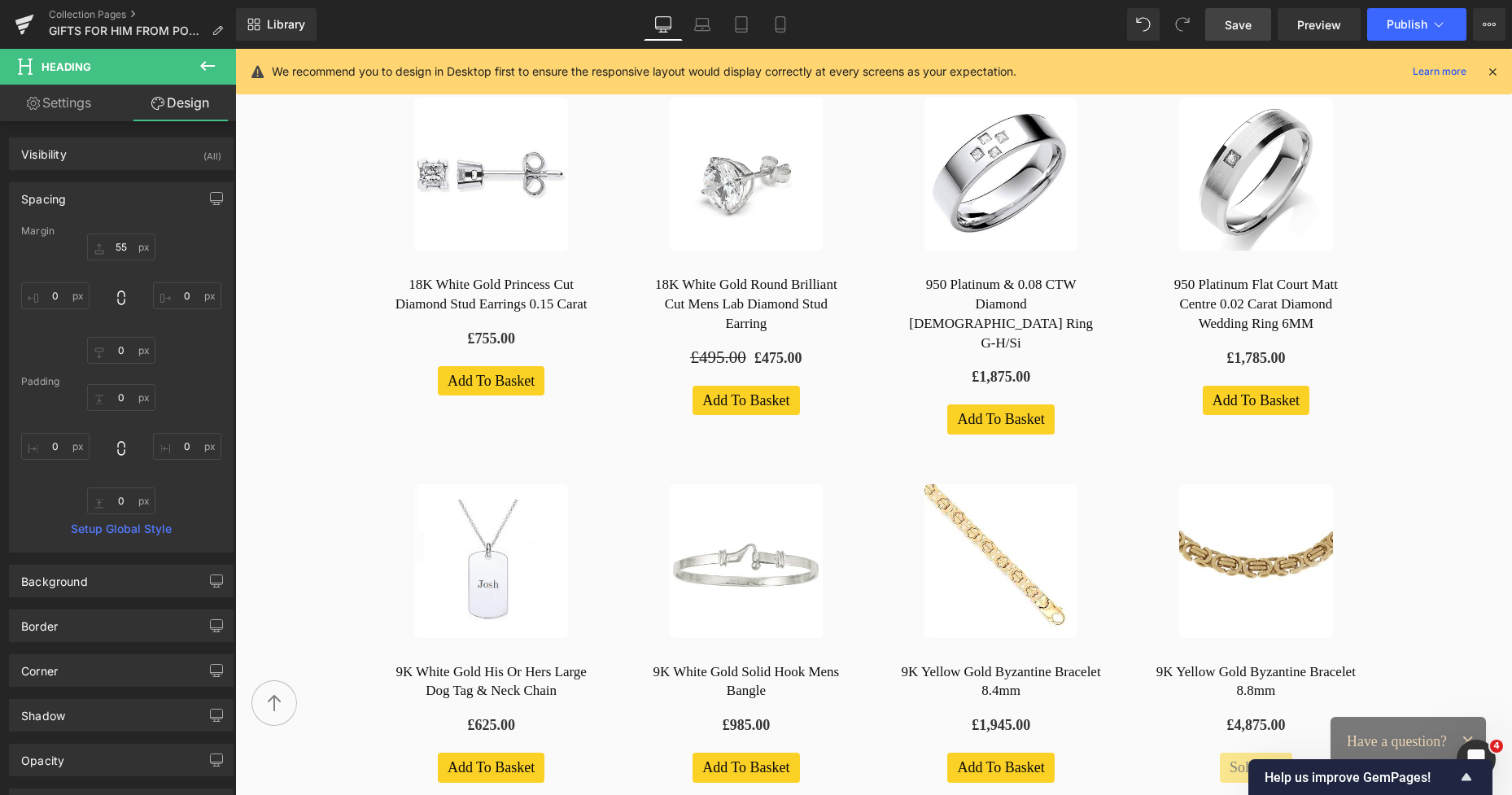
scroll to position [953, 0]
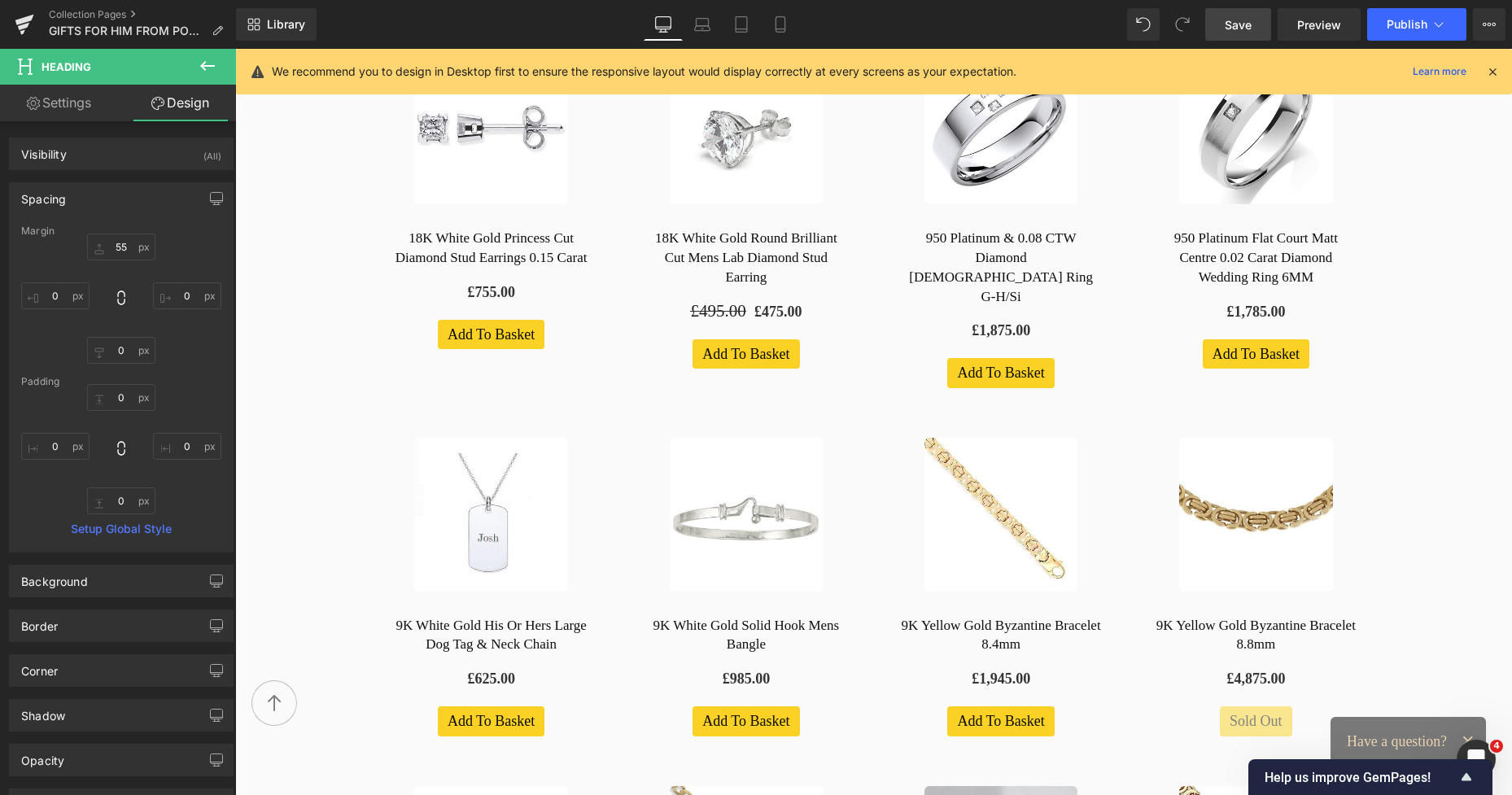
click at [520, 176] on img at bounding box center [490, 128] width 154 height 154
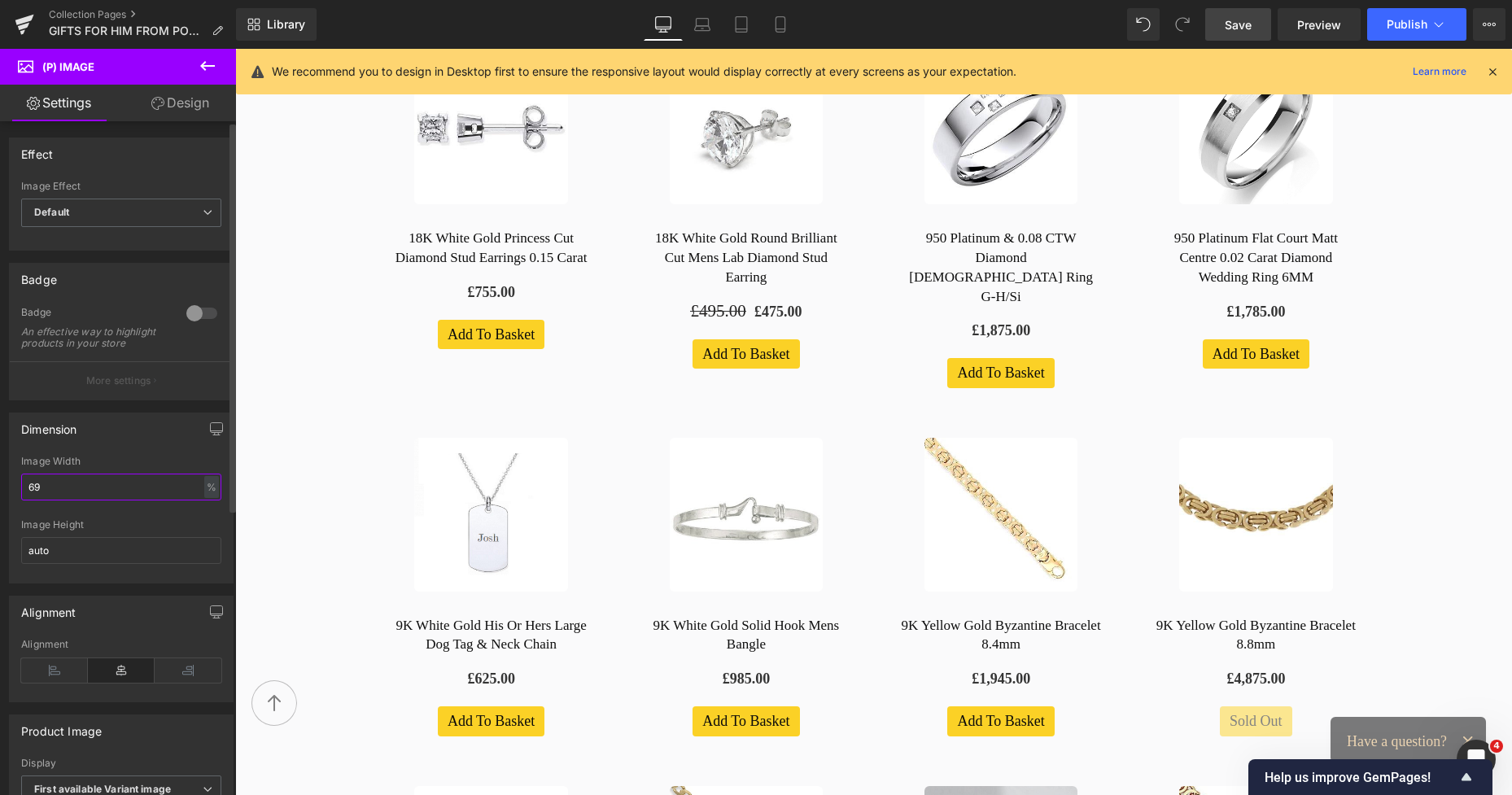
drag, startPoint x: 46, startPoint y: 499, endPoint x: 17, endPoint y: 499, distance: 29.0
click at [17, 499] on div "69% Image Width 69 % % px auto Image Height auto" at bounding box center [121, 519] width 223 height 127
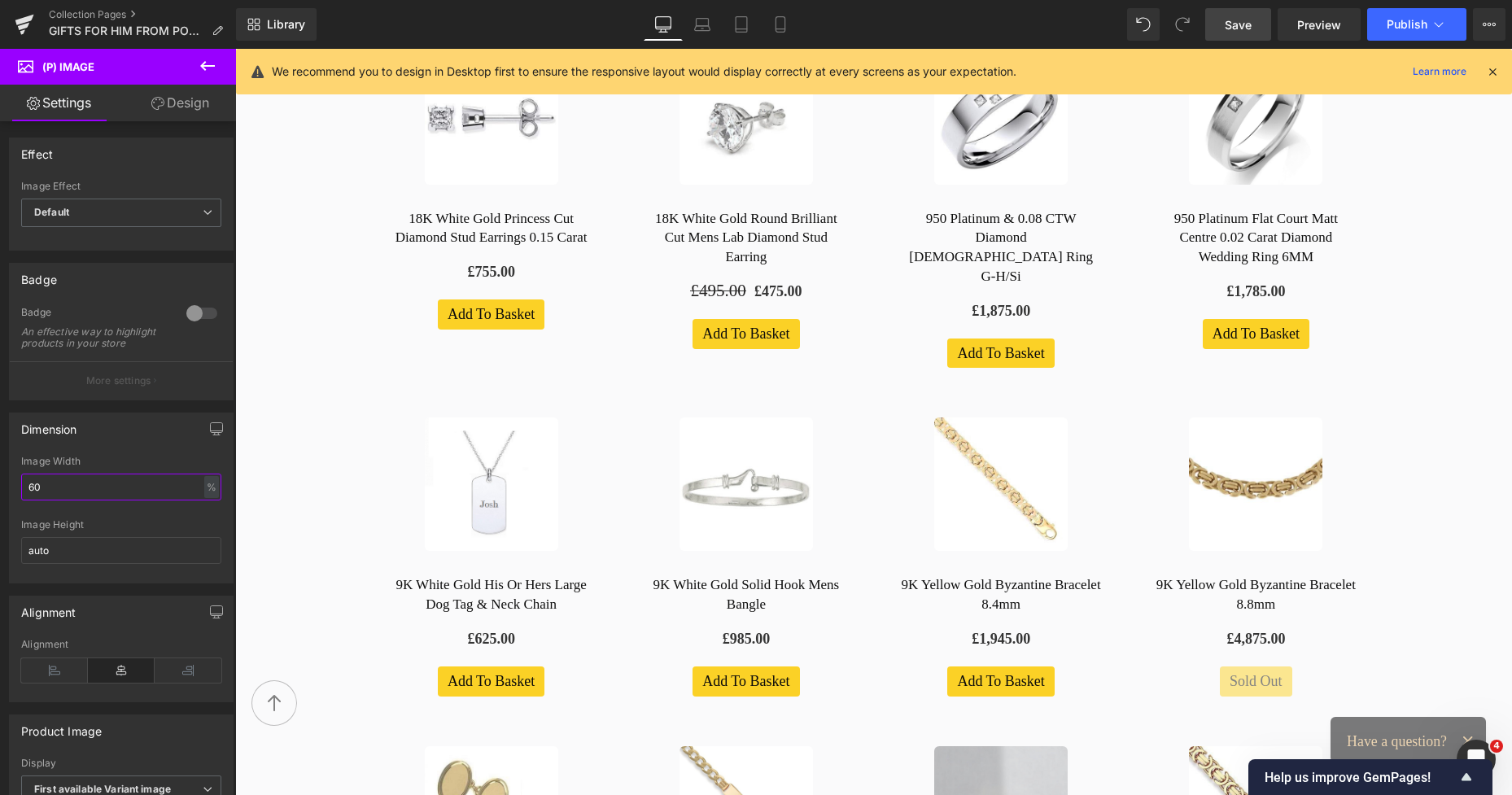
type input "60"
click at [1248, 23] on span "Save" at bounding box center [1238, 25] width 27 height 17
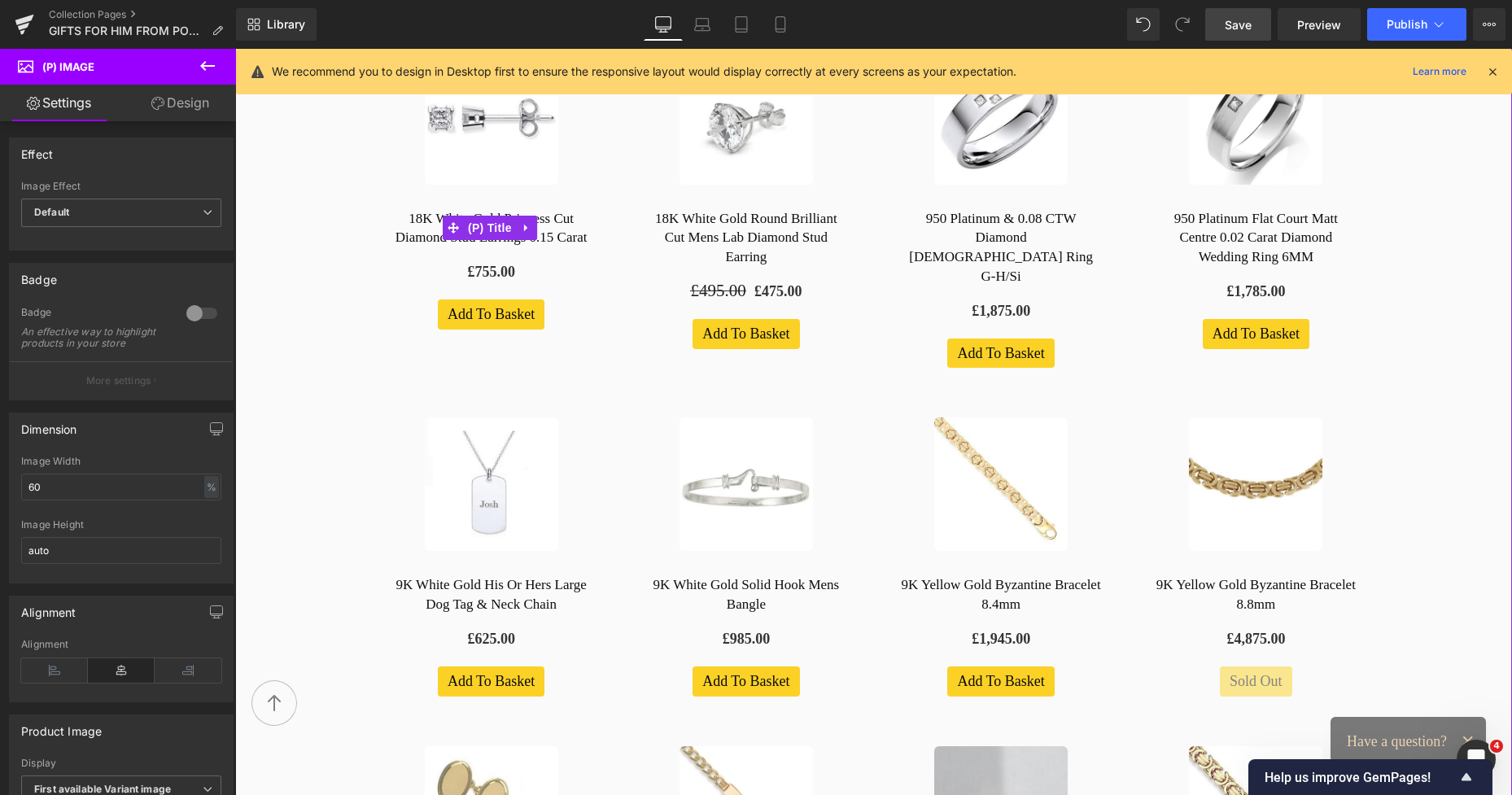
click at [427, 212] on link "18K White Gold Princess Cut Diamond Stud Earrings 0.15 Carat" at bounding box center [490, 229] width 222 height 39
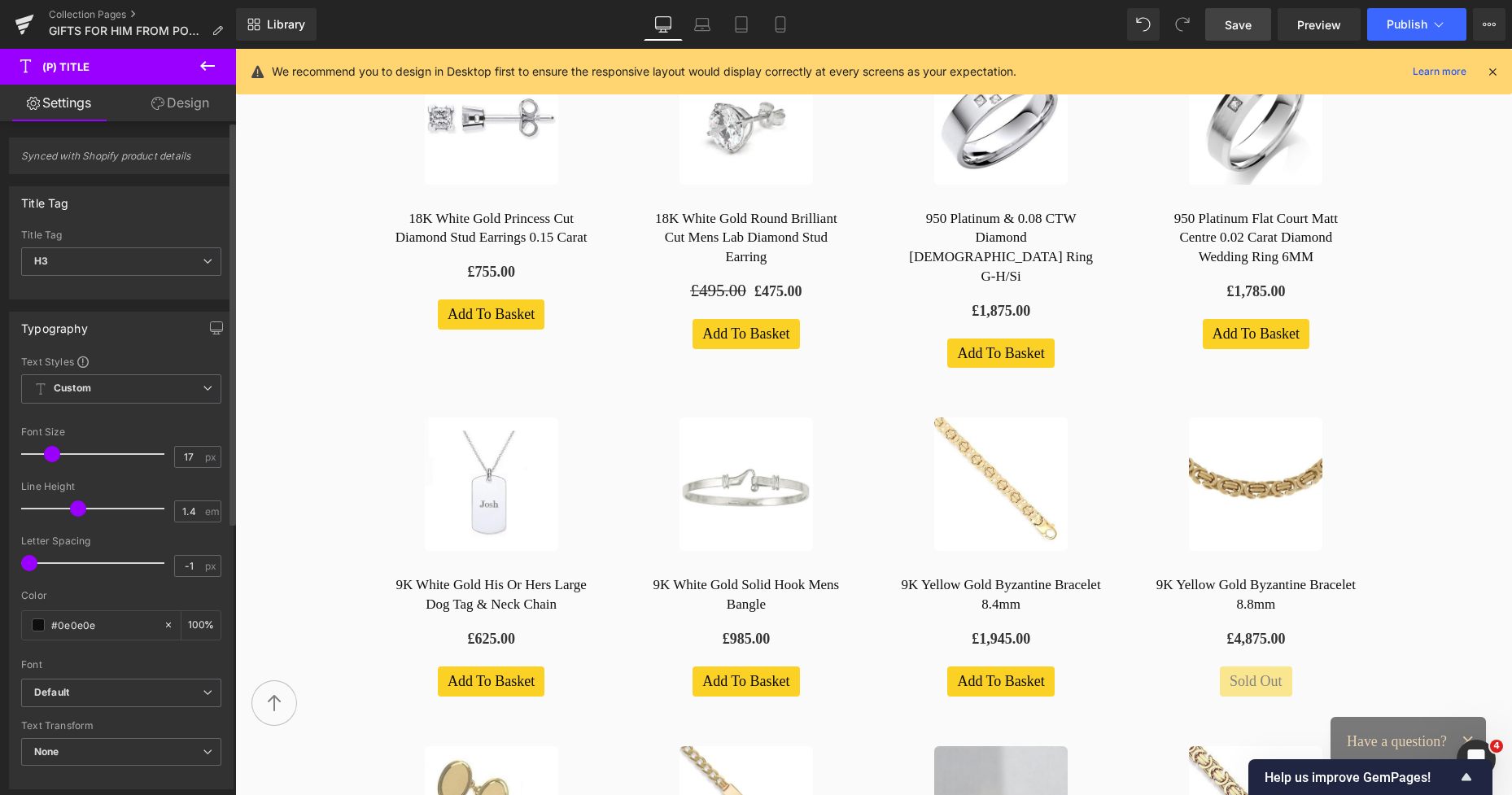
type input "18"
click at [57, 452] on span at bounding box center [53, 454] width 16 height 16
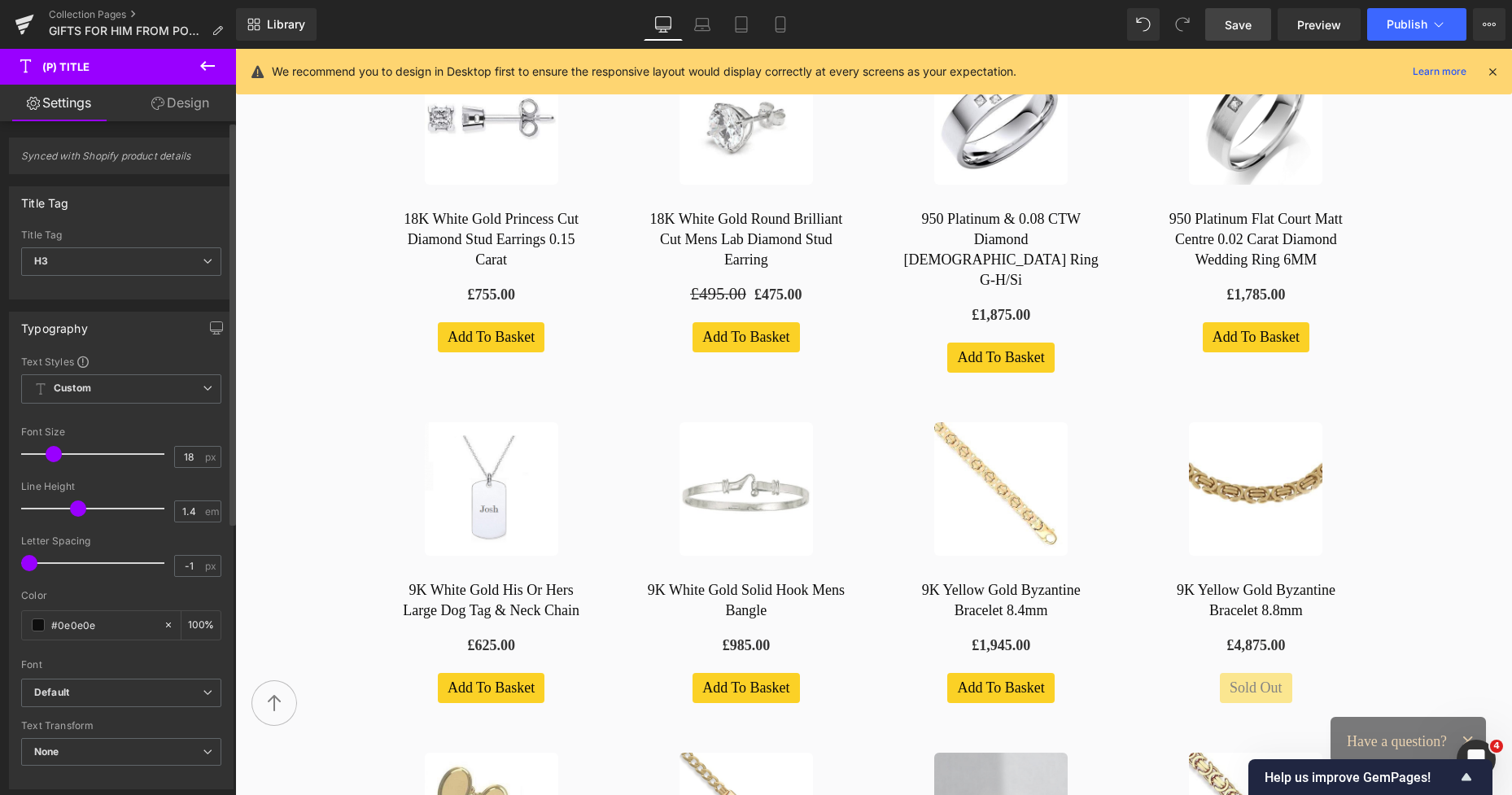
type input "1.3"
click at [78, 509] on span at bounding box center [72, 508] width 16 height 16
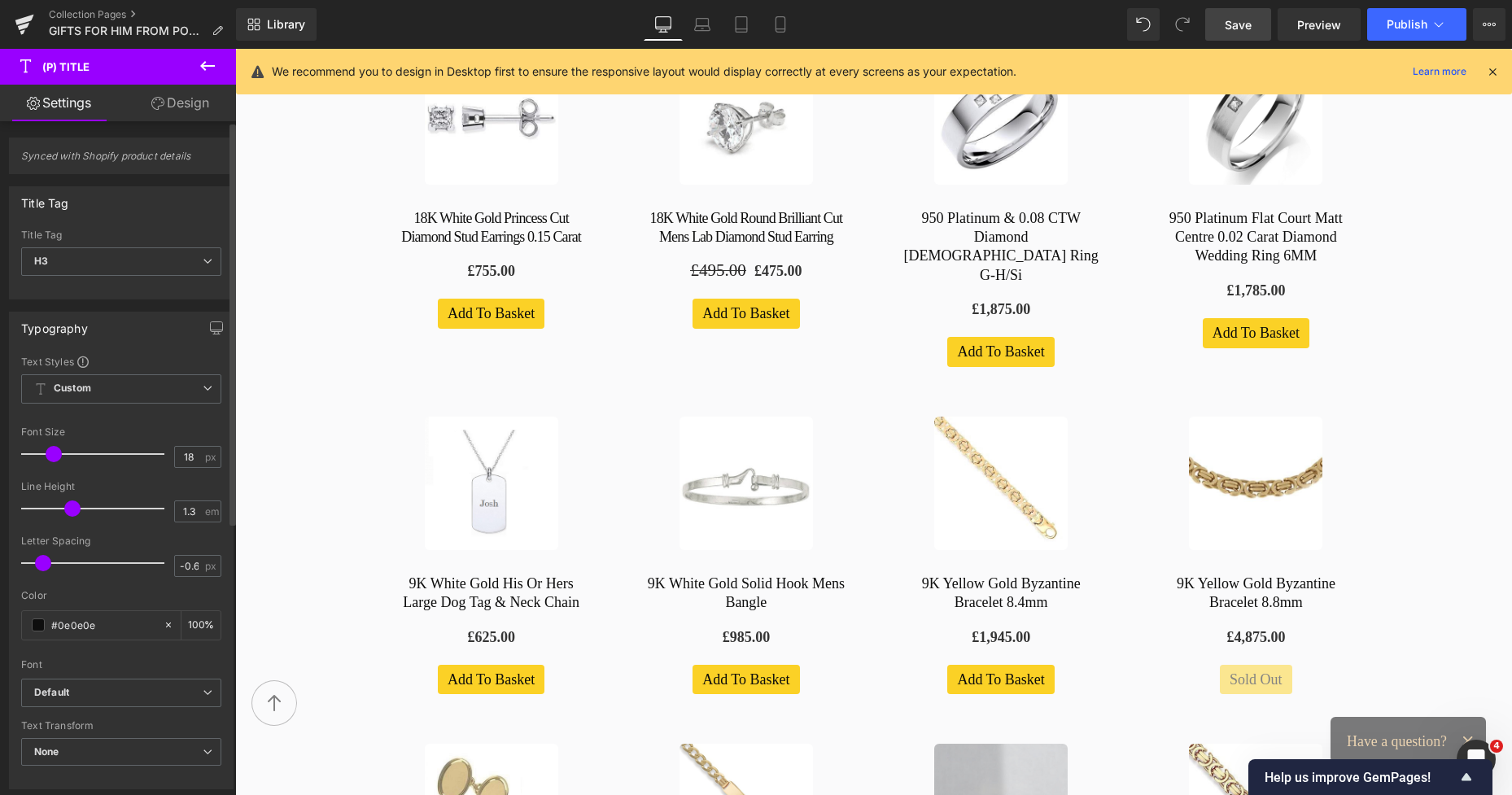
type input "-0.5"
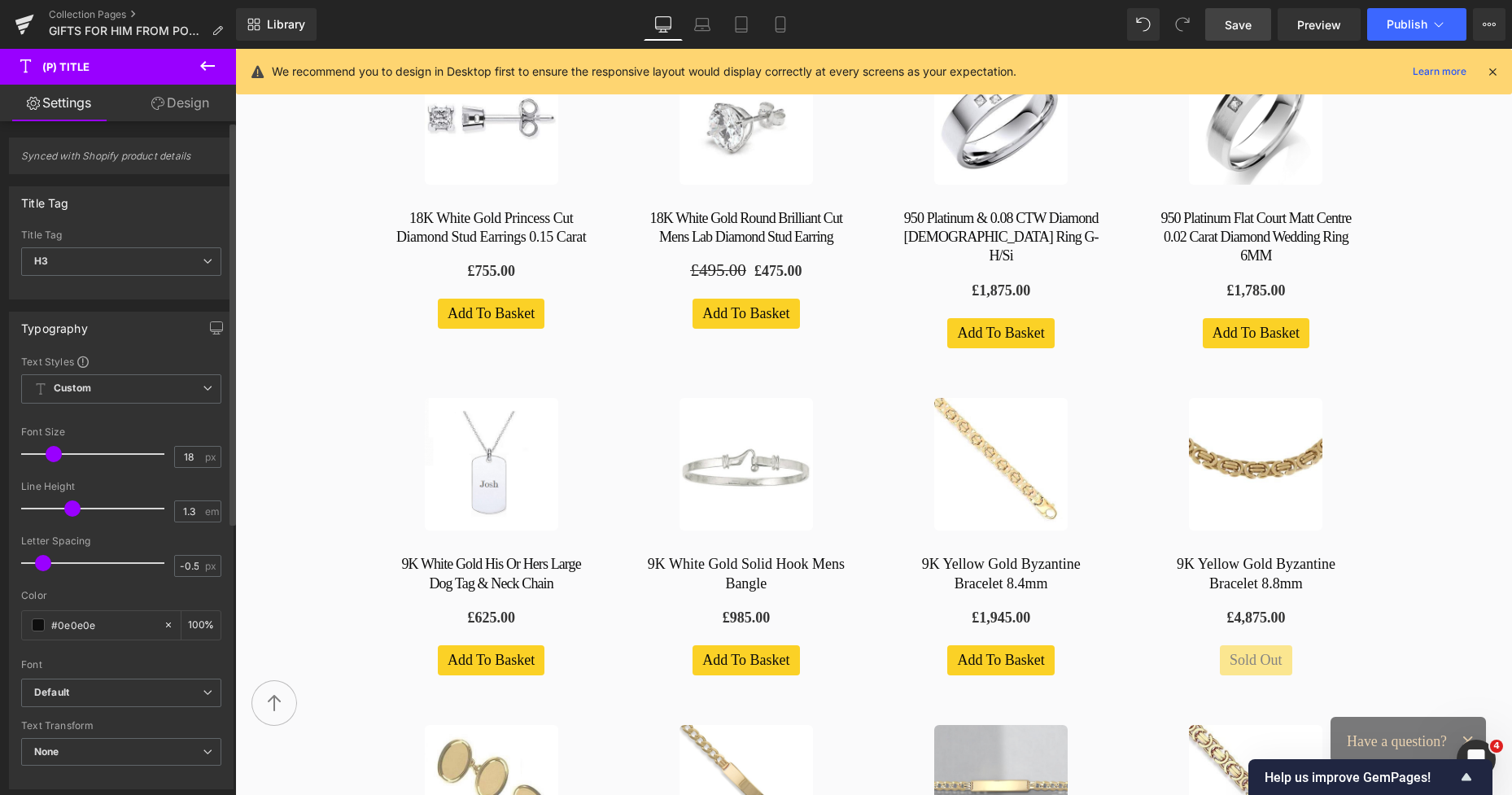
drag, startPoint x: 36, startPoint y: 565, endPoint x: 49, endPoint y: 570, distance: 13.9
click at [49, 570] on div at bounding box center [96, 563] width 135 height 33
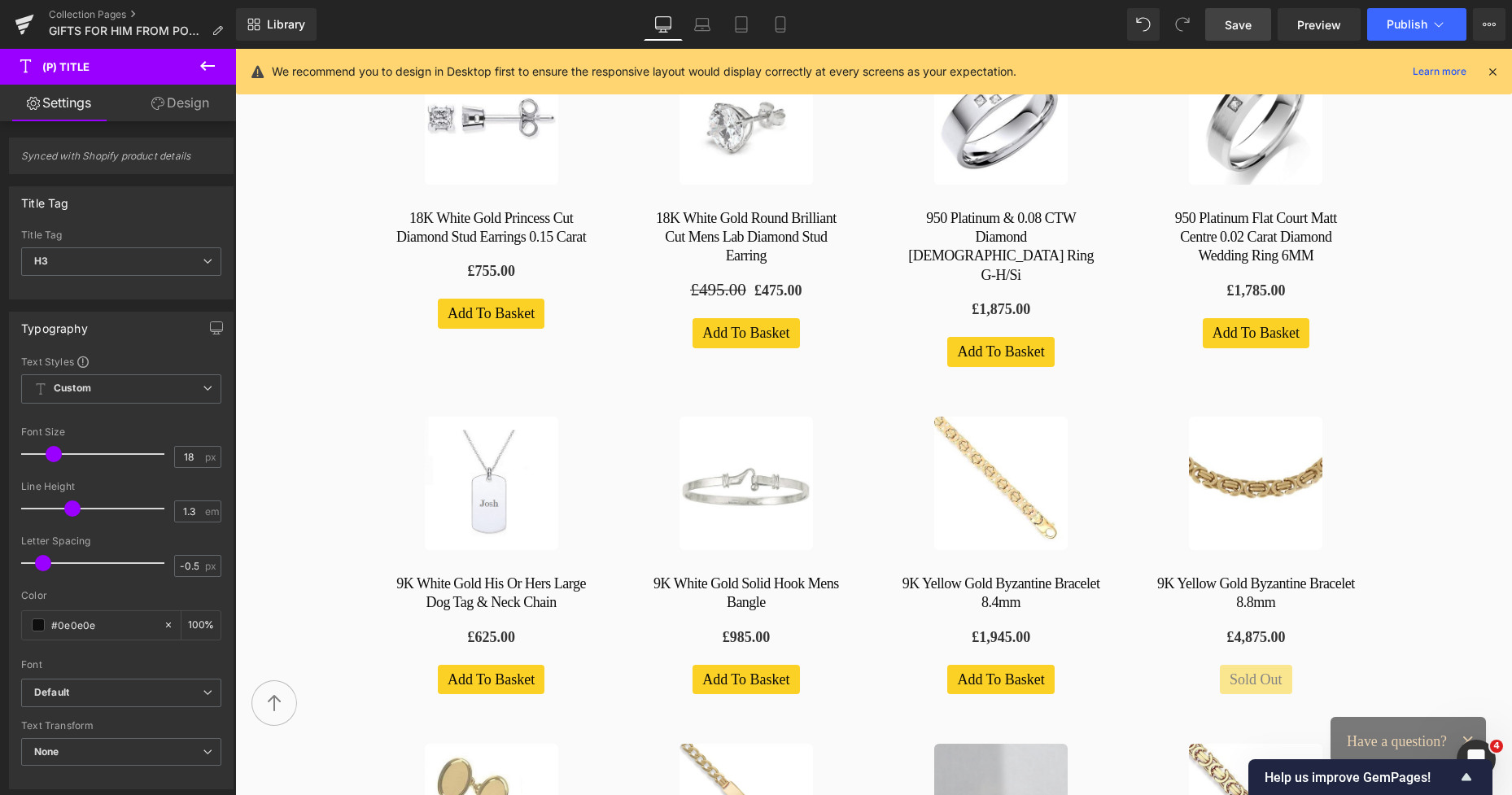
click at [1237, 18] on span "Save" at bounding box center [1238, 25] width 27 height 17
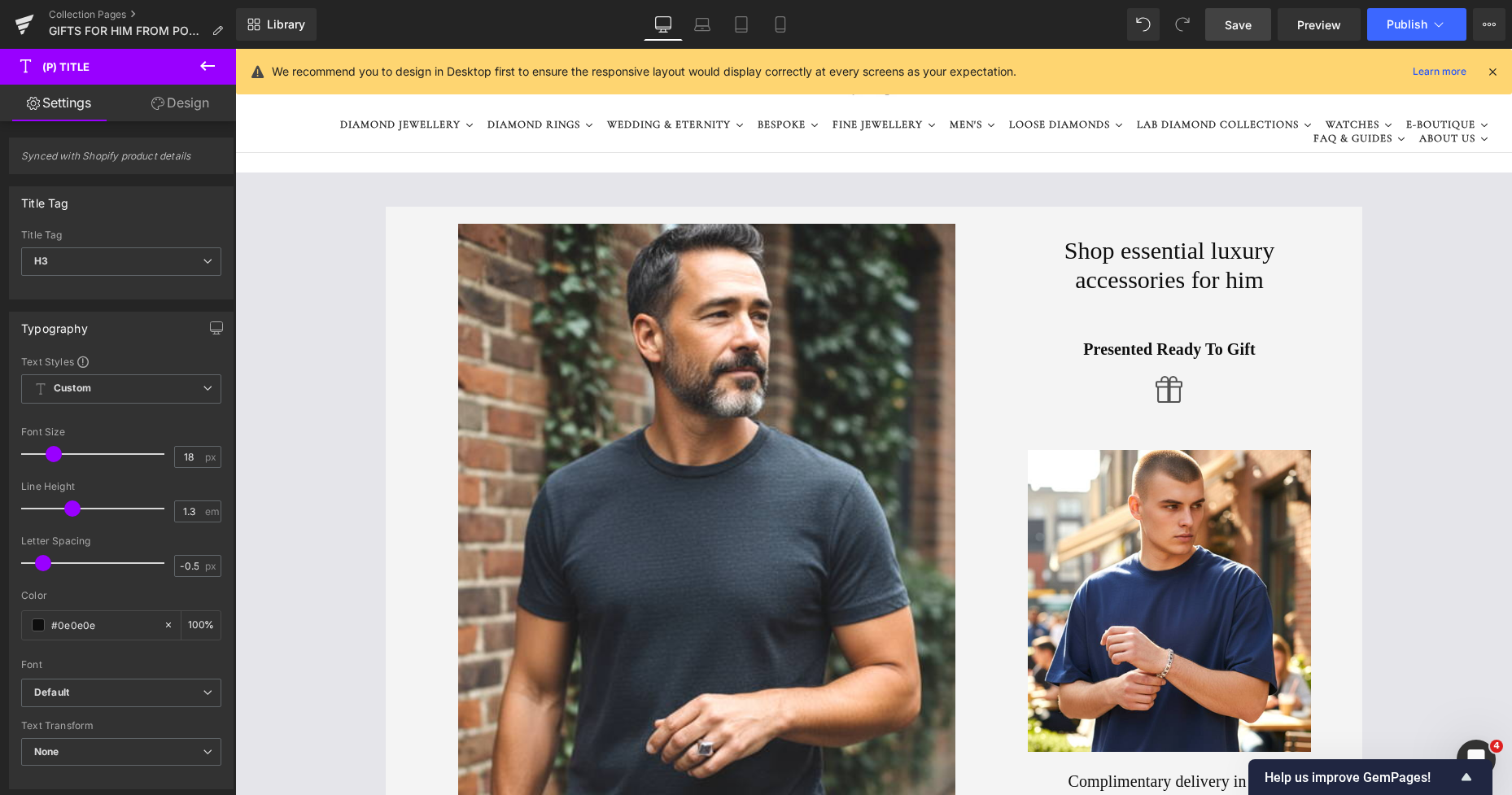
scroll to position [6, 0]
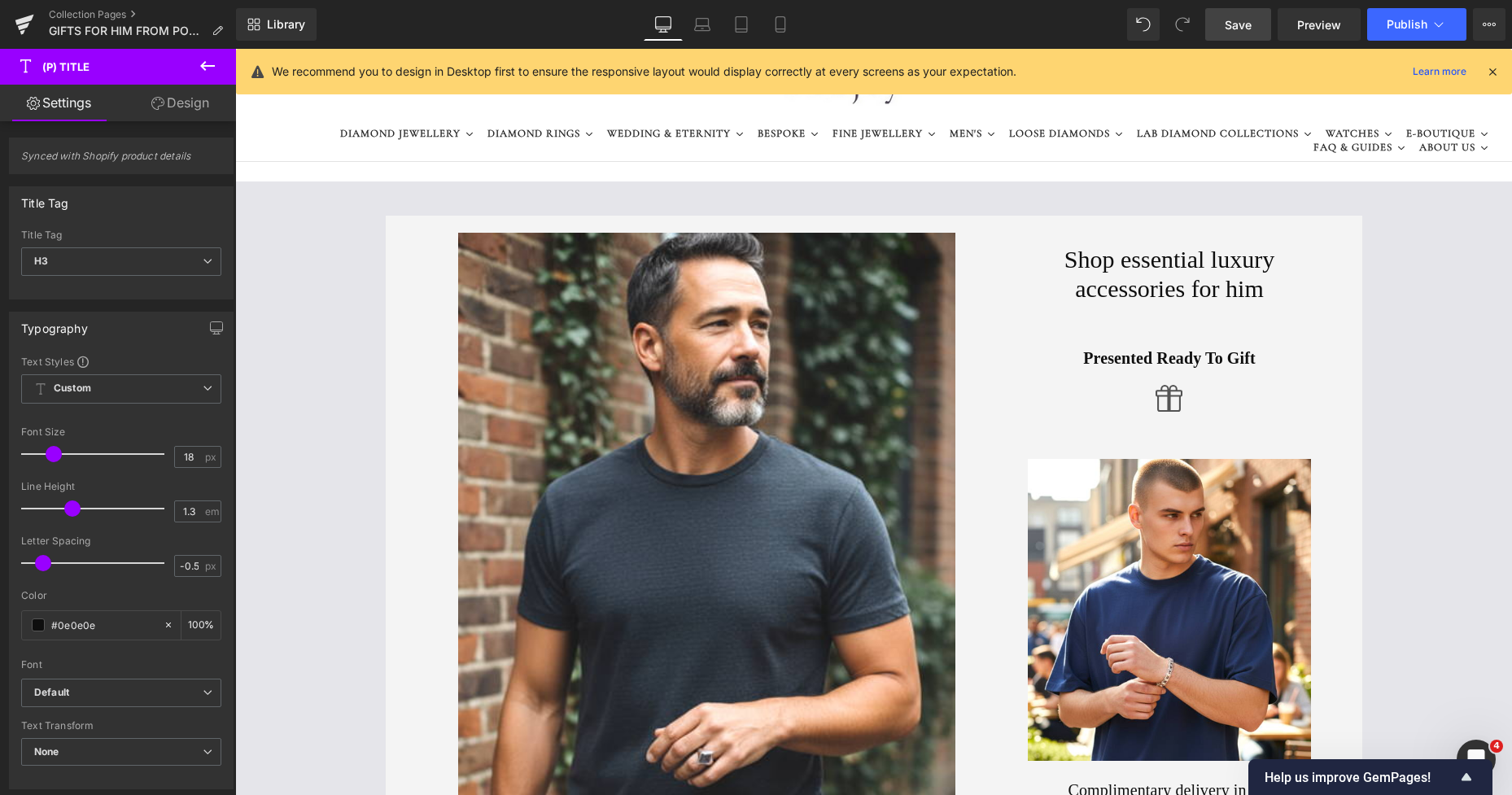
click at [1253, 256] on h1 "Shop essential luxury accessories for him" at bounding box center [1169, 274] width 284 height 58
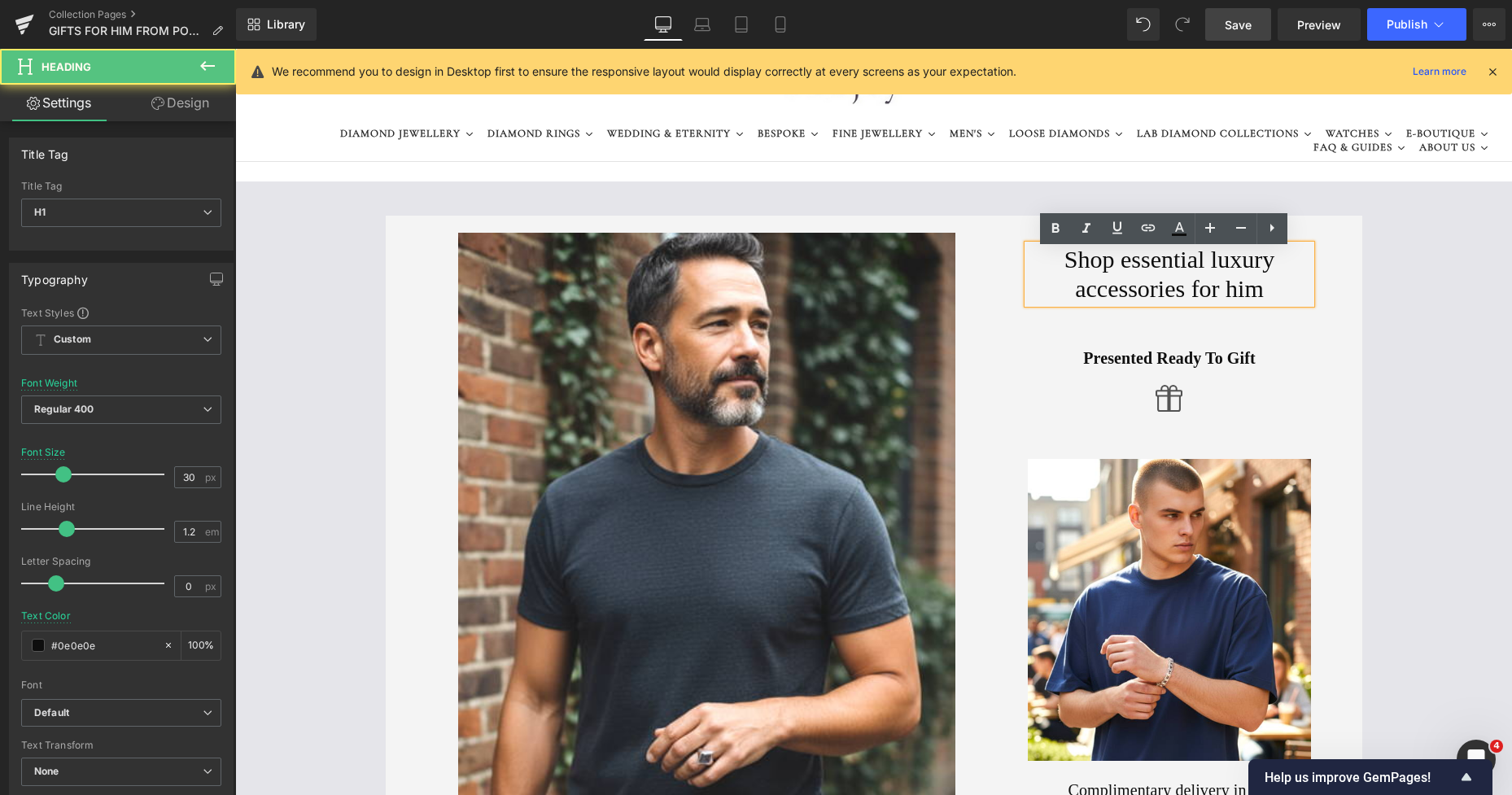
scroll to position [0, 0]
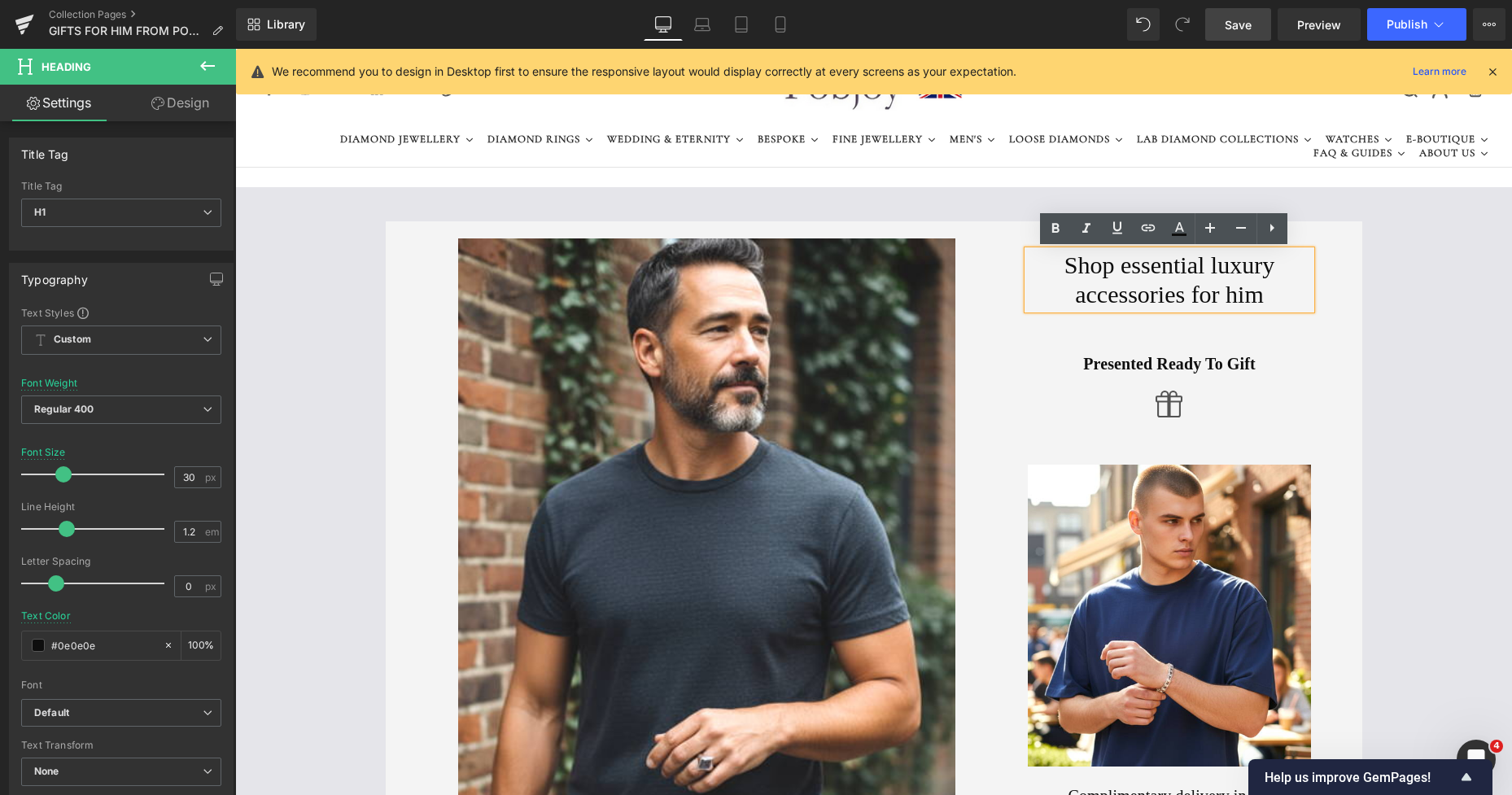
click at [180, 108] on link "Design" at bounding box center [180, 103] width 118 height 37
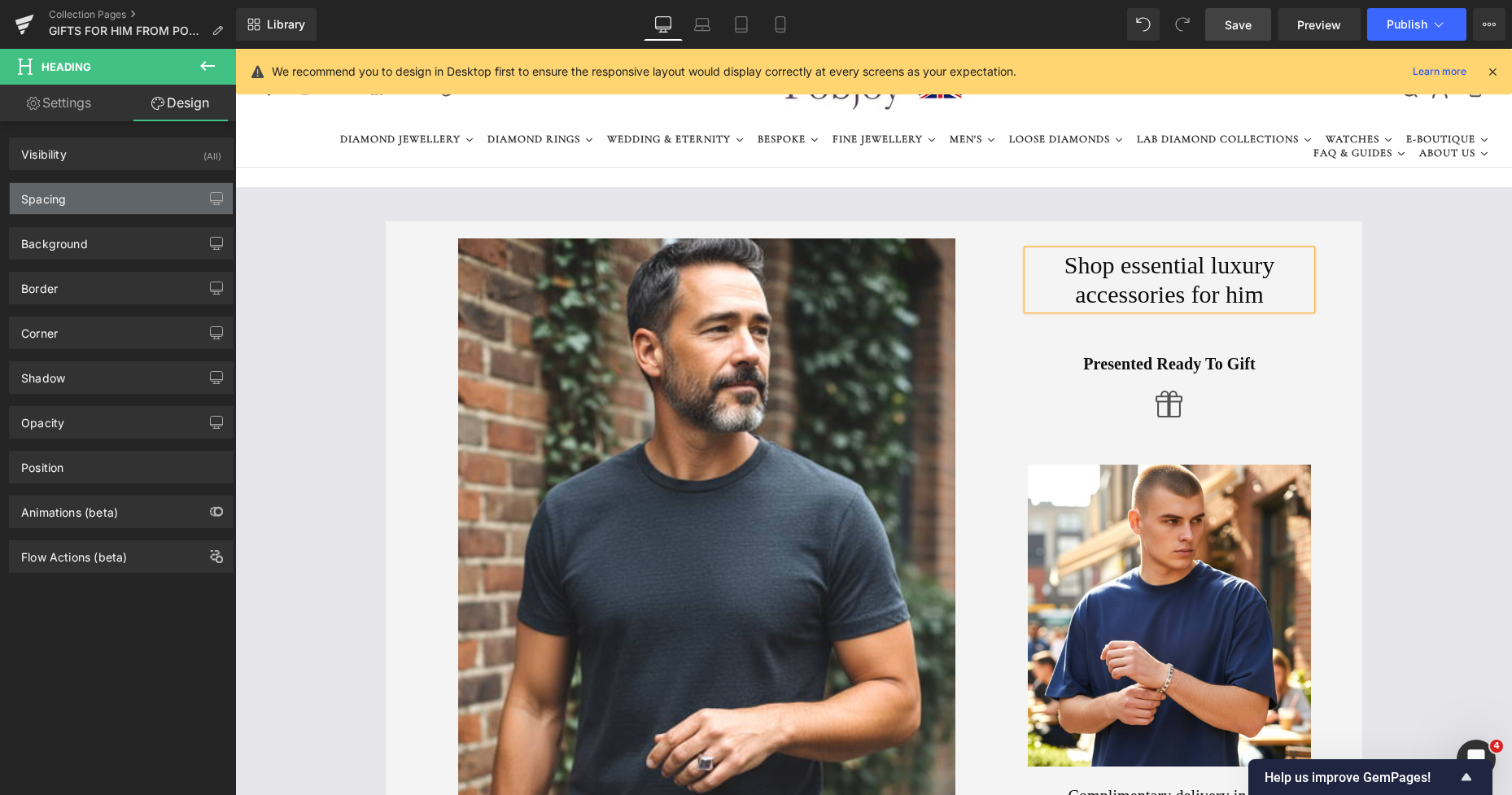
click at [76, 194] on div "Spacing" at bounding box center [121, 199] width 223 height 31
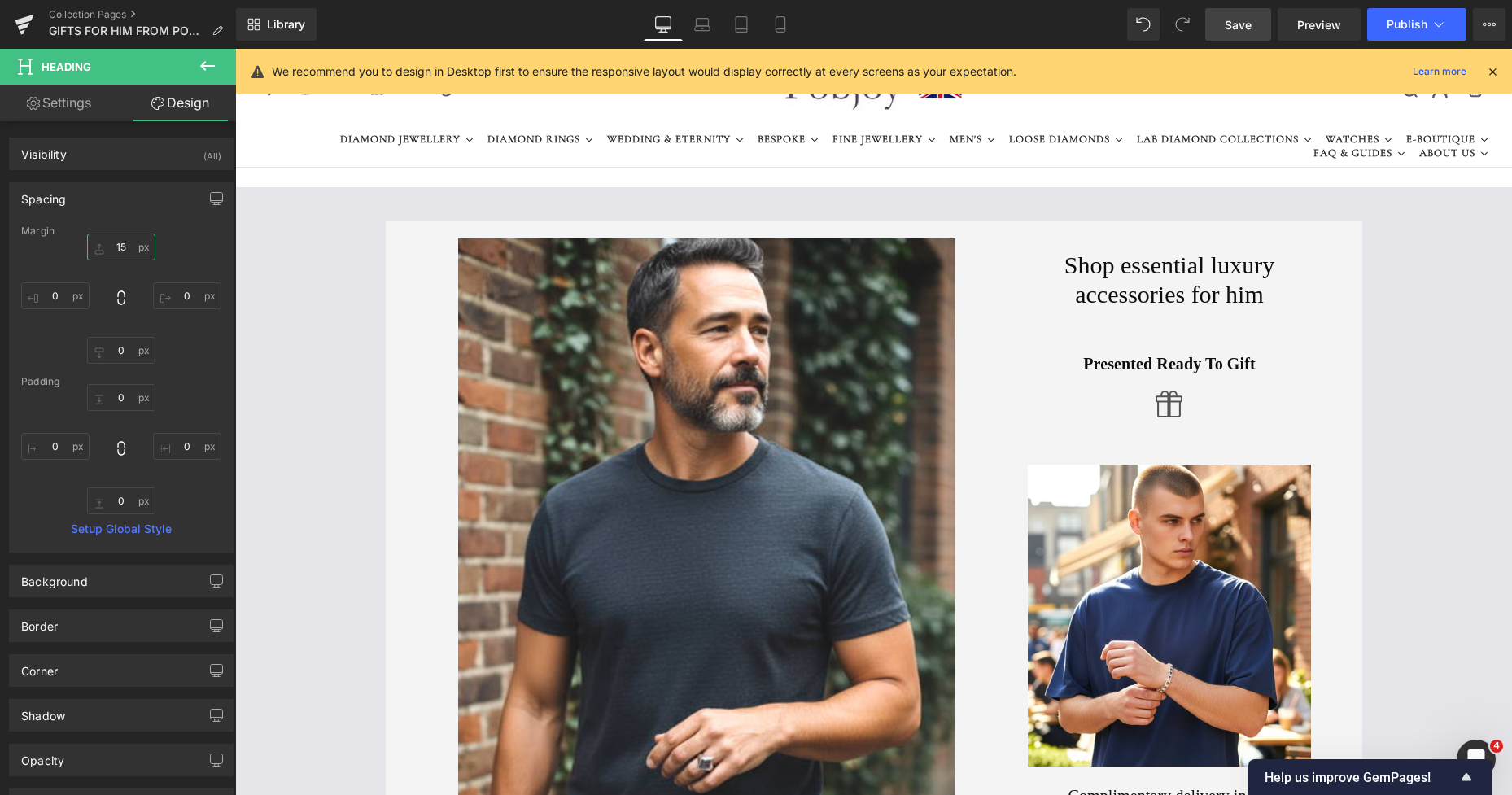
click at [111, 245] on input "15" at bounding box center [121, 247] width 69 height 27
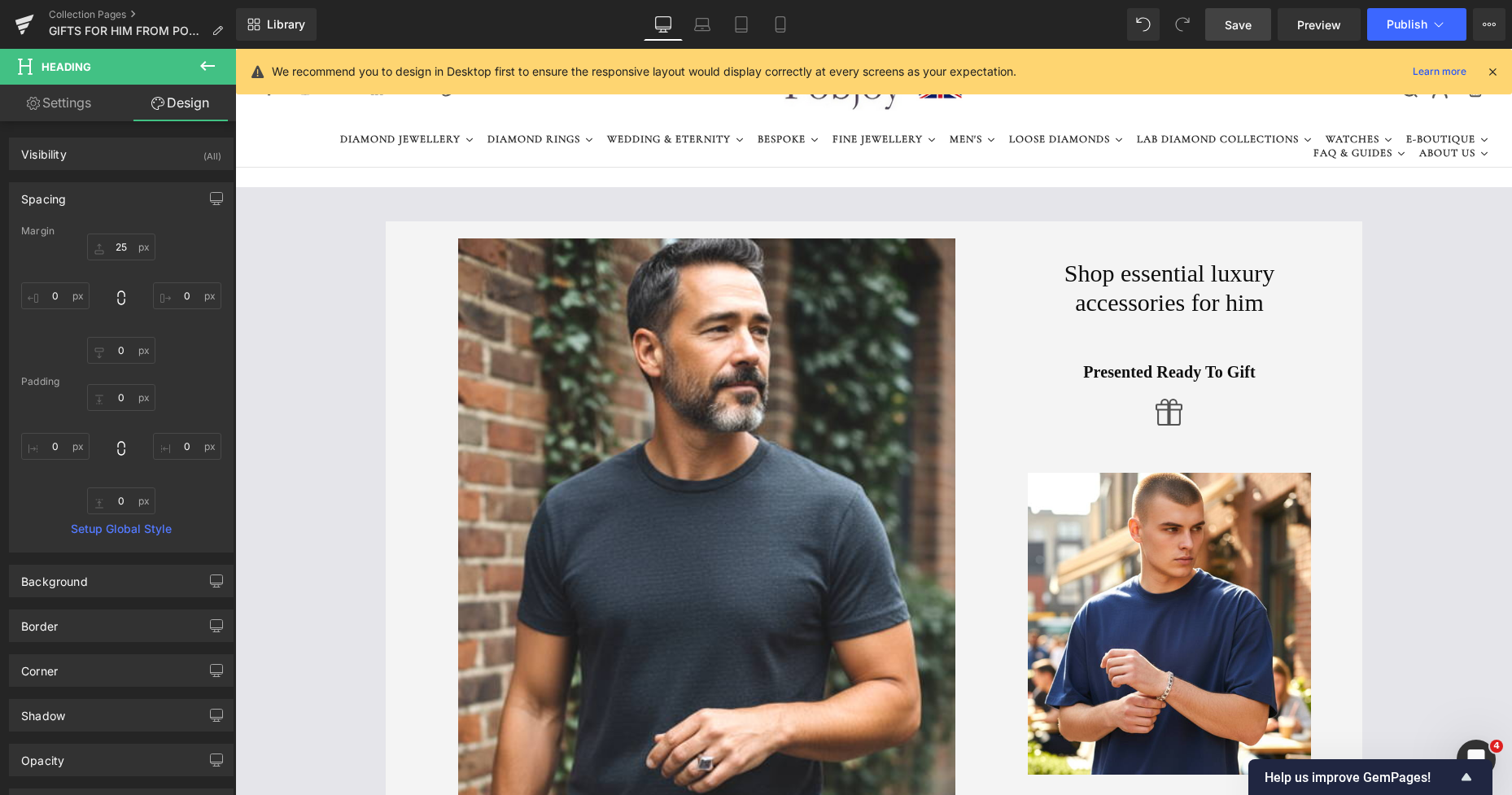
click at [1242, 23] on span "Save" at bounding box center [1238, 25] width 27 height 17
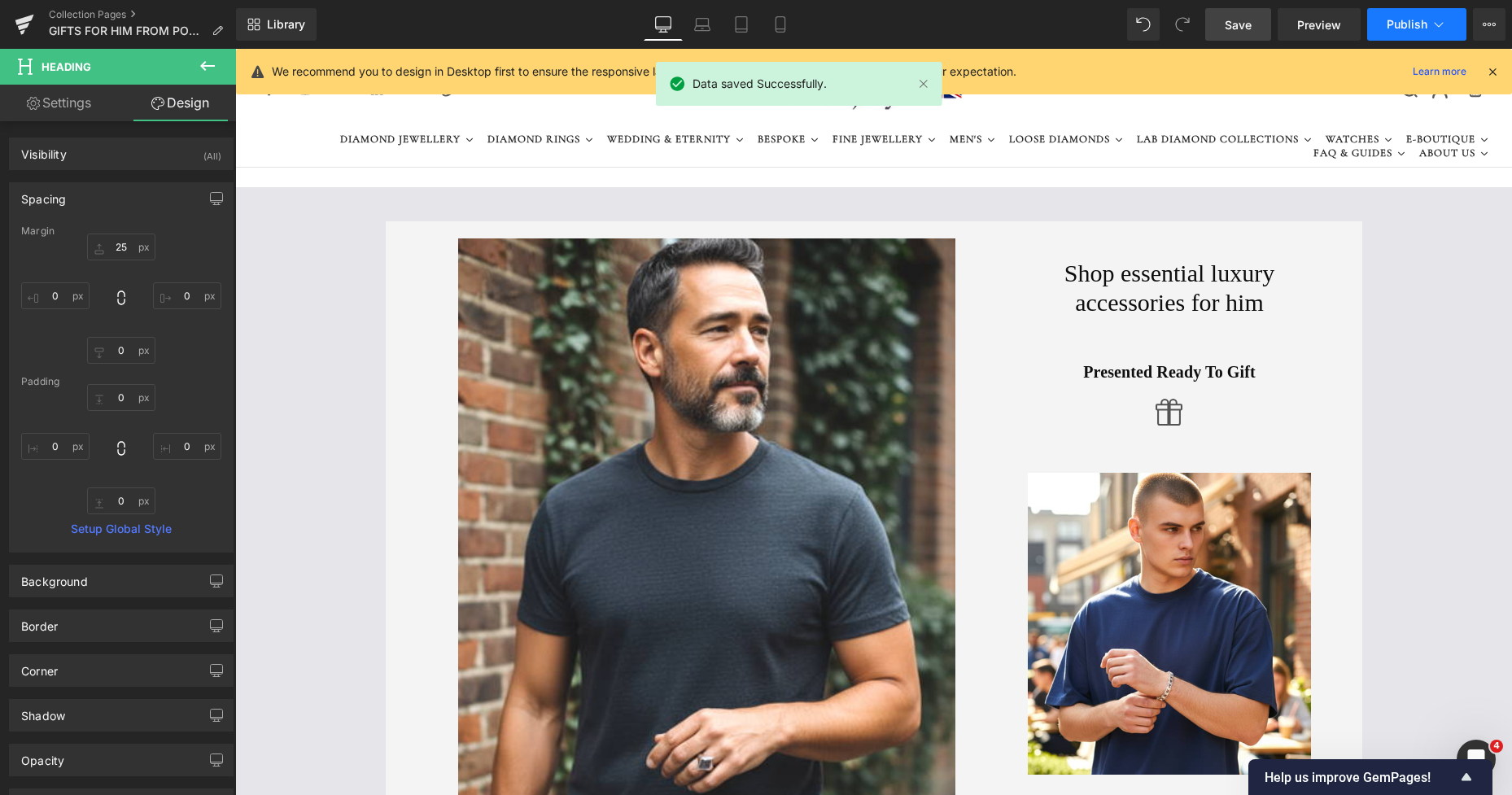
click at [1386, 16] on button "Publish" at bounding box center [1416, 24] width 99 height 33
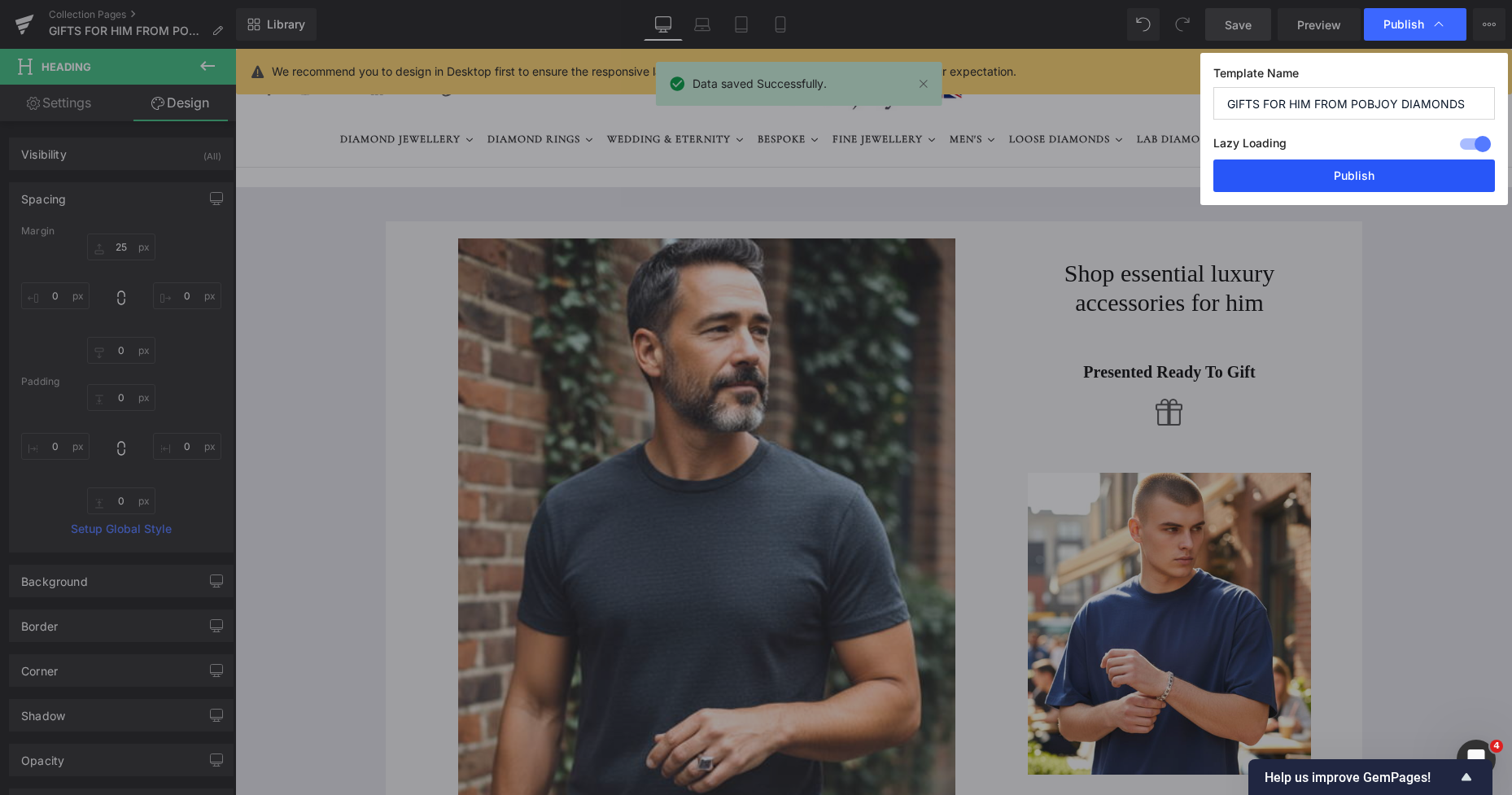
click at [1327, 182] on button "Publish" at bounding box center [1354, 176] width 281 height 33
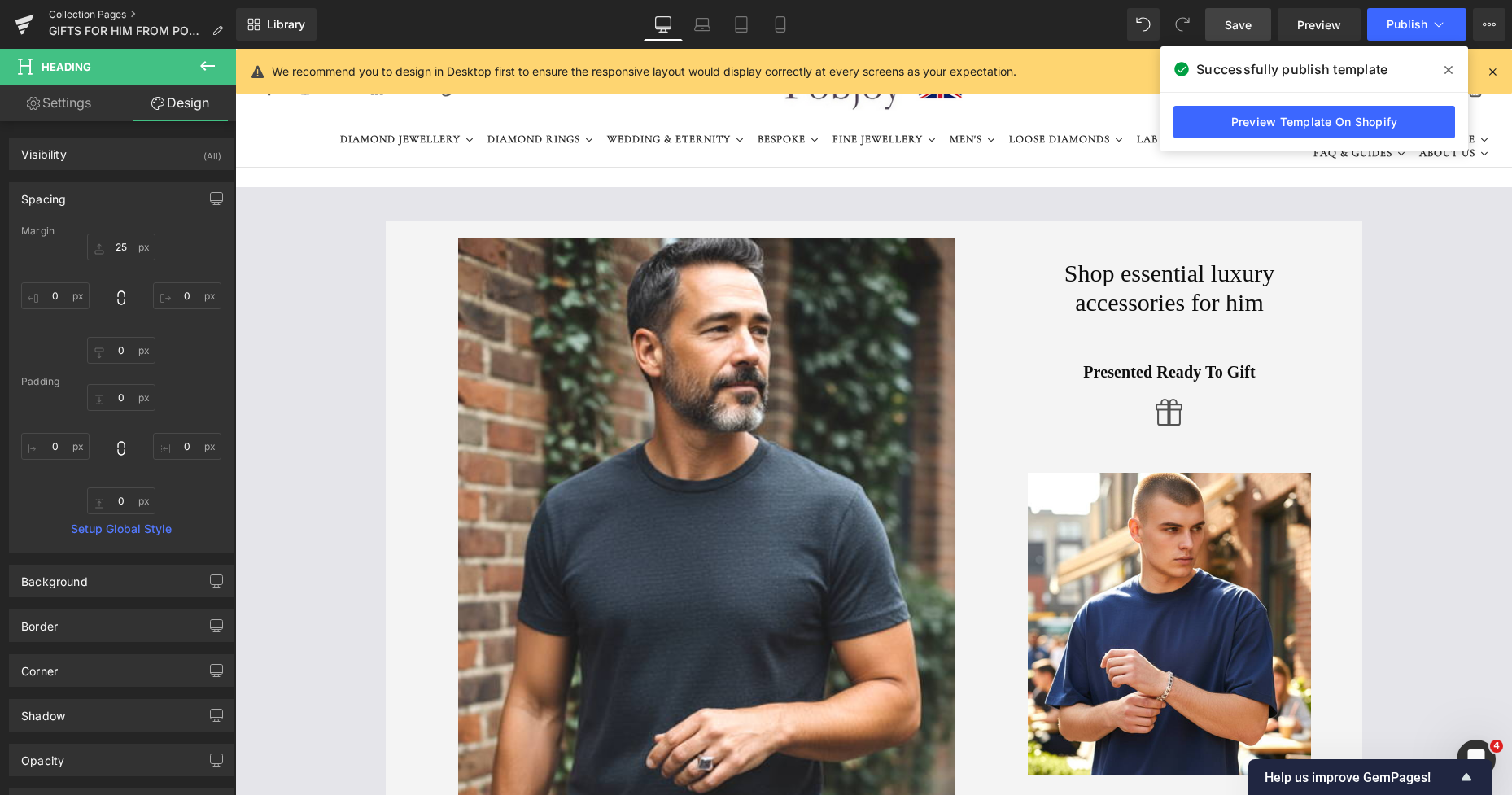
click at [98, 13] on link "Collection Pages" at bounding box center [142, 14] width 187 height 13
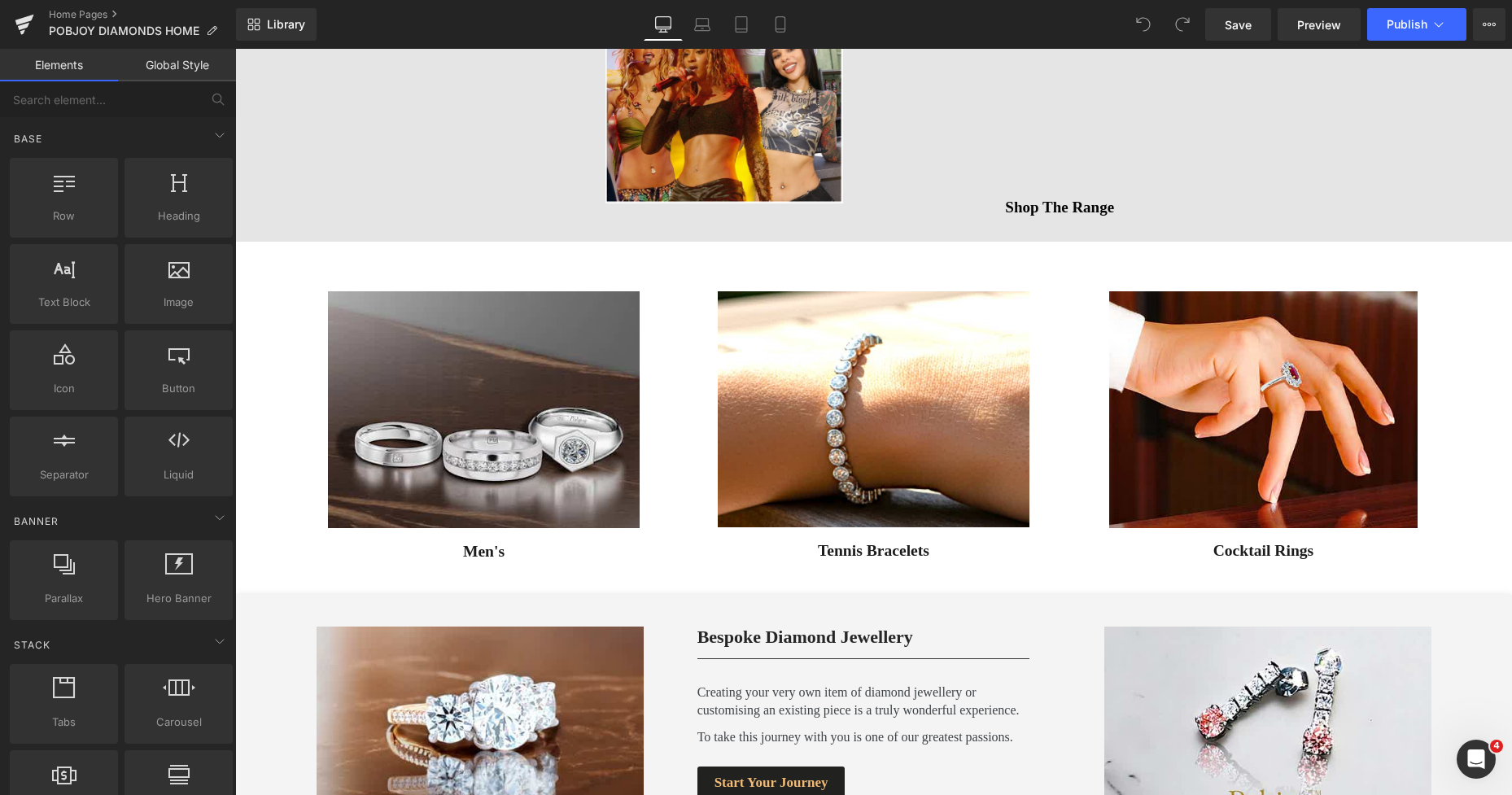
scroll to position [1828, 0]
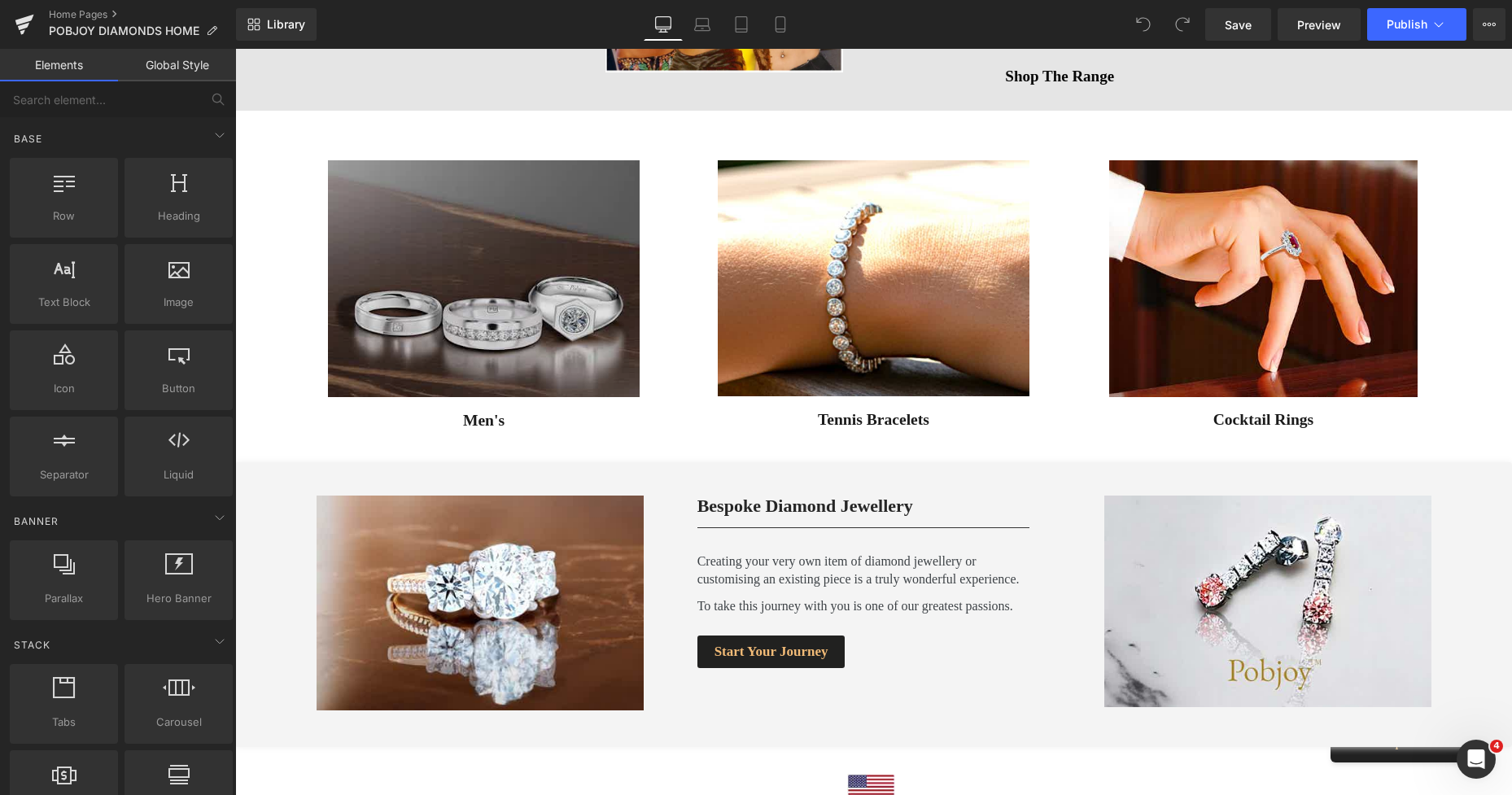
click at [458, 197] on img at bounding box center [483, 278] width 311 height 237
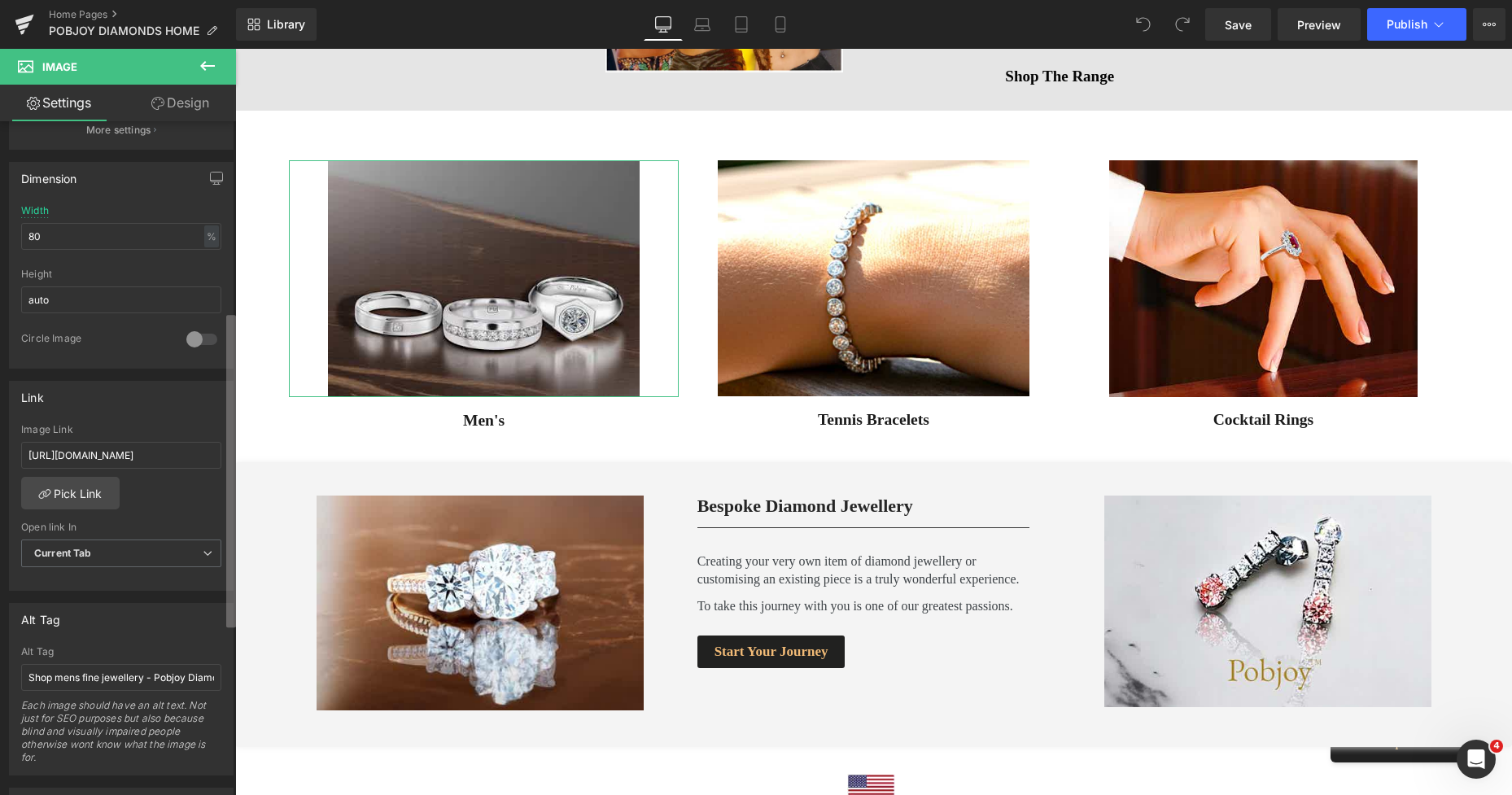
click at [218, 525] on div "Image https://ucarecdn.com/1c6c64ac-f93c-49cd-a997-5a66c7f9689f/-/format/auto/-…" at bounding box center [117, 461] width 236 height 682
drag, startPoint x: 29, startPoint y: 452, endPoint x: 233, endPoint y: 454, distance: 204.0
click at [233, 454] on div "Image https://ucarecdn.com/1c6c64ac-f93c-49cd-a997-5a66c7f9689f/-/format/auto/-…" at bounding box center [117, 461] width 236 height 682
paste input "gifts-for-him-from-pobjoy-diamonds-1?_ab=0&key=1759954446131"
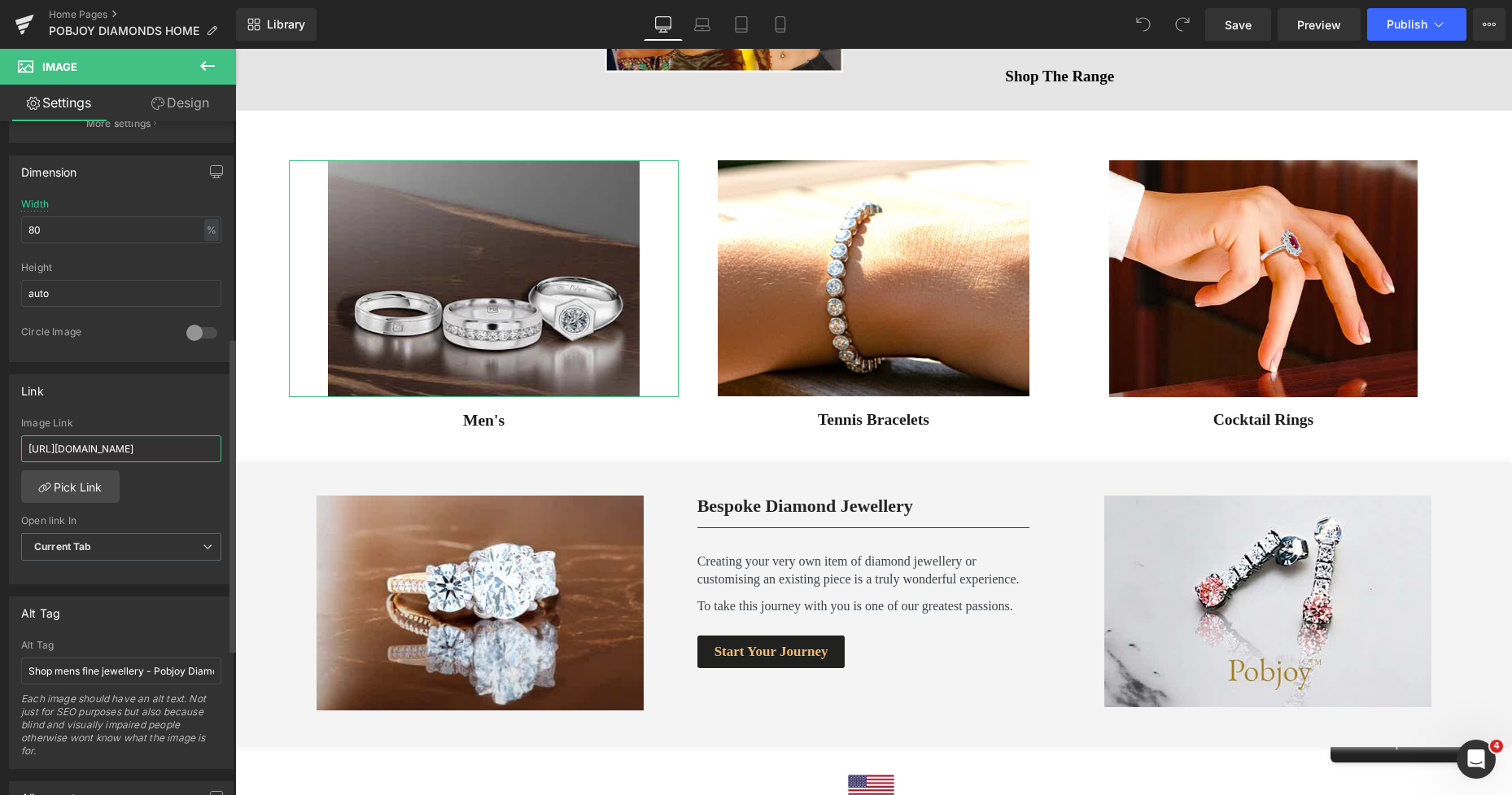
type input "https://www.pobjoydiamonds.com/collections/gifts-for-him-from-pobjoy-diamonds-1…"
drag, startPoint x: 148, startPoint y: 448, endPoint x: 4, endPoint y: 445, distance: 144.0
click at [4, 445] on div "Link https://www.pobjoydiamonds.com/collections/mengagement-rings/mengagement?s…" at bounding box center [121, 474] width 243 height 223
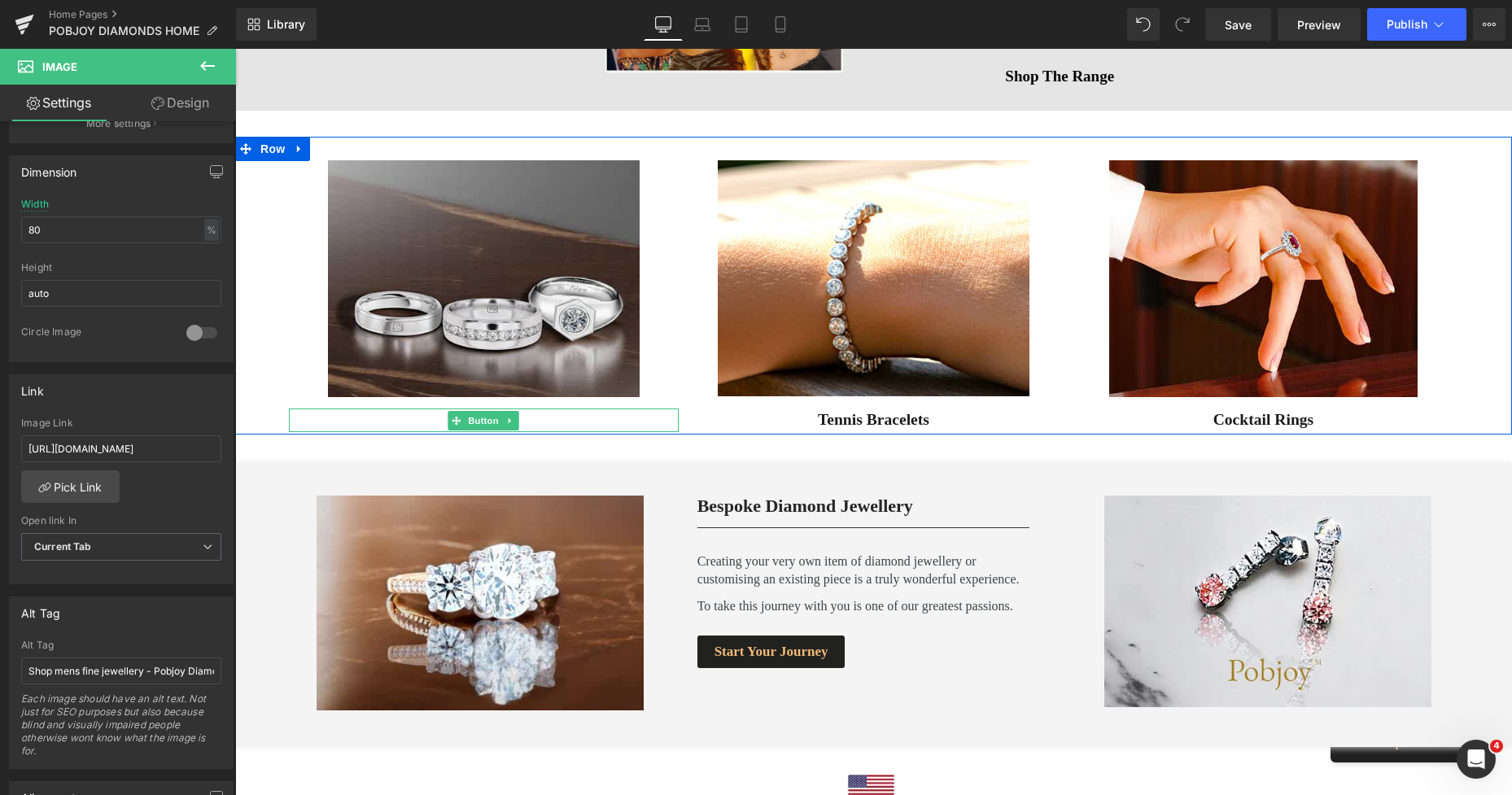
click at [453, 423] on icon at bounding box center [457, 420] width 9 height 9
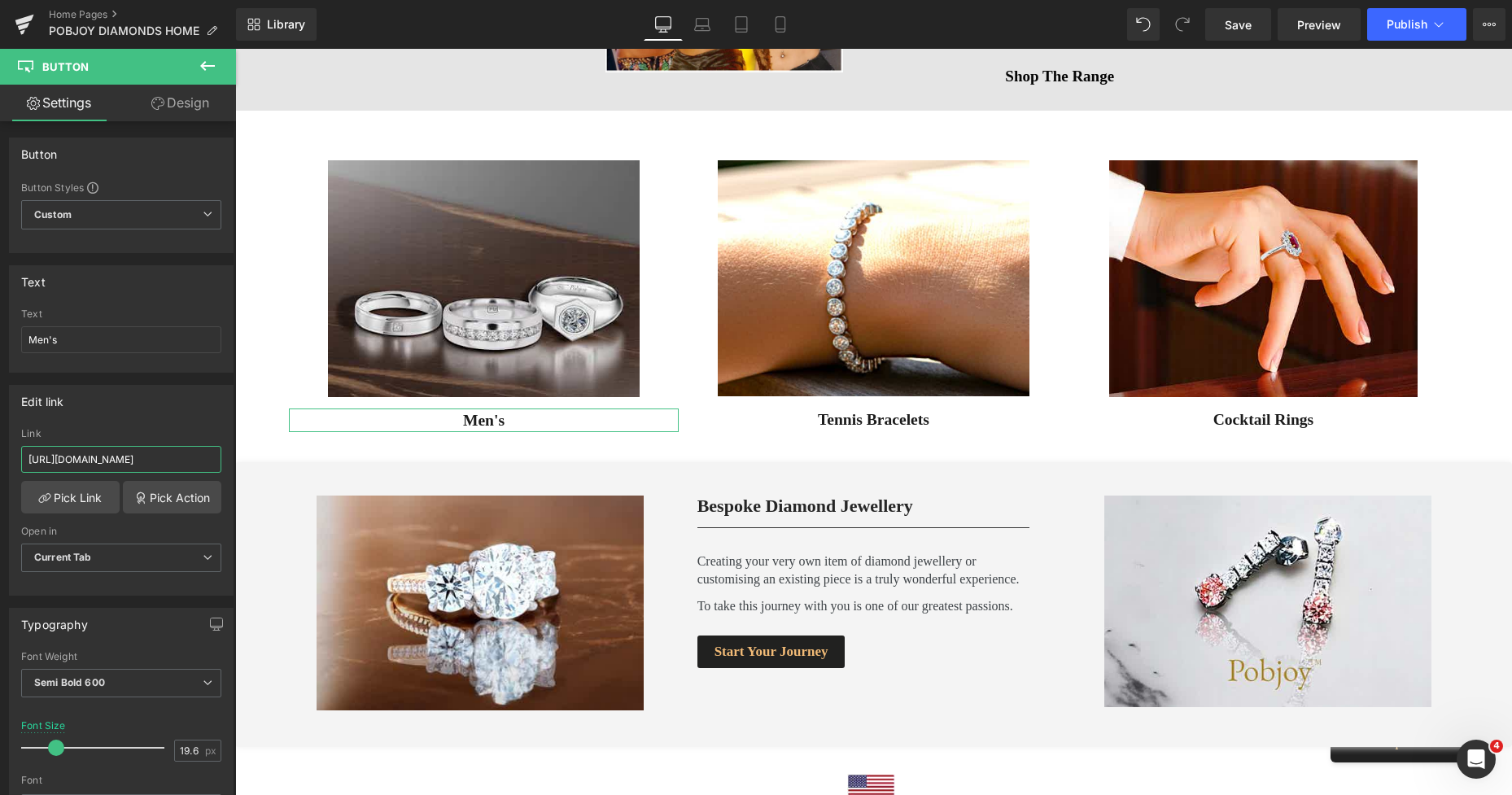
scroll to position [0, 298]
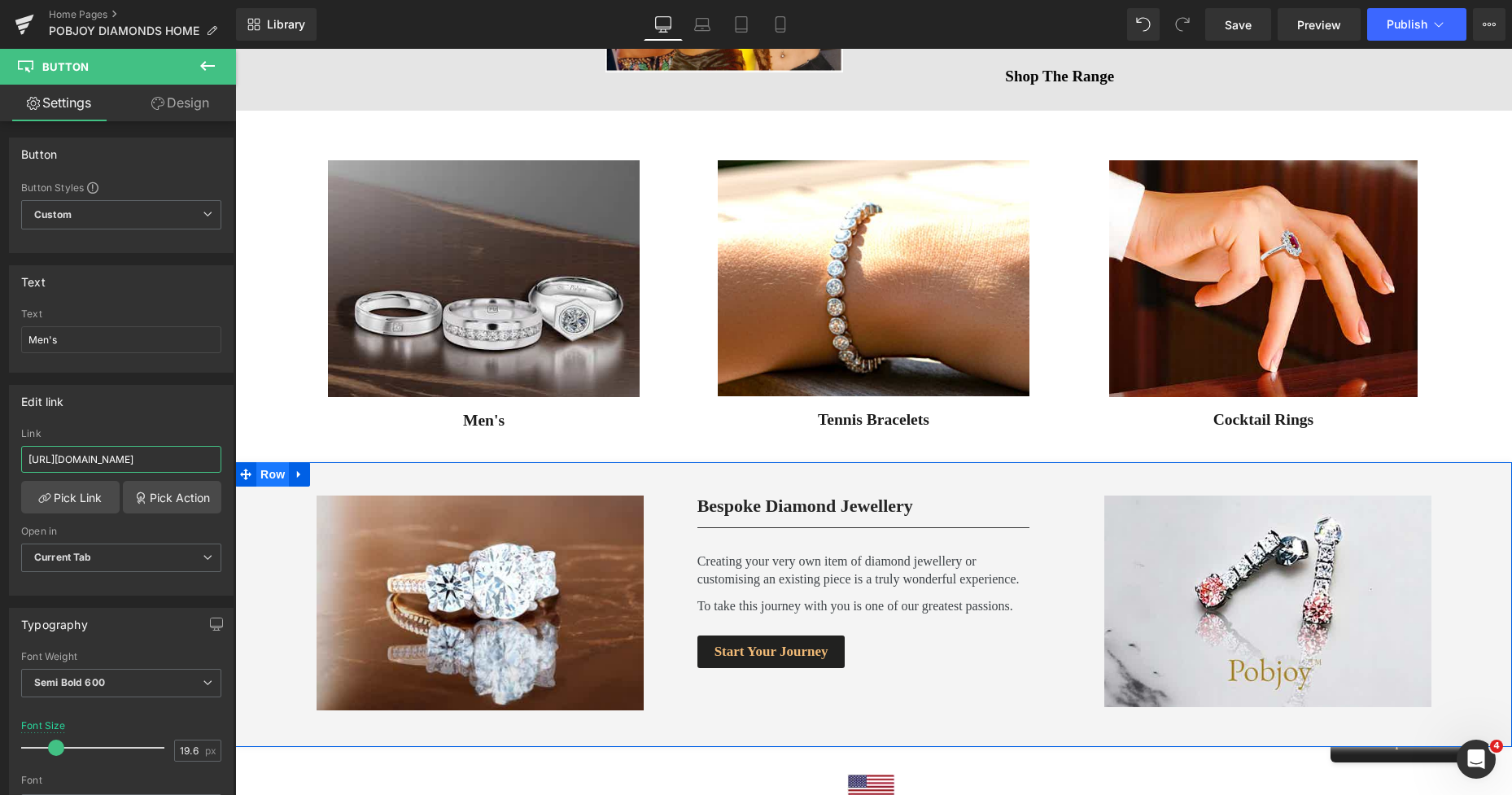
drag, startPoint x: 264, startPoint y: 509, endPoint x: 251, endPoint y: 470, distance: 41.1
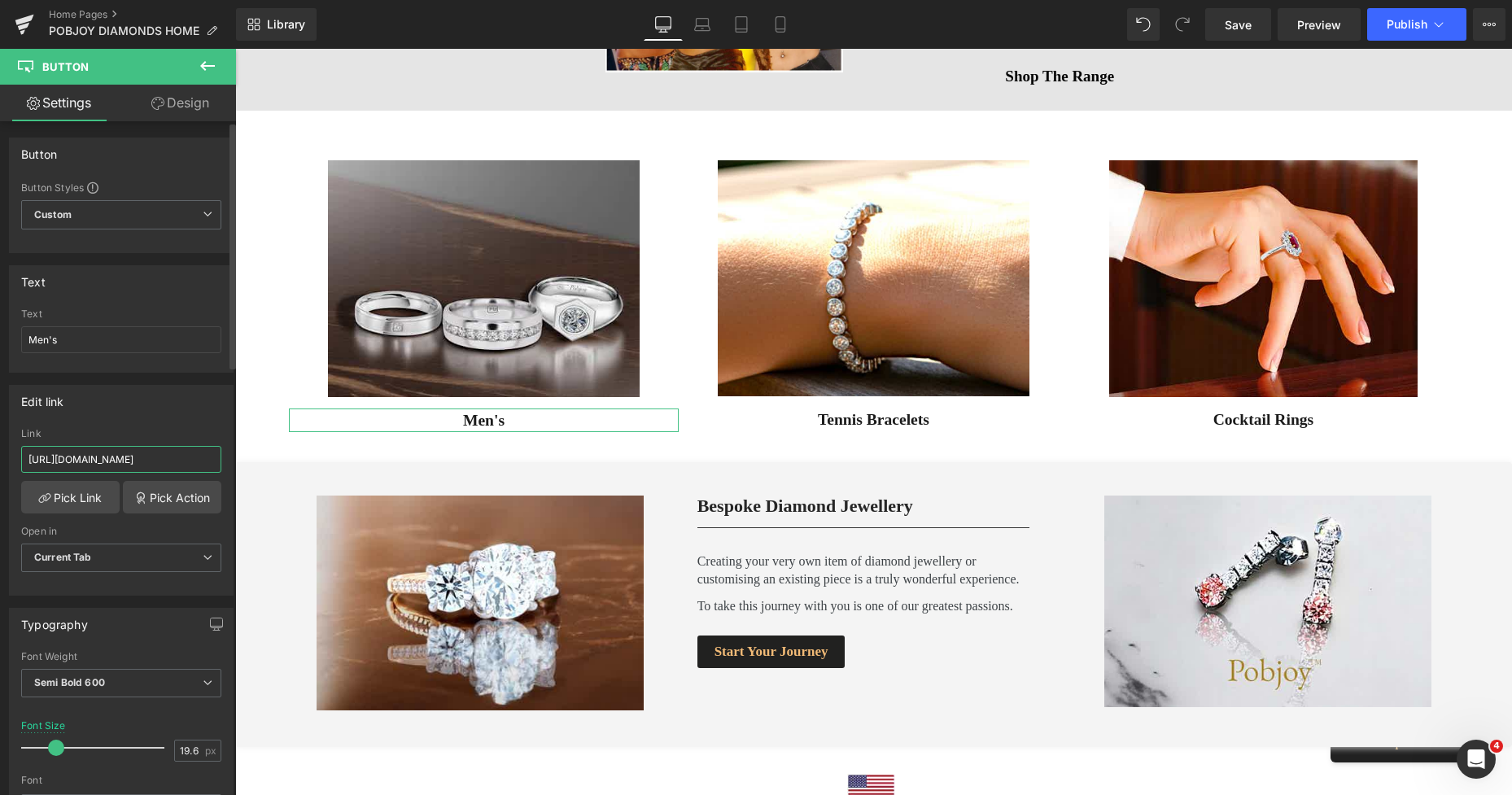
paste input "gifts-for-him-from-pobjoy-diamonds-1?_ab=0&key=1759954446131"
type input "https://www.pobjoydiamonds.com/collections/gifts-for-him-from-pobjoy-diamonds-1…"
click at [1239, 24] on span "Save" at bounding box center [1238, 25] width 27 height 17
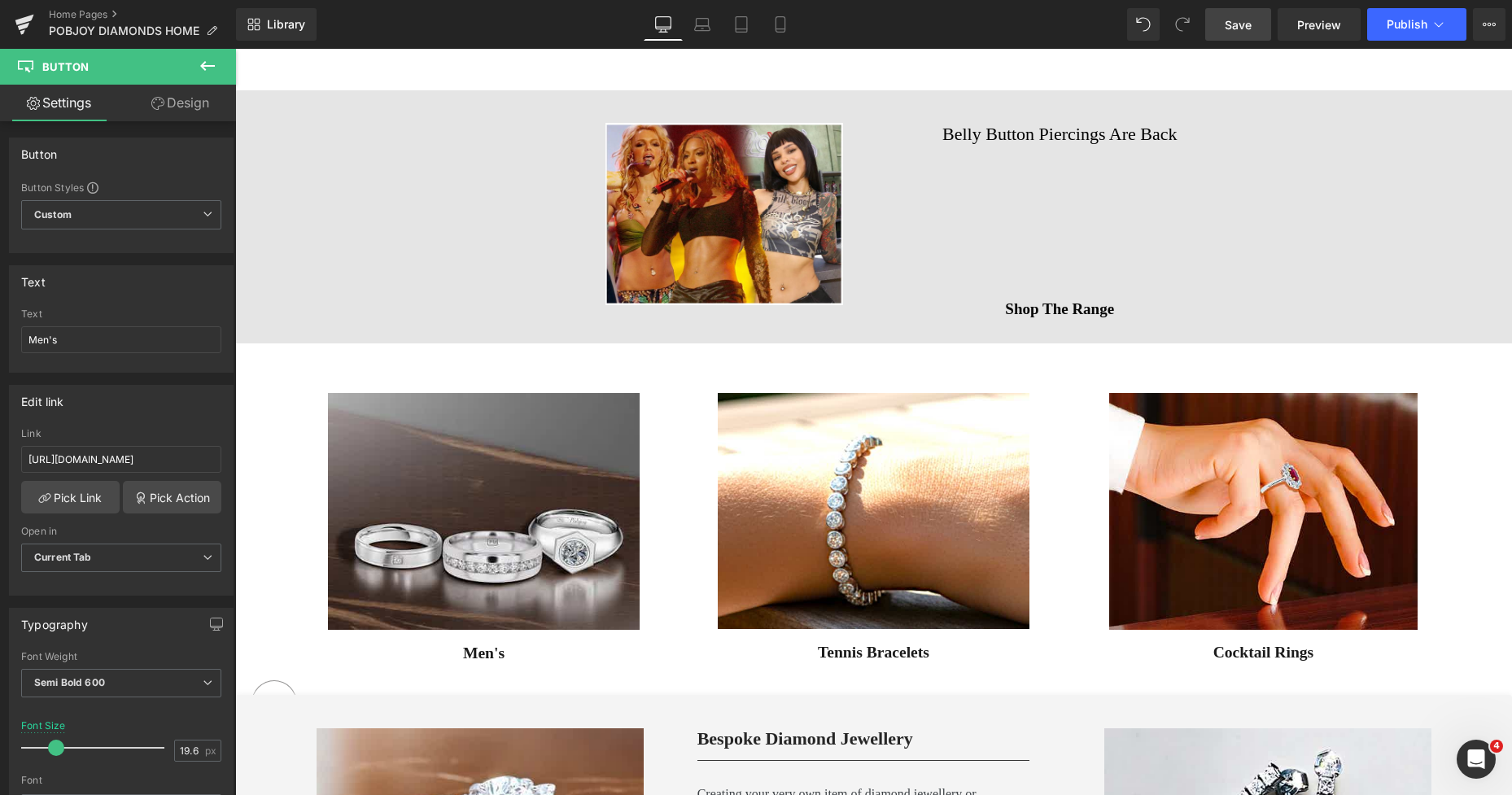
scroll to position [1779, 0]
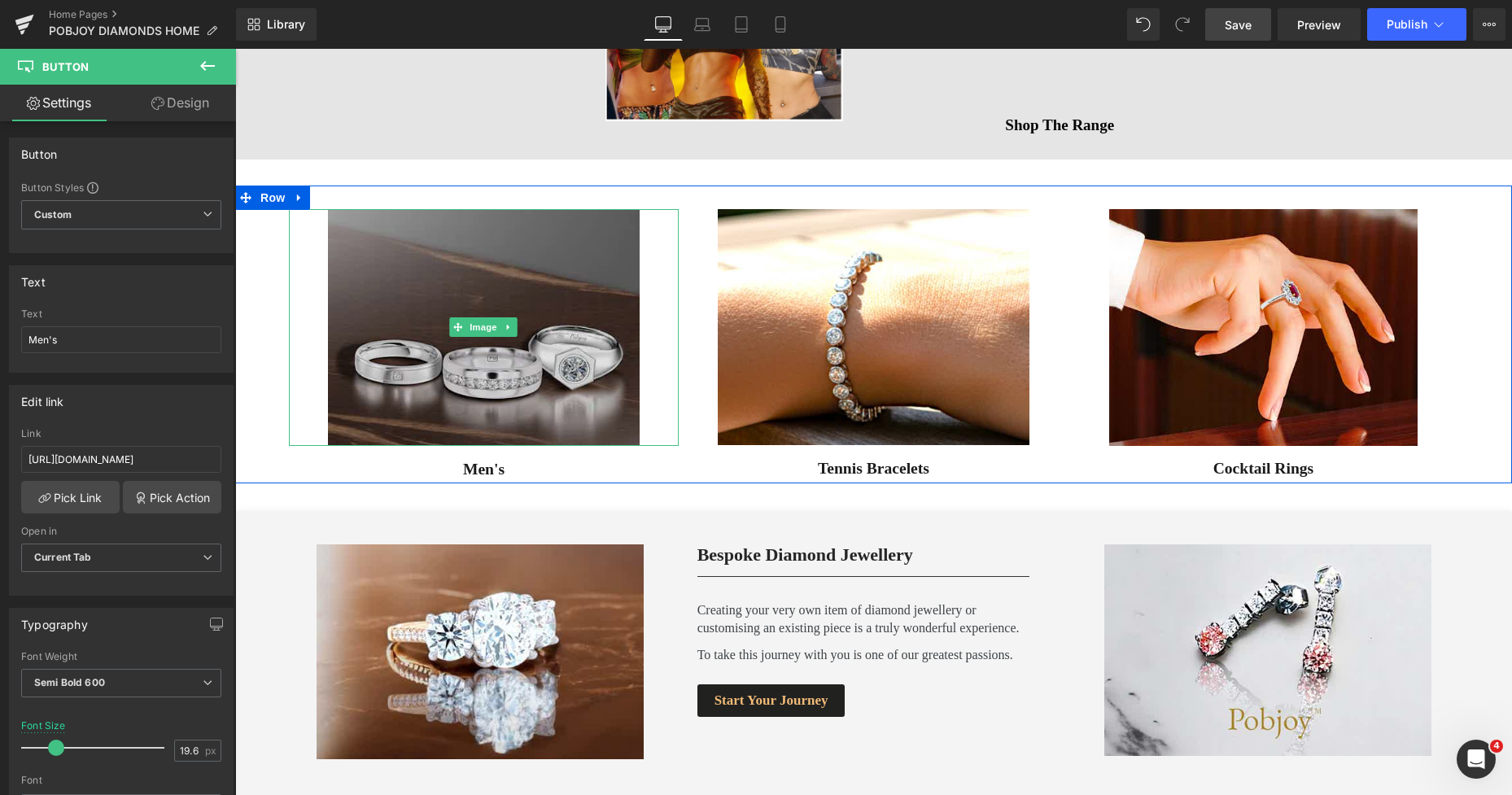
click at [504, 250] on img at bounding box center [483, 328] width 311 height 237
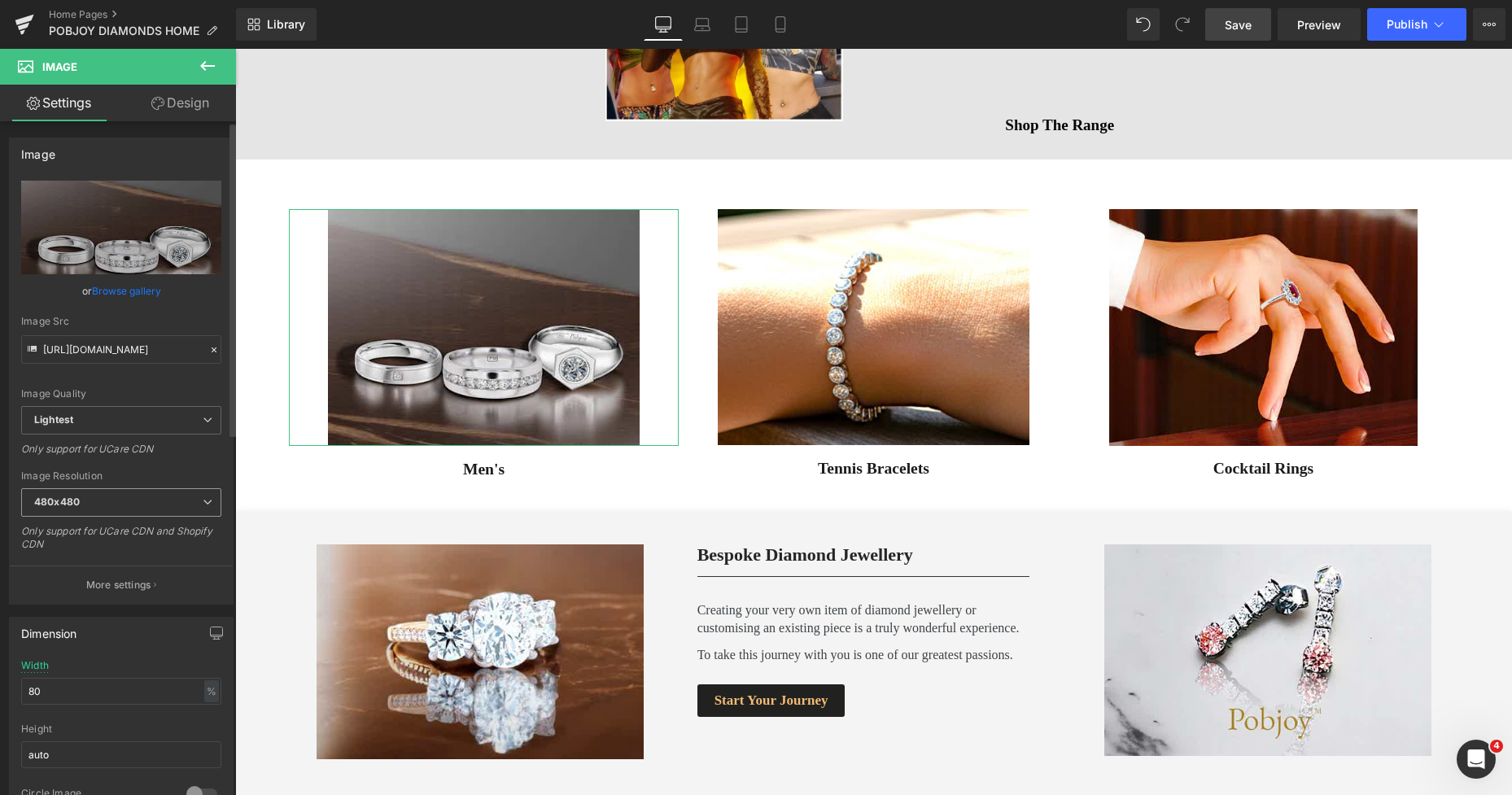
click at [58, 503] on b "480x480" at bounding box center [56, 501] width 46 height 13
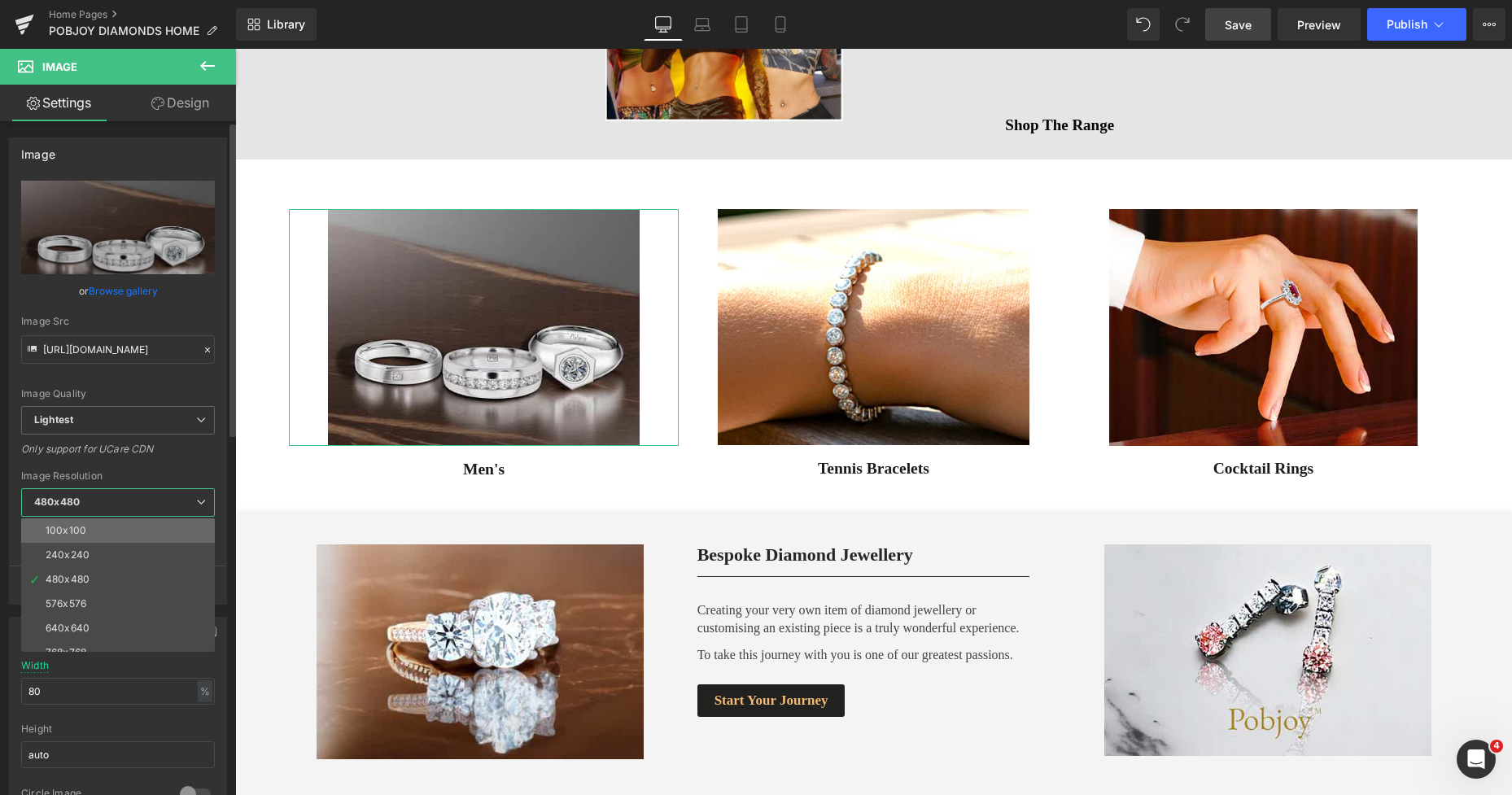
click at [82, 529] on div "100x100" at bounding box center [66, 530] width 41 height 12
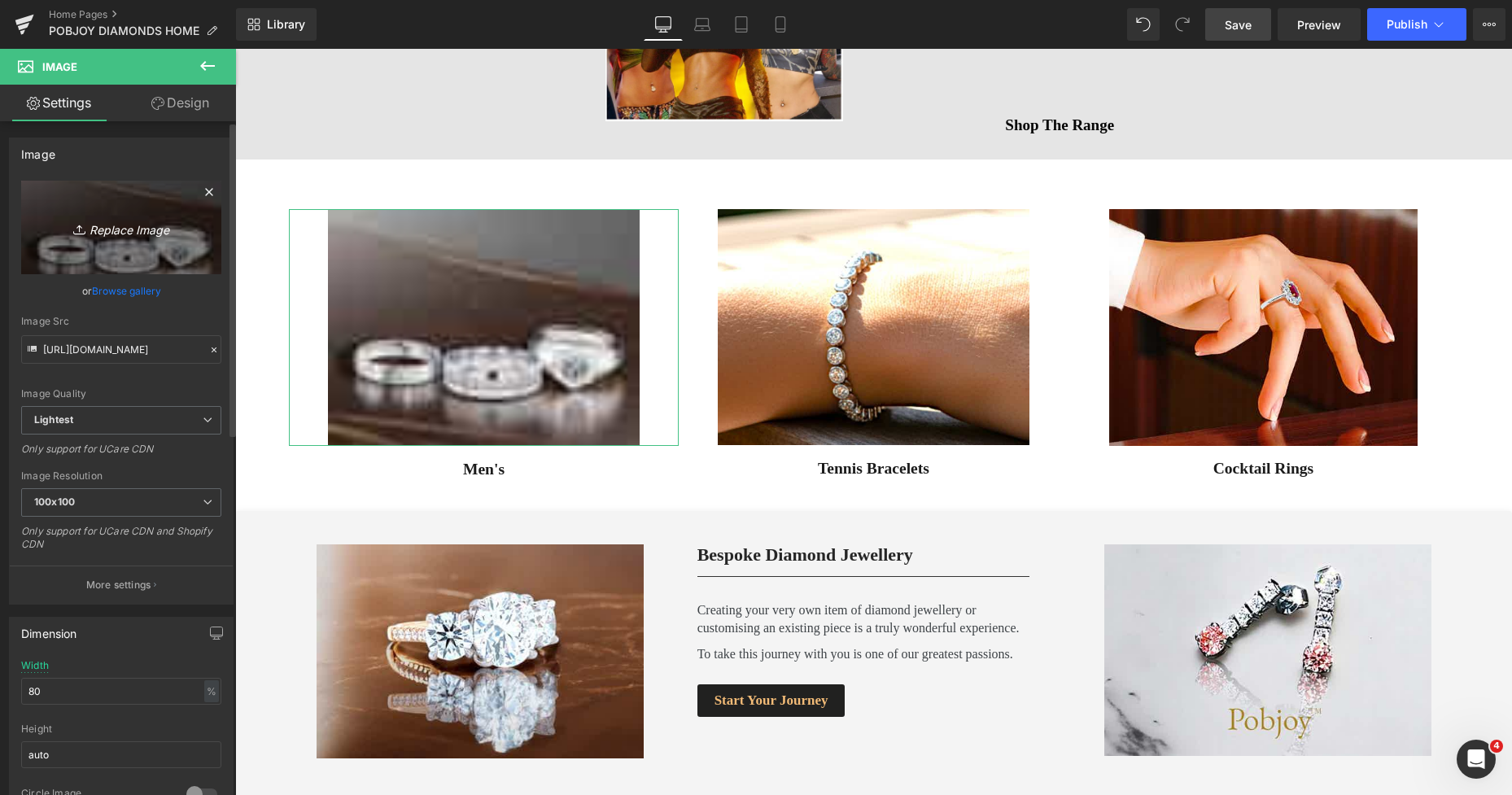
click at [130, 254] on link "Replace Image" at bounding box center [121, 227] width 200 height 94
type input "C:\fakepath\New Template-Photoroom - 2025-10-08T212415.739.png"
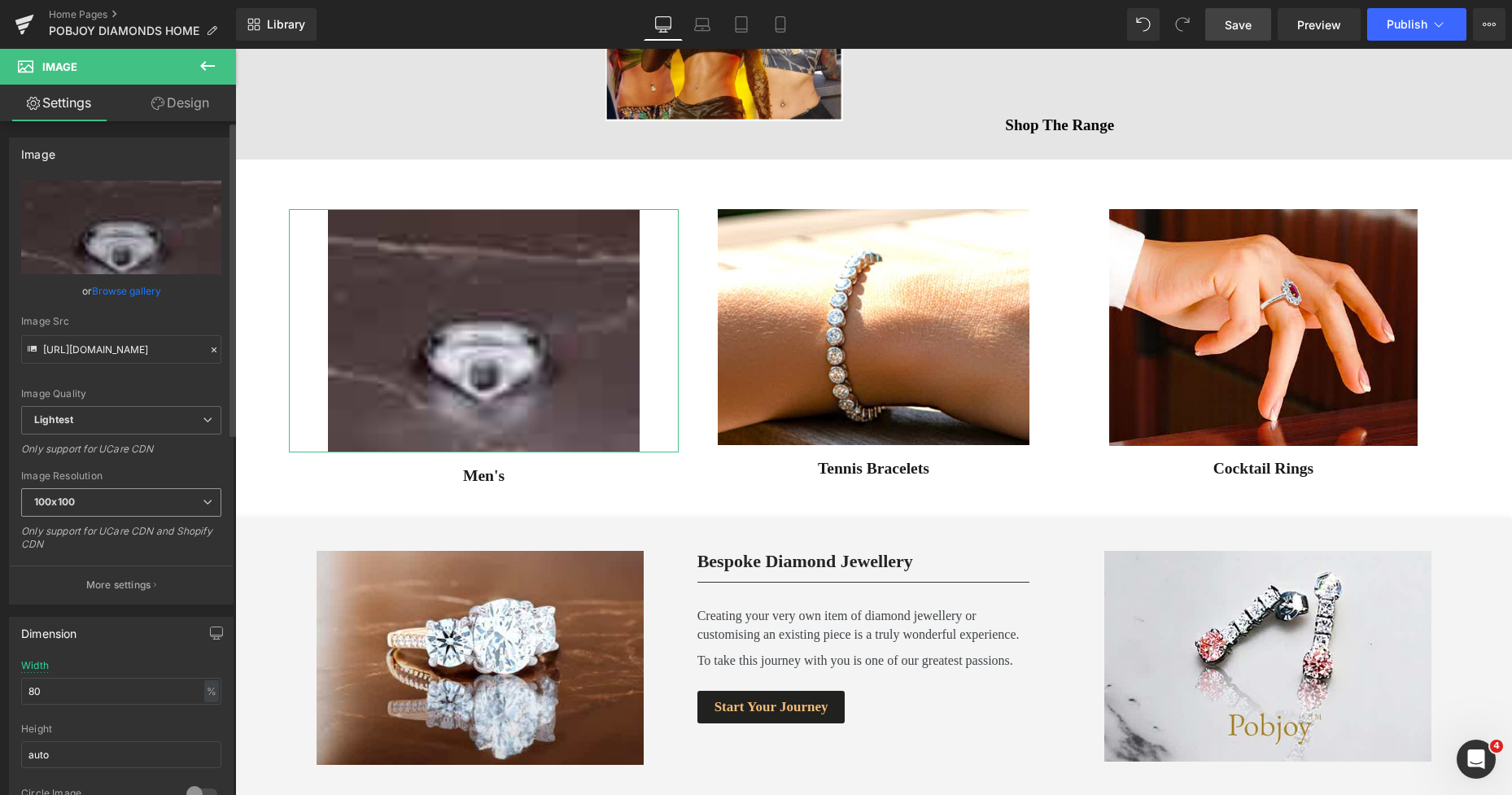
click at [114, 502] on span "100x100" at bounding box center [121, 502] width 200 height 28
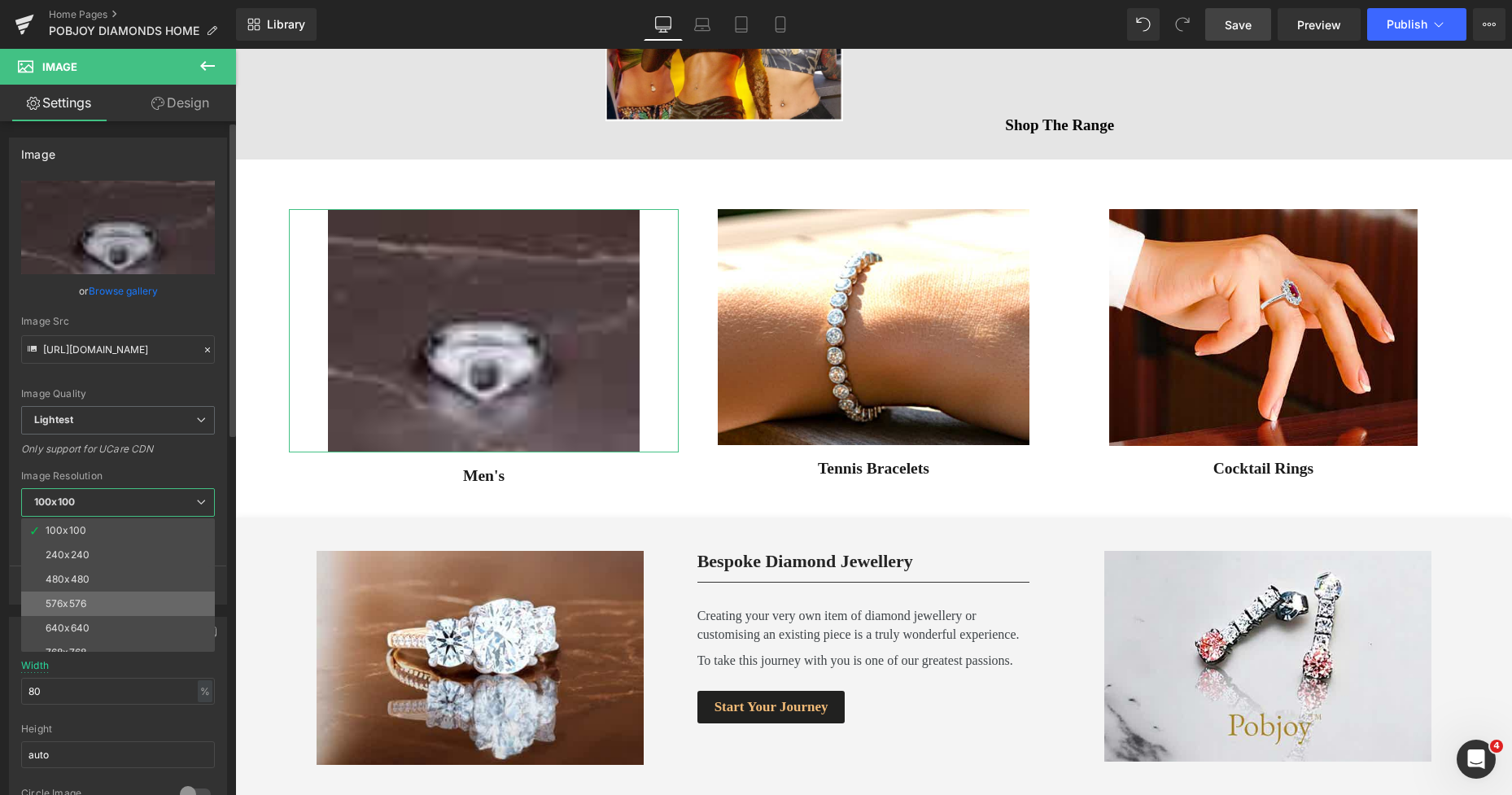
click at [96, 603] on li "576x576" at bounding box center [121, 603] width 201 height 24
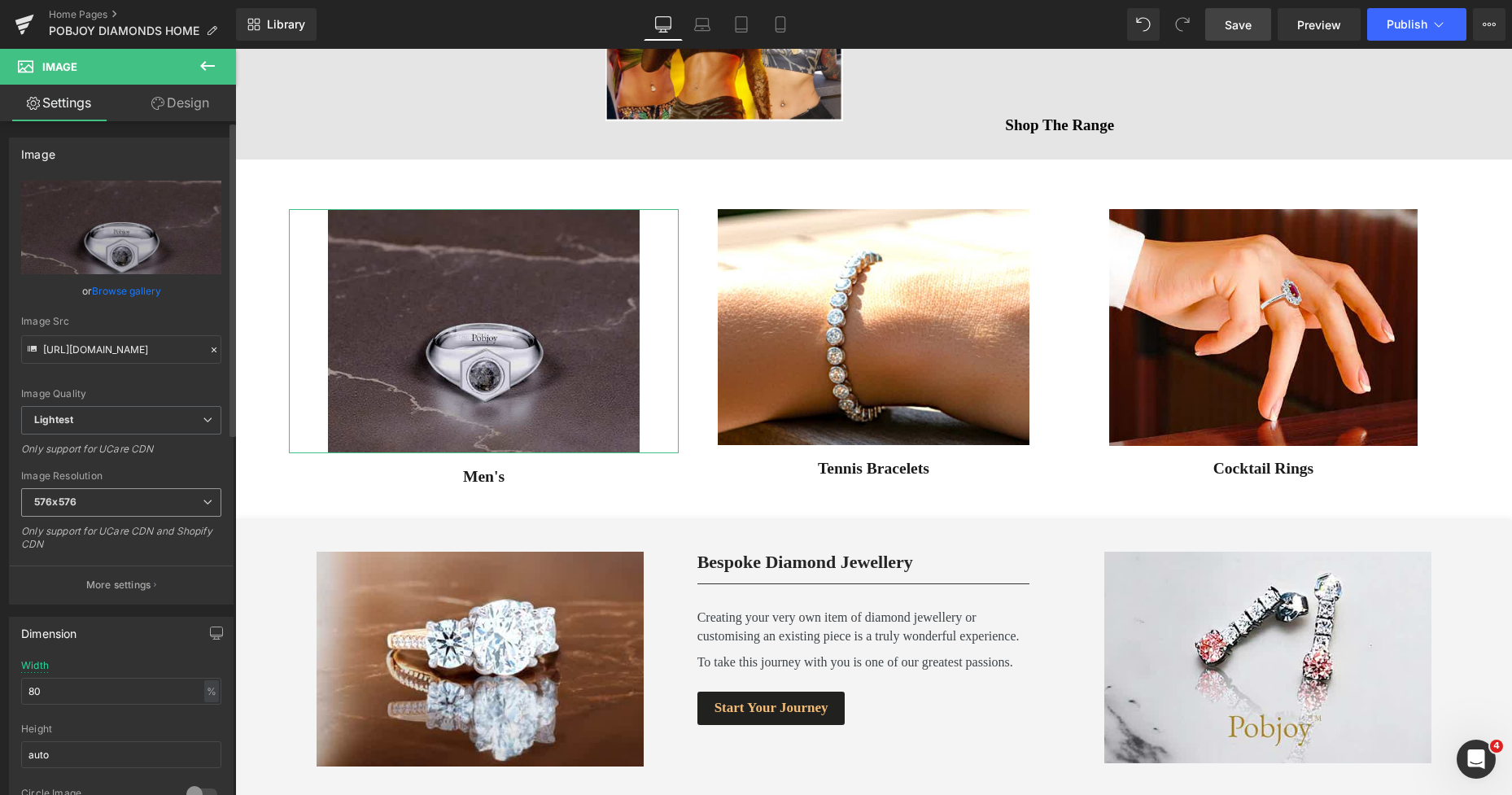
click at [87, 500] on span "576x576" at bounding box center [121, 502] width 200 height 28
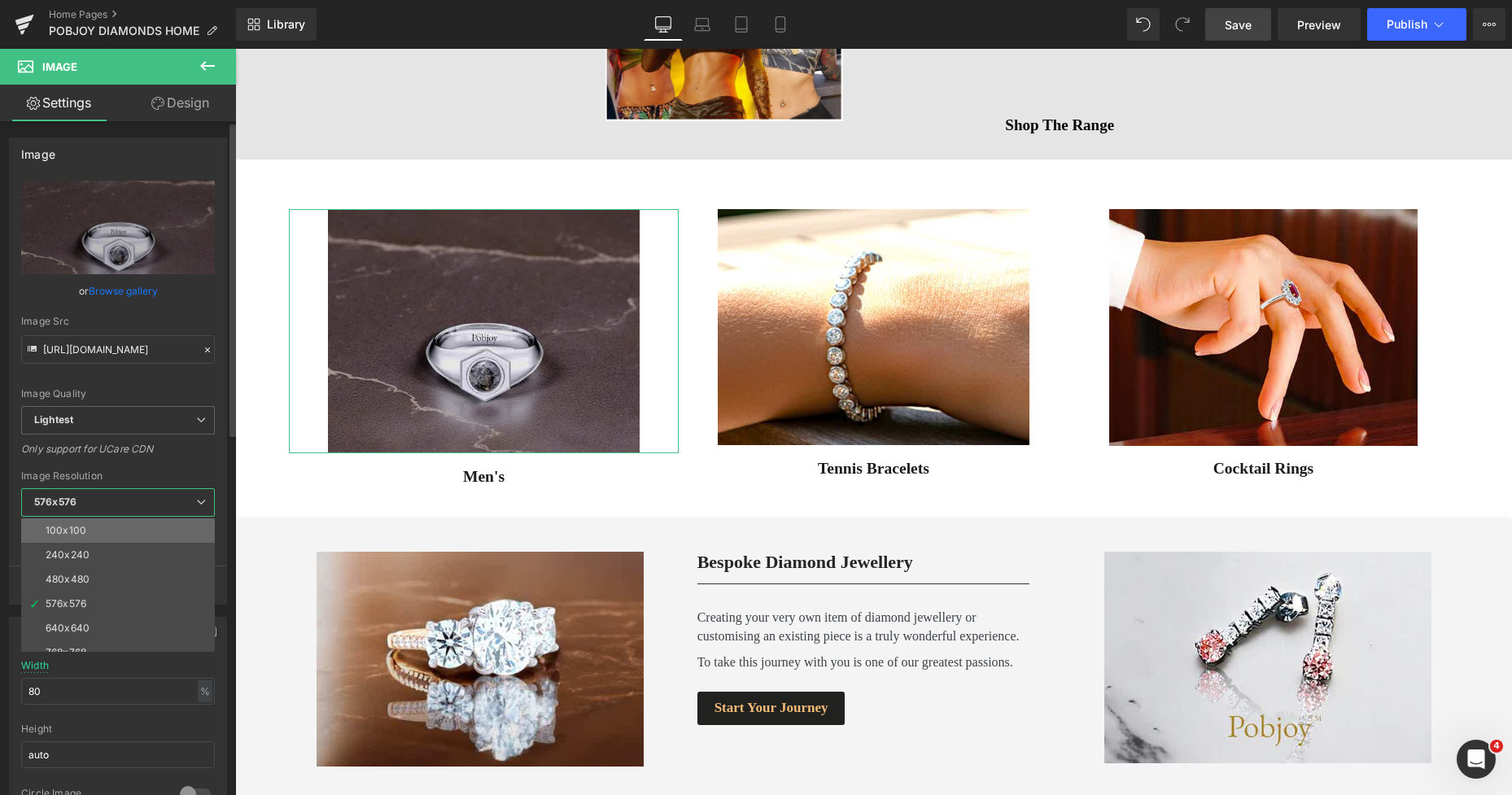
click at [88, 526] on li "100x100" at bounding box center [121, 530] width 201 height 24
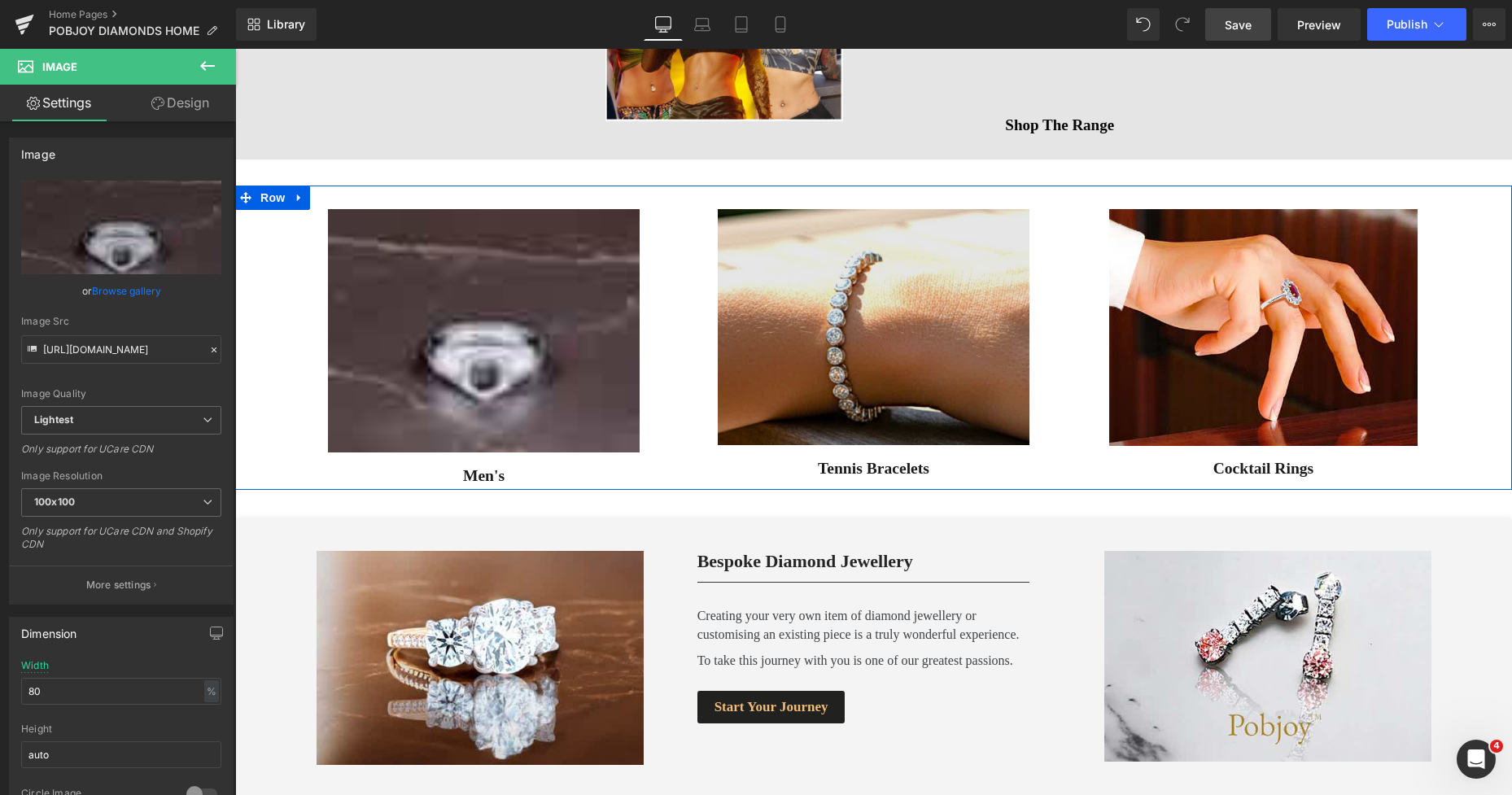
click at [772, 325] on img at bounding box center [872, 327] width 311 height 236
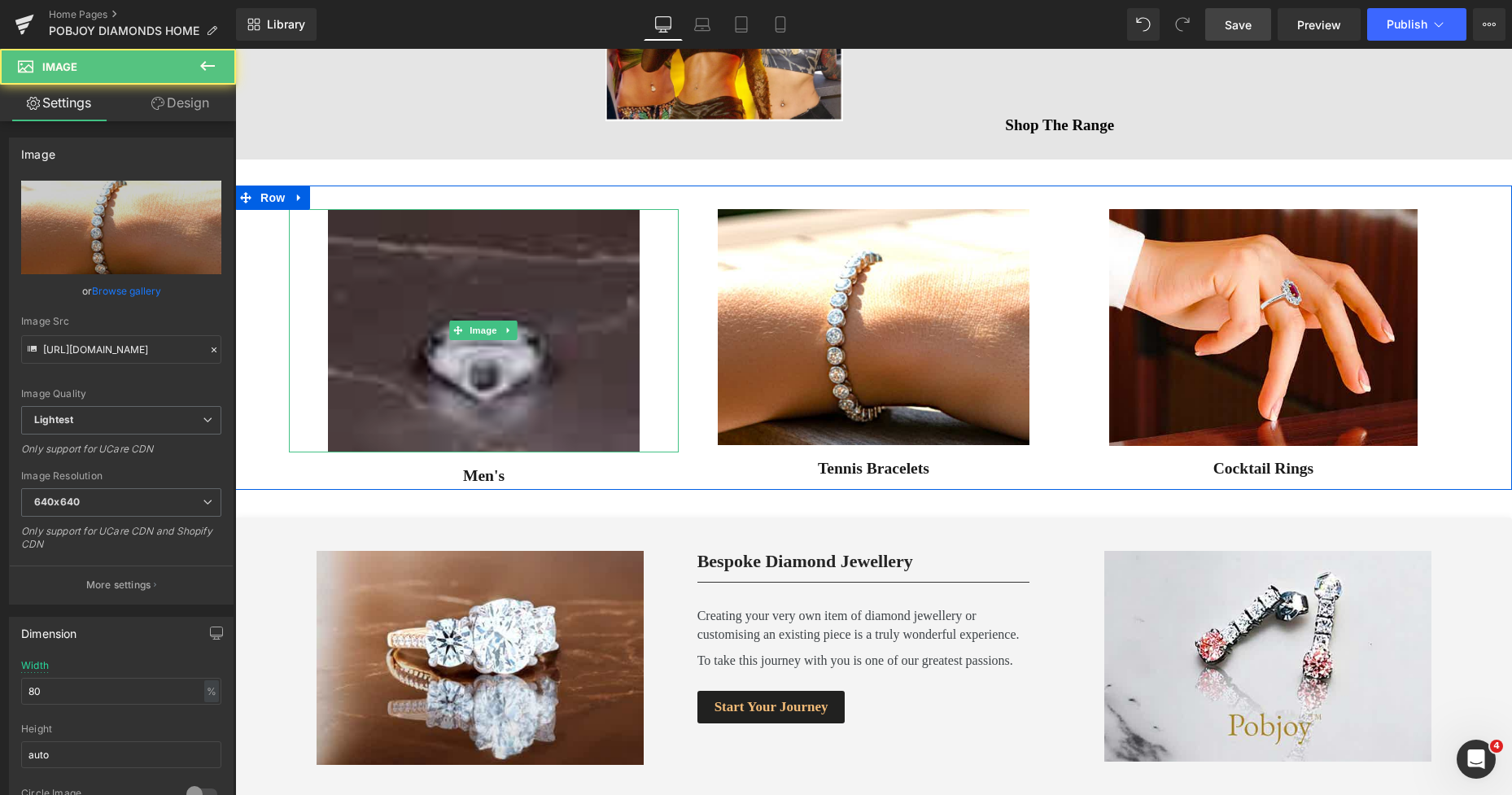
click at [485, 282] on img at bounding box center [483, 331] width 311 height 243
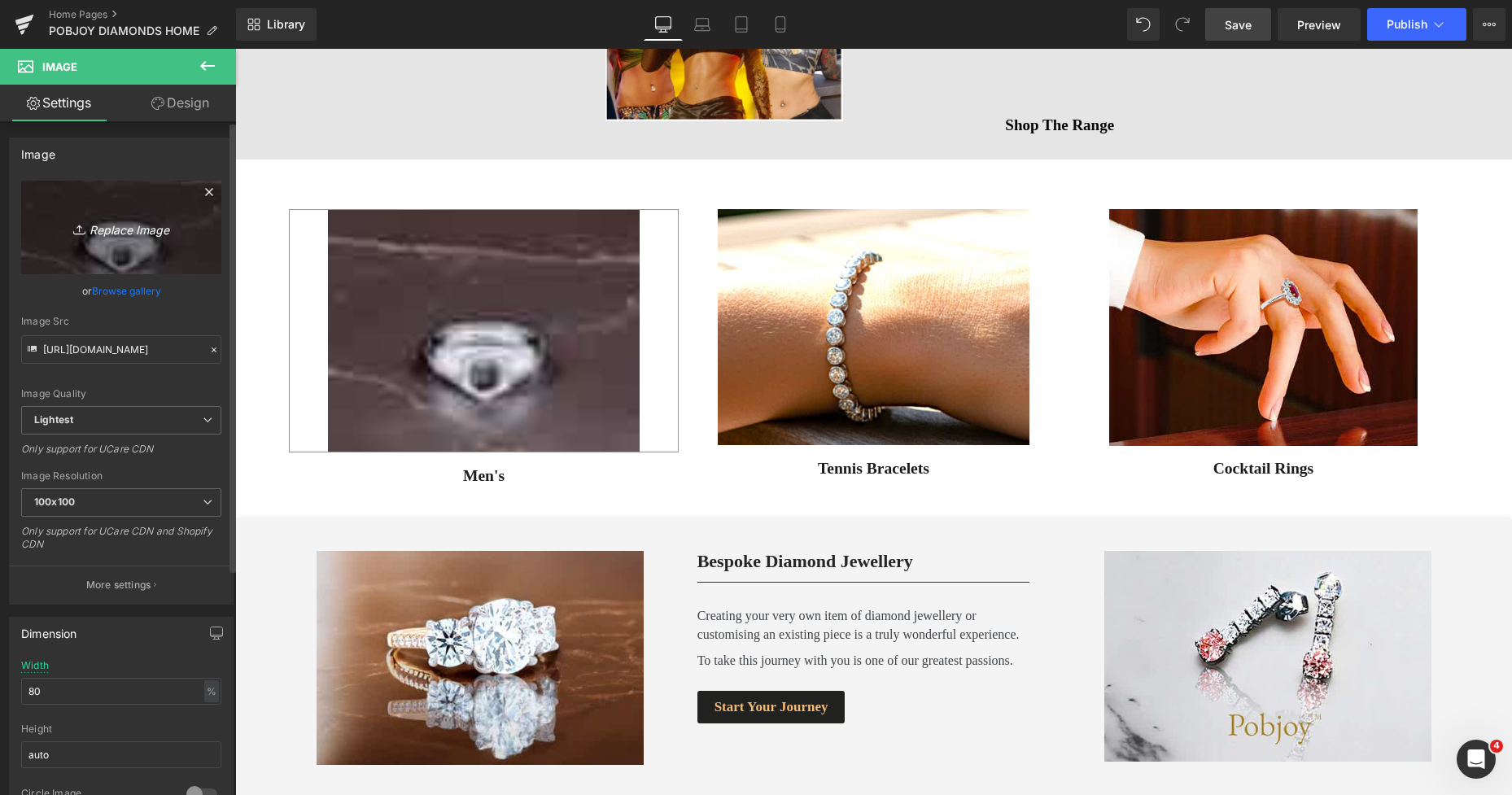
click at [121, 239] on link "Replace Image" at bounding box center [121, 227] width 200 height 94
type input "C:\fakepath\New Template-Photoroom - 2025-10-08T212415.739.png"
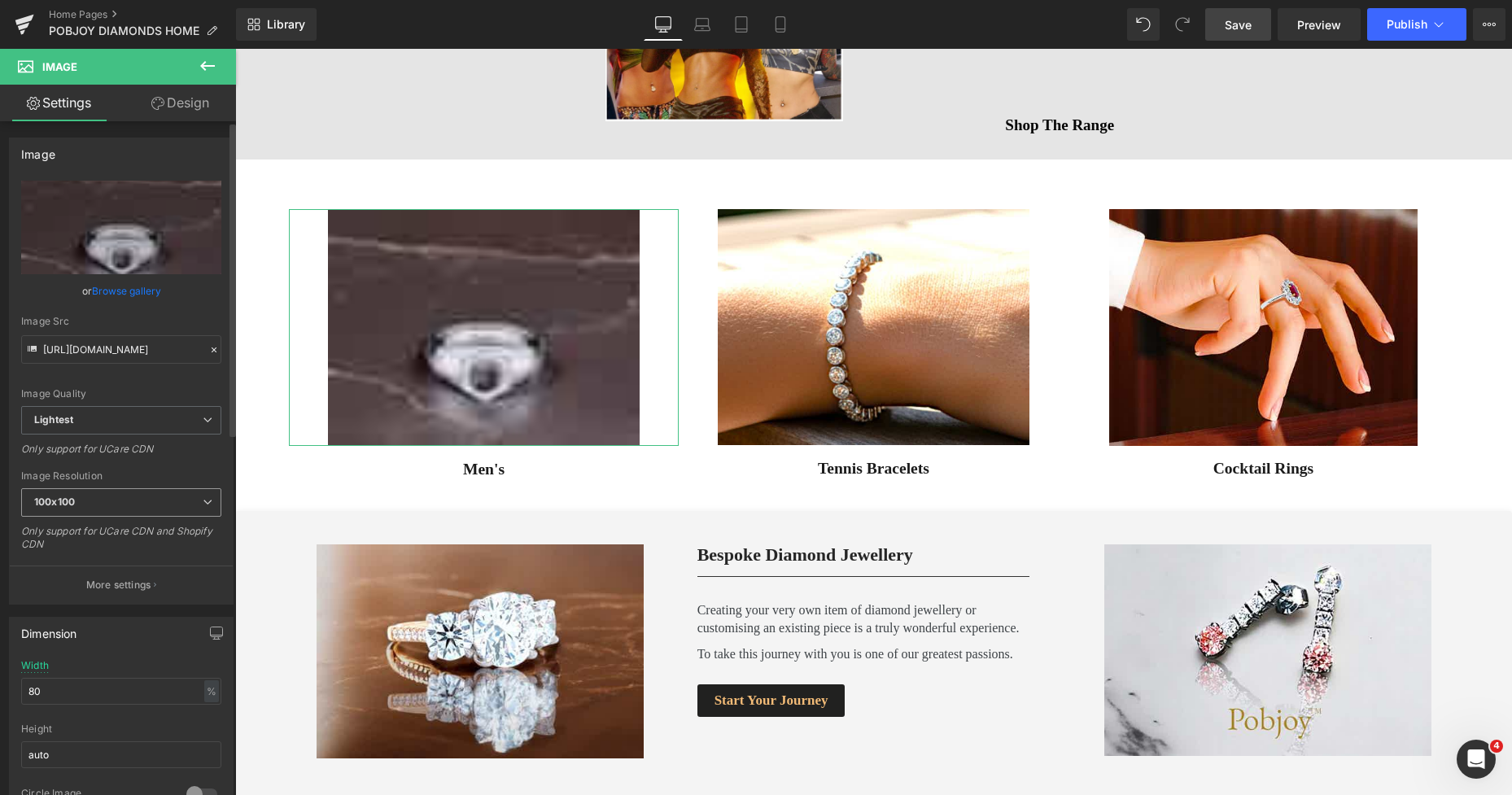
click at [107, 505] on span "100x100" at bounding box center [121, 502] width 200 height 28
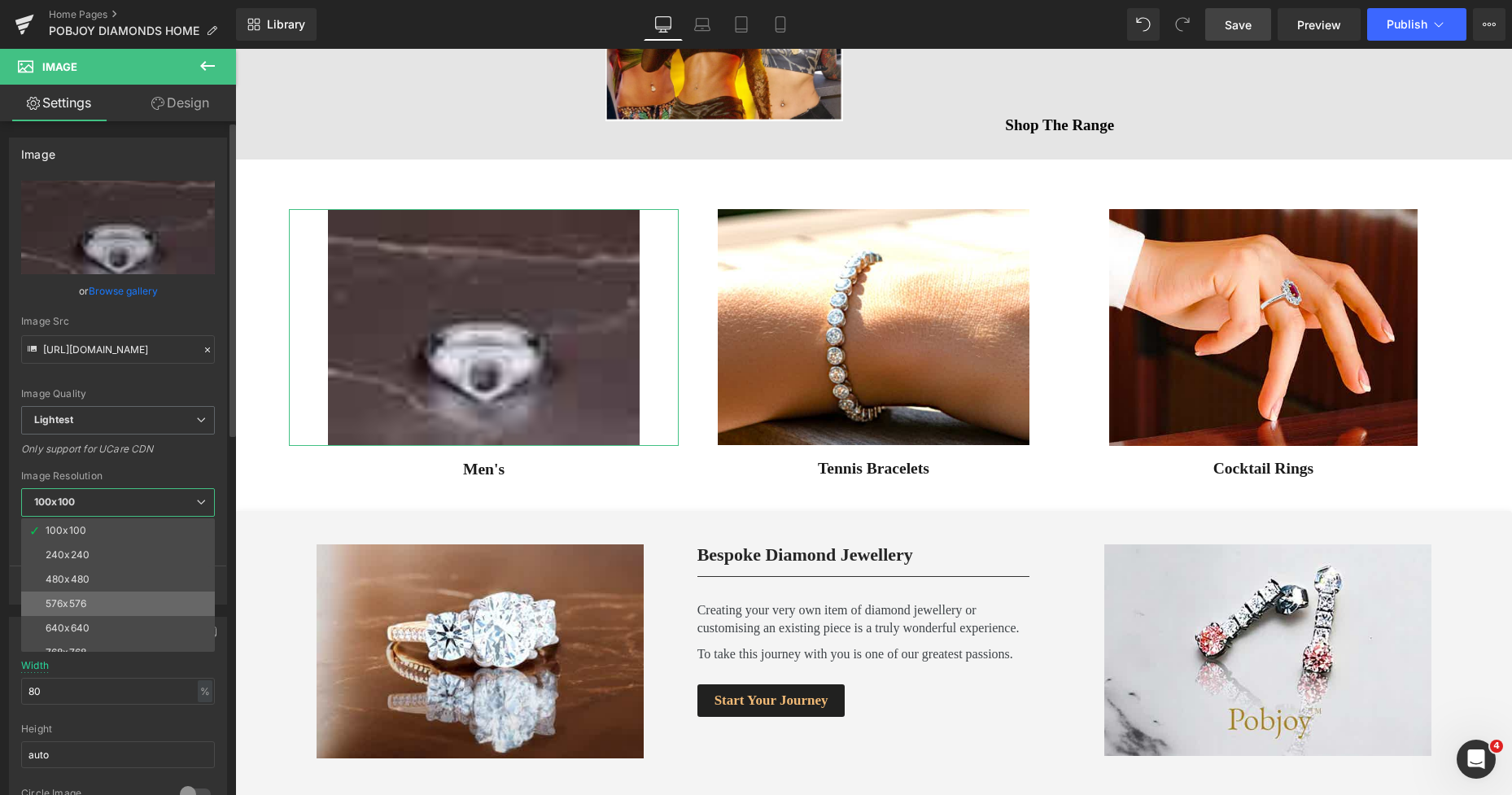
click at [98, 600] on li "576x576" at bounding box center [121, 603] width 201 height 24
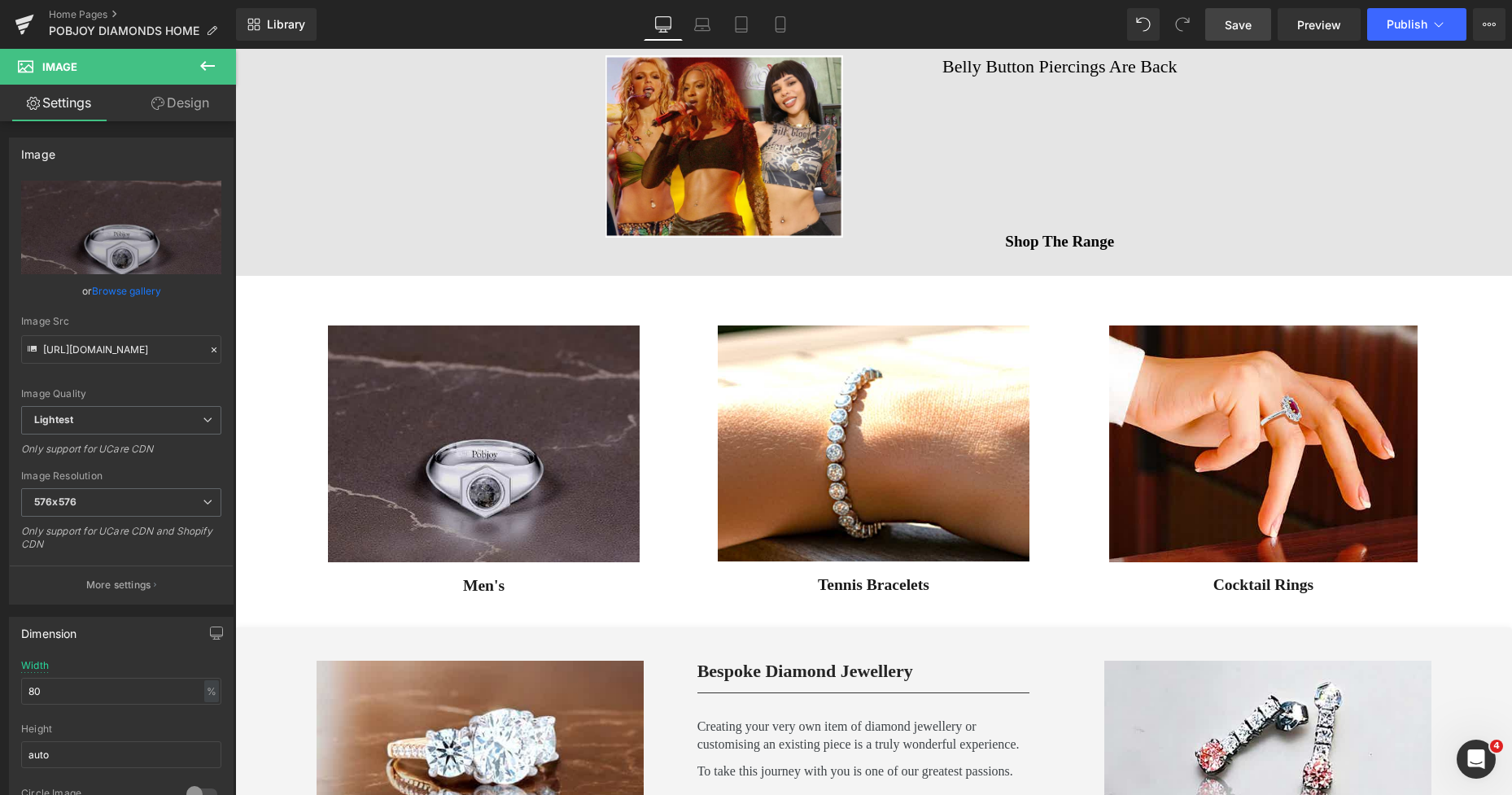
scroll to position [1672, 0]
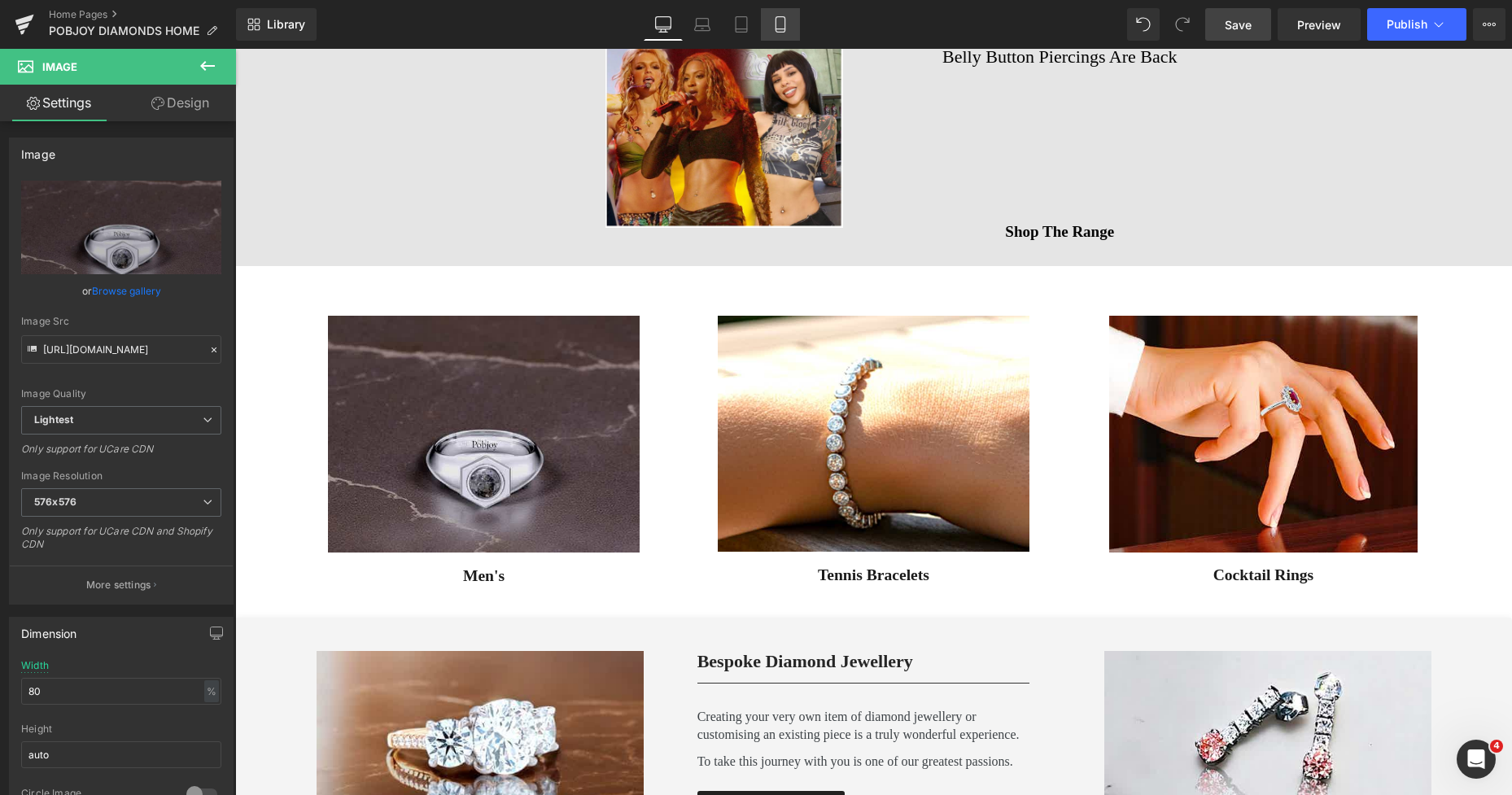
click at [773, 17] on icon at bounding box center [780, 24] width 16 height 16
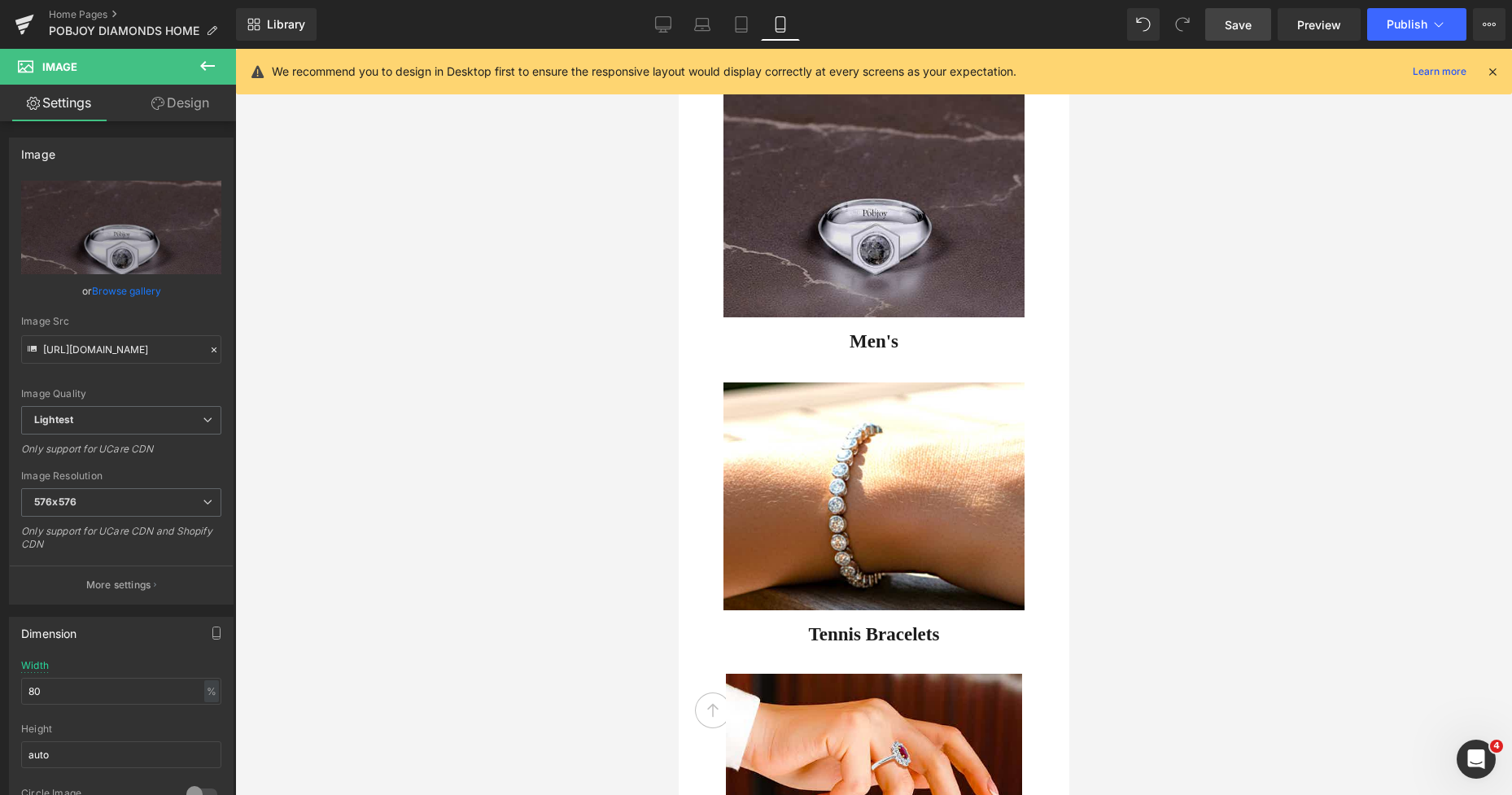
scroll to position [5388, 0]
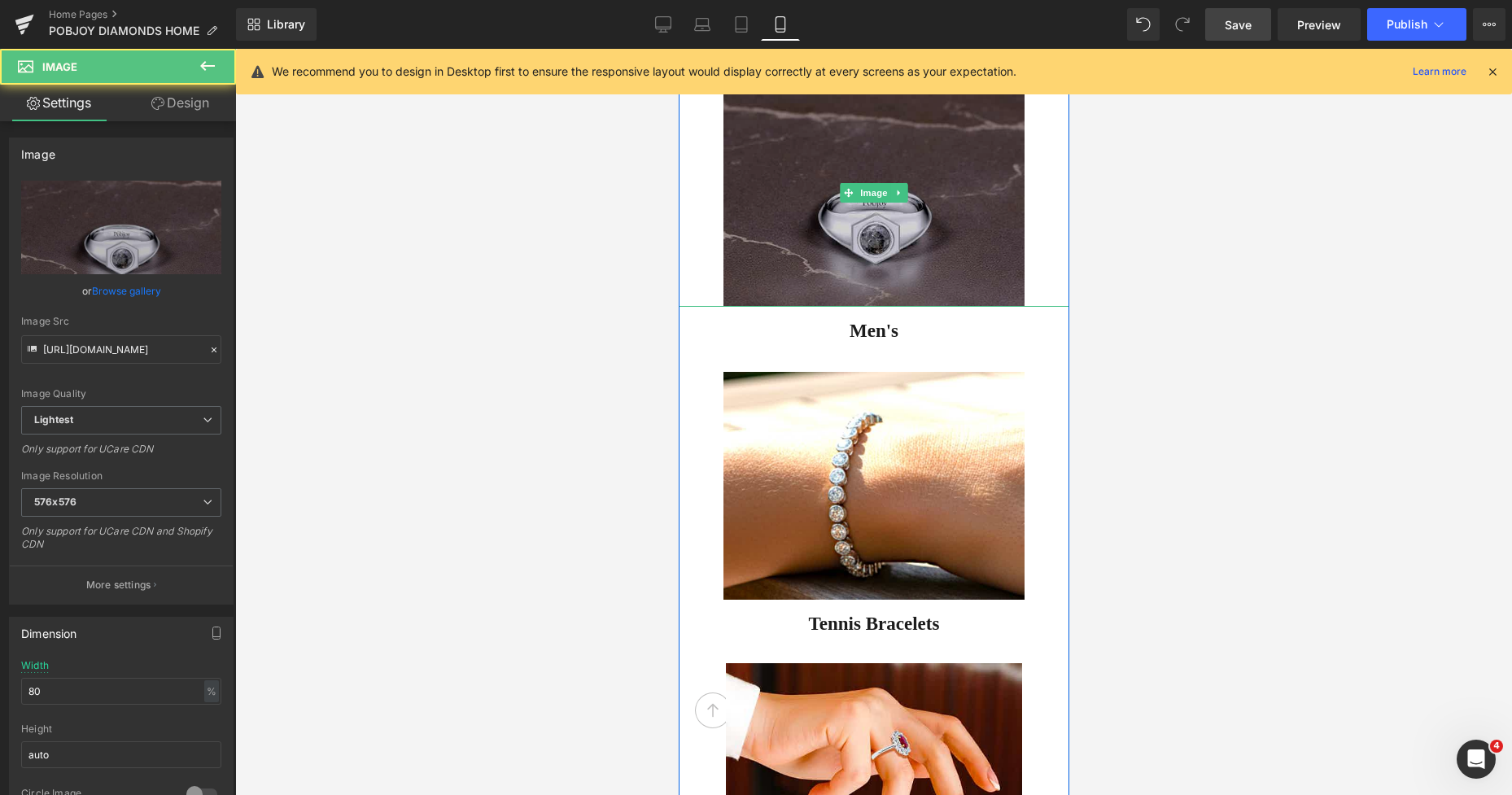
click at [759, 249] on img at bounding box center [872, 193] width 301 height 229
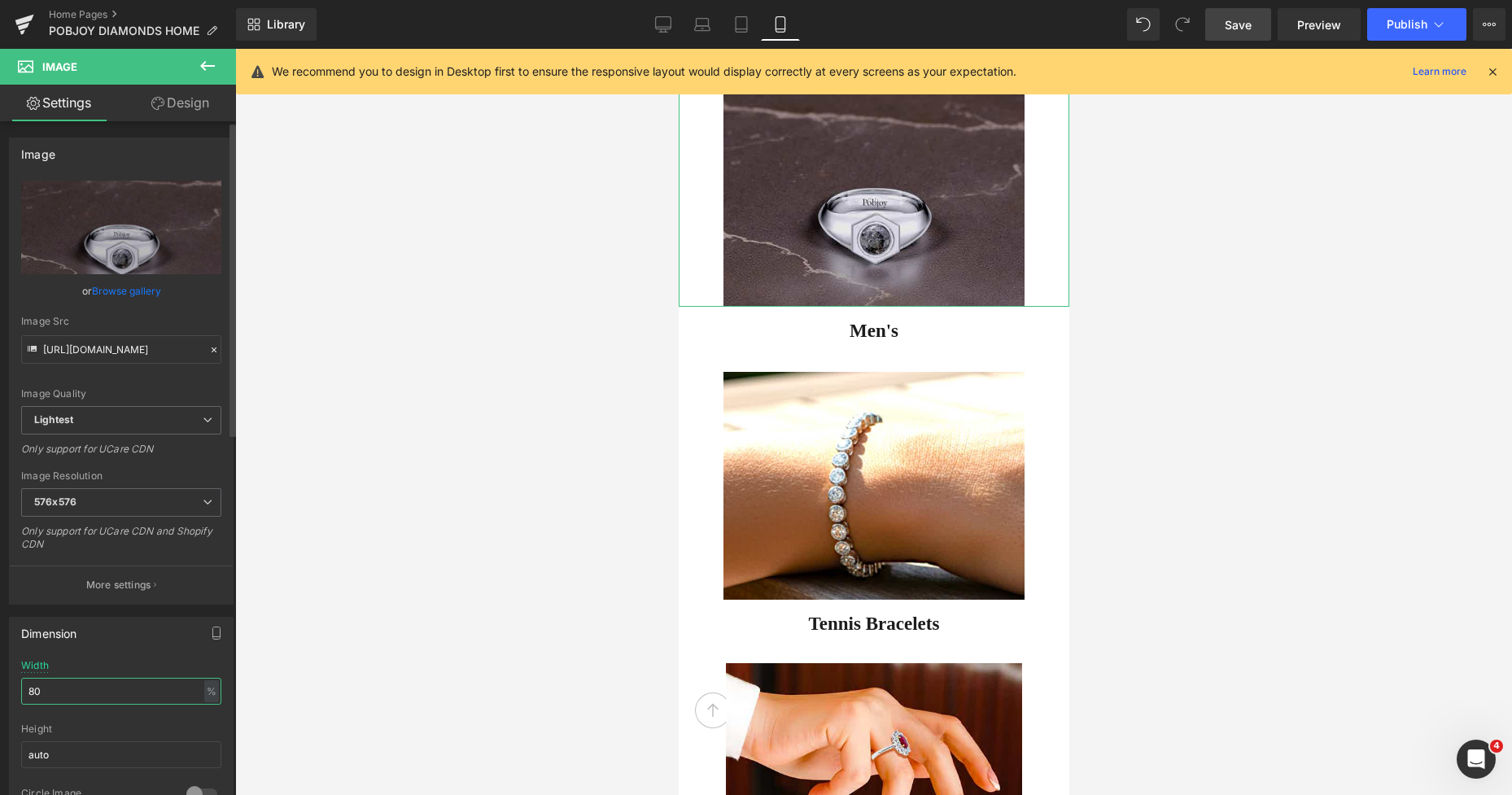
click at [137, 680] on input "80" at bounding box center [121, 691] width 200 height 27
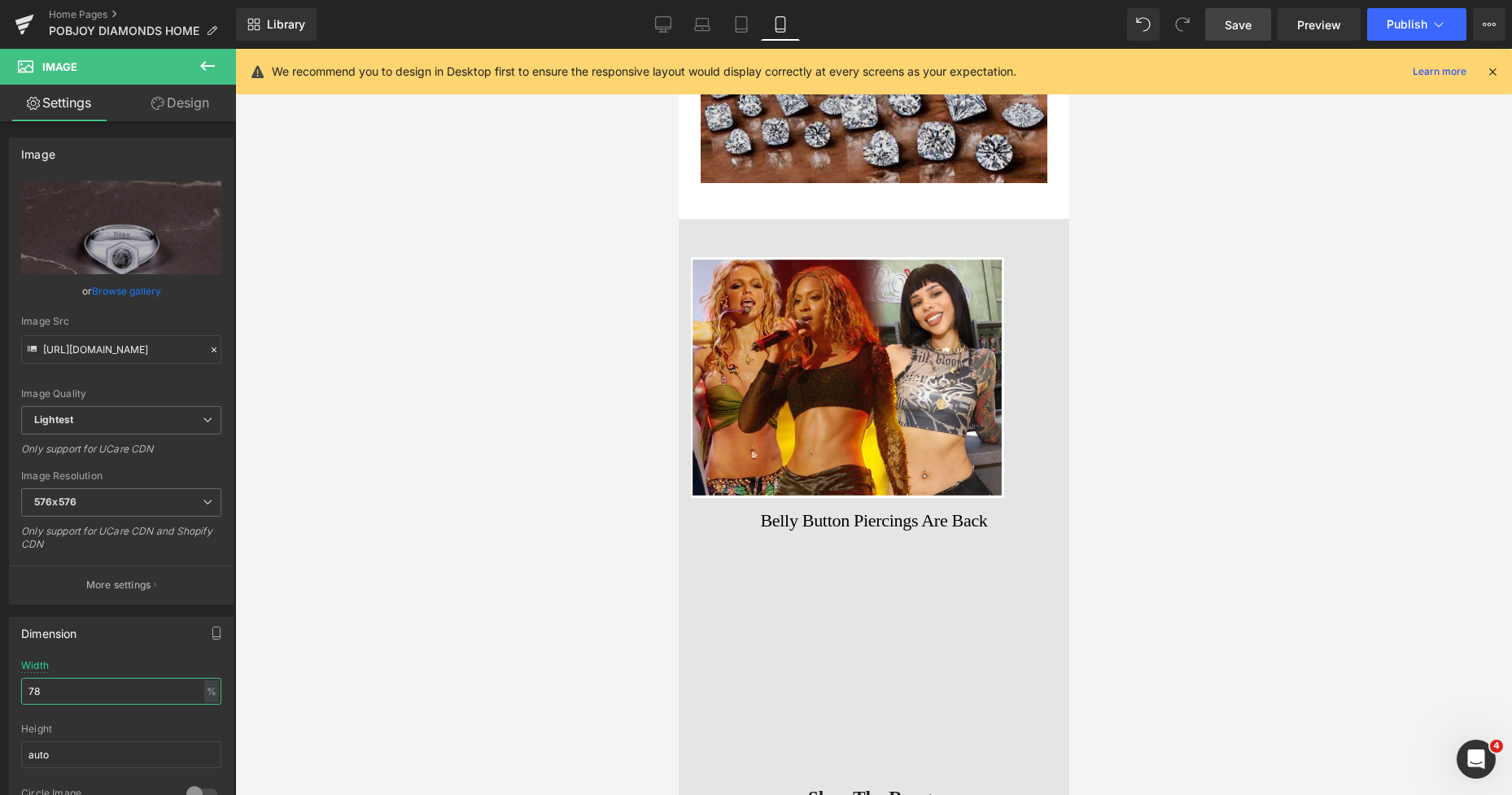
scroll to position [4275, 0]
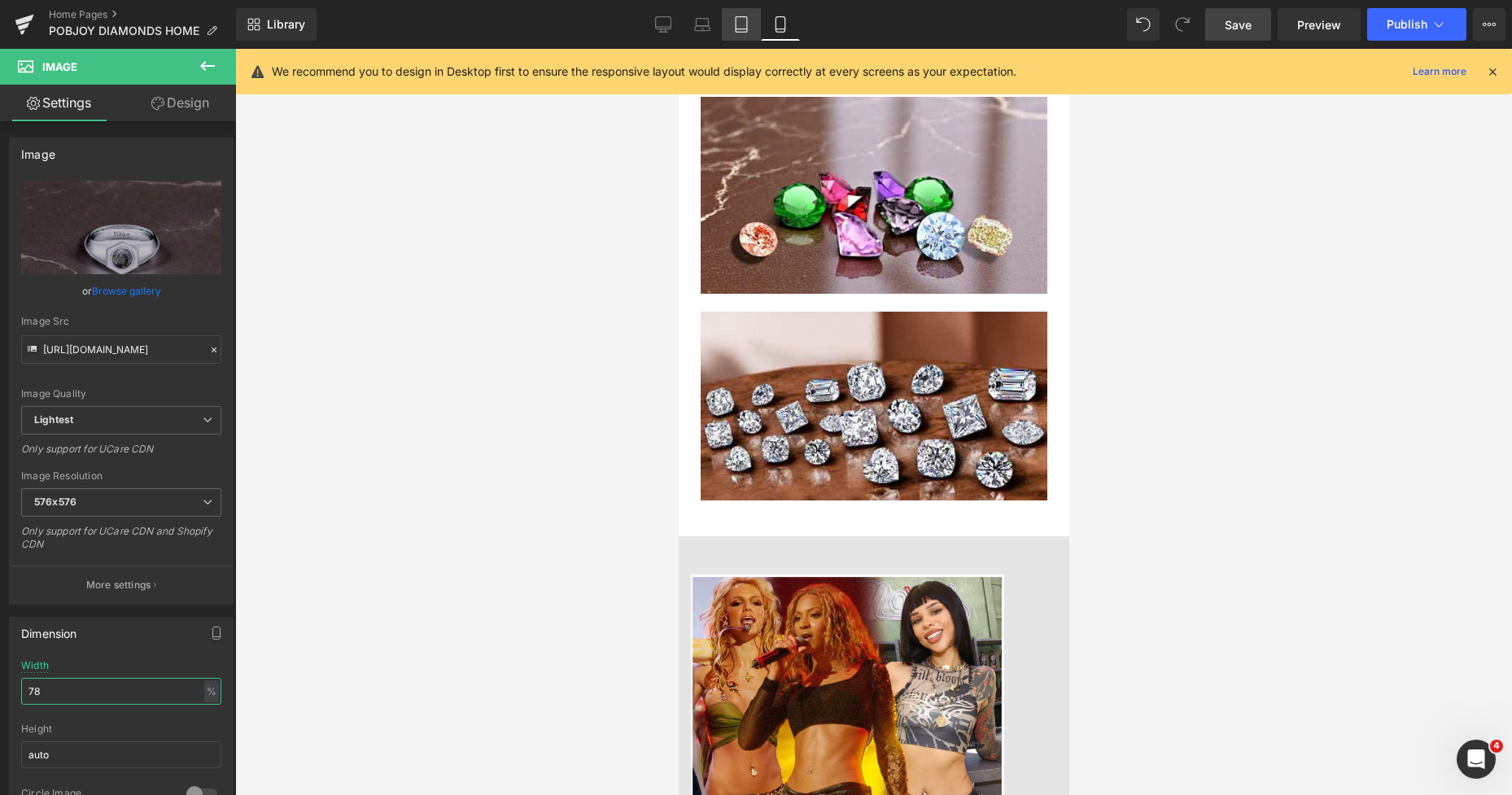
type input "78"
click at [728, 9] on link "Tablet" at bounding box center [741, 24] width 39 height 33
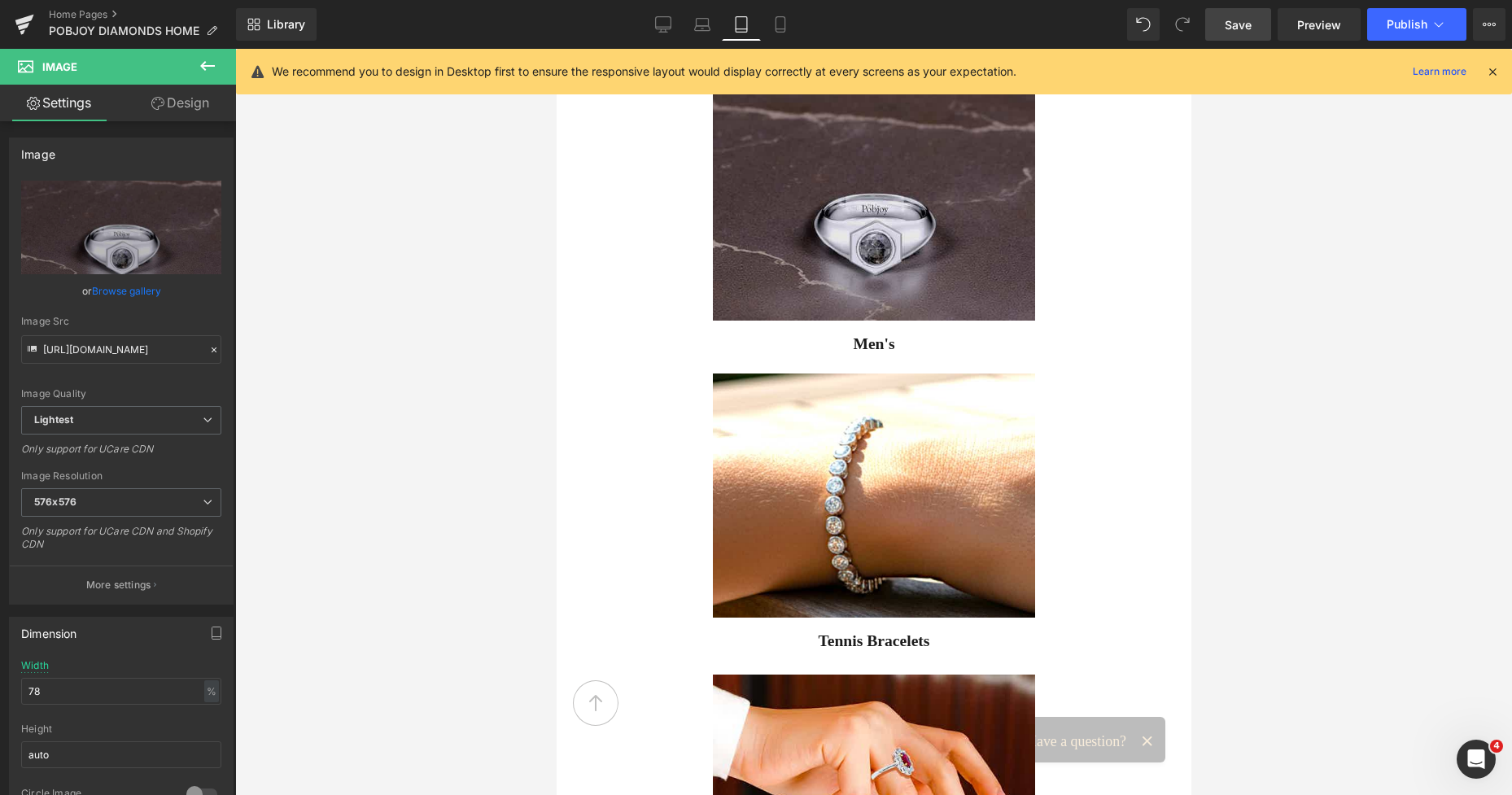
scroll to position [4325, 0]
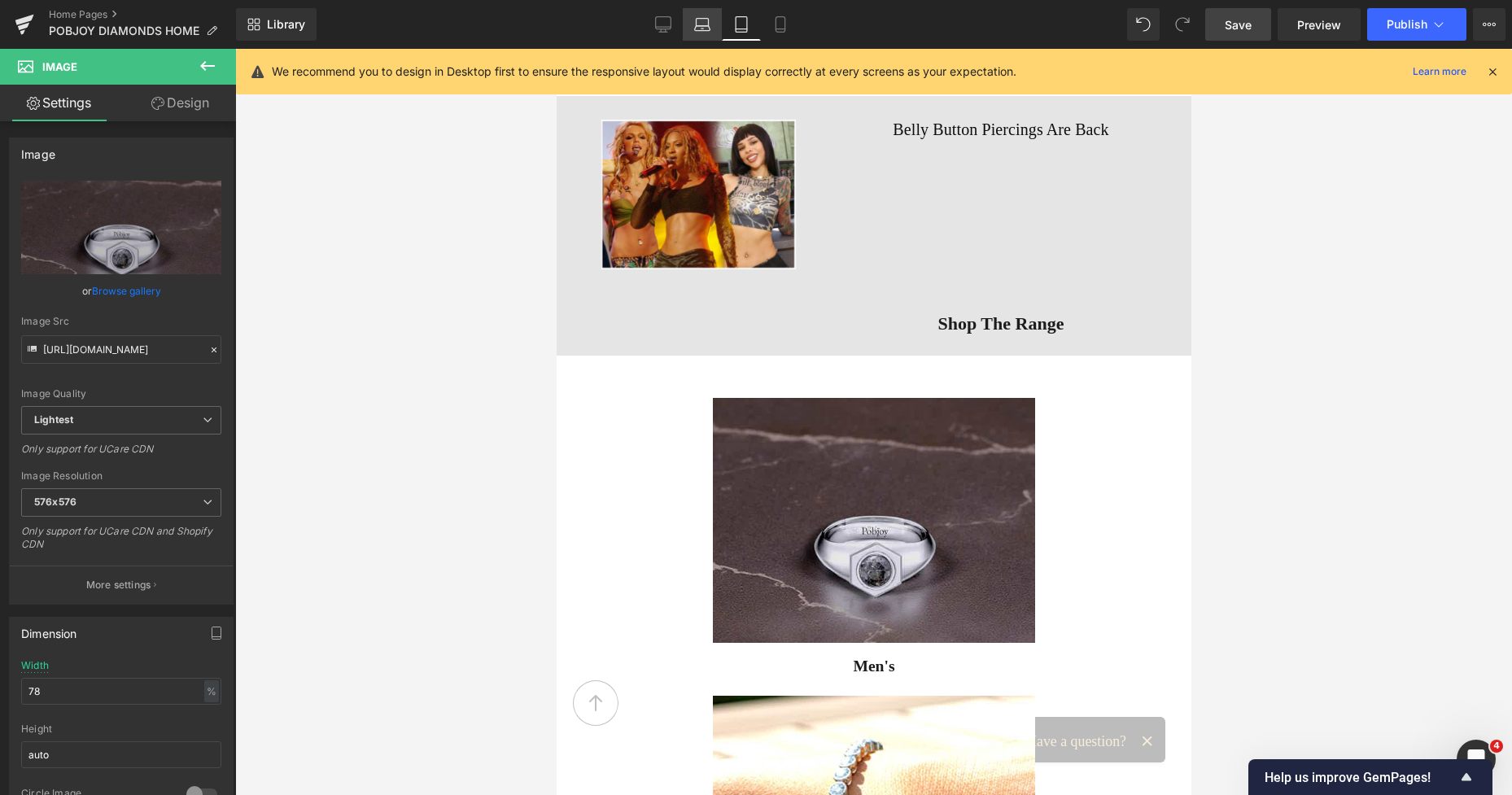
click at [706, 38] on link "Laptop" at bounding box center [702, 24] width 39 height 33
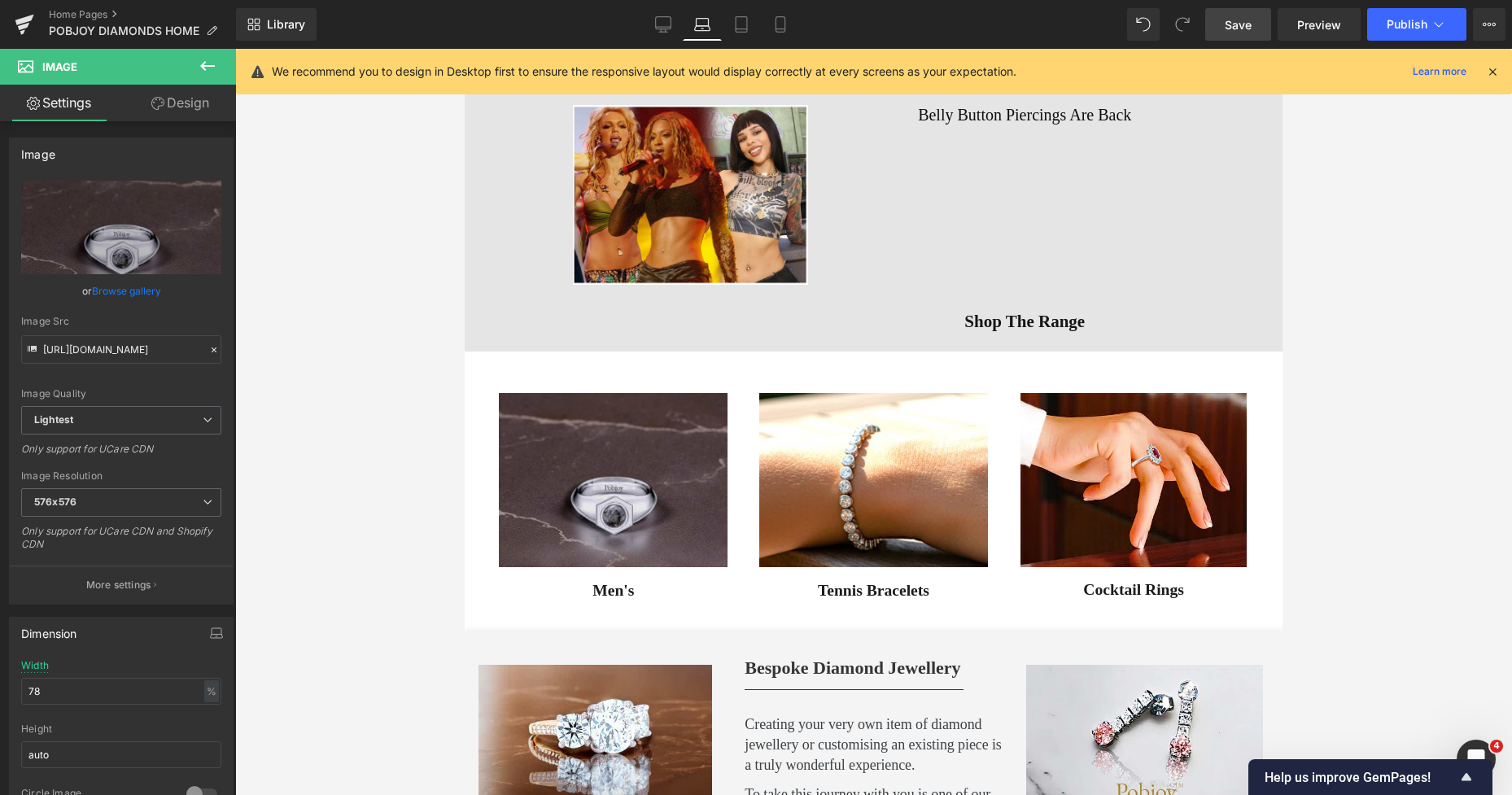
scroll to position [1253, 0]
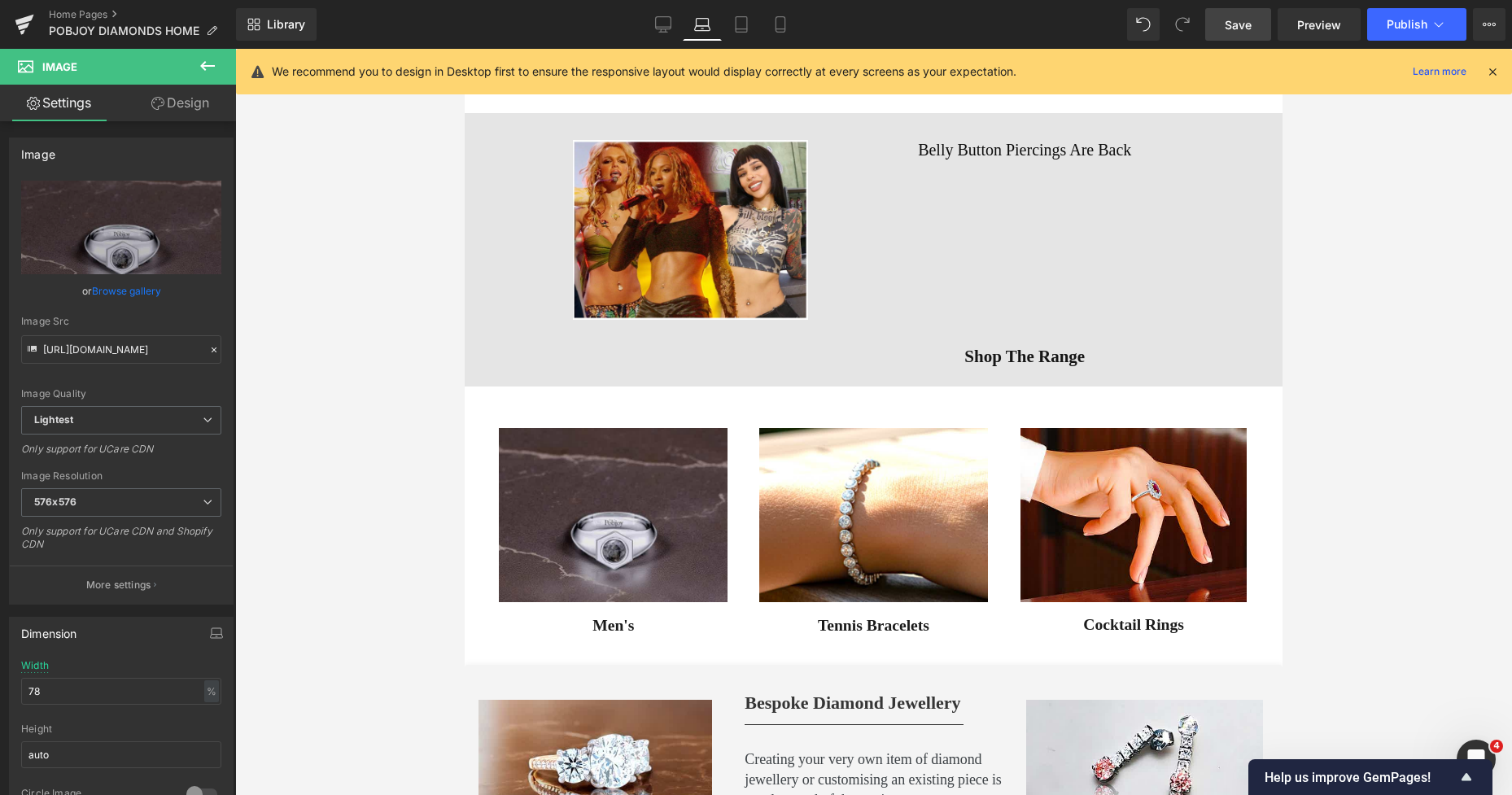
click at [1235, 17] on span "Save" at bounding box center [1238, 25] width 27 height 17
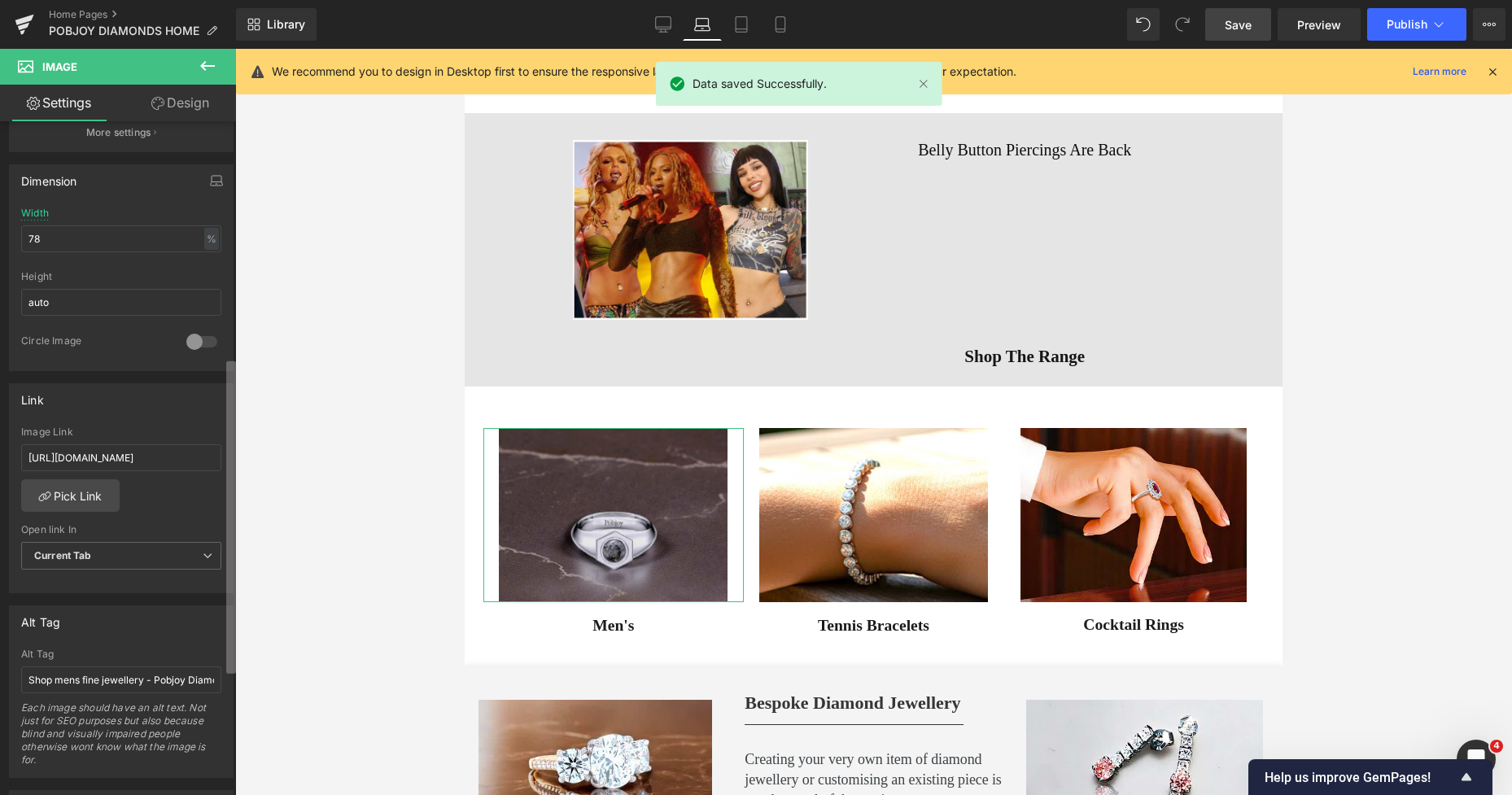
scroll to position [505, 0]
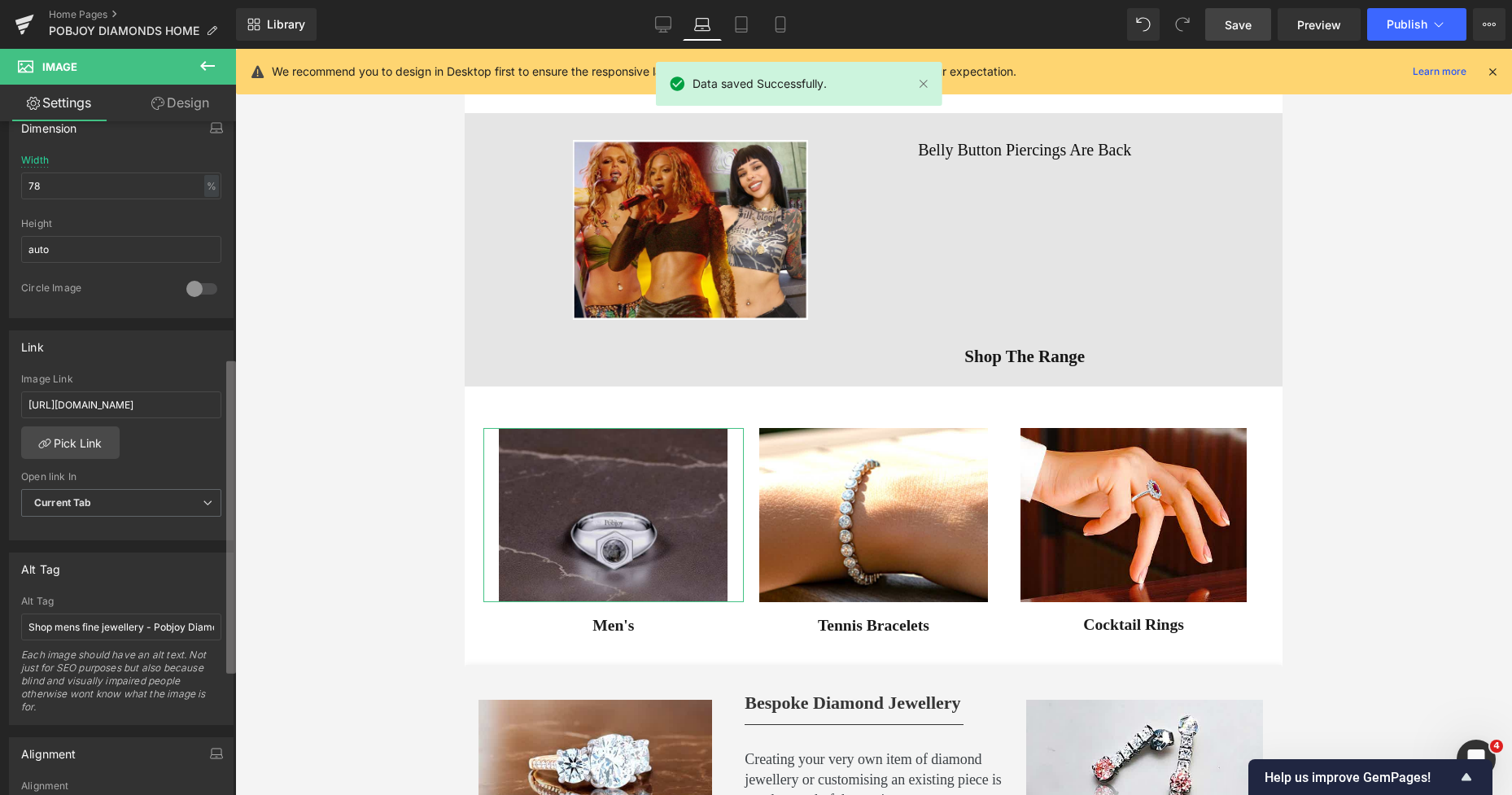
click at [226, 625] on div "Image https://ucarecdn.com/d5c4de98-284d-4179-8656-18840f2b0580/-/format/auto/-…" at bounding box center [117, 461] width 236 height 682
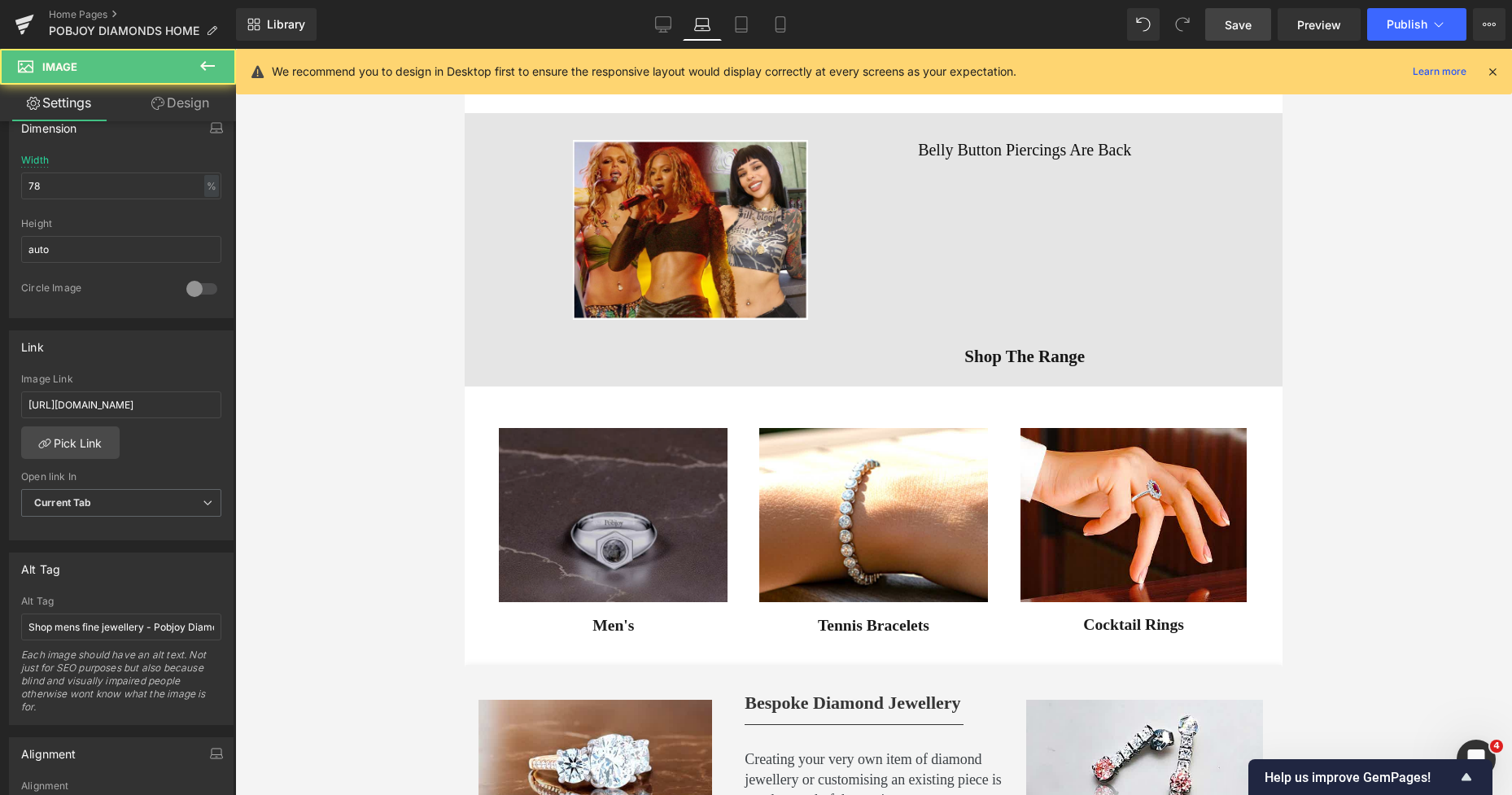
click at [555, 471] on img at bounding box center [614, 516] width 229 height 175
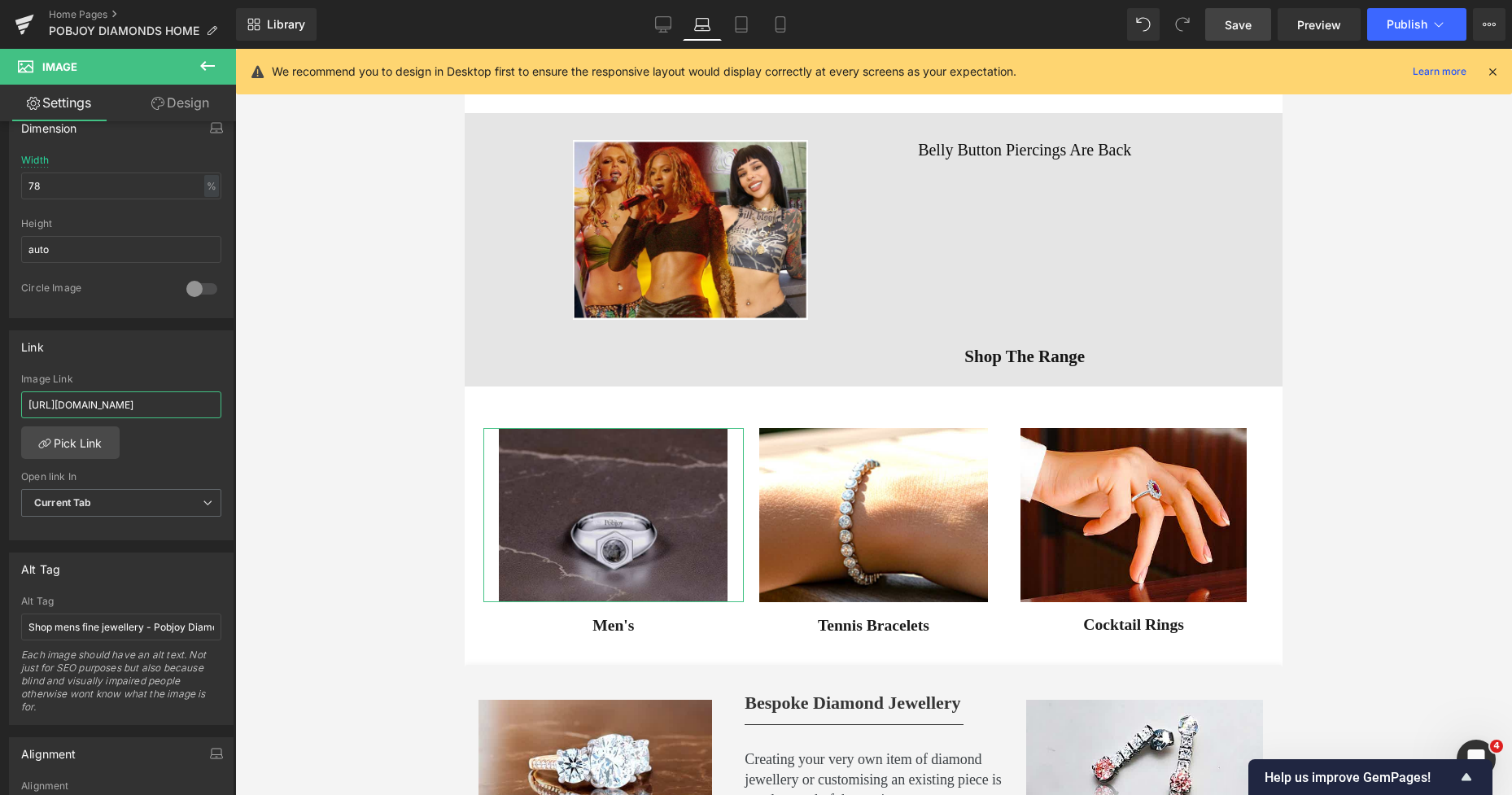
scroll to position [0, 350]
drag, startPoint x: 26, startPoint y: 413, endPoint x: 252, endPoint y: 418, distance: 226.1
click at [252, 418] on div "Button You are previewing how the will restyle your page. You can not edit Elem…" at bounding box center [756, 411] width 1512 height 823
type input "https://www.pobjoydiamonds.com/collections/gifts-for-him-from-pobjoy-diamonds-1…"
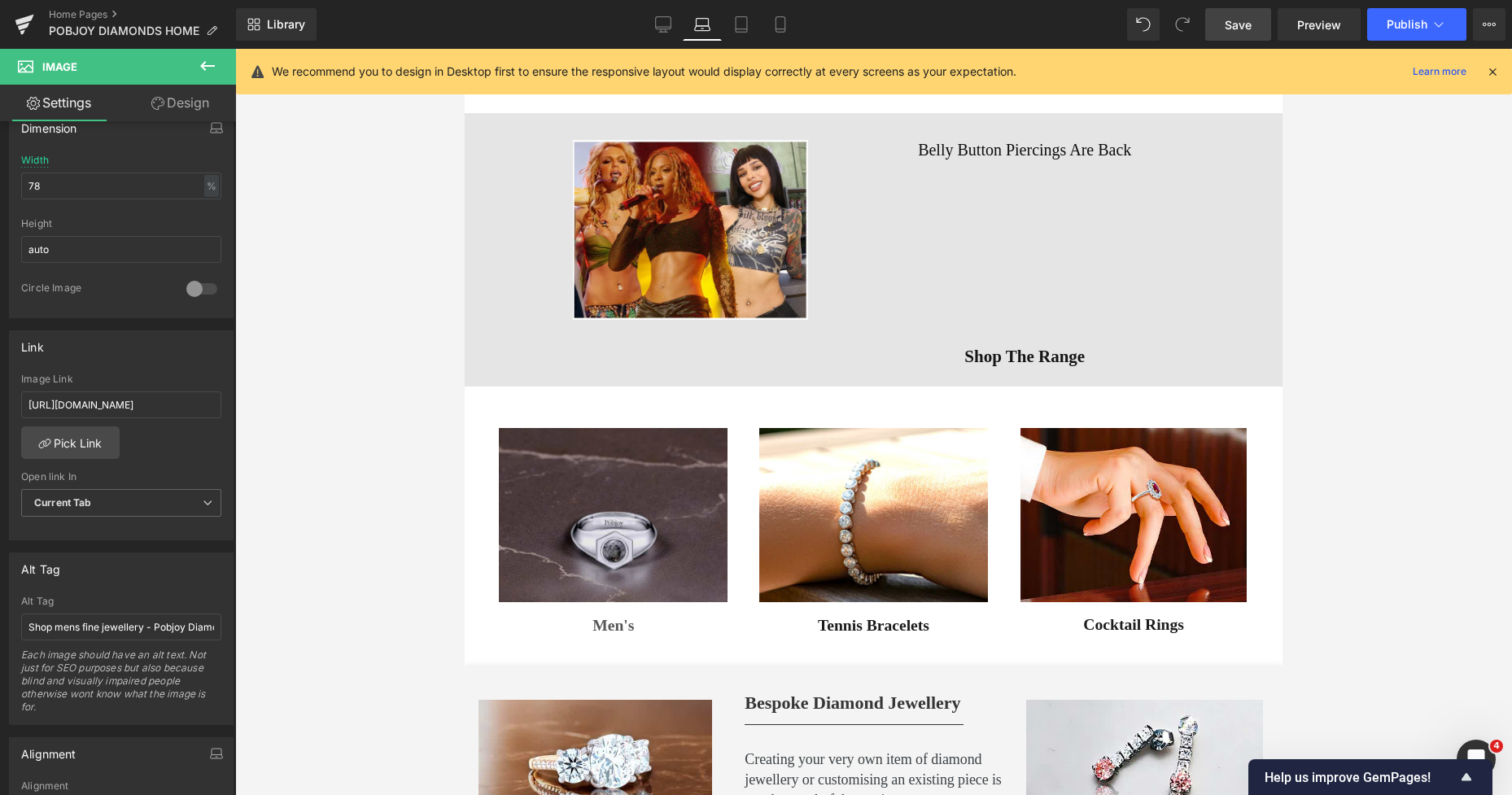
click at [660, 624] on span "Button" at bounding box center [678, 625] width 38 height 19
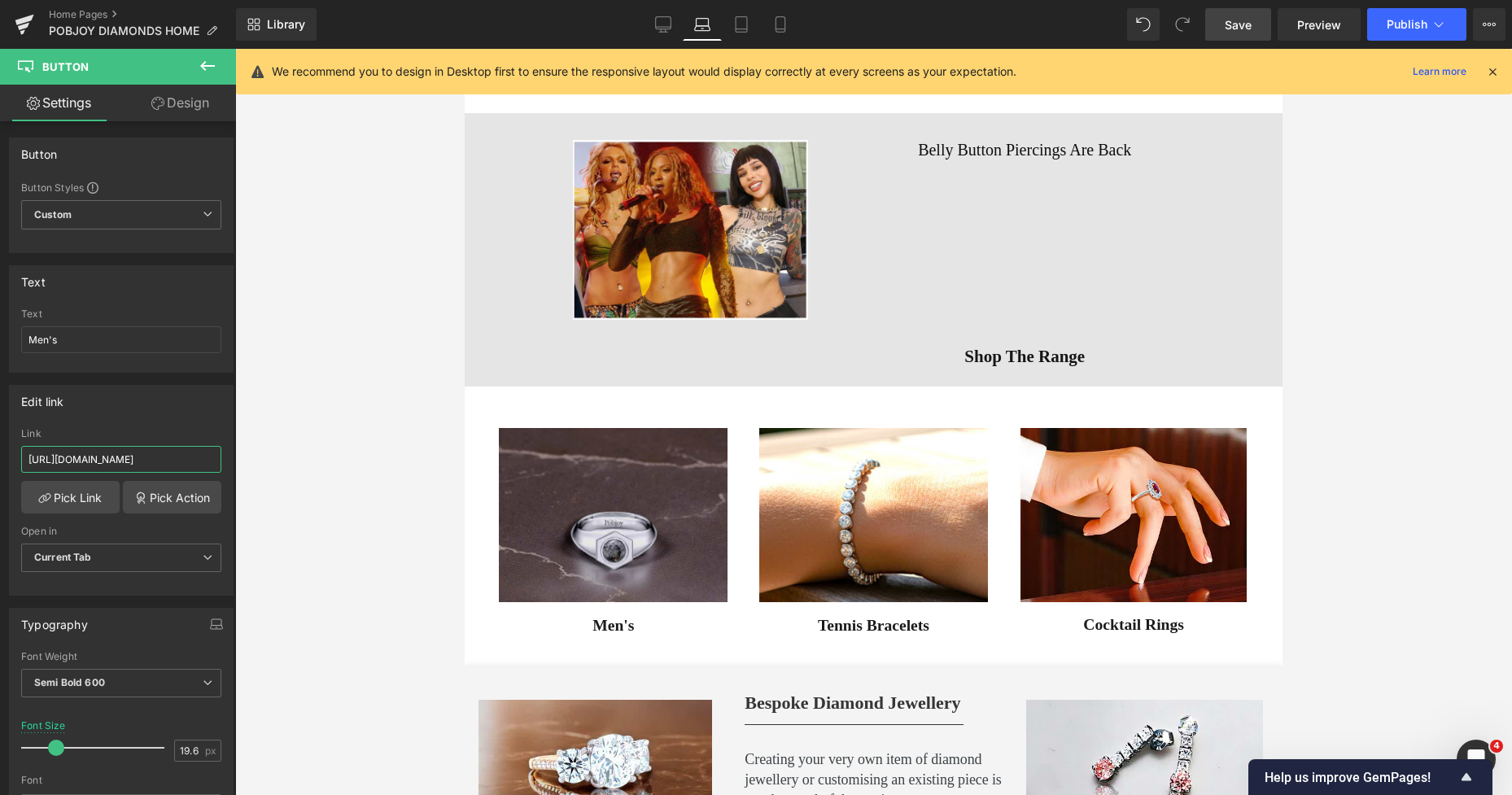
scroll to position [0, 350]
drag, startPoint x: 28, startPoint y: 463, endPoint x: 262, endPoint y: 467, distance: 234.0
click at [262, 467] on div "Button You are previewing how the will restyle your page. You can not edit Elem…" at bounding box center [756, 411] width 1512 height 823
paste input "sort_by=best-selling"
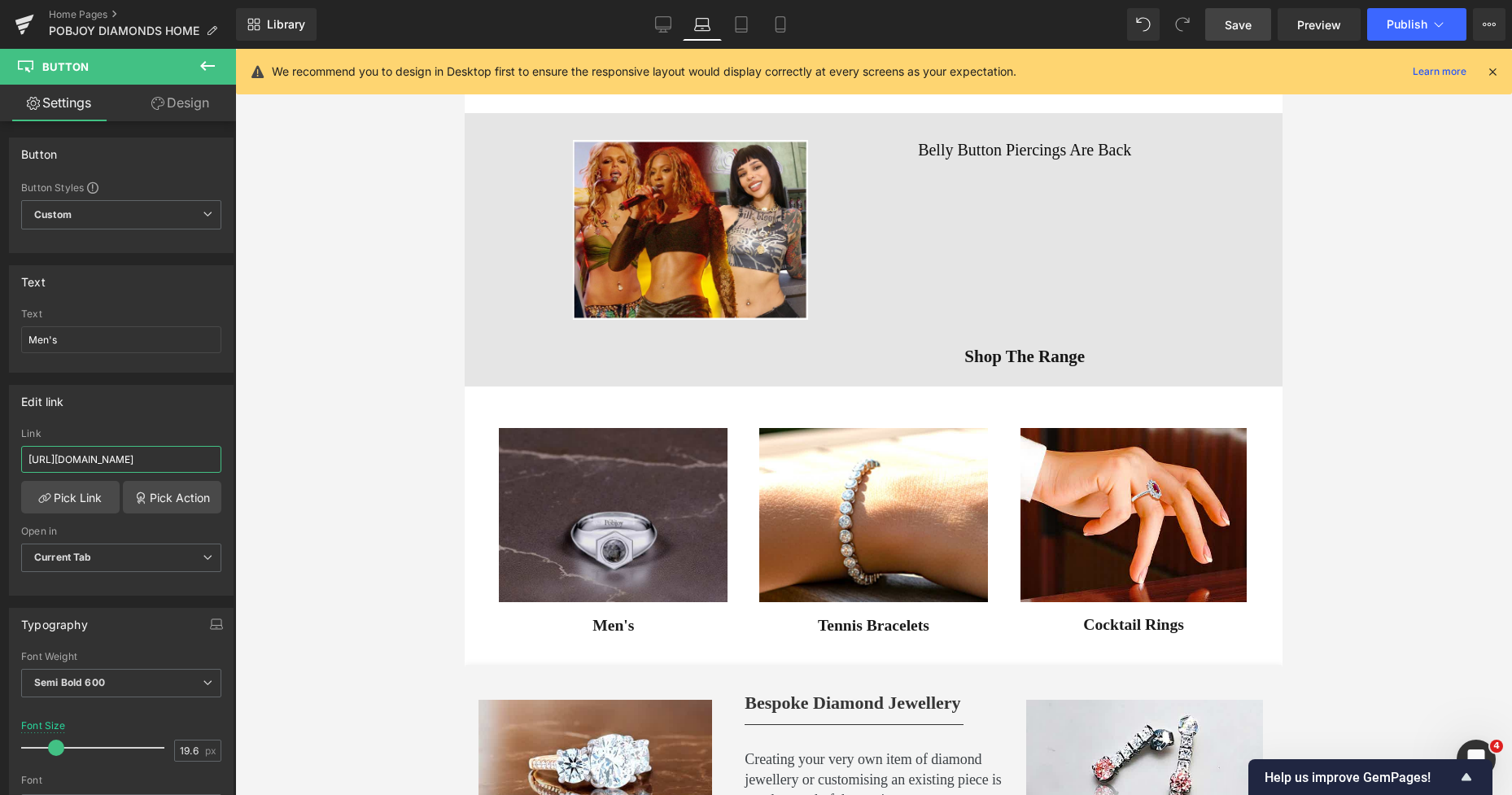
type input "https://www.pobjoydiamonds.com/collections/gifts-for-him-from-pobjoy-diamonds-1…"
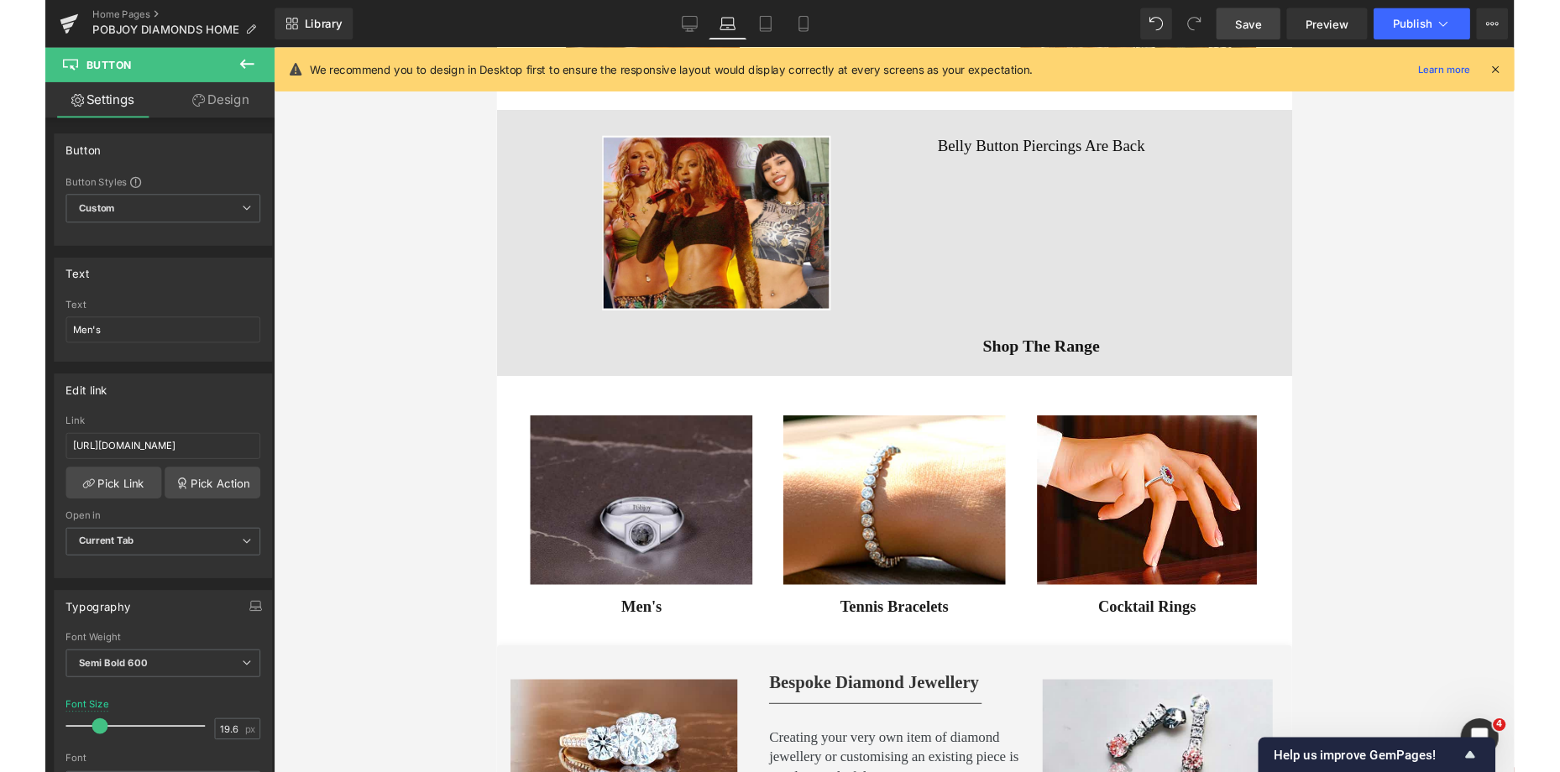
scroll to position [0, 0]
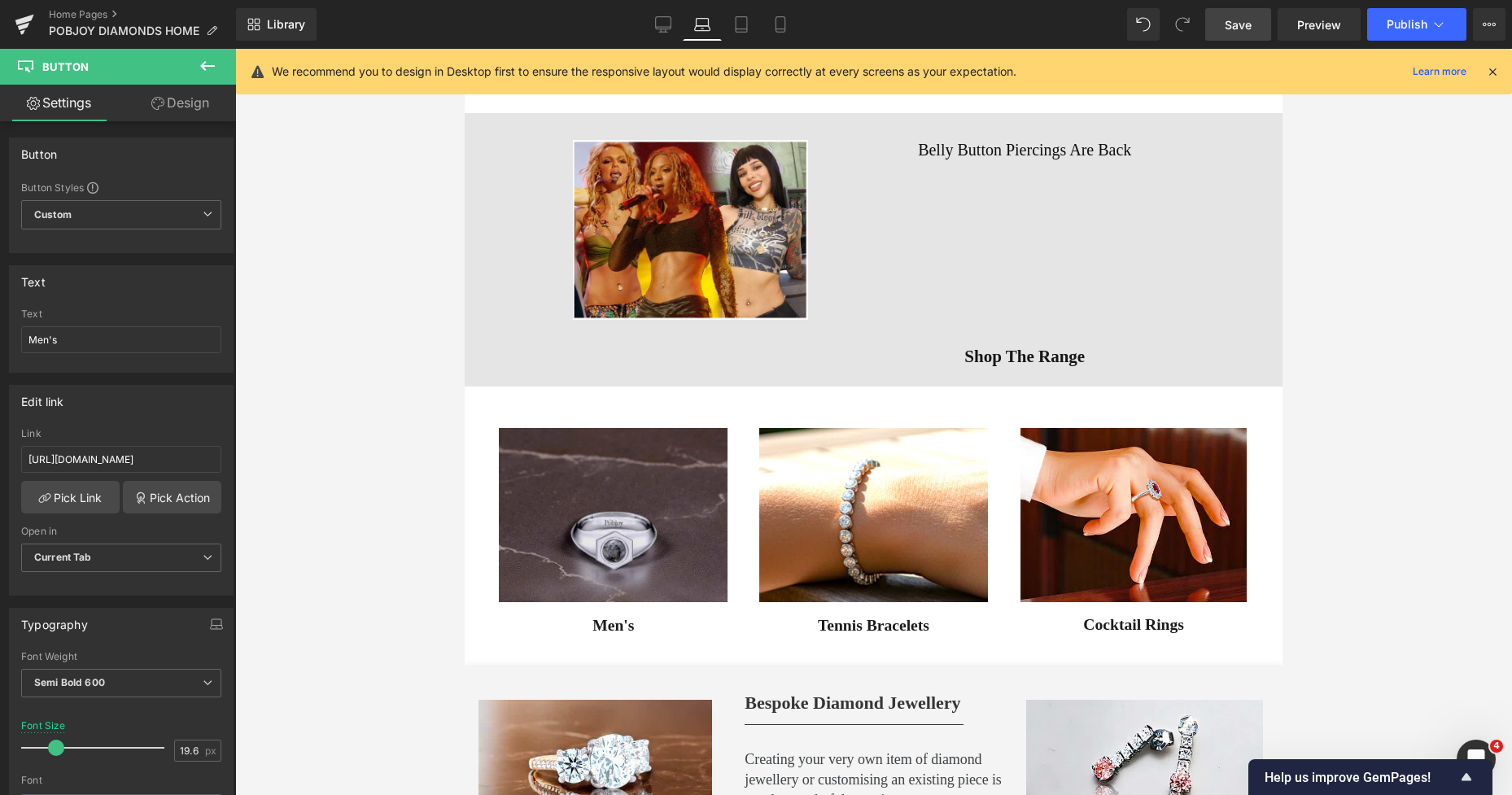
click at [1228, 23] on span "Save" at bounding box center [1238, 25] width 27 height 17
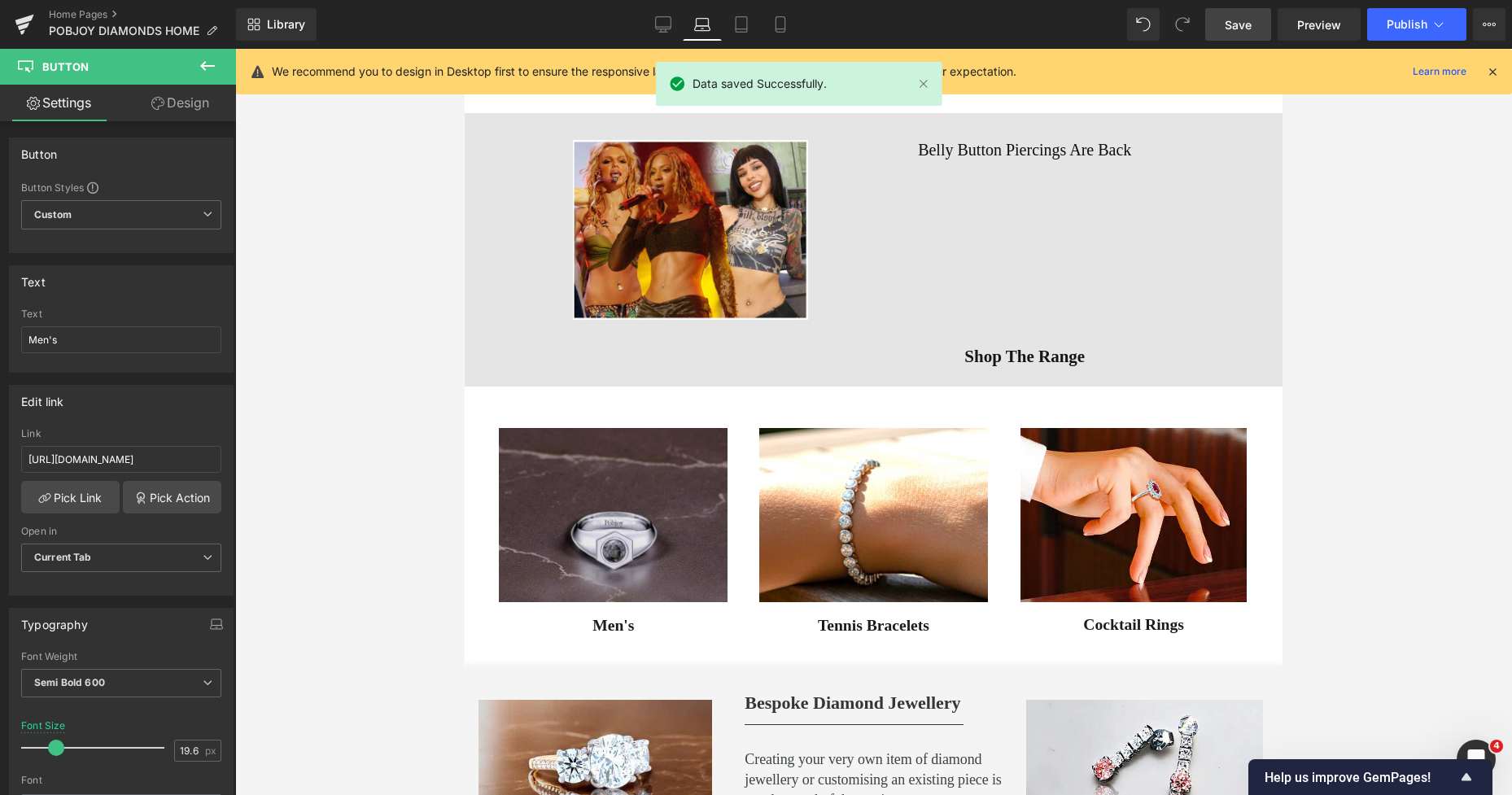
click at [1248, 28] on span "Save" at bounding box center [1238, 25] width 27 height 17
click at [1396, 26] on span "Publish" at bounding box center [1406, 23] width 41 height 13
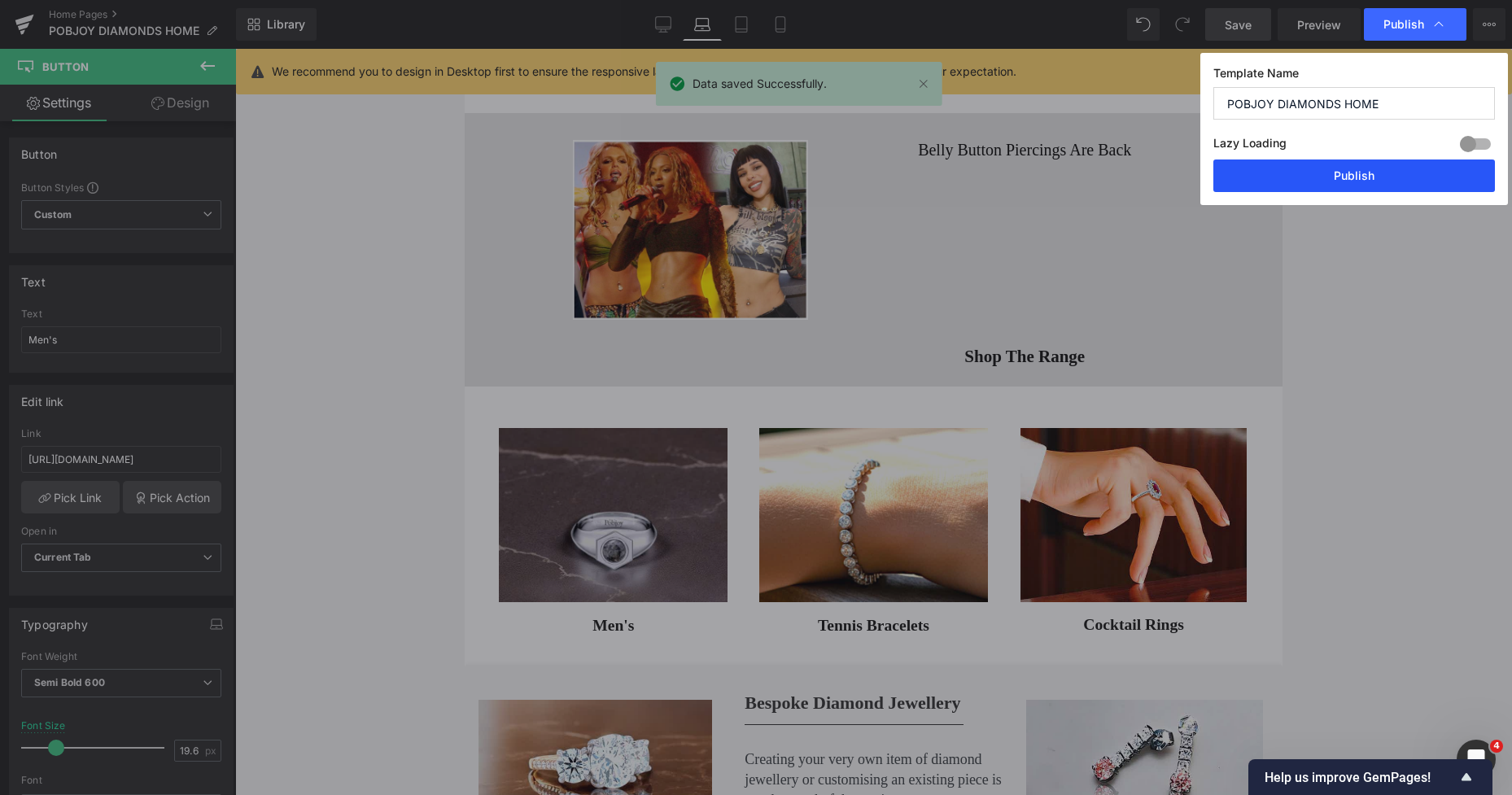
click at [1352, 175] on button "Publish" at bounding box center [1354, 176] width 281 height 33
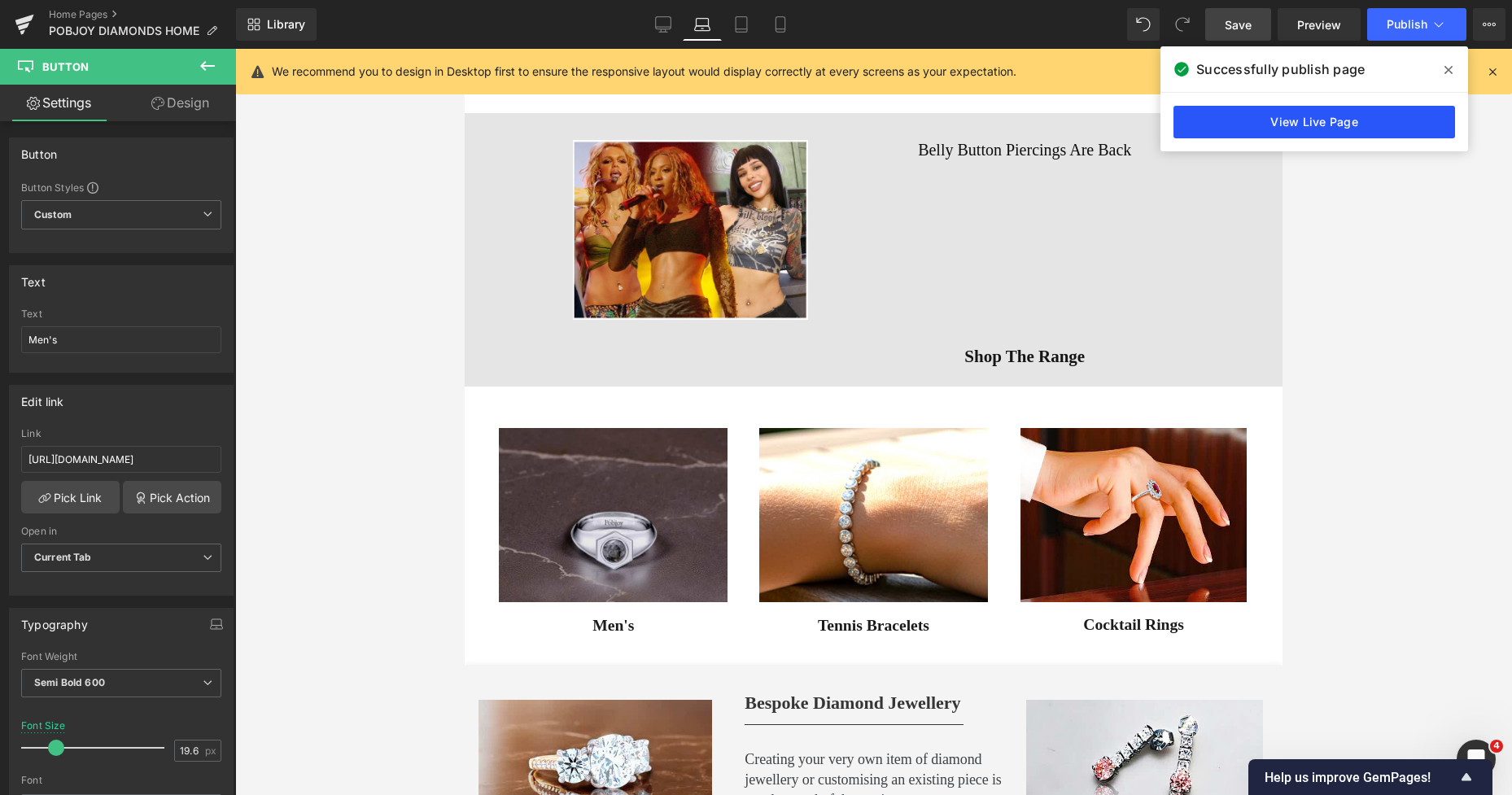
click at [1302, 124] on link "View Live Page" at bounding box center [1313, 122] width 281 height 33
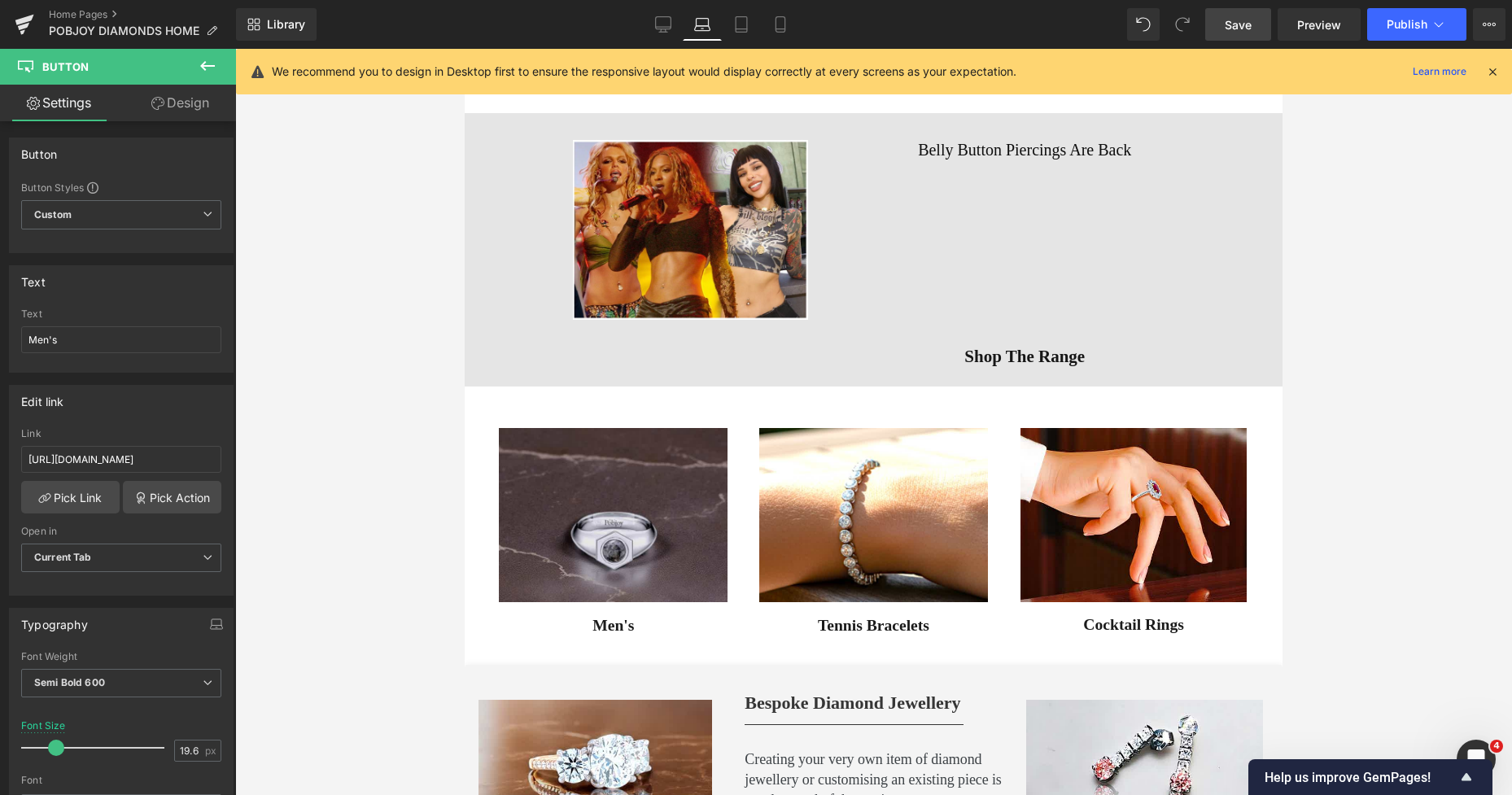
click at [1228, 25] on span "Save" at bounding box center [1238, 25] width 27 height 17
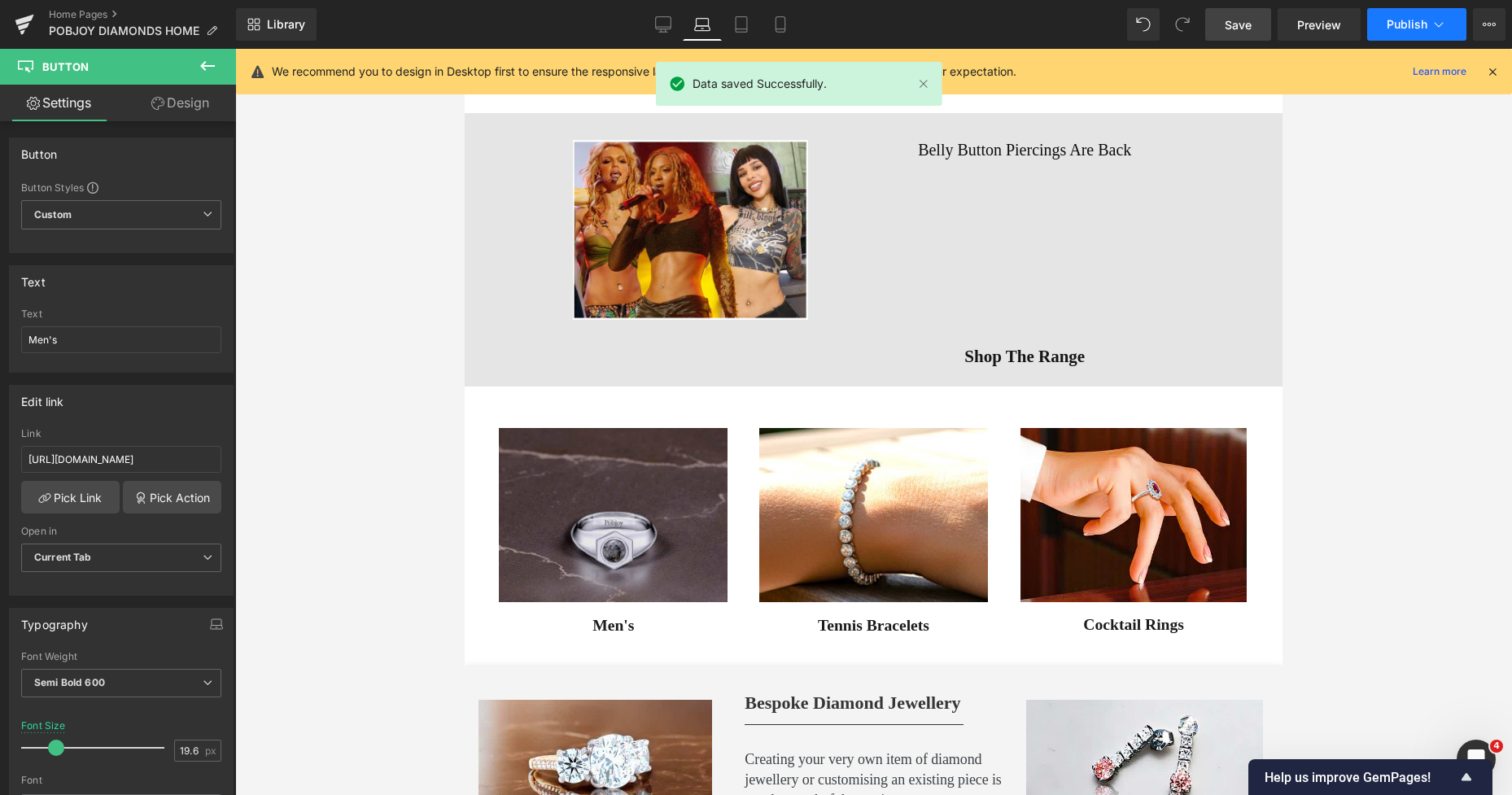
click at [1414, 13] on button "Publish" at bounding box center [1416, 24] width 99 height 33
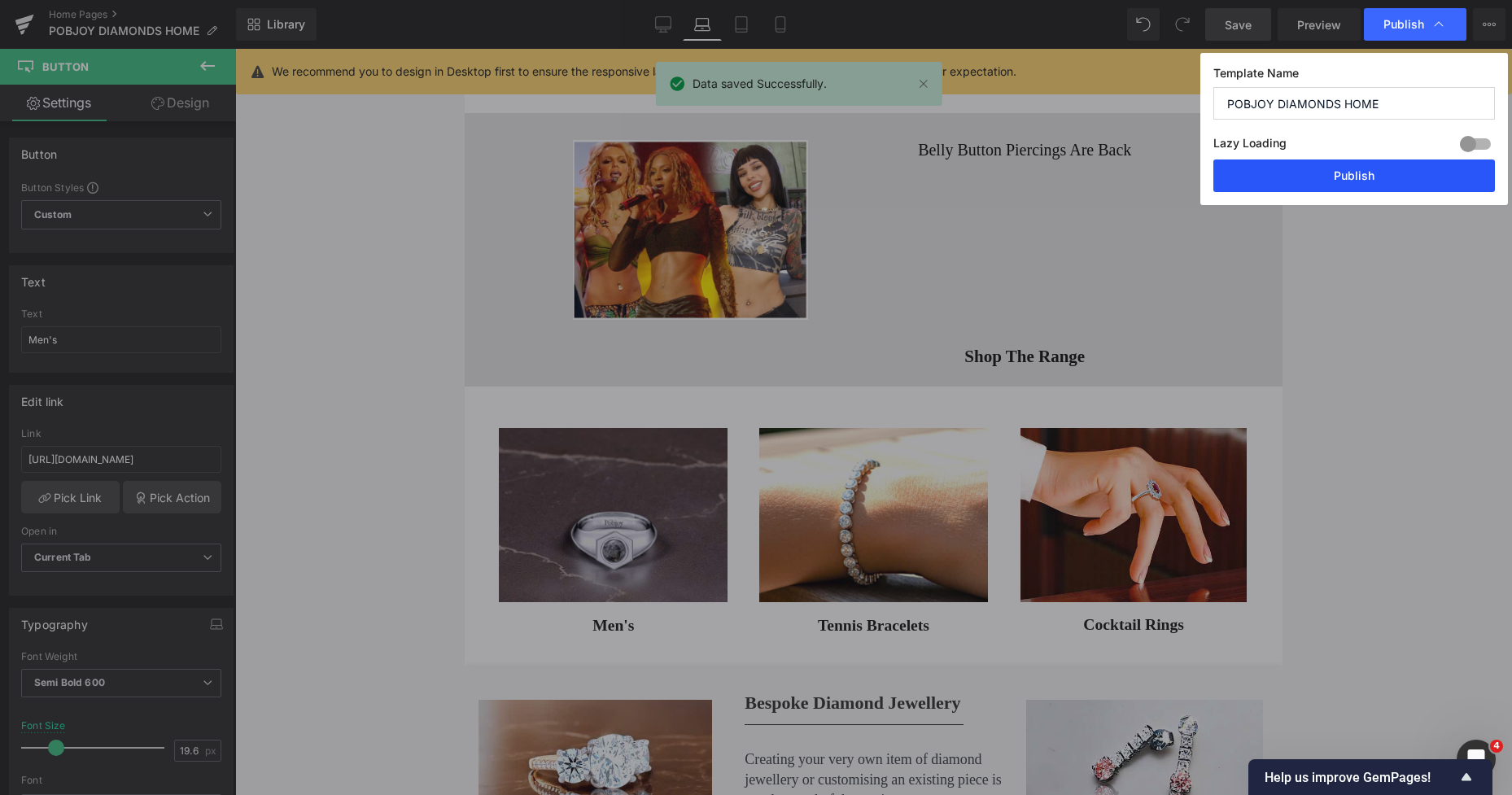
click at [1349, 172] on button "Publish" at bounding box center [1354, 176] width 281 height 33
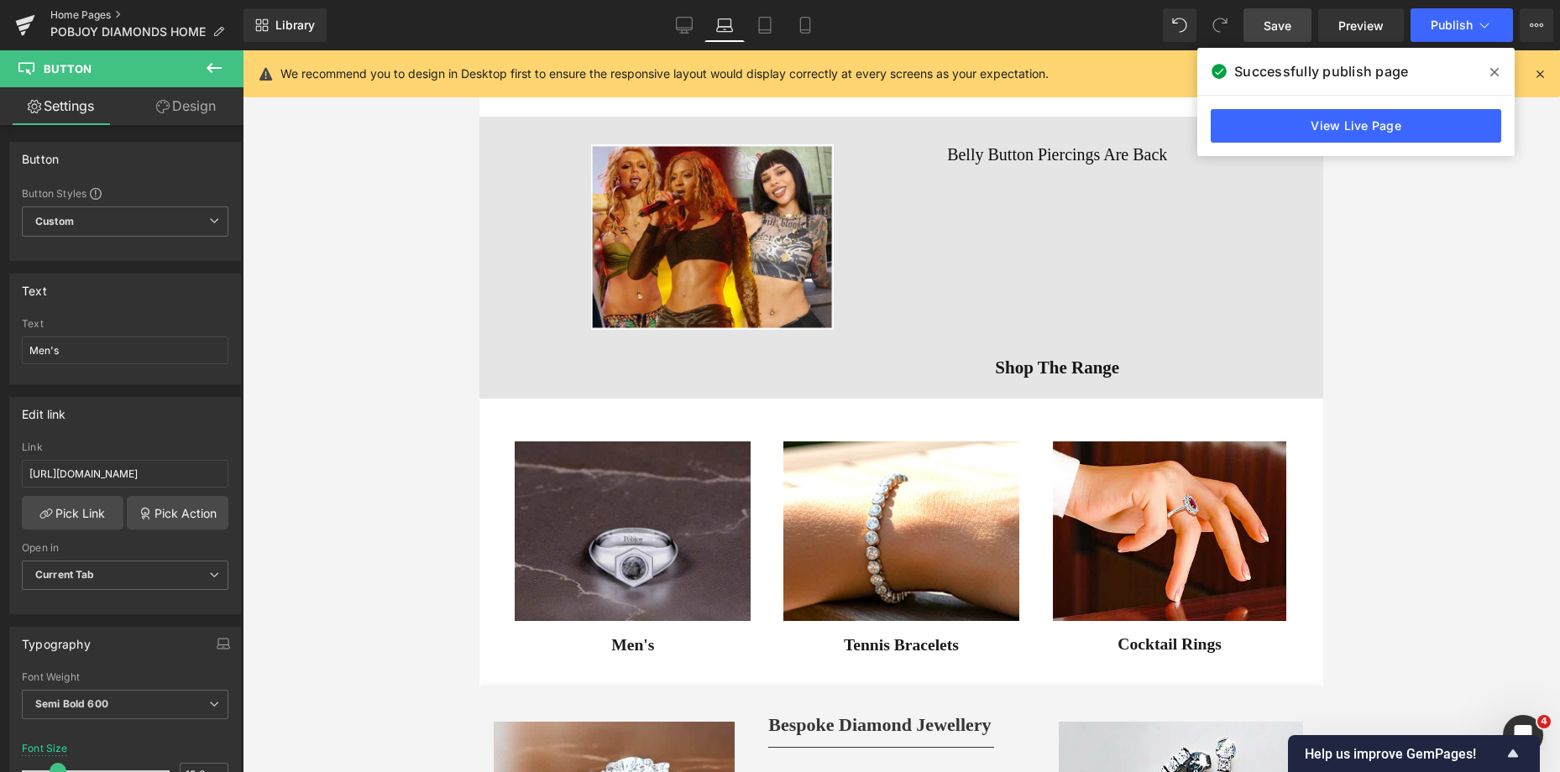
click at [103, 14] on link "Home Pages" at bounding box center [146, 14] width 193 height 13
